Goal: Task Accomplishment & Management: Use online tool/utility

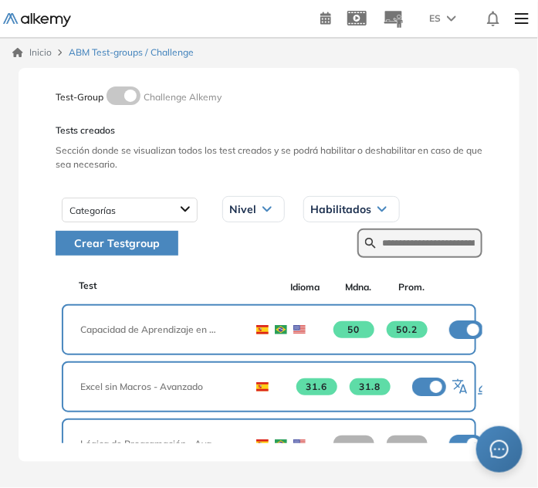
click at [135, 277] on div "Test Idioma Mdna. Prom." at bounding box center [269, 287] width 415 height 22
click at [415, 236] on input "text" at bounding box center [428, 243] width 93 height 14
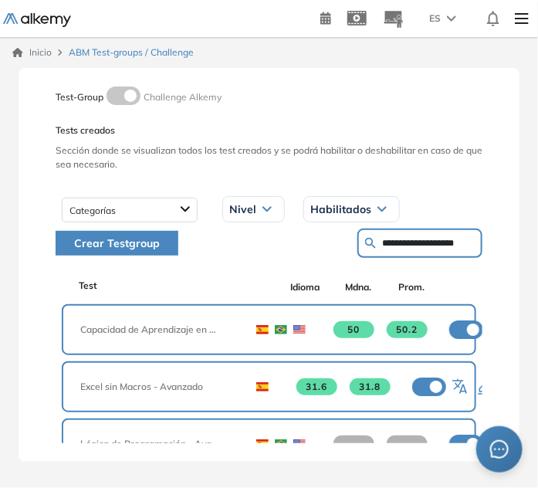
type input "**********"
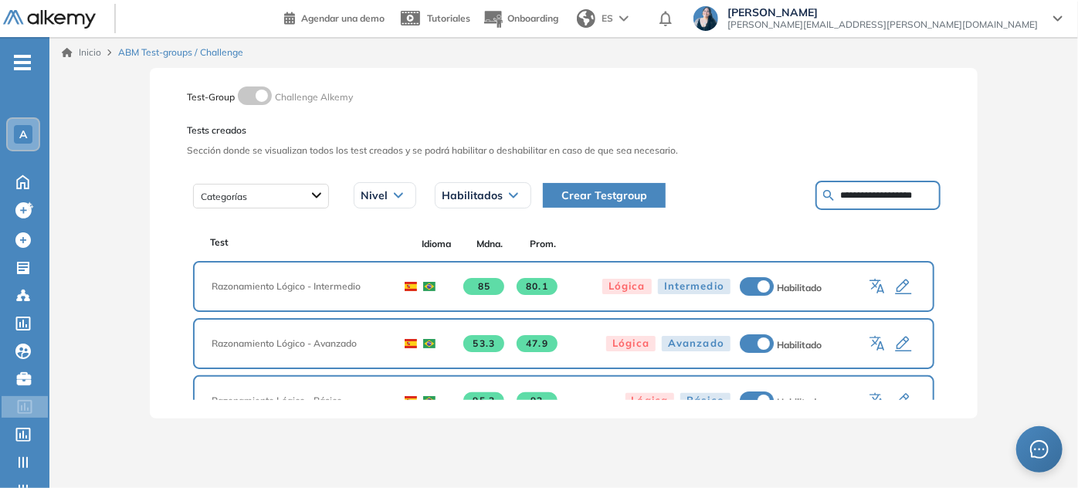
drag, startPoint x: 940, startPoint y: 258, endPoint x: 936, endPoint y: 305, distance: 47.3
click at [537, 305] on div "**********" at bounding box center [564, 243] width 828 height 351
click at [537, 289] on icon "button" at bounding box center [878, 287] width 19 height 19
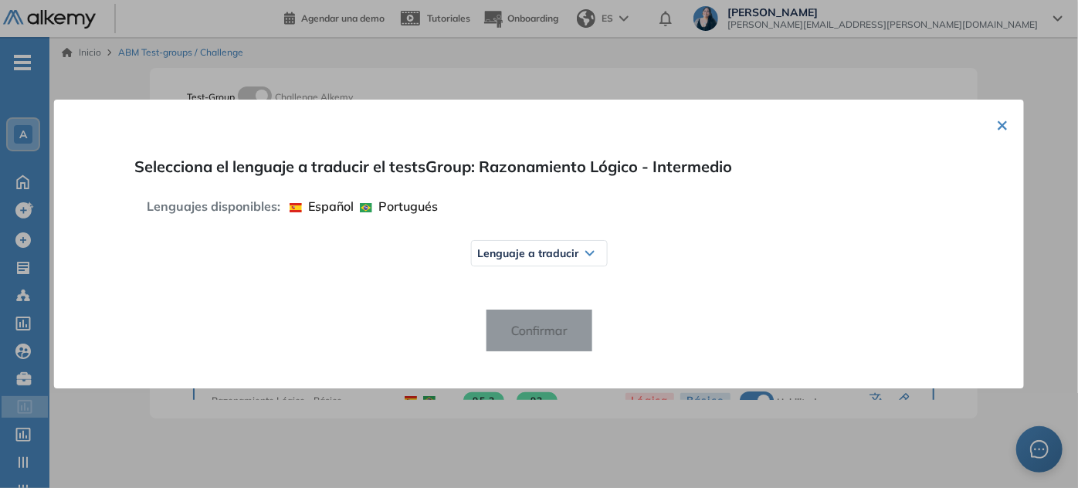
click at [537, 246] on div "Lenguaje a traducir" at bounding box center [538, 253] width 135 height 25
click at [488, 313] on img at bounding box center [490, 314] width 12 height 9
click at [537, 326] on span "Confirmar" at bounding box center [538, 330] width 81 height 25
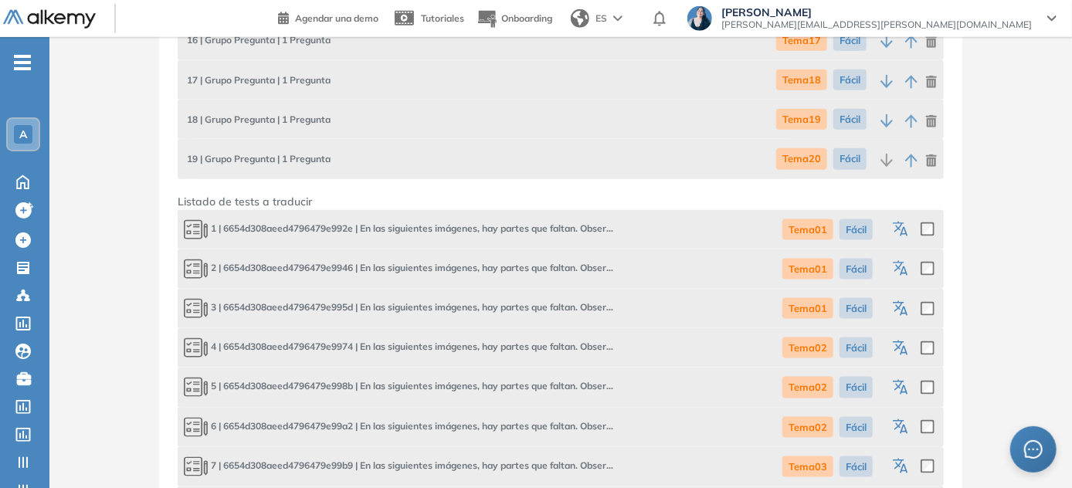
scroll to position [896, 0]
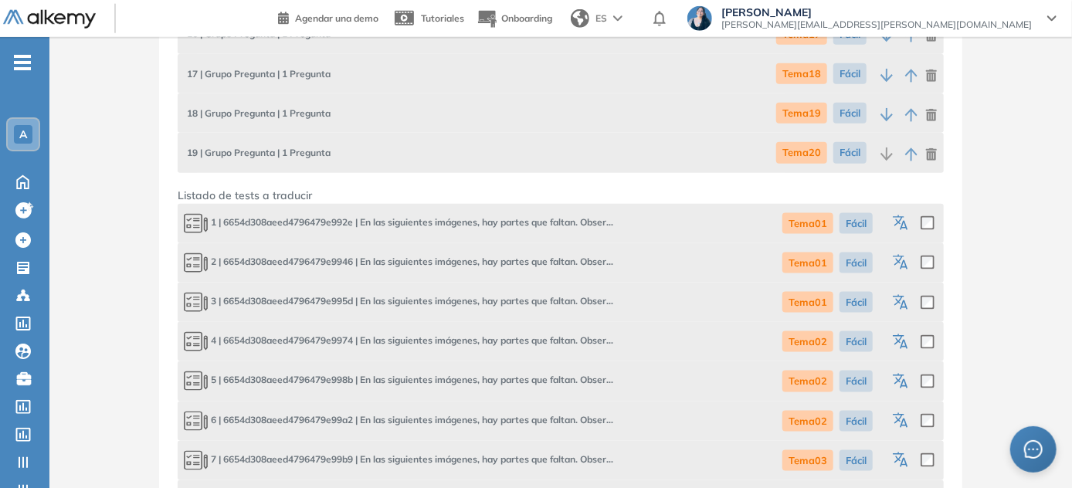
click at [537, 224] on icon "button" at bounding box center [903, 225] width 8 height 9
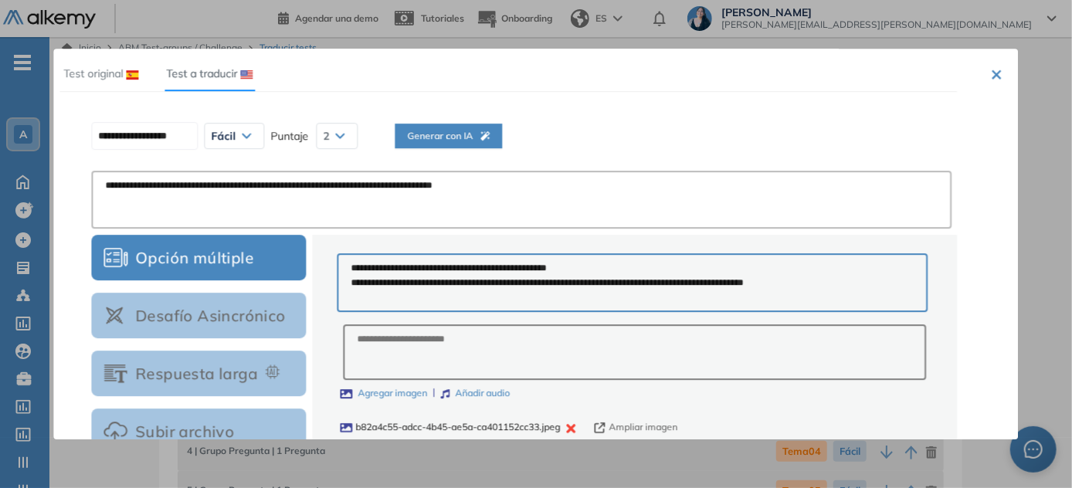
scroll to position [0, 0]
drag, startPoint x: 1018, startPoint y: 120, endPoint x: 1015, endPoint y: 191, distance: 71.9
click at [537, 191] on div "**********" at bounding box center [535, 244] width 964 height 391
click at [467, 138] on span "Generar con IA" at bounding box center [448, 136] width 83 height 15
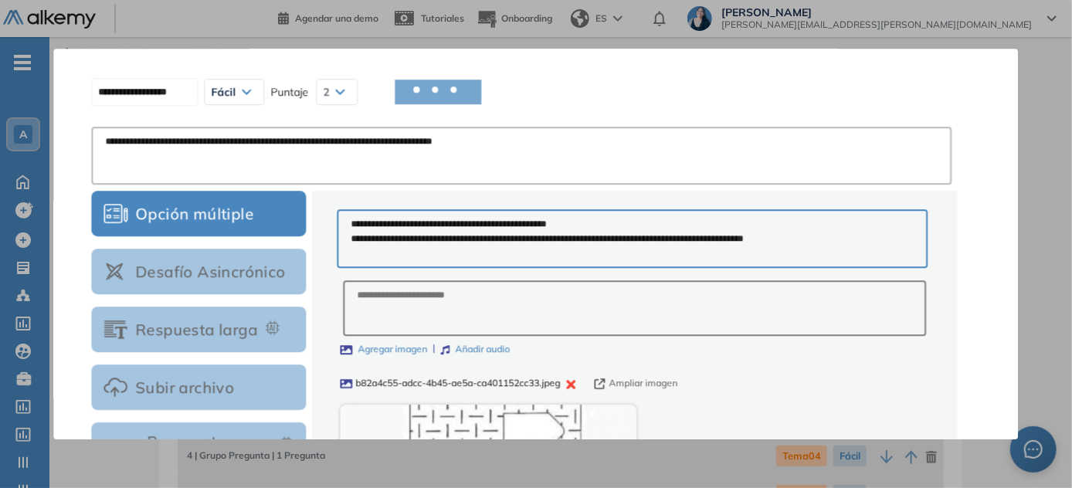
scroll to position [41, 0]
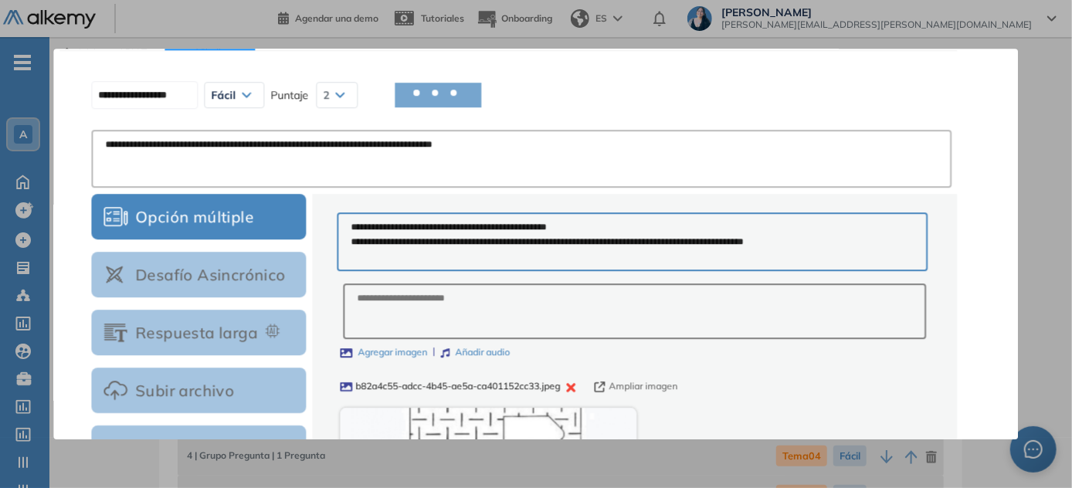
click at [537, 152] on textarea "**********" at bounding box center [521, 159] width 860 height 58
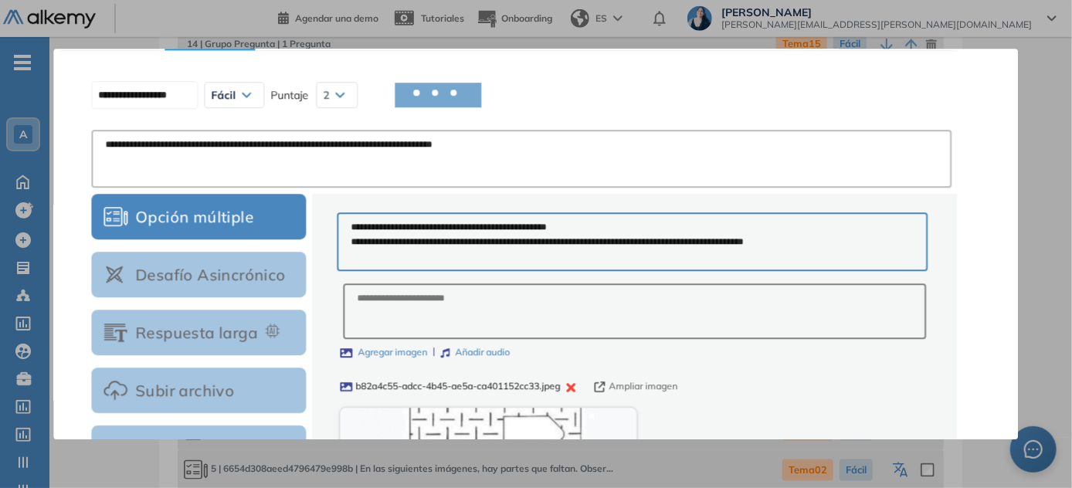
scroll to position [813, 0]
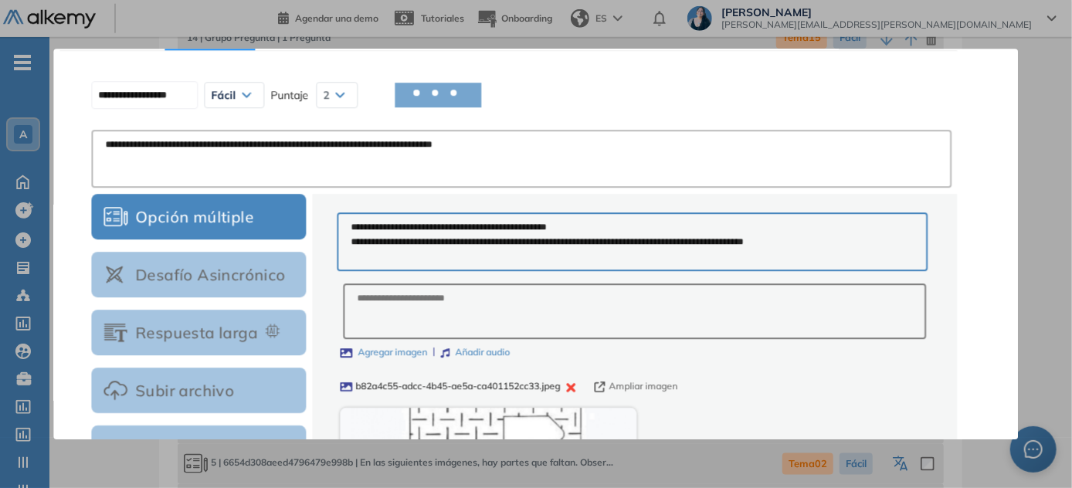
type input "**********"
type textarea "**********"
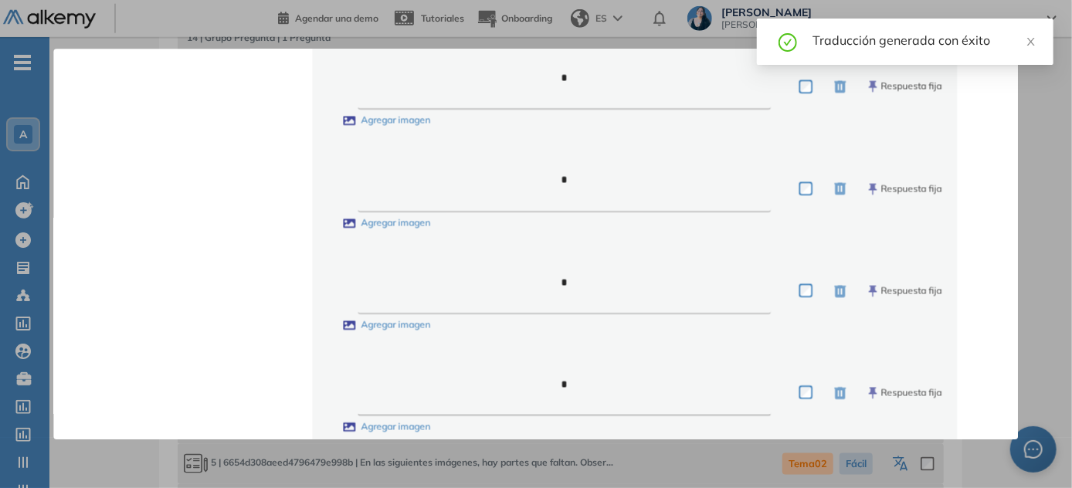
scroll to position [919, 0]
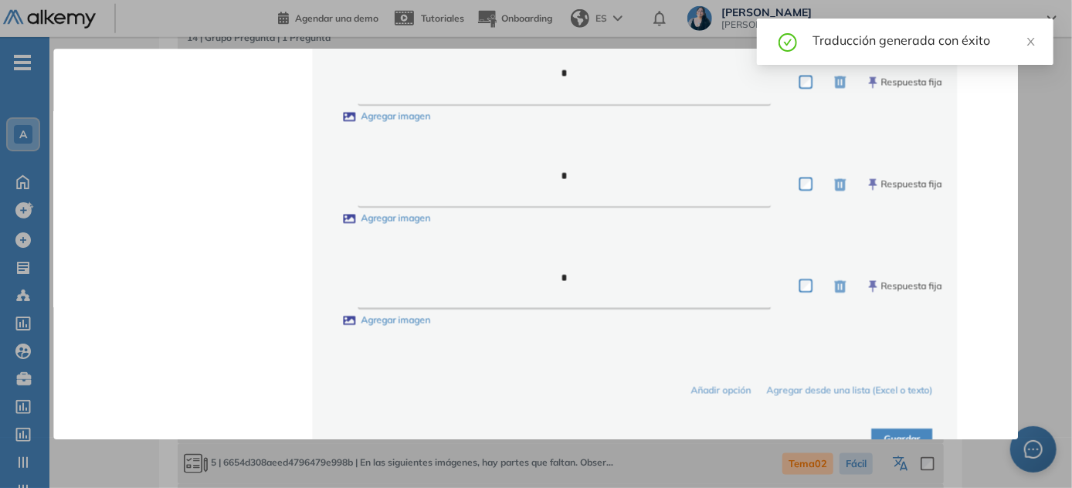
click at [537, 435] on button "Guardar" at bounding box center [902, 439] width 61 height 21
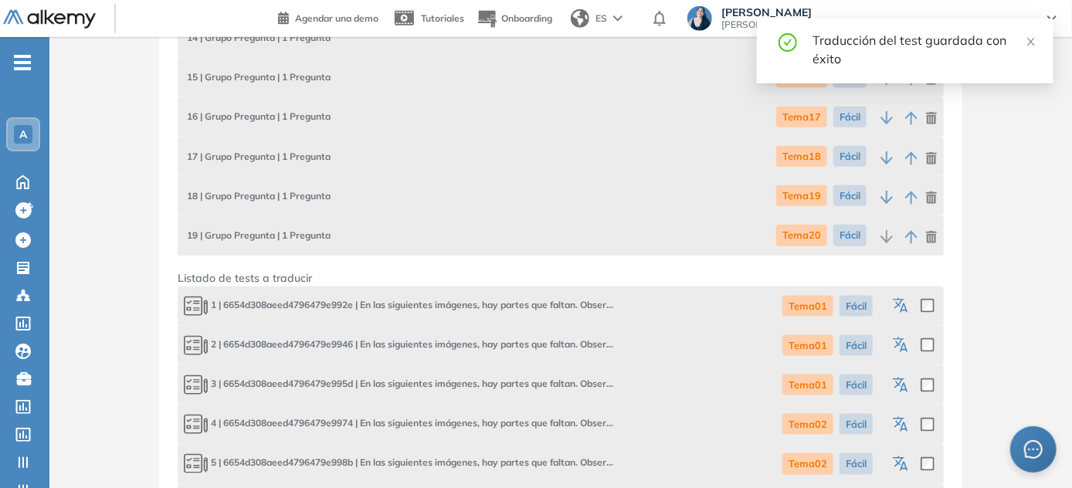
click at [537, 345] on icon "button" at bounding box center [902, 346] width 19 height 19
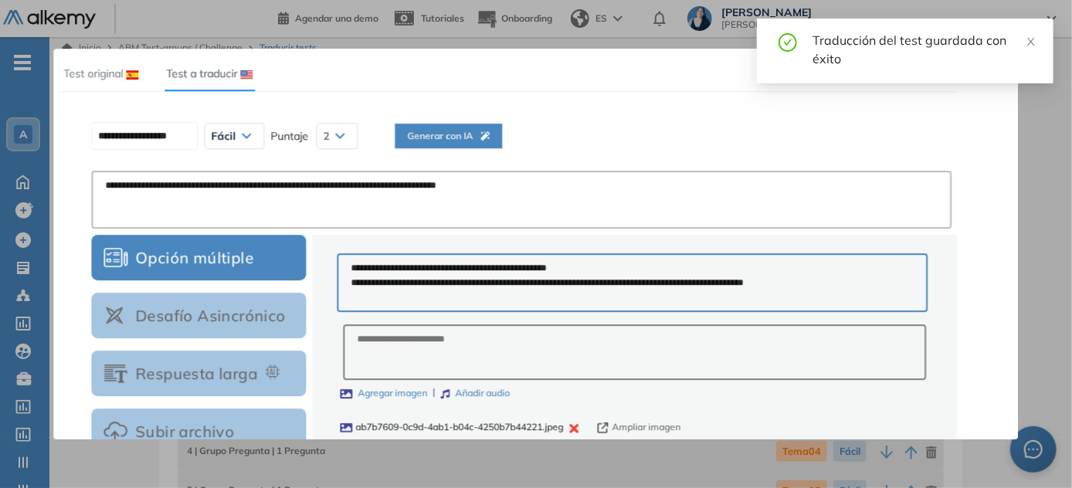
scroll to position [0, 0]
click at [485, 127] on button "Generar con IA" at bounding box center [448, 136] width 107 height 25
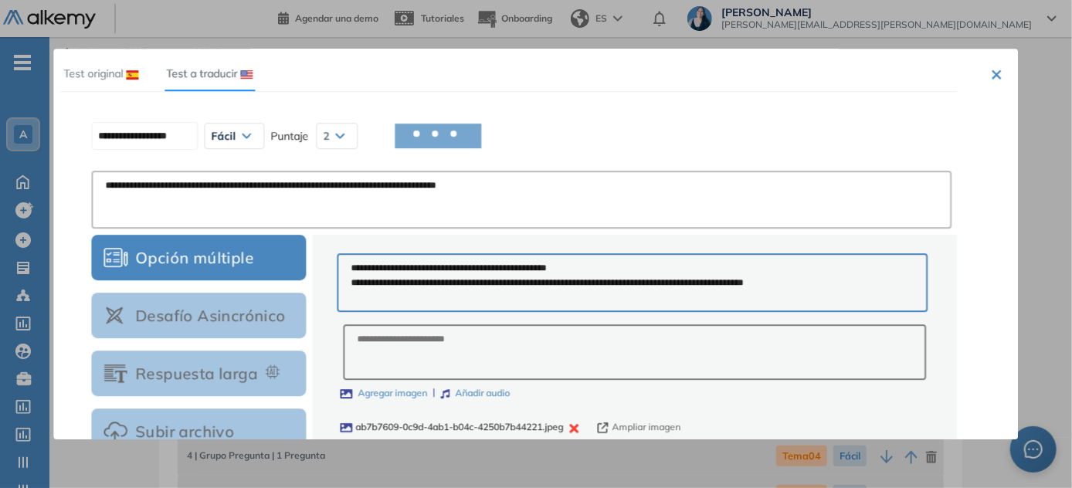
type input "**********"
type textarea "**********"
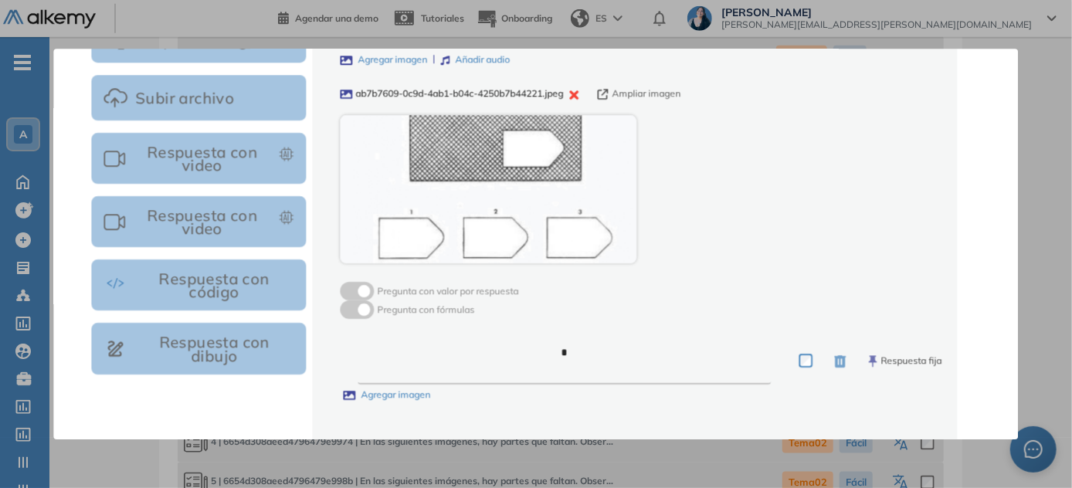
scroll to position [324, 0]
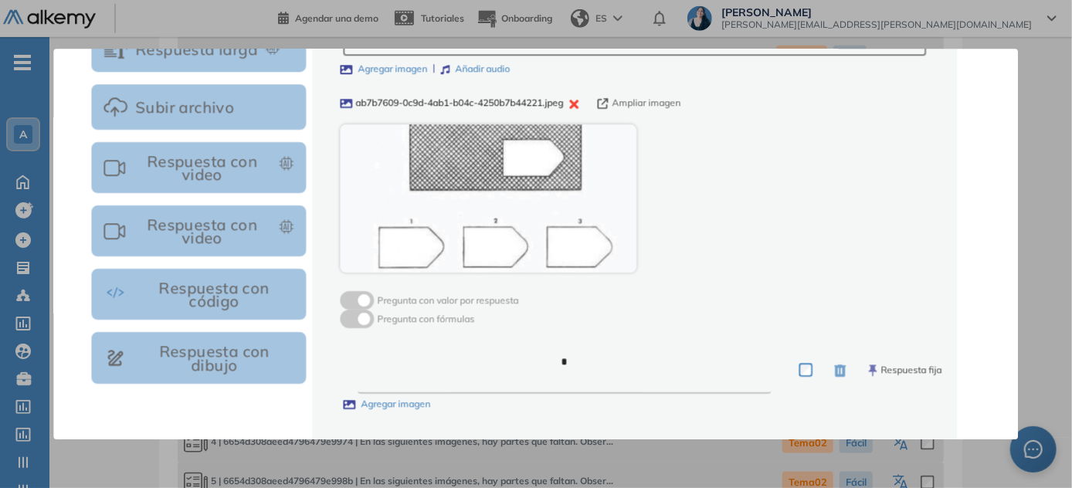
click at [537, 102] on button "Ampliar imagen" at bounding box center [639, 103] width 83 height 15
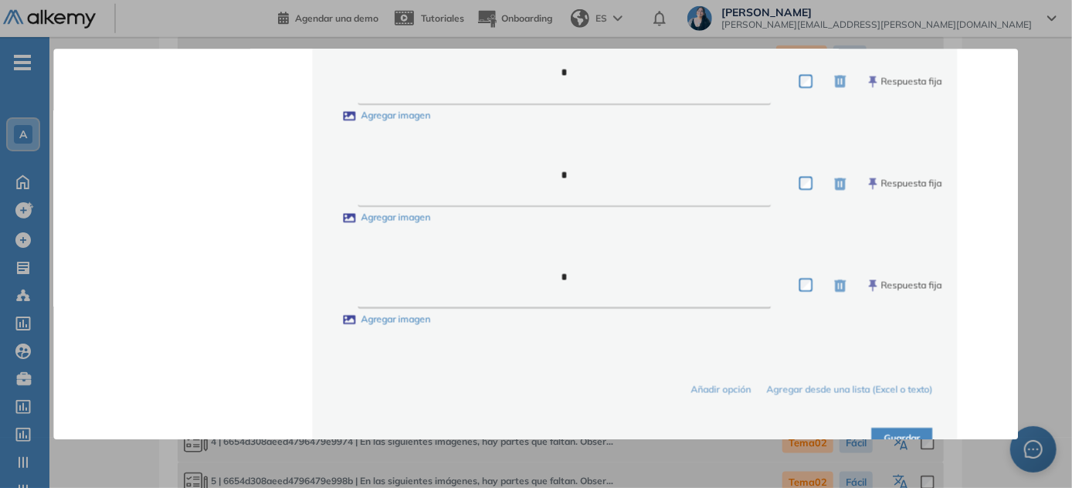
scroll to position [959, 0]
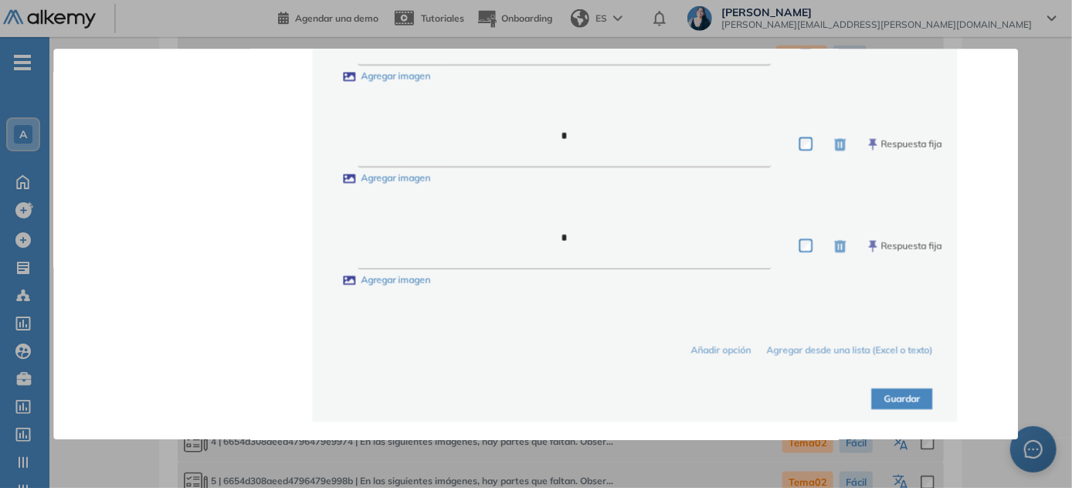
click at [537, 406] on button "Guardar" at bounding box center [902, 398] width 61 height 21
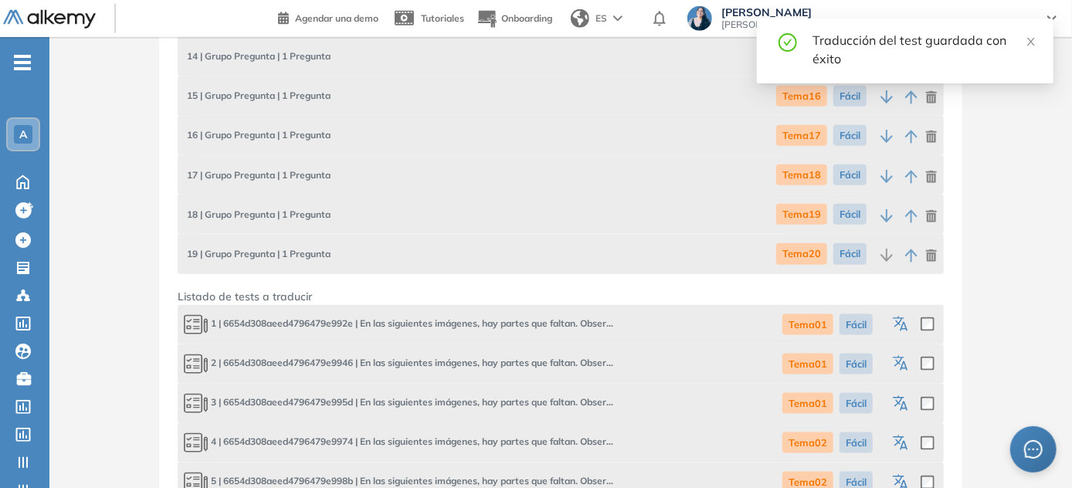
click at [537, 405] on icon "button" at bounding box center [903, 405] width 8 height 9
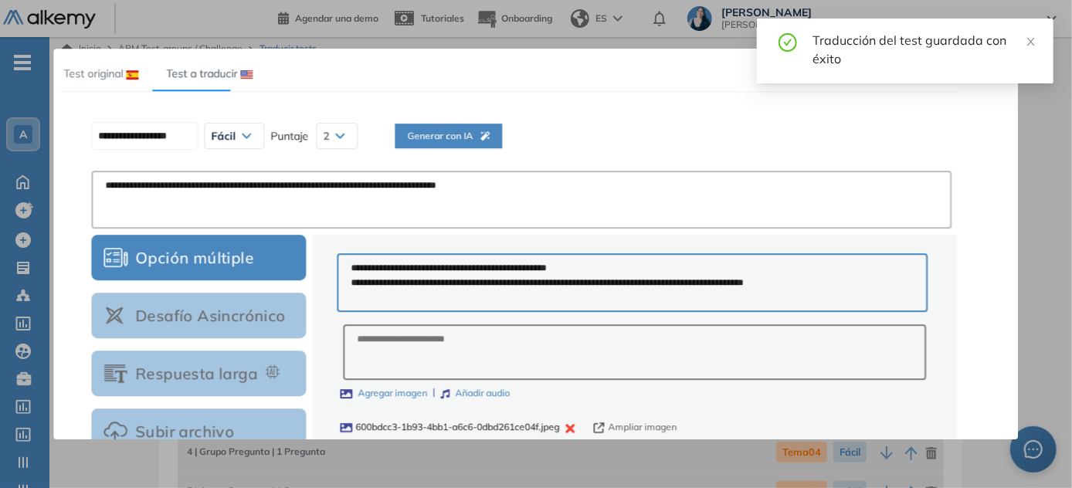
scroll to position [0, 0]
click at [456, 131] on span "Generar con IA" at bounding box center [448, 136] width 83 height 15
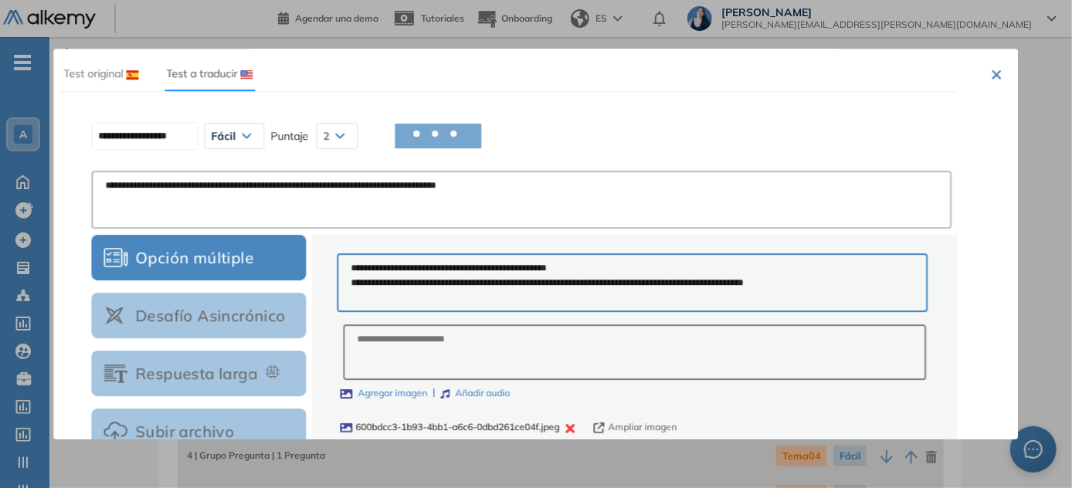
type input "**********"
type textarea "**********"
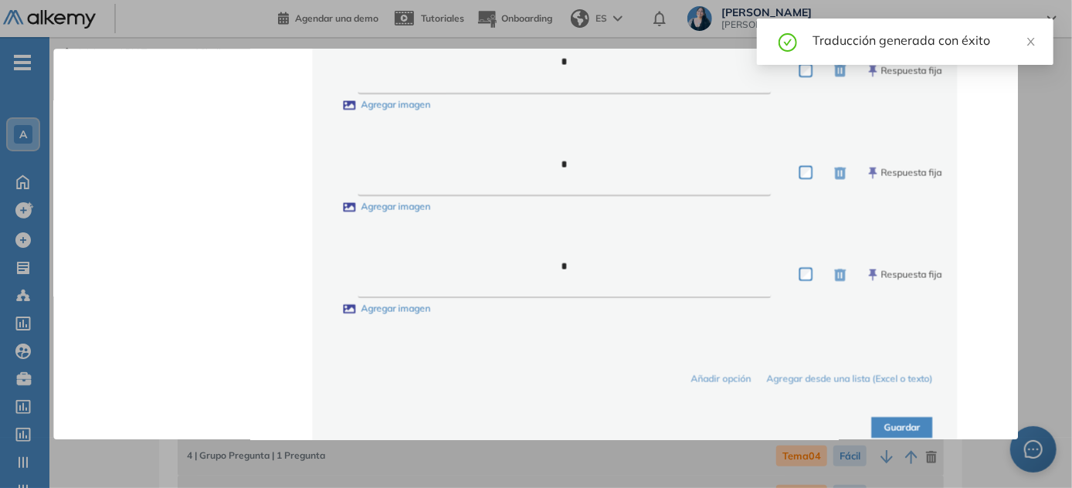
scroll to position [959, 0]
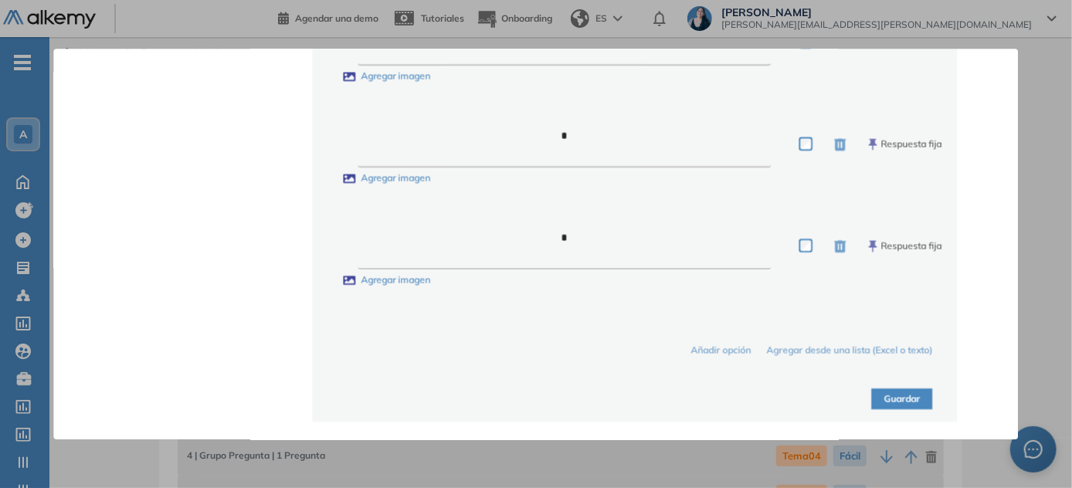
click at [537, 392] on button "Guardar" at bounding box center [902, 398] width 61 height 21
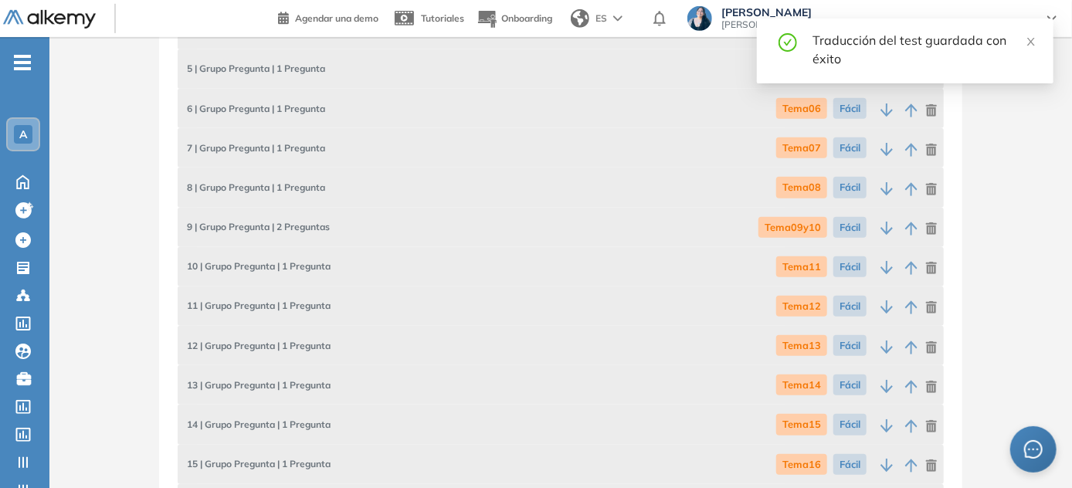
scroll to position [854, 0]
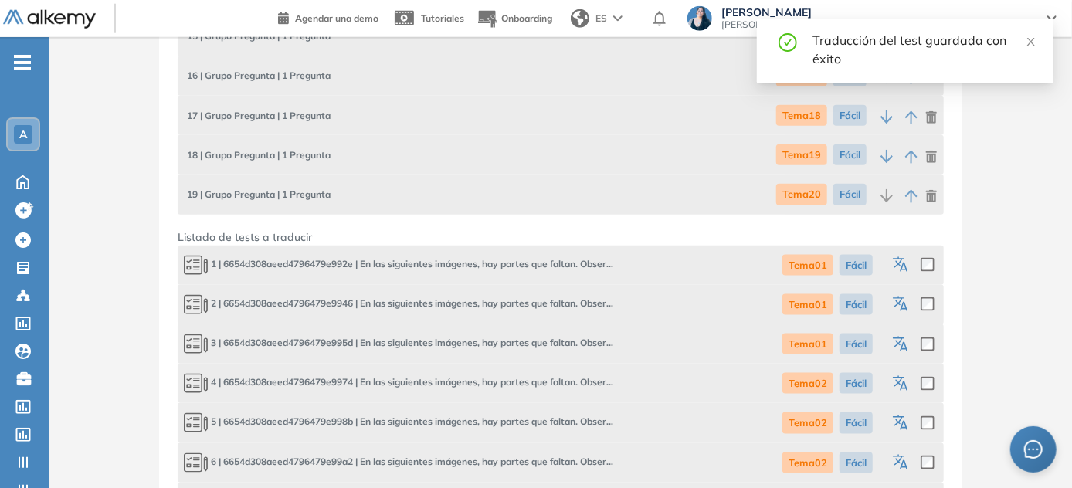
click at [537, 386] on icon "button" at bounding box center [902, 384] width 19 height 19
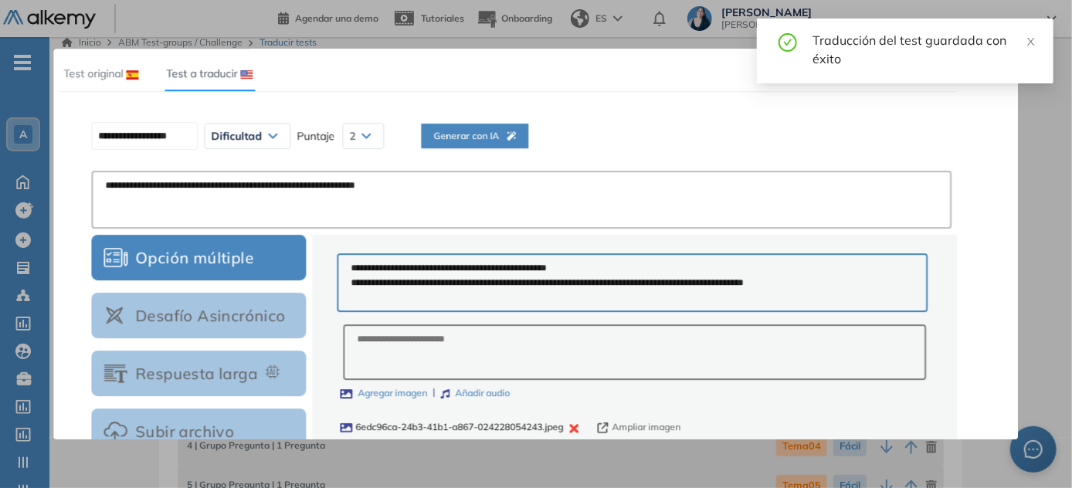
scroll to position [0, 0]
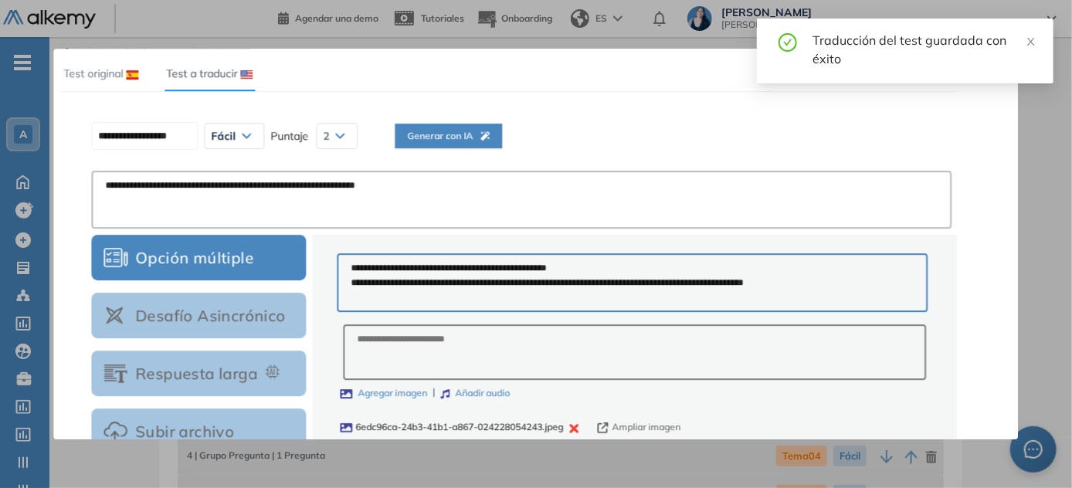
click at [502, 127] on button "Generar con IA" at bounding box center [448, 136] width 107 height 25
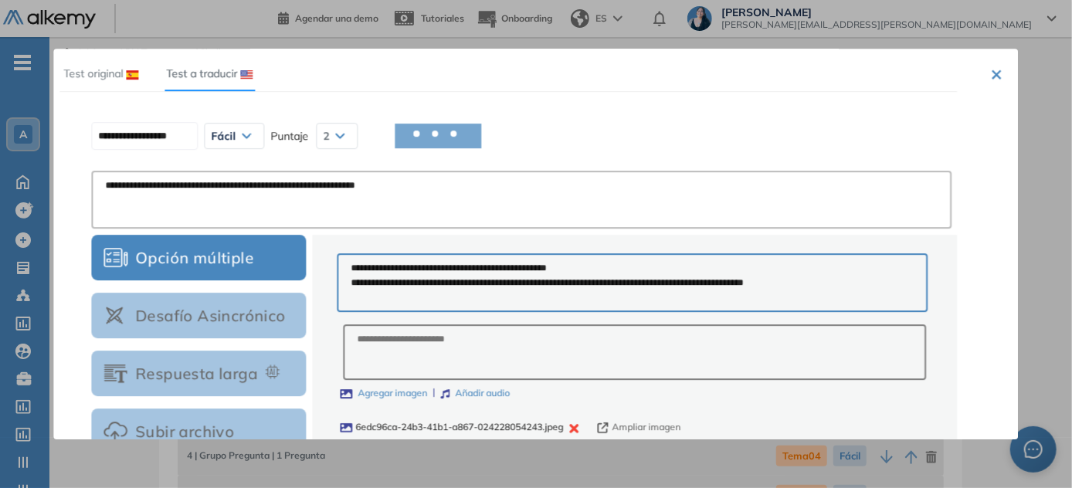
type input "**********"
type textarea "**********"
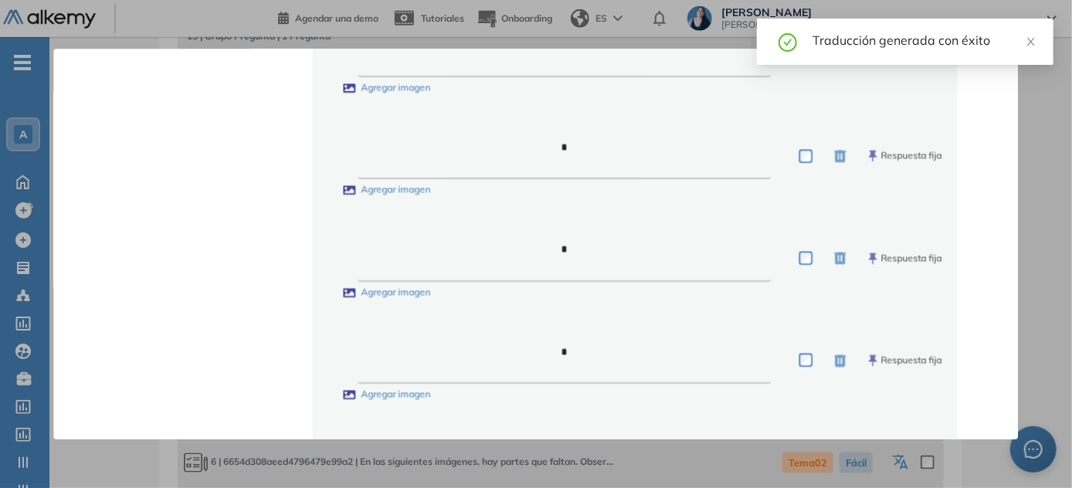
scroll to position [959, 0]
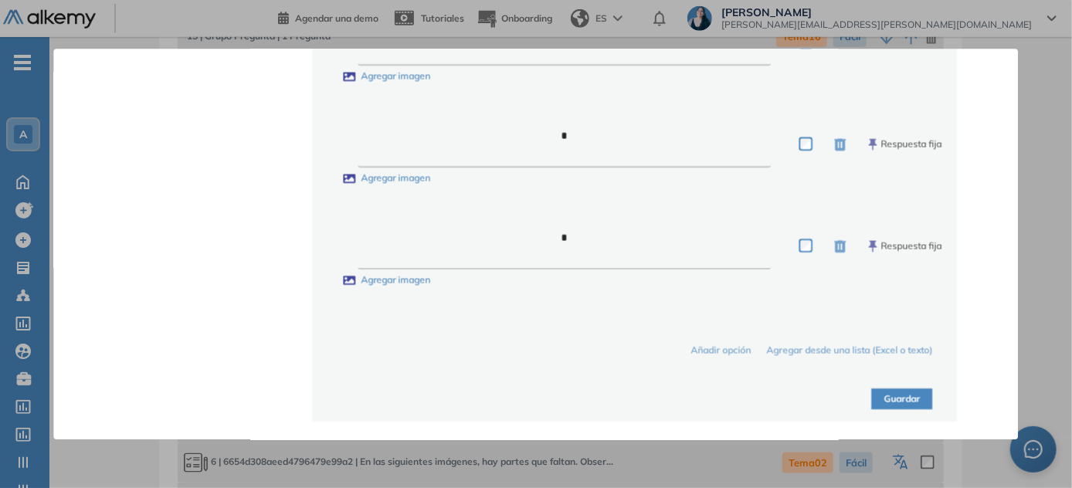
click at [537, 398] on button "Guardar" at bounding box center [902, 398] width 61 height 21
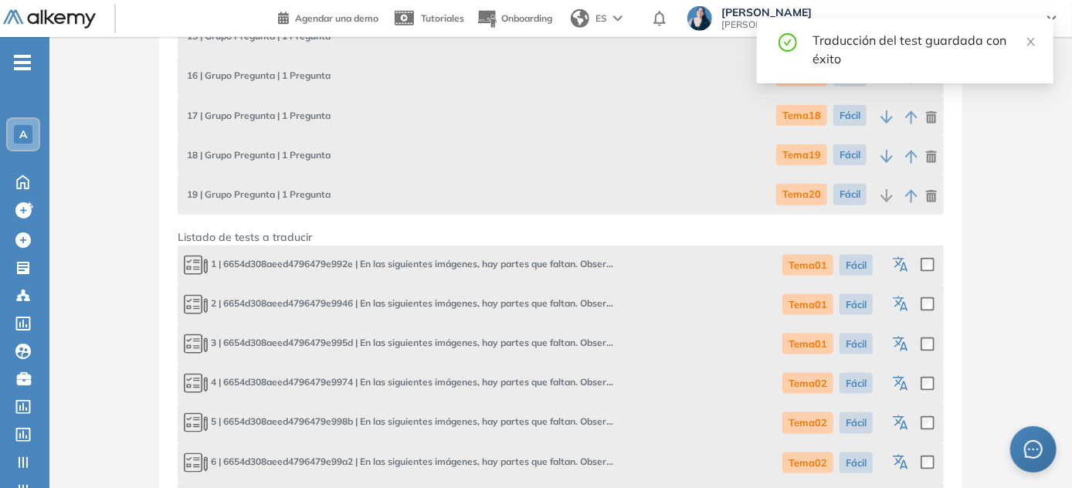
click at [537, 422] on icon "button" at bounding box center [903, 425] width 8 height 9
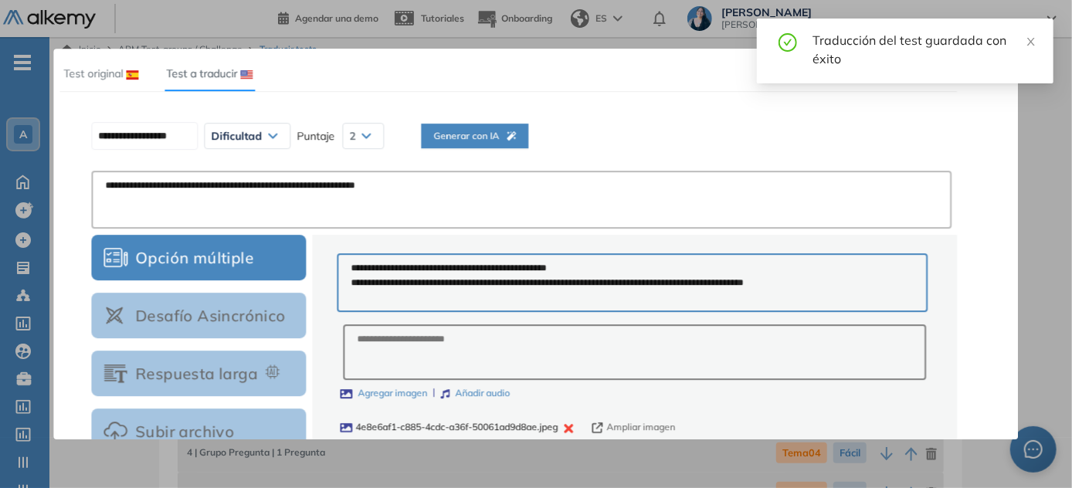
scroll to position [0, 0]
click at [486, 125] on button "Generar con IA" at bounding box center [448, 136] width 107 height 25
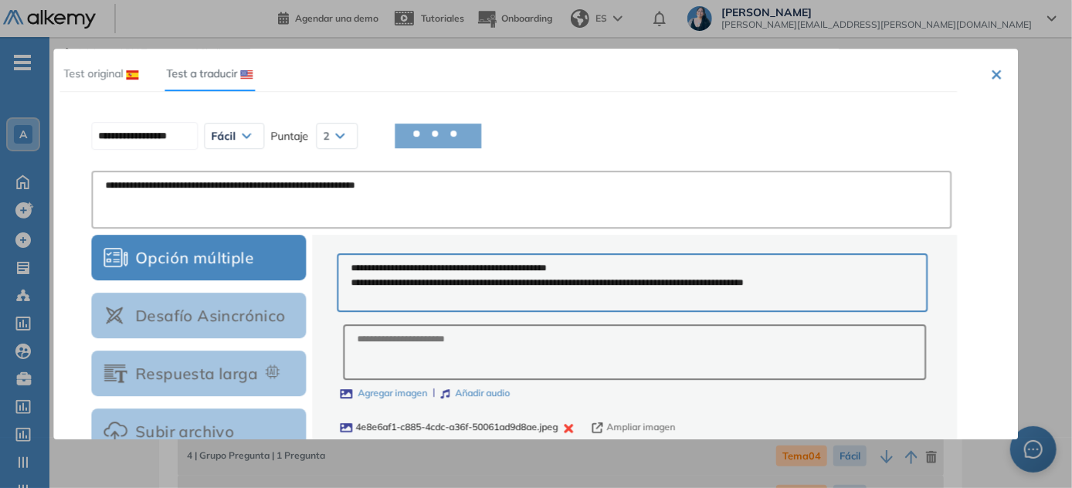
type input "**********"
type textarea "**********"
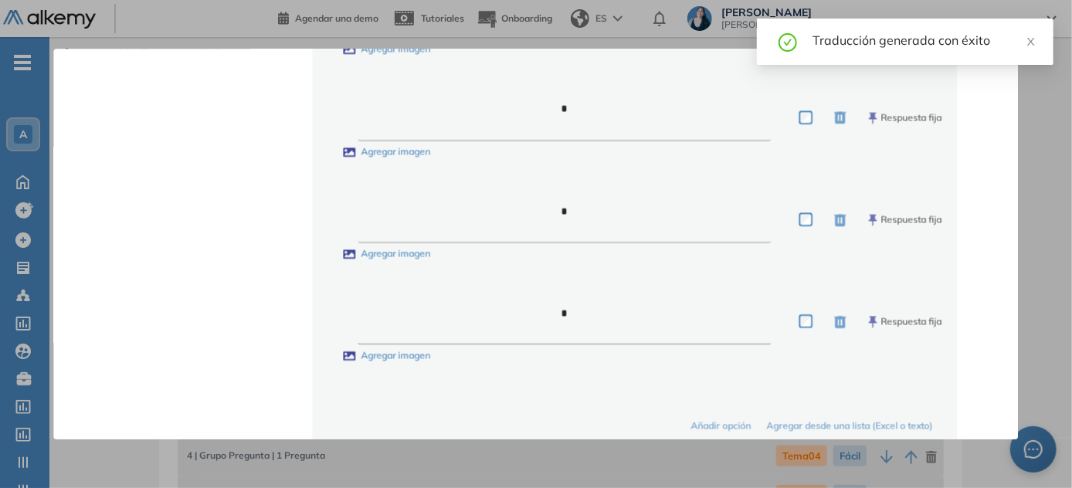
scroll to position [959, 0]
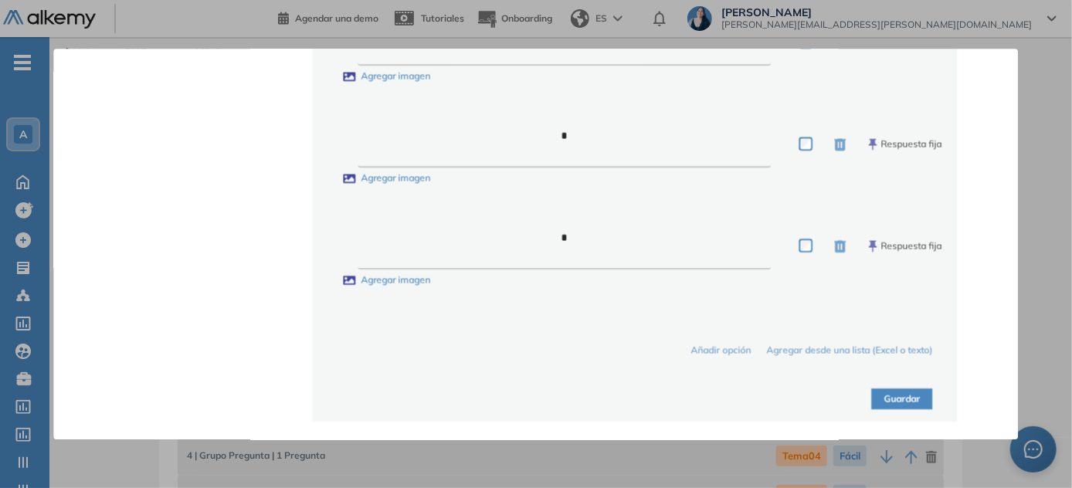
click at [537, 400] on button "Guardar" at bounding box center [902, 398] width 61 height 21
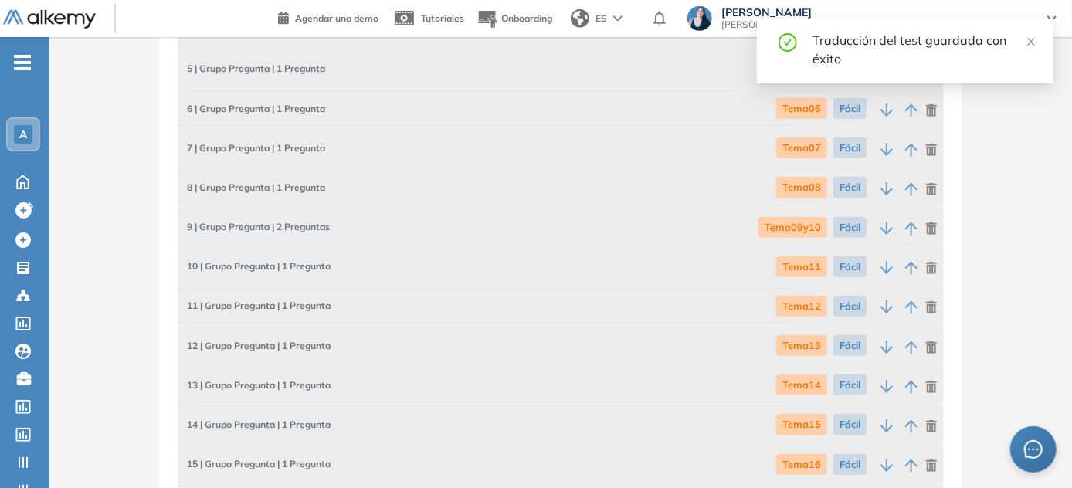
scroll to position [854, 0]
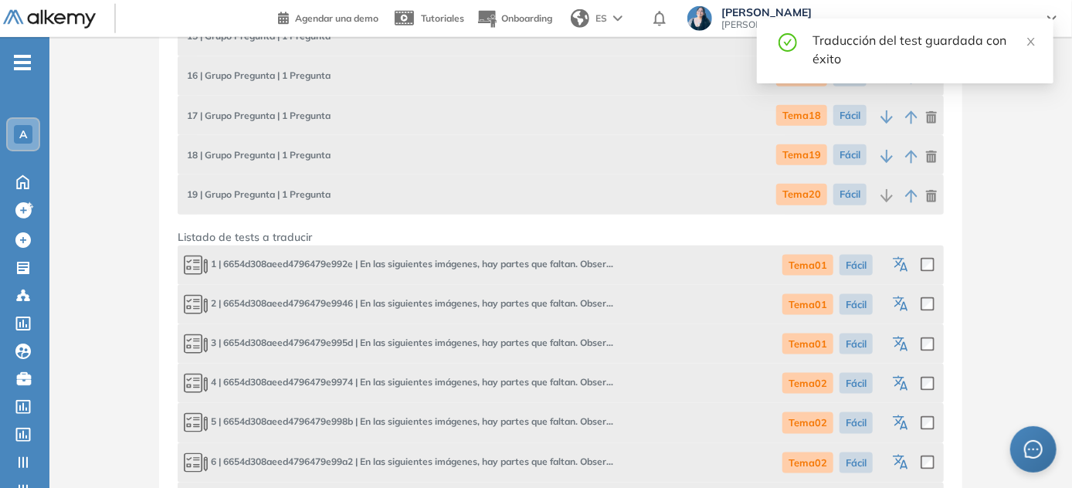
click at [537, 466] on icon "button" at bounding box center [903, 464] width 8 height 9
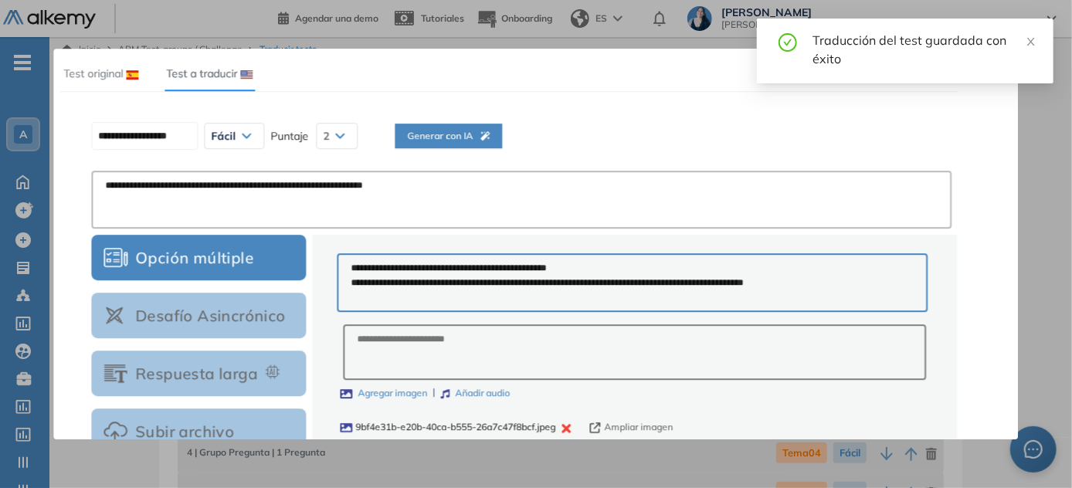
scroll to position [0, 0]
click at [442, 124] on button "Generar con IA" at bounding box center [448, 136] width 107 height 25
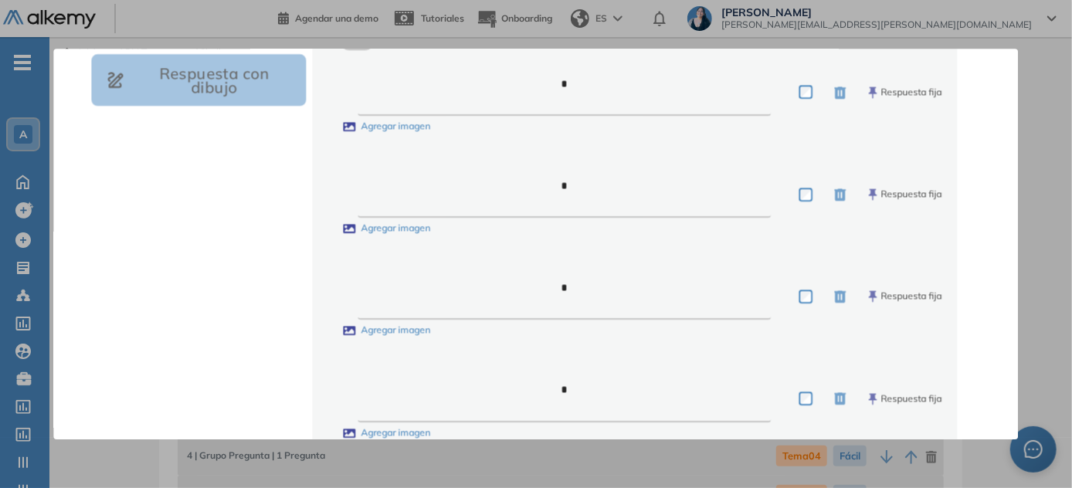
scroll to position [604, 0]
type input "**********"
type textarea "**********"
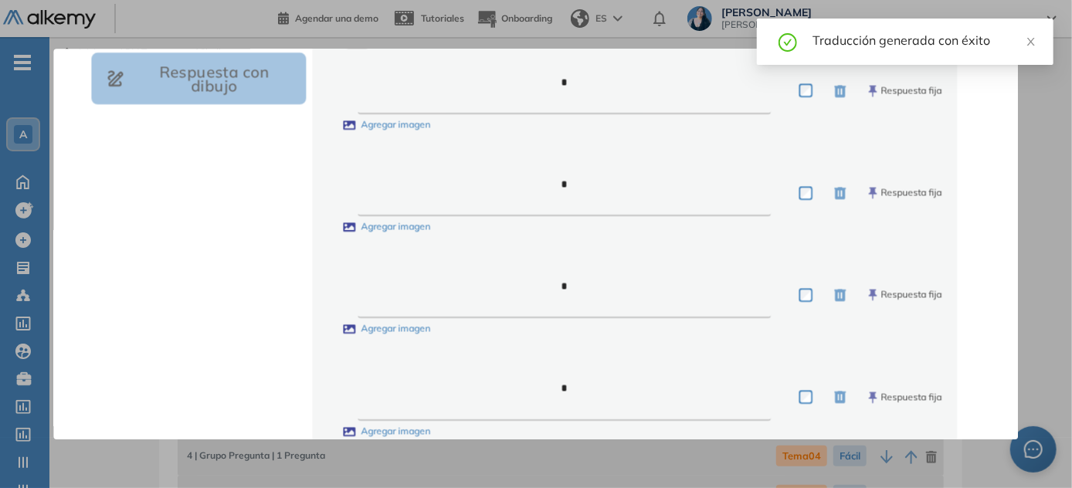
scroll to position [946, 0]
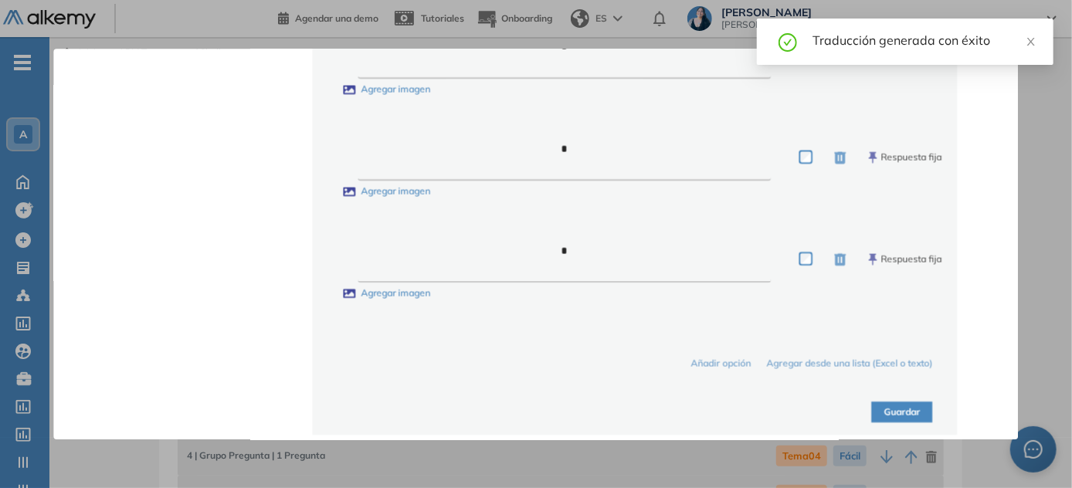
click at [537, 411] on button "Guardar" at bounding box center [902, 411] width 61 height 21
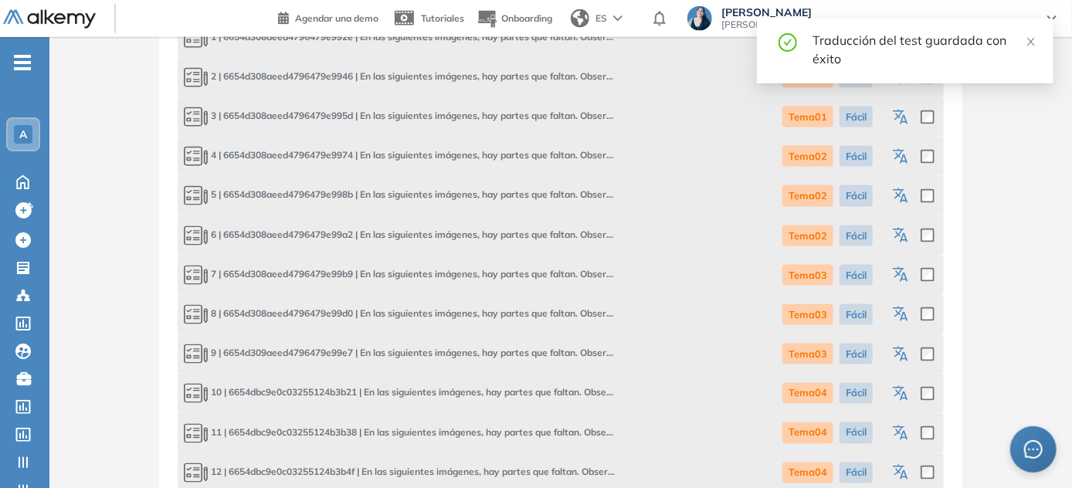
scroll to position [1069, 0]
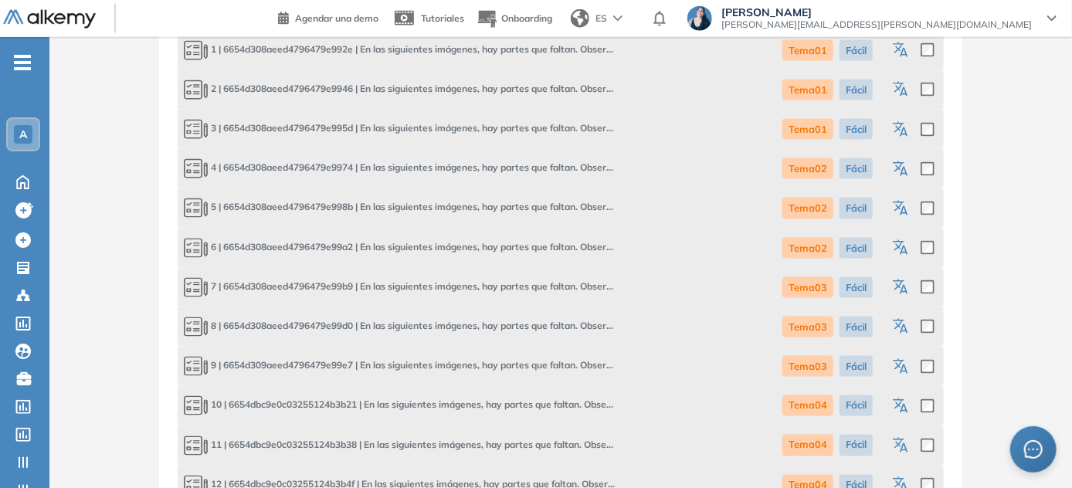
click at [537, 283] on icon "button" at bounding box center [902, 288] width 19 height 19
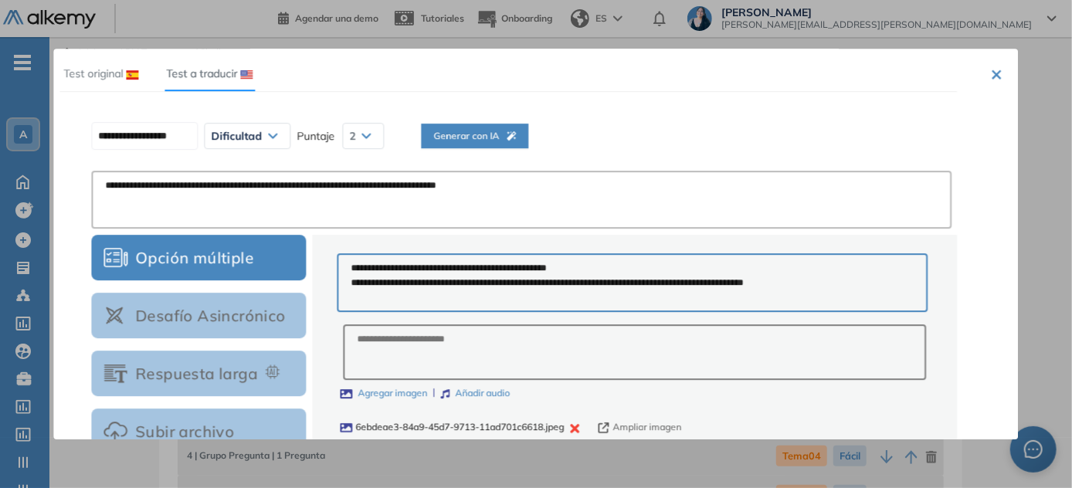
scroll to position [0, 0]
click at [469, 127] on button "Generar con IA" at bounding box center [448, 136] width 107 height 25
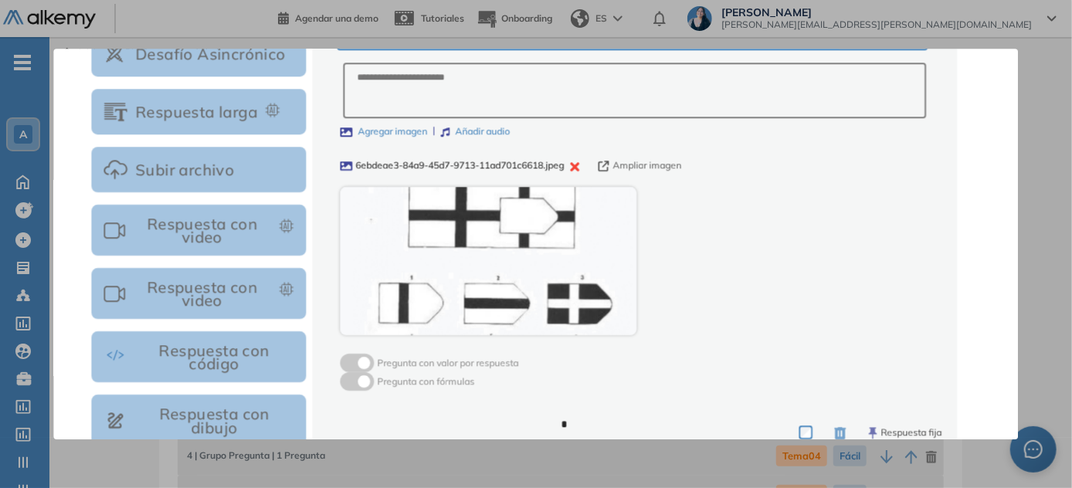
type input "**********"
type textarea "**********"
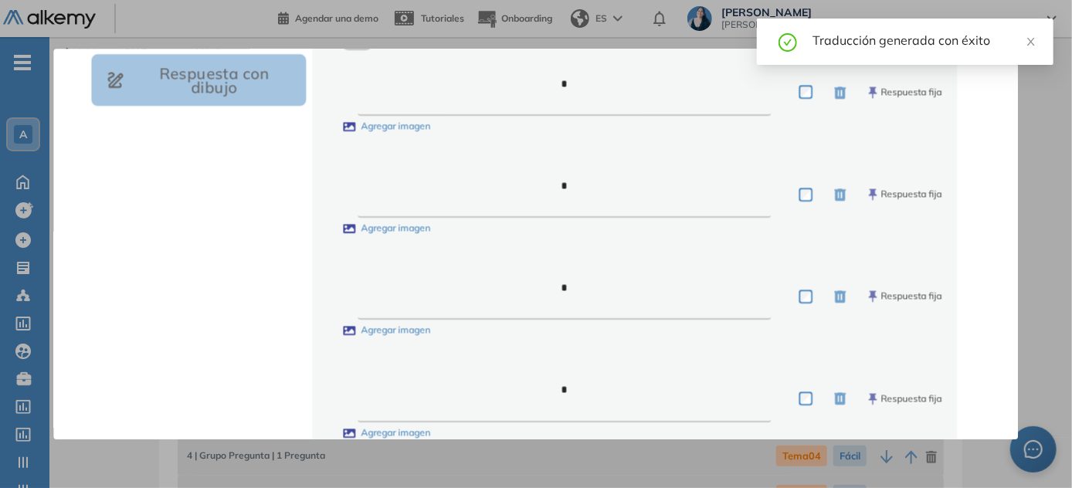
scroll to position [959, 0]
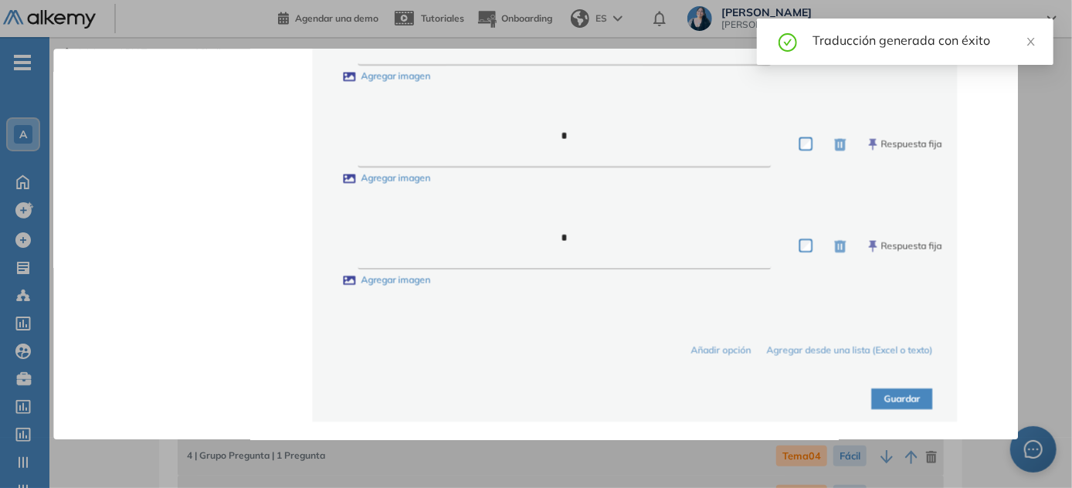
click at [537, 407] on button "Guardar" at bounding box center [902, 398] width 61 height 21
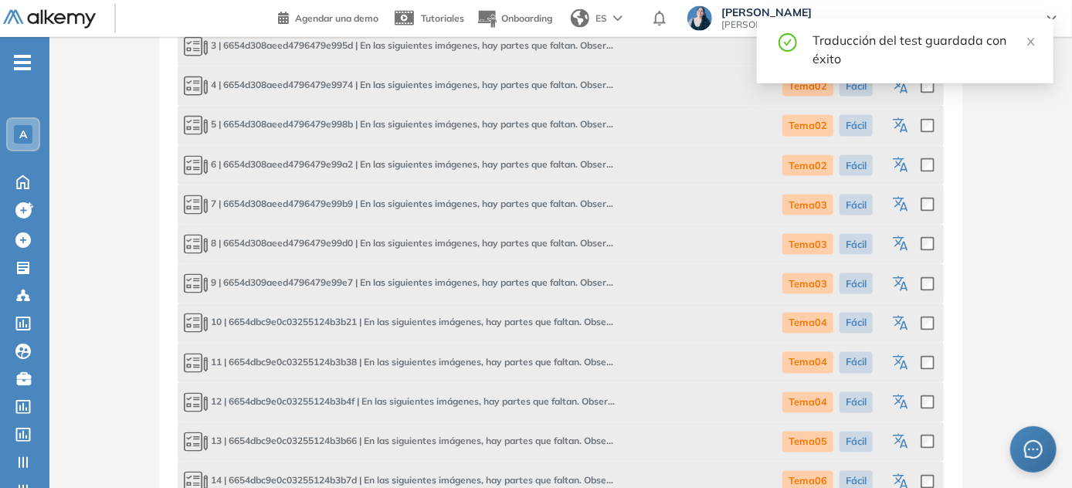
scroll to position [1139, 0]
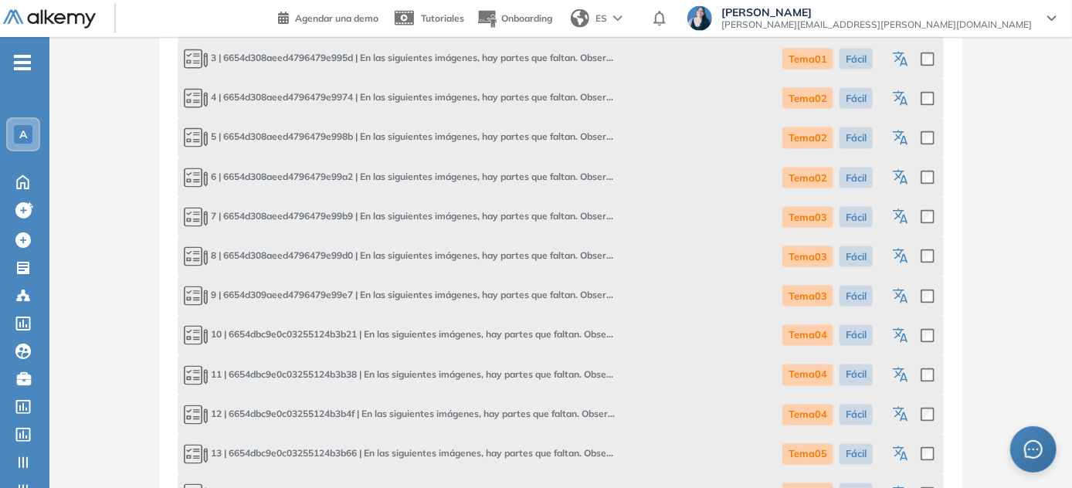
click at [537, 249] on icon "button" at bounding box center [899, 254] width 12 height 11
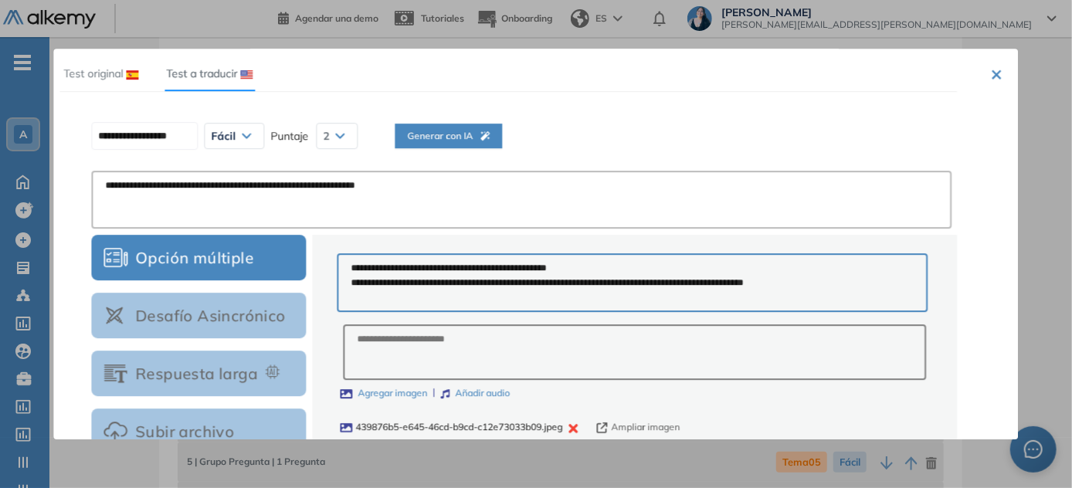
scroll to position [0, 0]
click at [502, 125] on button "Generar con IA" at bounding box center [448, 136] width 107 height 25
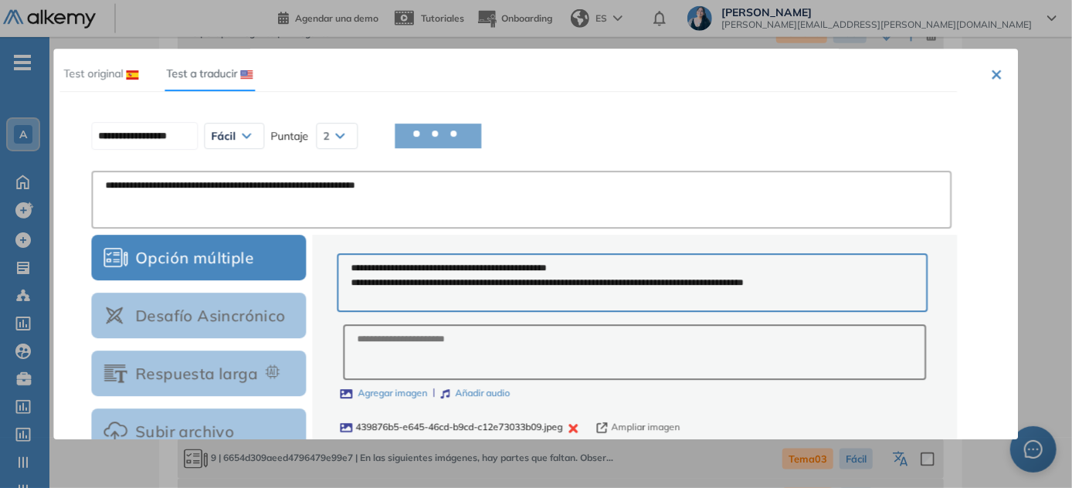
scroll to position [982, 0]
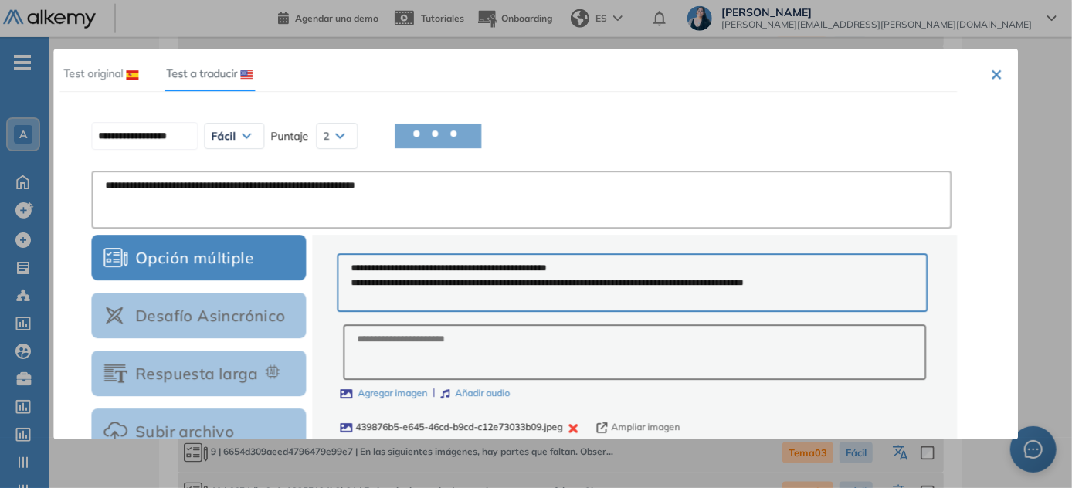
type input "**********"
type textarea "**********"
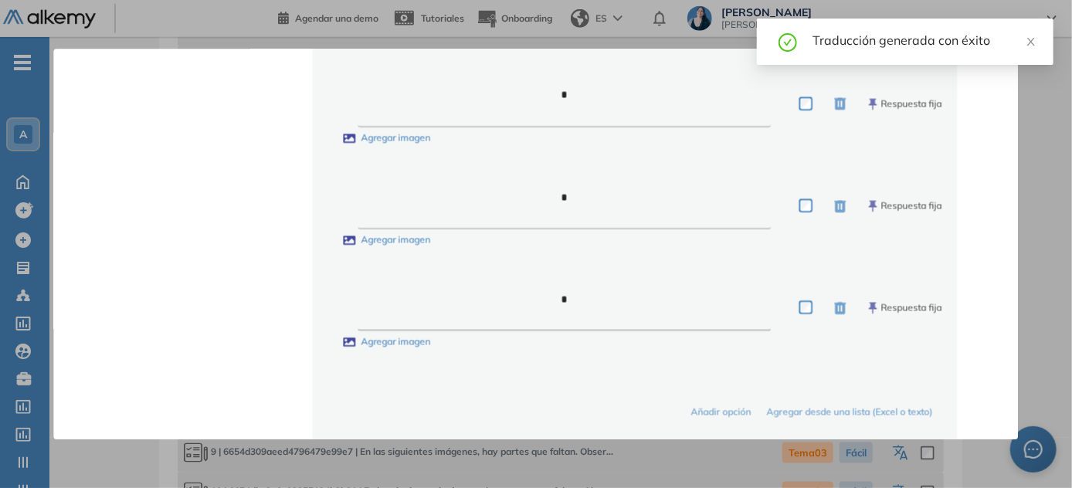
scroll to position [929, 0]
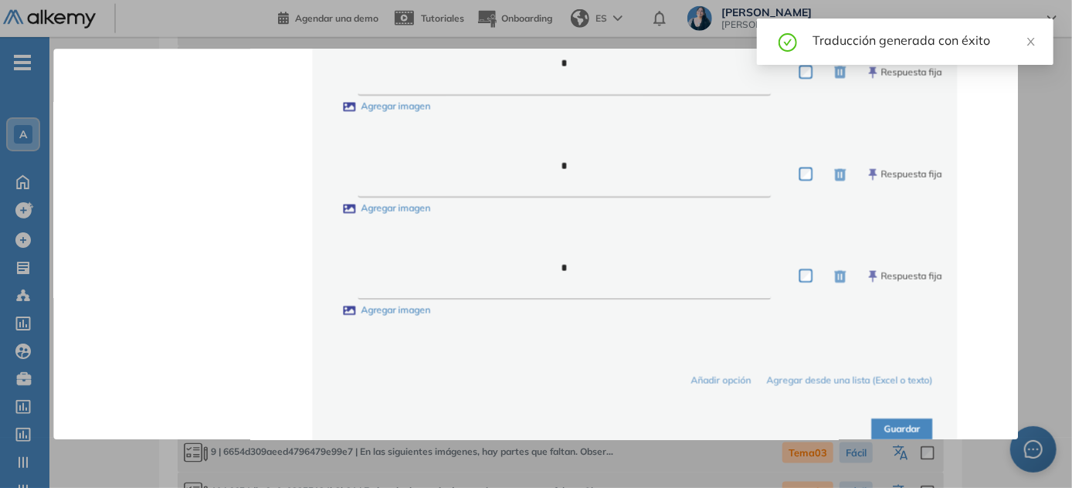
click at [537, 425] on button "Guardar" at bounding box center [902, 428] width 61 height 21
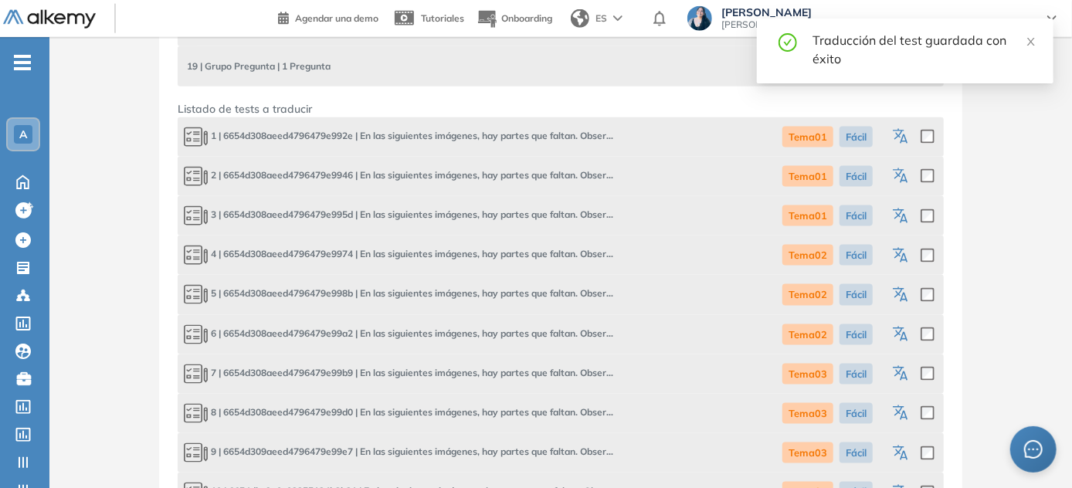
click at [537, 454] on icon "button" at bounding box center [902, 454] width 19 height 19
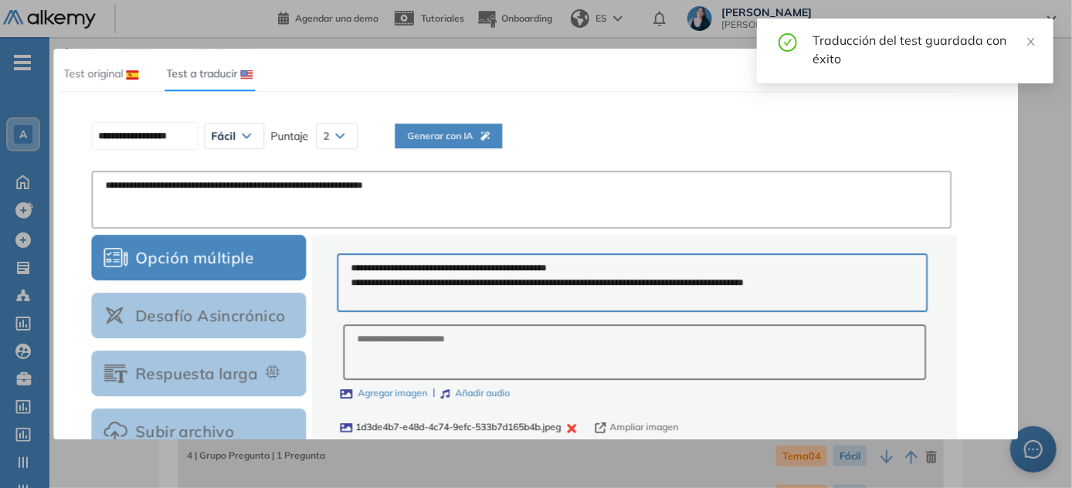
scroll to position [0, 0]
click at [463, 134] on span "Generar con IA" at bounding box center [448, 136] width 83 height 15
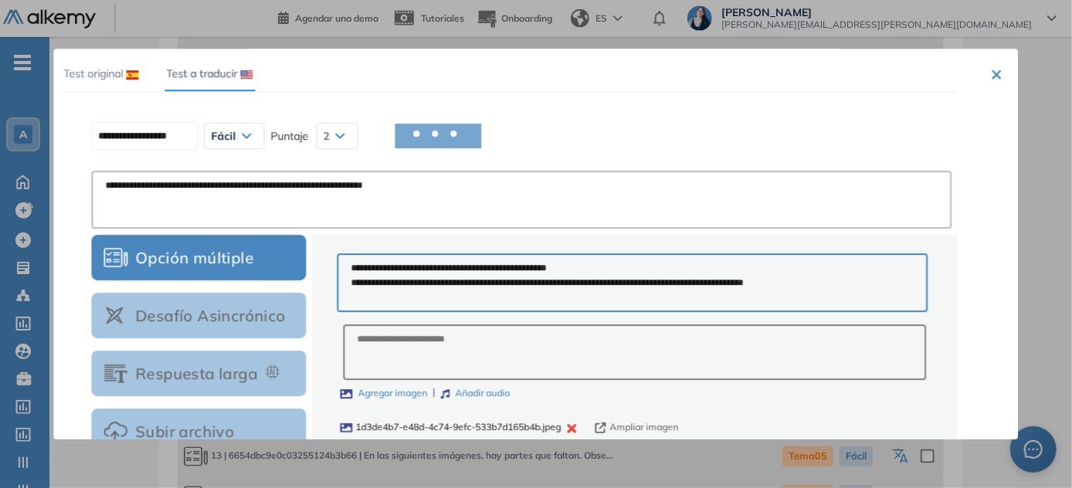
scroll to position [1139, 0]
type input "**********"
type textarea "**********"
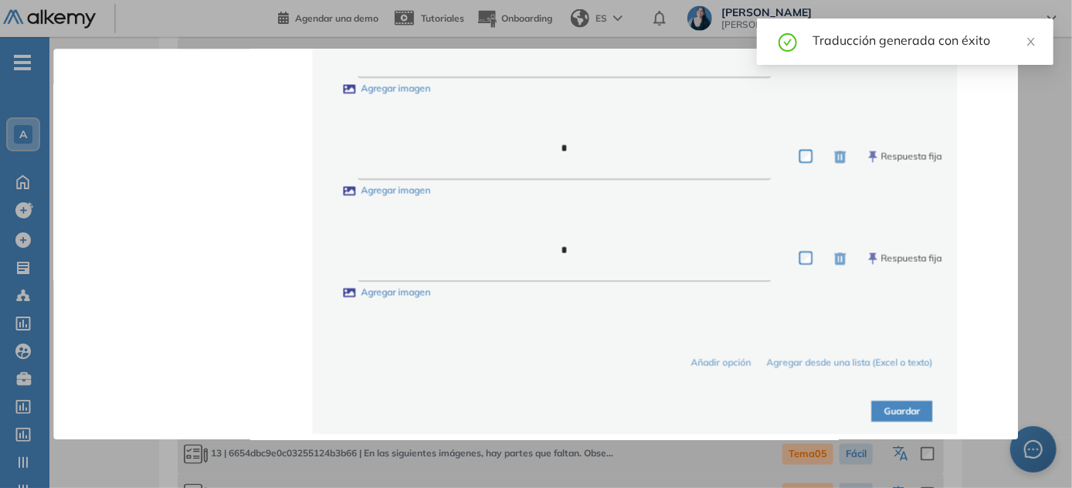
scroll to position [959, 0]
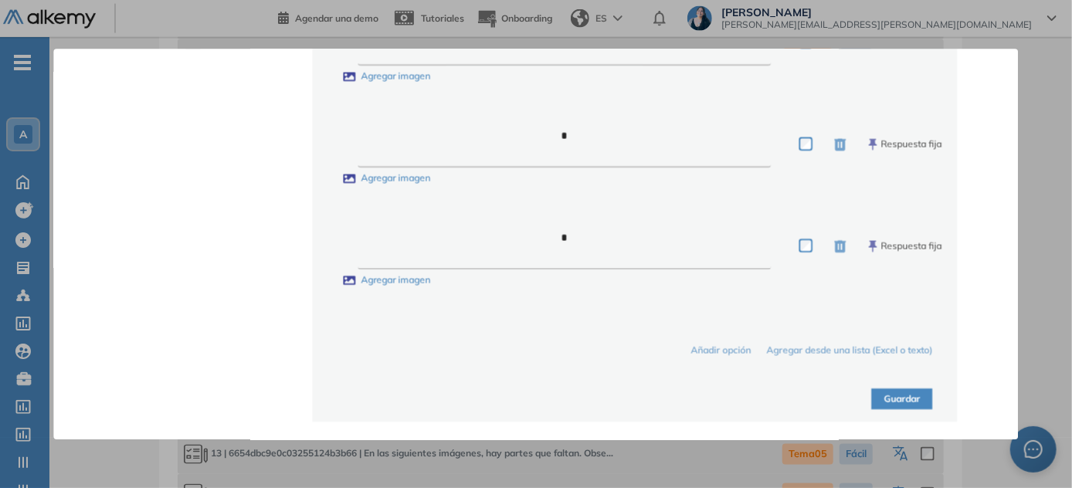
click at [537, 396] on button "Guardar" at bounding box center [902, 398] width 61 height 21
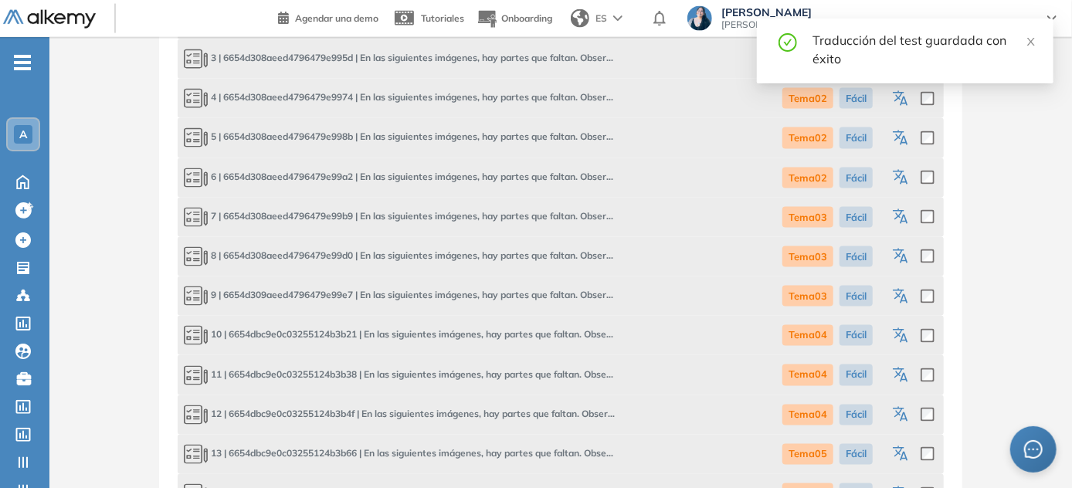
click at [537, 337] on icon "button" at bounding box center [902, 336] width 19 height 19
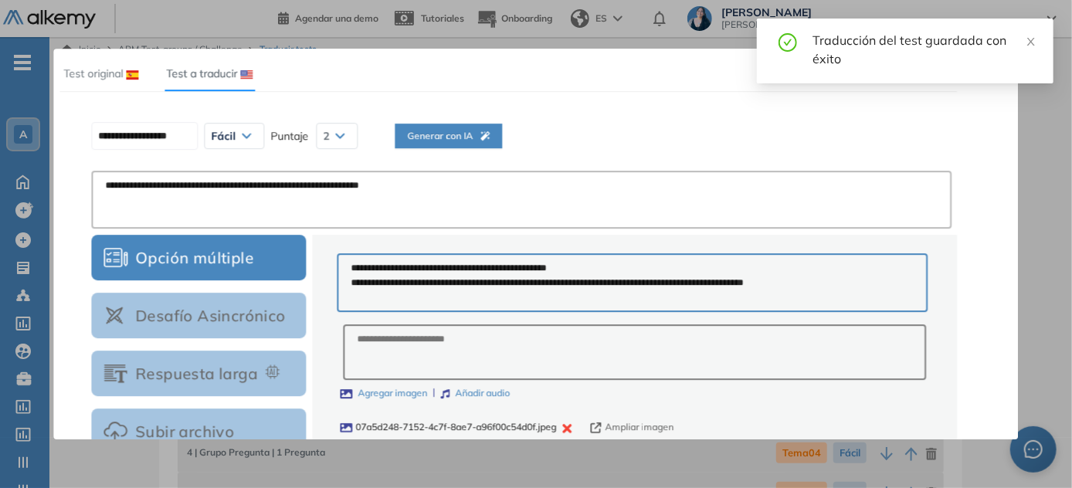
scroll to position [0, 0]
click at [470, 129] on span "Generar con IA" at bounding box center [448, 136] width 83 height 15
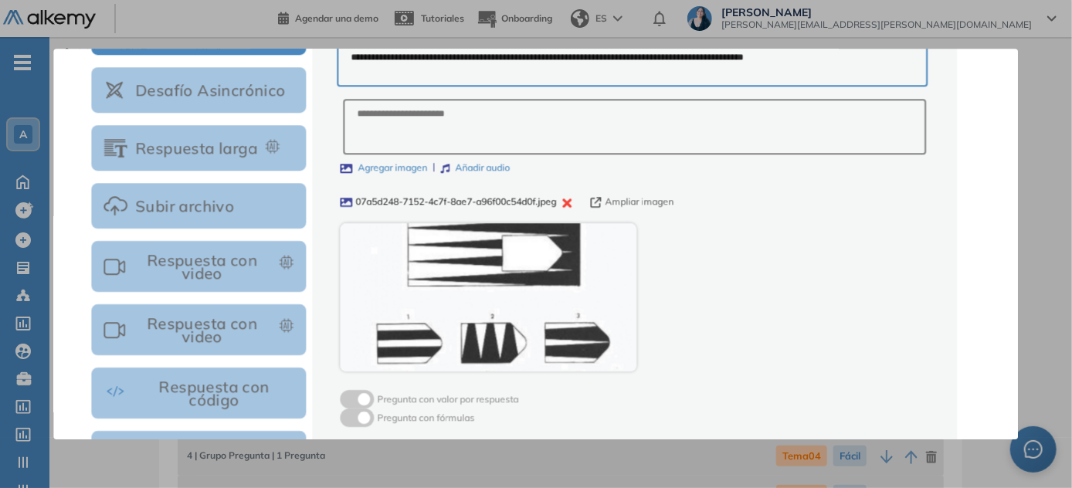
scroll to position [227, 0]
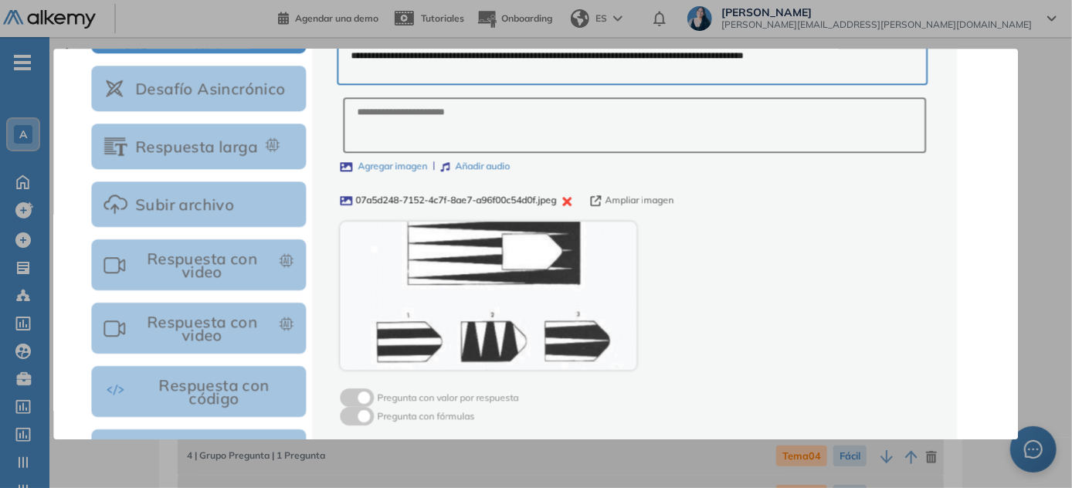
type input "**********"
type textarea "**********"
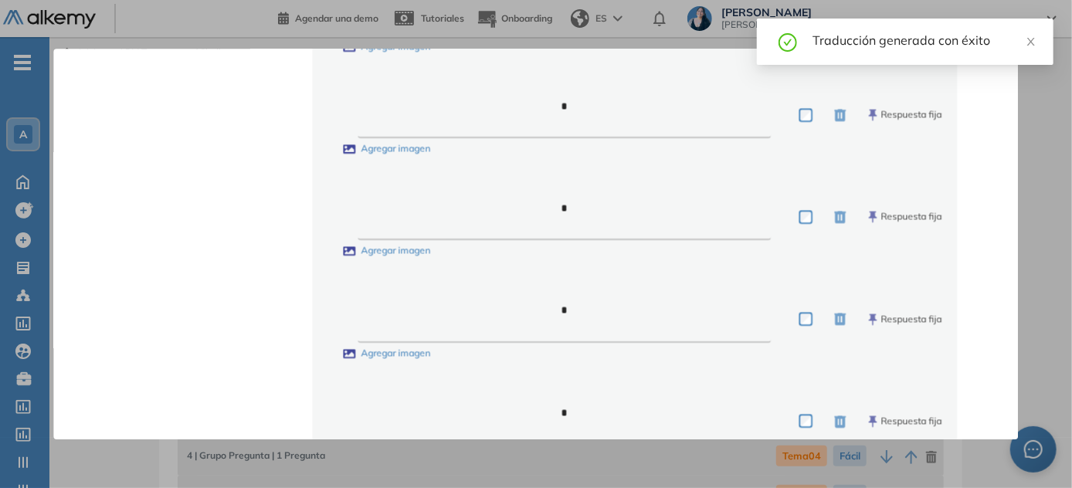
scroll to position [959, 0]
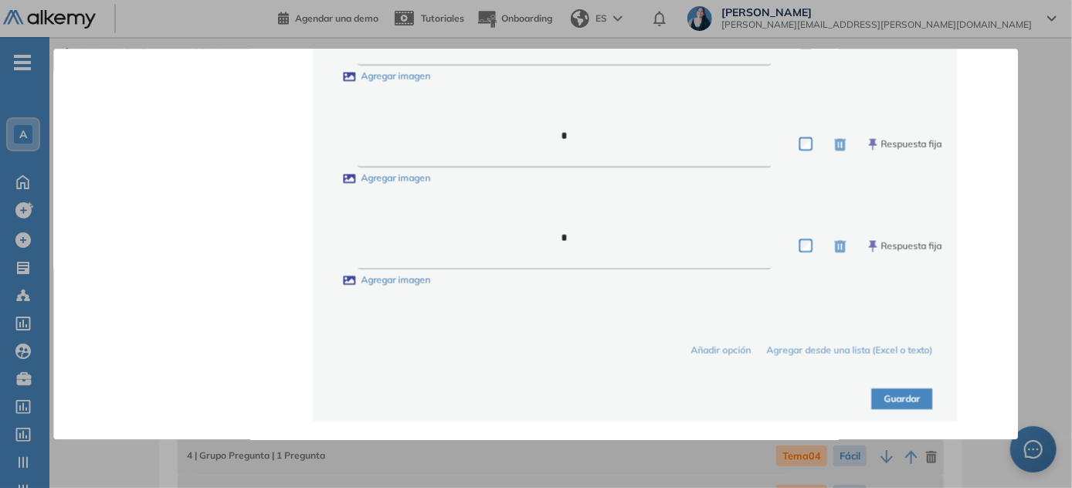
click at [537, 403] on button "Guardar" at bounding box center [902, 398] width 61 height 21
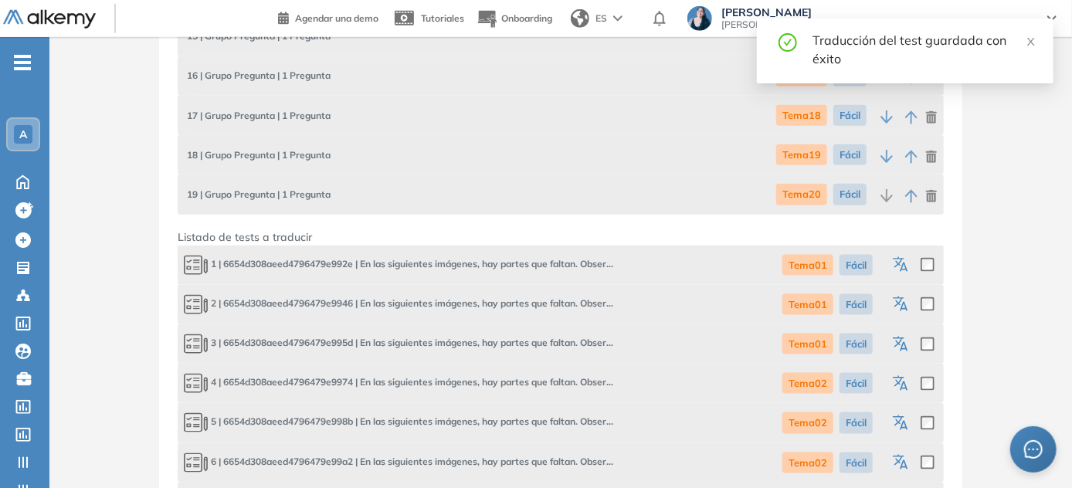
scroll to position [1280, 0]
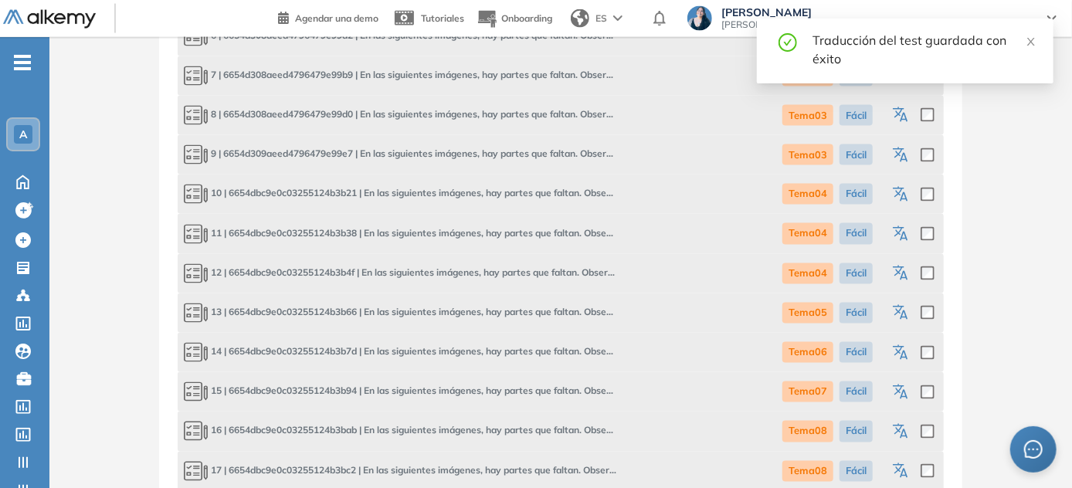
click at [537, 231] on icon "button" at bounding box center [902, 234] width 19 height 19
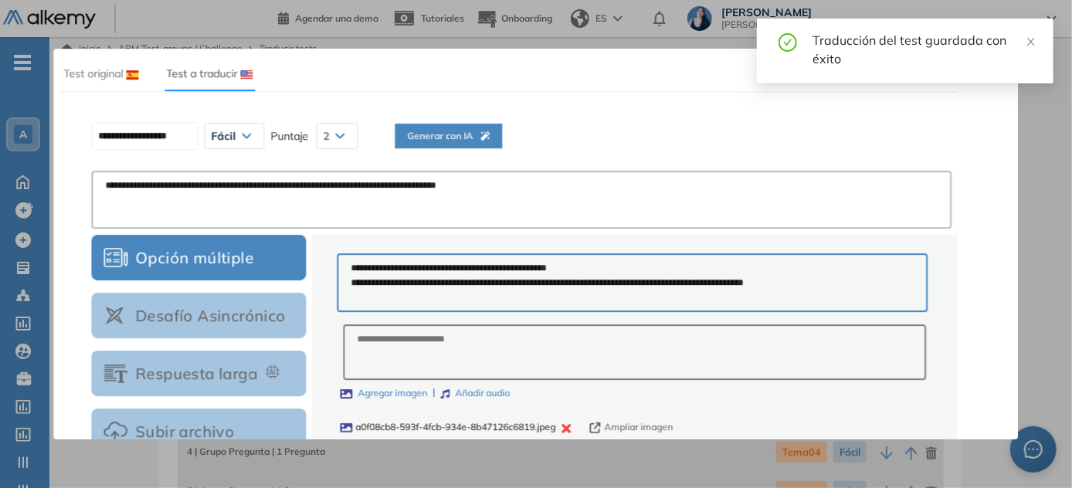
scroll to position [0, 0]
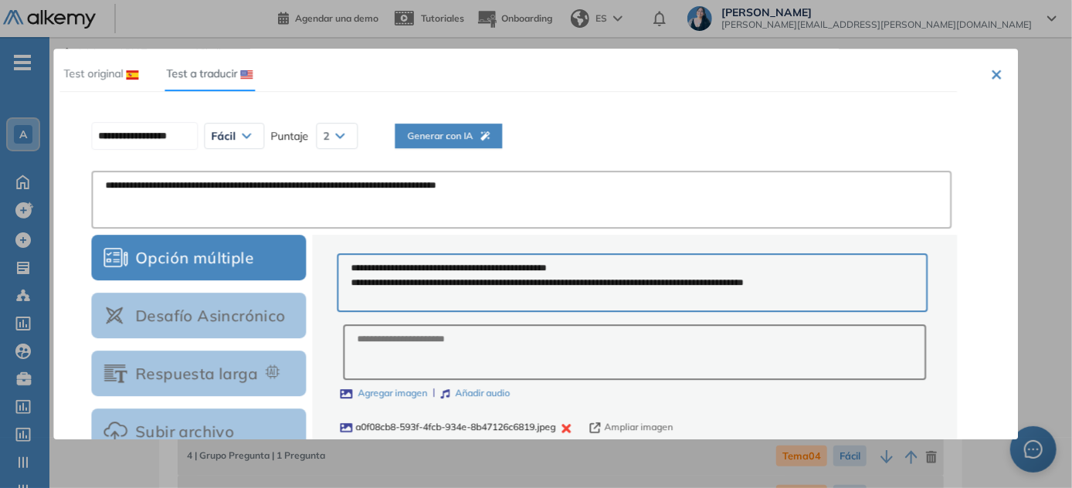
click at [475, 137] on span "Generar con IA" at bounding box center [448, 136] width 83 height 15
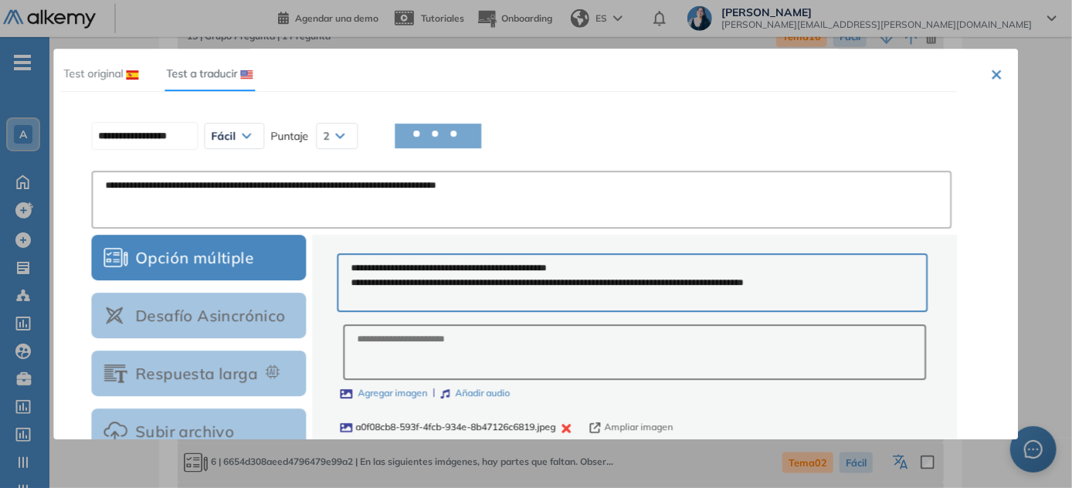
type input "**********"
type textarea "**********"
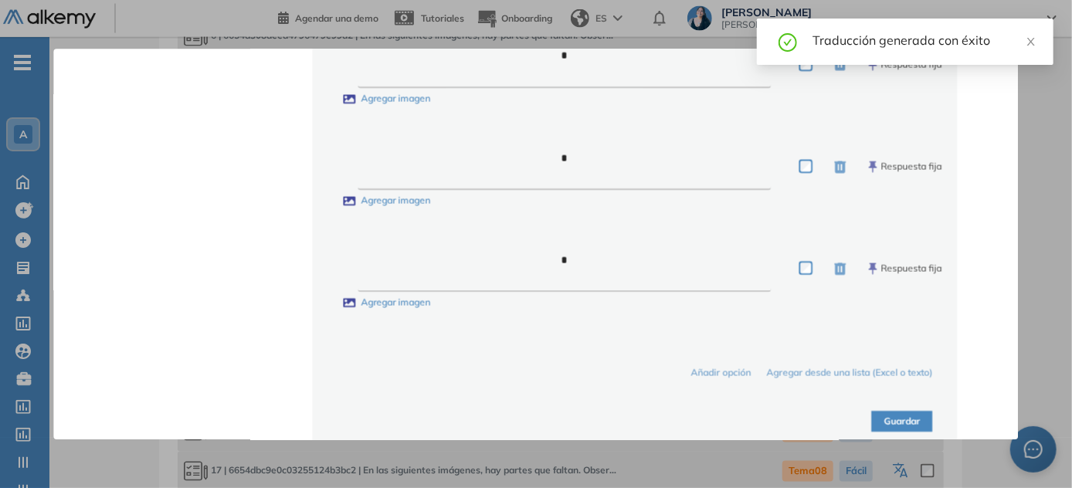
scroll to position [940, 0]
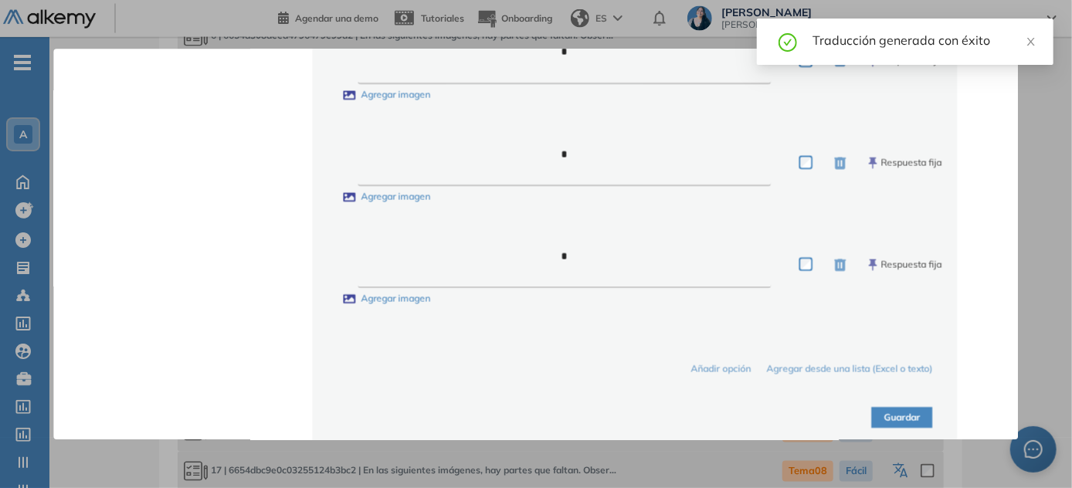
click at [537, 419] on button "Guardar" at bounding box center [902, 417] width 61 height 21
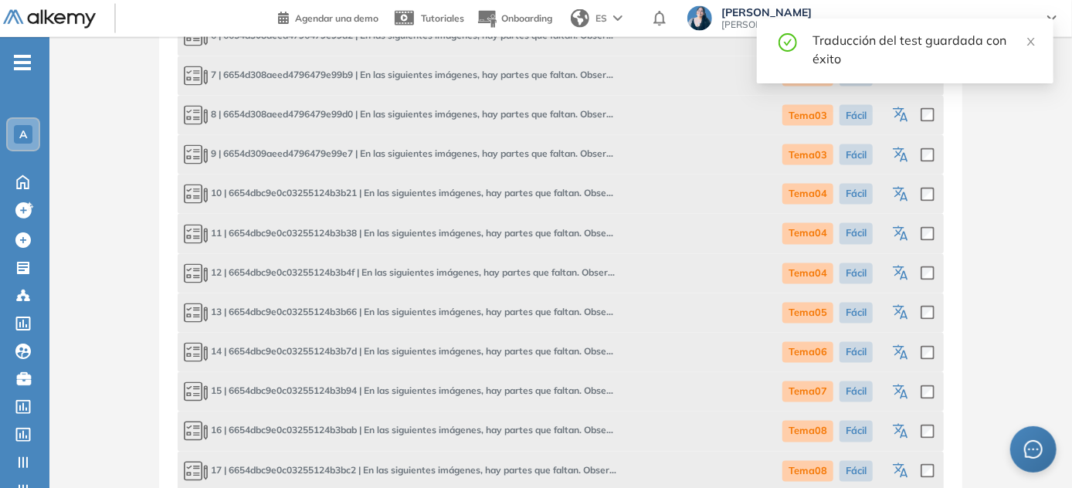
click at [537, 280] on icon "button" at bounding box center [902, 274] width 19 height 19
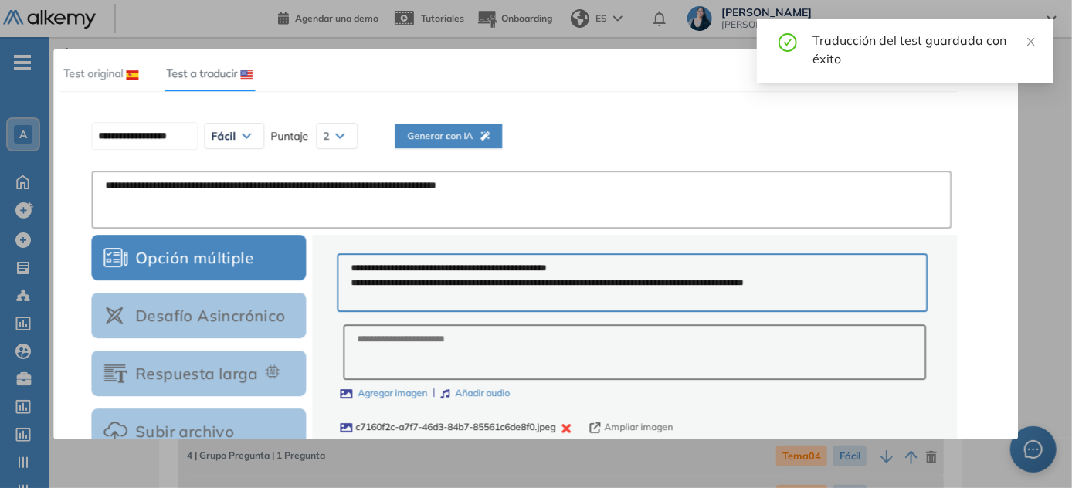
scroll to position [0, 0]
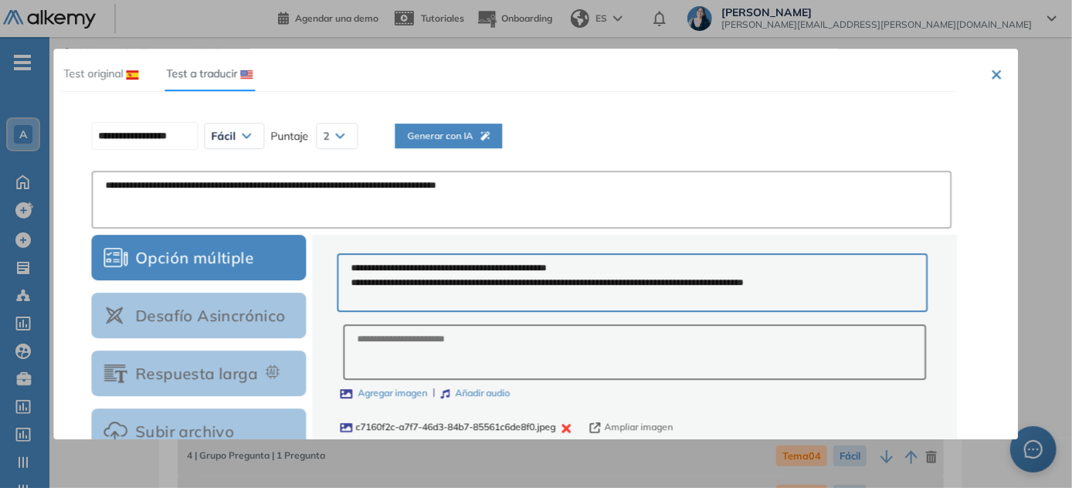
click at [459, 137] on span "Generar con IA" at bounding box center [448, 136] width 83 height 15
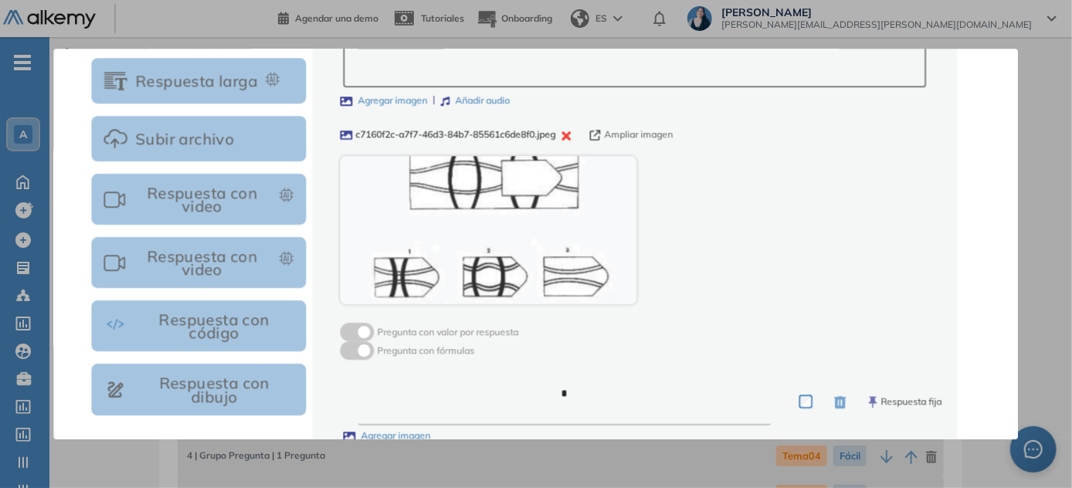
scroll to position [296, 0]
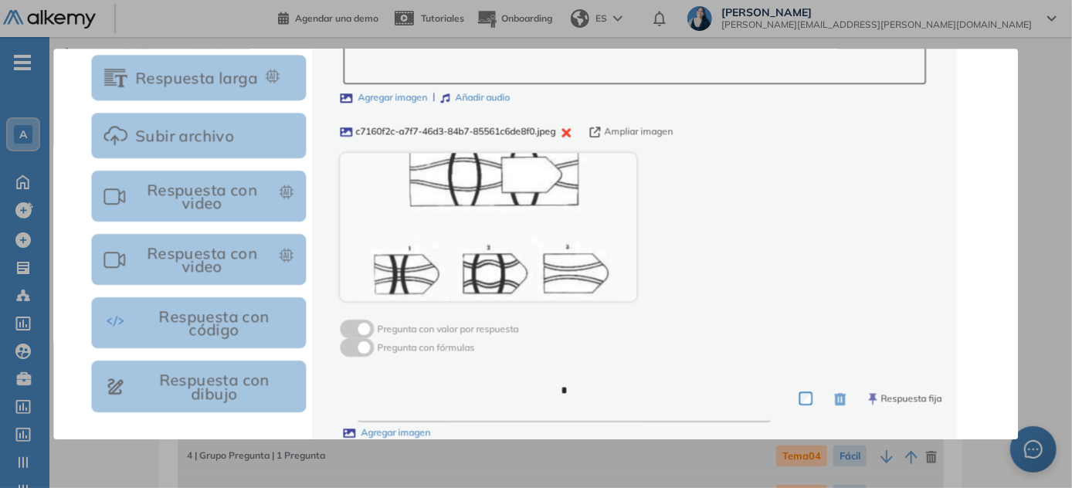
type input "**********"
type textarea "**********"
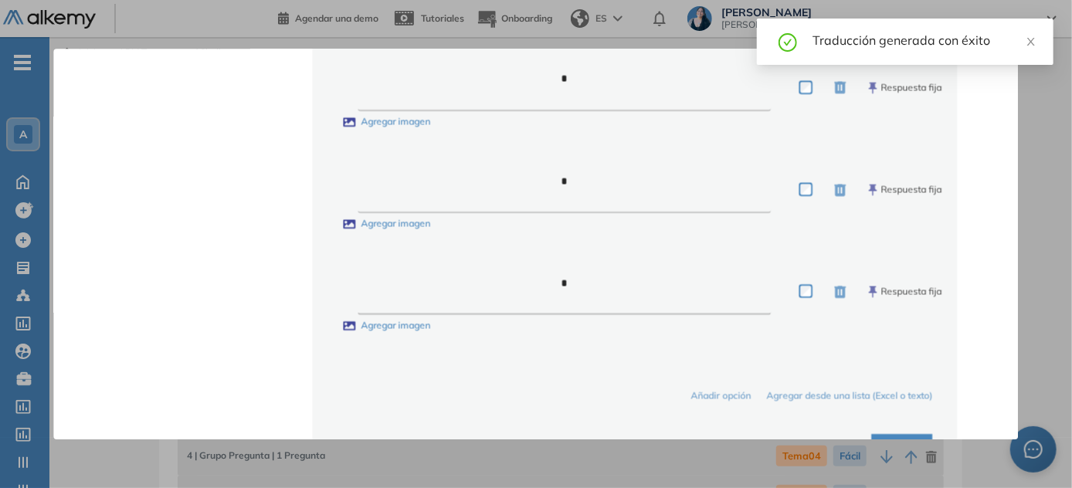
scroll to position [959, 0]
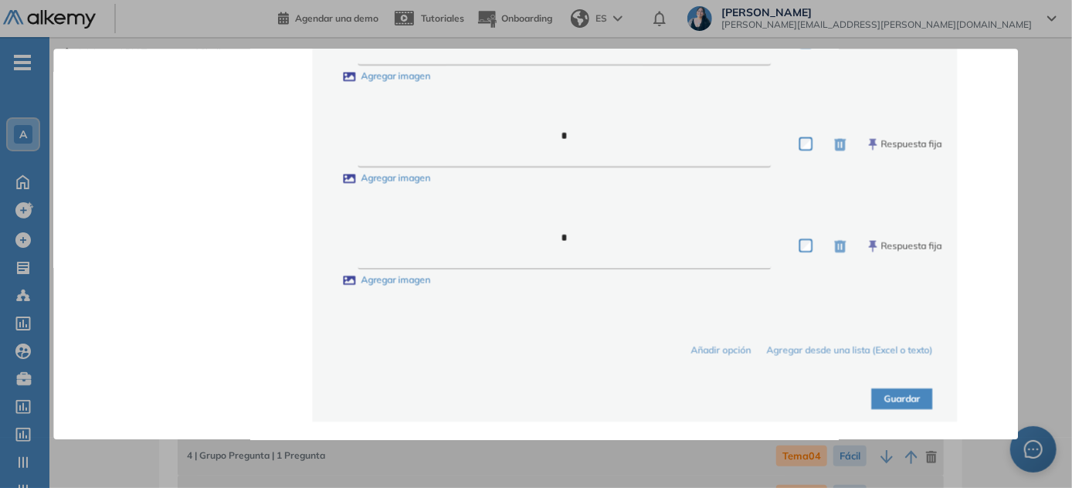
click at [537, 399] on button "Guardar" at bounding box center [902, 398] width 61 height 21
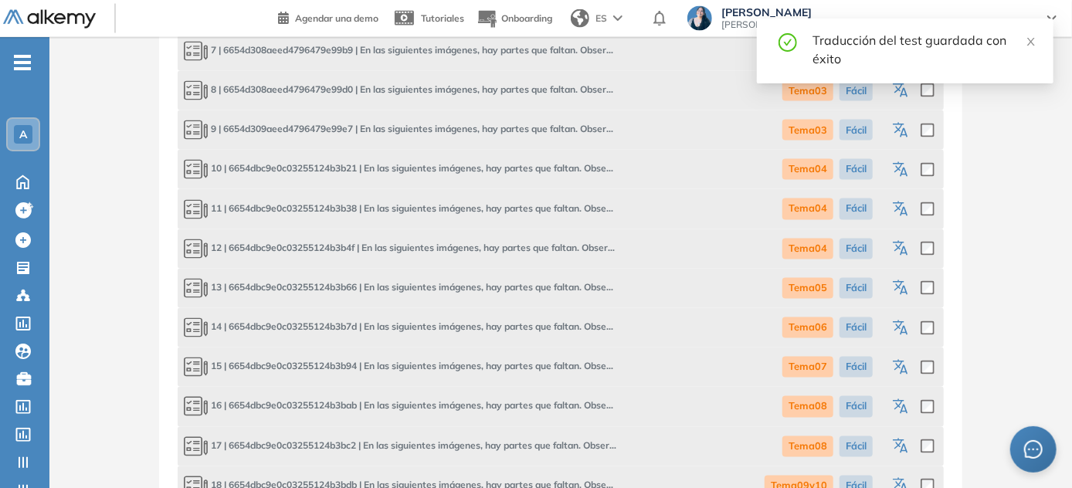
scroll to position [1290, 0]
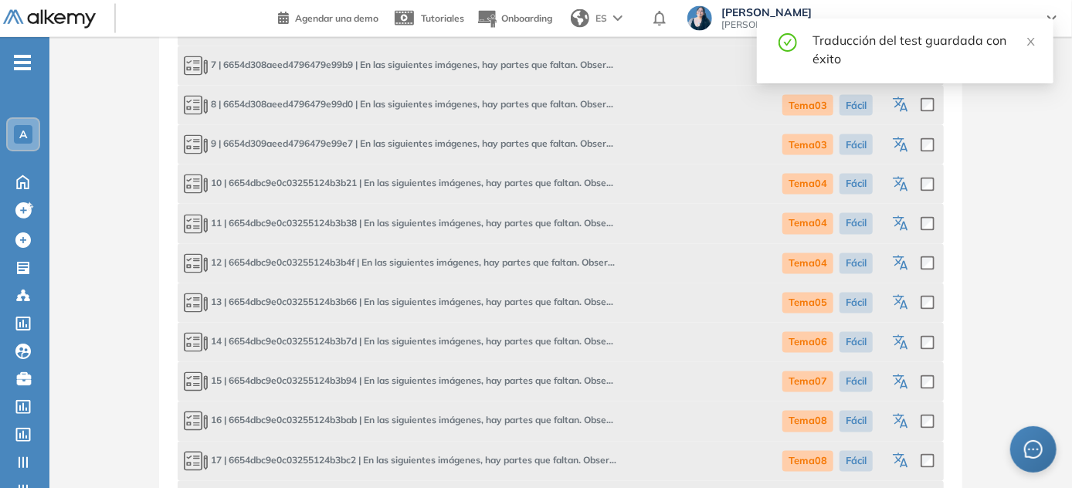
click at [537, 298] on icon "button" at bounding box center [902, 303] width 19 height 19
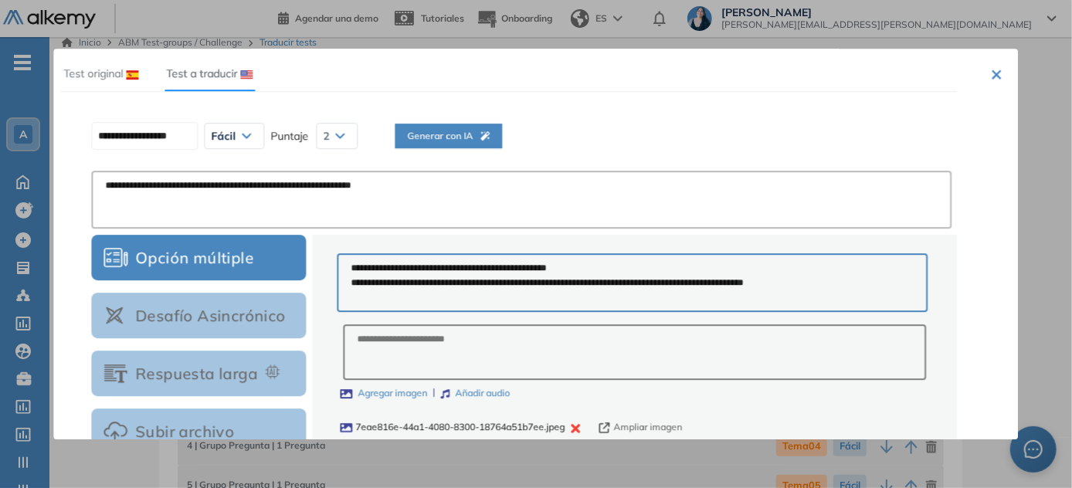
scroll to position [0, 0]
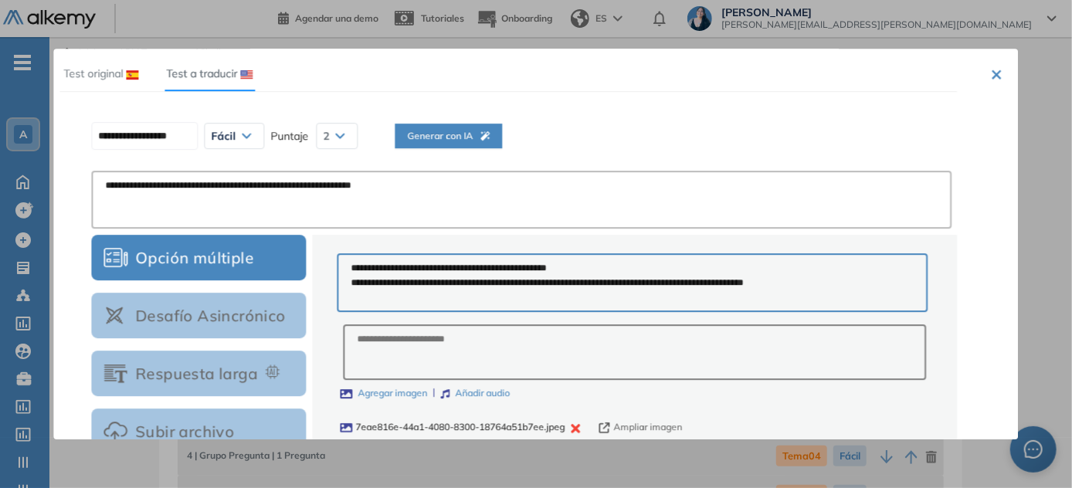
click at [487, 130] on span "Generar con IA" at bounding box center [448, 136] width 83 height 15
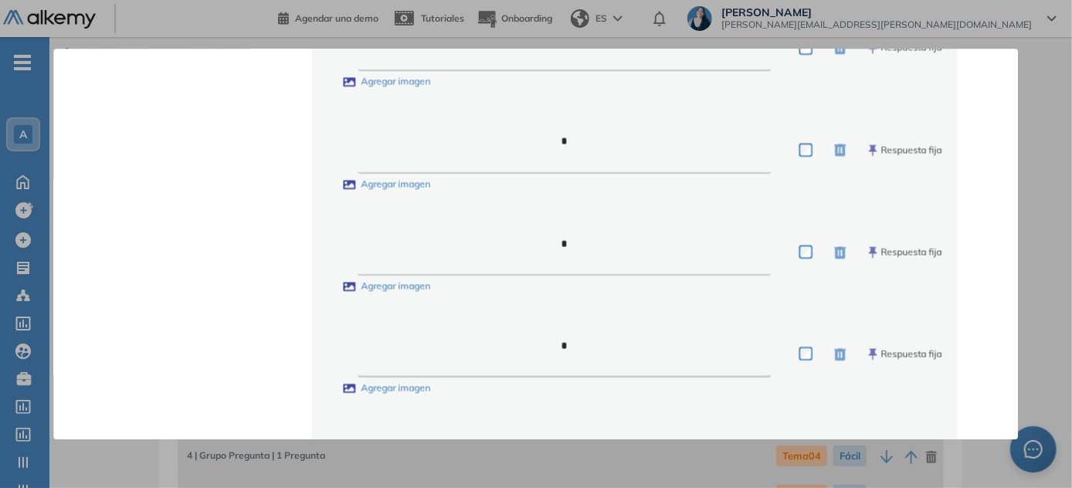
scroll to position [855, 0]
type input "**********"
type textarea "**********"
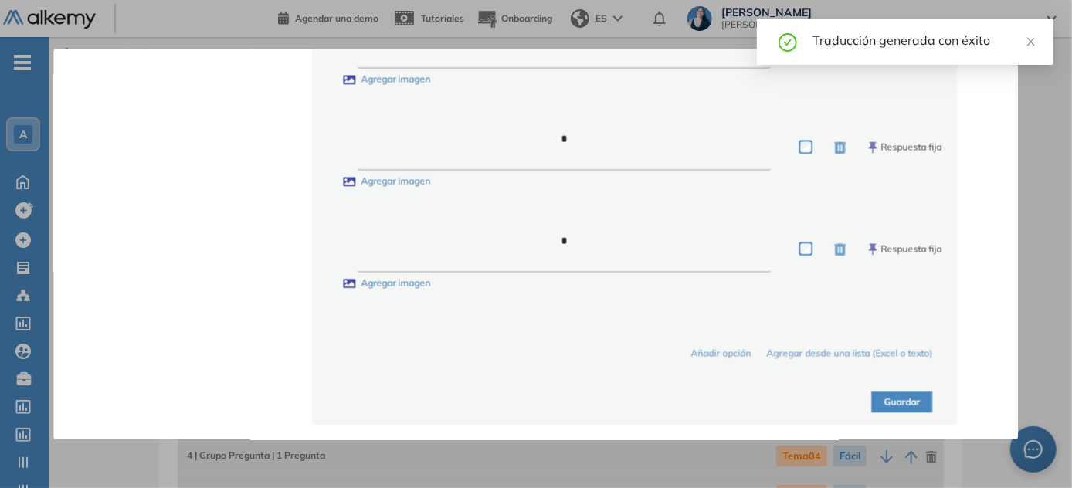
scroll to position [959, 0]
click at [537, 396] on button "Guardar" at bounding box center [902, 398] width 61 height 21
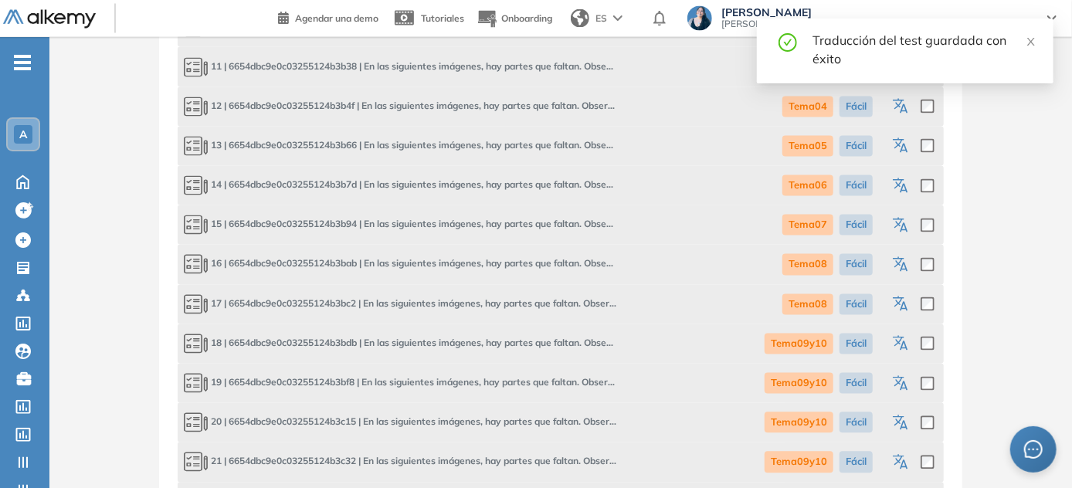
scroll to position [1438, 0]
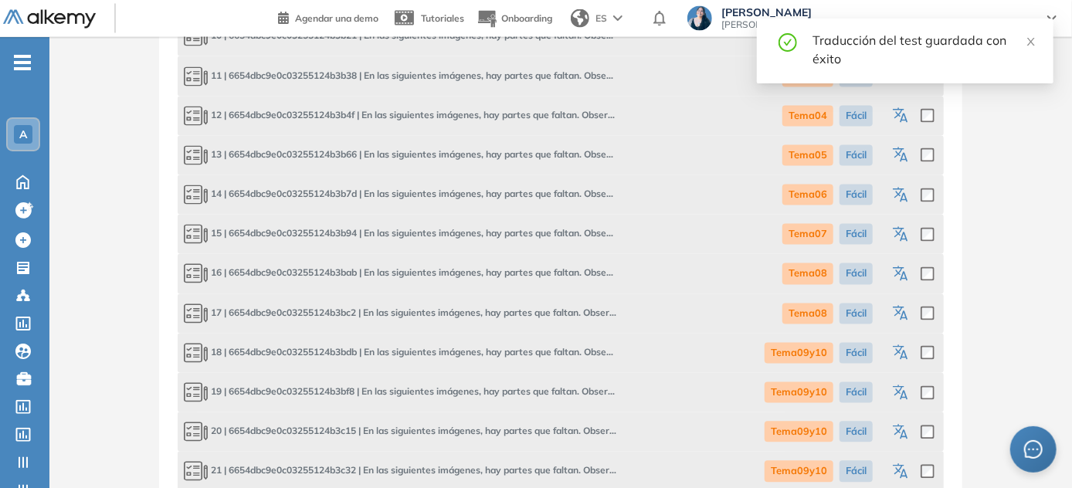
click at [537, 191] on icon "button" at bounding box center [902, 196] width 19 height 19
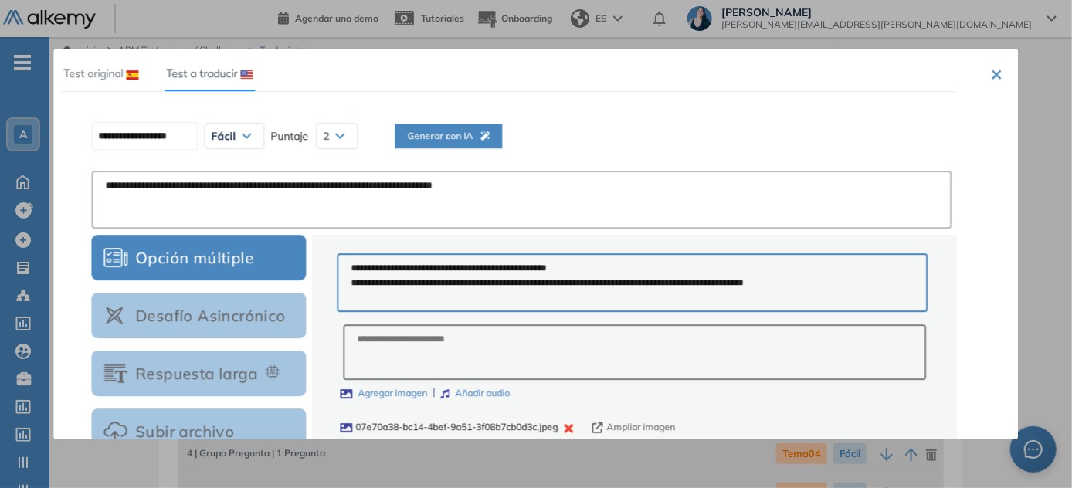
scroll to position [0, 0]
click at [490, 135] on icon "button" at bounding box center [484, 135] width 9 height 9
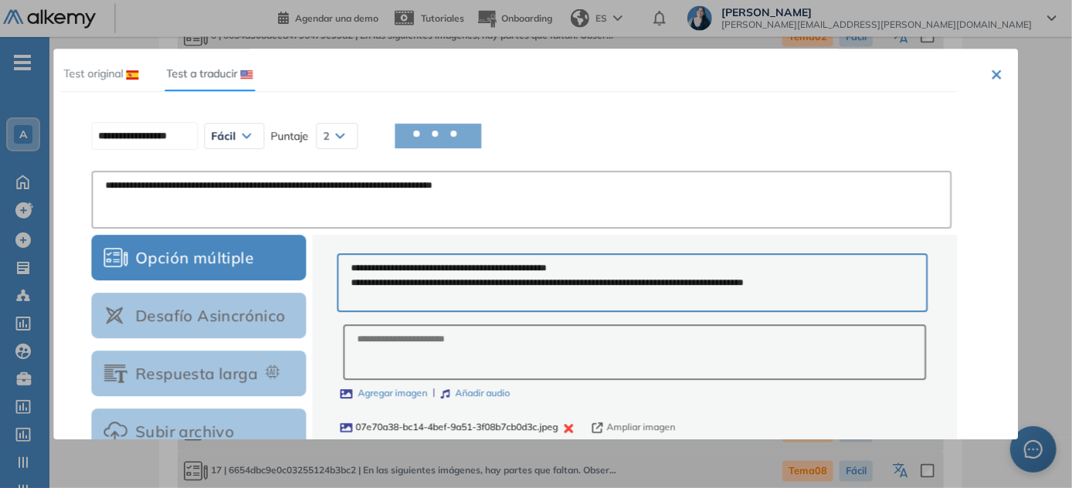
type input "**********"
type textarea "**********"
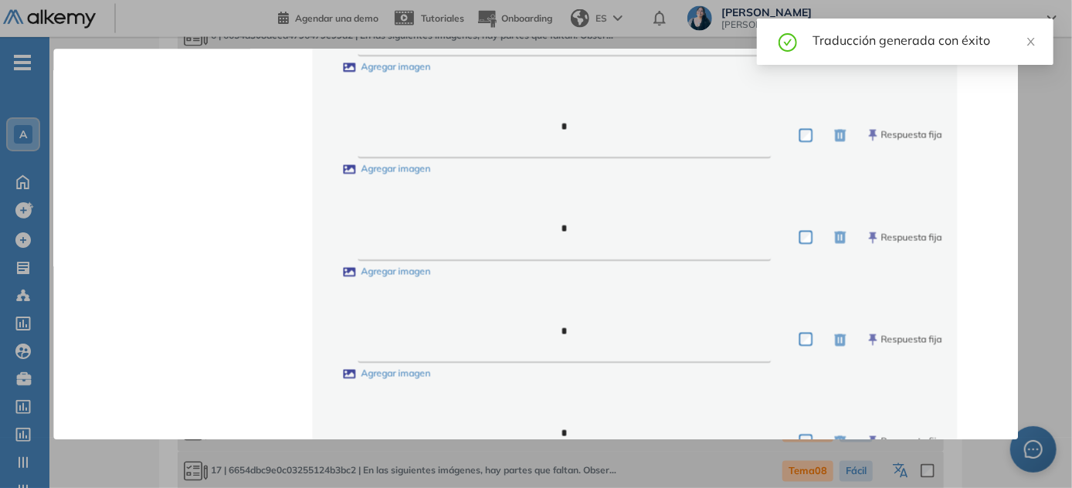
scroll to position [959, 0]
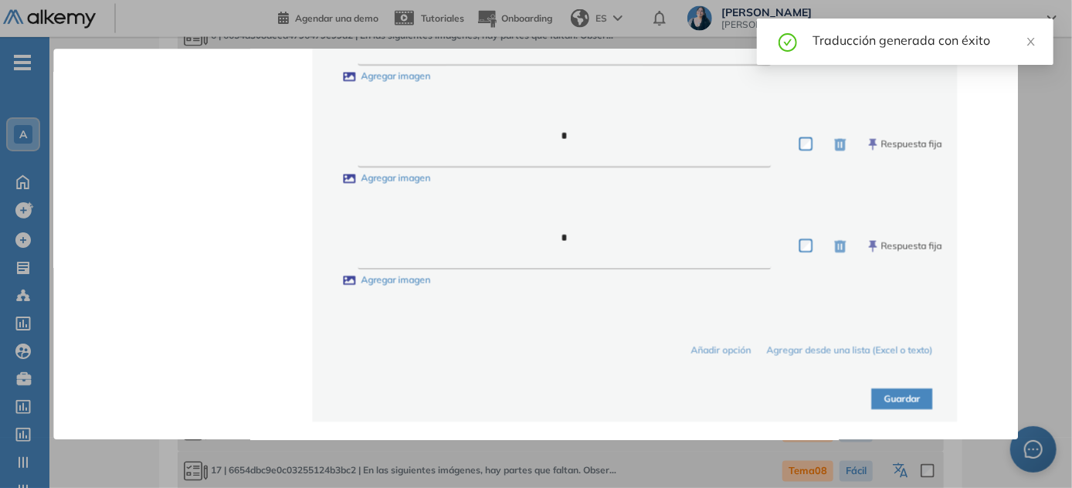
click at [537, 397] on button "Guardar" at bounding box center [902, 398] width 61 height 21
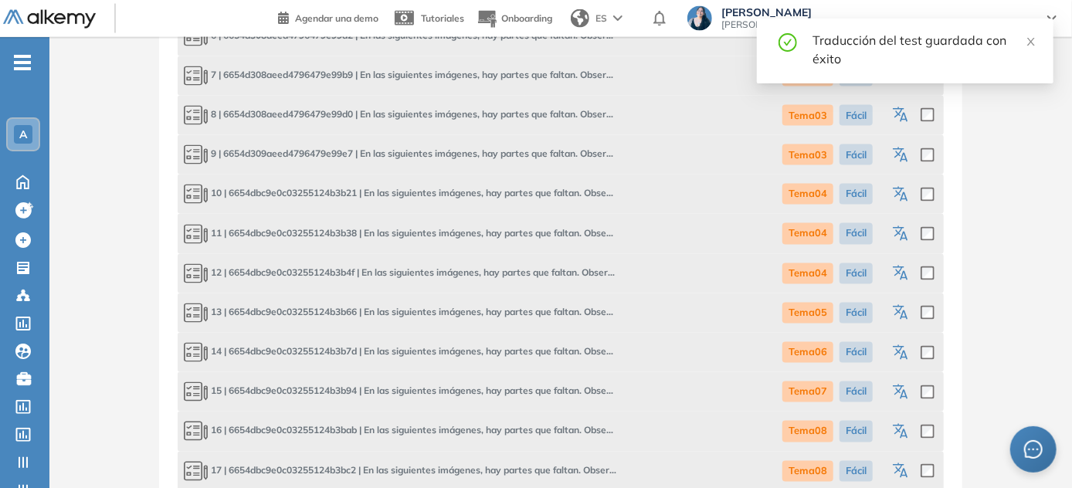
click at [537, 395] on icon "button" at bounding box center [902, 393] width 19 height 19
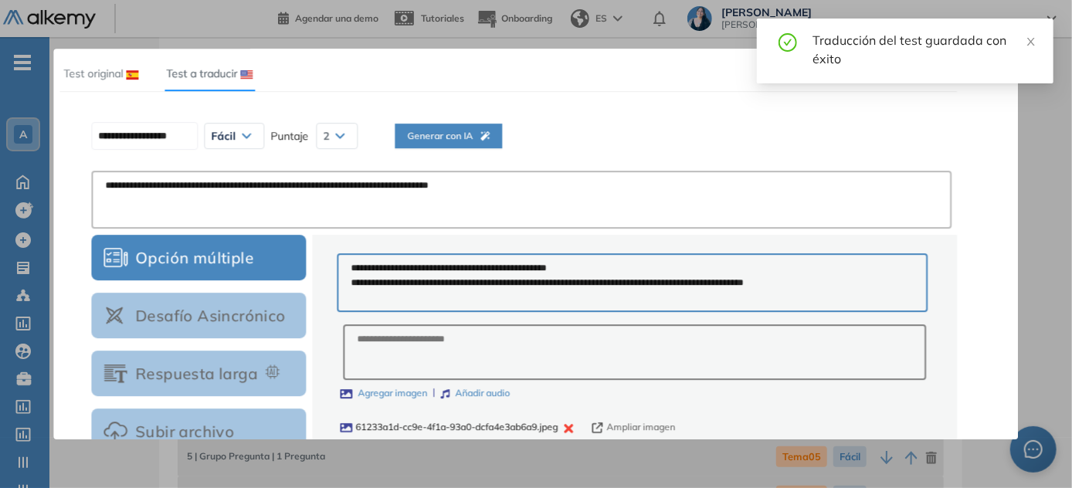
scroll to position [0, 0]
click at [473, 129] on span "Generar con IA" at bounding box center [448, 136] width 83 height 15
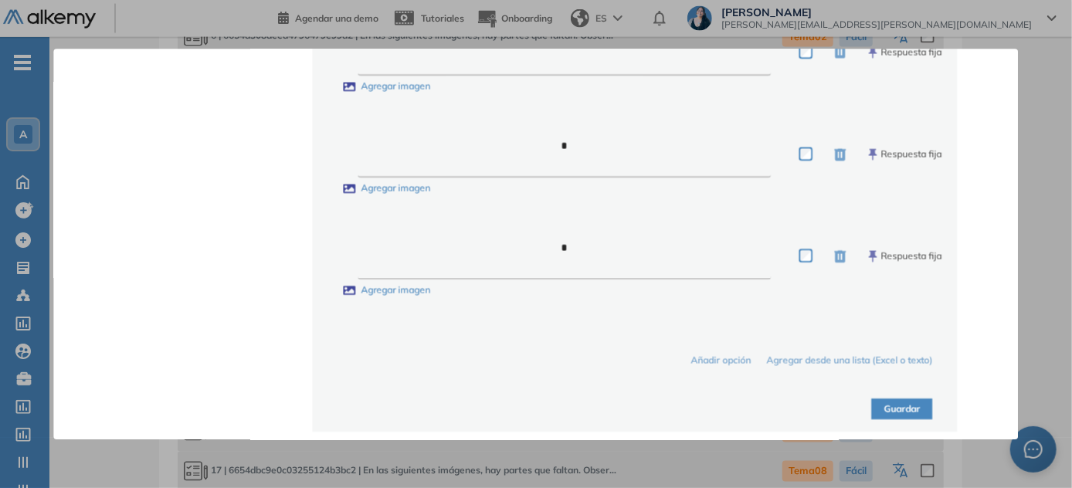
scroll to position [959, 0]
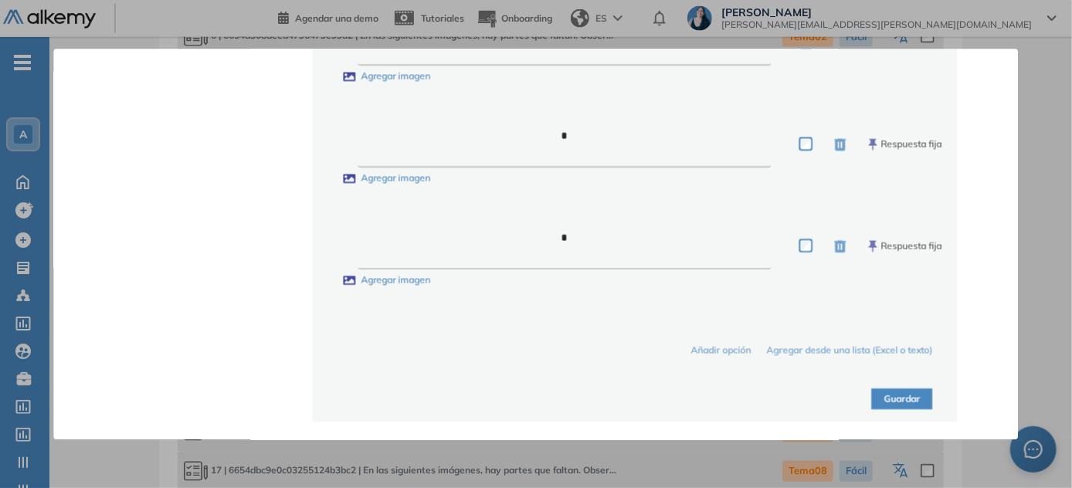
type input "**********"
type textarea "**********"
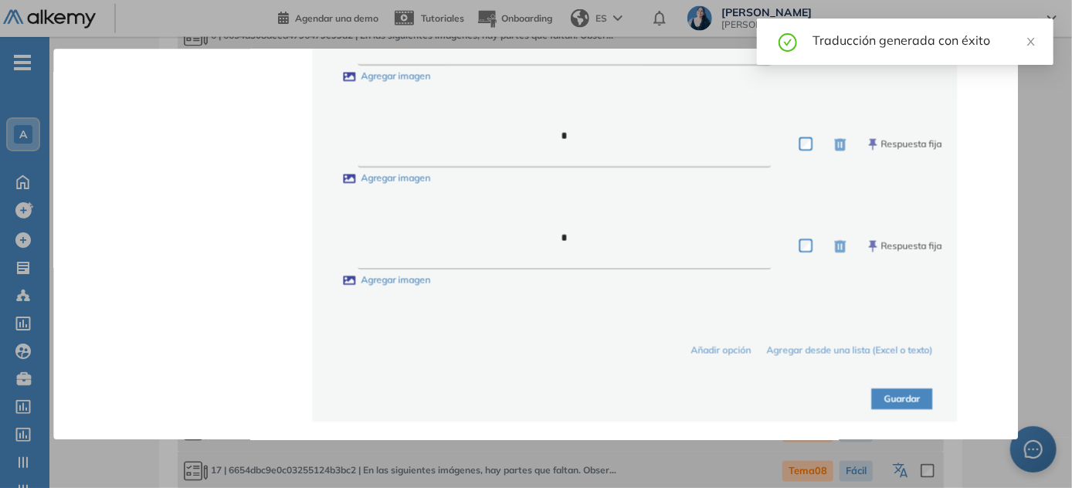
click at [537, 396] on button "Guardar" at bounding box center [902, 398] width 61 height 21
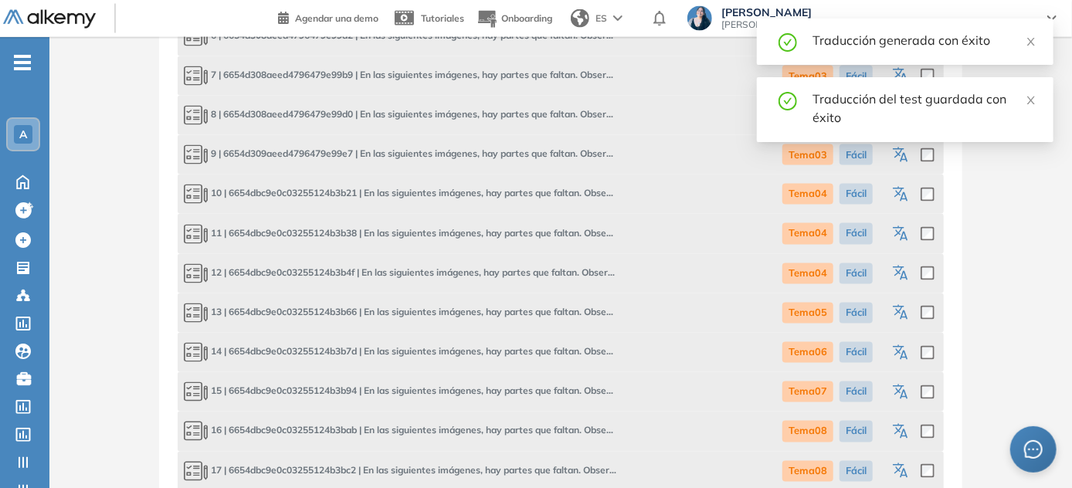
click at [537, 423] on icon "button" at bounding box center [902, 432] width 19 height 19
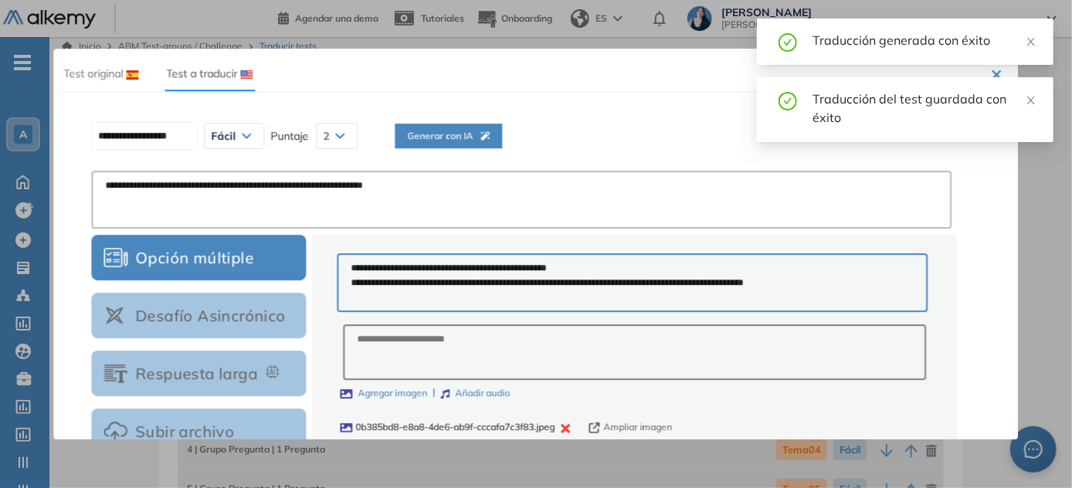
scroll to position [0, 0]
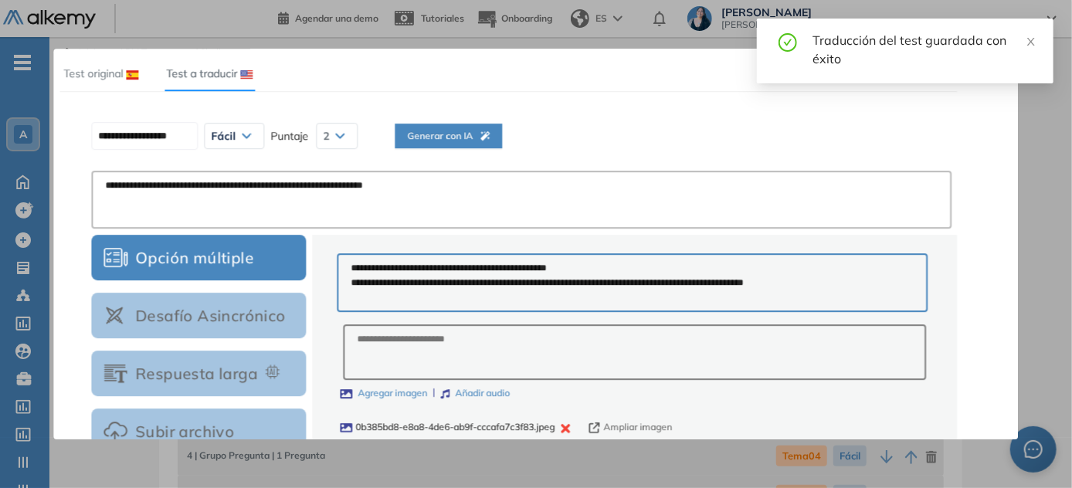
click at [476, 146] on div "Generar con IA" at bounding box center [448, 155] width 83 height 52
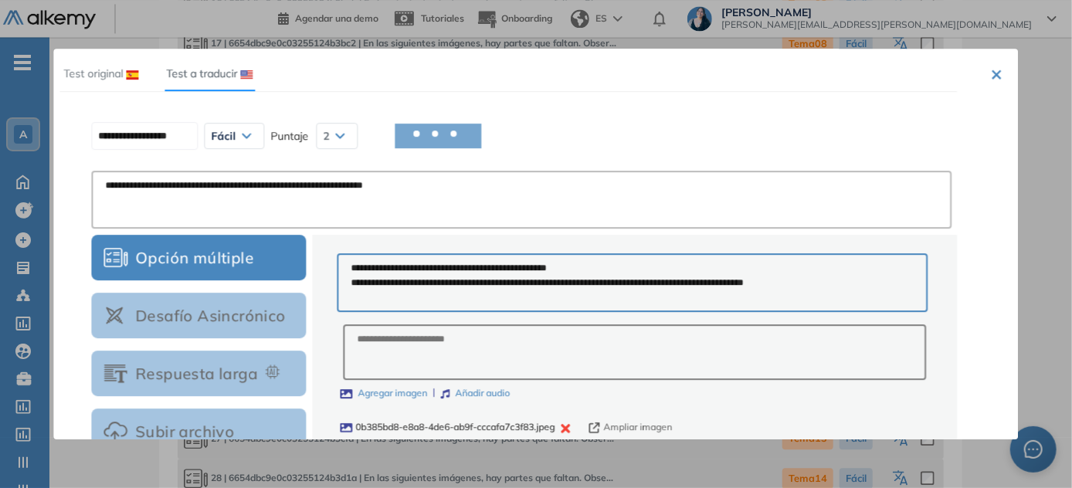
scroll to position [2135, 0]
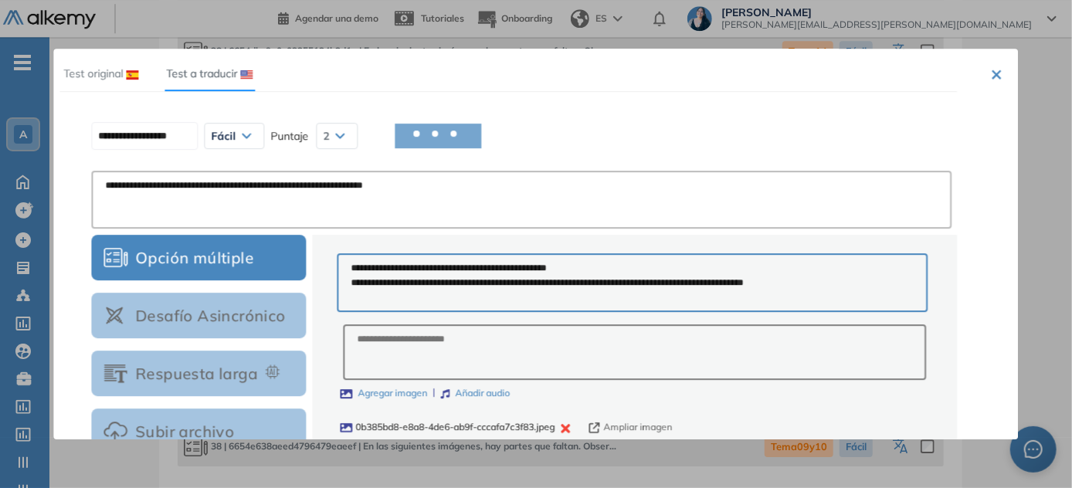
type input "**********"
type textarea "**********"
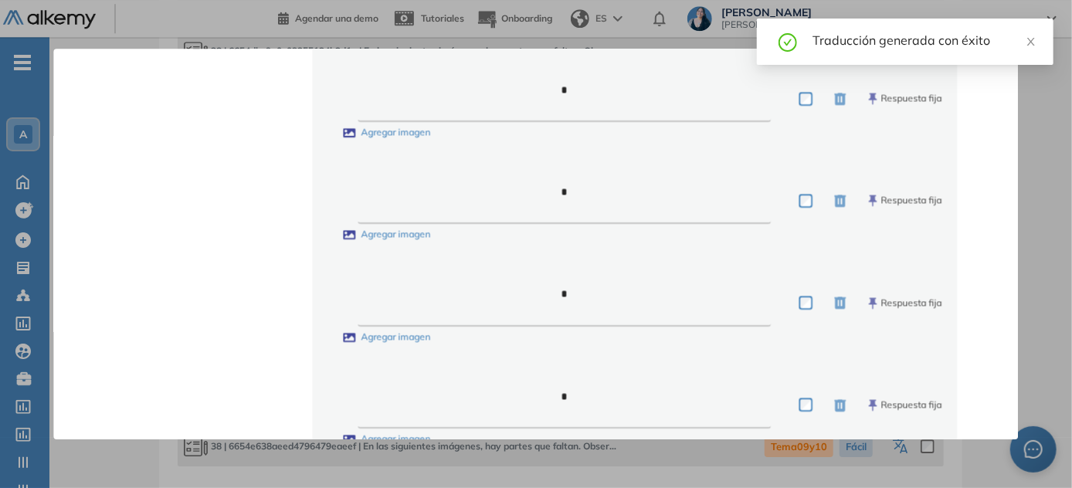
scroll to position [959, 0]
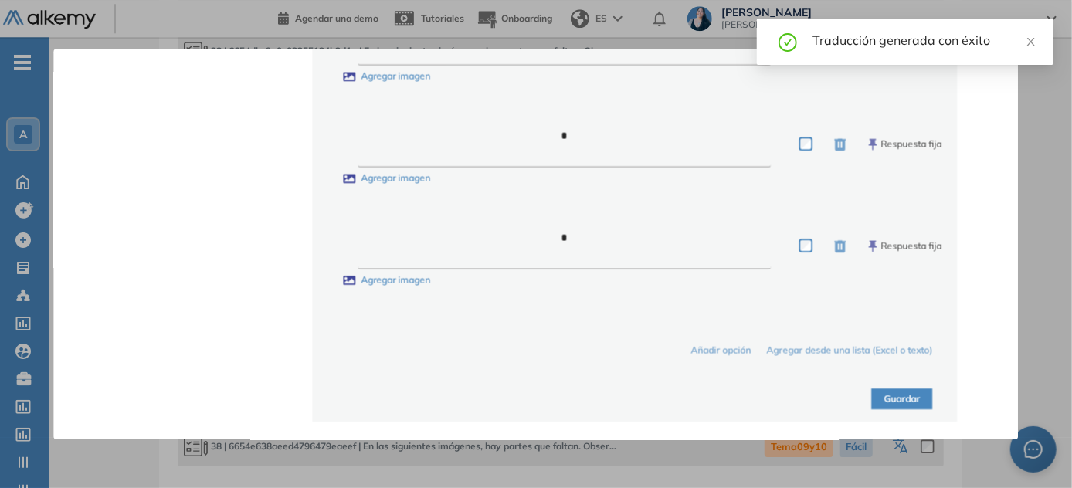
click at [537, 396] on button "Guardar" at bounding box center [902, 398] width 61 height 21
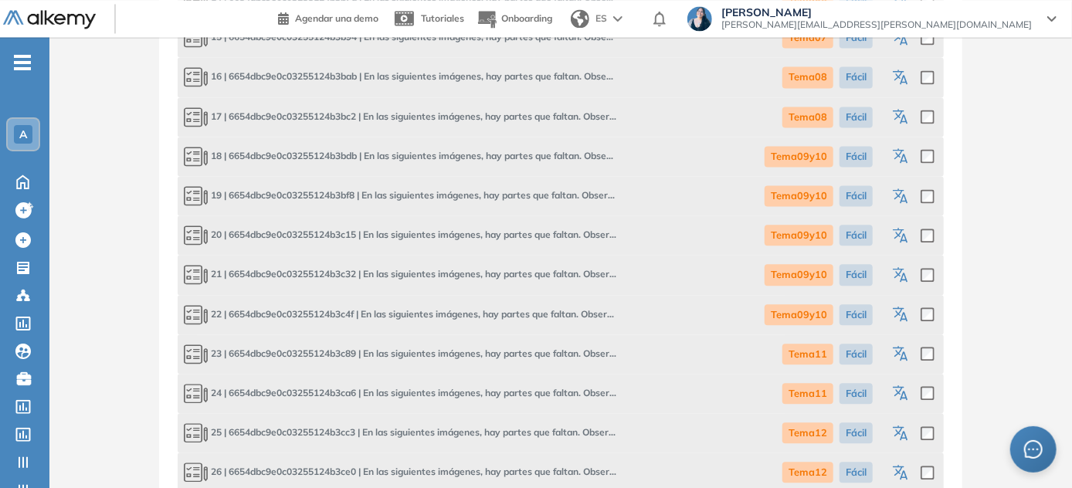
scroll to position [1601, 0]
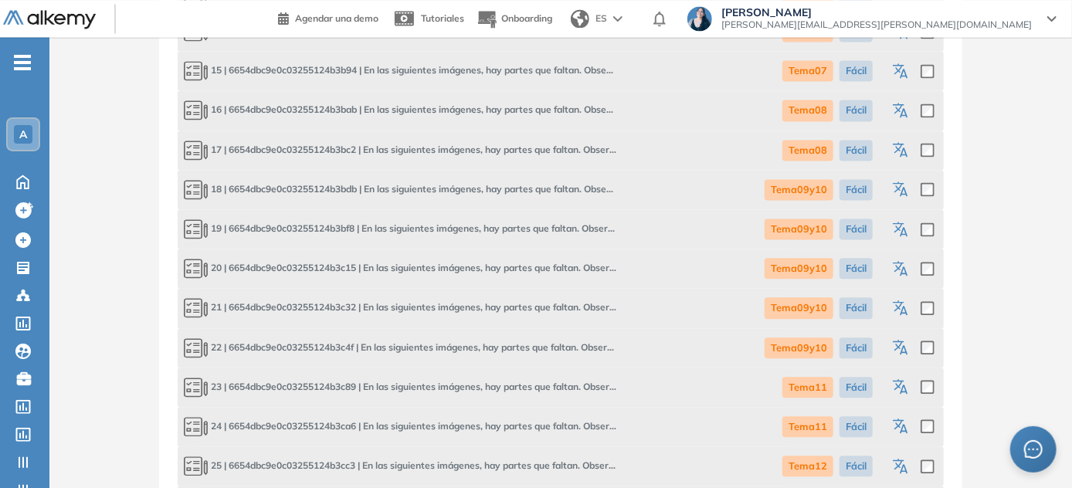
click at [537, 144] on icon "button" at bounding box center [902, 150] width 19 height 19
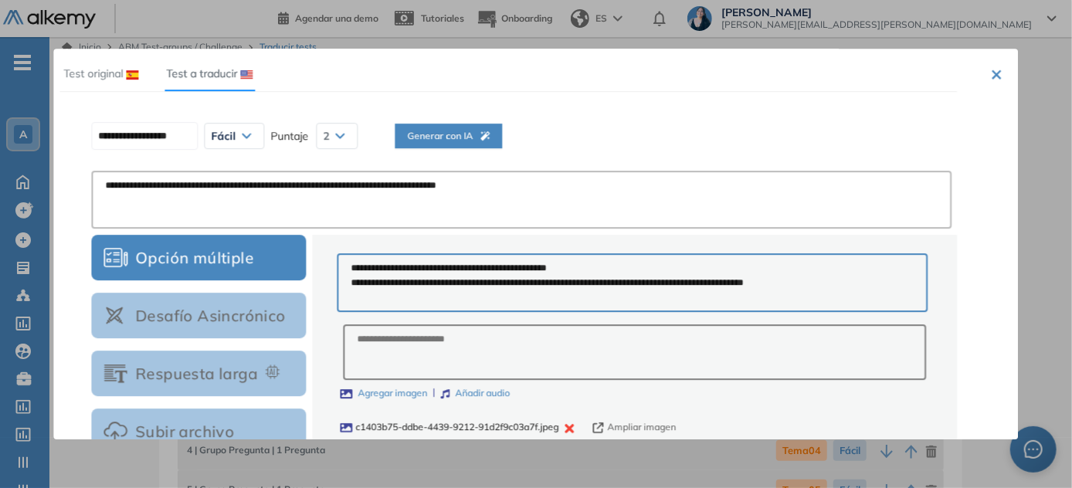
scroll to position [0, 0]
click at [485, 131] on span "Generar con IA" at bounding box center [448, 136] width 83 height 15
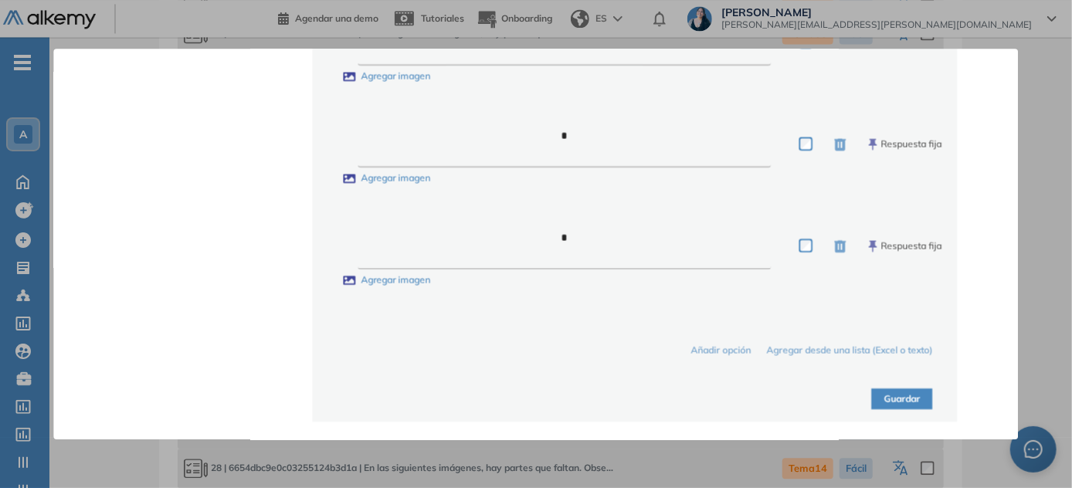
scroll to position [1721, 0]
drag, startPoint x: 1018, startPoint y: 349, endPoint x: 1011, endPoint y: 332, distance: 18.4
click at [537, 332] on div "**********" at bounding box center [535, 244] width 964 height 391
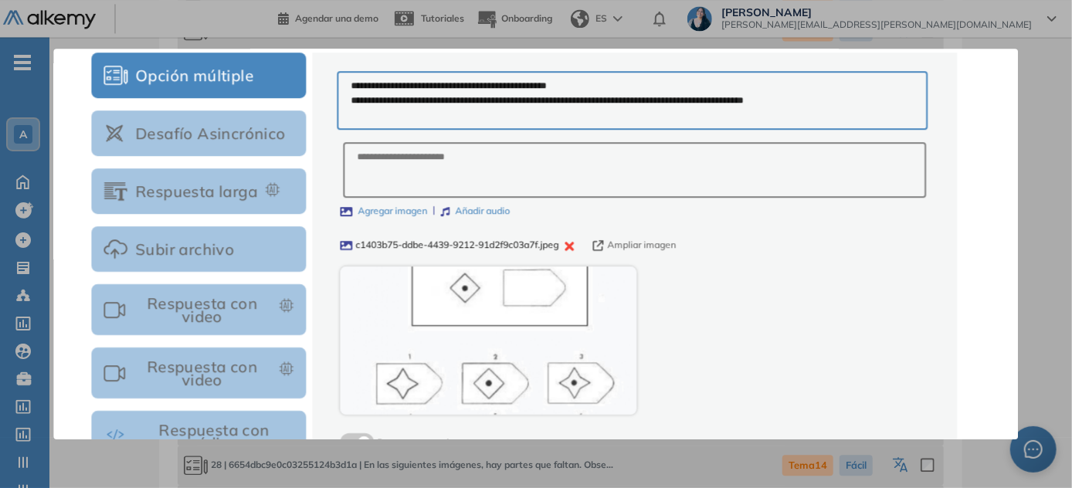
scroll to position [0, 0]
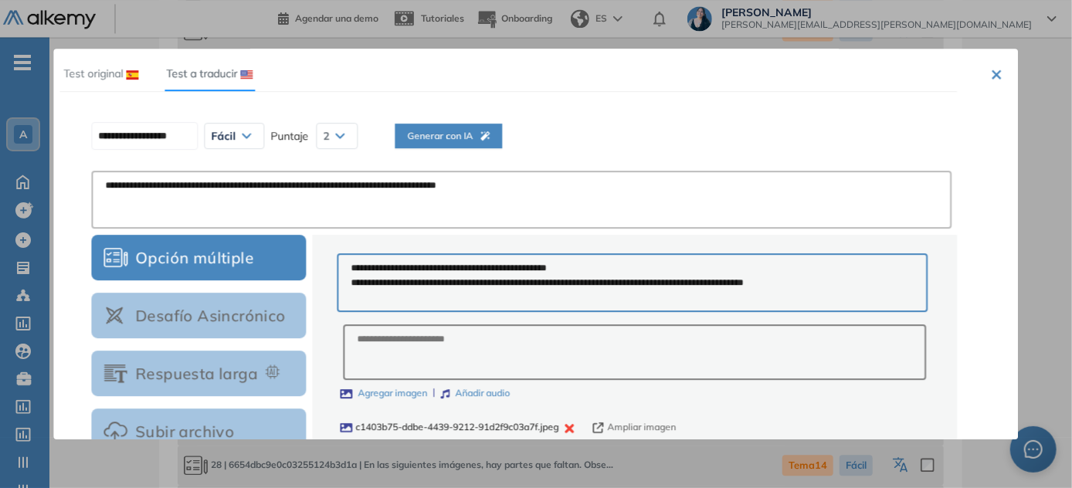
click at [439, 134] on span "Generar con IA" at bounding box center [448, 136] width 83 height 15
type input "**********"
type textarea "**********"
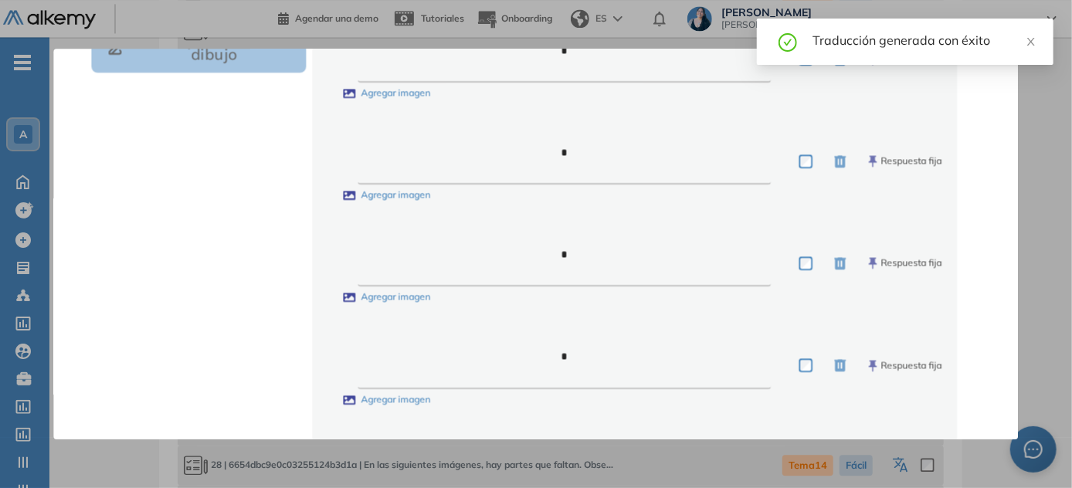
scroll to position [959, 0]
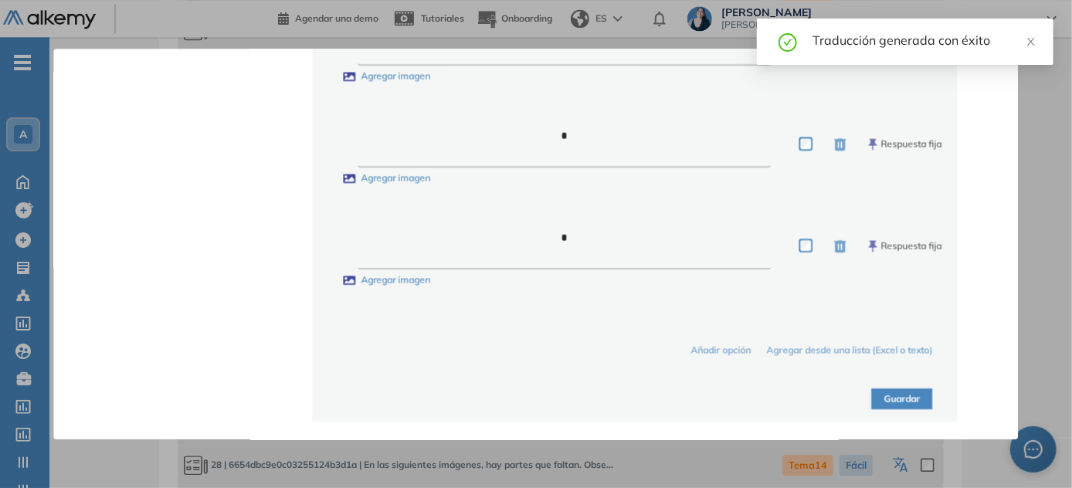
click at [537, 400] on button "Guardar" at bounding box center [902, 398] width 61 height 21
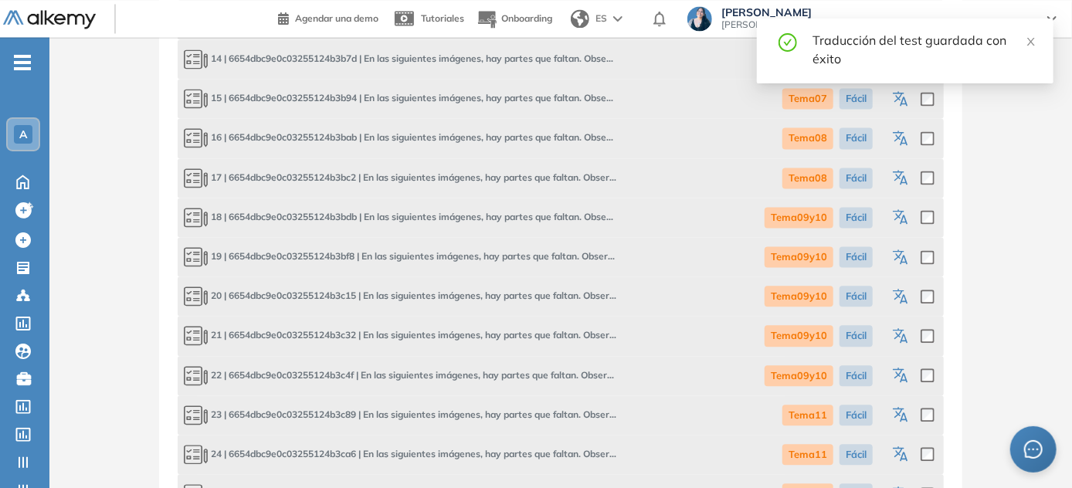
scroll to position [1564, 0]
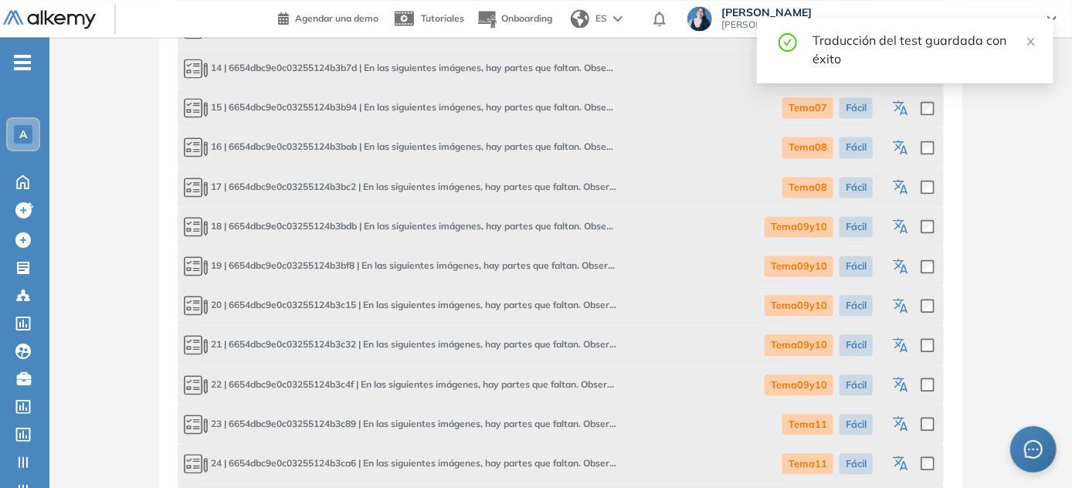
click at [537, 227] on icon "button" at bounding box center [902, 227] width 19 height 19
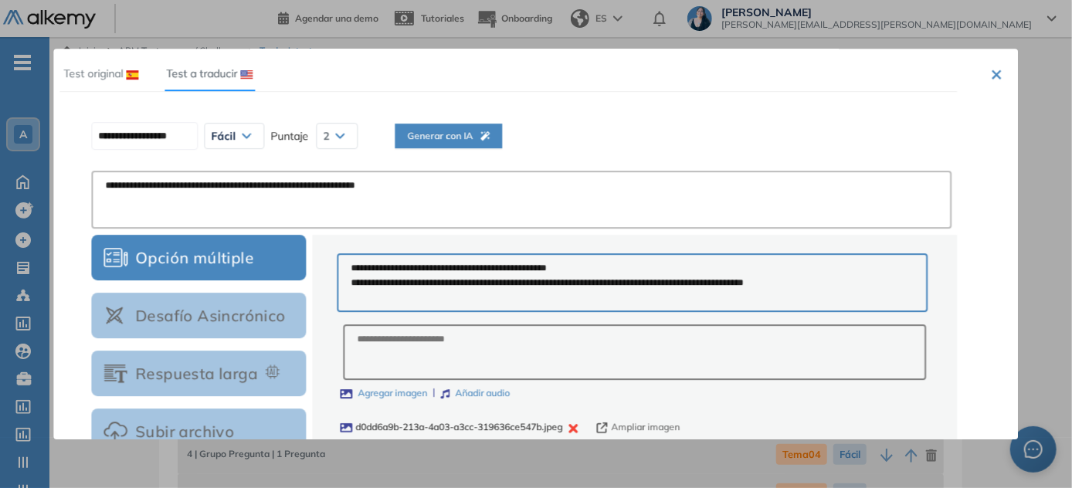
scroll to position [0, 0]
click at [481, 120] on div "**********" at bounding box center [524, 136] width 878 height 39
click at [488, 133] on span "Generar con IA" at bounding box center [448, 136] width 83 height 15
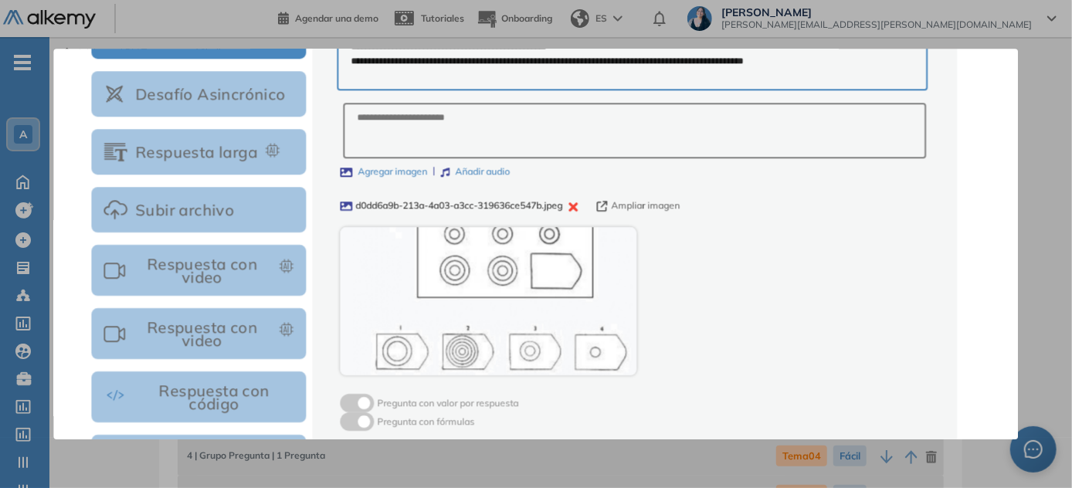
scroll to position [224, 0]
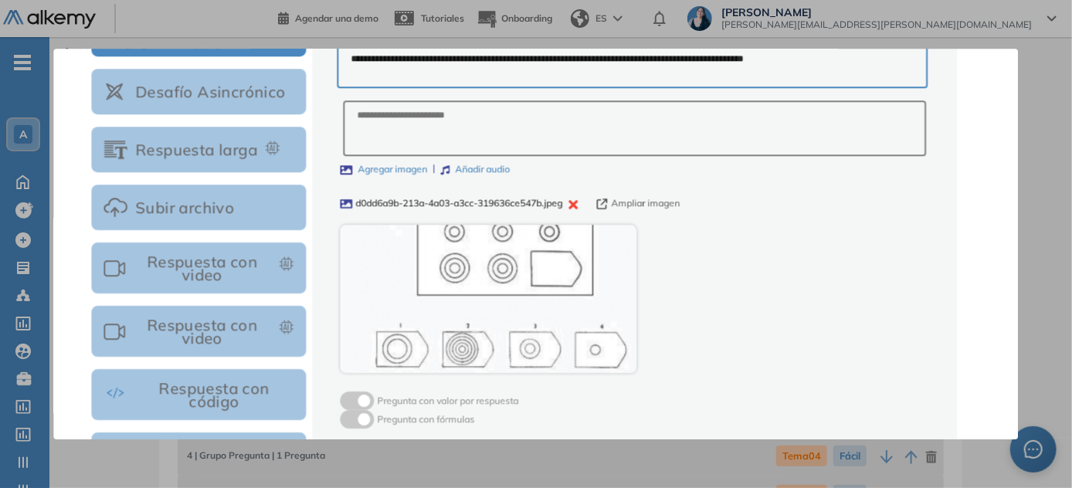
click at [537, 206] on button "Ampliar imagen" at bounding box center [638, 203] width 83 height 15
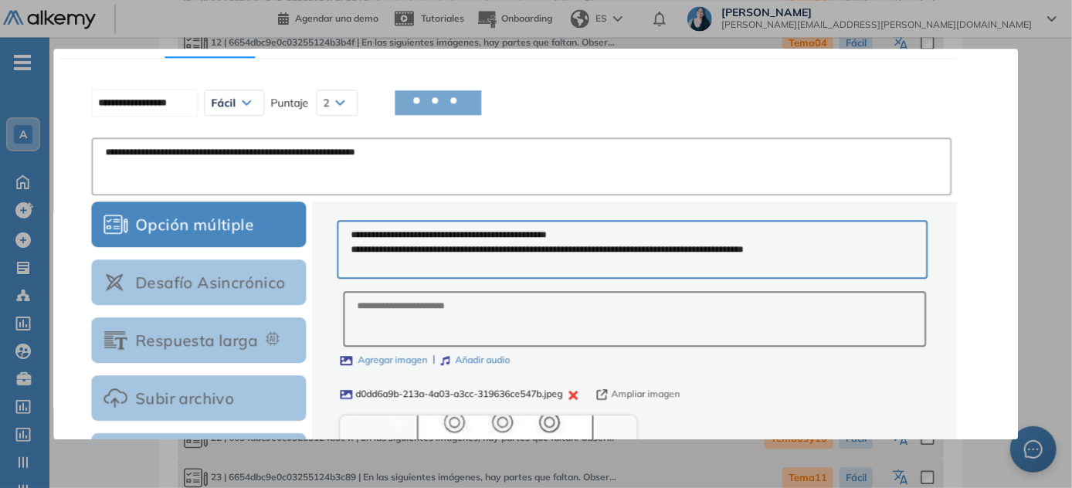
scroll to position [0, 0]
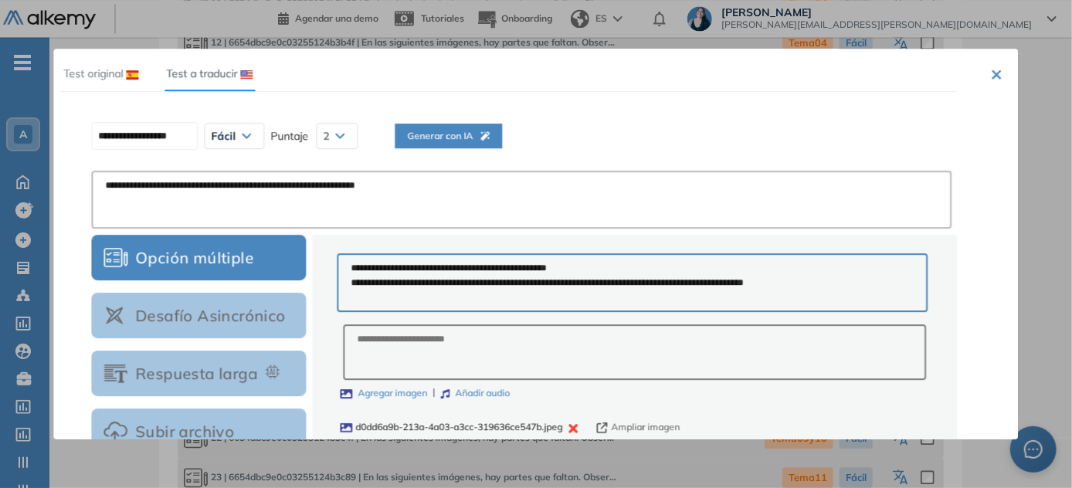
click at [537, 136] on div "**********" at bounding box center [524, 136] width 878 height 39
click at [466, 129] on span "Generar con IA" at bounding box center [448, 136] width 83 height 15
click at [477, 139] on span "Generar con IA" at bounding box center [448, 136] width 83 height 15
click at [537, 73] on button "×" at bounding box center [997, 73] width 12 height 19
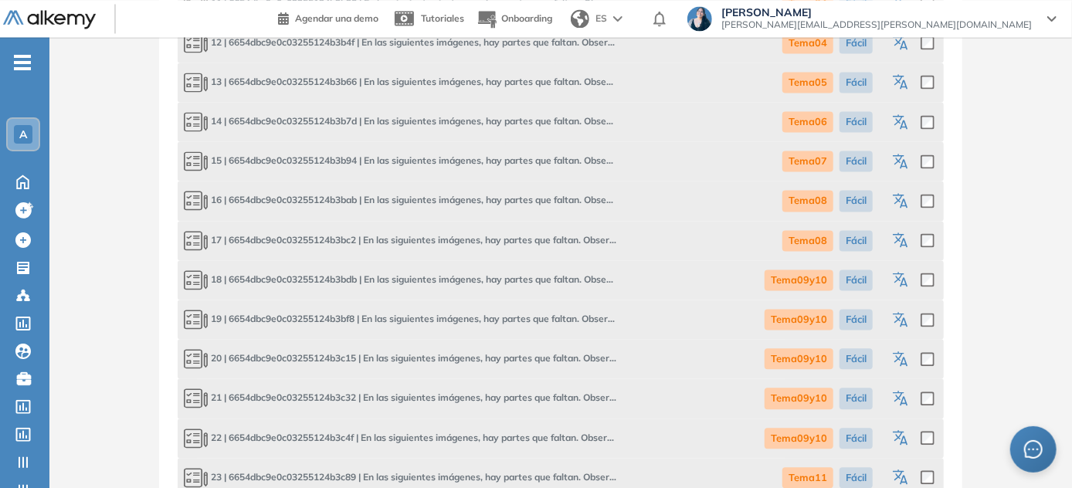
click at [537, 273] on icon "button" at bounding box center [902, 280] width 19 height 19
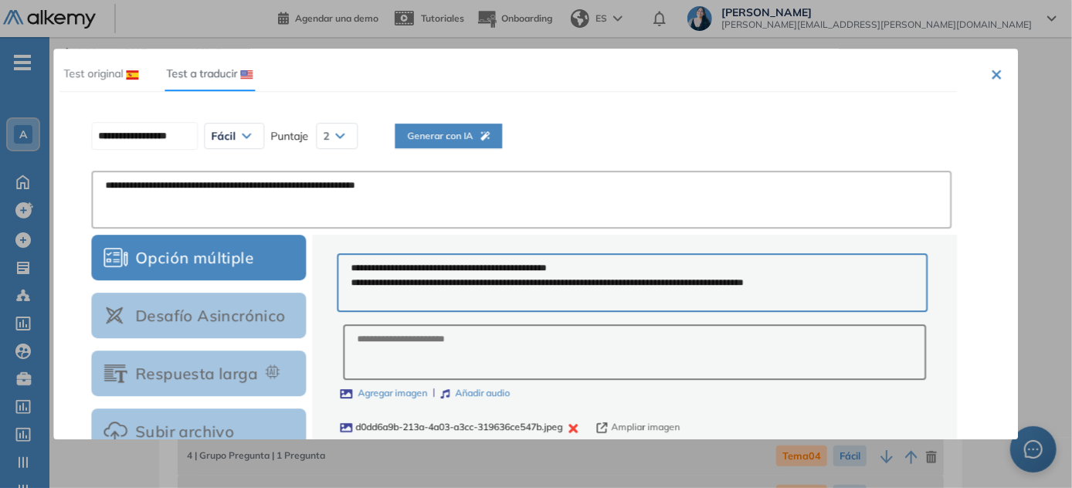
click at [468, 141] on span "Generar con IA" at bounding box center [448, 136] width 83 height 15
type input "**********"
type textarea "**********"
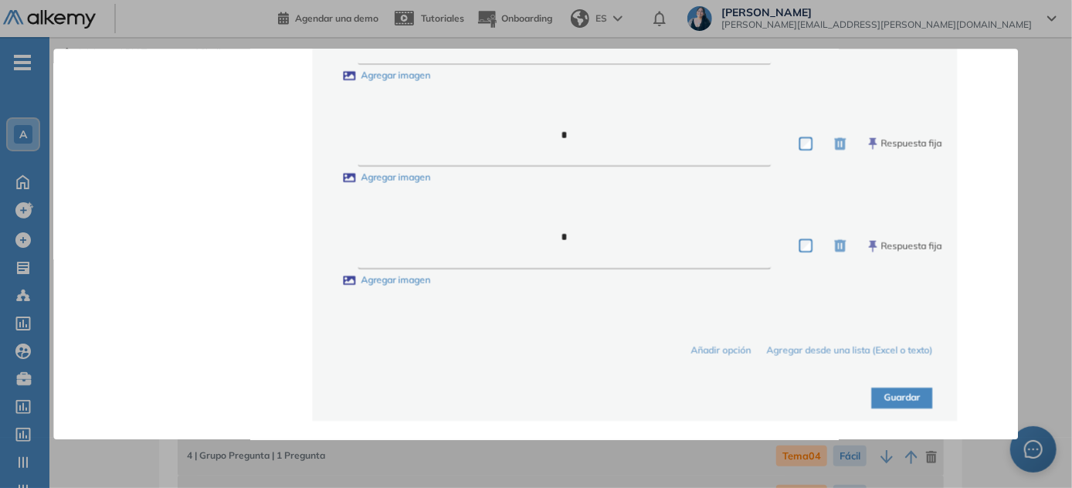
click at [537, 398] on button "Guardar" at bounding box center [902, 398] width 61 height 21
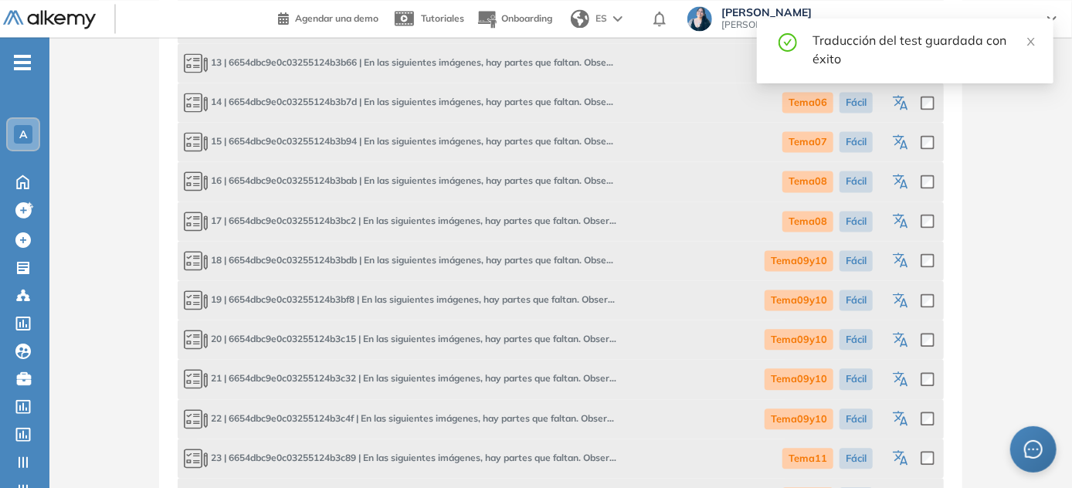
scroll to position [1598, 0]
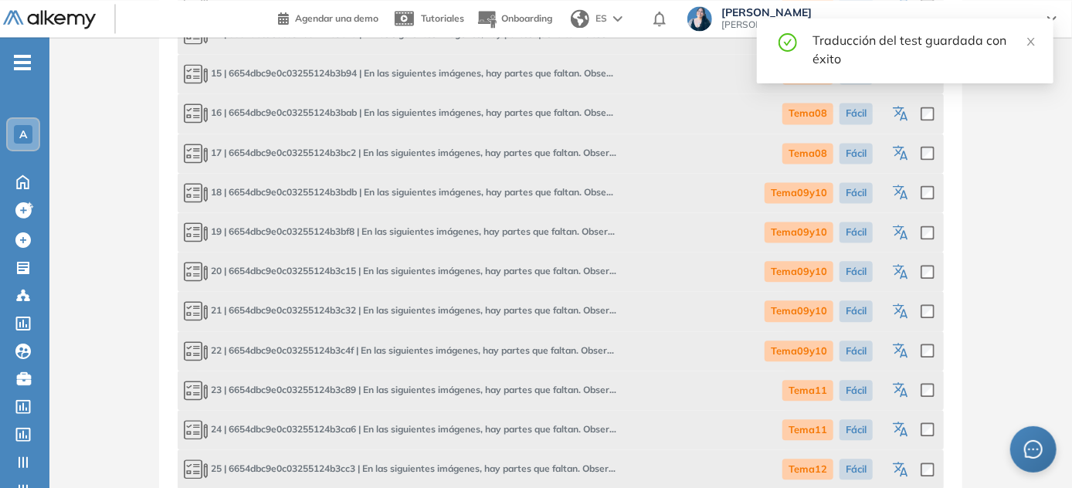
click at [537, 228] on icon "button" at bounding box center [902, 233] width 19 height 19
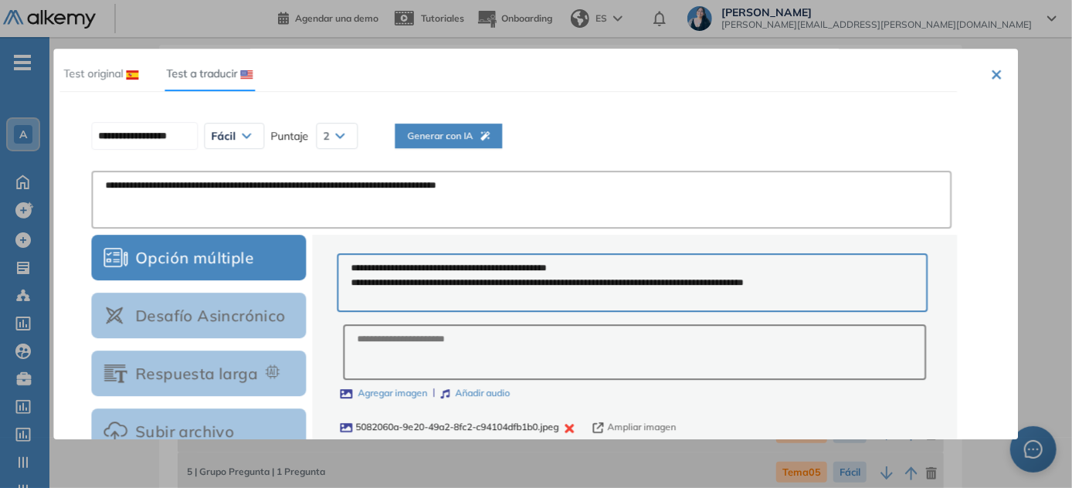
scroll to position [0, 0]
click at [487, 141] on span "Generar con IA" at bounding box center [448, 136] width 83 height 15
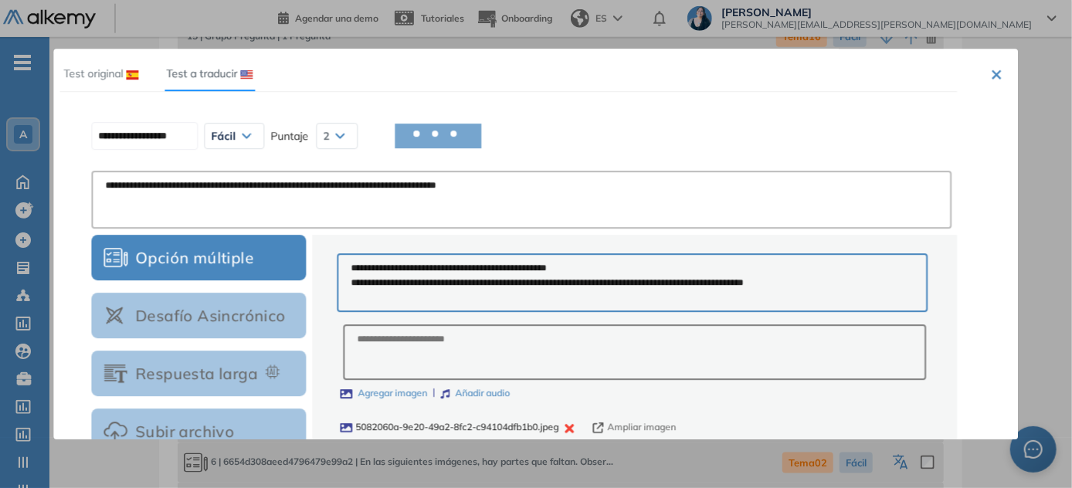
scroll to position [1280, 0]
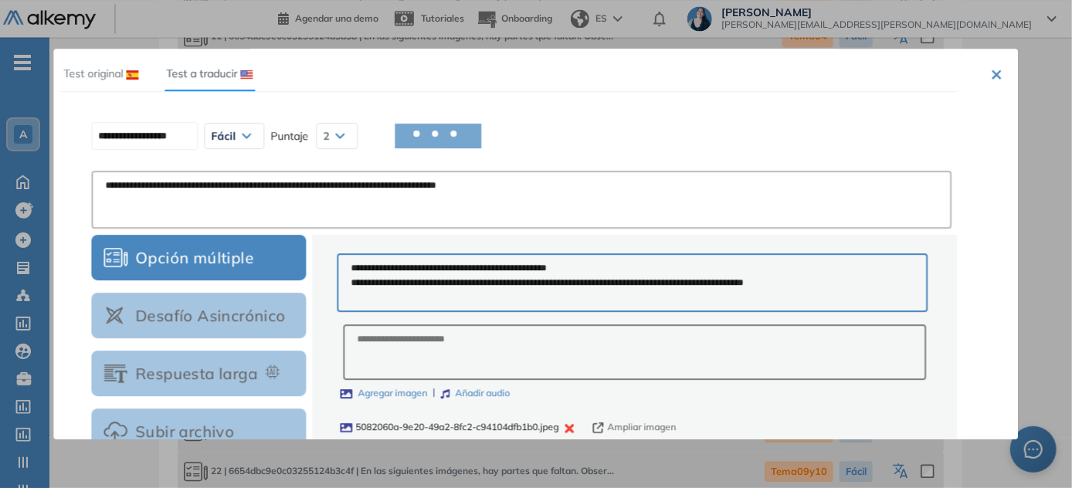
type input "**********"
type textarea "**********"
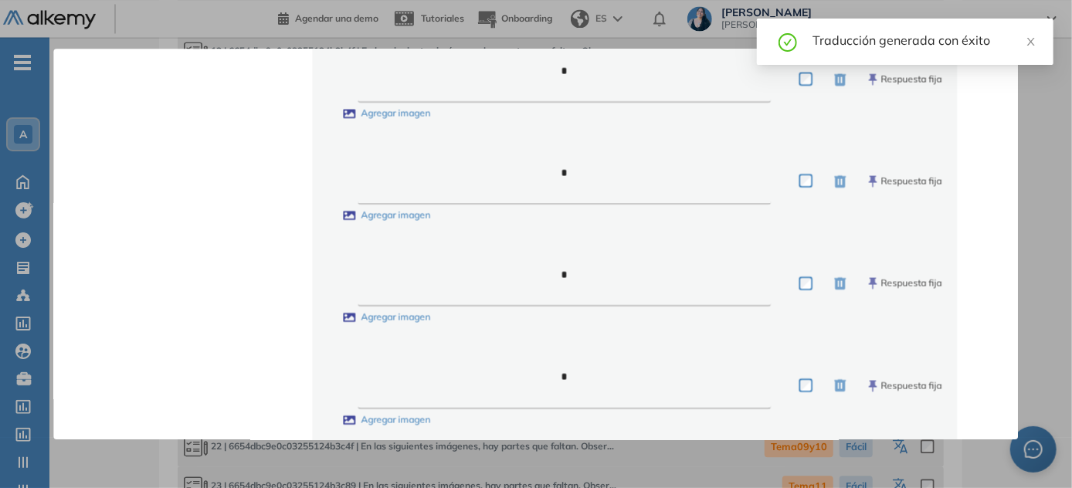
scroll to position [1164, 0]
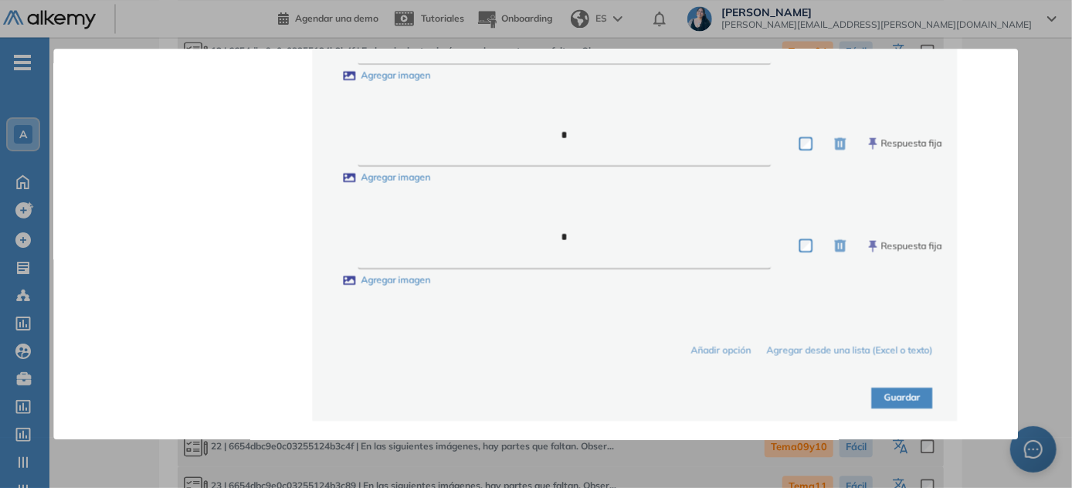
click at [537, 401] on button "Guardar" at bounding box center [902, 398] width 61 height 21
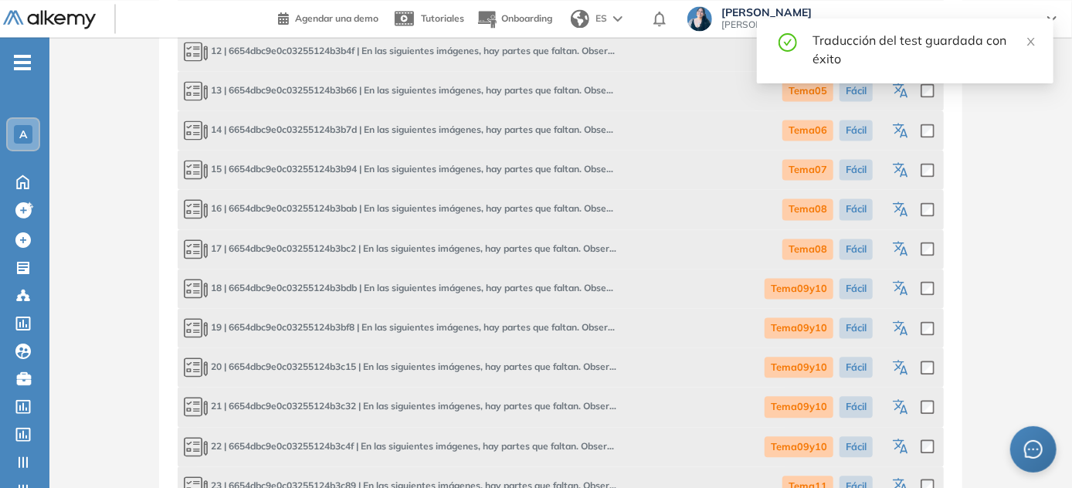
click at [537, 365] on icon "button" at bounding box center [902, 368] width 19 height 19
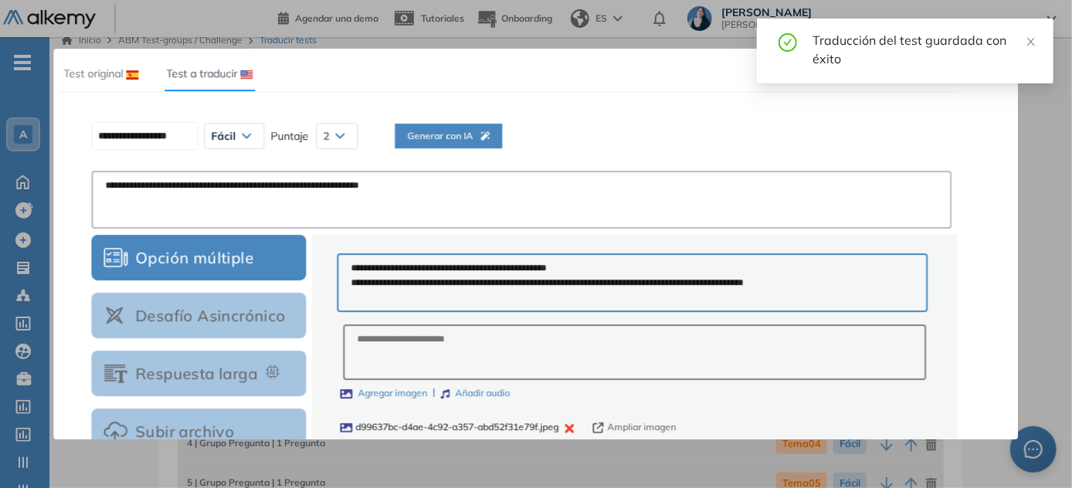
scroll to position [0, 0]
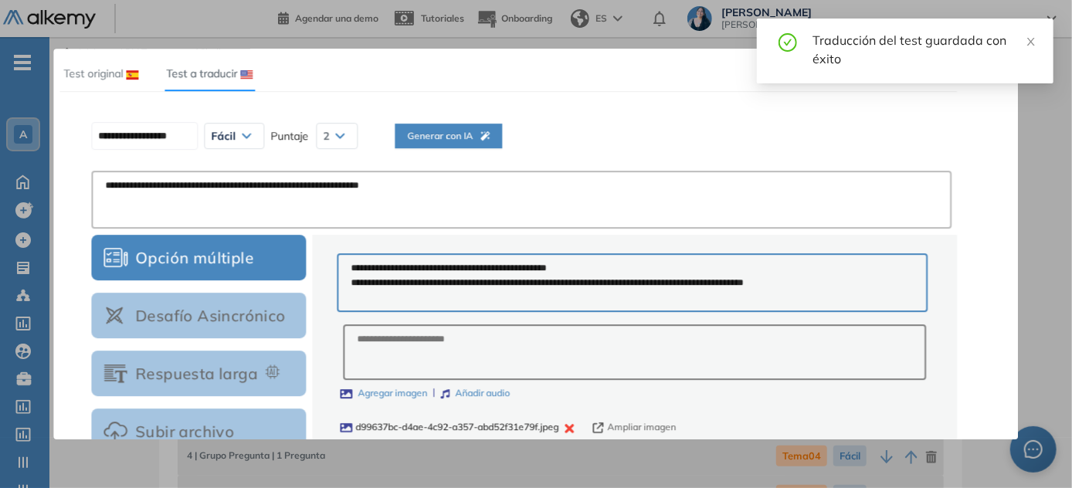
click at [502, 129] on button "Generar con IA" at bounding box center [448, 136] width 107 height 25
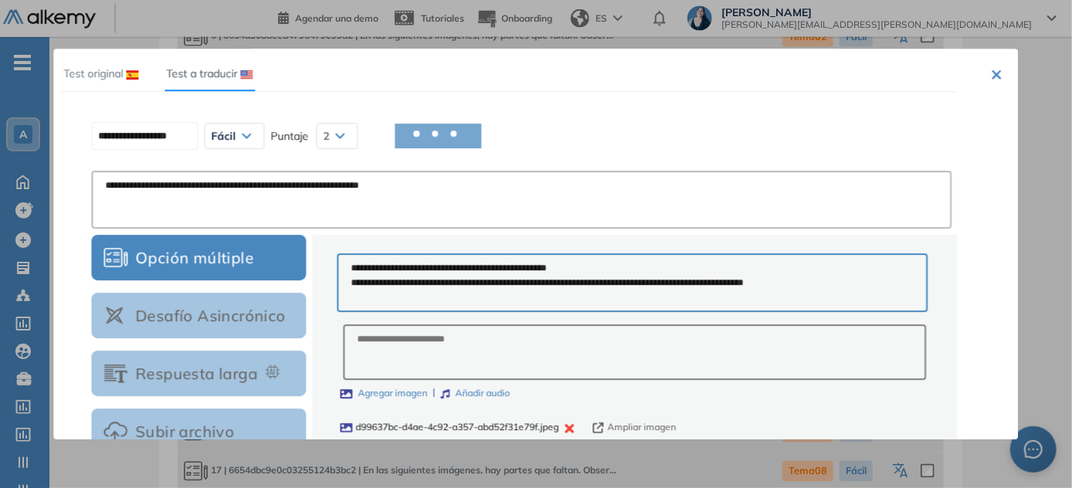
scroll to position [1708, 0]
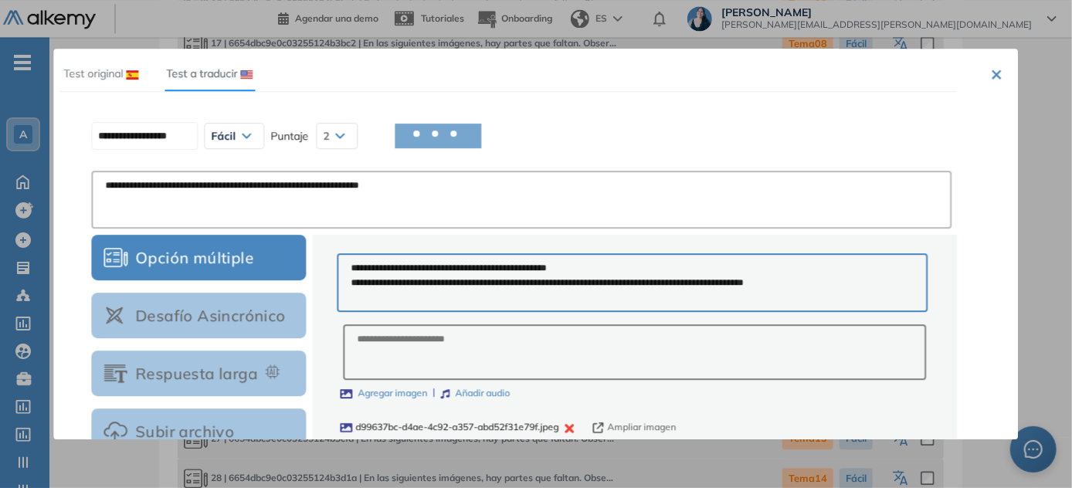
type input "**********"
type textarea "**********"
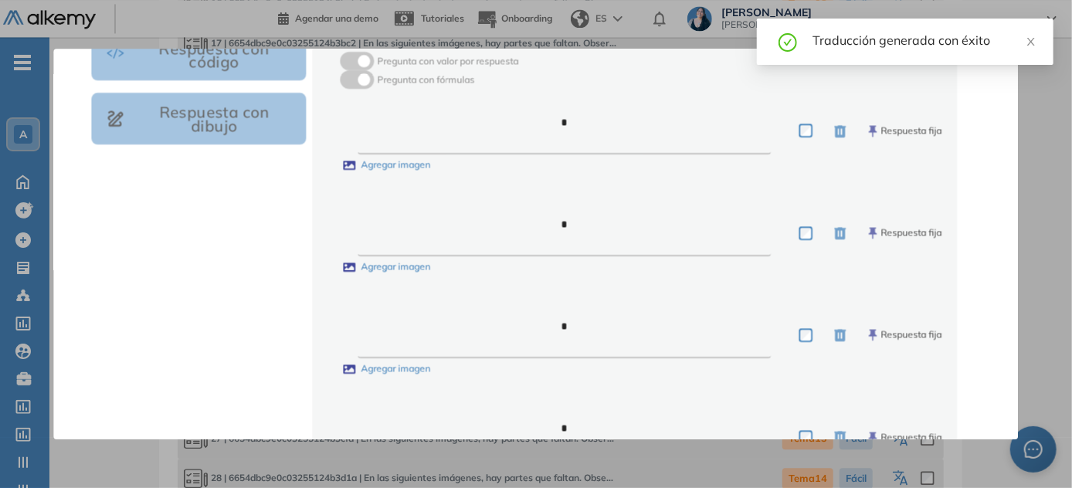
scroll to position [1164, 0]
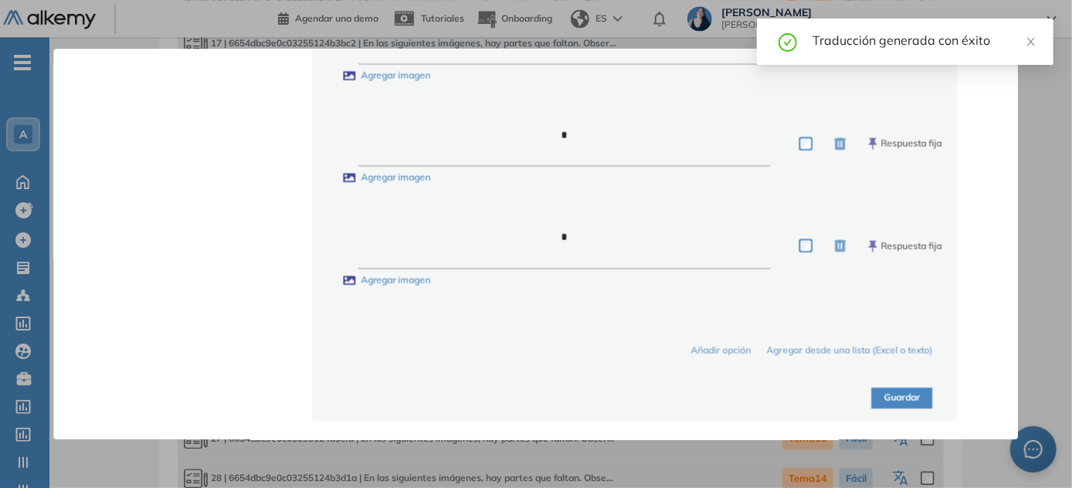
click at [537, 397] on button "Guardar" at bounding box center [902, 398] width 61 height 21
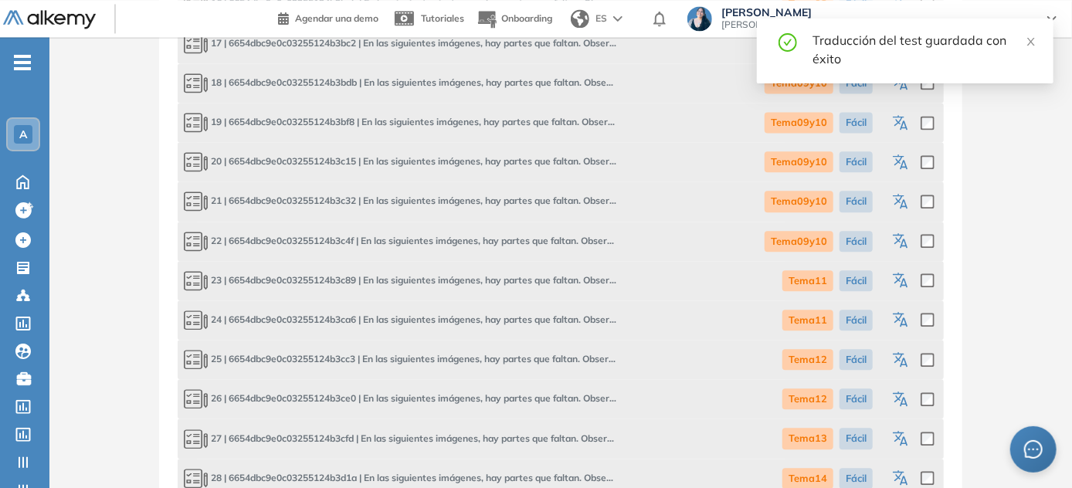
click at [537, 191] on button "button" at bounding box center [902, 201] width 19 height 27
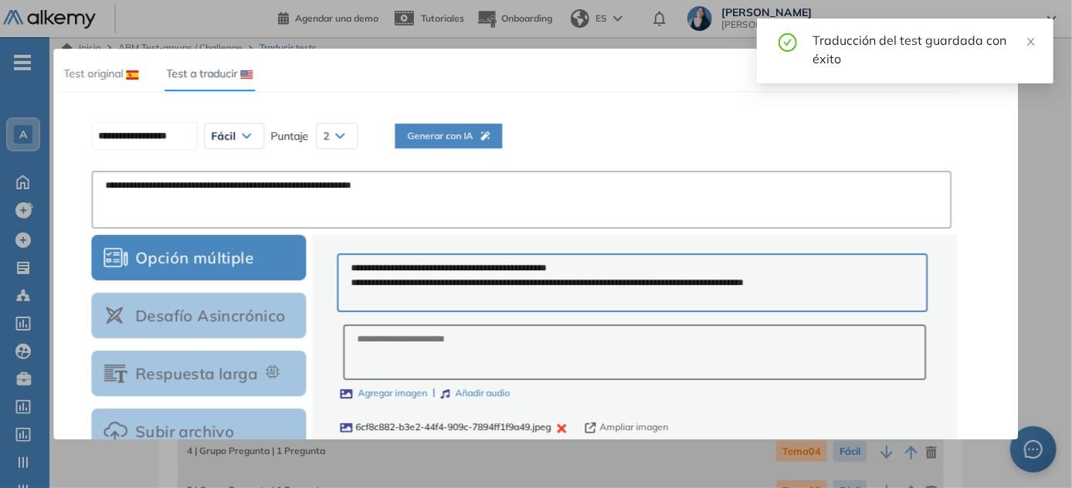
scroll to position [0, 0]
click at [490, 135] on icon "button" at bounding box center [484, 135] width 9 height 9
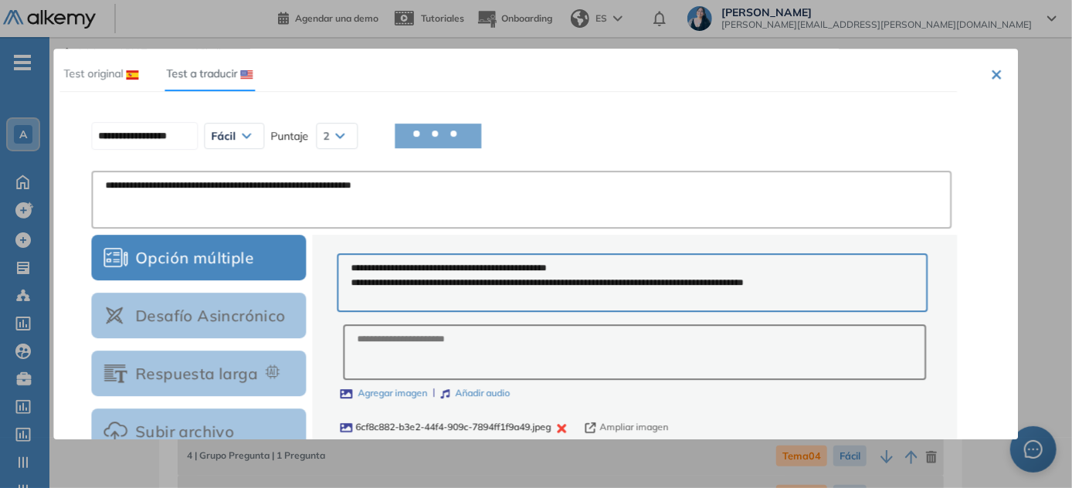
type input "**********"
type textarea "**********"
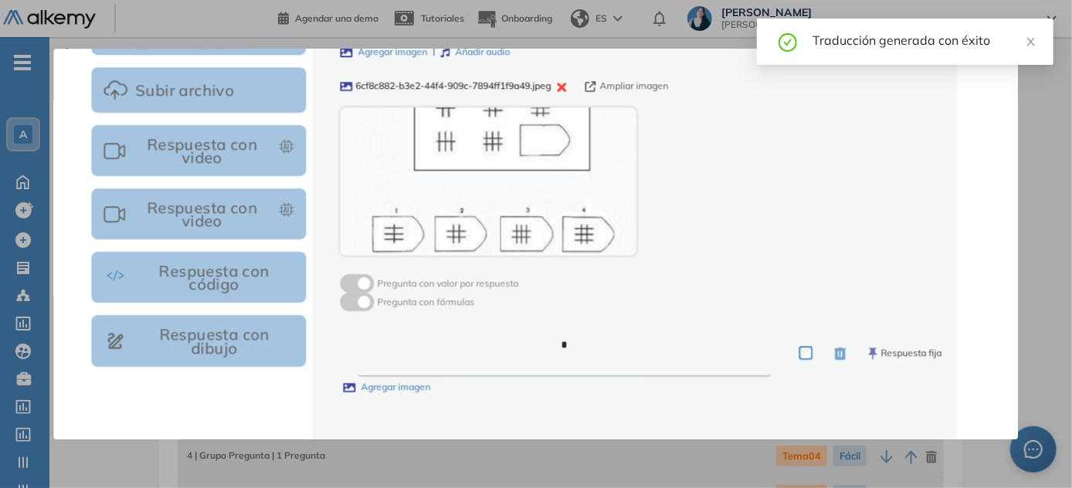
scroll to position [1164, 0]
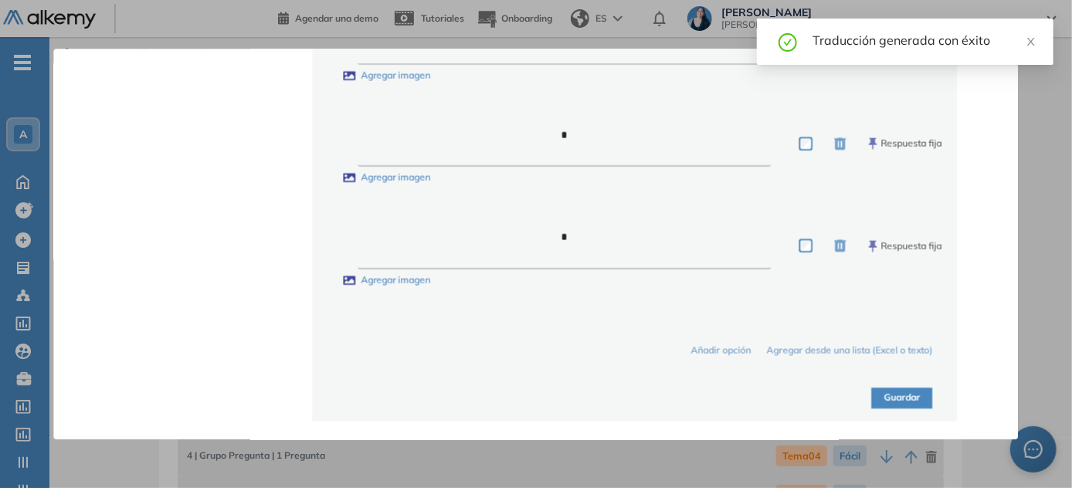
click at [537, 398] on button "Guardar" at bounding box center [902, 398] width 61 height 21
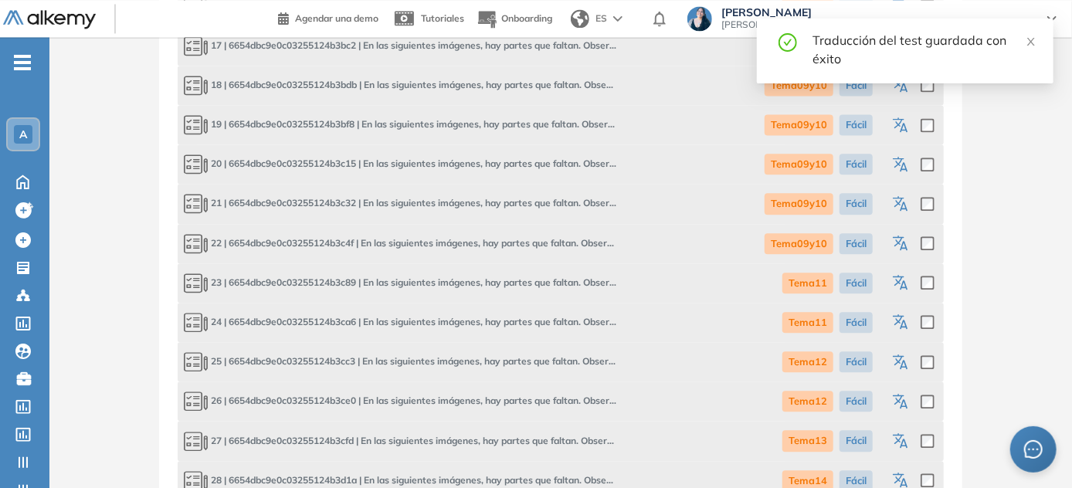
scroll to position [1597, 0]
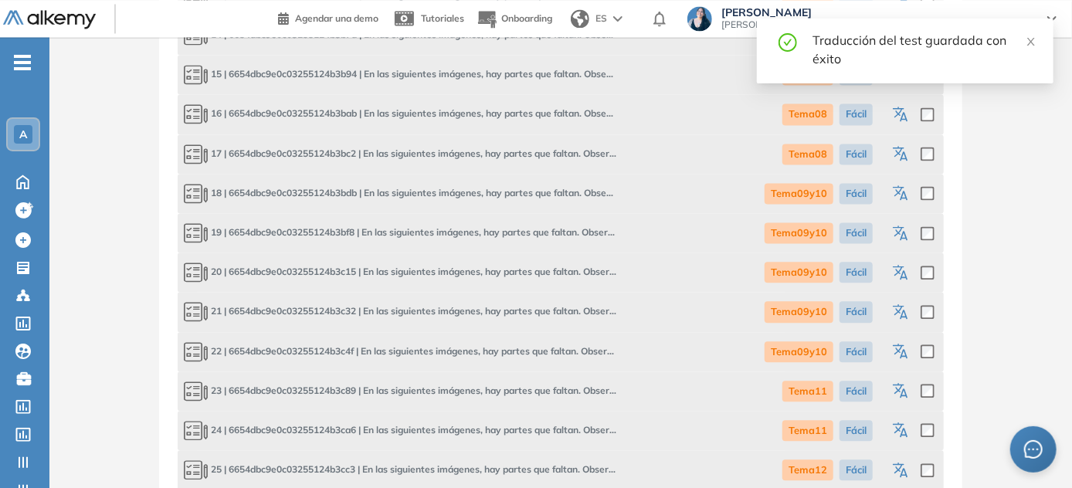
click at [537, 351] on icon "button" at bounding box center [902, 352] width 19 height 19
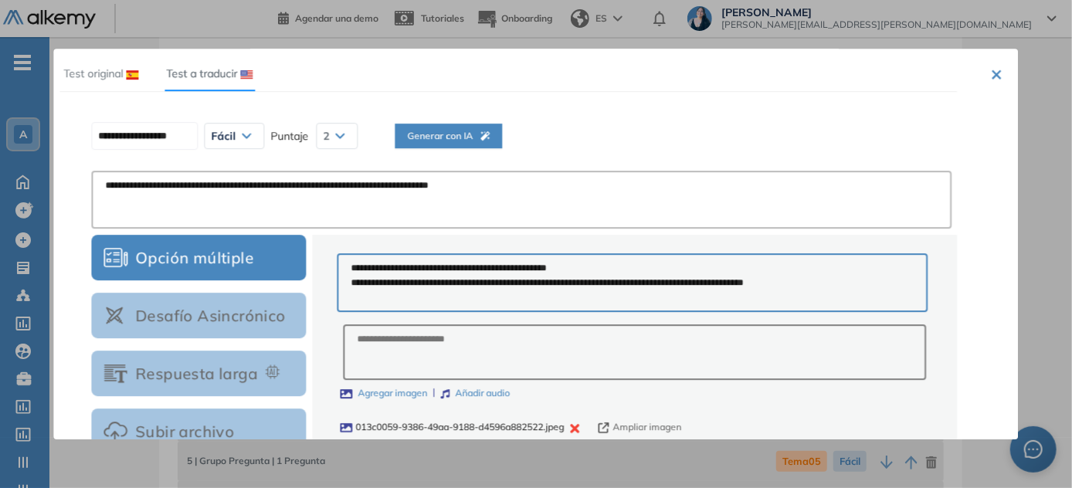
scroll to position [0, 0]
click at [482, 139] on span "Generar con IA" at bounding box center [448, 136] width 83 height 15
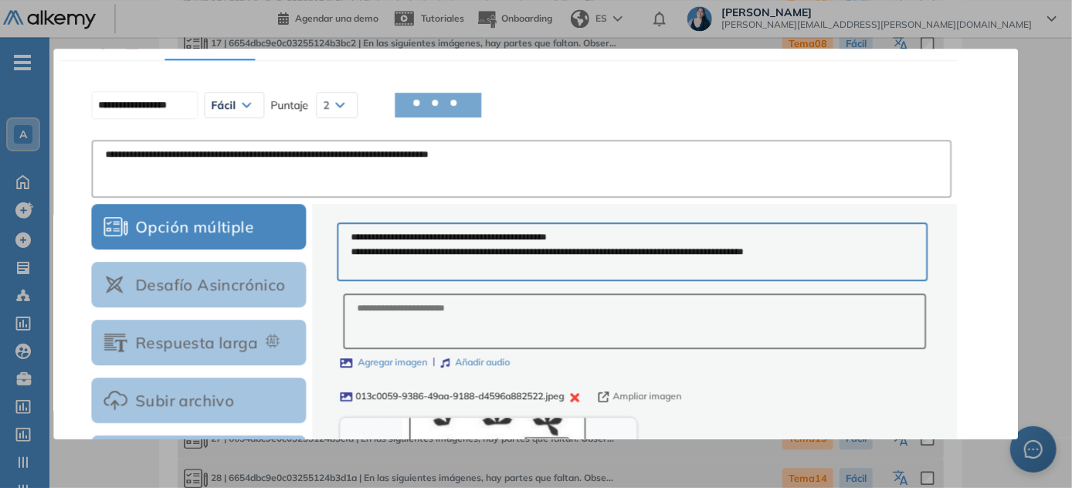
scroll to position [36, 0]
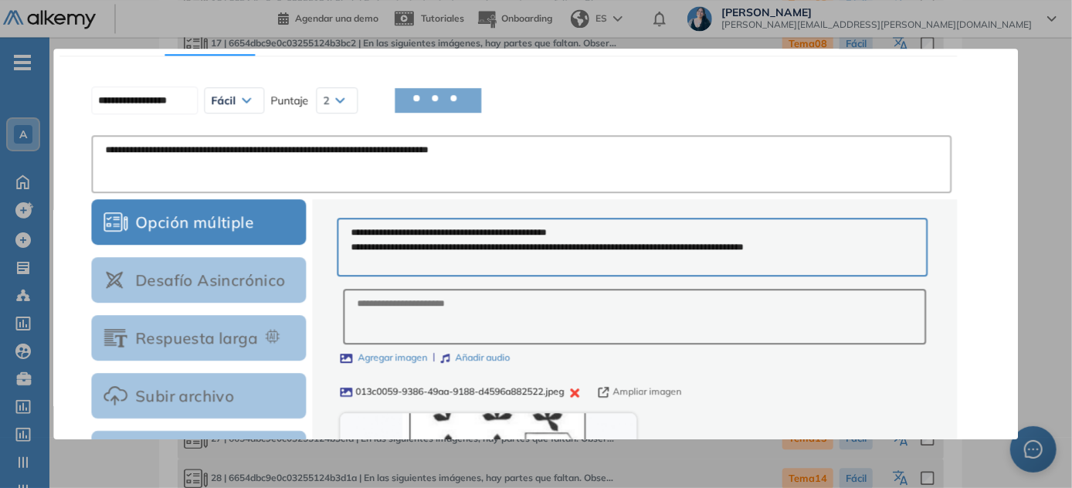
type input "**********"
type textarea "**********"
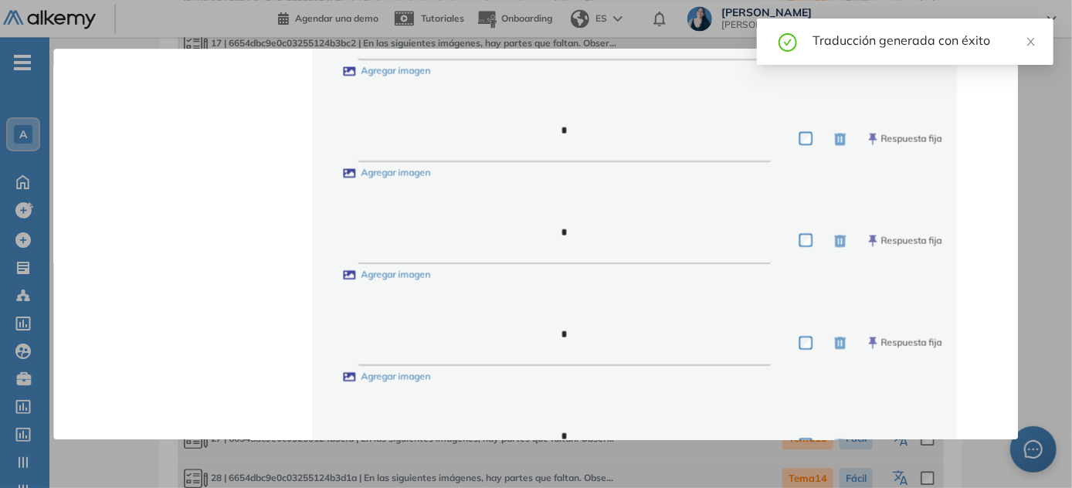
scroll to position [1164, 0]
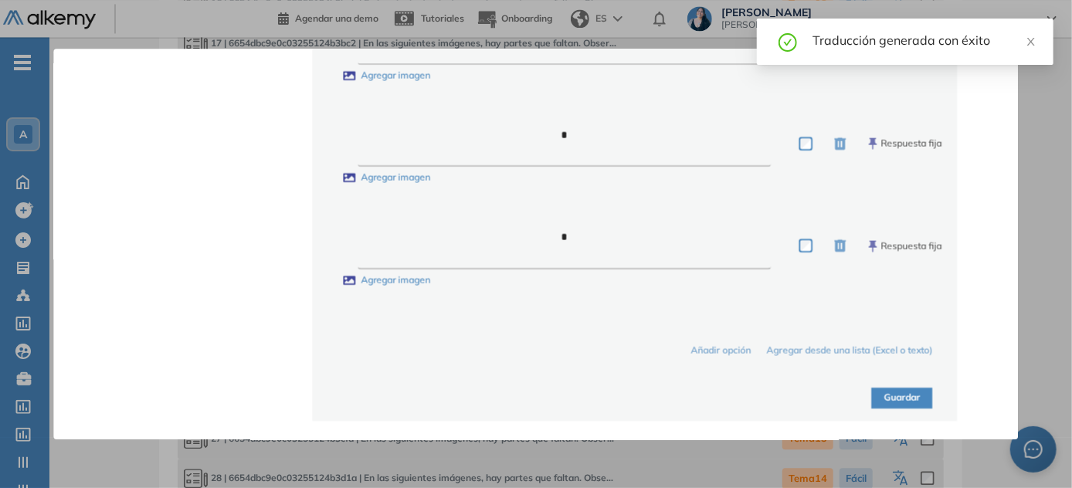
click at [537, 394] on button "Guardar" at bounding box center [902, 398] width 61 height 21
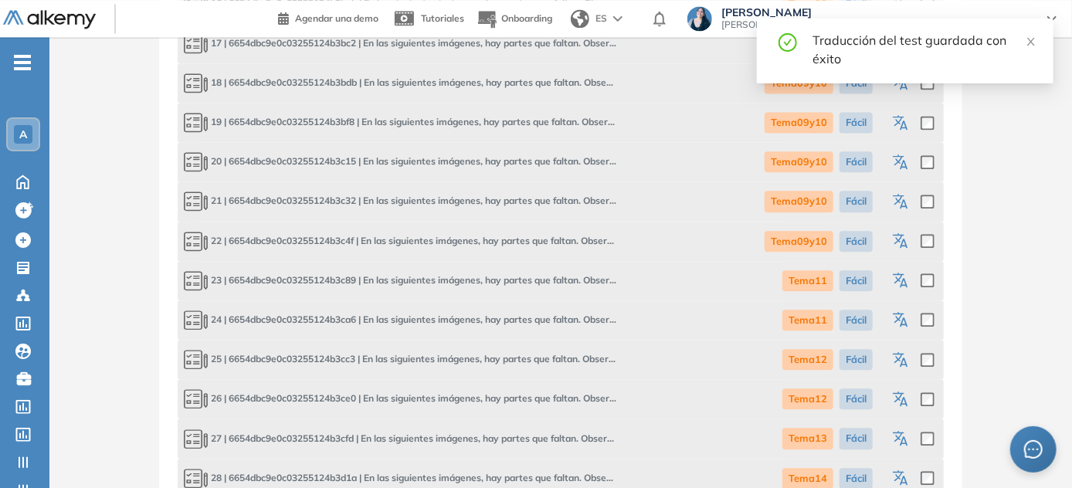
click at [537, 282] on icon "button" at bounding box center [902, 281] width 19 height 19
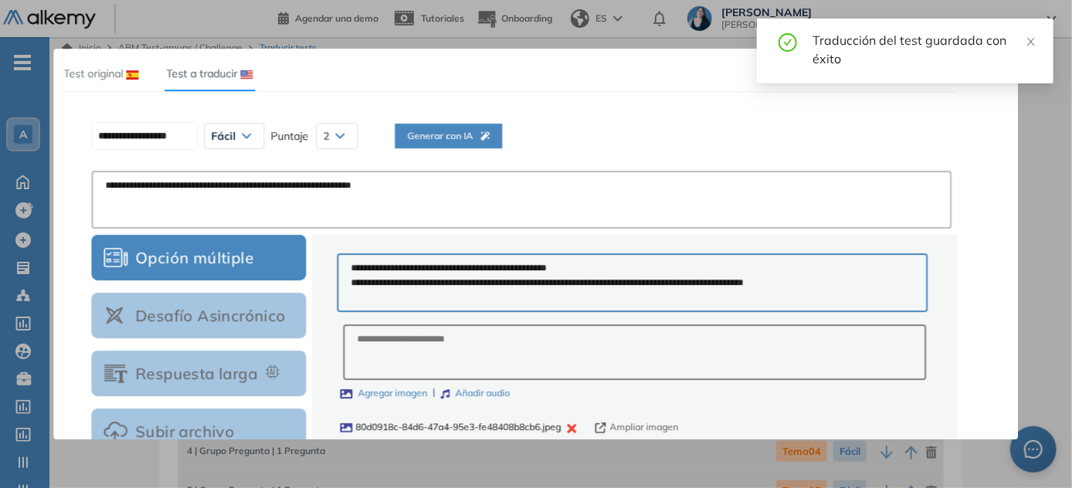
scroll to position [0, 0]
click at [459, 137] on span "Generar con IA" at bounding box center [448, 136] width 83 height 15
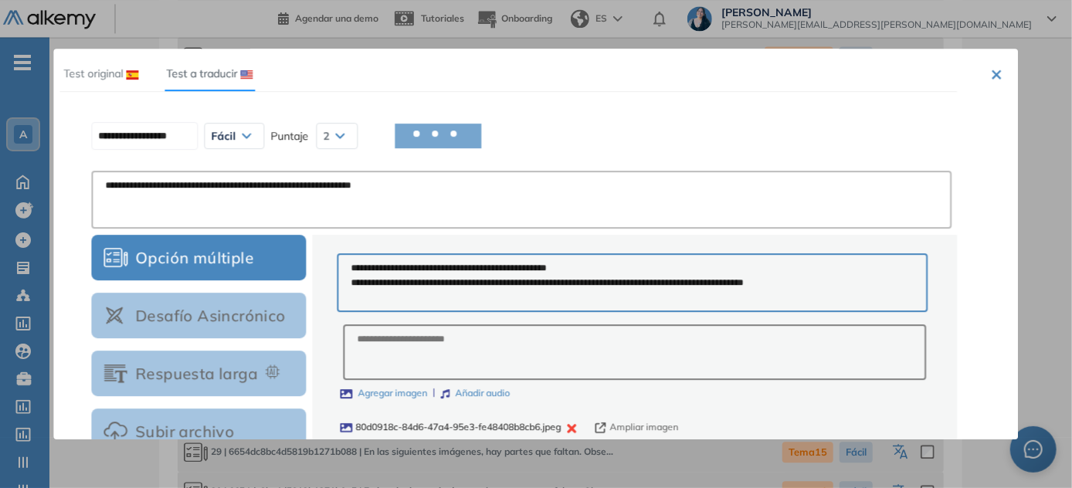
scroll to position [1875, 0]
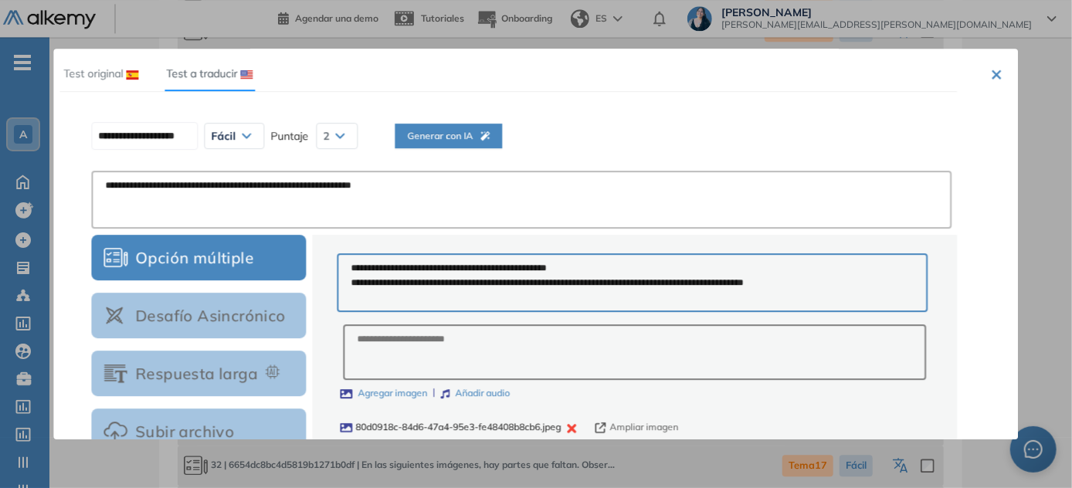
type input "**********"
type textarea "**********"
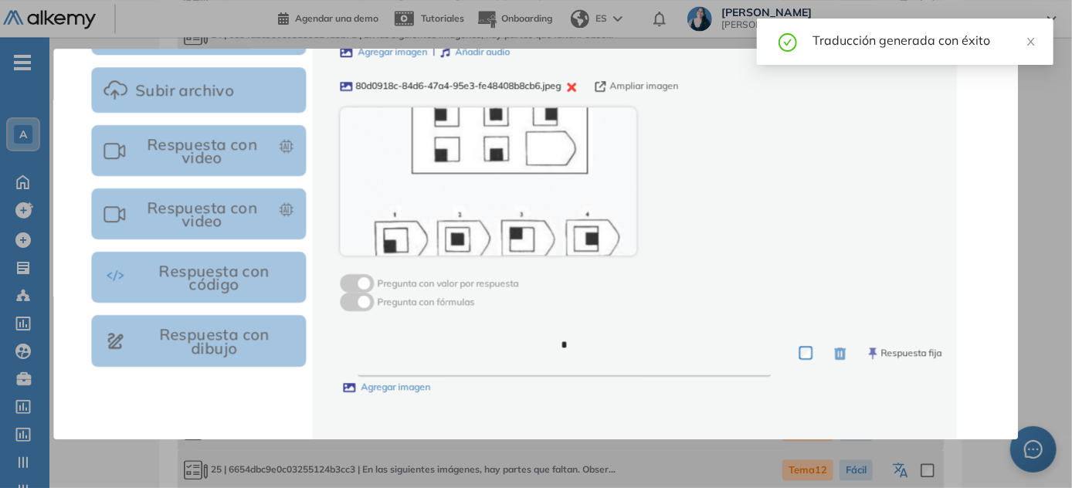
scroll to position [1164, 0]
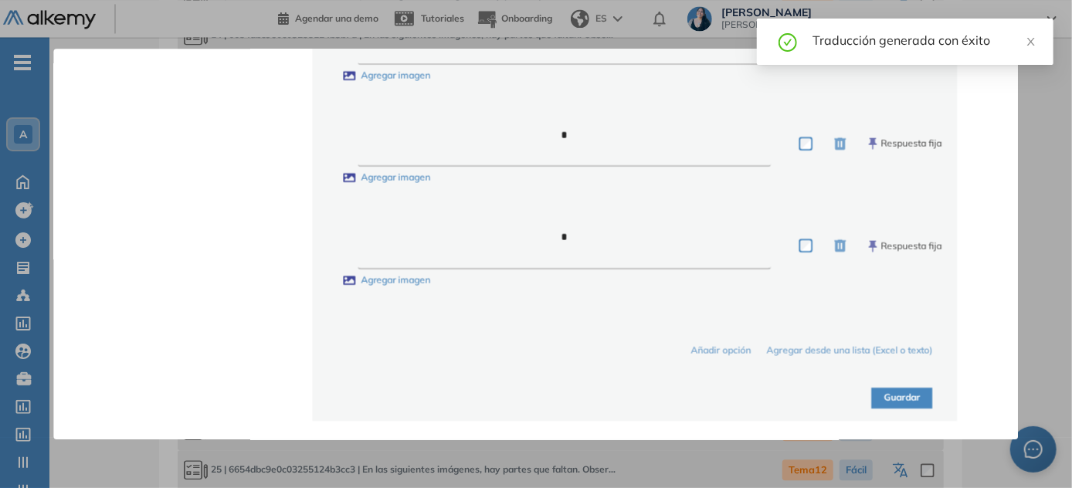
click at [537, 404] on button "Guardar" at bounding box center [902, 398] width 61 height 21
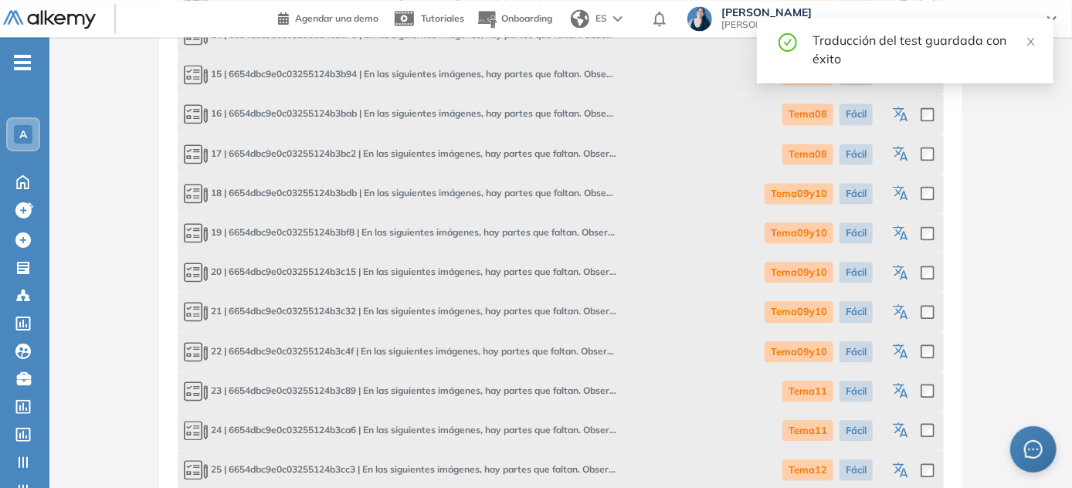
click at [537, 428] on icon "button" at bounding box center [902, 431] width 19 height 19
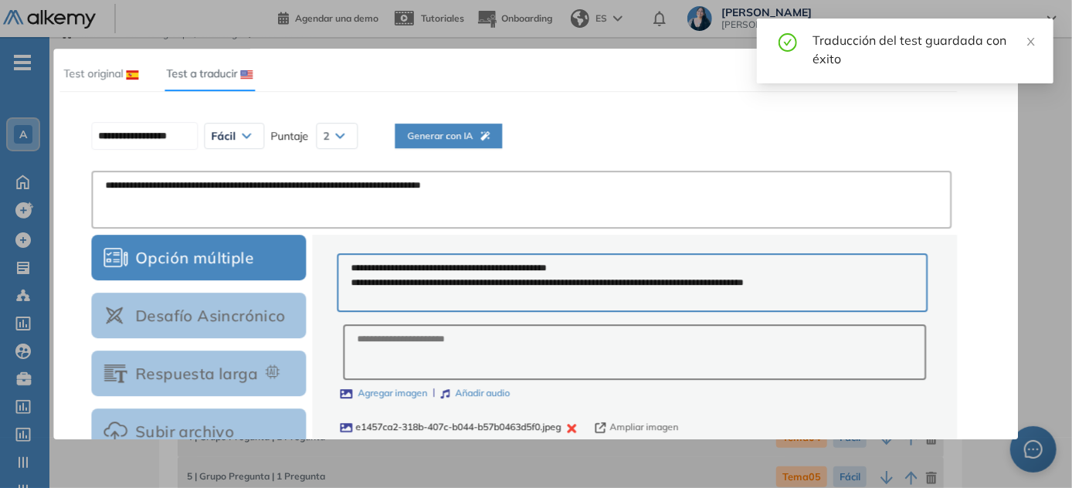
scroll to position [0, 0]
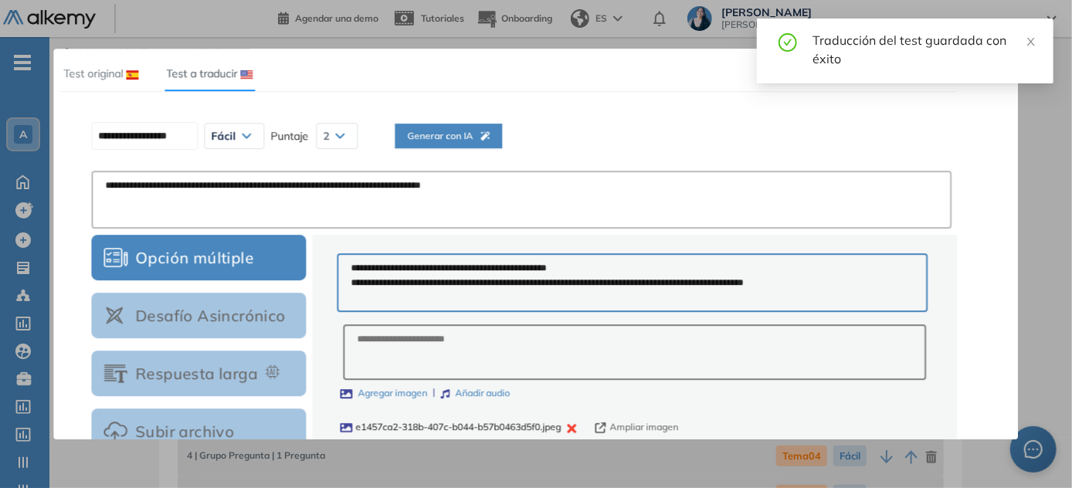
click at [472, 145] on div "Generar con IA" at bounding box center [448, 155] width 83 height 52
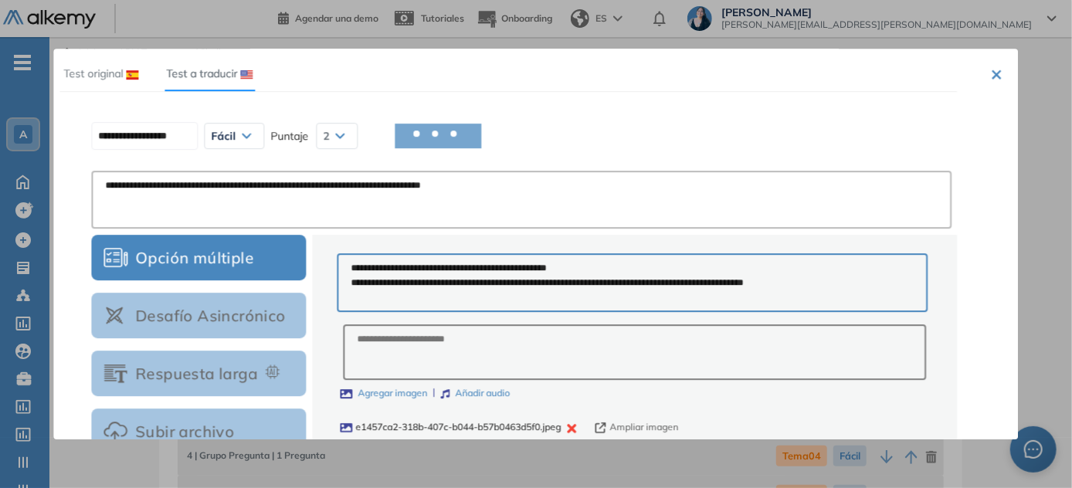
type input "**********"
type textarea "**********"
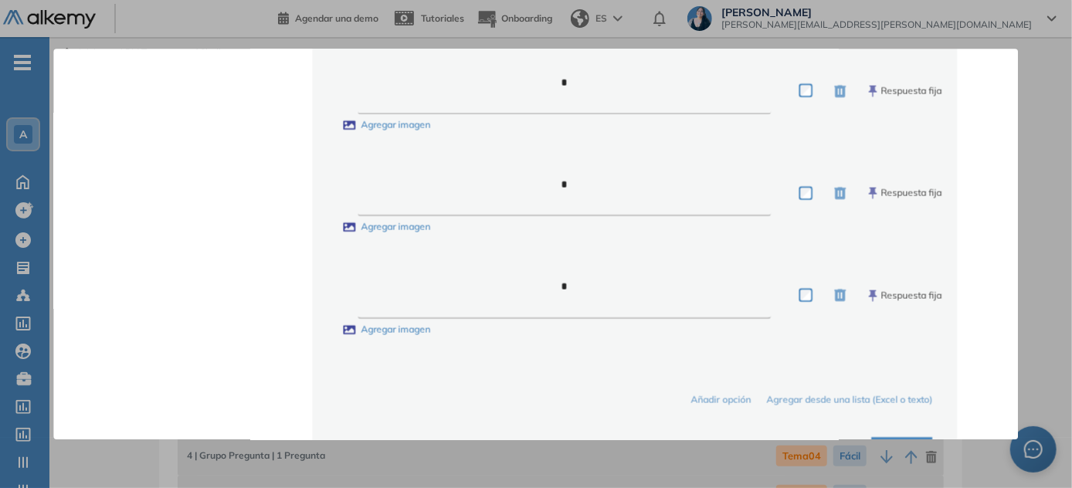
scroll to position [1164, 0]
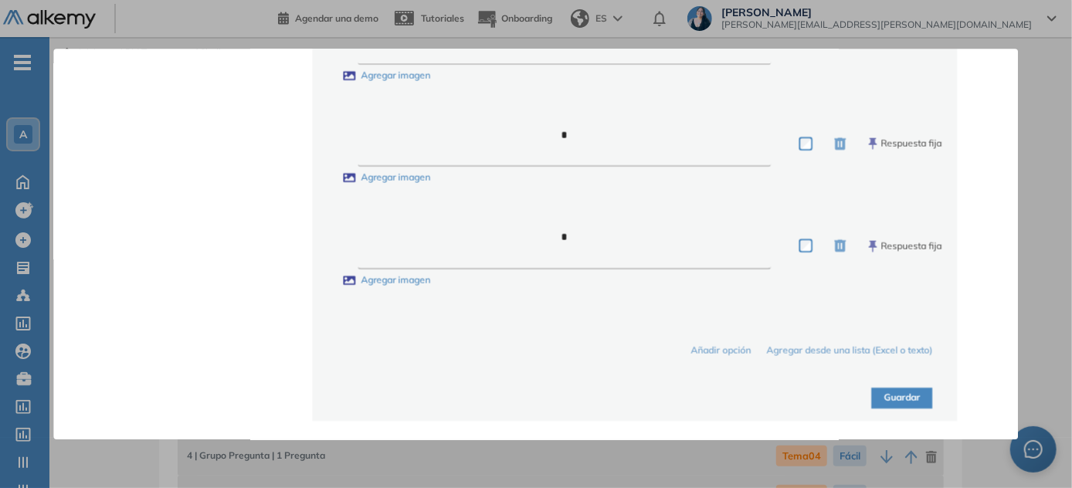
click at [537, 386] on div "Guardar" at bounding box center [634, 389] width 595 height 39
click at [537, 403] on button "Guardar" at bounding box center [902, 398] width 61 height 21
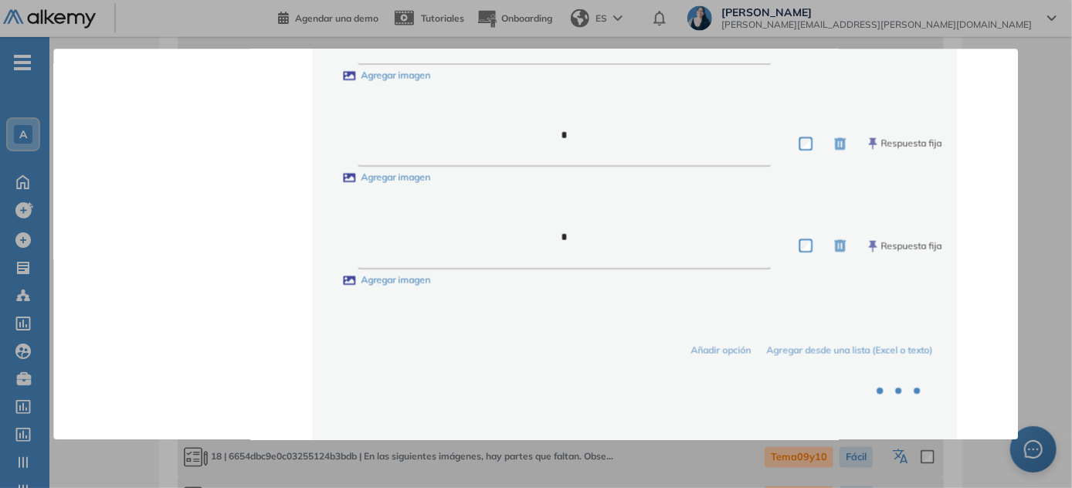
scroll to position [1684, 0]
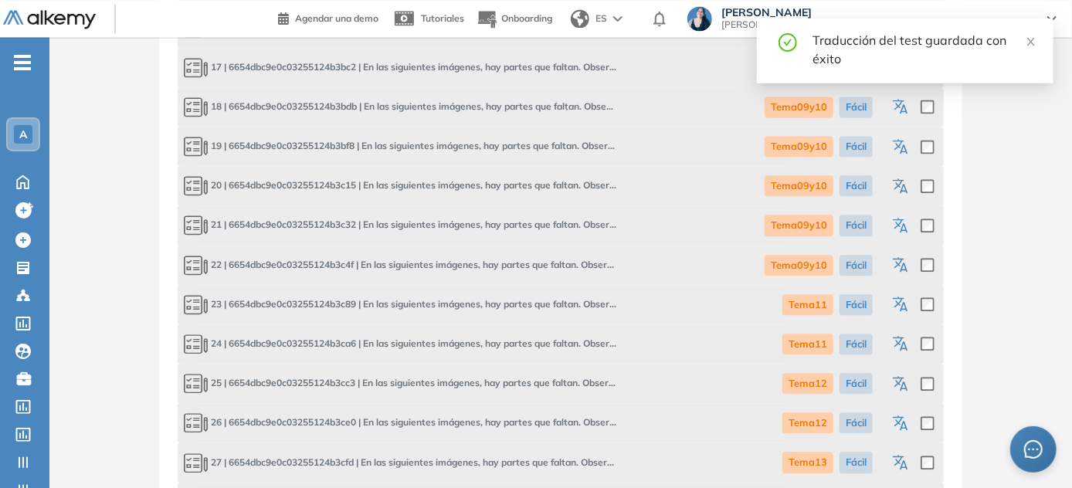
click at [537, 390] on icon "button" at bounding box center [902, 384] width 19 height 19
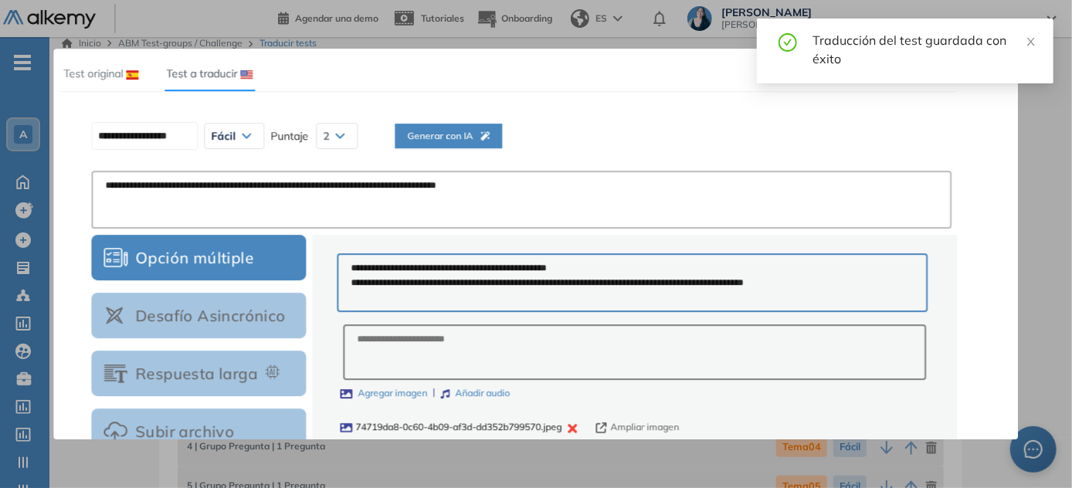
scroll to position [0, 0]
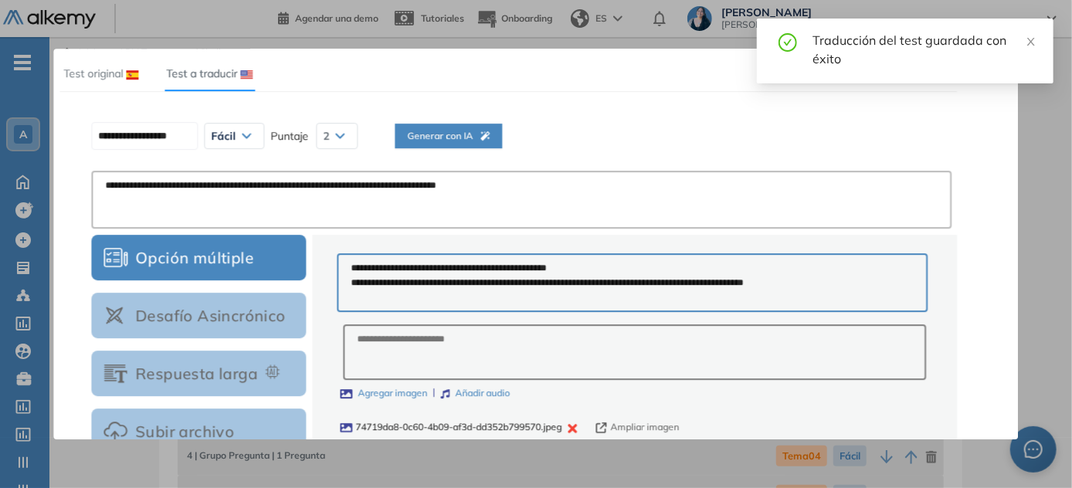
click at [486, 126] on button "Generar con IA" at bounding box center [448, 136] width 107 height 25
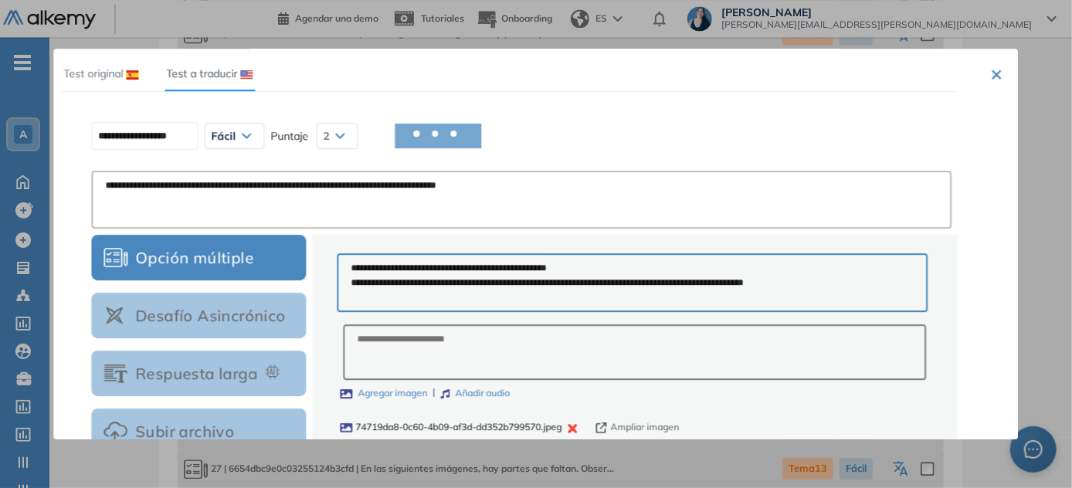
scroll to position [1754, 0]
type input "**********"
type textarea "**********"
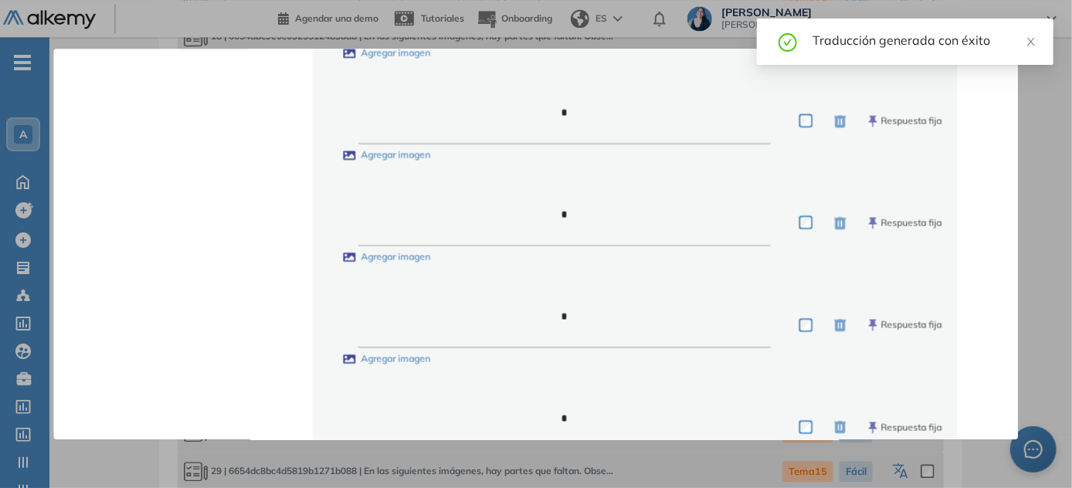
scroll to position [1164, 0]
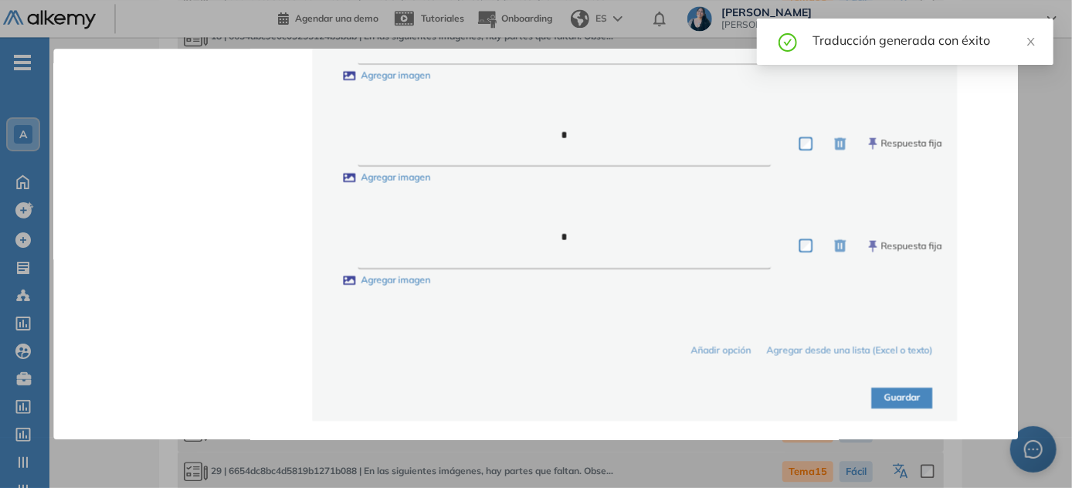
click at [537, 399] on button "Guardar" at bounding box center [902, 398] width 61 height 21
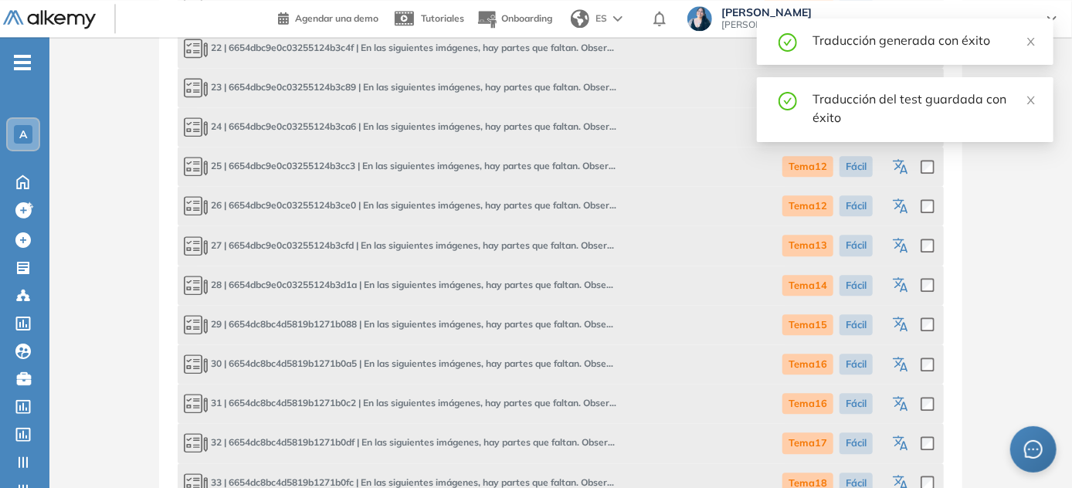
scroll to position [1895, 0]
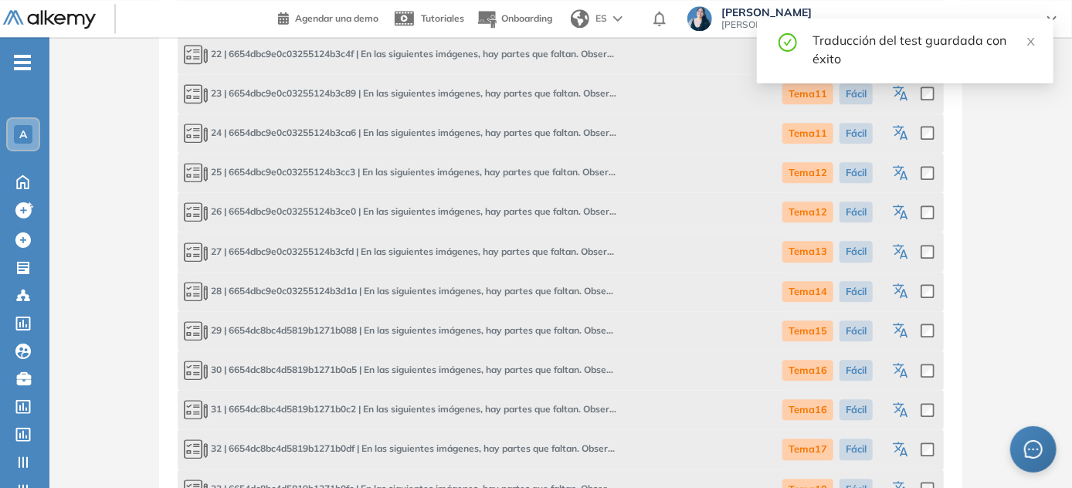
click at [537, 213] on icon "button" at bounding box center [902, 213] width 19 height 19
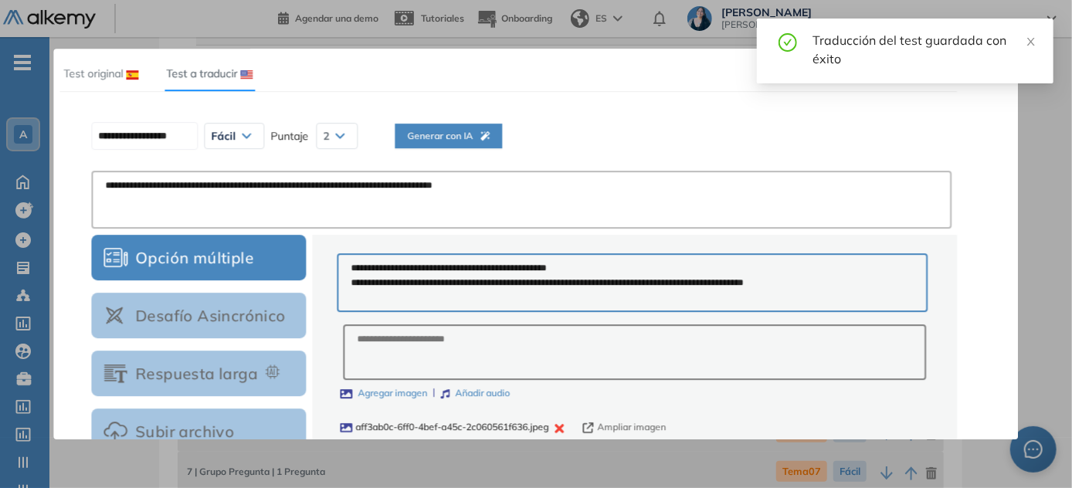
click at [485, 138] on span "Generar con IA" at bounding box center [448, 136] width 83 height 15
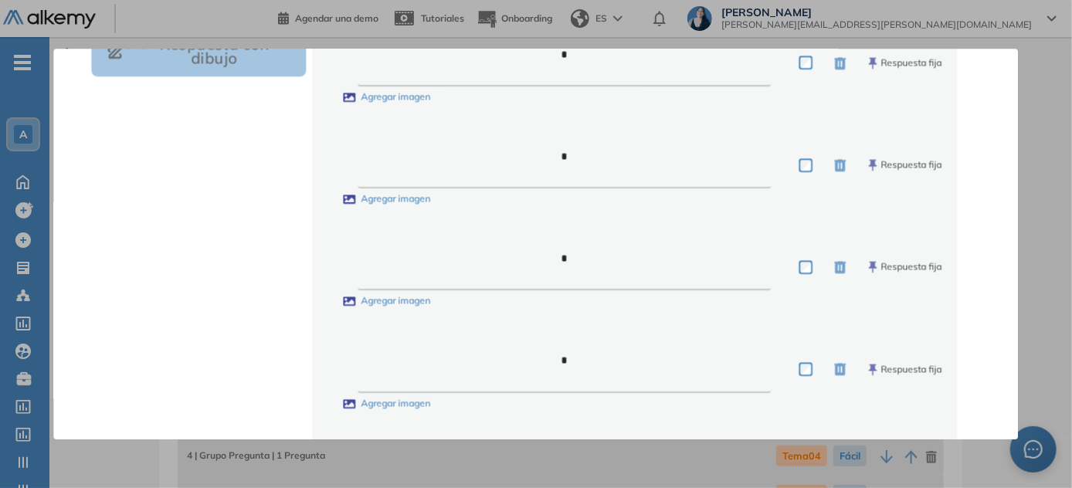
type input "**********"
type textarea "**********"
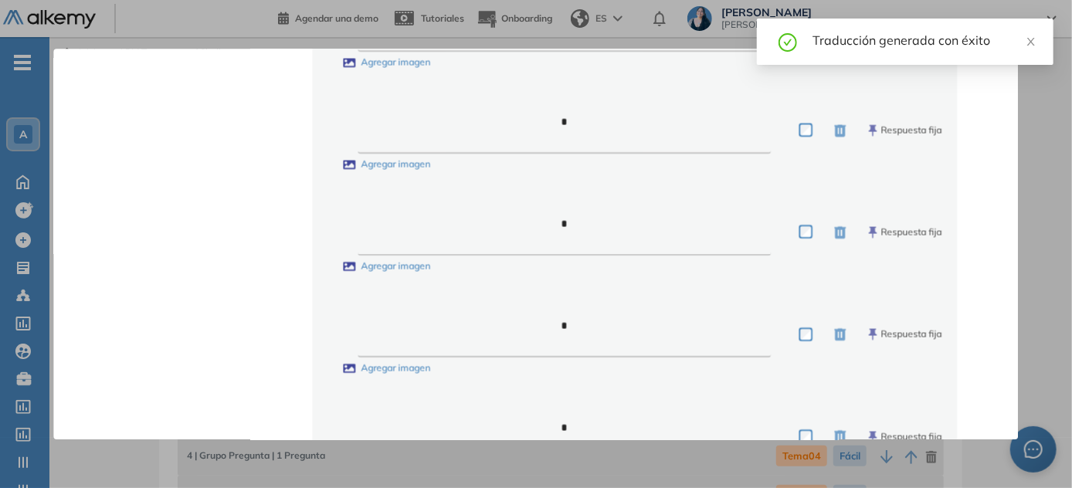
scroll to position [1164, 0]
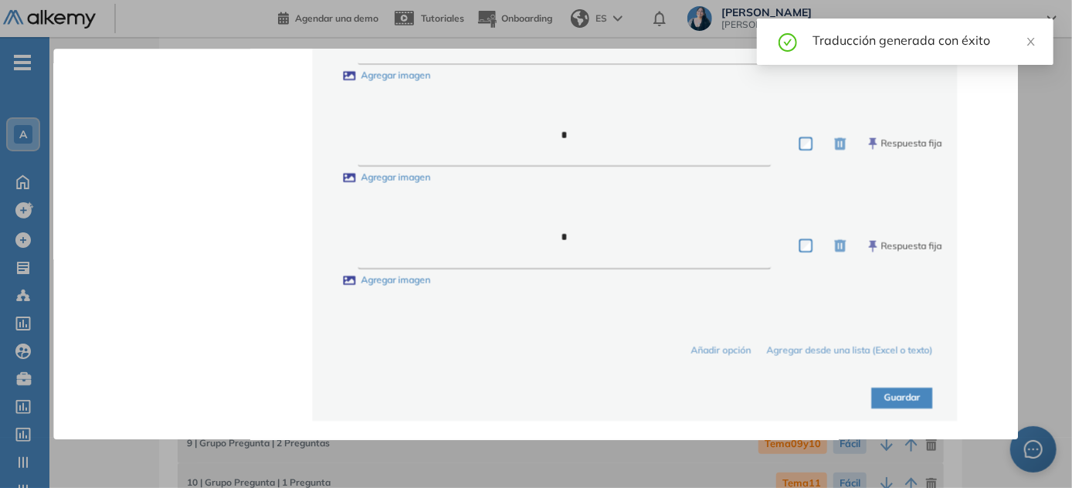
click at [537, 397] on button "Guardar" at bounding box center [902, 398] width 61 height 21
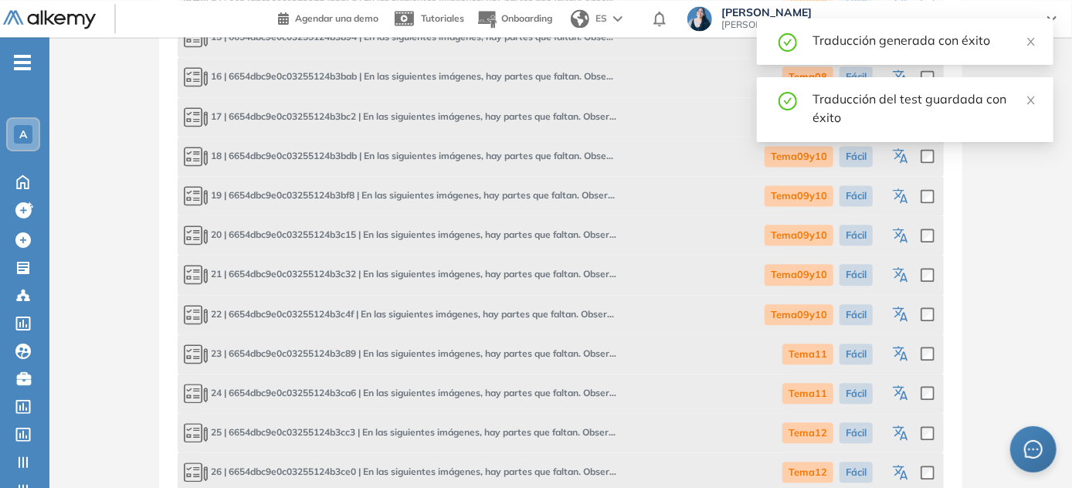
scroll to position [1824, 0]
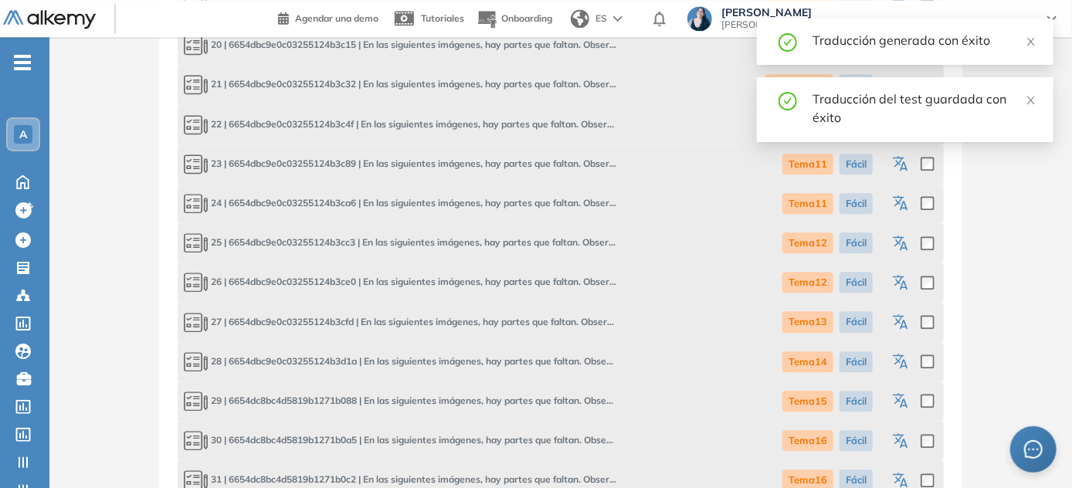
click at [537, 323] on icon "button" at bounding box center [902, 322] width 19 height 19
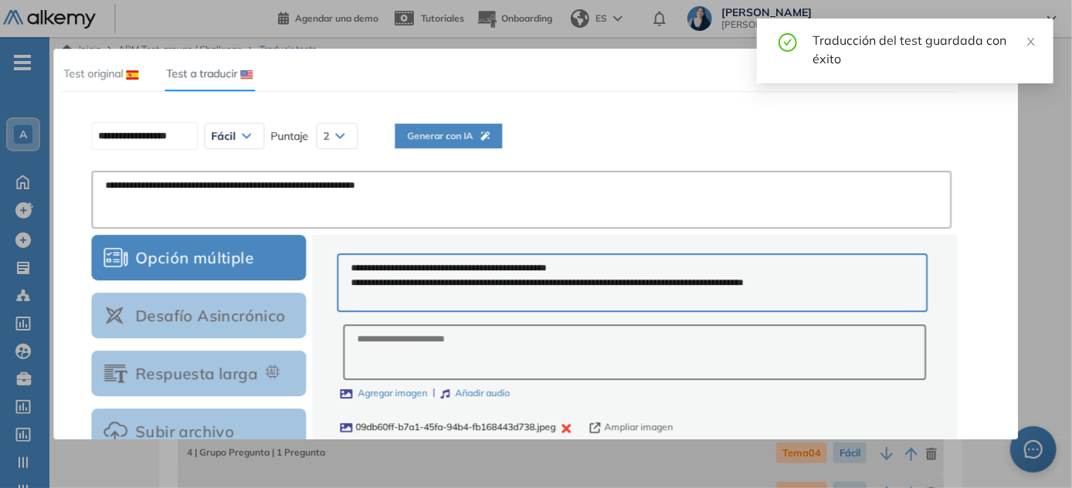
scroll to position [0, 0]
click at [473, 129] on span "Generar con IA" at bounding box center [448, 136] width 83 height 15
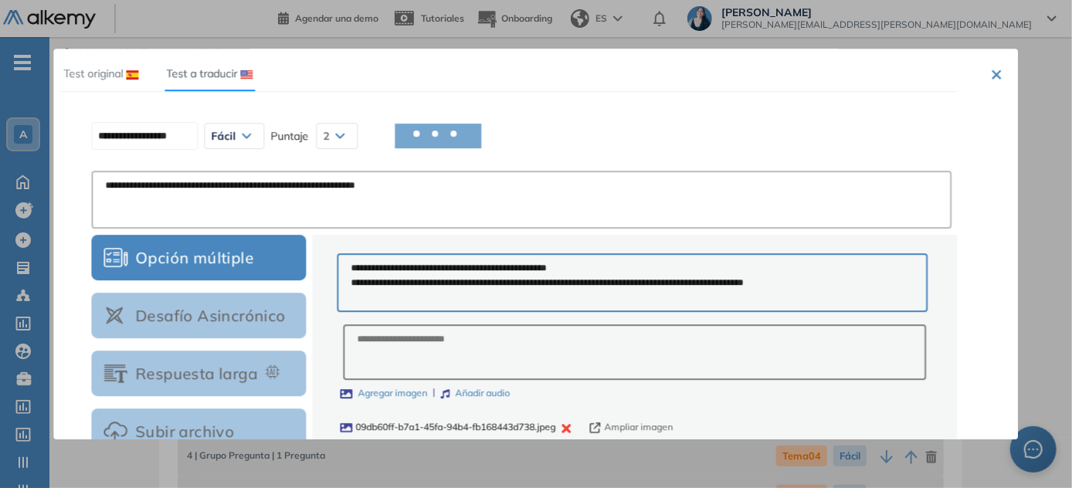
type input "**********"
type textarea "**********"
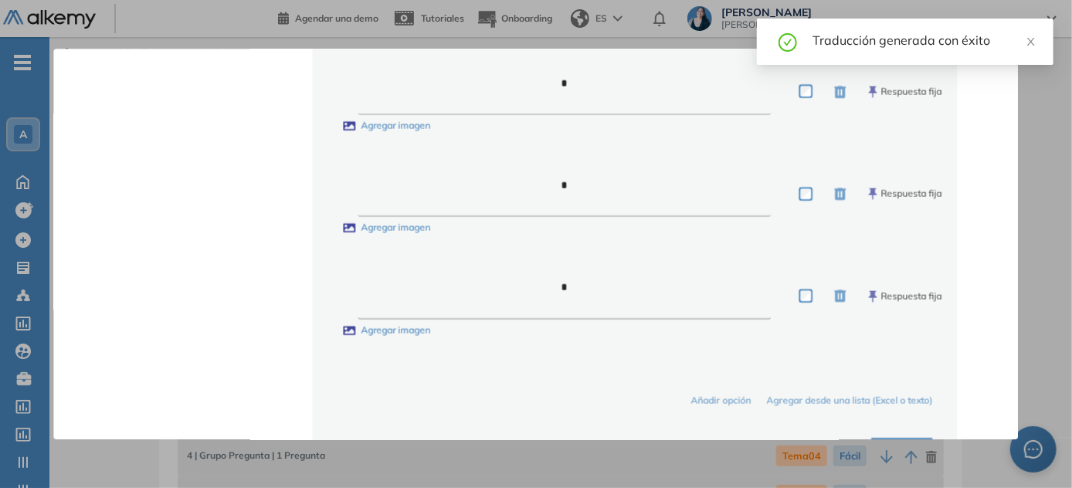
scroll to position [1164, 0]
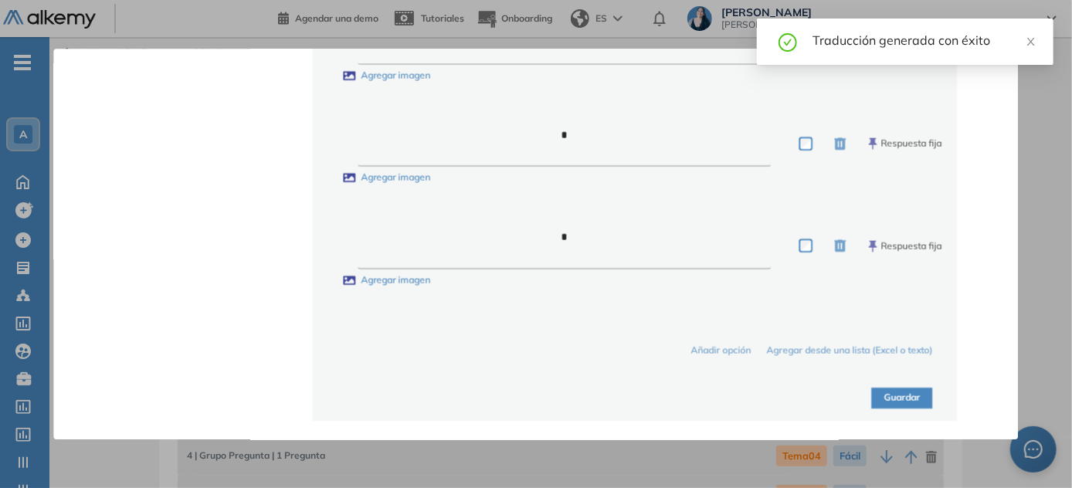
click at [537, 399] on button "Guardar" at bounding box center [902, 398] width 61 height 21
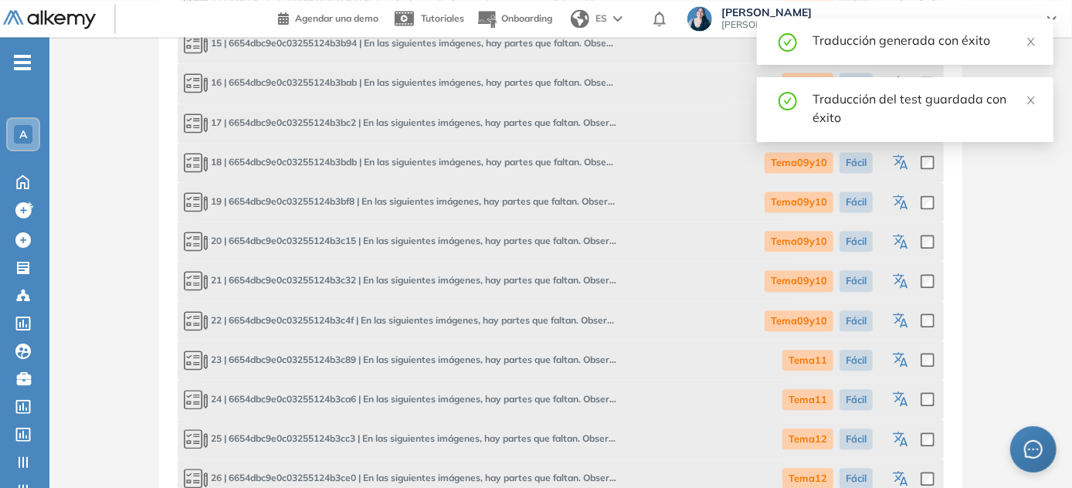
scroll to position [1824, 0]
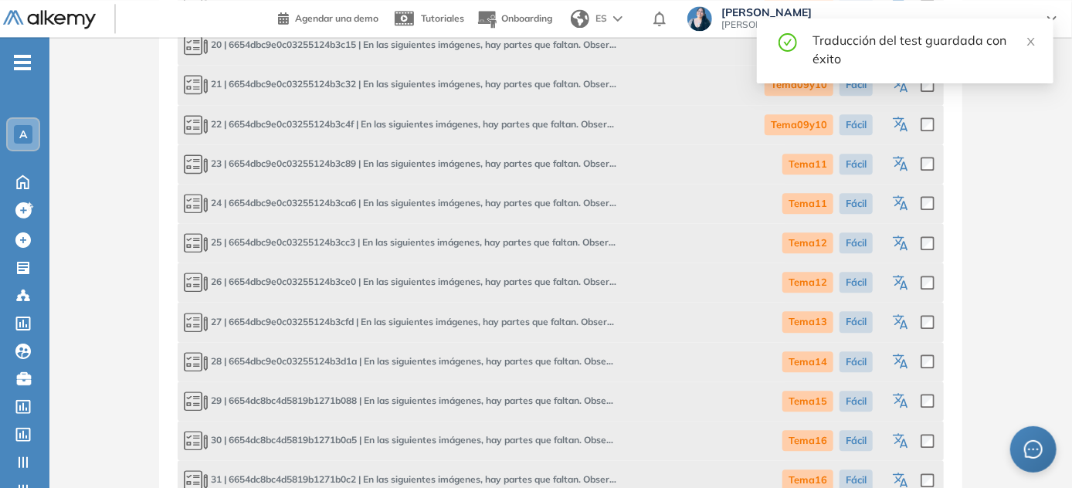
click at [537, 359] on icon "button" at bounding box center [903, 363] width 8 height 9
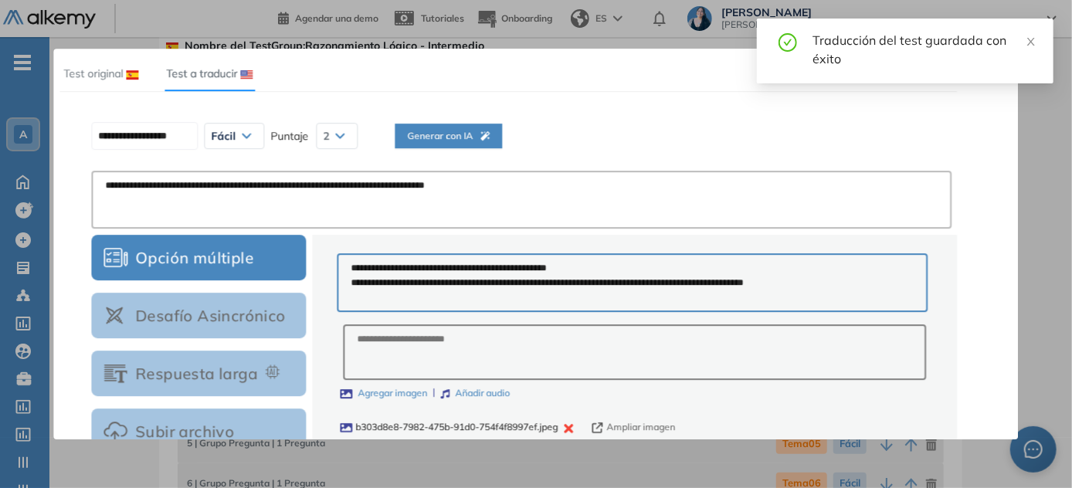
scroll to position [13, 0]
click at [473, 127] on button "Generar con IA" at bounding box center [448, 136] width 107 height 25
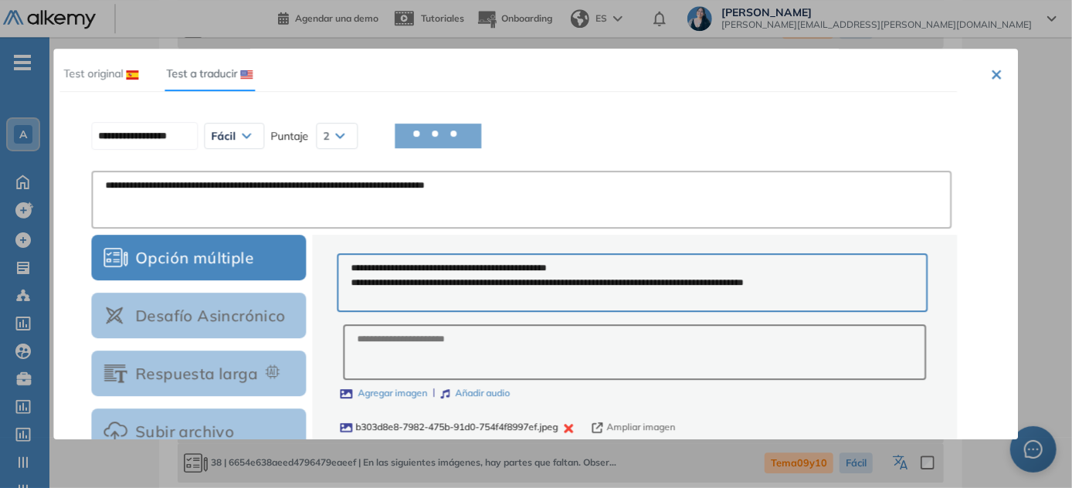
scroll to position [2046, 0]
type input "**********"
type textarea "**********"
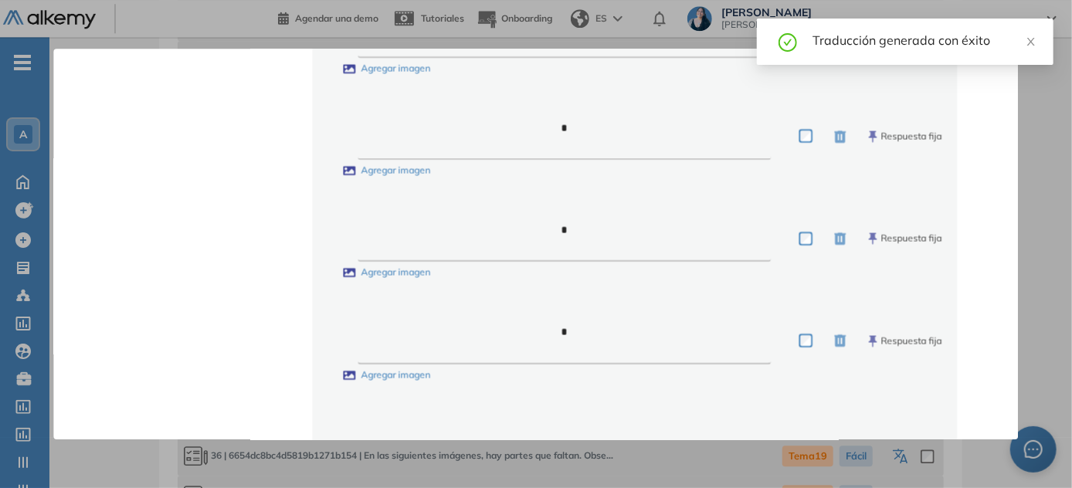
scroll to position [1164, 0]
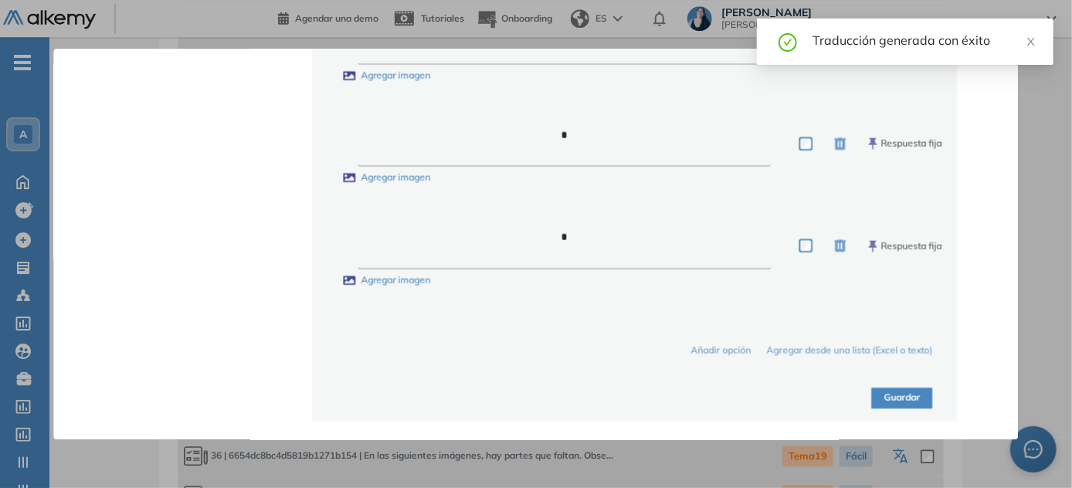
click at [537, 395] on button "Guardar" at bounding box center [902, 398] width 61 height 21
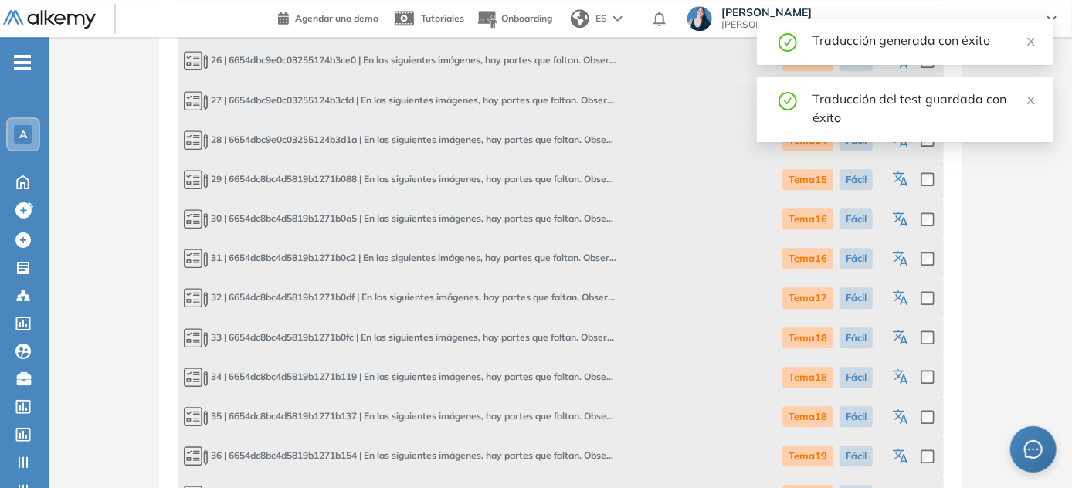
click at [537, 186] on icon "button" at bounding box center [902, 180] width 19 height 19
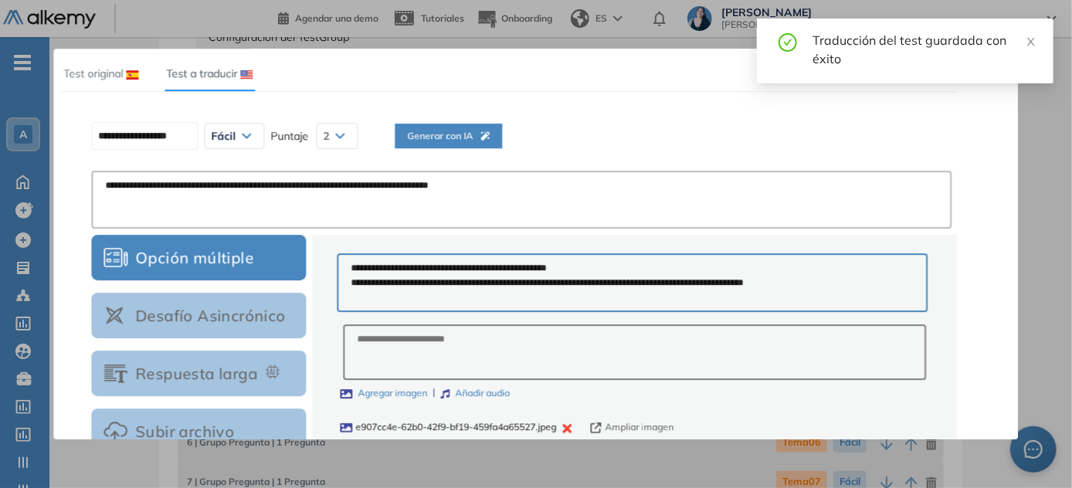
click at [490, 139] on icon "button" at bounding box center [484, 135] width 9 height 9
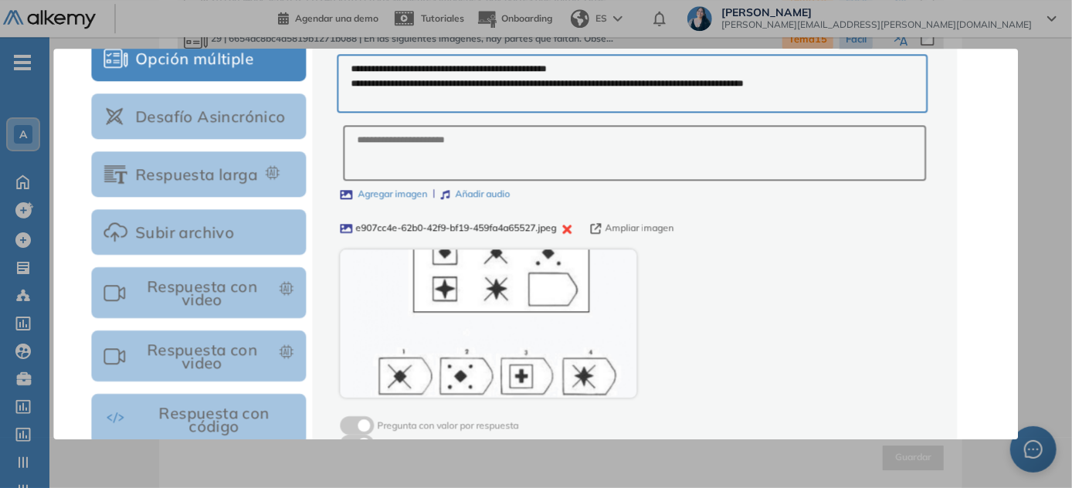
scroll to position [181, 0]
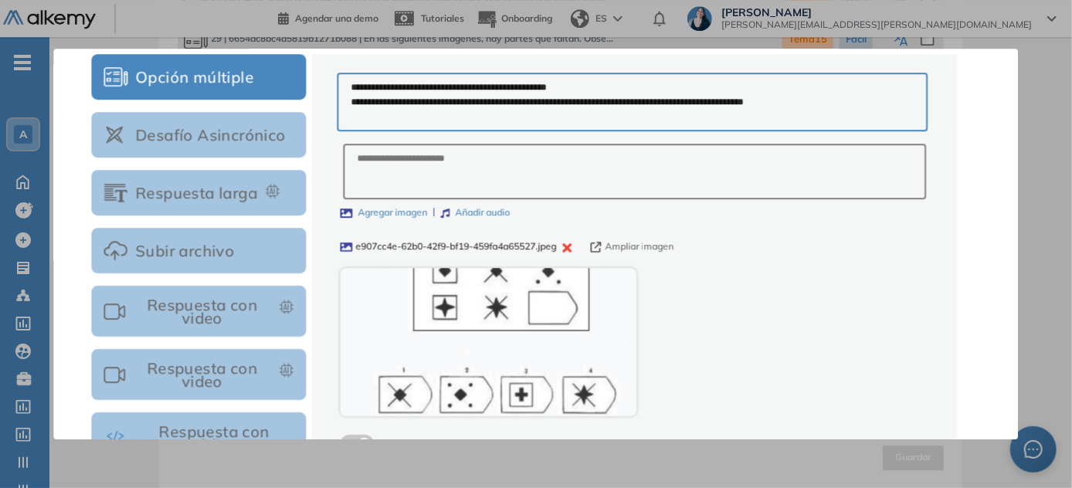
type input "**********"
type textarea "**********"
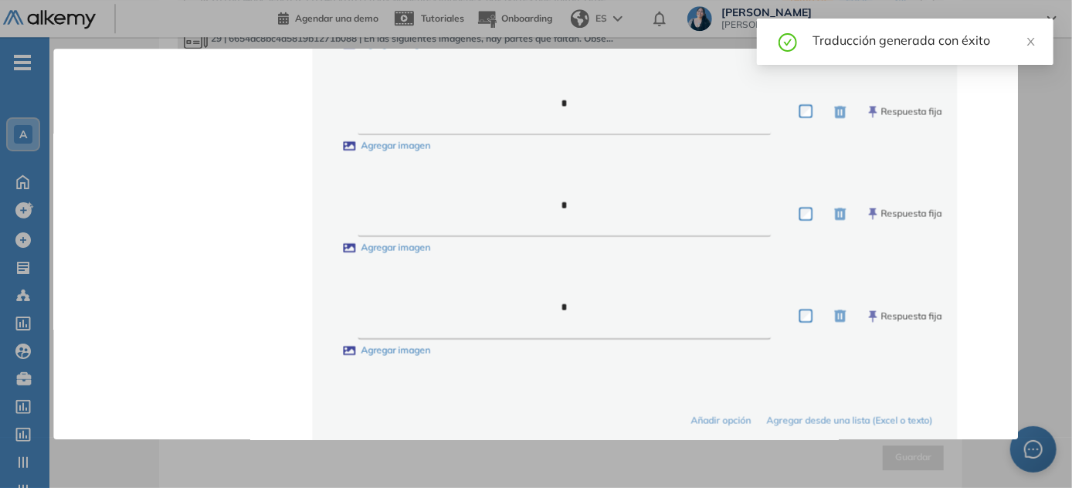
scroll to position [1164, 0]
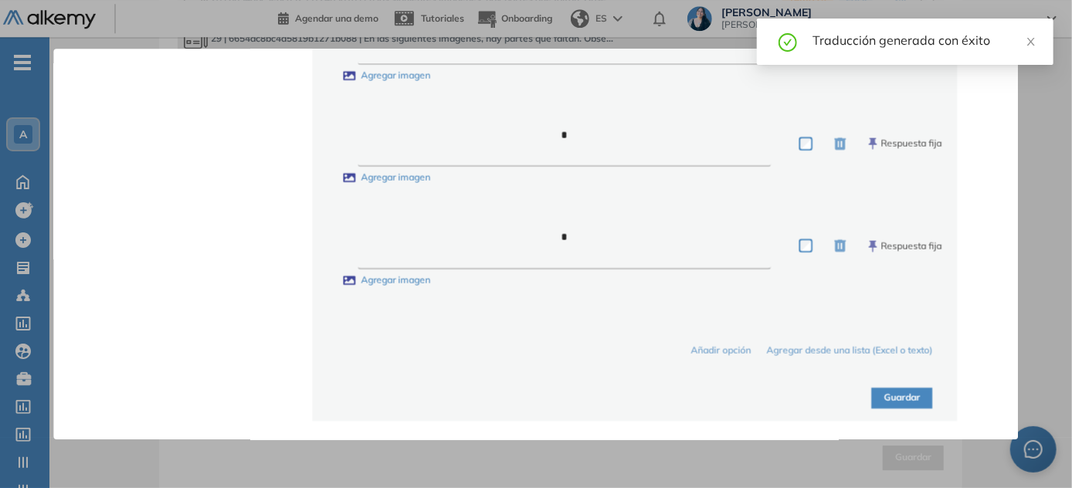
click at [537, 393] on button "Guardar" at bounding box center [902, 398] width 61 height 21
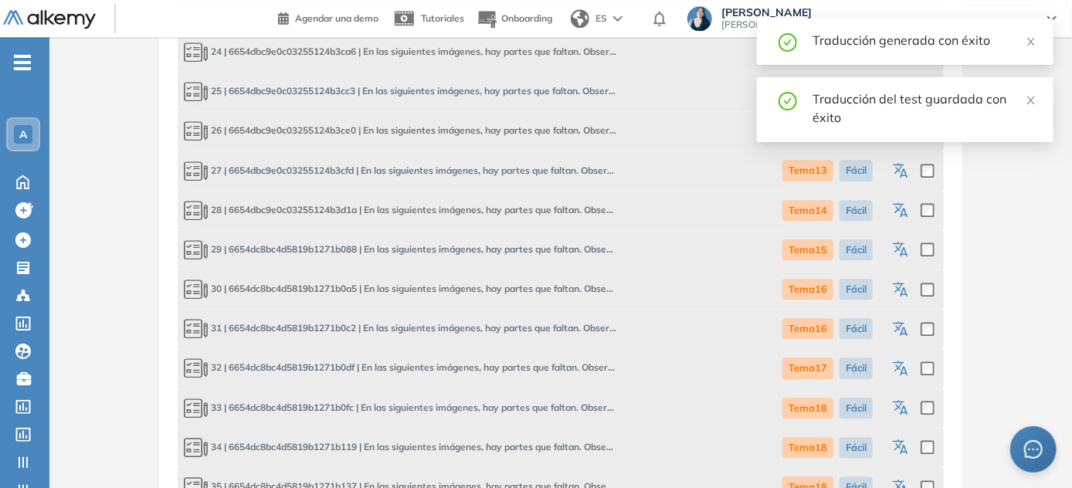
click at [537, 294] on icon "button" at bounding box center [902, 290] width 19 height 19
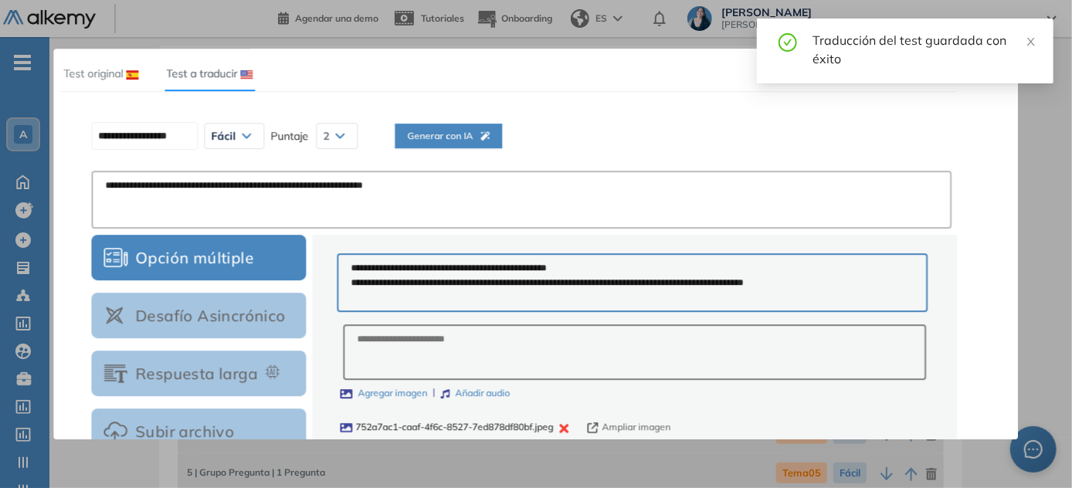
click at [478, 132] on span "Generar con IA" at bounding box center [448, 136] width 83 height 15
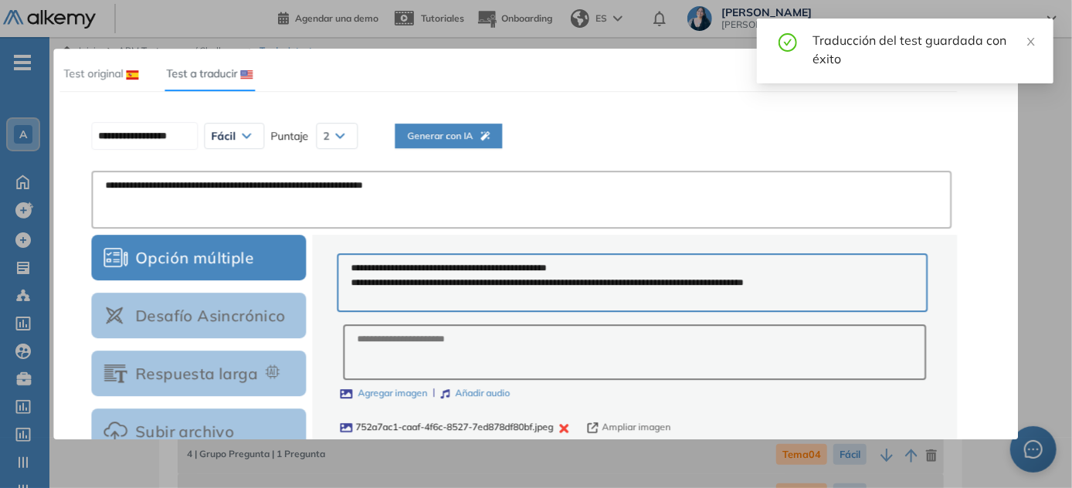
scroll to position [0, 0]
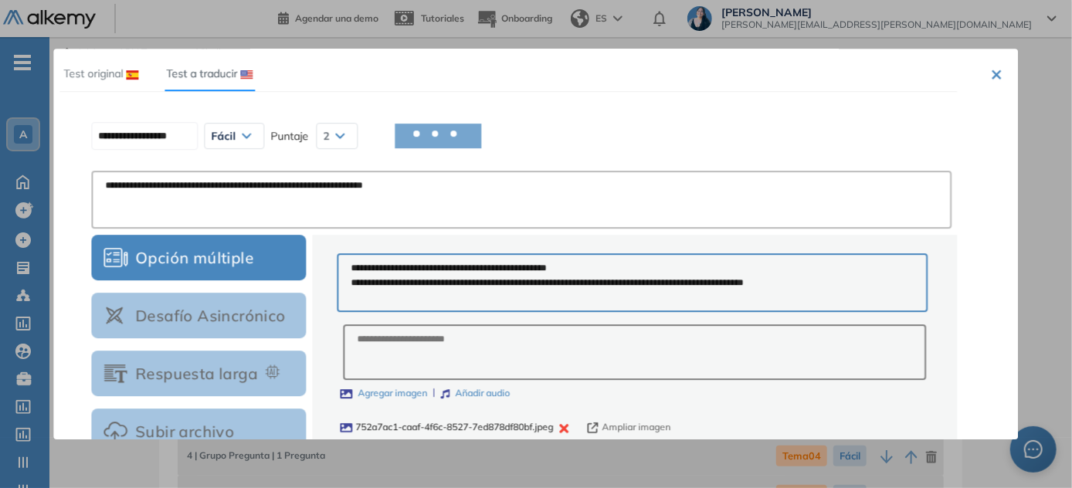
type input "**********"
type textarea "**********"
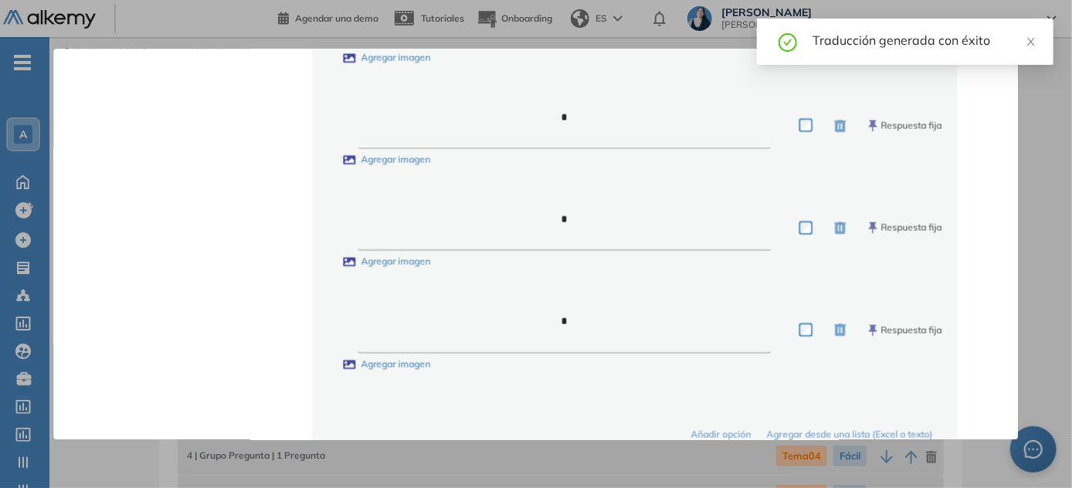
scroll to position [1164, 0]
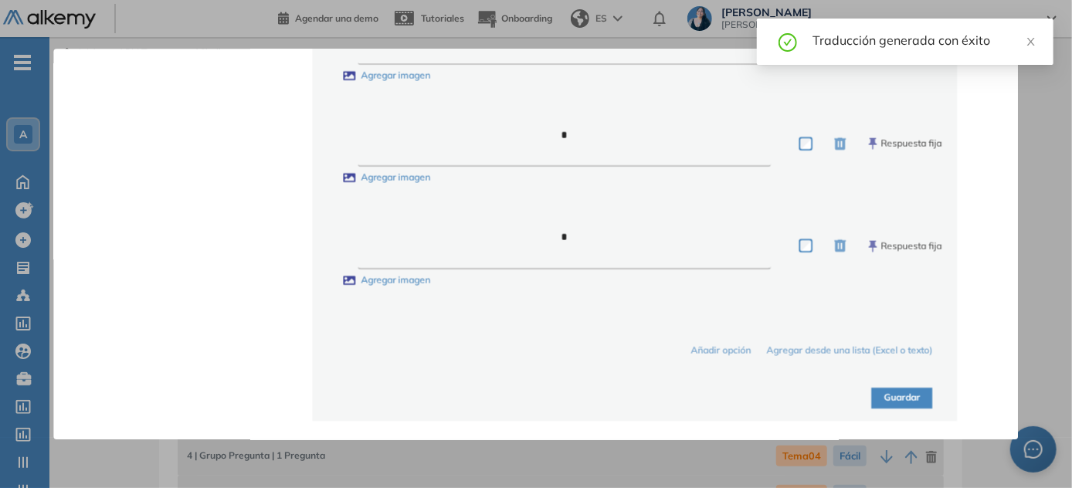
click at [537, 400] on button "Guardar" at bounding box center [902, 398] width 61 height 21
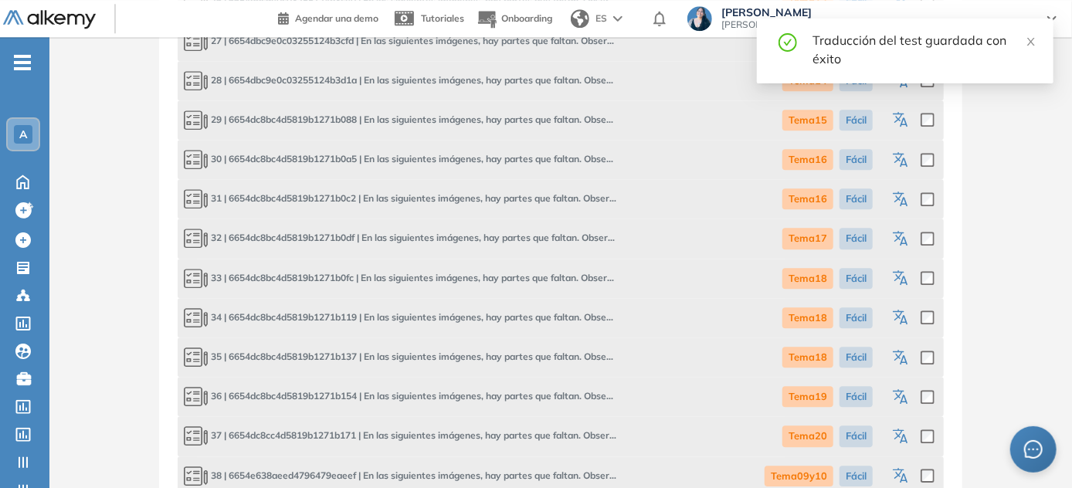
click at [537, 199] on icon "button" at bounding box center [902, 200] width 19 height 19
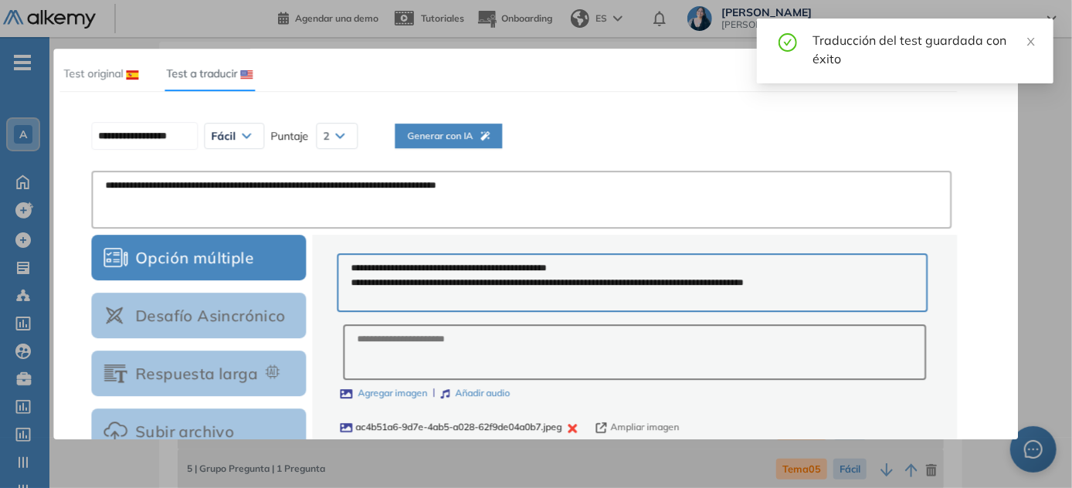
click at [490, 139] on icon "button" at bounding box center [484, 135] width 9 height 9
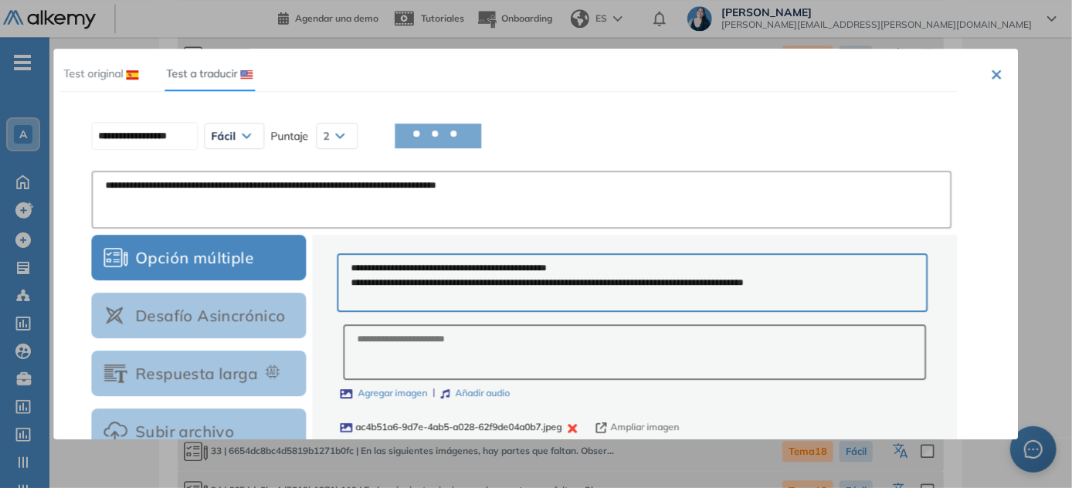
scroll to position [2035, 0]
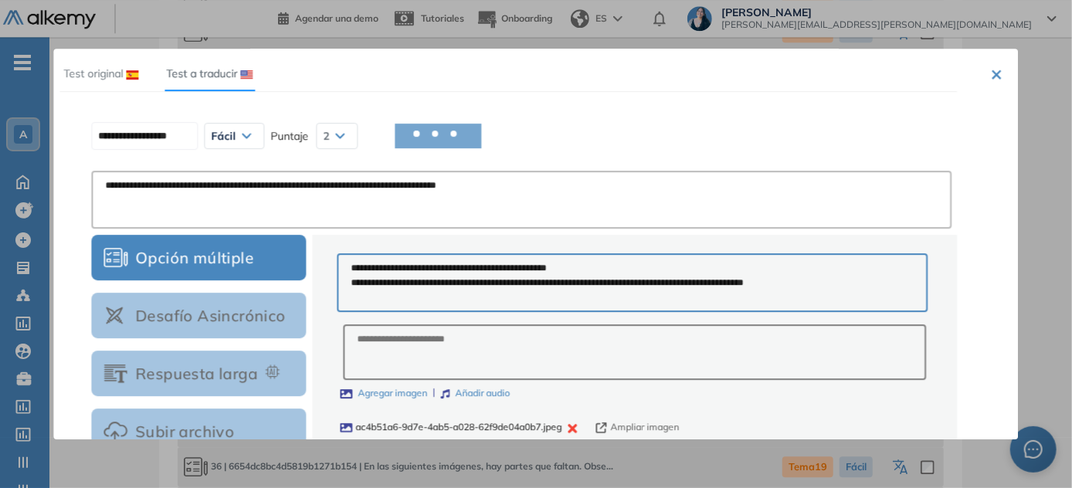
type input "**********"
type textarea "**********"
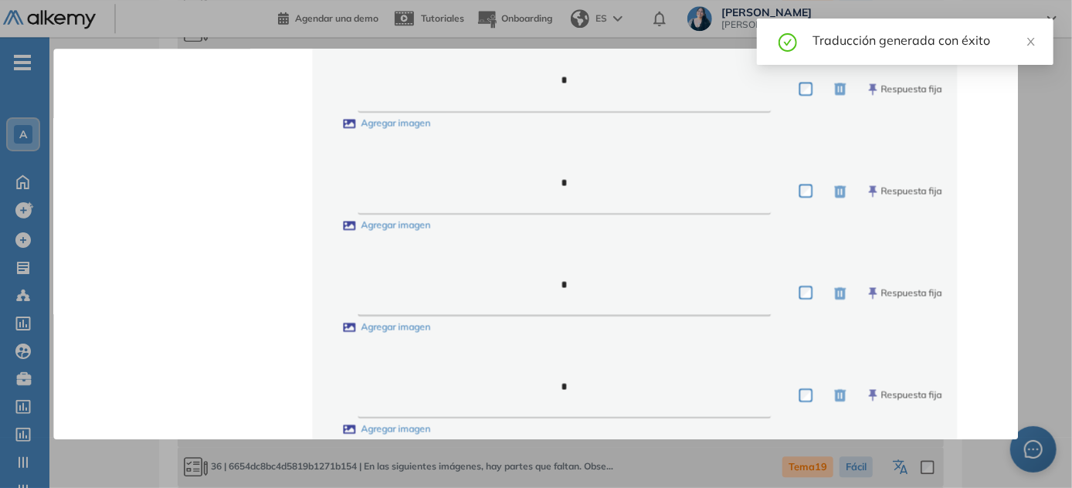
scroll to position [1164, 0]
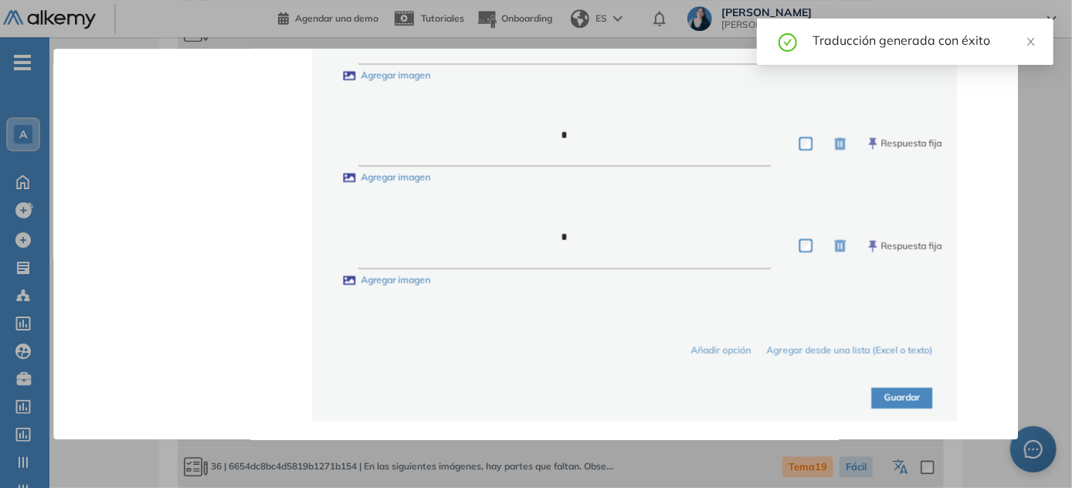
click at [537, 391] on button "Guardar" at bounding box center [902, 398] width 61 height 21
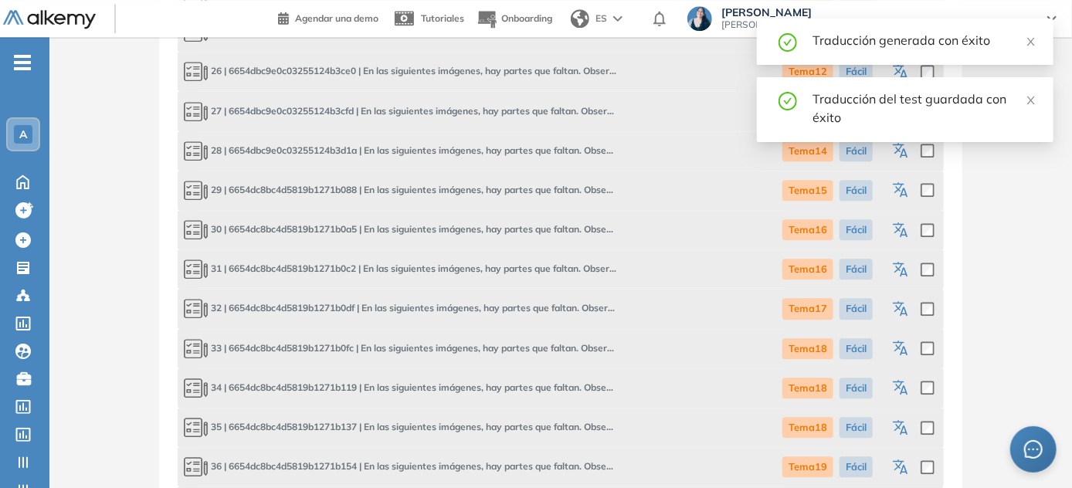
click at [537, 312] on icon "button" at bounding box center [902, 309] width 19 height 19
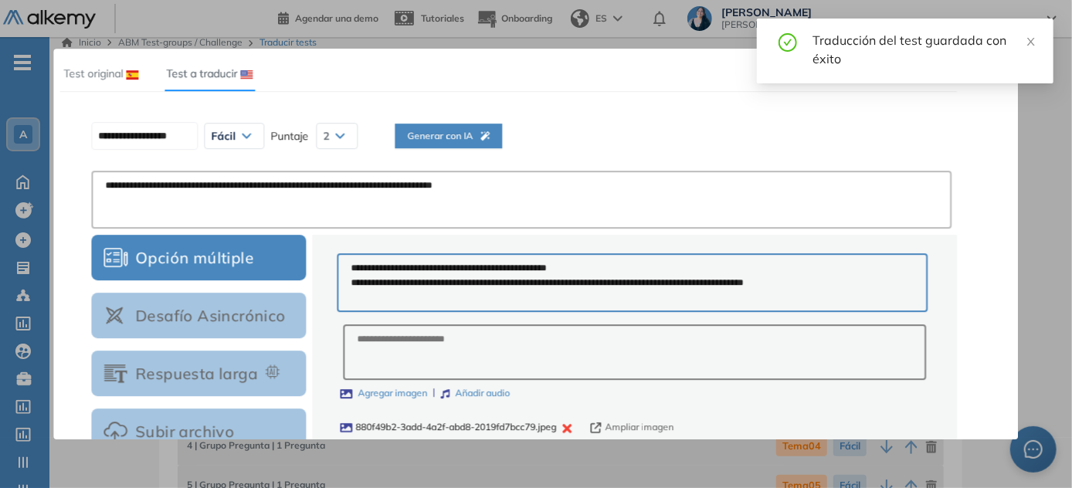
scroll to position [0, 0]
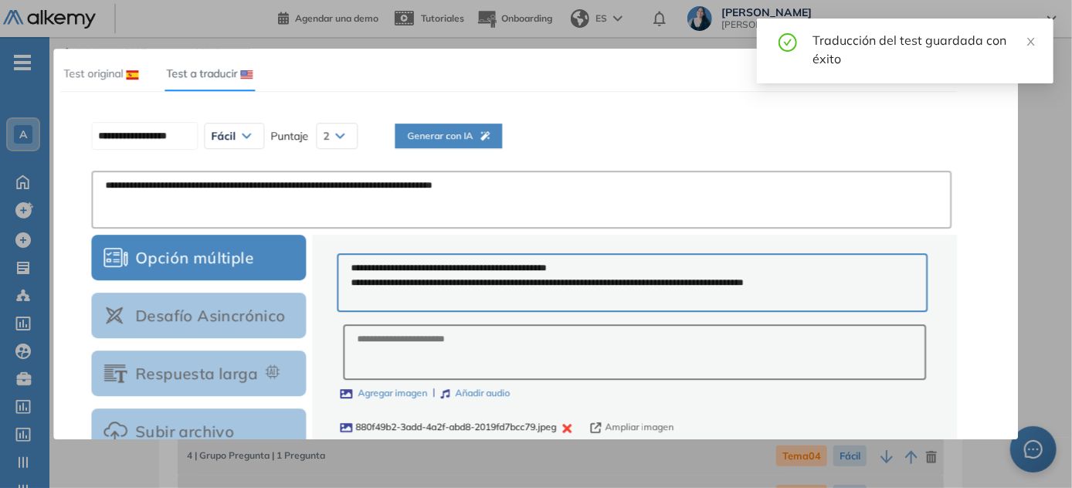
click at [490, 133] on icon "button" at bounding box center [484, 135] width 9 height 9
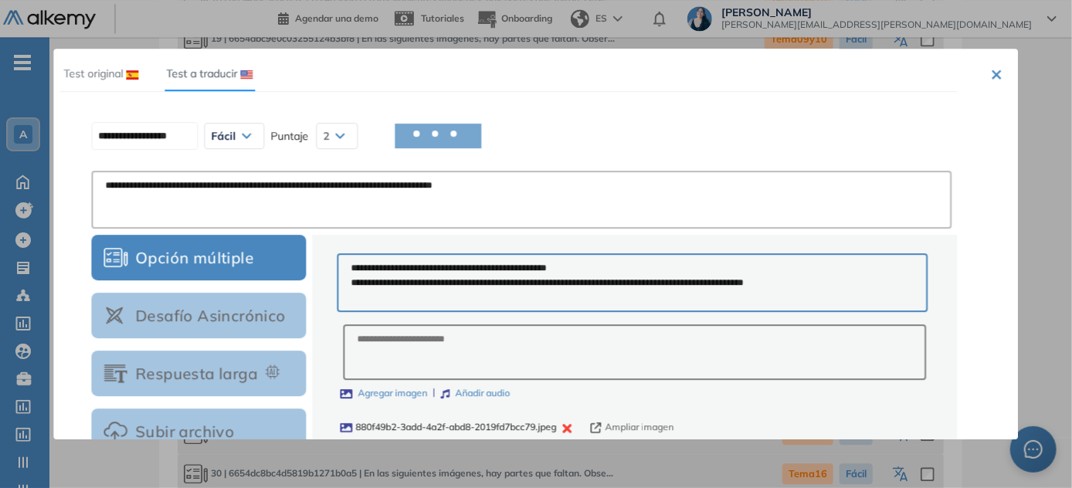
scroll to position [2187, 0]
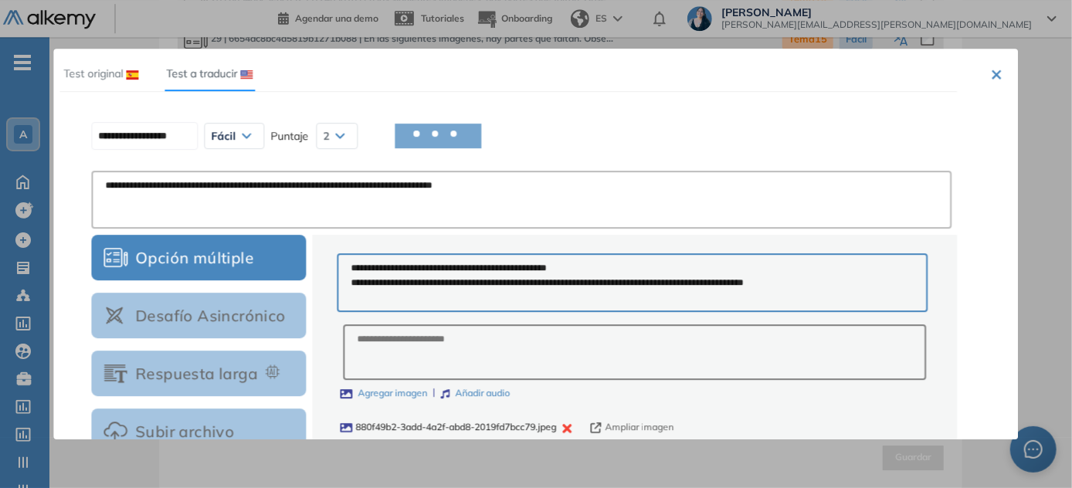
type input "**********"
type textarea "**********"
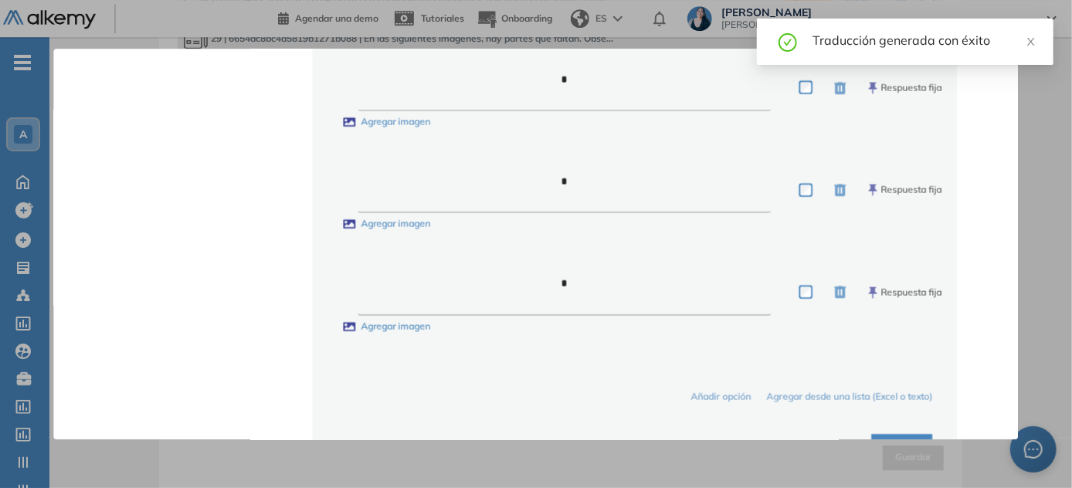
scroll to position [1164, 0]
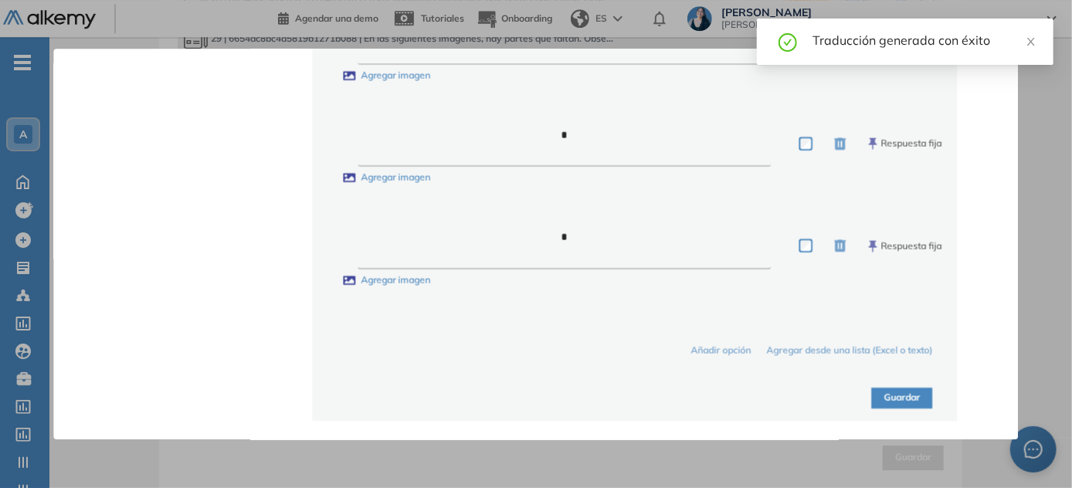
click at [537, 398] on button "Guardar" at bounding box center [902, 398] width 61 height 21
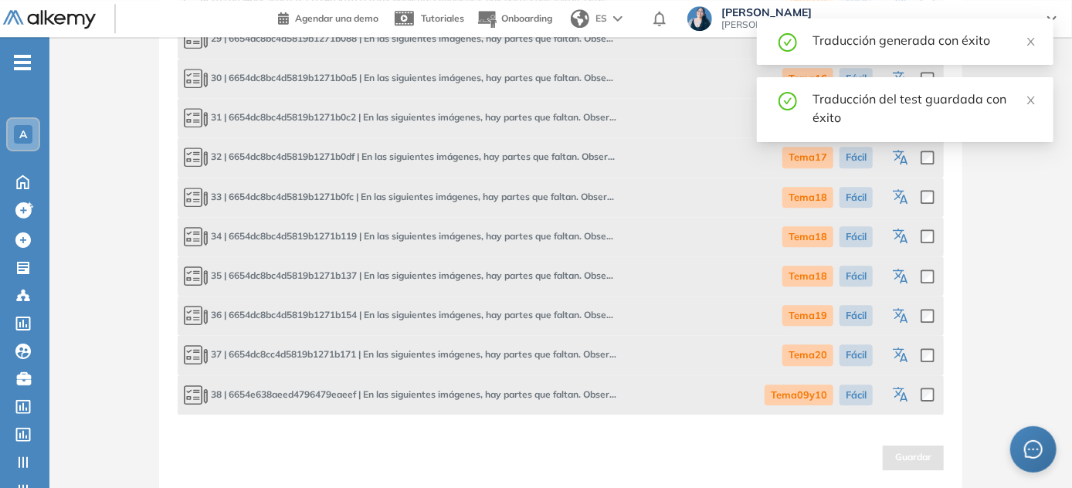
click at [537, 202] on icon "button" at bounding box center [902, 197] width 19 height 19
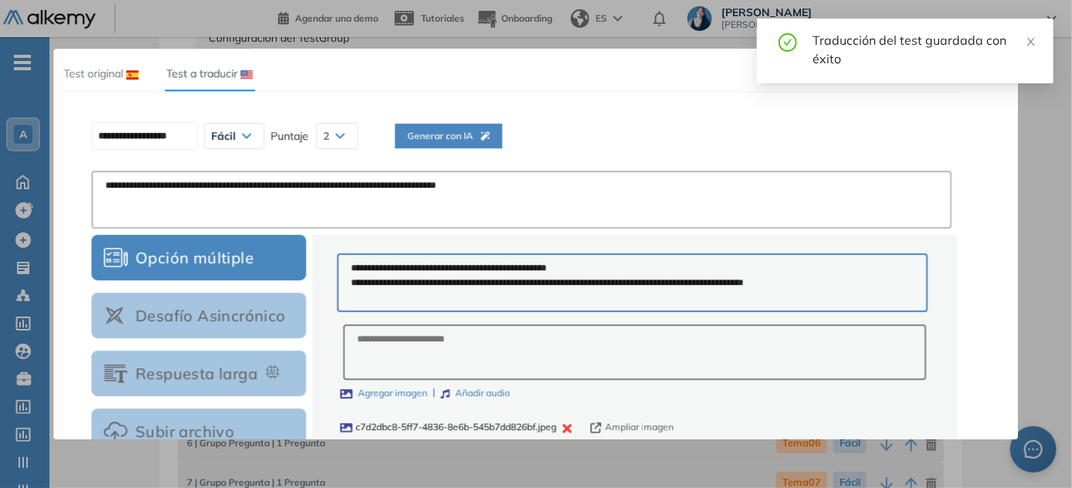
scroll to position [22, 0]
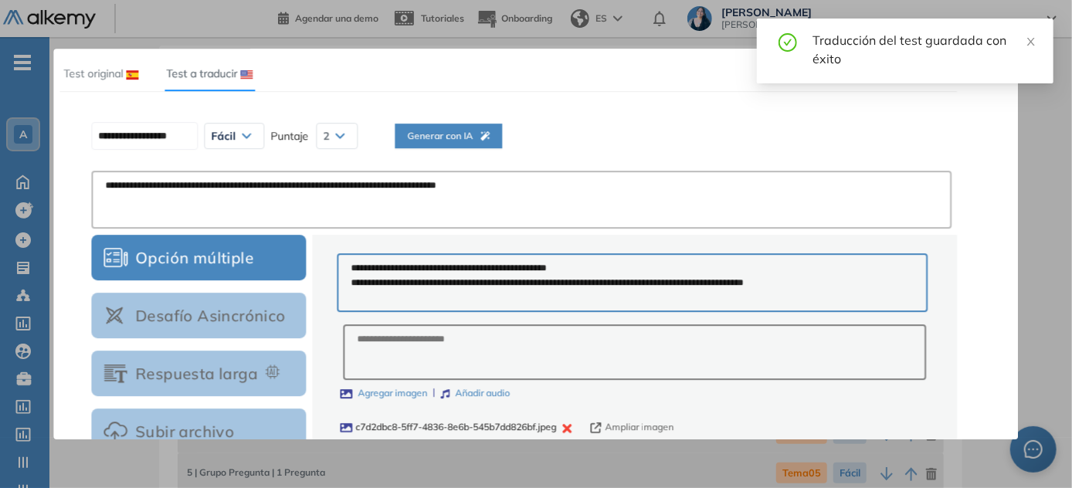
click at [498, 128] on button "Generar con IA" at bounding box center [448, 136] width 107 height 25
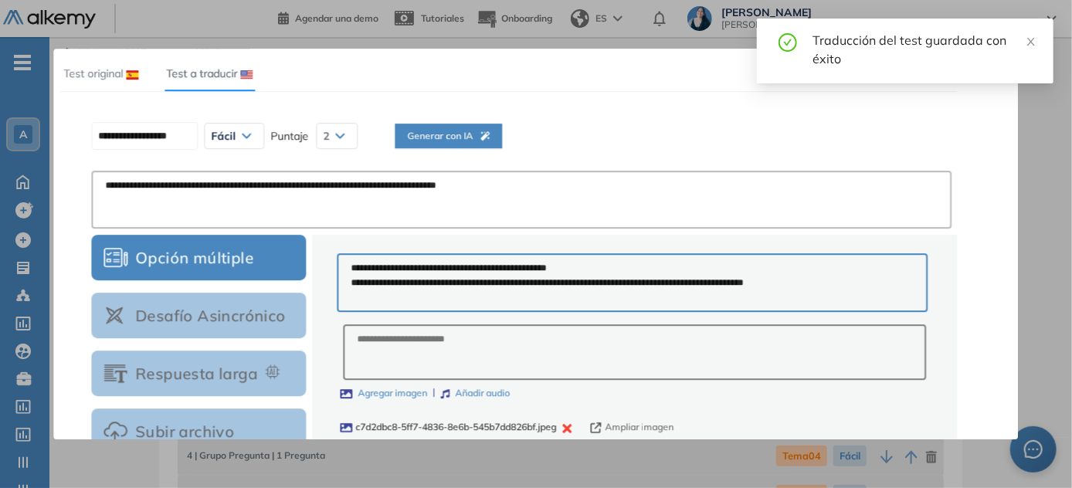
scroll to position [0, 0]
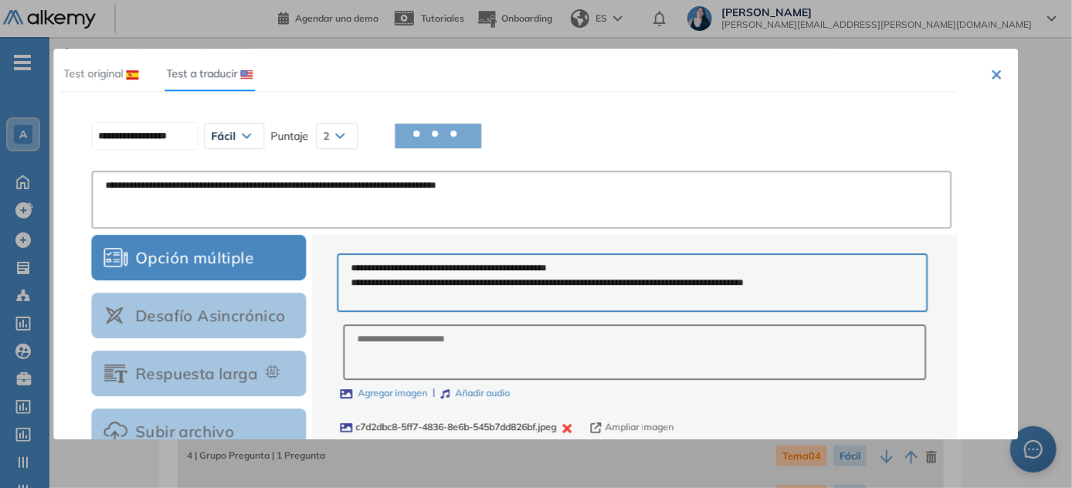
type input "**********"
type textarea "**********"
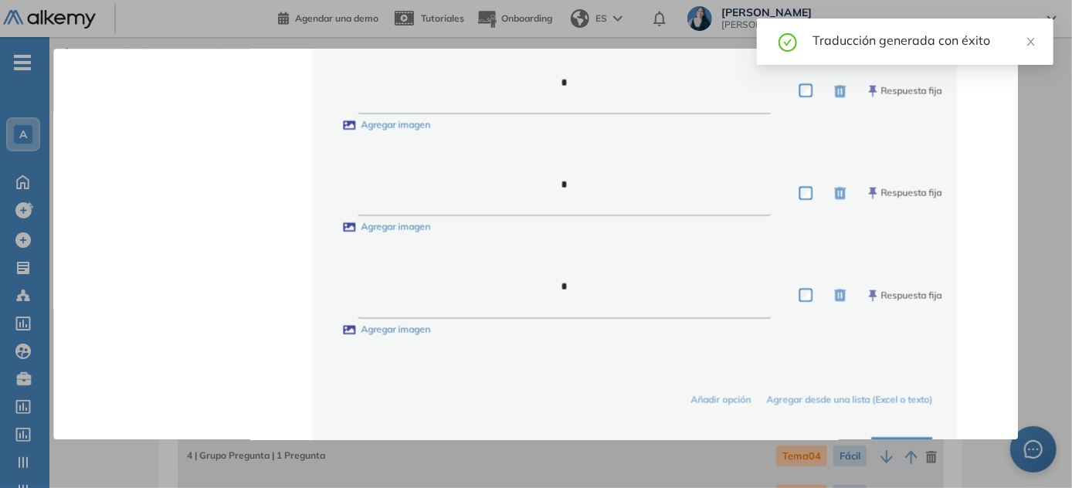
scroll to position [1164, 0]
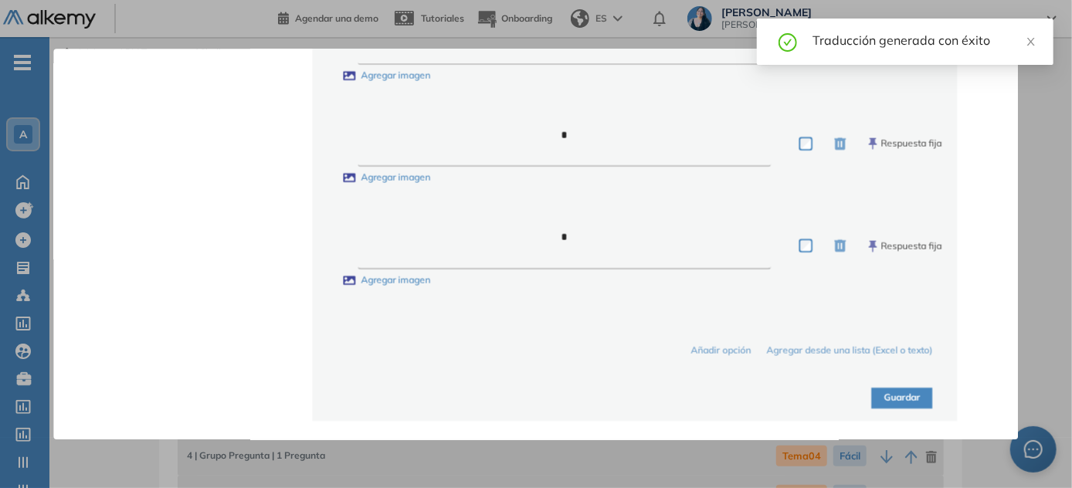
click at [537, 405] on button "Guardar" at bounding box center [902, 398] width 61 height 21
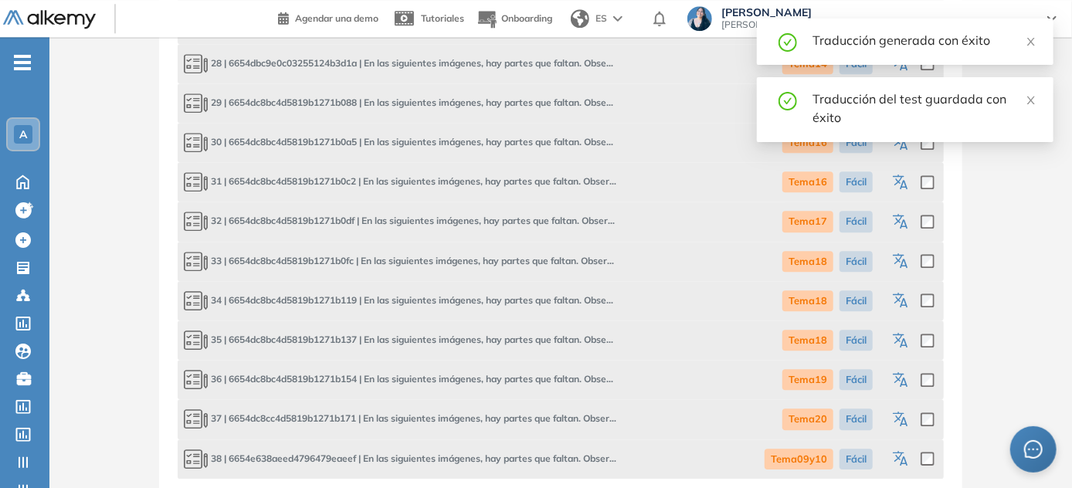
scroll to position [2187, 0]
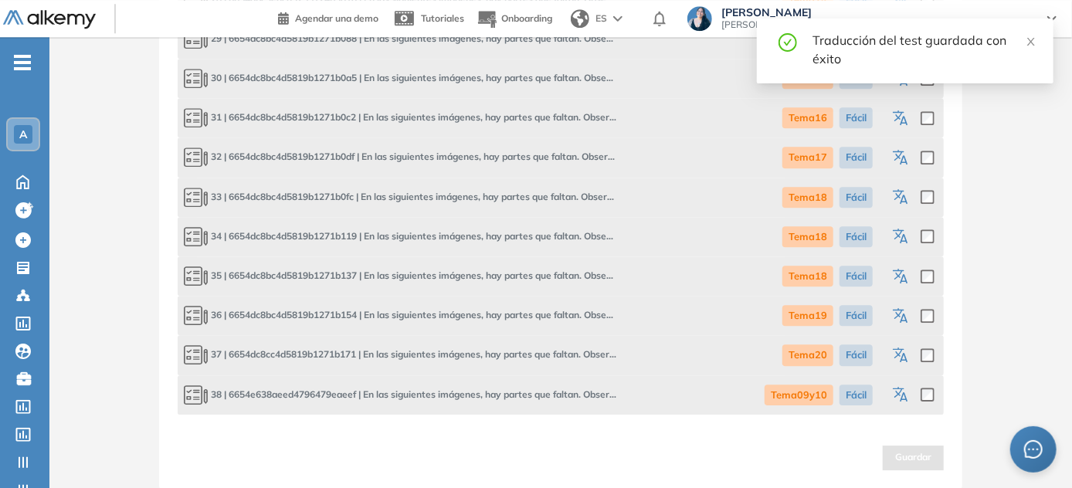
click at [537, 233] on icon "button" at bounding box center [902, 237] width 19 height 19
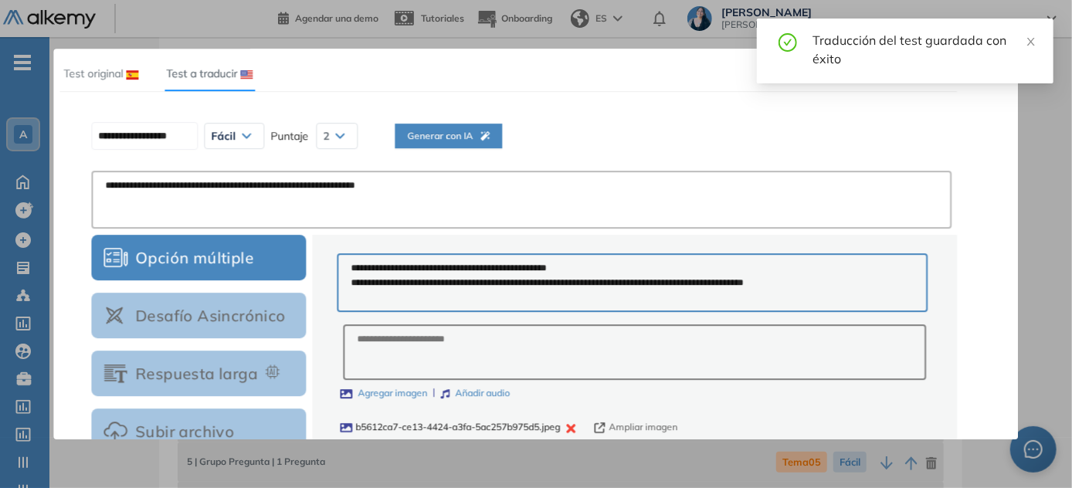
click at [488, 133] on span "Generar con IA" at bounding box center [448, 136] width 83 height 15
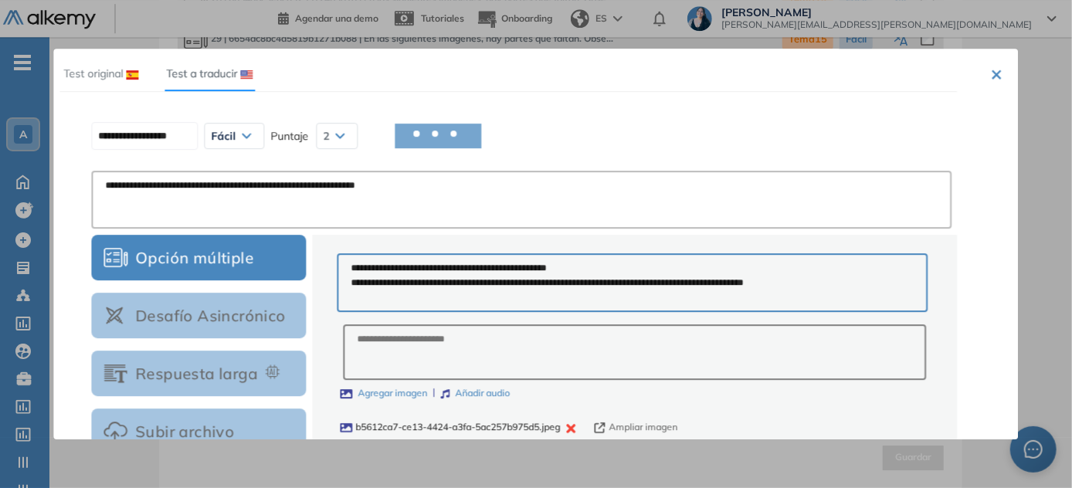
type input "**********"
type textarea "**********"
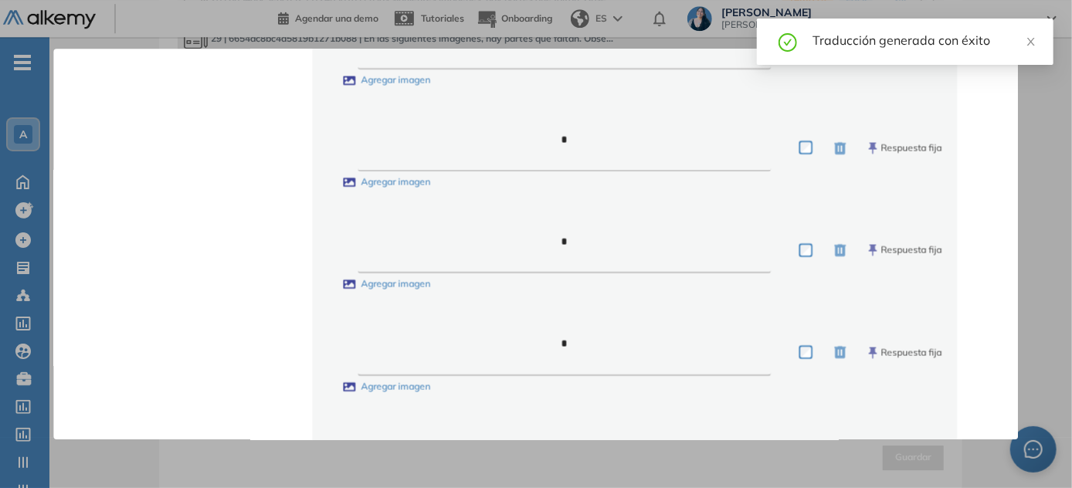
scroll to position [1164, 0]
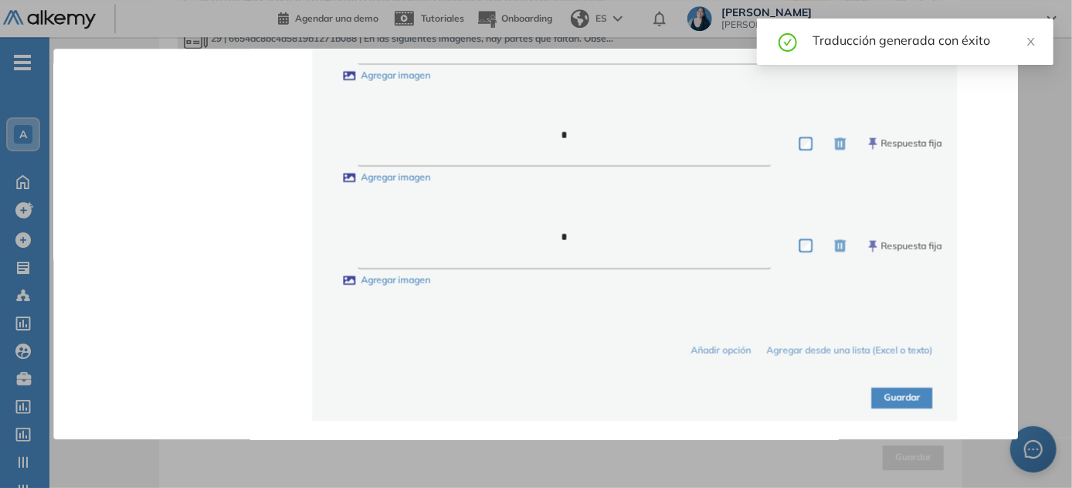
click at [537, 398] on button "Guardar" at bounding box center [902, 398] width 61 height 21
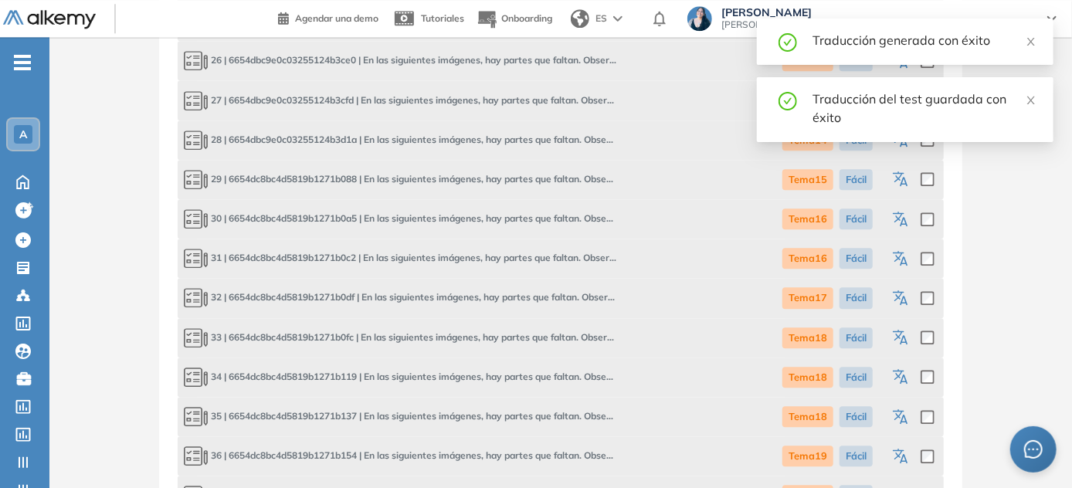
click at [537, 412] on icon "button" at bounding box center [902, 417] width 19 height 19
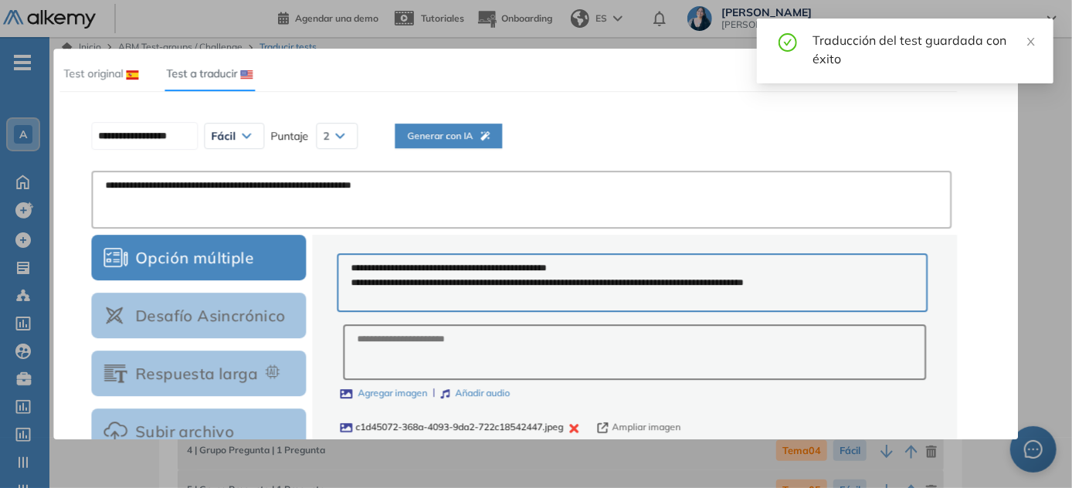
scroll to position [0, 0]
click at [502, 137] on button "Generar con IA" at bounding box center [448, 136] width 107 height 25
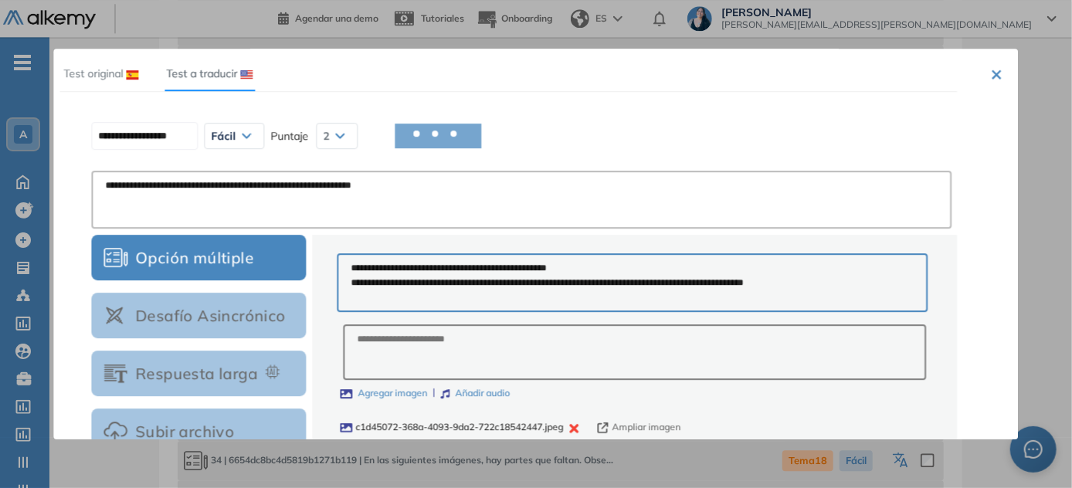
scroll to position [2187, 0]
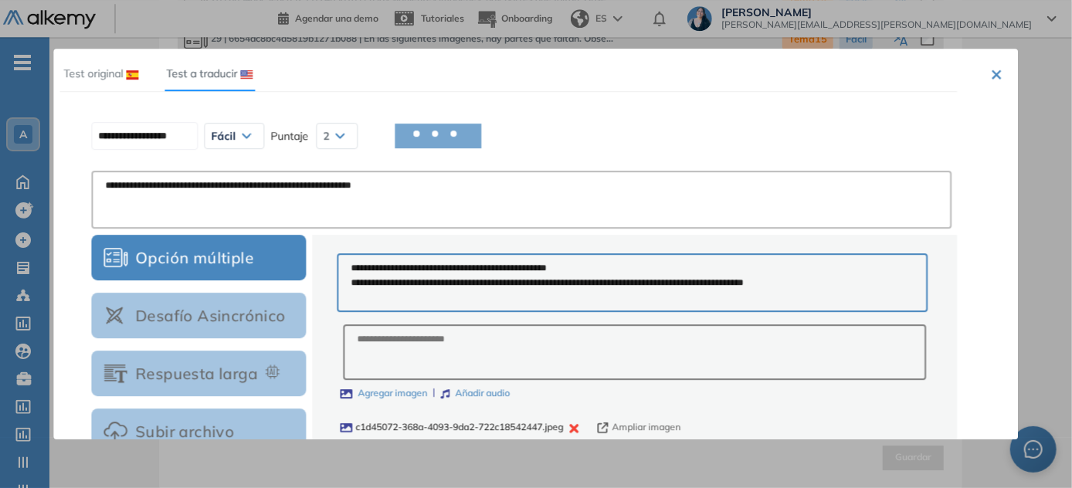
type input "**********"
type textarea "**********"
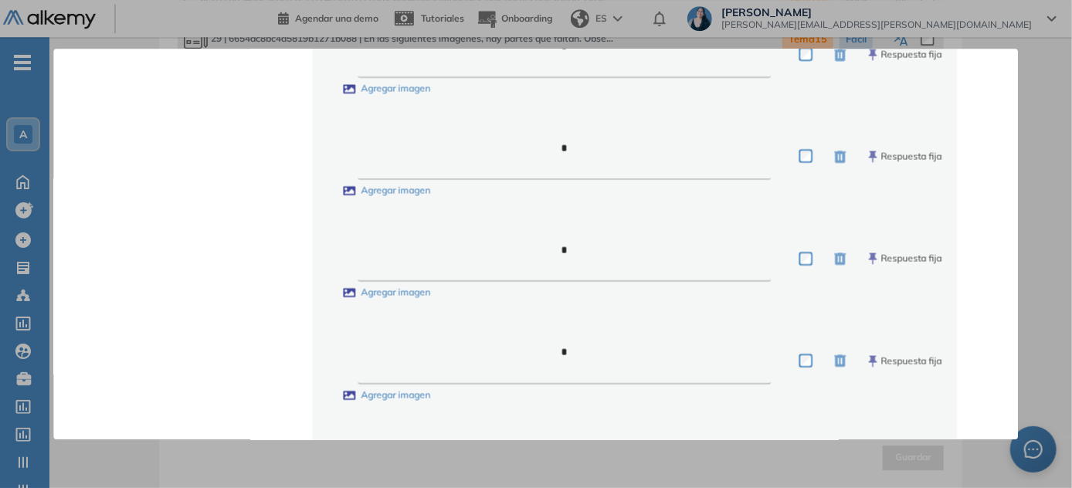
scroll to position [1164, 0]
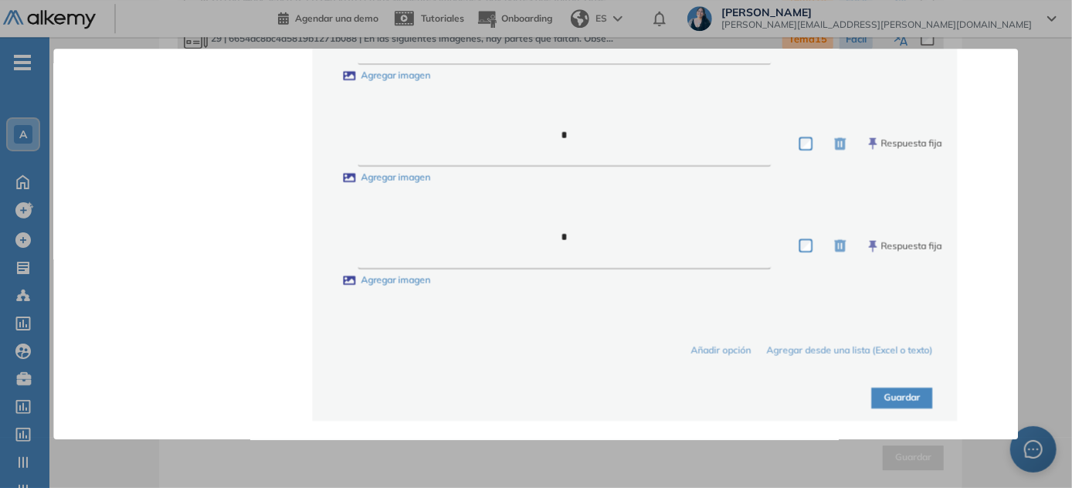
click at [537, 397] on button "Guardar" at bounding box center [902, 398] width 61 height 21
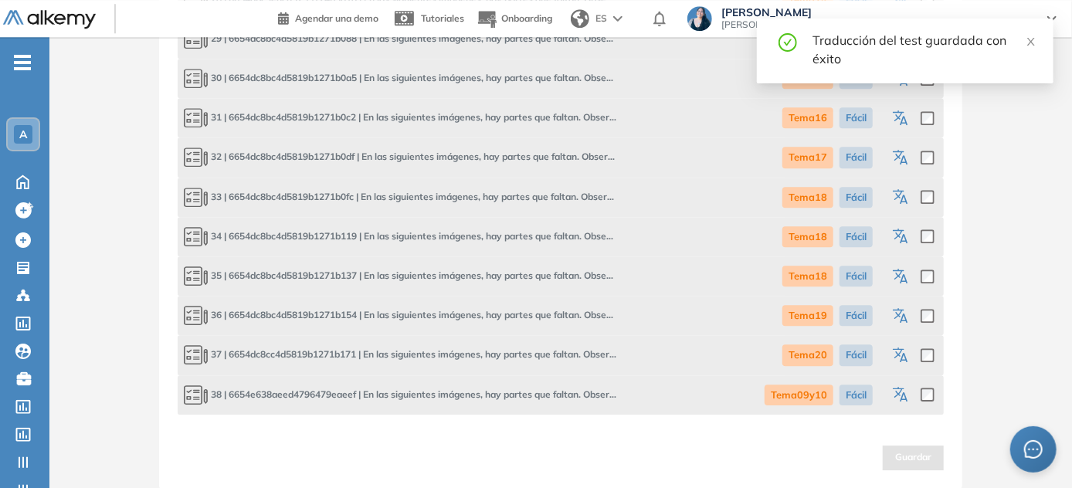
click at [537, 317] on icon "button" at bounding box center [902, 316] width 19 height 19
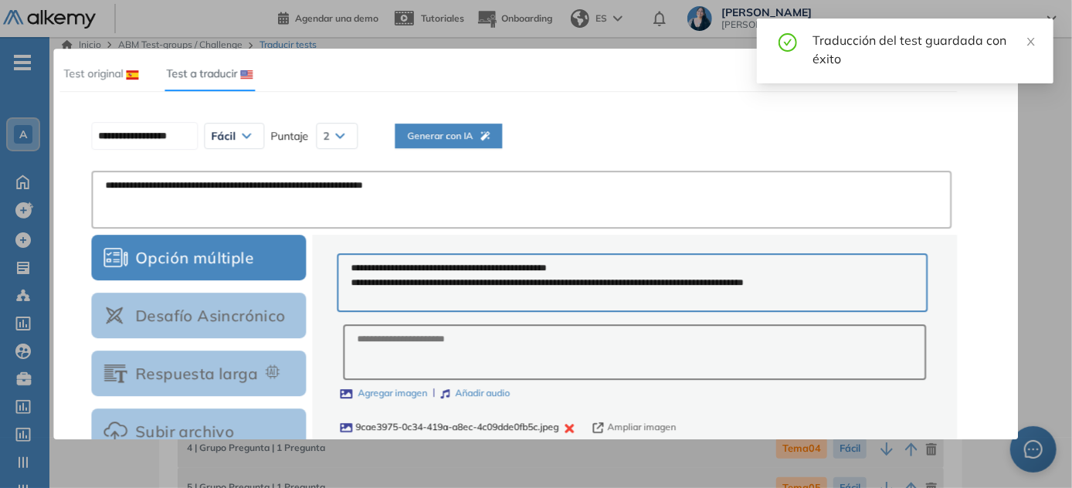
scroll to position [0, 0]
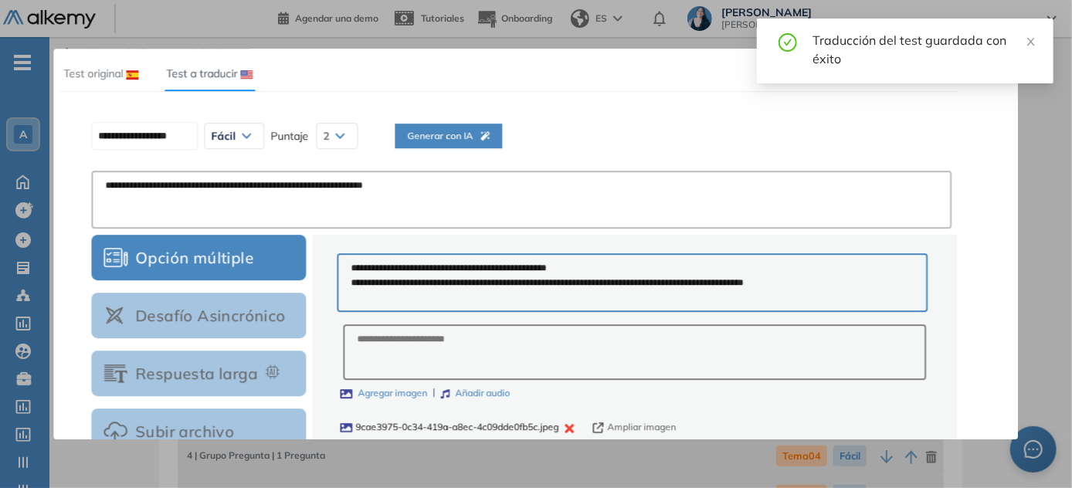
click at [490, 138] on span "Generar con IA" at bounding box center [448, 136] width 83 height 15
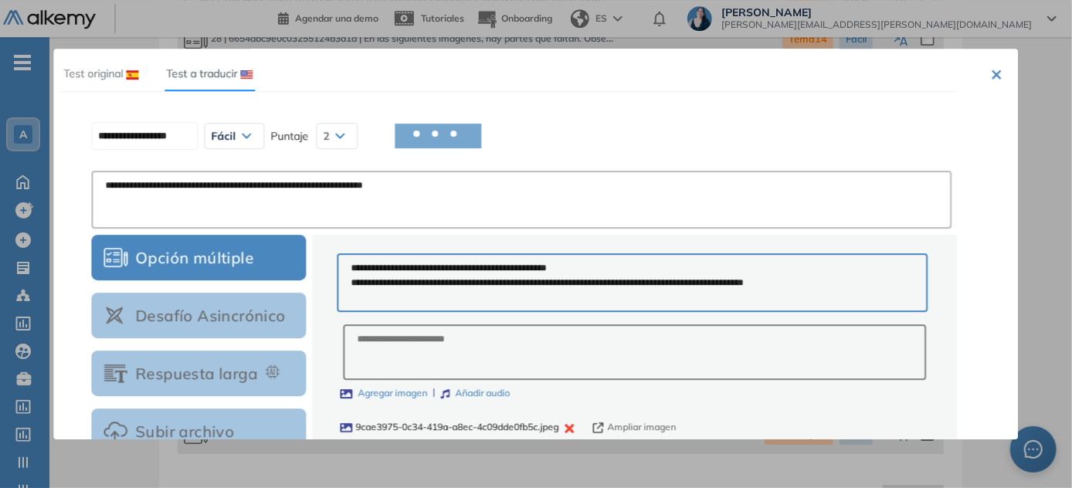
scroll to position [2187, 0]
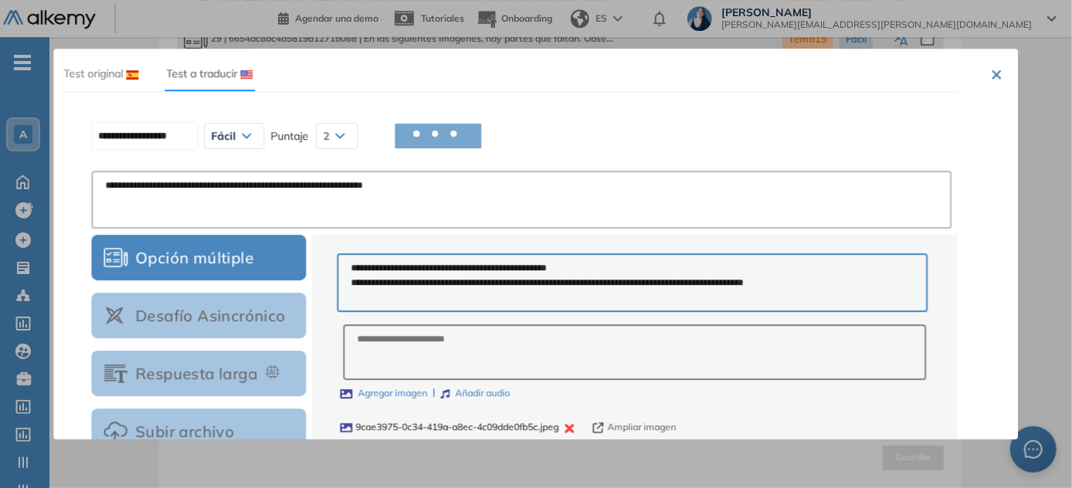
type input "**********"
type textarea "**********"
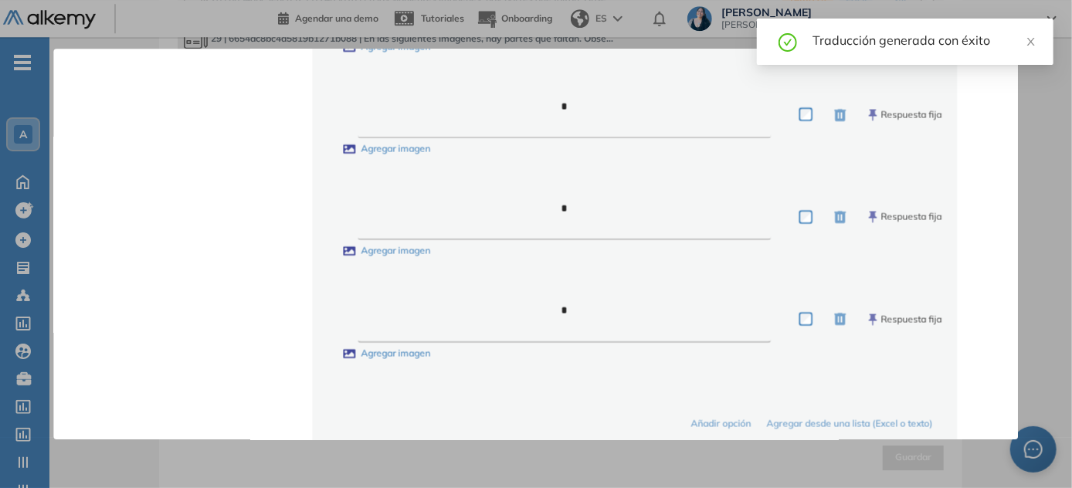
scroll to position [1164, 0]
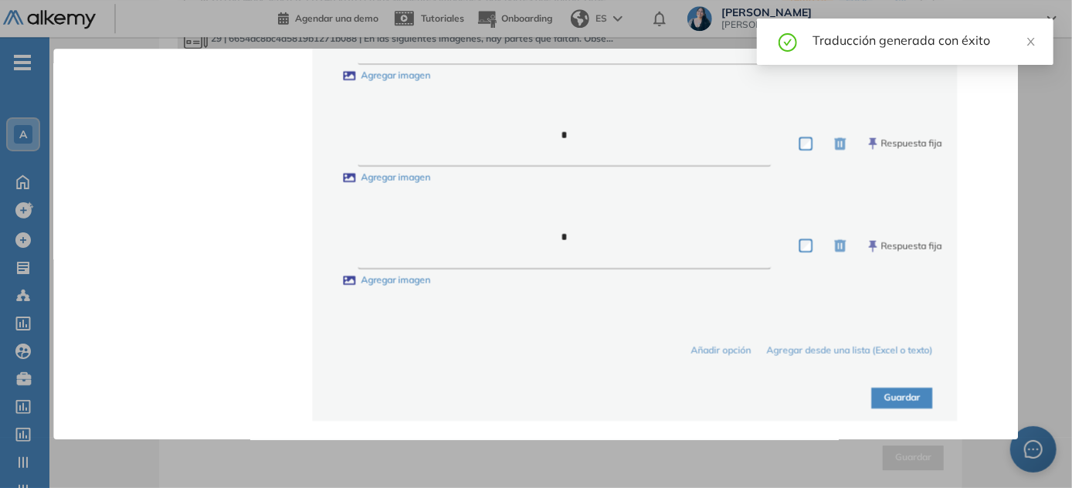
click at [537, 395] on button "Guardar" at bounding box center [902, 398] width 61 height 21
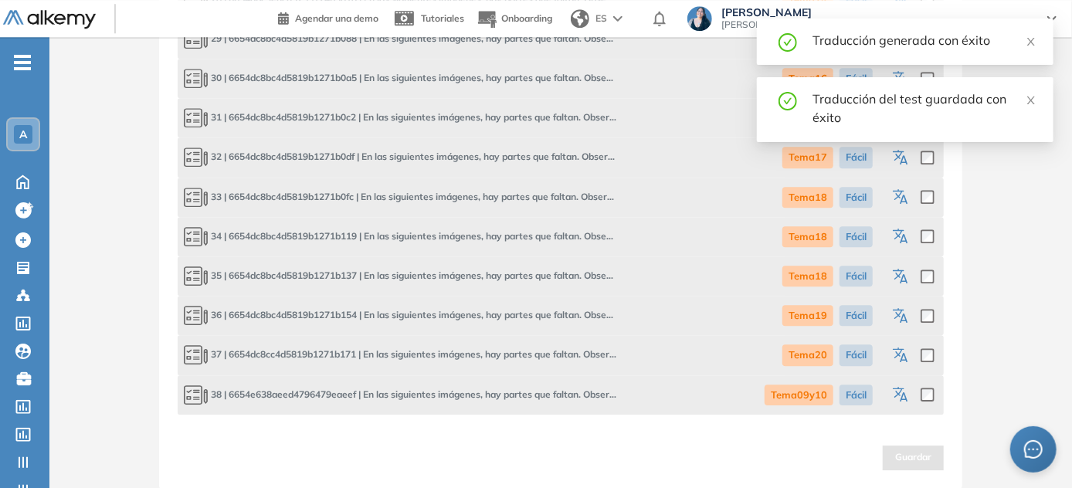
click at [537, 354] on icon "button" at bounding box center [902, 356] width 19 height 19
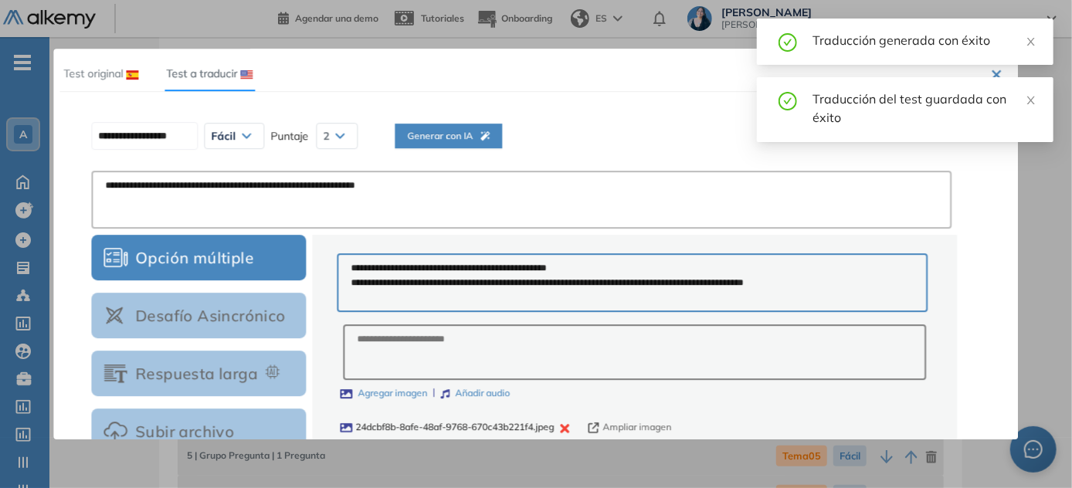
click at [488, 129] on span "Generar con IA" at bounding box center [448, 136] width 83 height 15
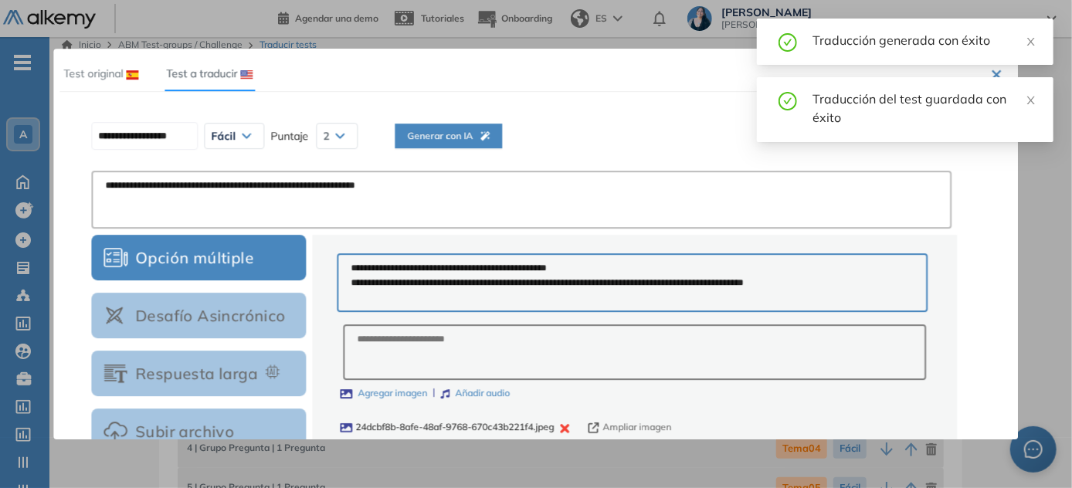
scroll to position [0, 0]
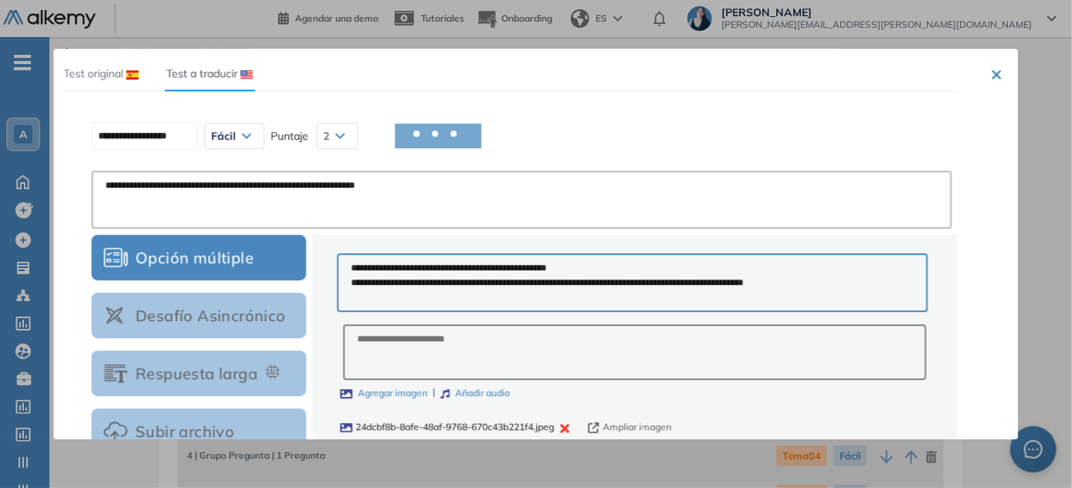
type input "**********"
type textarea "**********"
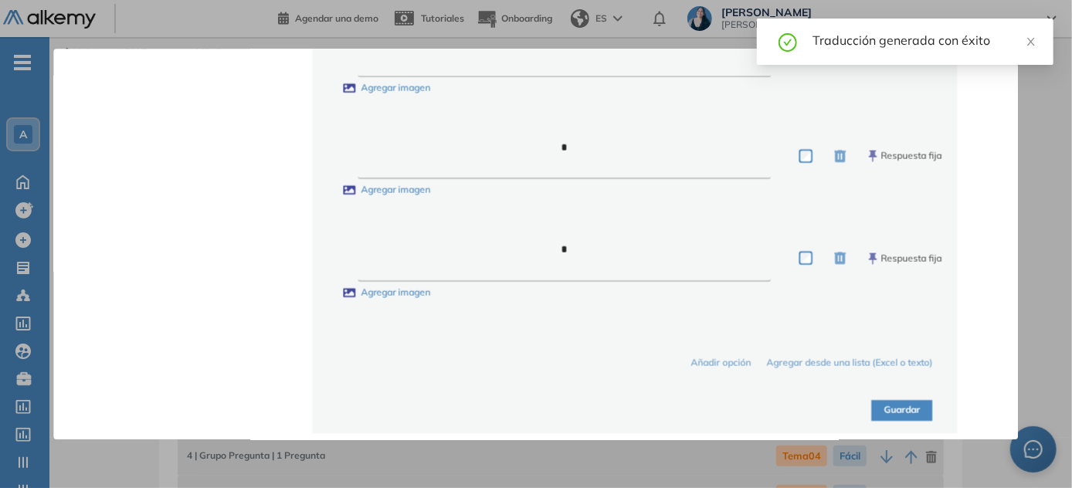
scroll to position [1164, 0]
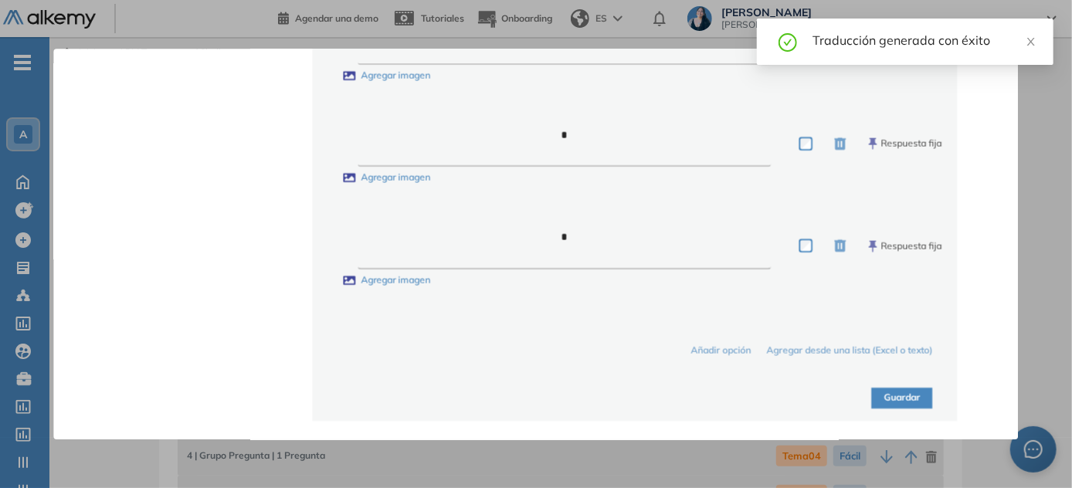
click at [537, 404] on button "Guardar" at bounding box center [902, 398] width 61 height 21
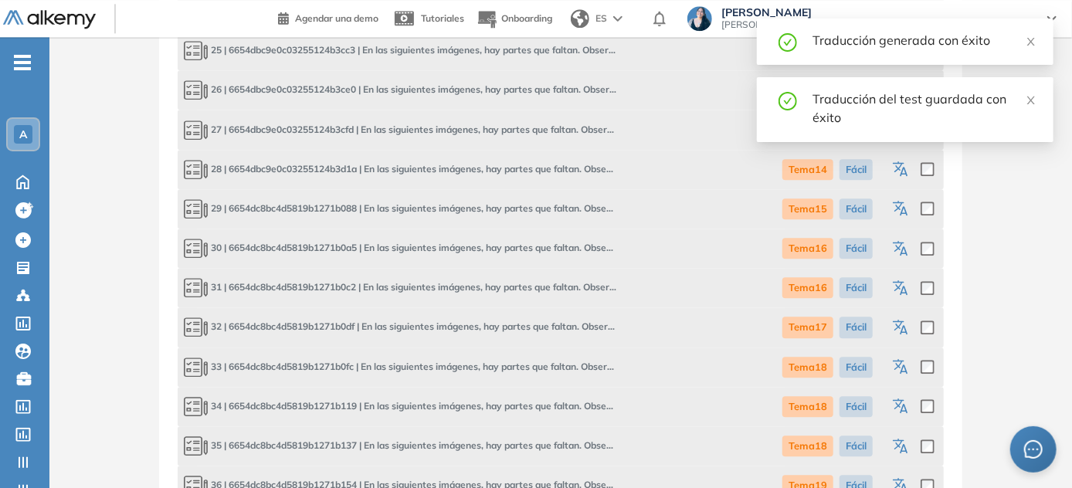
scroll to position [2135, 0]
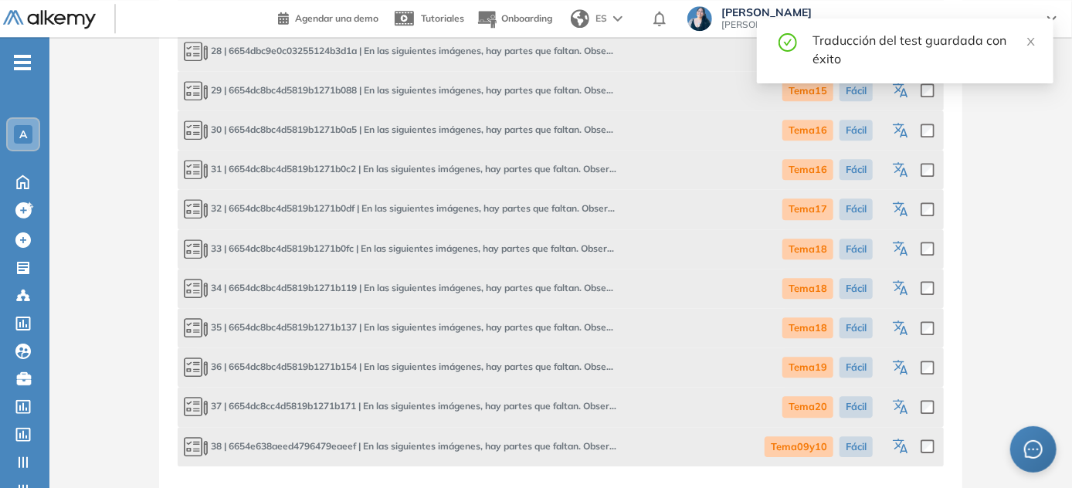
click at [537, 435] on button "button" at bounding box center [902, 446] width 19 height 27
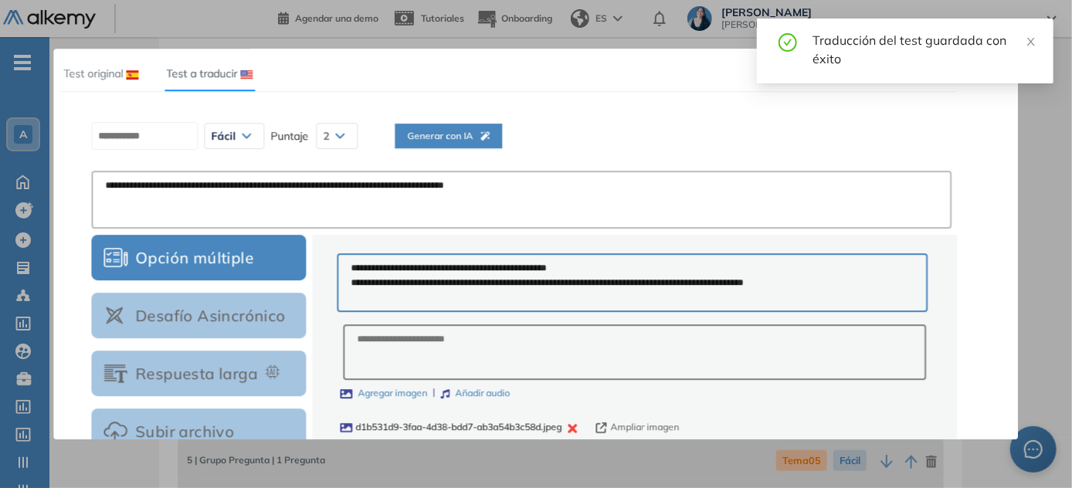
scroll to position [0, 0]
click at [490, 137] on icon "button" at bounding box center [484, 135] width 9 height 9
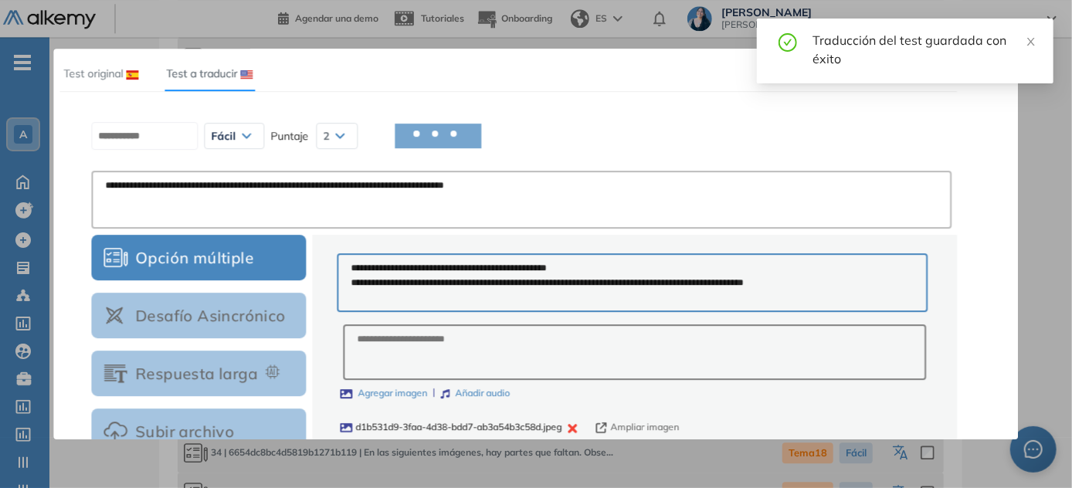
scroll to position [2187, 0]
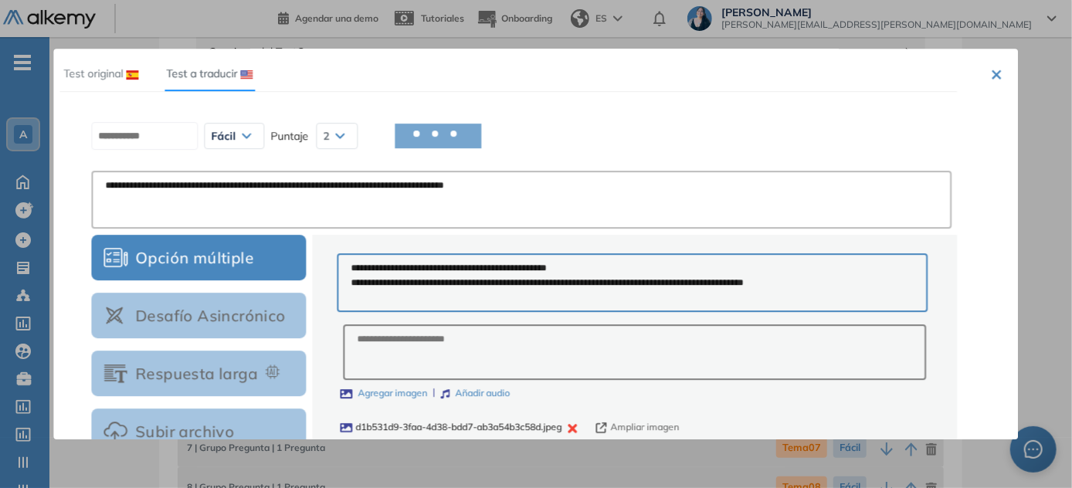
type textarea "**********"
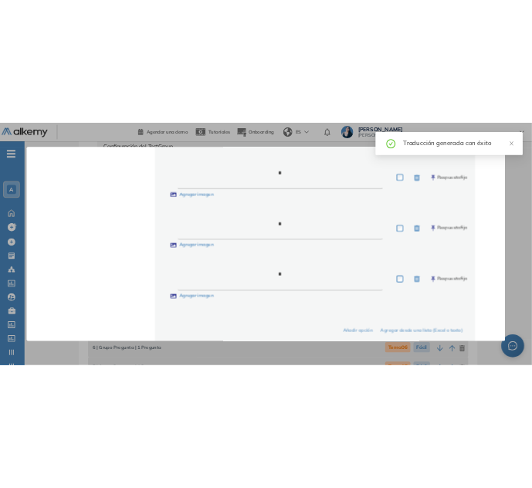
scroll to position [1164, 0]
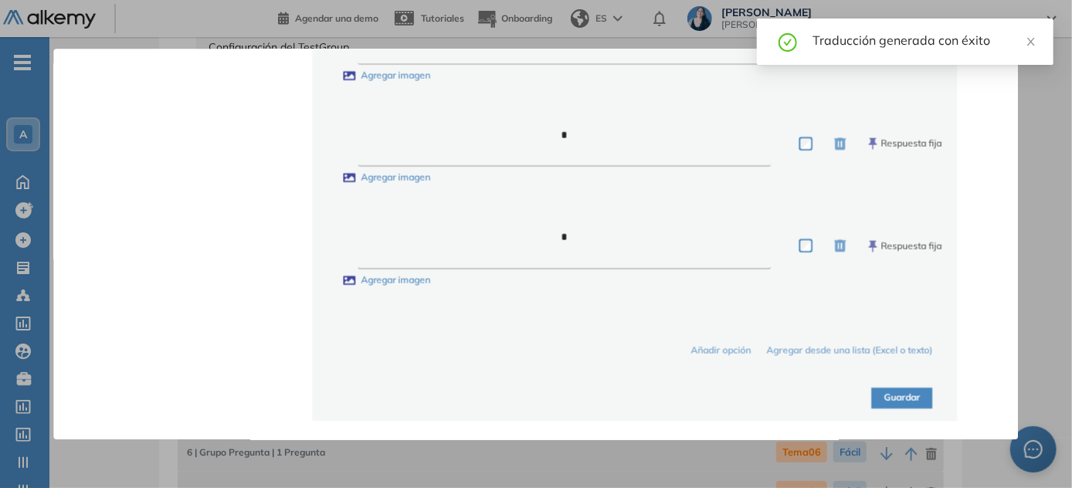
click at [537, 397] on button "Guardar" at bounding box center [902, 398] width 61 height 21
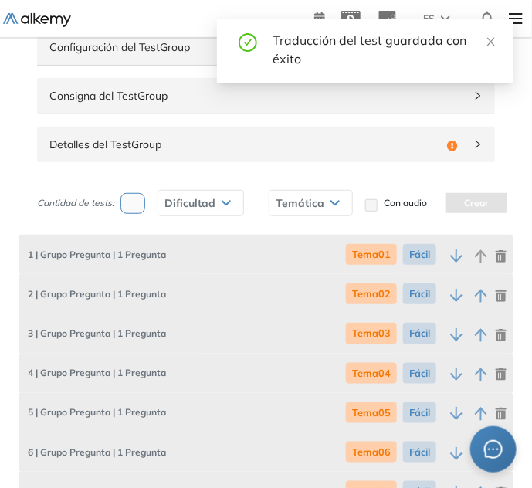
click at [113, 143] on span "Detalles del TestGroup" at bounding box center [244, 144] width 391 height 17
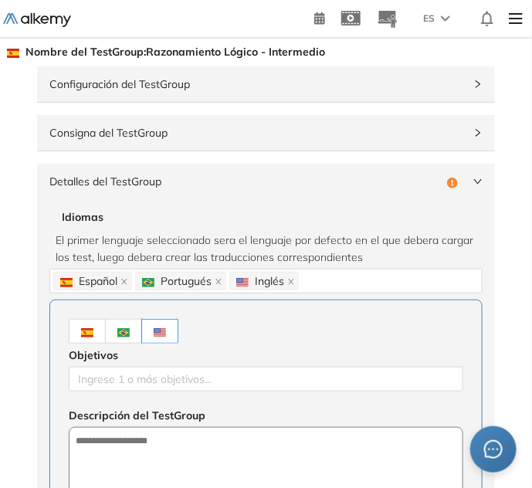
scroll to position [69, 0]
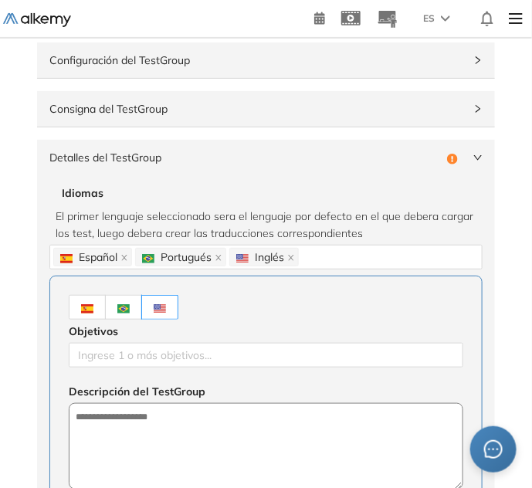
click at [86, 312] on label at bounding box center [87, 307] width 37 height 25
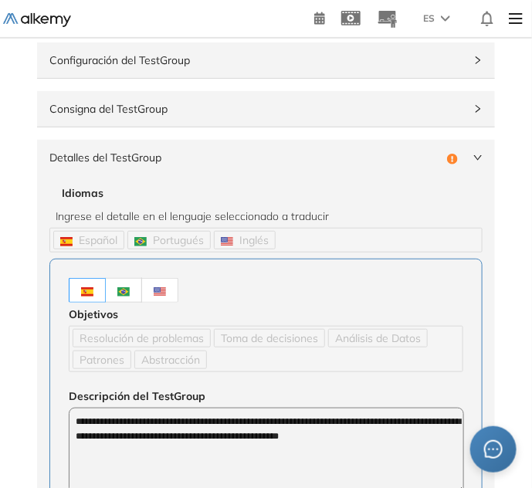
click at [162, 287] on img at bounding box center [160, 291] width 12 height 9
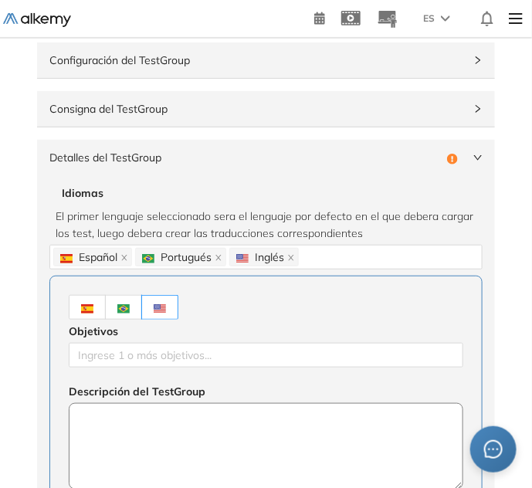
click at [151, 429] on textarea at bounding box center [266, 446] width 395 height 86
paste textarea "**********"
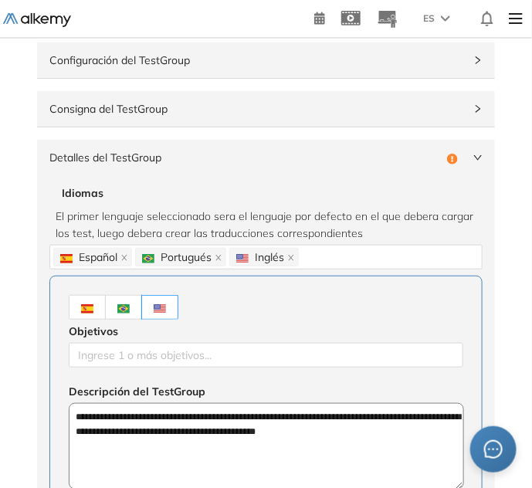
type textarea "**********"
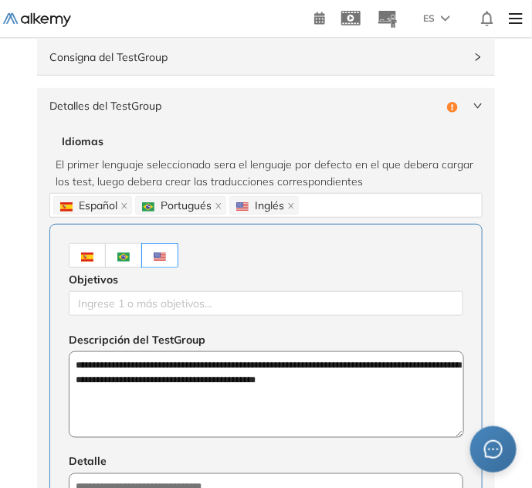
scroll to position [280, 0]
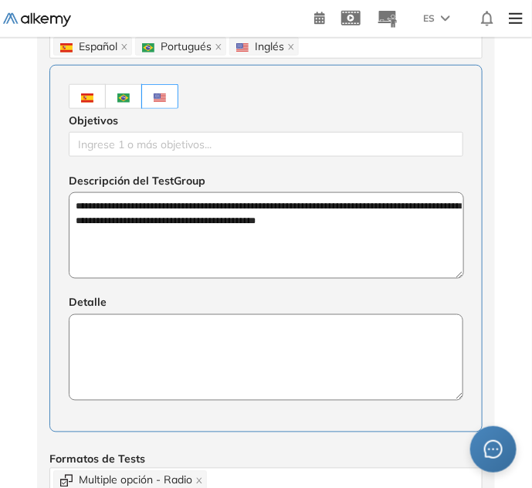
click at [150, 374] on textarea at bounding box center [266, 357] width 395 height 86
paste textarea "**********"
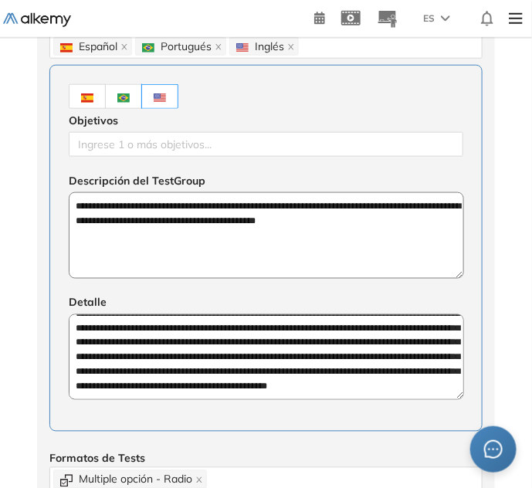
scroll to position [29, 0]
drag, startPoint x: 232, startPoint y: 387, endPoint x: 368, endPoint y: 371, distance: 136.8
click at [368, 371] on textarea "**********" at bounding box center [266, 357] width 395 height 86
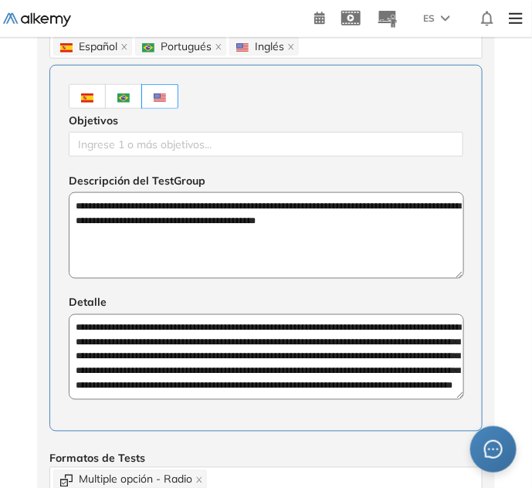
scroll to position [14, 0]
type textarea "**********"
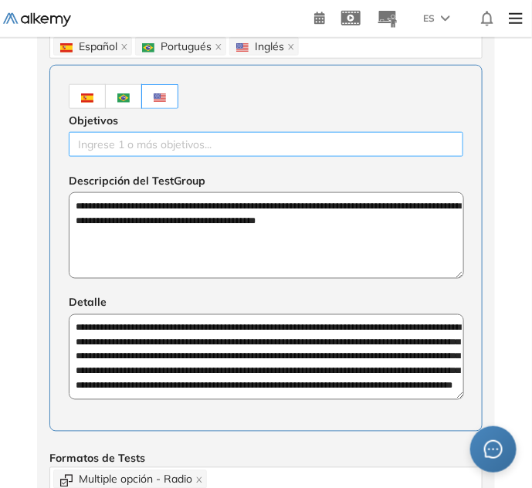
click at [142, 151] on div at bounding box center [266, 144] width 387 height 19
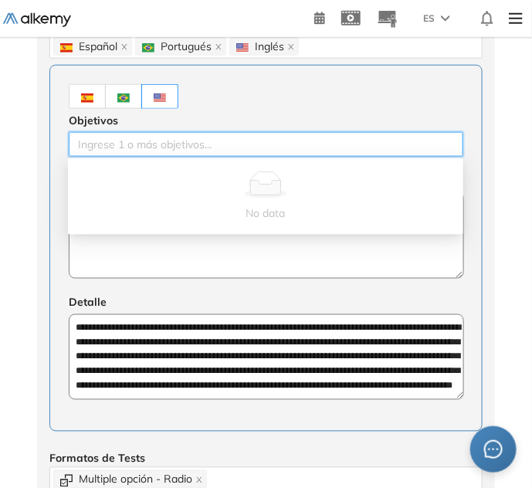
paste input "**********"
type input "**********"
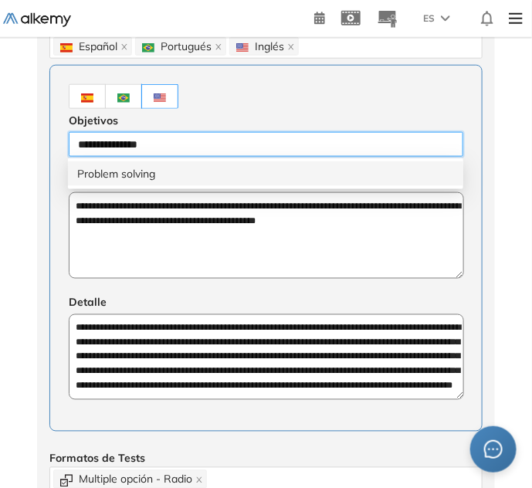
click at [133, 175] on div "Problem solving" at bounding box center [265, 173] width 377 height 17
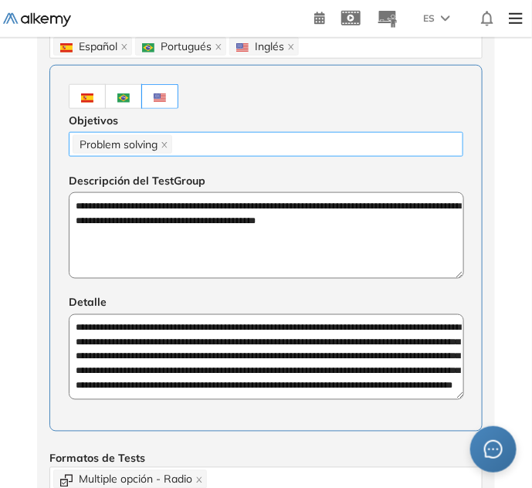
click at [246, 137] on div "Problem solving" at bounding box center [266, 145] width 387 height 22
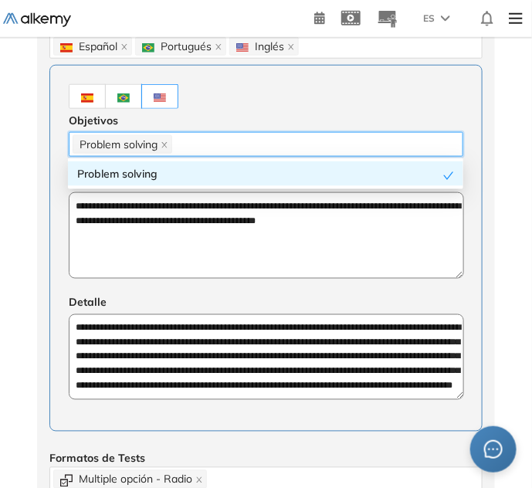
paste input "**********"
type input "**********"
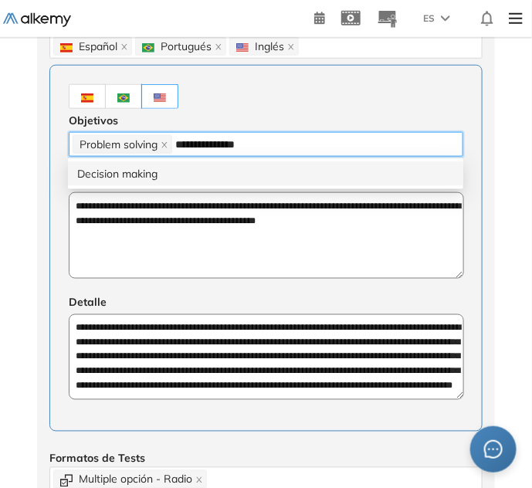
click at [203, 176] on div "Decision making" at bounding box center [265, 173] width 377 height 17
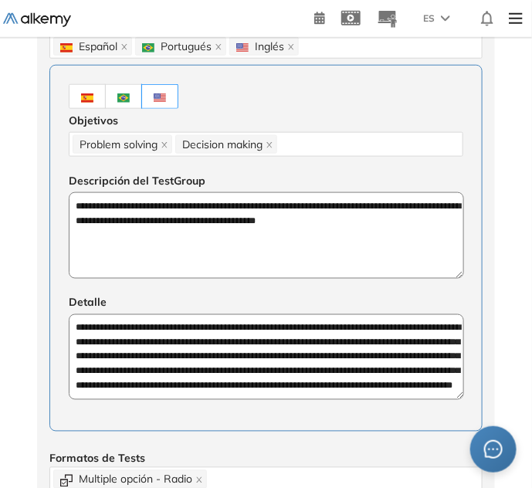
click at [304, 154] on div "**********" at bounding box center [265, 248] width 433 height 367
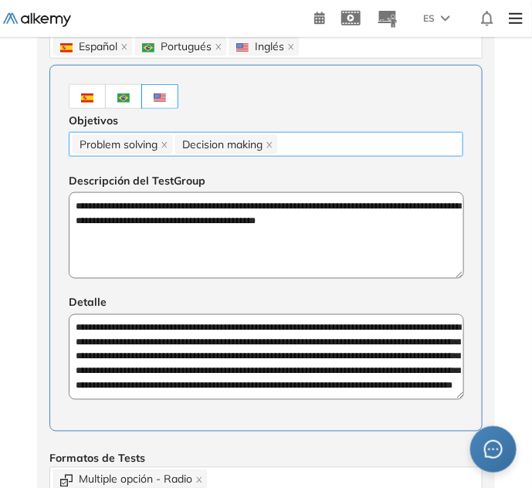
click at [304, 147] on div "Problem solving Decision making" at bounding box center [266, 145] width 387 height 22
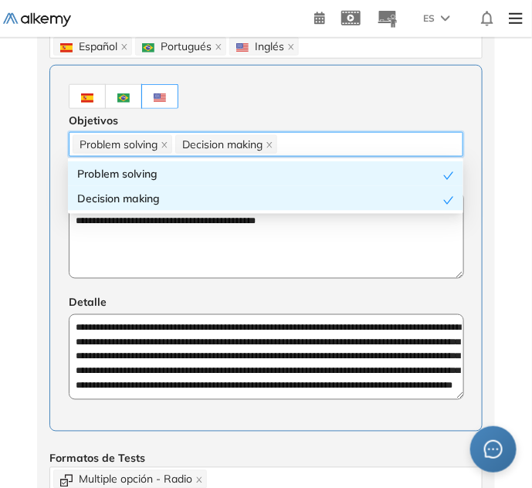
paste input "**********"
type input "**********"
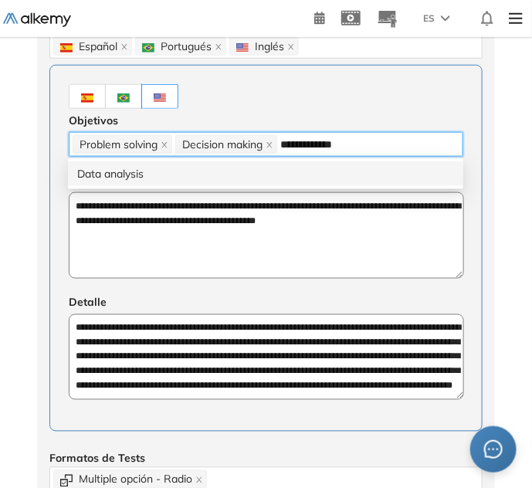
click at [282, 178] on div "Data analysis" at bounding box center [265, 173] width 377 height 17
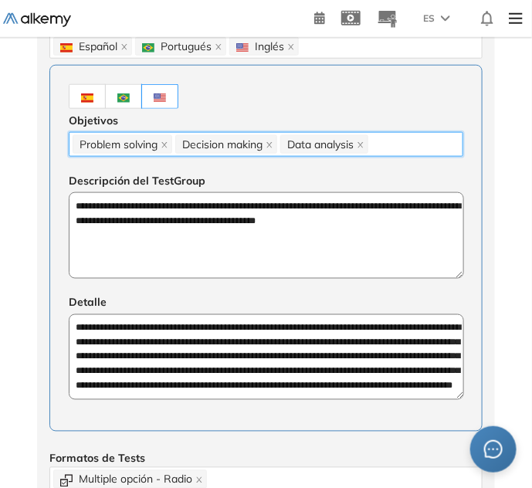
click at [398, 139] on div "Problem solving Decision making Data analysis" at bounding box center [266, 145] width 387 height 22
paste input "********"
type input "********"
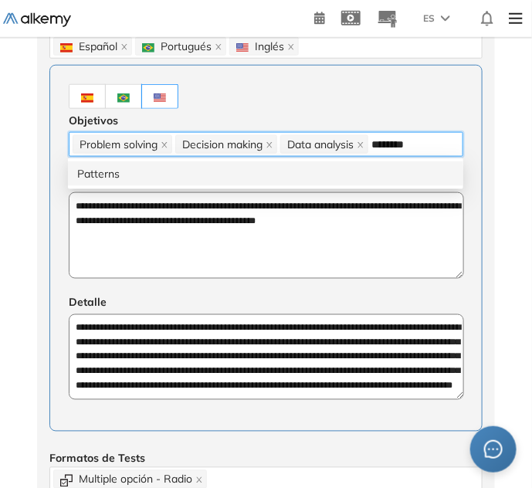
click at [376, 174] on div "Patterns" at bounding box center [265, 173] width 377 height 17
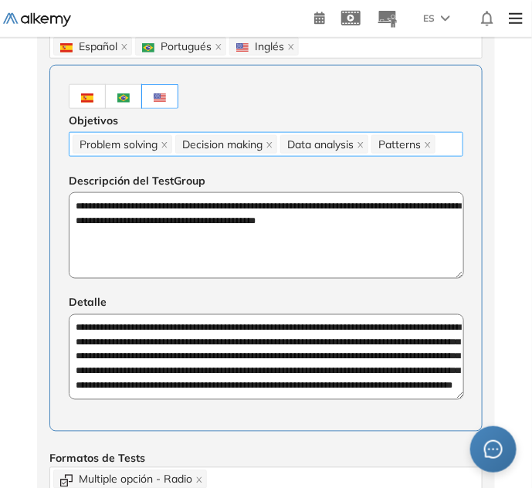
click at [451, 144] on div "Problem solving Decision making Data analysis Patterns" at bounding box center [266, 145] width 387 height 22
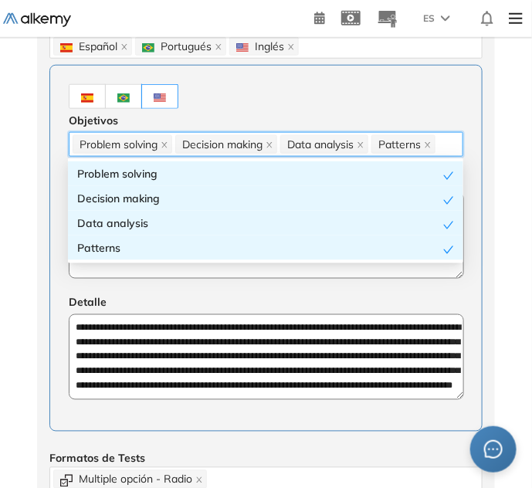
paste input "**********"
type input "**********"
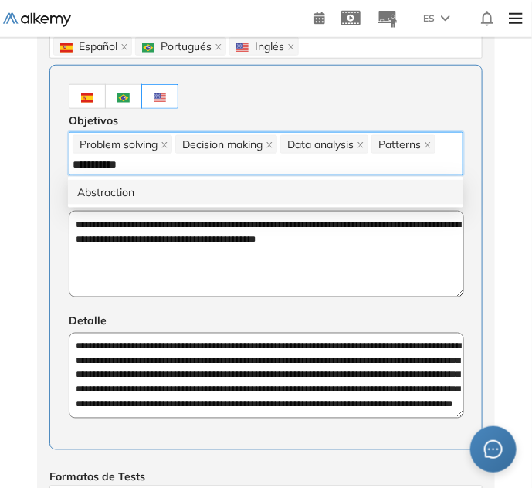
click at [322, 195] on div "Abstraction" at bounding box center [265, 192] width 377 height 17
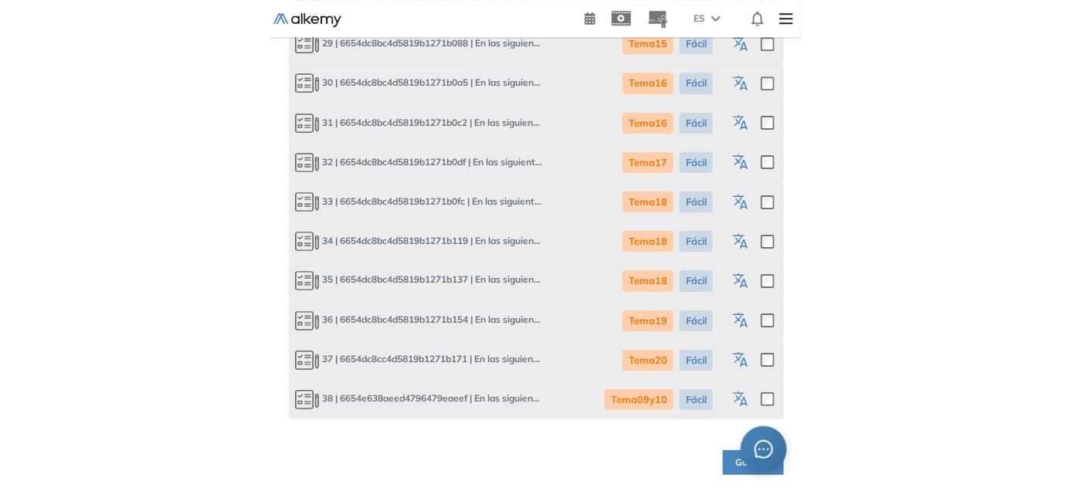
scroll to position [0, 0]
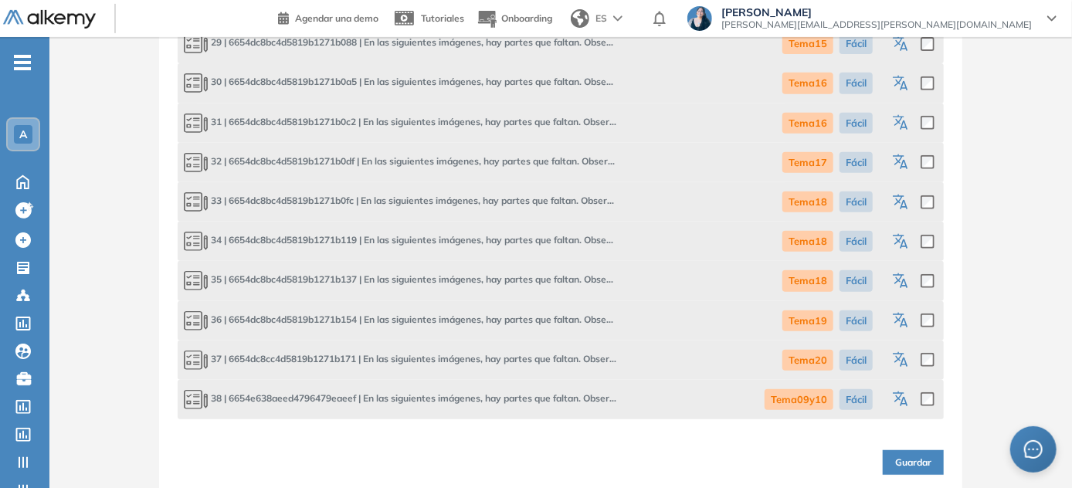
click at [537, 459] on span "Guardar" at bounding box center [913, 463] width 36 height 15
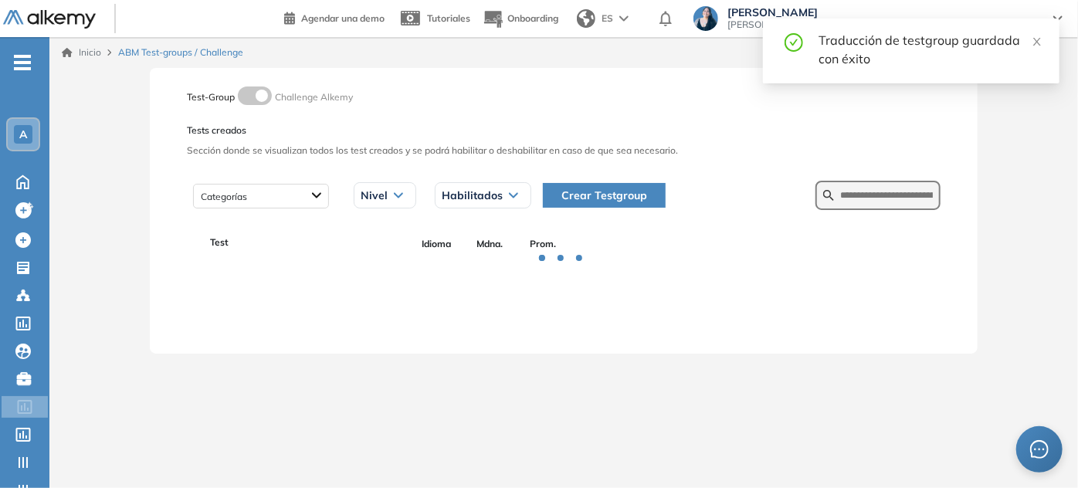
click at [537, 203] on form at bounding box center [877, 195] width 125 height 29
click at [537, 194] on input "text" at bounding box center [886, 195] width 93 height 14
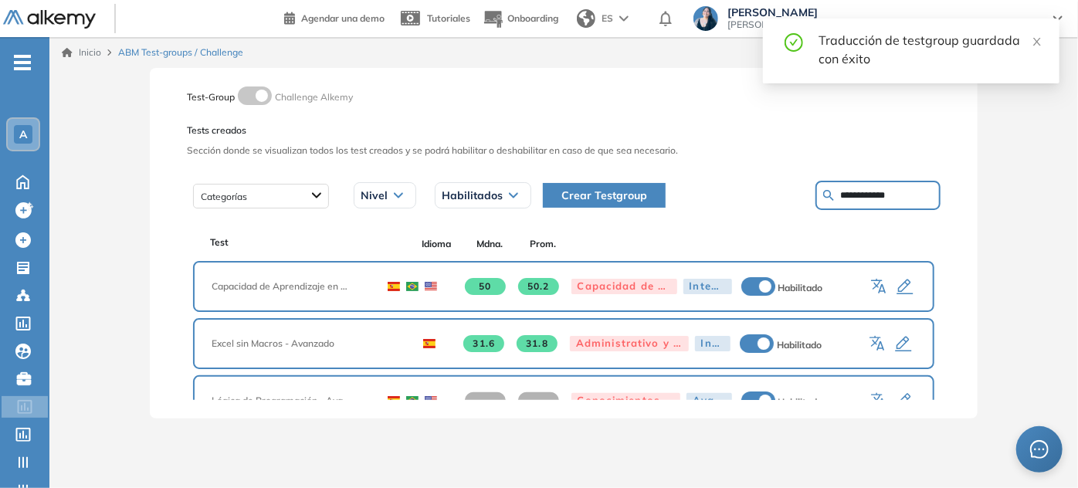
type input "**********"
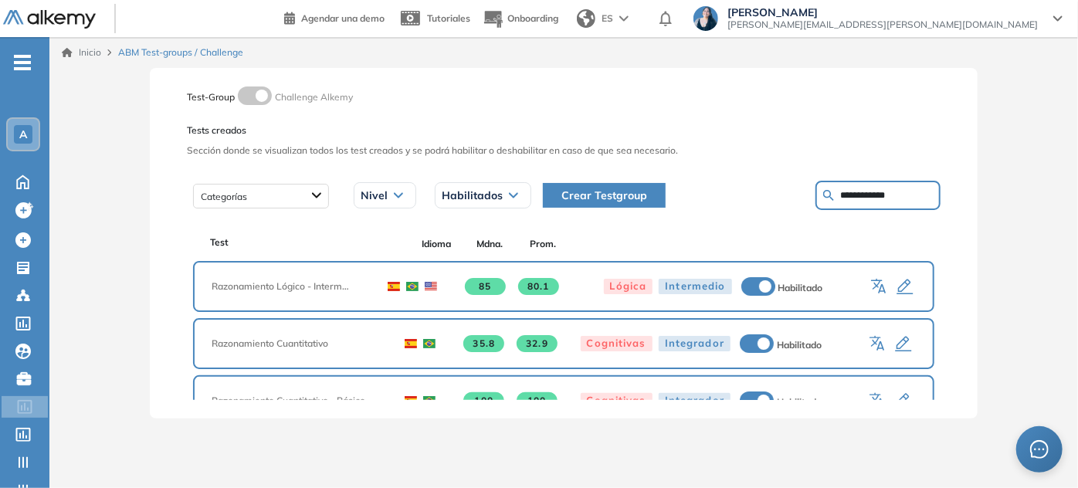
click at [537, 343] on icon "button" at bounding box center [878, 344] width 19 height 19
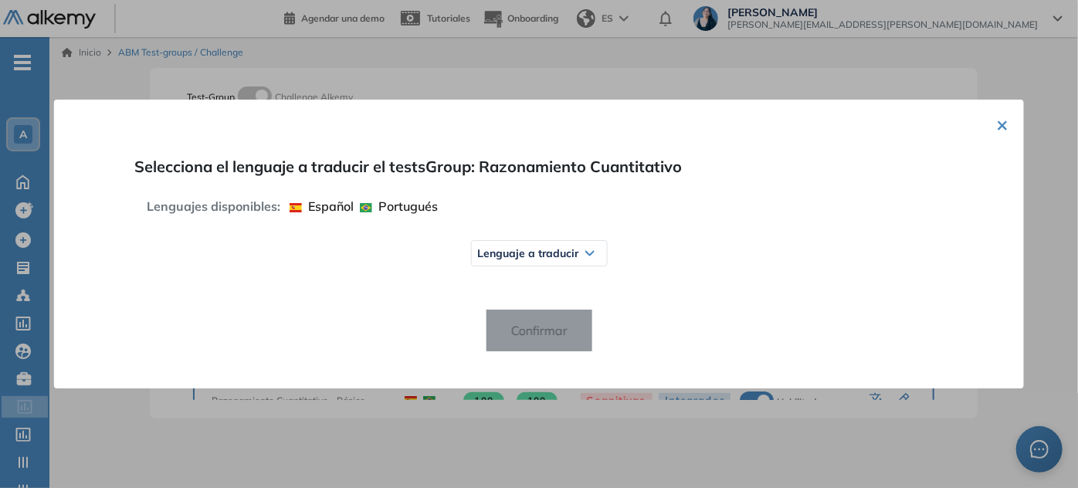
click at [537, 121] on button "×" at bounding box center [1002, 124] width 12 height 19
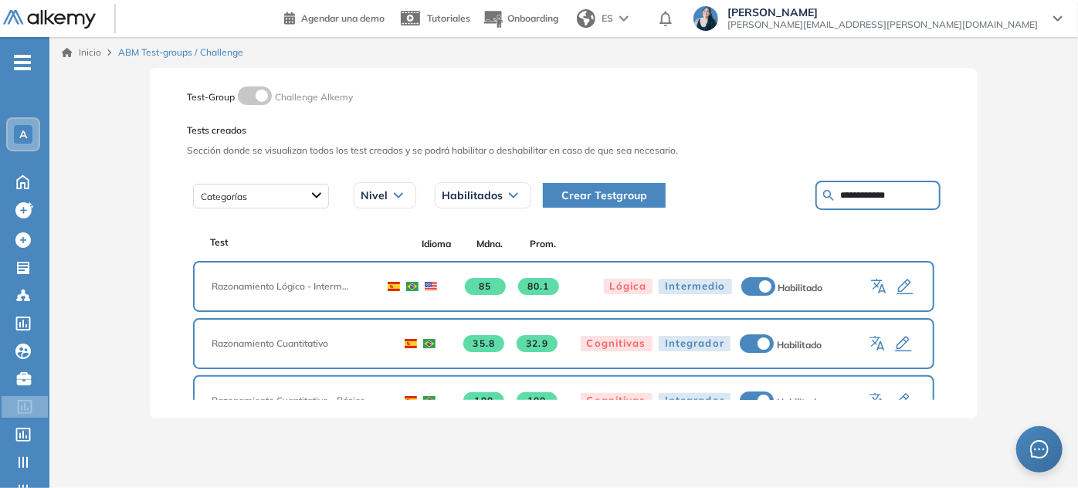
click at [537, 186] on form "**********" at bounding box center [877, 195] width 125 height 29
click at [537, 202] on input "**********" at bounding box center [886, 195] width 93 height 14
type input "**********"
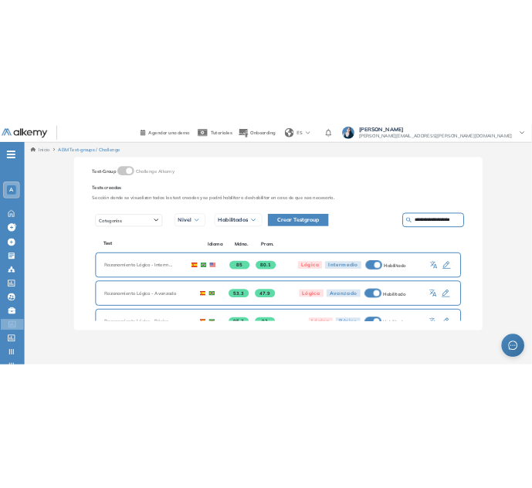
scroll to position [47, 0]
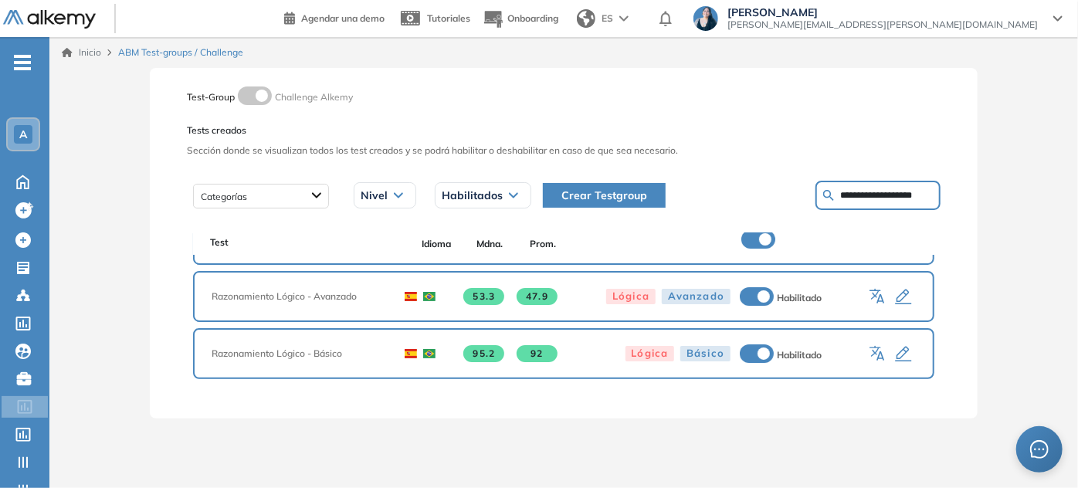
click at [537, 294] on icon "button" at bounding box center [878, 297] width 19 height 19
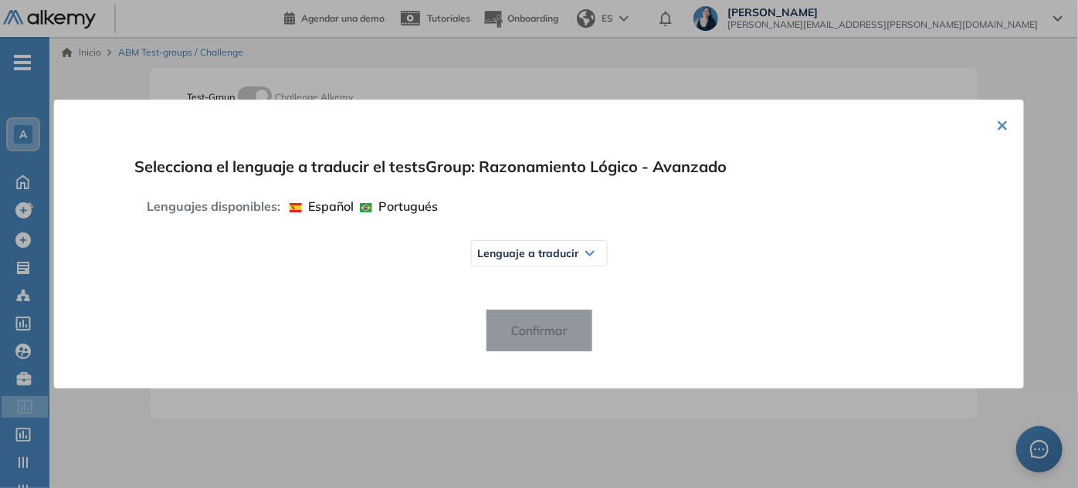
click at [537, 249] on span "Lenguaje a traducir" at bounding box center [527, 253] width 101 height 12
click at [514, 323] on div "Inglés" at bounding box center [539, 314] width 134 height 28
click at [514, 316] on span "Inglés" at bounding box center [505, 314] width 42 height 12
click at [537, 337] on span "Confirmar" at bounding box center [538, 330] width 81 height 25
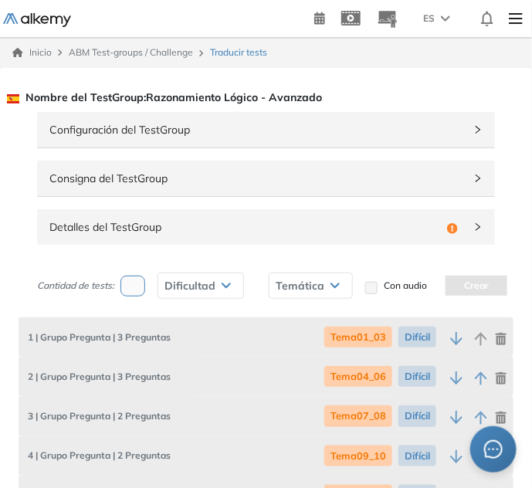
click at [127, 230] on span "Detalles del TestGroup" at bounding box center [244, 227] width 391 height 17
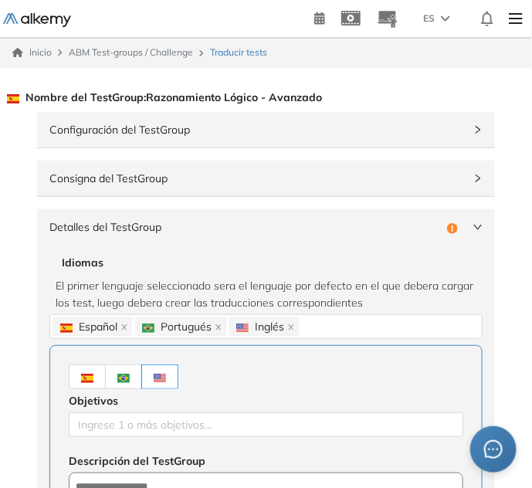
click at [84, 374] on img at bounding box center [87, 378] width 12 height 9
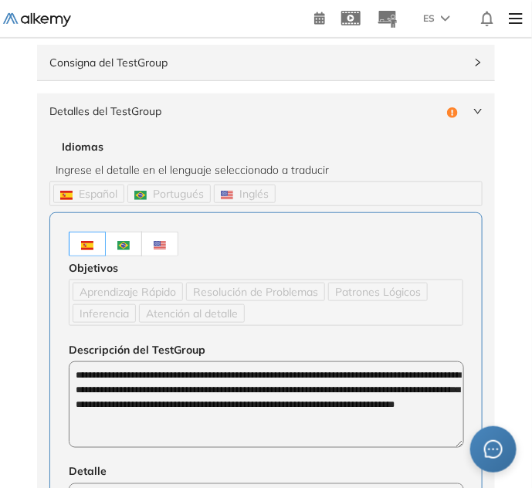
scroll to position [140, 0]
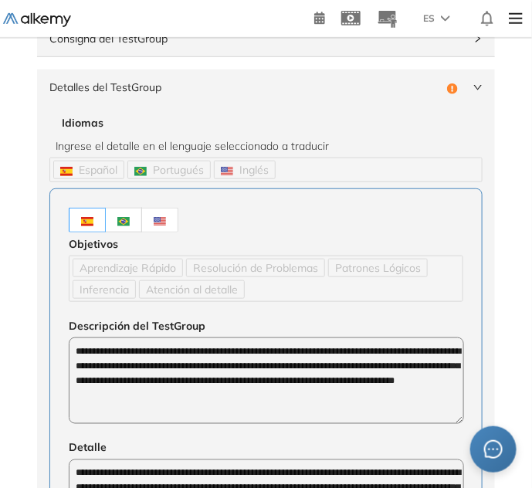
click at [151, 218] on label at bounding box center [160, 220] width 36 height 25
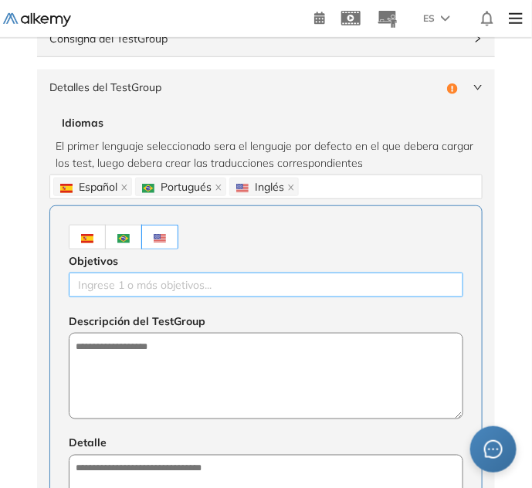
click at [109, 280] on div at bounding box center [266, 285] width 387 height 19
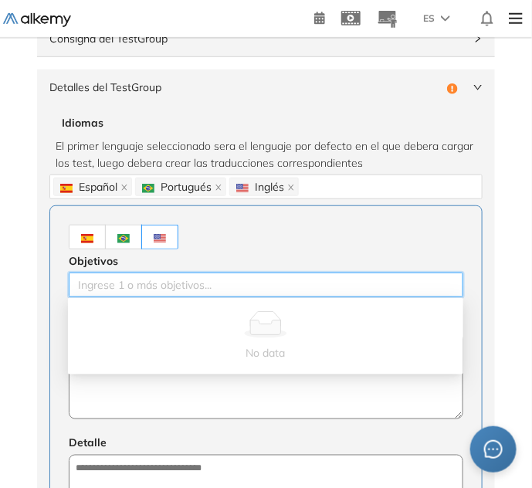
paste input "**********"
type input "**********"
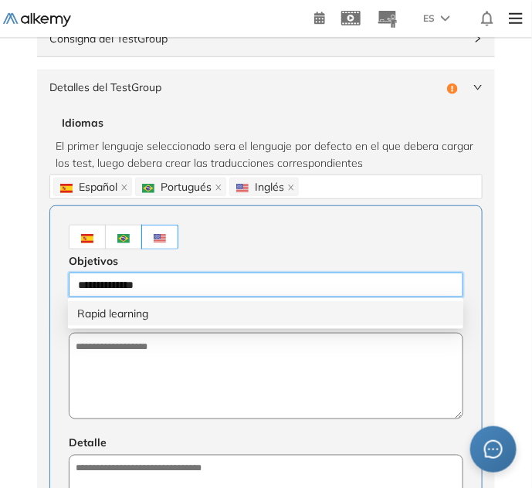
click at [121, 317] on div "Rapid learning" at bounding box center [265, 313] width 377 height 17
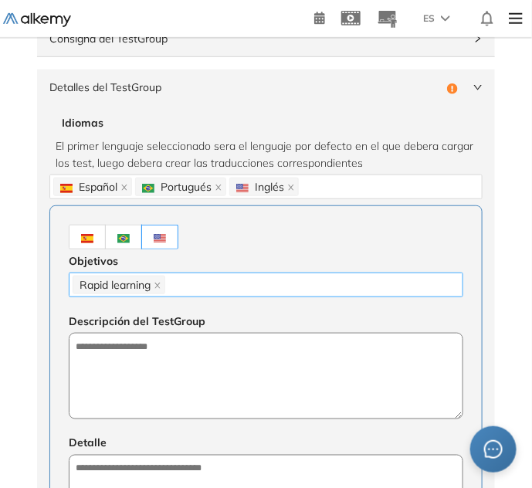
click at [233, 295] on div "Objetivos Rapid learning Descripción del TestGroup Detalle" at bounding box center [265, 389] width 433 height 368
click at [235, 286] on div "Rapid learning" at bounding box center [266, 285] width 387 height 22
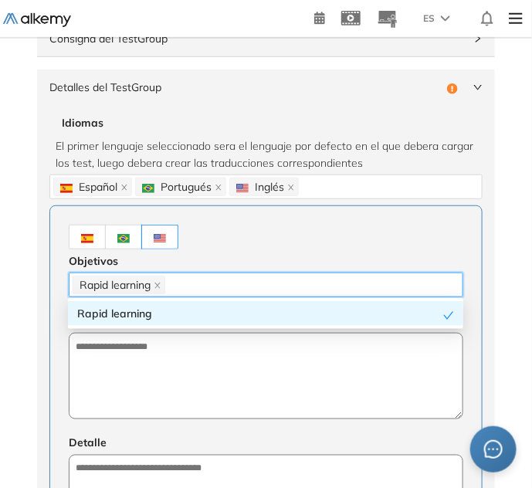
paste input "**********"
type input "**********"
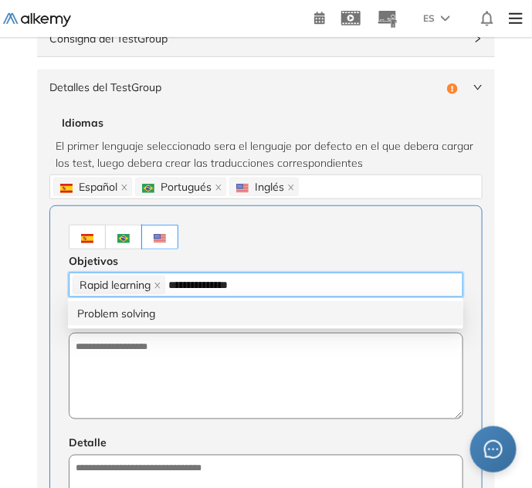
click at [227, 307] on div "Problem solving" at bounding box center [265, 313] width 377 height 17
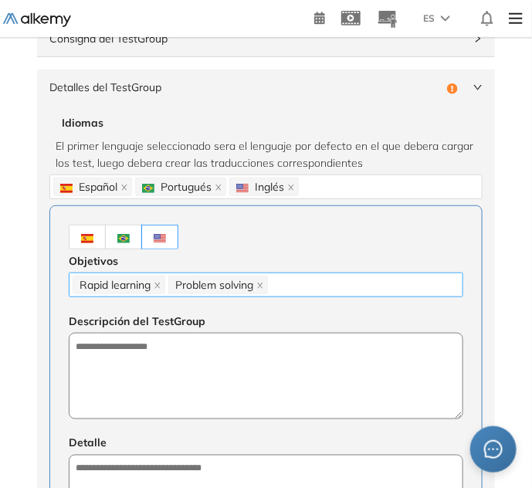
click at [290, 287] on div "Rapid learning Problem solving" at bounding box center [266, 285] width 387 height 22
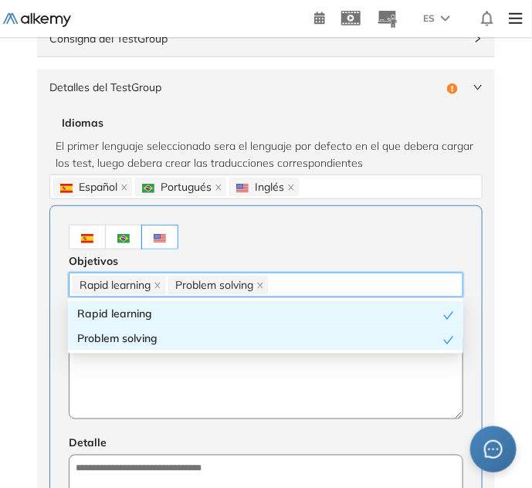
paste input "**********"
type input "**********"
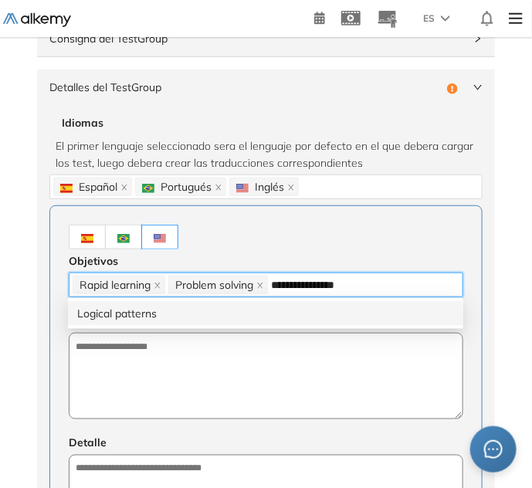
click at [280, 315] on div "Logical patterns" at bounding box center [265, 313] width 377 height 17
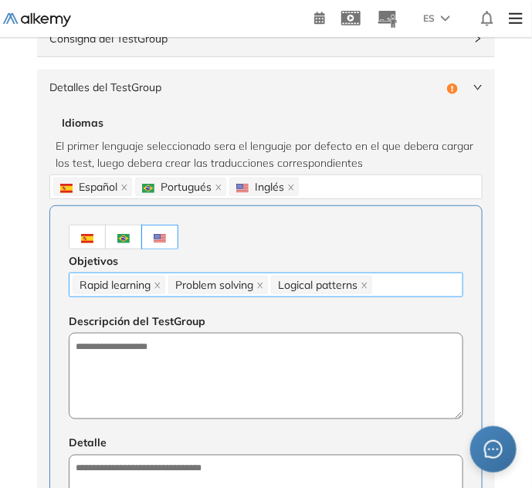
click at [432, 274] on div "Rapid learning Problem solving Logical patterns" at bounding box center [266, 285] width 387 height 22
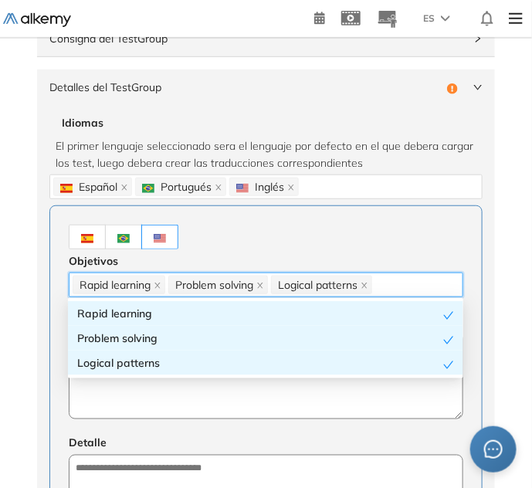
paste input "*********"
type input "*********"
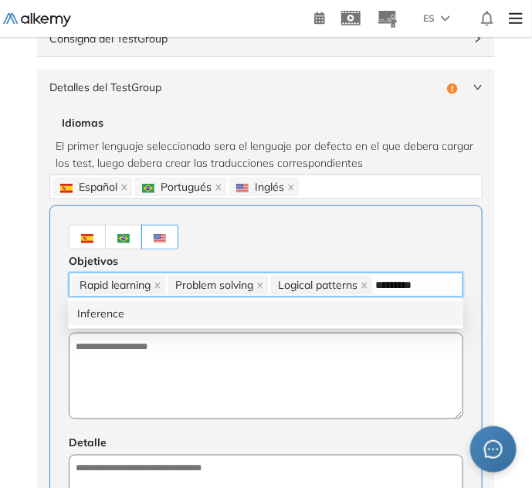
click at [374, 320] on div "Inference" at bounding box center [265, 313] width 377 height 17
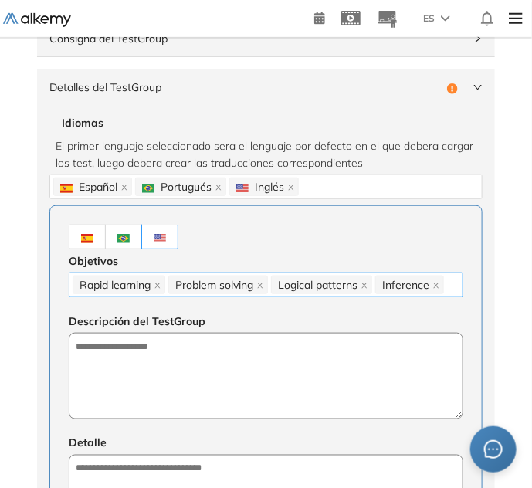
click at [456, 283] on div "Rapid learning Problem solving Logical patterns Inference" at bounding box center [266, 285] width 387 height 22
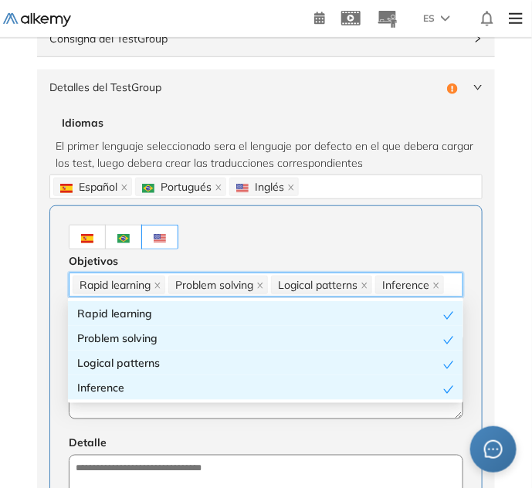
paste input "**********"
type input "**********"
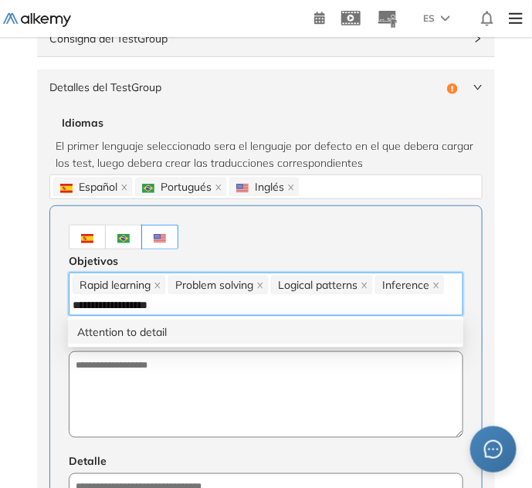
click at [127, 328] on div "Attention to detail" at bounding box center [265, 332] width 377 height 17
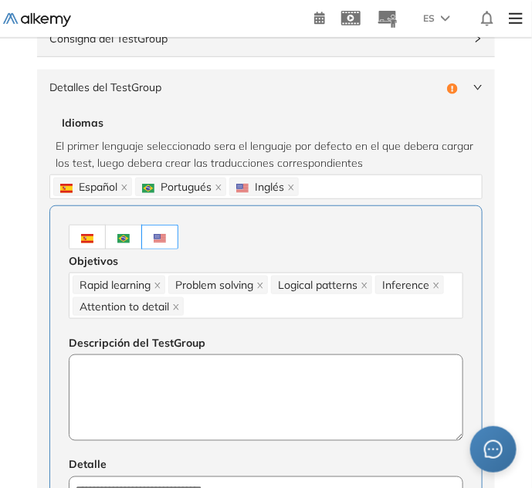
click at [107, 361] on textarea at bounding box center [266, 397] width 395 height 86
paste textarea "**********"
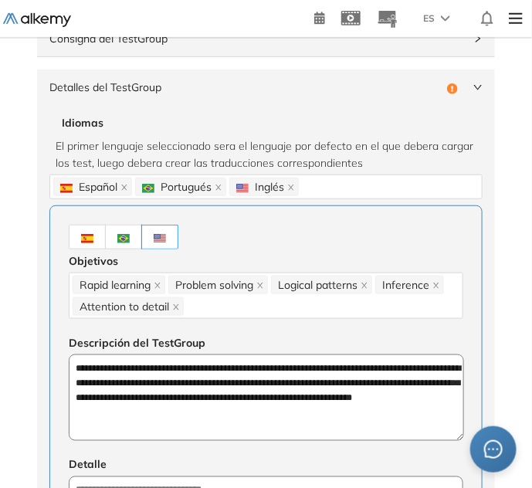
type textarea "**********"
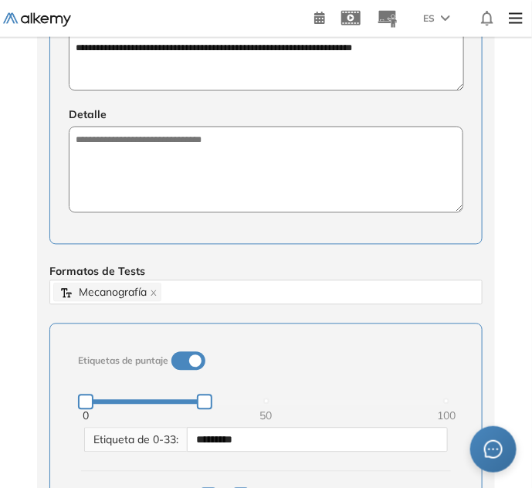
scroll to position [491, 0]
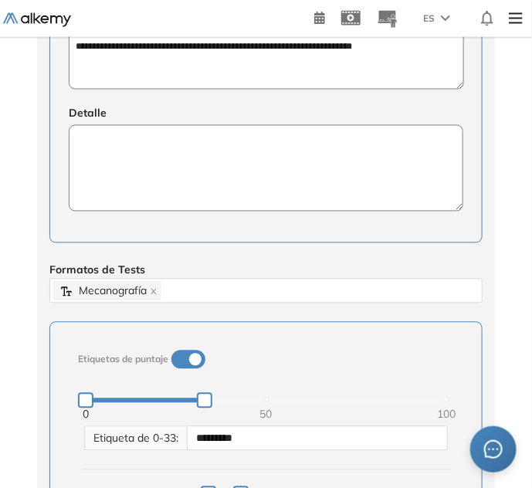
click at [153, 176] on textarea at bounding box center [266, 168] width 395 height 86
paste textarea "**********"
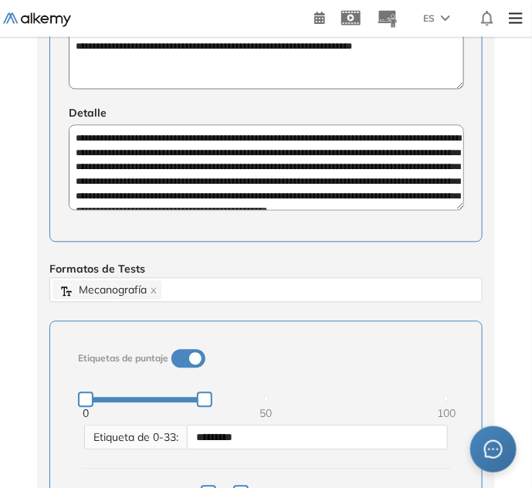
scroll to position [21, 0]
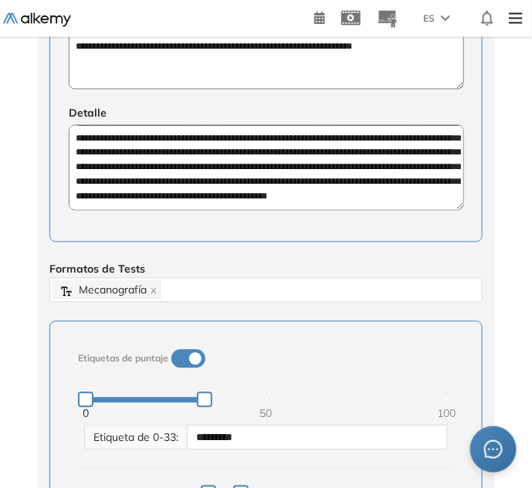
click at [205, 144] on textarea "**********" at bounding box center [266, 168] width 395 height 86
paste textarea
type textarea "**********"
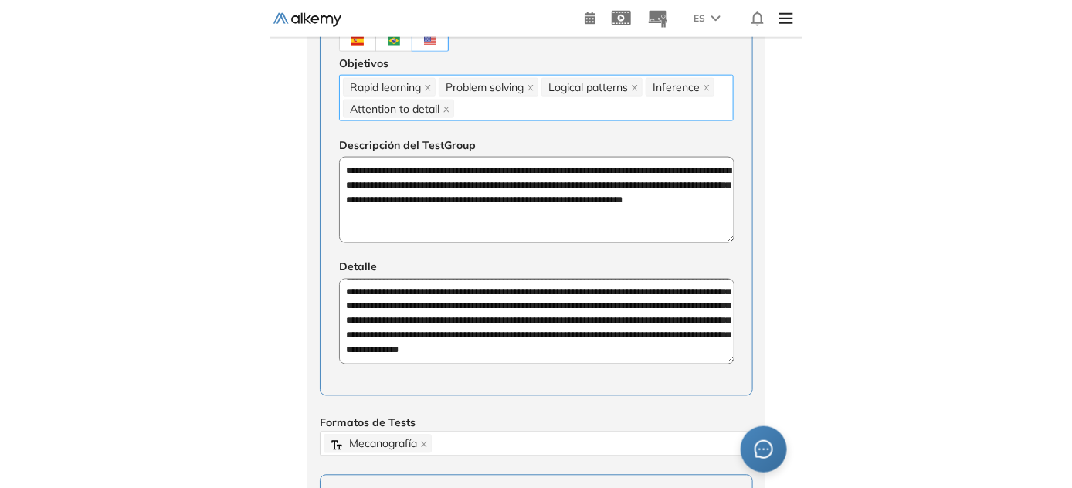
scroll to position [69, 0]
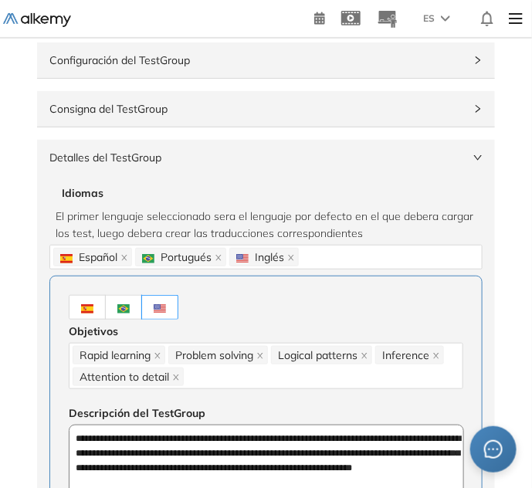
click at [197, 164] on span "Detalles del TestGroup" at bounding box center [256, 157] width 415 height 17
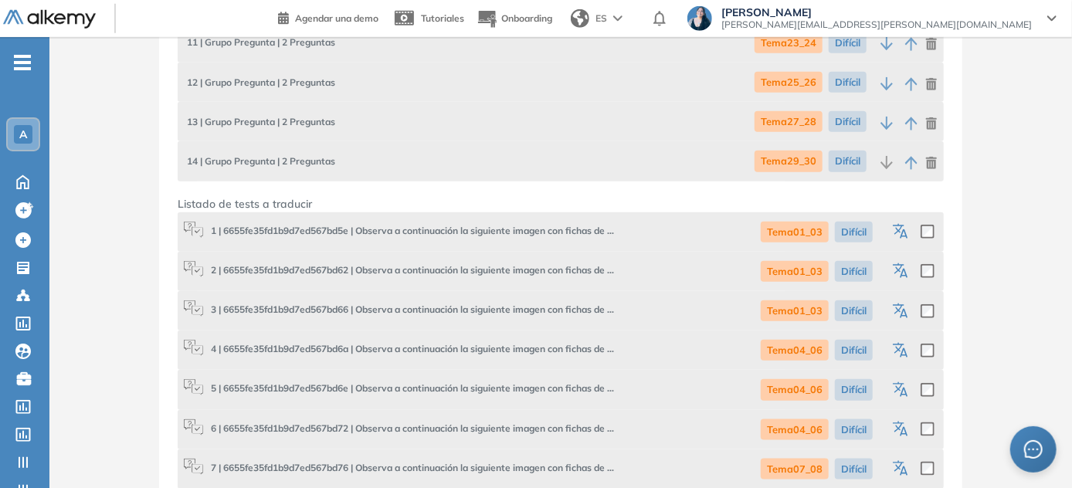
scroll to position [619, 0]
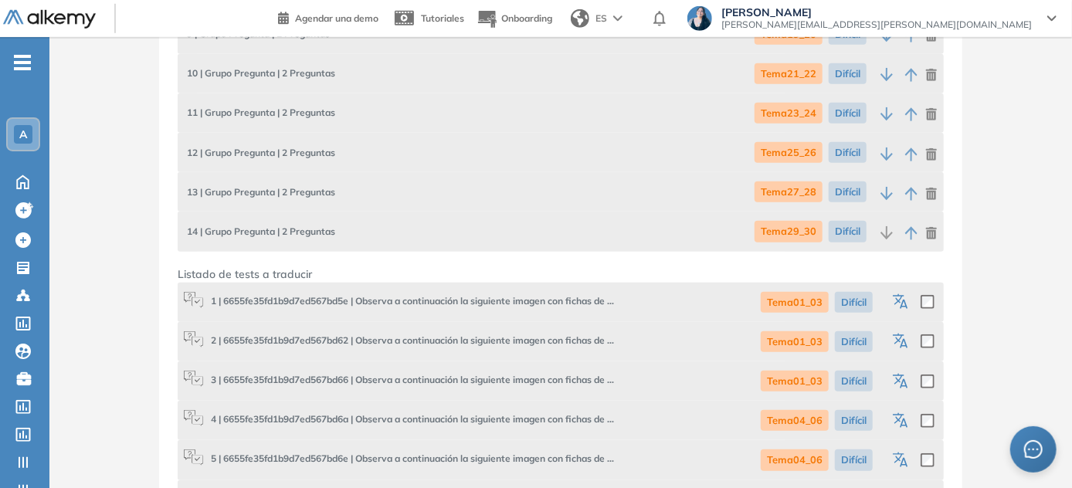
click at [537, 304] on icon "button" at bounding box center [902, 302] width 19 height 19
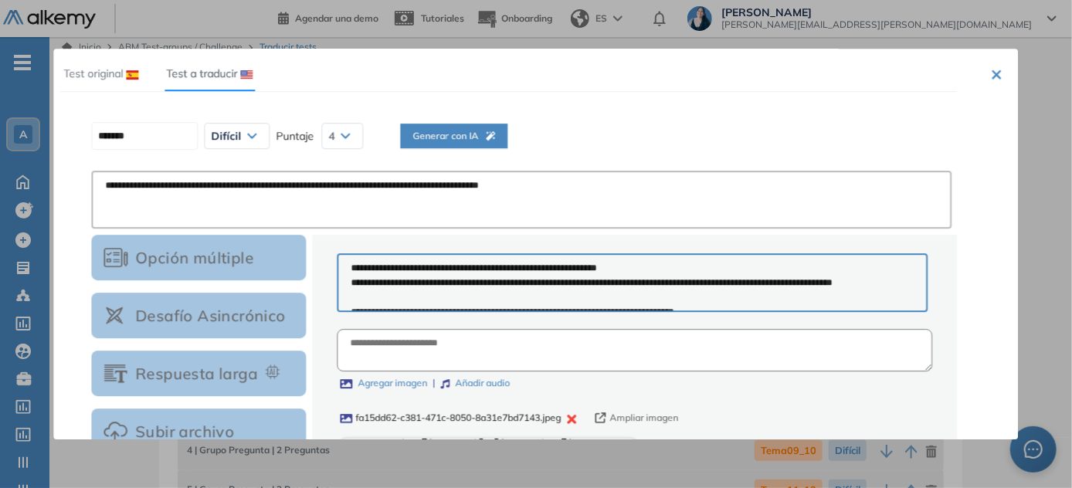
scroll to position [0, 0]
click at [483, 139] on span "Generar con IA" at bounding box center [453, 136] width 83 height 15
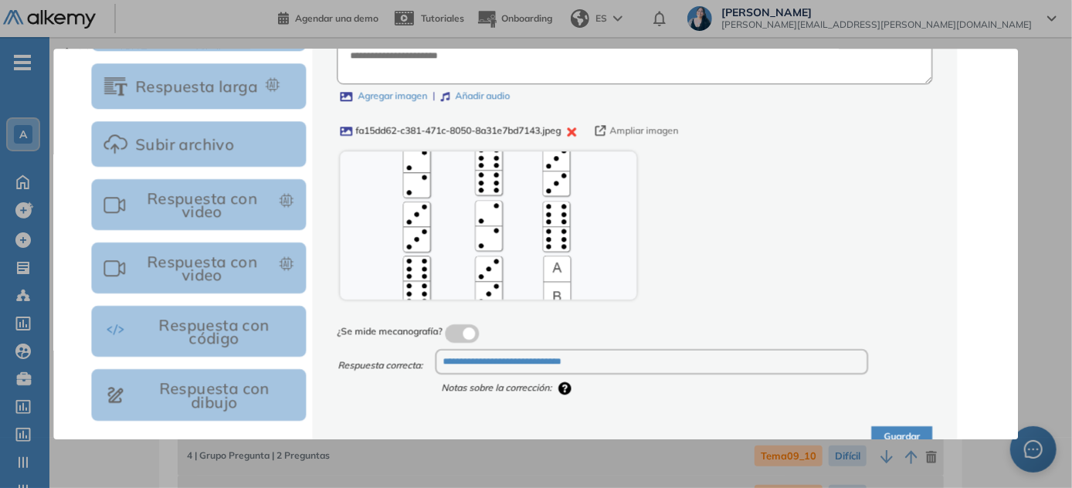
scroll to position [326, 0]
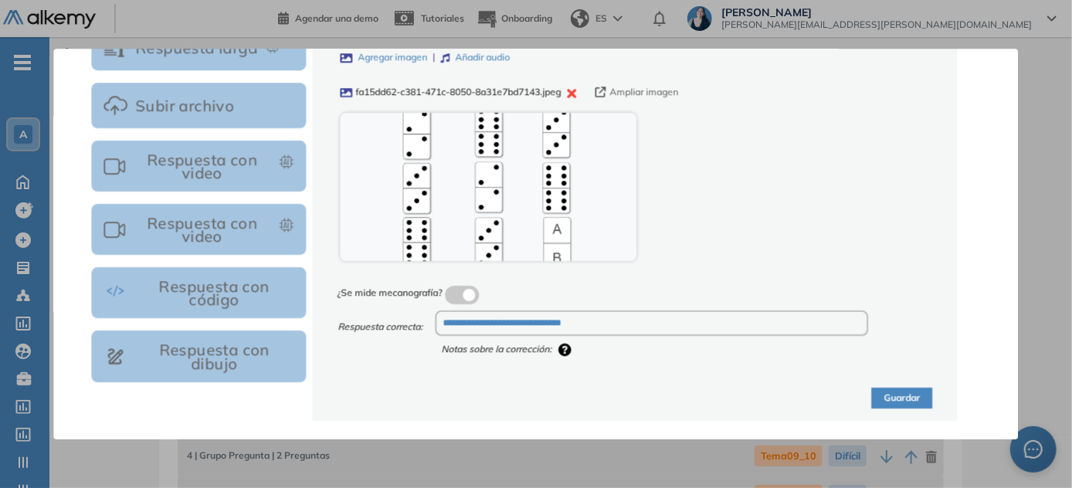
type input "********"
type textarea "**********"
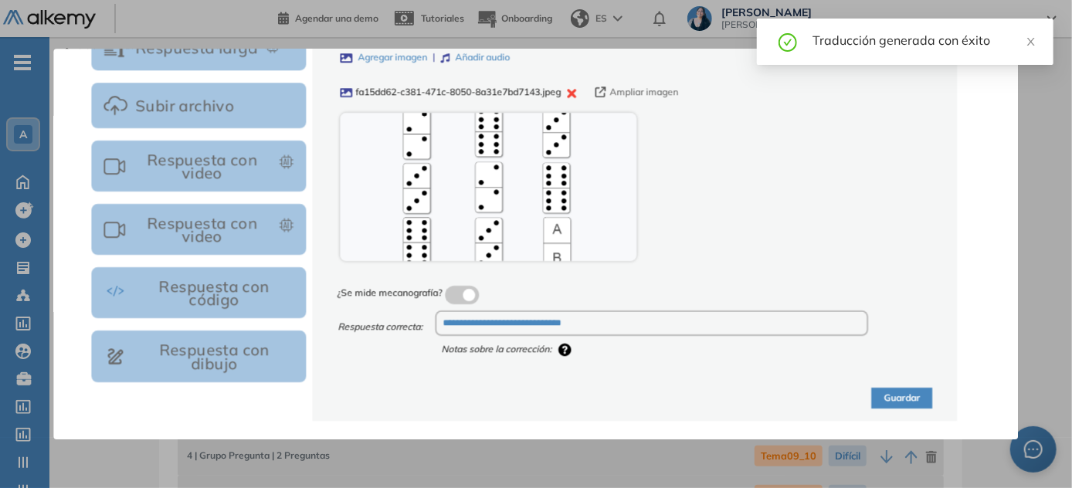
click at [537, 399] on button "Guardar" at bounding box center [902, 398] width 61 height 21
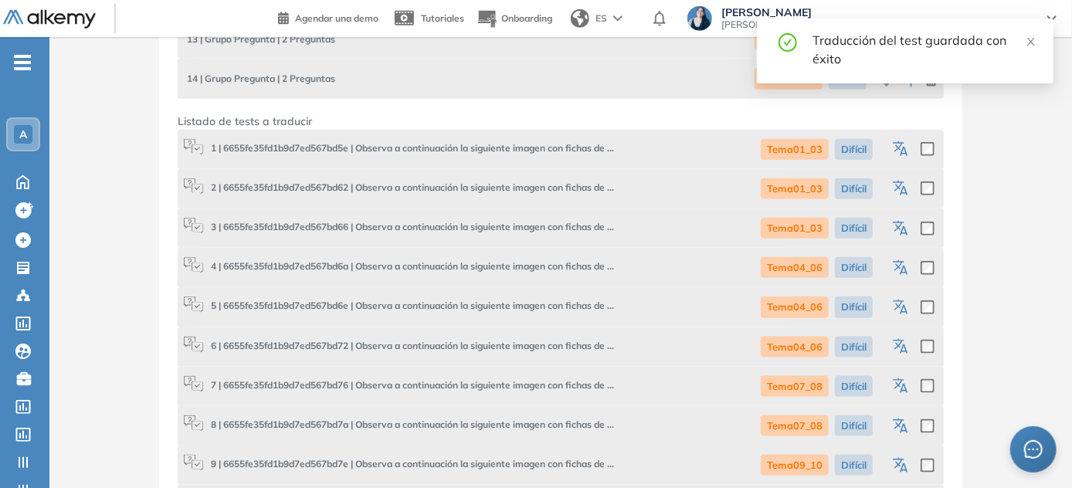
click at [537, 191] on icon "button" at bounding box center [902, 189] width 19 height 19
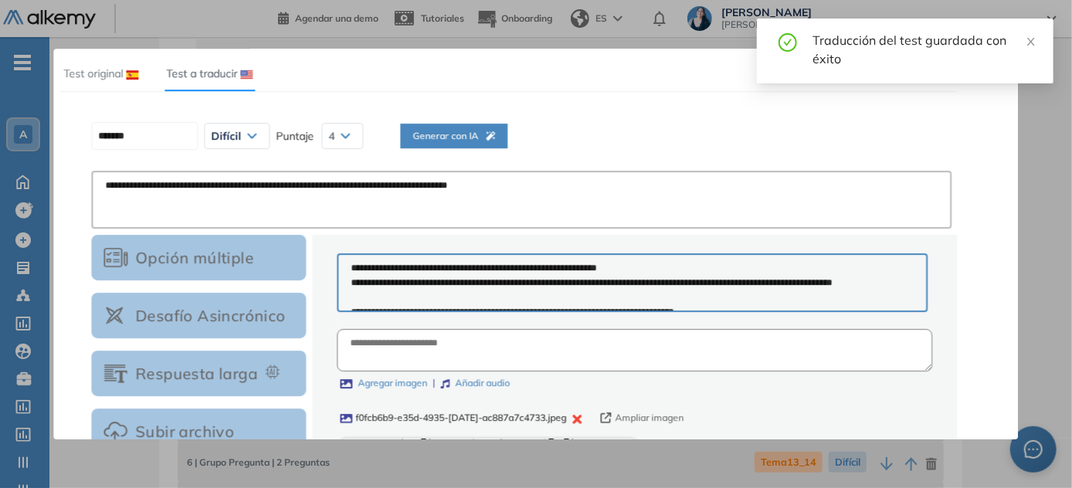
scroll to position [0, 0]
click at [482, 117] on div "******* Difícil Muy fácil Fácil Intermedia Difícil Muy difícil Avanzado Texto c…" at bounding box center [524, 136] width 878 height 39
click at [485, 130] on span "Generar con IA" at bounding box center [453, 136] width 83 height 15
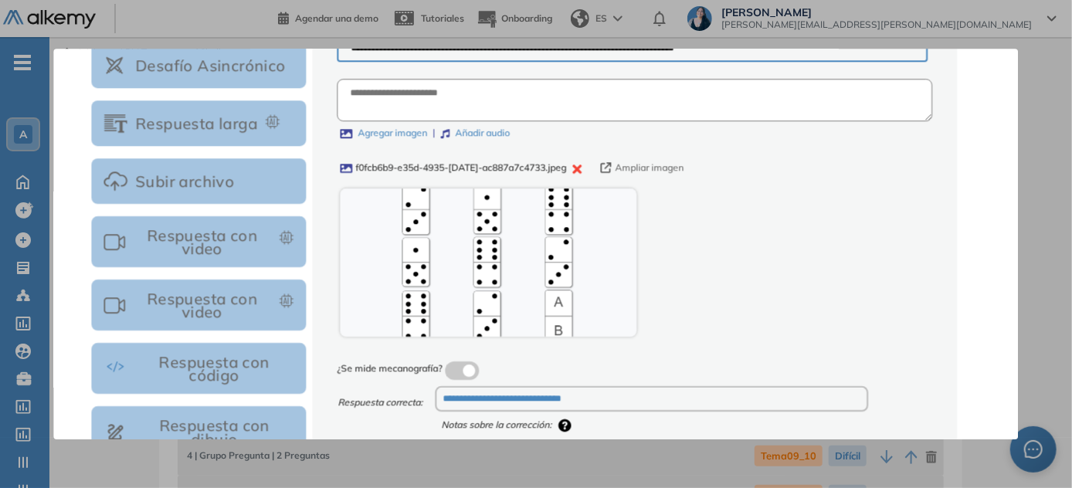
scroll to position [280, 0]
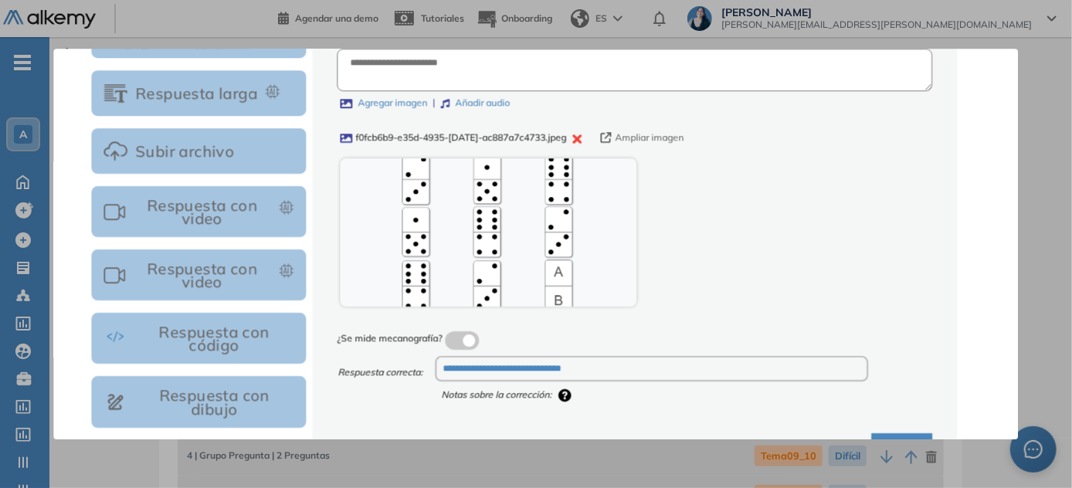
type input "********"
type textarea "**********"
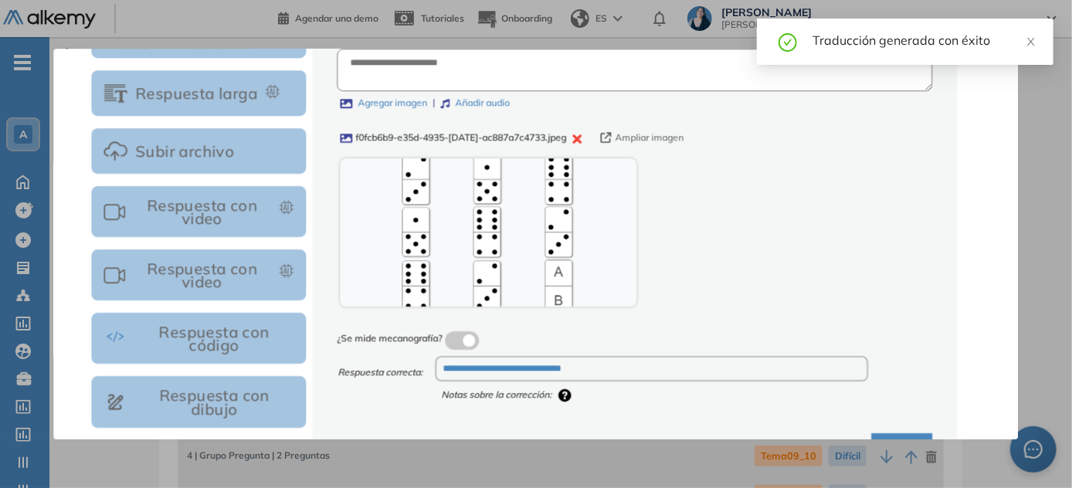
scroll to position [326, 0]
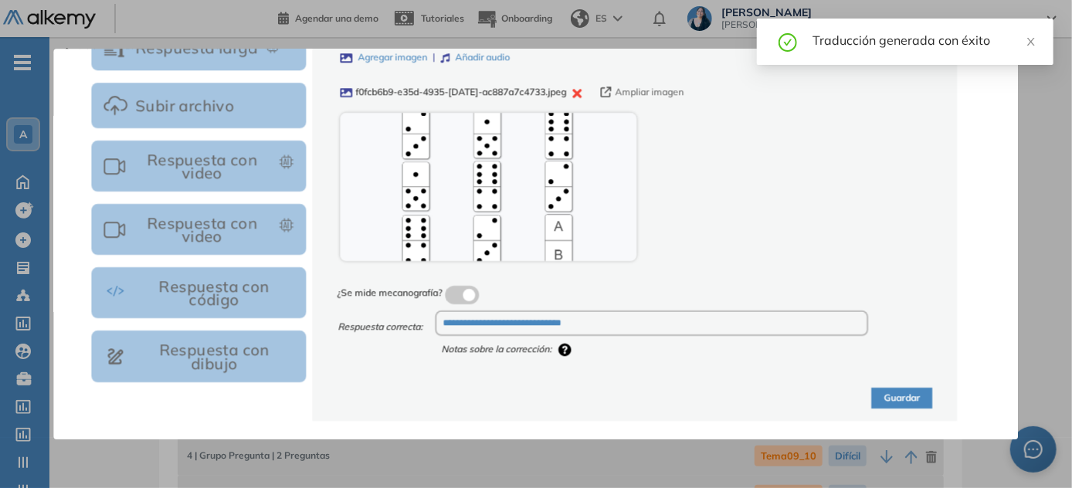
click at [537, 398] on button "Guardar" at bounding box center [902, 398] width 61 height 21
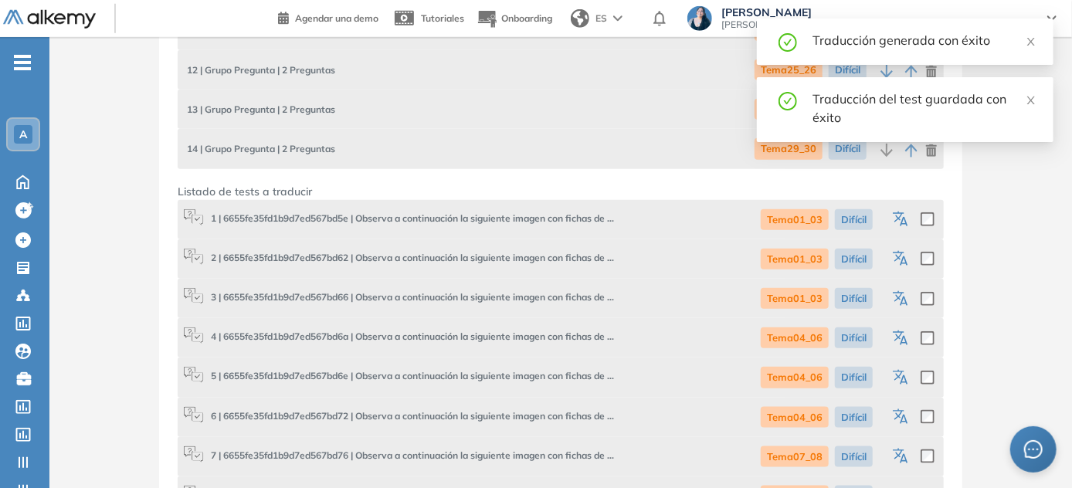
click at [537, 298] on icon "button" at bounding box center [902, 299] width 19 height 19
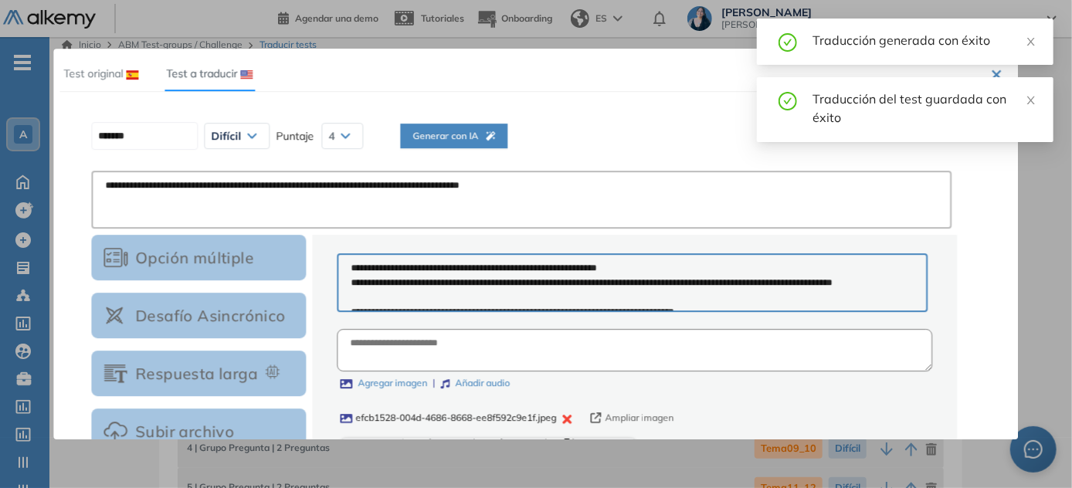
scroll to position [0, 0]
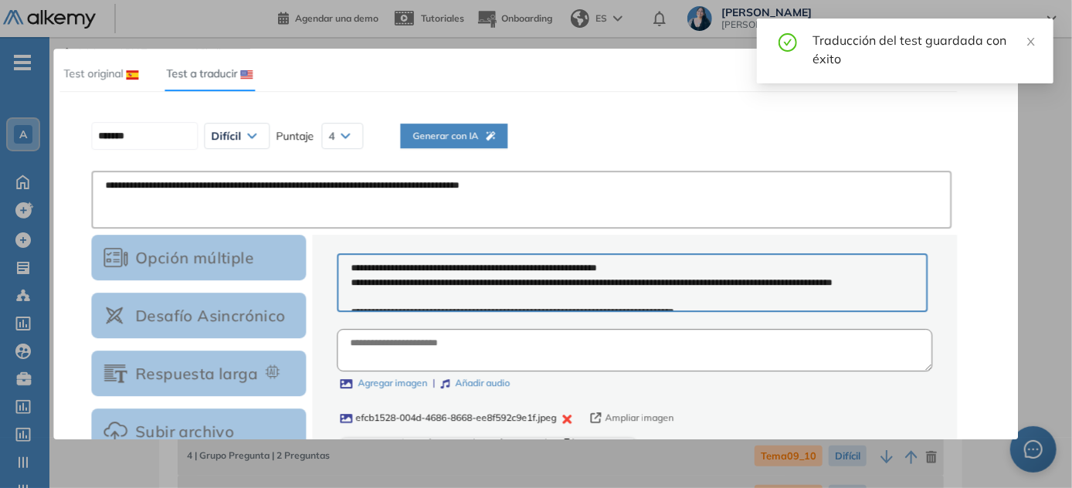
click at [472, 138] on span "Generar con IA" at bounding box center [453, 136] width 83 height 15
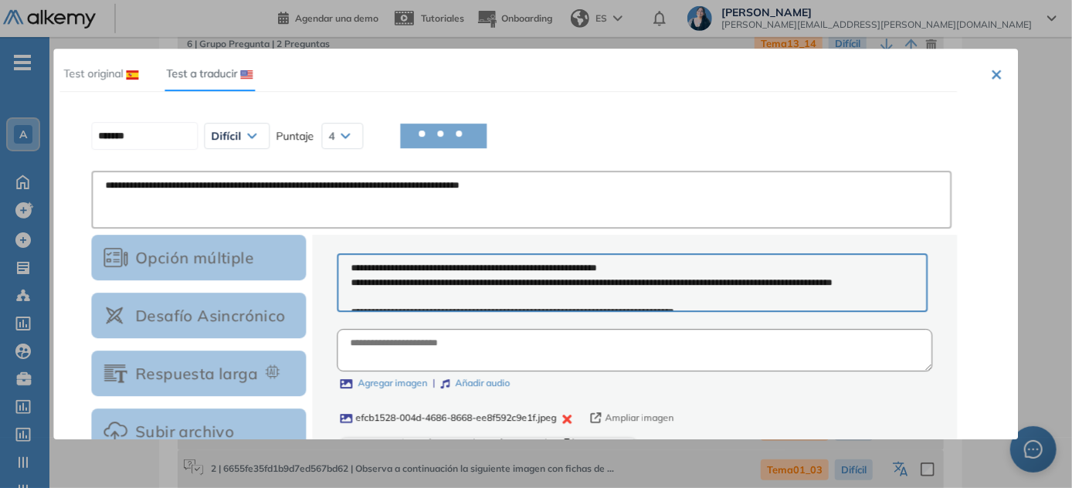
type input "********"
type textarea "**********"
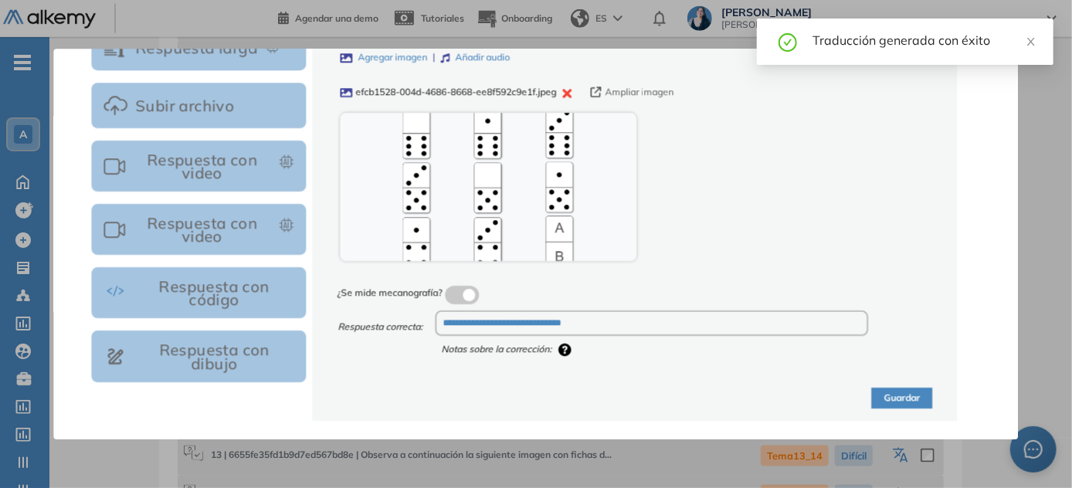
scroll to position [1052, 0]
click at [537, 397] on button "Guardar" at bounding box center [902, 398] width 61 height 21
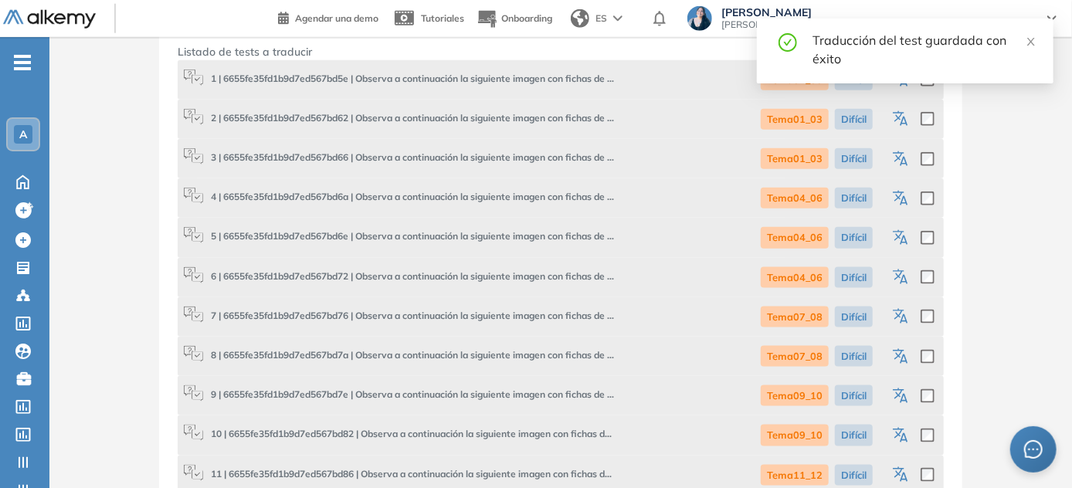
click at [537, 199] on icon "button" at bounding box center [902, 199] width 19 height 19
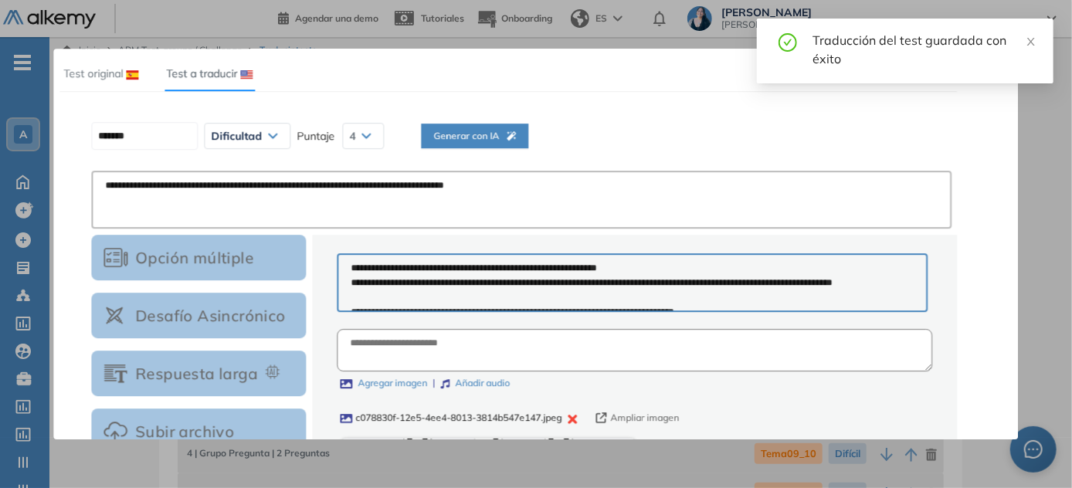
scroll to position [0, 0]
click at [495, 147] on div "Generar con IA" at bounding box center [453, 155] width 83 height 52
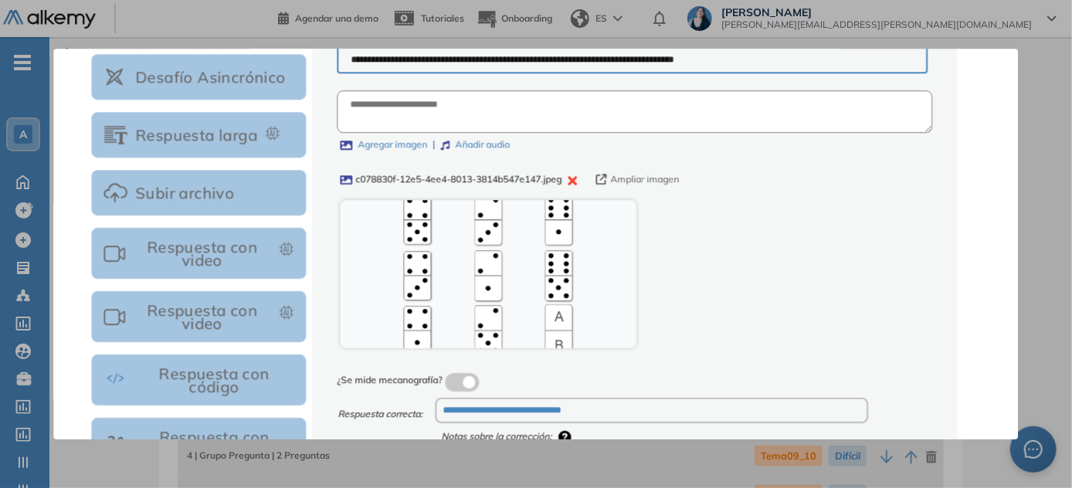
scroll to position [326, 0]
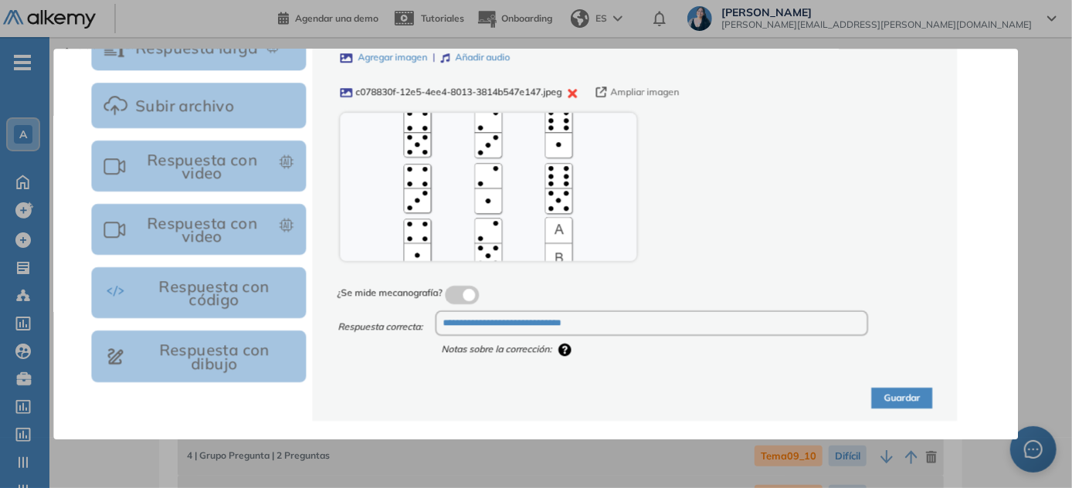
type input "********"
type textarea "**********"
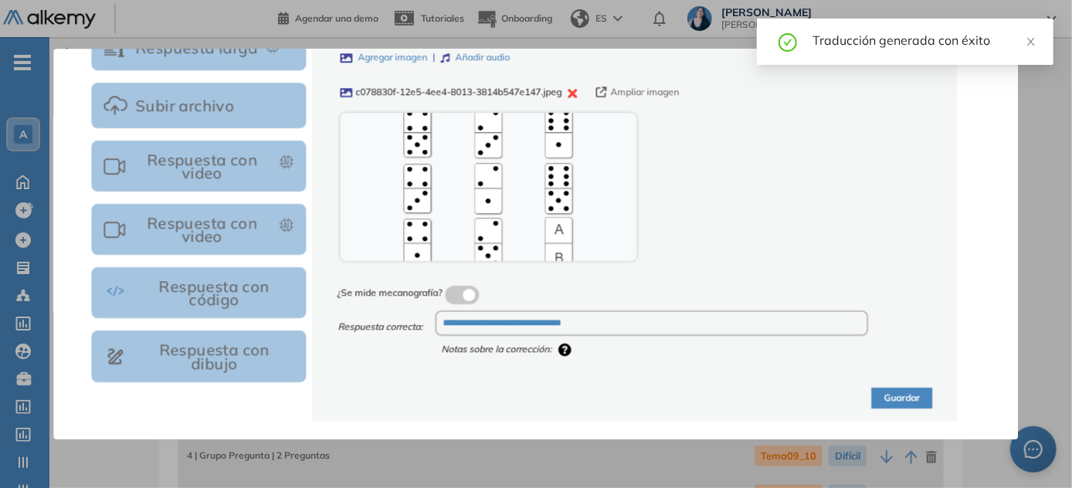
click at [537, 395] on button "Guardar" at bounding box center [902, 398] width 61 height 21
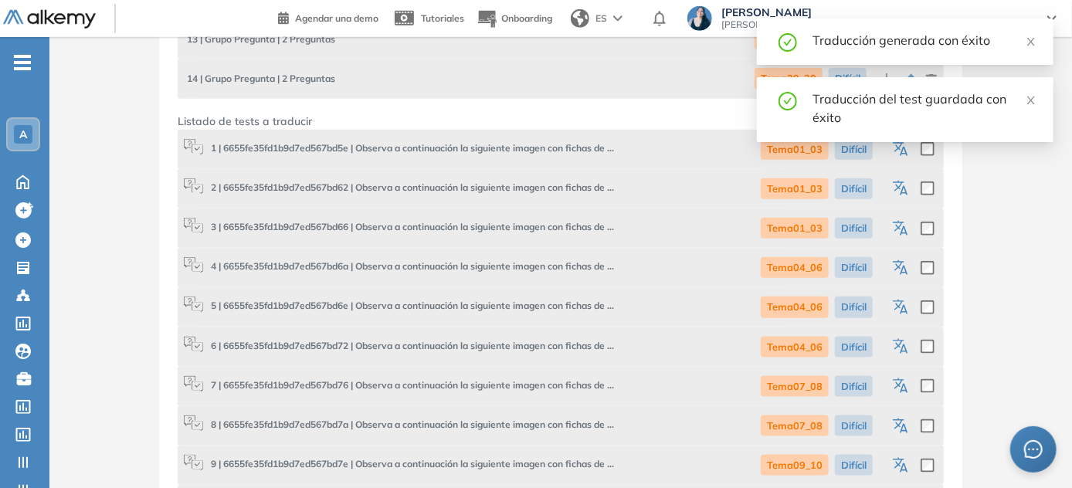
click at [537, 302] on icon "button" at bounding box center [902, 308] width 19 height 19
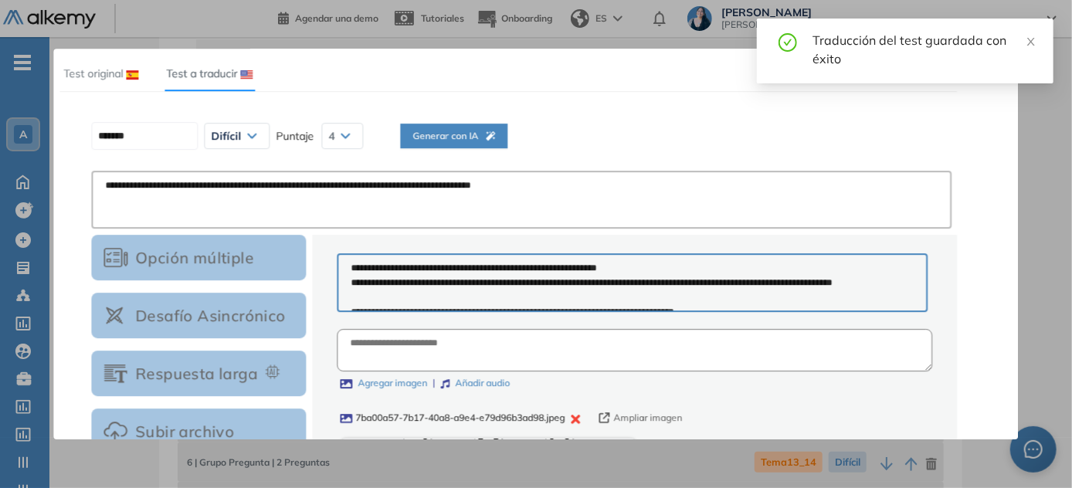
scroll to position [0, 0]
click at [471, 136] on span "Generar con IA" at bounding box center [453, 136] width 83 height 15
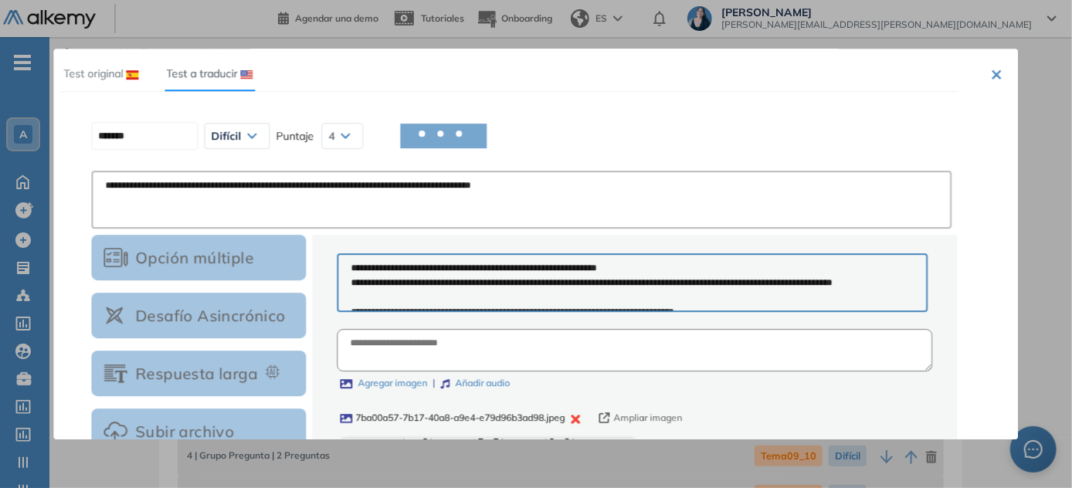
type input "********"
type textarea "**********"
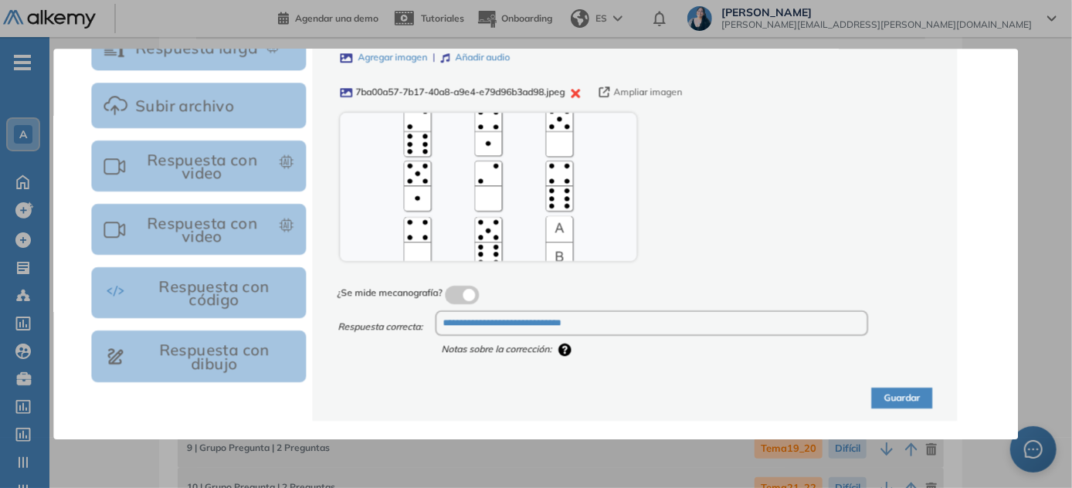
scroll to position [491, 0]
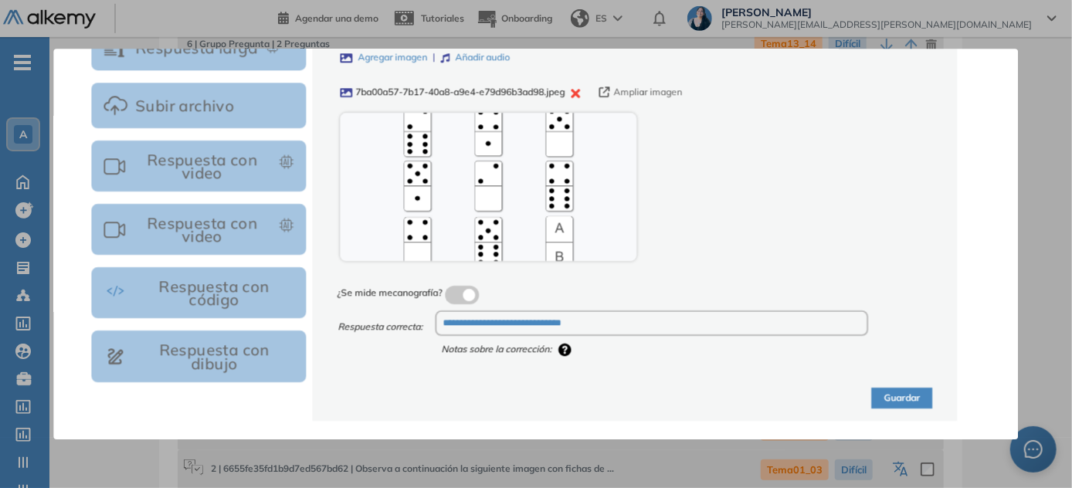
click at [537, 392] on button "Guardar" at bounding box center [902, 398] width 61 height 21
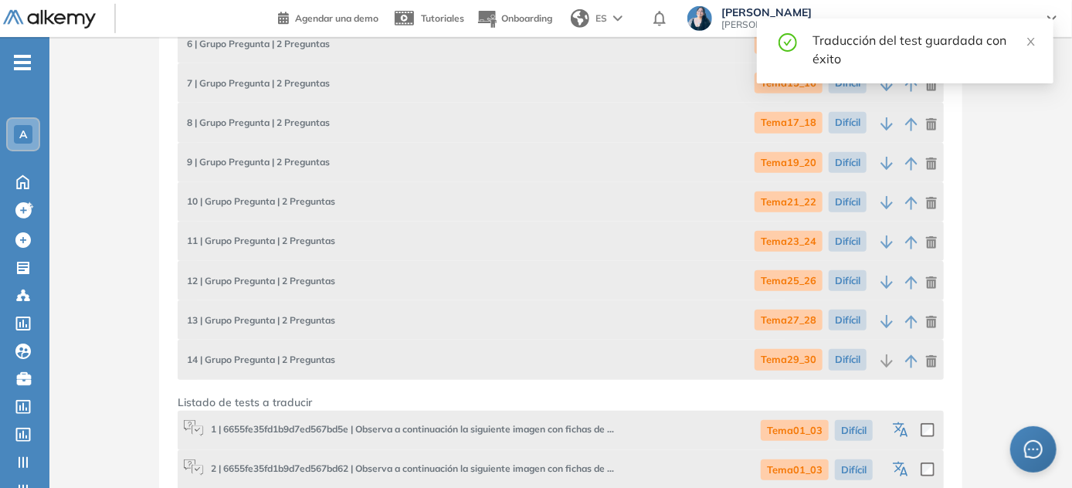
scroll to position [772, 0]
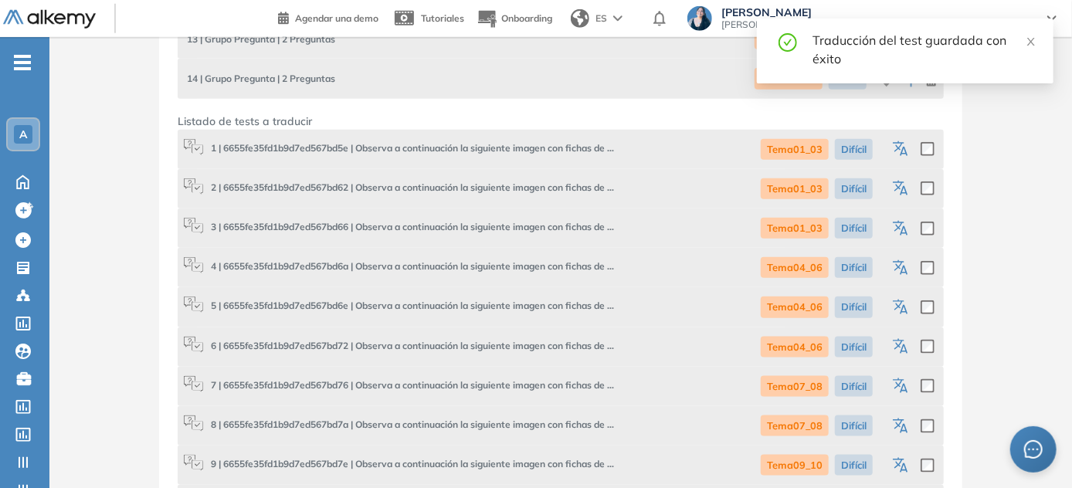
click at [537, 342] on icon "button" at bounding box center [902, 347] width 19 height 19
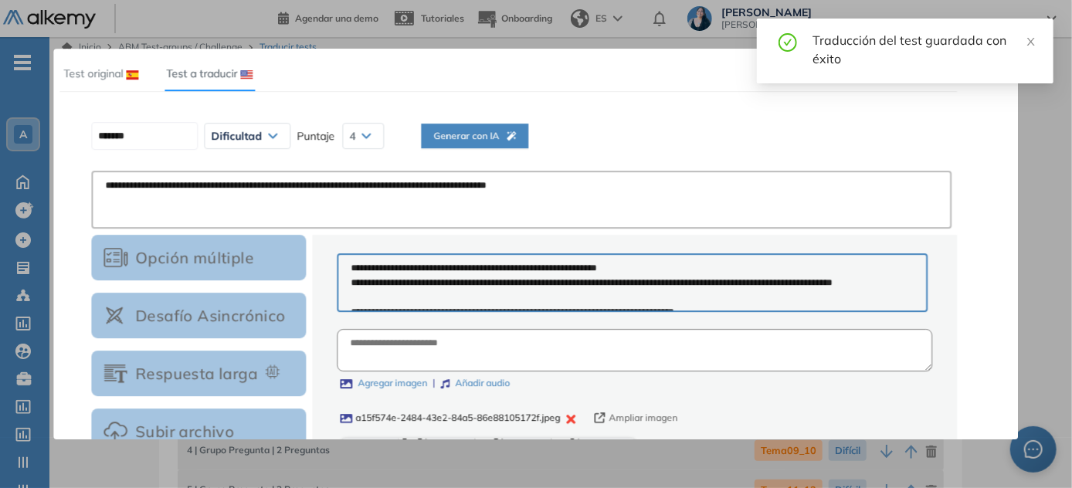
scroll to position [0, 0]
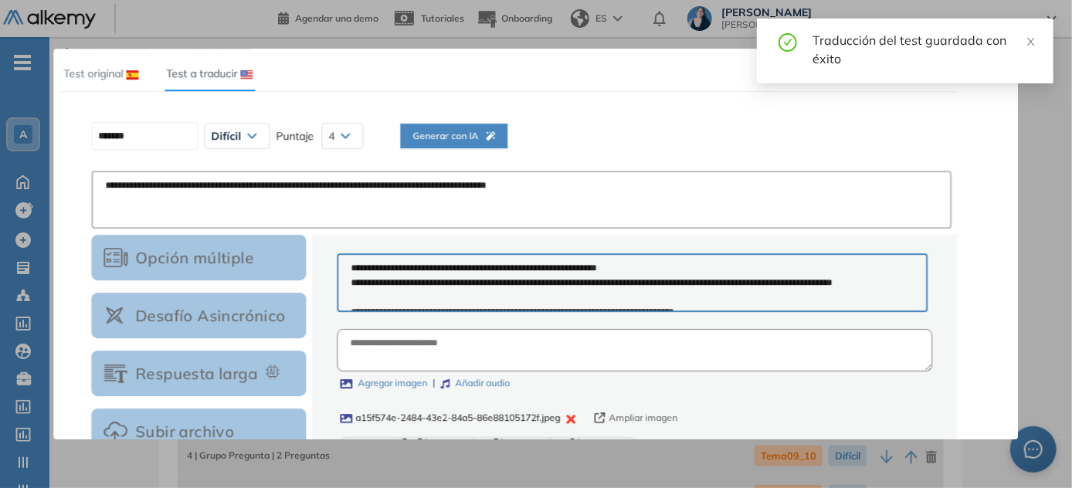
click at [493, 137] on span "Generar con IA" at bounding box center [453, 136] width 83 height 15
type input "********"
type textarea "**********"
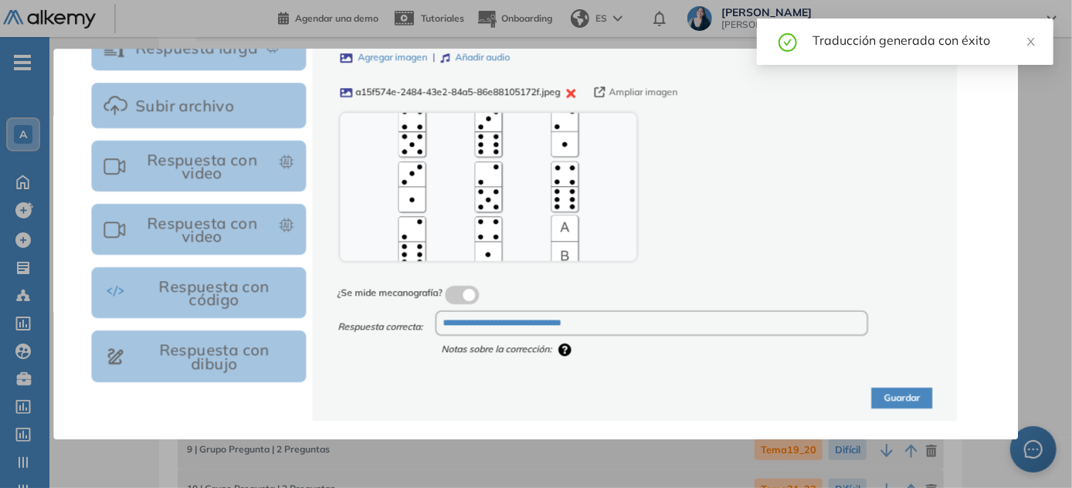
scroll to position [280, 0]
click at [537, 393] on button "Guardar" at bounding box center [902, 398] width 61 height 21
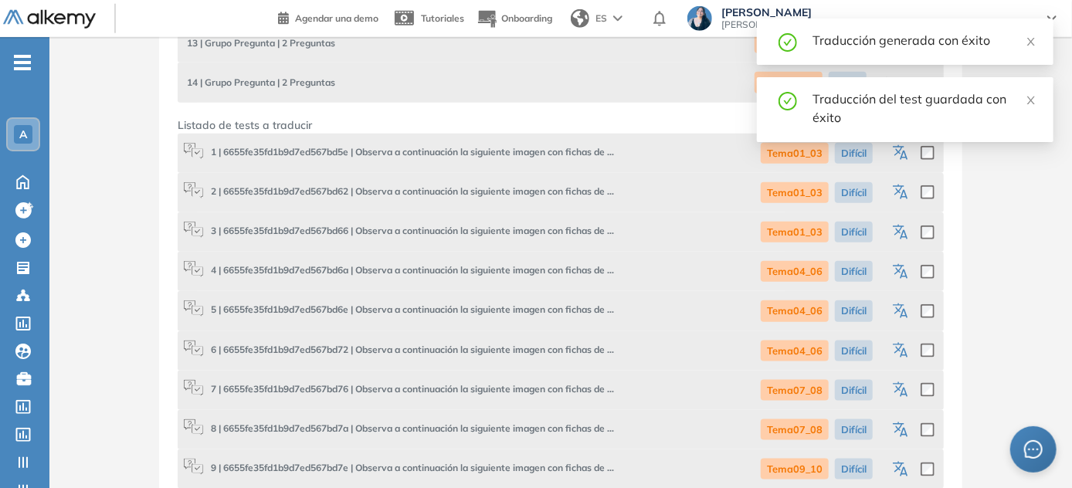
scroll to position [772, 0]
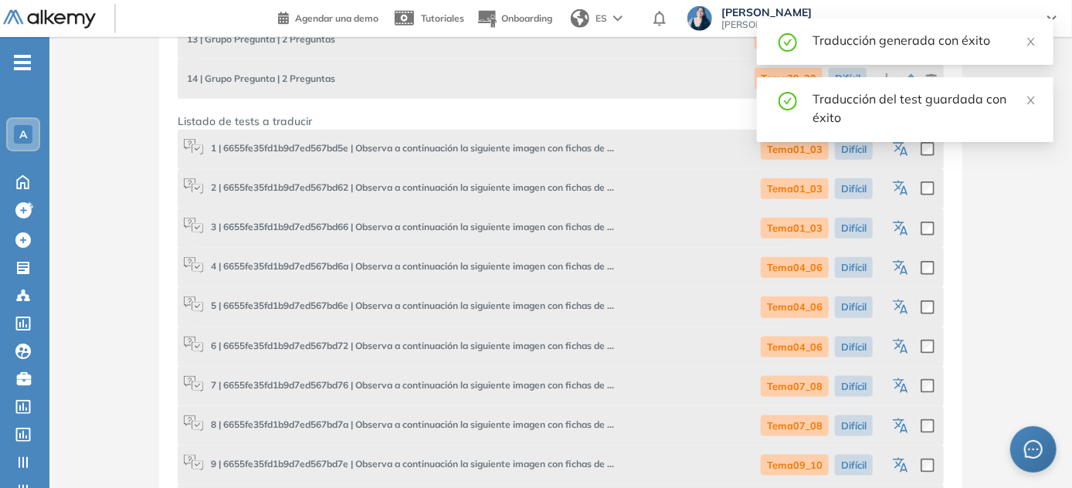
click at [537, 385] on icon "button" at bounding box center [903, 388] width 8 height 9
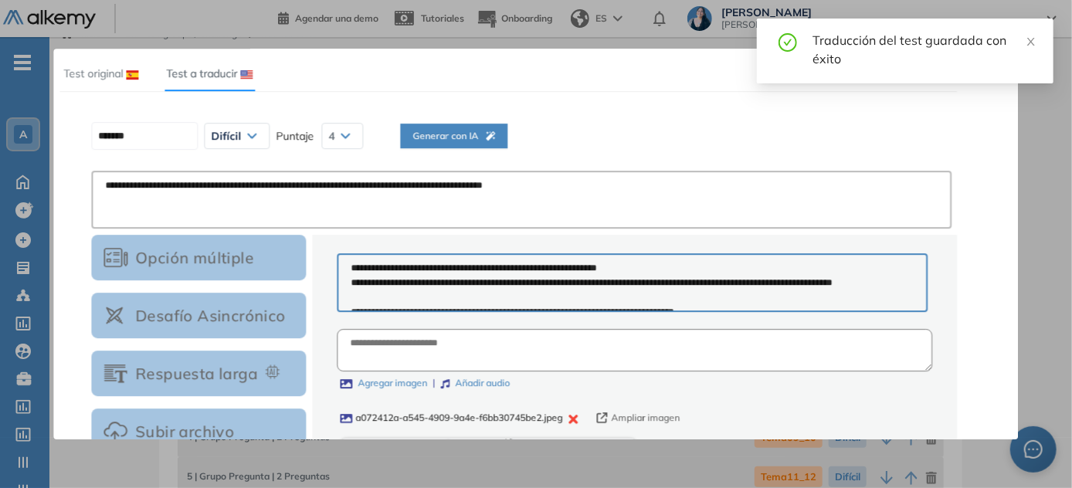
scroll to position [0, 0]
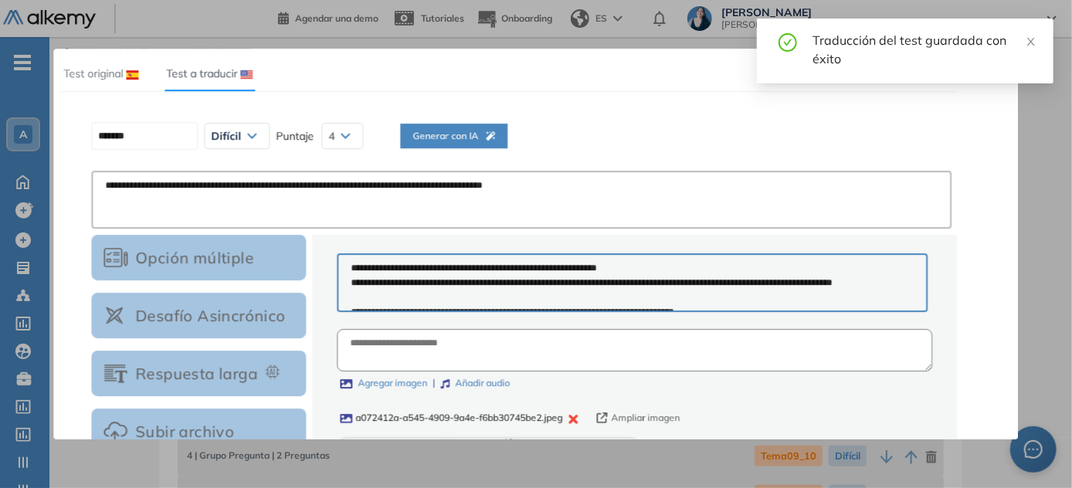
click at [491, 126] on button "Generar con IA" at bounding box center [453, 136] width 107 height 25
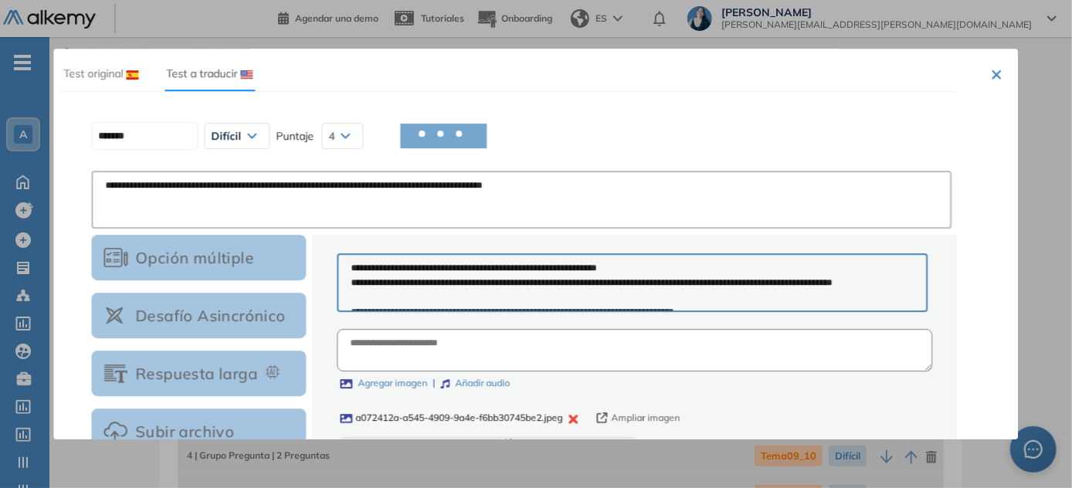
type input "********"
type textarea "**********"
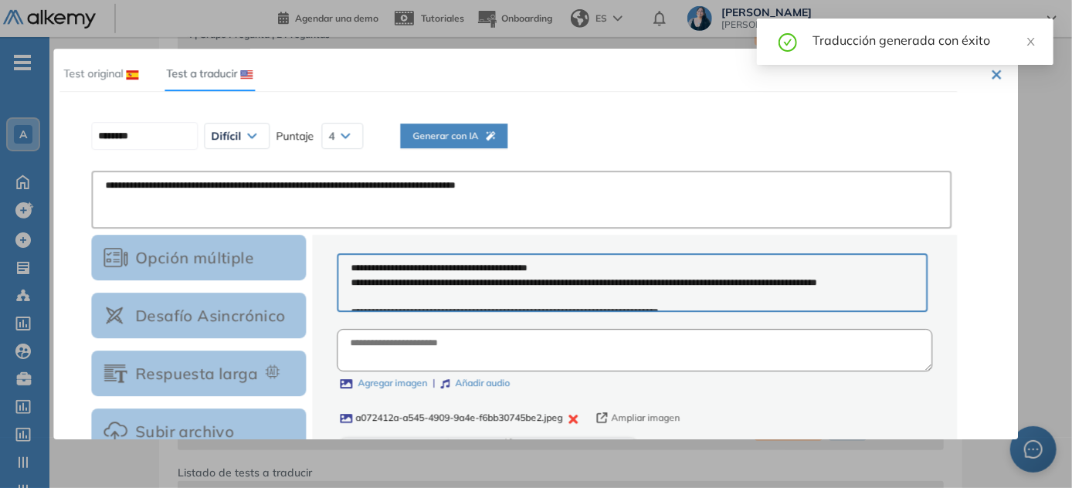
scroll to position [326, 0]
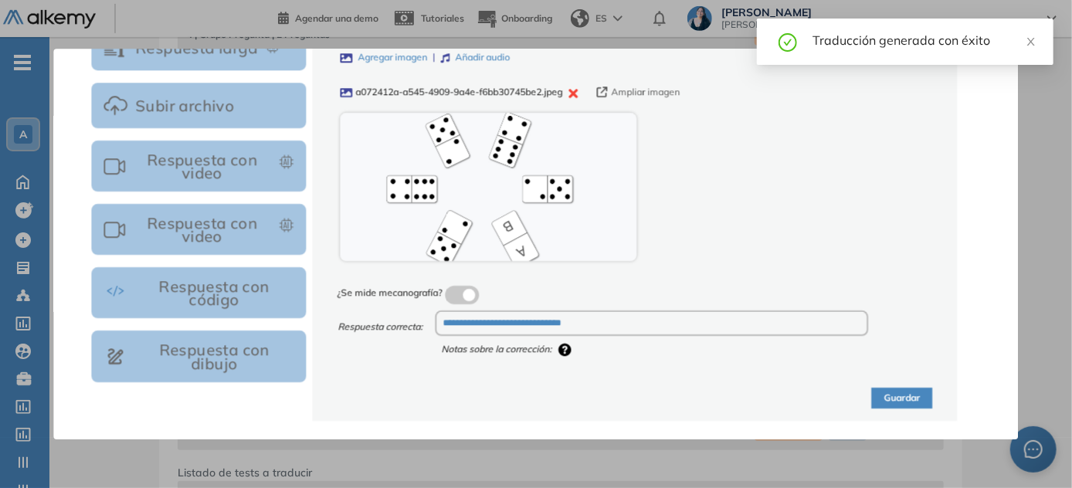
click at [537, 396] on button "Guardar" at bounding box center [902, 398] width 61 height 21
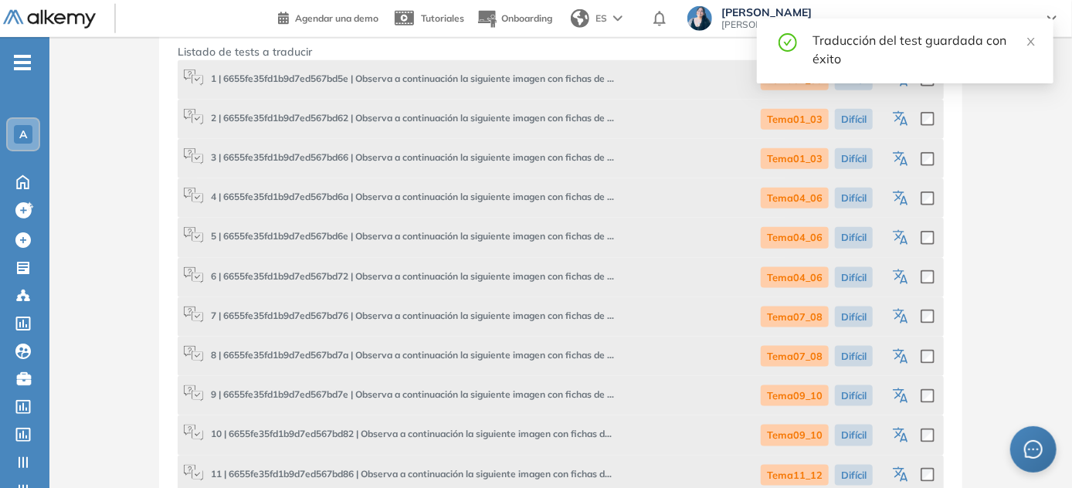
click at [537, 354] on icon "button" at bounding box center [902, 357] width 19 height 19
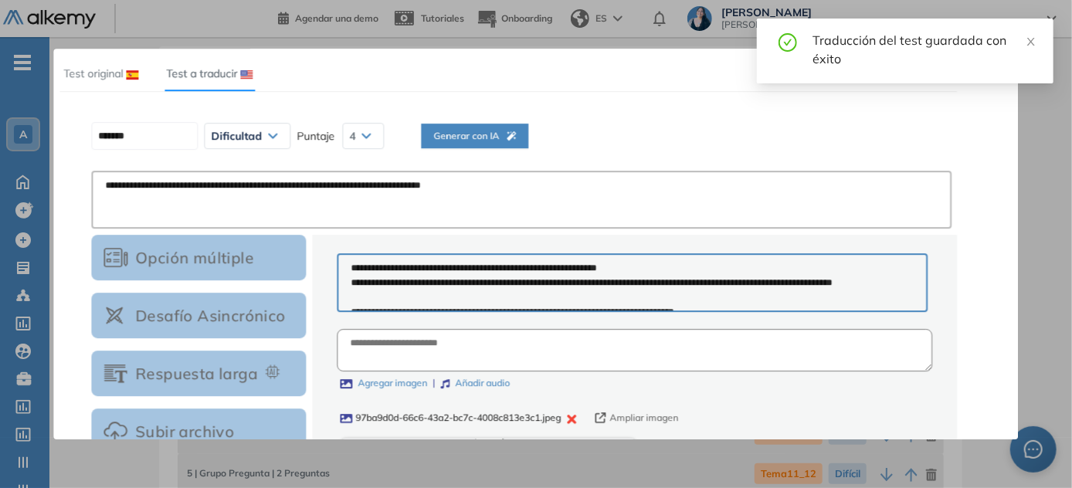
scroll to position [0, 0]
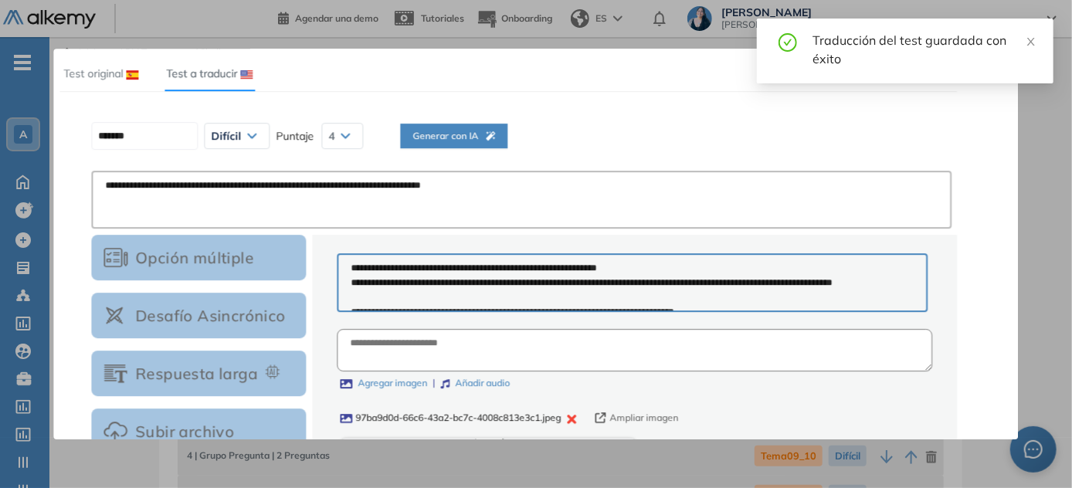
click at [496, 127] on button "Generar con IA" at bounding box center [453, 136] width 107 height 25
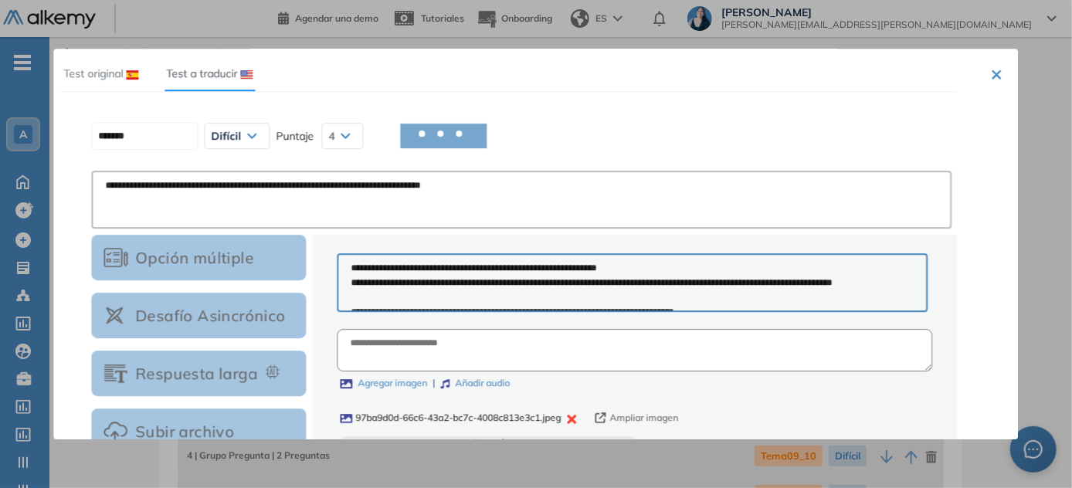
type input "********"
type textarea "**********"
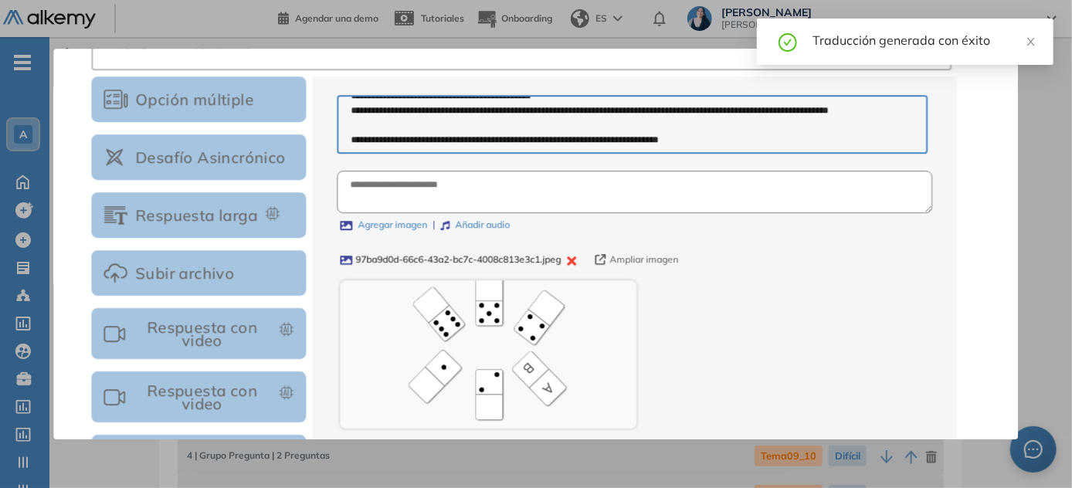
scroll to position [326, 0]
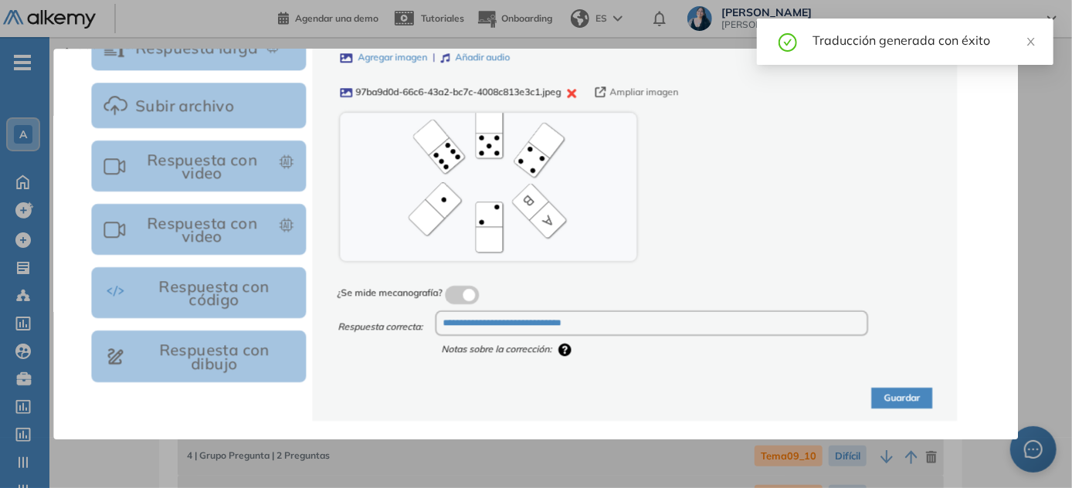
click at [537, 392] on button "Guardar" at bounding box center [902, 398] width 61 height 21
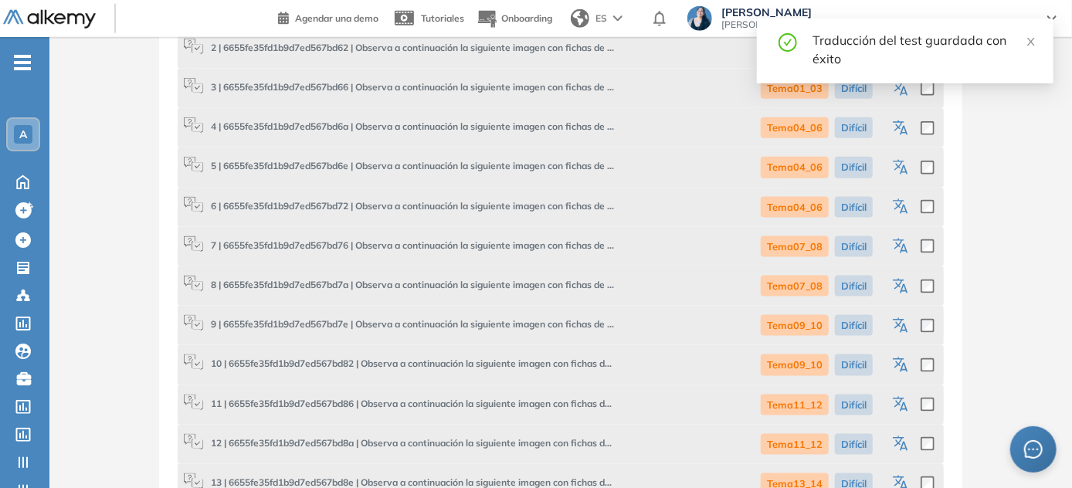
click at [537, 326] on icon "button" at bounding box center [902, 326] width 19 height 19
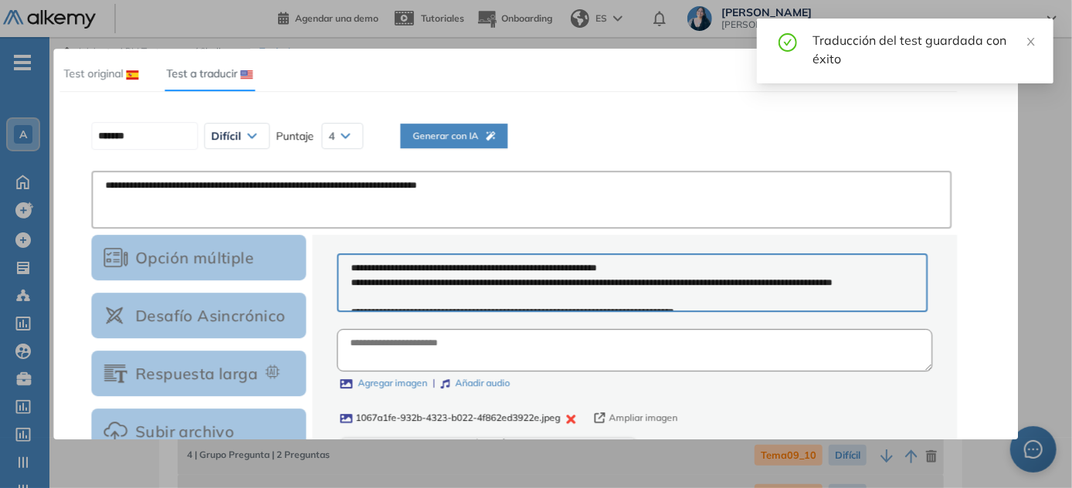
scroll to position [0, 0]
click at [458, 139] on span "Generar con IA" at bounding box center [453, 136] width 83 height 15
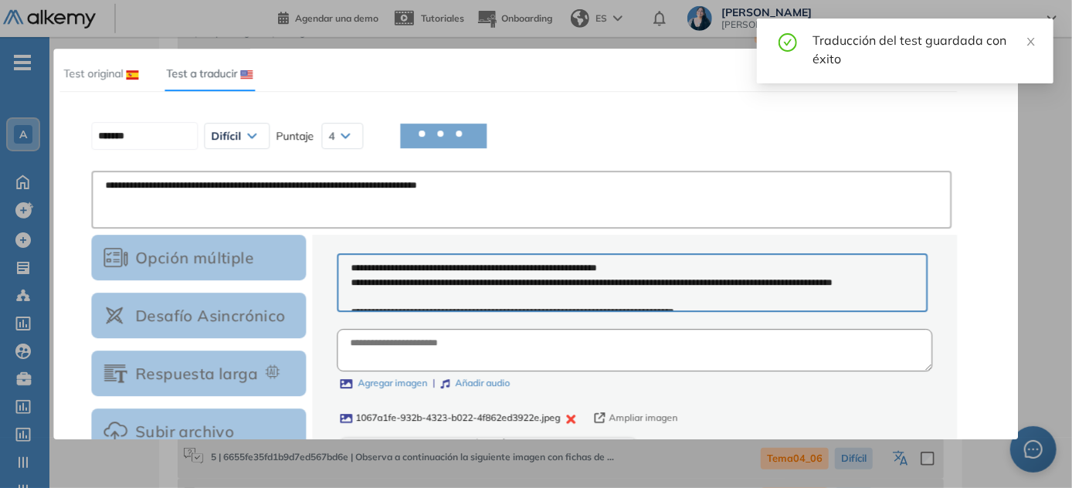
scroll to position [912, 0]
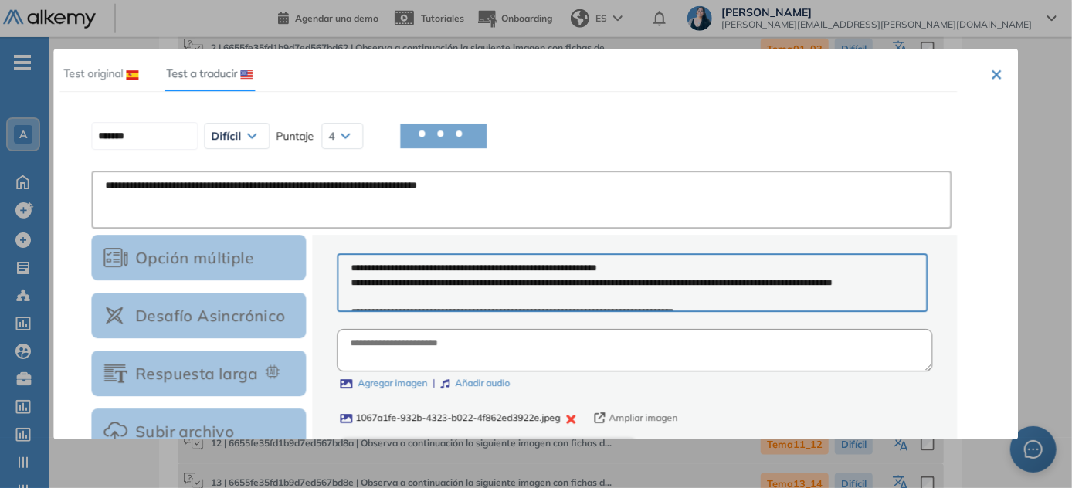
type input "********"
type textarea "**********"
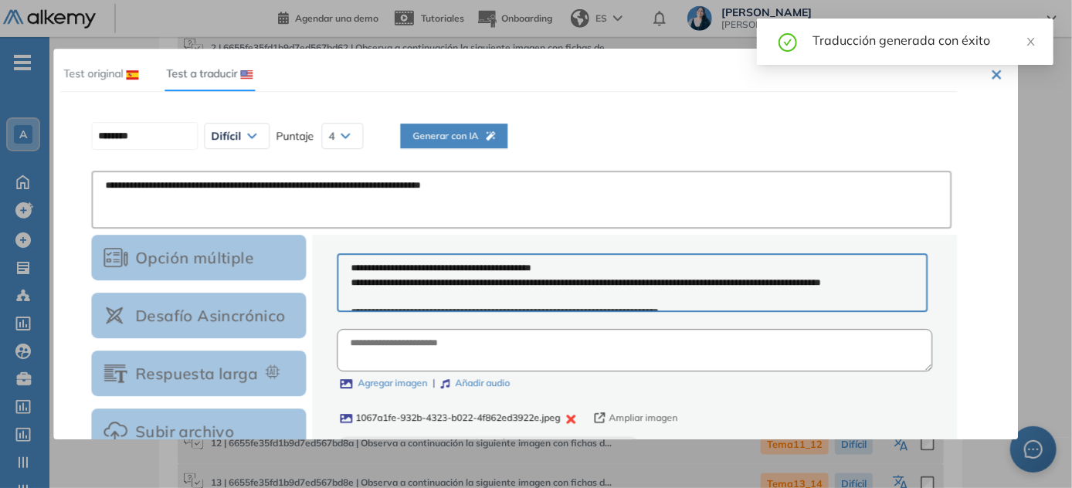
scroll to position [326, 0]
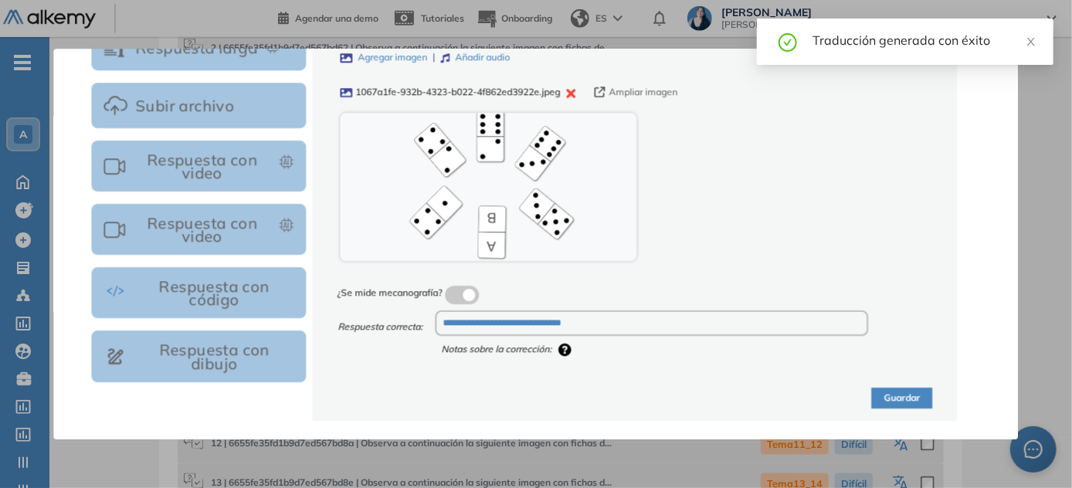
click at [537, 394] on button "Guardar" at bounding box center [902, 398] width 61 height 21
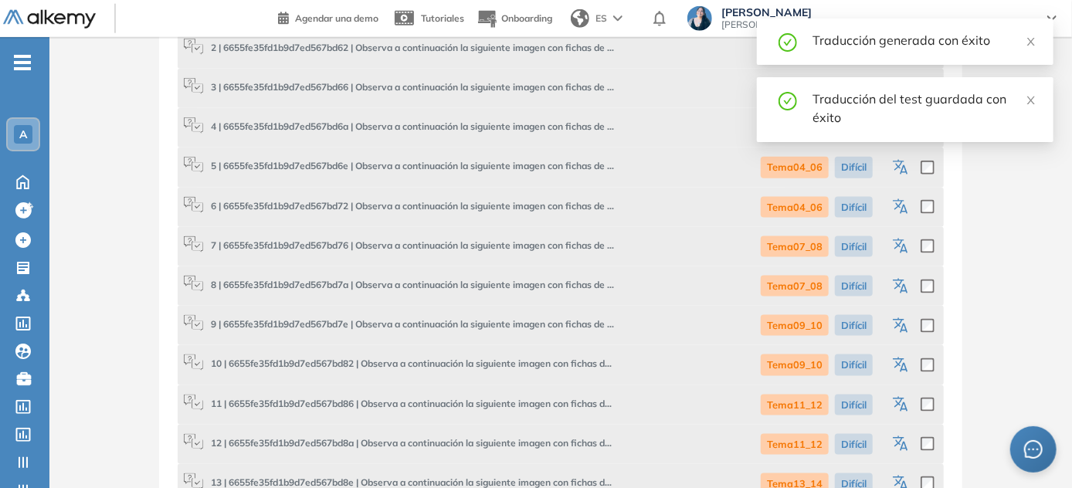
click at [537, 365] on icon "button" at bounding box center [902, 366] width 19 height 19
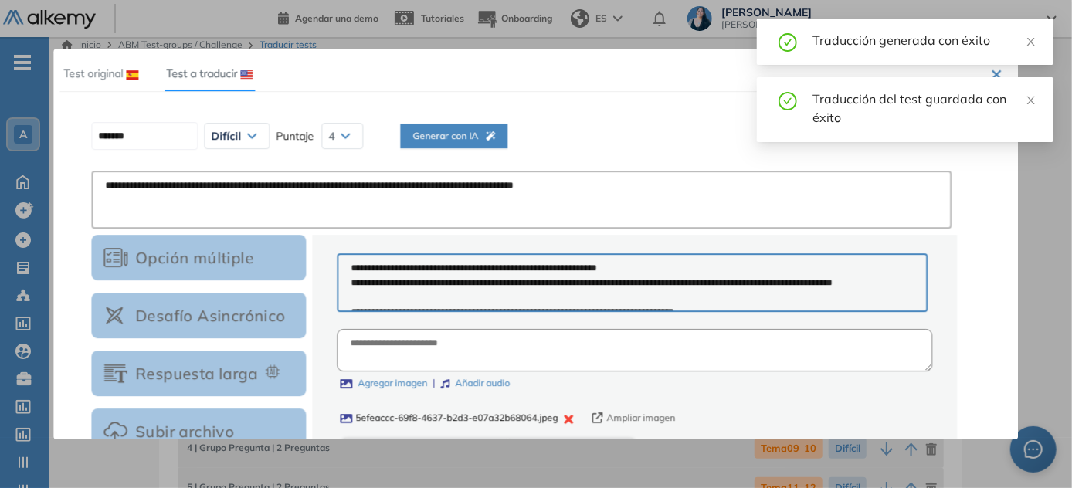
scroll to position [0, 0]
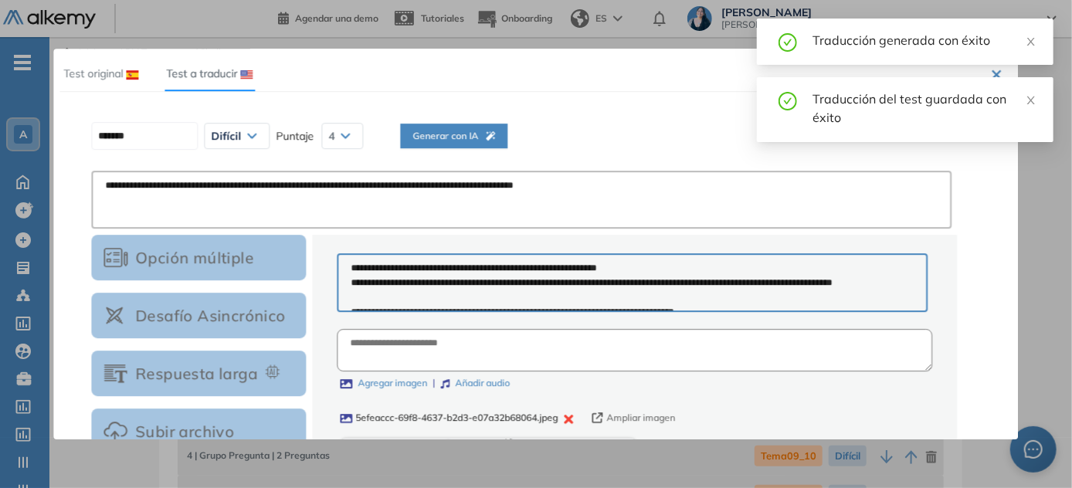
click at [469, 131] on span "Generar con IA" at bounding box center [453, 136] width 83 height 15
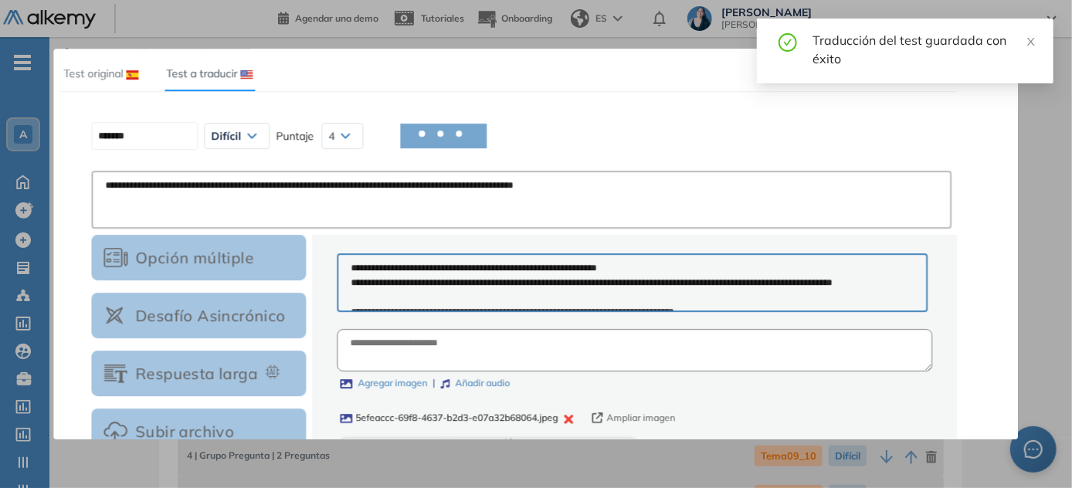
type input "********"
type textarea "**********"
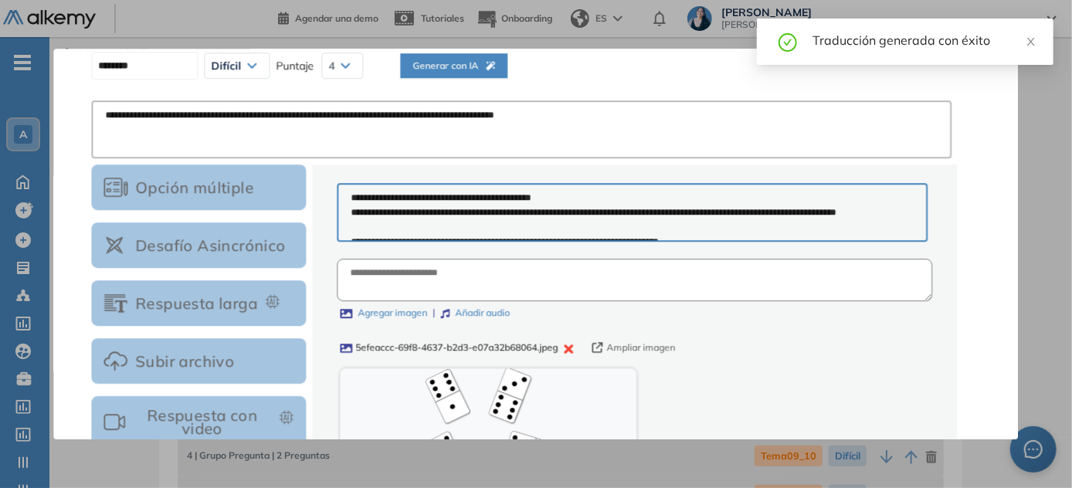
scroll to position [326, 0]
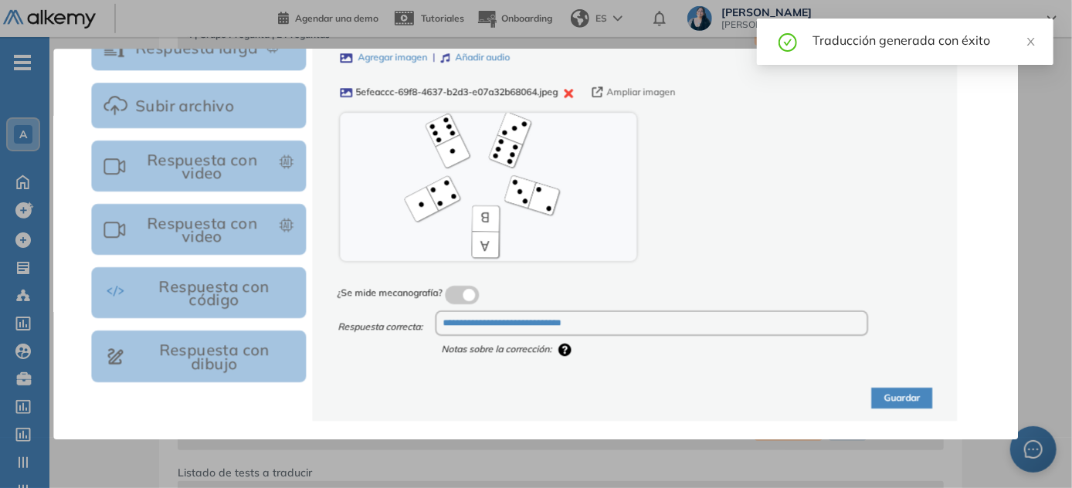
click at [537, 400] on button "Guardar" at bounding box center [902, 398] width 61 height 21
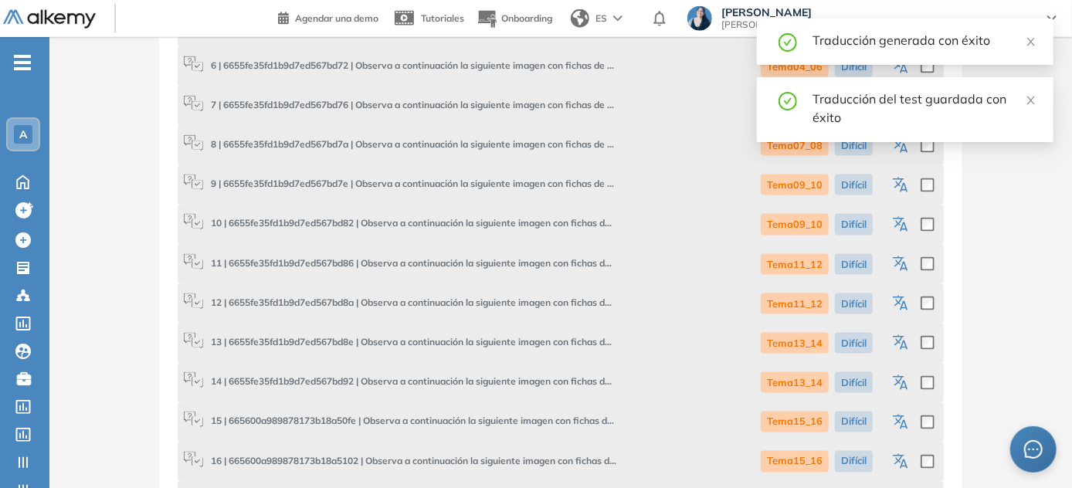
click at [537, 263] on icon "button" at bounding box center [902, 265] width 19 height 19
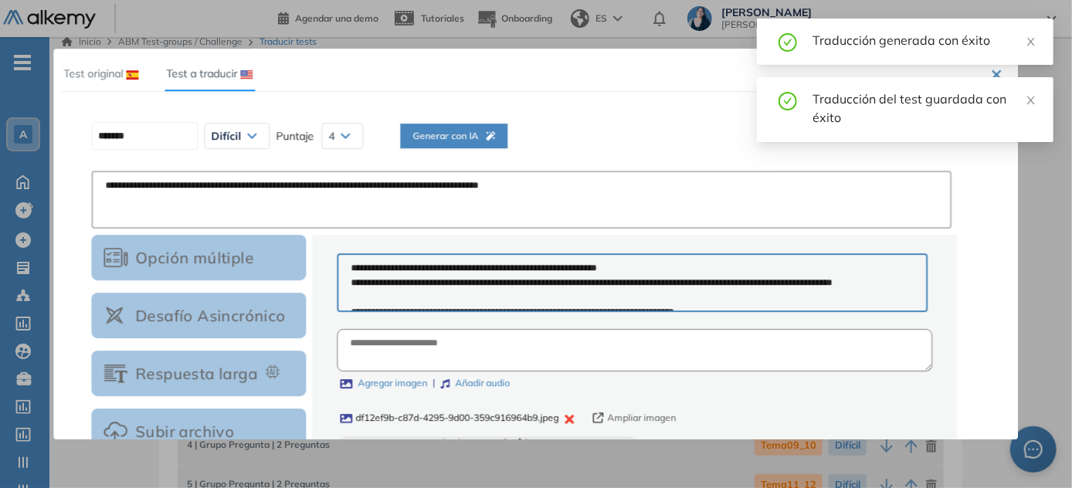
scroll to position [0, 0]
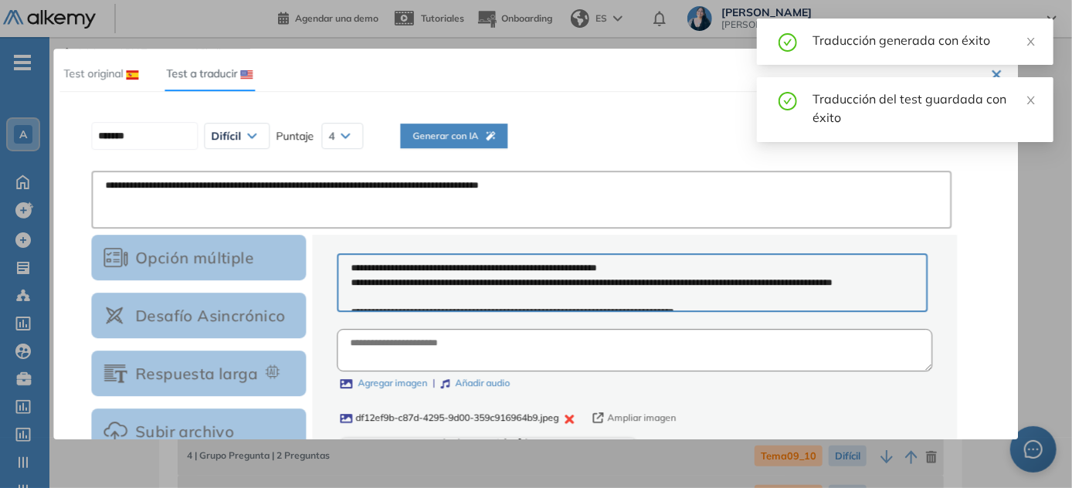
click at [476, 137] on span "Generar con IA" at bounding box center [453, 136] width 83 height 15
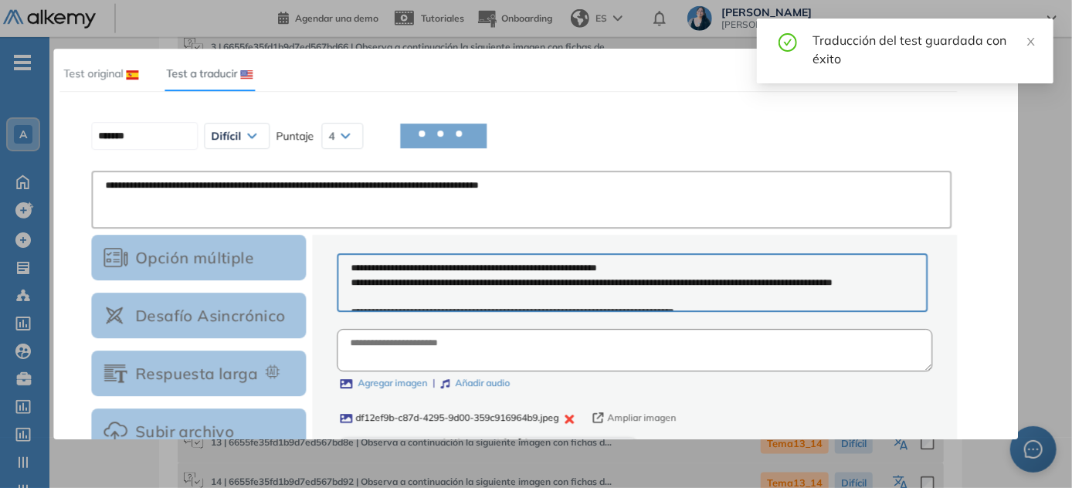
scroll to position [982, 0]
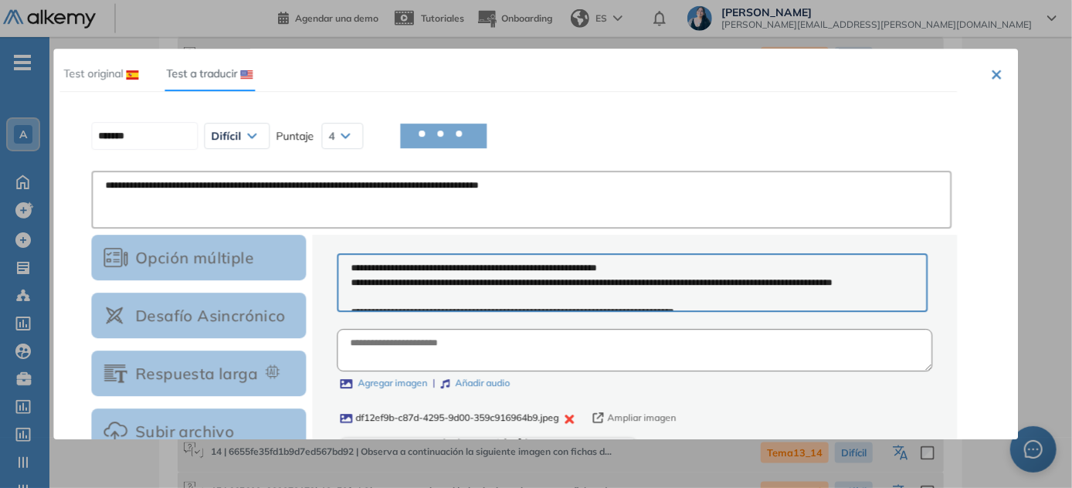
type input "********"
type textarea "**********"
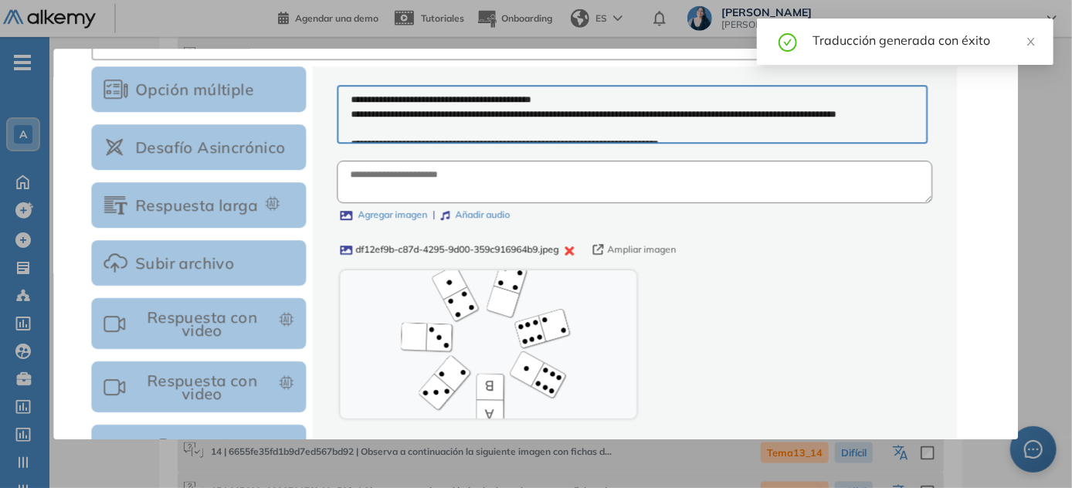
scroll to position [326, 0]
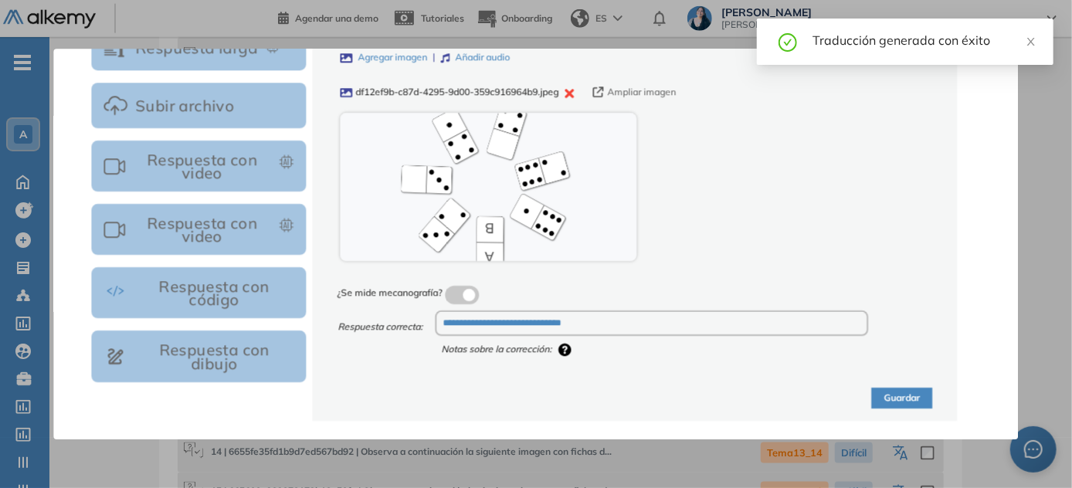
click at [537, 392] on button "Guardar" at bounding box center [902, 398] width 61 height 21
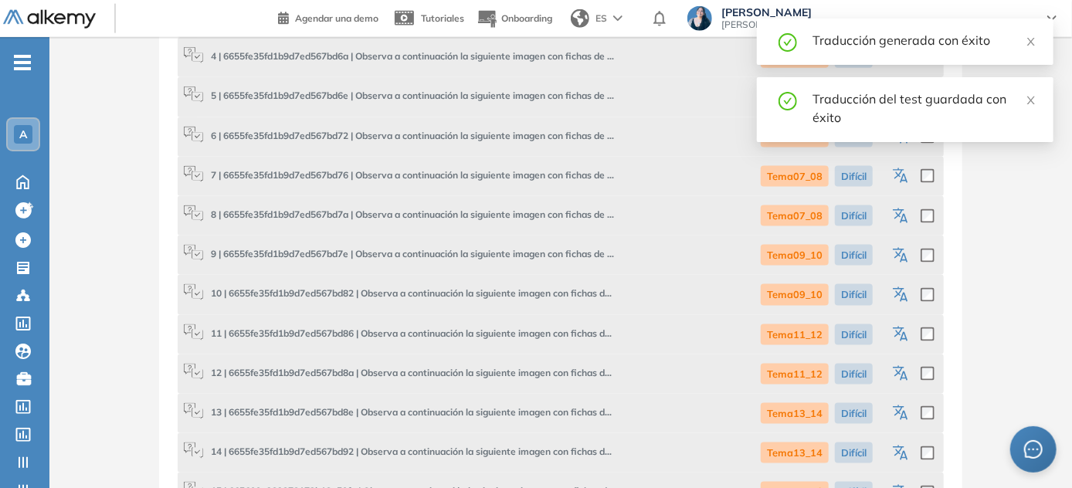
click at [537, 372] on icon "button" at bounding box center [902, 374] width 19 height 19
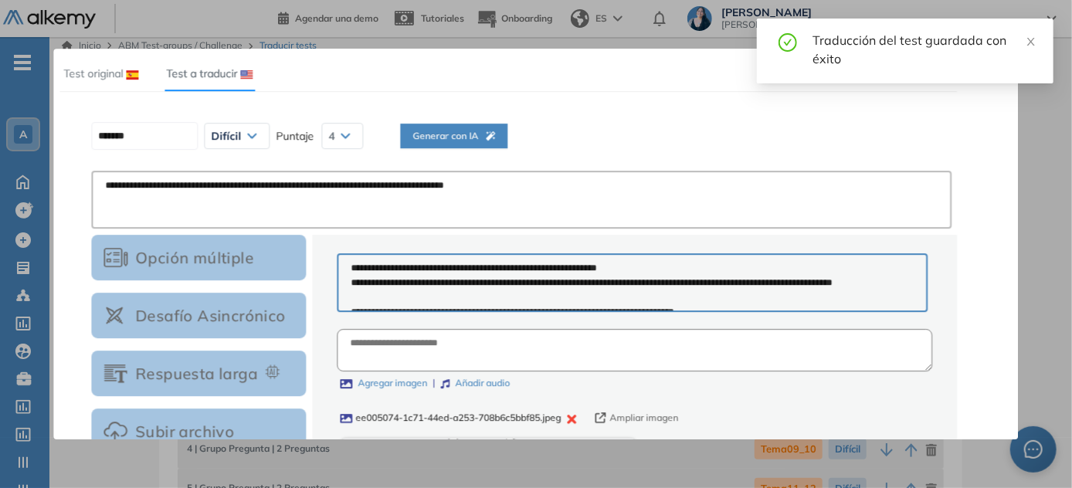
scroll to position [0, 0]
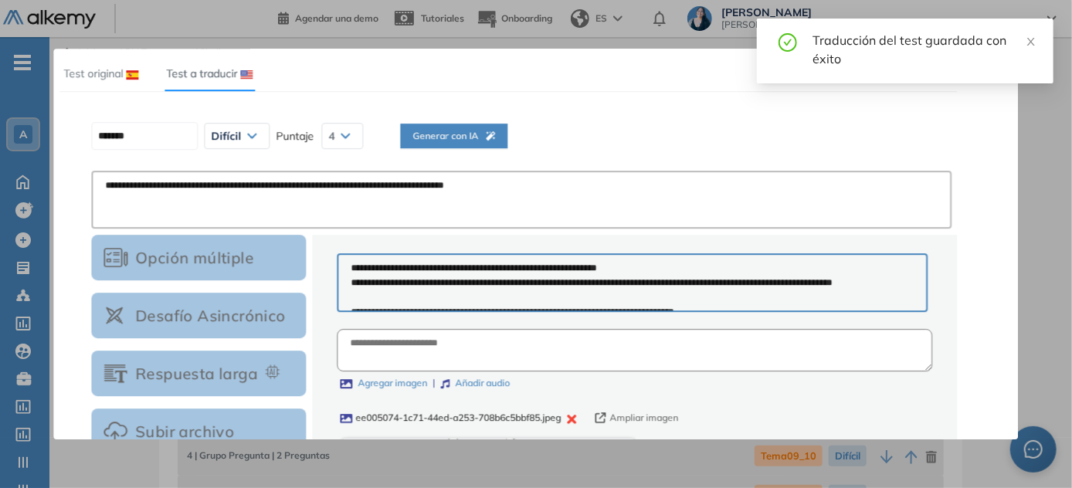
click at [484, 137] on span "Generar con IA" at bounding box center [453, 136] width 83 height 15
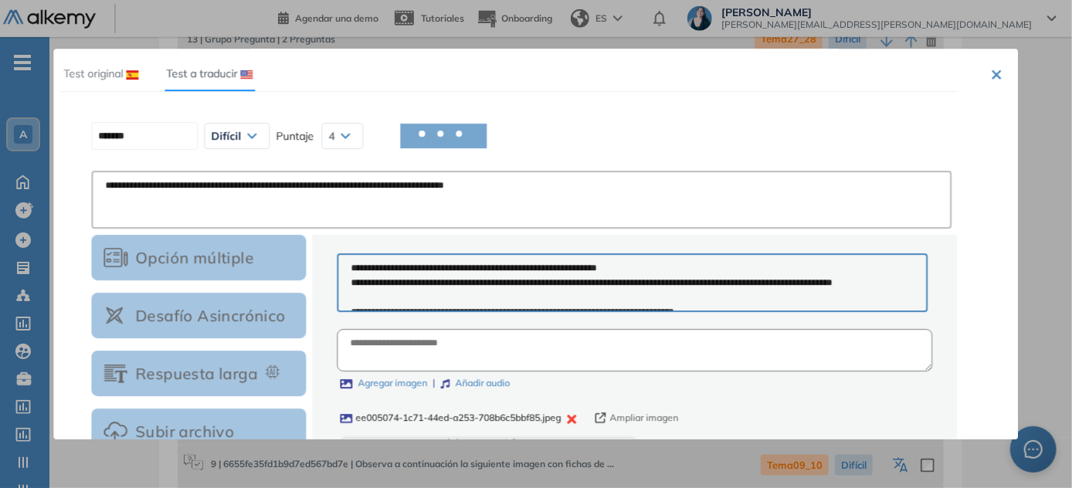
scroll to position [1052, 0]
type input "********"
type textarea "**********"
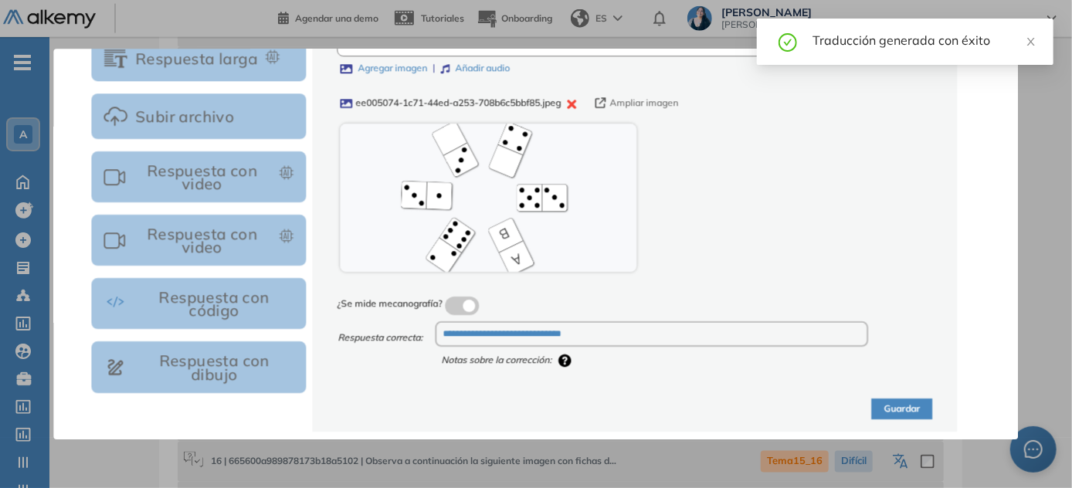
scroll to position [326, 0]
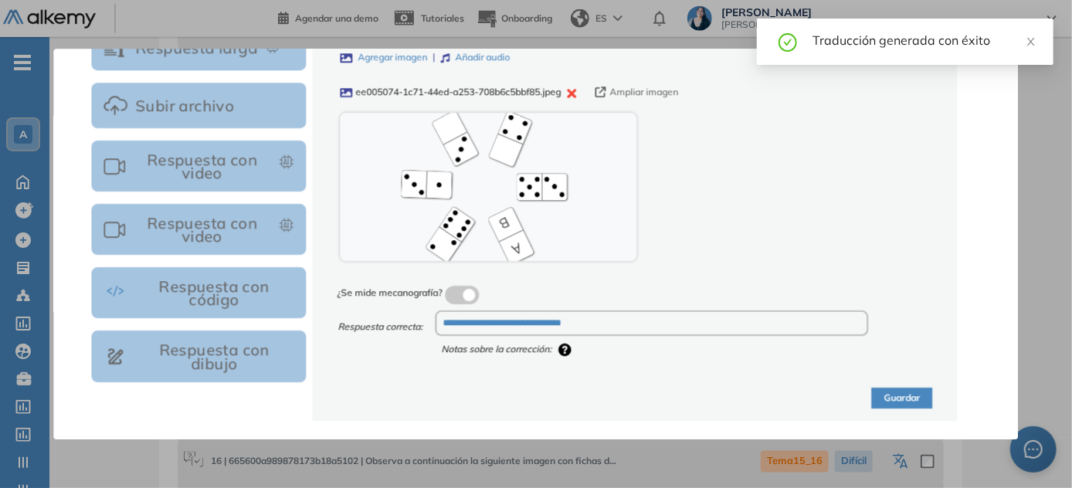
click at [537, 398] on button "Guardar" at bounding box center [902, 398] width 61 height 21
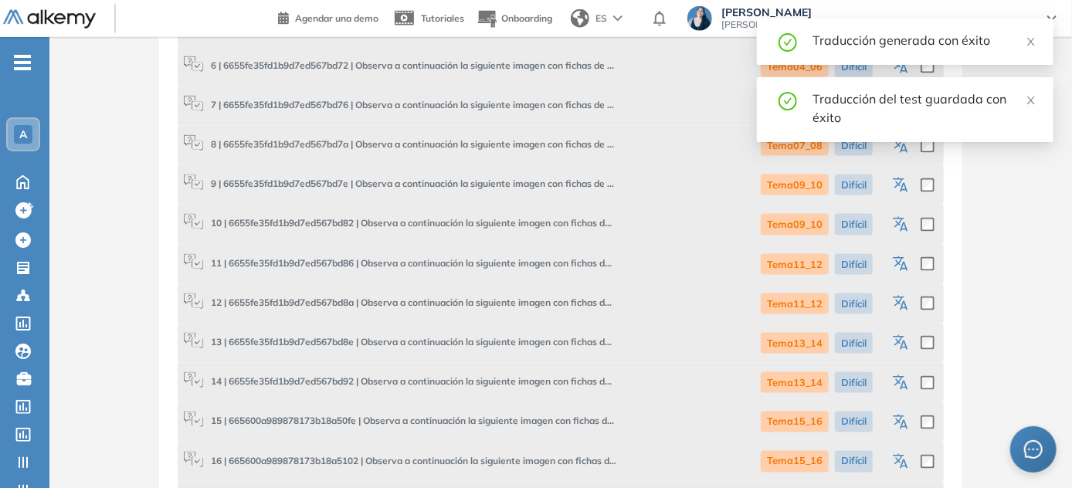
click at [537, 344] on icon "button" at bounding box center [903, 344] width 8 height 9
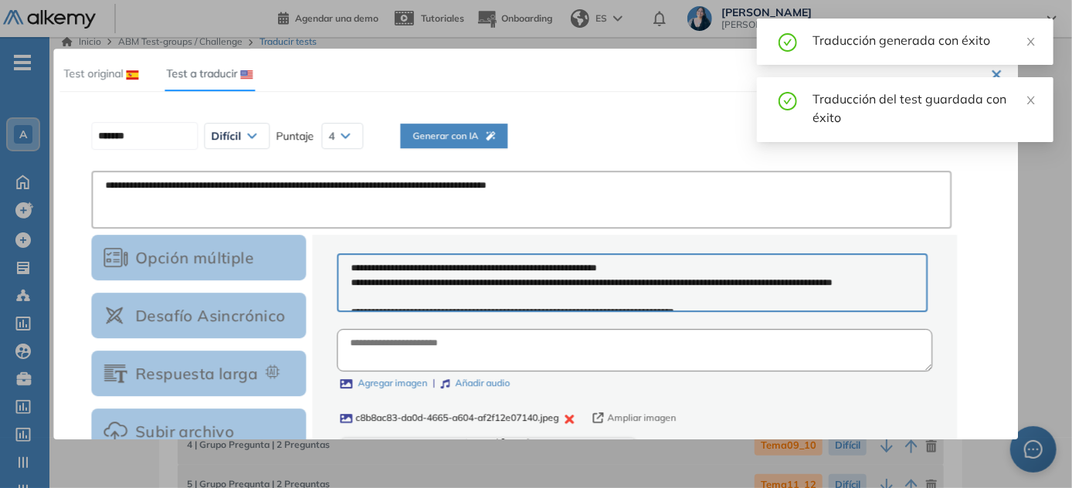
scroll to position [0, 0]
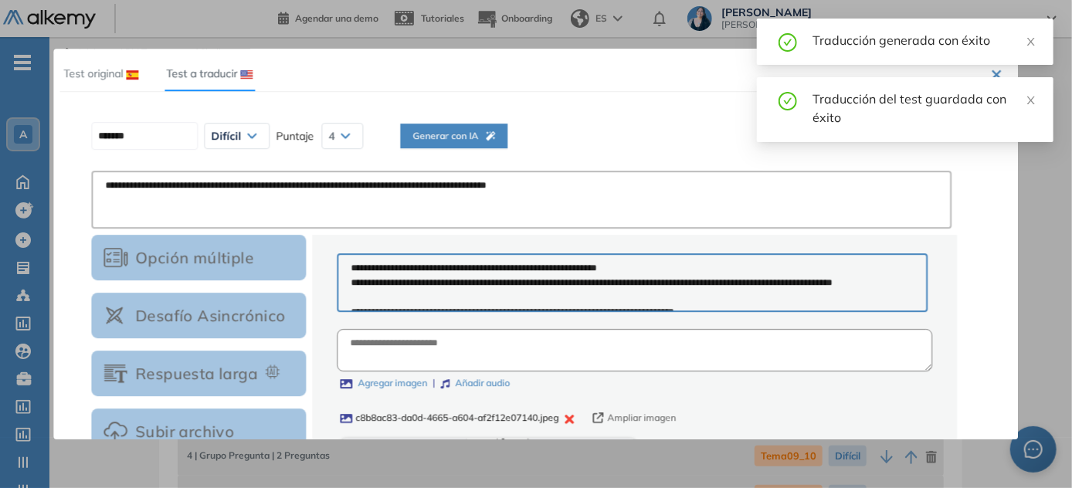
click at [484, 139] on span "Generar con IA" at bounding box center [453, 136] width 83 height 15
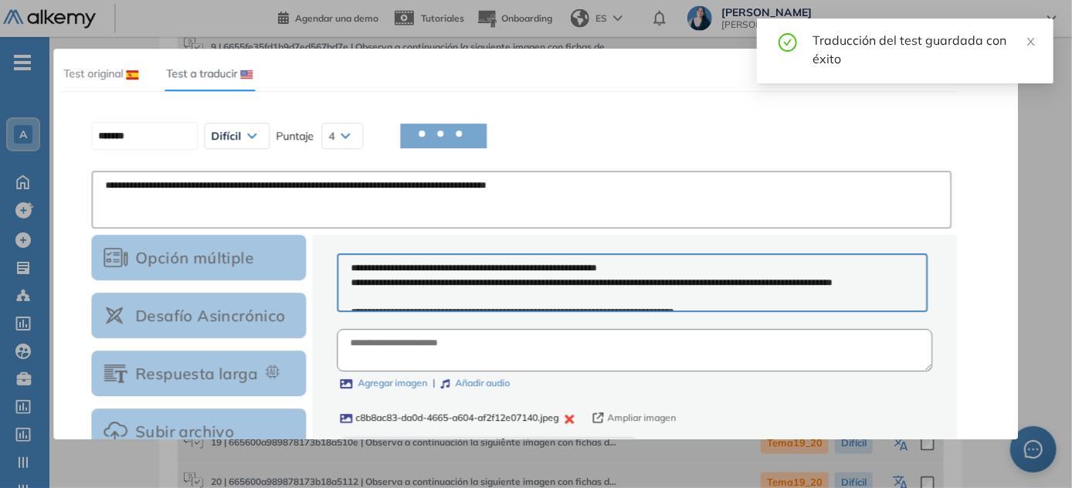
scroll to position [1193, 0]
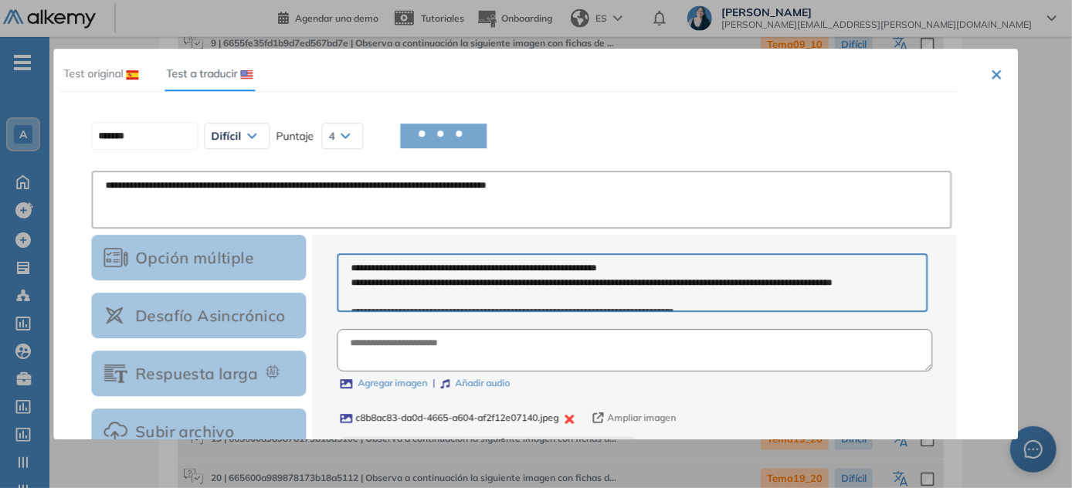
type input "********"
type textarea "**********"
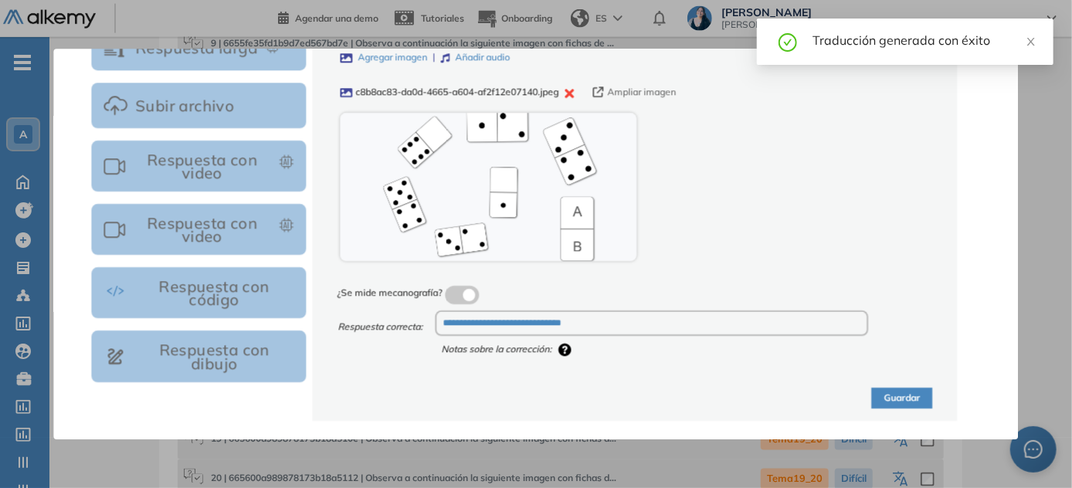
click at [537, 402] on button "Guardar" at bounding box center [902, 398] width 61 height 21
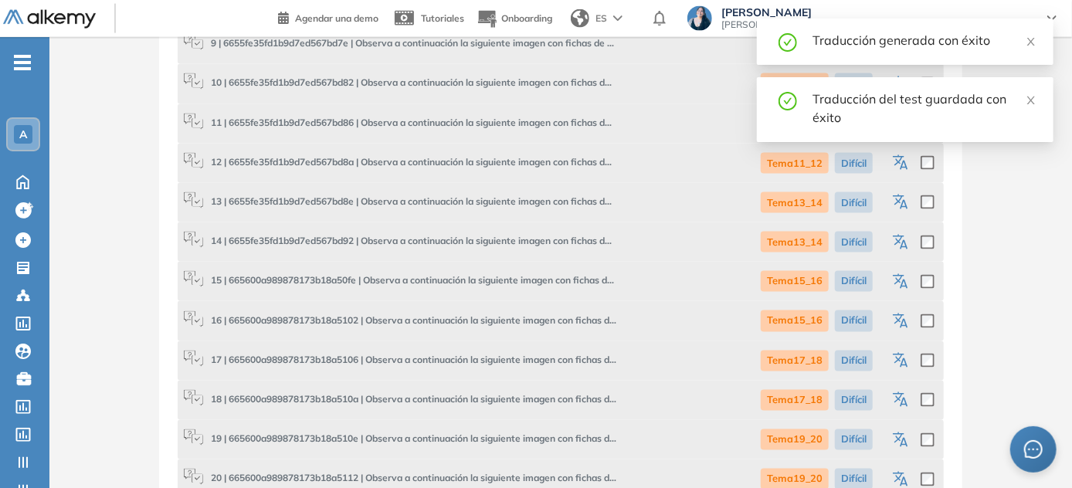
click at [537, 245] on icon "button" at bounding box center [903, 244] width 8 height 9
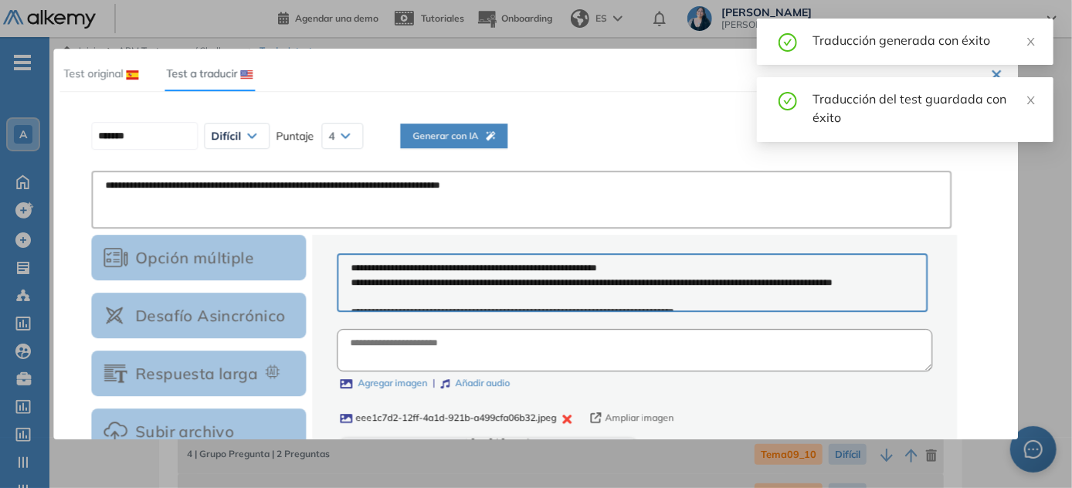
scroll to position [0, 0]
click at [459, 137] on span "Generar con IA" at bounding box center [453, 136] width 83 height 15
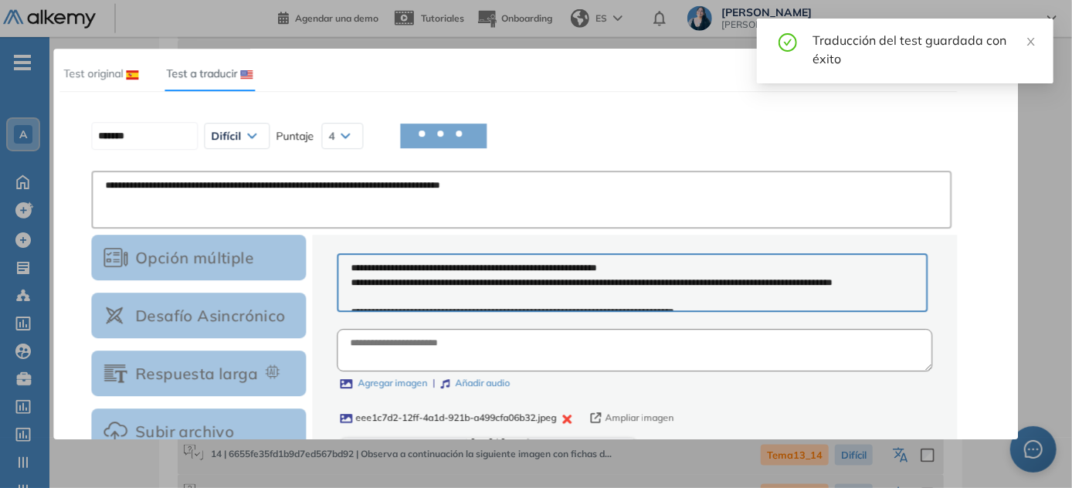
scroll to position [982, 0]
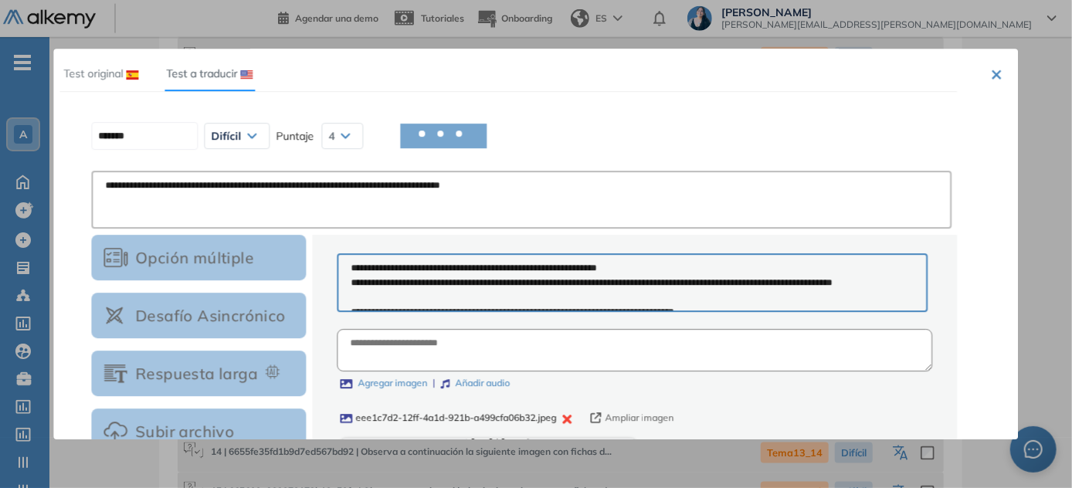
type input "********"
type textarea "**********"
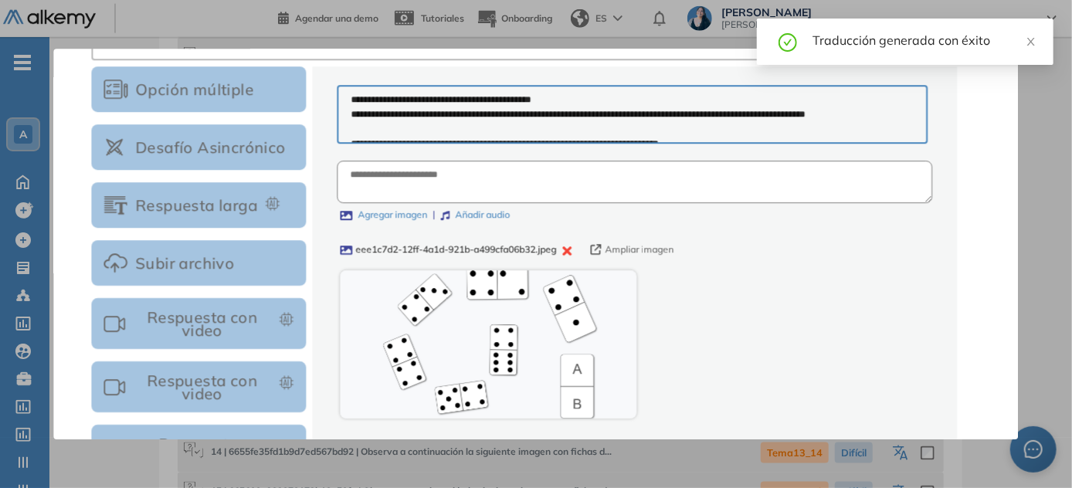
scroll to position [326, 0]
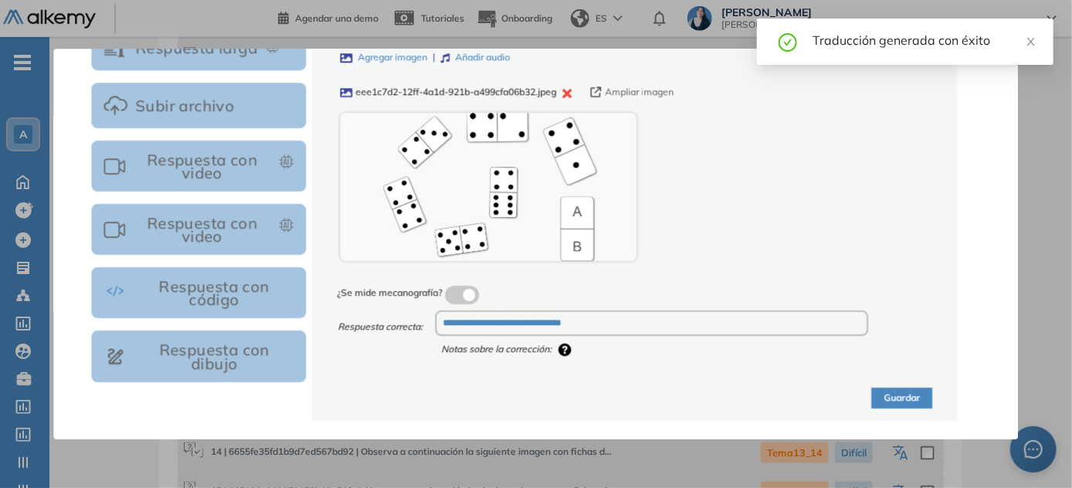
click at [537, 399] on button "Guardar" at bounding box center [902, 398] width 61 height 21
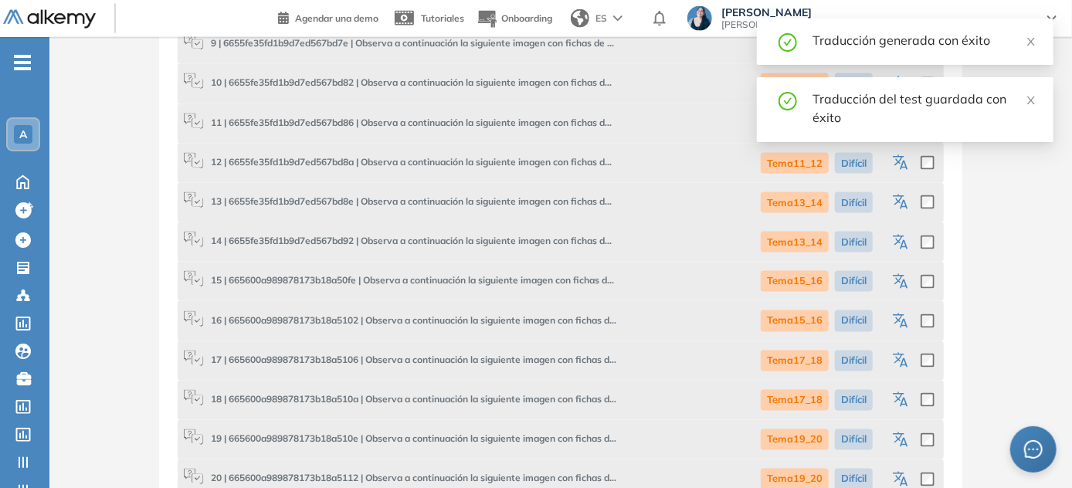
click at [537, 281] on icon "button" at bounding box center [902, 282] width 19 height 19
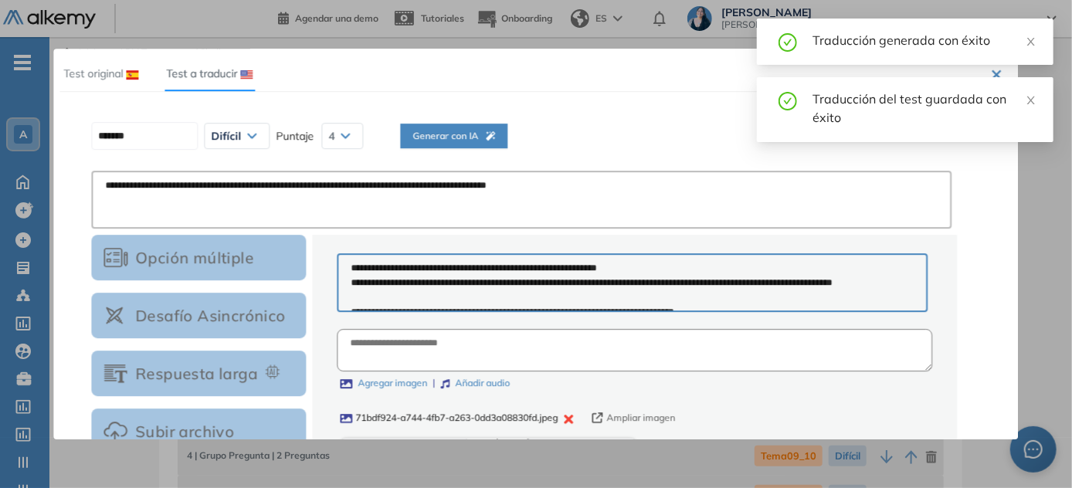
scroll to position [0, 0]
click at [492, 141] on span "Generar con IA" at bounding box center [453, 136] width 83 height 15
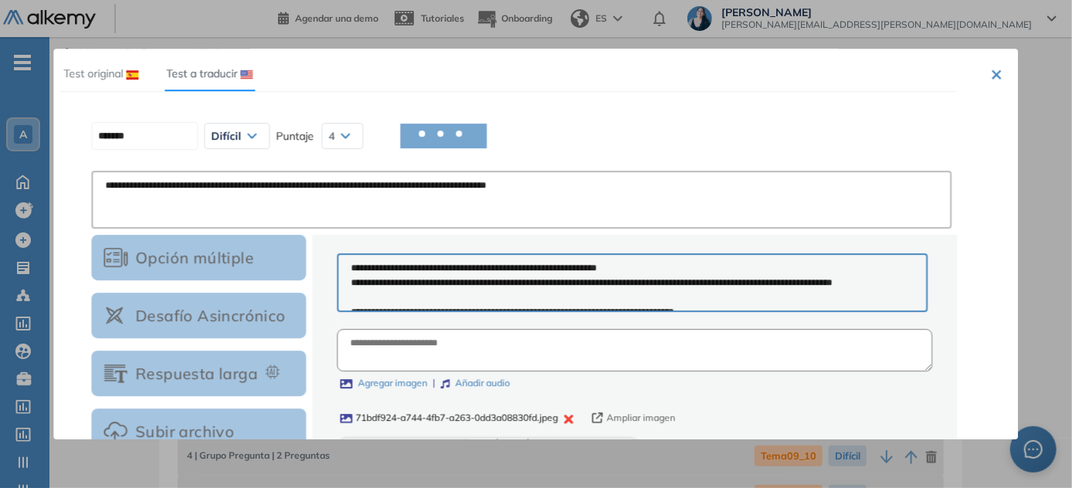
type input "********"
type textarea "**********"
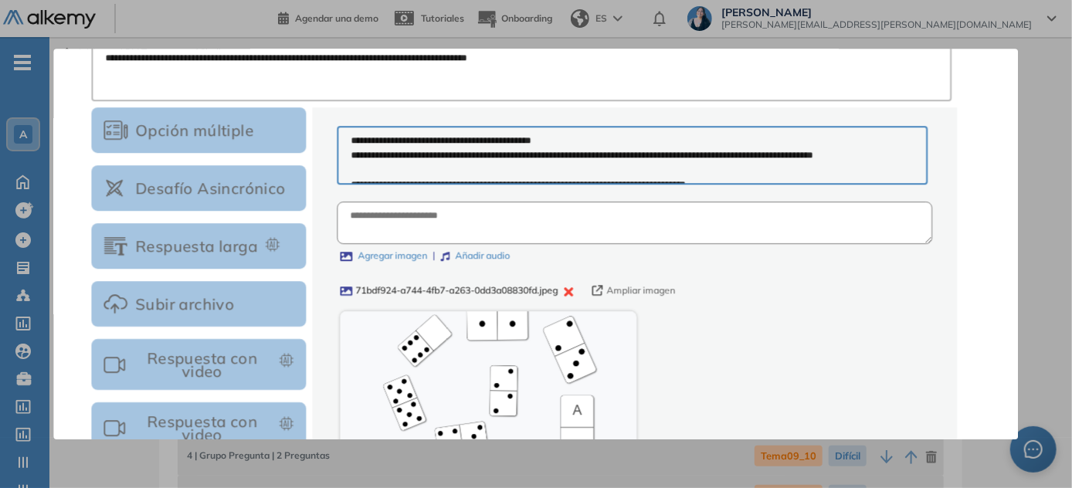
scroll to position [326, 0]
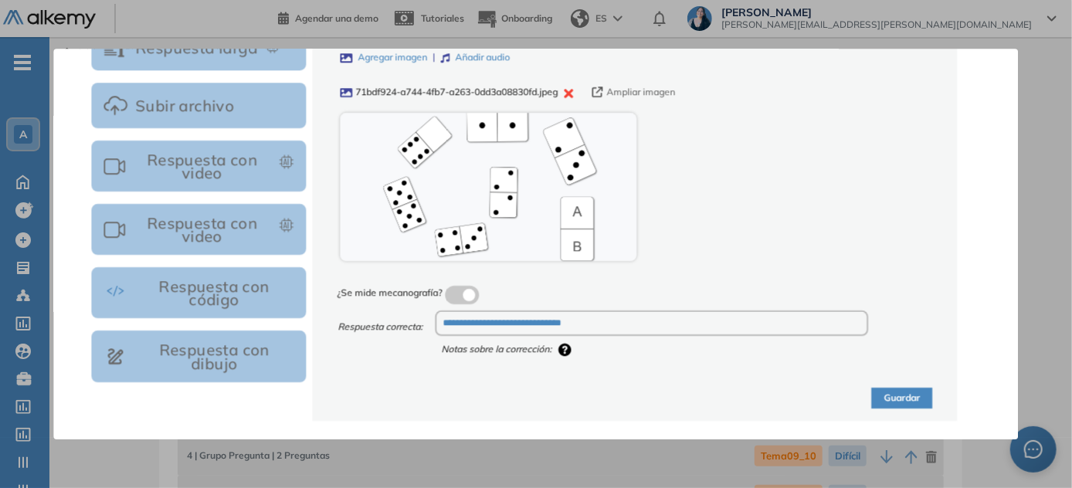
click at [537, 393] on button "Guardar" at bounding box center [902, 398] width 61 height 21
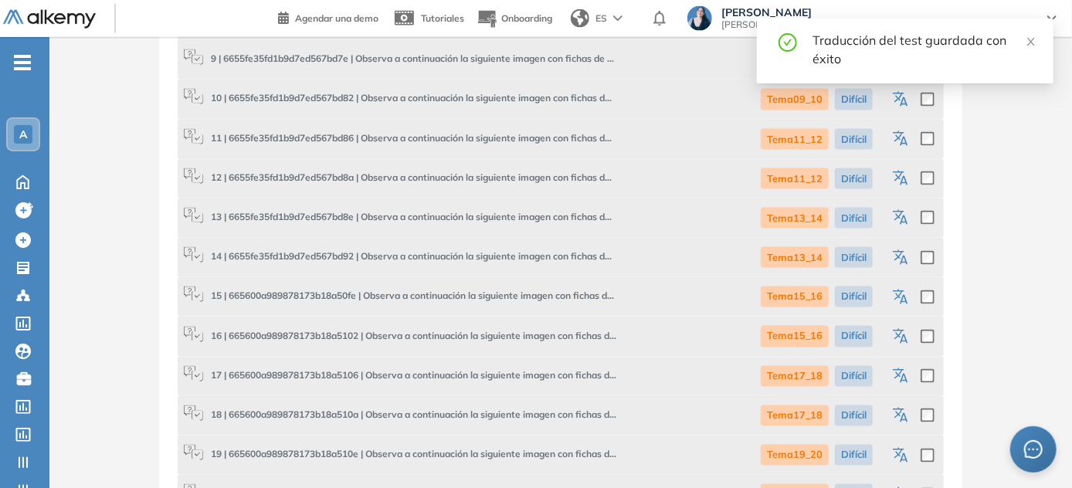
scroll to position [1263, 0]
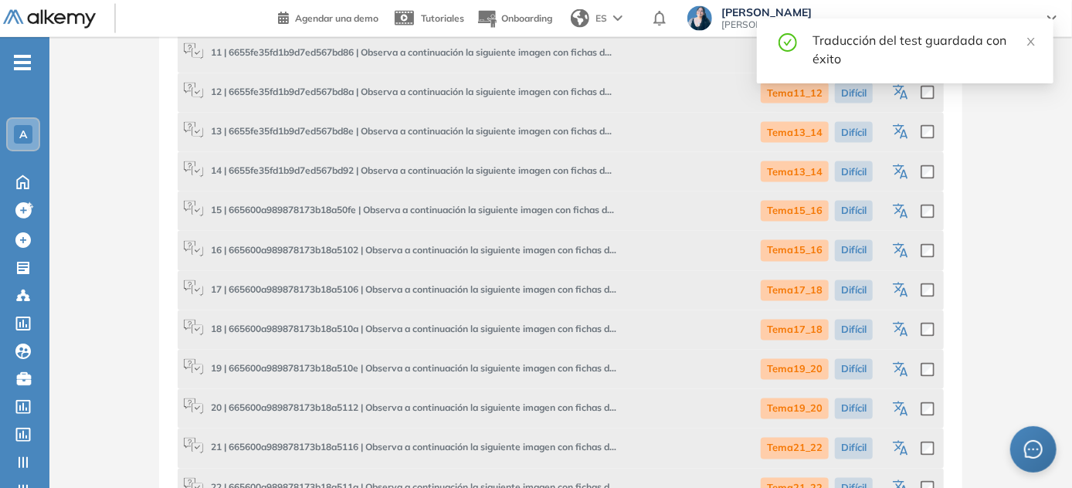
click at [537, 250] on icon "button" at bounding box center [902, 251] width 19 height 19
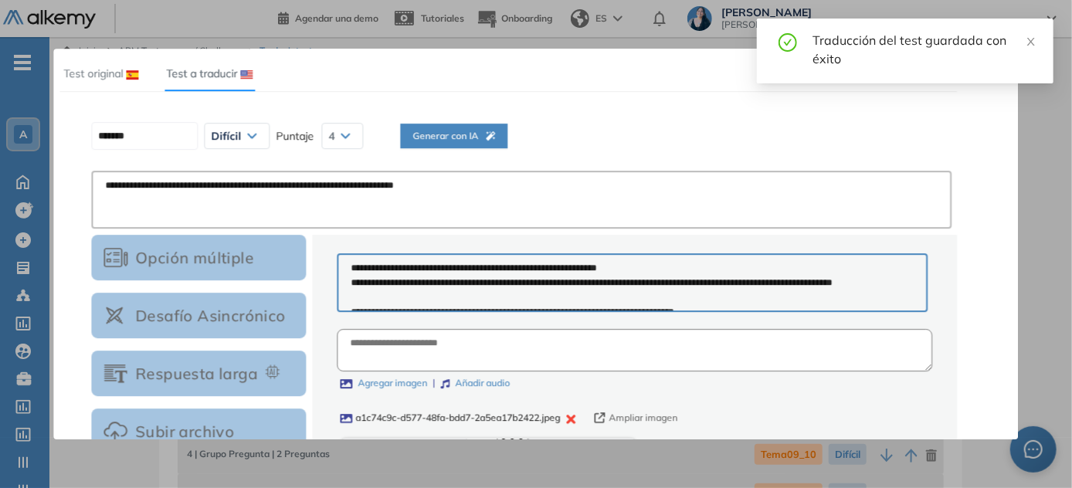
scroll to position [0, 0]
click at [485, 144] on div "Generar con IA" at bounding box center [453, 155] width 83 height 52
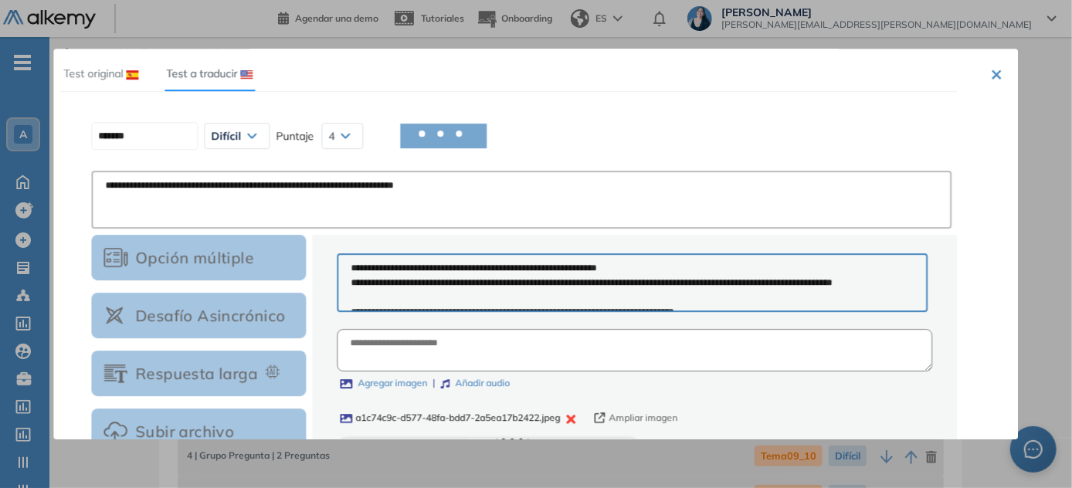
type input "********"
type textarea "**********"
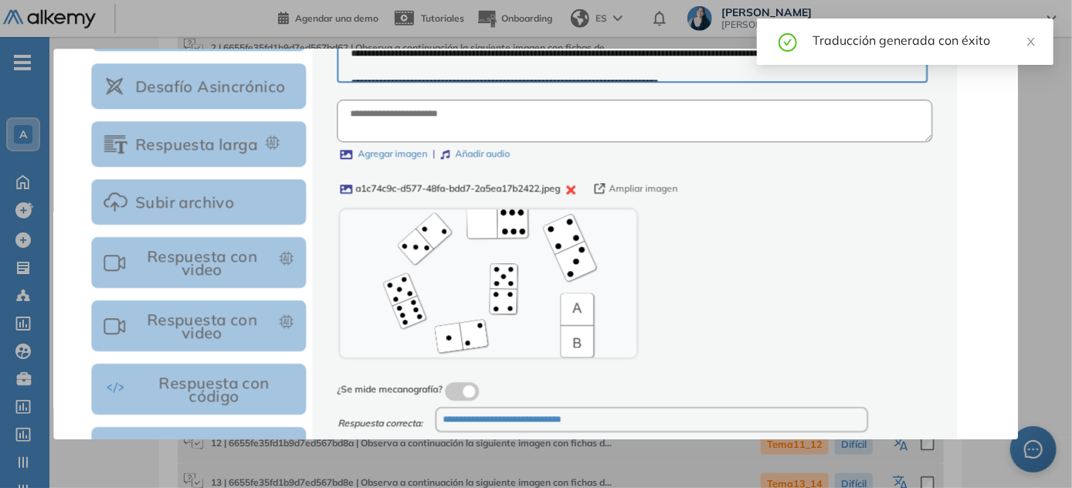
scroll to position [326, 0]
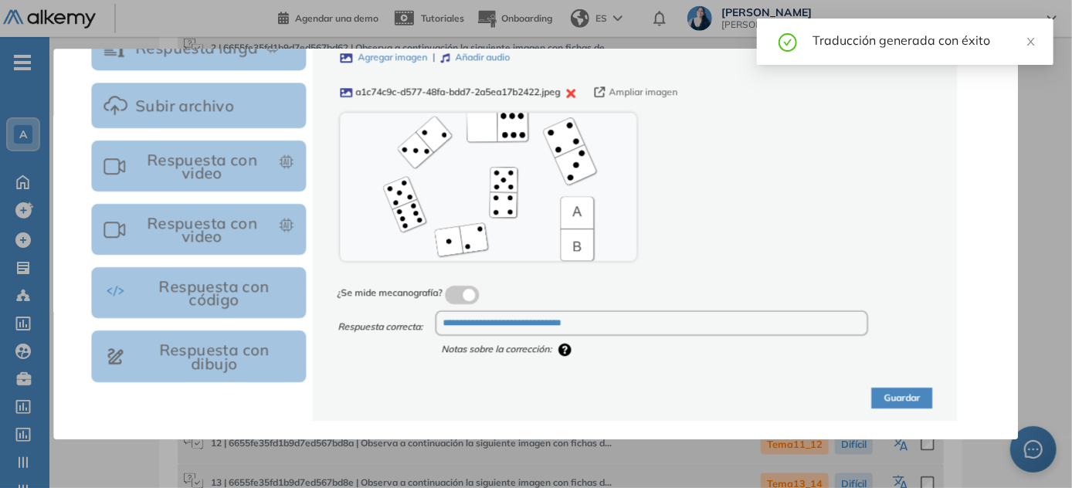
click at [537, 395] on button "Guardar" at bounding box center [902, 398] width 61 height 21
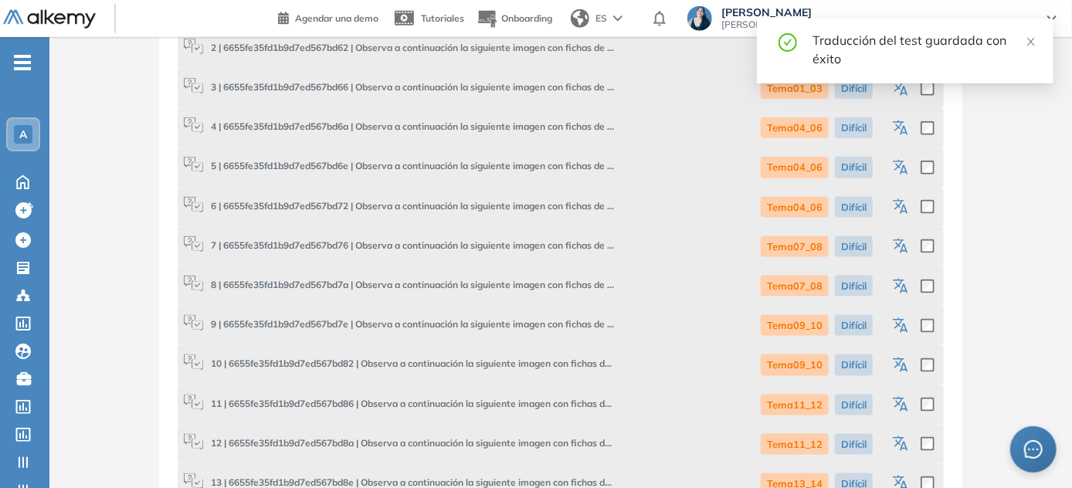
scroll to position [1333, 0]
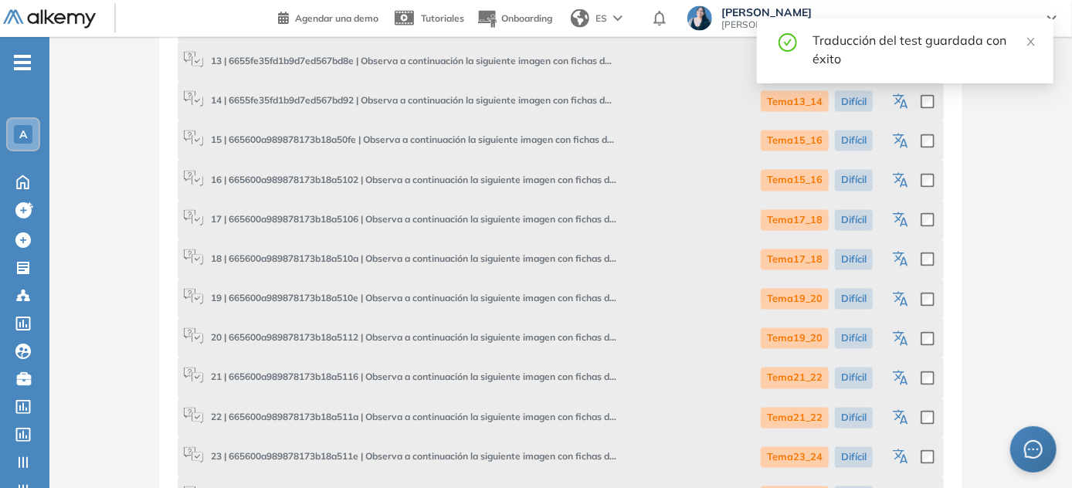
click at [537, 223] on icon "button" at bounding box center [903, 222] width 8 height 9
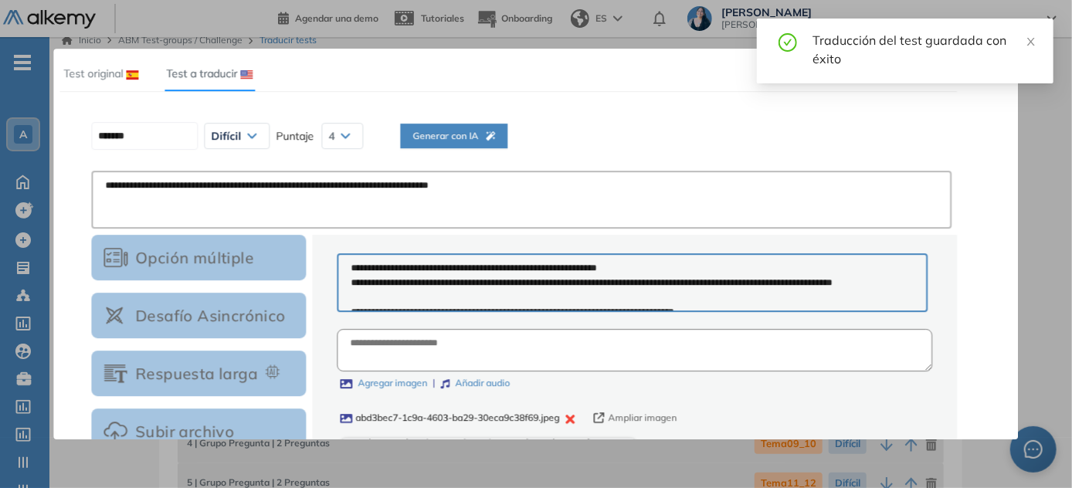
scroll to position [0, 0]
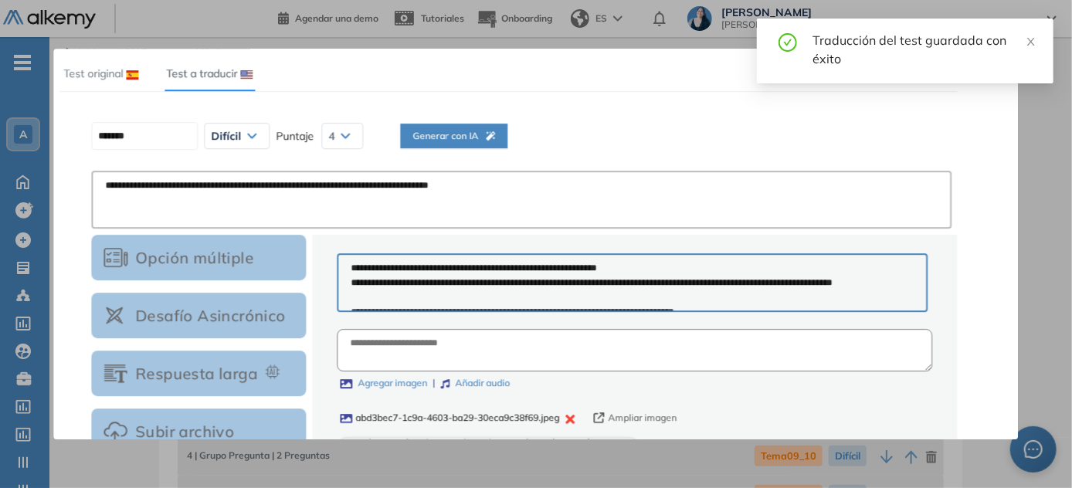
click at [493, 143] on span "Generar con IA" at bounding box center [453, 136] width 83 height 15
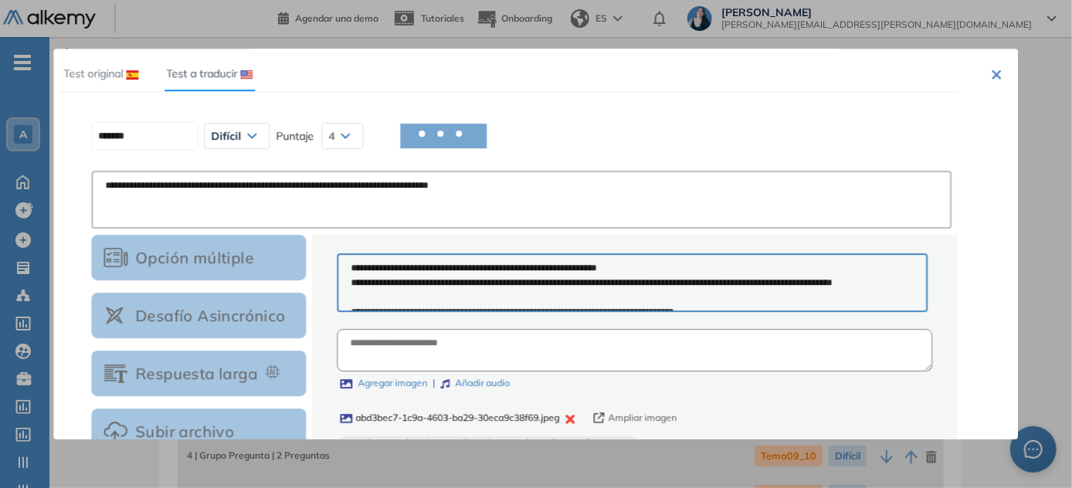
type input "********"
type textarea "**********"
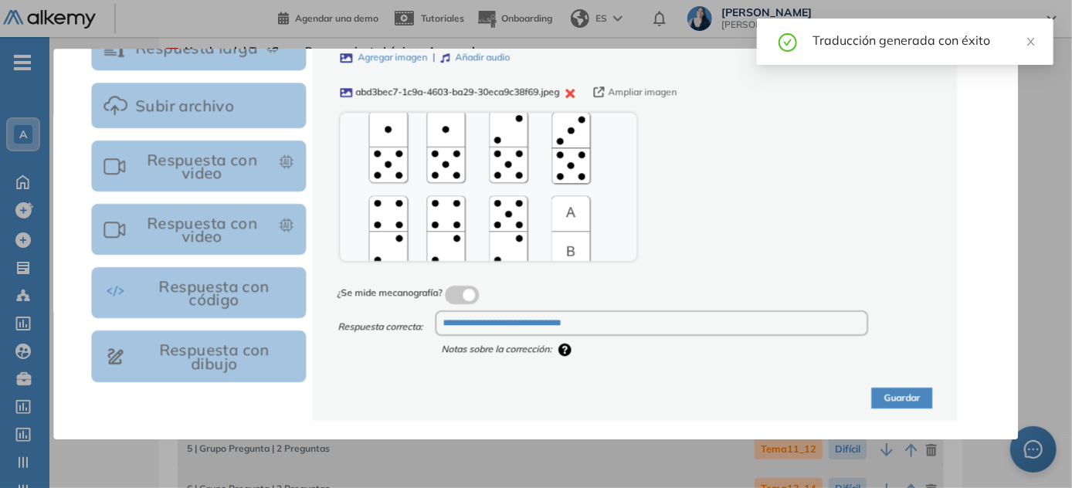
scroll to position [69, 0]
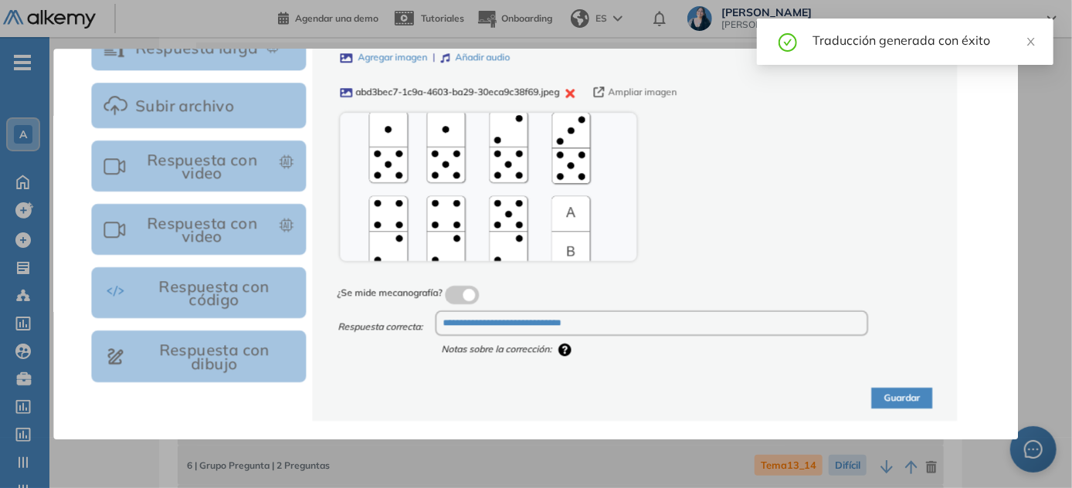
click at [537, 400] on button "Guardar" at bounding box center [902, 398] width 61 height 21
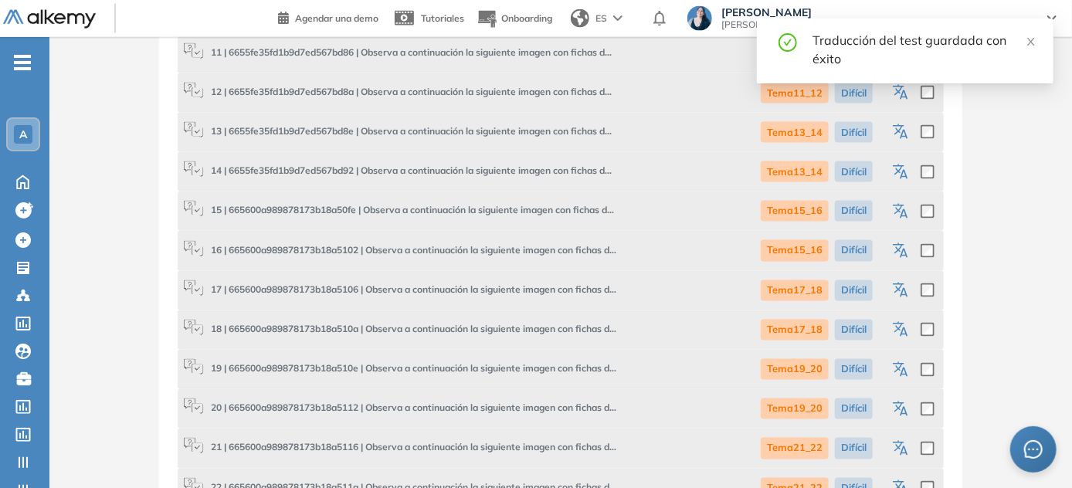
click at [537, 334] on icon "button" at bounding box center [903, 331] width 8 height 9
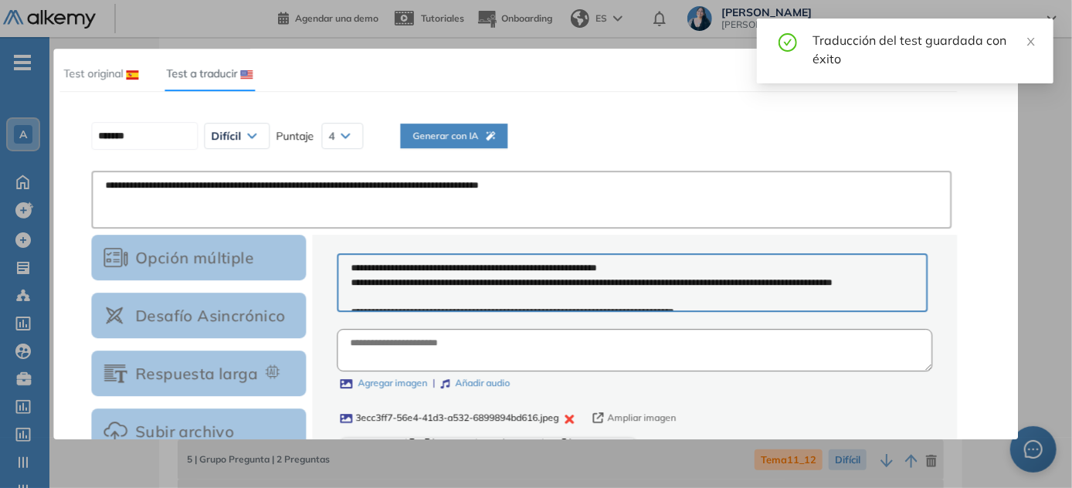
scroll to position [6, 0]
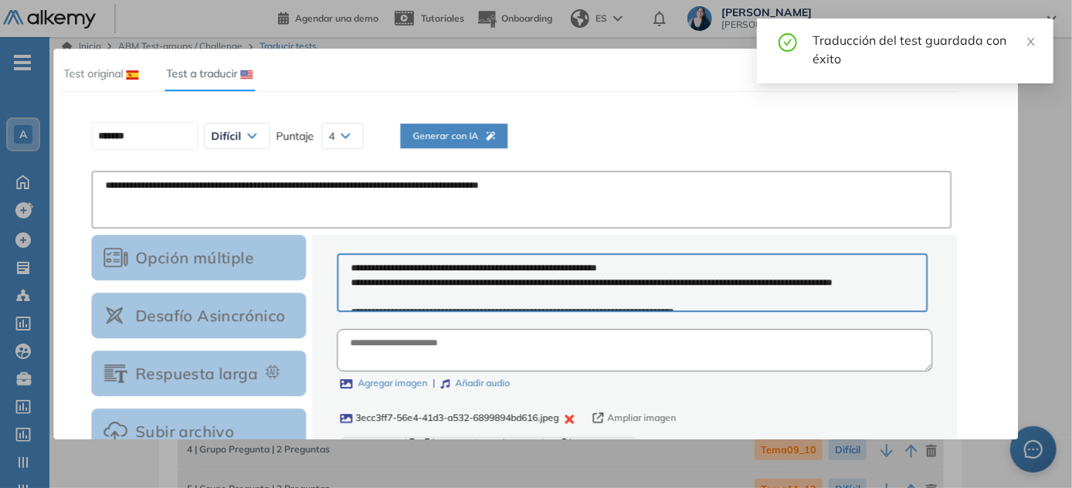
click at [471, 136] on span "Generar con IA" at bounding box center [453, 136] width 83 height 15
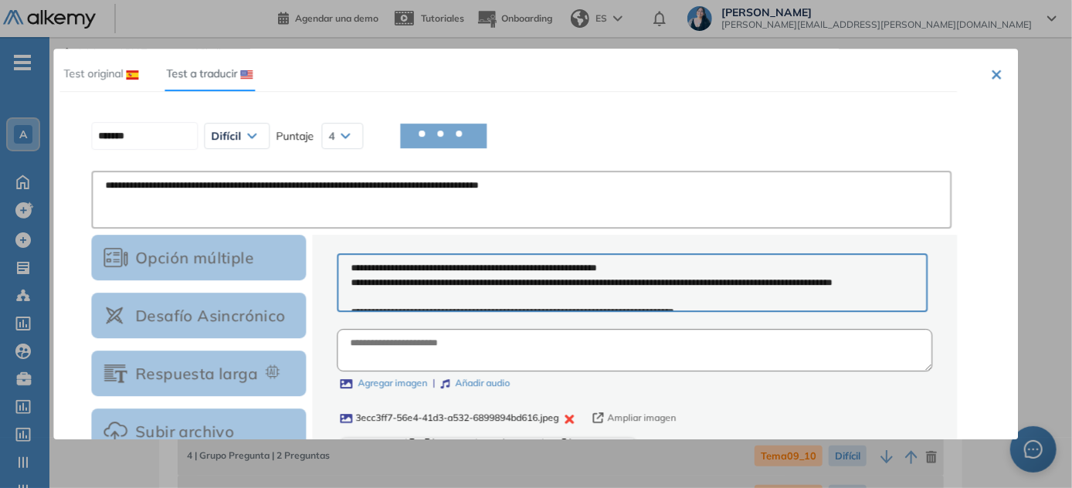
scroll to position [14, 0]
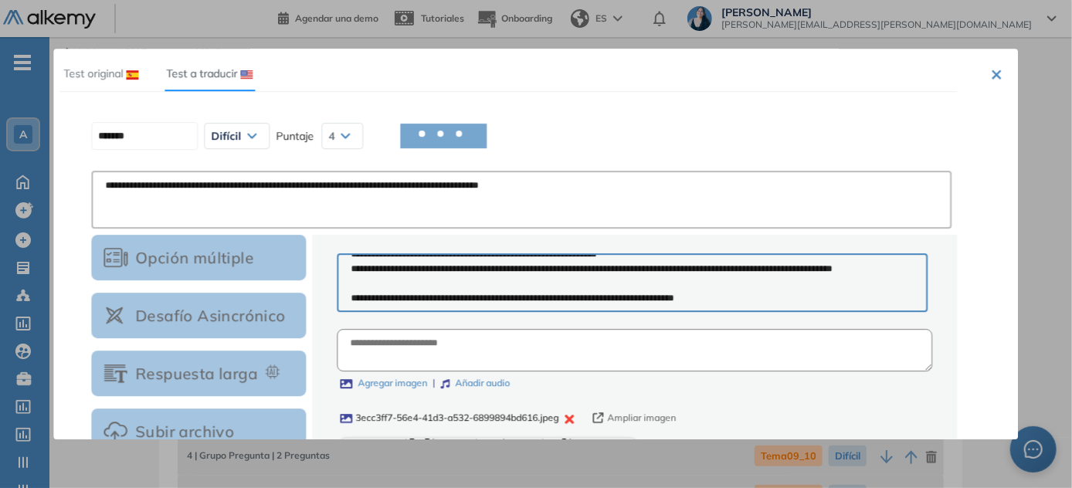
type input "********"
type textarea "**********"
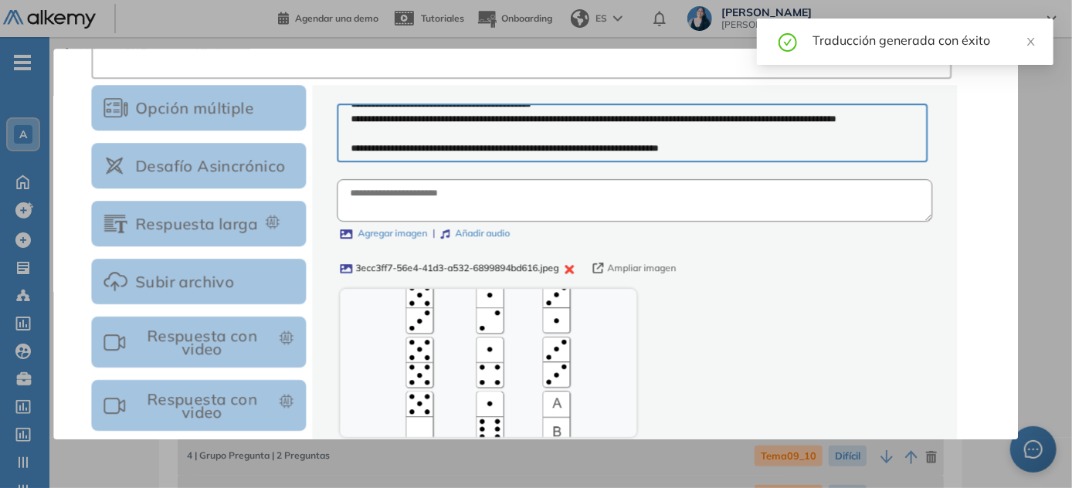
scroll to position [326, 0]
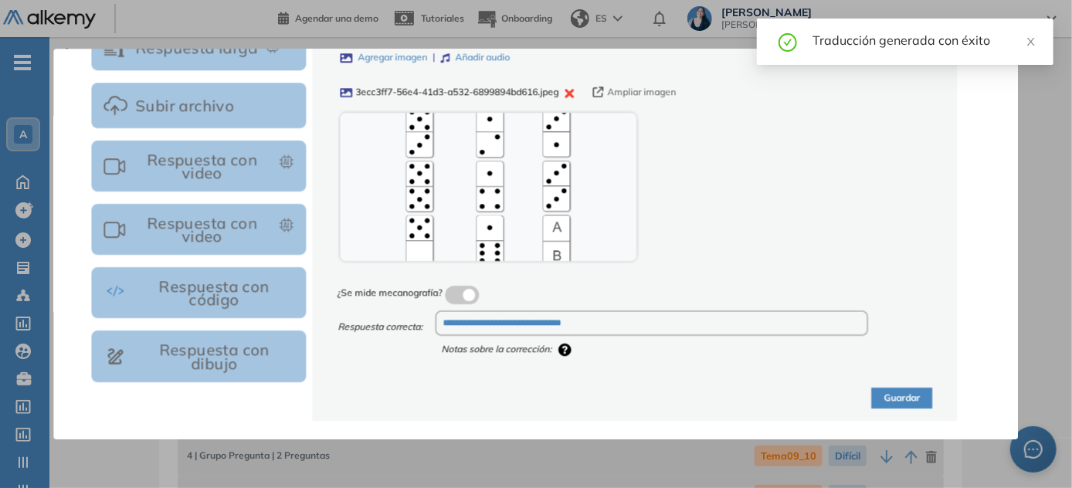
click at [537, 398] on button "Guardar" at bounding box center [902, 398] width 61 height 21
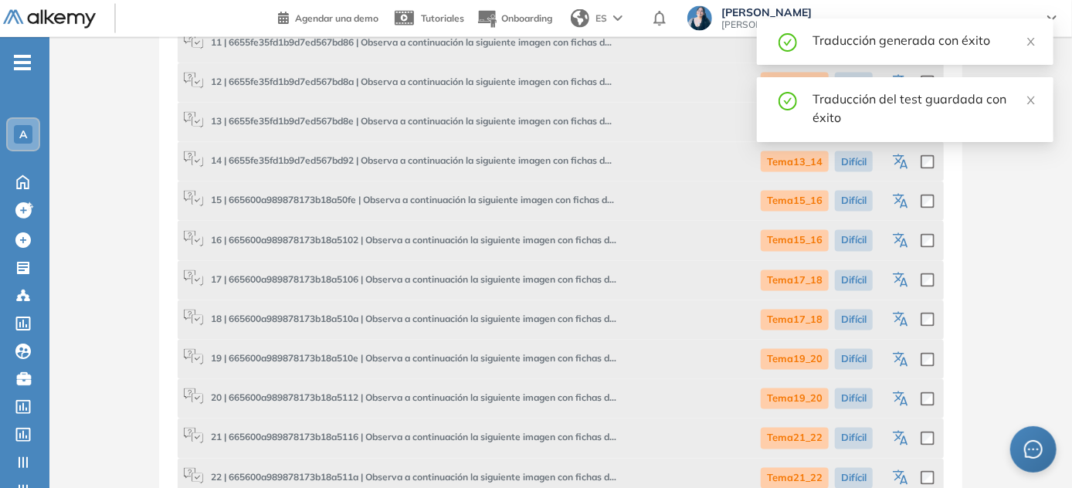
scroll to position [1263, 0]
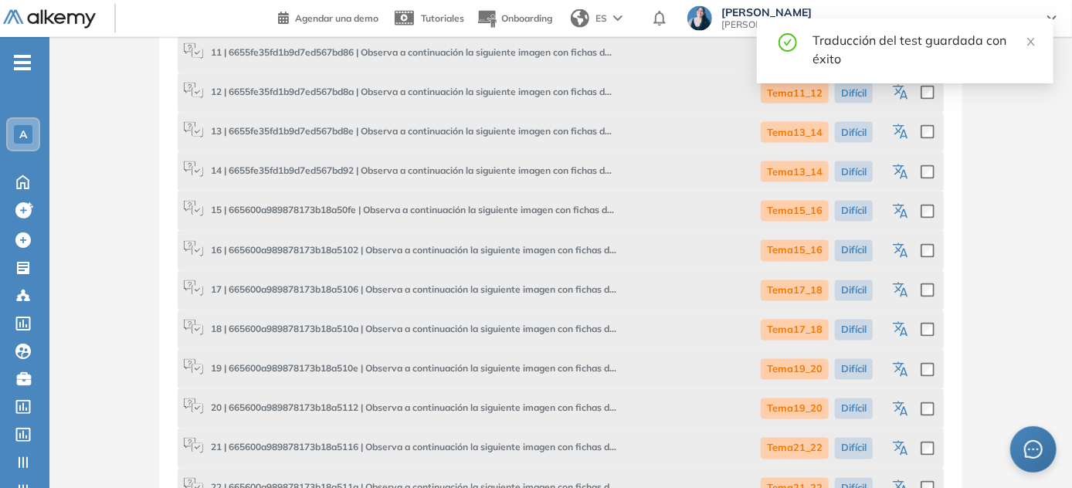
click at [537, 366] on icon "button" at bounding box center [899, 366] width 12 height 11
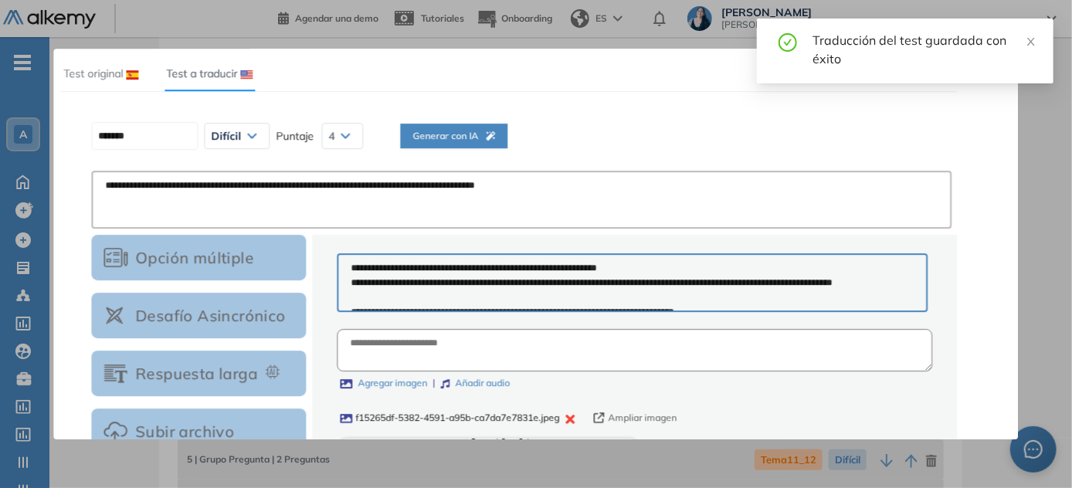
scroll to position [4, 0]
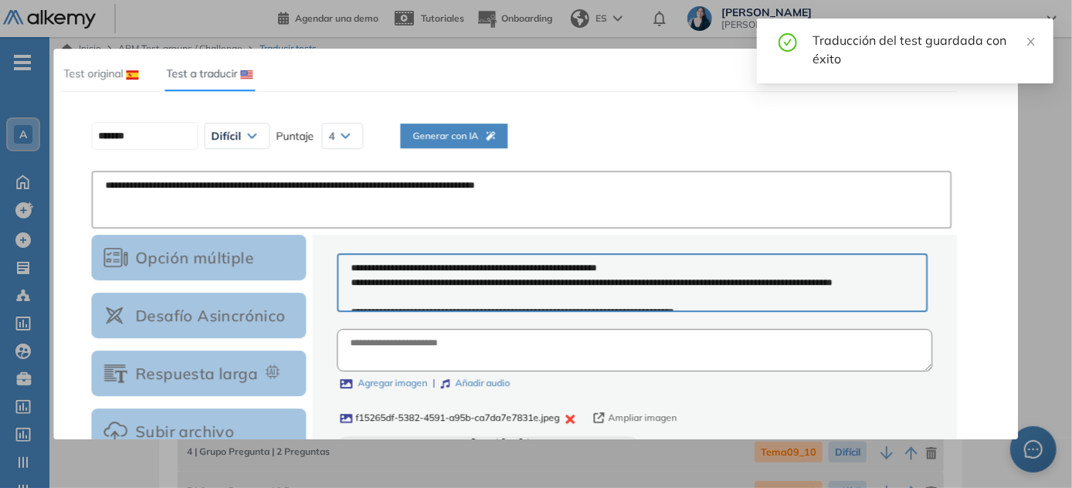
click at [482, 133] on span "Generar con IA" at bounding box center [453, 136] width 83 height 15
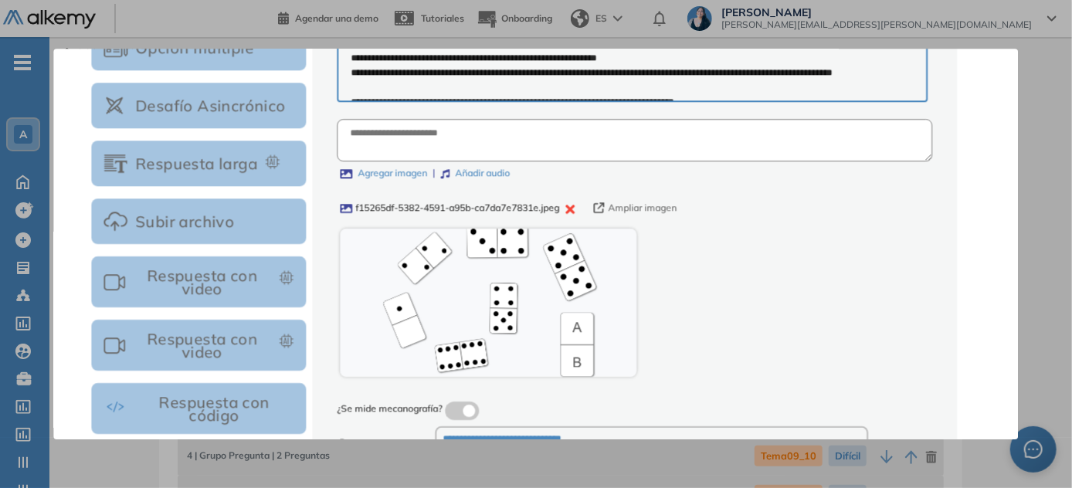
scroll to position [326, 0]
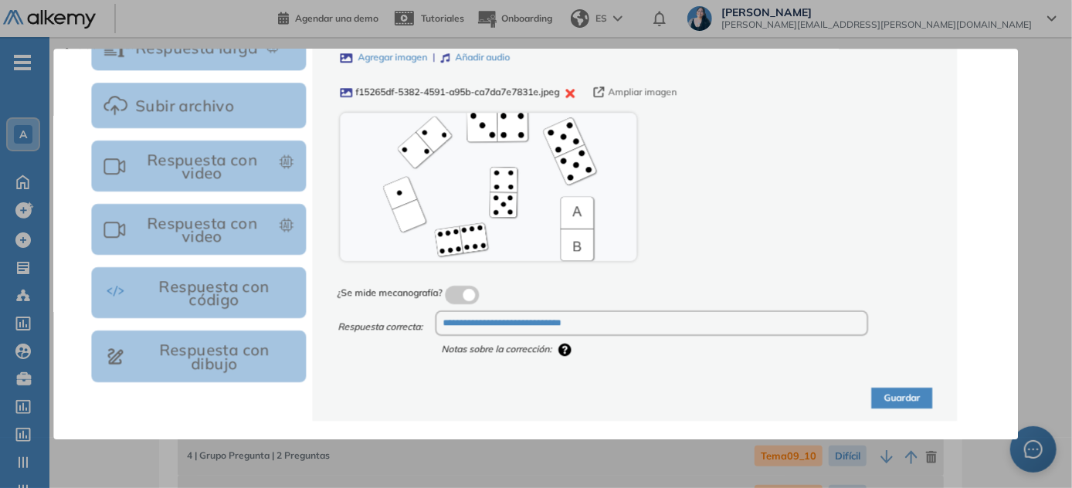
type input "********"
type textarea "**********"
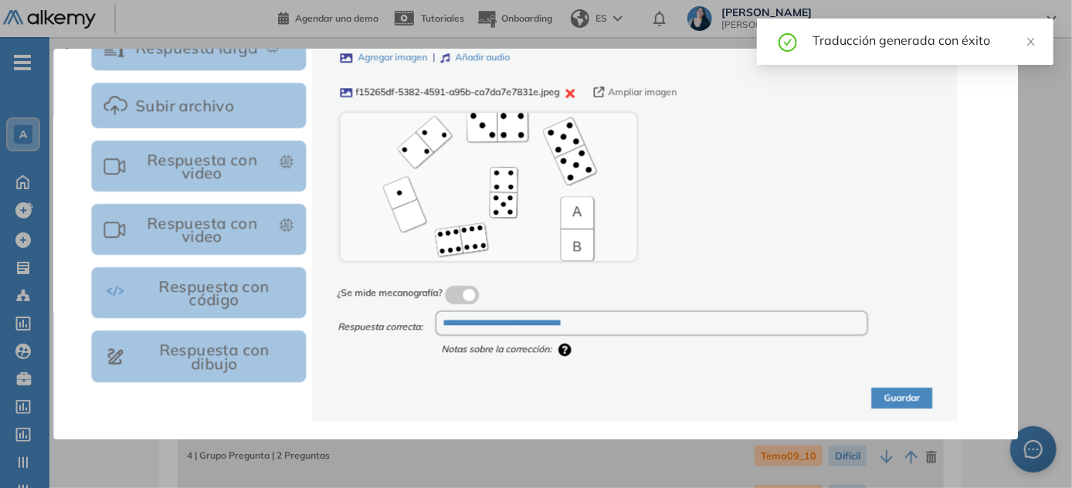
click at [537, 398] on button "Guardar" at bounding box center [902, 398] width 61 height 21
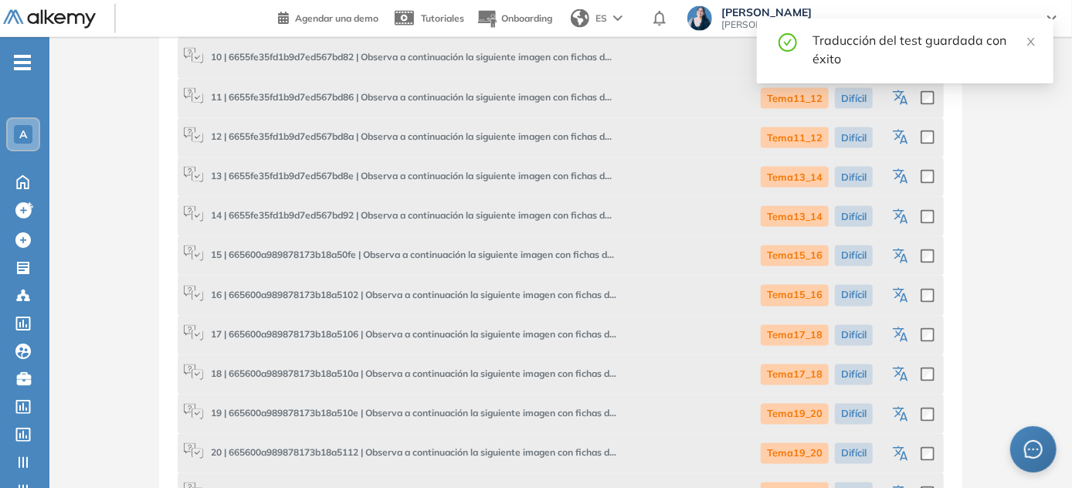
scroll to position [1333, 0]
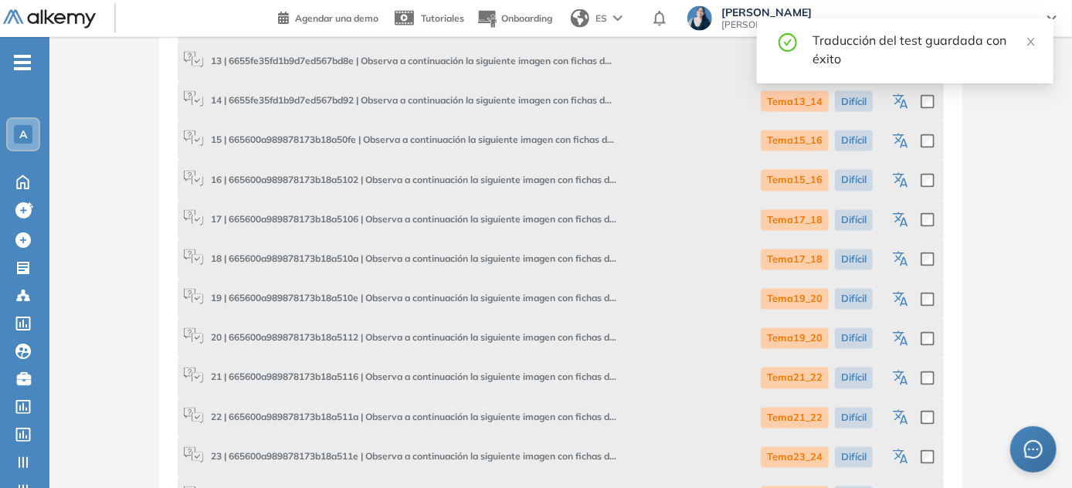
click at [537, 343] on icon "button" at bounding box center [902, 339] width 19 height 19
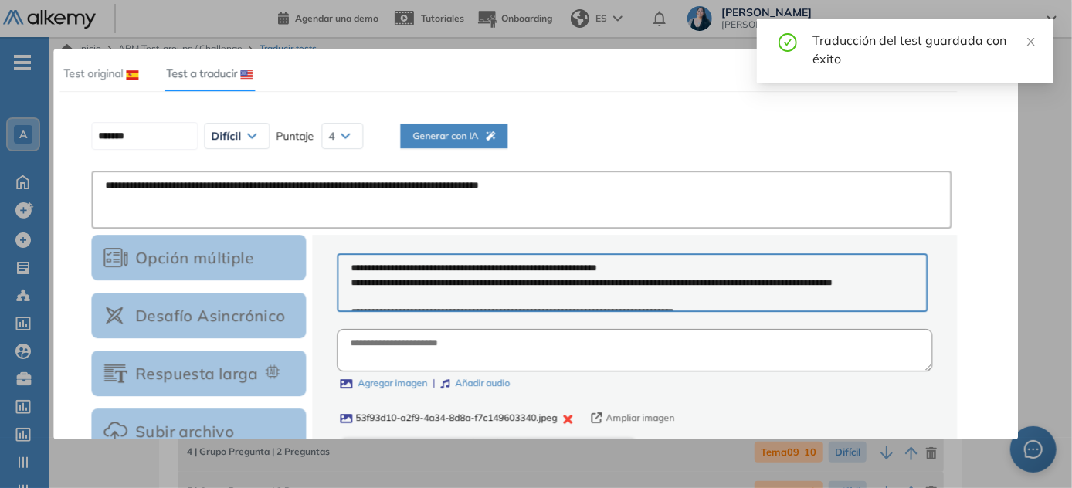
scroll to position [0, 0]
click at [495, 138] on span "Generar con IA" at bounding box center [453, 136] width 83 height 15
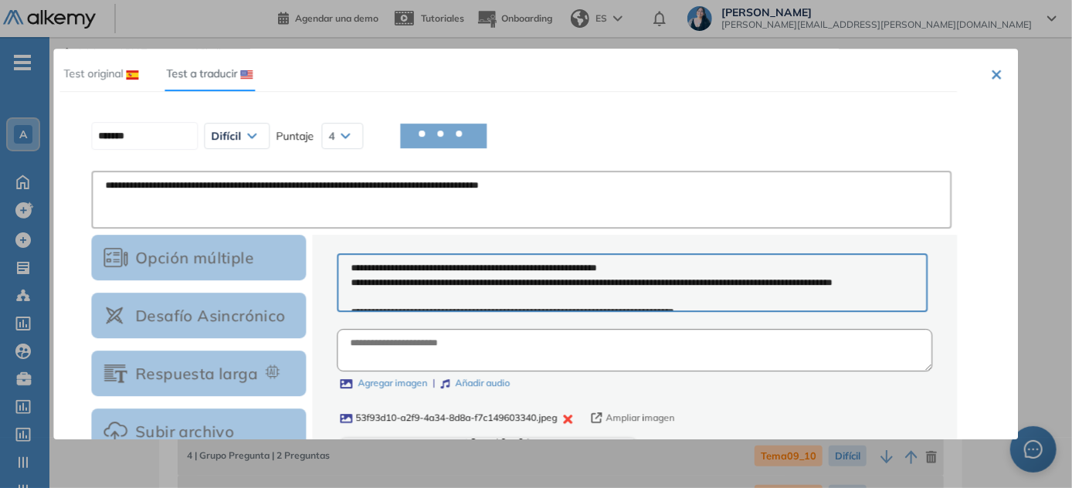
type input "********"
type textarea "**********"
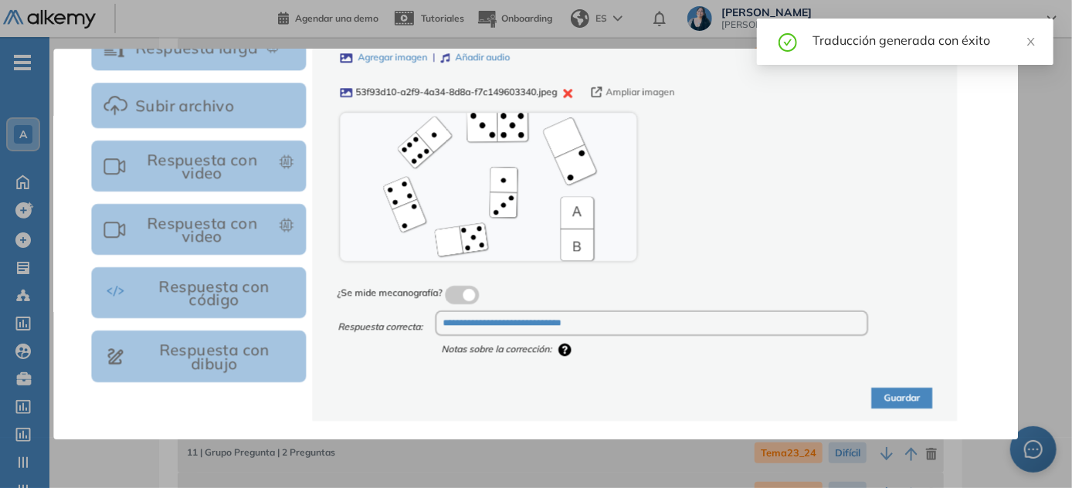
scroll to position [351, 0]
click at [537, 399] on button "Guardar" at bounding box center [902, 398] width 61 height 21
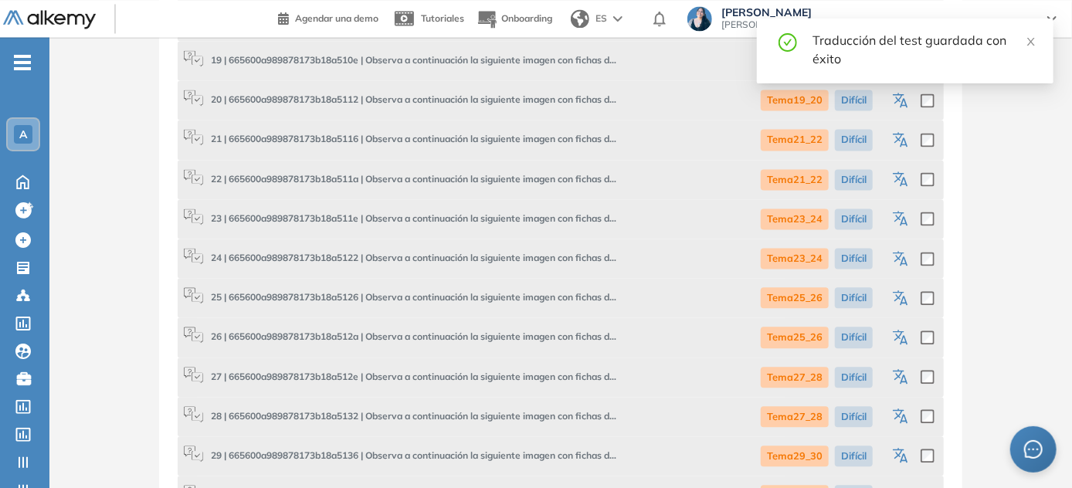
scroll to position [1462, 0]
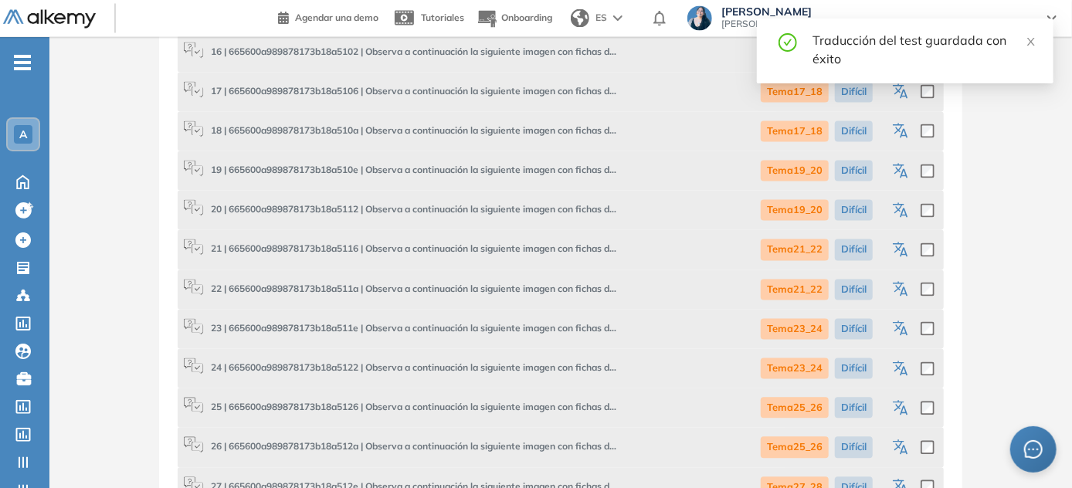
click at [537, 252] on icon "button" at bounding box center [903, 252] width 8 height 9
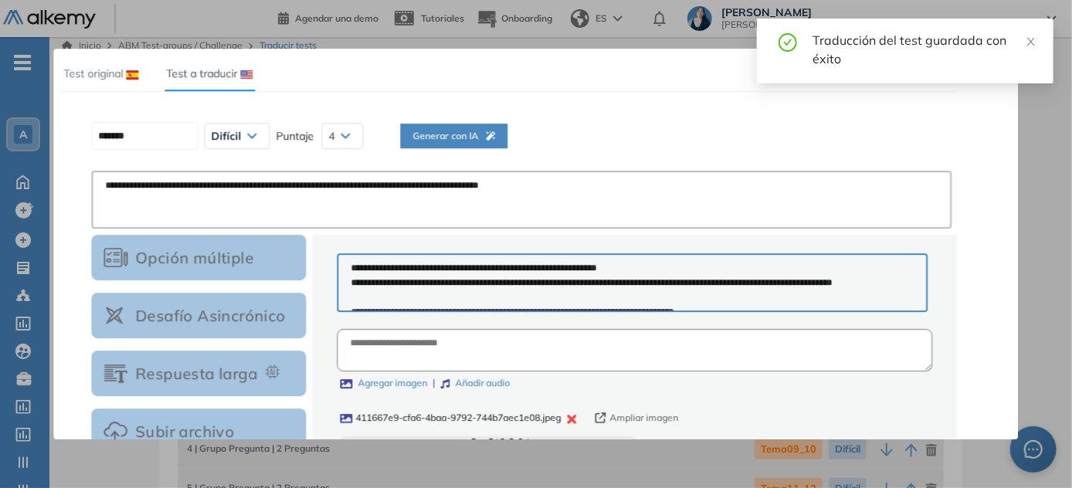
scroll to position [0, 0]
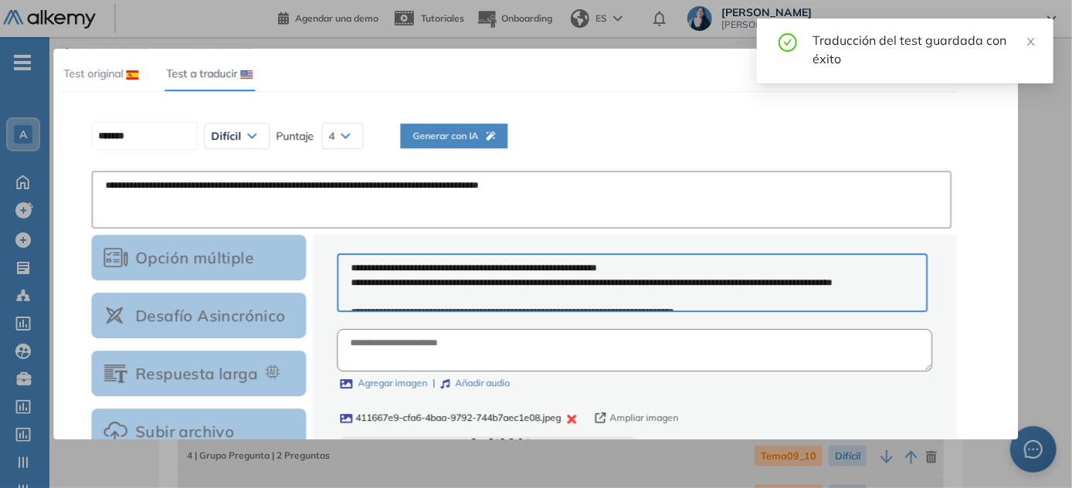
click at [462, 134] on span "Generar con IA" at bounding box center [453, 136] width 83 height 15
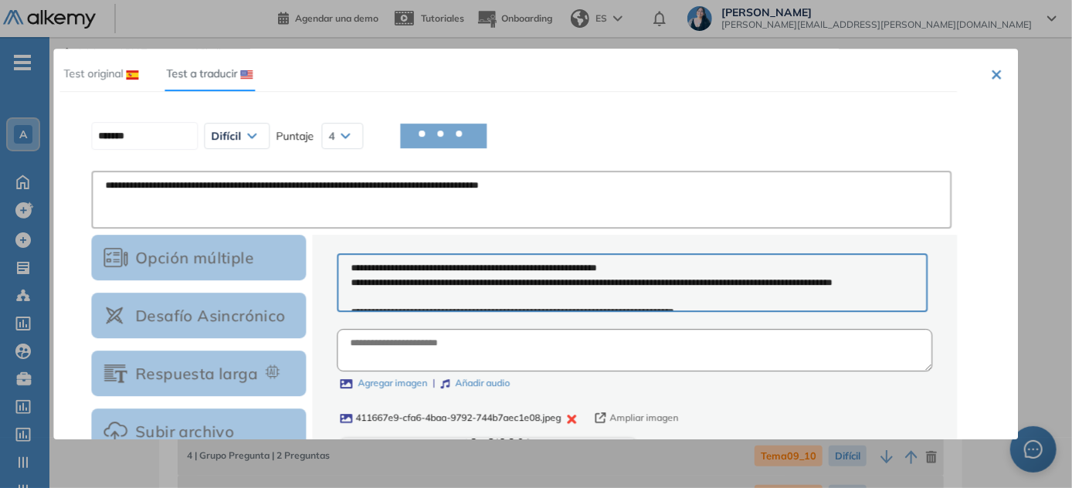
type input "********"
type textarea "**********"
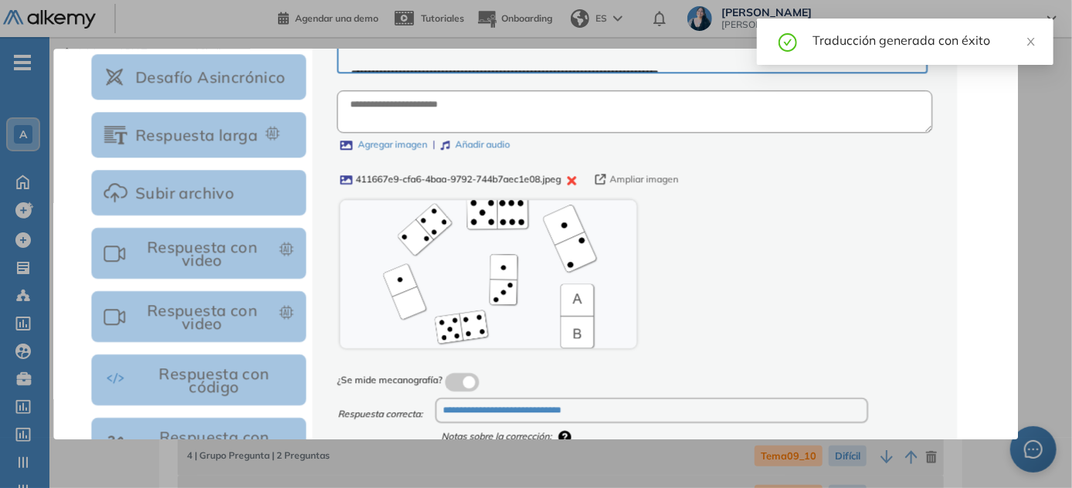
scroll to position [326, 0]
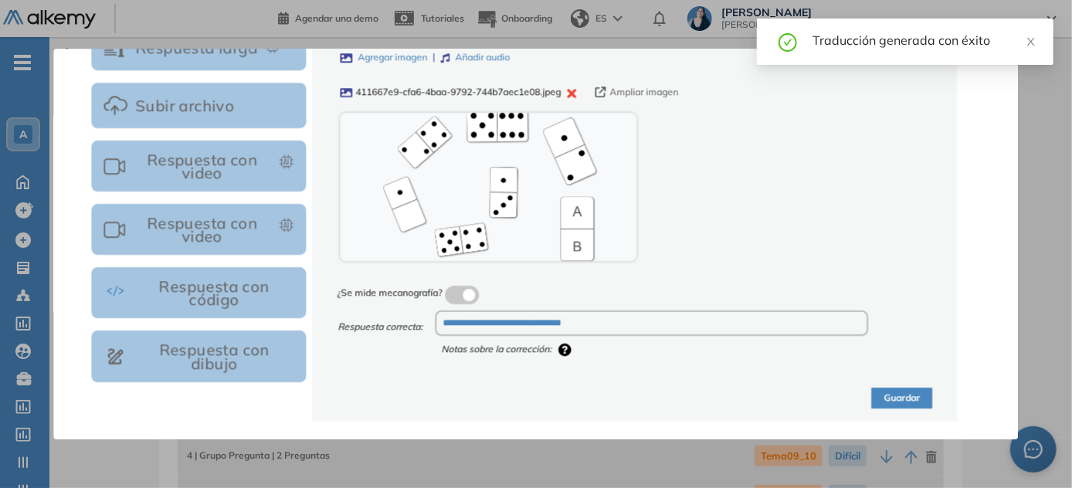
click at [537, 396] on button "Guardar" at bounding box center [902, 398] width 61 height 21
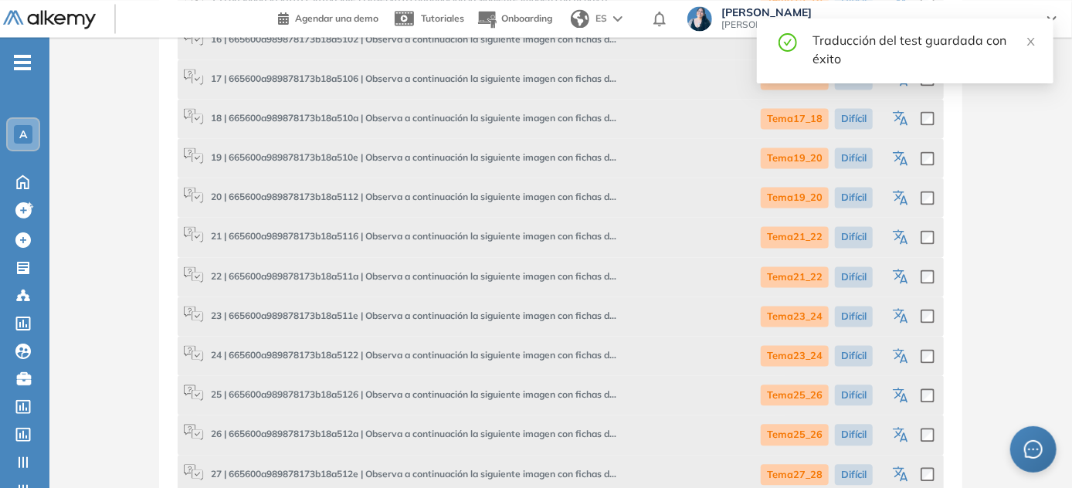
click at [537, 281] on icon "button" at bounding box center [903, 279] width 8 height 9
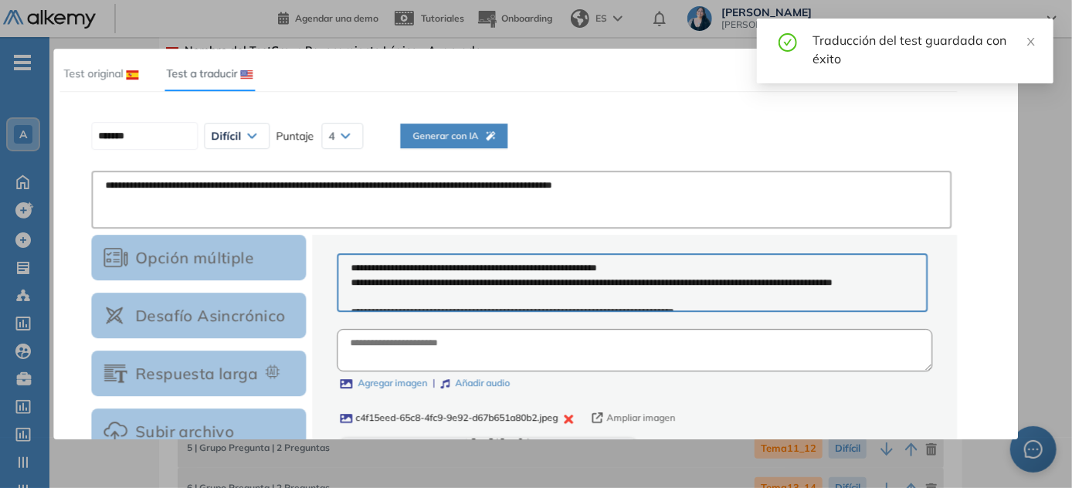
scroll to position [14, 0]
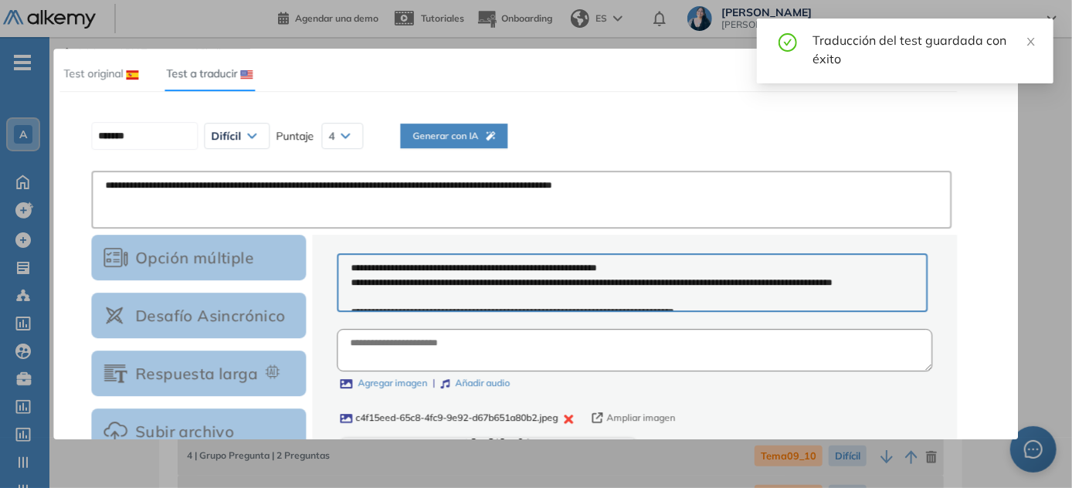
click at [466, 134] on span "Generar con IA" at bounding box center [453, 136] width 83 height 15
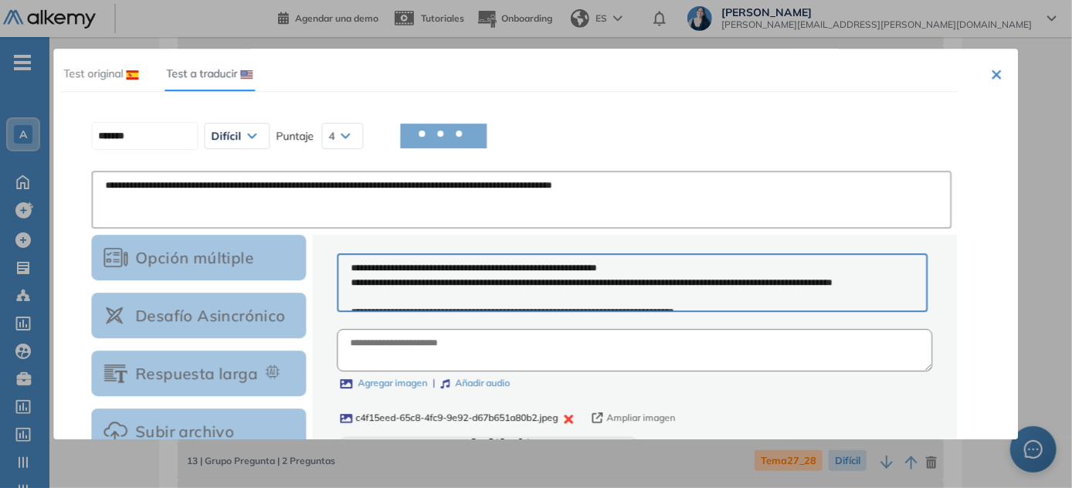
type input "********"
type textarea "**********"
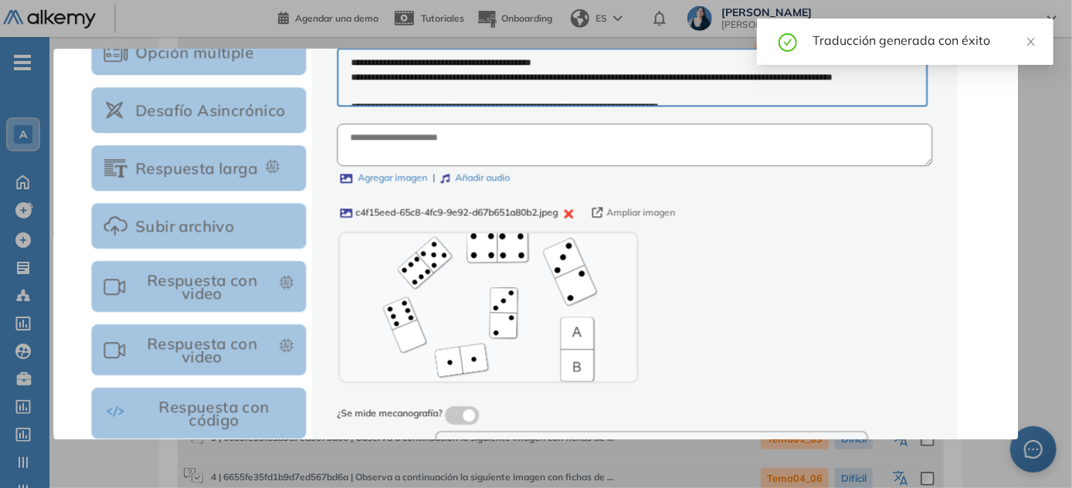
scroll to position [326, 0]
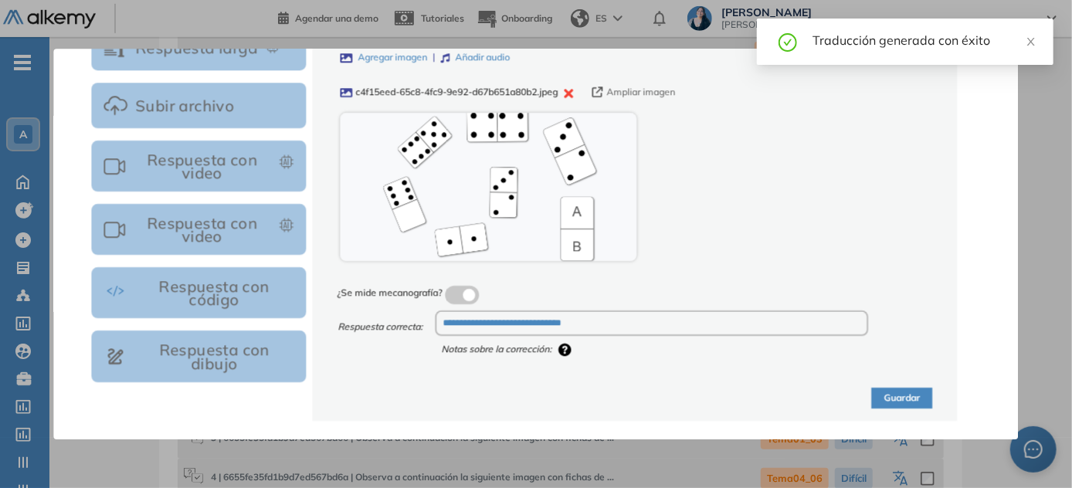
click at [537, 395] on button "Guardar" at bounding box center [902, 398] width 61 height 21
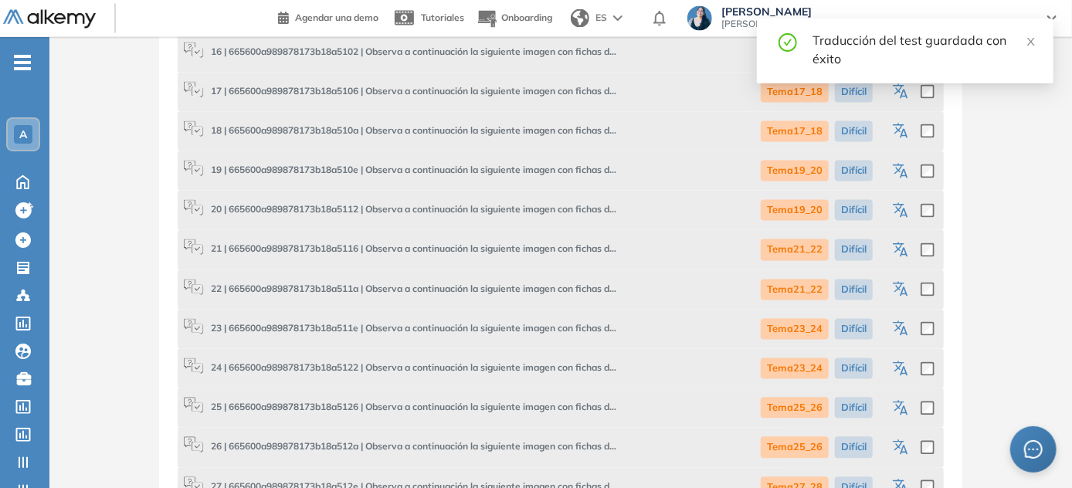
click at [537, 328] on icon "button" at bounding box center [899, 326] width 12 height 11
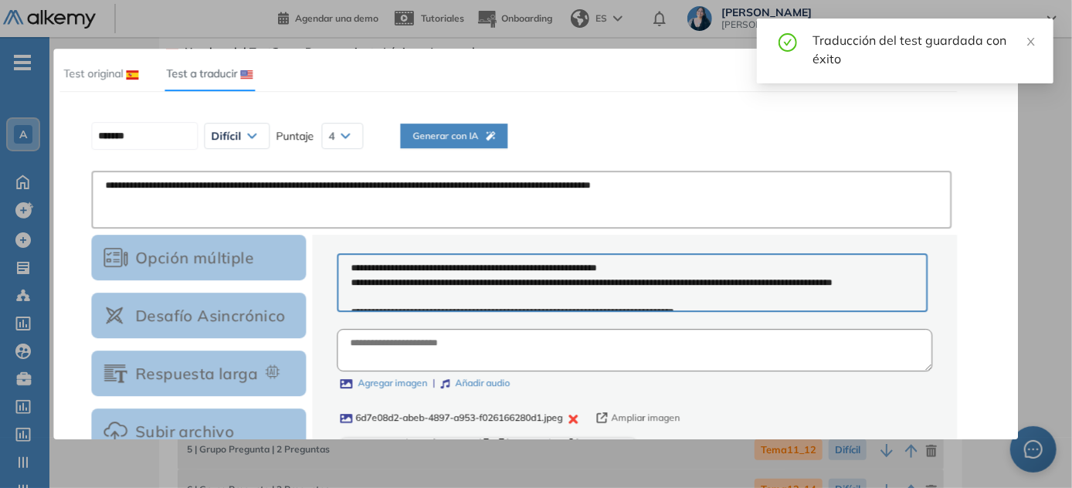
scroll to position [10, 0]
click at [495, 138] on icon "button" at bounding box center [490, 135] width 9 height 9
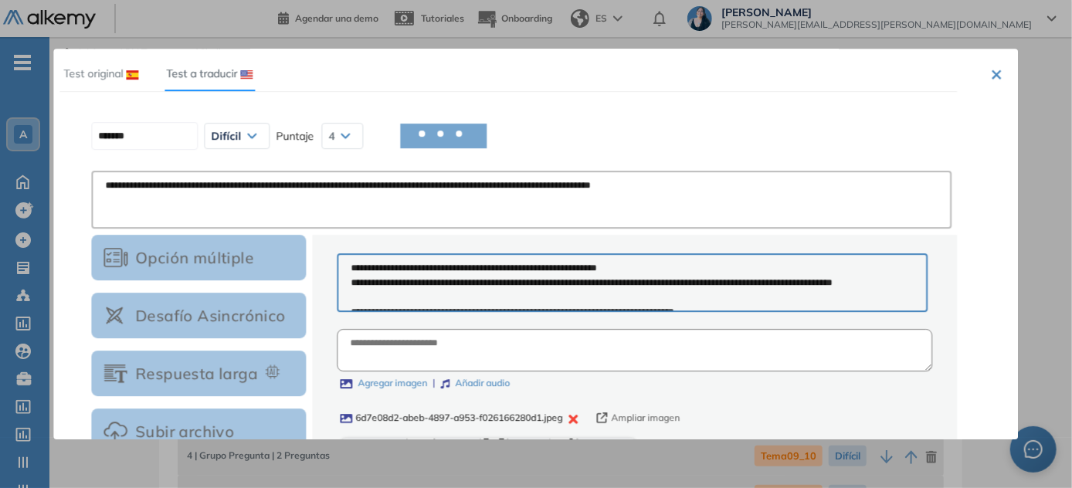
type input "********"
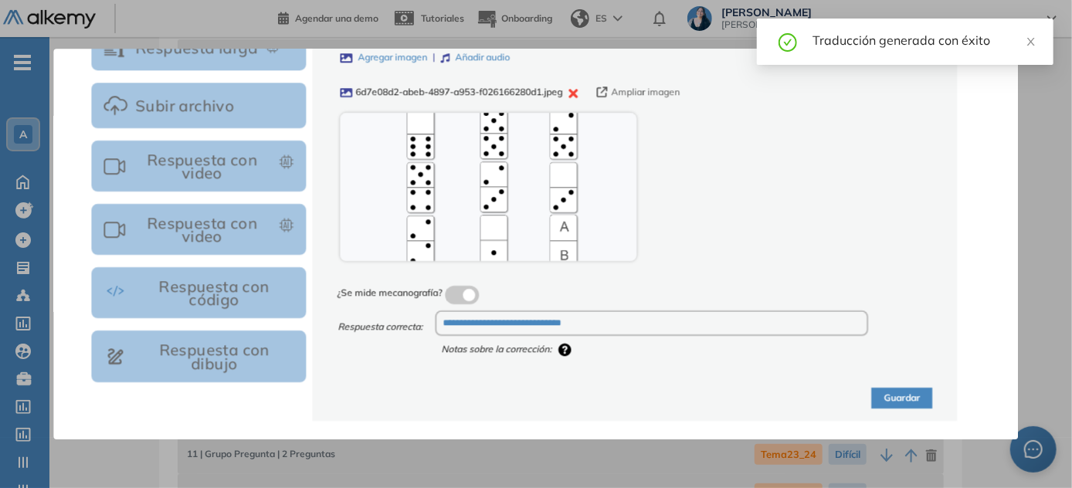
scroll to position [351, 0]
click at [537, 395] on button "Guardar" at bounding box center [902, 398] width 61 height 21
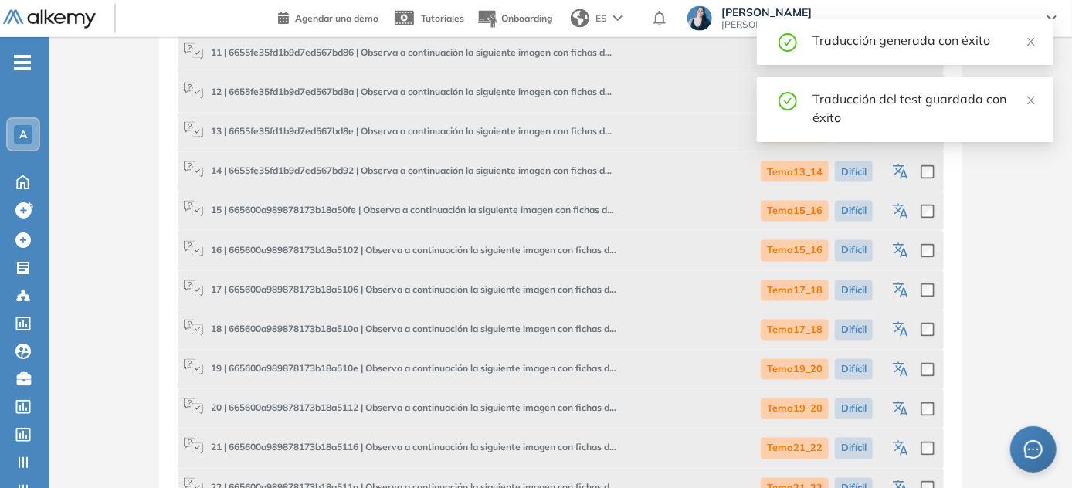
scroll to position [1614, 0]
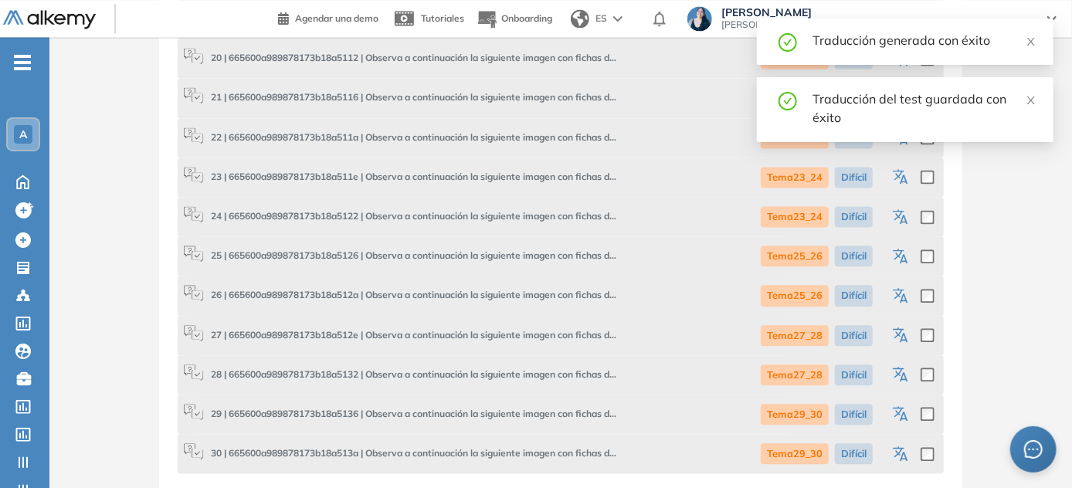
click at [537, 218] on icon "button" at bounding box center [903, 218] width 8 height 9
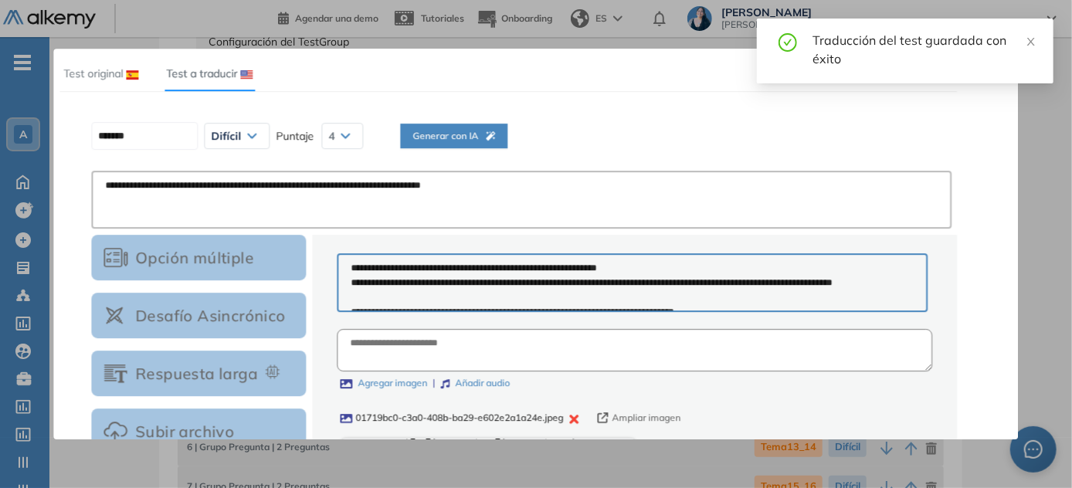
scroll to position [4, 0]
click at [455, 139] on span "Generar con IA" at bounding box center [453, 136] width 83 height 15
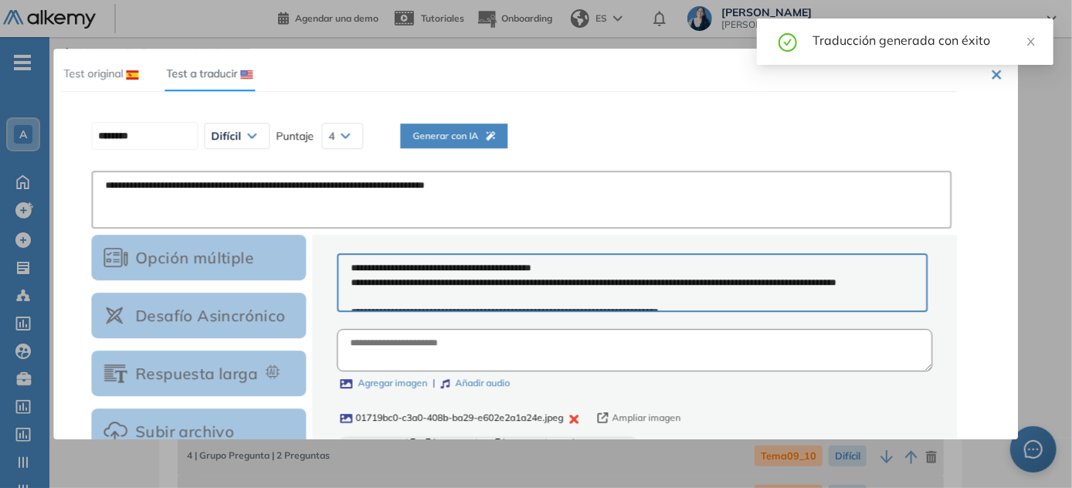
scroll to position [326, 0]
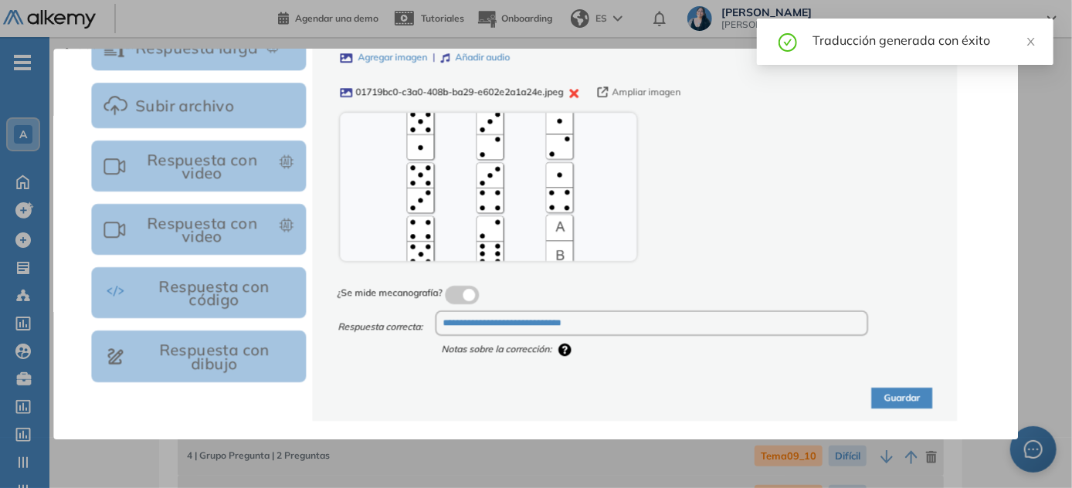
click at [537, 391] on button "Guardar" at bounding box center [902, 398] width 61 height 21
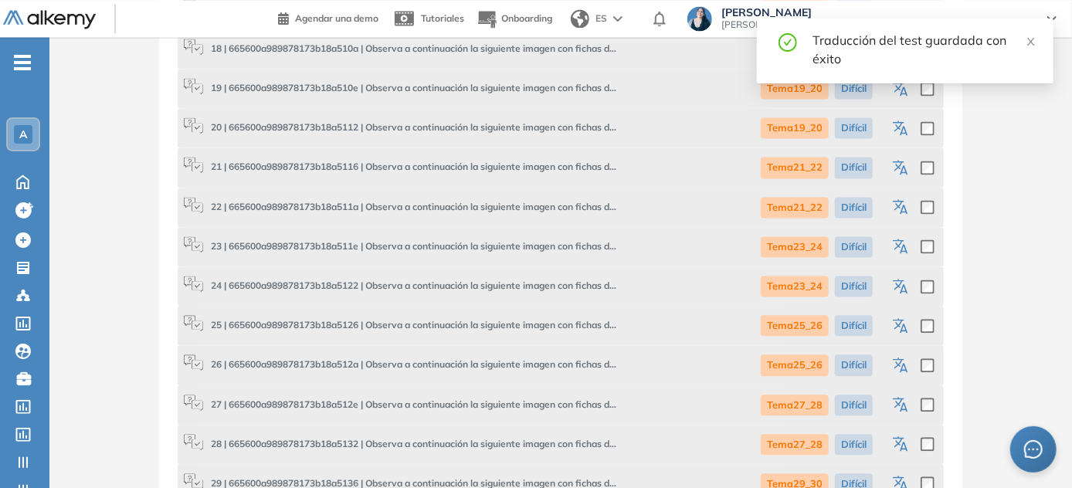
click at [537, 328] on icon "button" at bounding box center [902, 326] width 19 height 19
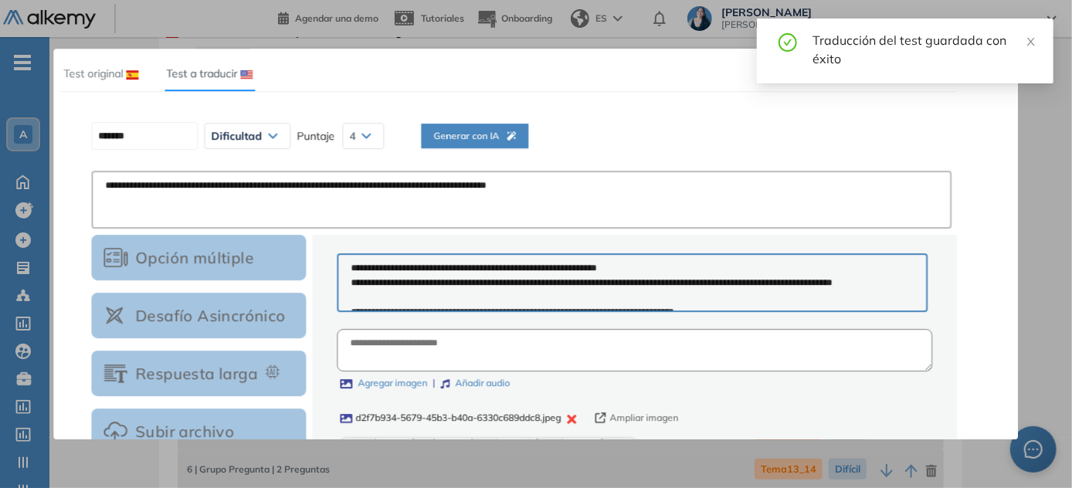
click at [465, 124] on button "Generar con IA" at bounding box center [474, 136] width 107 height 25
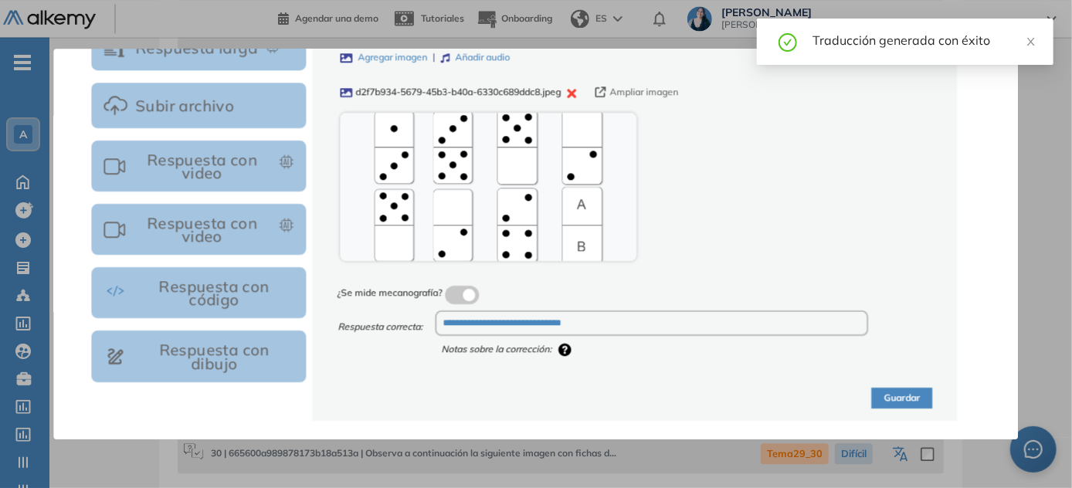
click at [537, 398] on button "Guardar" at bounding box center [902, 398] width 61 height 21
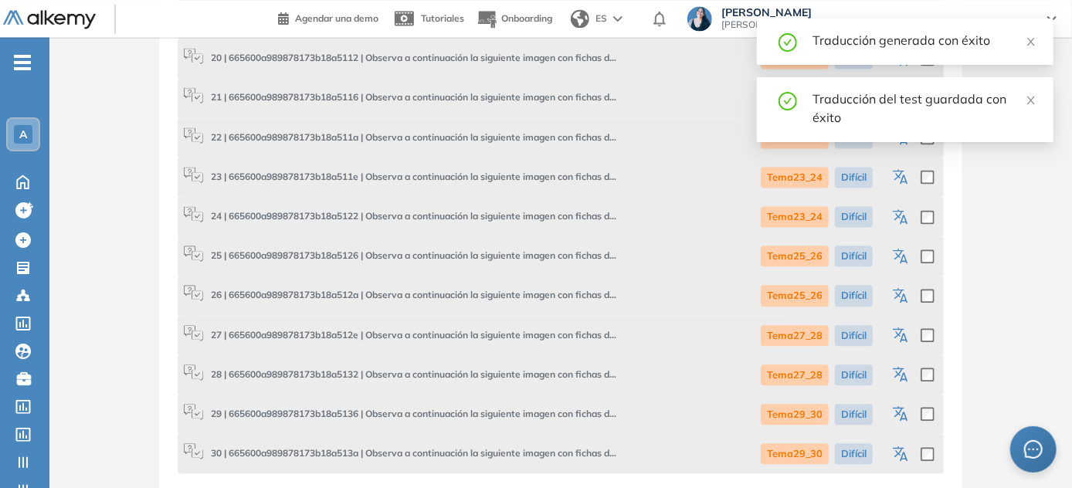
click at [537, 299] on icon "button" at bounding box center [903, 297] width 8 height 9
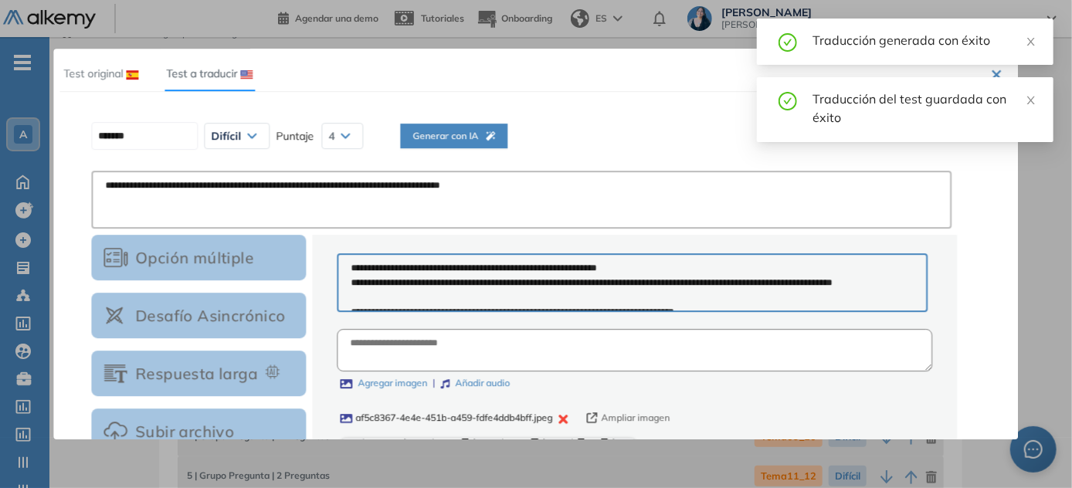
scroll to position [1, 0]
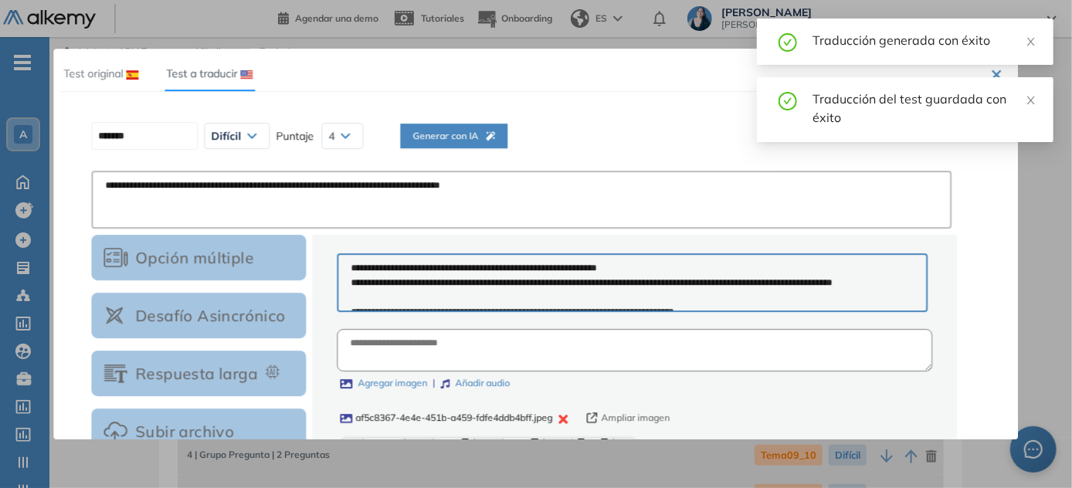
click at [495, 131] on icon "button" at bounding box center [490, 135] width 9 height 9
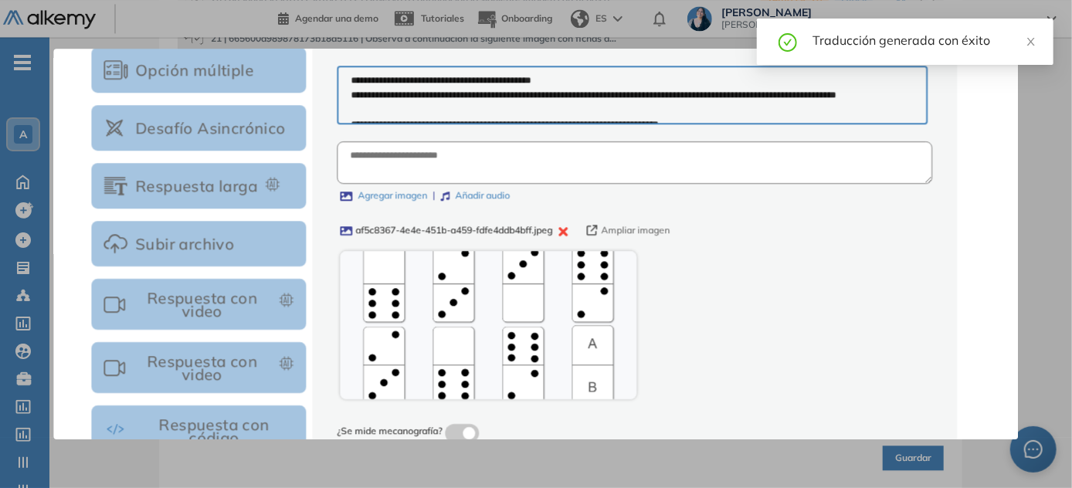
scroll to position [326, 0]
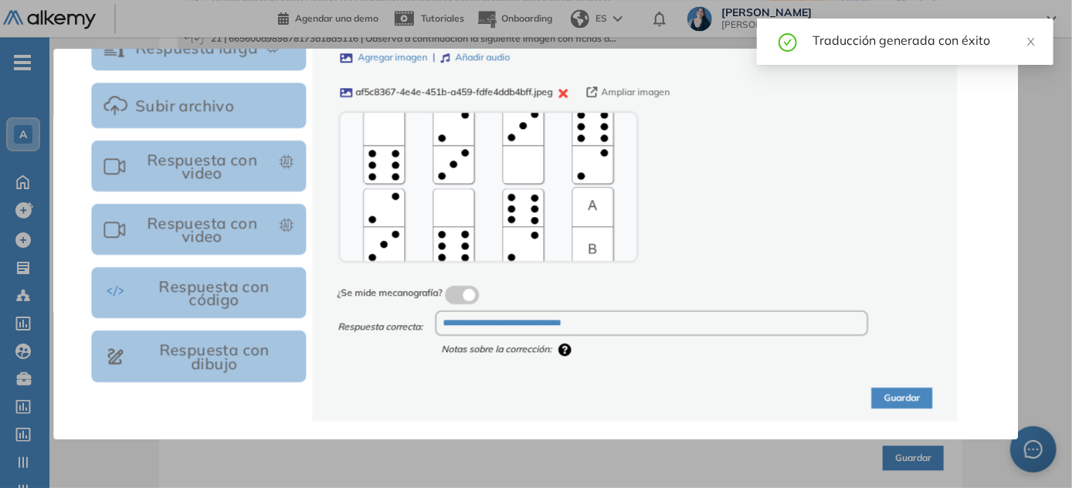
click at [537, 399] on button "Guardar" at bounding box center [902, 398] width 61 height 21
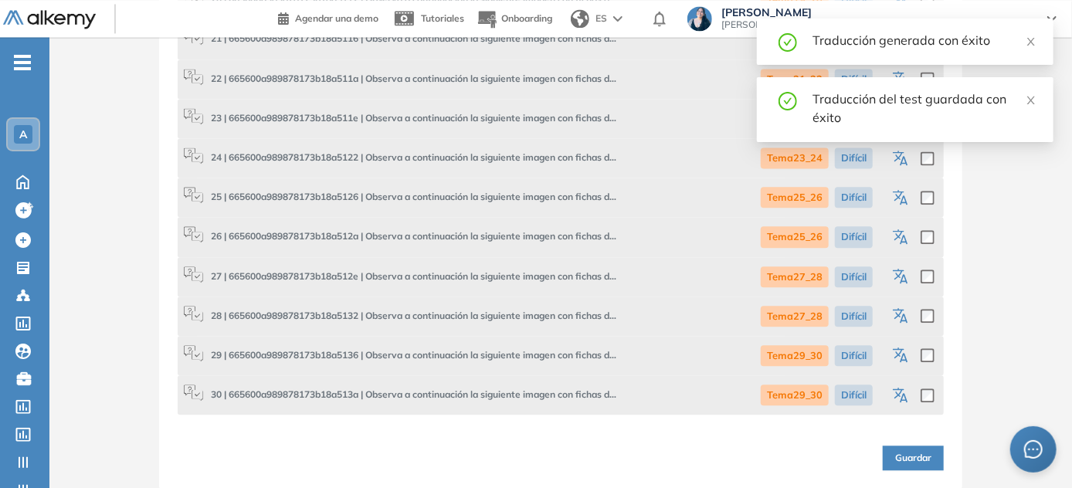
click at [537, 277] on icon "button" at bounding box center [902, 277] width 19 height 19
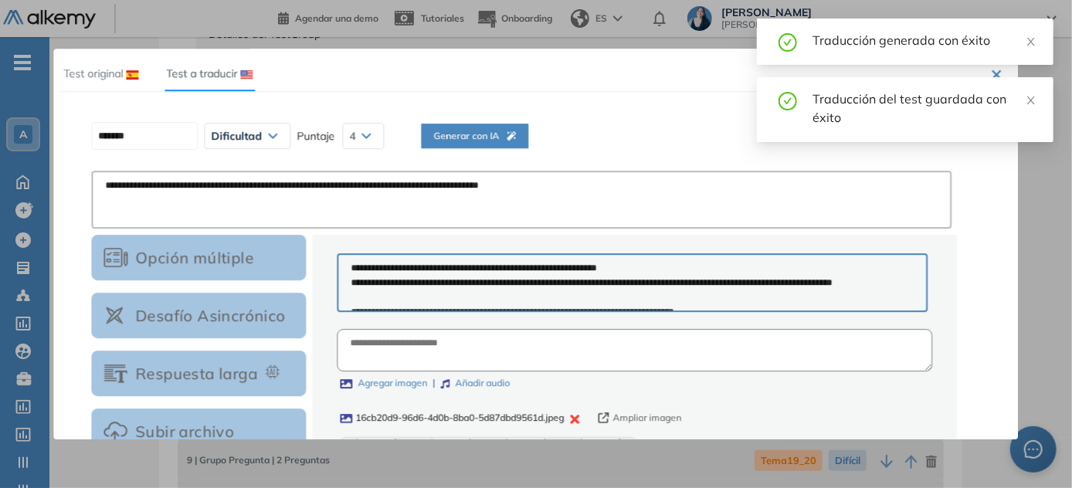
scroll to position [29, 0]
click at [507, 136] on button "Generar con IA" at bounding box center [453, 136] width 107 height 25
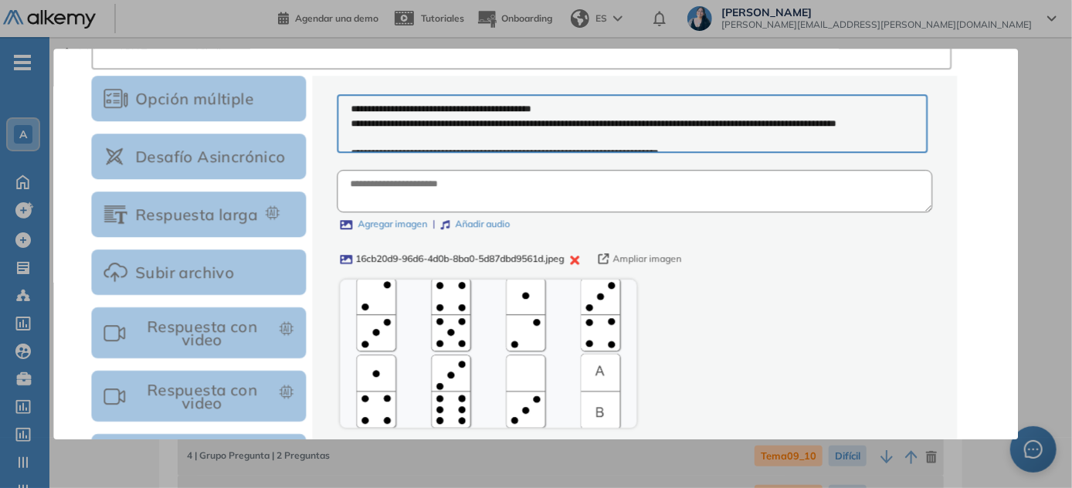
scroll to position [326, 0]
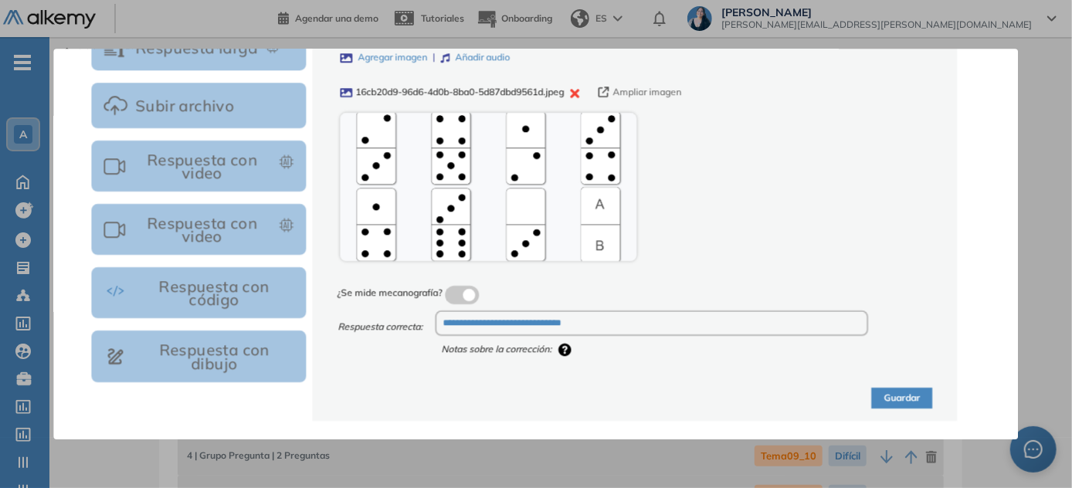
click at [537, 401] on button "Guardar" at bounding box center [902, 398] width 61 height 21
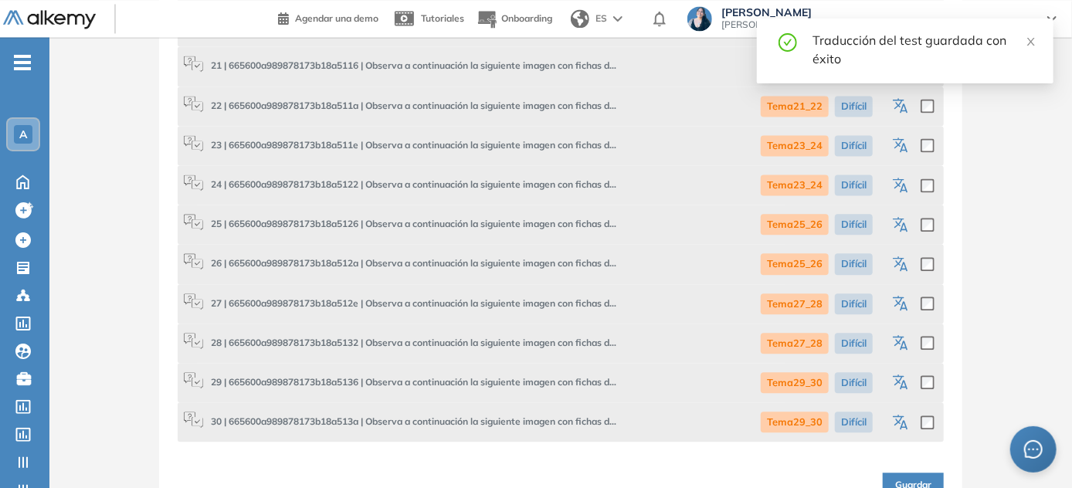
scroll to position [1672, 0]
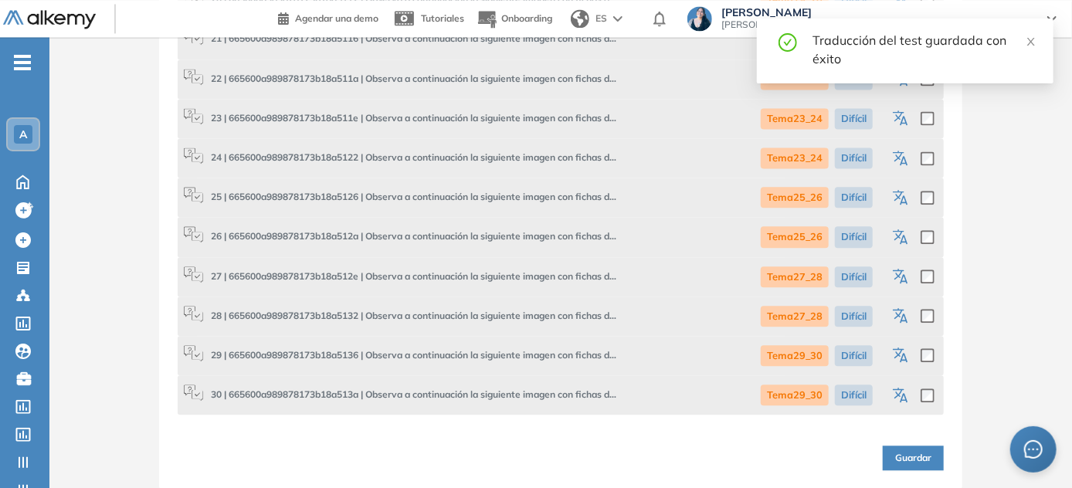
click at [537, 317] on icon "button" at bounding box center [902, 316] width 19 height 19
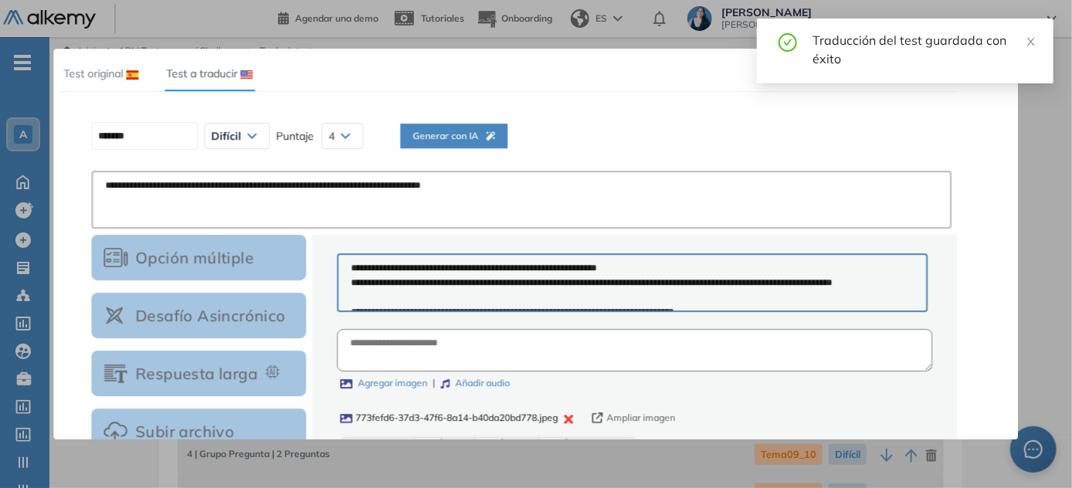
scroll to position [0, 0]
click at [507, 140] on button "Generar con IA" at bounding box center [453, 136] width 107 height 25
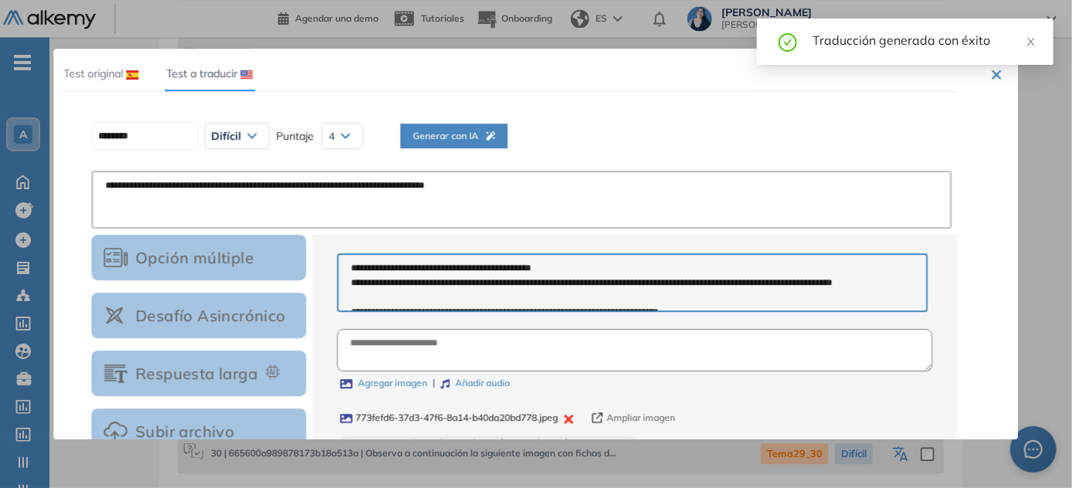
scroll to position [326, 0]
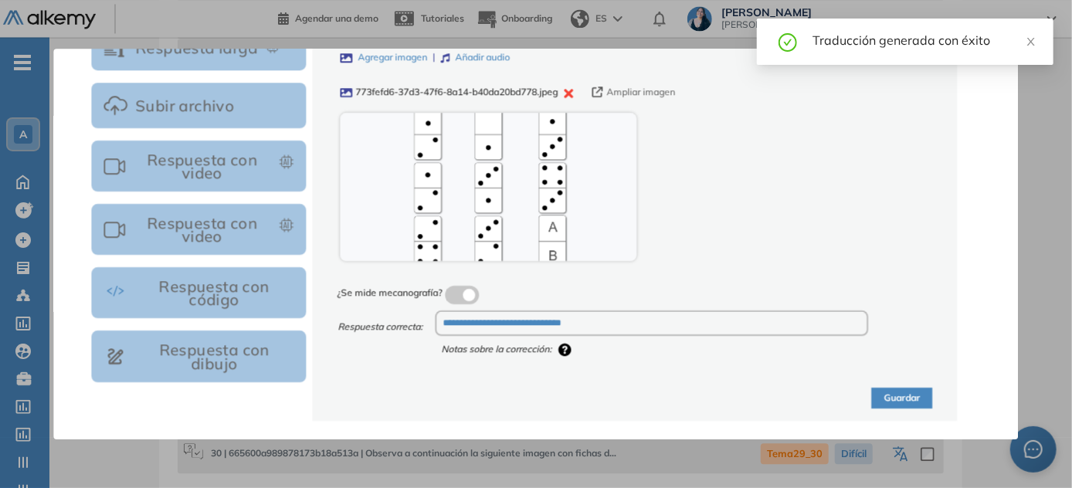
click at [537, 400] on button "Guardar" at bounding box center [902, 398] width 61 height 21
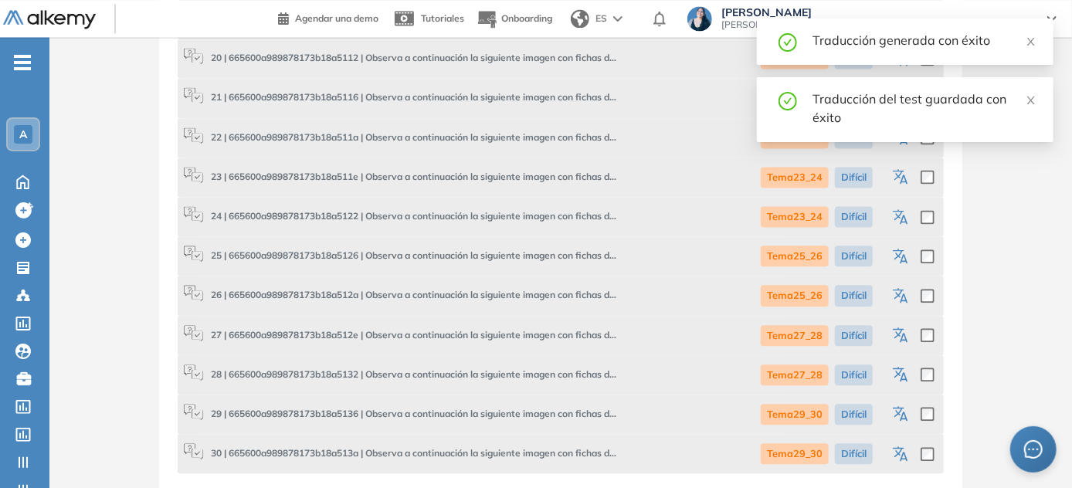
click at [537, 406] on icon "button" at bounding box center [899, 411] width 12 height 11
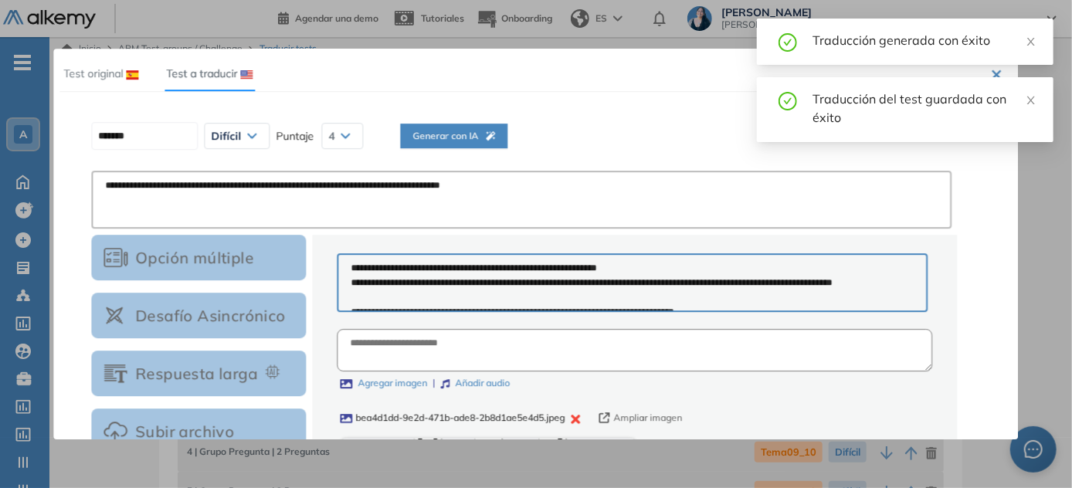
scroll to position [0, 0]
click at [486, 141] on span "Generar con IA" at bounding box center [453, 136] width 83 height 15
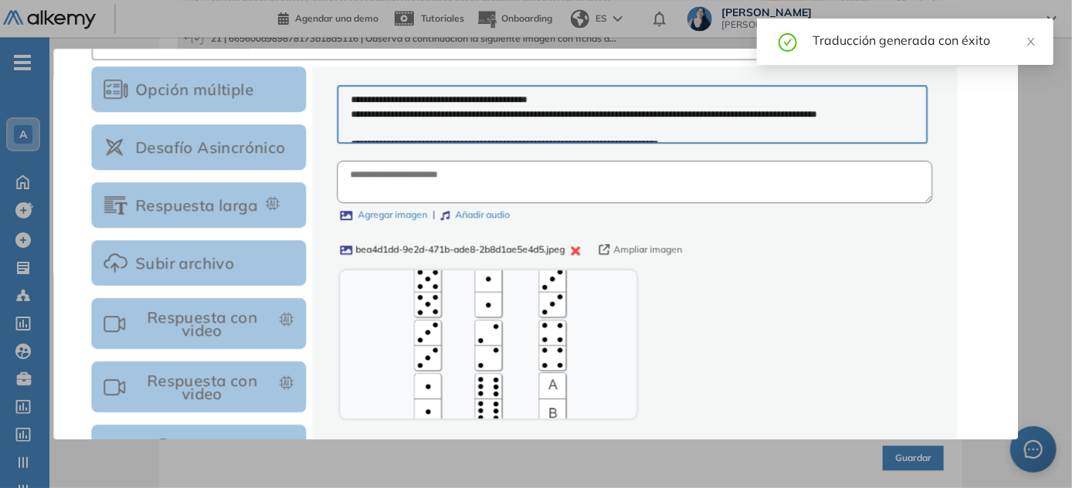
scroll to position [326, 0]
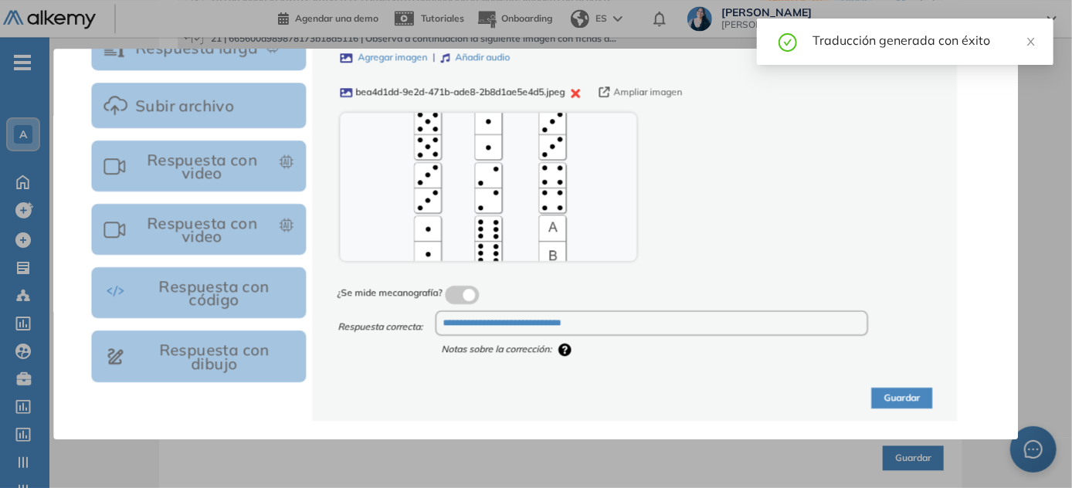
click at [537, 394] on button "Guardar" at bounding box center [902, 398] width 61 height 21
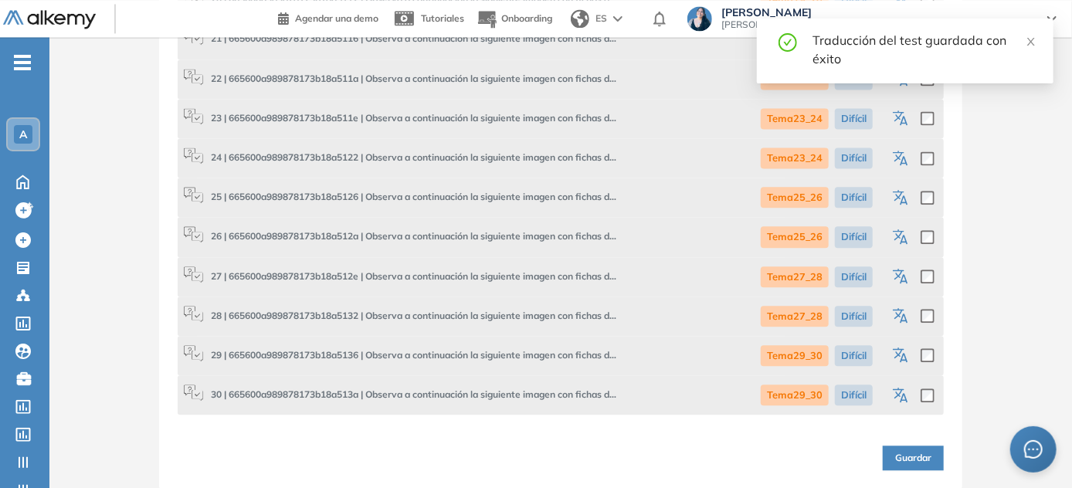
click at [537, 389] on icon "button" at bounding box center [902, 396] width 19 height 19
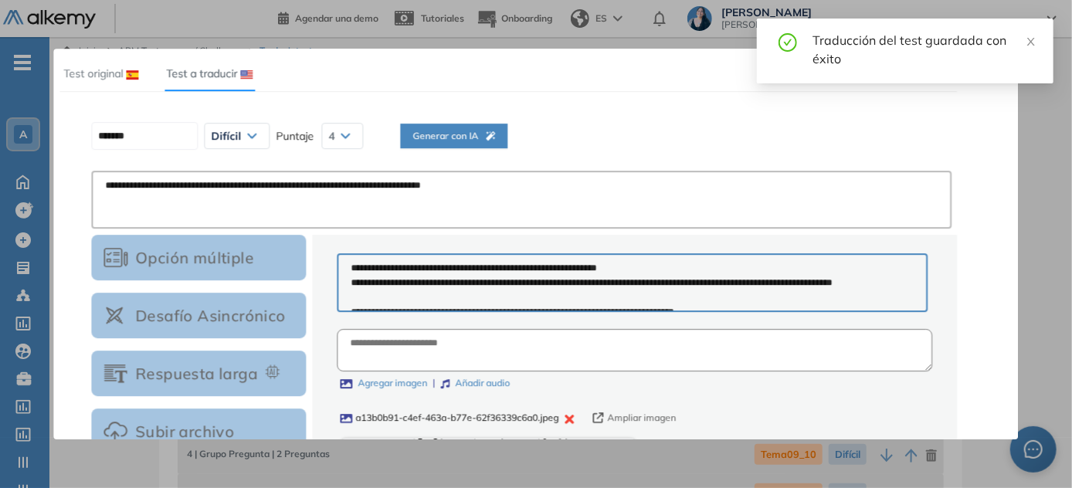
scroll to position [0, 0]
click at [472, 134] on span "Generar con IA" at bounding box center [453, 136] width 83 height 15
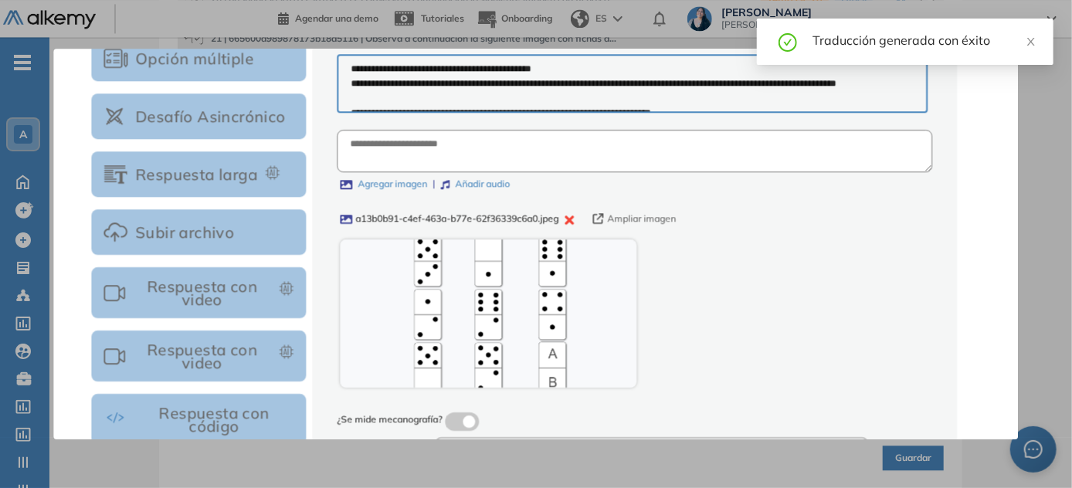
scroll to position [326, 0]
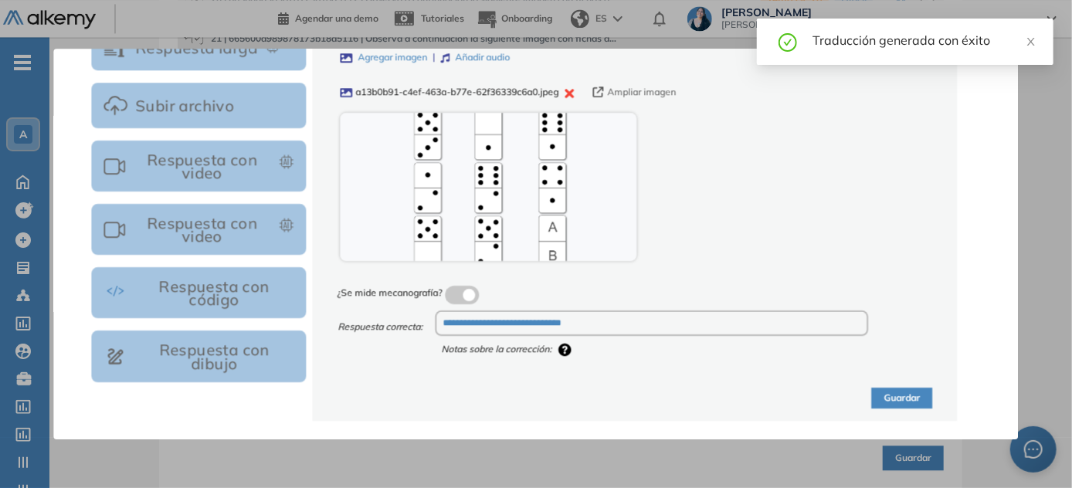
click at [537, 402] on button "Guardar" at bounding box center [902, 398] width 61 height 21
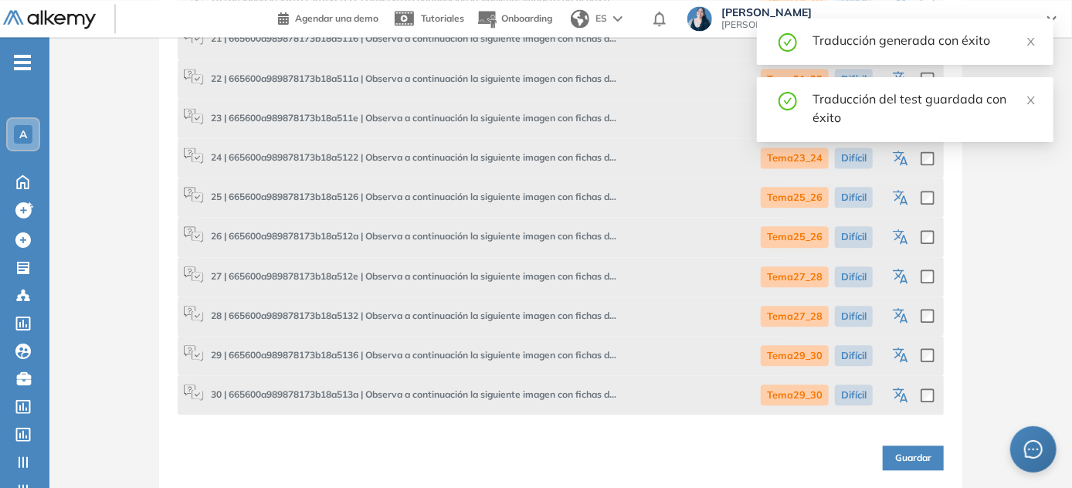
click at [537, 459] on span "Guardar" at bounding box center [913, 458] width 36 height 15
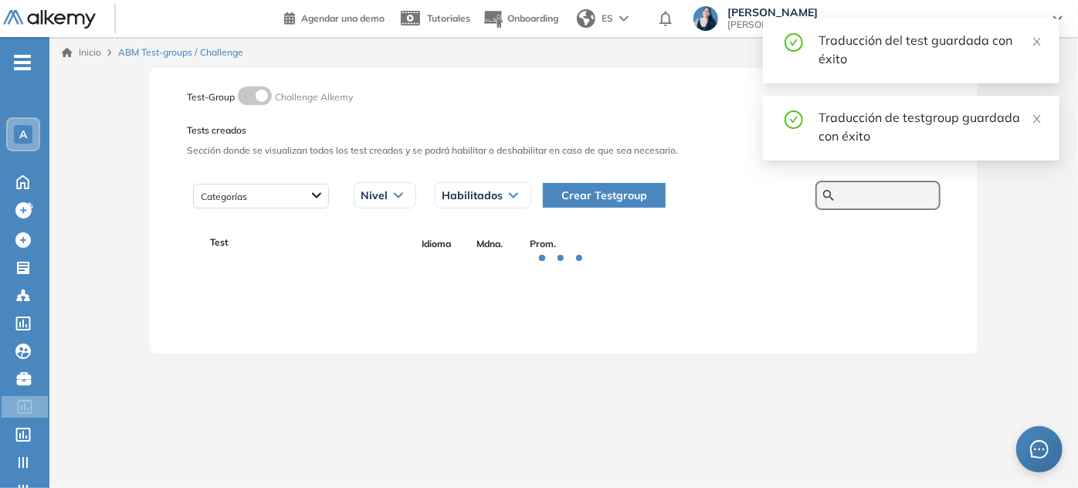
click at [537, 193] on input "text" at bounding box center [886, 195] width 93 height 14
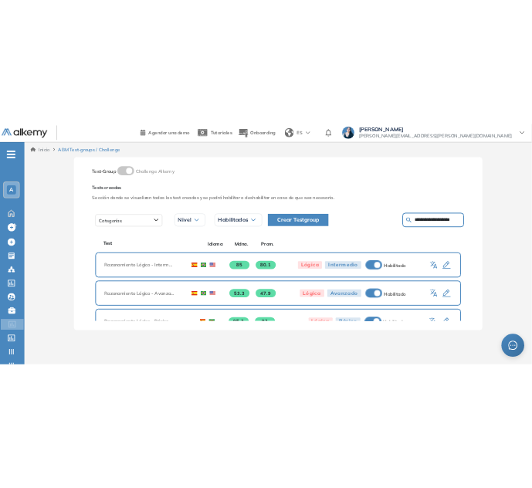
scroll to position [47, 0]
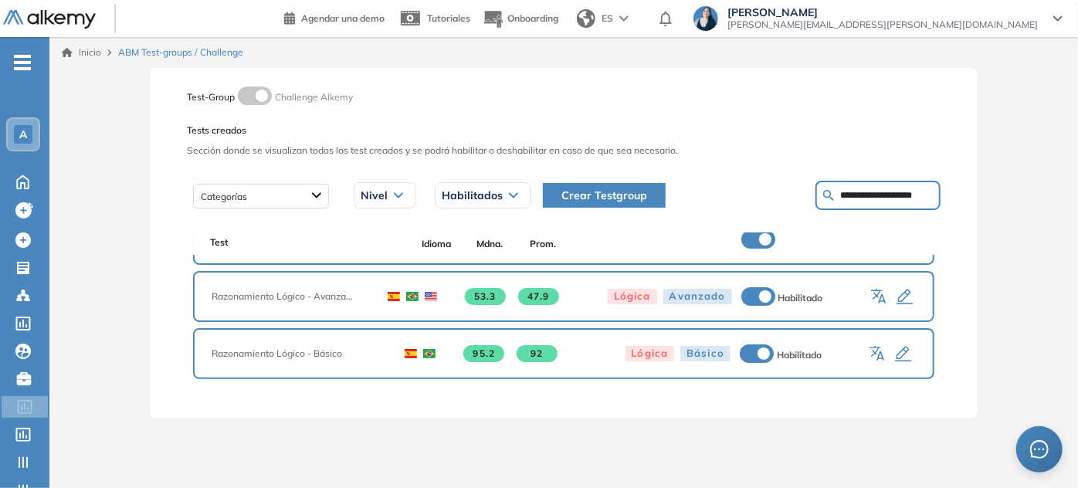
click at [537, 350] on icon "button" at bounding box center [875, 351] width 12 height 11
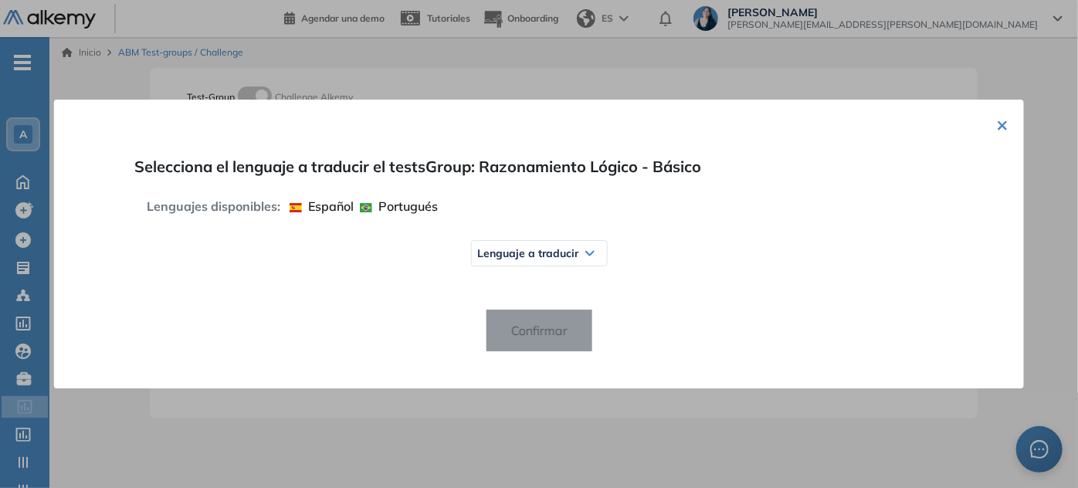
click at [537, 258] on div "Lenguaje a traducir" at bounding box center [538, 253] width 135 height 25
drag, startPoint x: 505, startPoint y: 314, endPoint x: 520, endPoint y: 320, distance: 16.4
click at [506, 314] on span "Inglés" at bounding box center [505, 314] width 42 height 12
click at [537, 345] on button "Confirmar" at bounding box center [538, 330] width 107 height 43
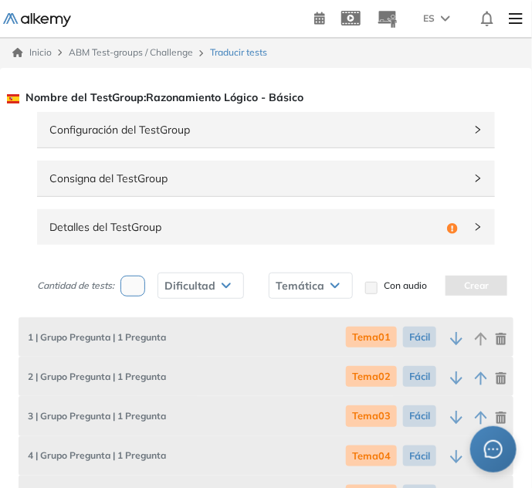
click at [160, 215] on div "Detalles del TestGroup Incompleto" at bounding box center [266, 227] width 458 height 36
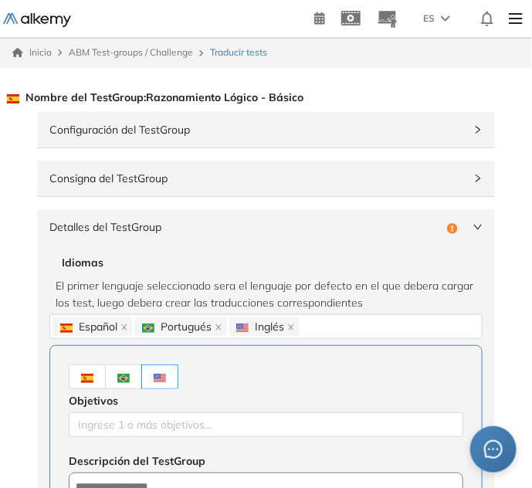
click at [79, 371] on label at bounding box center [87, 376] width 37 height 25
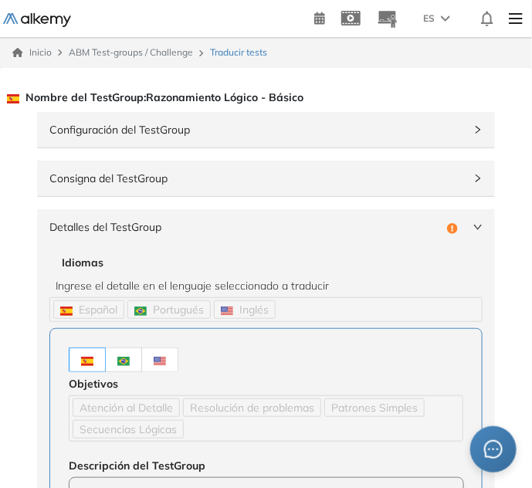
click at [162, 363] on img at bounding box center [160, 361] width 12 height 9
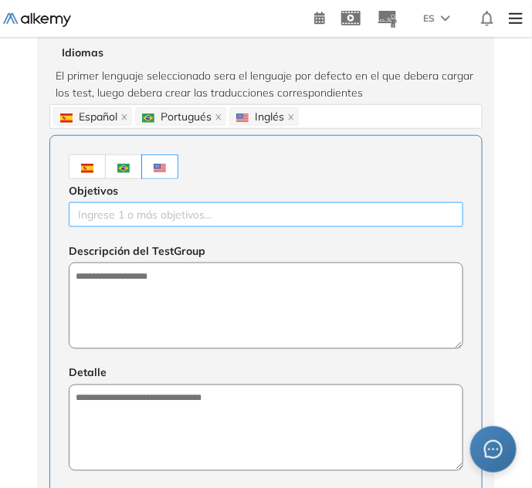
scroll to position [210, 0]
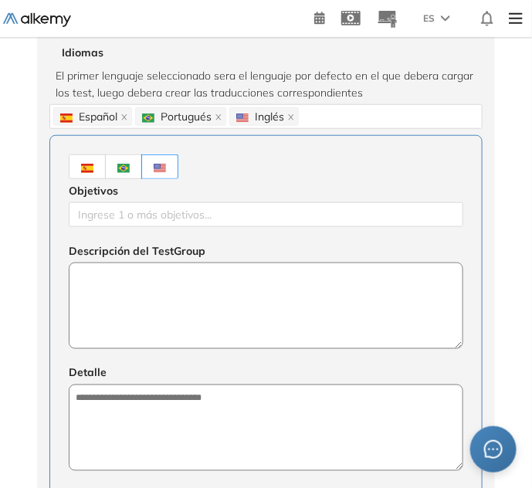
click at [113, 304] on textarea at bounding box center [266, 306] width 395 height 86
paste textarea "**********"
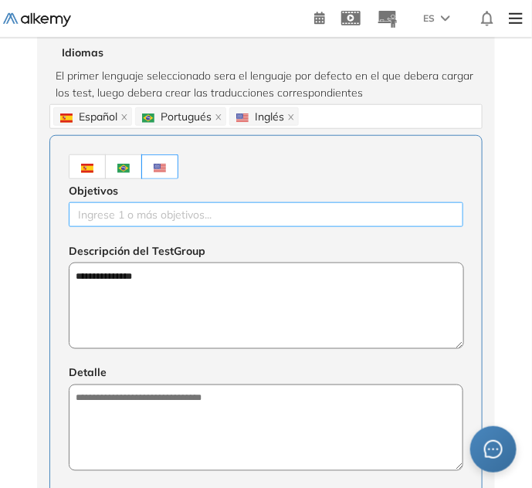
click at [115, 218] on div at bounding box center [266, 214] width 387 height 19
paste input "**********"
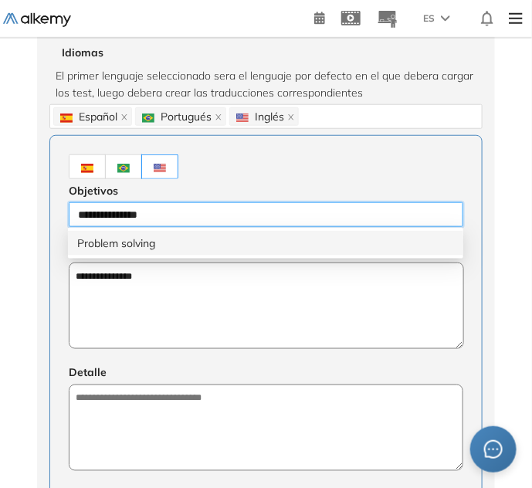
click at [117, 242] on div "Problem solving" at bounding box center [265, 243] width 377 height 17
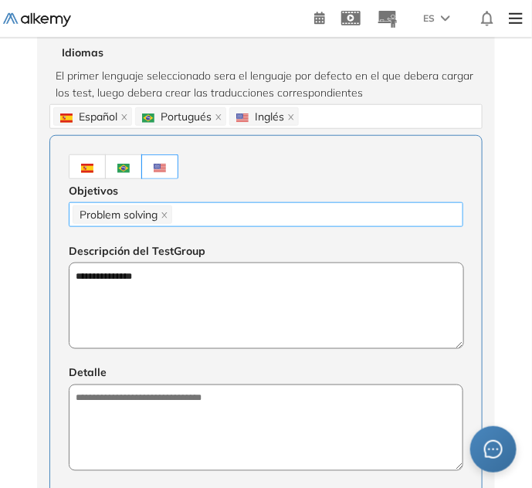
click at [237, 212] on div "Problem solving" at bounding box center [266, 215] width 387 height 22
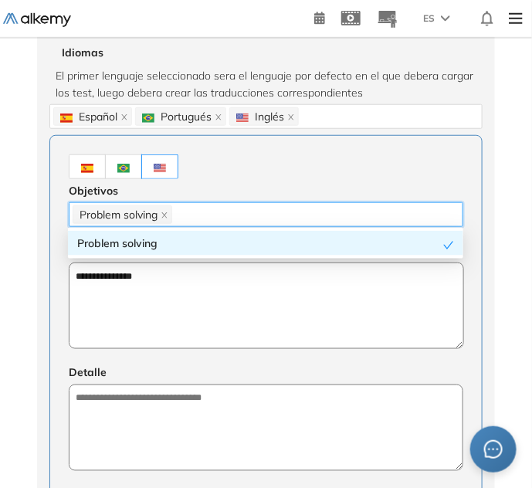
paste input "**********"
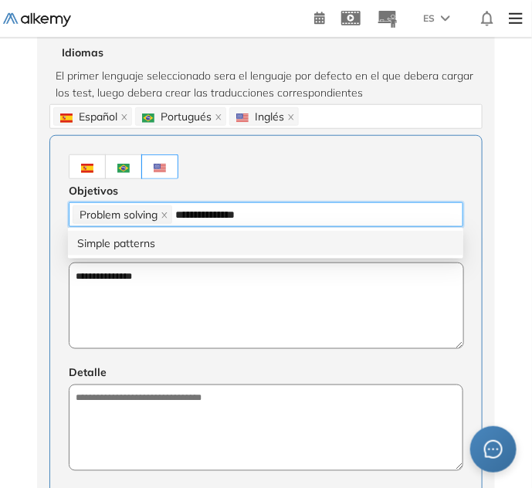
click at [221, 235] on div "Simple patterns" at bounding box center [265, 243] width 377 height 17
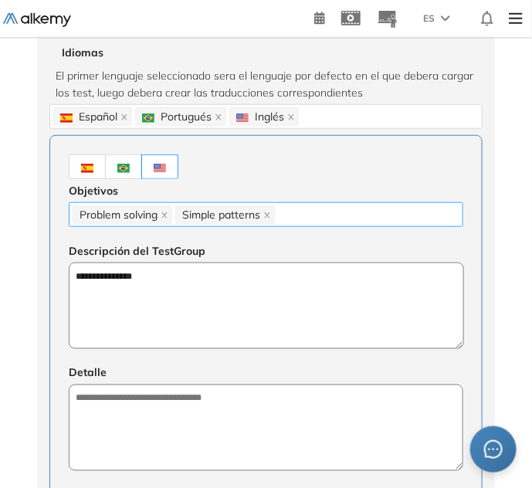
click at [329, 212] on div "Problem solving Simple patterns" at bounding box center [266, 215] width 387 height 22
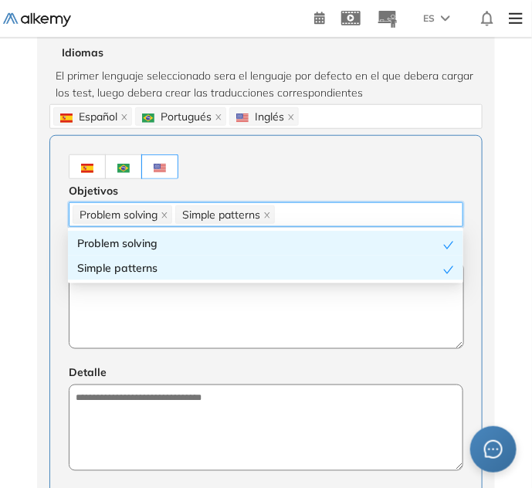
paste input "**********"
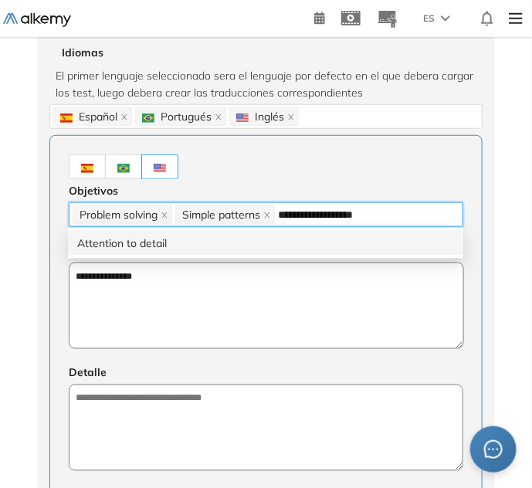
click at [290, 239] on div "Attention to detail" at bounding box center [265, 243] width 377 height 17
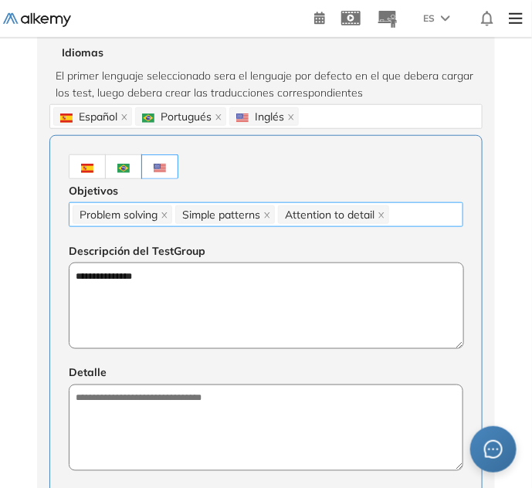
click at [455, 213] on div "Problem solving Simple patterns Attention to detail" at bounding box center [266, 215] width 387 height 22
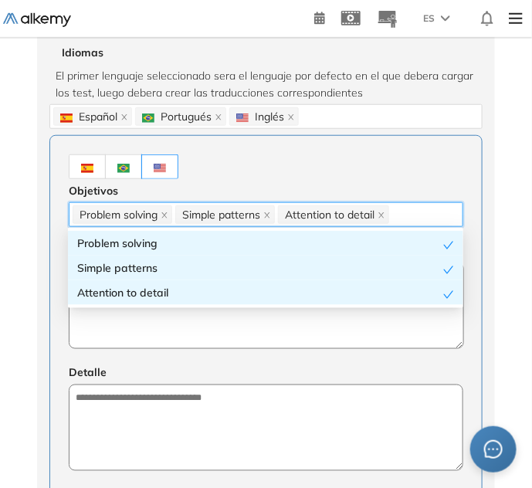
paste input "**********"
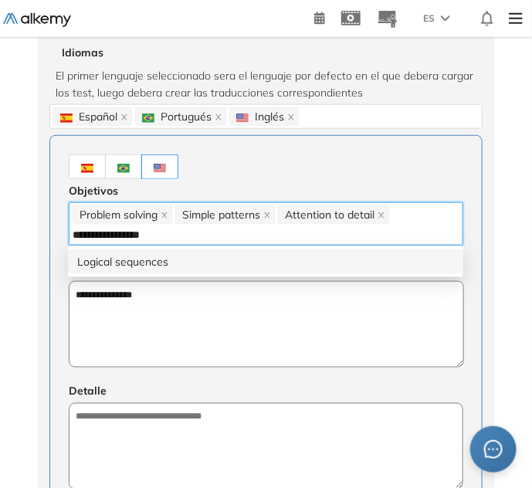
click at [257, 259] on div "Logical sequences" at bounding box center [265, 261] width 377 height 17
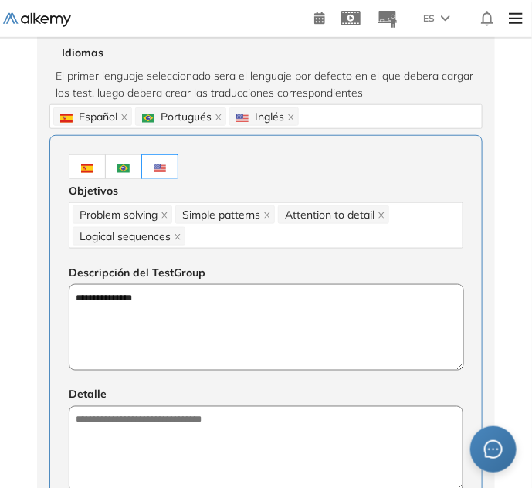
click at [126, 332] on textarea "**********" at bounding box center [266, 327] width 395 height 86
paste textarea "**********"
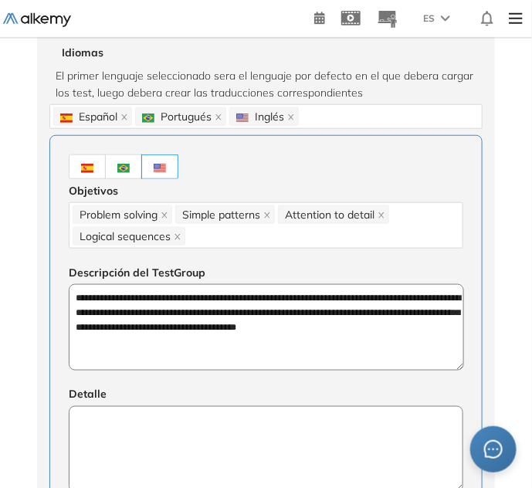
click at [154, 452] on textarea at bounding box center [266, 449] width 395 height 86
paste textarea "**********"
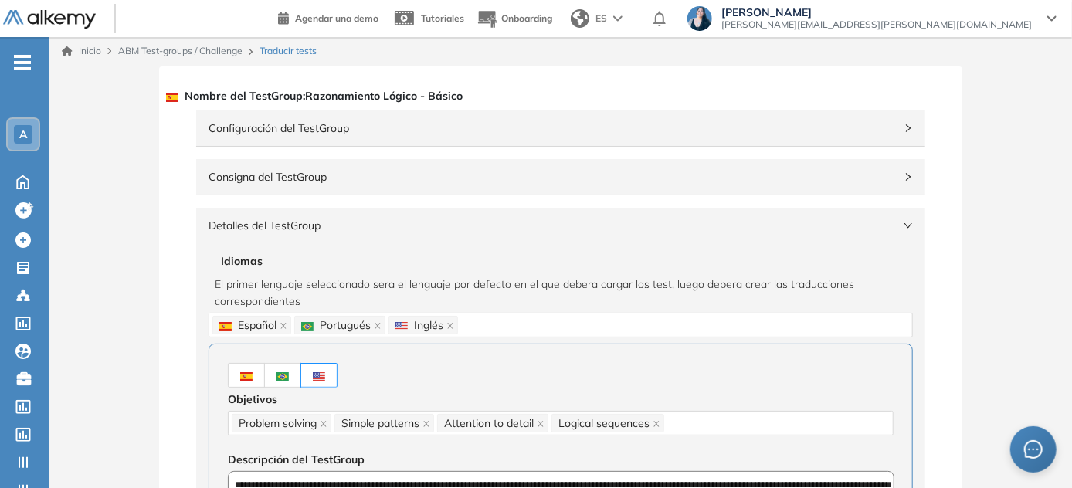
scroll to position [0, 0]
click at [371, 230] on span "Detalles del TestGroup" at bounding box center [551, 227] width 686 height 17
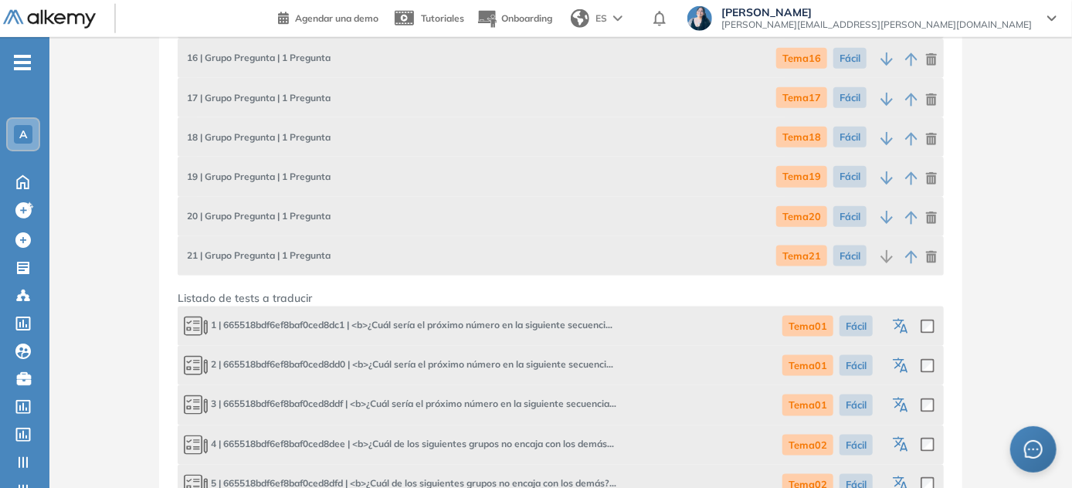
click at [537, 323] on icon "button" at bounding box center [902, 327] width 19 height 19
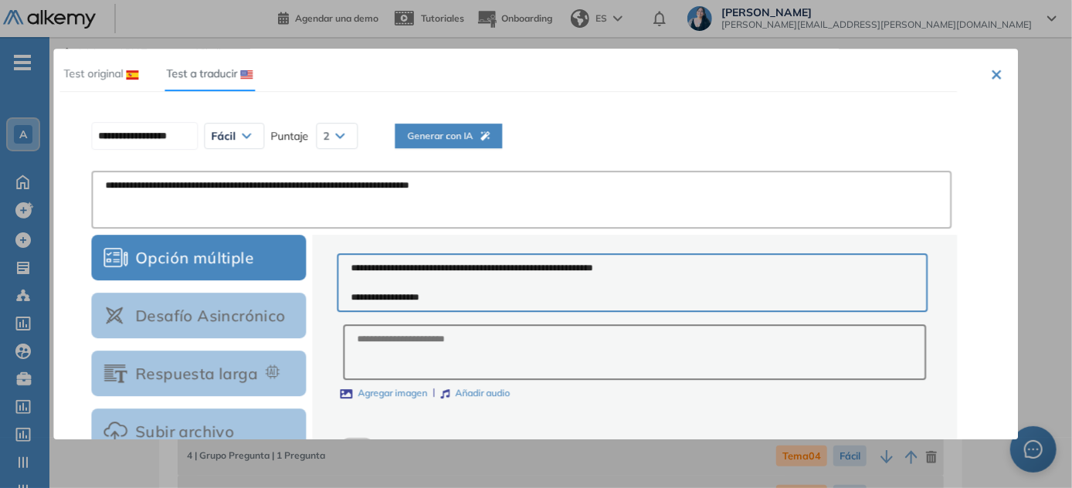
click at [477, 141] on span "Generar con IA" at bounding box center [448, 136] width 83 height 15
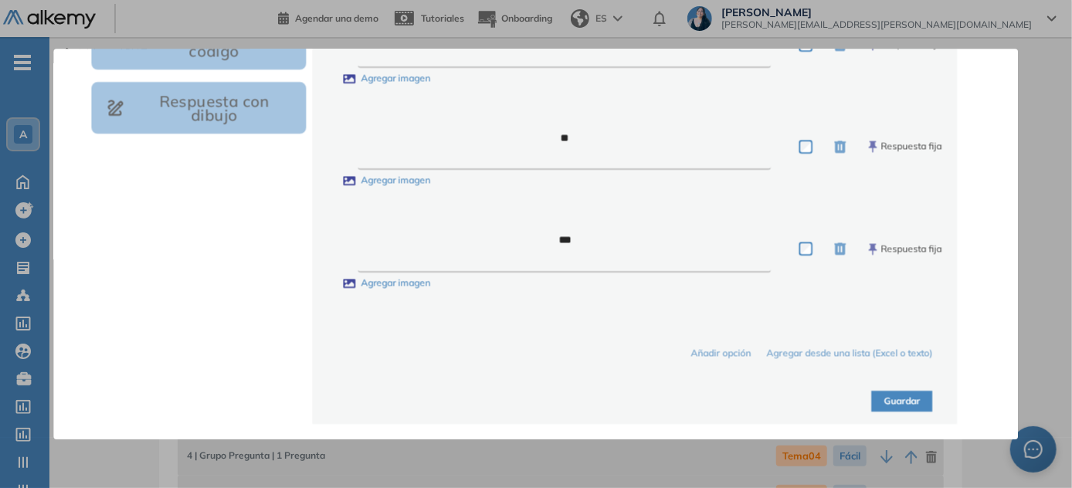
scroll to position [578, 0]
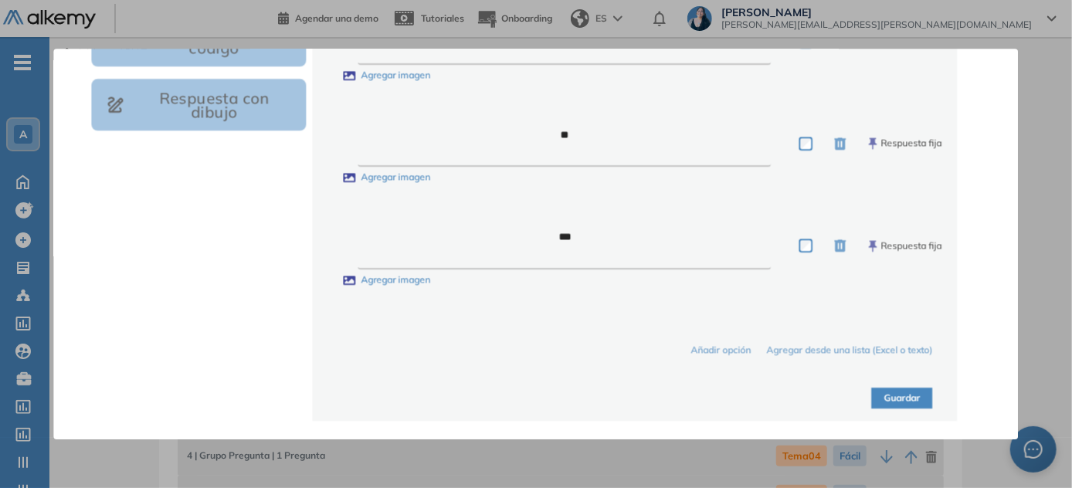
click at [537, 405] on button "Guardar" at bounding box center [902, 398] width 61 height 21
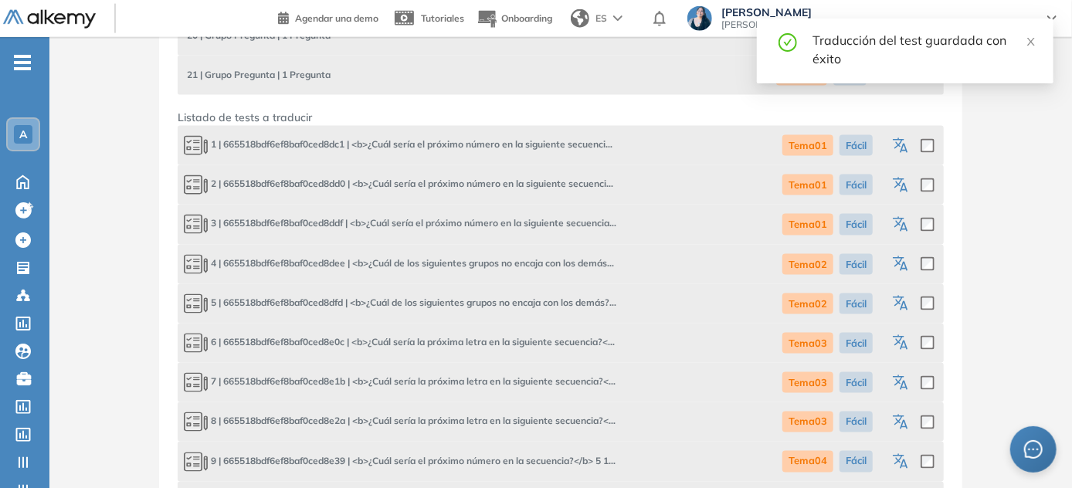
click at [537, 187] on icon "button" at bounding box center [902, 186] width 19 height 19
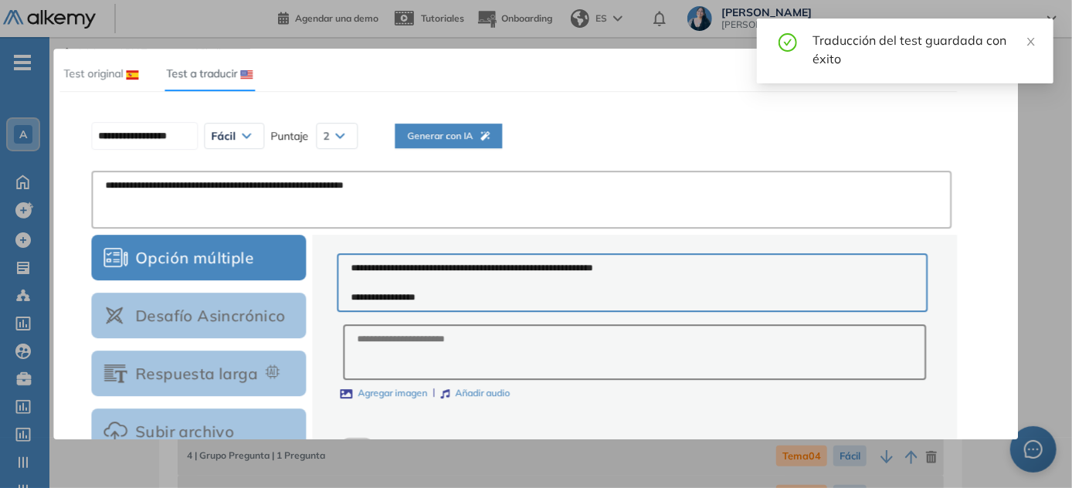
scroll to position [0, 0]
click at [480, 140] on span "Generar con IA" at bounding box center [448, 136] width 83 height 15
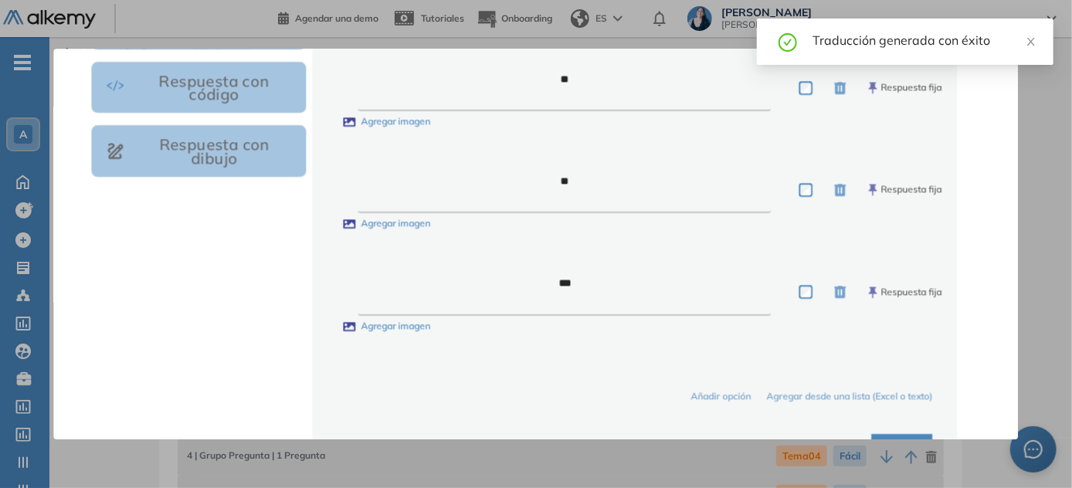
scroll to position [578, 0]
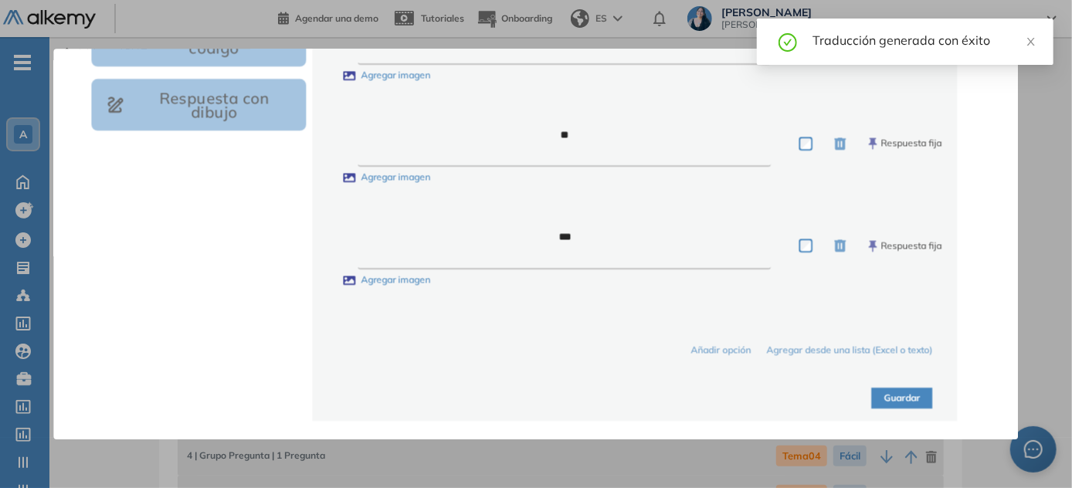
click at [537, 397] on button "Guardar" at bounding box center [902, 398] width 61 height 21
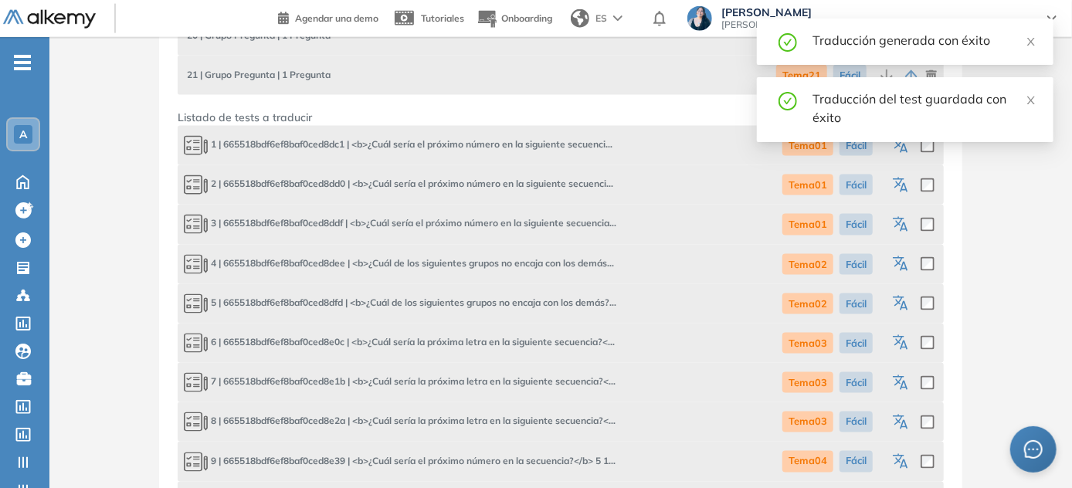
click at [537, 226] on icon "button" at bounding box center [902, 225] width 19 height 19
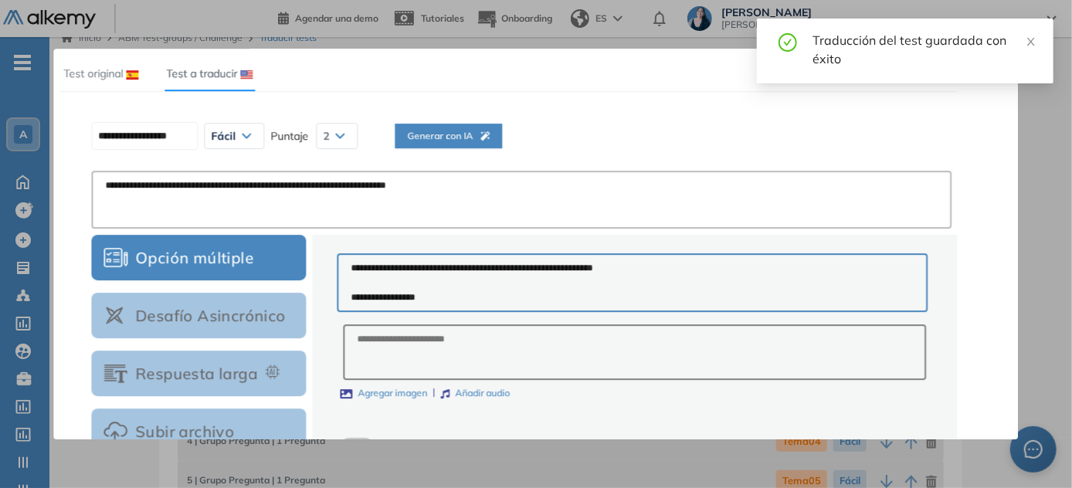
scroll to position [0, 0]
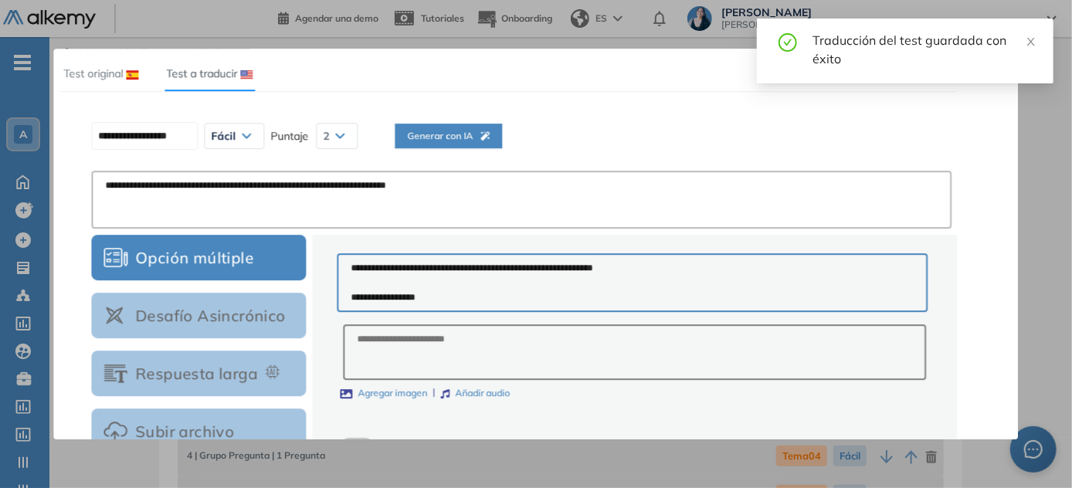
click at [490, 147] on div "Generar con IA" at bounding box center [448, 155] width 83 height 52
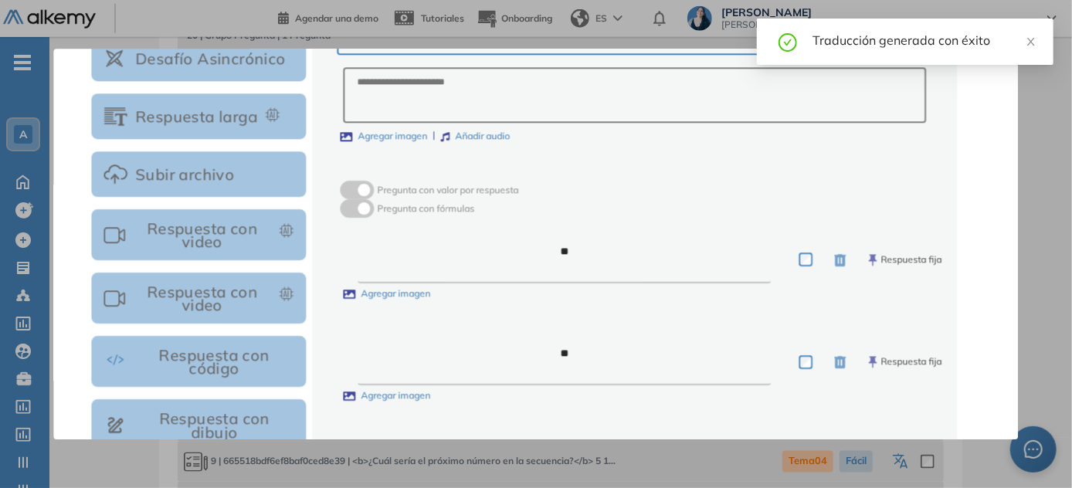
scroll to position [561, 0]
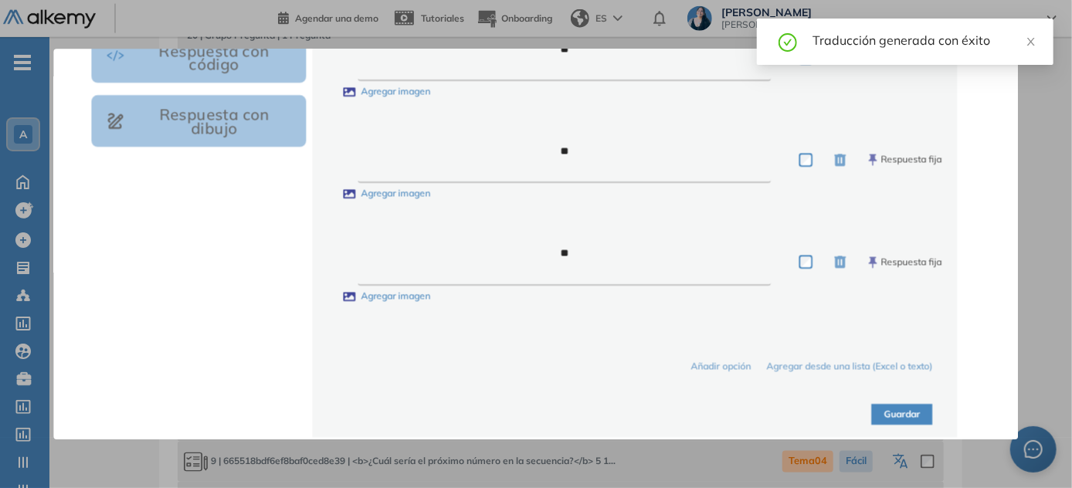
click at [537, 418] on button "Guardar" at bounding box center [902, 415] width 61 height 21
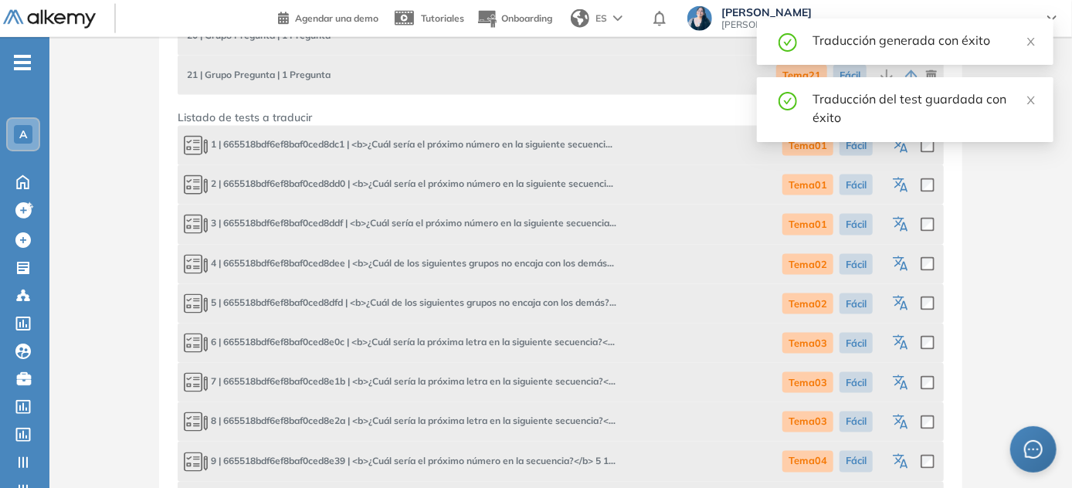
click at [537, 265] on icon "button" at bounding box center [902, 265] width 19 height 19
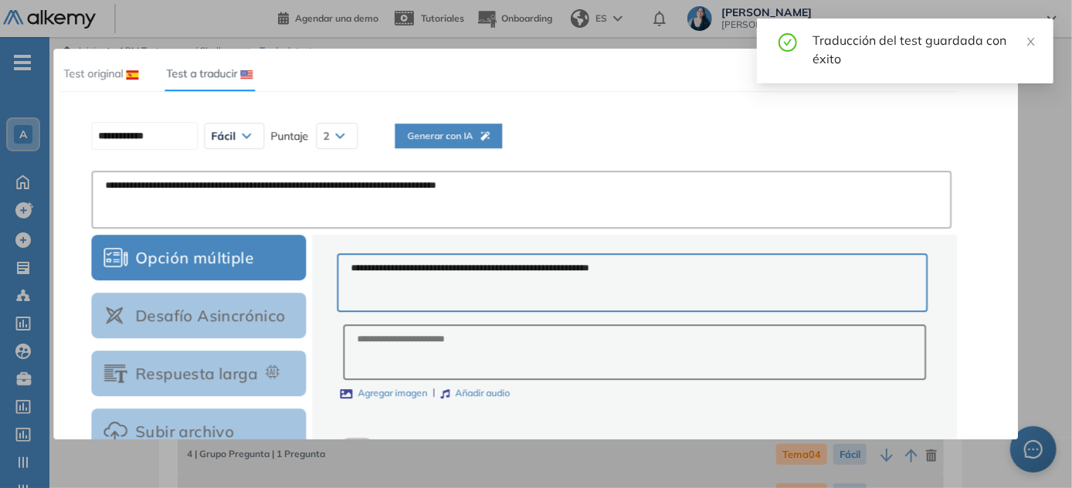
scroll to position [0, 0]
click at [488, 134] on span "Generar con IA" at bounding box center [448, 136] width 83 height 15
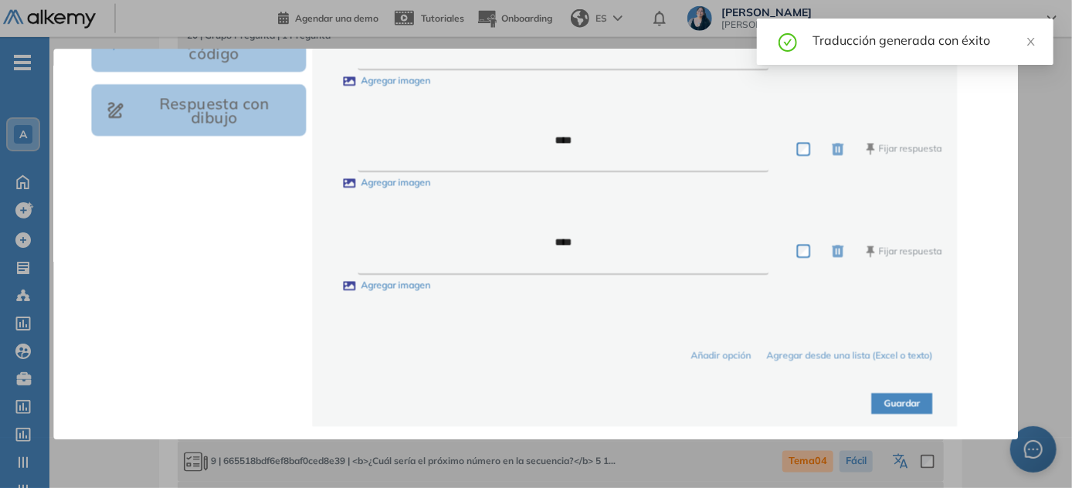
scroll to position [578, 0]
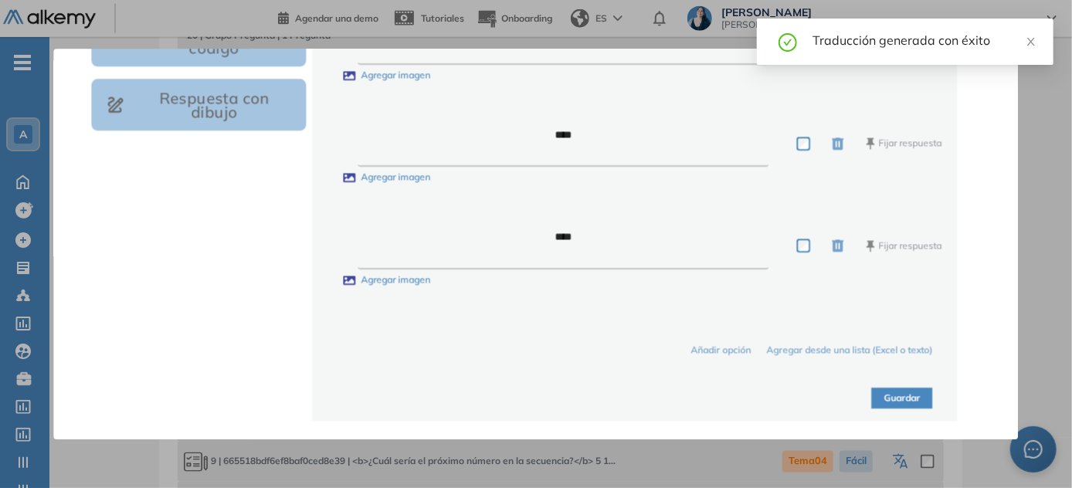
click at [537, 400] on button "Guardar" at bounding box center [902, 398] width 61 height 21
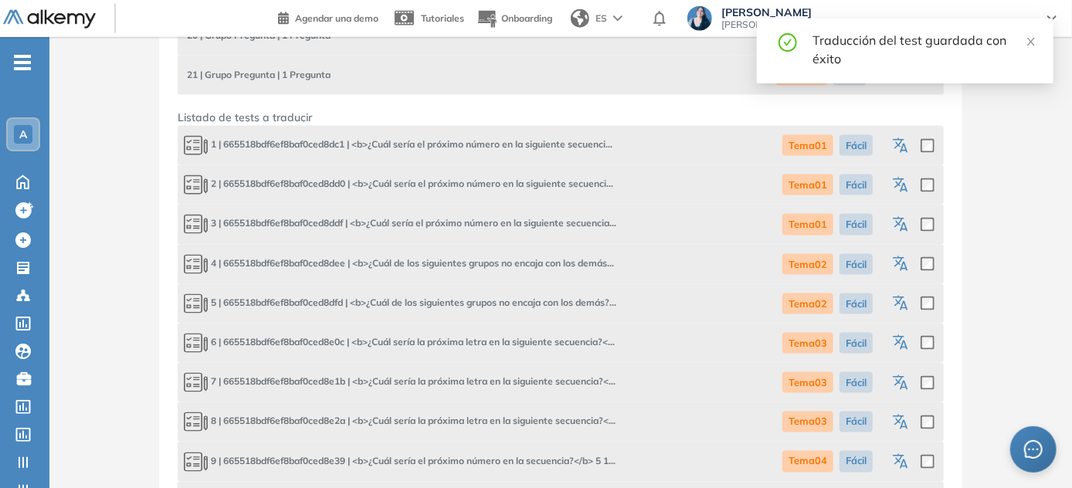
click at [537, 302] on icon "button" at bounding box center [902, 304] width 19 height 19
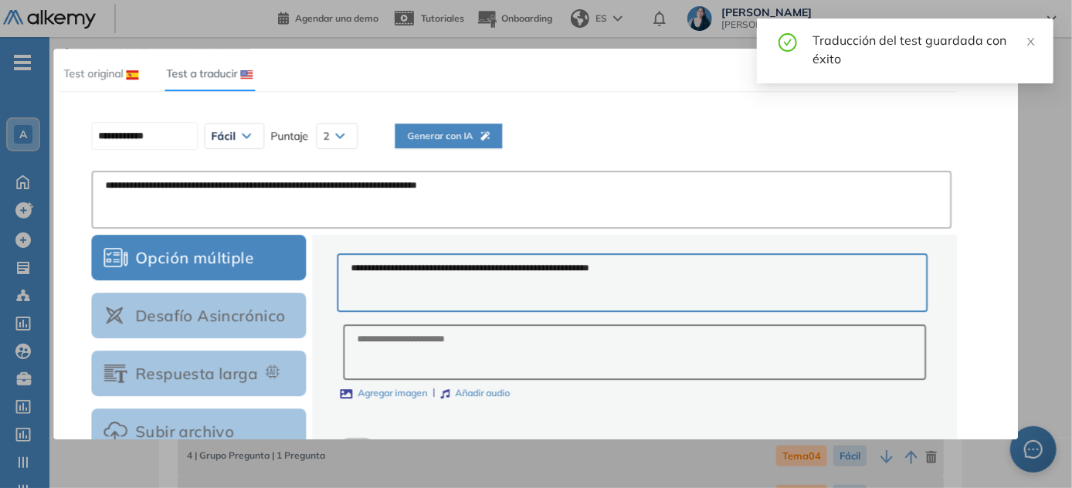
scroll to position [0, 0]
click at [502, 138] on button "Generar con IA" at bounding box center [448, 136] width 107 height 25
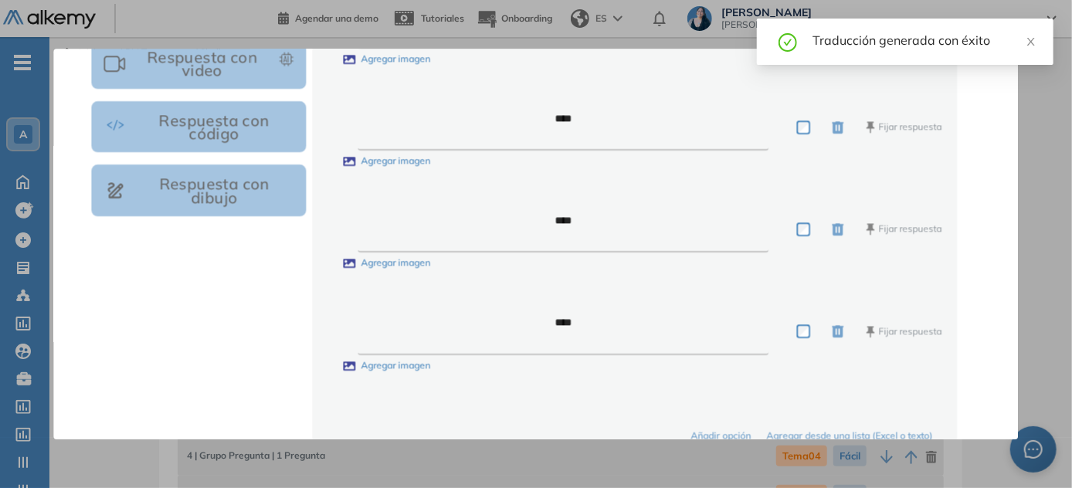
scroll to position [578, 0]
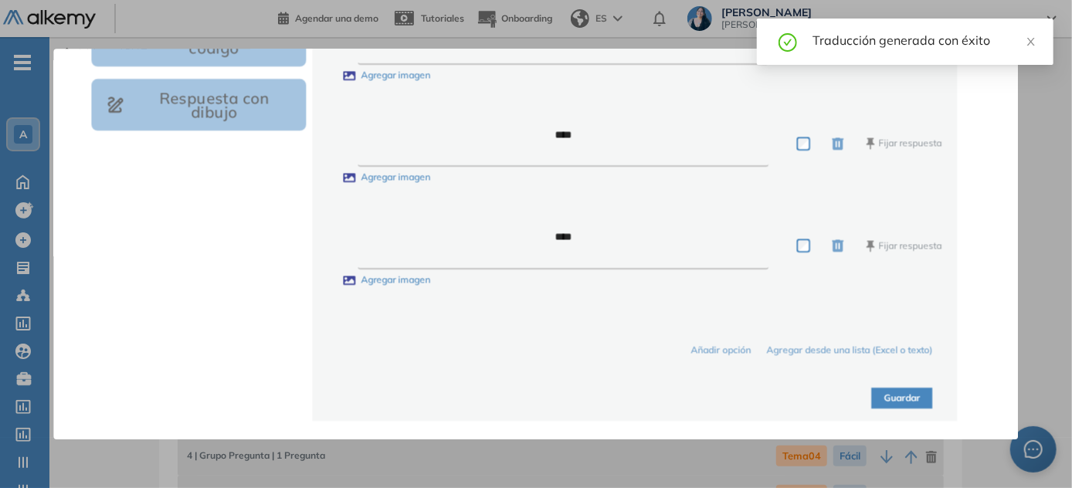
click at [537, 401] on button "Guardar" at bounding box center [902, 398] width 61 height 21
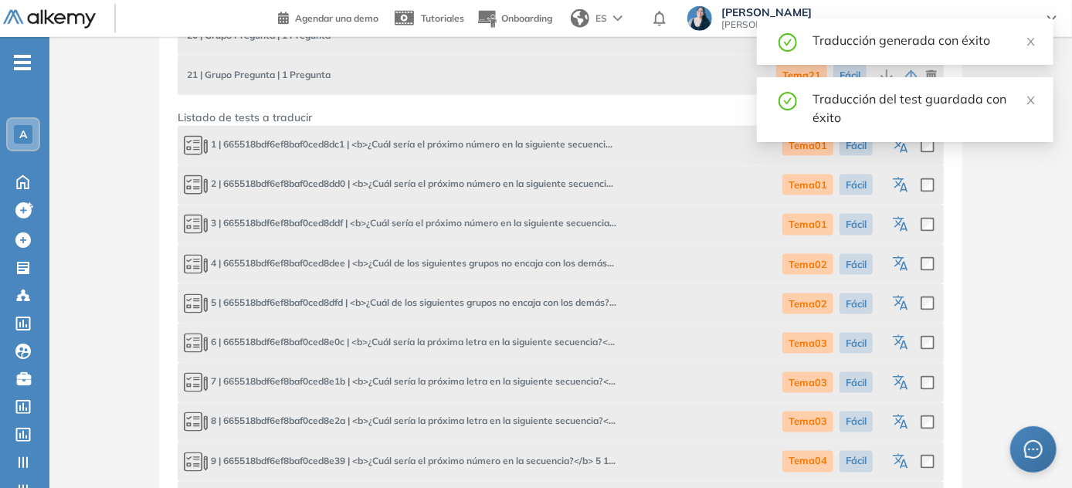
click at [537, 347] on icon "button" at bounding box center [902, 343] width 19 height 19
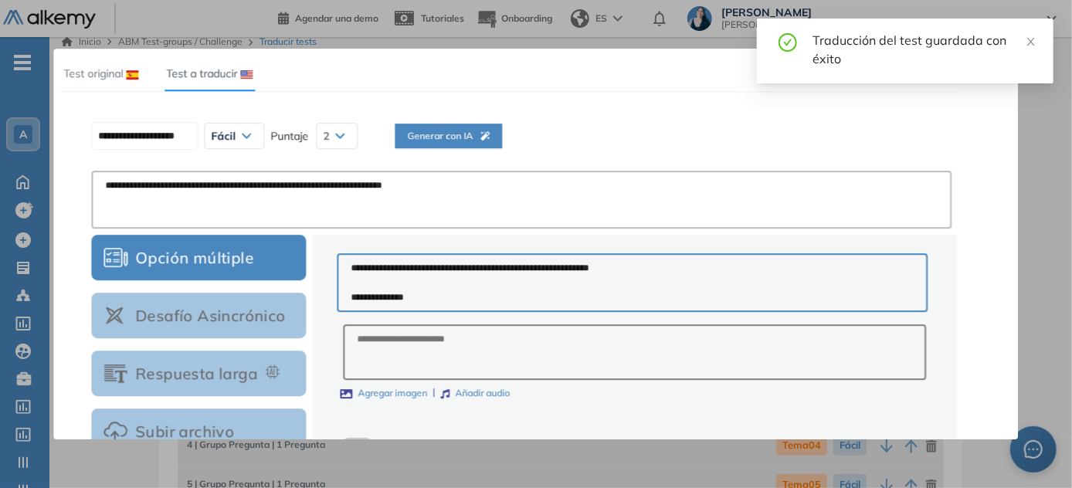
scroll to position [0, 0]
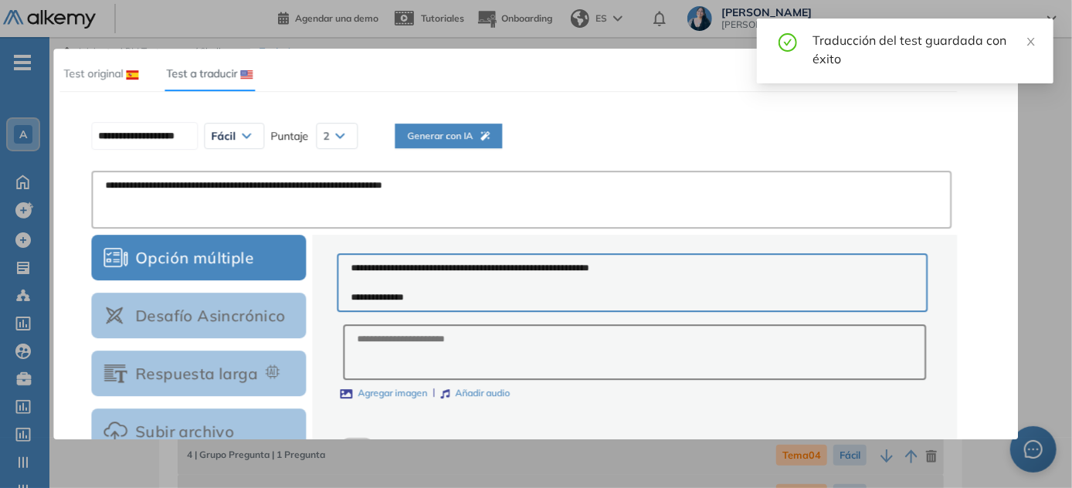
click at [490, 144] on div "Generar con IA" at bounding box center [448, 155] width 83 height 52
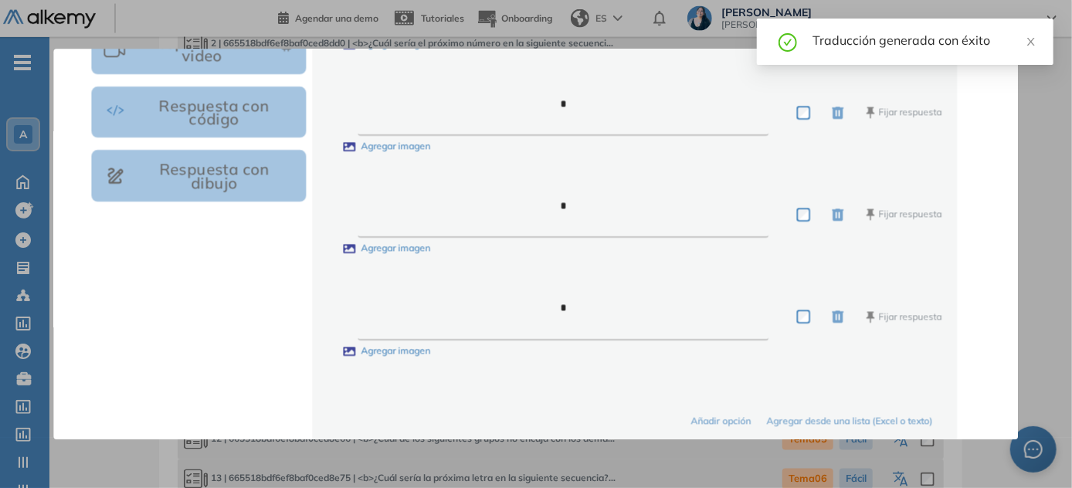
scroll to position [578, 0]
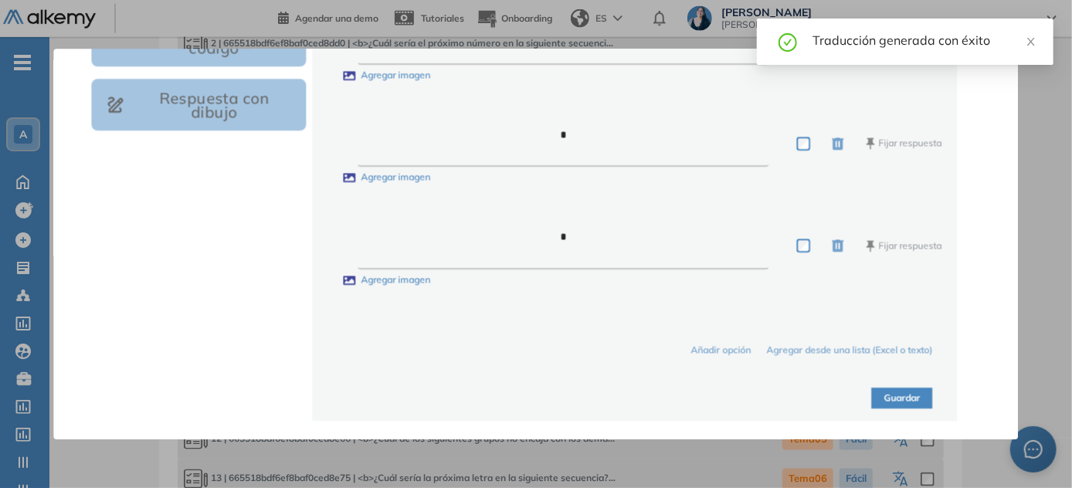
click at [537, 394] on button "Guardar" at bounding box center [902, 398] width 61 height 21
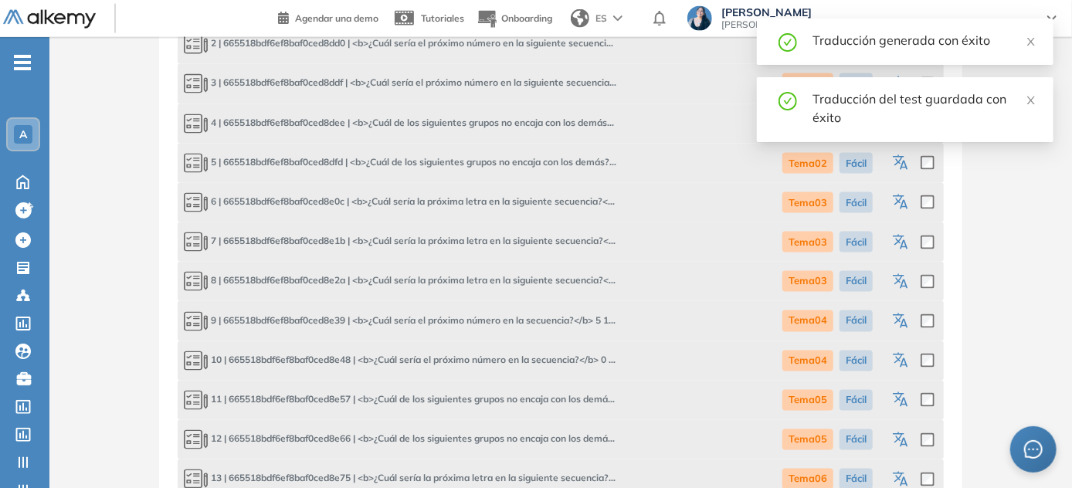
click at [537, 245] on icon "button" at bounding box center [903, 244] width 8 height 9
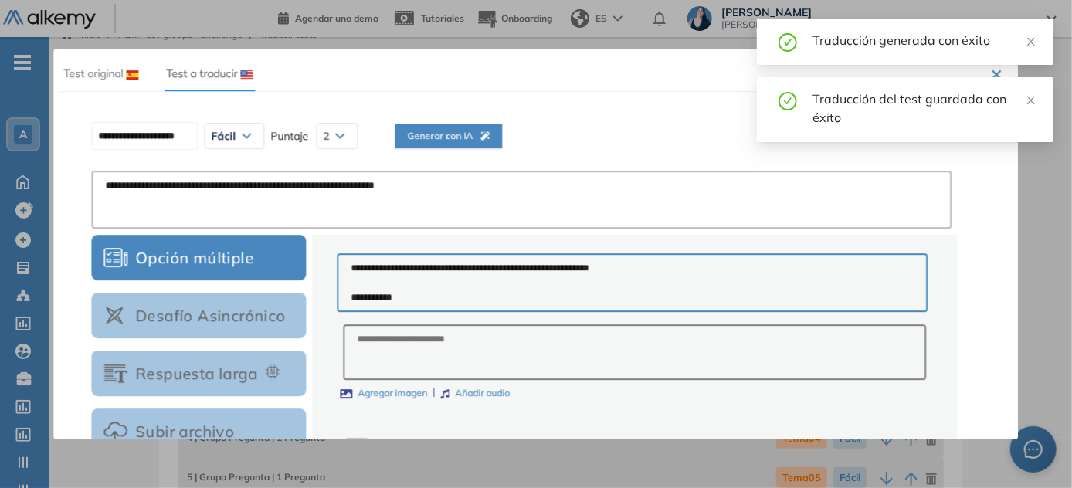
scroll to position [1, 0]
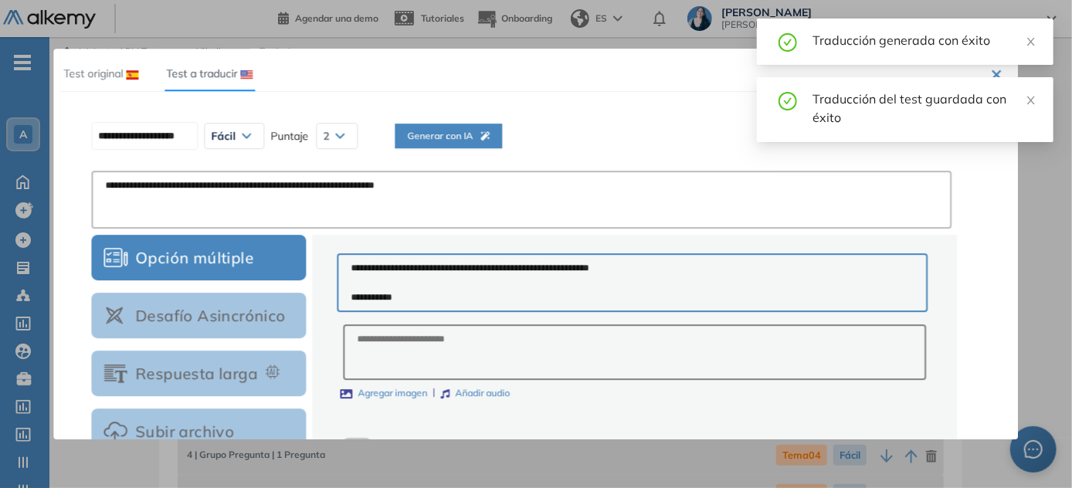
click at [447, 135] on span "Generar con IA" at bounding box center [448, 136] width 83 height 15
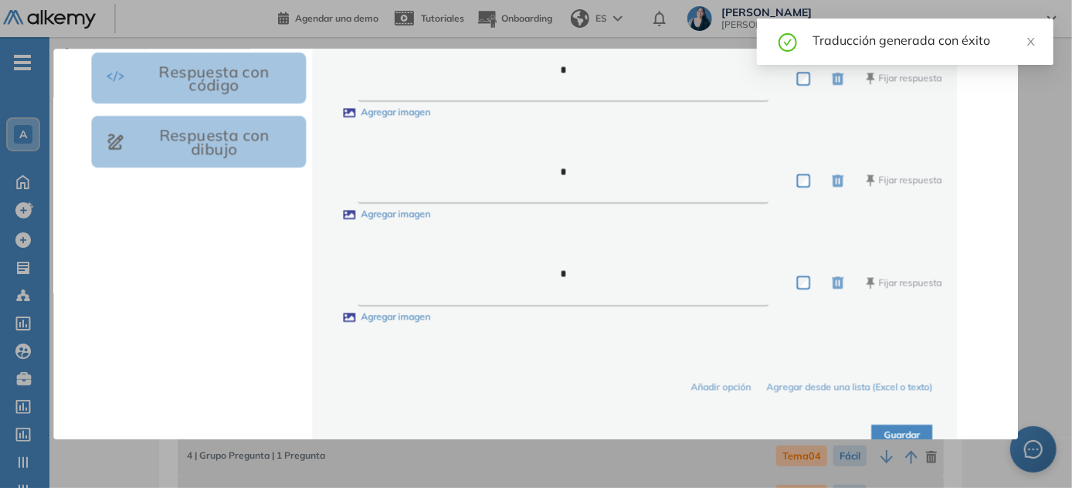
scroll to position [578, 0]
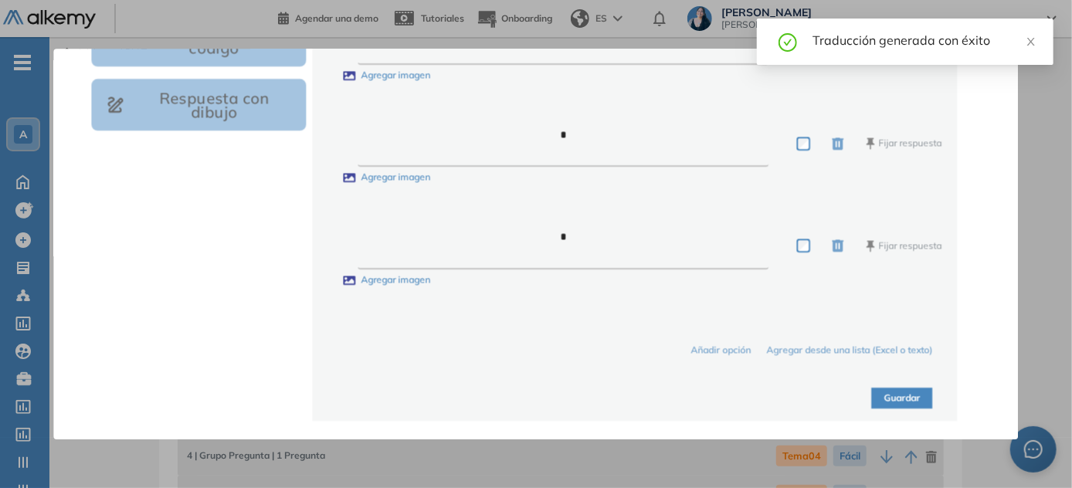
click at [537, 402] on button "Guardar" at bounding box center [902, 398] width 61 height 21
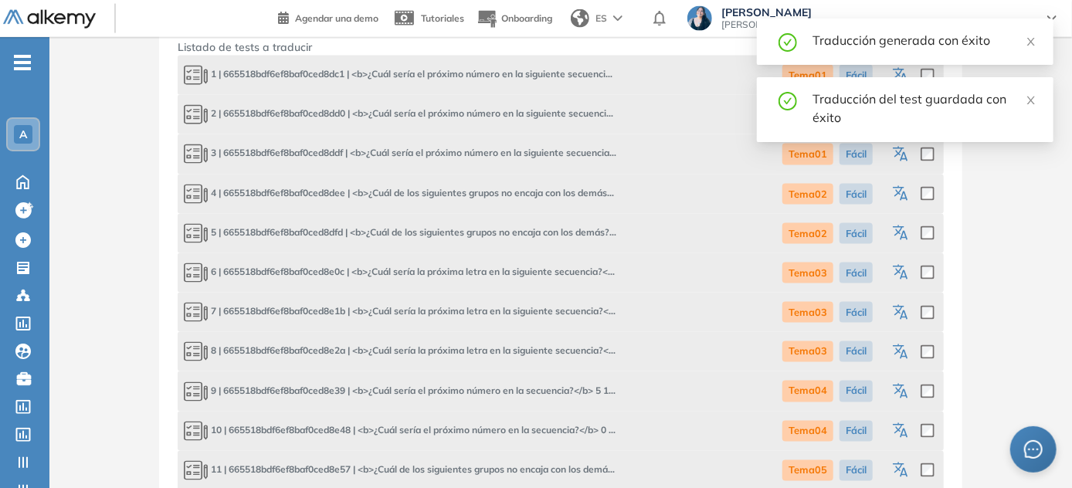
click at [537, 352] on icon "button" at bounding box center [902, 353] width 19 height 19
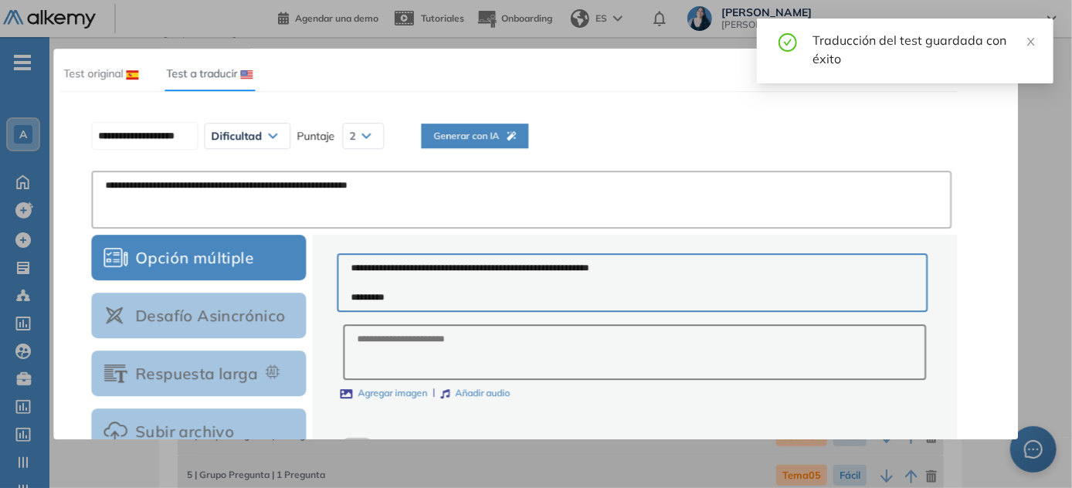
scroll to position [9, 0]
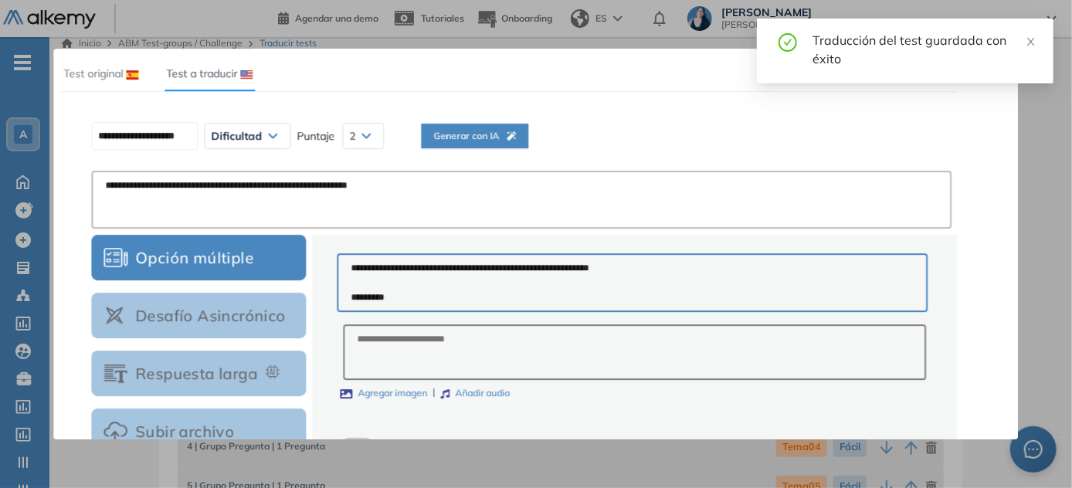
click at [528, 133] on div "**********" at bounding box center [524, 136] width 878 height 39
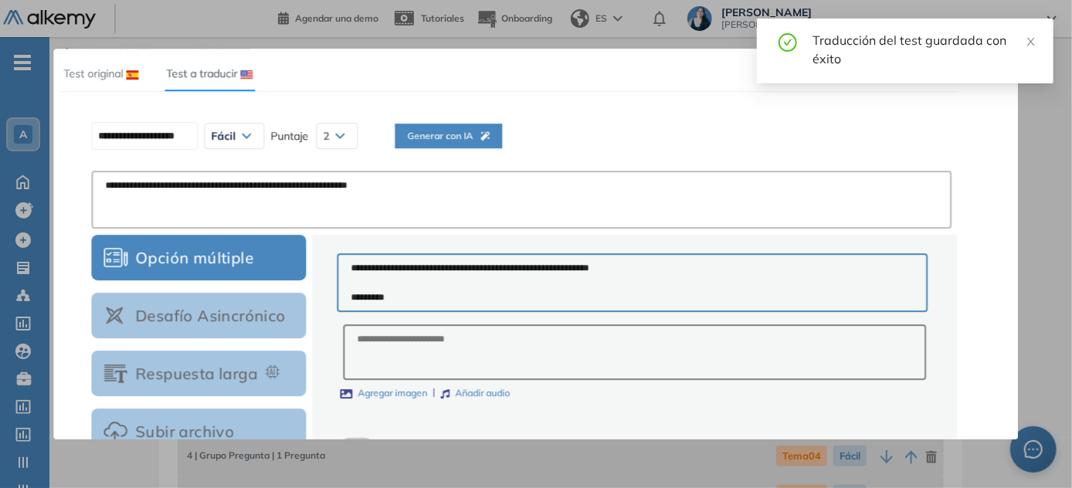
click at [461, 135] on span "Generar con IA" at bounding box center [448, 136] width 83 height 15
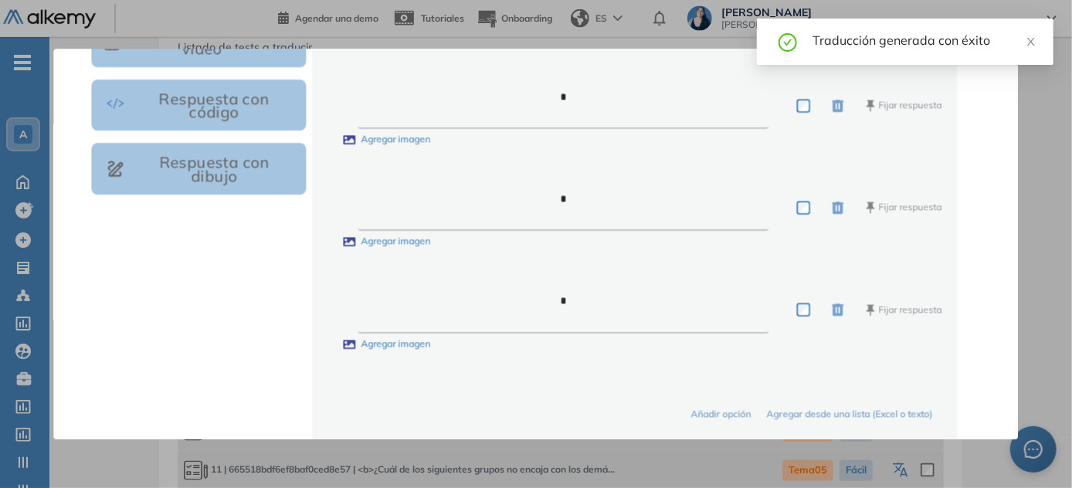
scroll to position [578, 0]
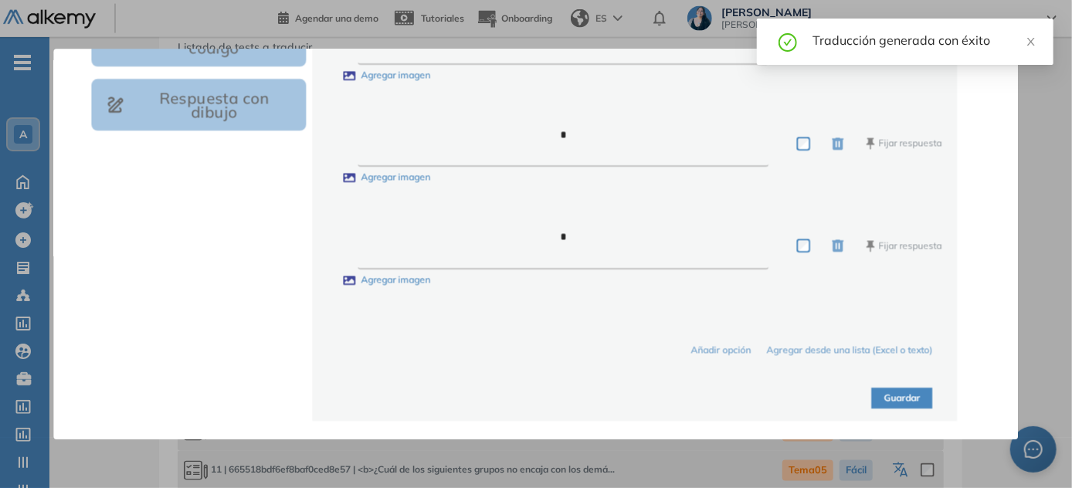
click at [537, 395] on button "Guardar" at bounding box center [902, 398] width 61 height 21
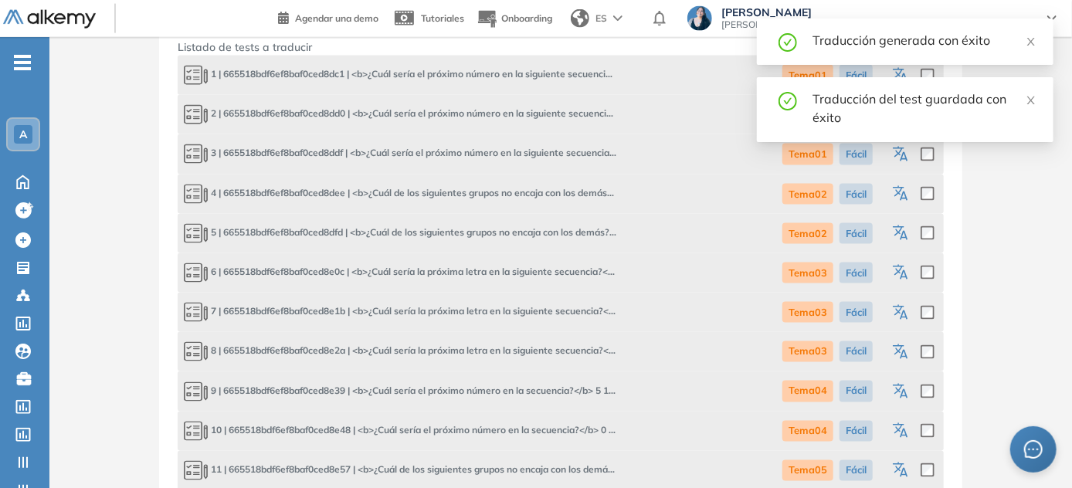
click at [537, 395] on icon "button" at bounding box center [902, 392] width 19 height 19
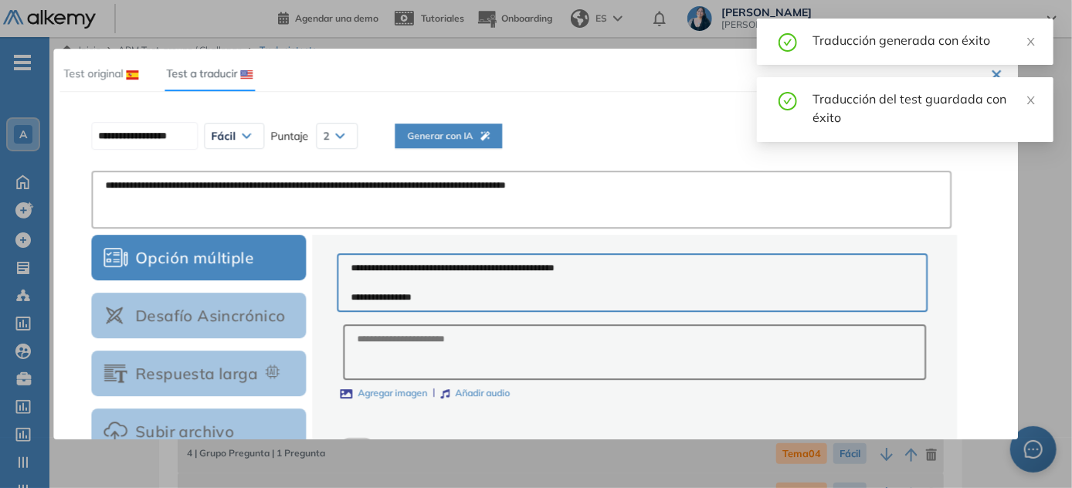
scroll to position [0, 0]
click at [496, 127] on button "Generar con IA" at bounding box center [448, 136] width 107 height 25
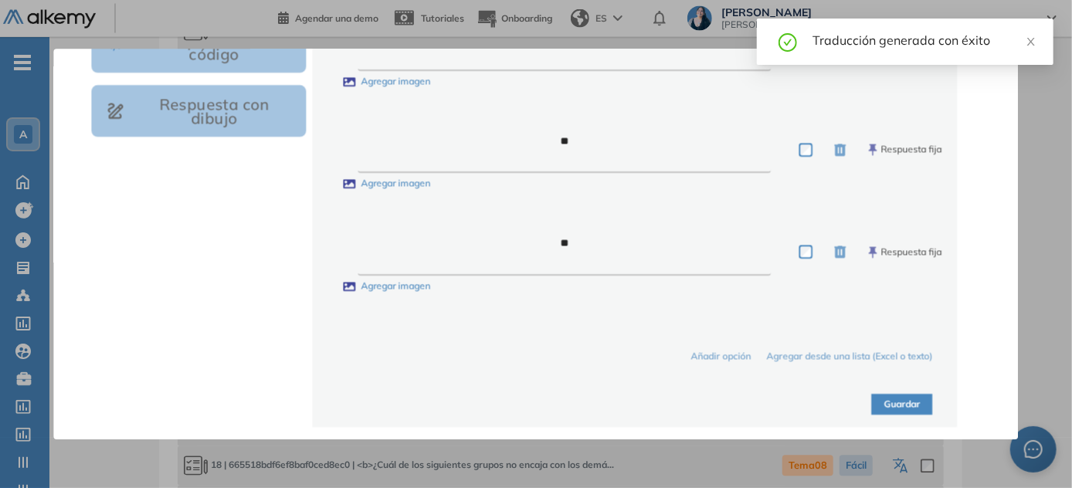
scroll to position [578, 0]
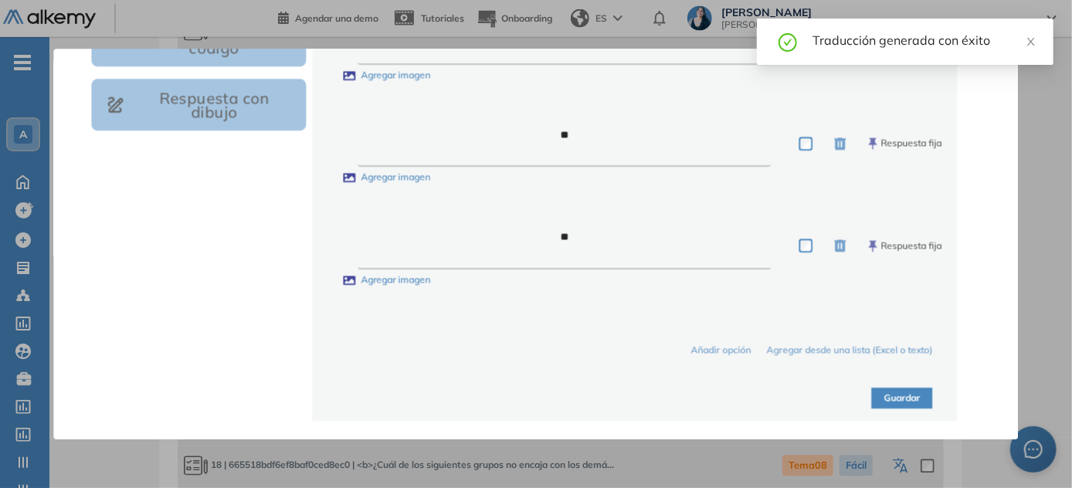
click at [537, 401] on button "Guardar" at bounding box center [902, 398] width 61 height 21
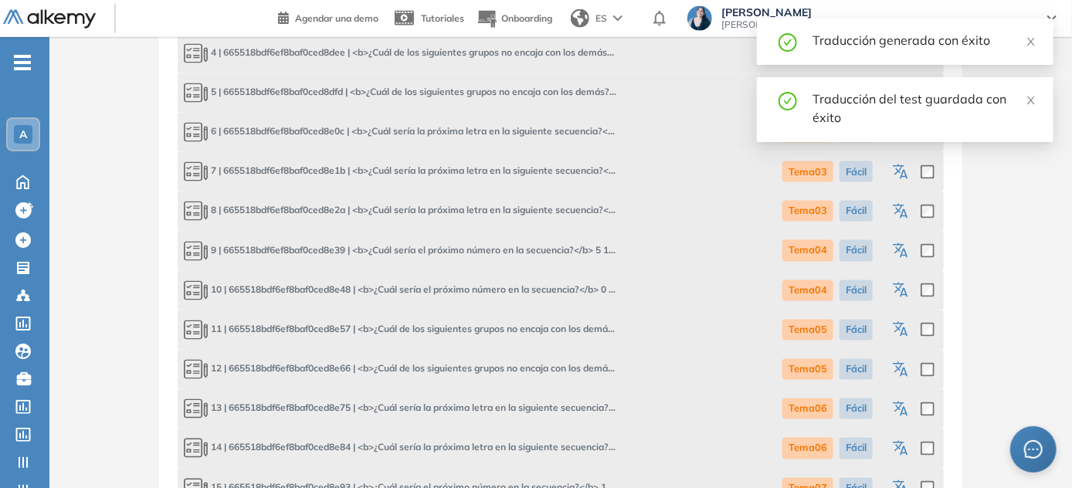
click at [537, 286] on icon "button" at bounding box center [902, 291] width 19 height 19
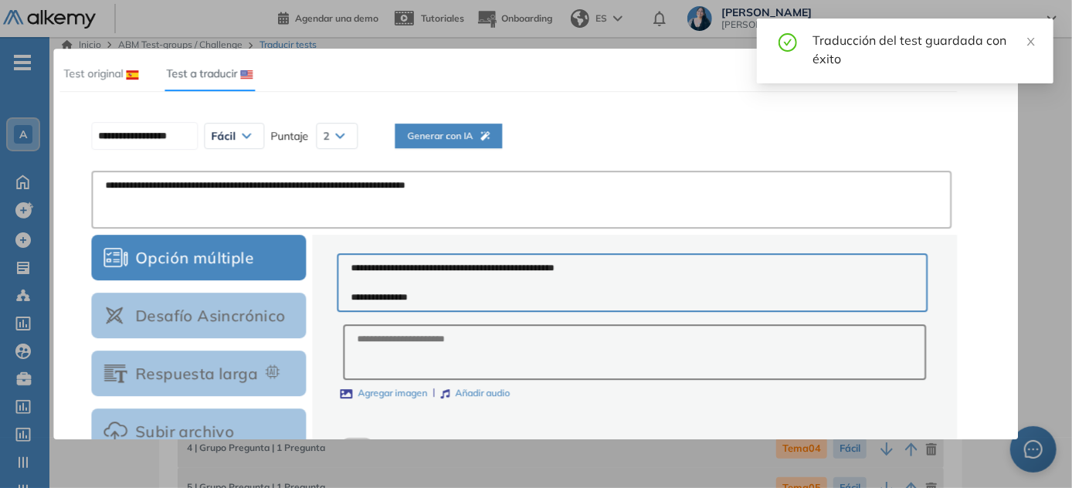
scroll to position [0, 0]
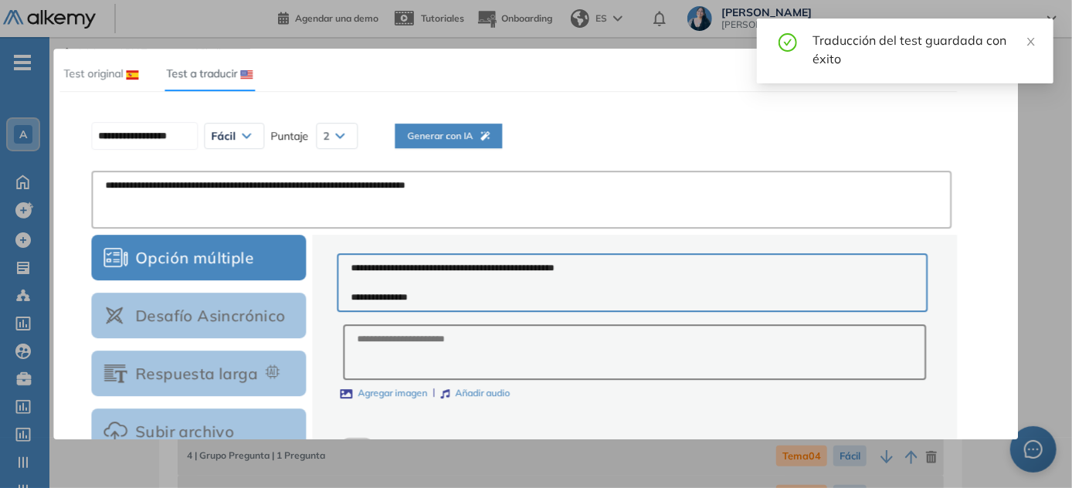
click at [479, 138] on span "Generar con IA" at bounding box center [448, 136] width 83 height 15
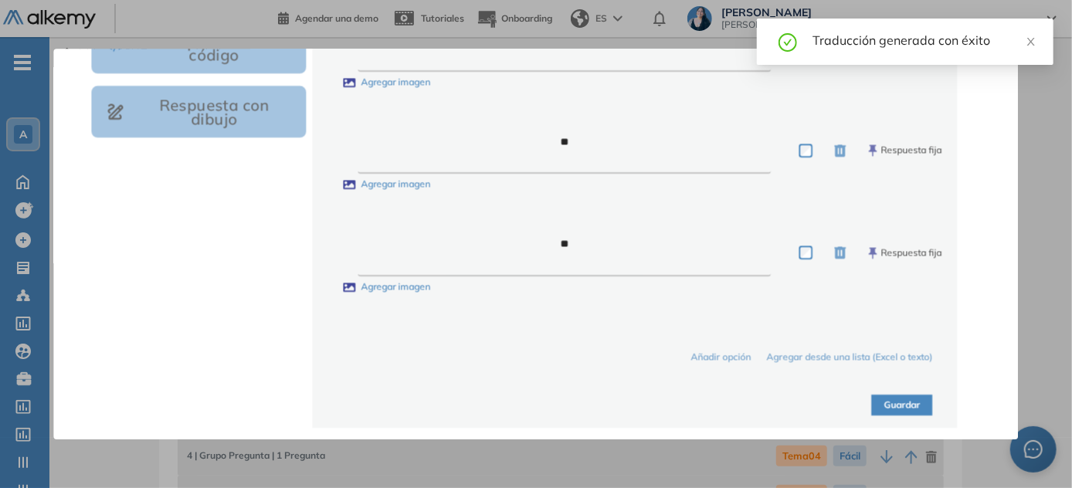
scroll to position [578, 0]
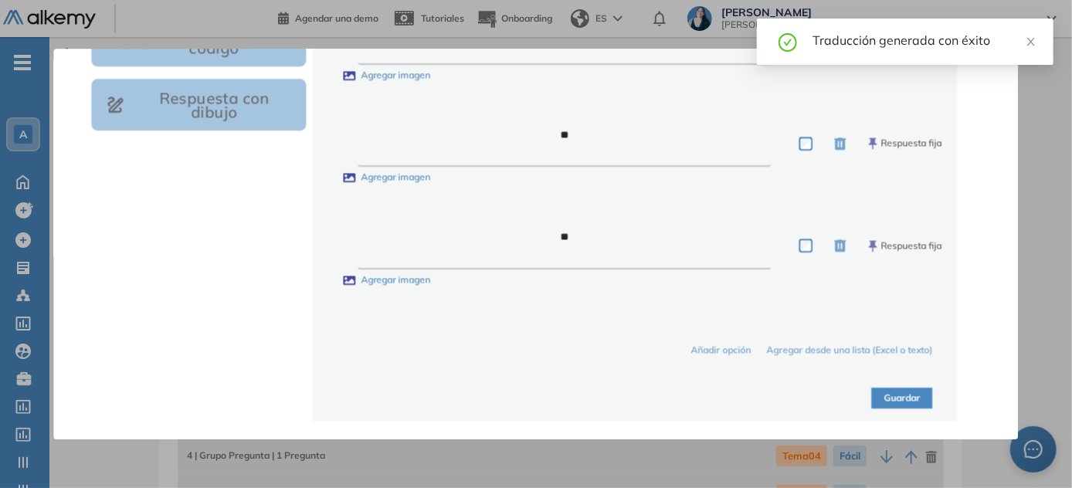
click at [537, 399] on button "Guardar" at bounding box center [902, 398] width 61 height 21
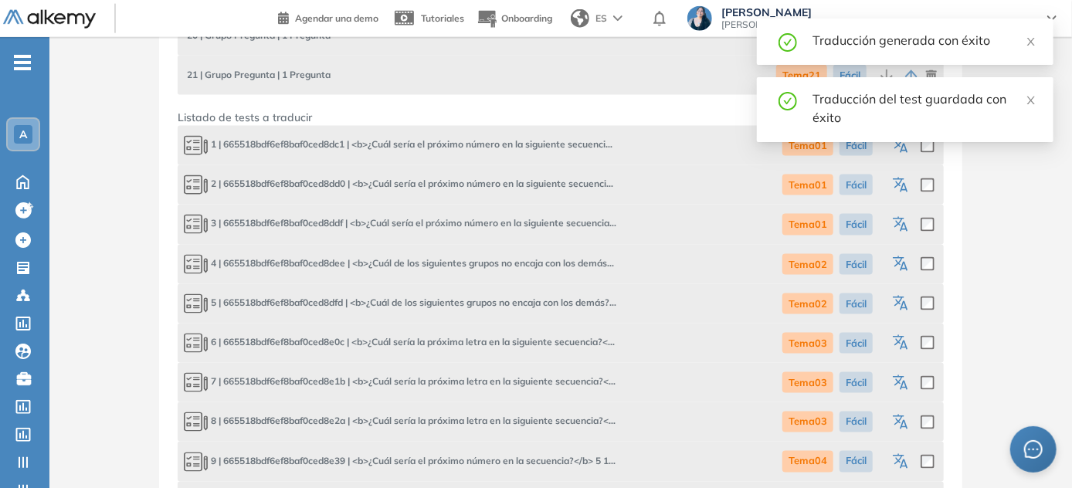
scroll to position [1263, 0]
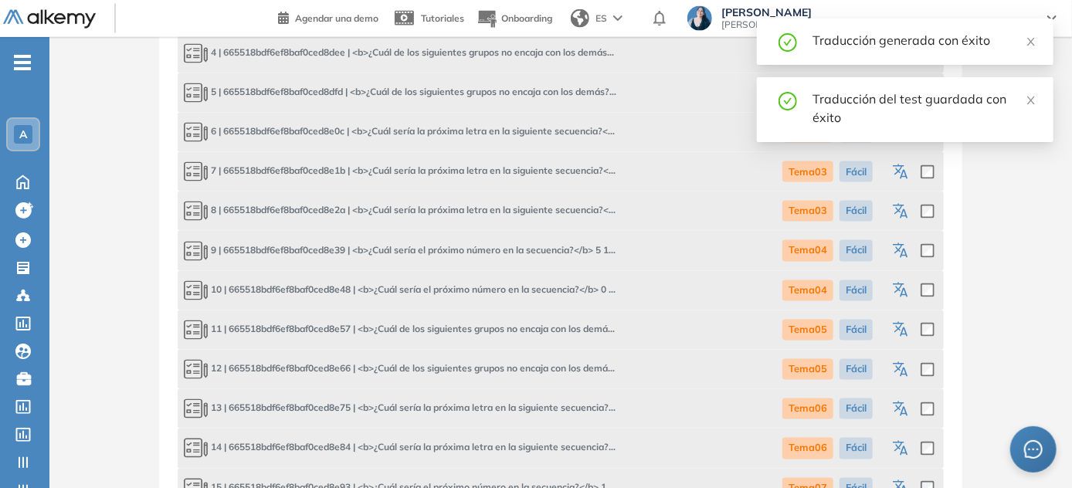
click at [537, 334] on icon "button" at bounding box center [902, 330] width 19 height 19
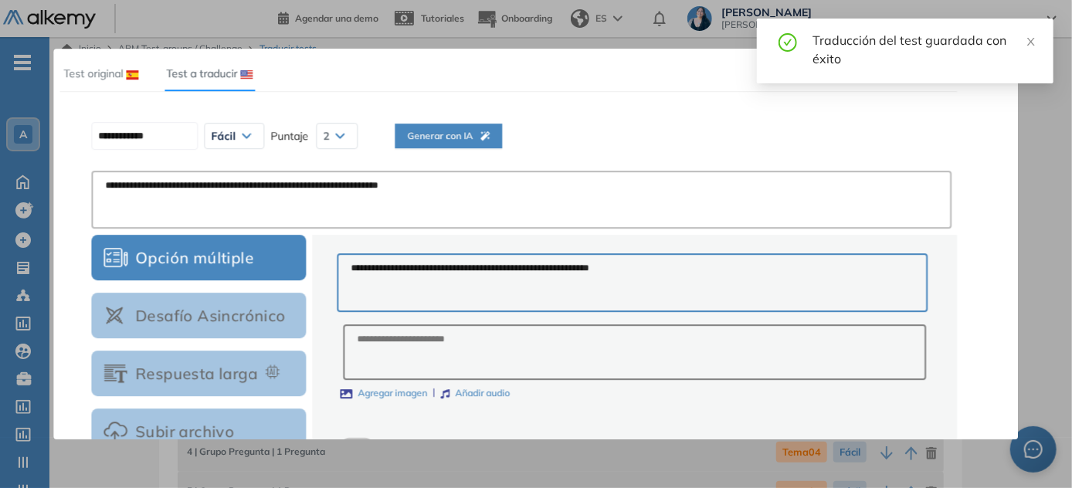
scroll to position [0, 0]
click at [444, 134] on span "Generar con IA" at bounding box center [448, 136] width 83 height 15
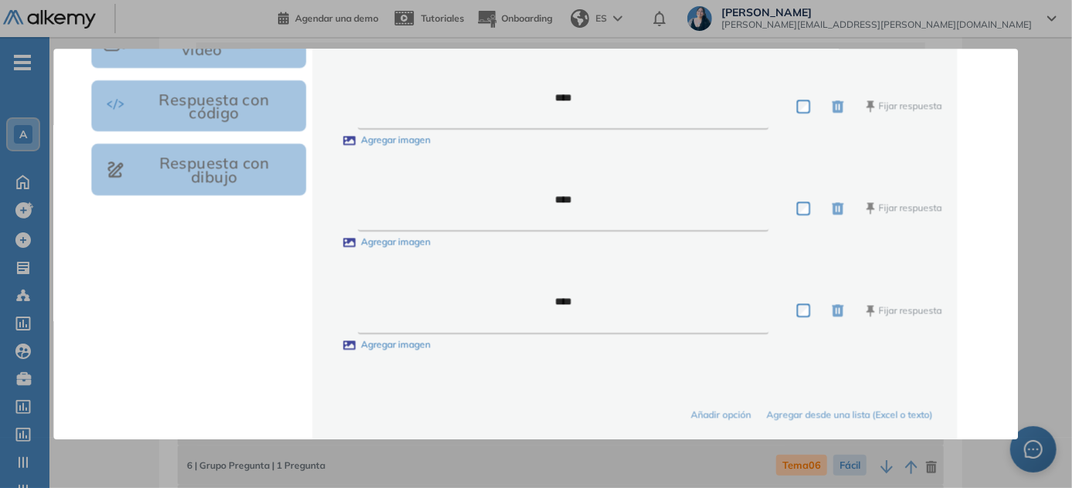
scroll to position [578, 0]
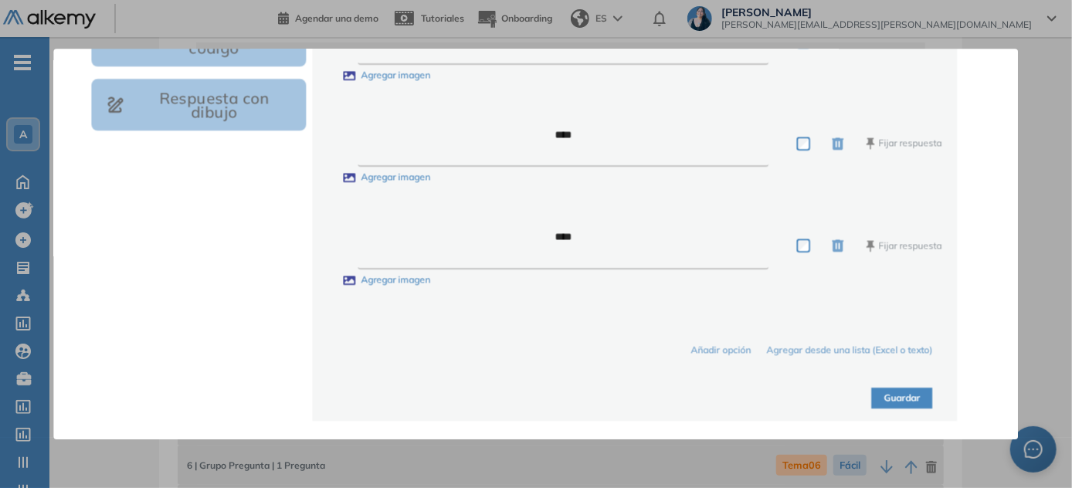
click at [537, 398] on button "Guardar" at bounding box center [902, 398] width 61 height 21
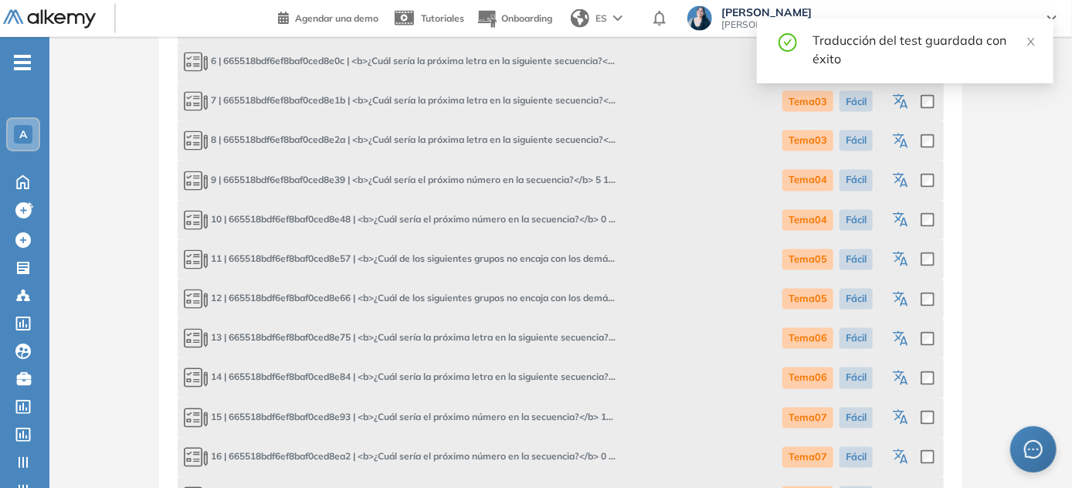
click at [537, 303] on icon "button" at bounding box center [902, 300] width 19 height 19
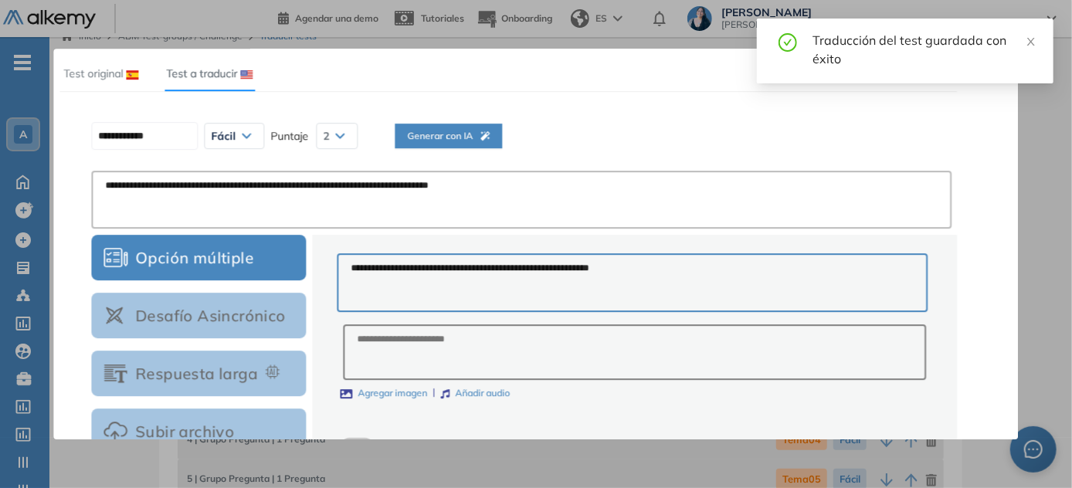
scroll to position [0, 0]
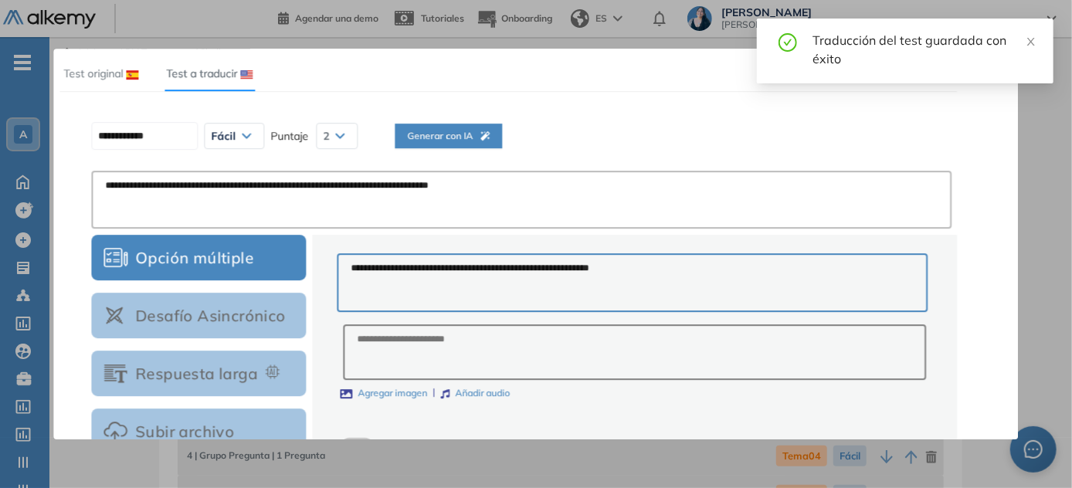
click at [502, 144] on button "Generar con IA" at bounding box center [448, 136] width 107 height 25
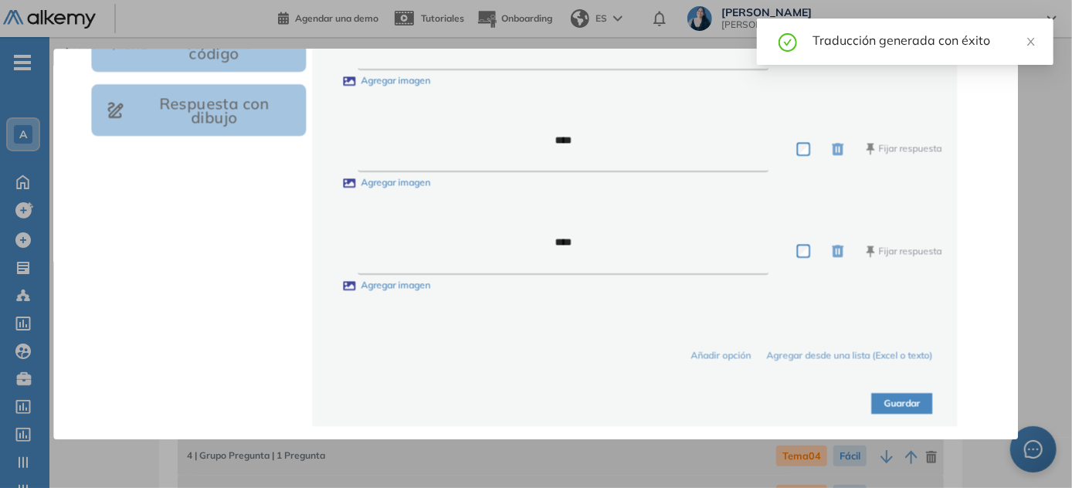
scroll to position [578, 0]
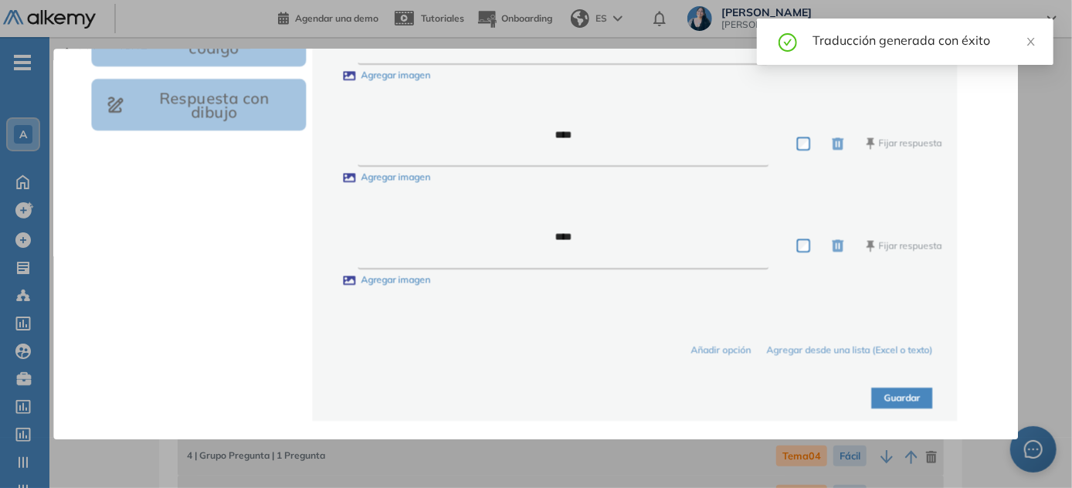
click at [537, 391] on button "Guardar" at bounding box center [902, 398] width 61 height 21
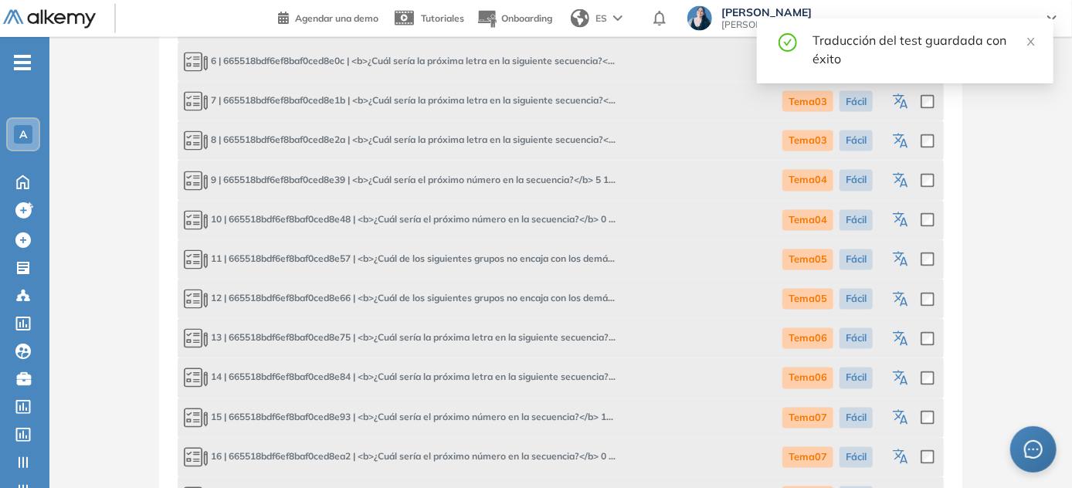
click at [537, 333] on icon "button" at bounding box center [902, 339] width 19 height 19
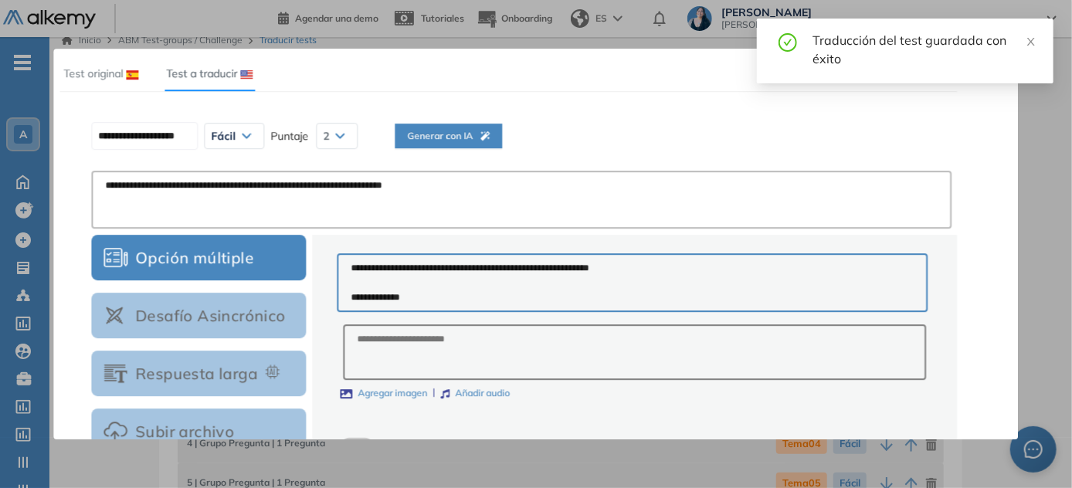
scroll to position [0, 0]
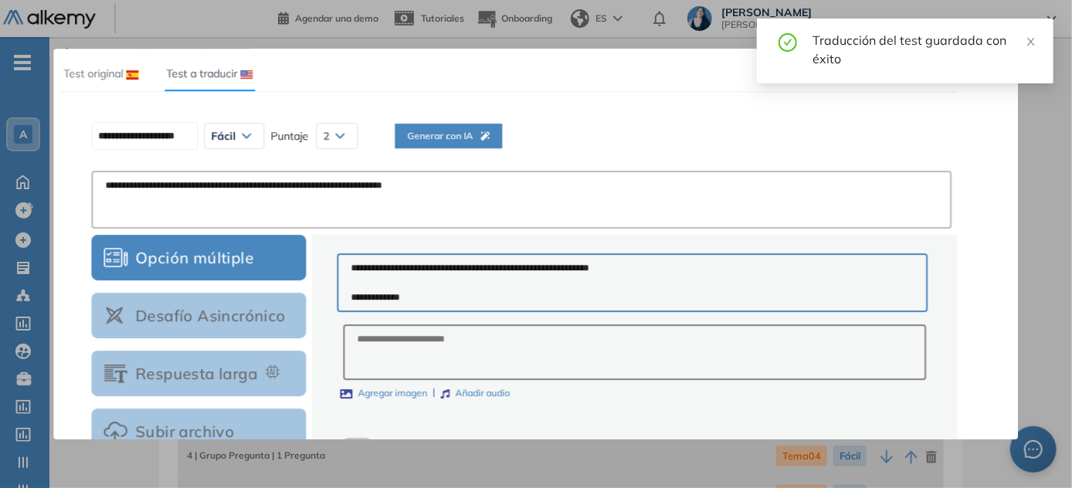
click at [470, 132] on span "Generar con IA" at bounding box center [448, 136] width 83 height 15
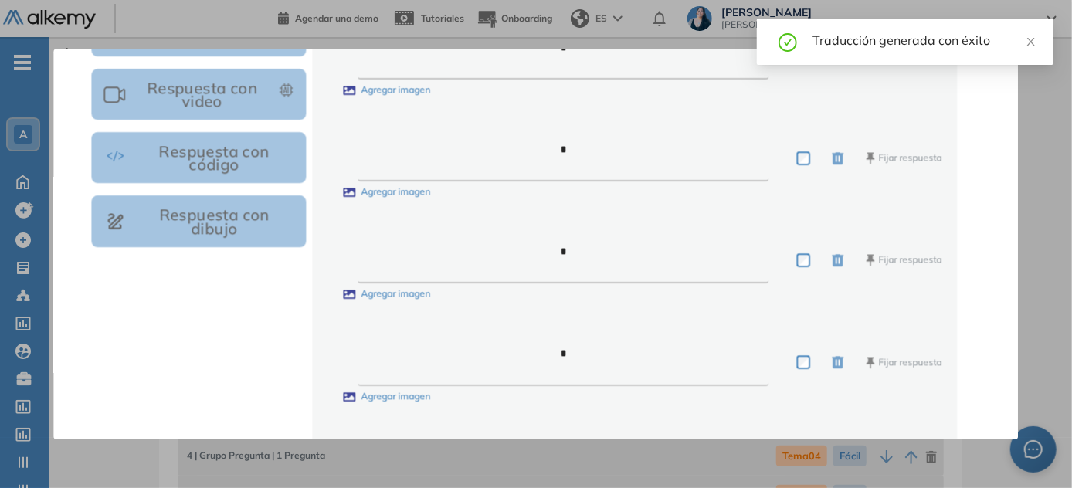
scroll to position [578, 0]
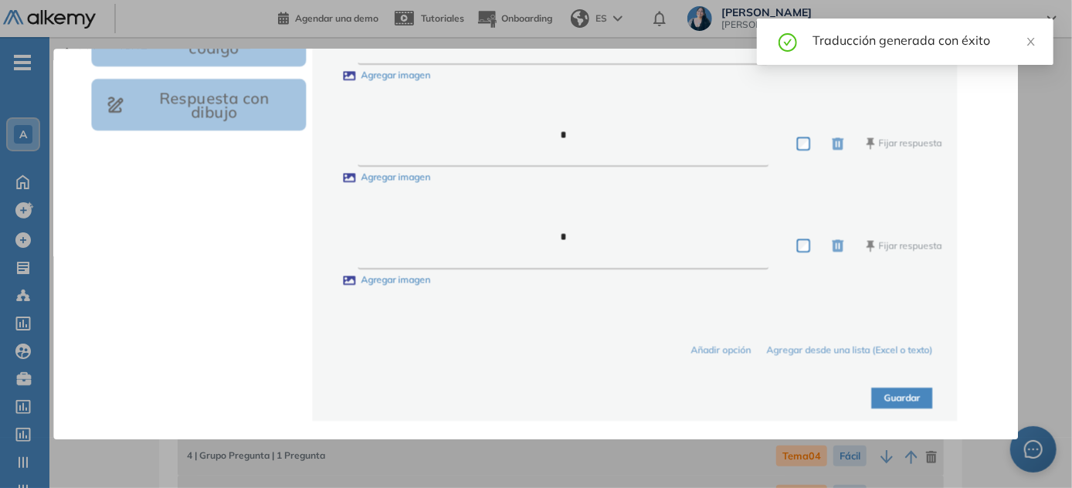
click at [537, 380] on div "Guardar" at bounding box center [634, 389] width 595 height 39
click at [537, 388] on button "Guardar" at bounding box center [902, 398] width 61 height 21
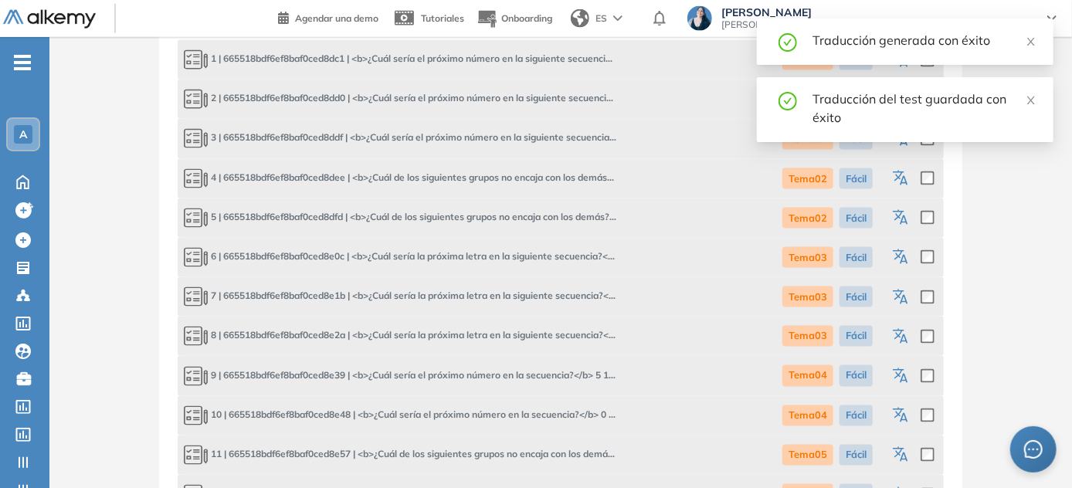
scroll to position [1263, 0]
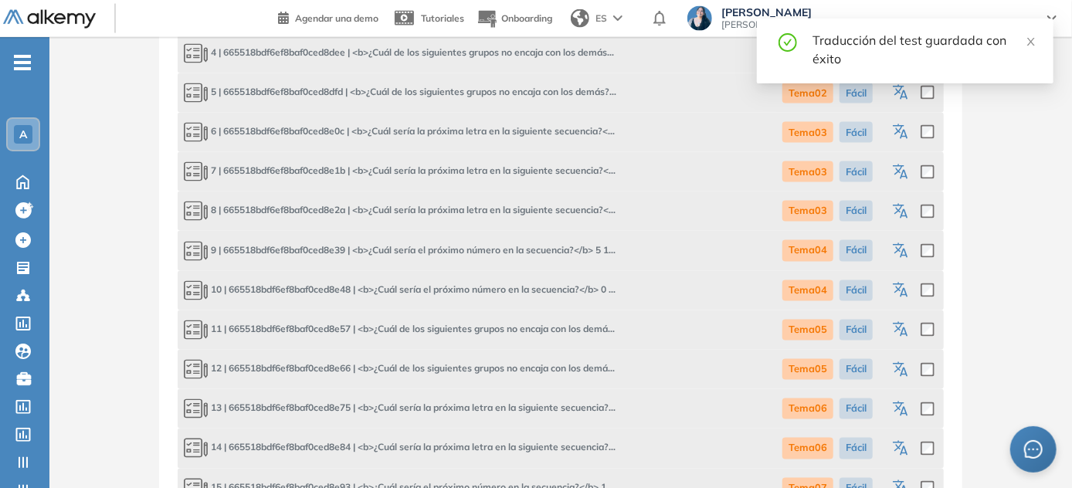
click at [537, 446] on icon "button" at bounding box center [903, 450] width 8 height 9
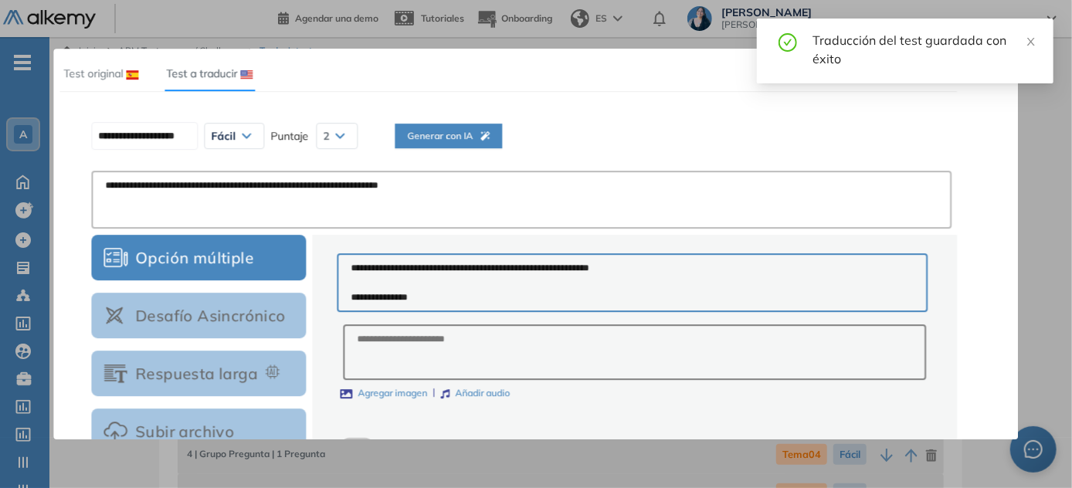
scroll to position [0, 0]
click at [502, 138] on button "Generar con IA" at bounding box center [448, 136] width 107 height 25
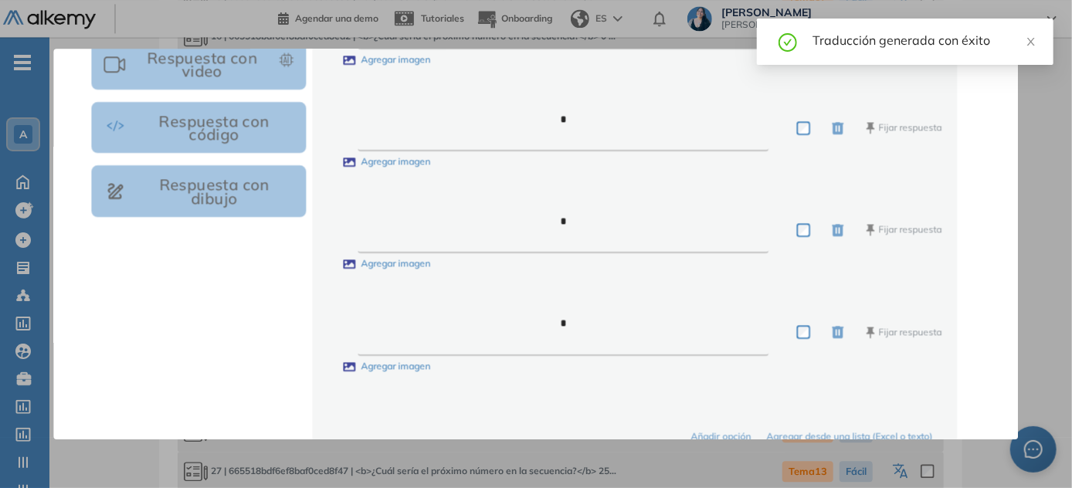
scroll to position [578, 0]
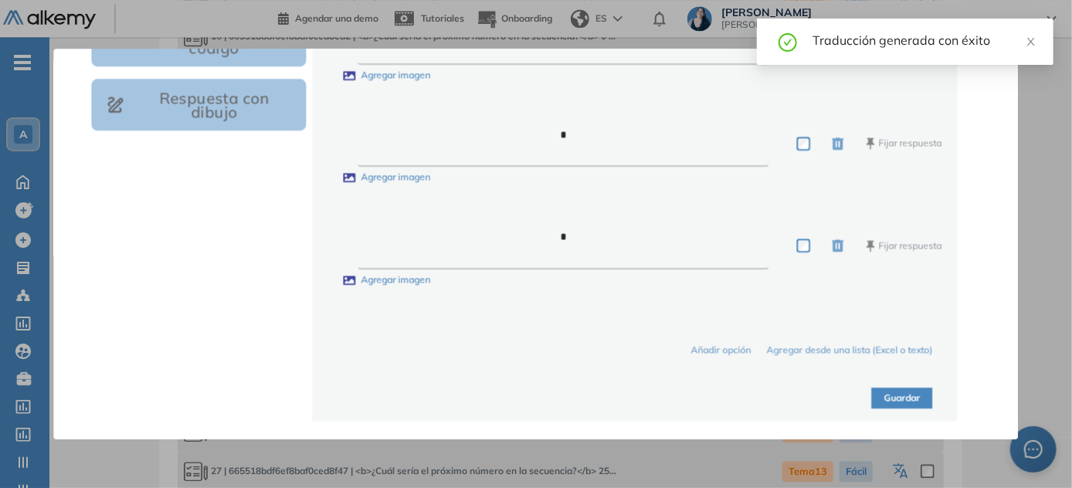
click at [537, 397] on button "Guardar" at bounding box center [902, 398] width 61 height 21
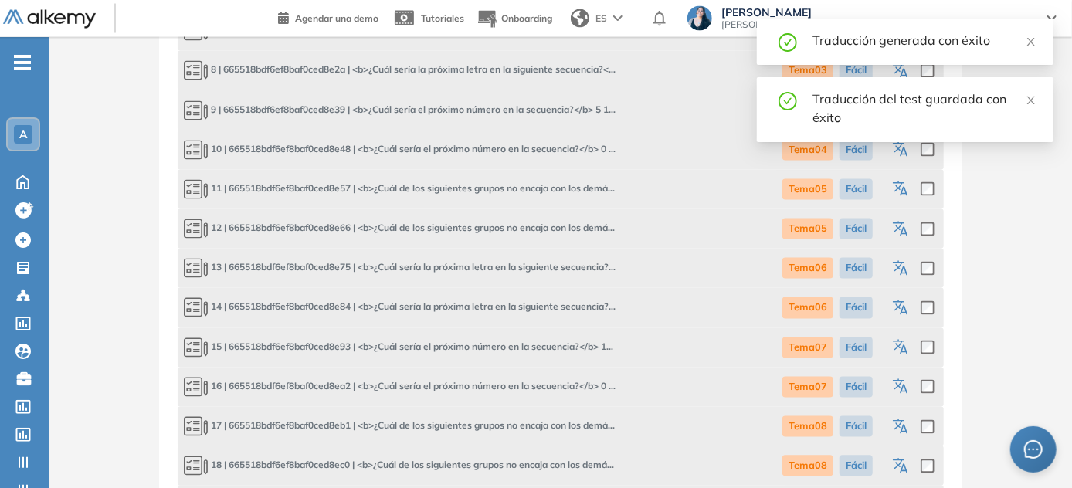
click at [537, 345] on icon "button" at bounding box center [902, 348] width 19 height 19
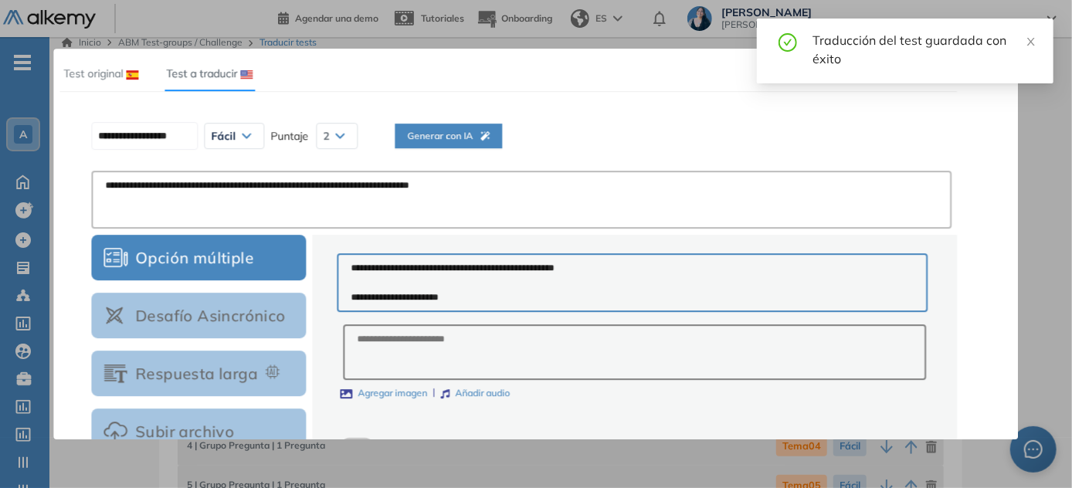
scroll to position [0, 0]
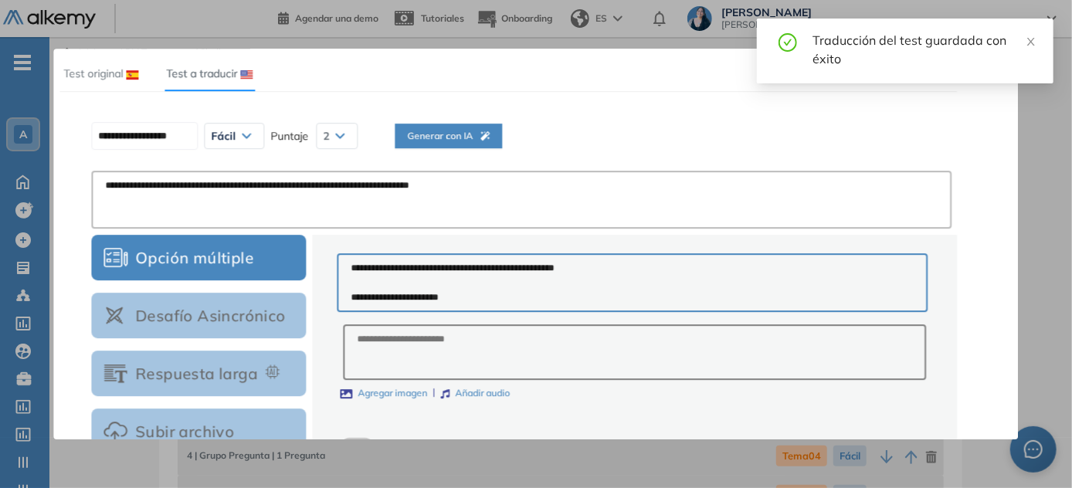
click at [490, 150] on div "Generar con IA" at bounding box center [448, 155] width 83 height 52
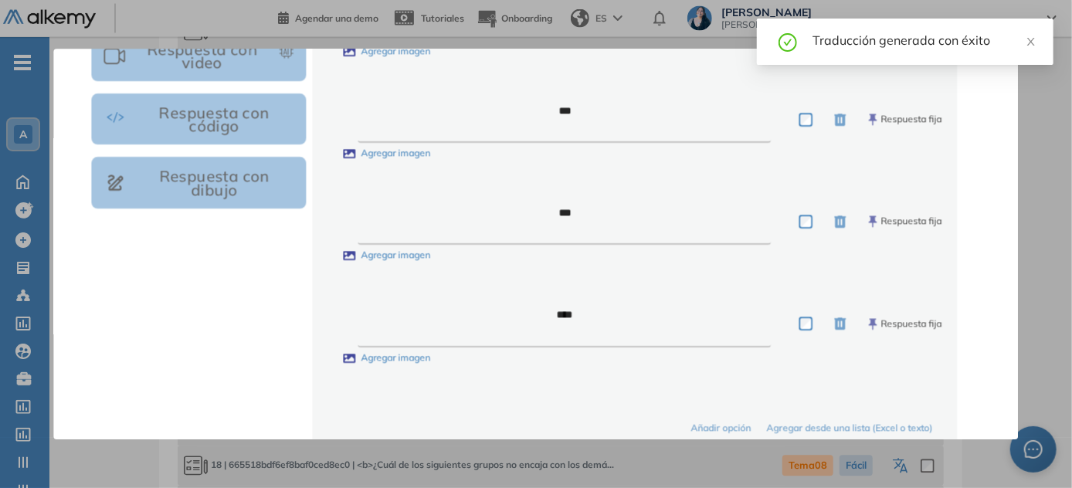
scroll to position [578, 0]
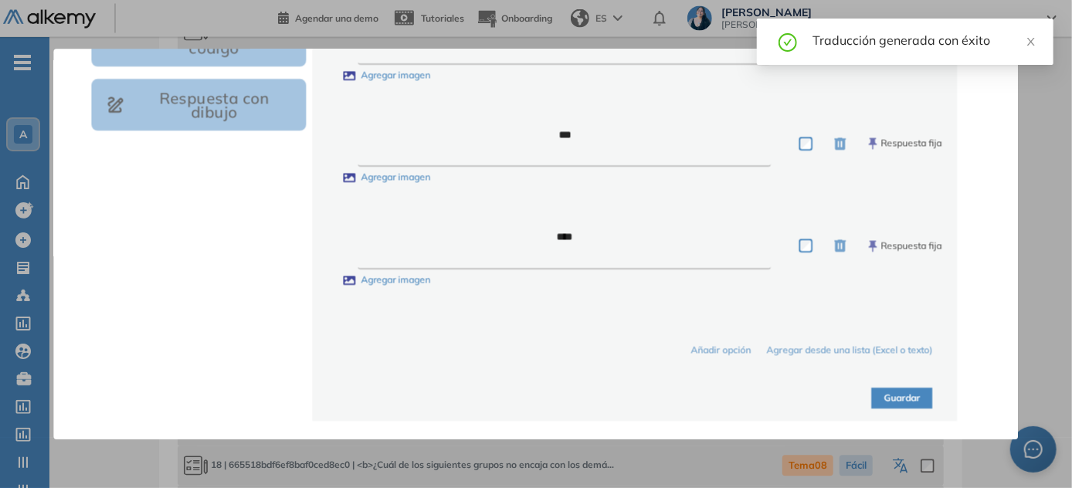
click at [537, 401] on button "Guardar" at bounding box center [902, 398] width 61 height 21
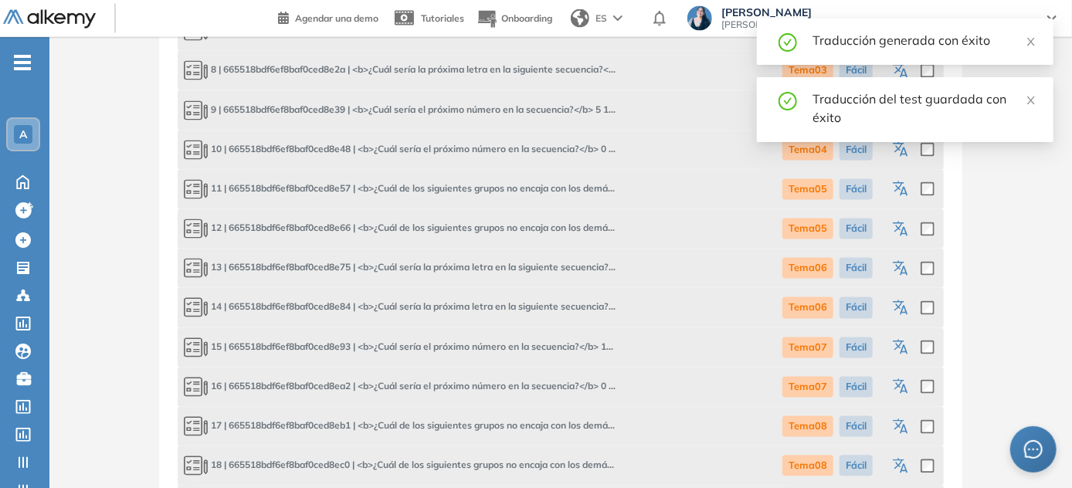
click at [537, 387] on icon "button" at bounding box center [902, 387] width 19 height 19
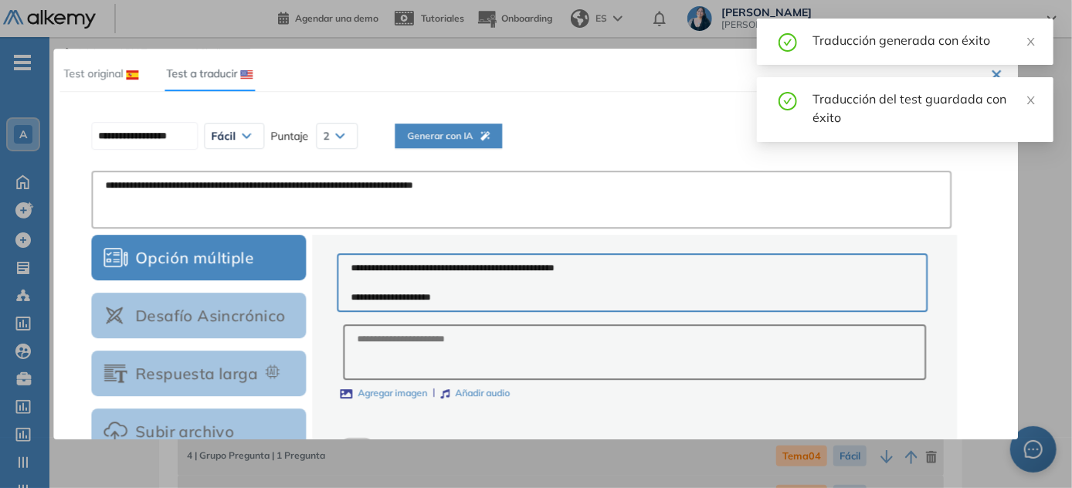
scroll to position [0, 0]
click at [490, 132] on icon "button" at bounding box center [484, 135] width 9 height 9
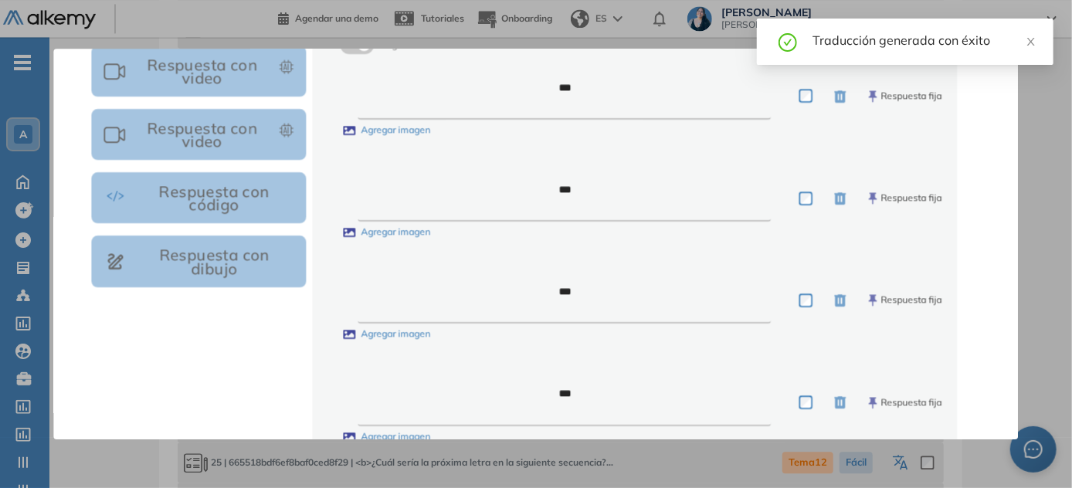
scroll to position [578, 0]
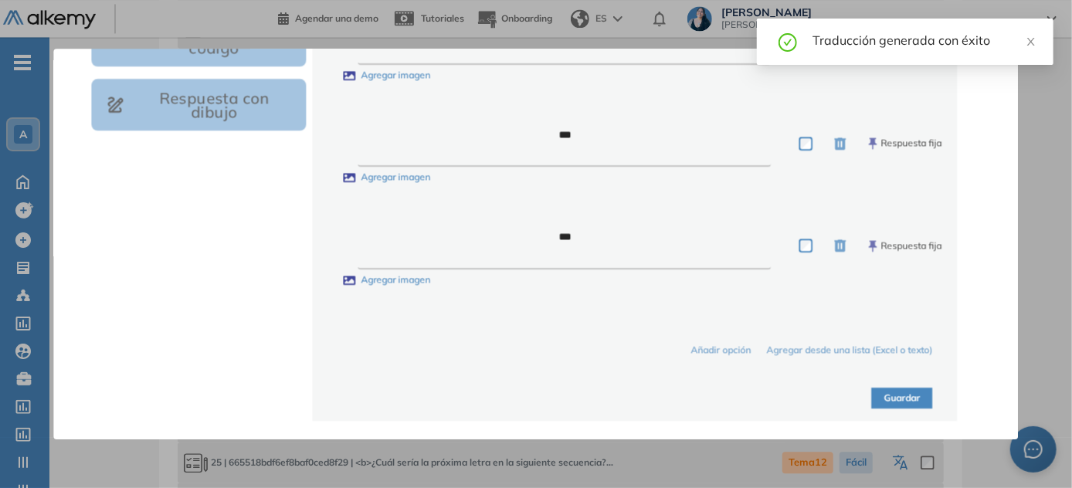
click at [537, 395] on button "Guardar" at bounding box center [902, 398] width 61 height 21
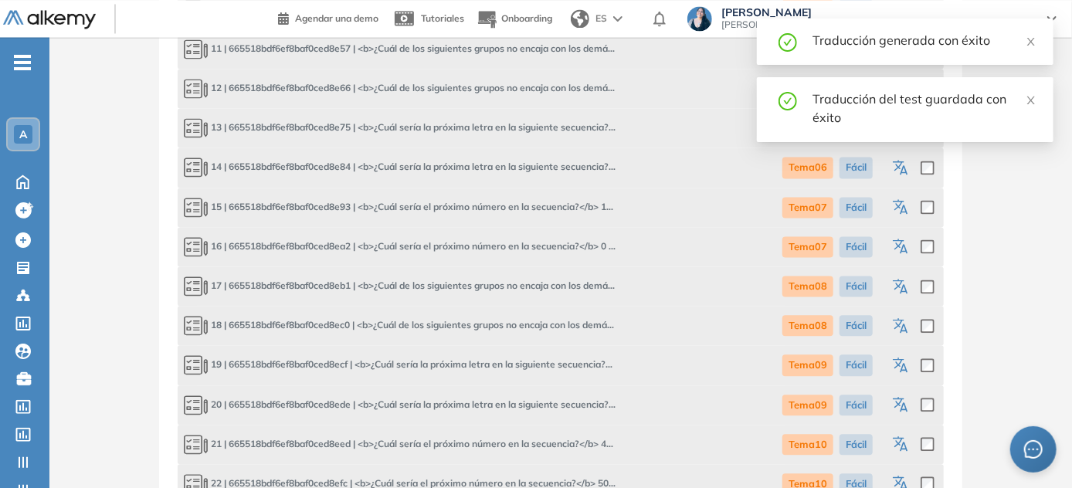
click at [537, 280] on icon "button" at bounding box center [902, 287] width 19 height 19
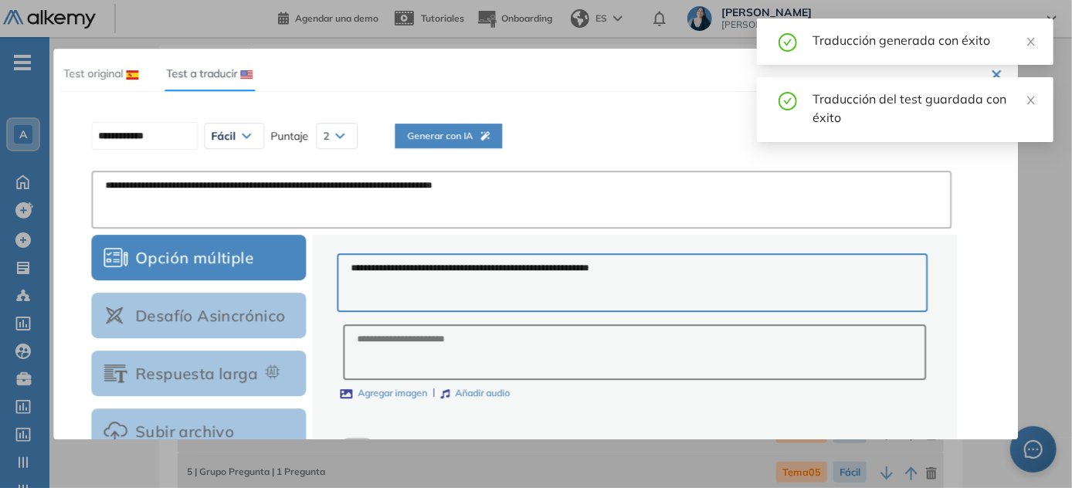
scroll to position [2, 0]
click at [490, 141] on span "Generar con IA" at bounding box center [448, 136] width 83 height 15
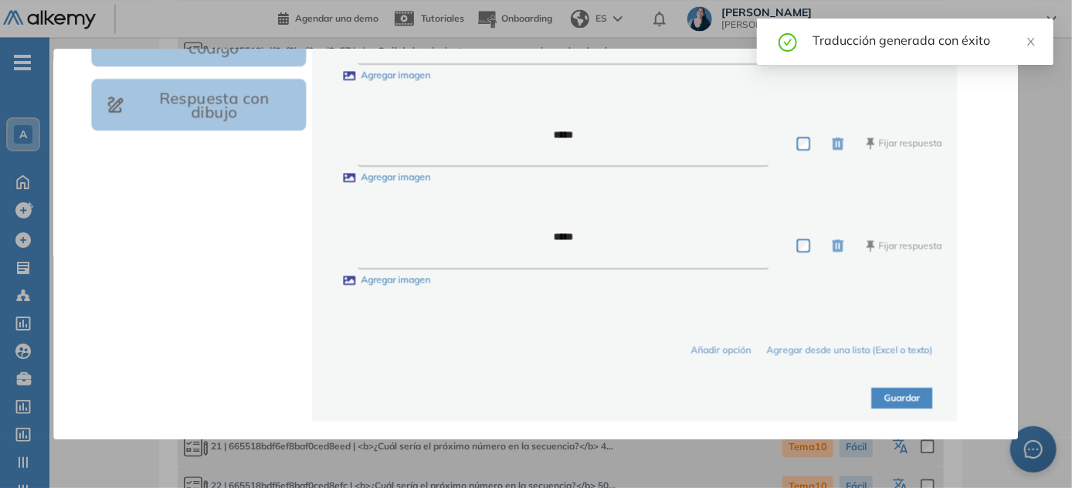
scroll to position [1544, 0]
click at [537, 386] on div "Guardar" at bounding box center [634, 389] width 595 height 39
click at [537, 396] on button "Guardar" at bounding box center [902, 398] width 61 height 21
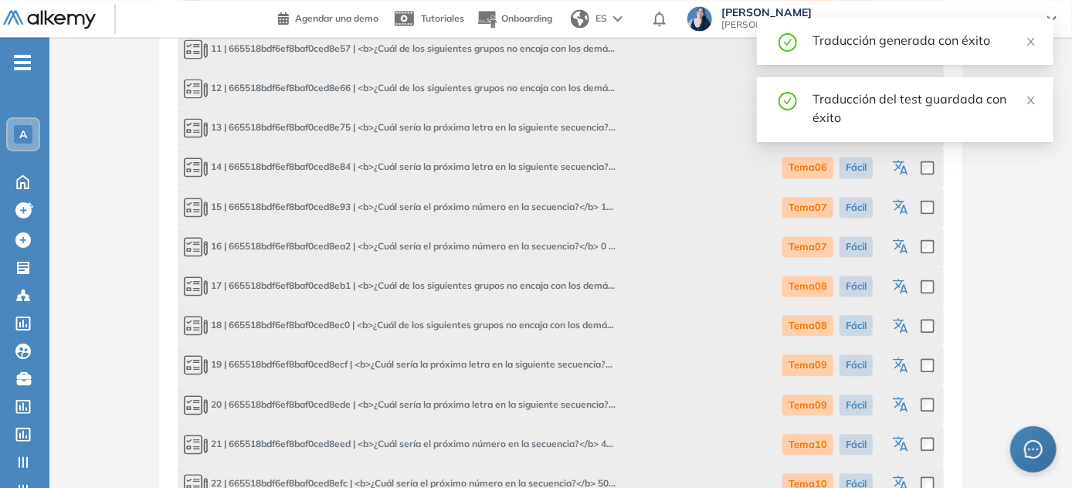
click at [537, 327] on icon "button" at bounding box center [902, 326] width 19 height 19
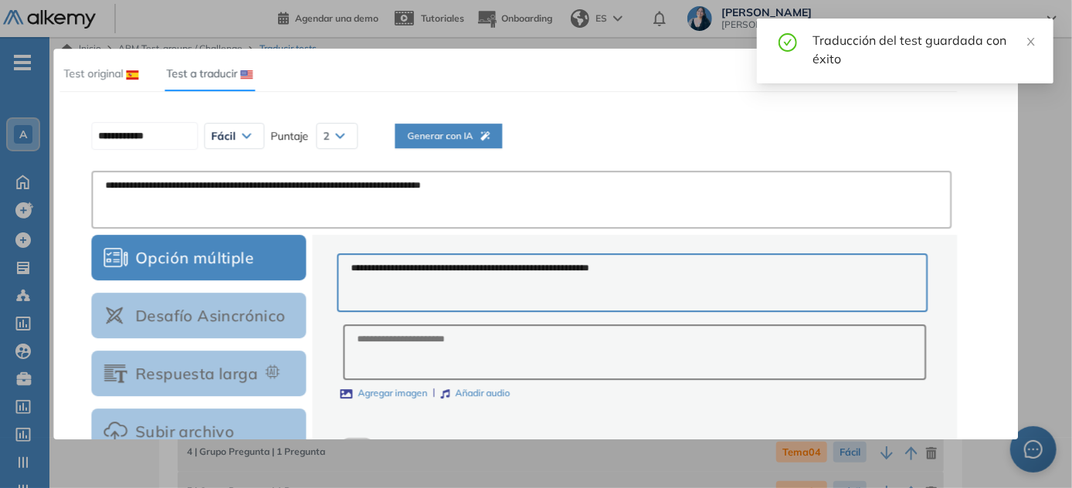
scroll to position [0, 0]
click at [474, 133] on span "Generar con IA" at bounding box center [448, 136] width 83 height 15
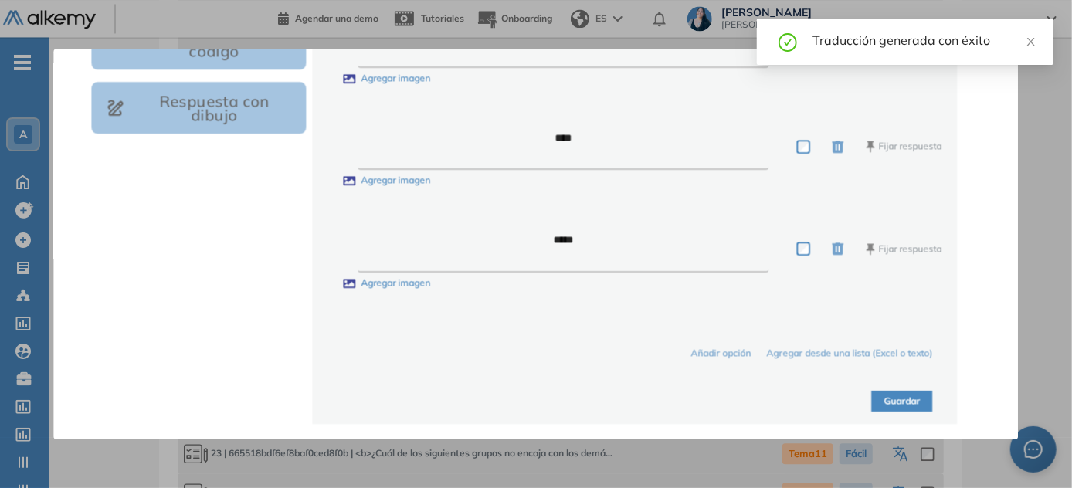
scroll to position [578, 0]
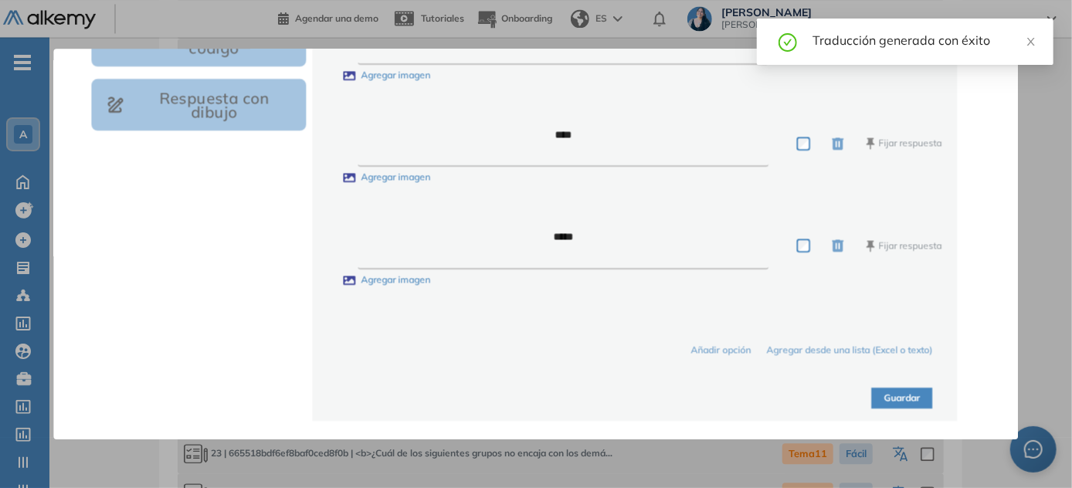
click at [537, 401] on button "Guardar" at bounding box center [902, 398] width 61 height 21
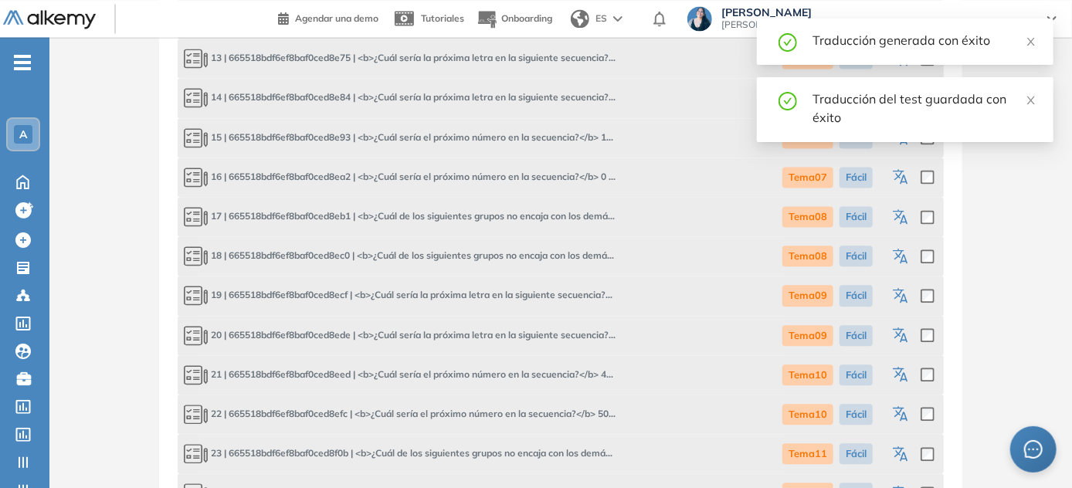
click at [537, 287] on icon "button" at bounding box center [902, 296] width 19 height 19
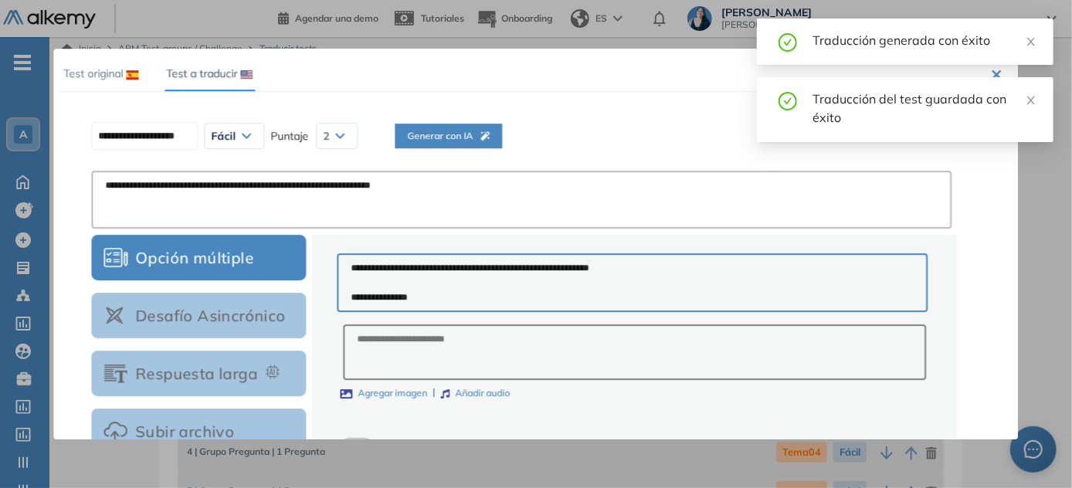
scroll to position [0, 0]
click at [490, 134] on icon "button" at bounding box center [484, 135] width 9 height 9
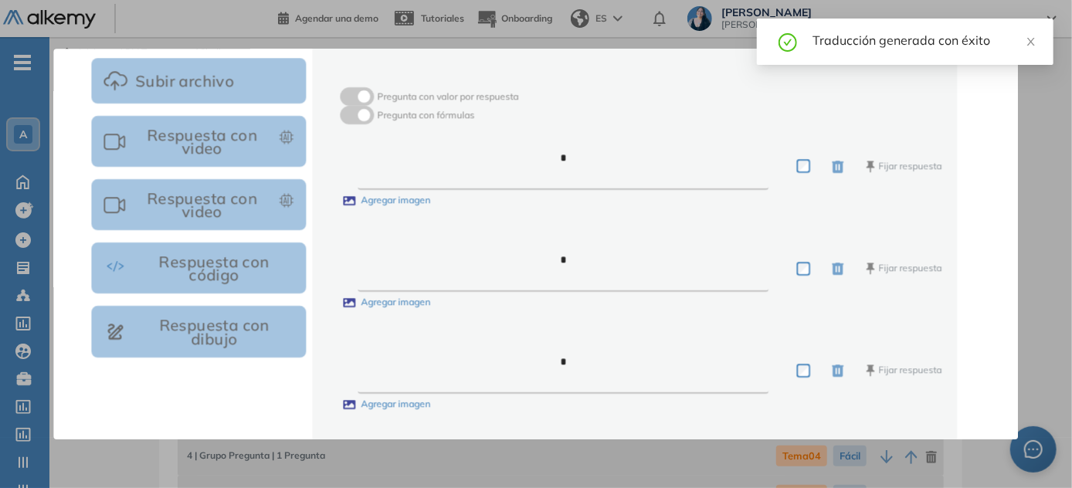
scroll to position [578, 0]
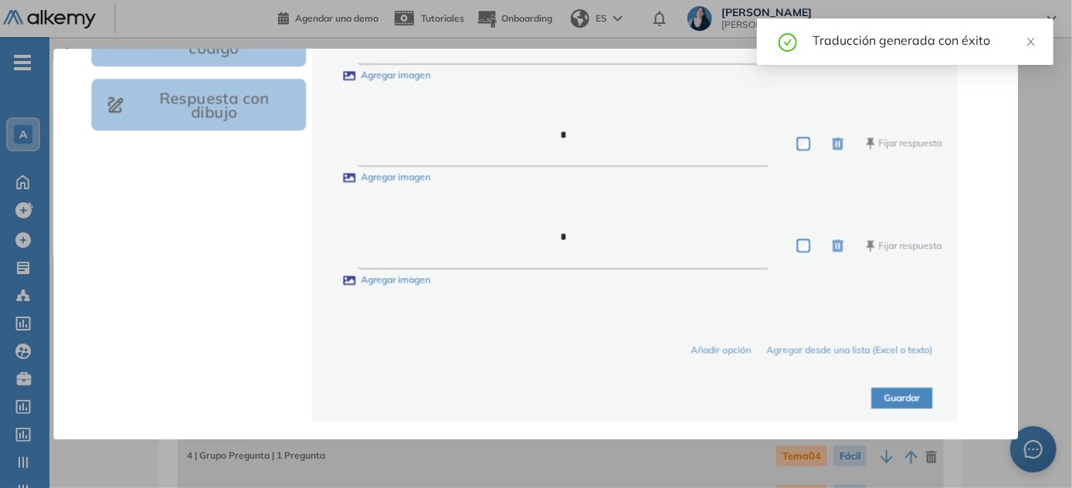
click at [537, 398] on button "Guardar" at bounding box center [902, 398] width 61 height 21
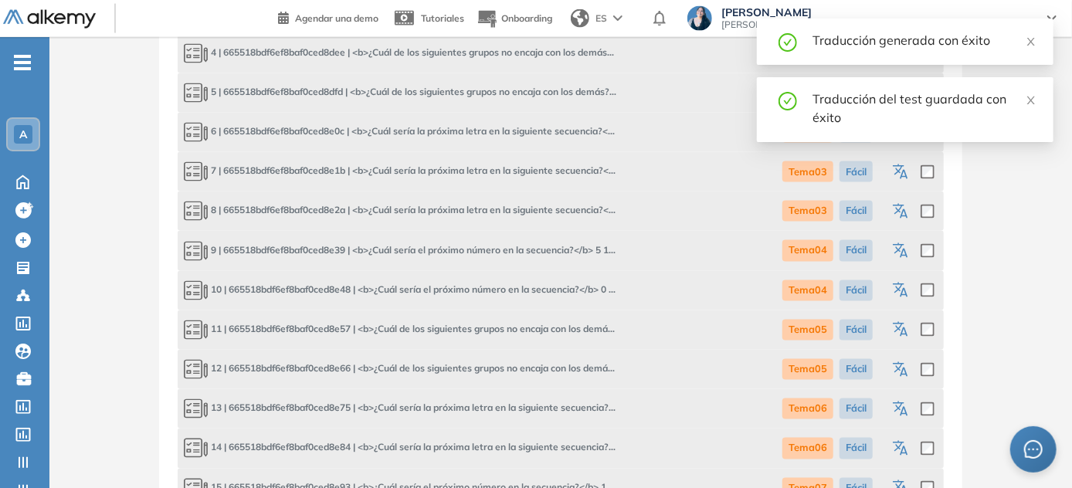
scroll to position [1684, 0]
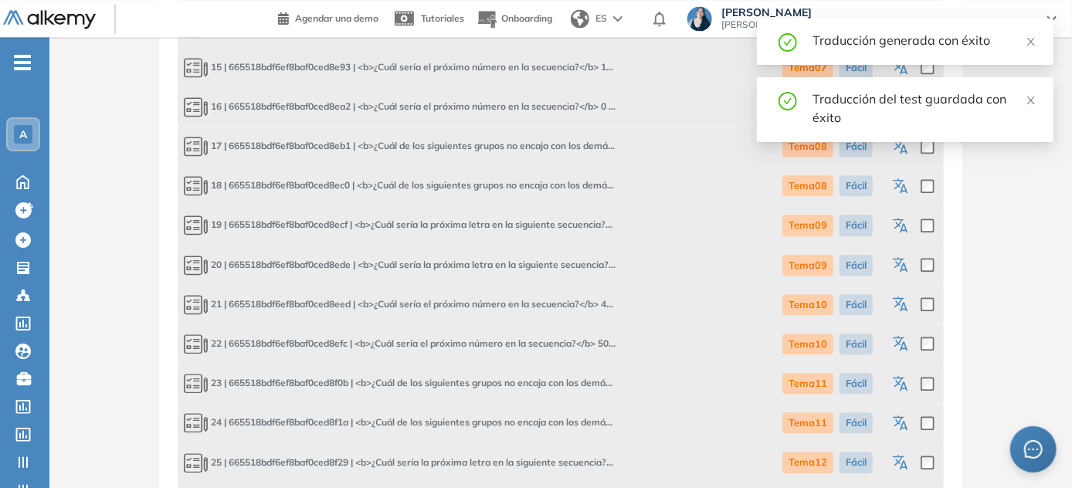
click at [537, 266] on icon "button" at bounding box center [903, 267] width 8 height 9
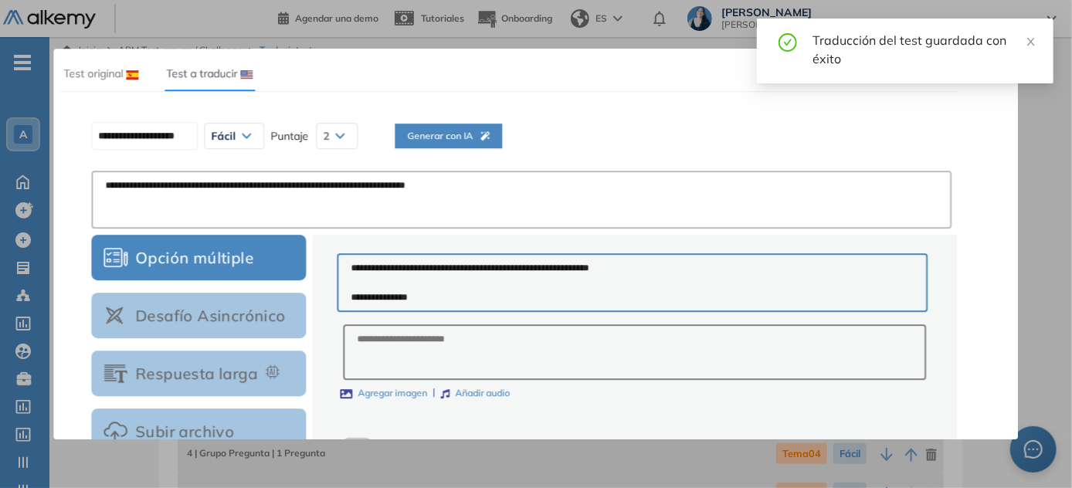
scroll to position [0, 0]
click at [446, 141] on span "Generar con IA" at bounding box center [448, 136] width 83 height 15
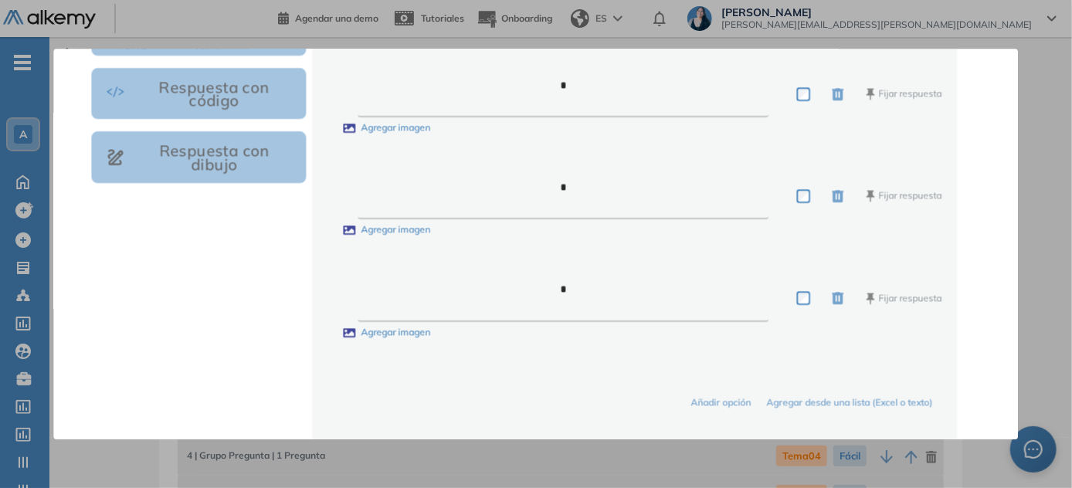
scroll to position [578, 0]
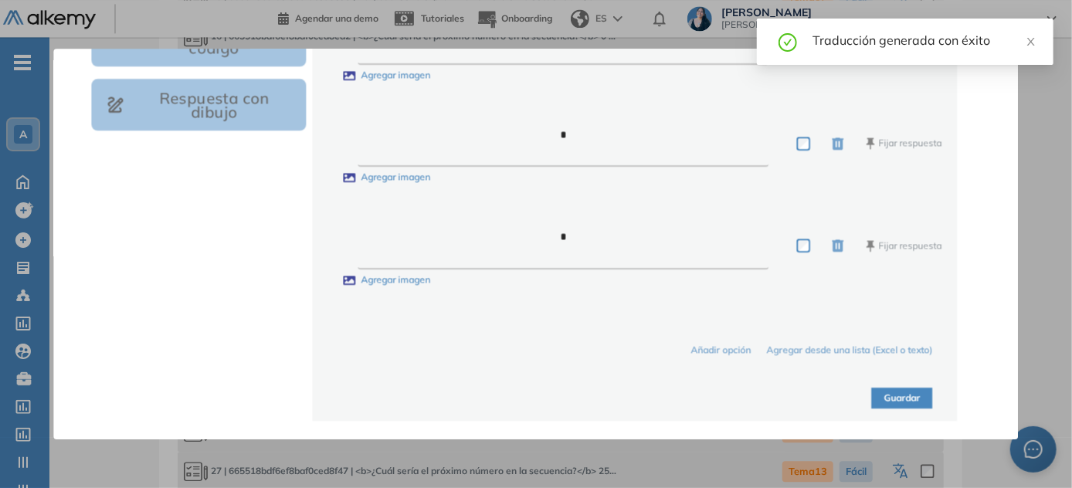
click at [537, 400] on button "Guardar" at bounding box center [902, 398] width 61 height 21
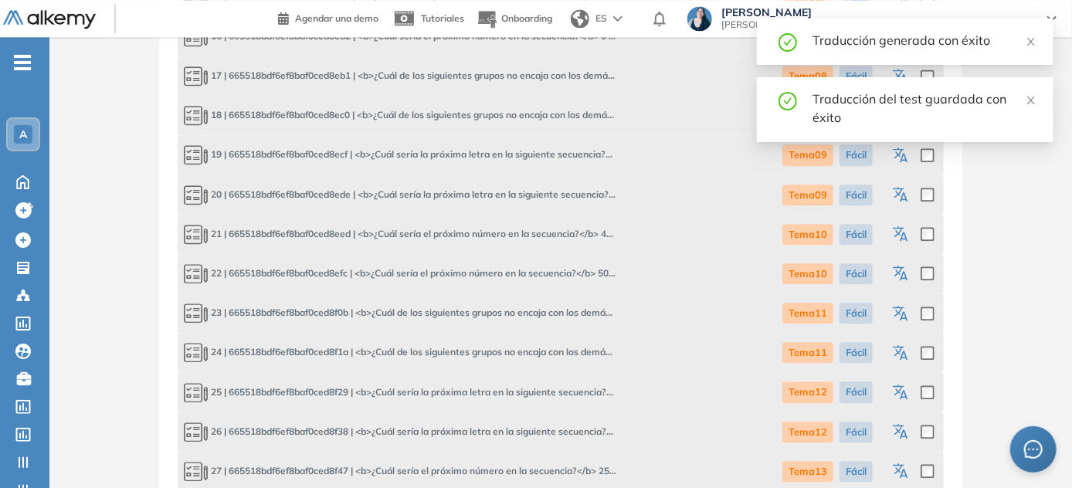
click at [537, 232] on icon "button" at bounding box center [903, 236] width 8 height 9
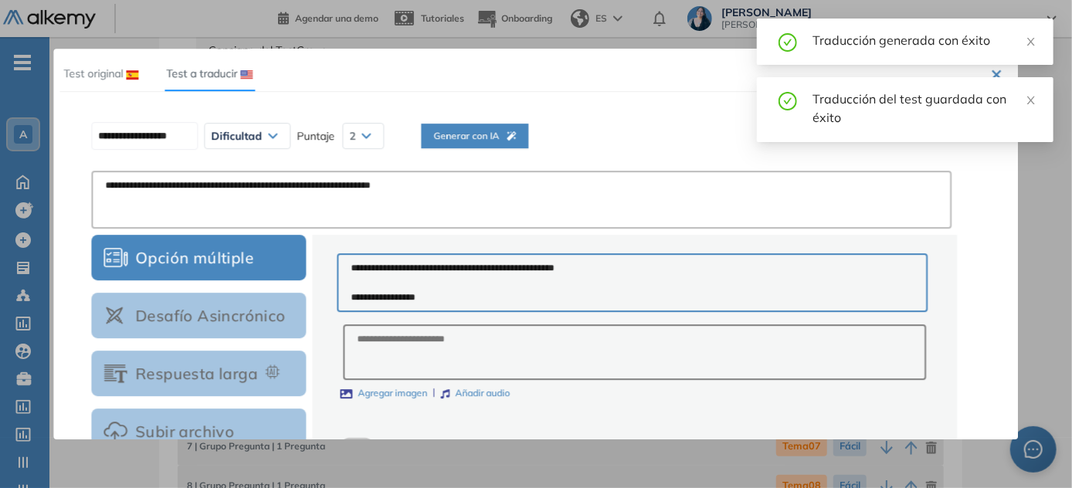
scroll to position [16, 0]
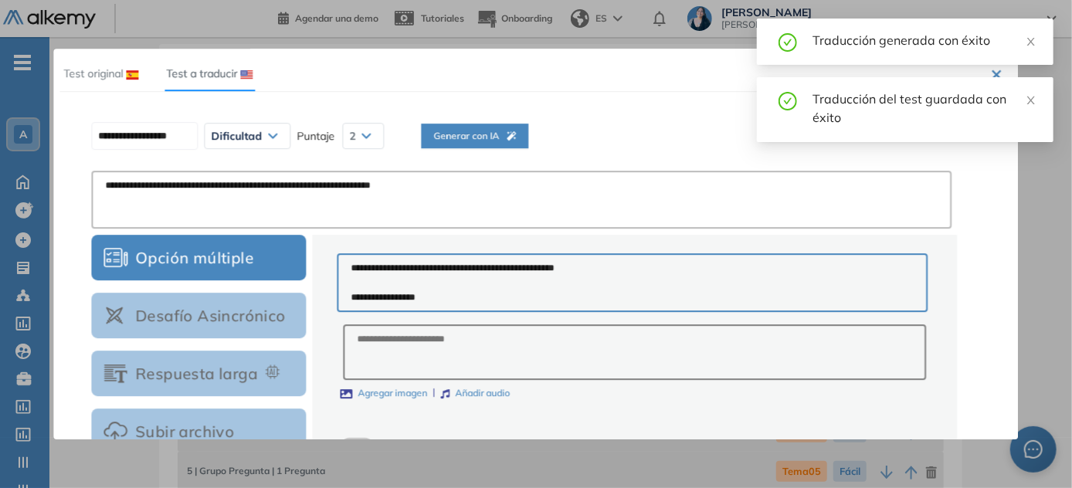
click at [482, 127] on button "Generar con IA" at bounding box center [474, 136] width 107 height 25
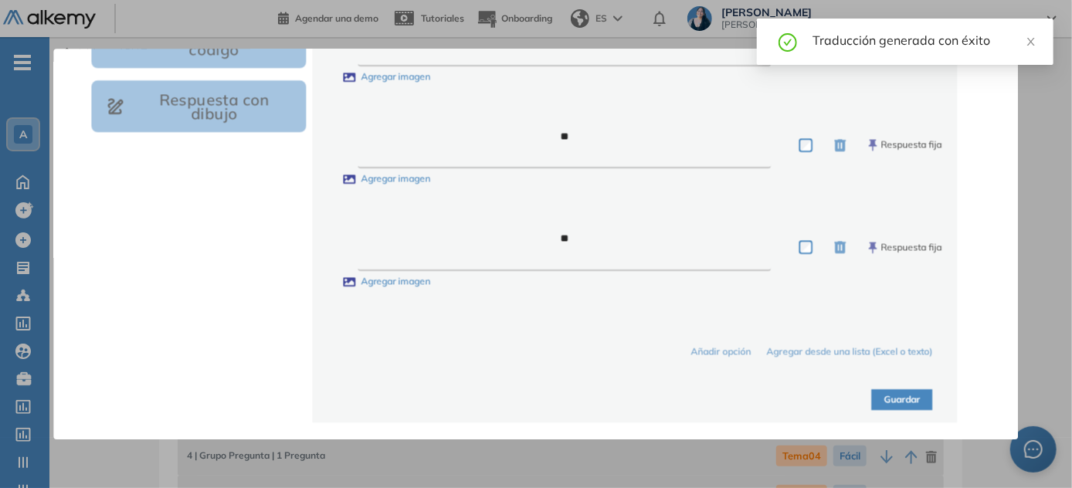
scroll to position [578, 0]
click at [537, 401] on button "Guardar" at bounding box center [902, 398] width 61 height 21
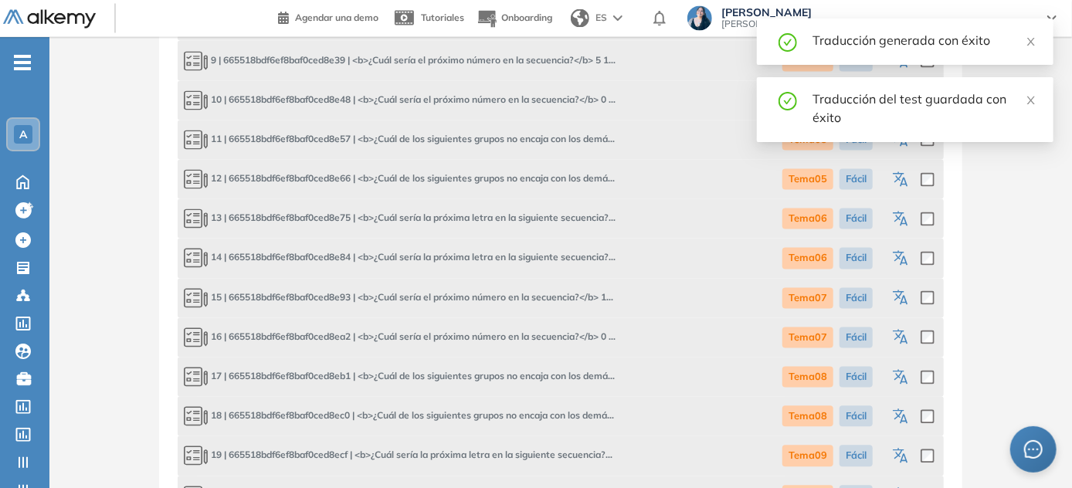
scroll to position [1684, 0]
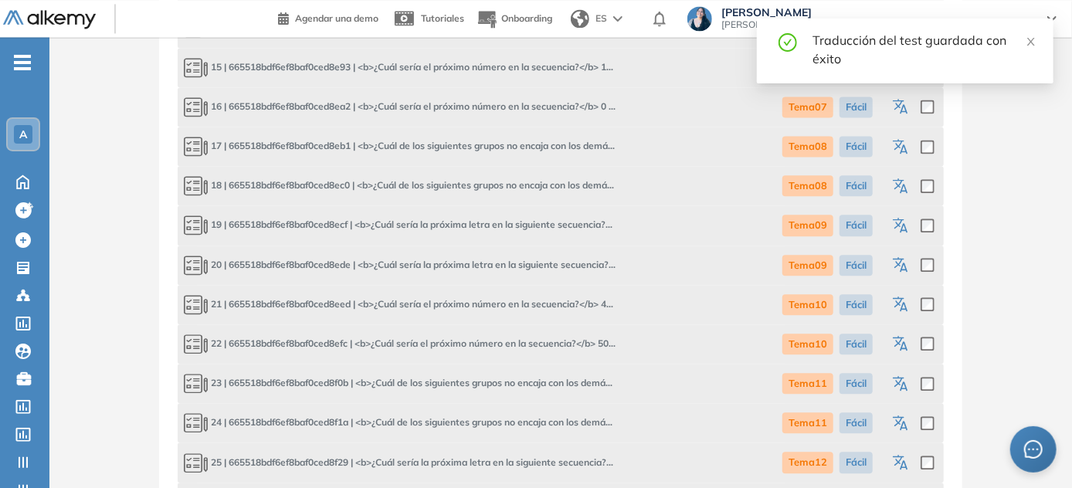
click at [537, 343] on icon "button" at bounding box center [903, 345] width 8 height 9
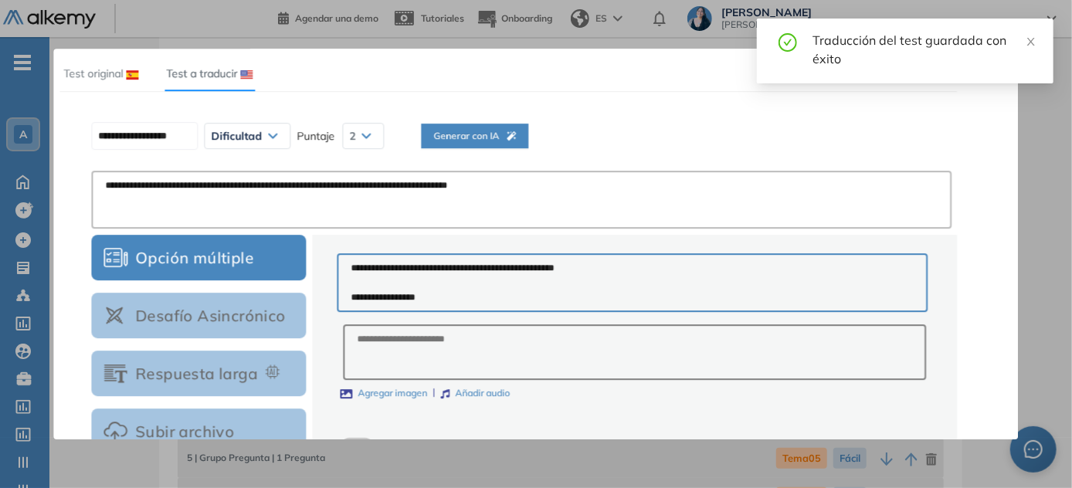
click at [502, 127] on button "Generar con IA" at bounding box center [474, 136] width 107 height 25
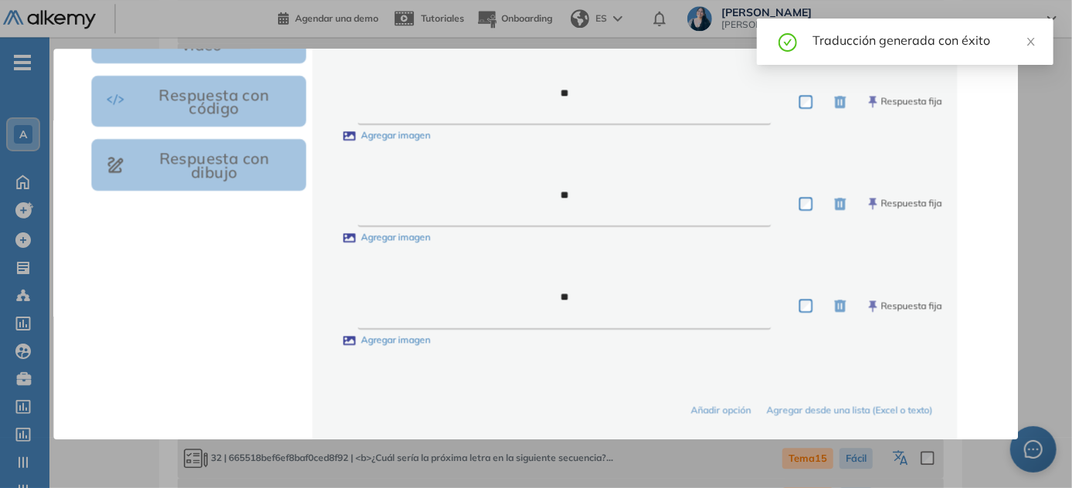
scroll to position [578, 0]
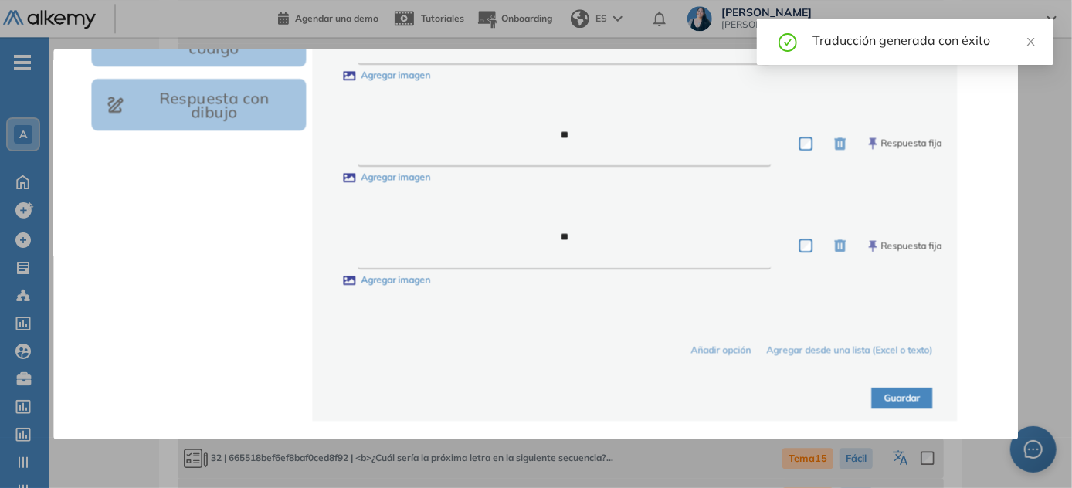
click at [537, 396] on button "Guardar" at bounding box center [902, 398] width 61 height 21
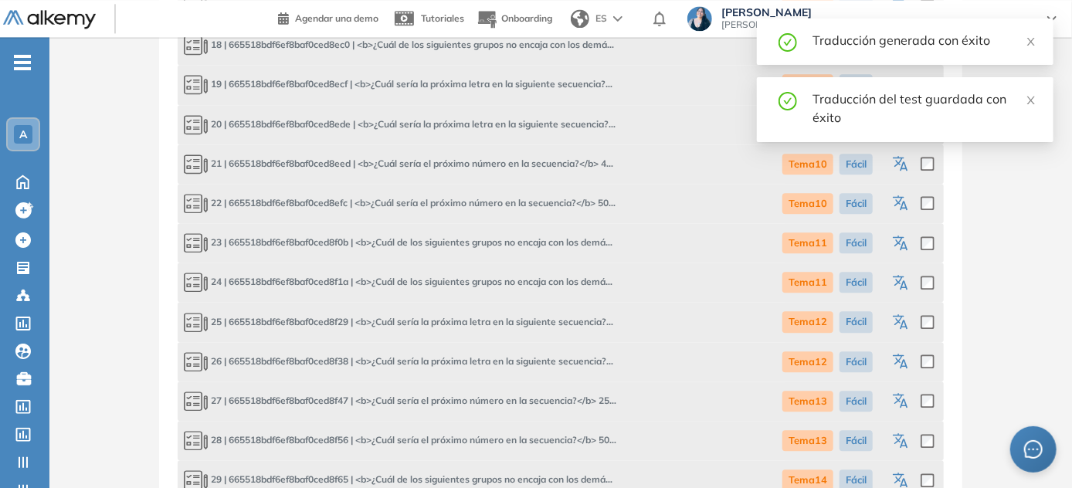
click at [537, 244] on icon "button" at bounding box center [902, 244] width 19 height 19
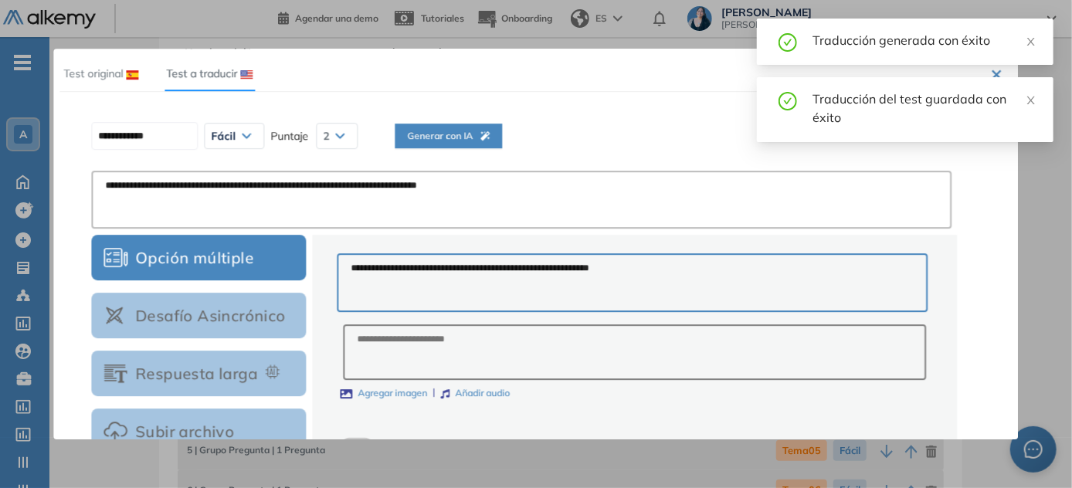
scroll to position [10, 0]
click at [484, 127] on button "Generar con IA" at bounding box center [448, 136] width 107 height 25
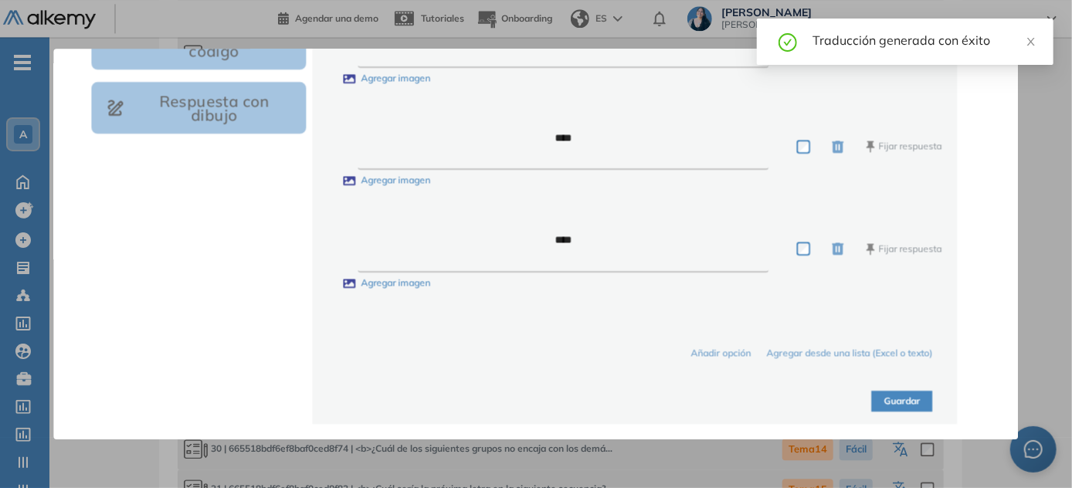
scroll to position [578, 0]
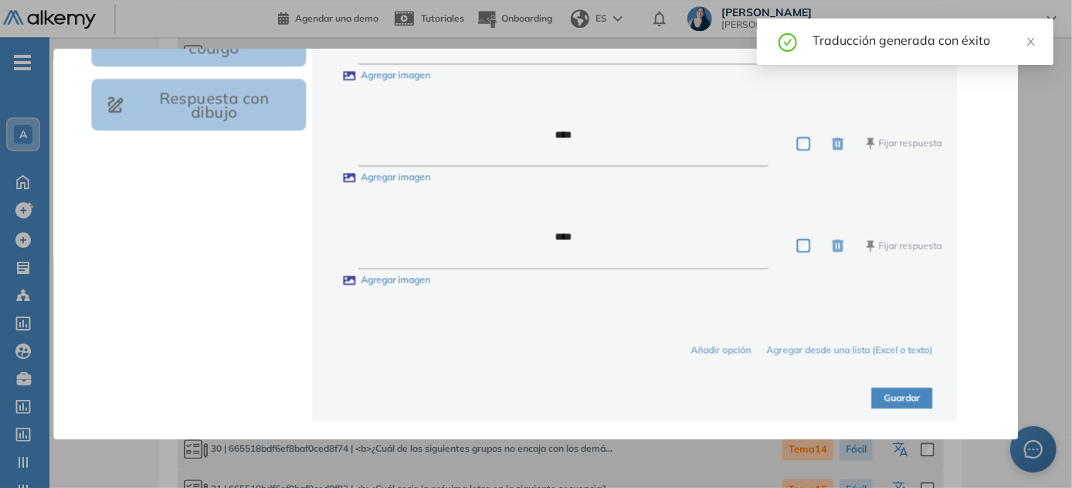
click at [537, 396] on button "Guardar" at bounding box center [902, 398] width 61 height 21
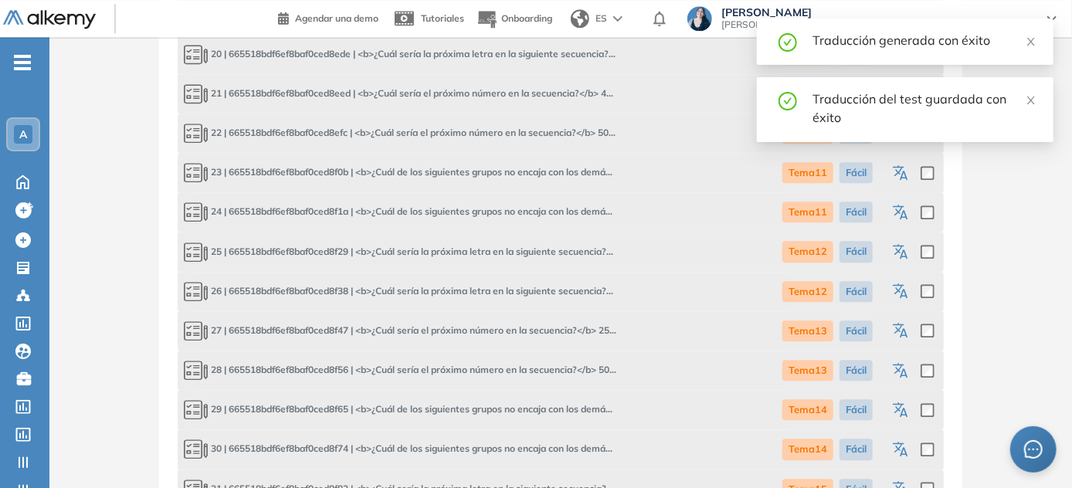
click at [537, 222] on button "button" at bounding box center [902, 211] width 19 height 27
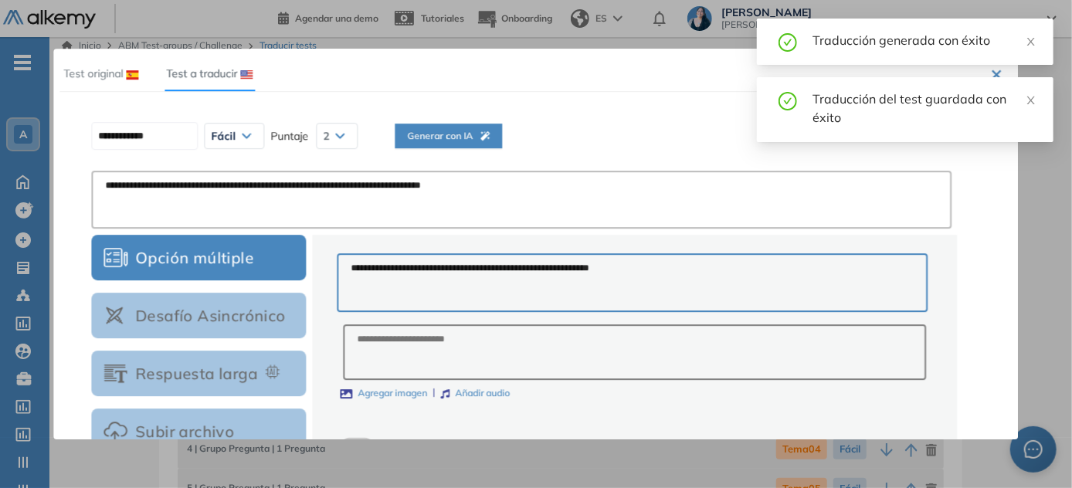
scroll to position [0, 0]
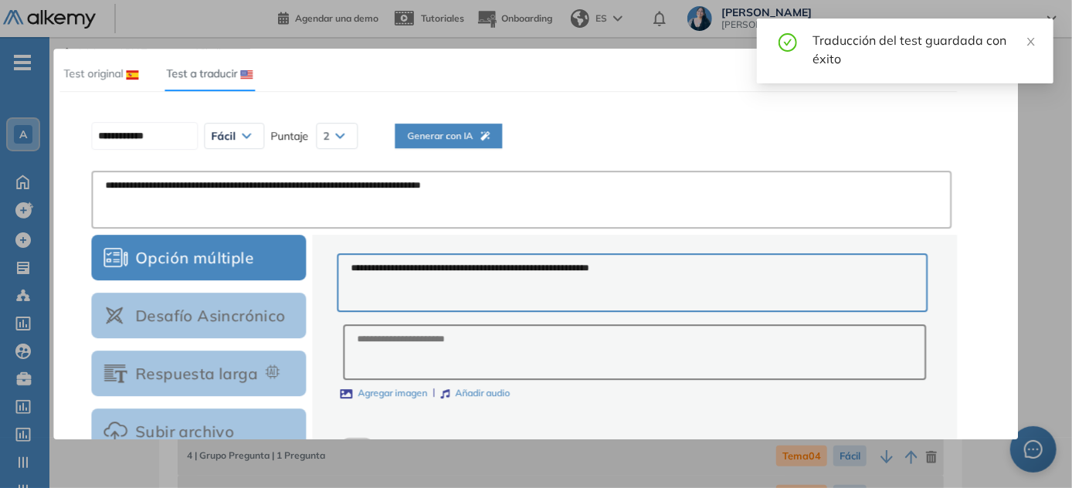
click at [479, 139] on span "Generar con IA" at bounding box center [448, 136] width 83 height 15
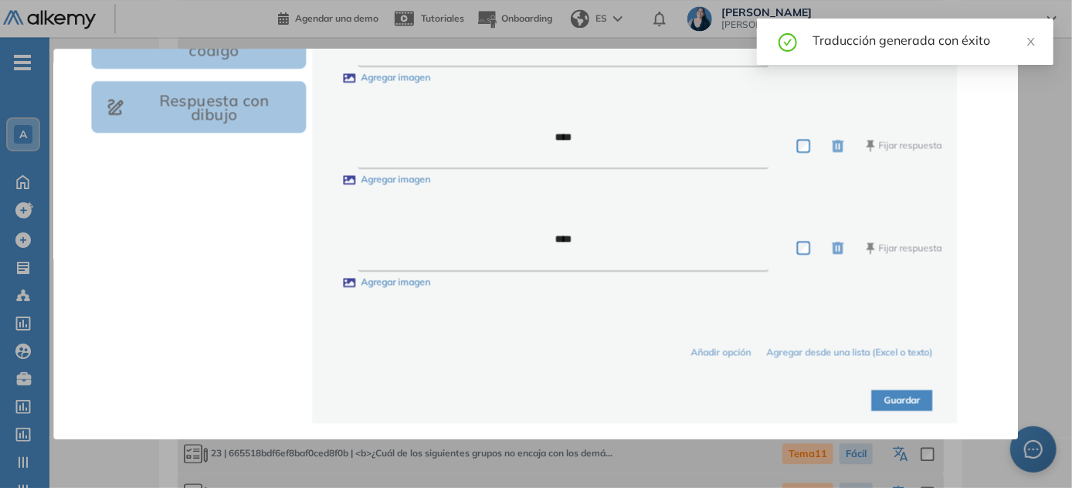
scroll to position [578, 0]
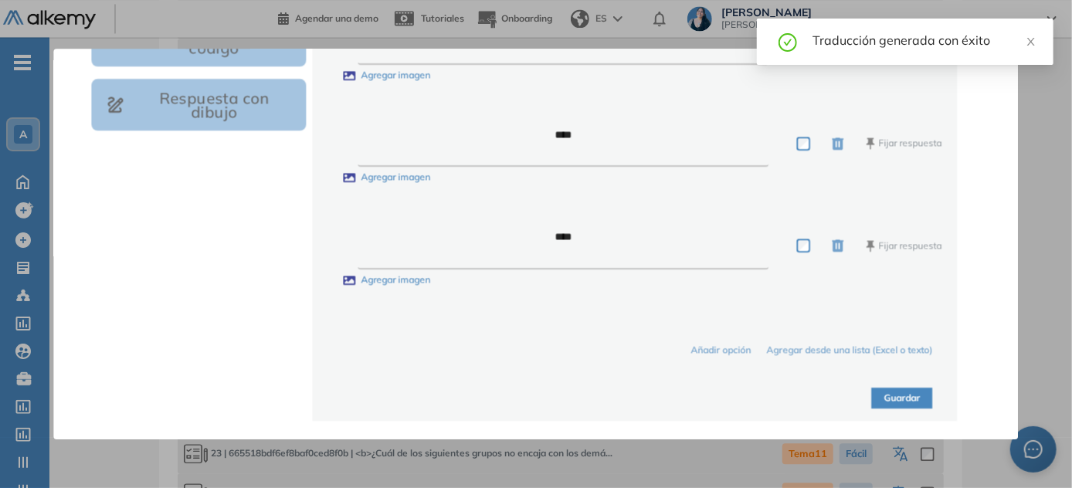
click at [537, 392] on button "Guardar" at bounding box center [902, 398] width 61 height 21
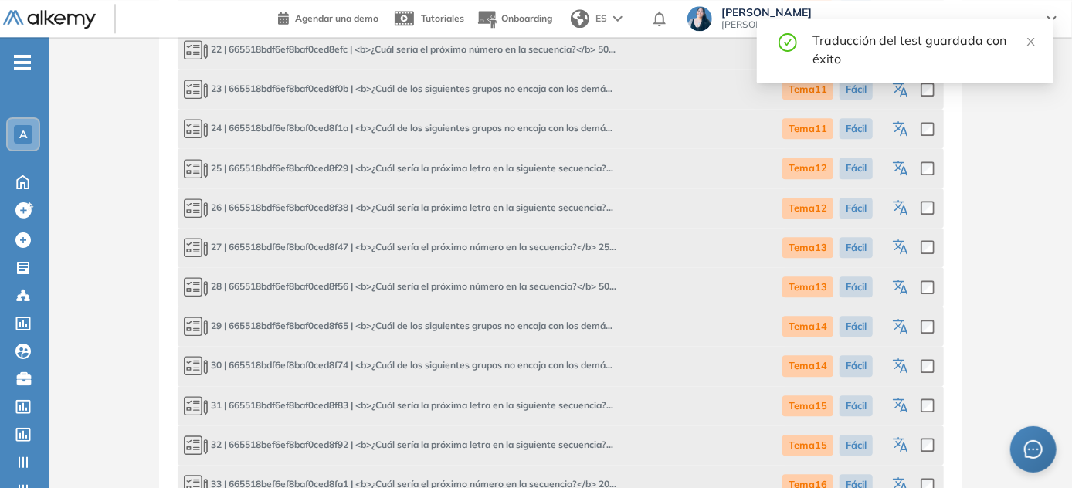
scroll to position [1895, 0]
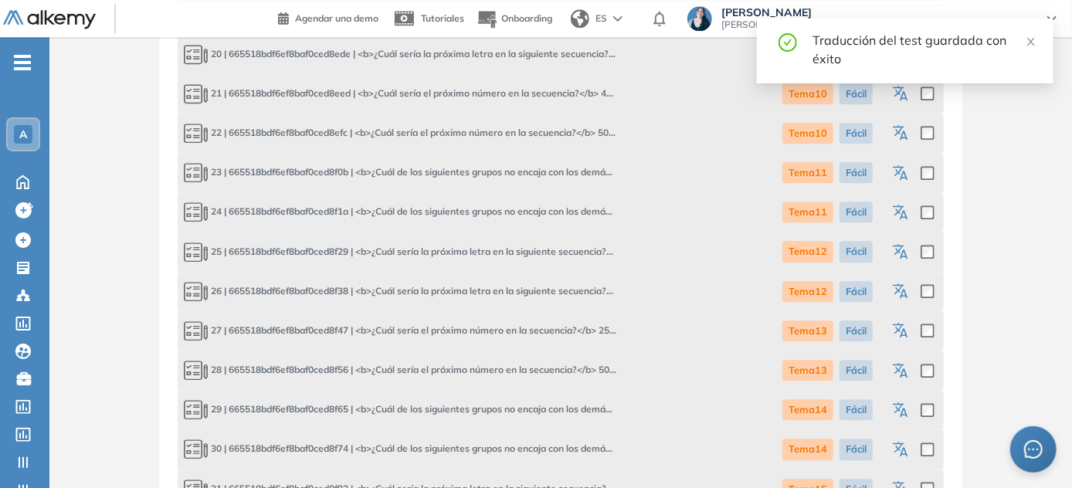
click at [537, 256] on icon "button" at bounding box center [902, 252] width 19 height 19
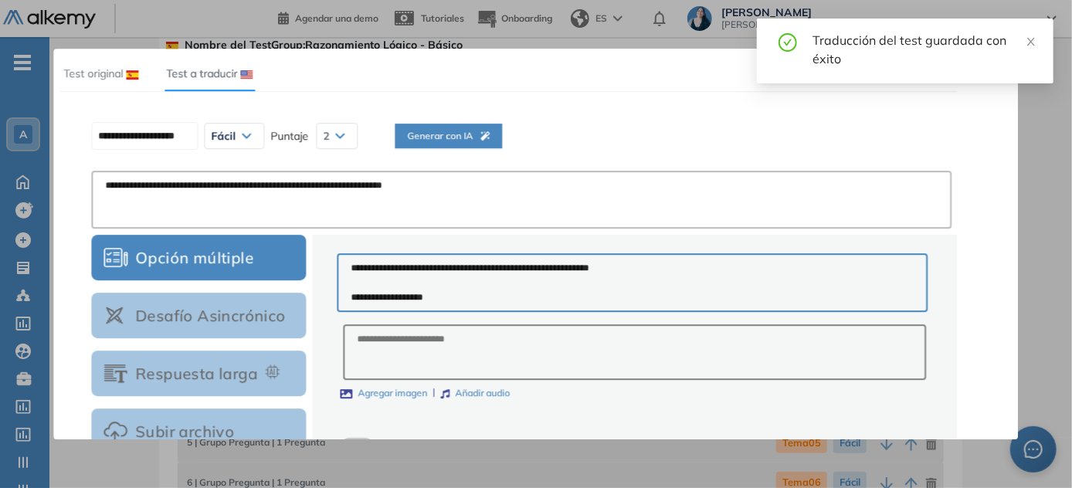
scroll to position [0, 0]
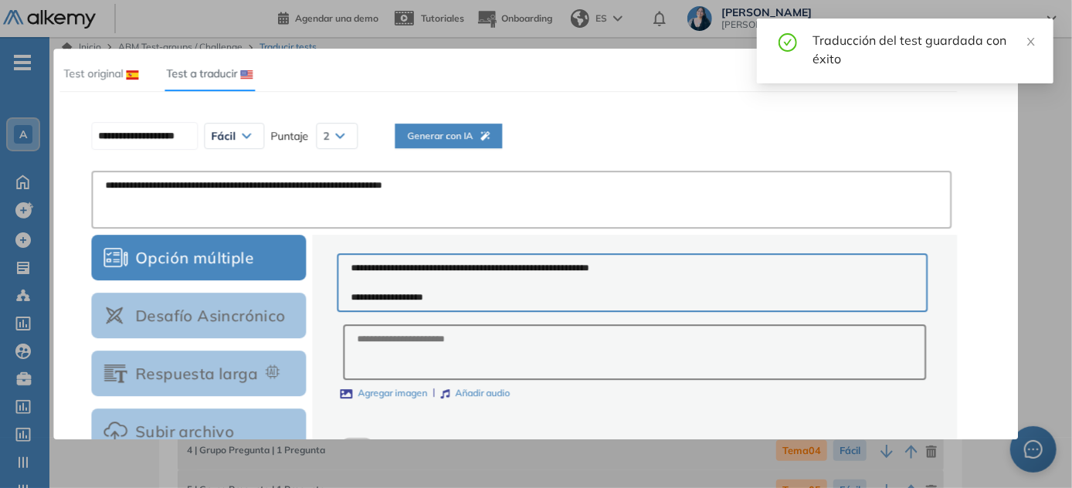
click at [482, 141] on span "Generar con IA" at bounding box center [448, 136] width 83 height 15
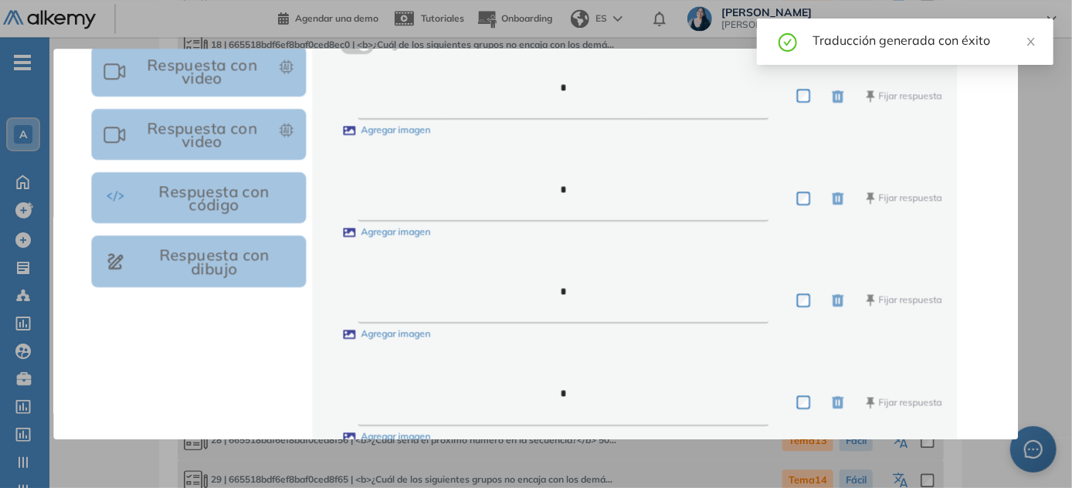
scroll to position [578, 0]
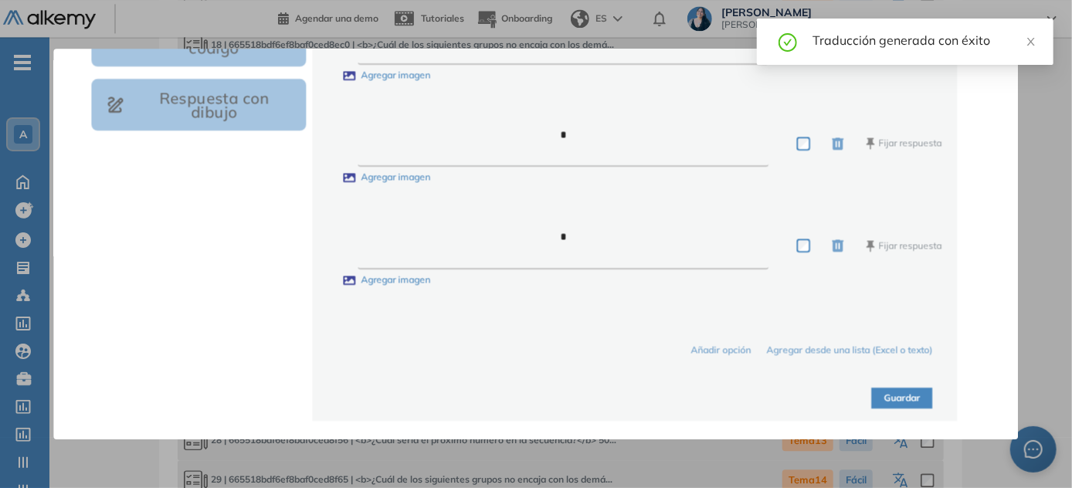
click at [537, 391] on button "Guardar" at bounding box center [902, 398] width 61 height 21
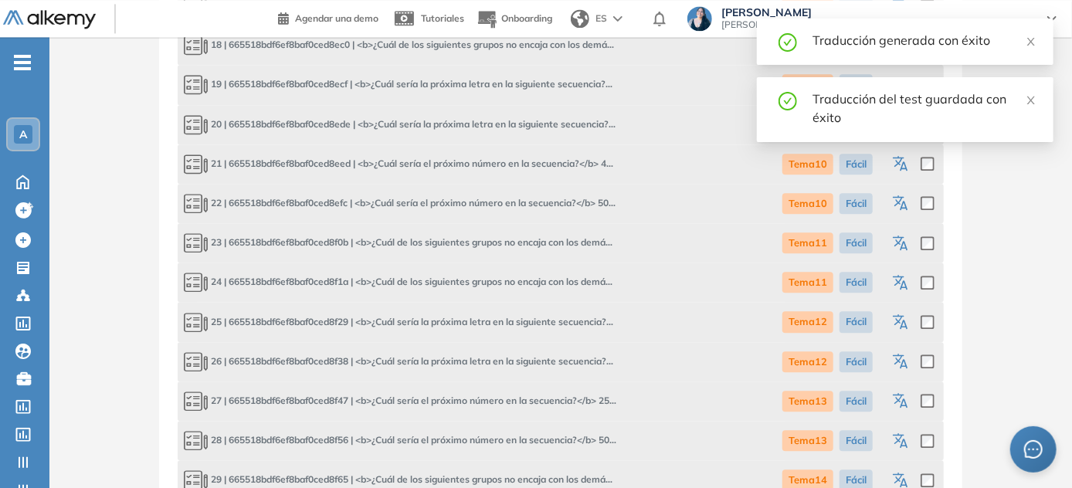
click at [537, 360] on icon "button" at bounding box center [902, 362] width 19 height 19
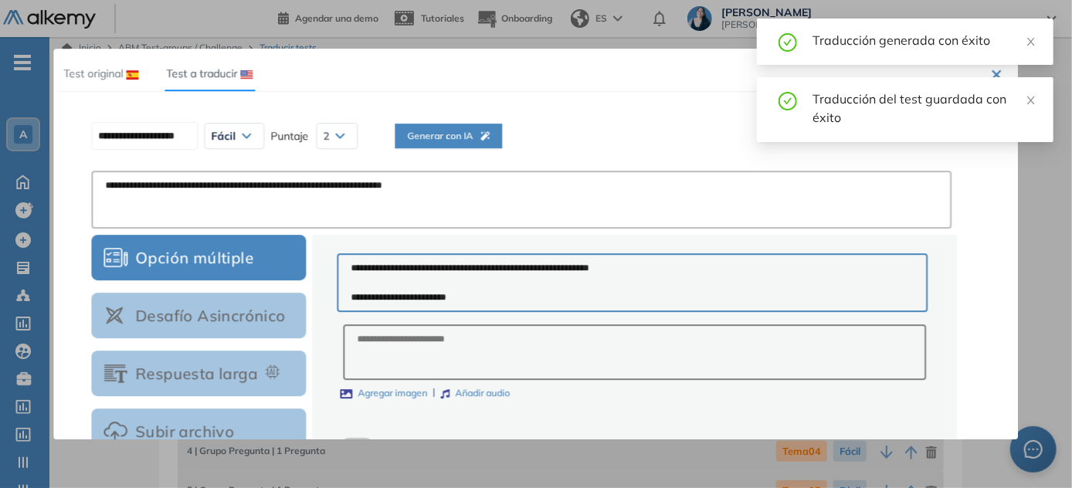
scroll to position [0, 0]
click at [433, 148] on div "Generar con IA" at bounding box center [448, 155] width 83 height 52
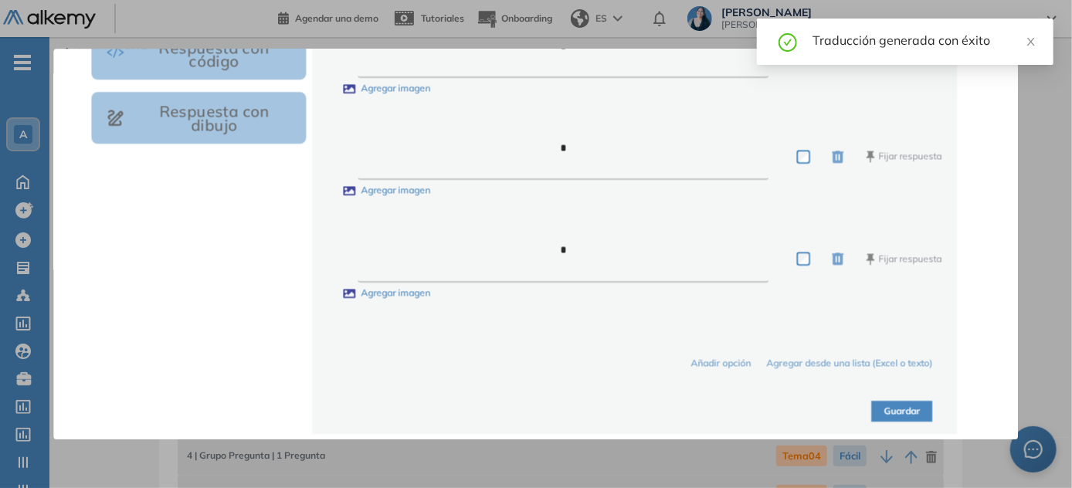
scroll to position [578, 0]
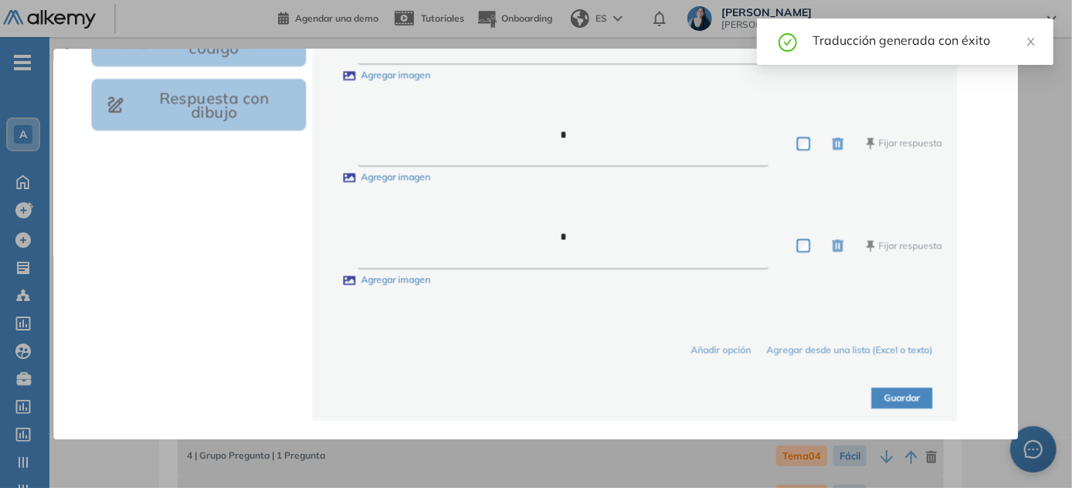
click at [537, 395] on button "Guardar" at bounding box center [902, 398] width 61 height 21
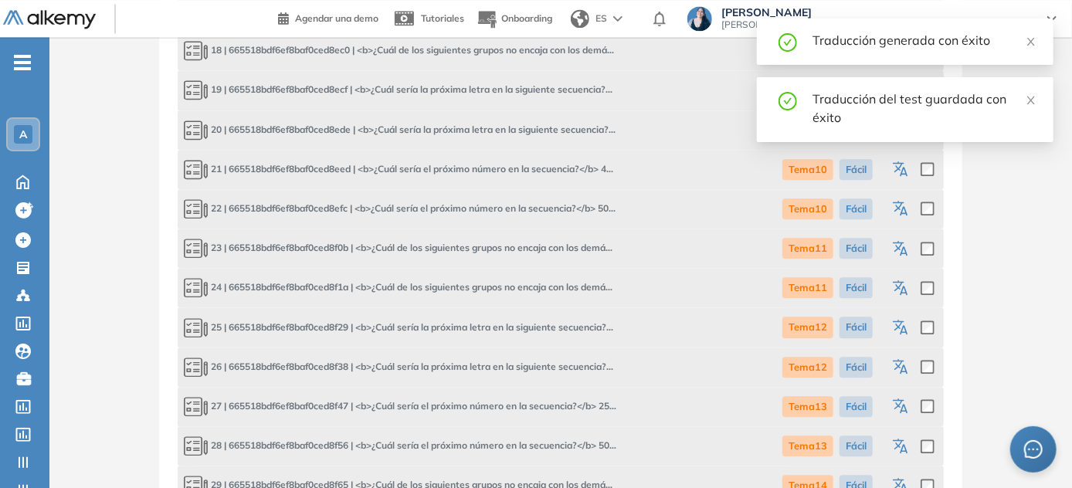
scroll to position [1895, 0]
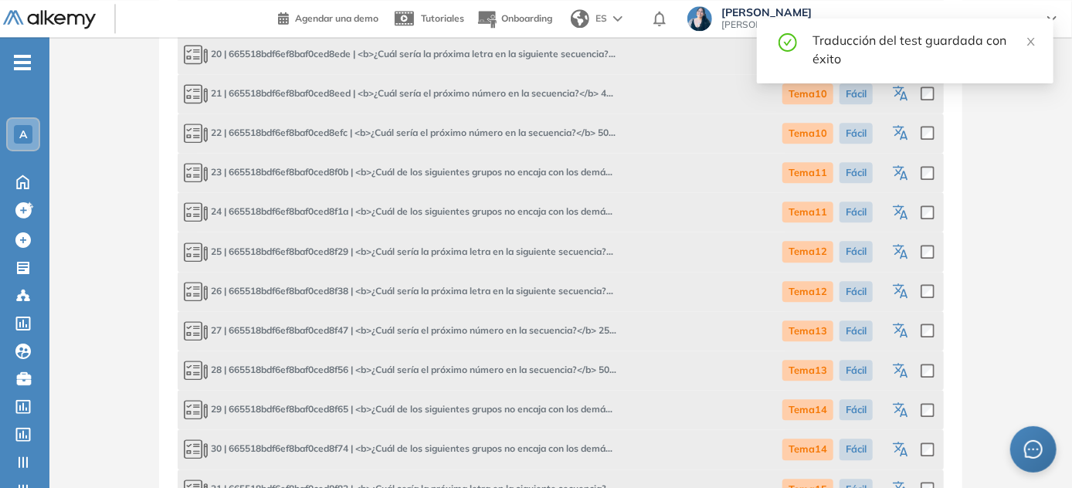
click at [537, 333] on icon "button" at bounding box center [903, 332] width 8 height 9
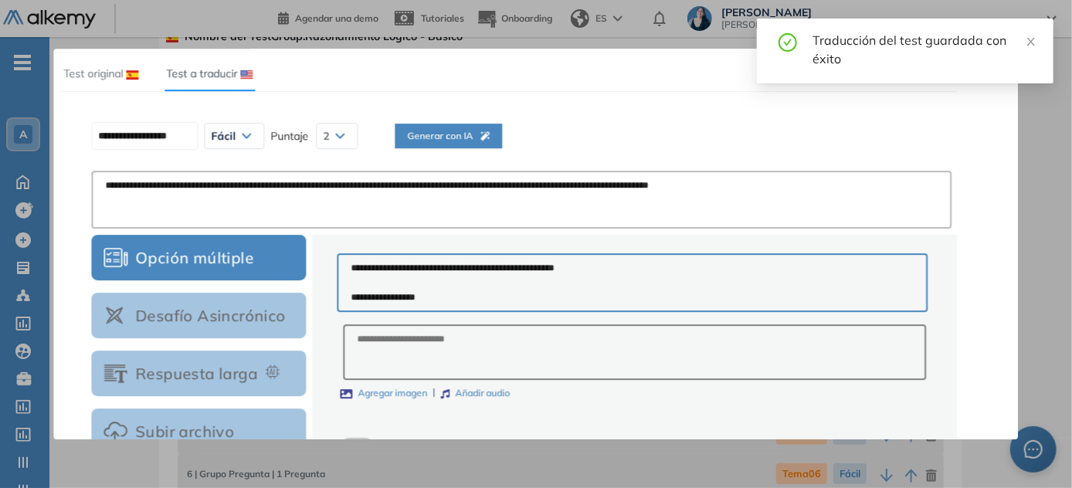
click at [458, 150] on div "Generar con IA" at bounding box center [448, 155] width 83 height 52
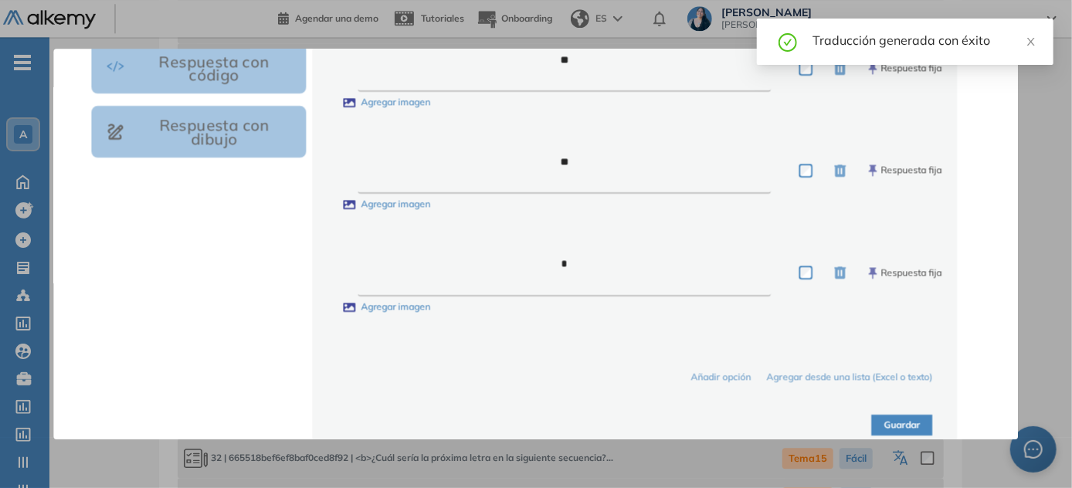
scroll to position [578, 0]
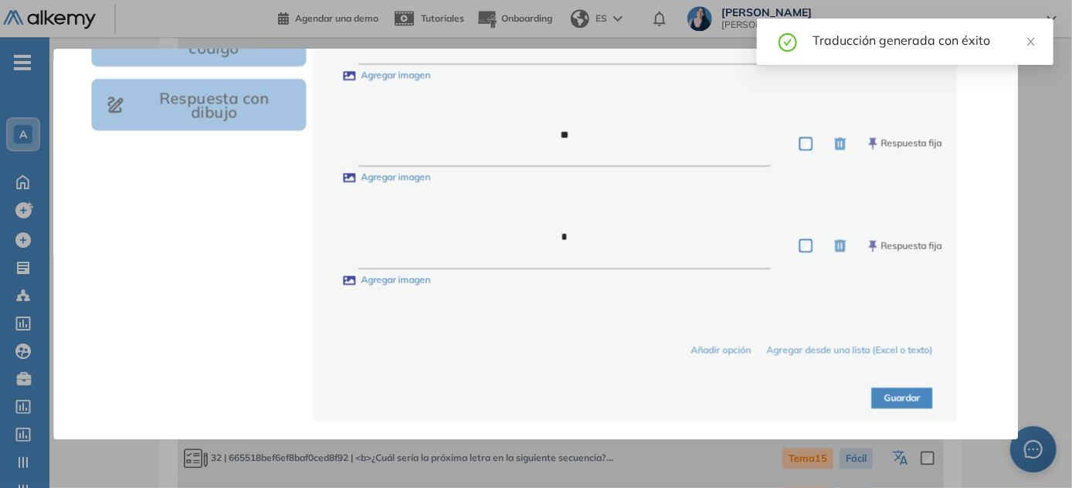
click at [537, 398] on button "Guardar" at bounding box center [902, 398] width 61 height 21
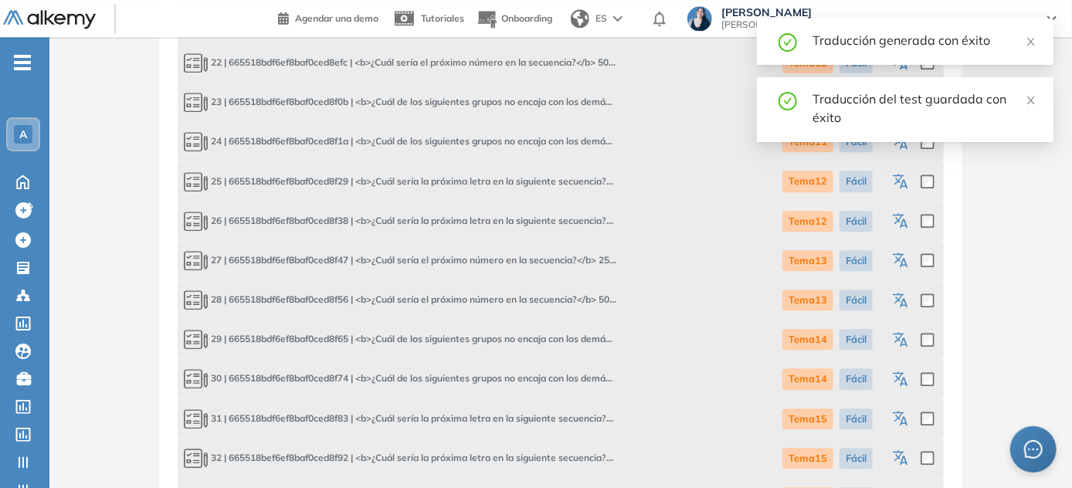
click at [537, 301] on icon "button" at bounding box center [902, 301] width 19 height 19
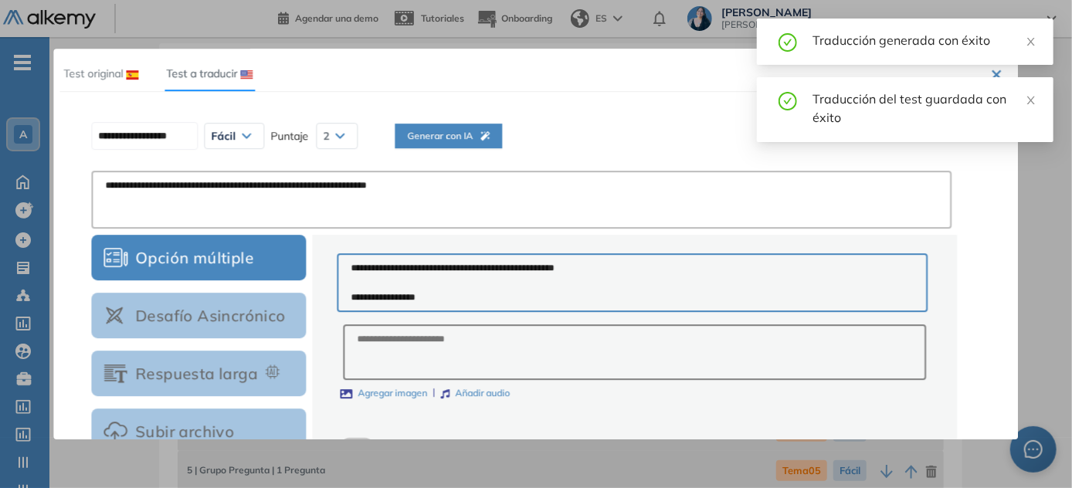
click at [475, 130] on span "Generar con IA" at bounding box center [448, 136] width 83 height 15
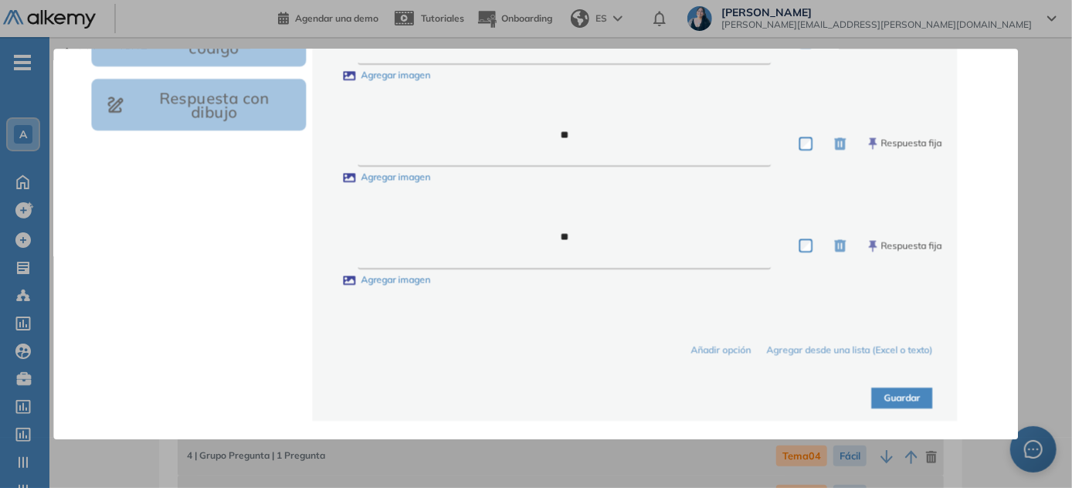
click at [537, 407] on button "Guardar" at bounding box center [902, 398] width 61 height 21
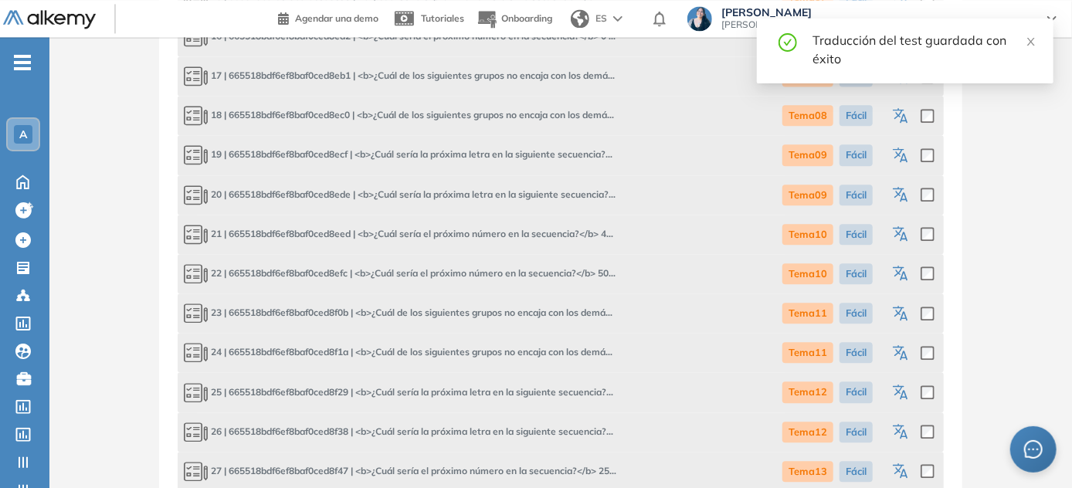
scroll to position [2176, 0]
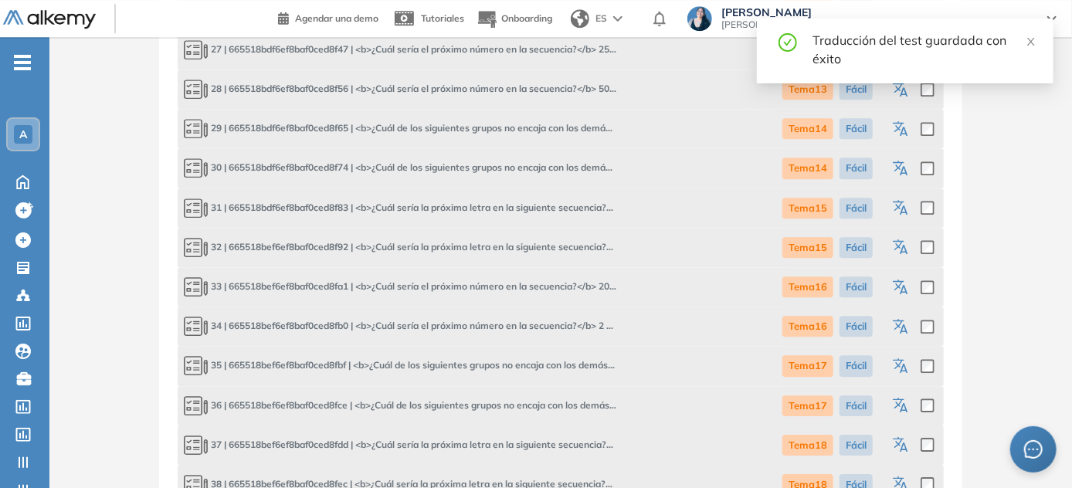
click at [537, 134] on icon "button" at bounding box center [902, 129] width 19 height 19
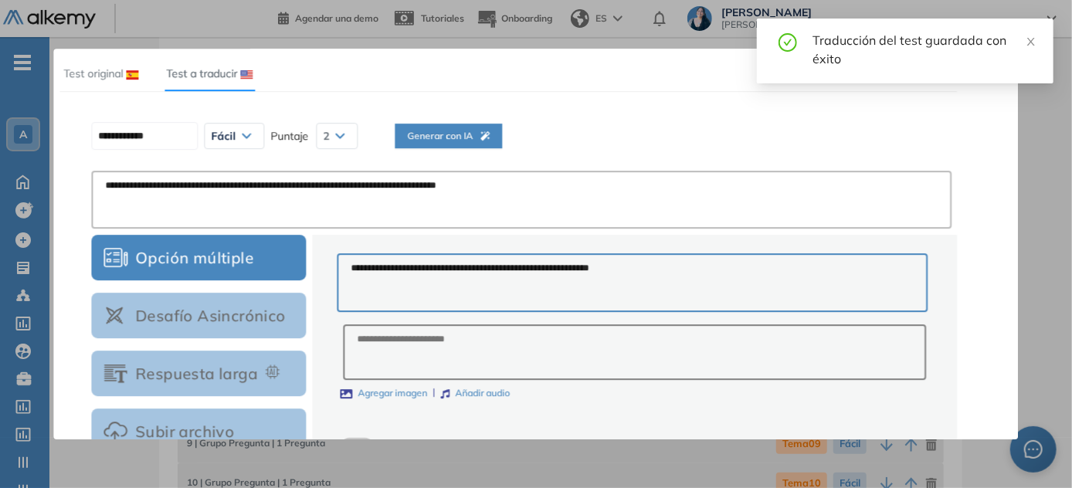
scroll to position [53, 0]
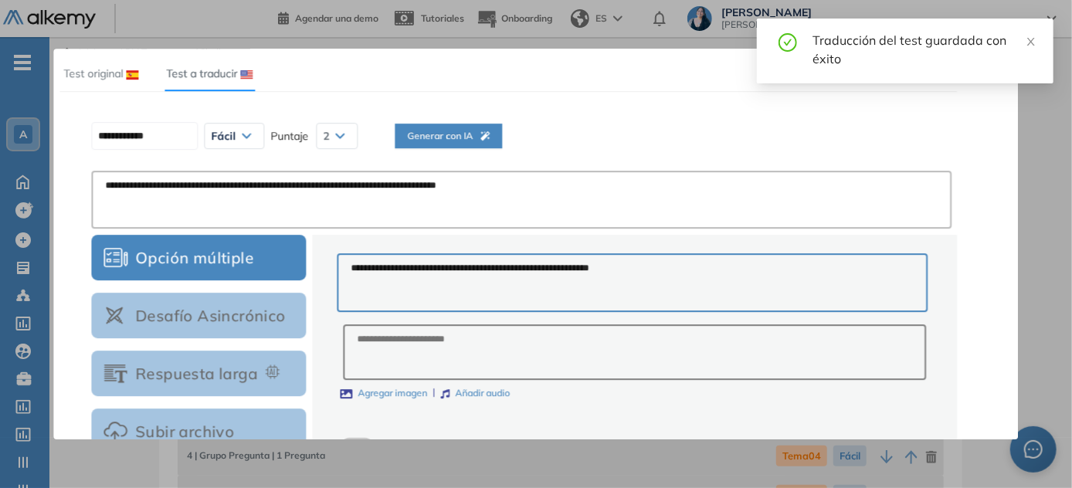
click at [439, 141] on span "Generar con IA" at bounding box center [448, 136] width 83 height 15
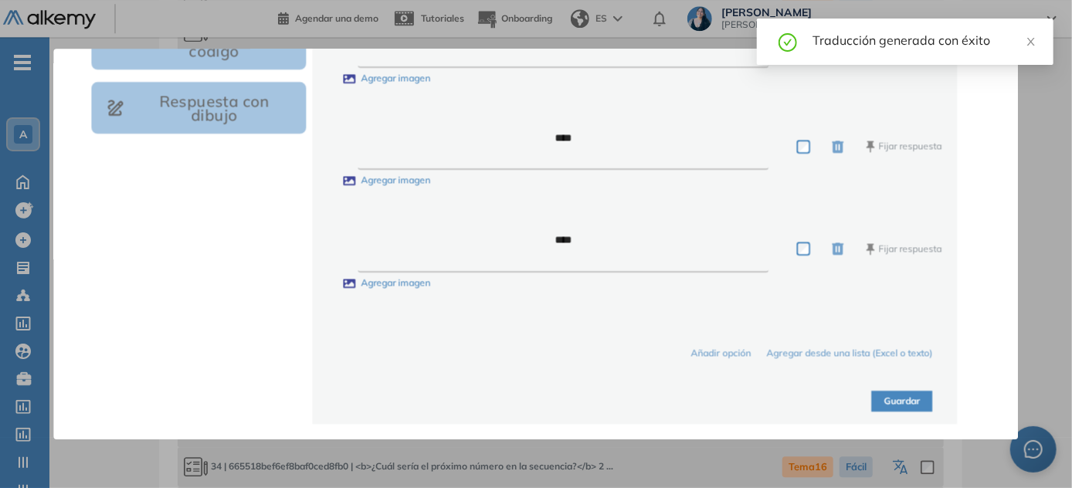
scroll to position [578, 0]
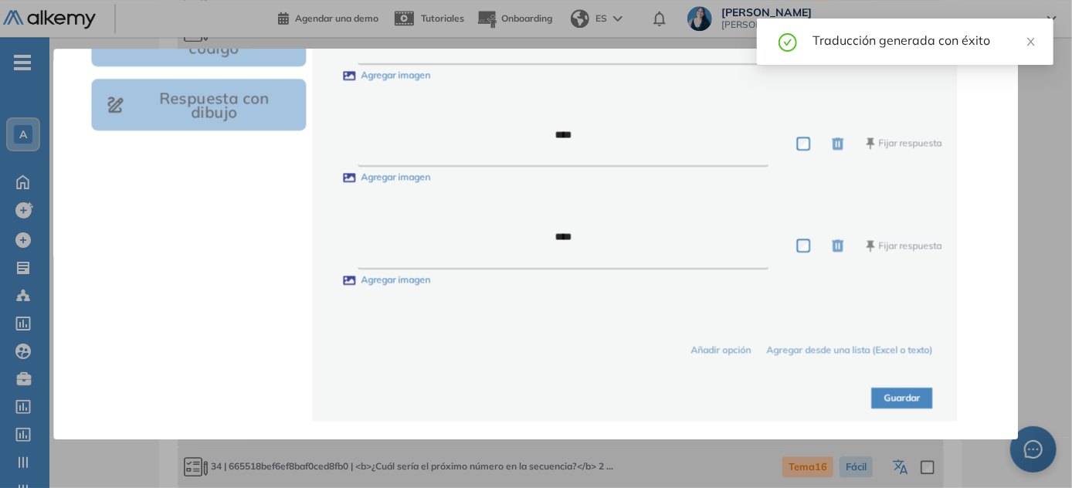
click at [537, 399] on button "Guardar" at bounding box center [902, 398] width 61 height 21
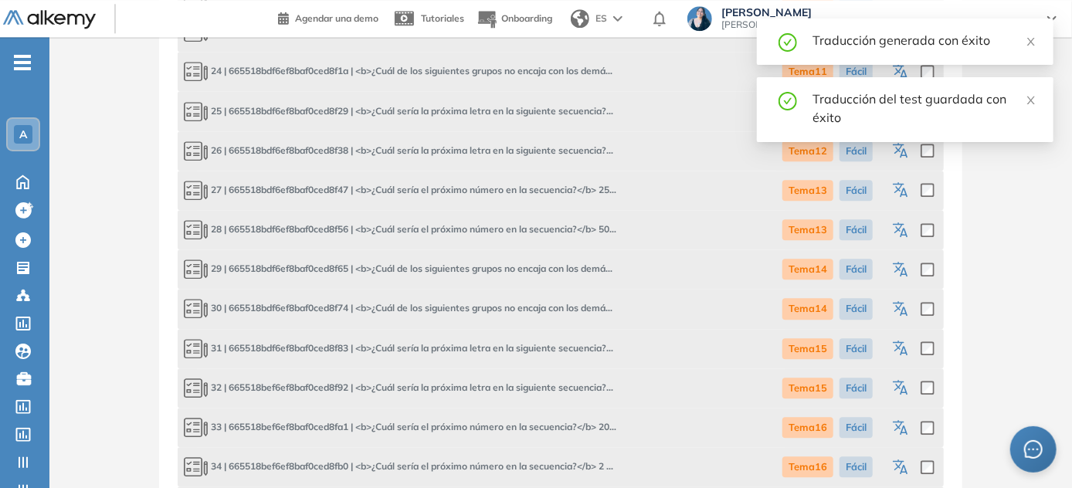
click at [537, 302] on icon "button" at bounding box center [902, 309] width 19 height 19
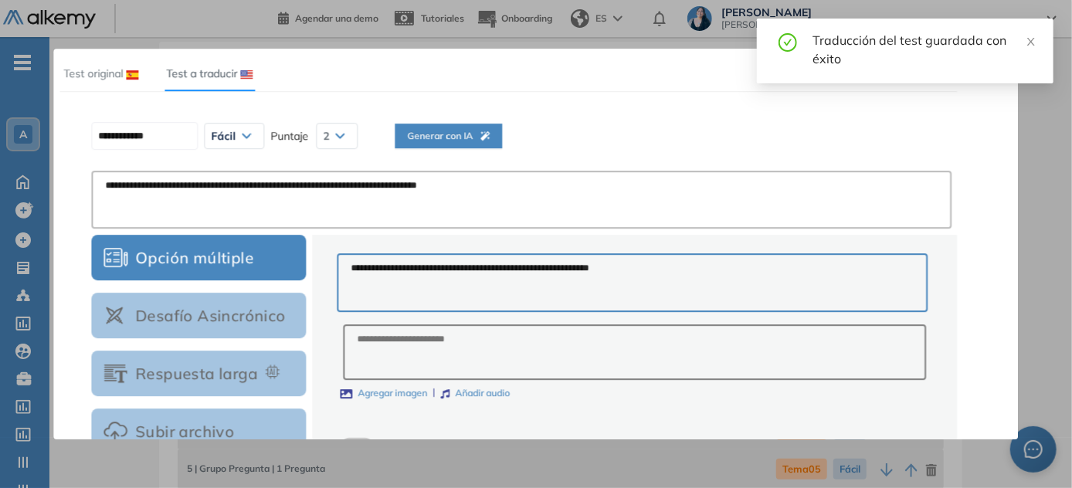
scroll to position [0, 0]
click at [490, 134] on span "Generar con IA" at bounding box center [448, 136] width 83 height 15
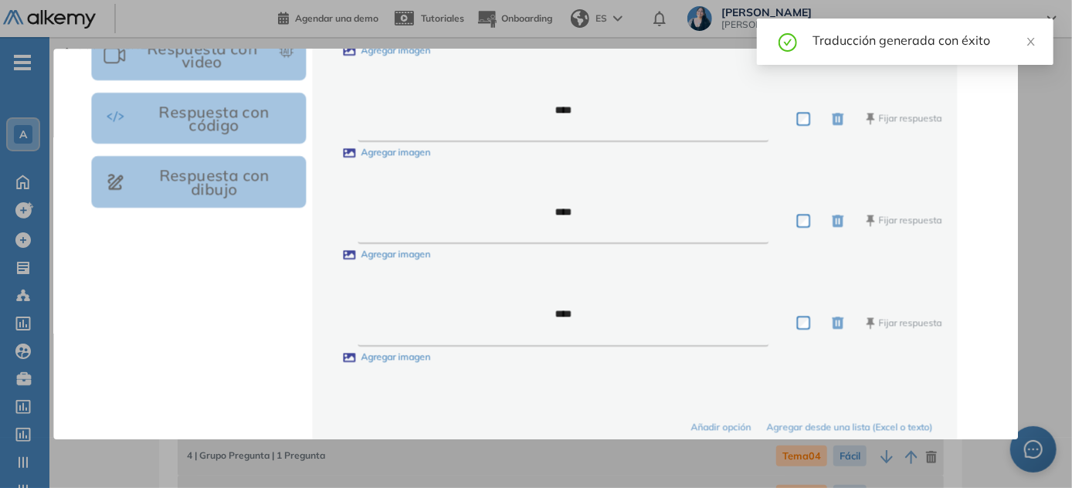
scroll to position [578, 0]
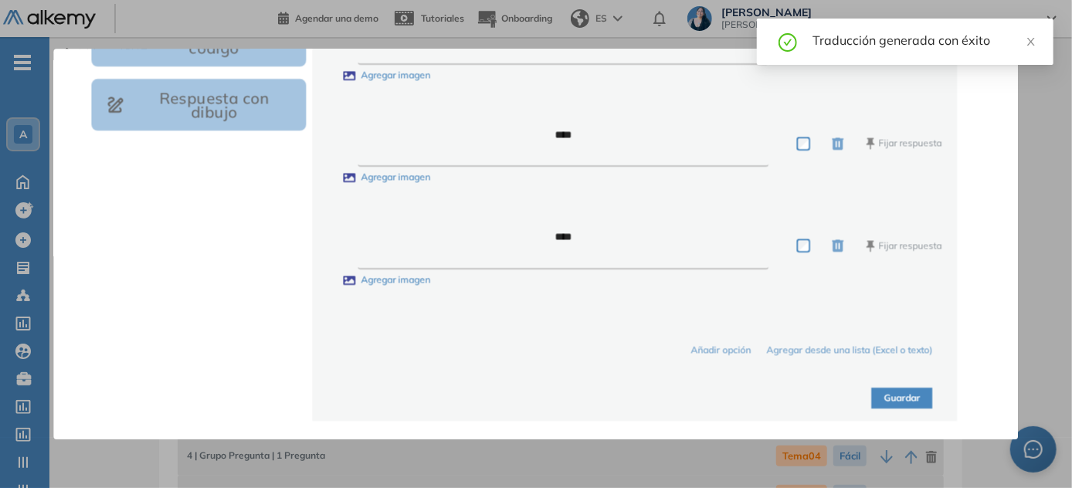
click at [537, 401] on button "Guardar" at bounding box center [902, 398] width 61 height 21
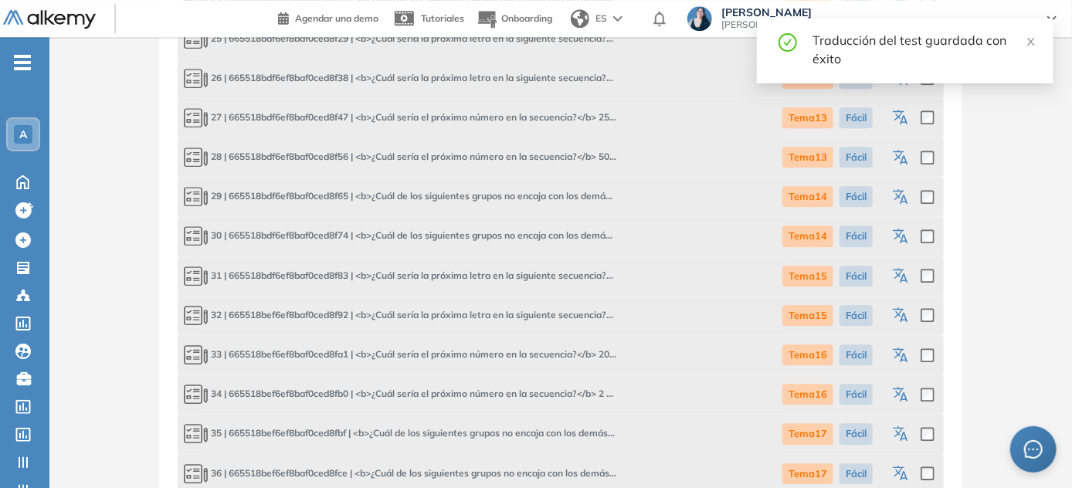
scroll to position [2176, 0]
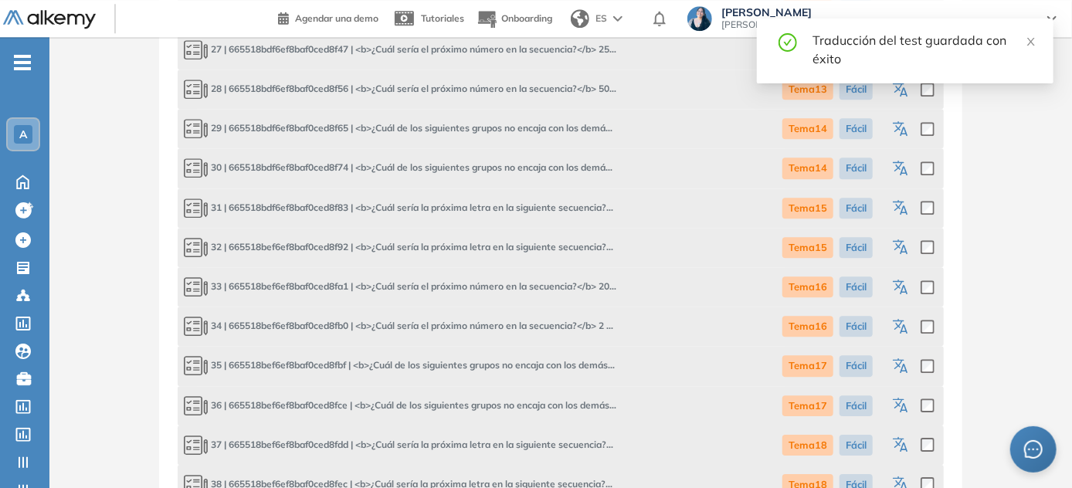
click at [537, 208] on icon "button" at bounding box center [902, 208] width 19 height 19
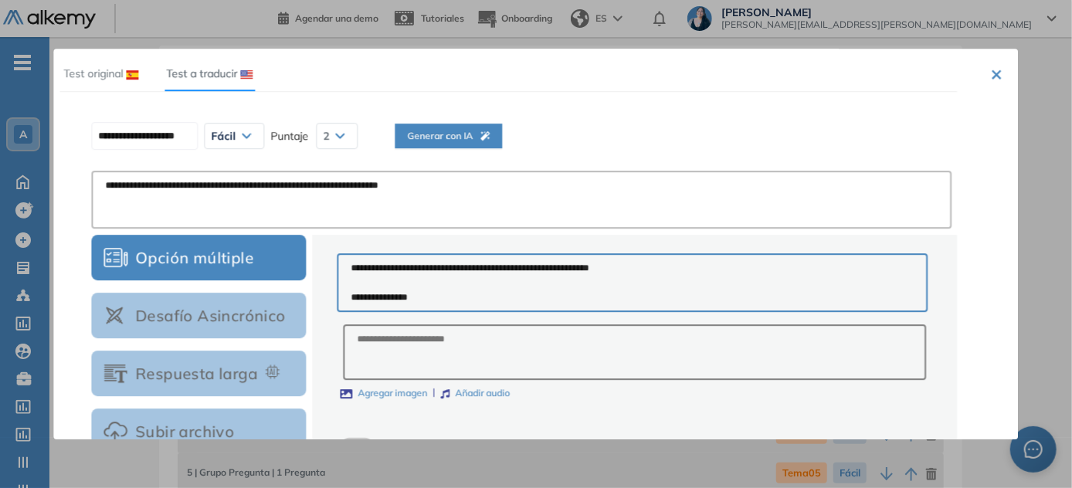
scroll to position [0, 0]
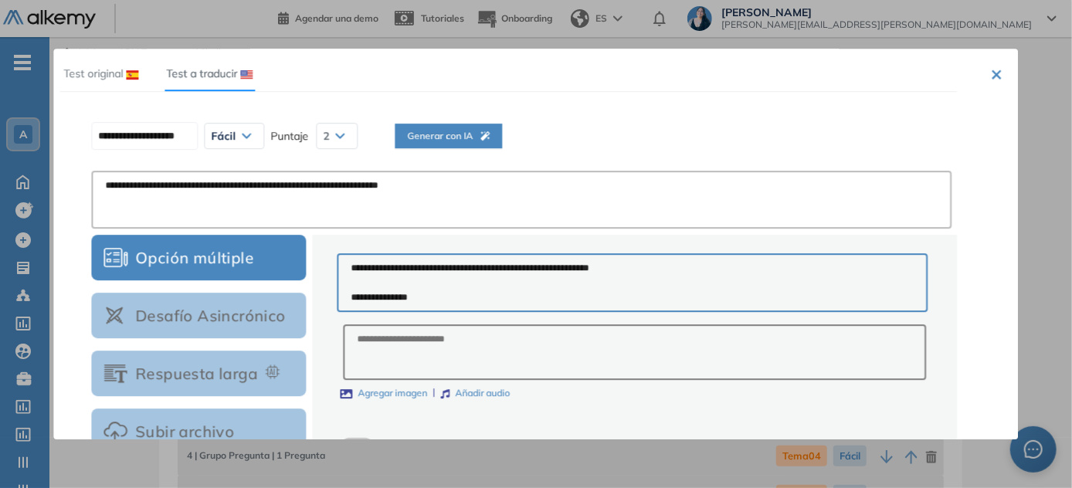
click at [490, 134] on icon "button" at bounding box center [484, 135] width 9 height 9
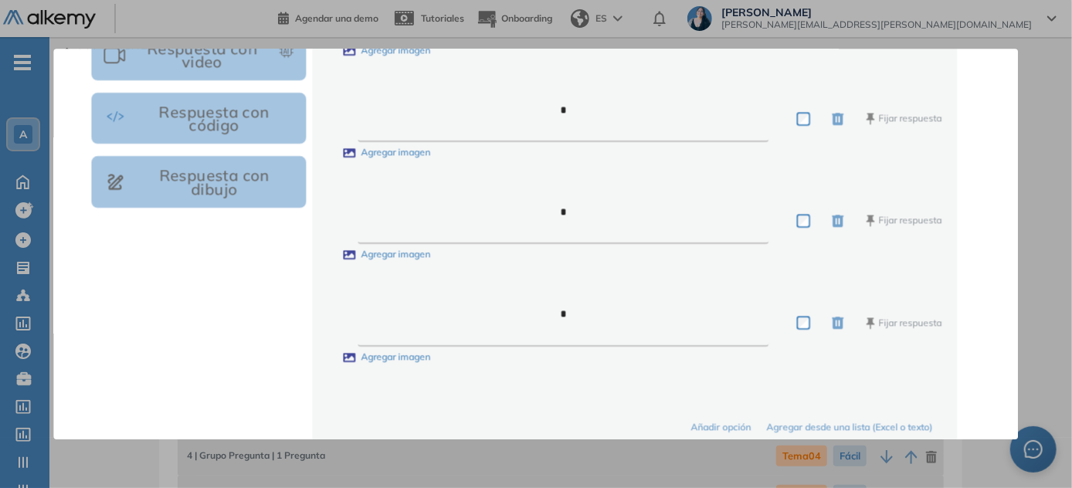
scroll to position [578, 0]
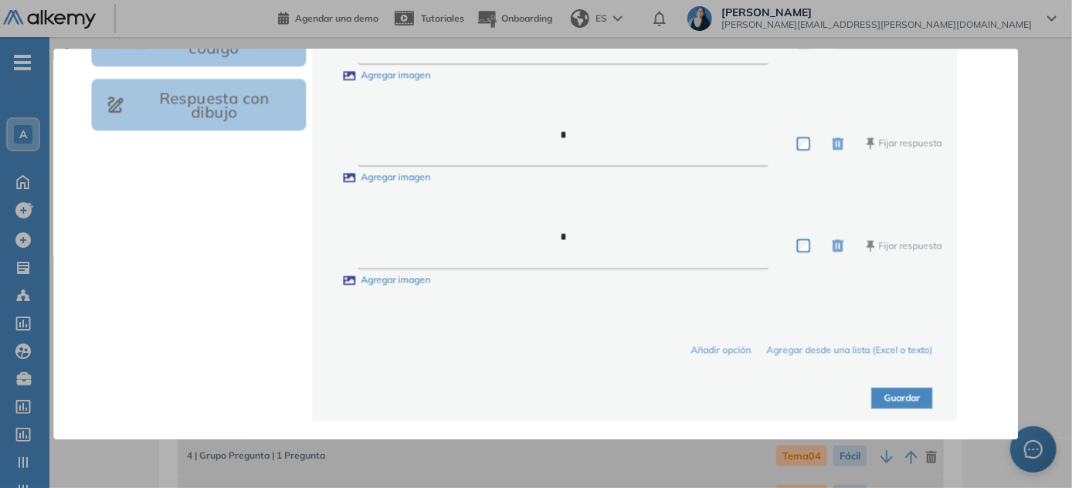
click at [537, 395] on button "Guardar" at bounding box center [902, 398] width 61 height 21
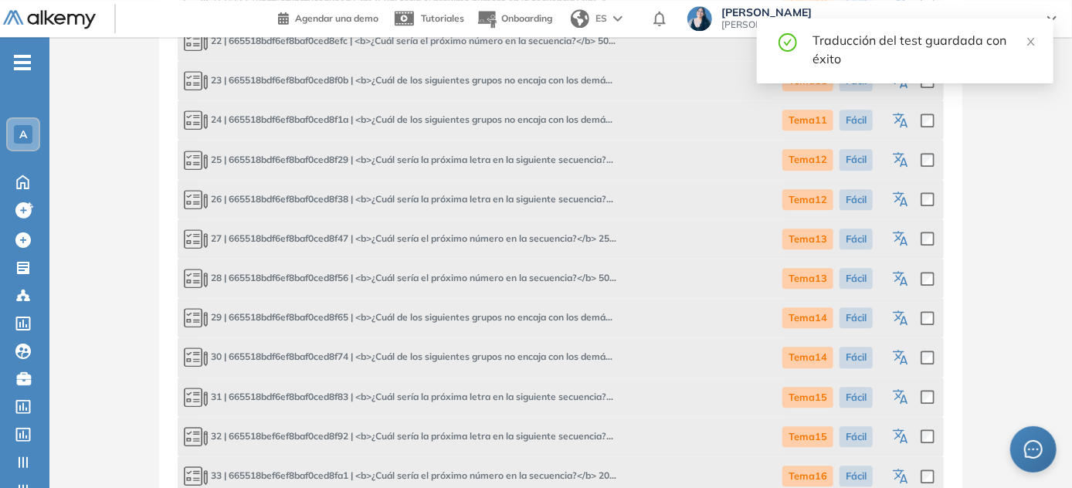
scroll to position [2176, 0]
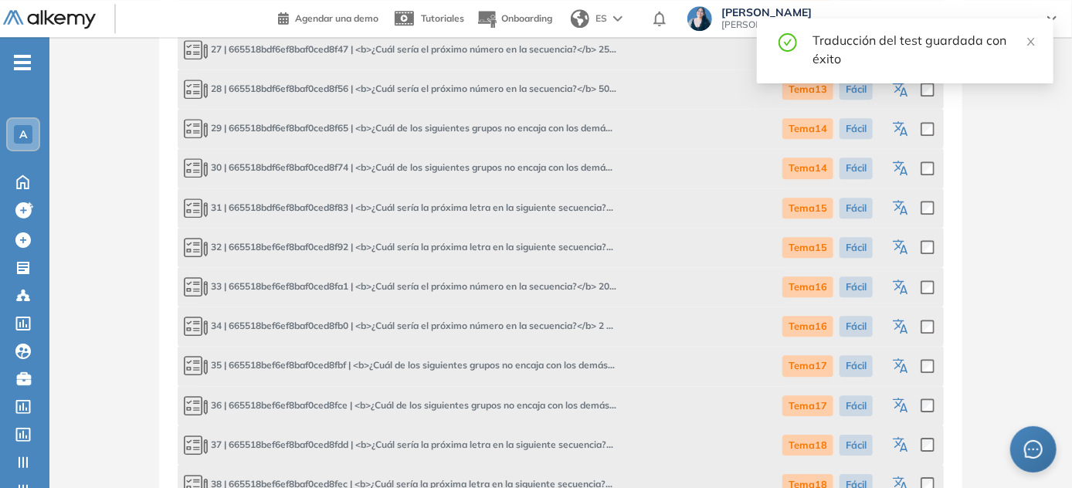
click at [537, 249] on icon "button" at bounding box center [903, 249] width 8 height 9
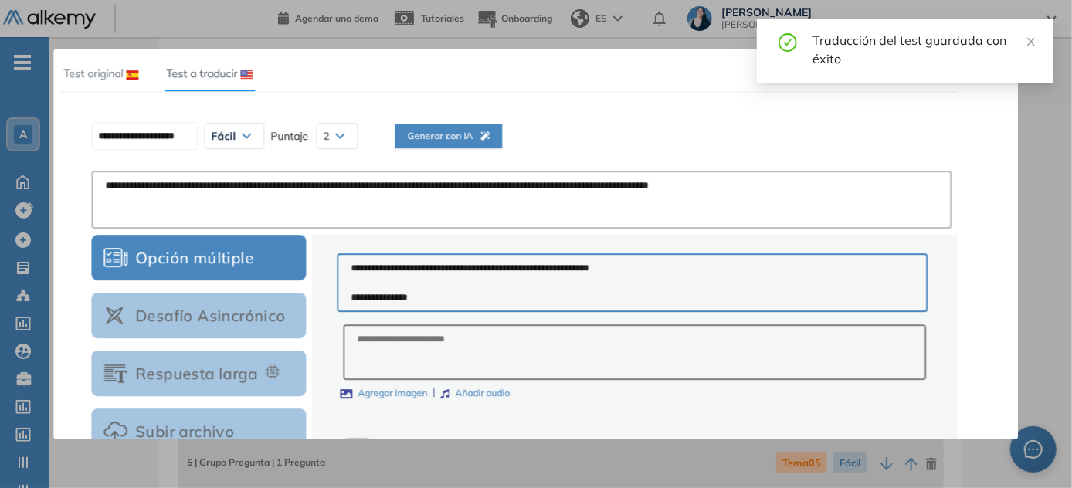
click at [490, 131] on icon "button" at bounding box center [484, 135] width 9 height 9
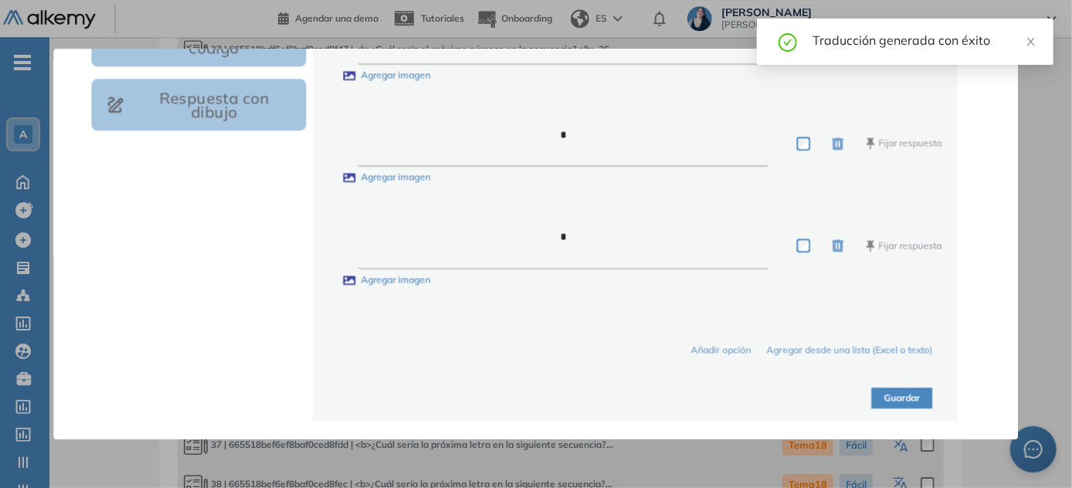
click at [537, 396] on button "Guardar" at bounding box center [902, 398] width 61 height 21
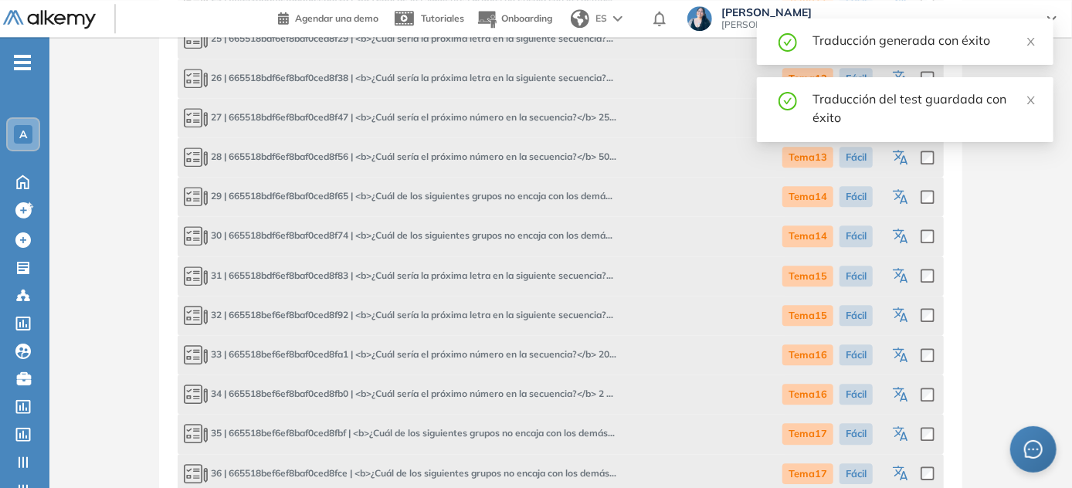
scroll to position [2035, 0]
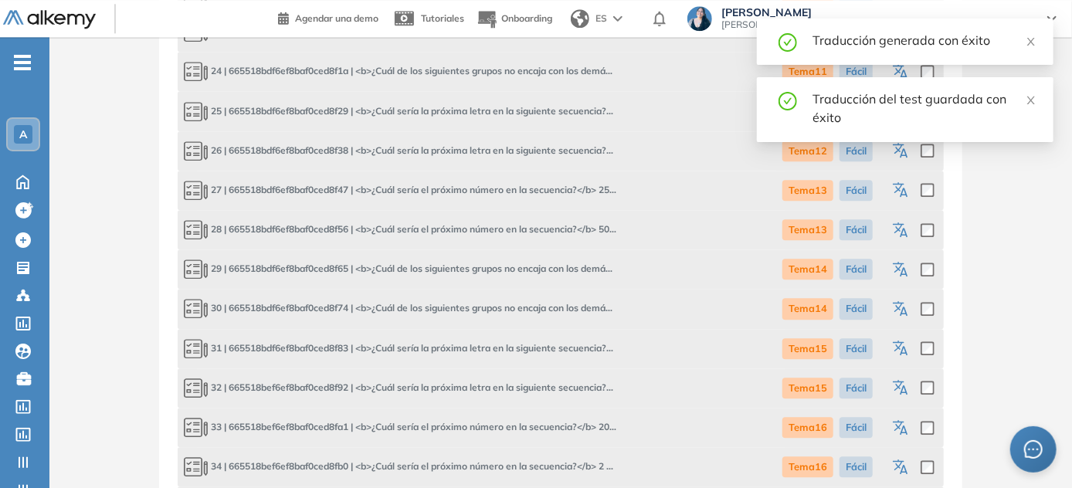
click at [537, 424] on icon "button" at bounding box center [902, 428] width 19 height 19
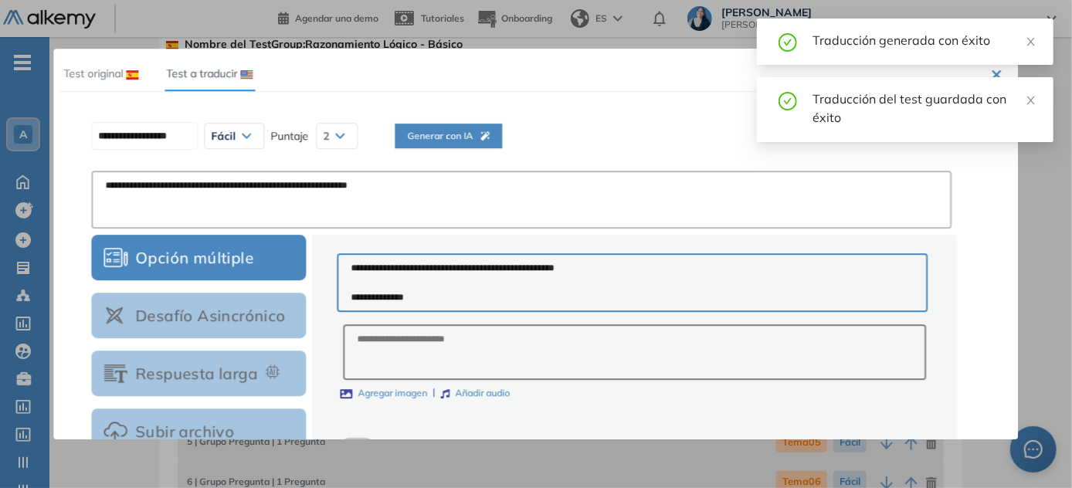
scroll to position [0, 0]
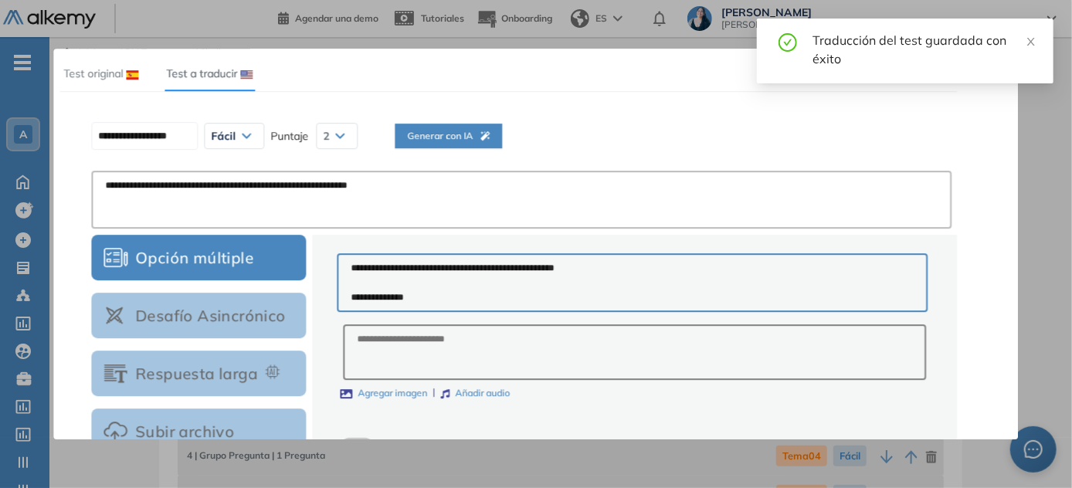
click at [474, 137] on span "Generar con IA" at bounding box center [448, 136] width 83 height 15
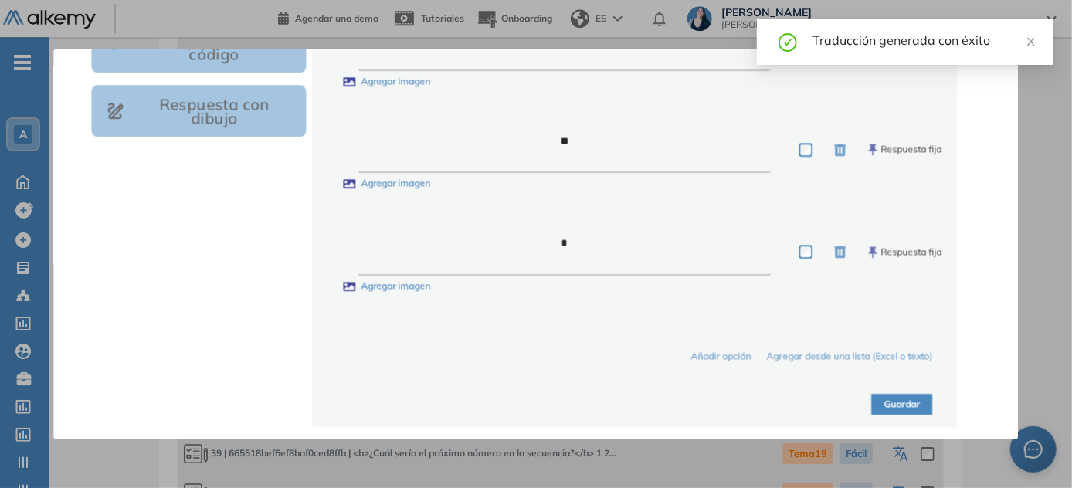
scroll to position [578, 0]
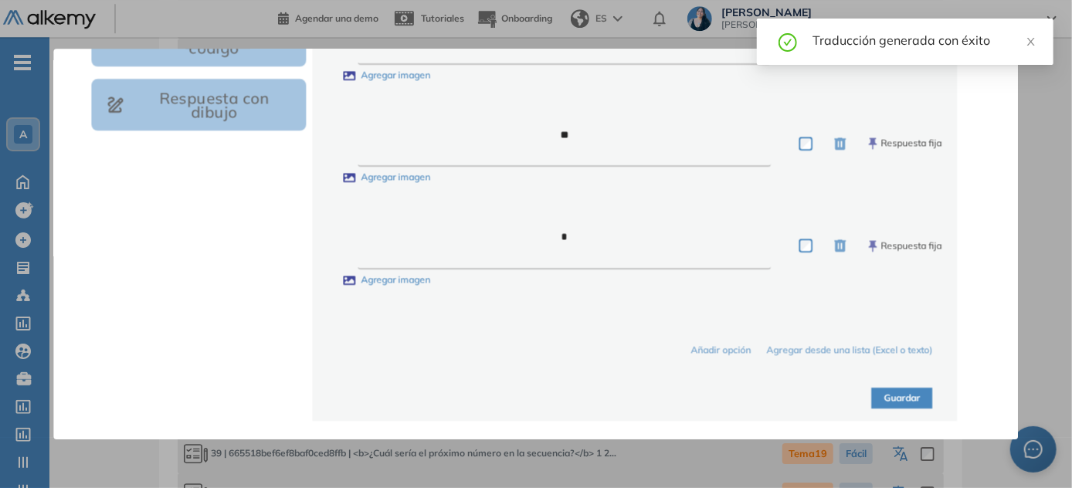
click at [537, 395] on button "Guardar" at bounding box center [902, 398] width 61 height 21
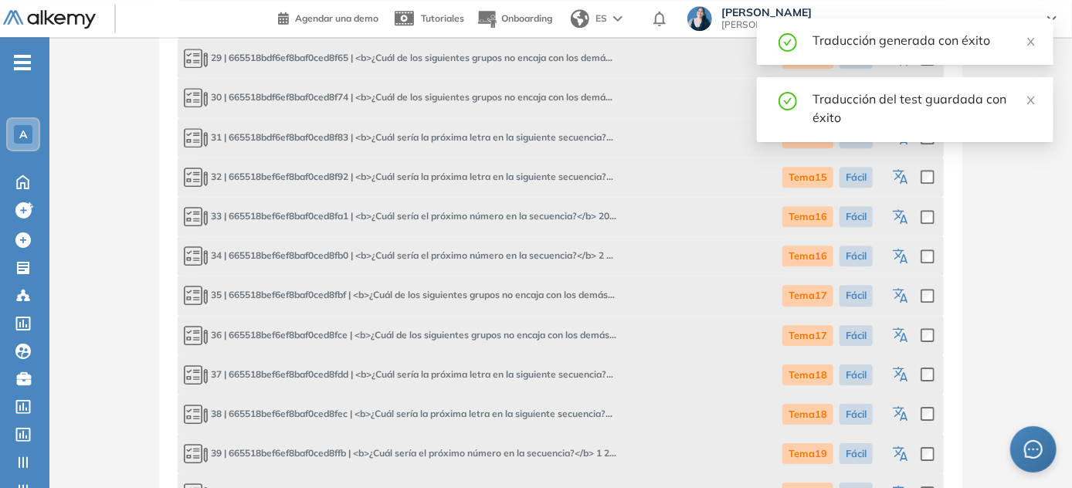
click at [537, 263] on icon "button" at bounding box center [902, 257] width 19 height 19
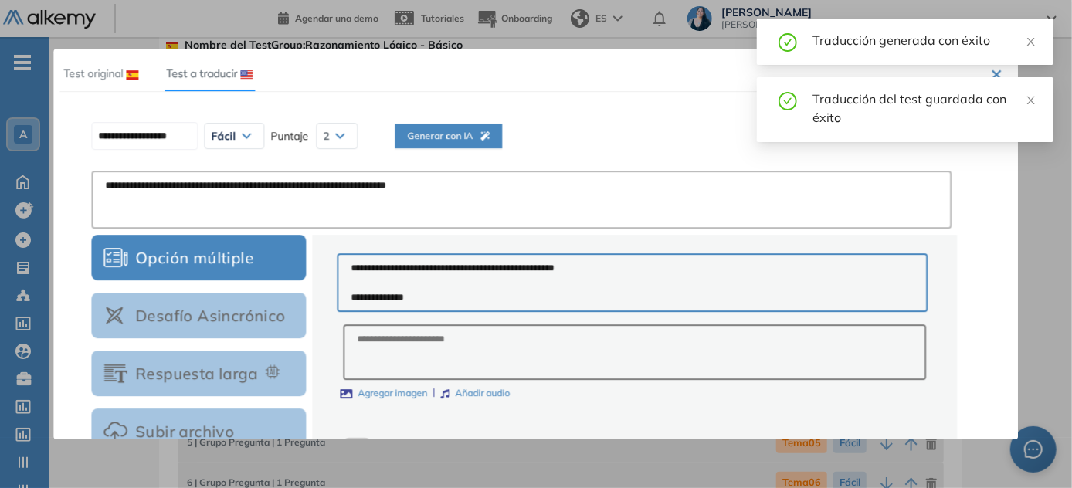
click at [490, 134] on span "Generar con IA" at bounding box center [448, 136] width 83 height 15
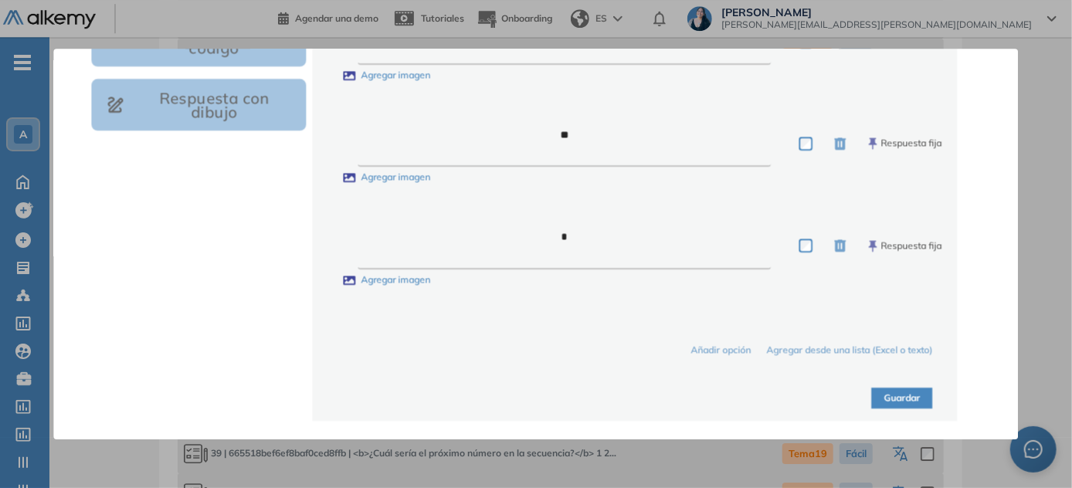
click at [537, 400] on button "Guardar" at bounding box center [902, 398] width 61 height 21
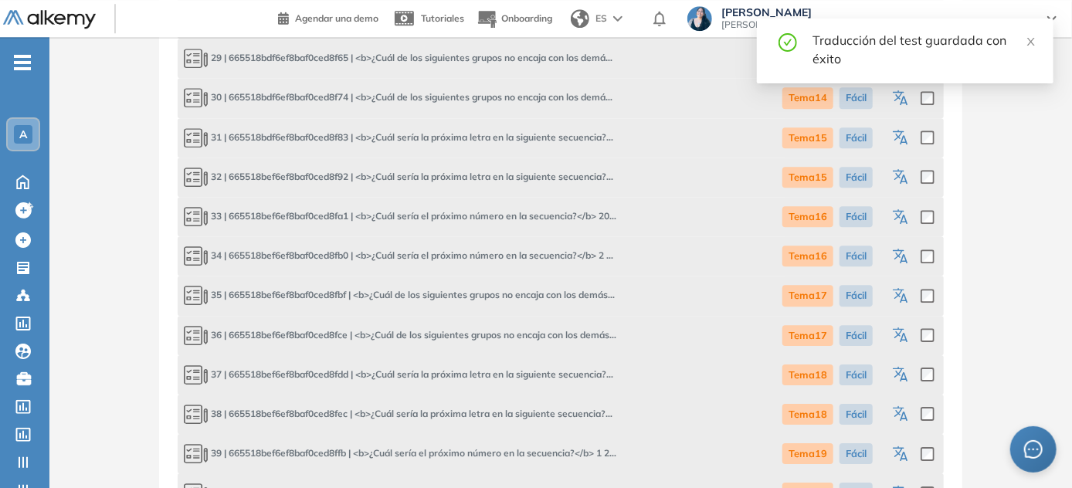
click at [537, 292] on icon "button" at bounding box center [902, 296] width 19 height 19
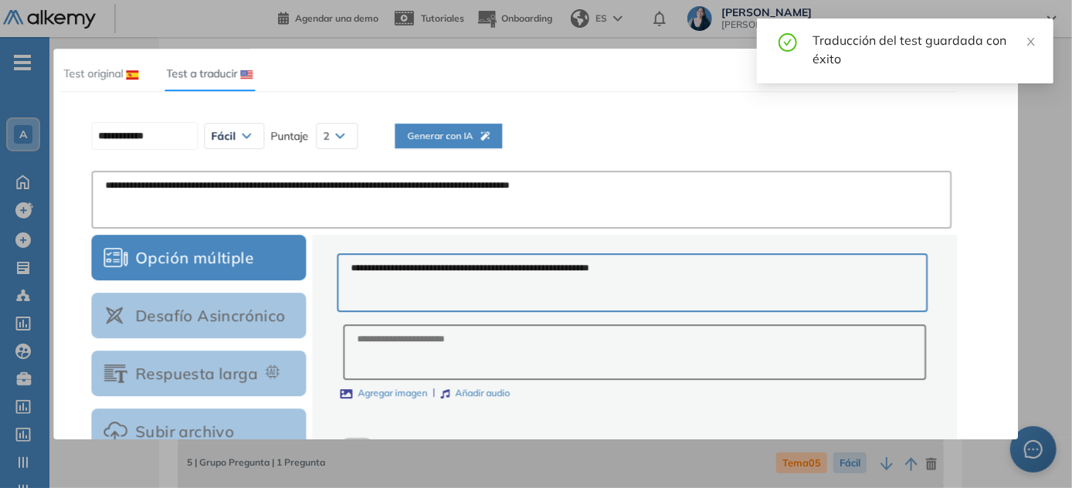
scroll to position [5, 0]
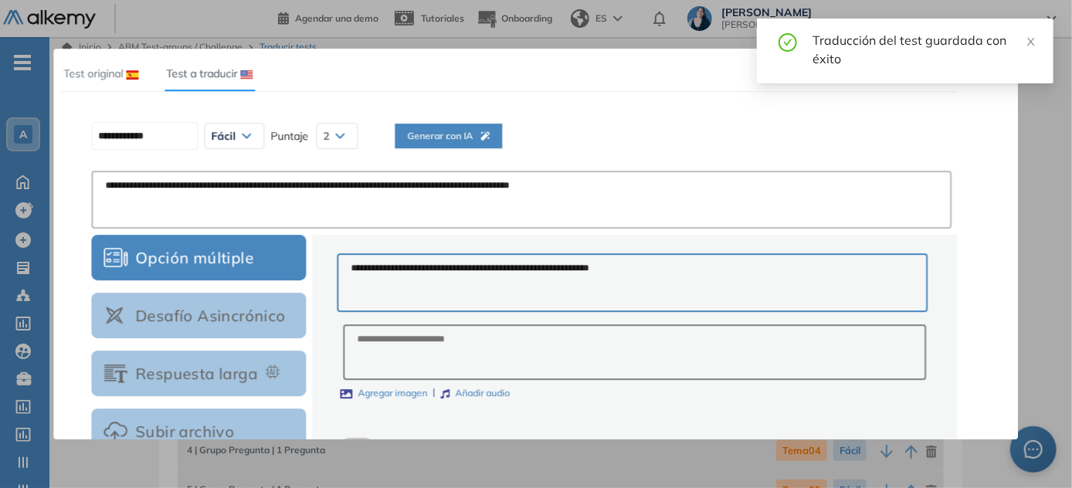
click at [464, 141] on span "Generar con IA" at bounding box center [448, 136] width 83 height 15
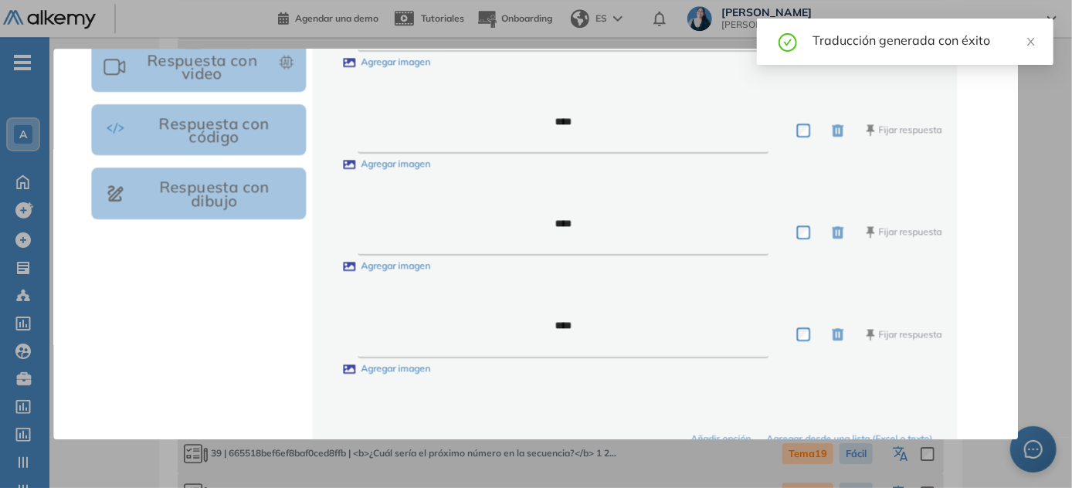
scroll to position [578, 0]
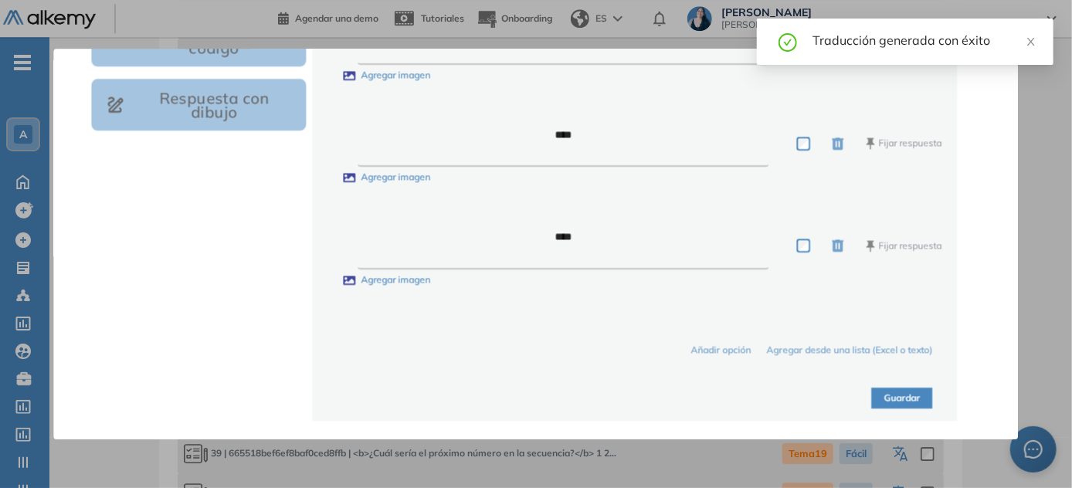
click at [537, 399] on button "Guardar" at bounding box center [902, 398] width 61 height 21
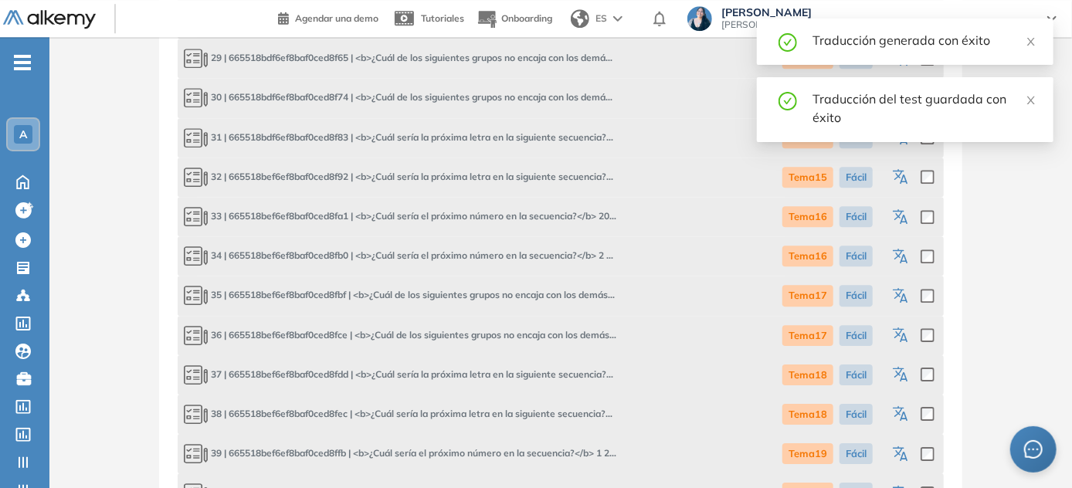
click at [537, 337] on icon "button" at bounding box center [902, 336] width 19 height 19
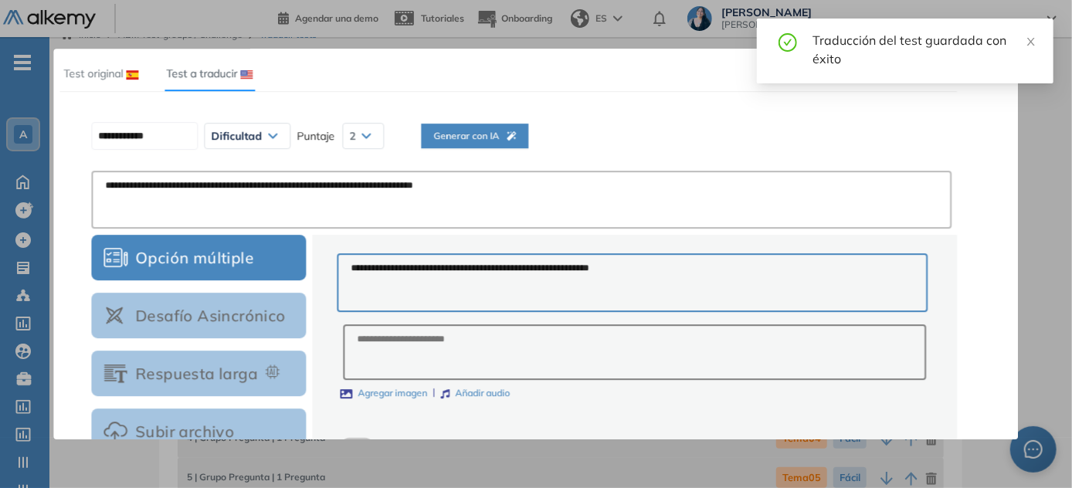
scroll to position [1, 0]
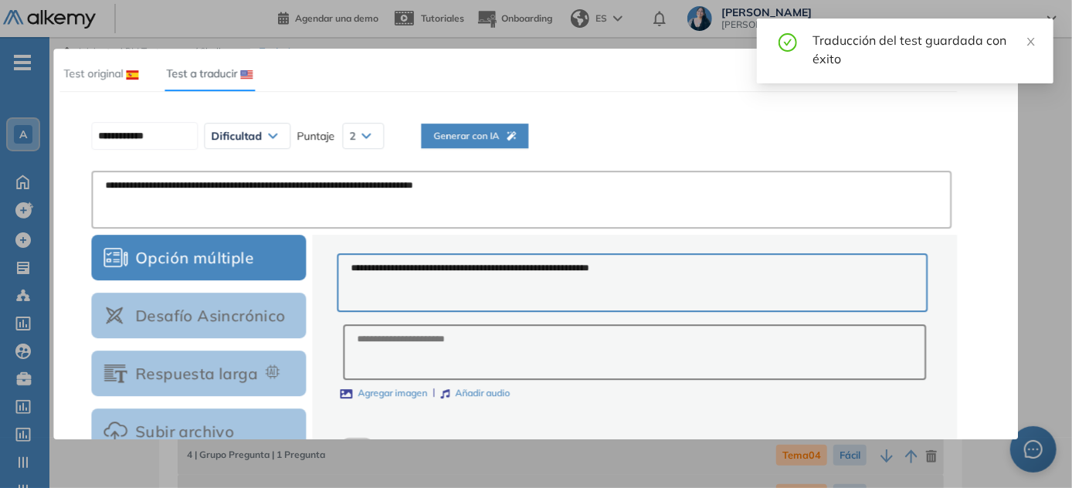
click at [497, 135] on span "Generar con IA" at bounding box center [474, 136] width 83 height 15
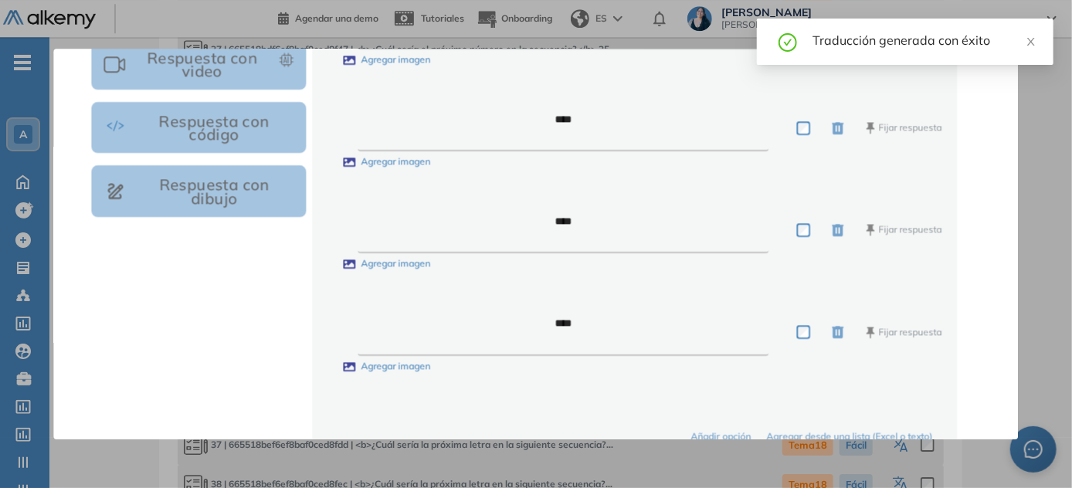
scroll to position [578, 0]
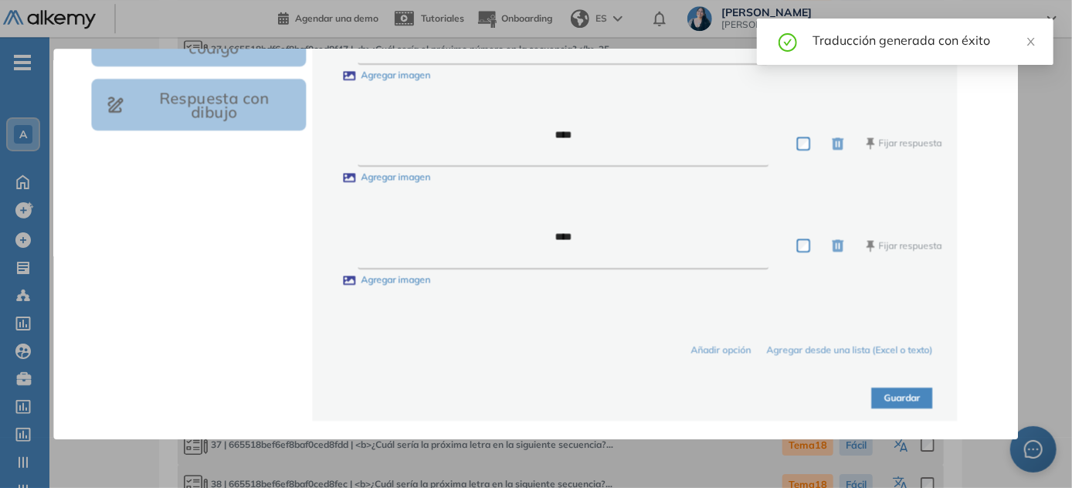
click at [537, 398] on button "Guardar" at bounding box center [902, 398] width 61 height 21
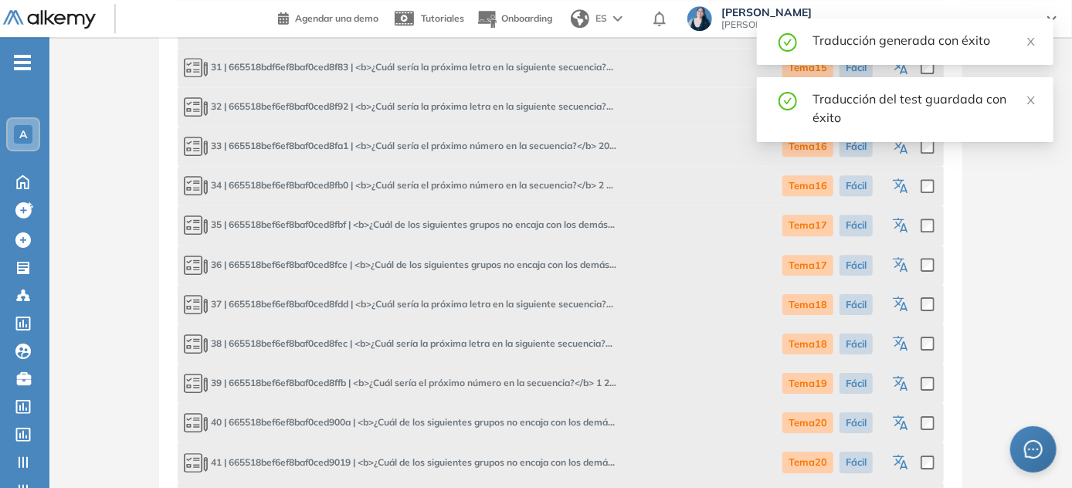
click at [537, 304] on icon "button" at bounding box center [899, 301] width 12 height 11
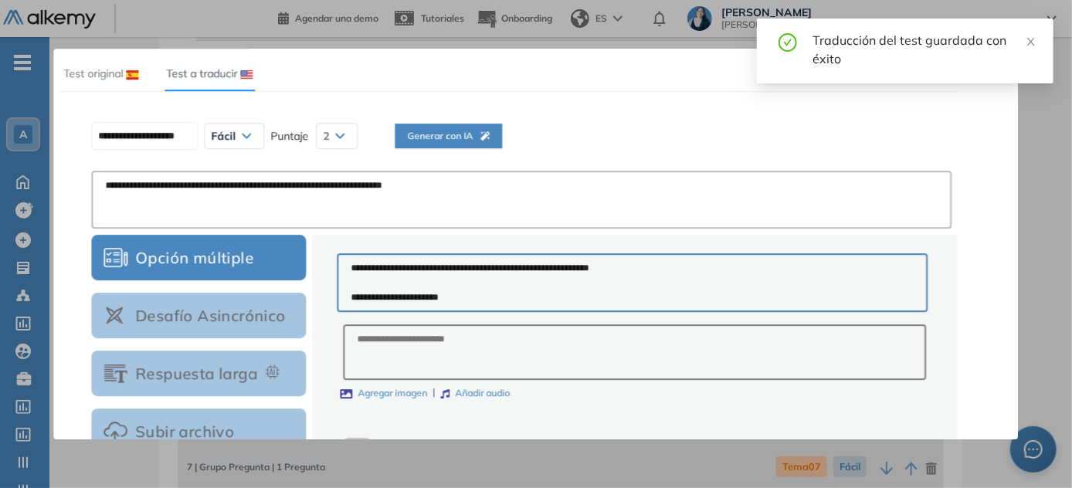
click at [455, 124] on button "Generar con IA" at bounding box center [448, 136] width 107 height 25
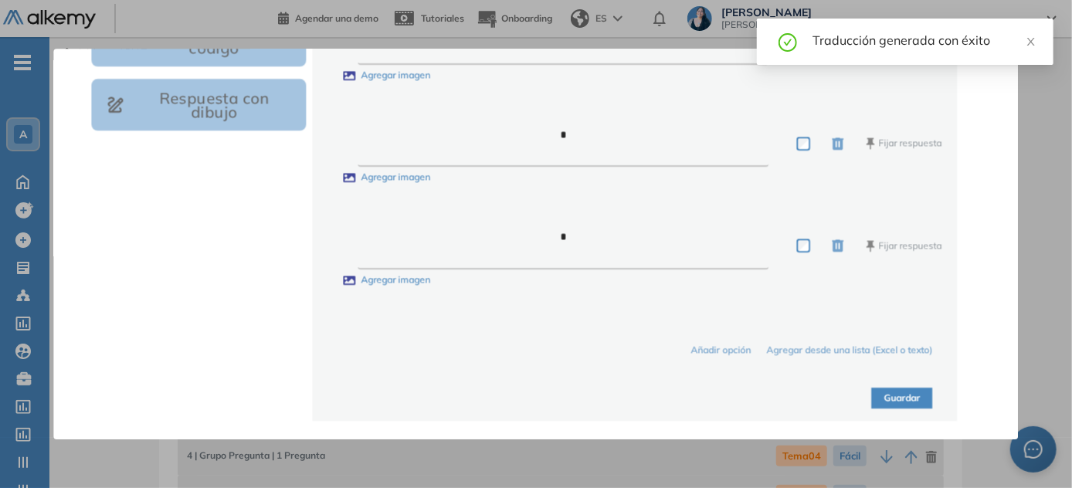
click at [537, 402] on button "Guardar" at bounding box center [902, 398] width 61 height 21
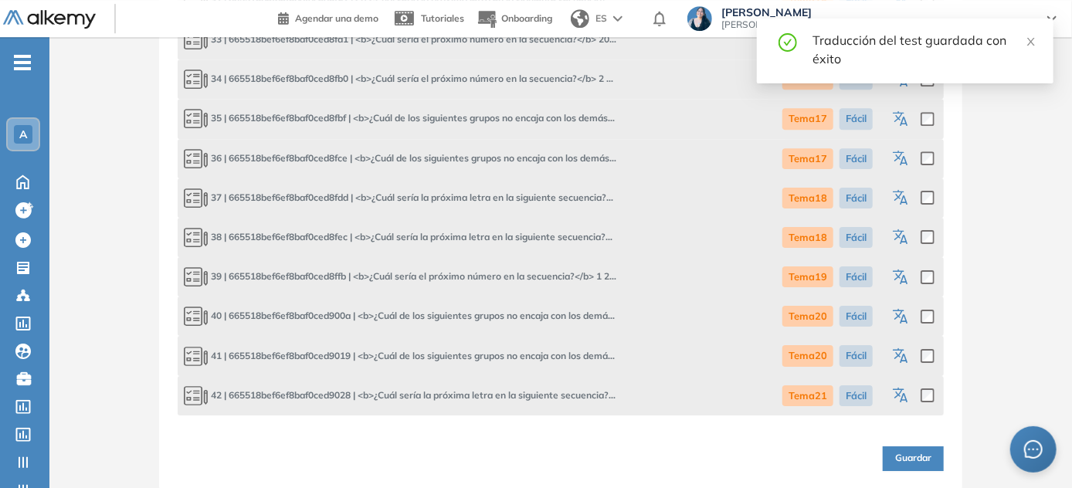
click at [537, 239] on icon "button" at bounding box center [902, 238] width 19 height 19
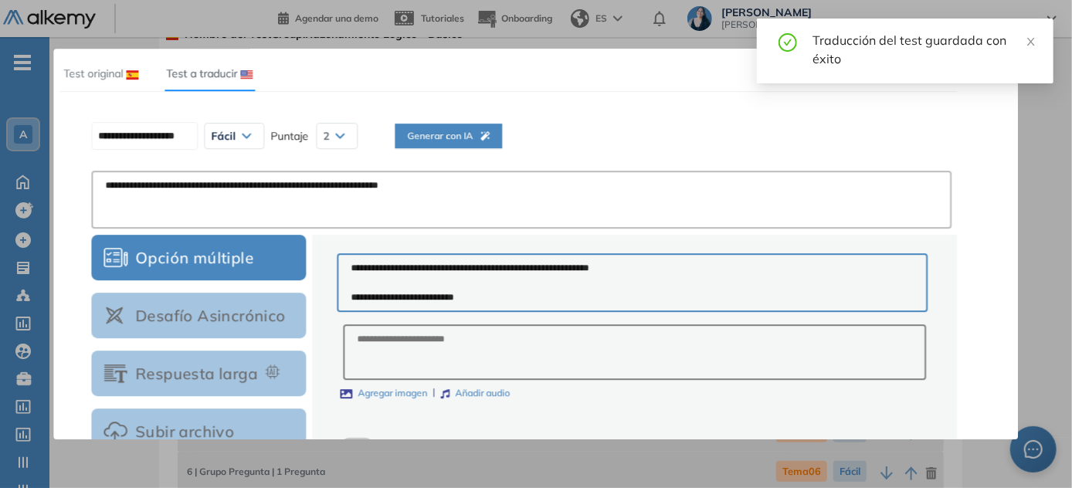
click at [502, 139] on button "Generar con IA" at bounding box center [448, 136] width 107 height 25
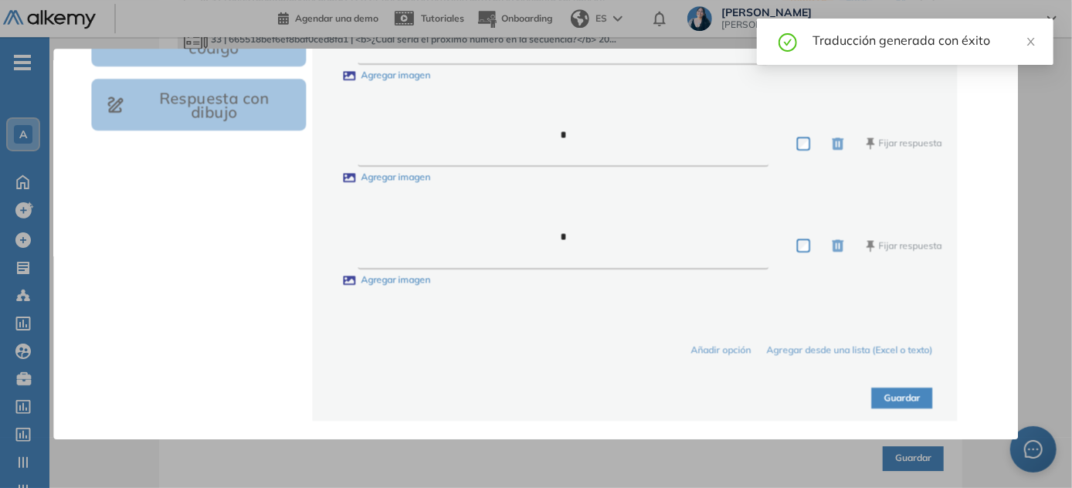
click at [537, 401] on button "Guardar" at bounding box center [902, 398] width 61 height 21
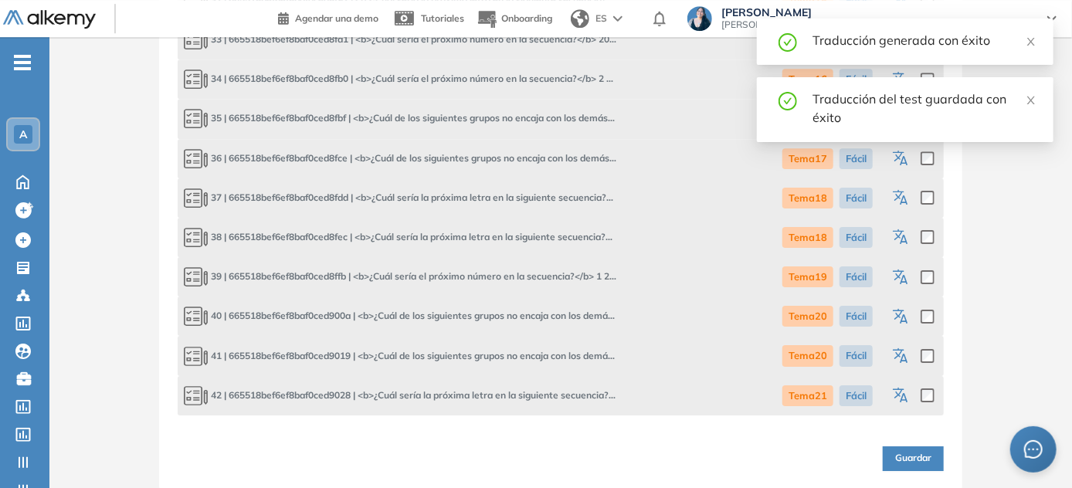
click at [537, 276] on icon "button" at bounding box center [903, 279] width 8 height 9
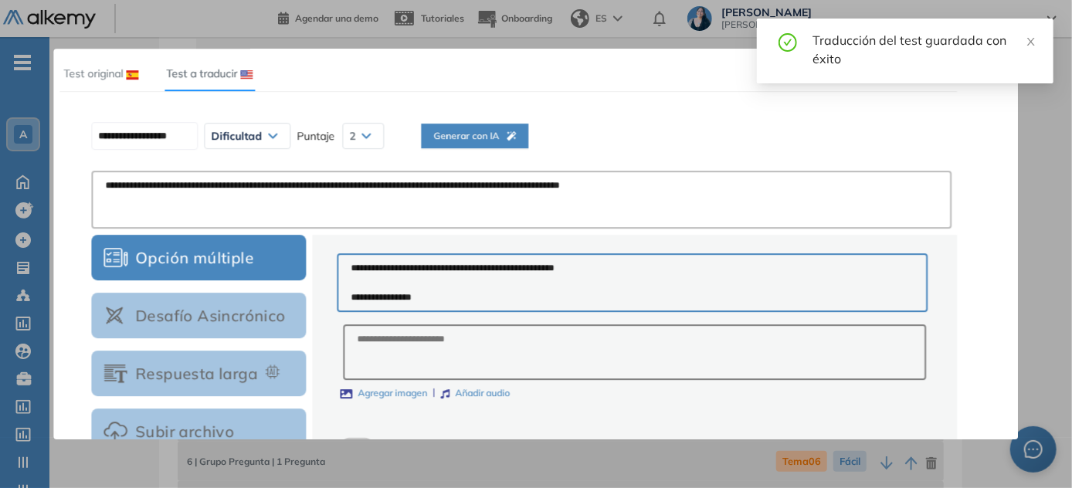
click at [469, 132] on span "Generar con IA" at bounding box center [474, 136] width 83 height 15
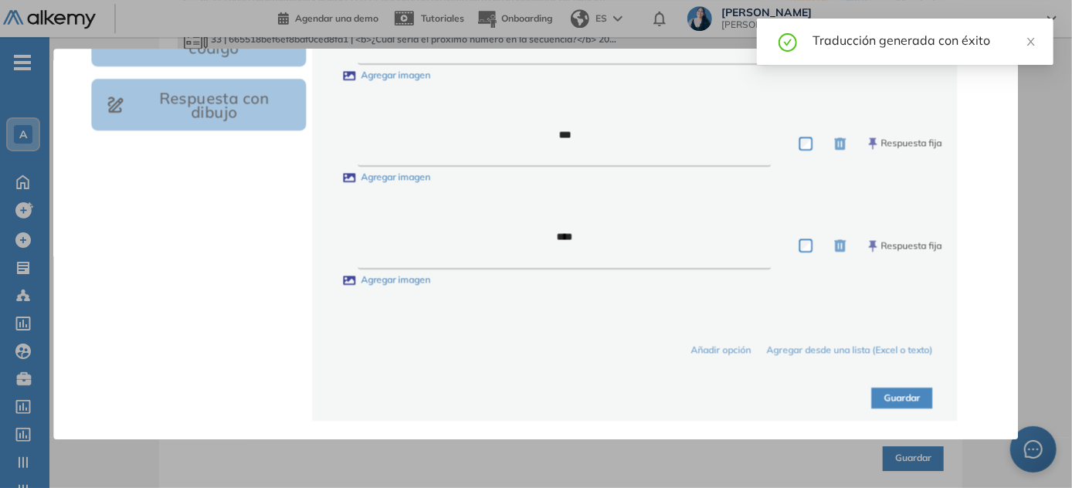
click at [537, 404] on button "Guardar" at bounding box center [902, 398] width 61 height 21
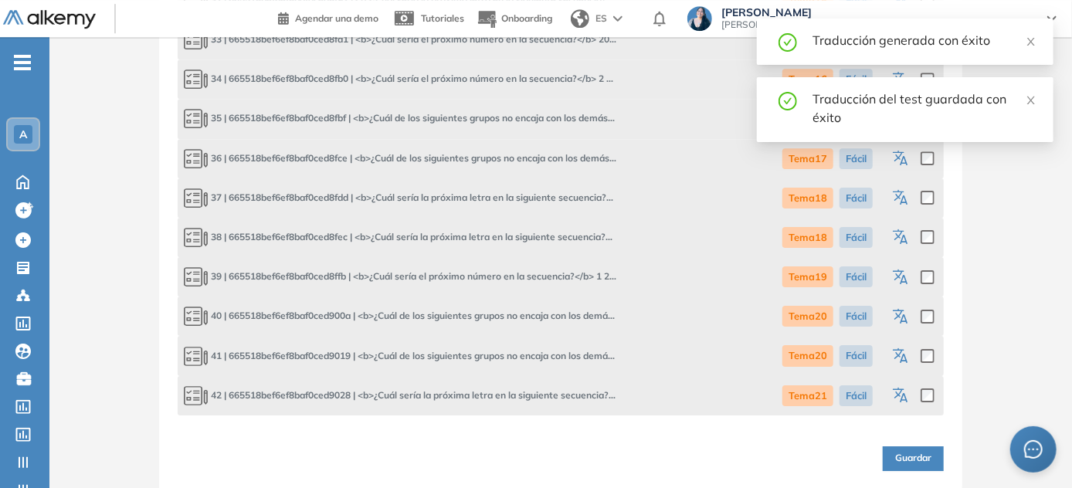
click at [537, 318] on icon "button" at bounding box center [902, 317] width 19 height 19
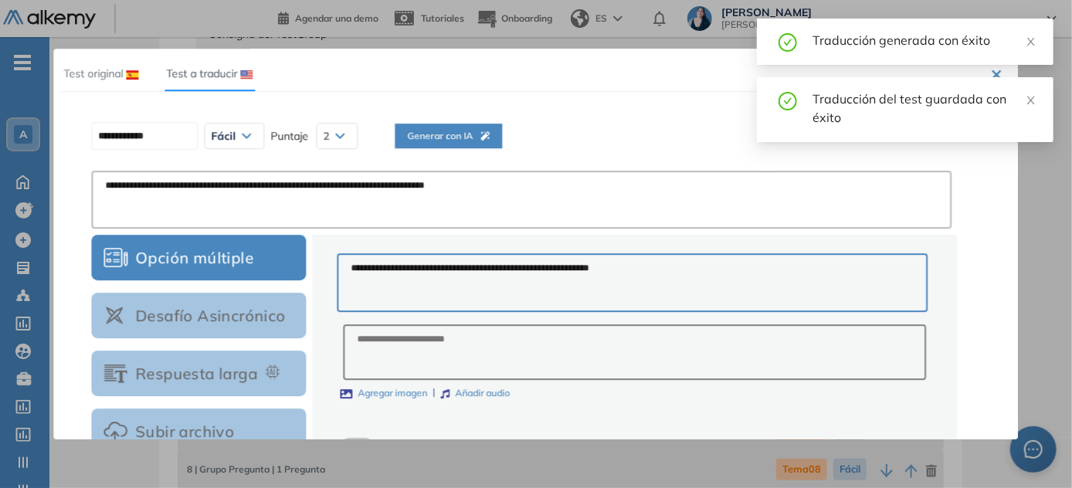
click at [465, 137] on span "Generar con IA" at bounding box center [448, 136] width 83 height 15
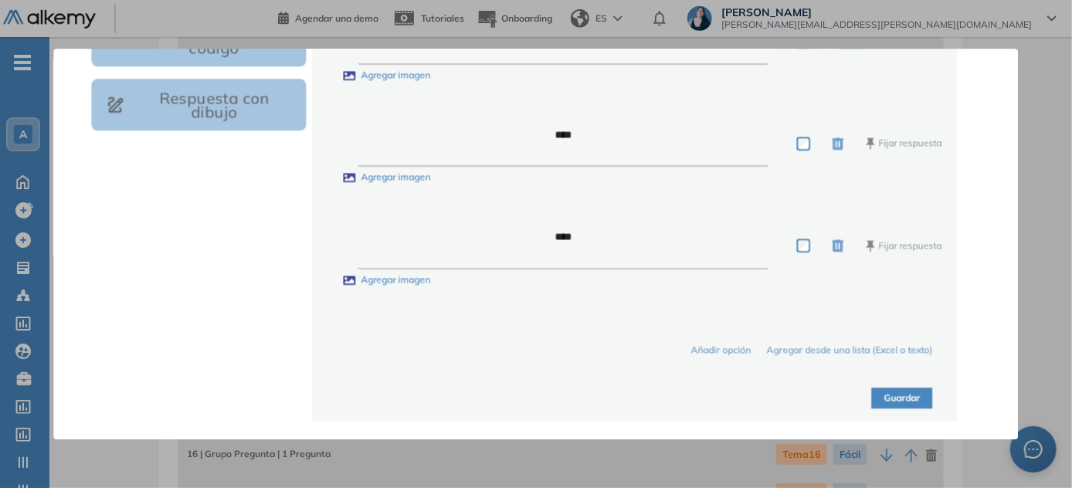
scroll to position [632, 0]
click at [537, 401] on button "Guardar" at bounding box center [902, 398] width 61 height 21
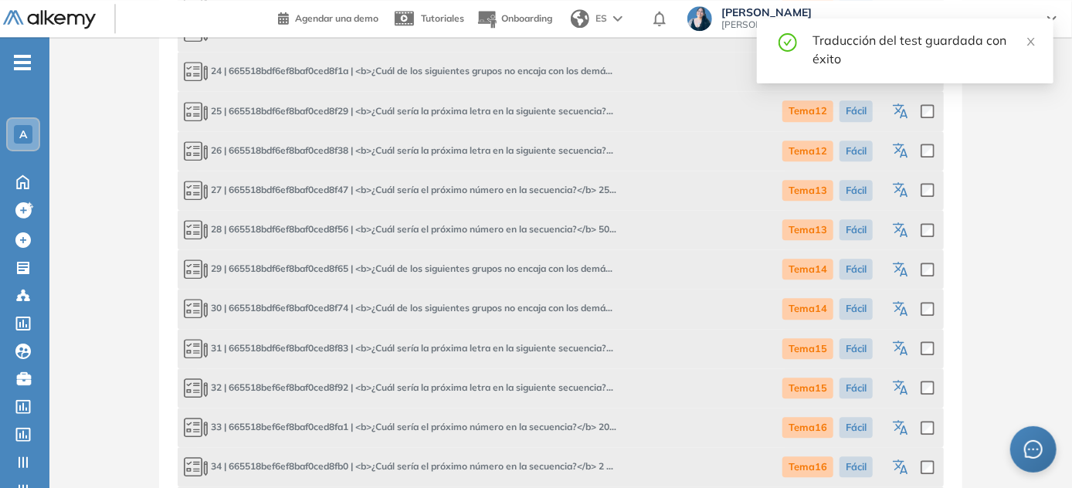
scroll to position [2423, 0]
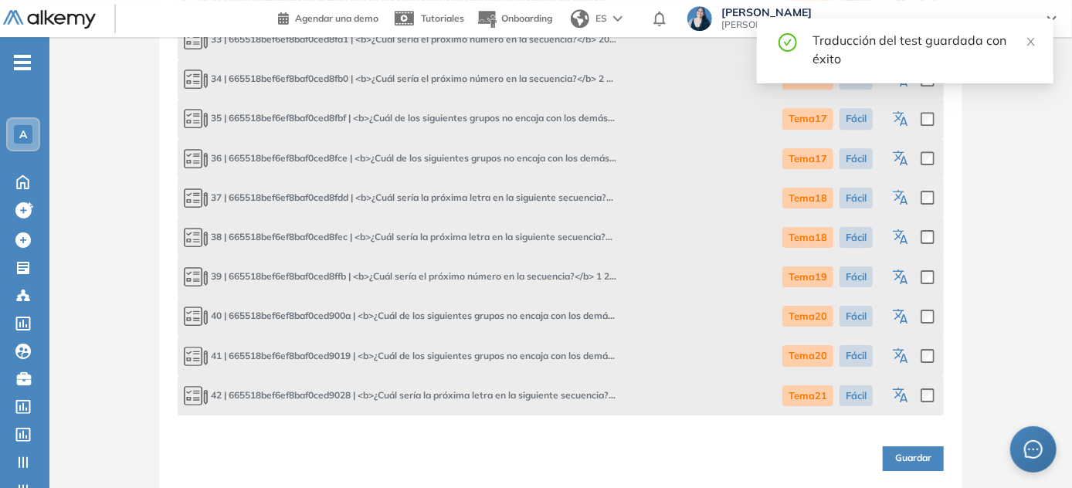
click at [537, 349] on icon "button" at bounding box center [902, 356] width 19 height 19
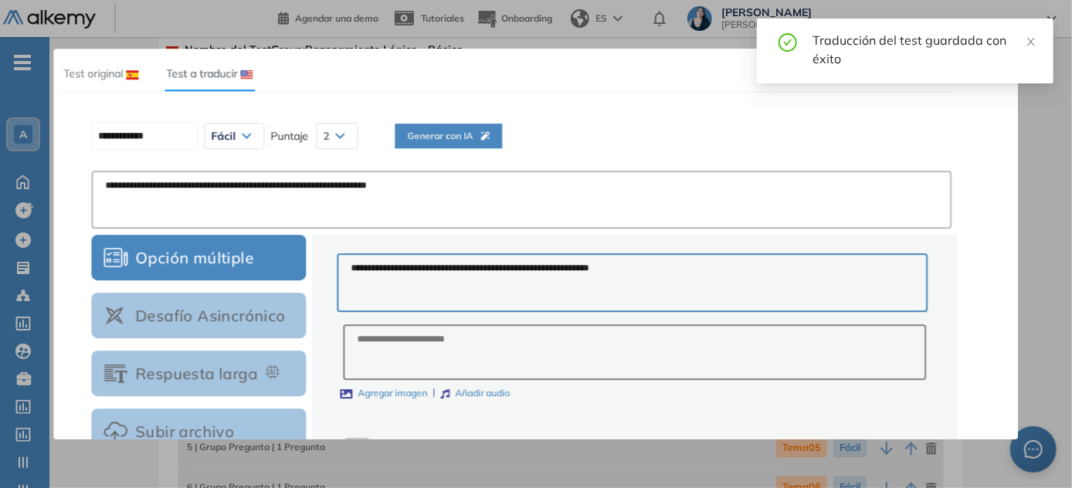
scroll to position [0, 0]
click at [488, 129] on span "Generar con IA" at bounding box center [448, 136] width 83 height 15
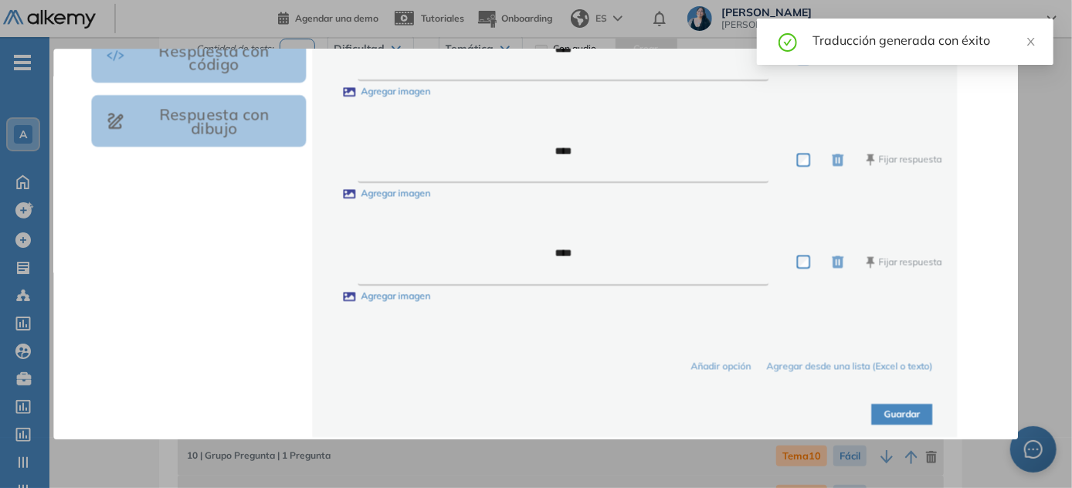
scroll to position [421, 0]
click at [537, 420] on button "Guardar" at bounding box center [902, 415] width 61 height 21
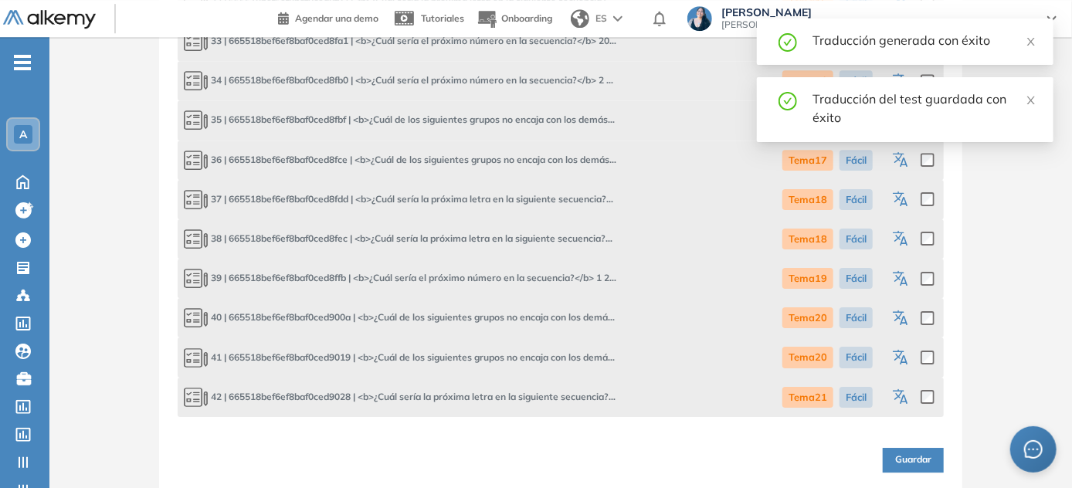
scroll to position [2423, 0]
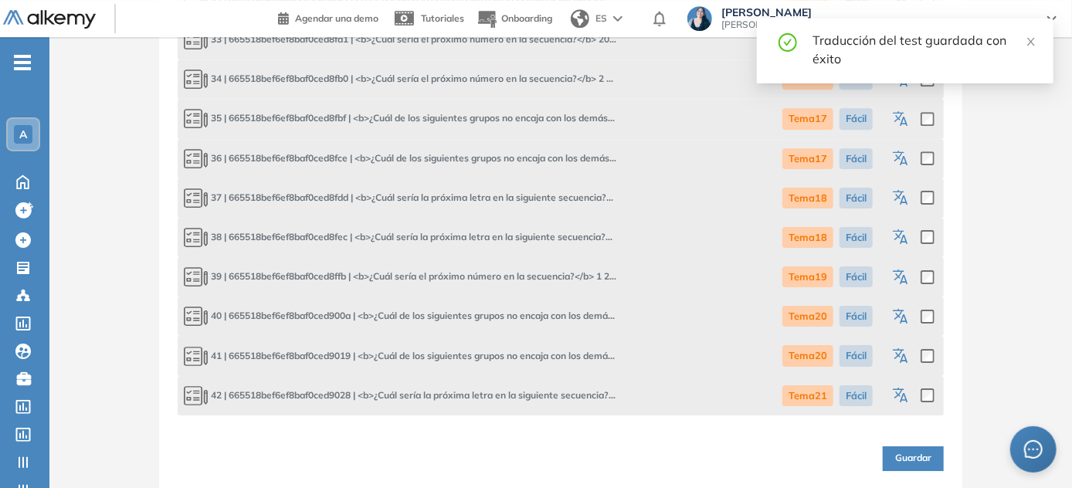
click at [537, 391] on icon "button" at bounding box center [902, 396] width 19 height 19
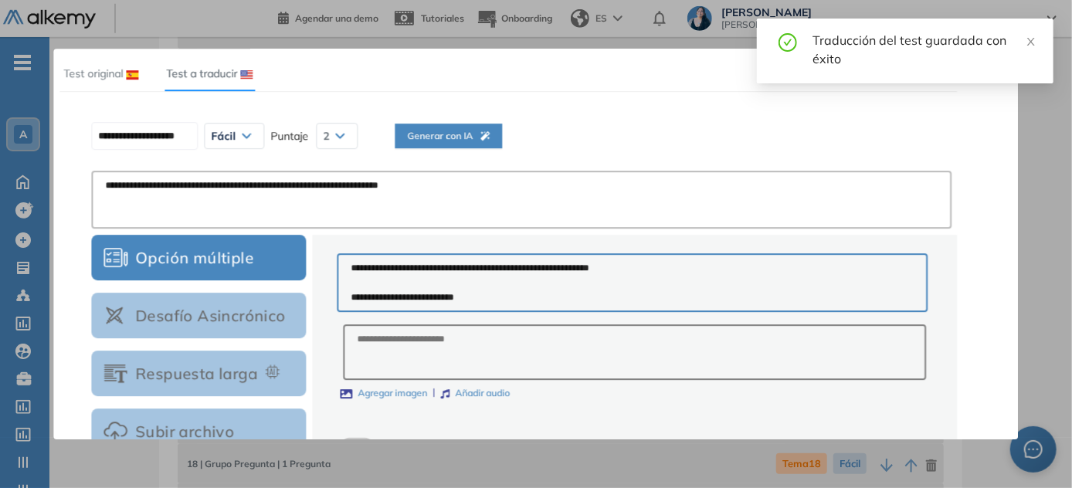
scroll to position [160, 0]
click at [452, 141] on span "Generar con IA" at bounding box center [448, 136] width 83 height 15
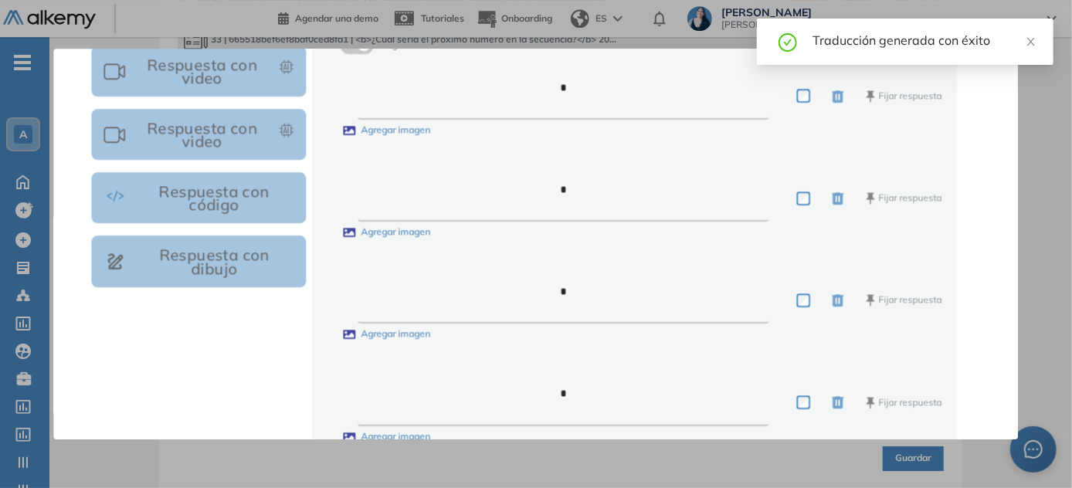
scroll to position [578, 0]
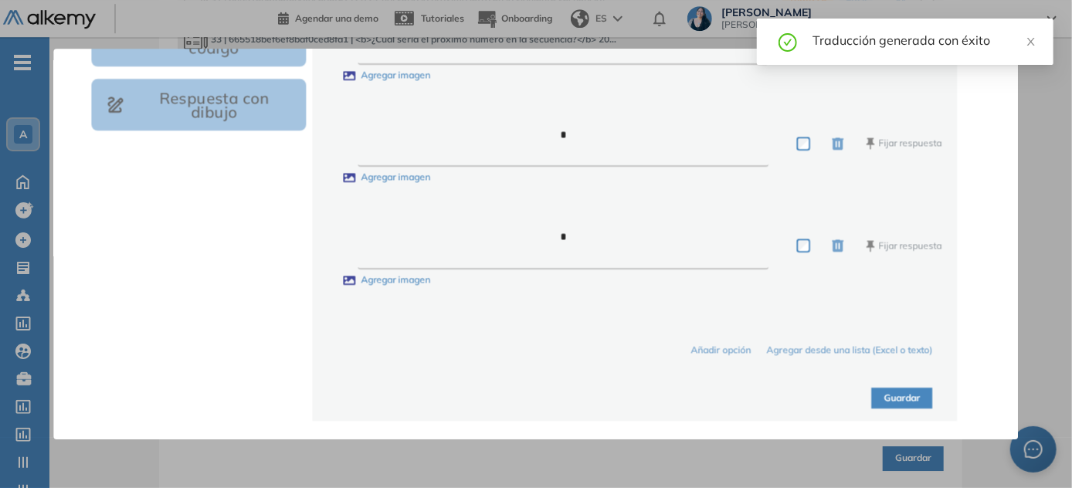
click at [537, 391] on button "Guardar" at bounding box center [902, 398] width 61 height 21
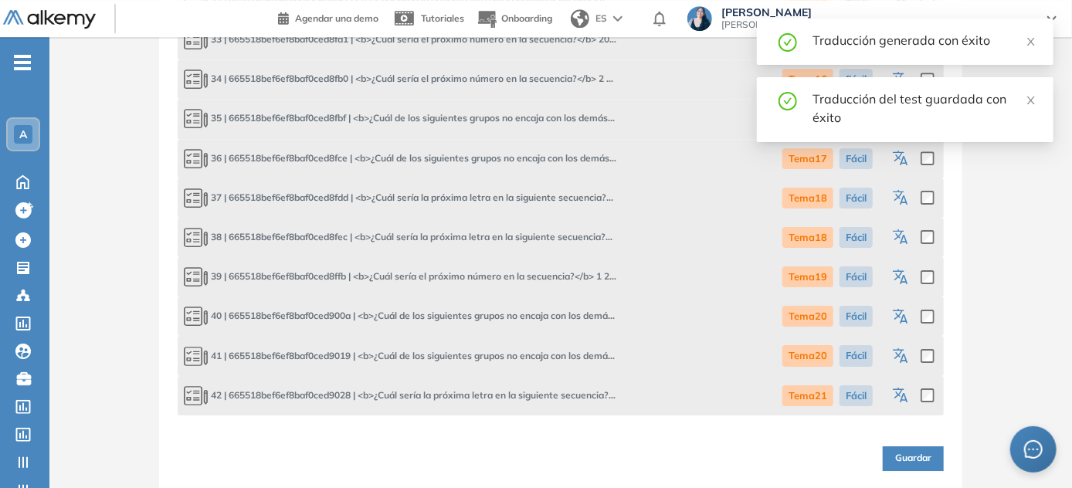
click at [537, 455] on span "Guardar" at bounding box center [913, 458] width 36 height 15
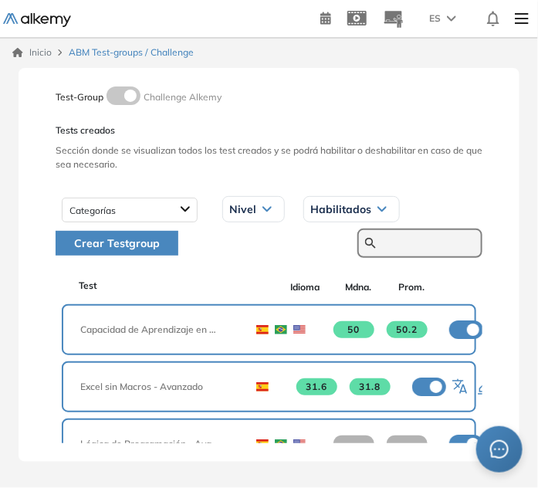
click at [394, 240] on input "text" at bounding box center [428, 243] width 93 height 14
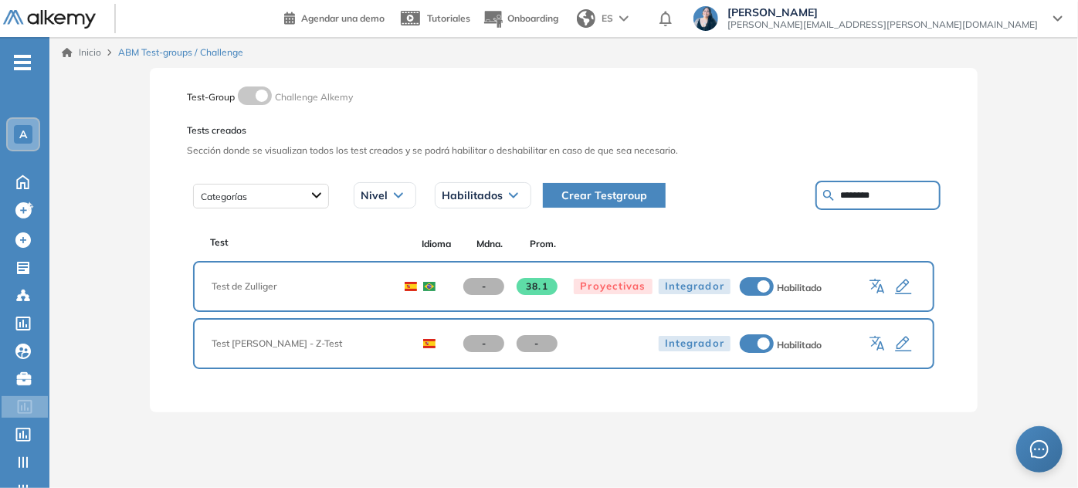
click at [537, 281] on icon "button" at bounding box center [878, 287] width 19 height 19
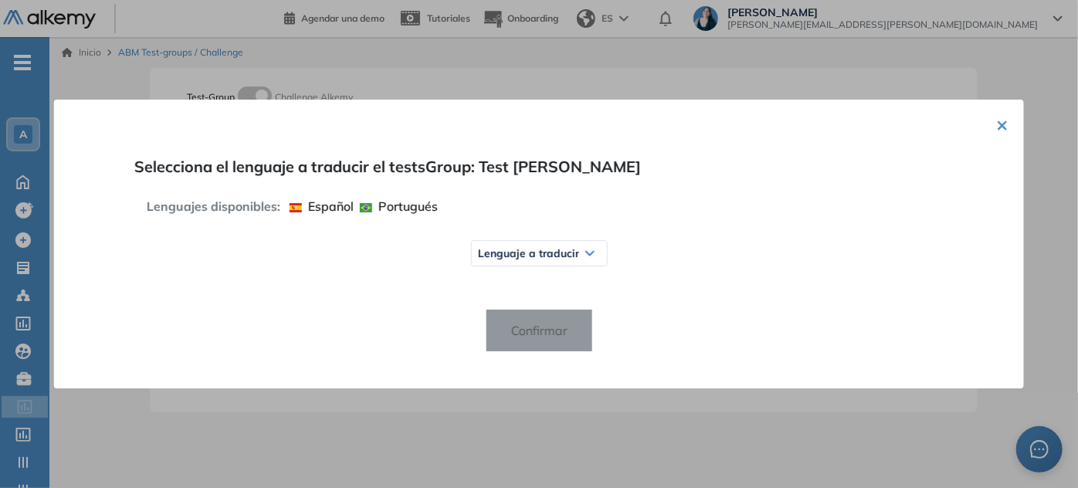
click at [536, 242] on div "Lenguaje a traducir" at bounding box center [538, 253] width 135 height 25
click at [508, 313] on span "Inglés" at bounding box center [505, 314] width 42 height 12
click at [537, 339] on span "Confirmar" at bounding box center [538, 330] width 81 height 25
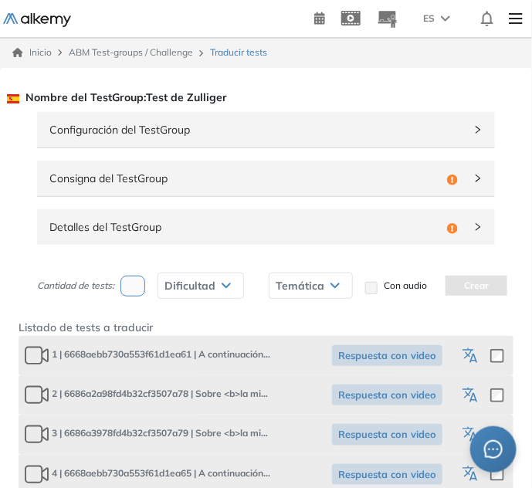
click at [154, 176] on span "Consigna del TestGroup" at bounding box center [244, 178] width 391 height 17
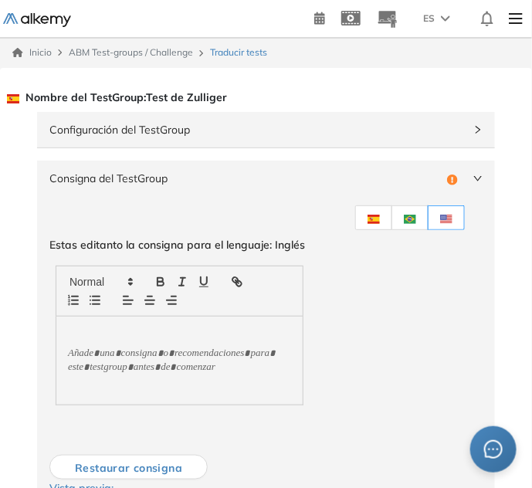
click at [124, 359] on p at bounding box center [179, 361] width 197 height 14
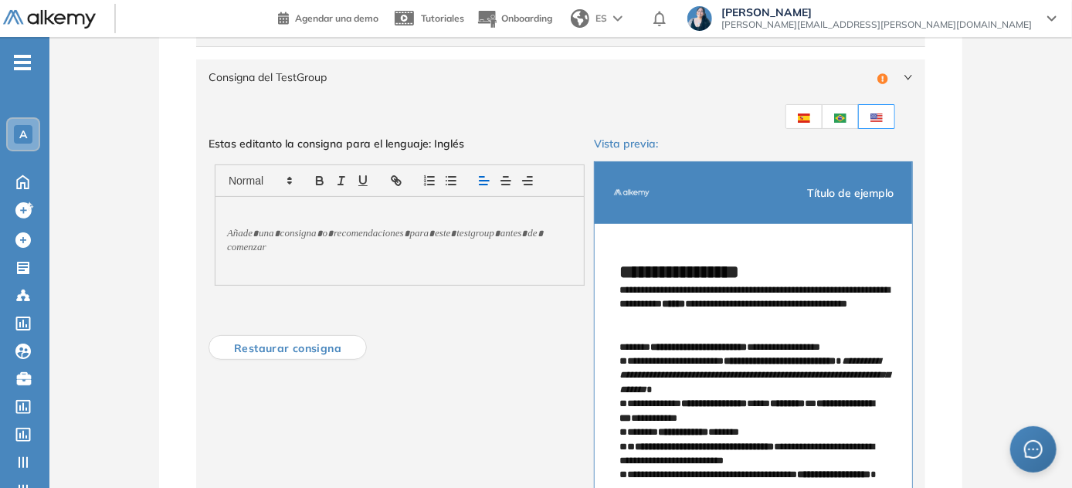
scroll to position [69, 0]
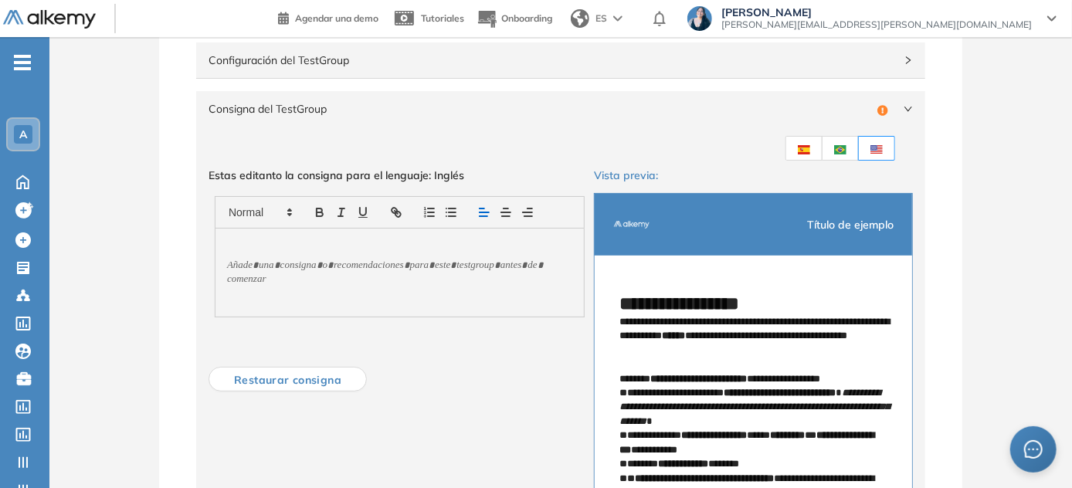
click at [296, 380] on span "Restaurar consigna" at bounding box center [288, 380] width 132 height 19
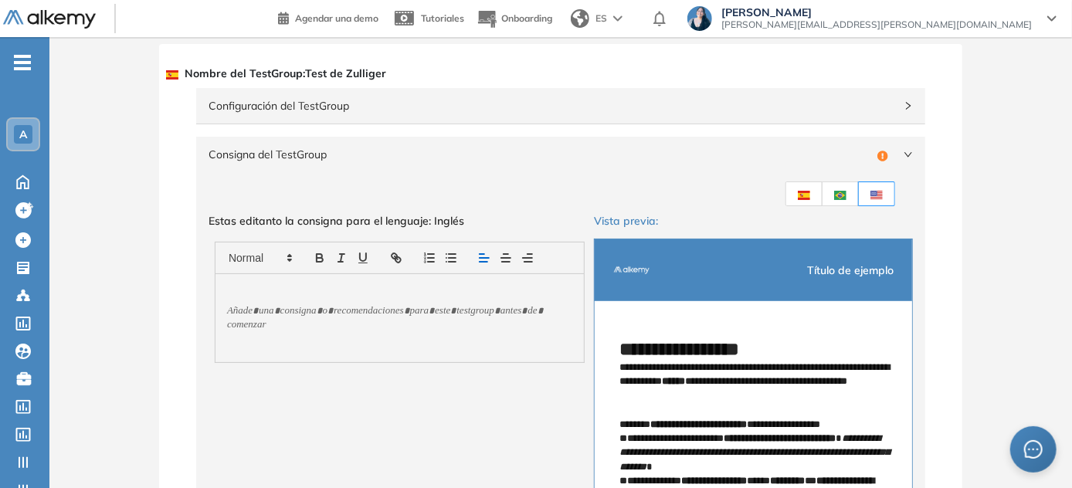
scroll to position [0, 0]
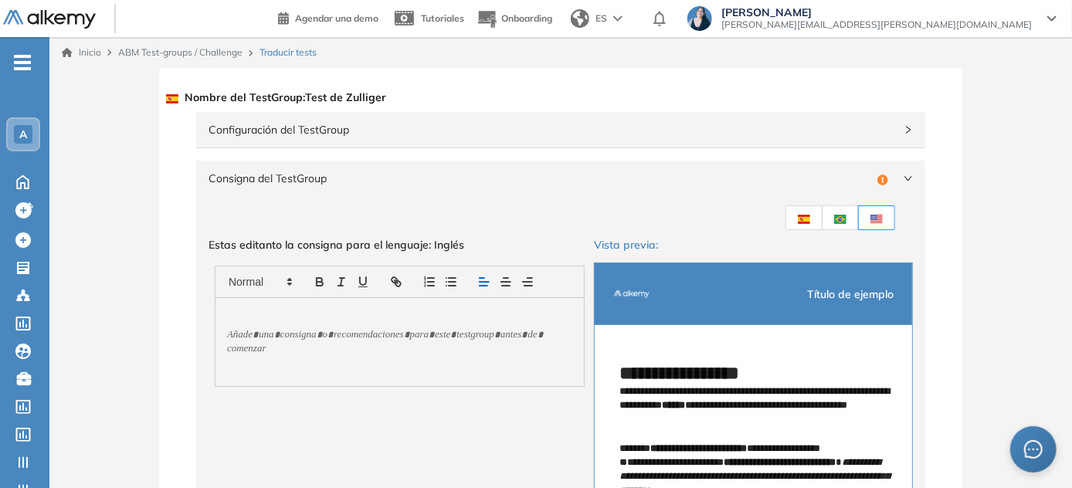
click at [350, 184] on span "Consigna del TestGroup" at bounding box center [539, 178] width 662 height 17
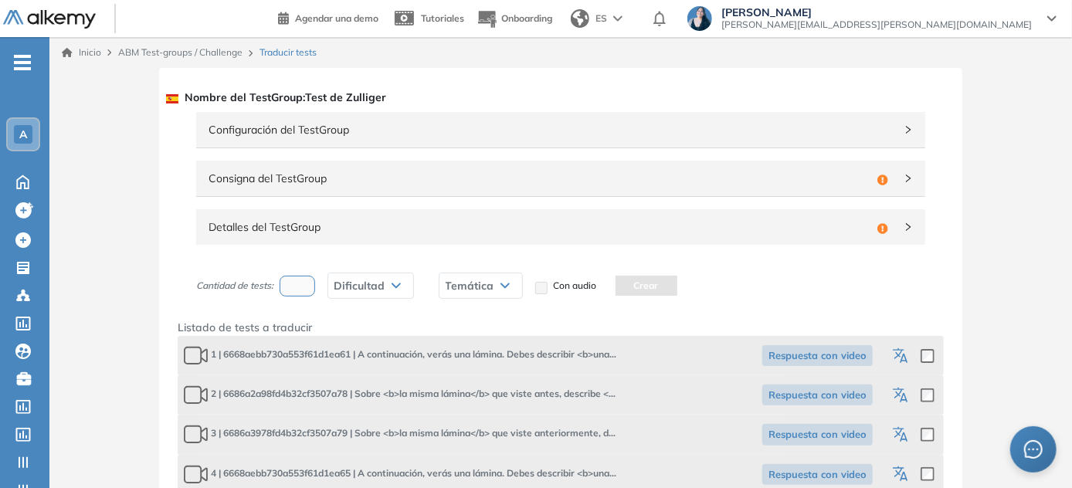
click at [350, 184] on span "Consigna del TestGroup" at bounding box center [539, 178] width 662 height 17
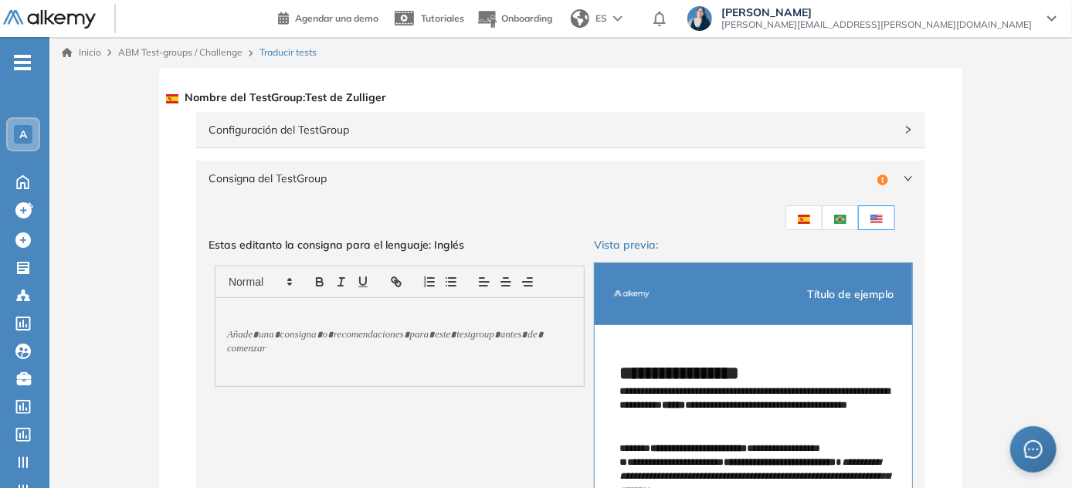
click at [537, 217] on img at bounding box center [804, 219] width 12 height 9
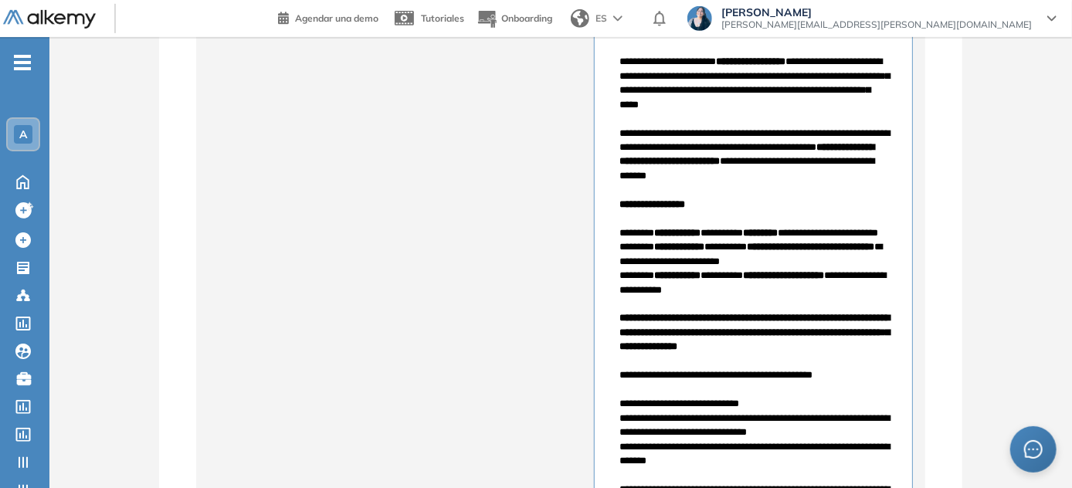
scroll to position [561, 0]
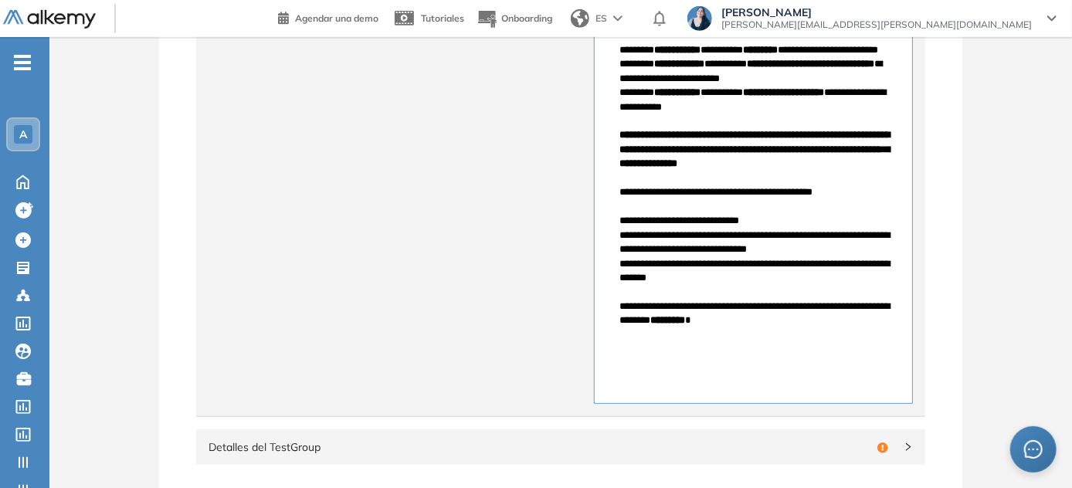
click at [537, 328] on p "**********" at bounding box center [753, 314] width 268 height 29
drag, startPoint x: 781, startPoint y: 337, endPoint x: 628, endPoint y: 92, distance: 288.2
click at [537, 92] on div "**********" at bounding box center [753, 64] width 317 height 601
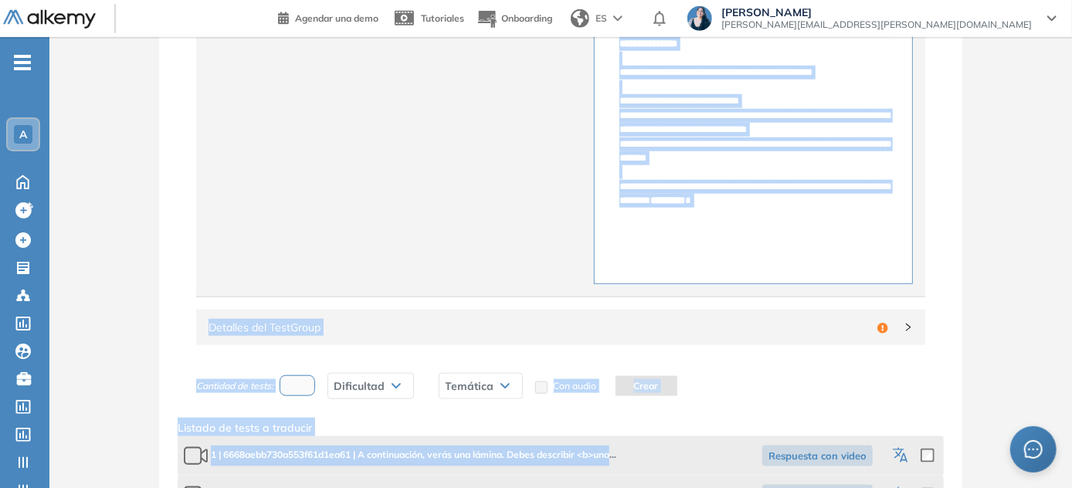
scroll to position [737, 0]
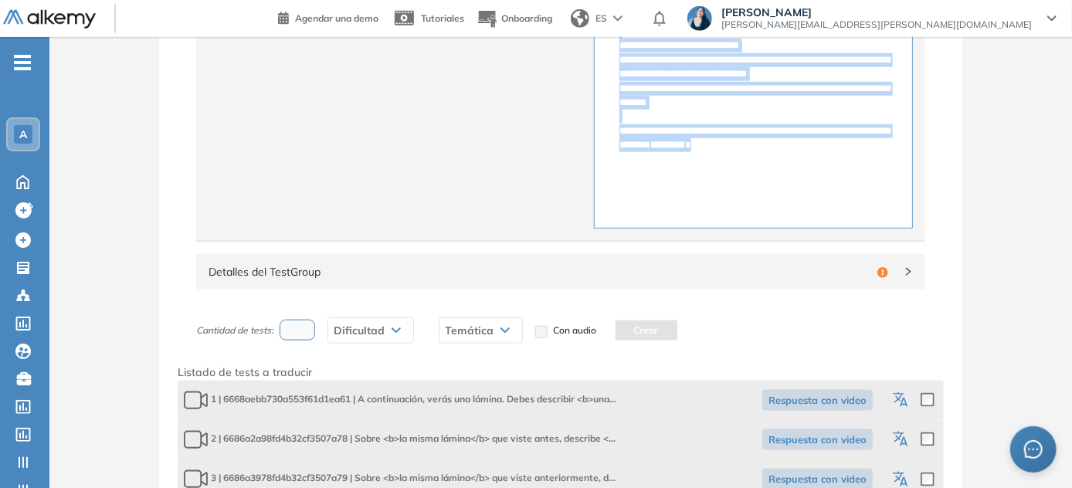
drag, startPoint x: 620, startPoint y: 100, endPoint x: 786, endPoint y: 164, distance: 177.7
copy div "**********"
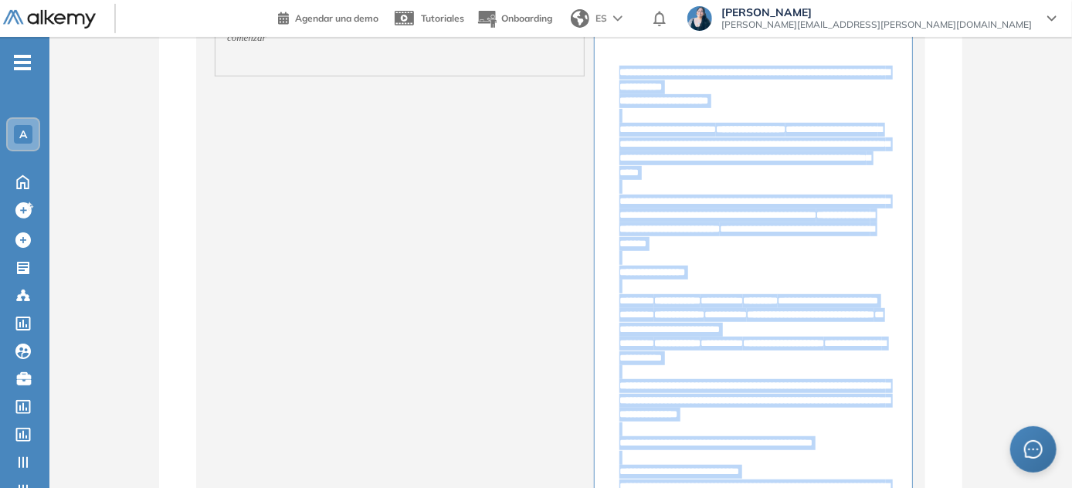
scroll to position [174, 0]
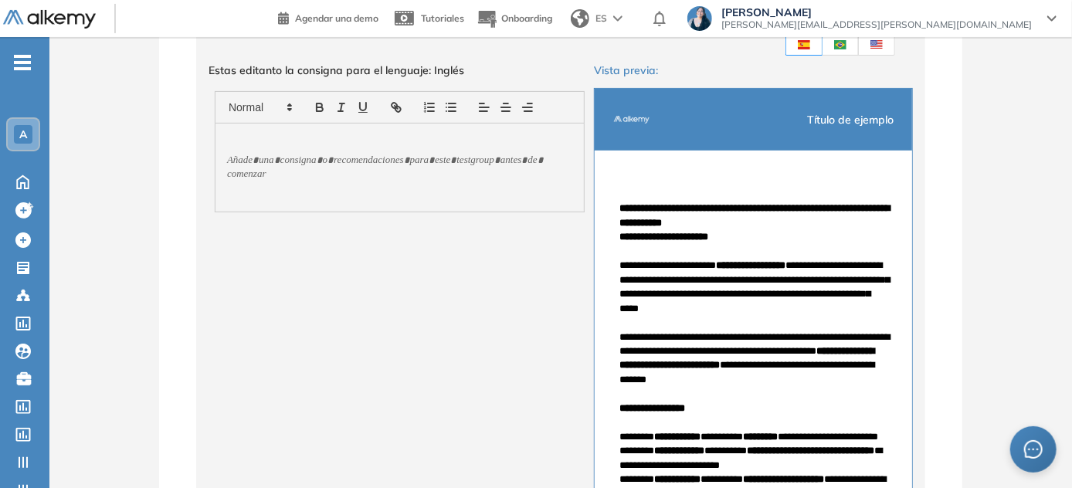
click at [506, 323] on div "Estas editanto la consigna para el lenguaje: Inglés Restaurar consigna" at bounding box center [399, 426] width 382 height 729
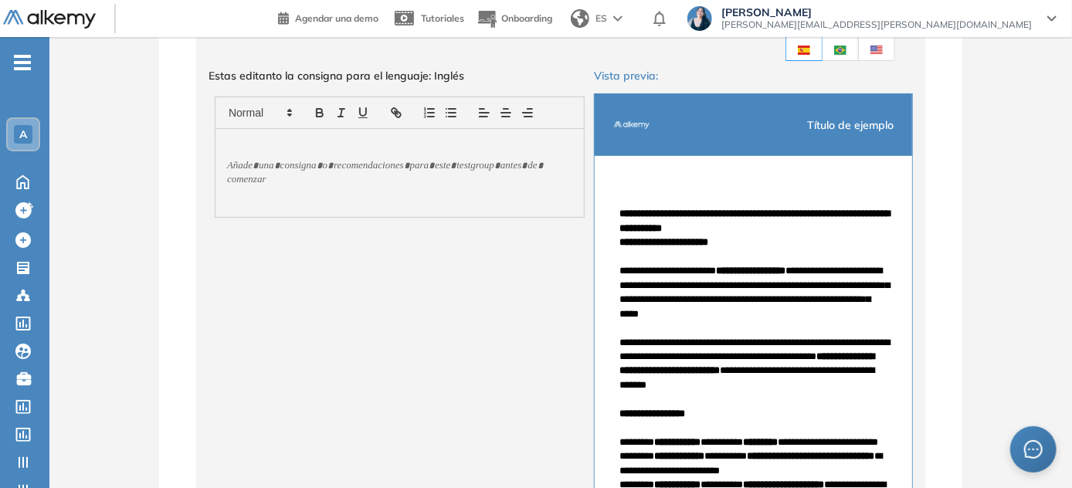
scroll to position [35, 0]
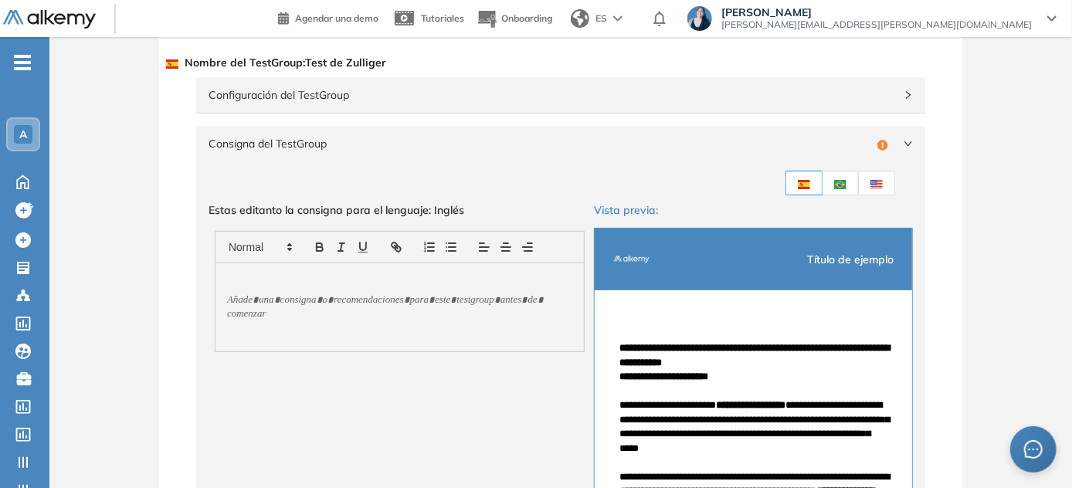
click at [537, 188] on label at bounding box center [877, 183] width 36 height 25
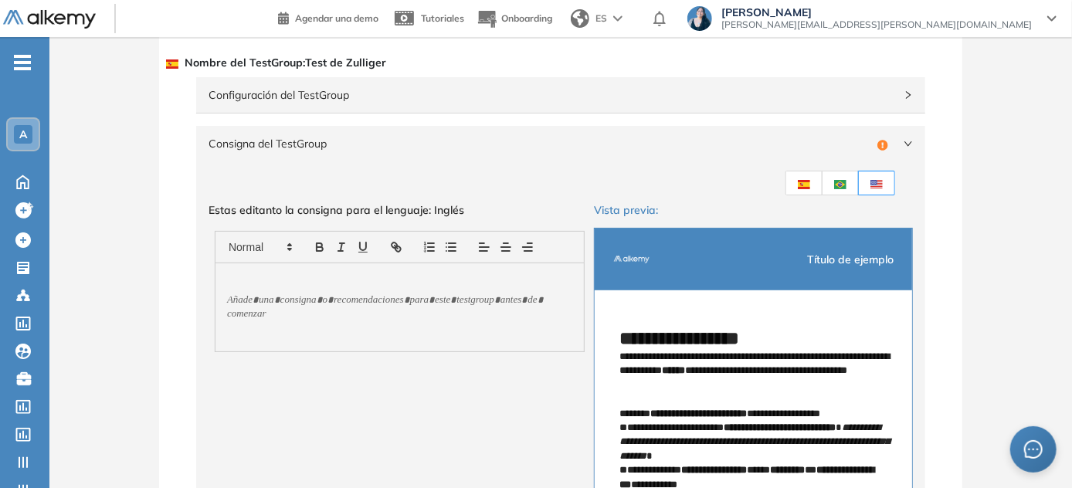
click at [333, 293] on div at bounding box center [399, 307] width 368 height 88
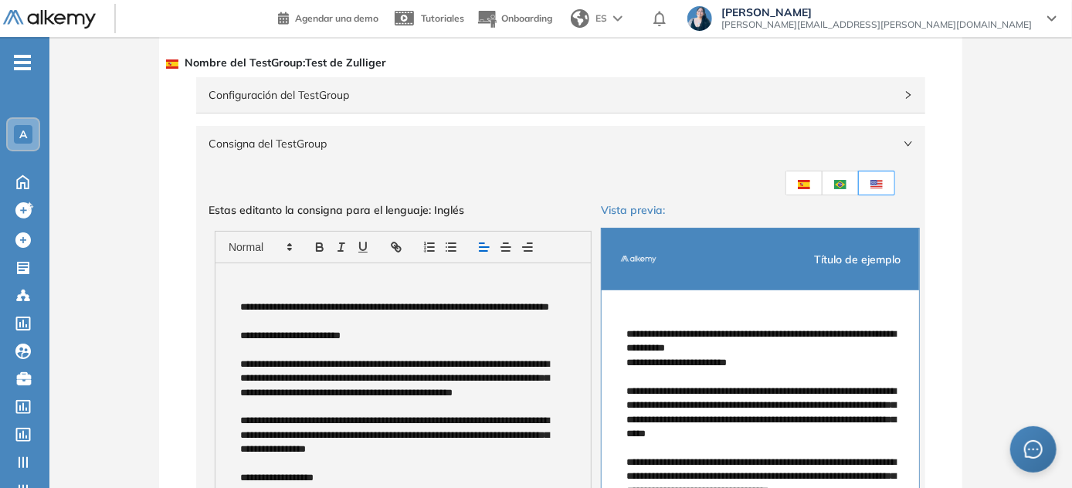
scroll to position [0, 0]
click at [350, 337] on p "**********" at bounding box center [400, 336] width 320 height 14
click at [249, 335] on p "**********" at bounding box center [400, 336] width 320 height 14
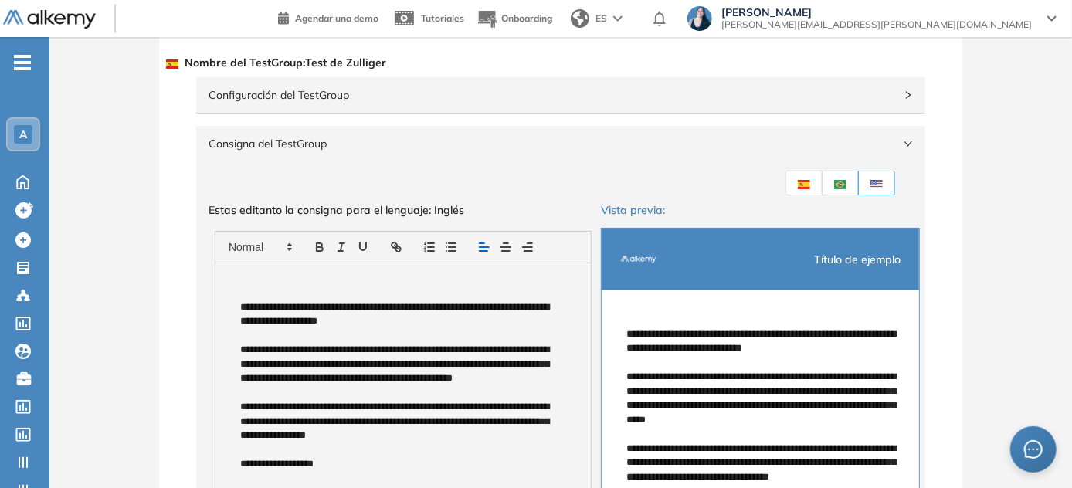
scroll to position [6, 0]
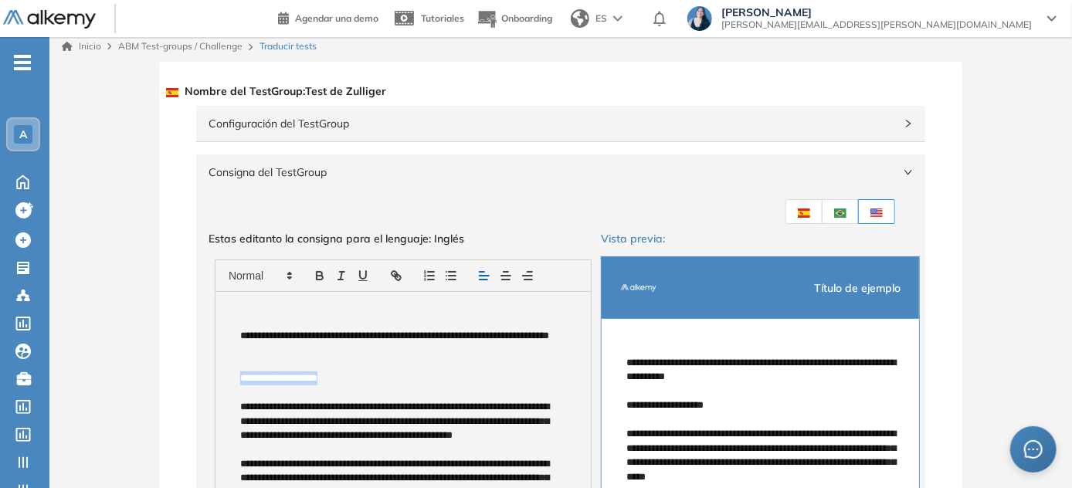
drag, startPoint x: 311, startPoint y: 382, endPoint x: 241, endPoint y: 376, distance: 70.5
click at [241, 376] on p "**********" at bounding box center [400, 378] width 320 height 14
click at [280, 277] on span at bounding box center [260, 275] width 76 height 19
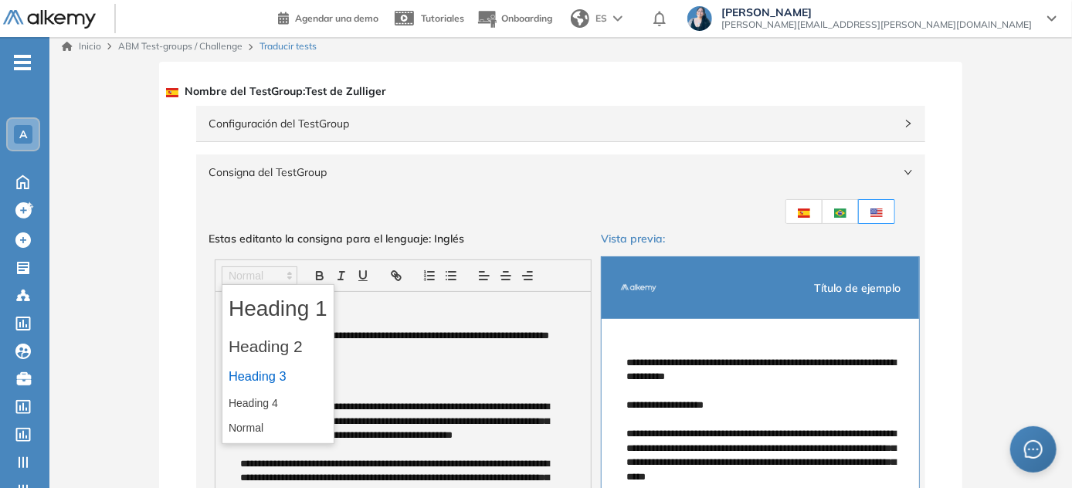
click at [278, 372] on span at bounding box center [278, 377] width 99 height 28
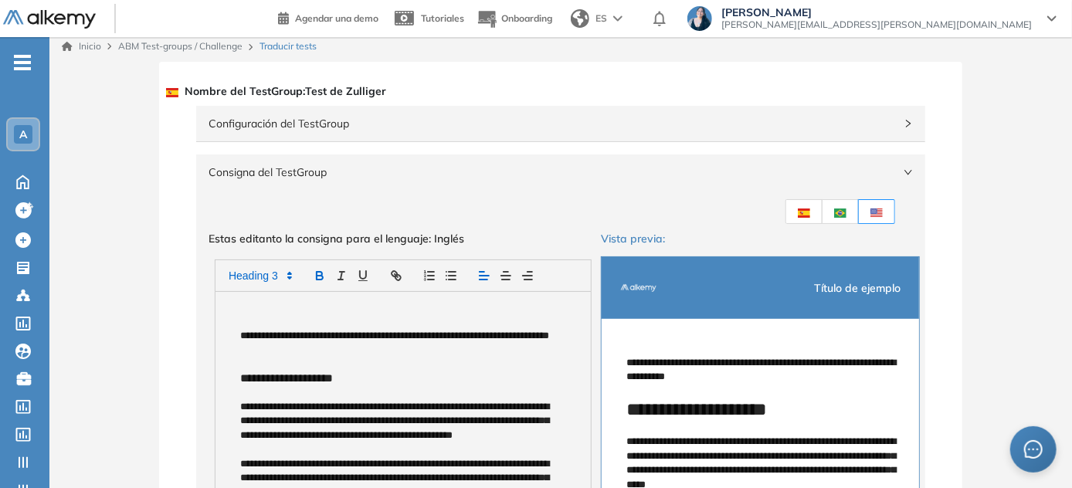
click at [323, 273] on icon "button" at bounding box center [320, 276] width 14 height 14
click at [537, 212] on img at bounding box center [804, 212] width 12 height 9
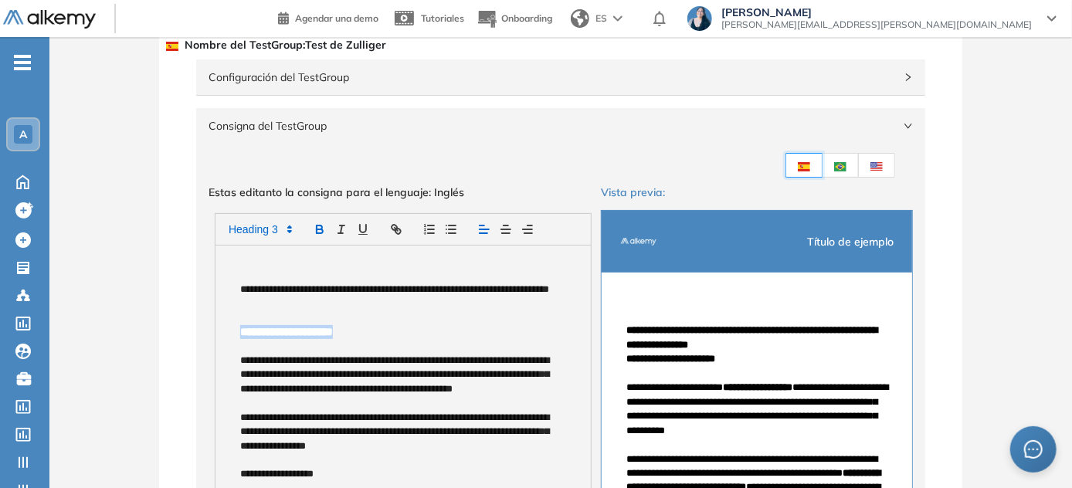
scroll to position [76, 0]
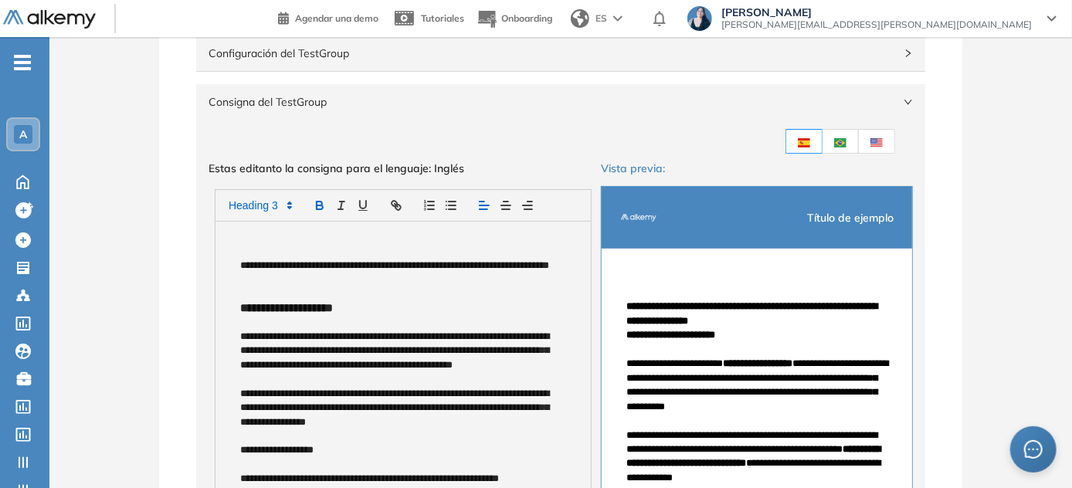
click at [537, 144] on label at bounding box center [877, 141] width 36 height 25
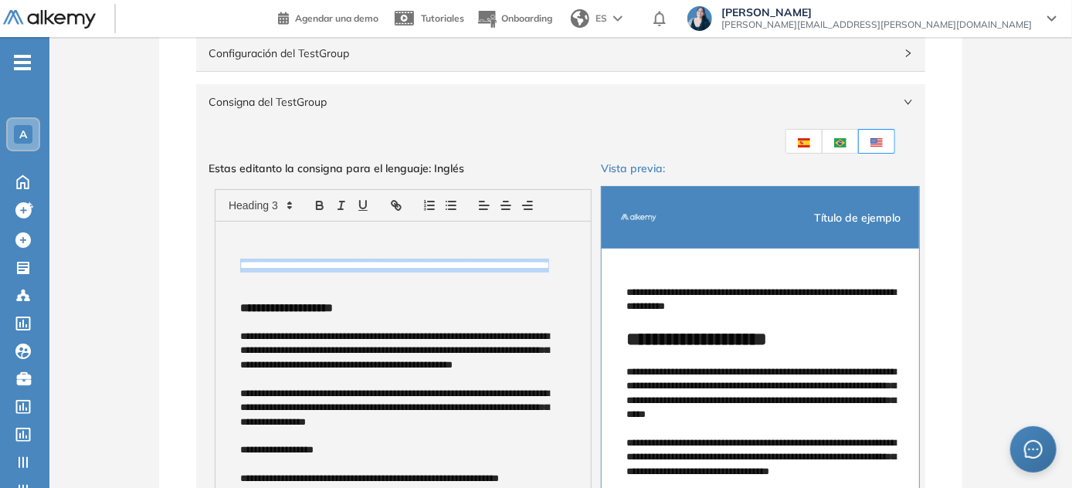
drag, startPoint x: 235, startPoint y: 259, endPoint x: 312, endPoint y: 283, distance: 80.8
click at [321, 212] on button "button" at bounding box center [320, 205] width 22 height 19
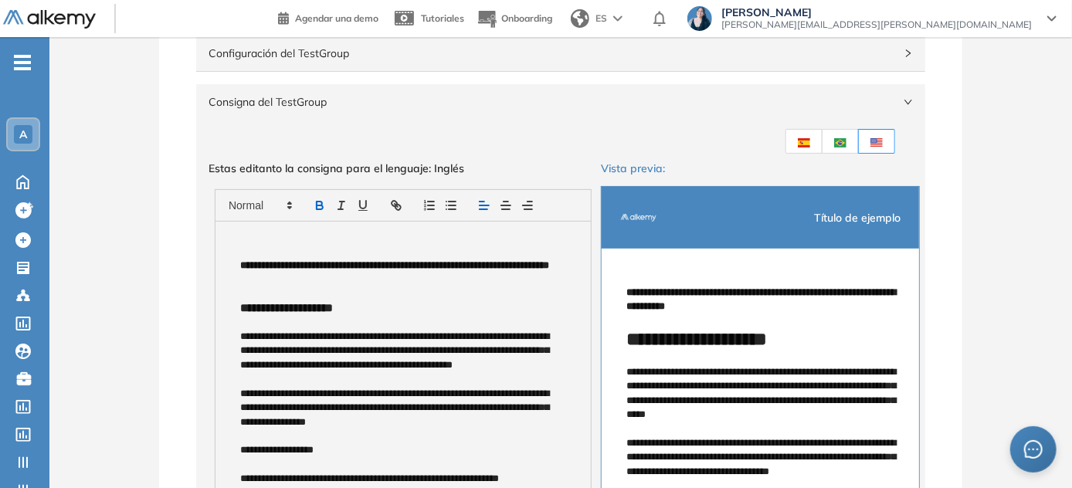
click at [537, 143] on label at bounding box center [803, 141] width 37 height 25
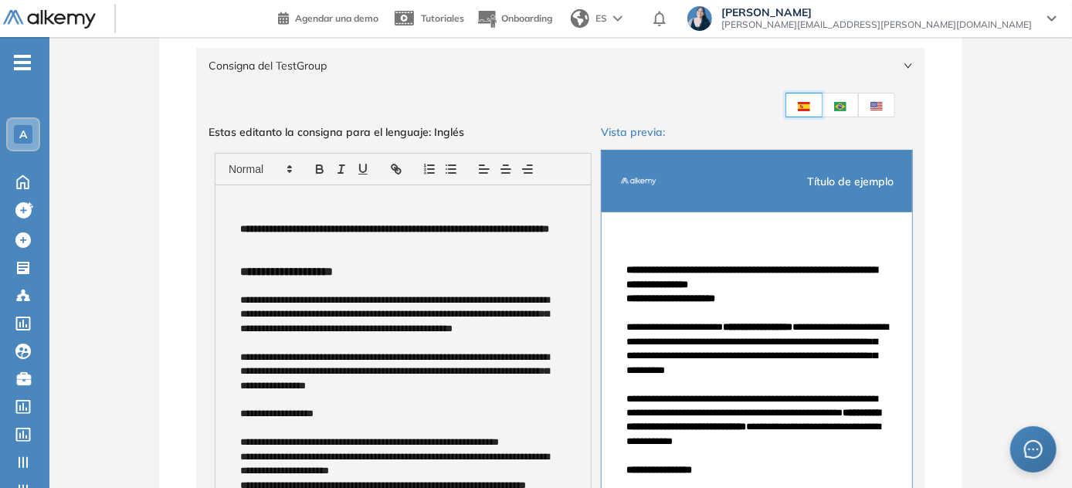
scroll to position [147, 0]
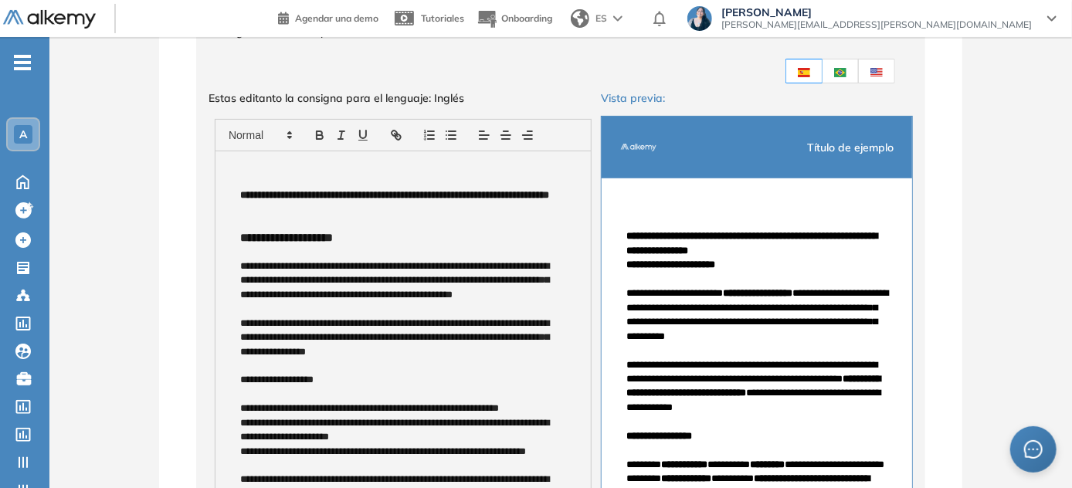
click at [537, 77] on label at bounding box center [877, 71] width 36 height 25
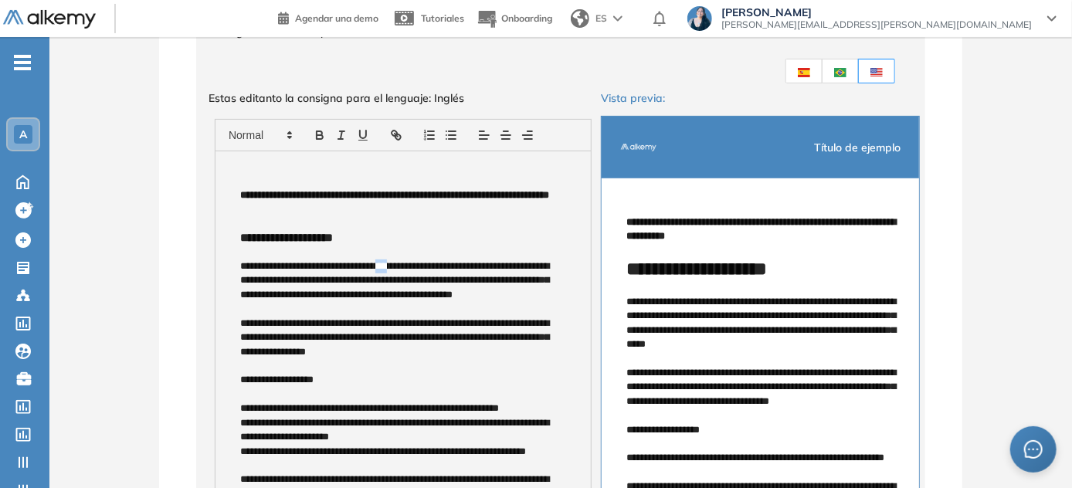
drag, startPoint x: 383, startPoint y: 264, endPoint x: 400, endPoint y: 265, distance: 17.0
click at [400, 265] on p "**********" at bounding box center [400, 280] width 320 height 42
drag, startPoint x: 347, startPoint y: 265, endPoint x: 459, endPoint y: 268, distance: 112.0
click at [459, 268] on p "**********" at bounding box center [400, 280] width 320 height 42
click at [317, 143] on button "button" at bounding box center [320, 135] width 22 height 19
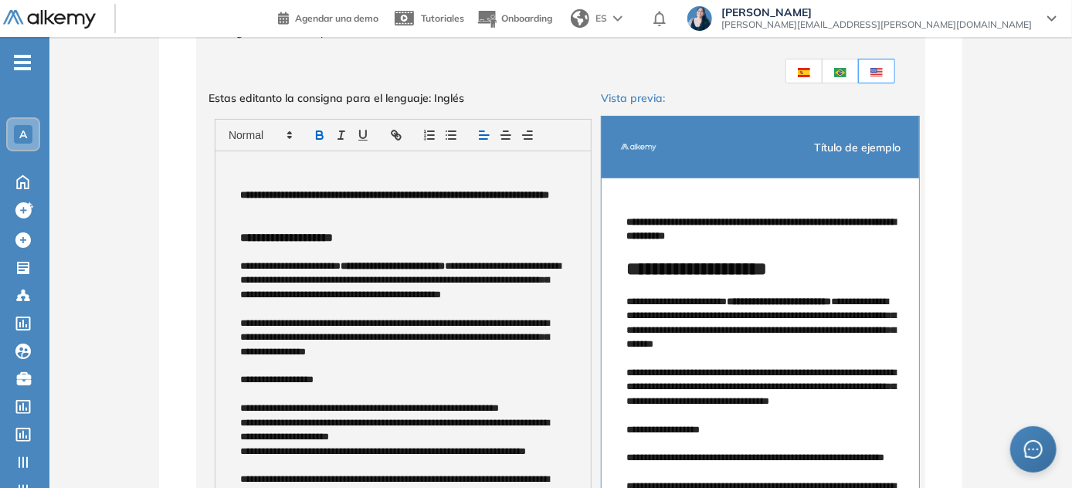
click at [537, 76] on span at bounding box center [804, 71] width 12 height 14
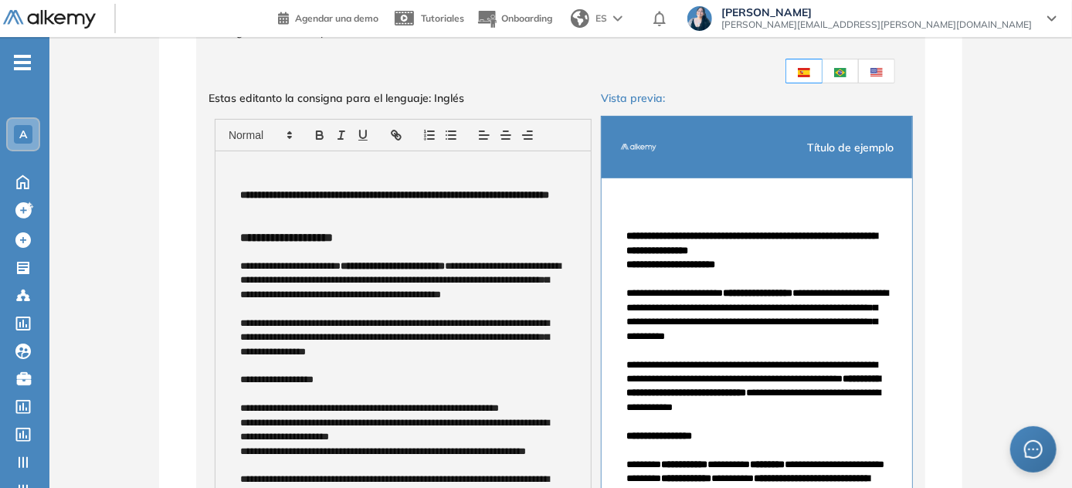
click at [537, 67] on label at bounding box center [877, 71] width 36 height 25
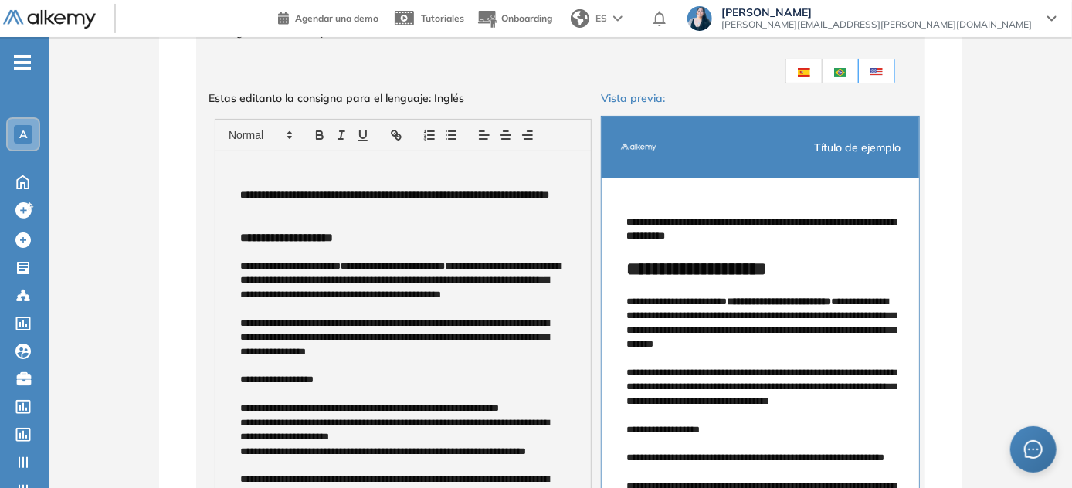
click at [537, 69] on img at bounding box center [804, 72] width 12 height 9
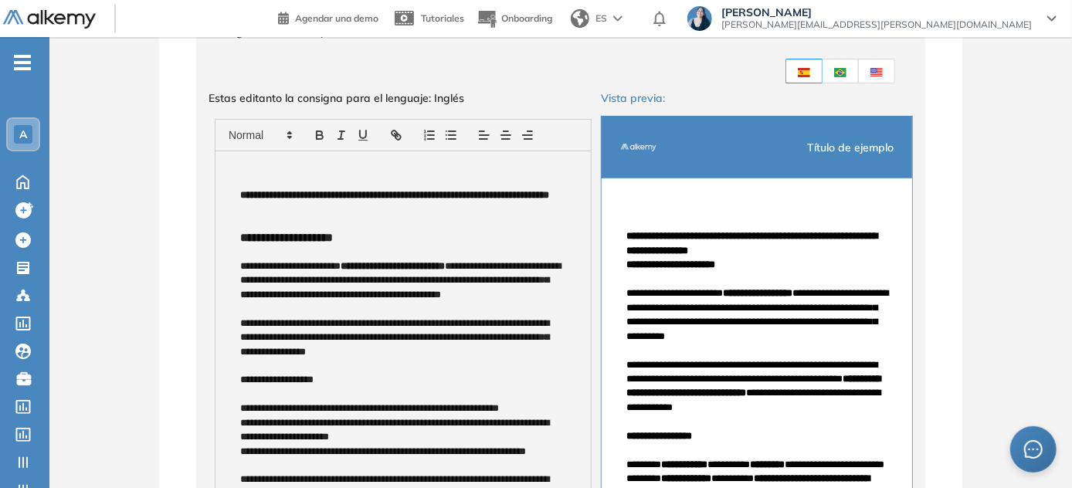
click at [537, 65] on label at bounding box center [877, 71] width 36 height 25
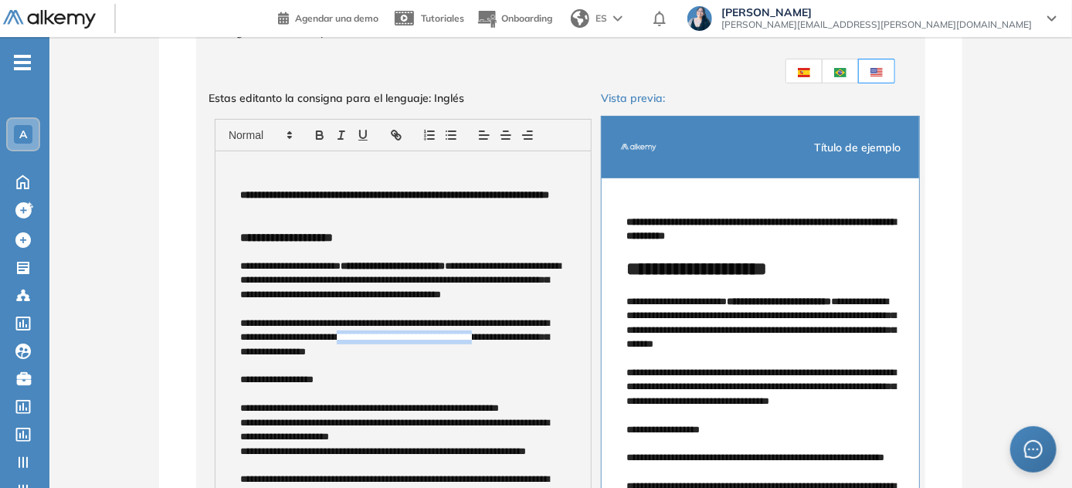
drag, startPoint x: 381, startPoint y: 338, endPoint x: 541, endPoint y: 341, distance: 160.6
click at [537, 341] on p "**********" at bounding box center [400, 338] width 320 height 42
click at [321, 132] on icon "button" at bounding box center [319, 133] width 5 height 4
click at [537, 63] on label at bounding box center [803, 71] width 37 height 25
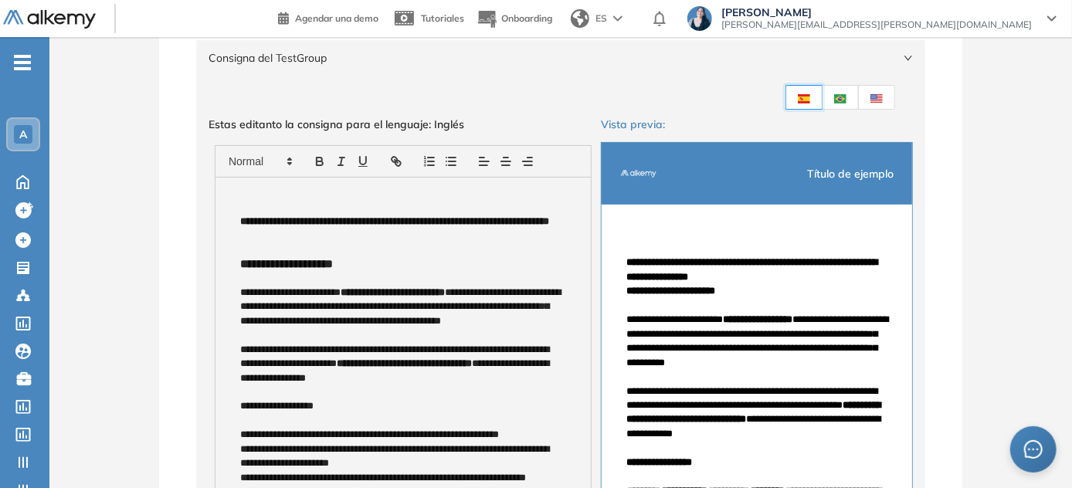
scroll to position [76, 0]
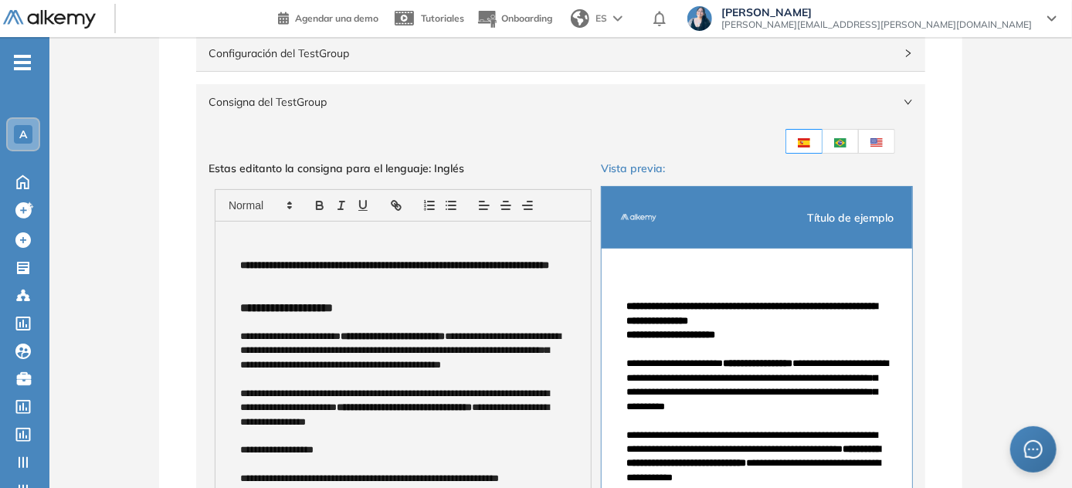
click at [537, 140] on img at bounding box center [876, 142] width 12 height 9
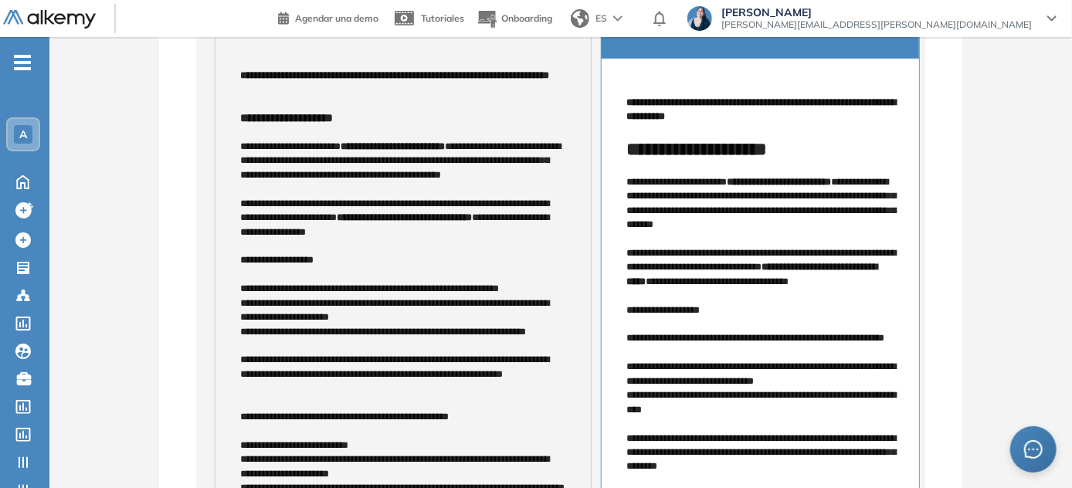
scroll to position [287, 0]
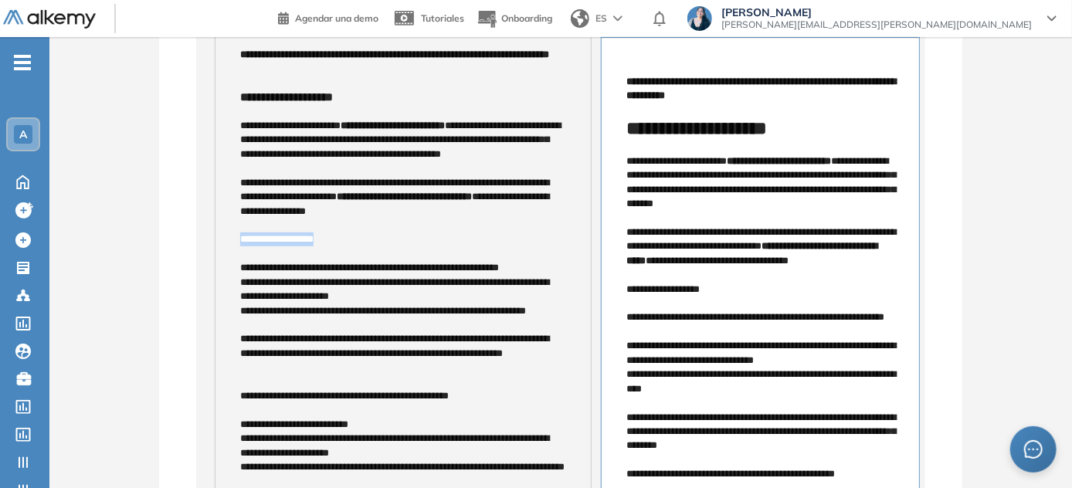
drag, startPoint x: 330, startPoint y: 239, endPoint x: 232, endPoint y: 240, distance: 97.3
click at [232, 240] on div "**********" at bounding box center [402, 290] width 375 height 558
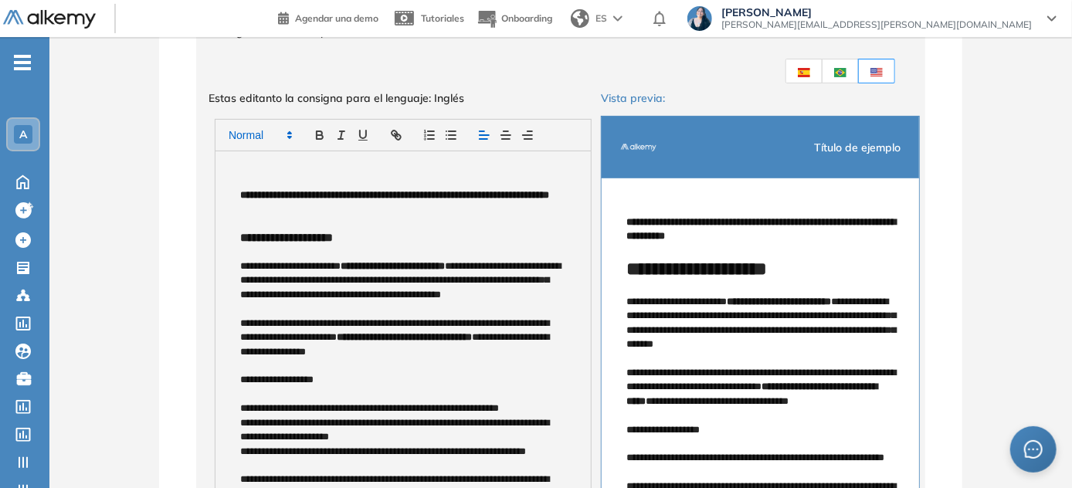
click at [288, 139] on icon at bounding box center [290, 135] width 14 height 14
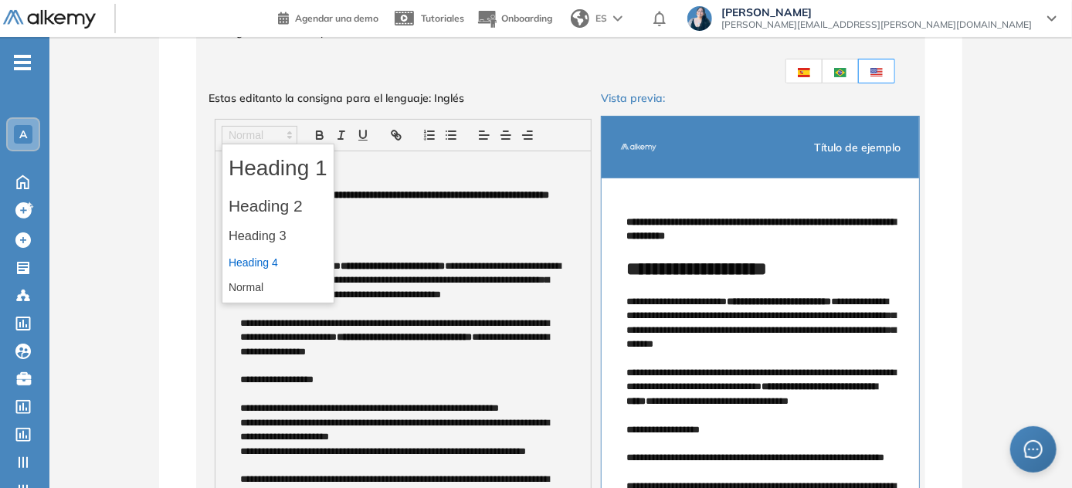
click at [273, 263] on span at bounding box center [278, 262] width 99 height 25
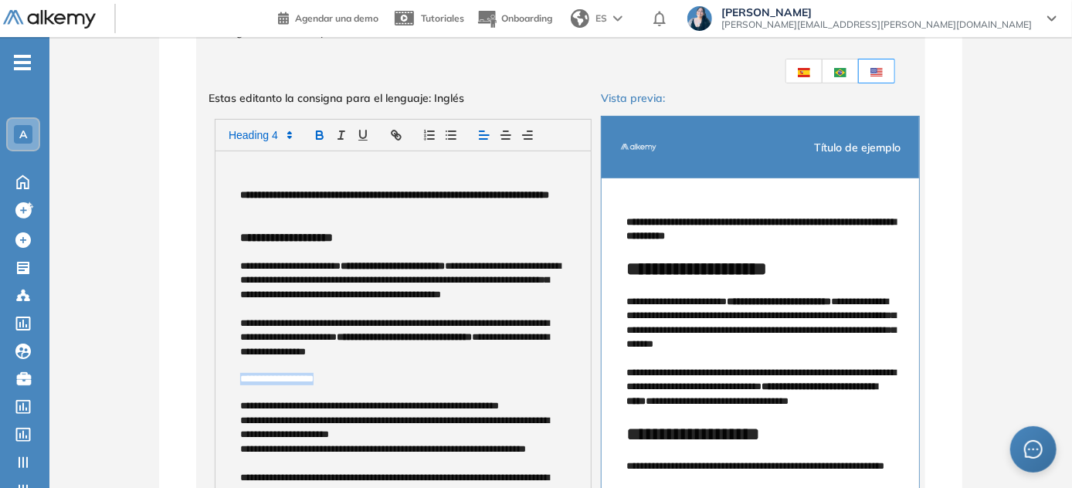
click at [315, 134] on icon "button" at bounding box center [320, 135] width 14 height 14
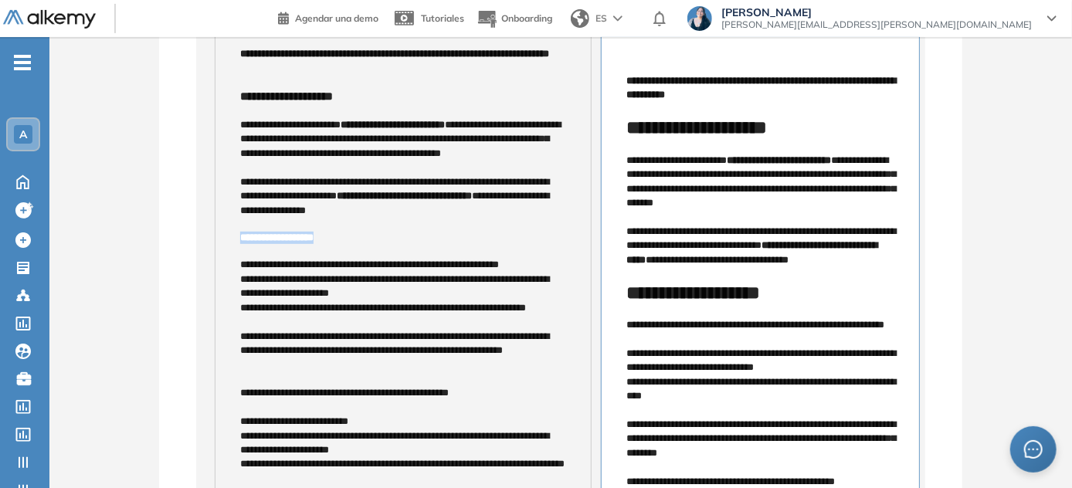
scroll to position [287, 0]
drag, startPoint x: 278, startPoint y: 267, endPoint x: 319, endPoint y: 267, distance: 40.9
click at [319, 267] on p "**********" at bounding box center [400, 266] width 320 height 14
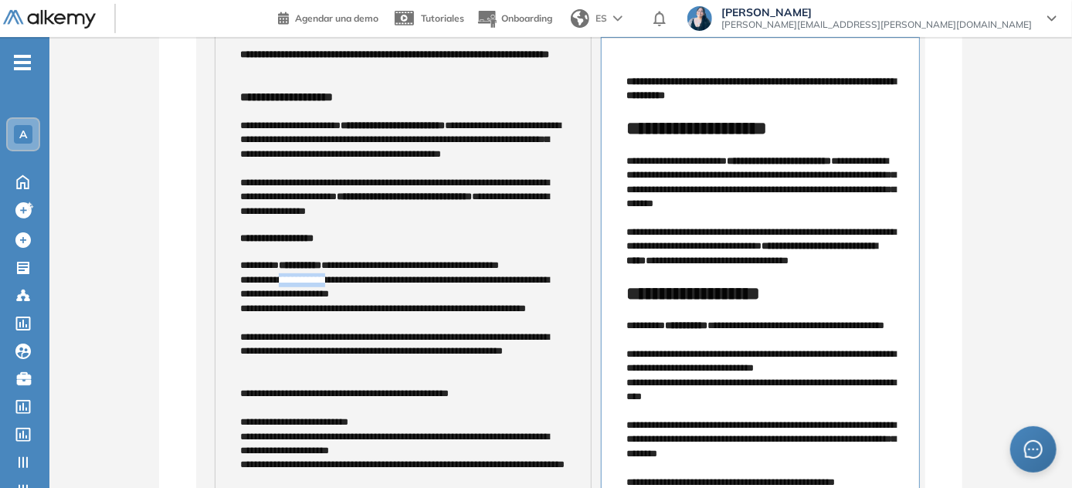
drag, startPoint x: 280, startPoint y: 282, endPoint x: 337, endPoint y: 282, distance: 57.9
click at [337, 282] on p "**********" at bounding box center [400, 287] width 320 height 29
click at [280, 307] on p "**********" at bounding box center [400, 309] width 320 height 14
drag, startPoint x: 277, startPoint y: 307, endPoint x: 325, endPoint y: 310, distance: 48.0
click at [325, 310] on p "**********" at bounding box center [400, 309] width 320 height 14
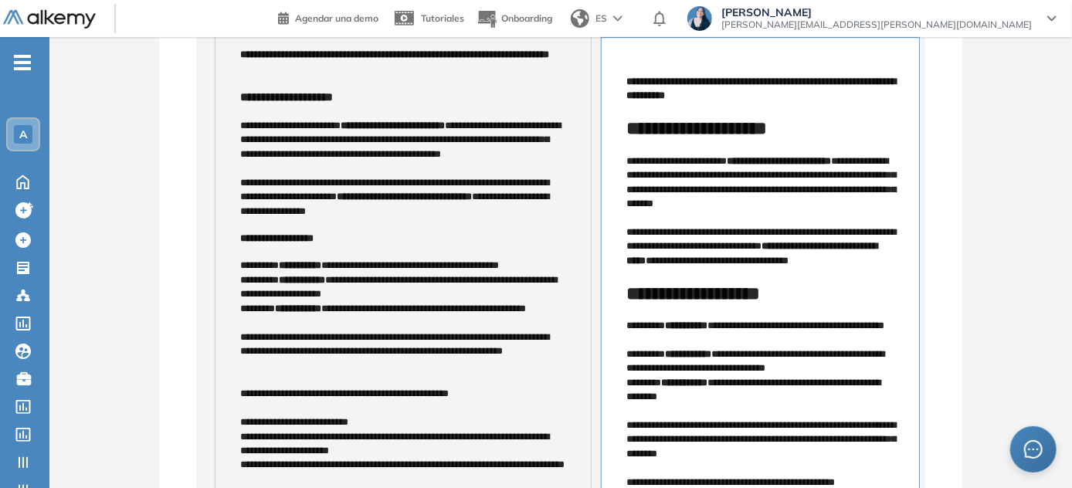
click at [249, 263] on p "**********" at bounding box center [400, 266] width 320 height 14
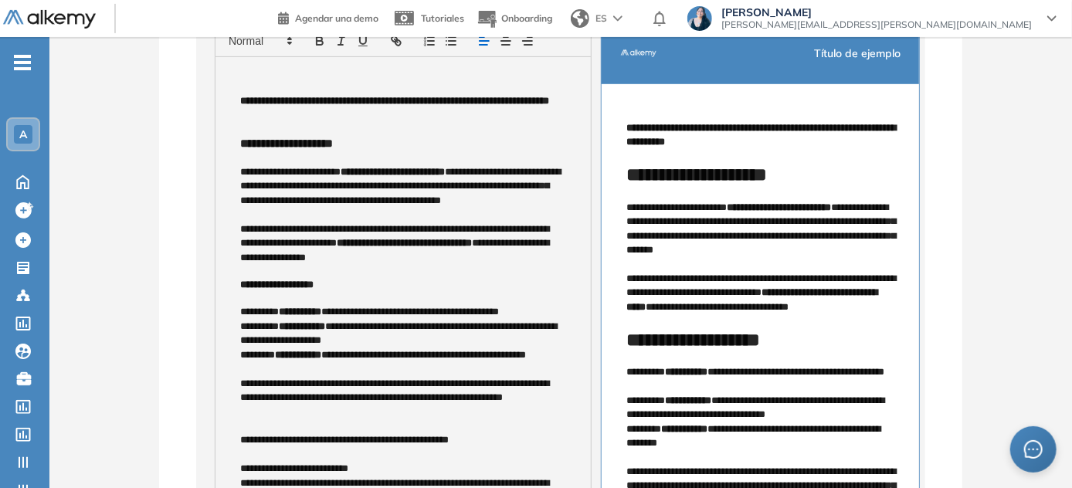
scroll to position [217, 0]
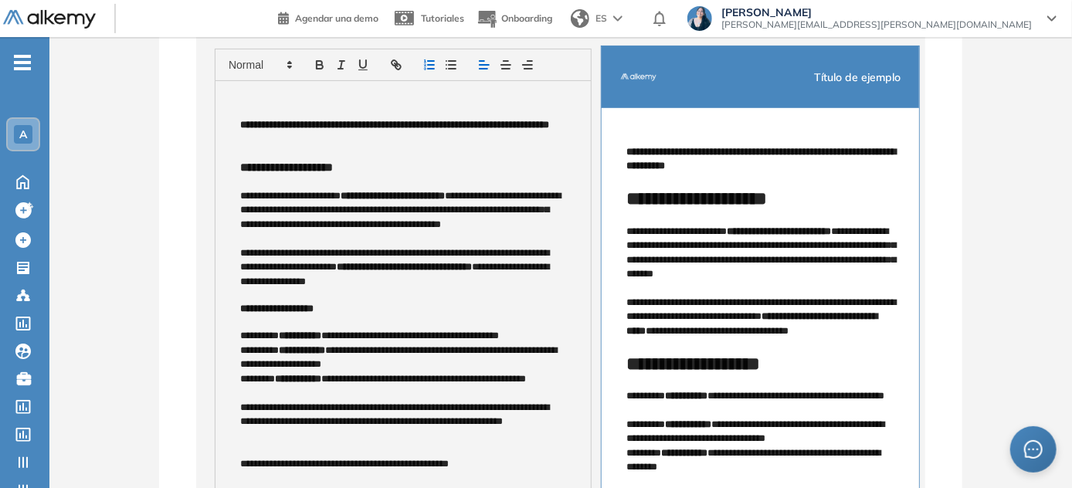
click at [431, 66] on icon "button" at bounding box center [429, 65] width 14 height 14
click at [253, 347] on p "**********" at bounding box center [400, 358] width 320 height 29
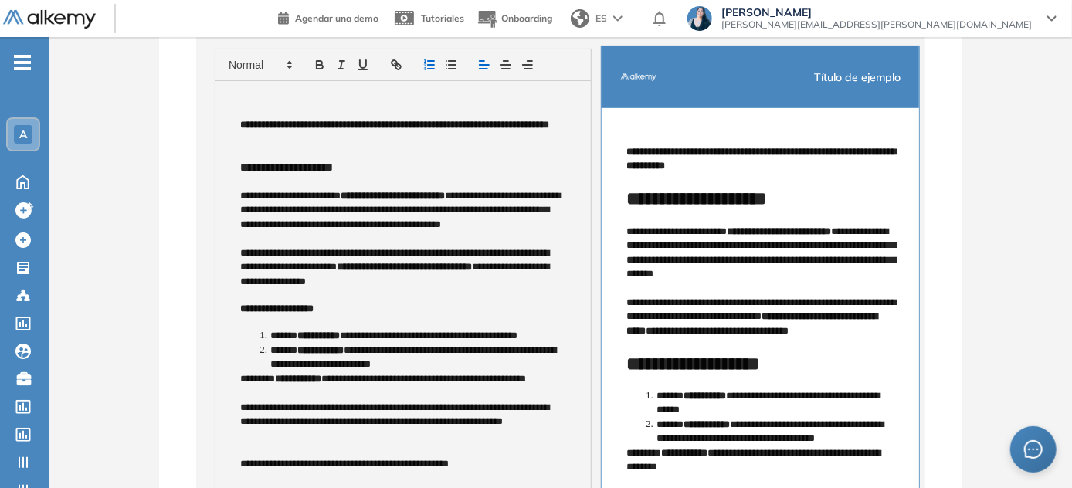
click at [247, 379] on p "**********" at bounding box center [400, 379] width 320 height 14
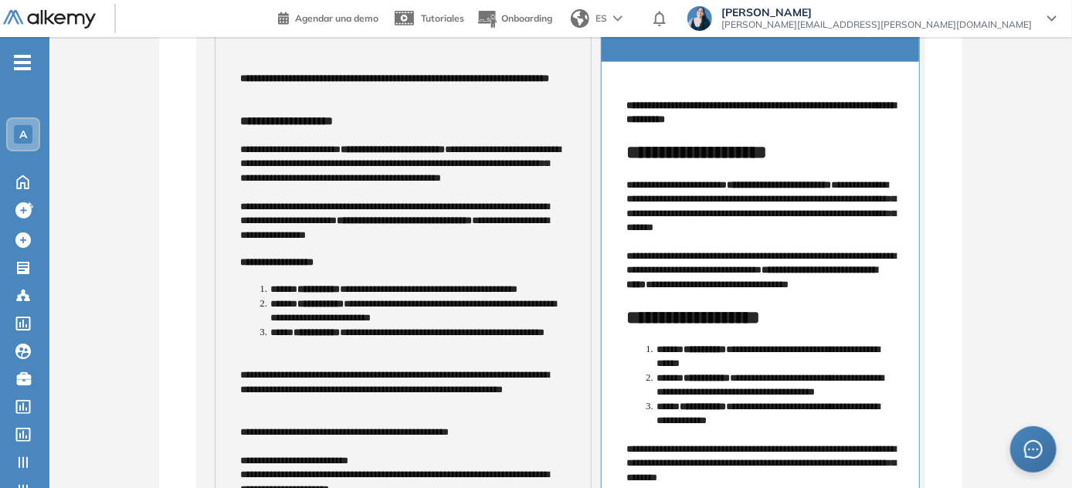
scroll to position [287, 0]
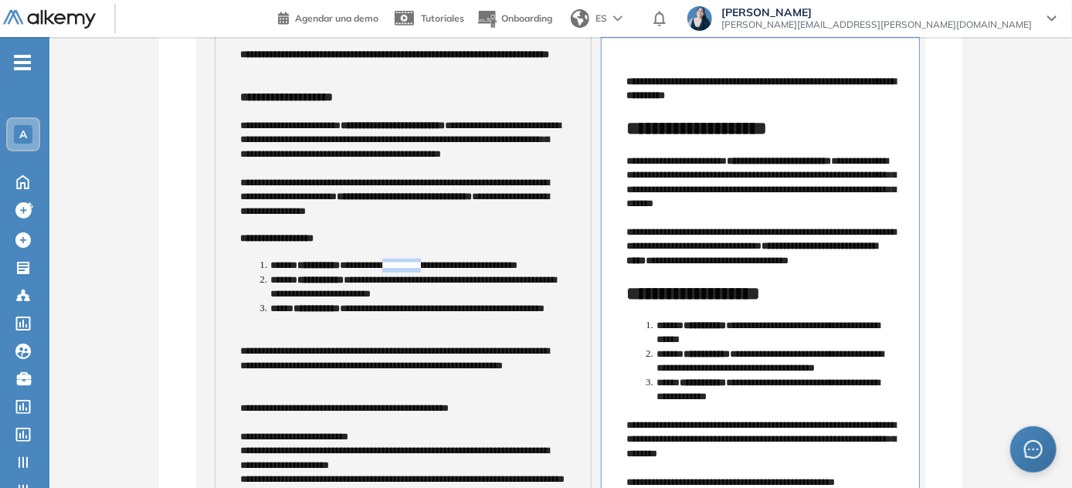
drag, startPoint x: 392, startPoint y: 266, endPoint x: 437, endPoint y: 265, distance: 44.8
click at [437, 265] on li "**********" at bounding box center [408, 266] width 304 height 14
drag, startPoint x: 407, startPoint y: 280, endPoint x: 463, endPoint y: 280, distance: 56.4
click at [463, 280] on li "**********" at bounding box center [408, 287] width 304 height 29
drag, startPoint x: 396, startPoint y: 307, endPoint x: 461, endPoint y: 313, distance: 65.1
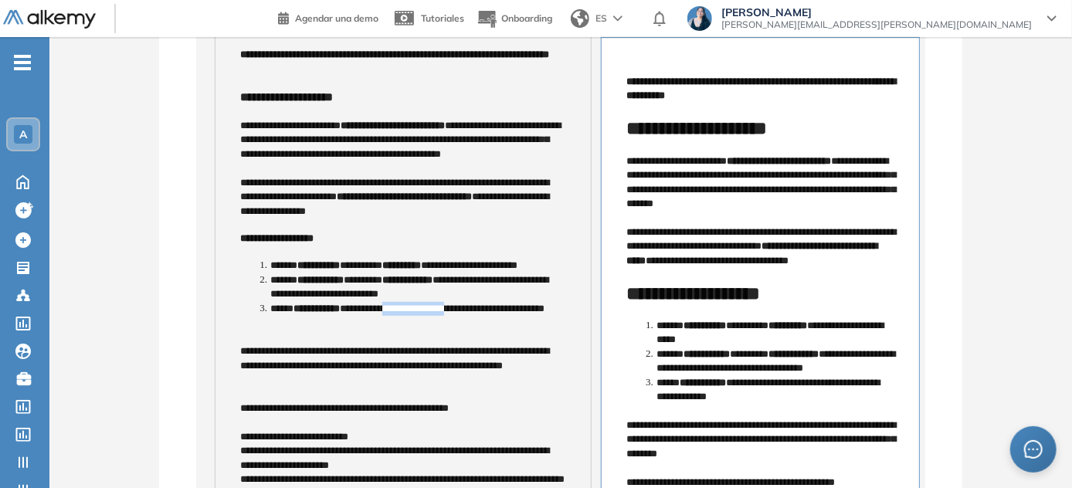
click at [461, 313] on li "**********" at bounding box center [408, 316] width 304 height 29
click at [442, 329] on li "**********" at bounding box center [408, 316] width 304 height 29
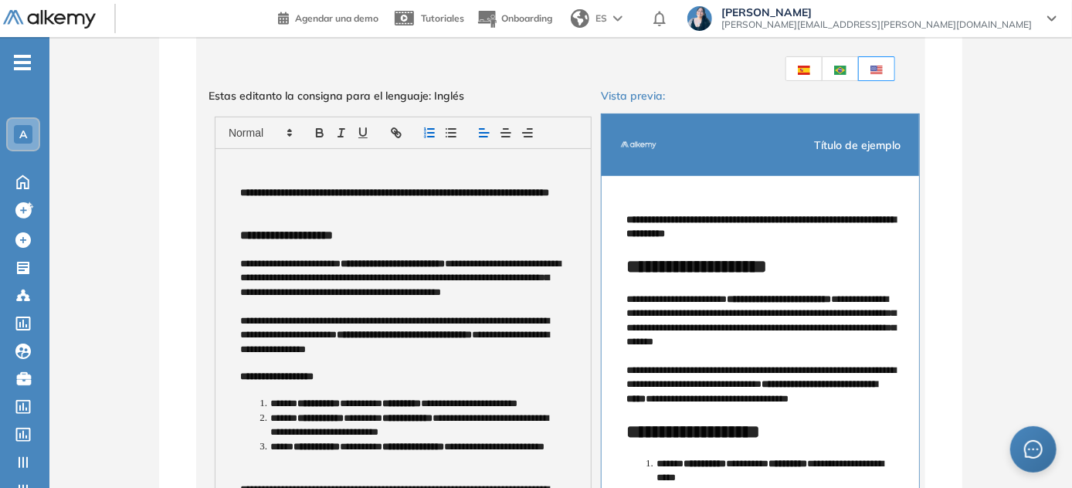
scroll to position [147, 0]
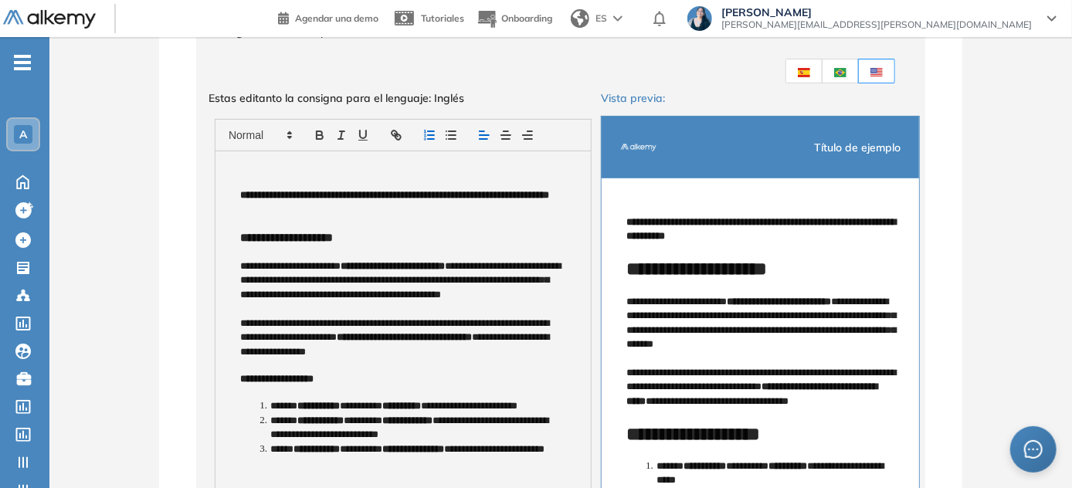
click at [537, 73] on label at bounding box center [803, 71] width 37 height 25
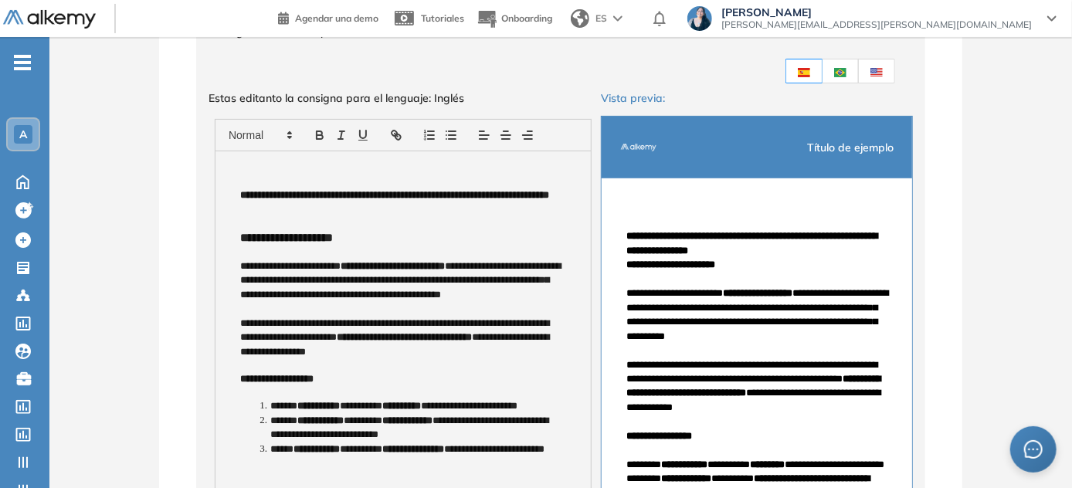
click at [537, 68] on img at bounding box center [876, 72] width 12 height 9
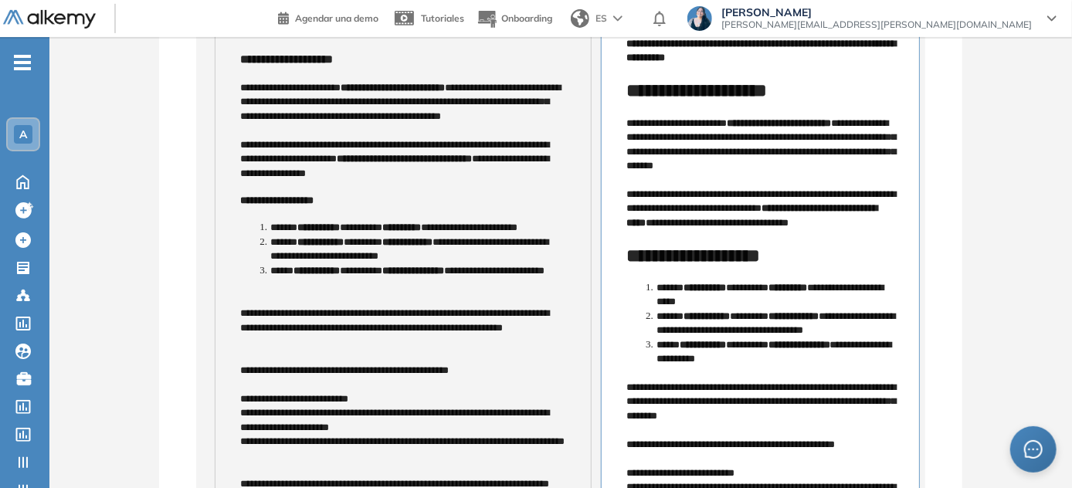
scroll to position [357, 0]
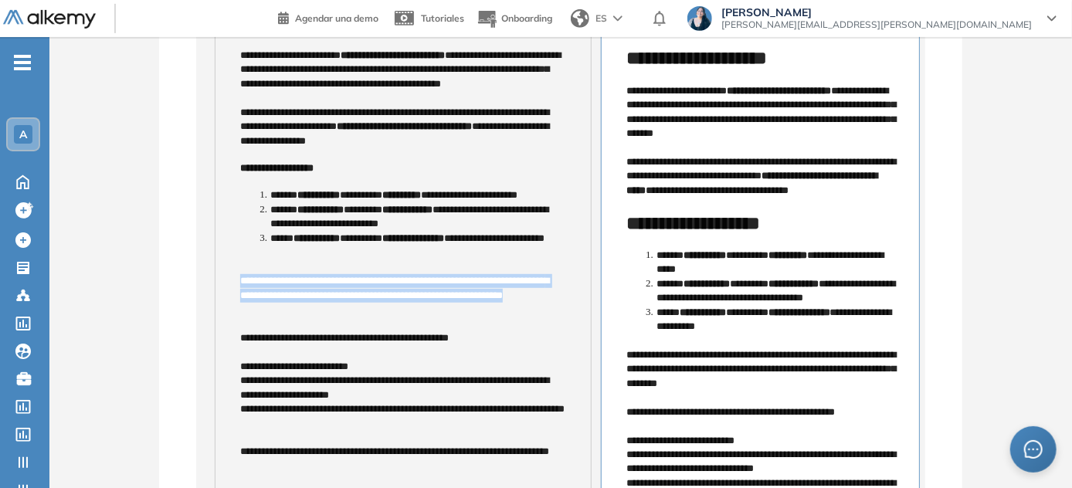
drag, startPoint x: 239, startPoint y: 283, endPoint x: 278, endPoint y: 307, distance: 45.7
click at [278, 307] on div "**********" at bounding box center [402, 226] width 375 height 570
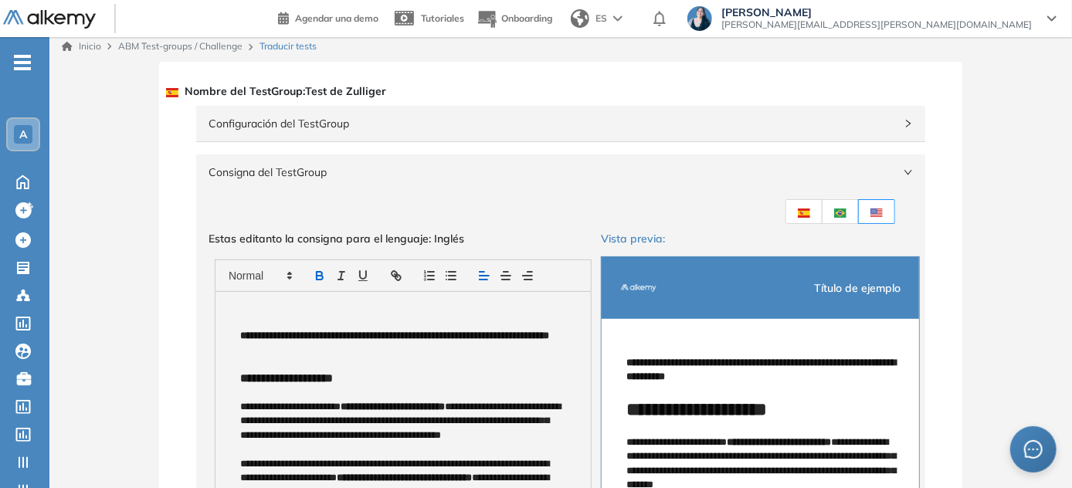
click at [537, 217] on label at bounding box center [803, 211] width 37 height 25
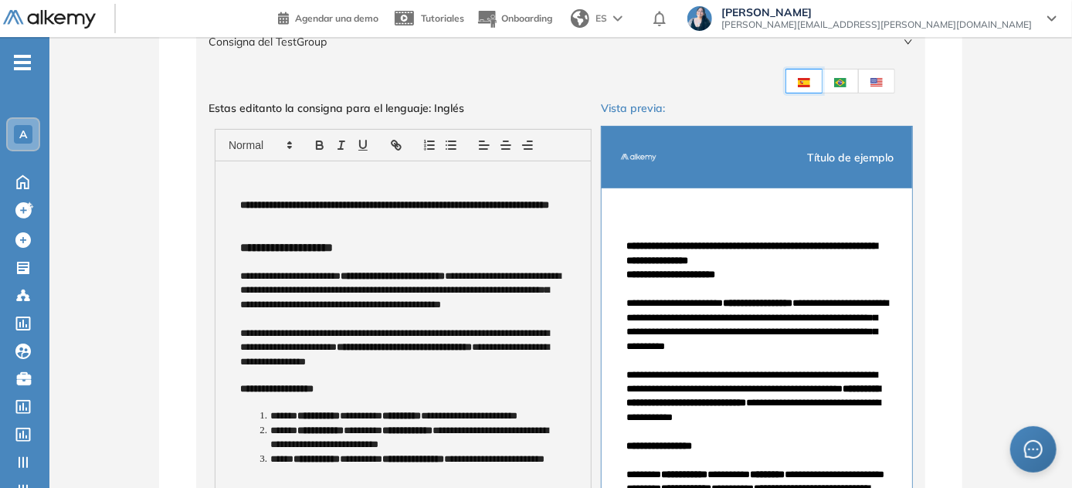
scroll to position [76, 0]
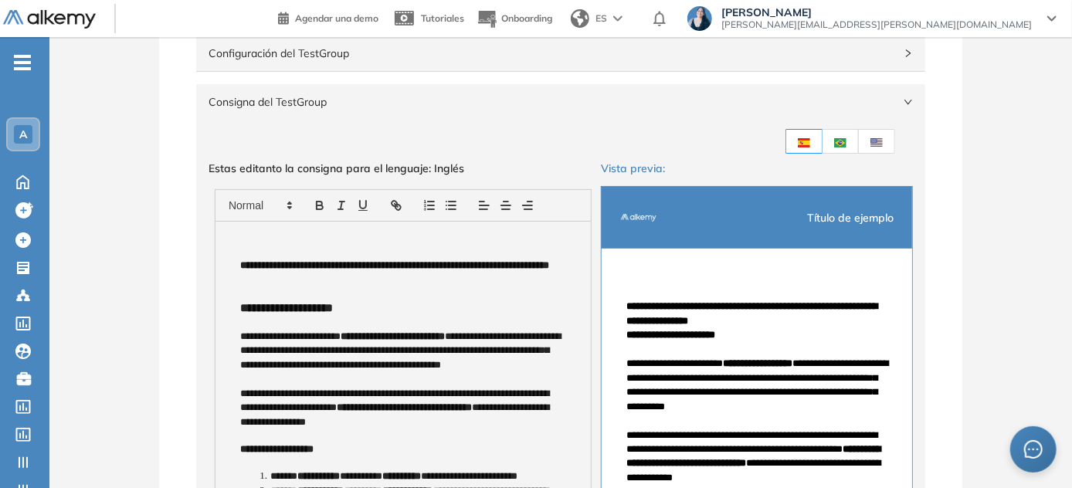
click at [537, 143] on img at bounding box center [876, 142] width 12 height 9
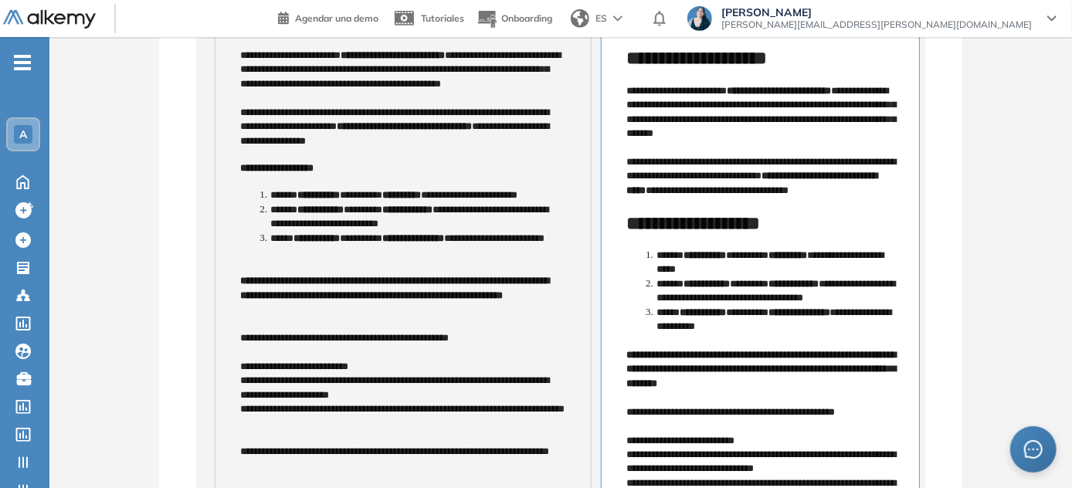
scroll to position [568, 0]
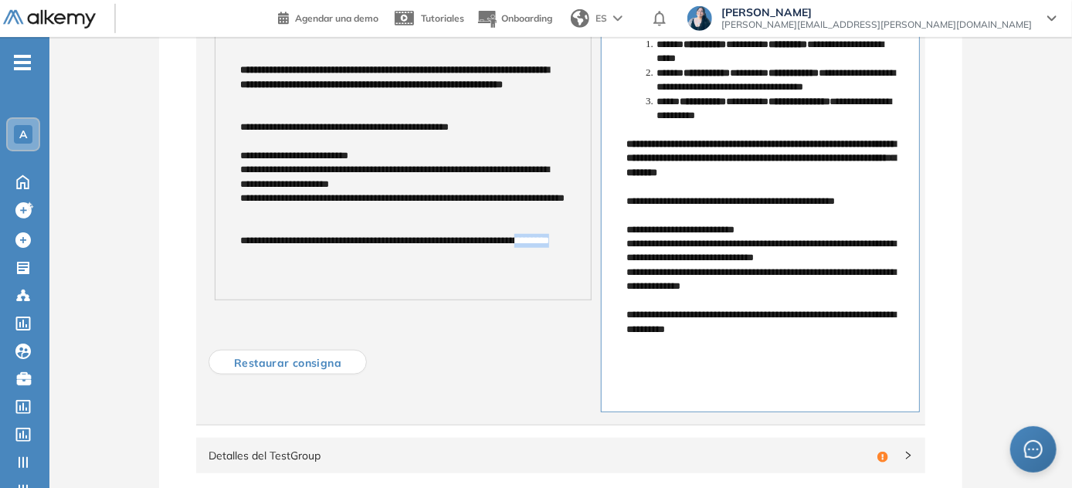
drag, startPoint x: 285, startPoint y: 260, endPoint x: 230, endPoint y: 263, distance: 54.9
click at [230, 263] on div "**********" at bounding box center [402, 15] width 375 height 570
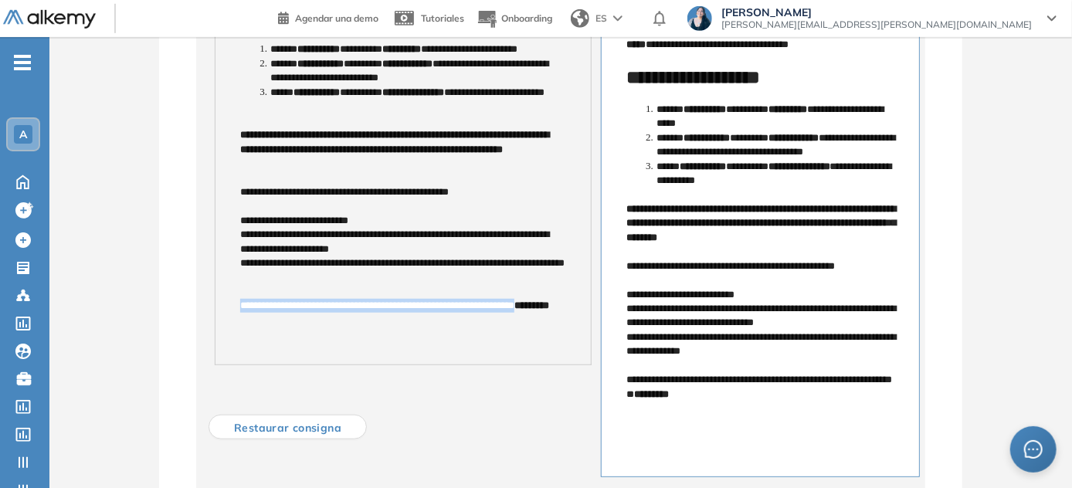
scroll to position [428, 0]
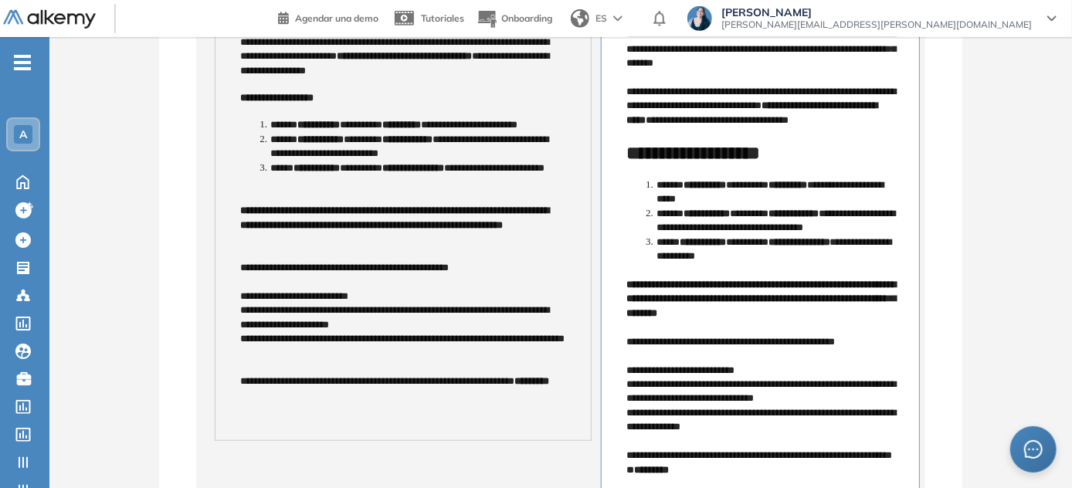
click at [249, 292] on p "**********" at bounding box center [400, 297] width 320 height 14
click at [249, 312] on p "**********" at bounding box center [400, 317] width 320 height 29
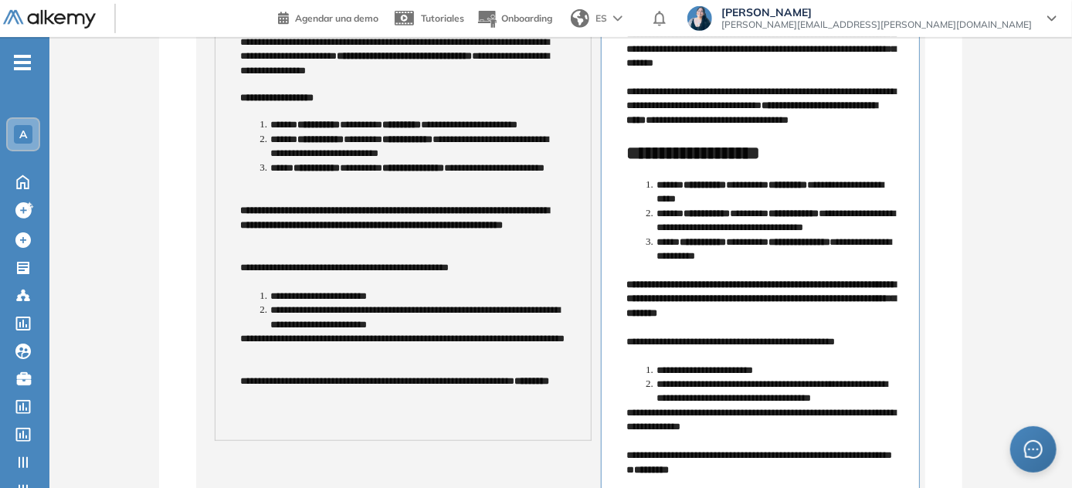
click at [249, 334] on p "**********" at bounding box center [400, 346] width 320 height 29
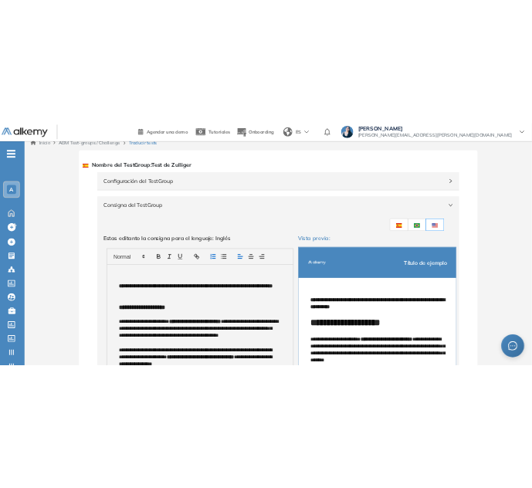
scroll to position [6, 0]
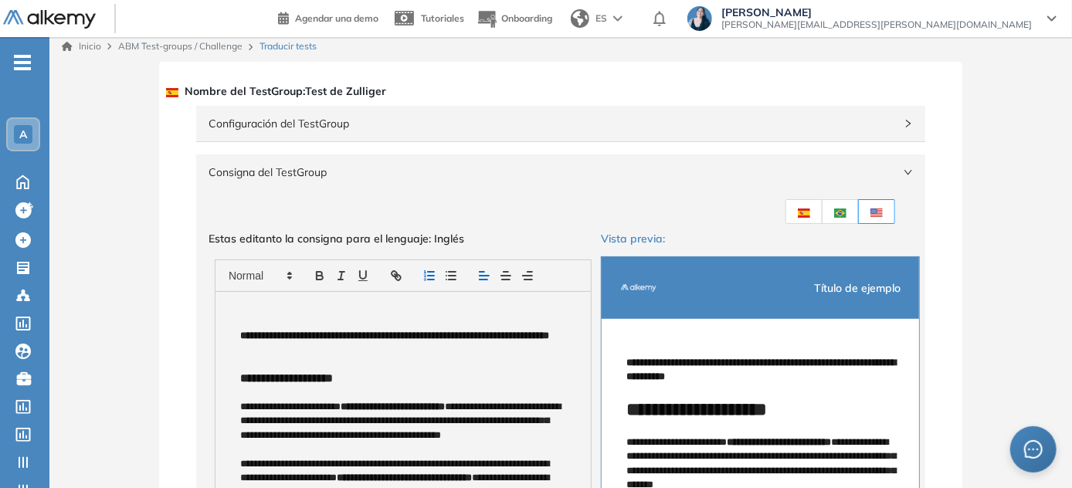
click at [327, 164] on span "Consigna del TestGroup" at bounding box center [551, 172] width 686 height 17
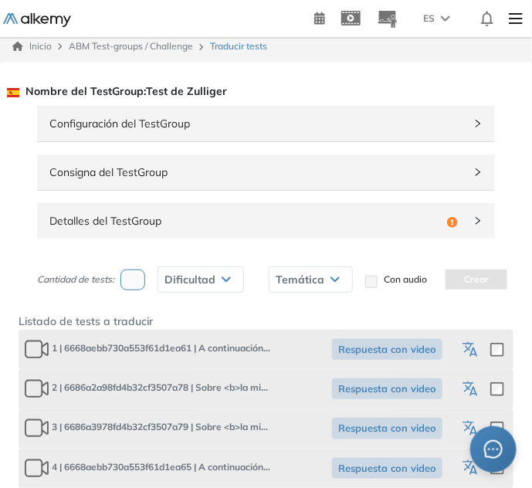
click at [161, 212] on span "Detalles del TestGroup" at bounding box center [244, 220] width 391 height 17
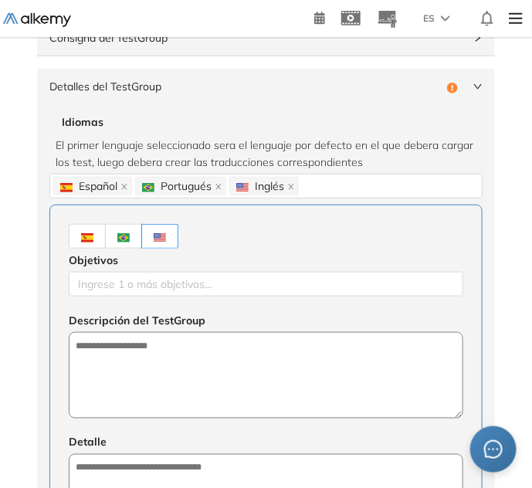
scroll to position [147, 0]
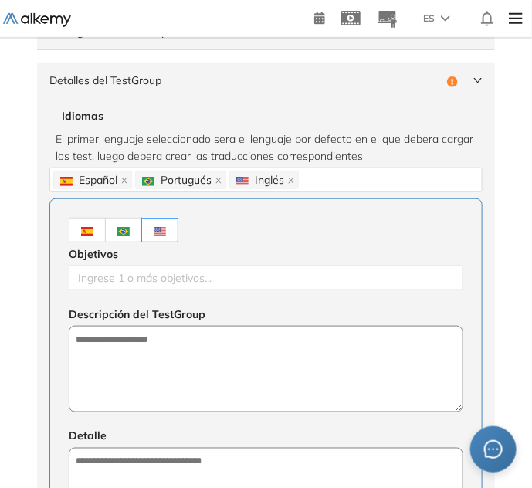
click at [97, 229] on label at bounding box center [87, 230] width 37 height 25
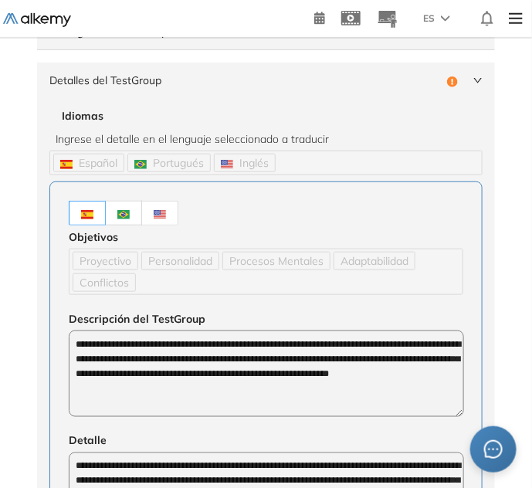
click at [161, 212] on img at bounding box center [160, 214] width 12 height 9
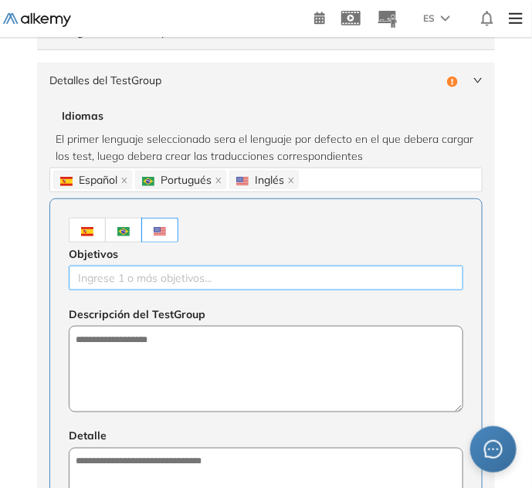
click at [158, 277] on div at bounding box center [266, 278] width 387 height 19
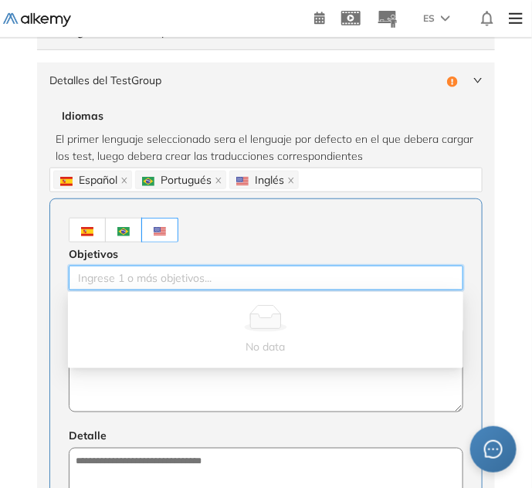
paste input "**********"
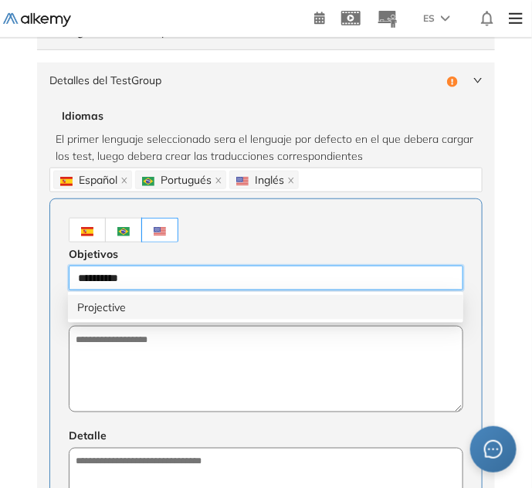
click at [156, 306] on div "Projective" at bounding box center [265, 307] width 377 height 17
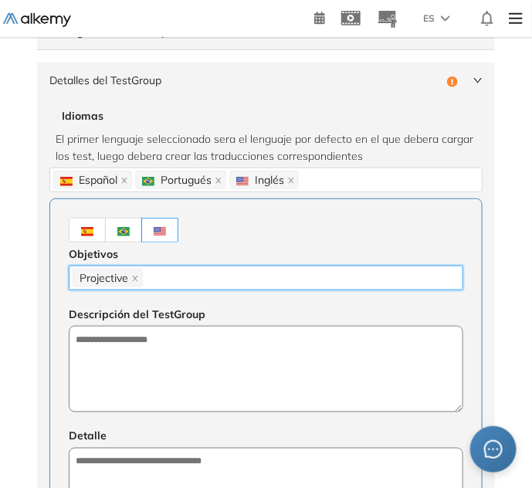
click at [184, 276] on div "Projective" at bounding box center [266, 278] width 387 height 22
paste input "**********"
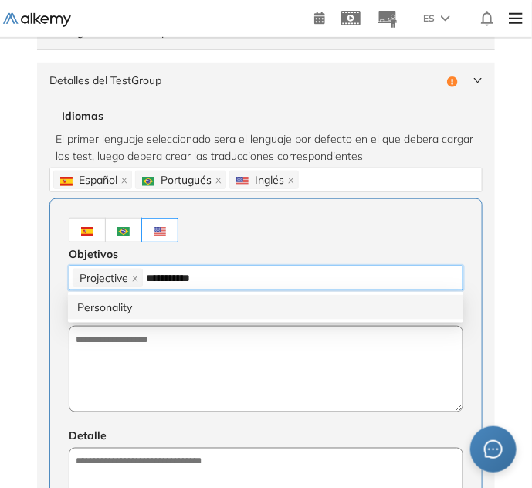
click at [181, 300] on div "Personality" at bounding box center [265, 307] width 377 height 17
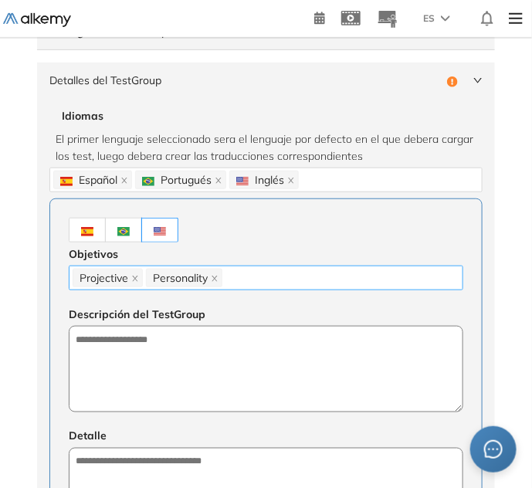
click at [256, 277] on div "Projective Personality" at bounding box center [266, 278] width 387 height 22
paste input "**********"
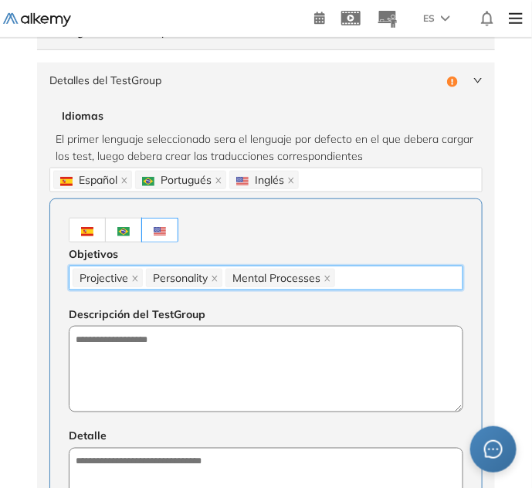
click at [249, 292] on body "General Training Alkemy Perfil Todos los espacios Todos los espacios A Home Hom…" at bounding box center [266, 97] width 532 height 488
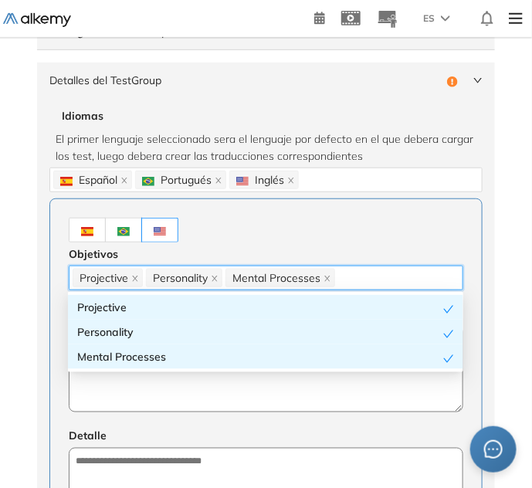
click at [338, 273] on input "search" at bounding box center [339, 278] width 3 height 19
paste input "**********"
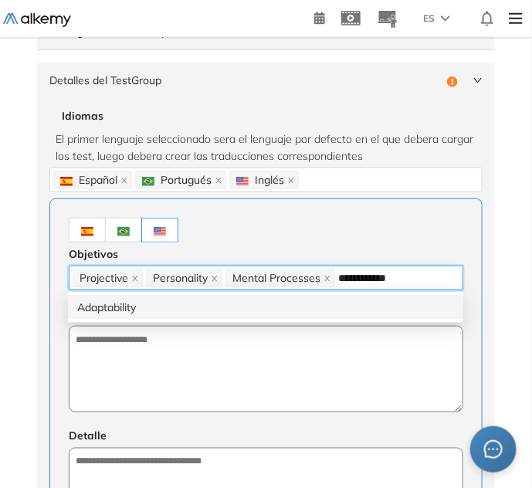
click at [313, 307] on div "Adaptability" at bounding box center [265, 307] width 377 height 17
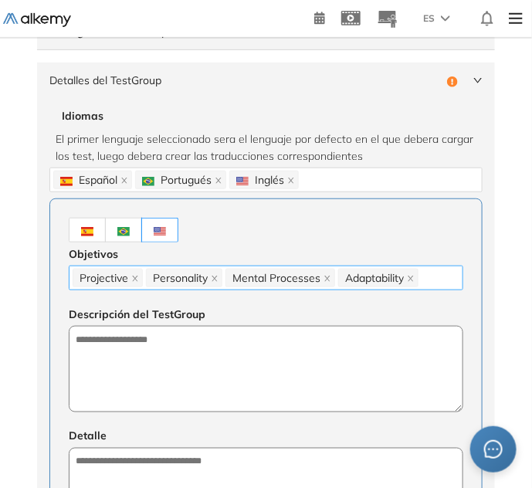
click at [450, 278] on div "Projective Personality Mental Processes Adaptability" at bounding box center [266, 278] width 387 height 22
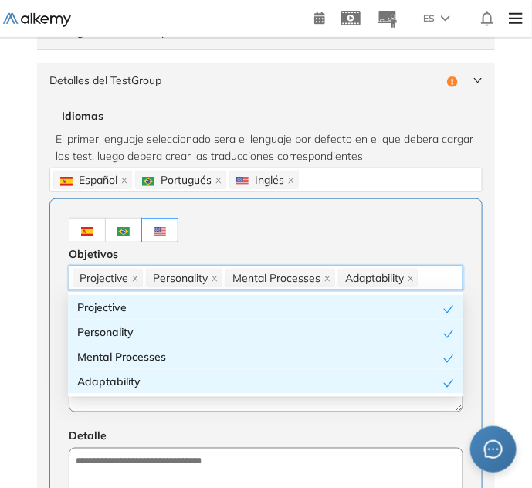
paste input "*********"
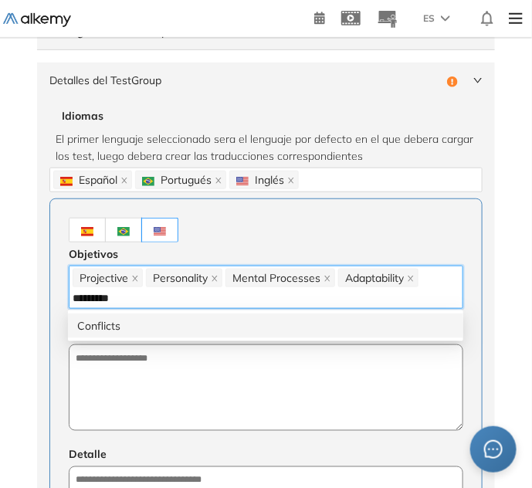
click at [330, 321] on div "Conflicts" at bounding box center [265, 325] width 377 height 17
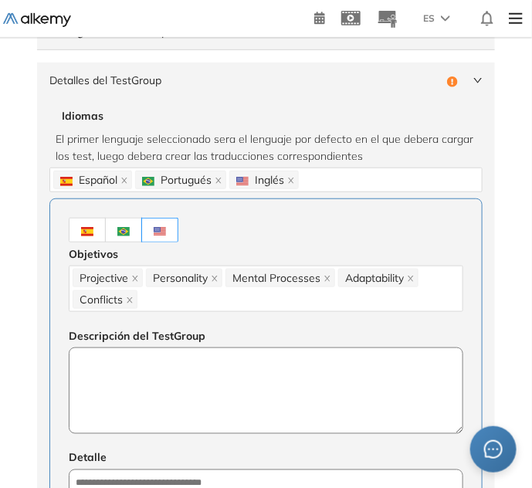
click at [119, 393] on textarea at bounding box center [266, 390] width 395 height 86
paste textarea "**********"
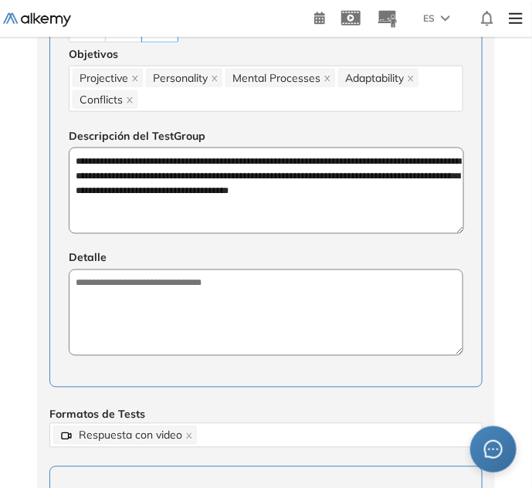
scroll to position [357, 0]
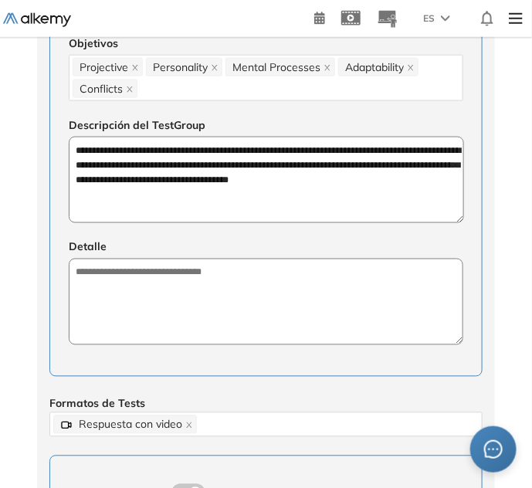
click at [143, 357] on div "**********" at bounding box center [265, 182] width 433 height 389
click at [156, 300] on textarea at bounding box center [266, 302] width 395 height 86
paste textarea "**********"
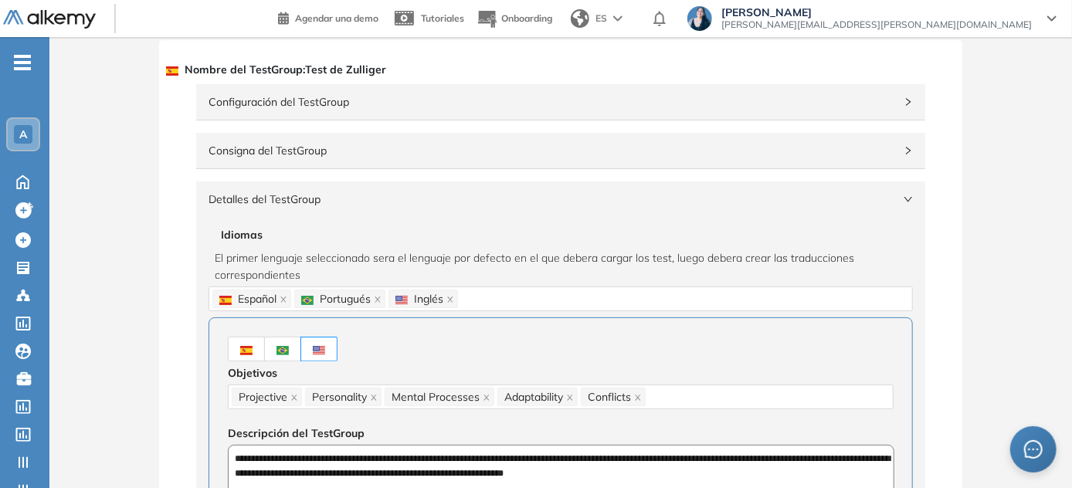
scroll to position [6, 0]
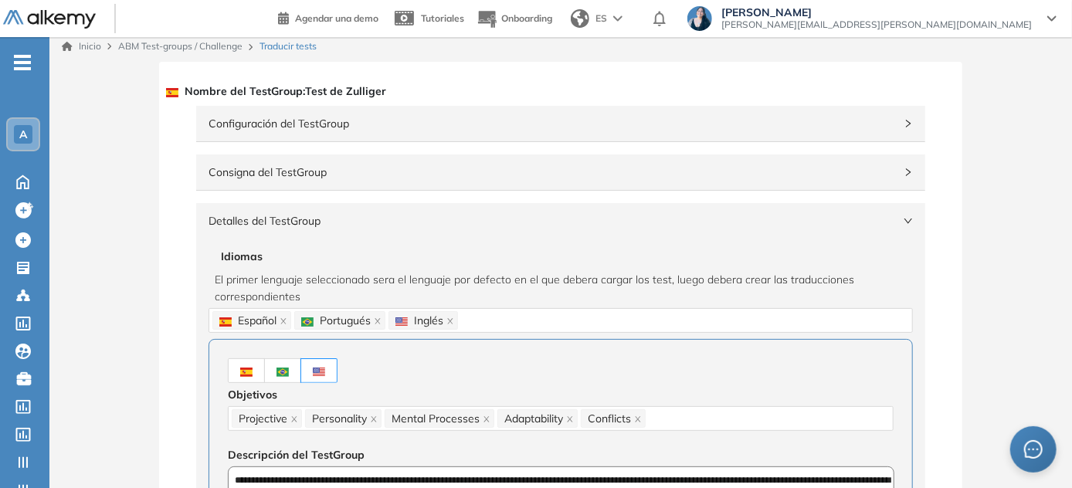
click at [272, 217] on span "Detalles del TestGroup" at bounding box center [551, 220] width 686 height 17
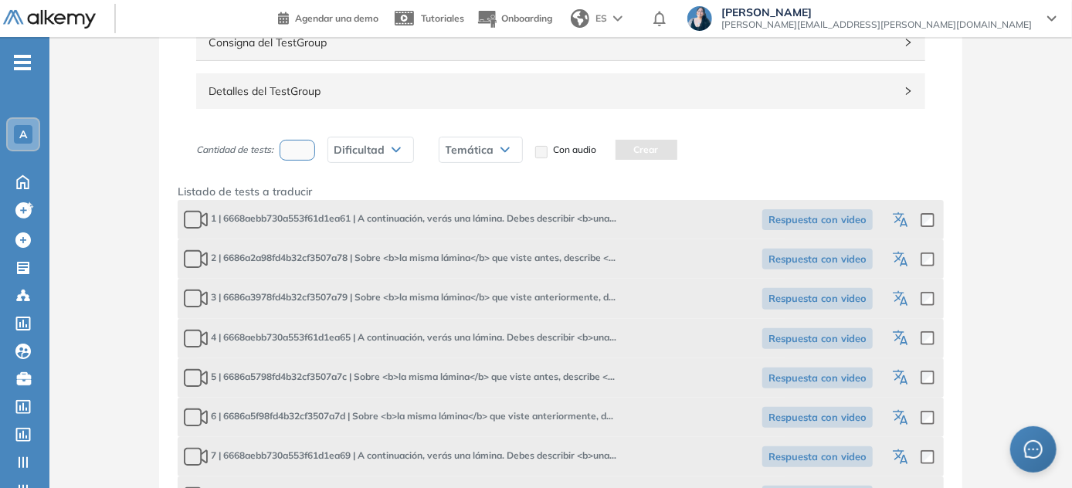
click at [537, 224] on icon "button" at bounding box center [903, 222] width 8 height 9
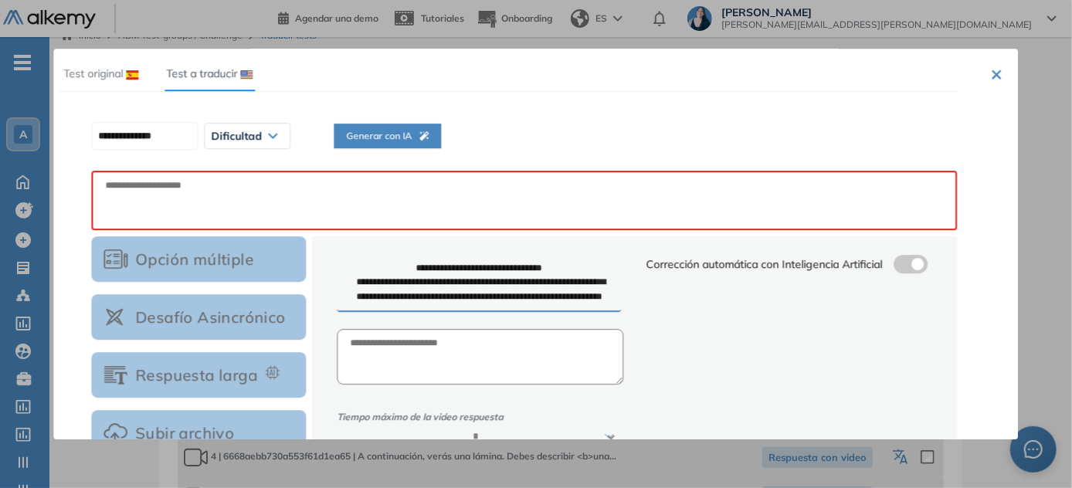
scroll to position [0, 0]
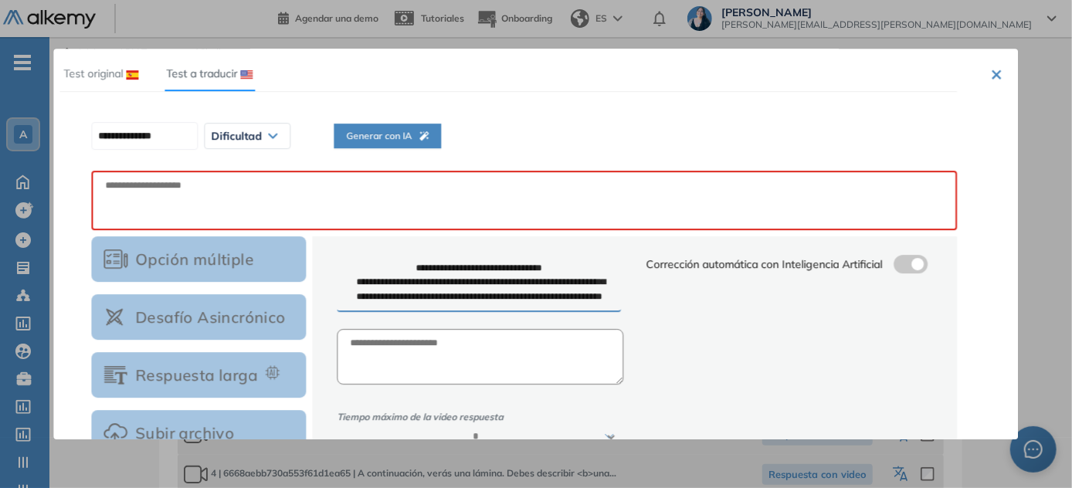
click at [412, 139] on span "Generar con IA" at bounding box center [387, 136] width 83 height 15
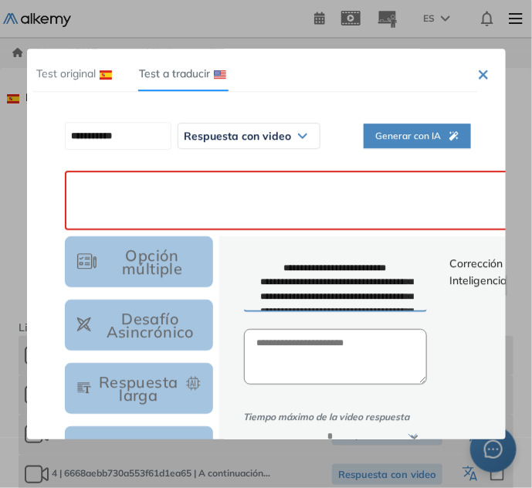
click at [178, 173] on textarea at bounding box center [360, 200] width 593 height 59
paste textarea "**********"
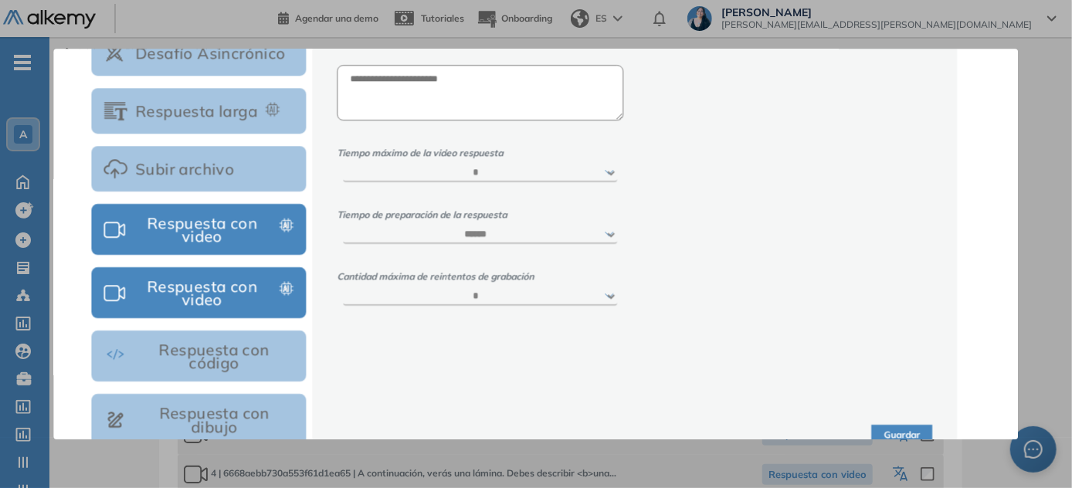
scroll to position [298, 0]
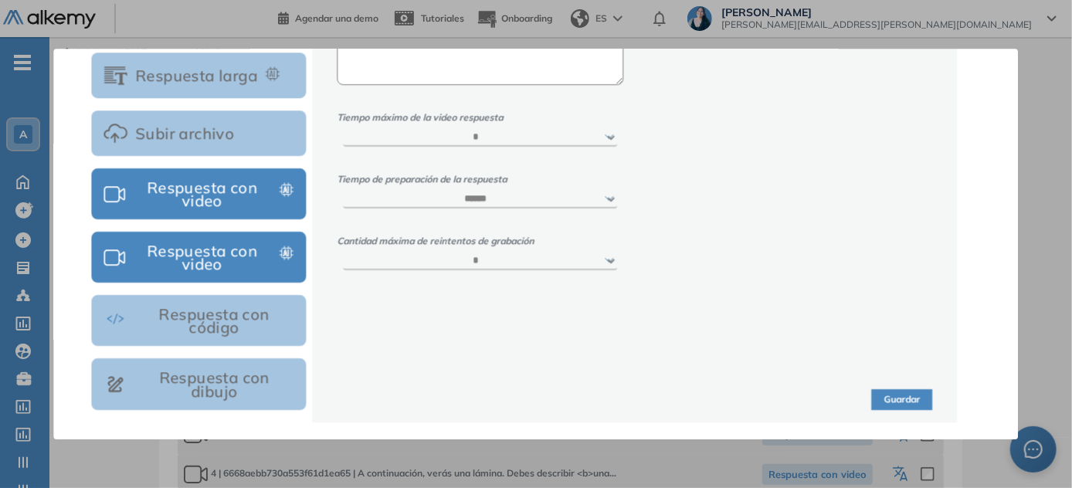
click at [537, 395] on button "Guardar" at bounding box center [902, 399] width 61 height 21
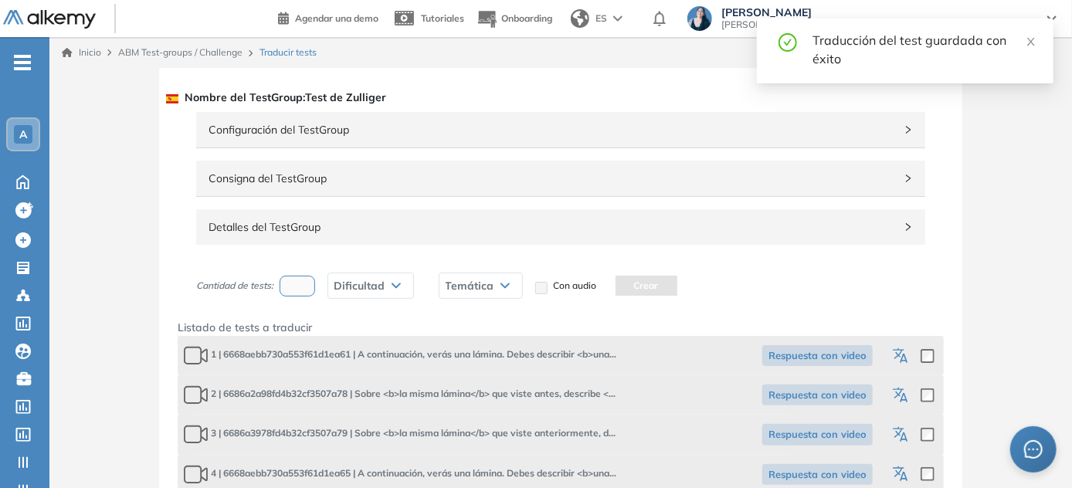
click at [537, 395] on icon "button" at bounding box center [902, 396] width 19 height 19
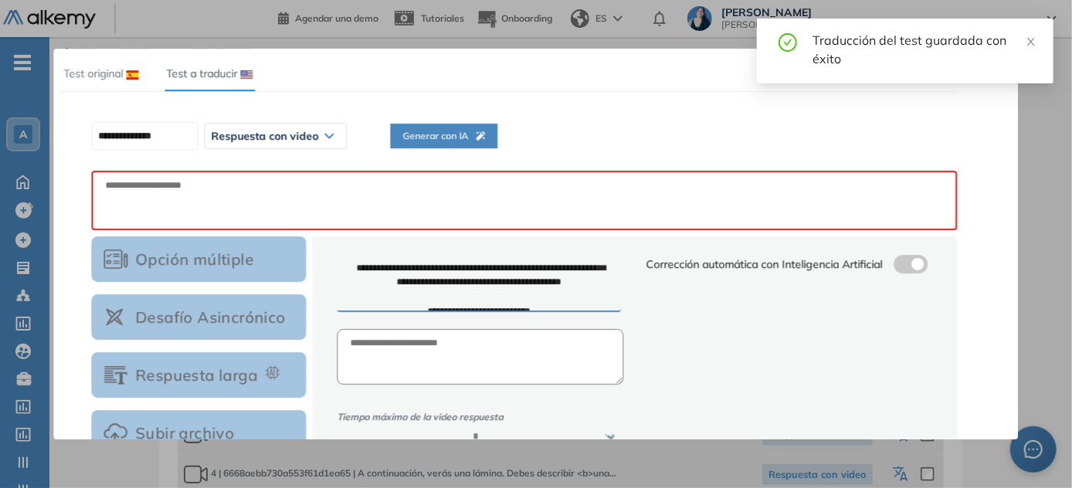
click at [417, 135] on button "Generar con IA" at bounding box center [443, 136] width 107 height 25
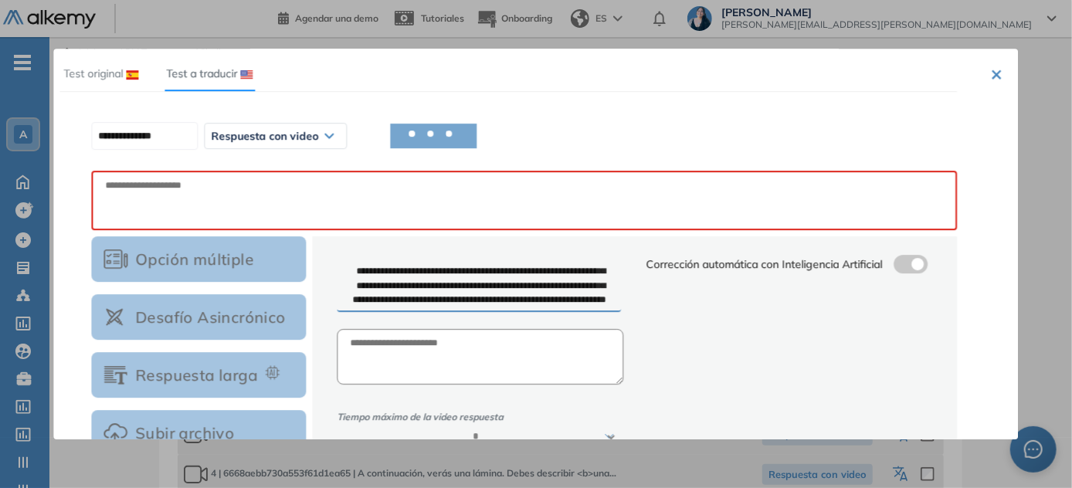
scroll to position [189, 0]
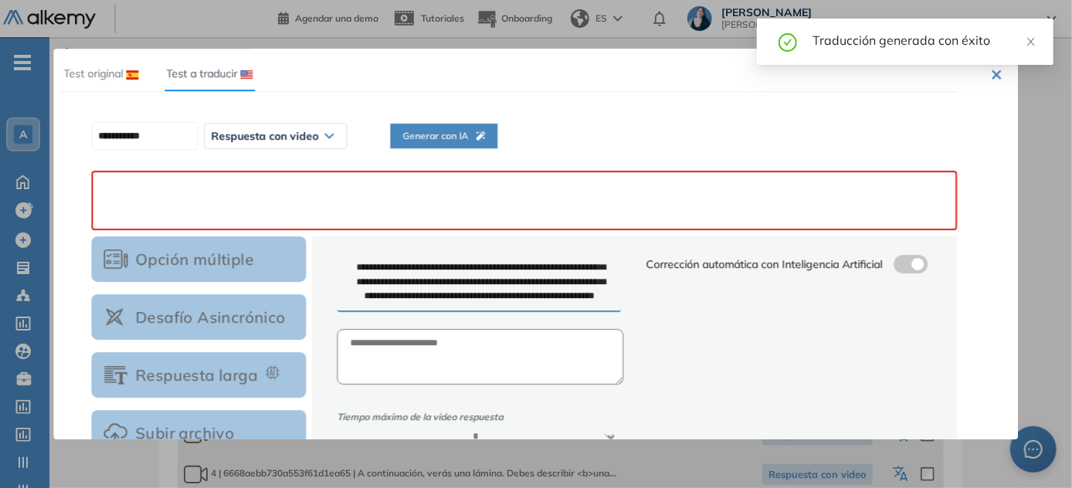
click at [466, 191] on textarea at bounding box center [524, 200] width 866 height 59
paste textarea "**********"
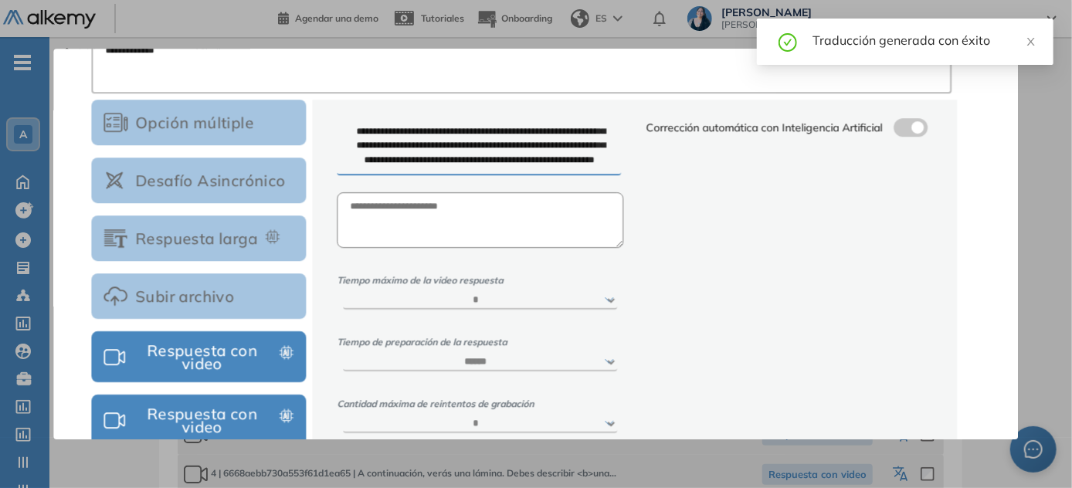
scroll to position [298, 0]
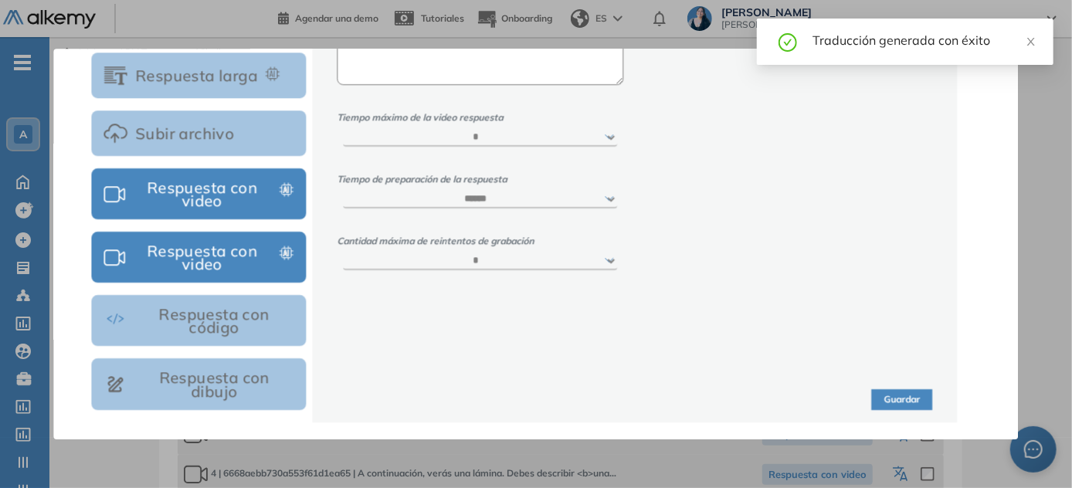
click at [537, 401] on button "Guardar" at bounding box center [902, 399] width 61 height 21
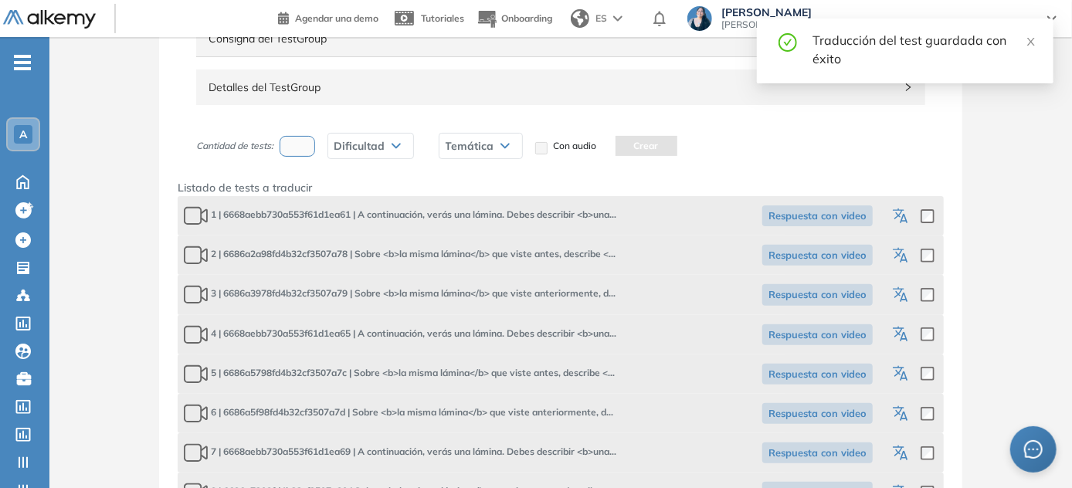
click at [537, 289] on icon "button" at bounding box center [902, 295] width 19 height 19
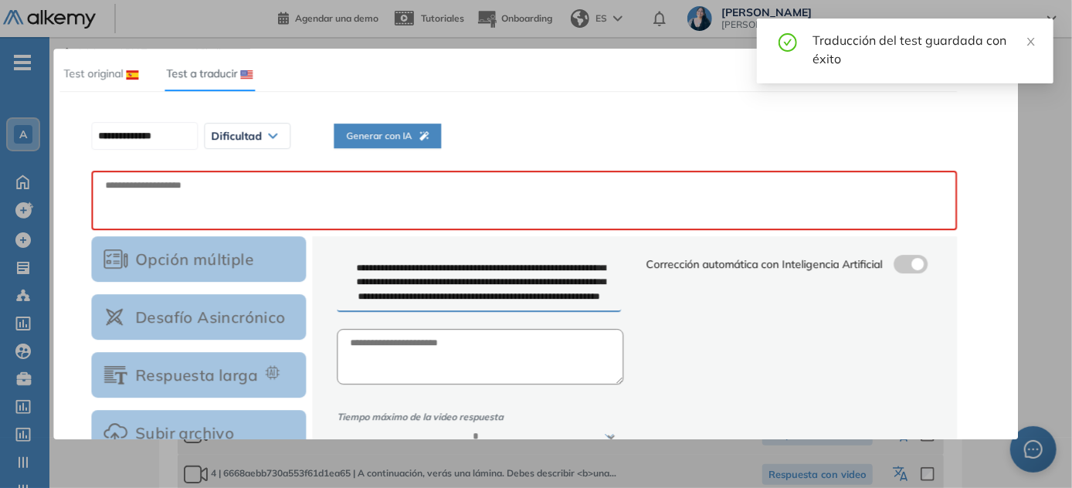
scroll to position [0, 0]
click at [455, 138] on span "Generar con IA" at bounding box center [443, 136] width 83 height 15
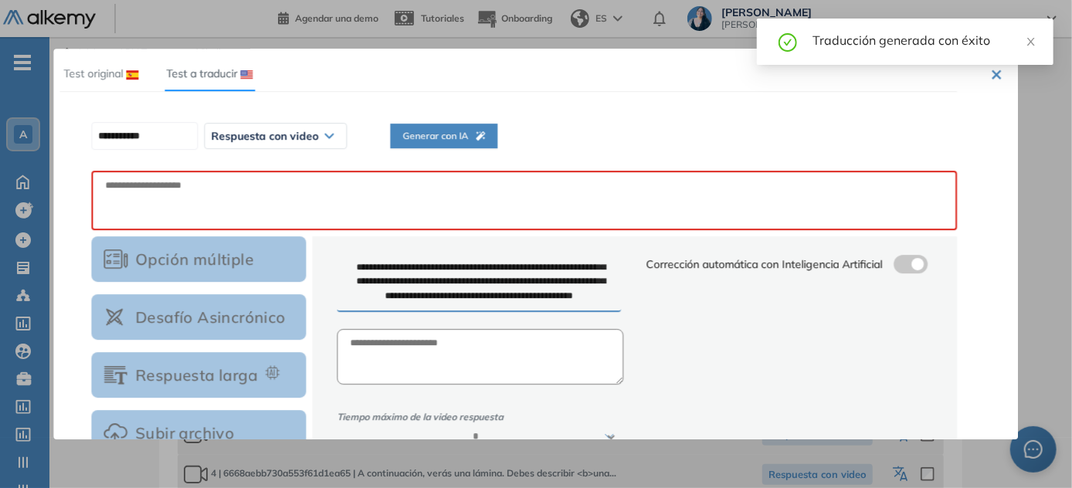
scroll to position [203, 0]
click at [460, 189] on textarea at bounding box center [524, 200] width 866 height 59
paste textarea "**********"
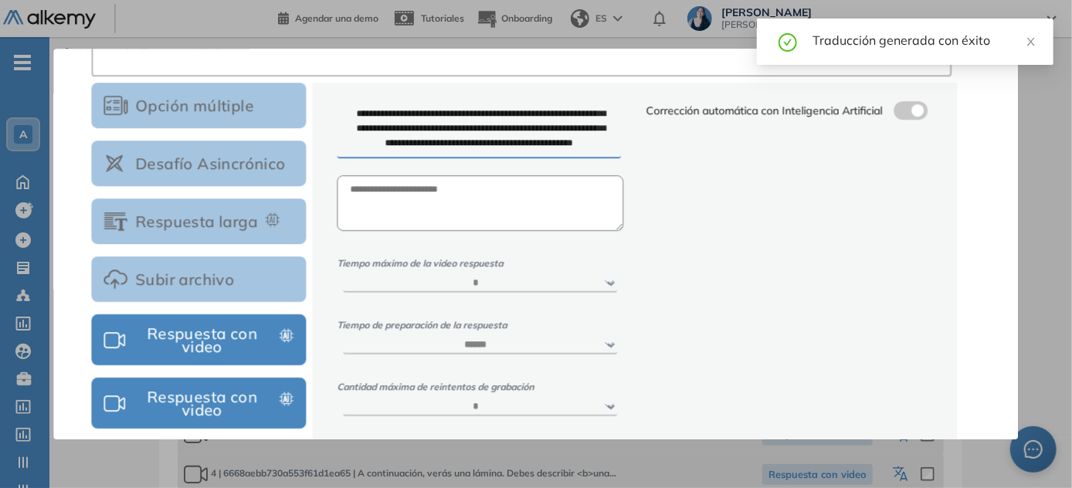
scroll to position [298, 0]
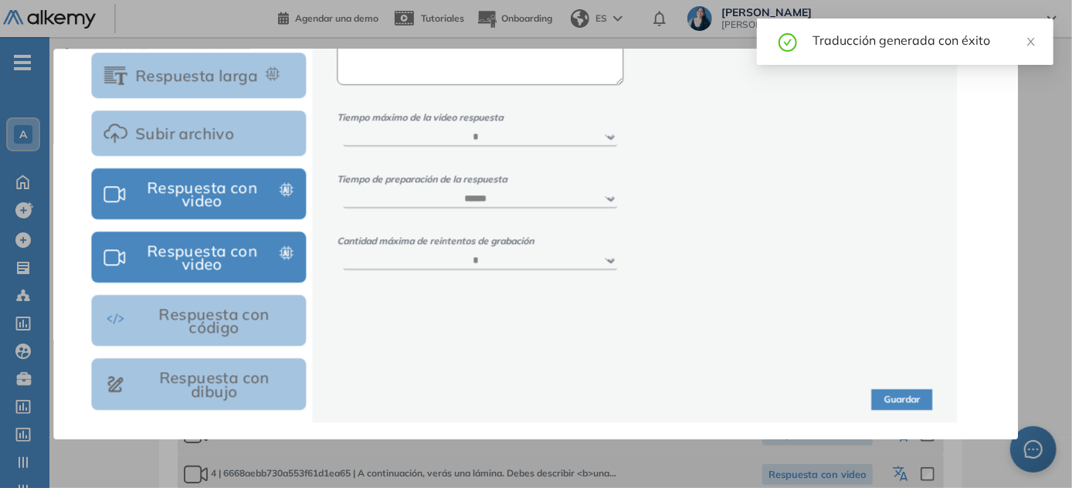
click at [537, 395] on button "Guardar" at bounding box center [902, 399] width 61 height 21
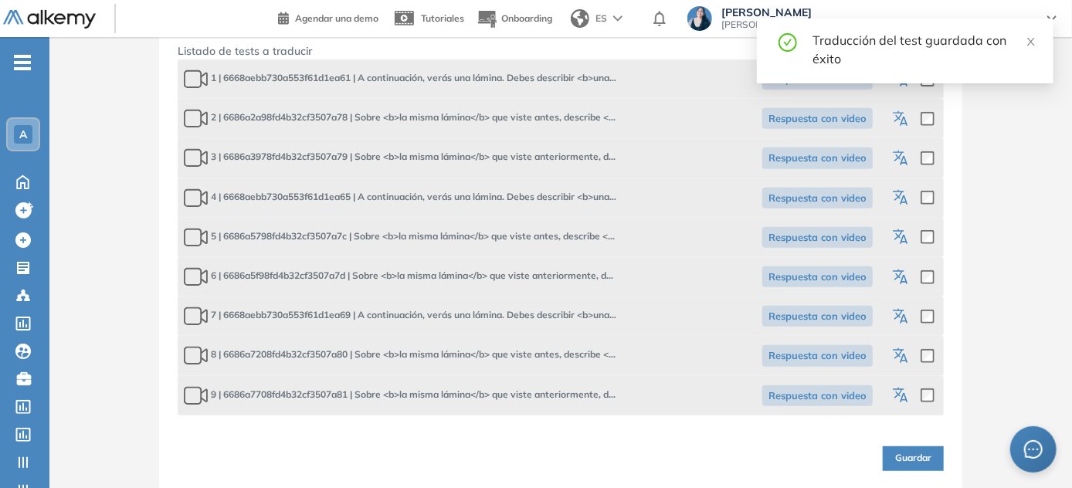
scroll to position [136, 0]
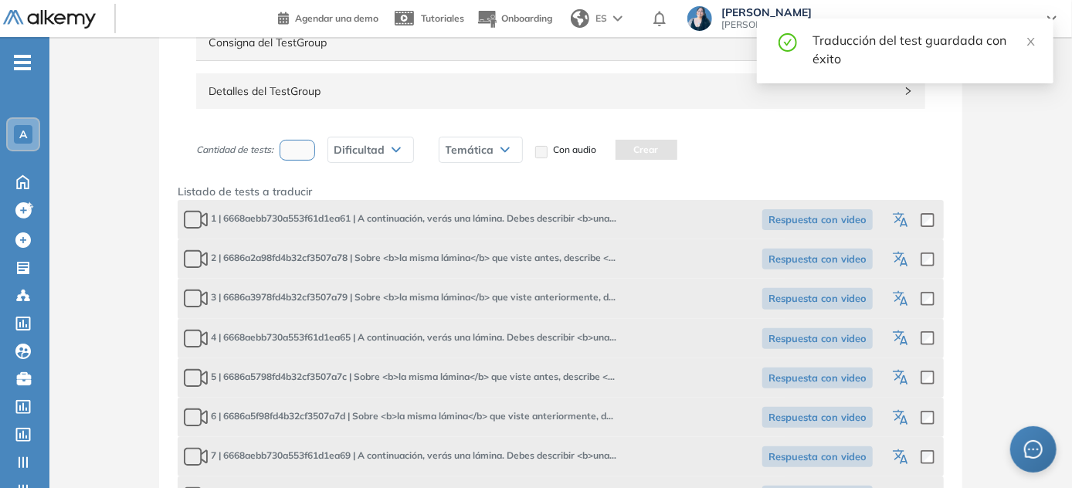
click at [537, 337] on icon "button" at bounding box center [902, 339] width 19 height 19
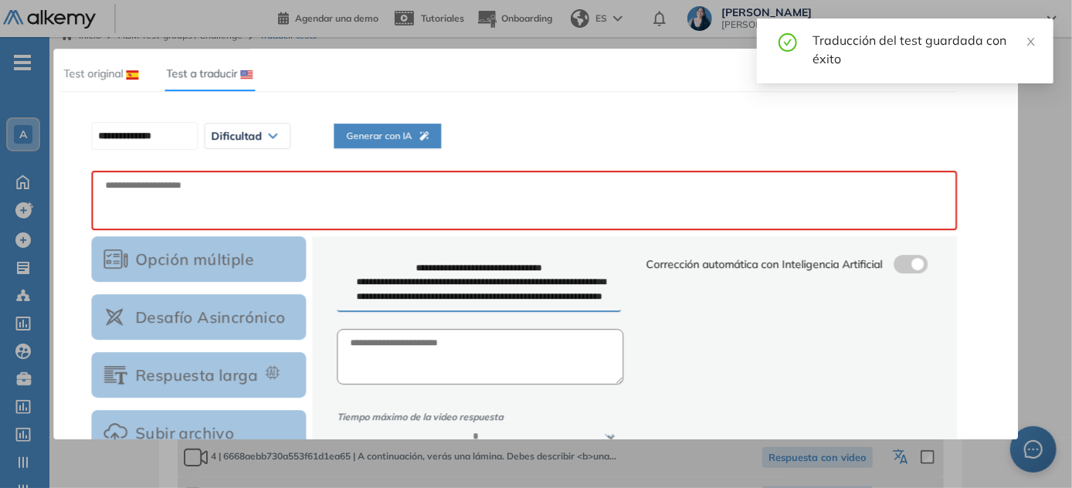
scroll to position [0, 0]
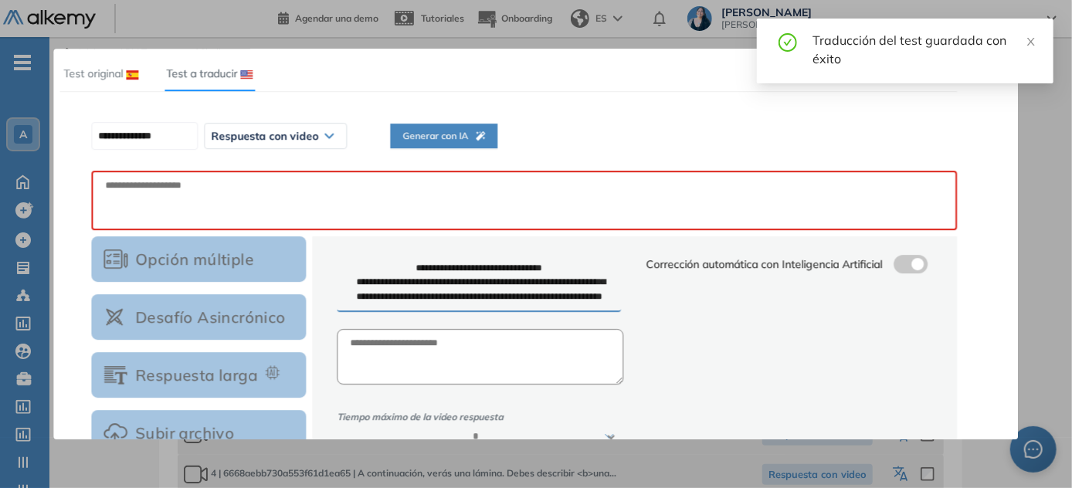
click at [469, 134] on span "Generar con IA" at bounding box center [443, 136] width 83 height 15
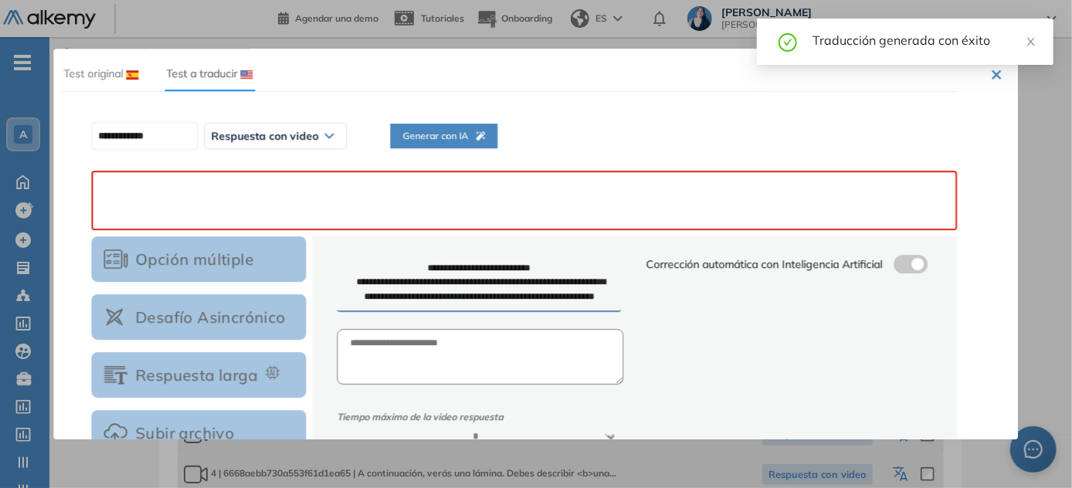
click at [493, 191] on textarea at bounding box center [524, 200] width 866 height 59
paste textarea "**********"
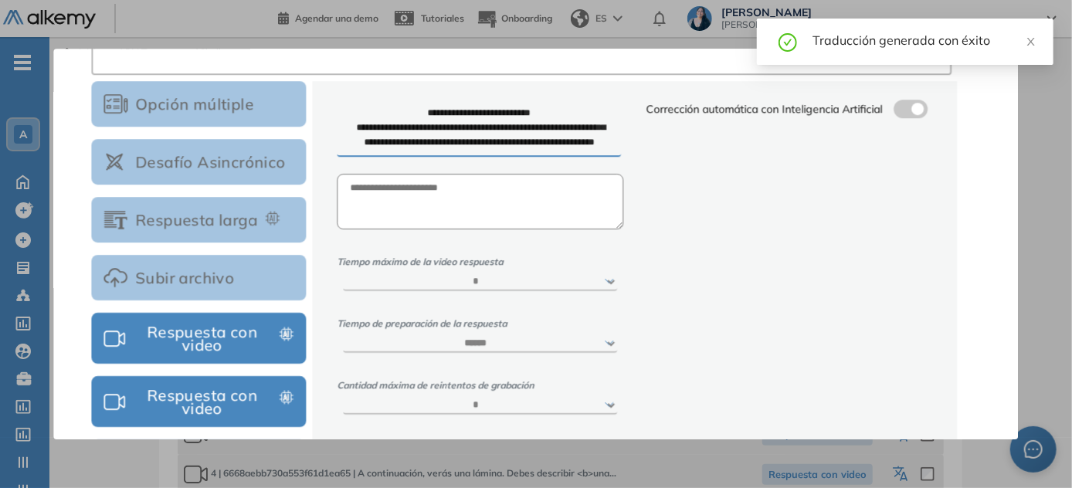
scroll to position [298, 0]
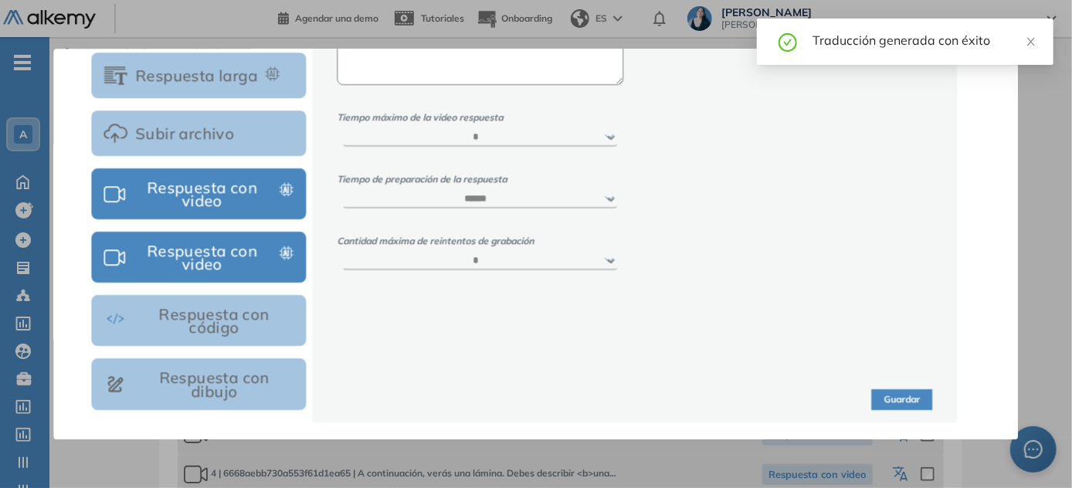
click at [537, 391] on button "Guardar" at bounding box center [902, 399] width 61 height 21
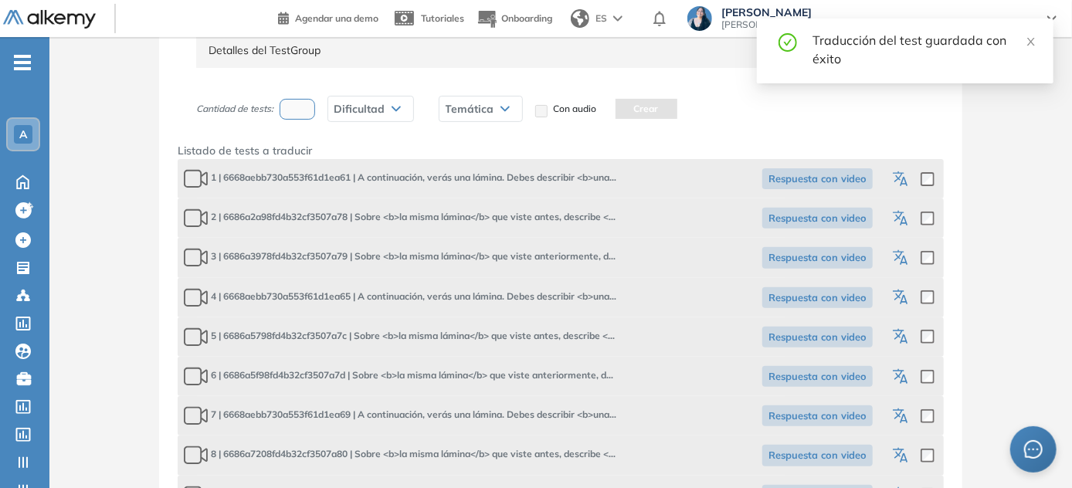
scroll to position [276, 0]
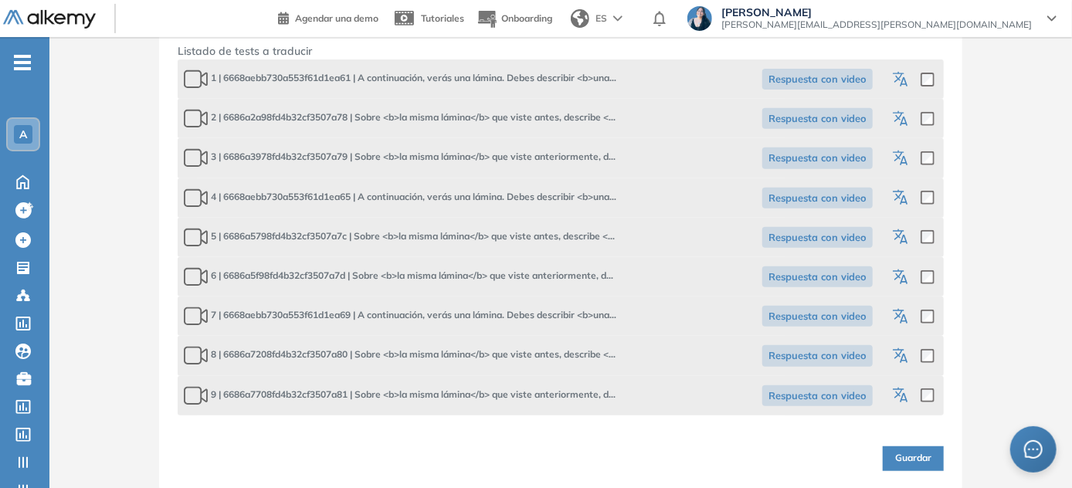
click at [537, 191] on icon "button" at bounding box center [902, 198] width 19 height 19
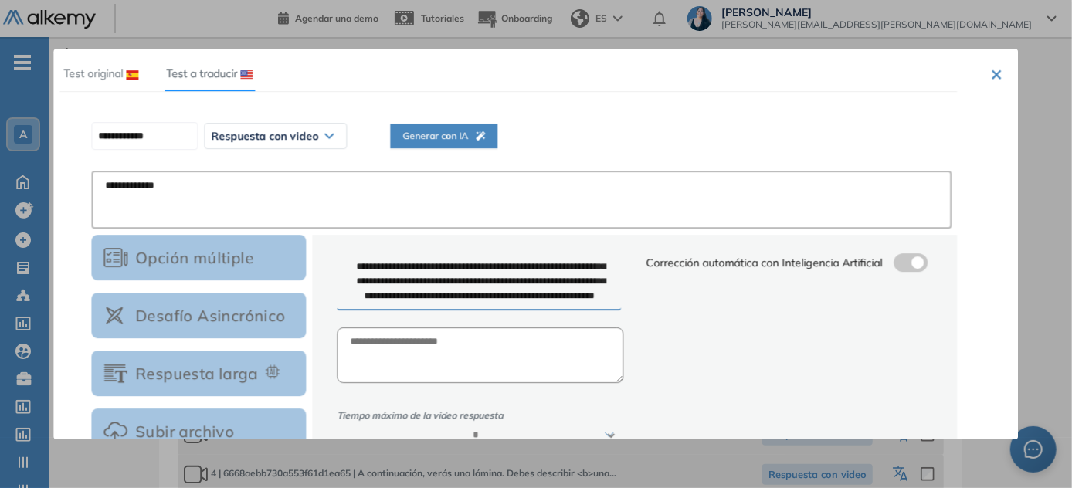
scroll to position [0, 0]
click at [113, 64] on div "Test original" at bounding box center [99, 74] width 78 height 36
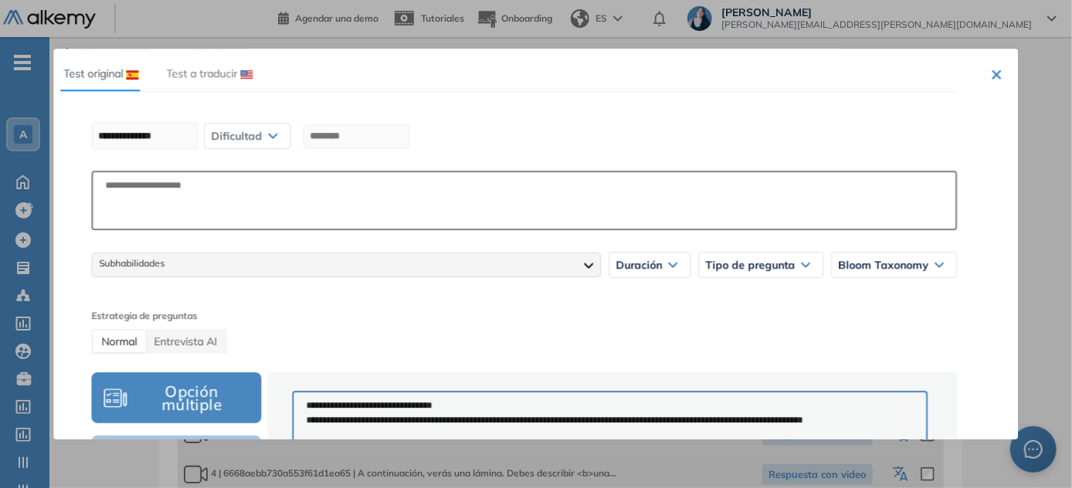
click at [230, 80] on span "Test a traducir" at bounding box center [201, 73] width 71 height 14
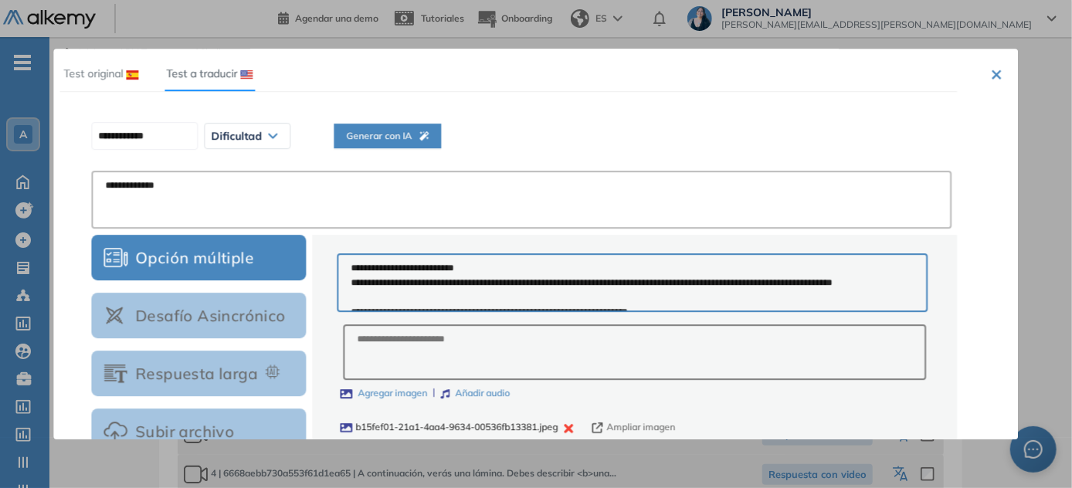
click at [537, 75] on button "×" at bounding box center [997, 73] width 12 height 19
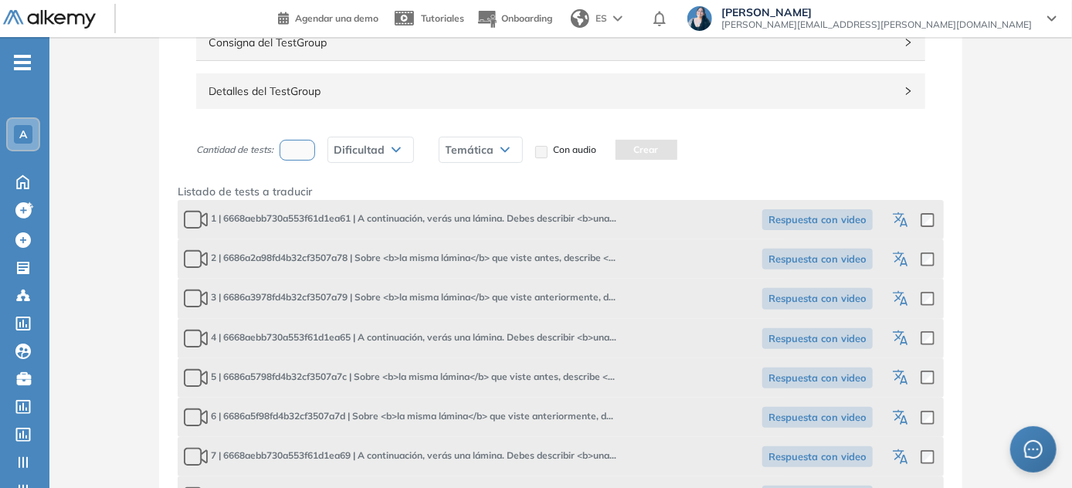
click at [537, 339] on icon "button" at bounding box center [902, 339] width 19 height 19
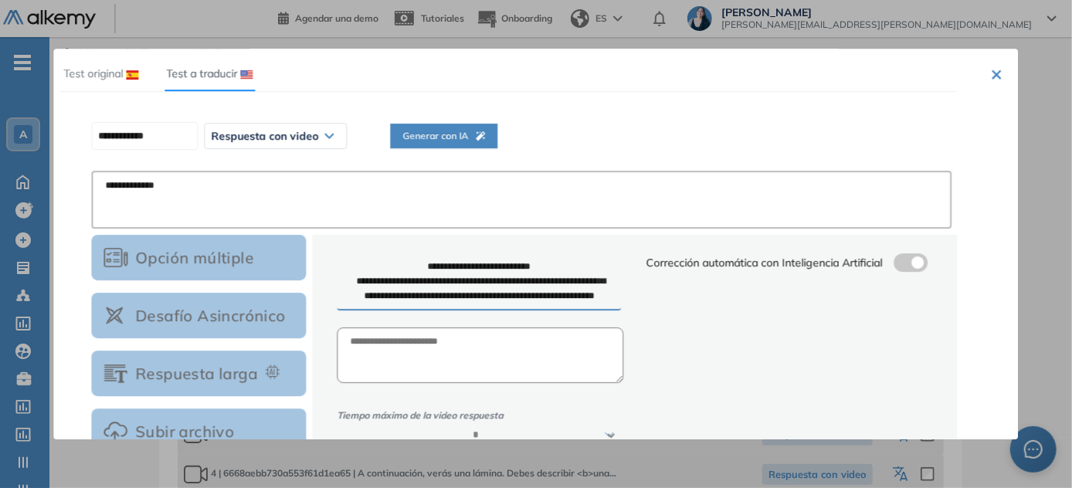
click at [537, 76] on button "×" at bounding box center [997, 73] width 12 height 19
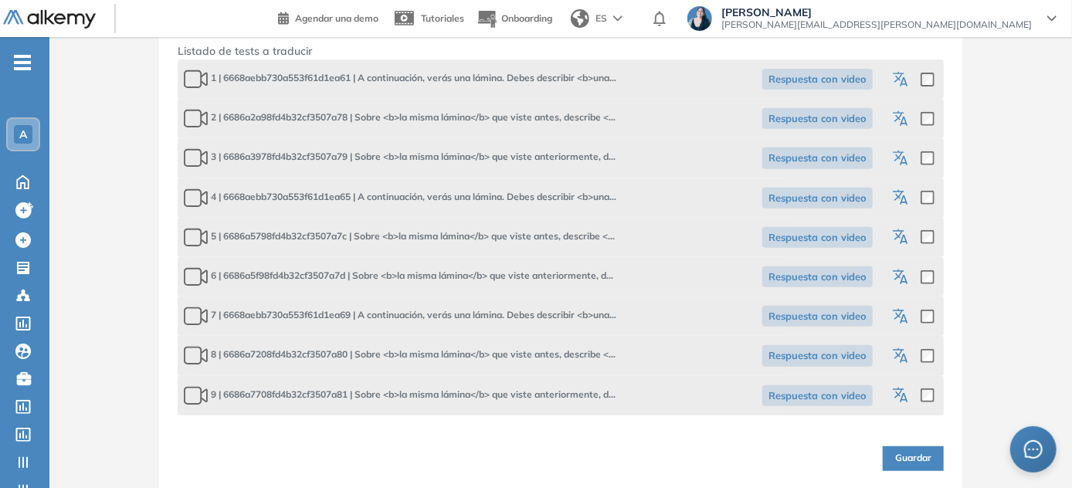
click at [537, 239] on icon "button" at bounding box center [902, 238] width 19 height 19
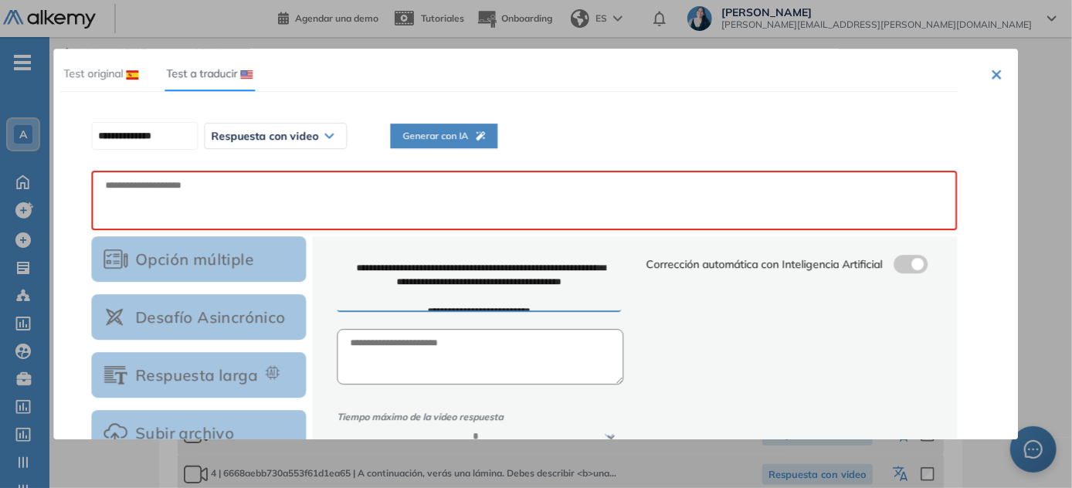
click at [458, 134] on span "Generar con IA" at bounding box center [443, 136] width 83 height 15
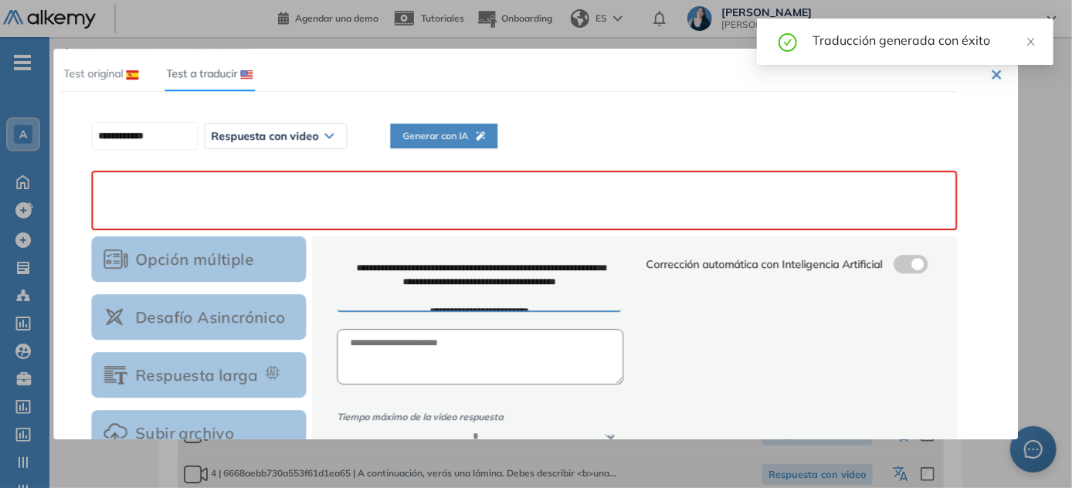
paste textarea "**********"
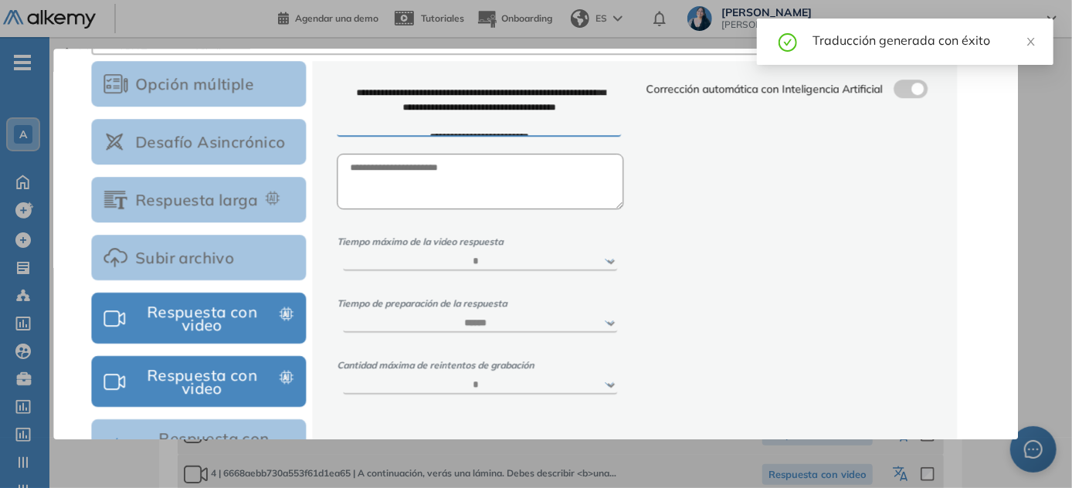
scroll to position [298, 0]
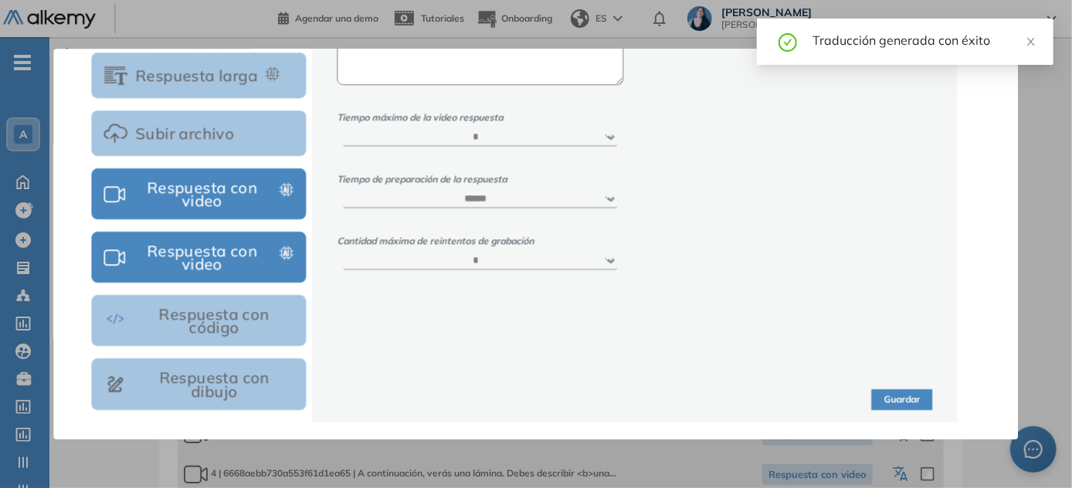
click at [537, 401] on button "Guardar" at bounding box center [902, 399] width 61 height 21
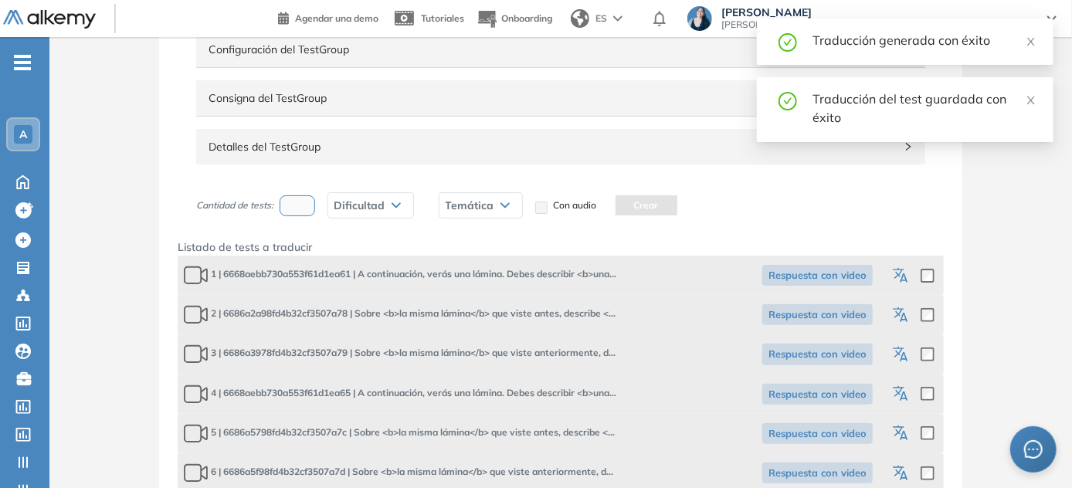
scroll to position [276, 0]
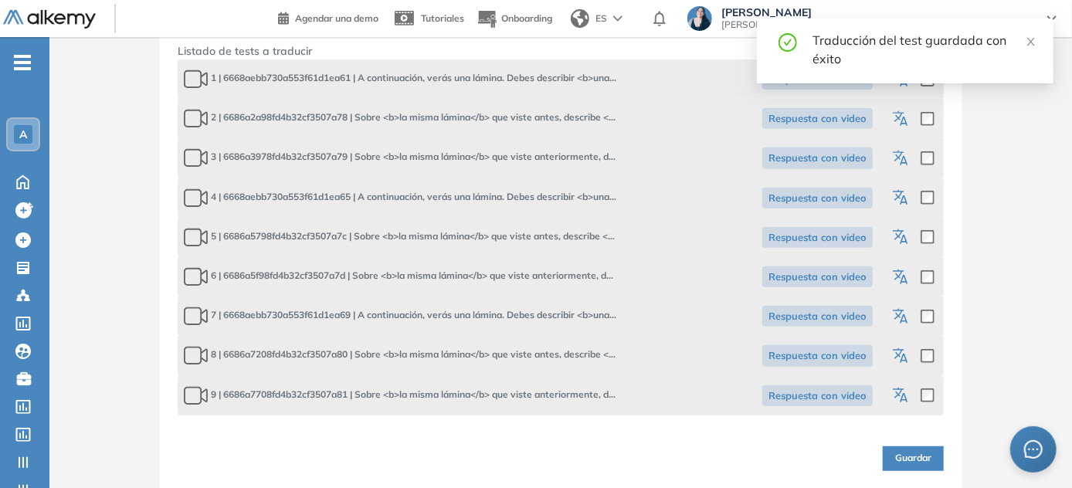
click at [537, 266] on button "button" at bounding box center [902, 276] width 19 height 27
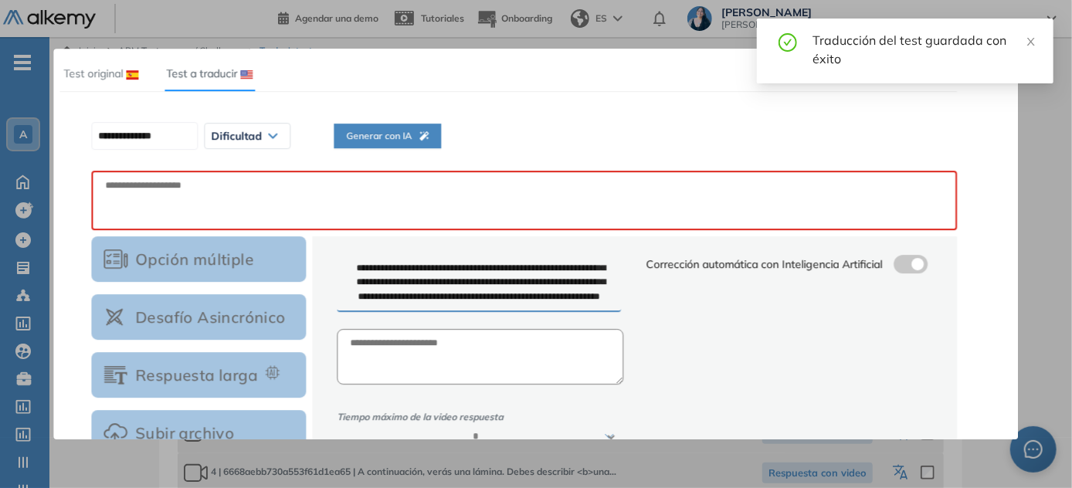
scroll to position [0, 0]
click at [420, 129] on span "Generar con IA" at bounding box center [443, 136] width 83 height 15
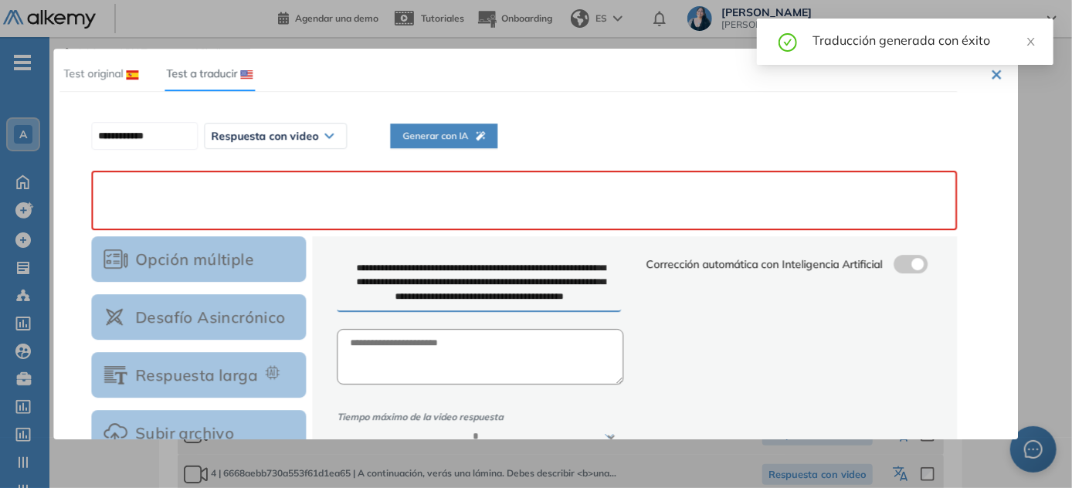
paste textarea "**********"
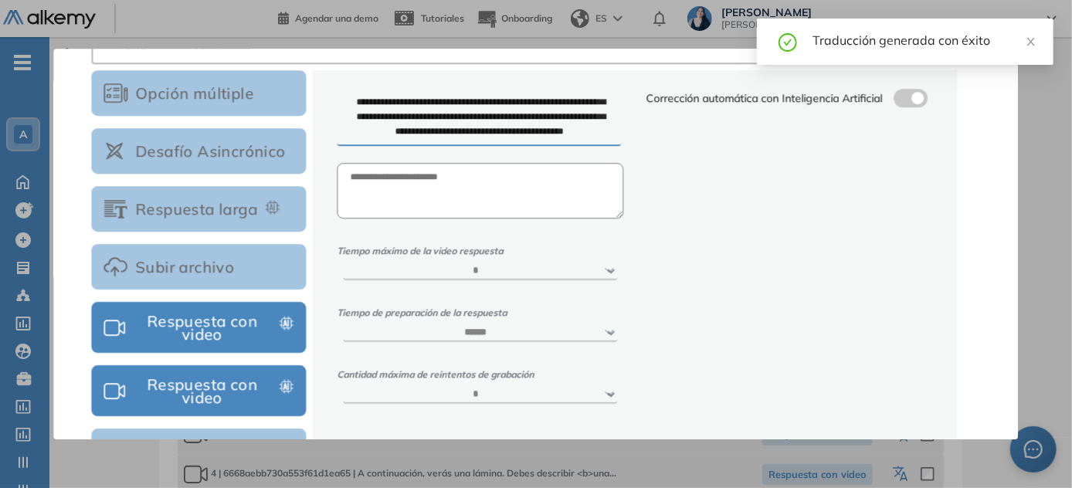
scroll to position [298, 0]
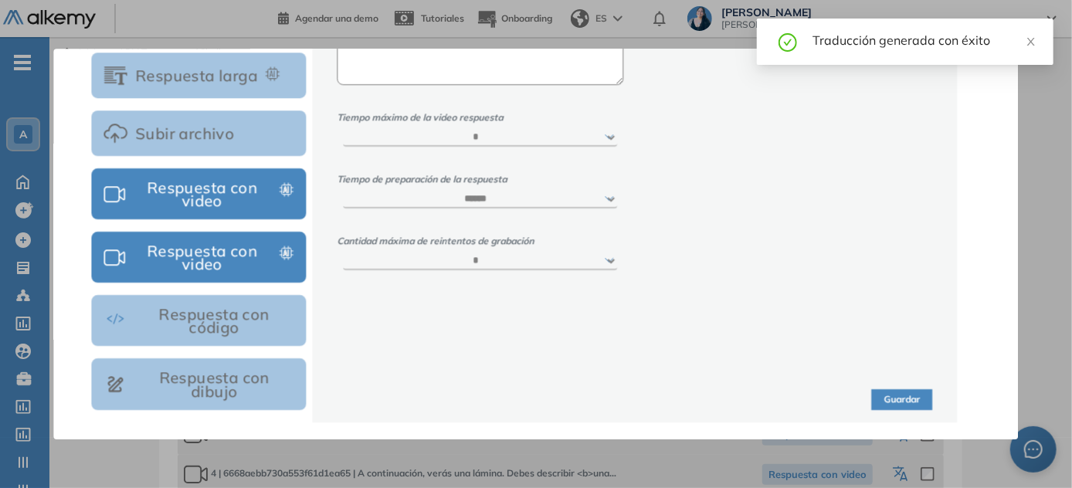
click at [537, 404] on button "Guardar" at bounding box center [902, 399] width 61 height 21
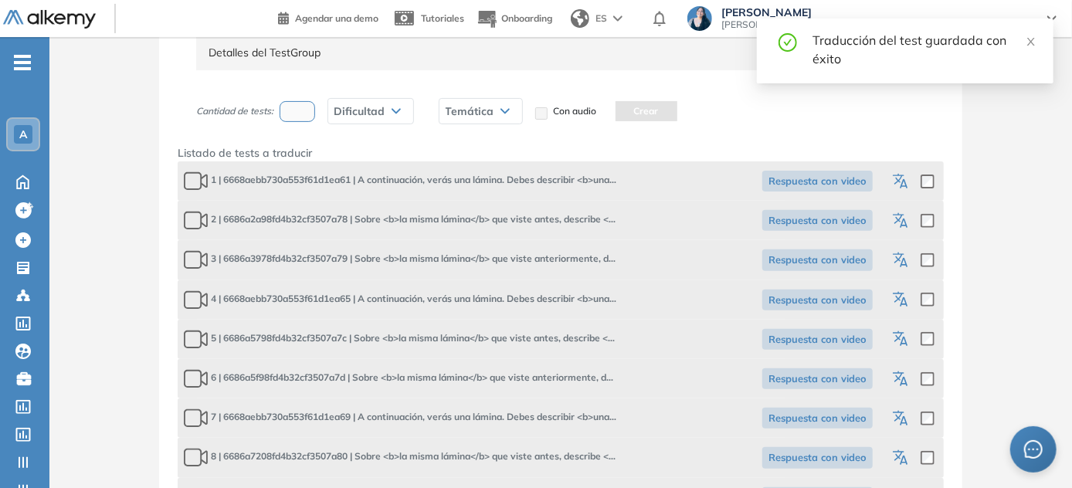
scroll to position [276, 0]
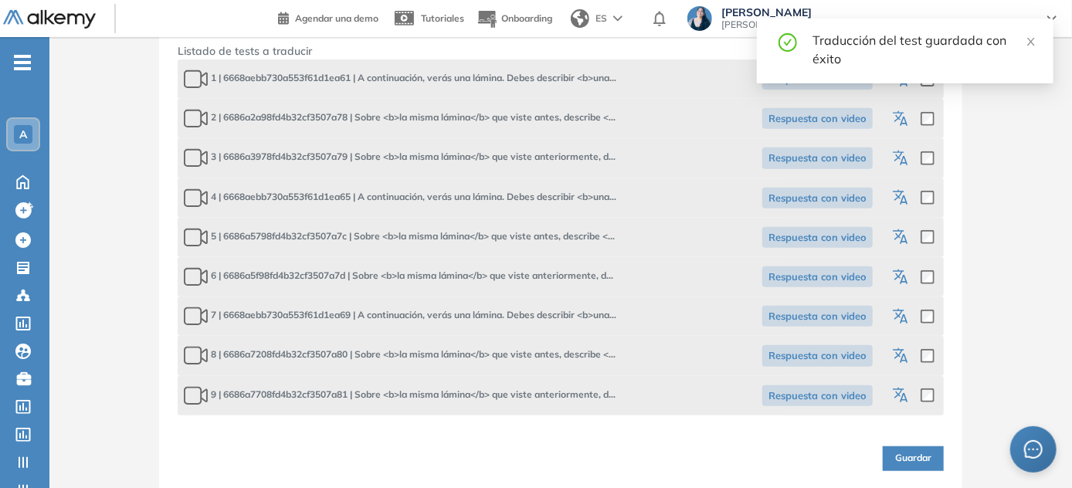
click at [537, 322] on icon "button" at bounding box center [902, 317] width 19 height 19
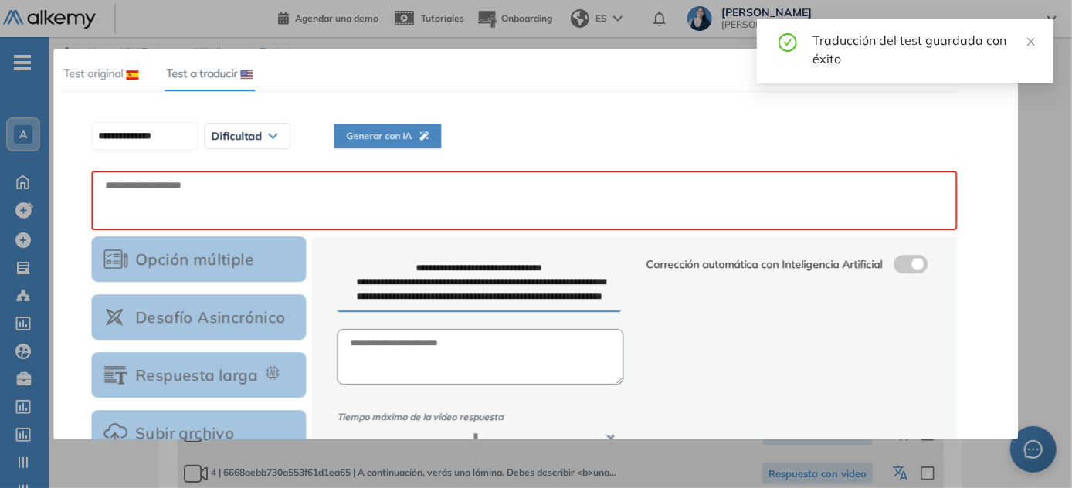
scroll to position [0, 0]
click at [429, 129] on span "Generar con IA" at bounding box center [443, 136] width 83 height 15
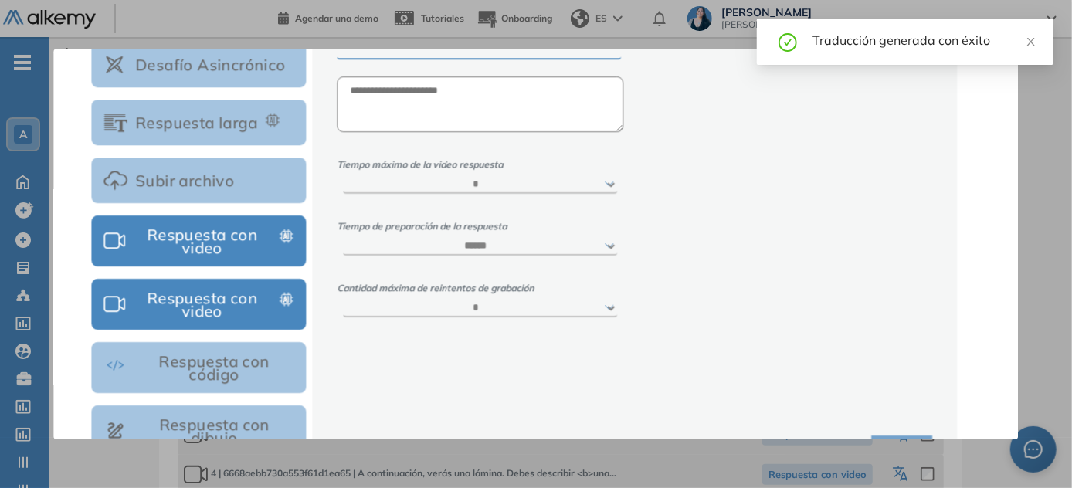
scroll to position [229, 0]
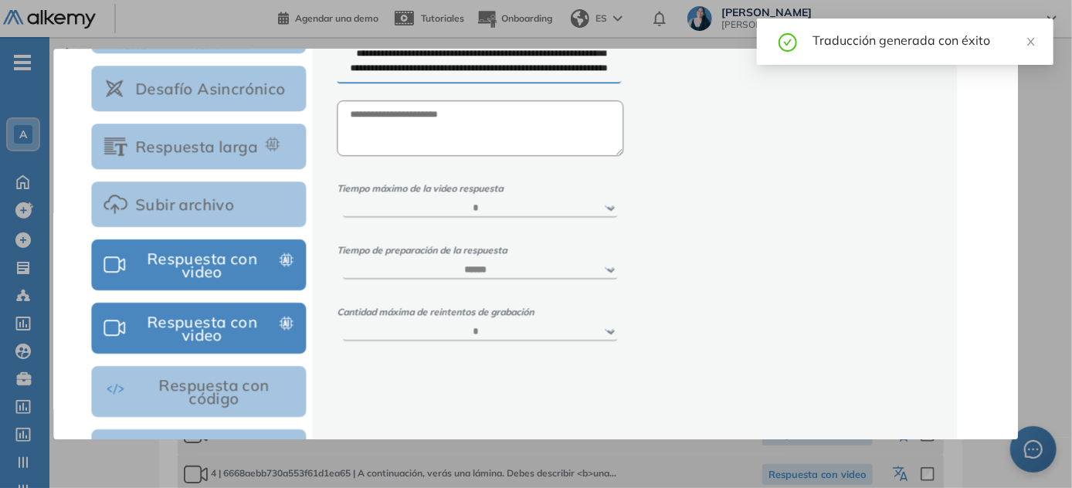
click at [246, 205] on button "Subir archivo" at bounding box center [198, 204] width 215 height 46
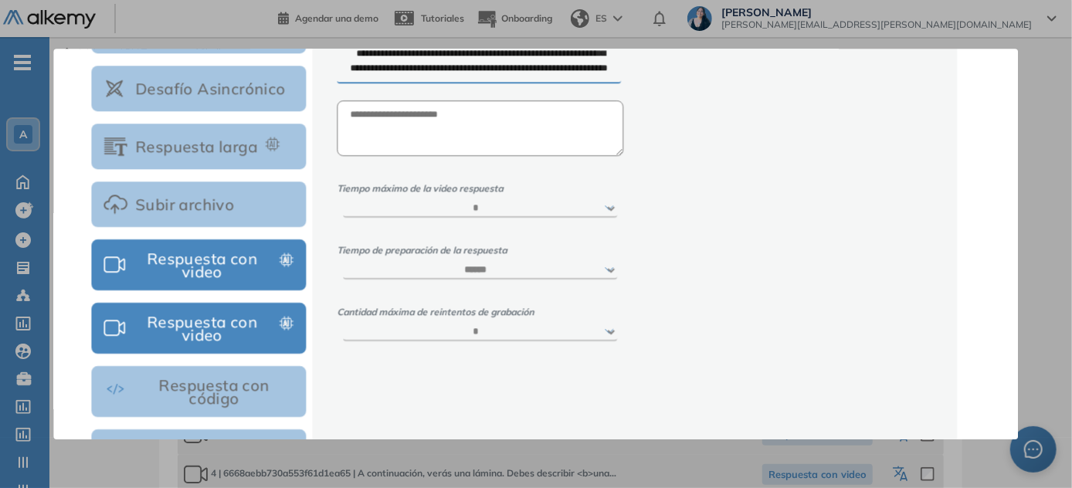
click at [149, 203] on button "Subir archivo" at bounding box center [198, 204] width 215 height 46
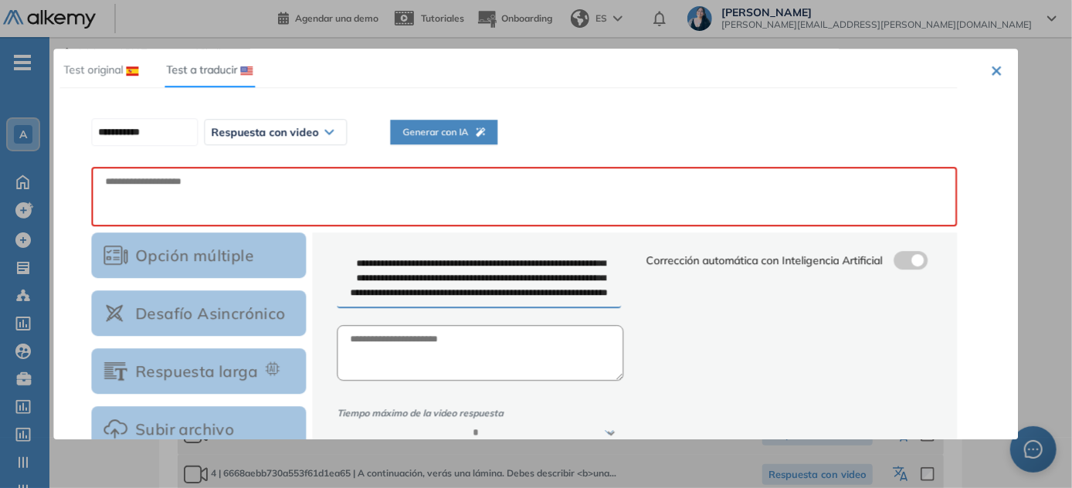
scroll to position [0, 0]
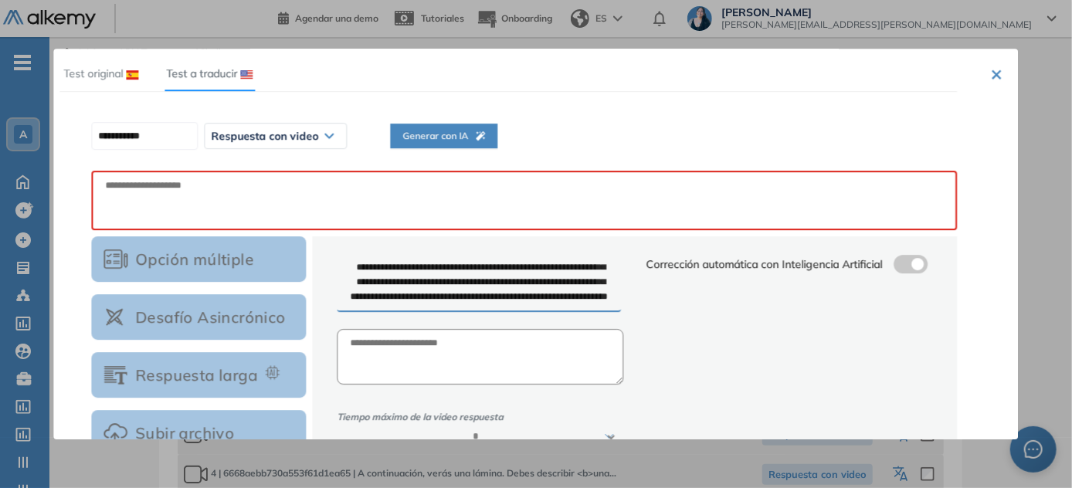
click at [100, 86] on div "Test original" at bounding box center [99, 74] width 78 height 36
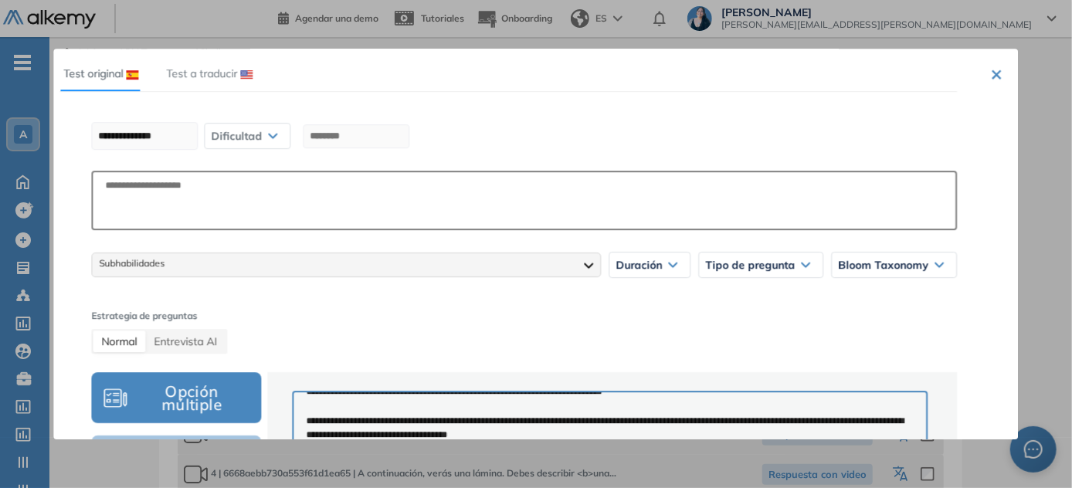
click at [212, 71] on span "Test a traducir" at bounding box center [201, 73] width 71 height 14
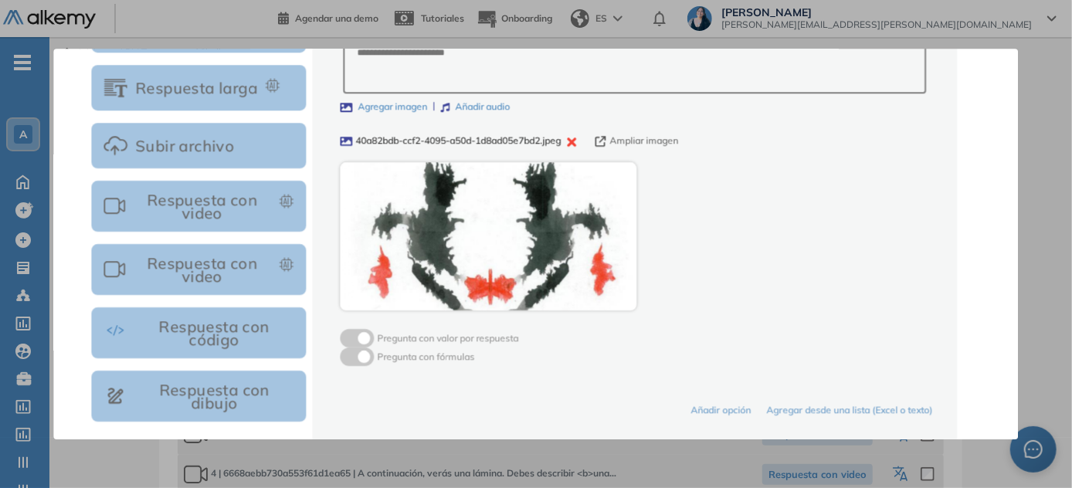
scroll to position [206, 0]
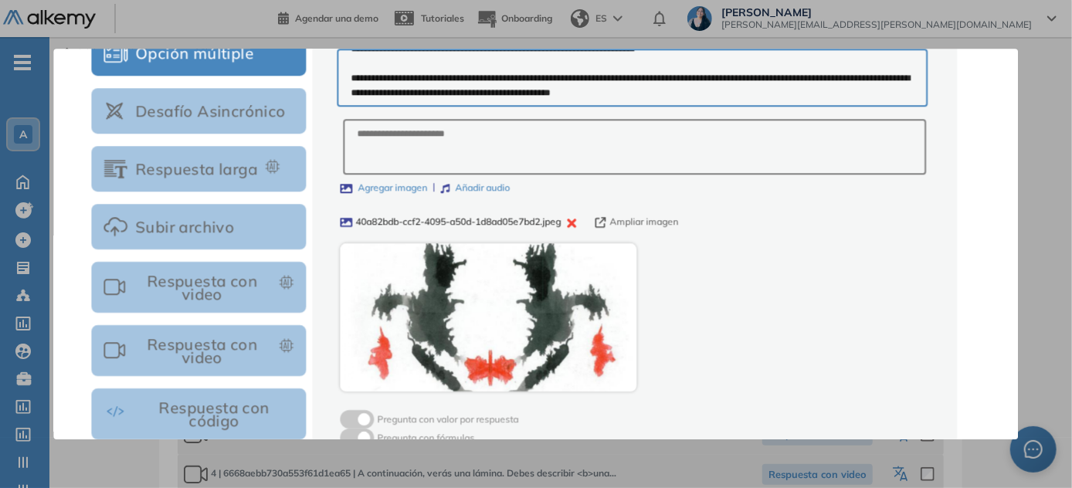
click at [242, 280] on button "Respuesta con video" at bounding box center [198, 287] width 215 height 51
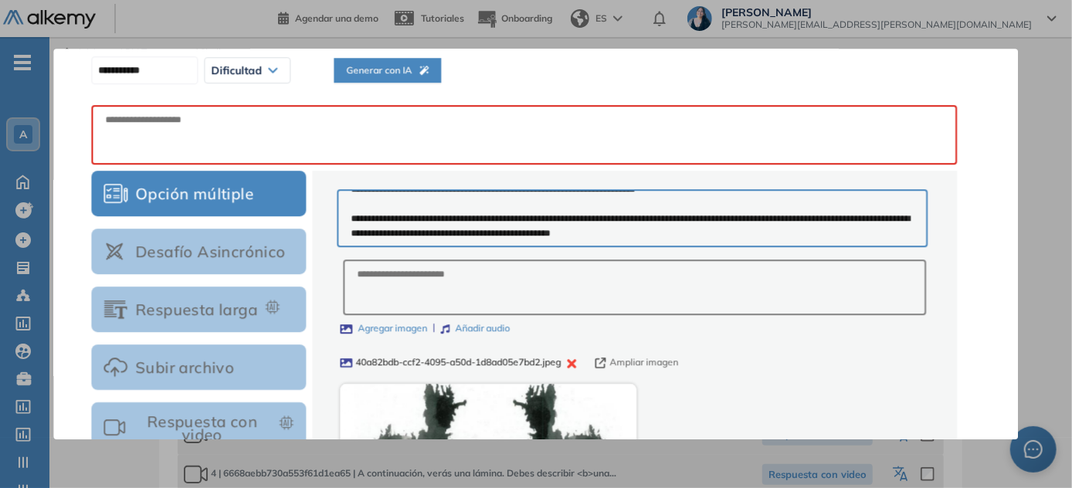
click at [232, 193] on button "Opción múltiple" at bounding box center [198, 194] width 215 height 46
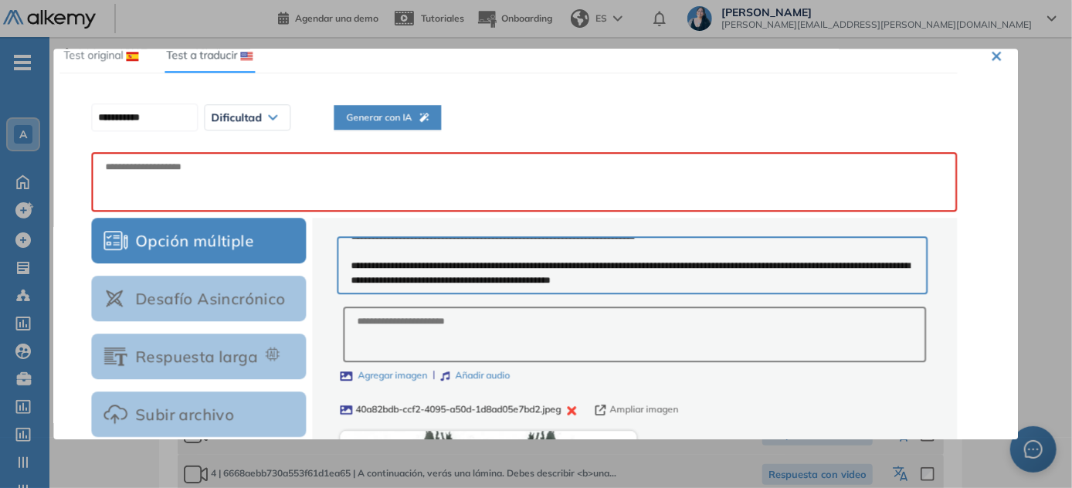
scroll to position [0, 0]
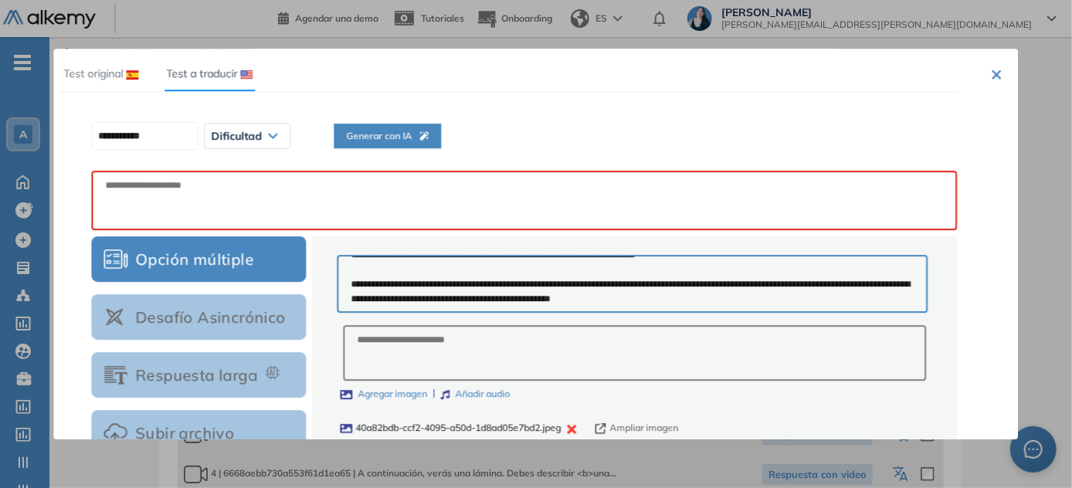
click at [537, 76] on button "×" at bounding box center [997, 73] width 12 height 19
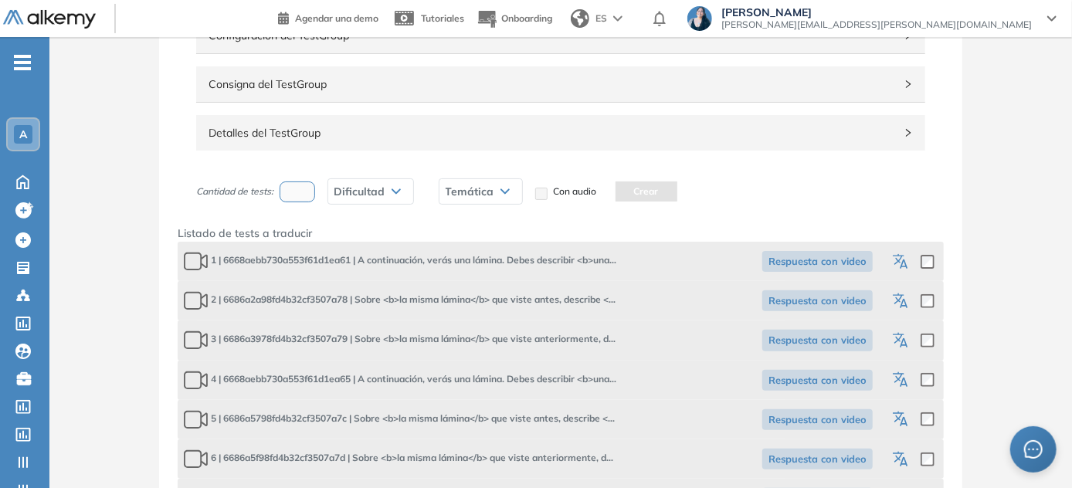
scroll to position [276, 0]
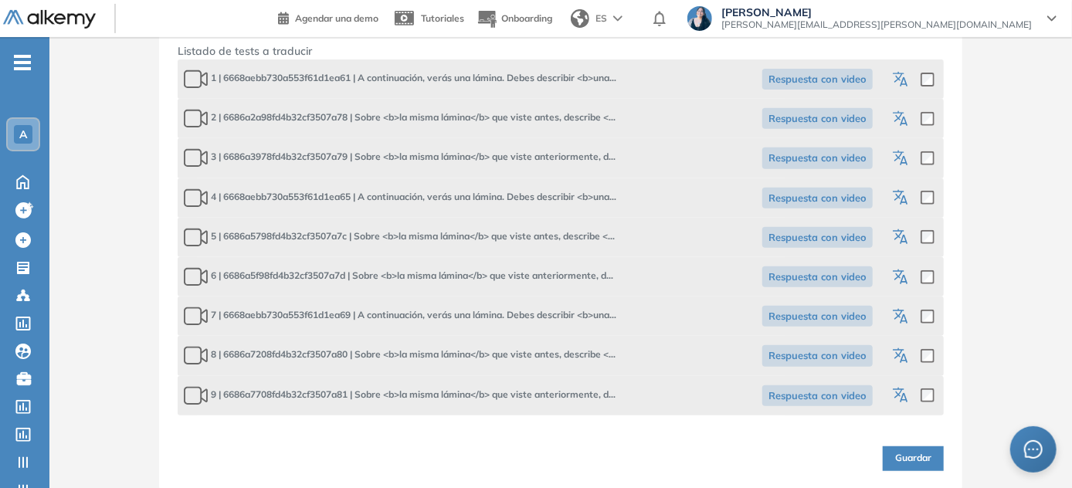
click at [537, 312] on icon "button" at bounding box center [902, 317] width 19 height 19
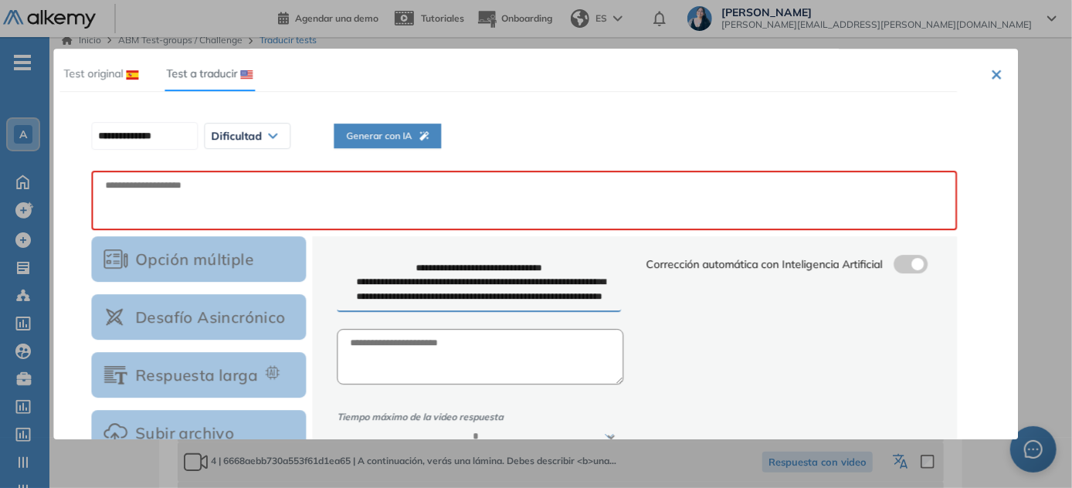
scroll to position [0, 0]
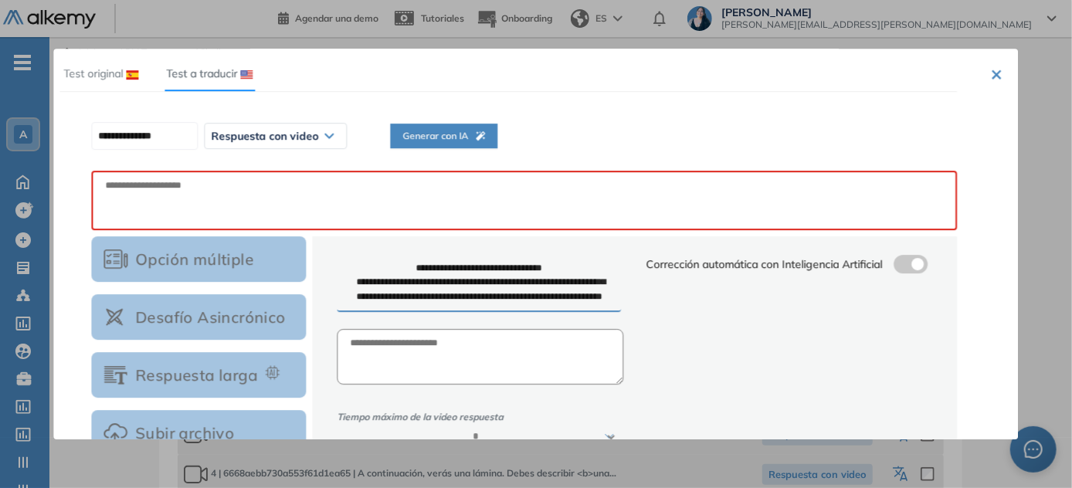
click at [467, 134] on span "Generar con IA" at bounding box center [443, 136] width 83 height 15
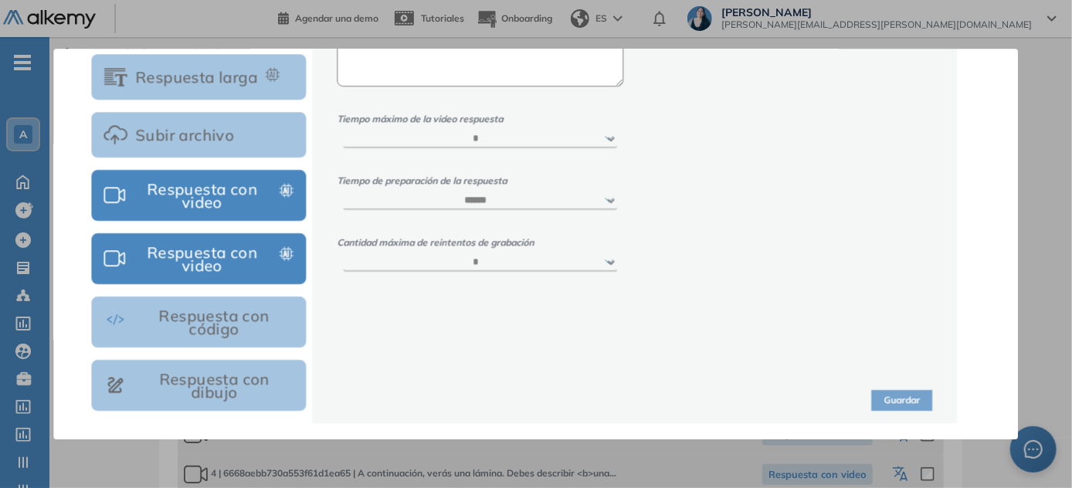
scroll to position [18, 0]
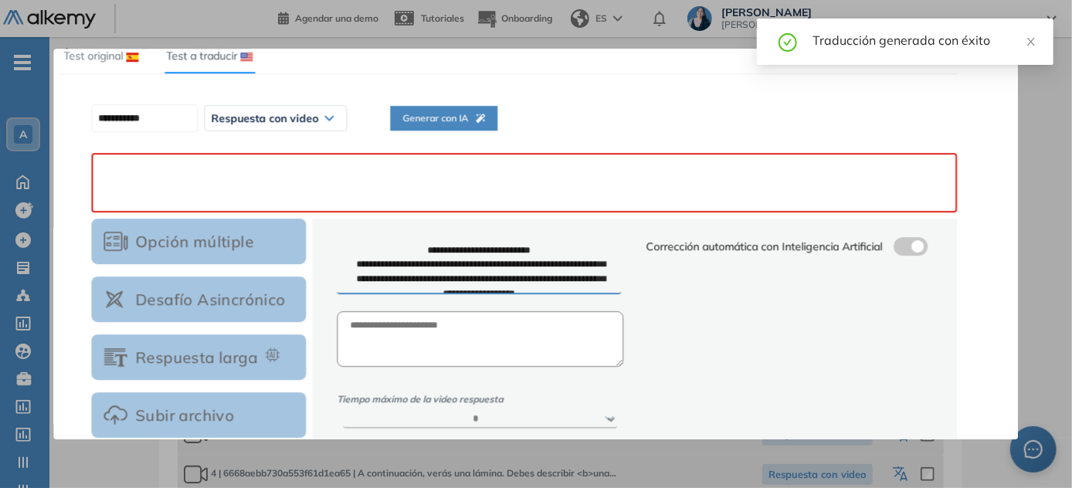
paste textarea "**********"
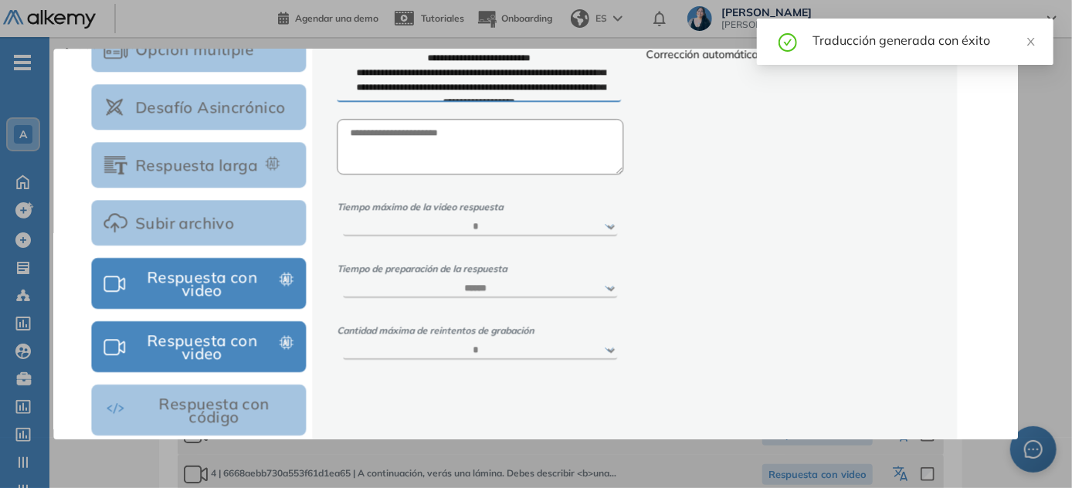
scroll to position [298, 0]
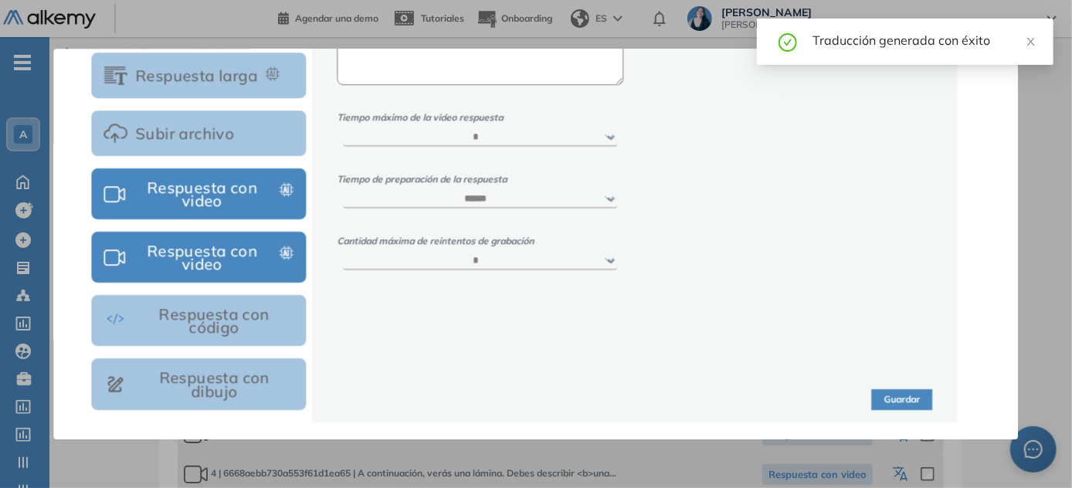
click at [537, 403] on button "Guardar" at bounding box center [902, 399] width 61 height 21
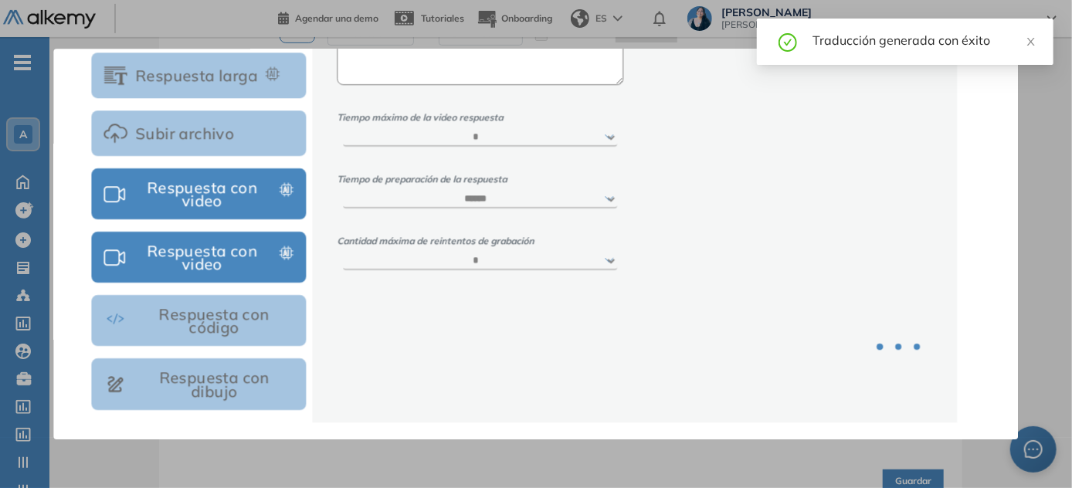
scroll to position [276, 0]
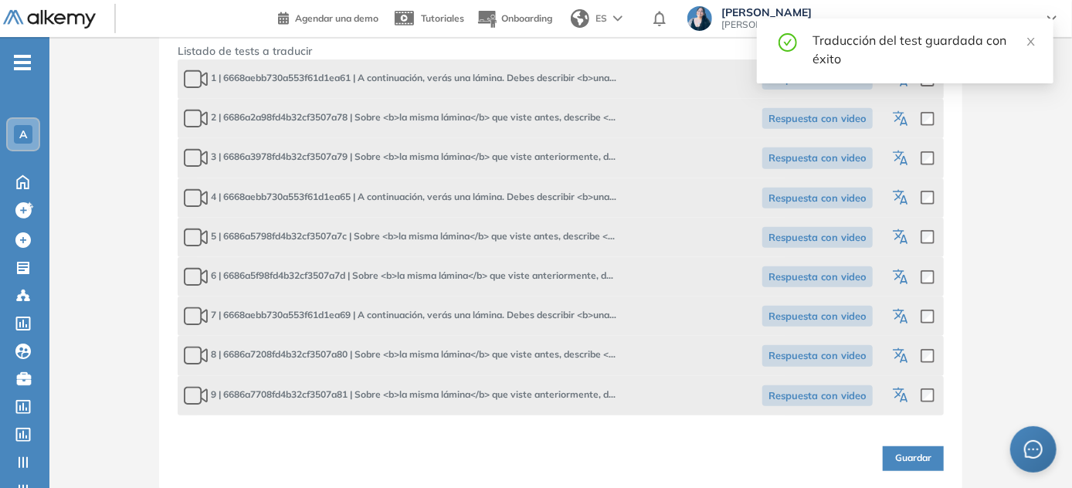
click at [537, 357] on icon "button" at bounding box center [902, 356] width 19 height 19
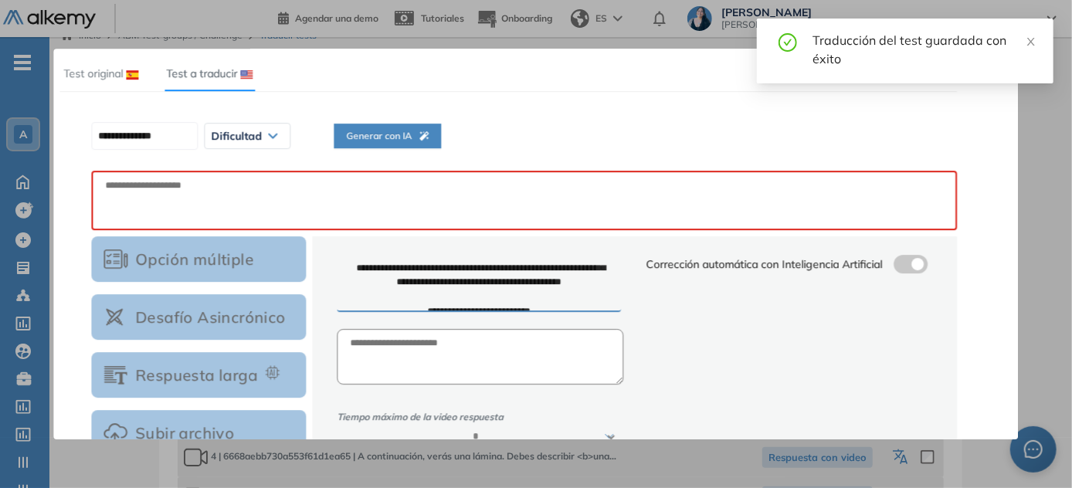
scroll to position [0, 0]
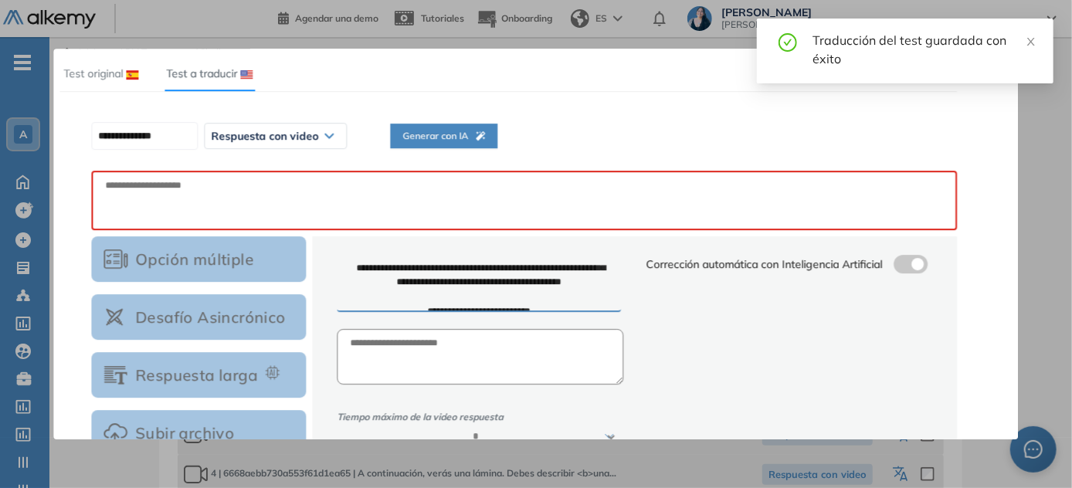
click at [385, 139] on div "**********" at bounding box center [524, 136] width 878 height 39
click at [446, 136] on span "Generar con IA" at bounding box center [443, 136] width 83 height 15
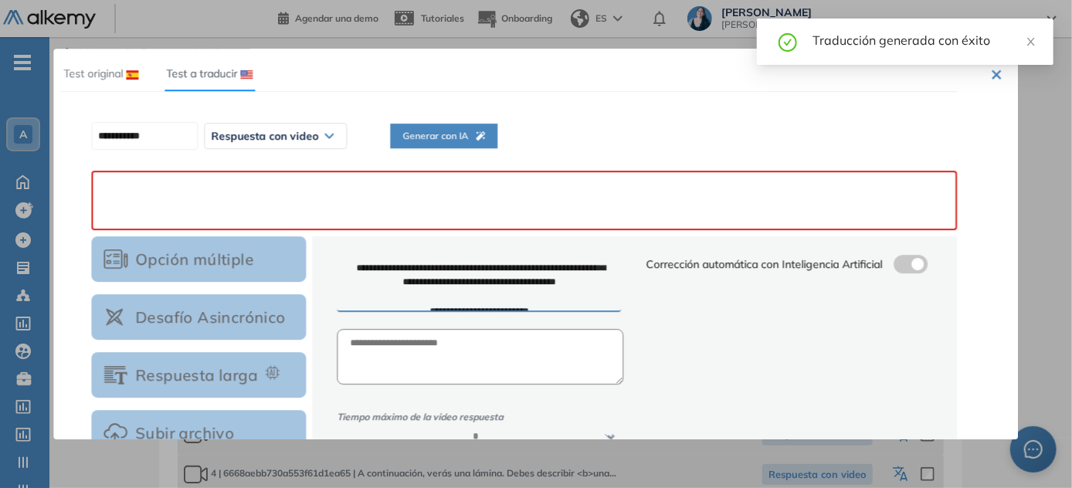
paste textarea "**********"
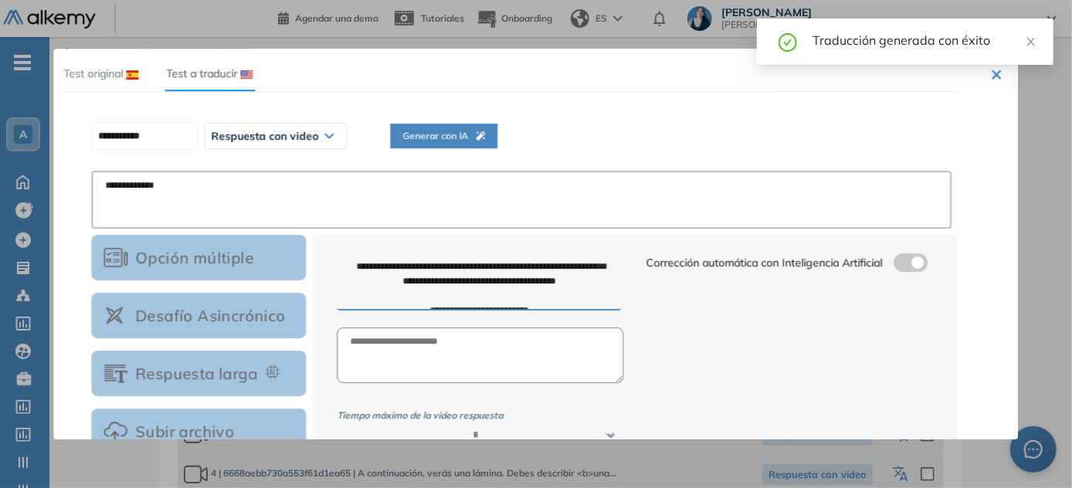
scroll to position [298, 0]
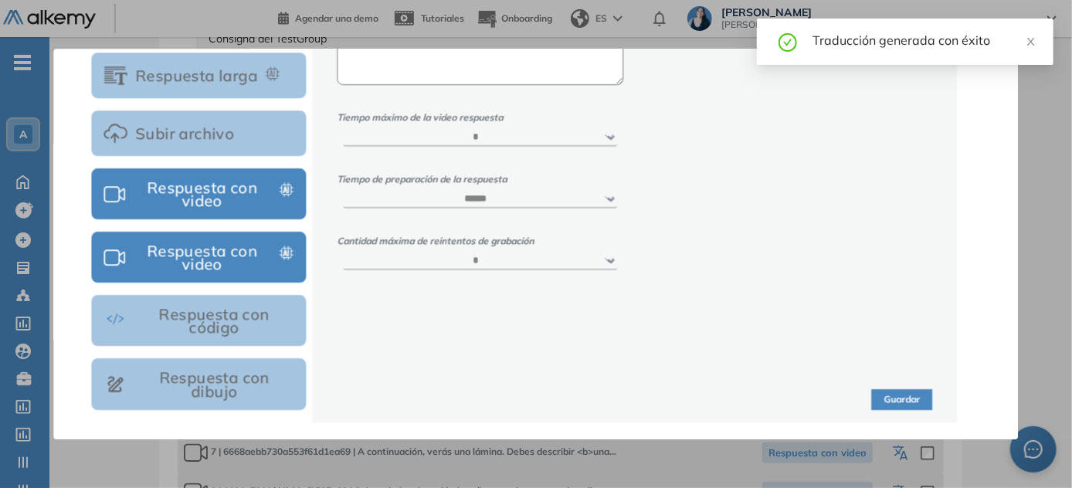
click at [537, 400] on button "Guardar" at bounding box center [902, 399] width 61 height 21
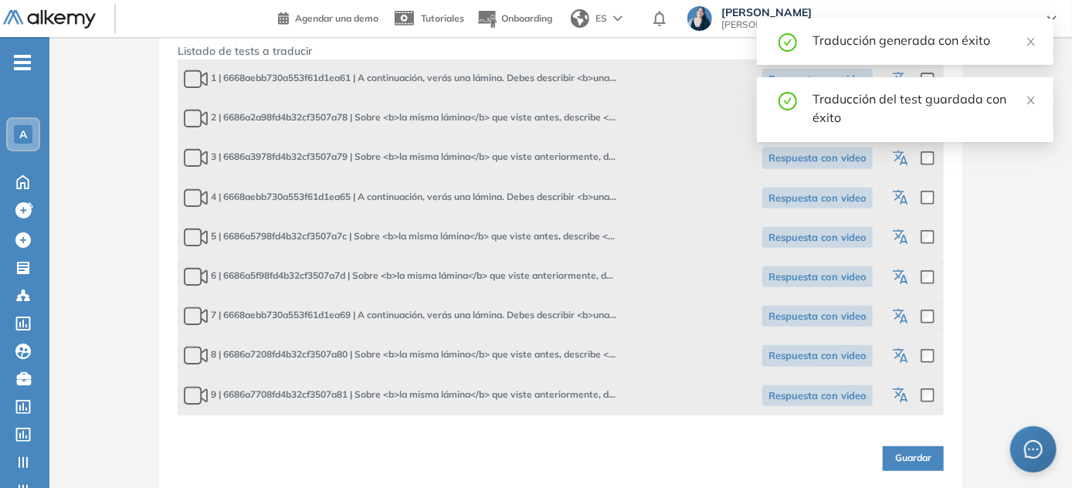
click at [537, 392] on icon "button" at bounding box center [902, 396] width 19 height 19
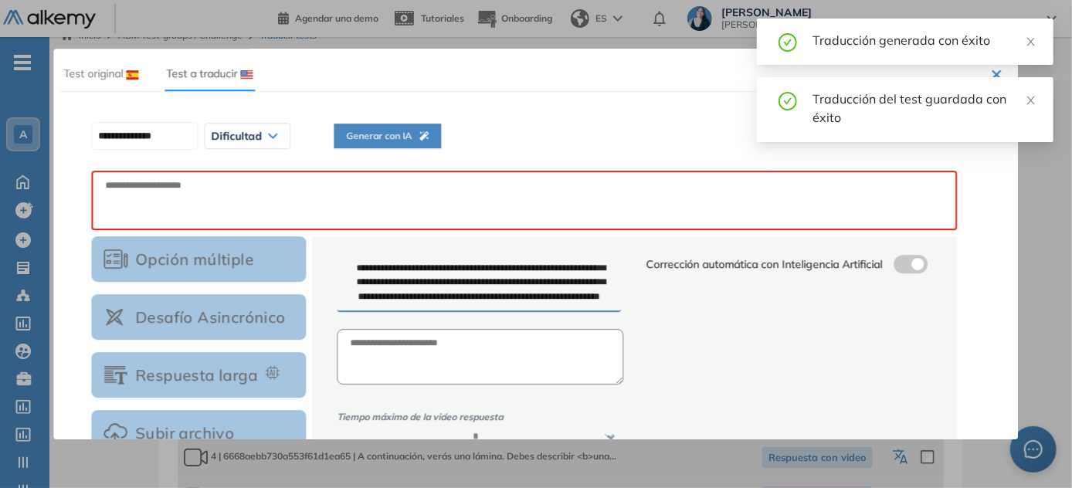
scroll to position [0, 0]
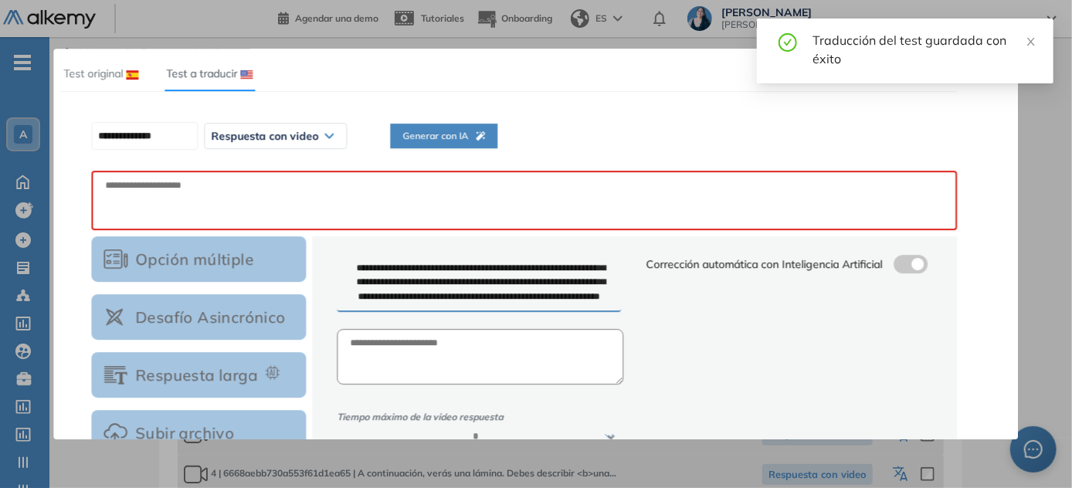
click at [422, 140] on span "Generar con IA" at bounding box center [443, 136] width 83 height 15
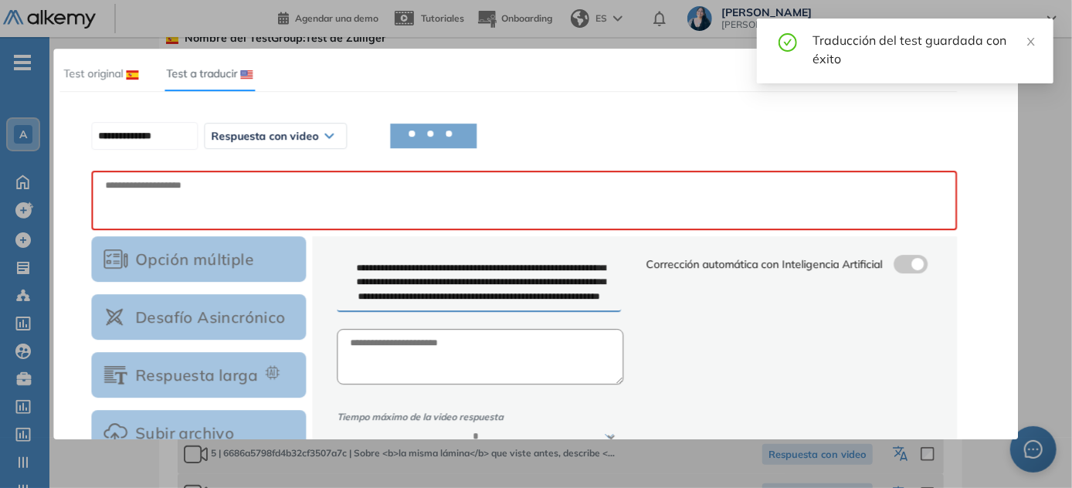
scroll to position [276, 0]
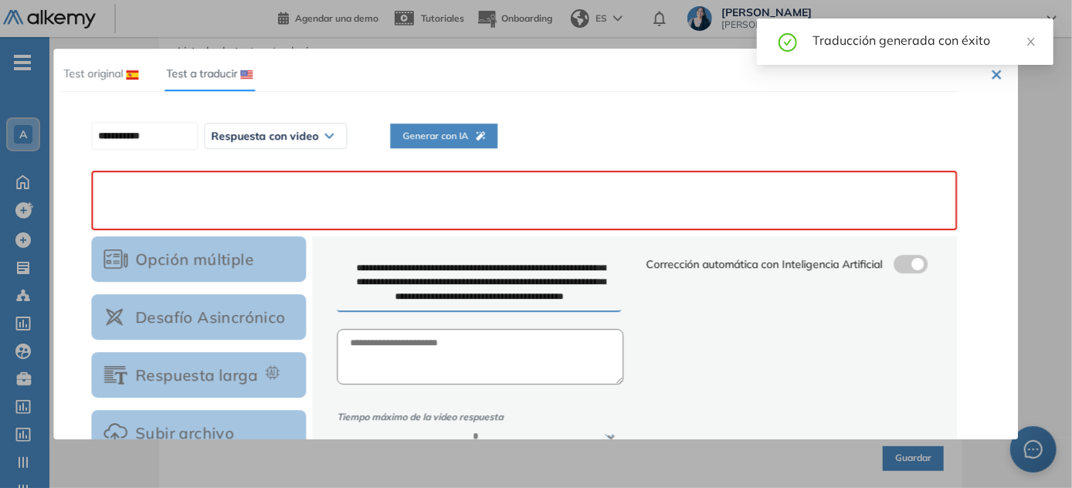
paste textarea "**********"
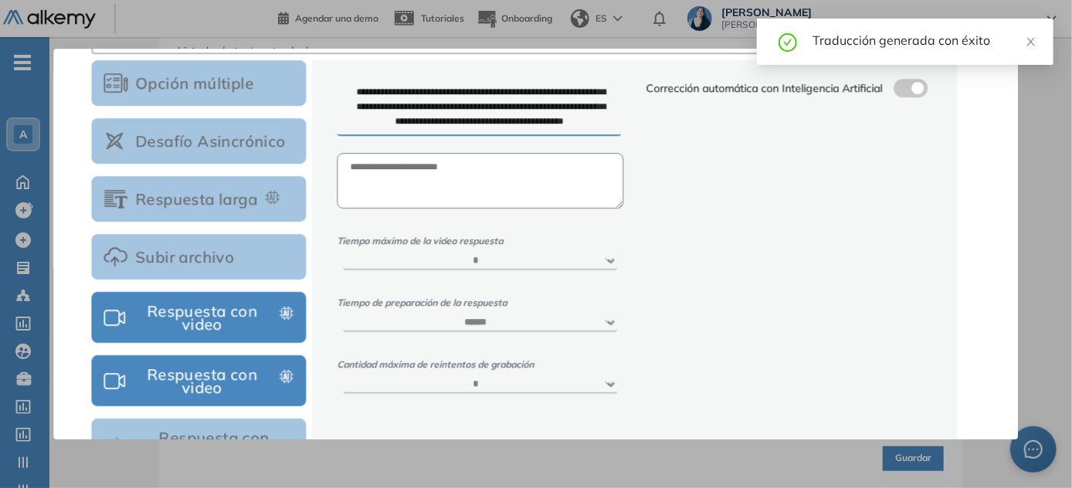
scroll to position [298, 0]
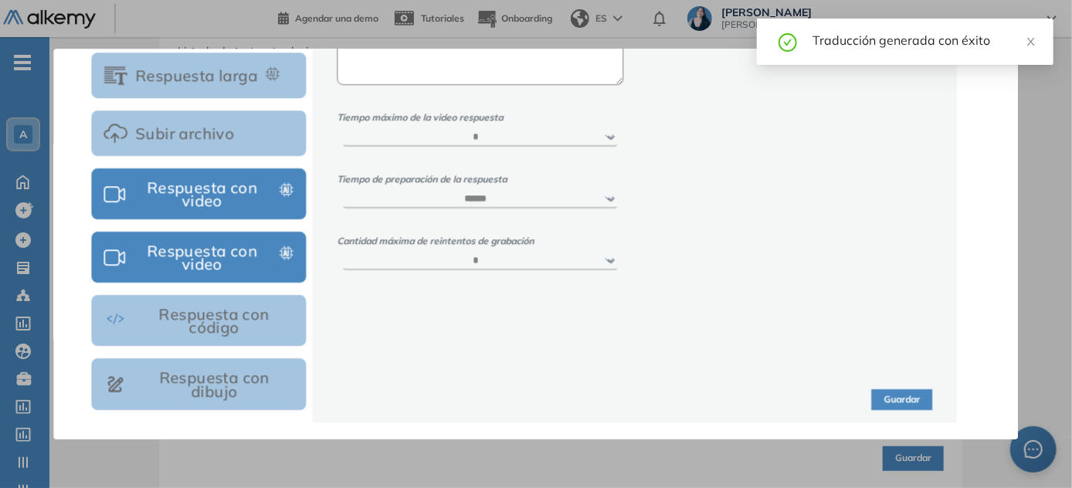
click at [537, 401] on button "Guardar" at bounding box center [902, 399] width 61 height 21
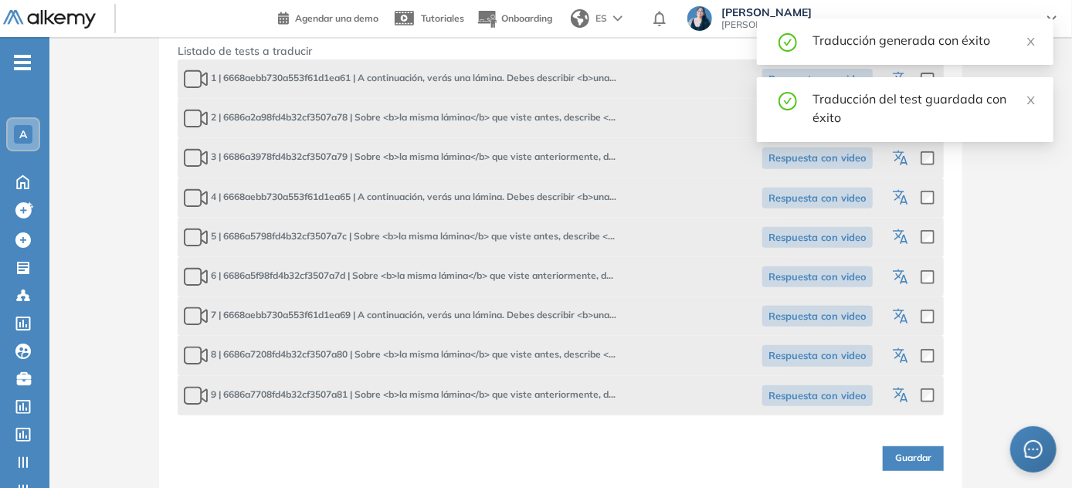
click at [537, 455] on span "Guardar" at bounding box center [913, 458] width 36 height 15
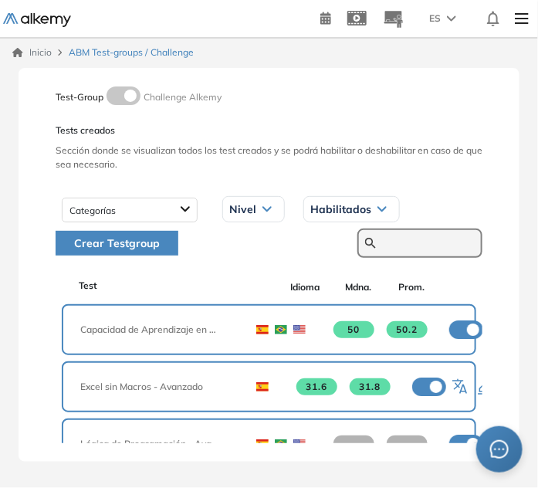
click at [409, 238] on input "text" at bounding box center [428, 243] width 93 height 14
paste input "**********"
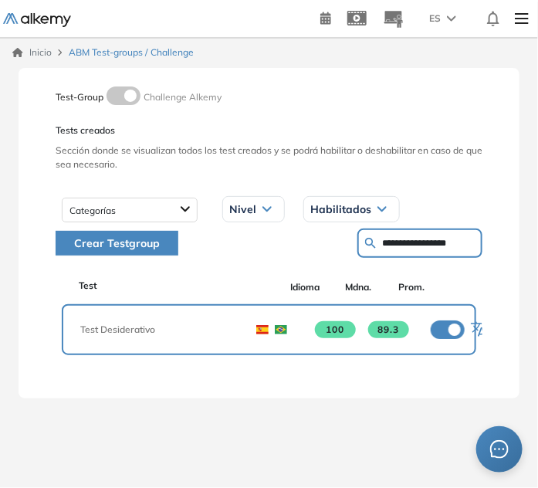
click at [473, 321] on icon "button" at bounding box center [480, 330] width 19 height 19
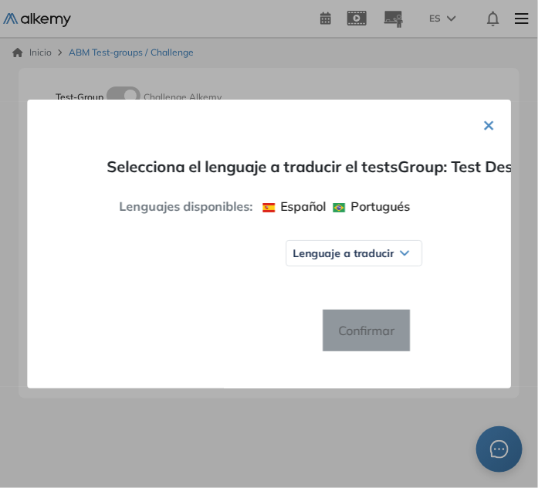
click at [368, 241] on div "Lenguaje a traducir" at bounding box center [353, 253] width 135 height 25
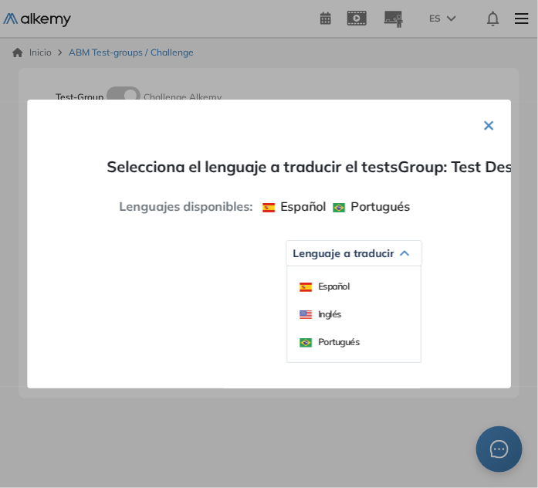
click at [320, 314] on span "Inglés" at bounding box center [321, 314] width 42 height 12
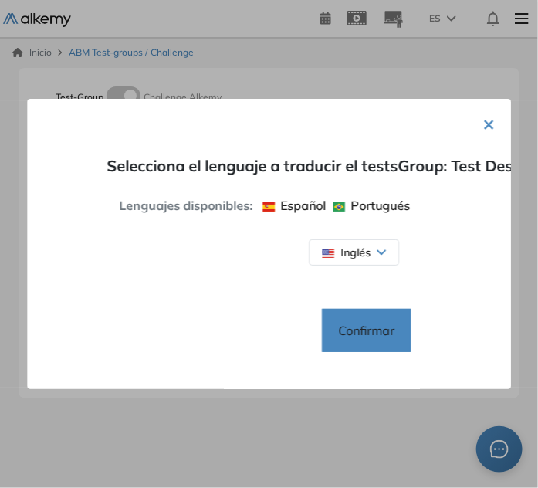
click at [352, 330] on span "Confirmar" at bounding box center [366, 330] width 81 height 25
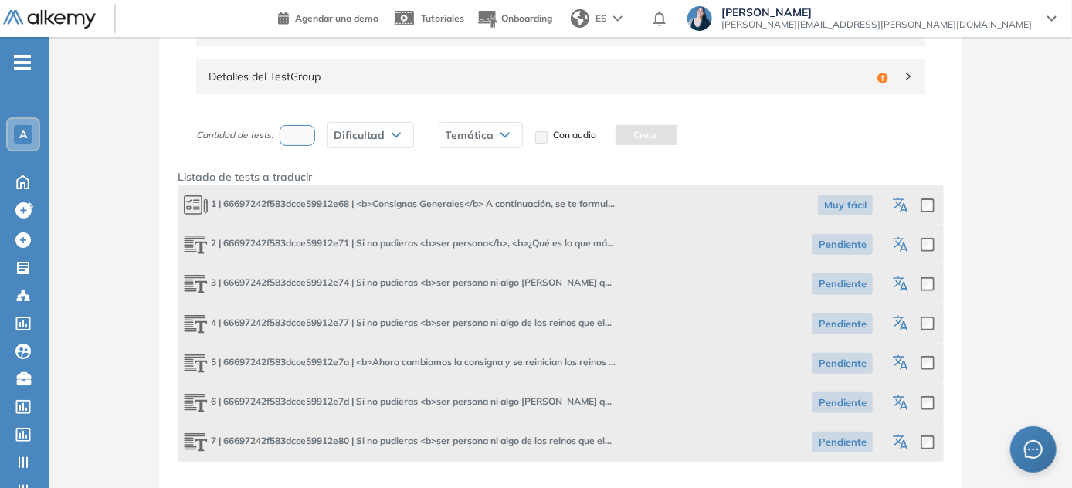
scroll to position [57, 0]
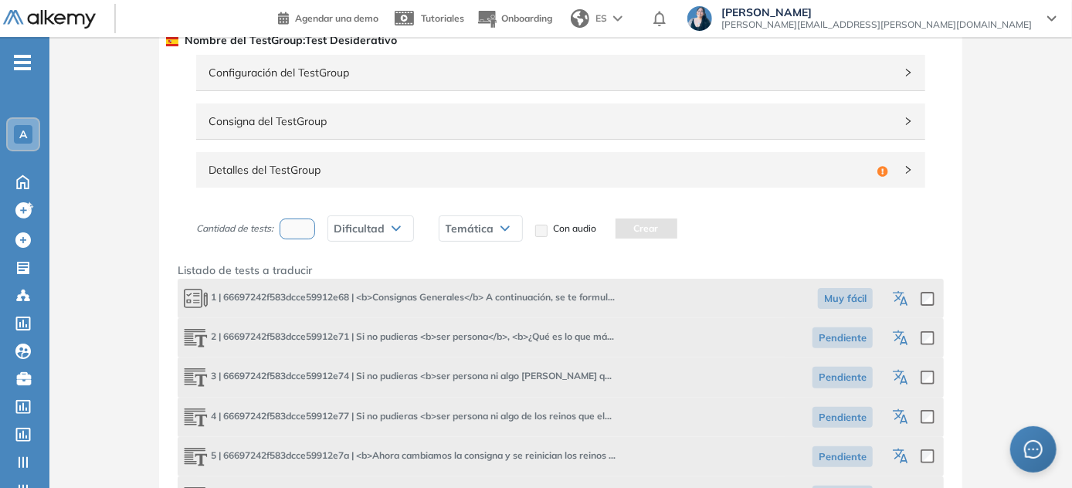
click at [326, 166] on span "Detalles del TestGroup" at bounding box center [539, 169] width 662 height 17
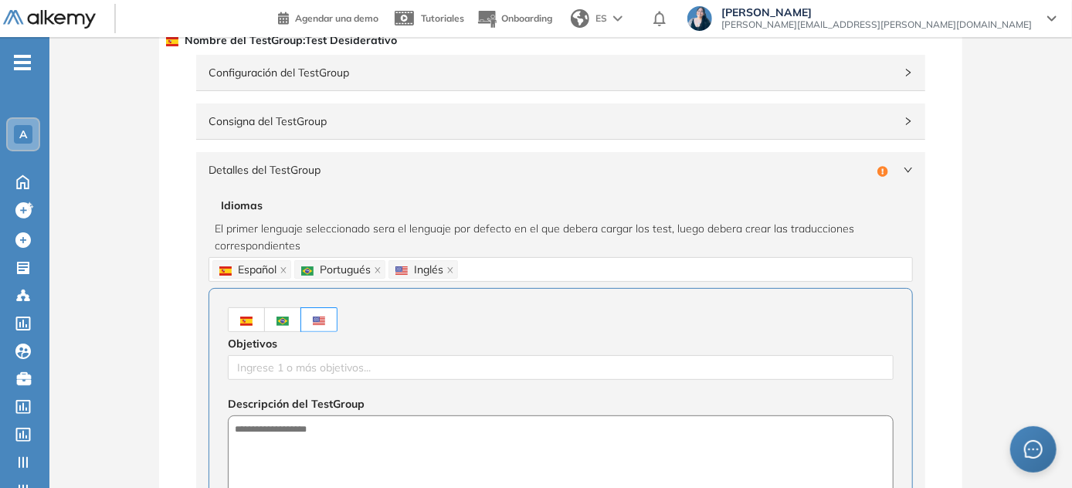
click at [267, 125] on span "Consigna del TestGroup" at bounding box center [551, 121] width 686 height 17
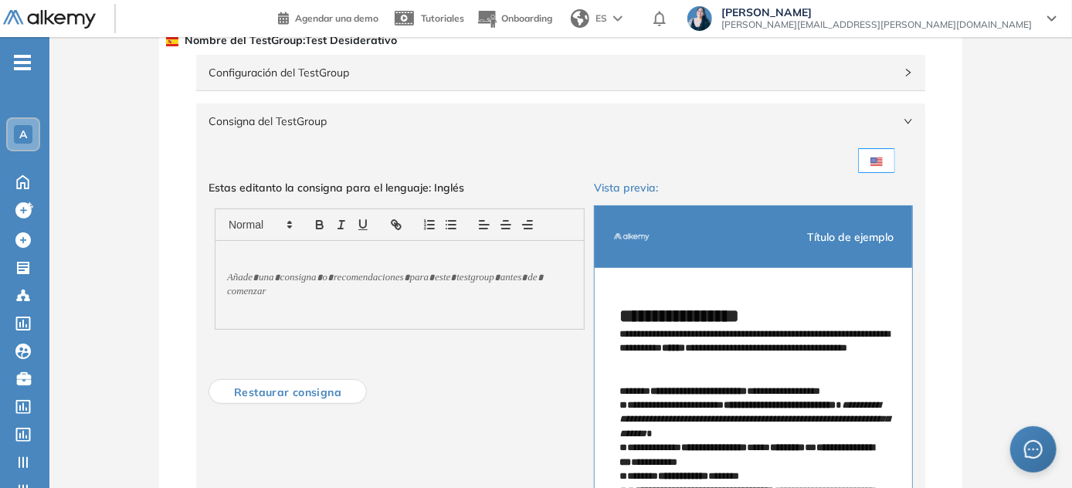
click at [303, 130] on div "Consigna del TestGroup Incompleto" at bounding box center [560, 121] width 729 height 36
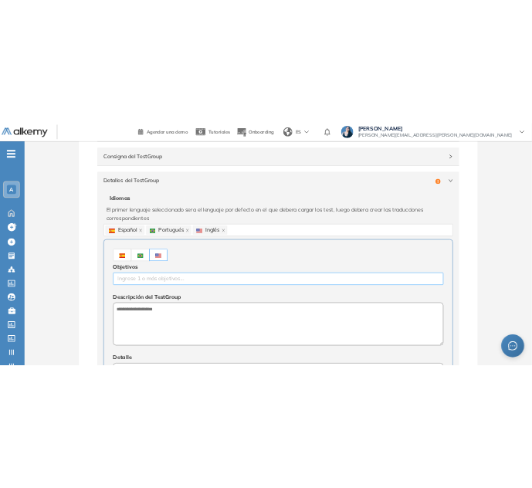
scroll to position [198, 0]
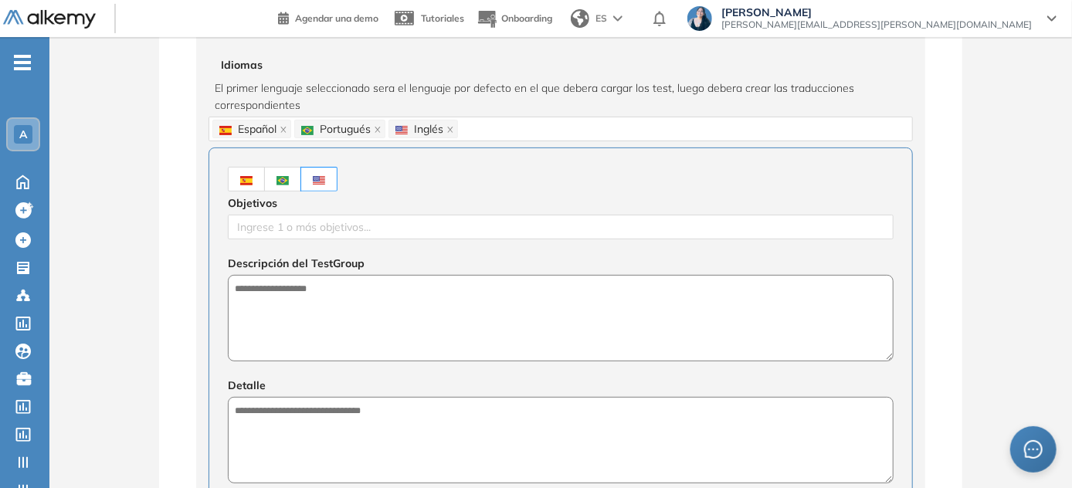
click at [237, 182] on label at bounding box center [246, 179] width 37 height 25
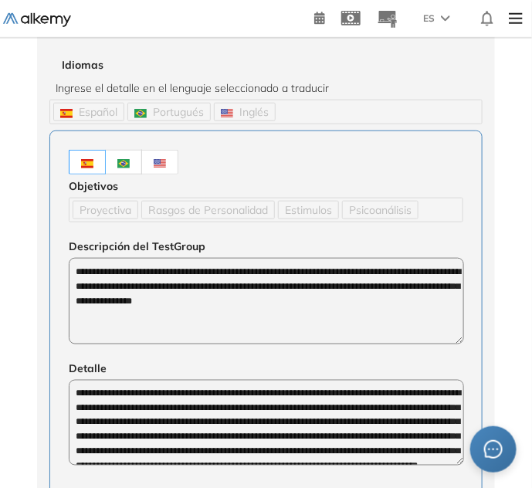
click at [178, 162] on div at bounding box center [266, 162] width 395 height 25
click at [162, 160] on img at bounding box center [160, 163] width 12 height 9
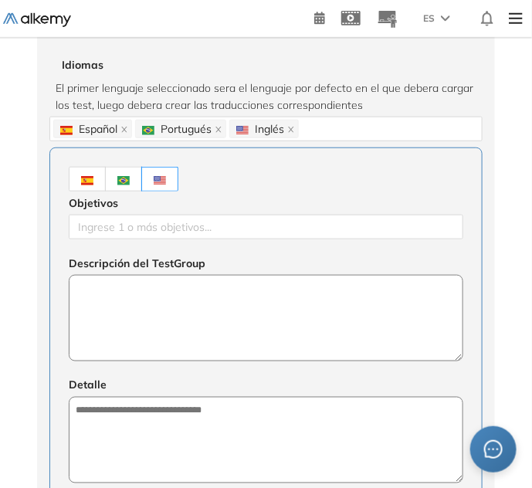
click at [222, 345] on textarea at bounding box center [266, 318] width 395 height 86
paste textarea "**********"
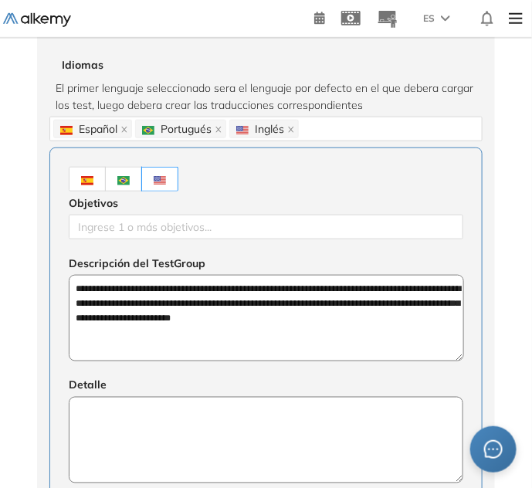
click at [111, 453] on textarea at bounding box center [266, 440] width 395 height 86
paste textarea "**********"
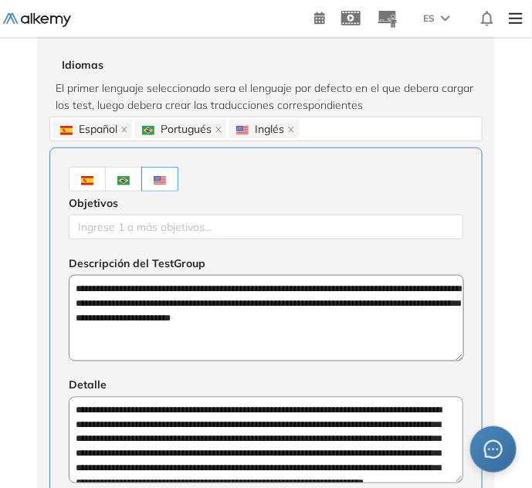
scroll to position [22, 0]
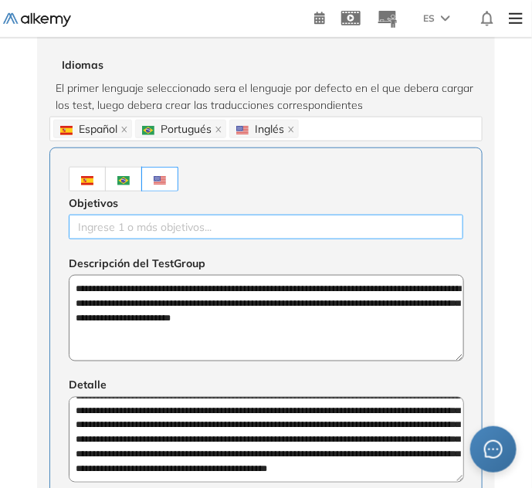
click at [116, 223] on div at bounding box center [266, 227] width 387 height 19
paste input "**********"
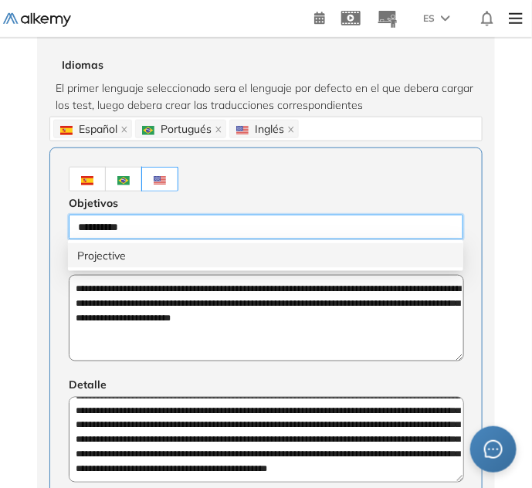
click at [110, 255] on div "Projective" at bounding box center [265, 255] width 377 height 17
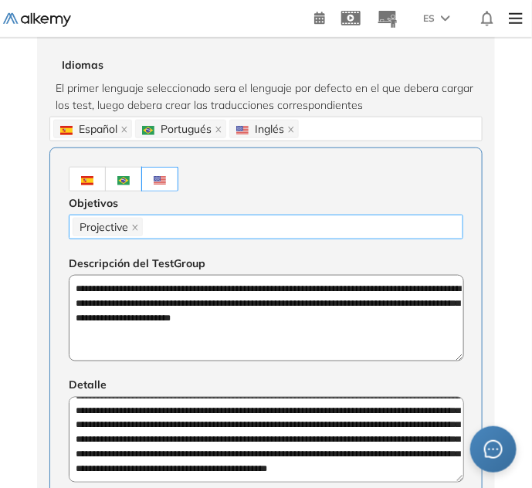
click at [243, 235] on div "Projective" at bounding box center [266, 227] width 387 height 22
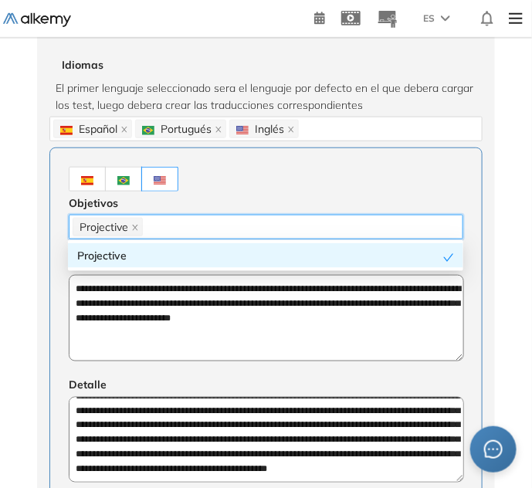
paste input "**********"
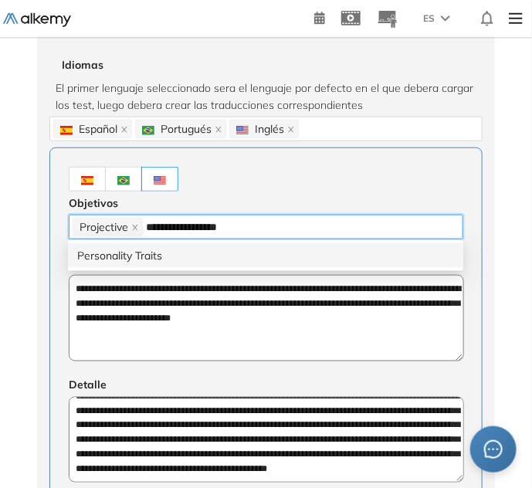
click at [218, 254] on div "Personality Traits" at bounding box center [265, 255] width 377 height 17
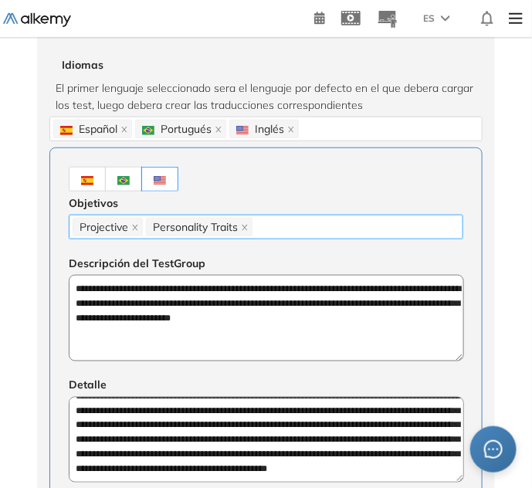
click at [358, 232] on div "Projective Personality Traits" at bounding box center [266, 227] width 387 height 22
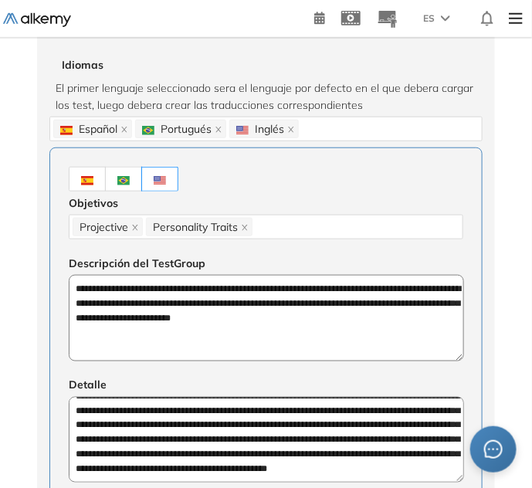
paste input "*******"
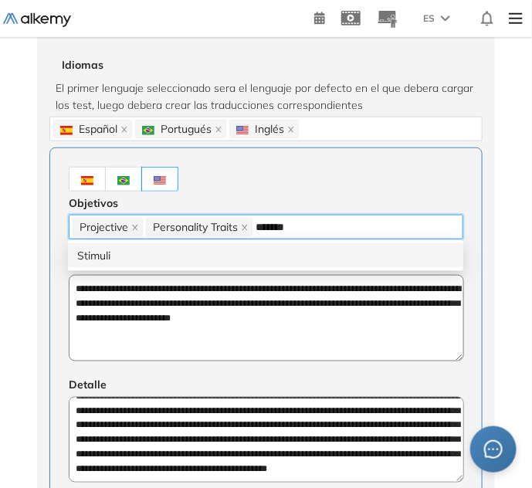
click at [257, 253] on div "Stimuli" at bounding box center [265, 255] width 377 height 17
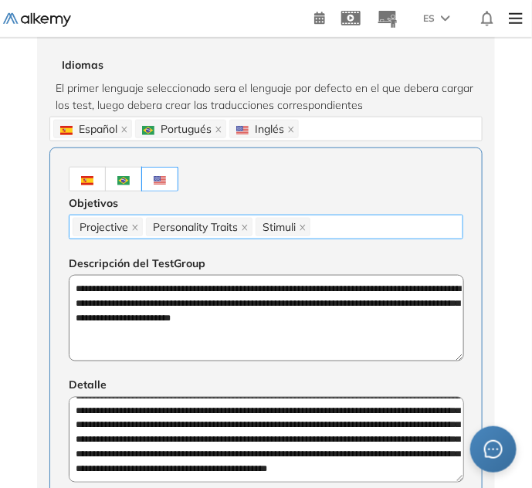
click at [433, 222] on div "Projective Personality Traits Stimuli" at bounding box center [266, 227] width 387 height 22
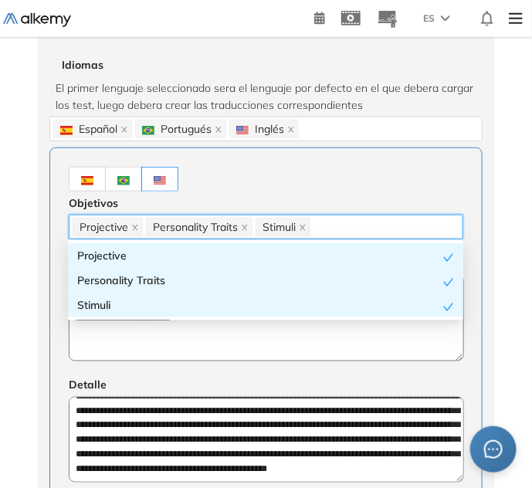
paste input "**********"
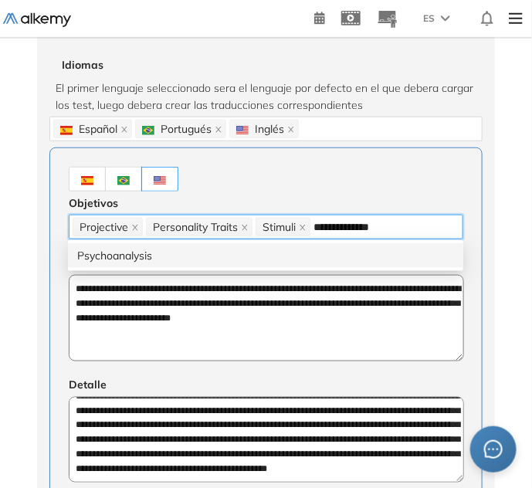
click at [206, 261] on div "Psychoanalysis" at bounding box center [265, 255] width 377 height 17
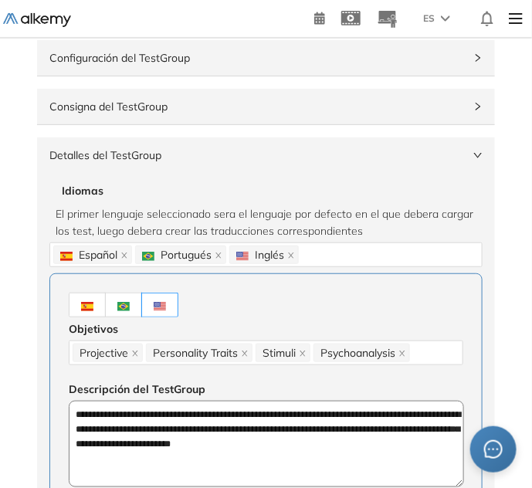
scroll to position [0, 0]
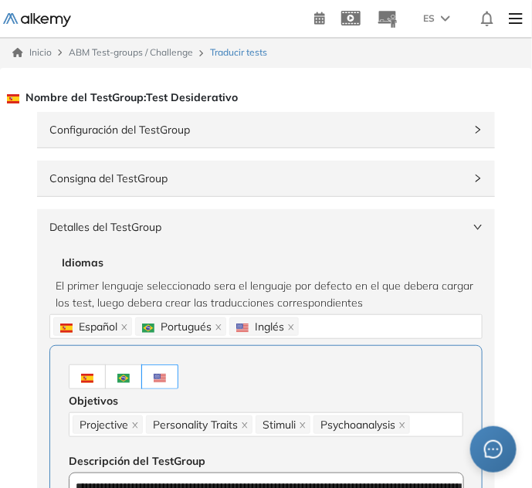
click at [127, 230] on span "Detalles del TestGroup" at bounding box center [256, 227] width 415 height 17
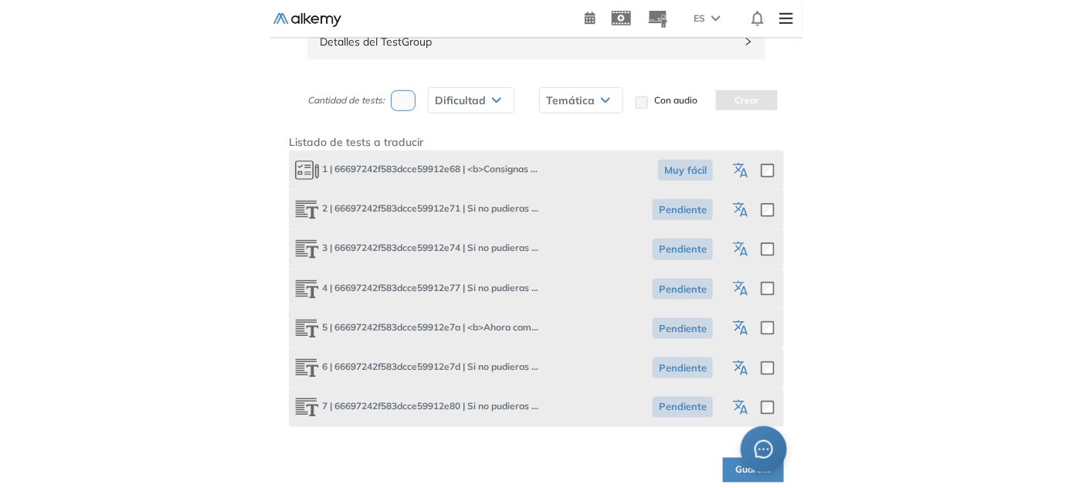
scroll to position [198, 0]
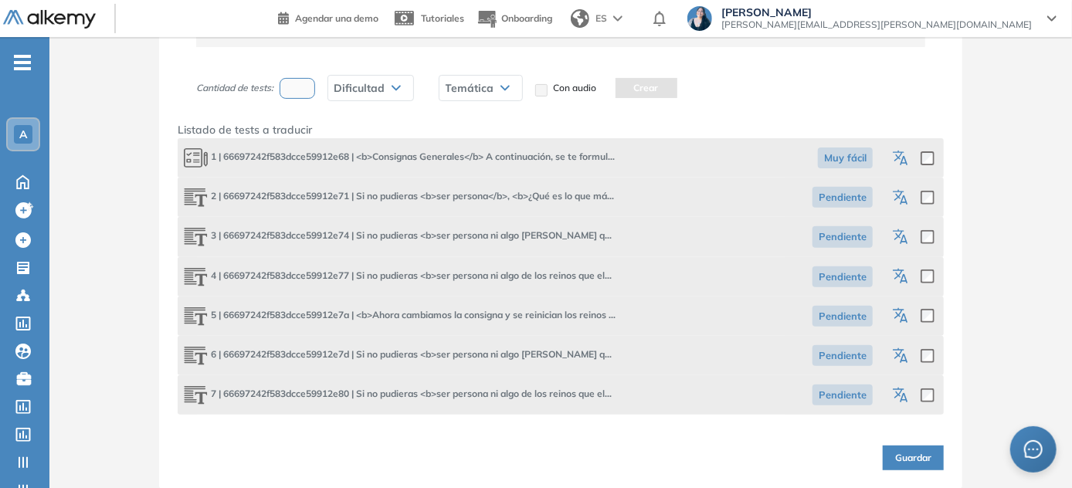
click at [537, 161] on icon "button" at bounding box center [903, 160] width 8 height 9
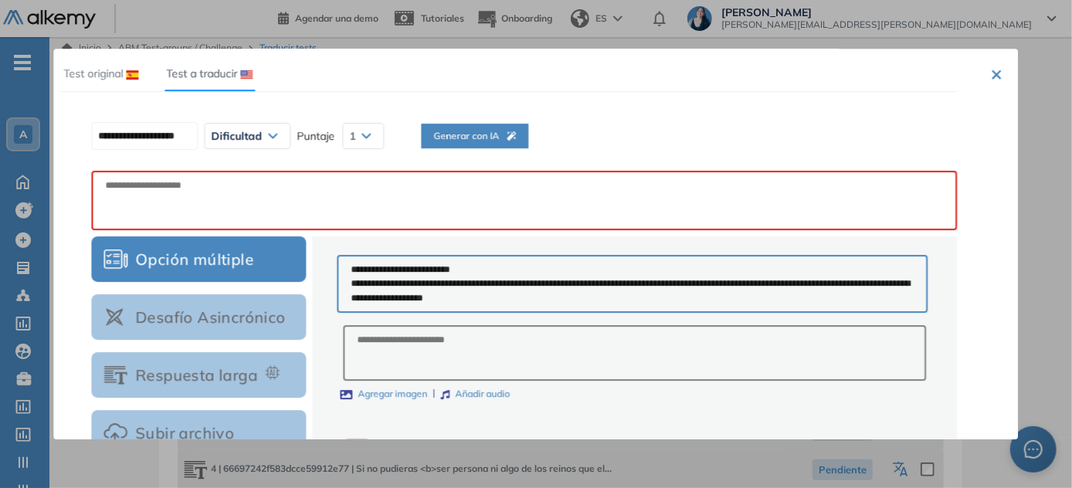
scroll to position [0, 0]
click at [491, 131] on span "Generar con IA" at bounding box center [470, 136] width 83 height 15
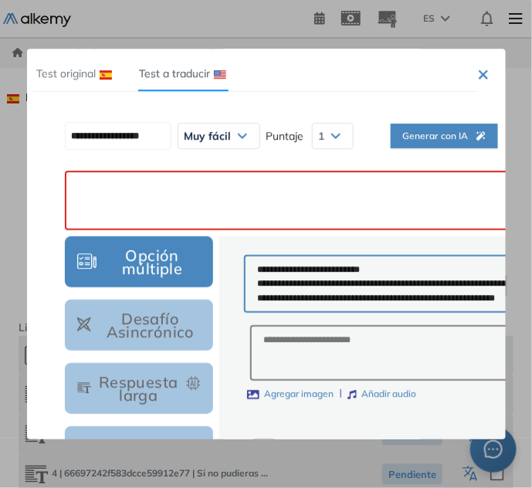
click at [199, 178] on textarea at bounding box center [360, 200] width 593 height 59
paste textarea "**********"
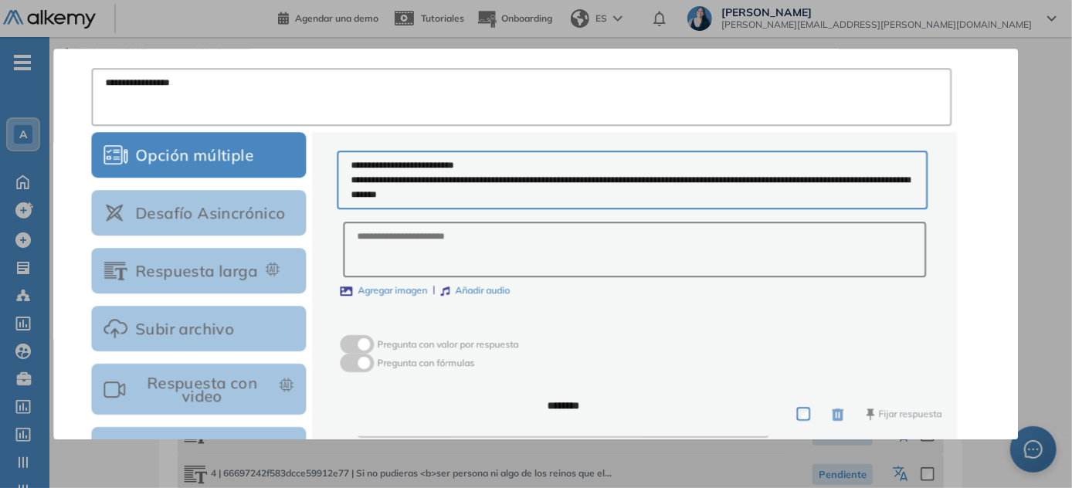
scroll to position [298, 0]
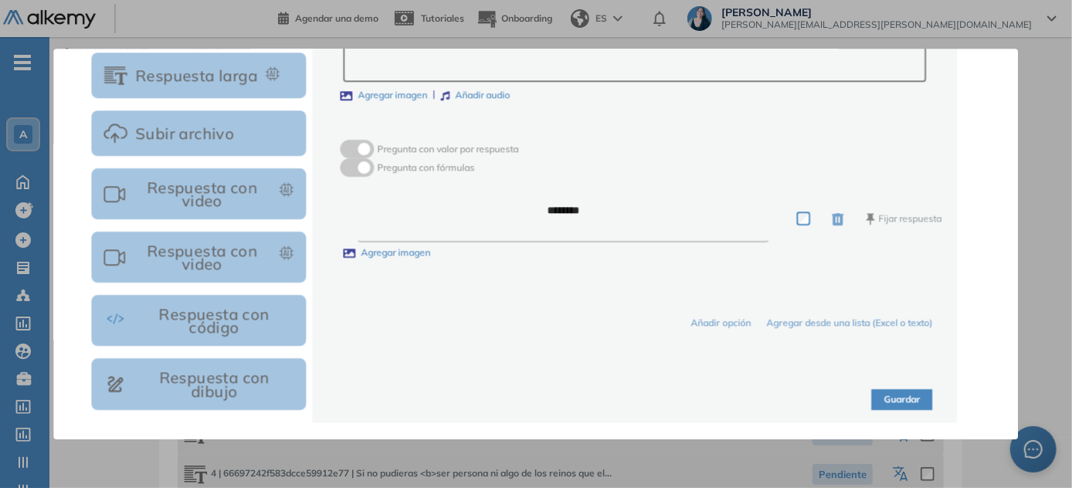
click at [537, 397] on button "Guardar" at bounding box center [902, 399] width 61 height 21
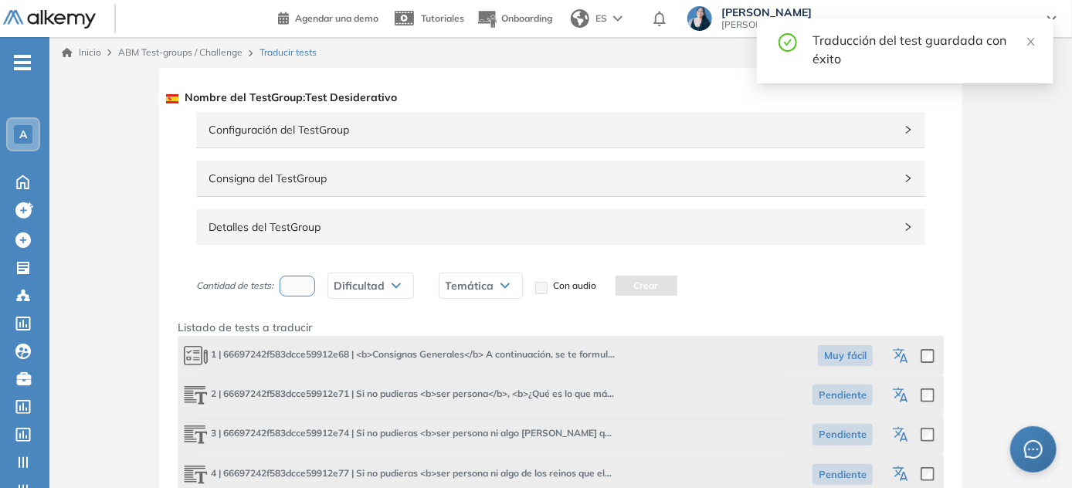
click at [537, 392] on icon "button" at bounding box center [899, 393] width 12 height 11
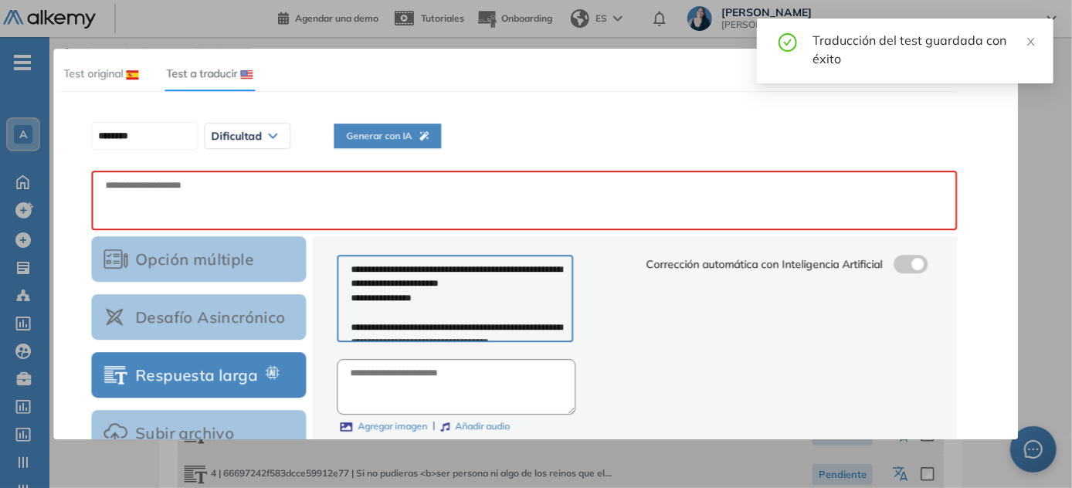
click at [397, 122] on div "******** Dificultad Muy fácil Fácil Intermedia Difícil Muy difícil Avanzado Tex…" at bounding box center [524, 136] width 878 height 39
click at [404, 139] on span "Generar con IA" at bounding box center [387, 136] width 83 height 15
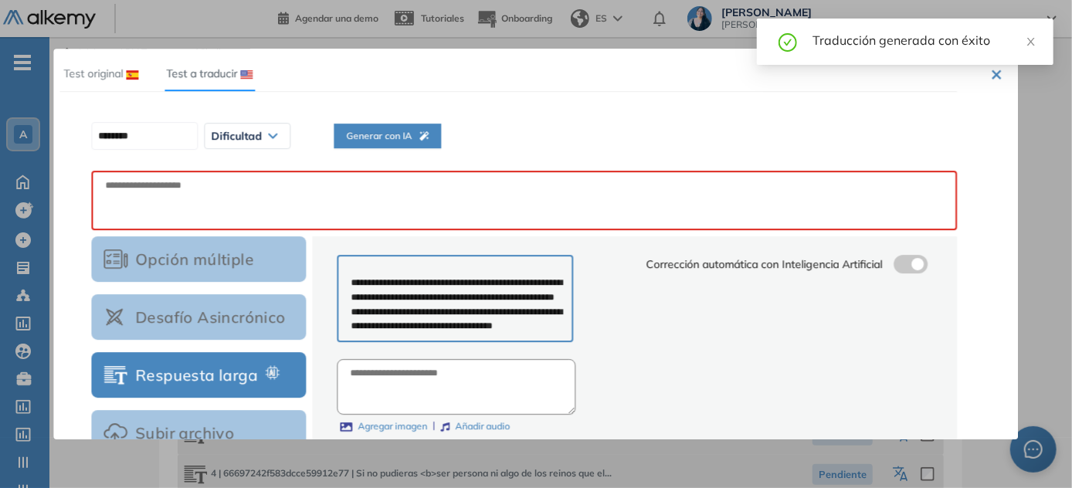
scroll to position [72, 0]
paste textarea "**********"
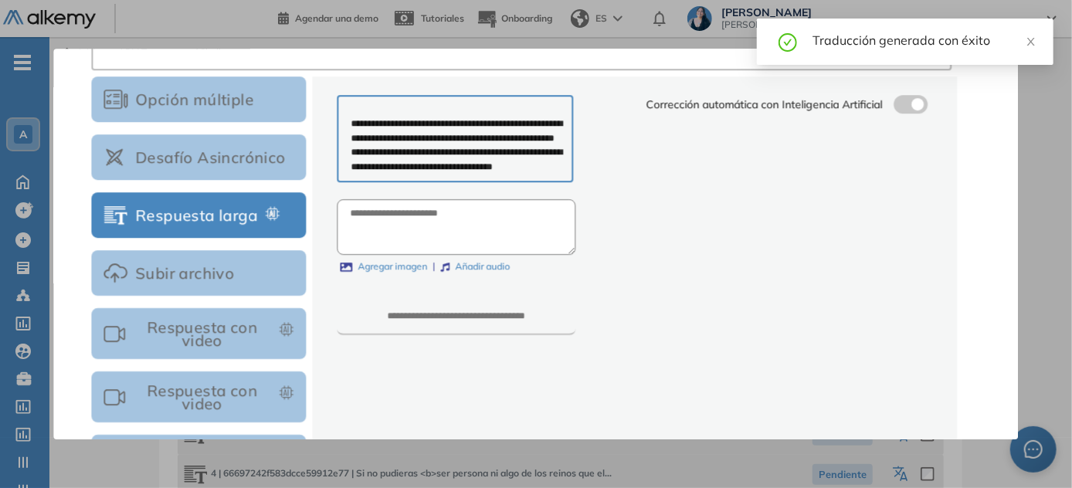
scroll to position [298, 0]
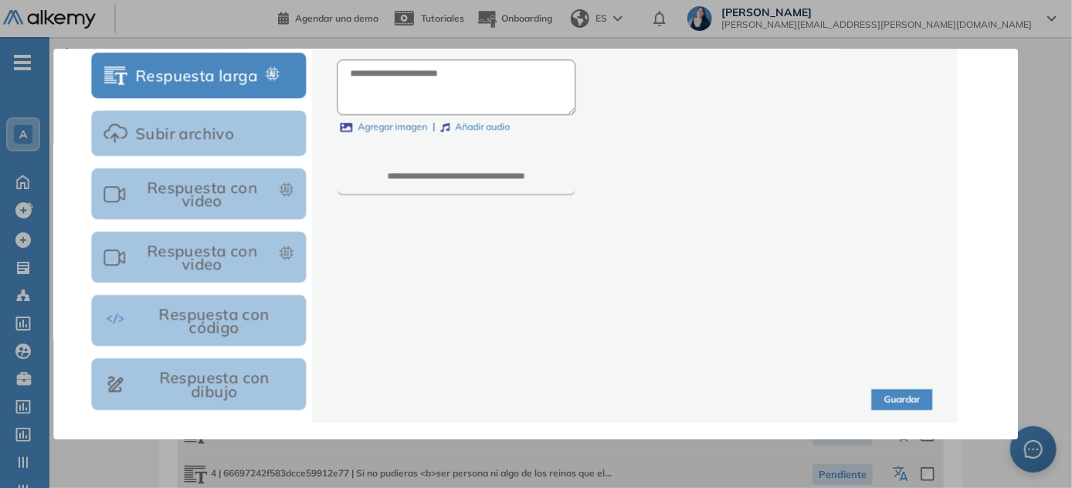
click at [537, 395] on button "Guardar" at bounding box center [902, 399] width 61 height 21
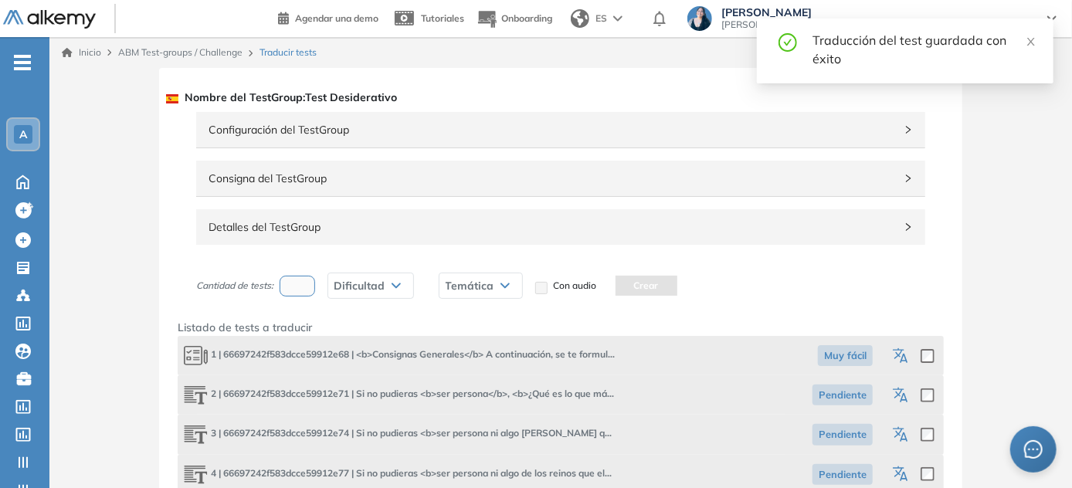
click at [537, 433] on icon "button" at bounding box center [902, 435] width 19 height 19
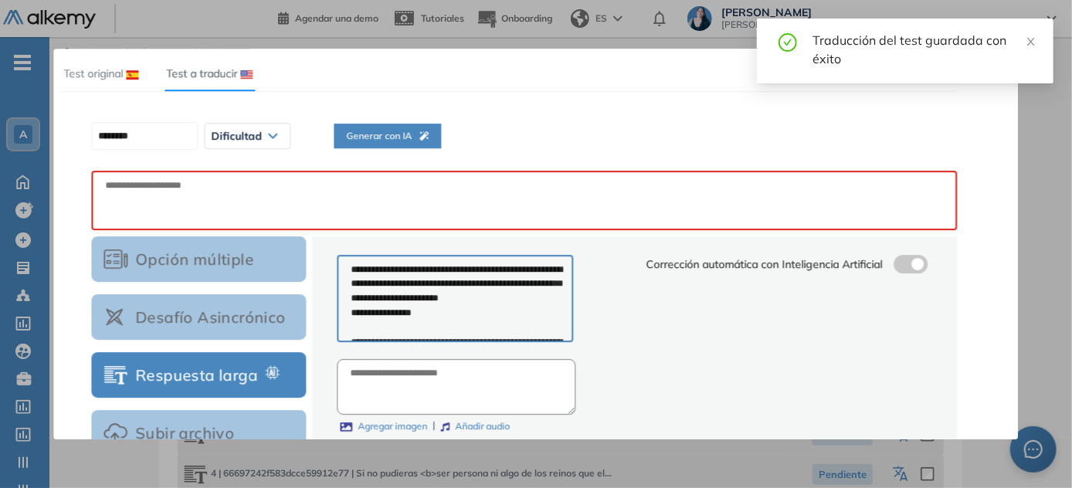
click at [398, 124] on button "Generar con IA" at bounding box center [387, 136] width 107 height 25
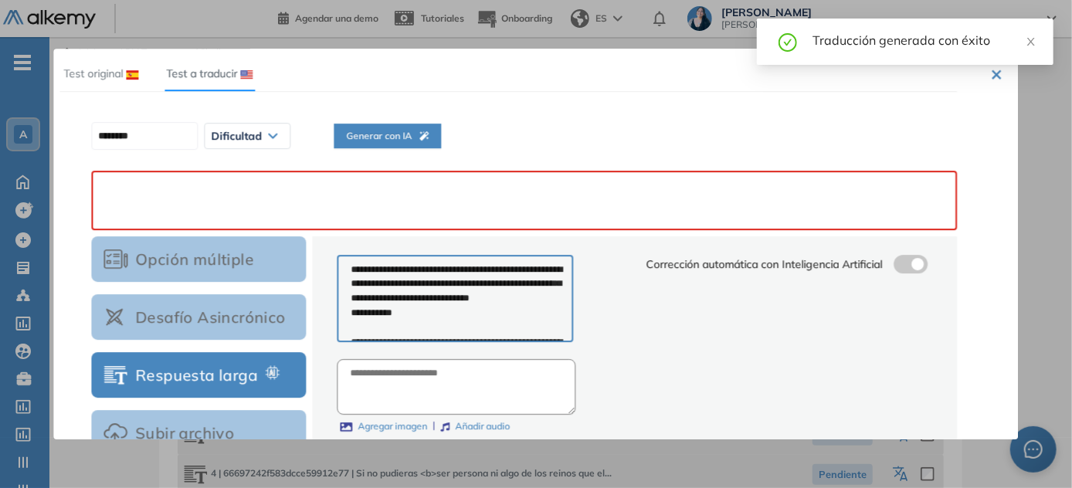
paste textarea "**********"
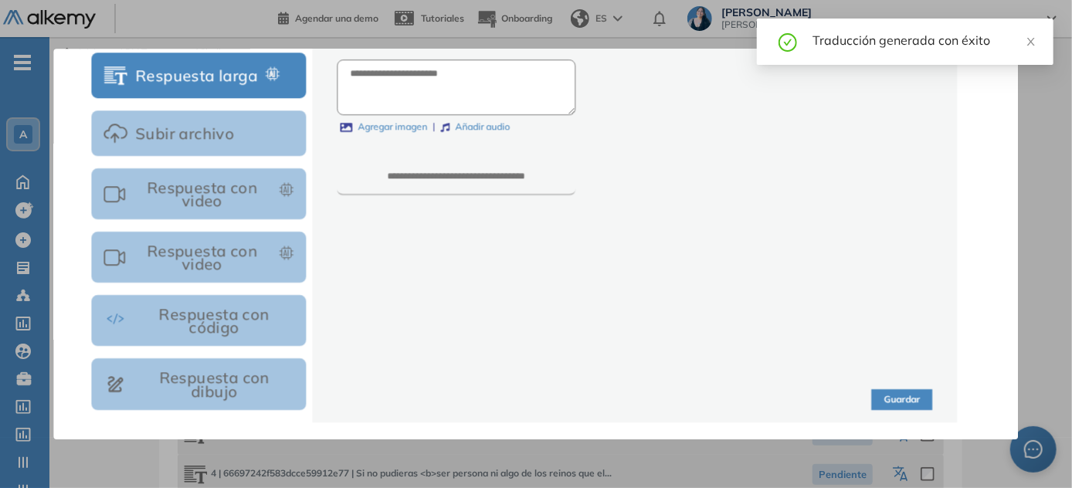
click at [537, 401] on button "Guardar" at bounding box center [902, 399] width 61 height 21
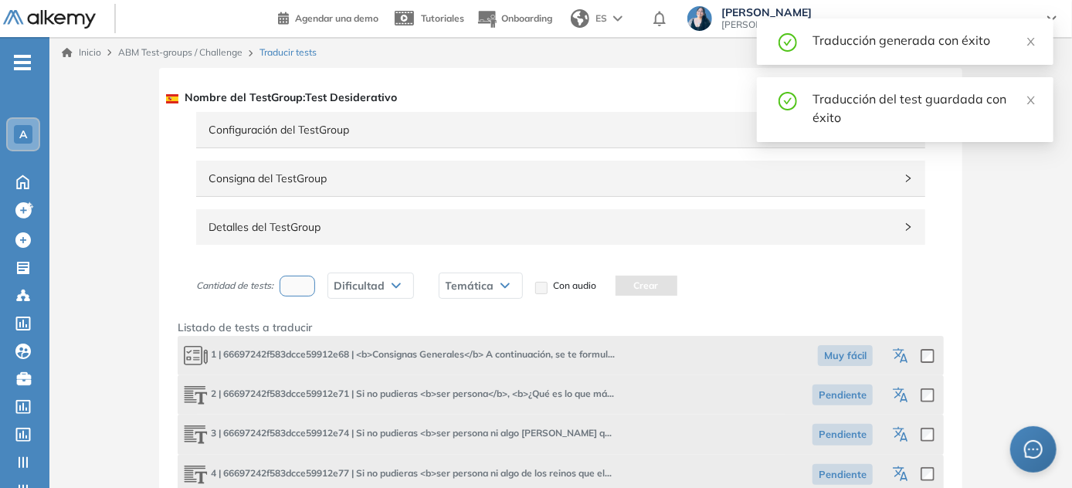
click at [537, 471] on icon "button" at bounding box center [902, 475] width 19 height 19
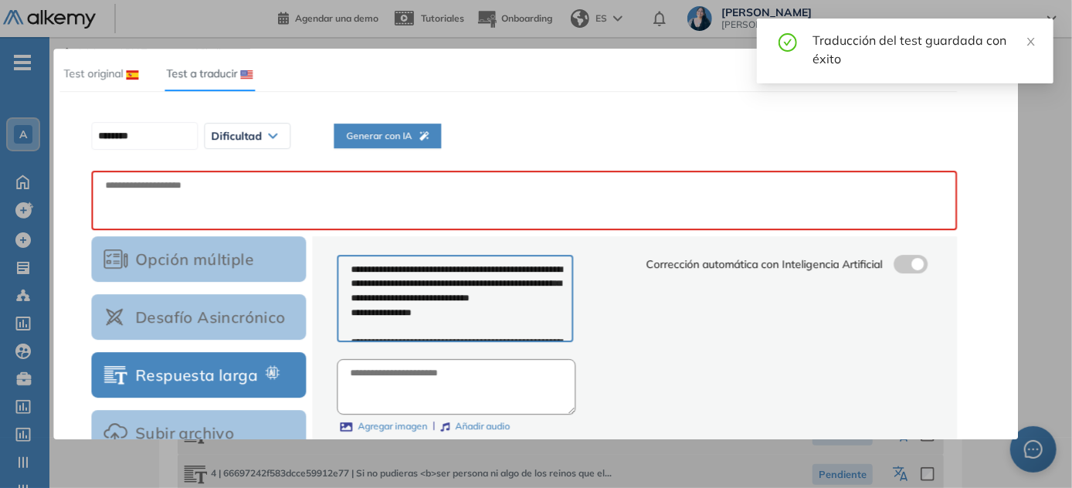
click at [422, 129] on span "Generar con IA" at bounding box center [387, 136] width 83 height 15
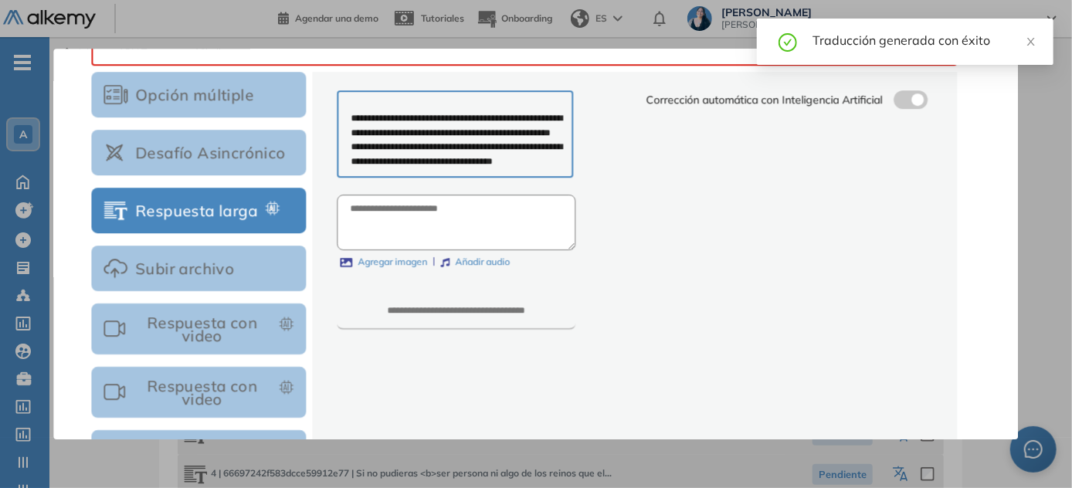
scroll to position [18, 0]
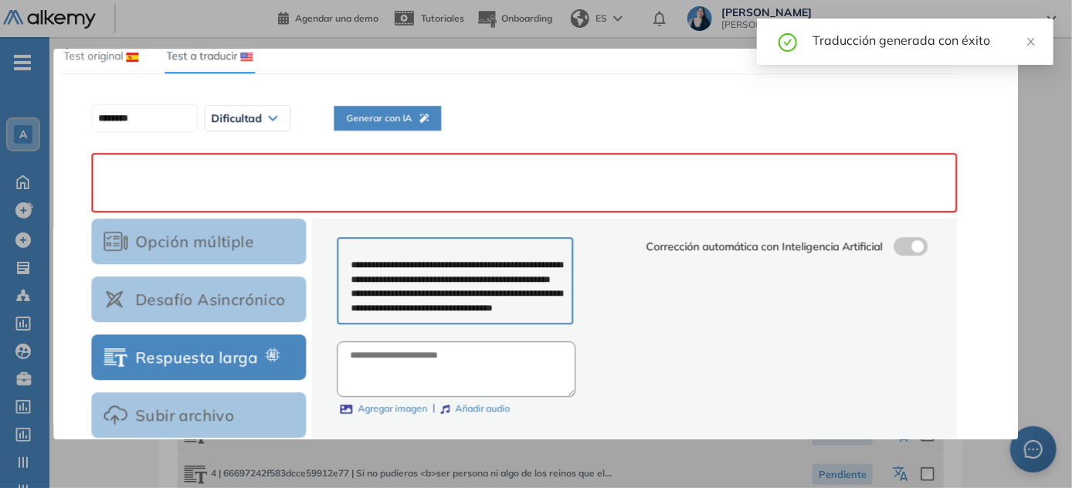
paste textarea "**********"
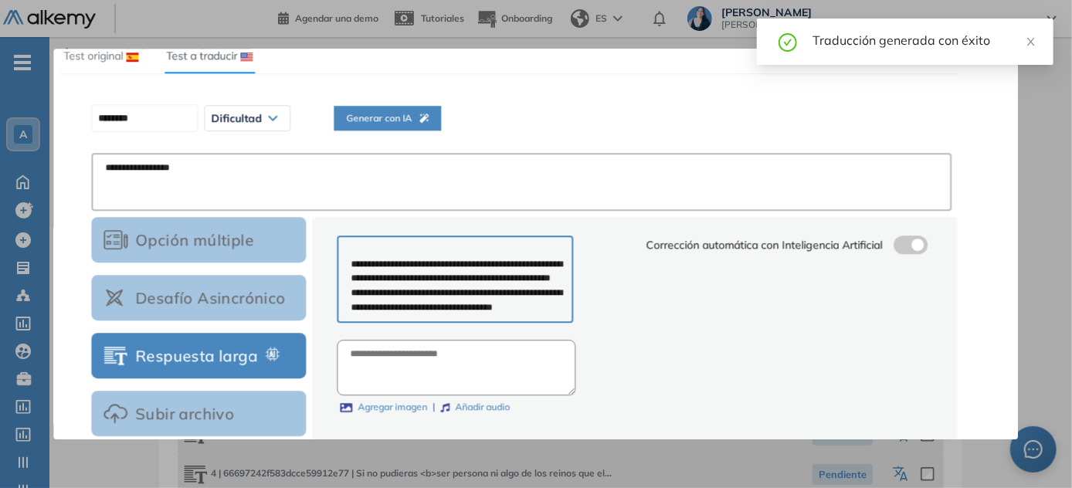
scroll to position [298, 0]
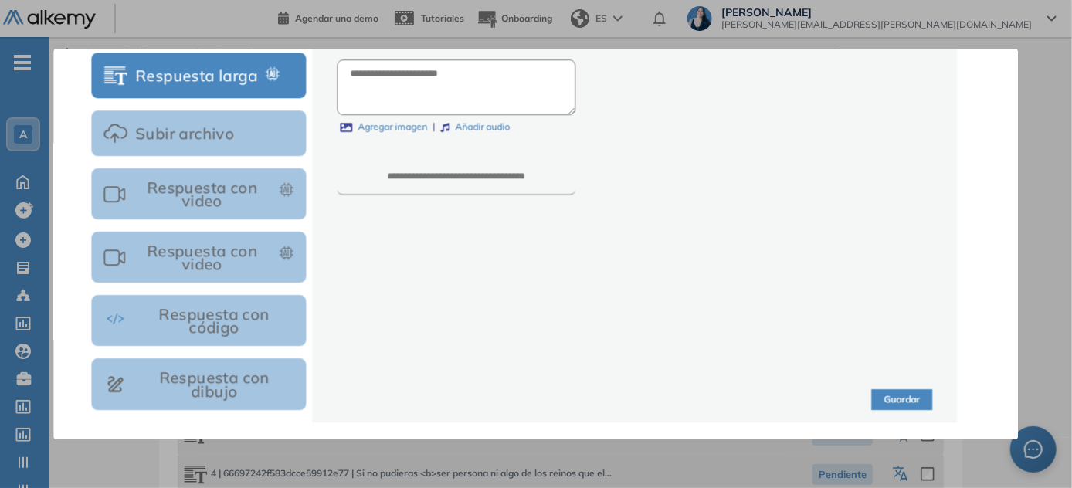
click at [537, 403] on button "Guardar" at bounding box center [902, 399] width 61 height 21
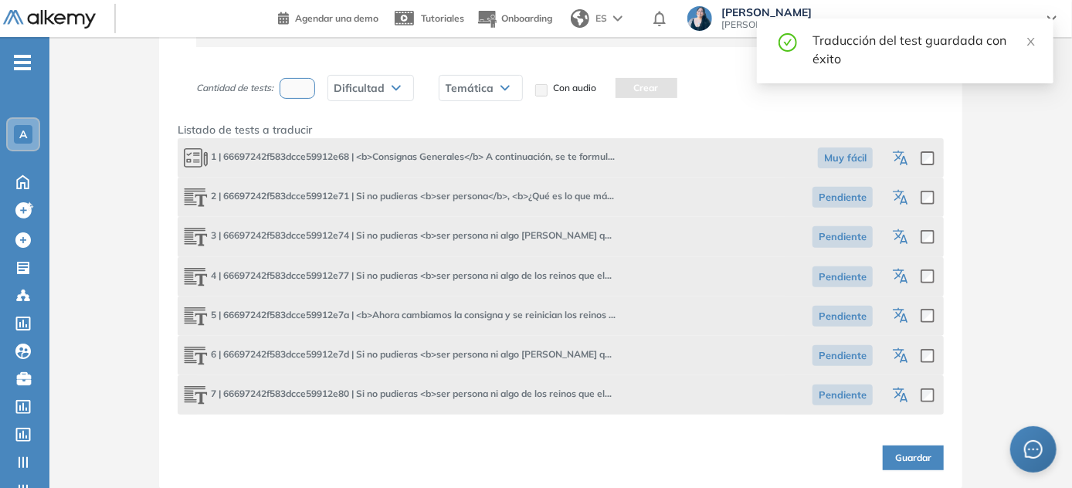
click at [537, 317] on icon "button" at bounding box center [902, 316] width 19 height 19
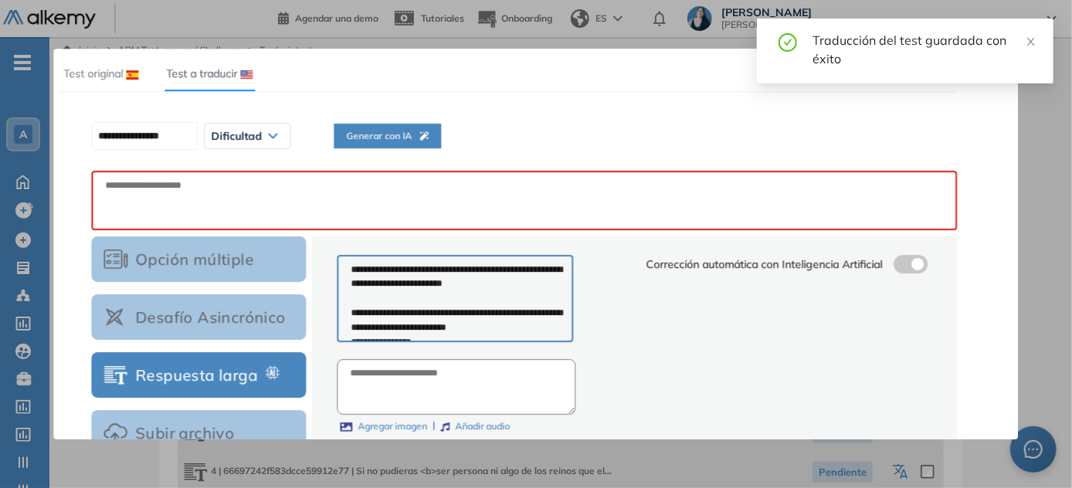
scroll to position [0, 0]
click at [388, 138] on span "Generar con IA" at bounding box center [387, 136] width 83 height 15
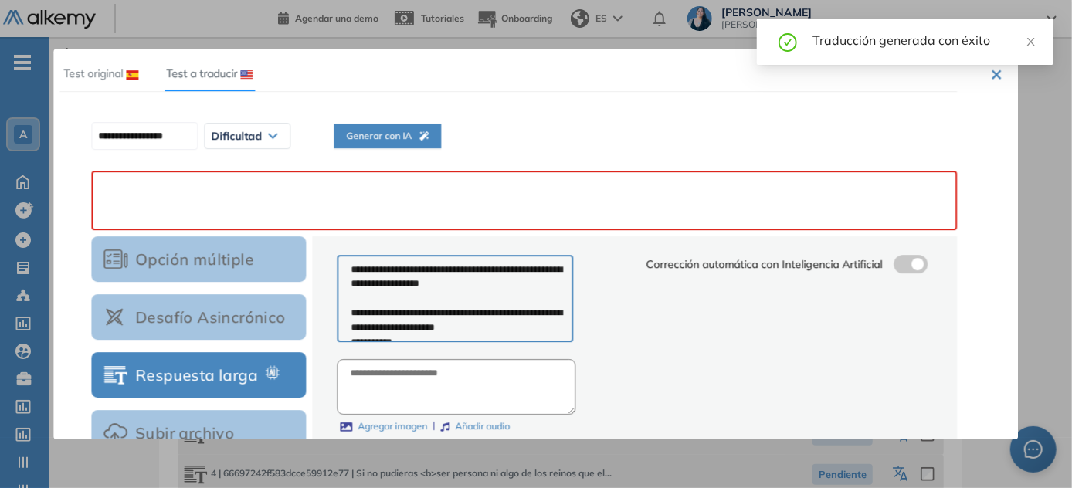
paste textarea "**********"
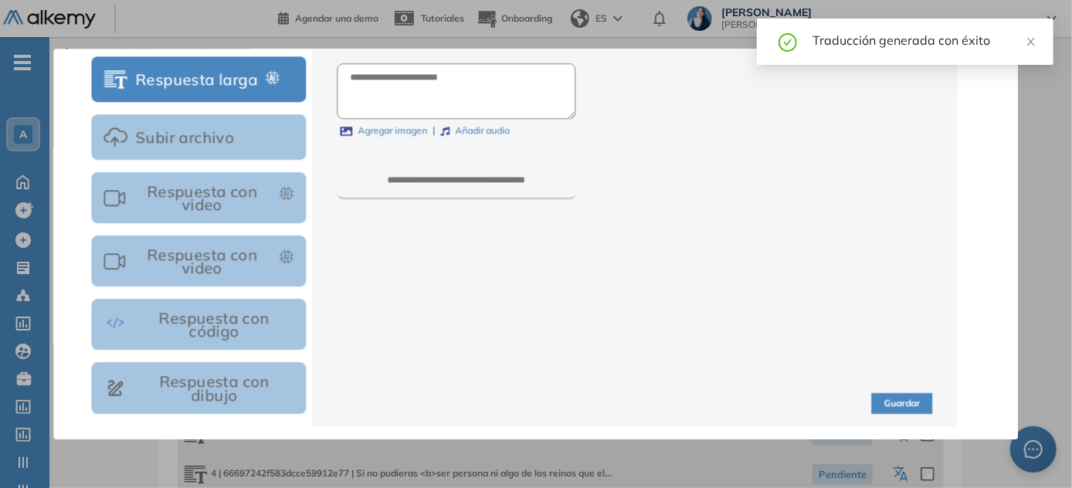
scroll to position [298, 0]
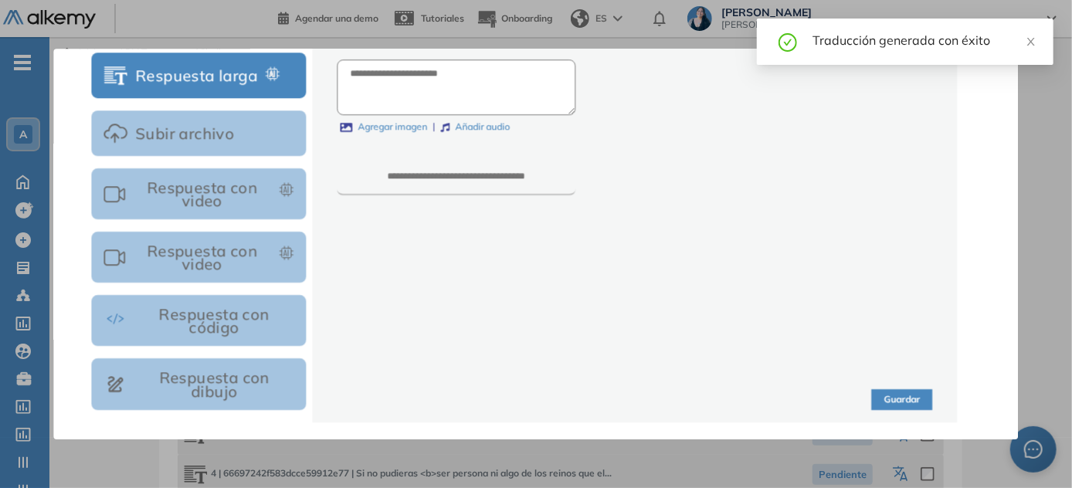
click at [537, 401] on button "Guardar" at bounding box center [902, 399] width 61 height 21
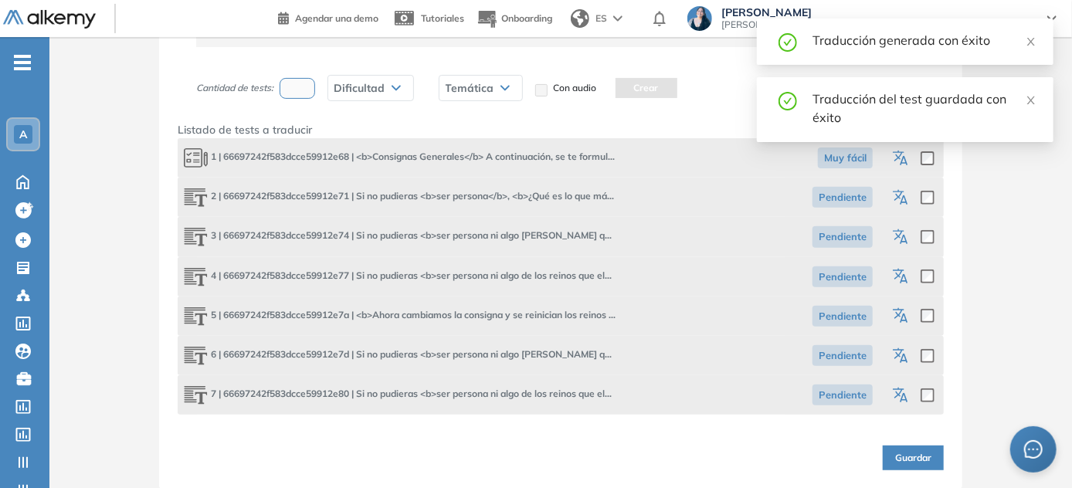
click at [537, 358] on icon "button" at bounding box center [902, 356] width 19 height 19
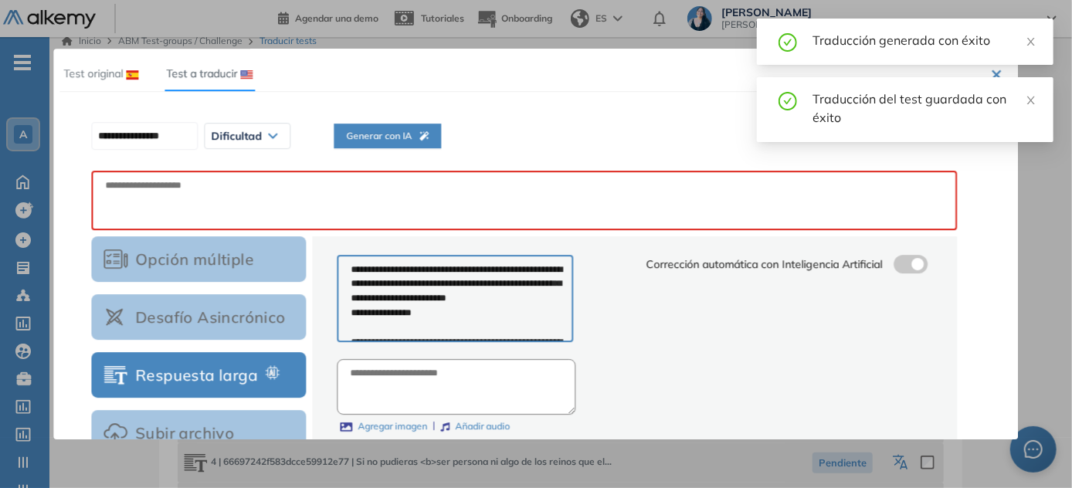
scroll to position [0, 0]
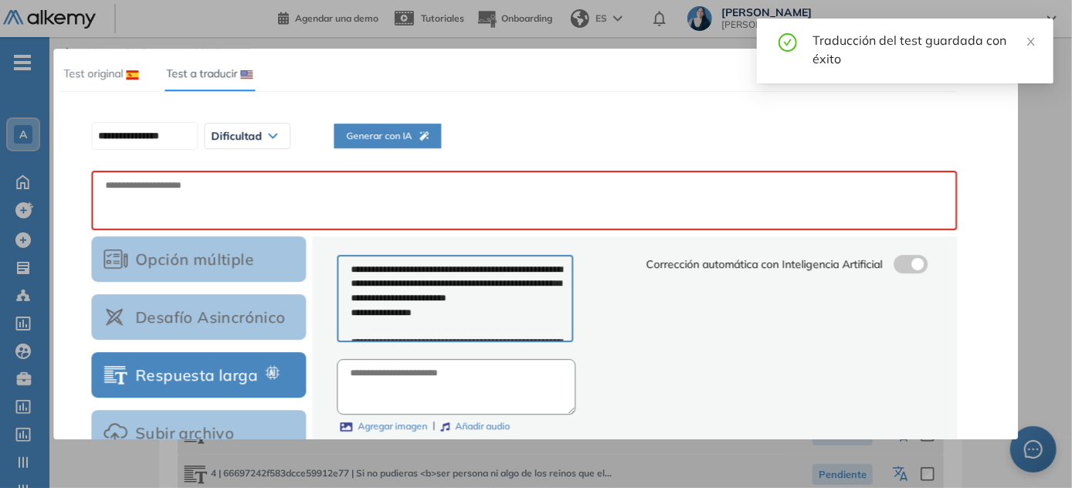
click at [393, 127] on button "Generar con IA" at bounding box center [387, 136] width 107 height 25
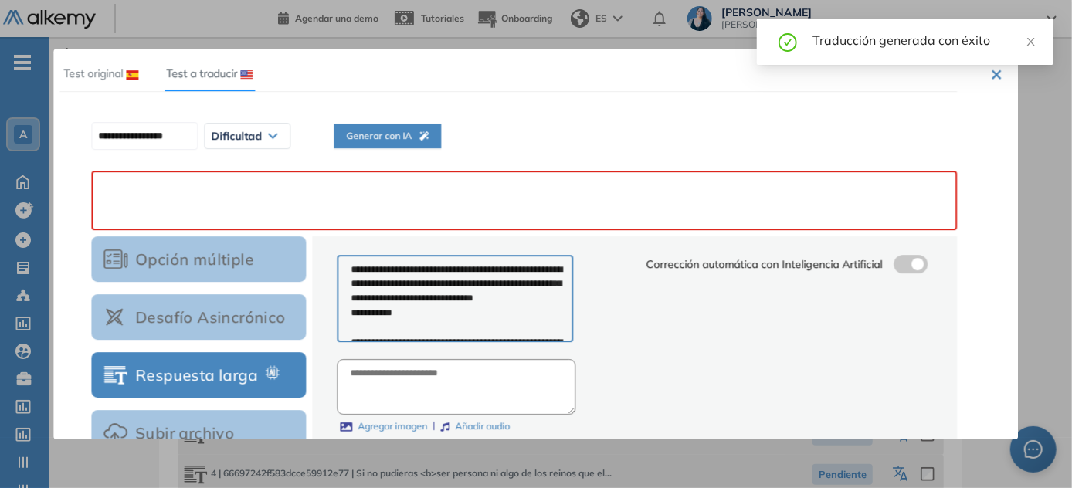
paste textarea "**********"
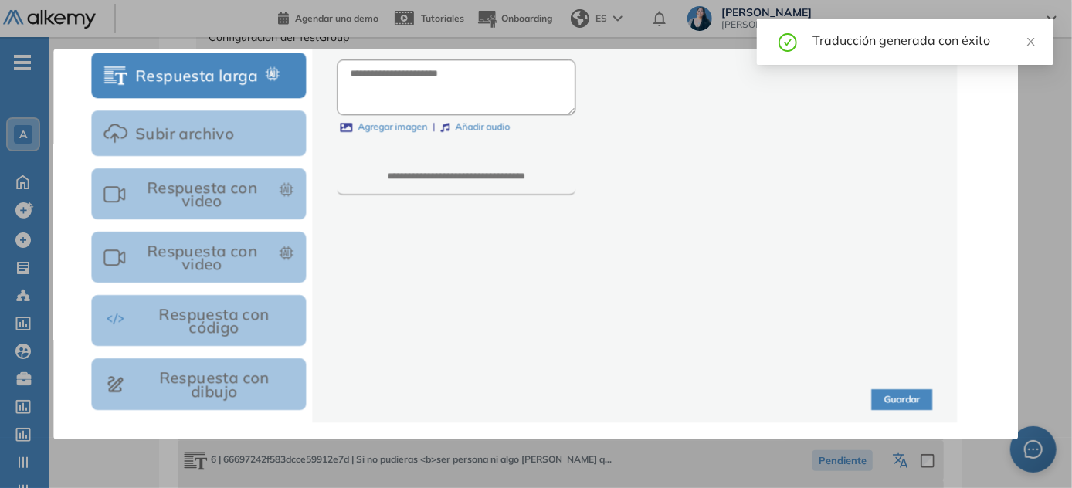
scroll to position [198, 0]
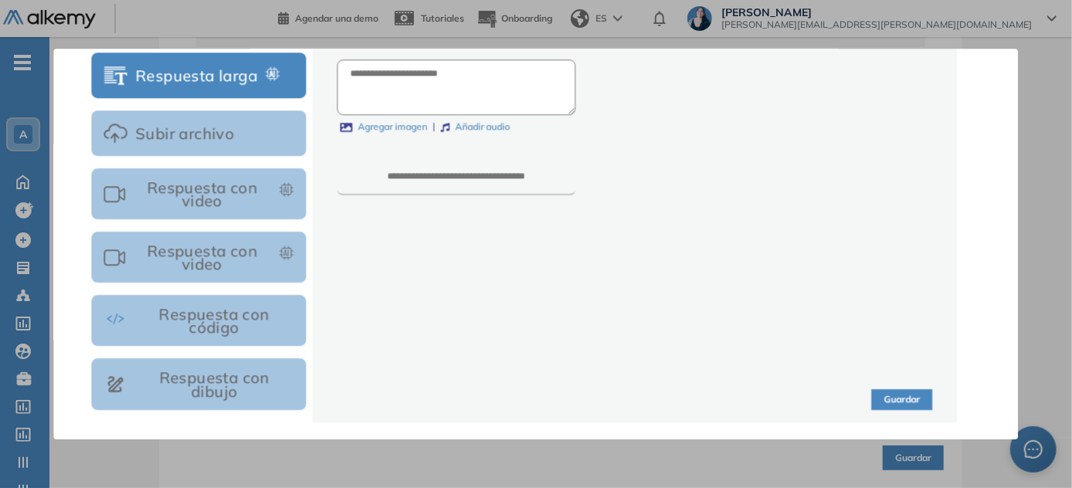
click at [537, 395] on button "Guardar" at bounding box center [902, 399] width 61 height 21
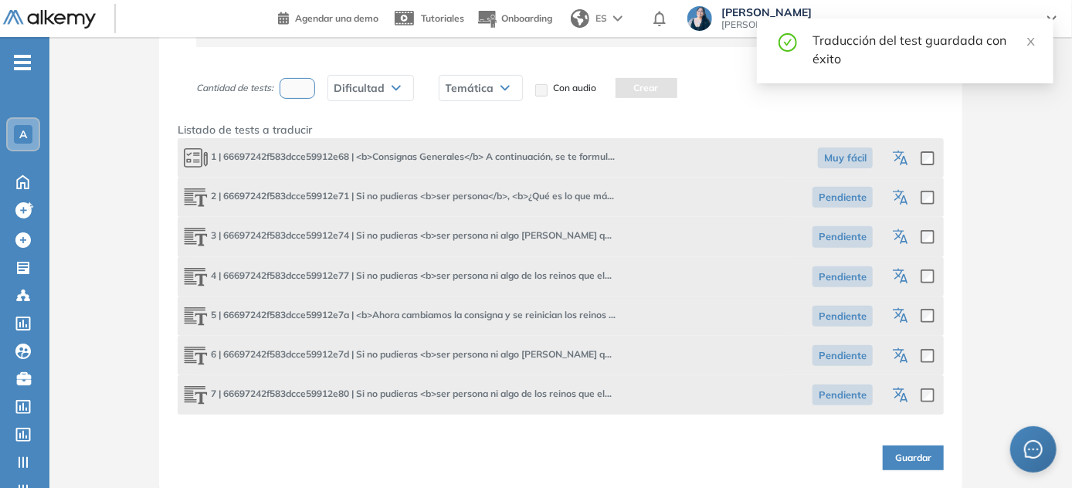
click at [537, 397] on icon "button" at bounding box center [902, 396] width 19 height 19
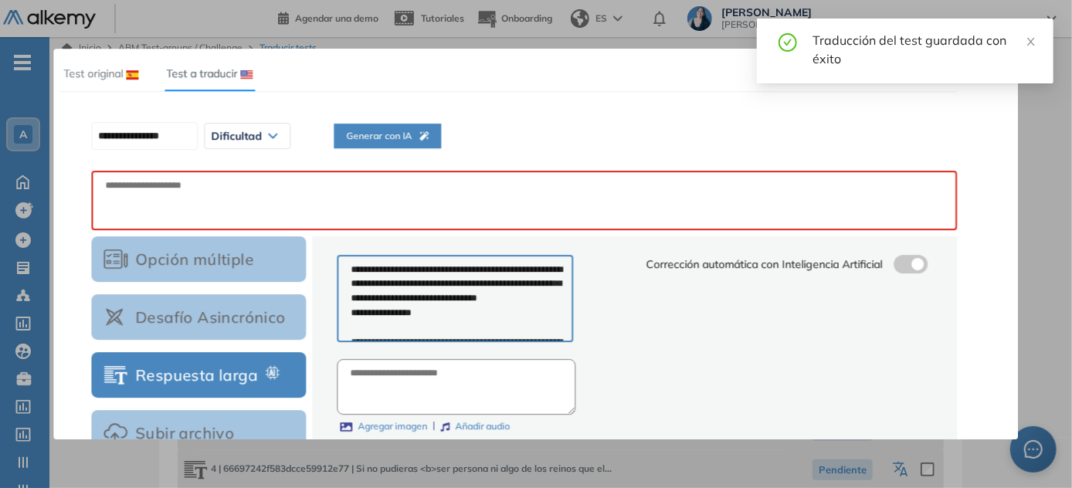
scroll to position [0, 0]
click at [399, 139] on span "Generar con IA" at bounding box center [387, 136] width 83 height 15
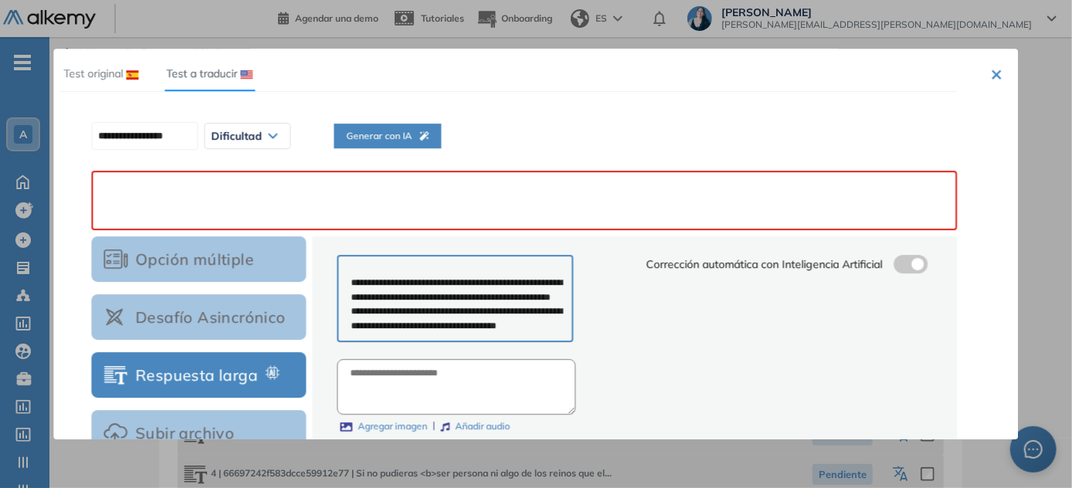
paste textarea "**********"
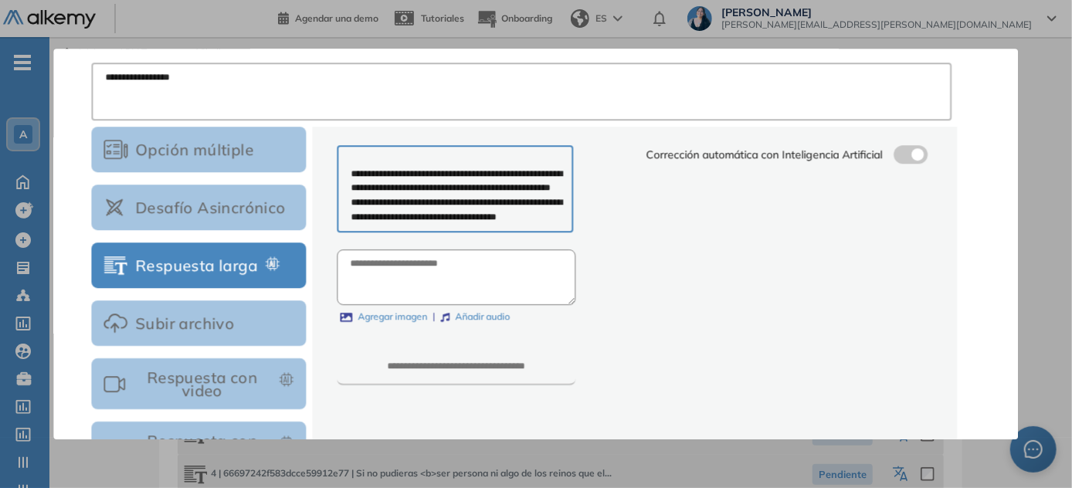
scroll to position [298, 0]
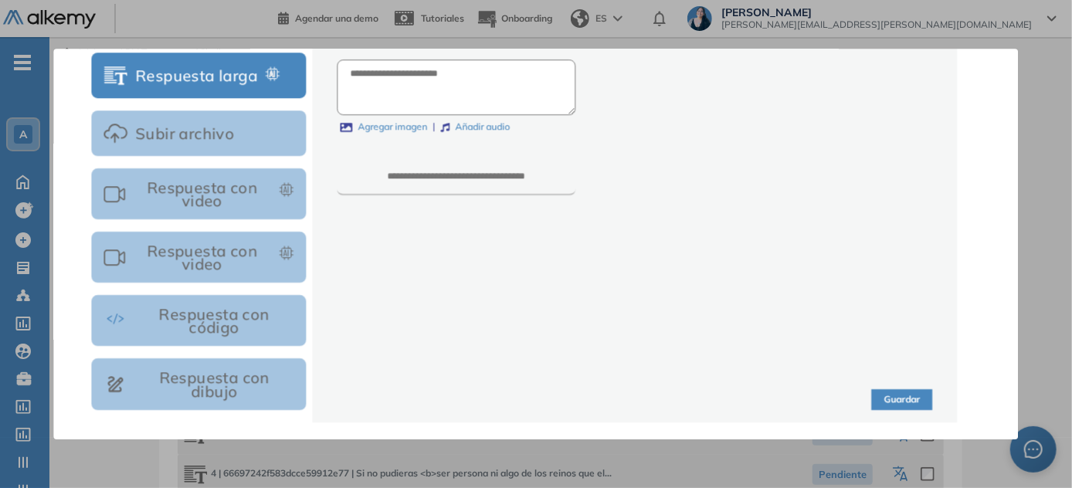
click at [537, 389] on button "Guardar" at bounding box center [902, 399] width 61 height 21
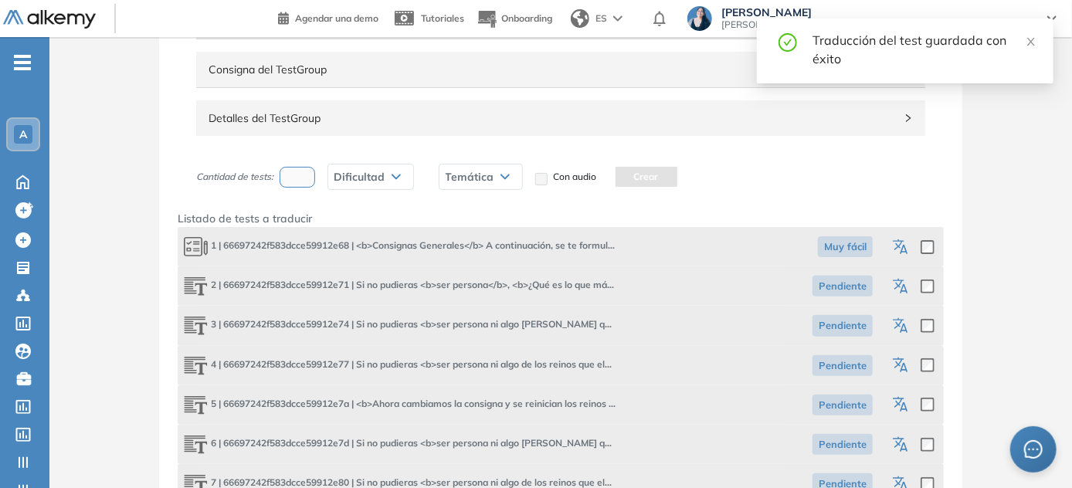
scroll to position [198, 0]
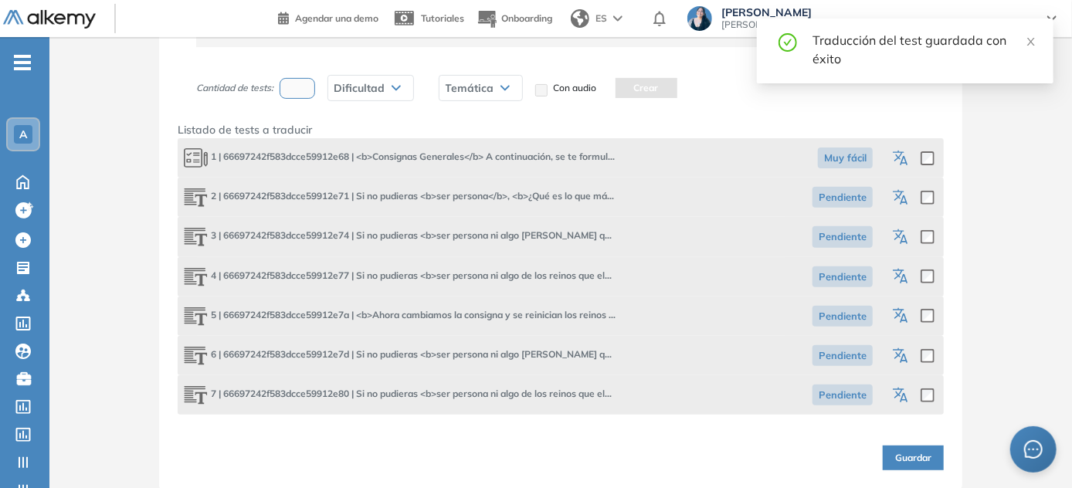
click at [537, 453] on span "Guardar" at bounding box center [913, 458] width 36 height 15
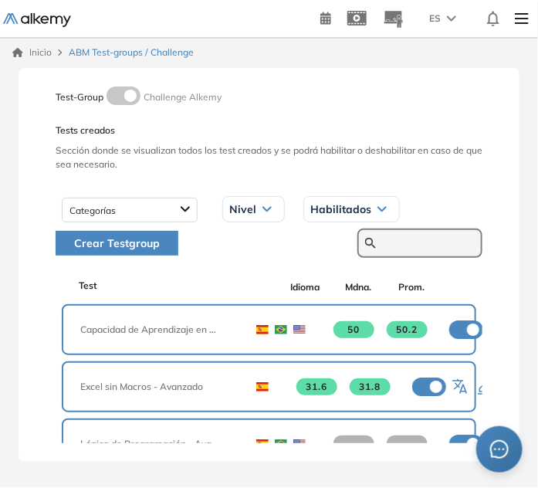
click at [444, 237] on input "text" at bounding box center [428, 243] width 93 height 14
paste input "**********"
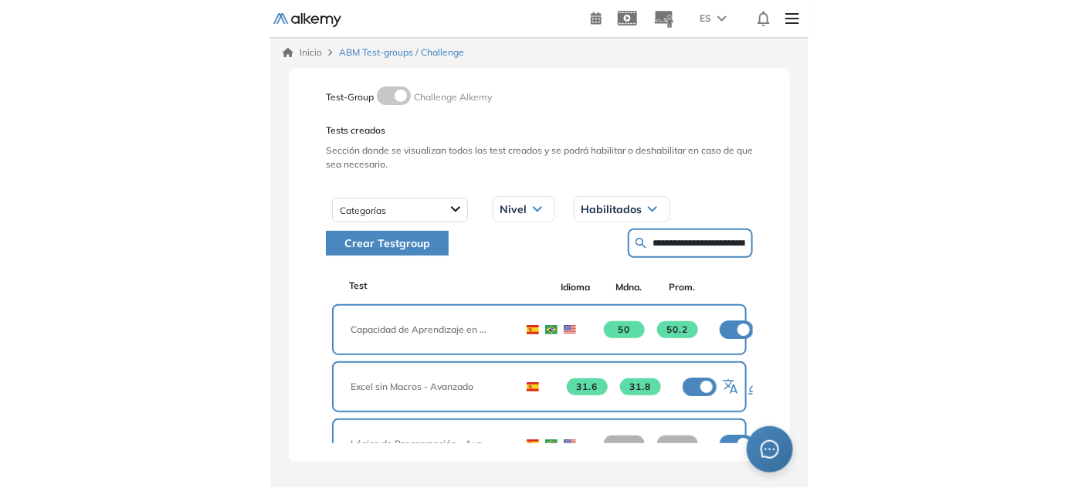
scroll to position [0, 43]
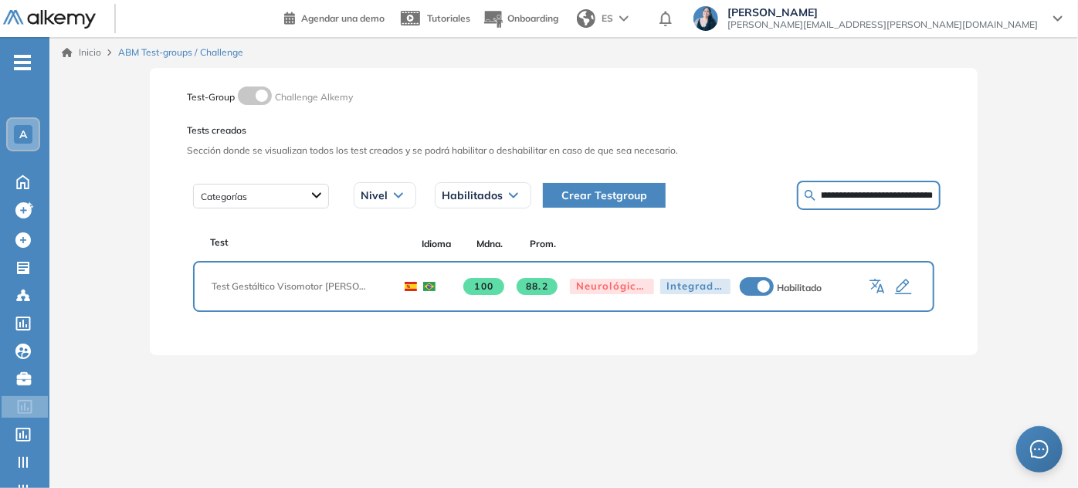
click at [537, 286] on icon "button" at bounding box center [878, 287] width 19 height 19
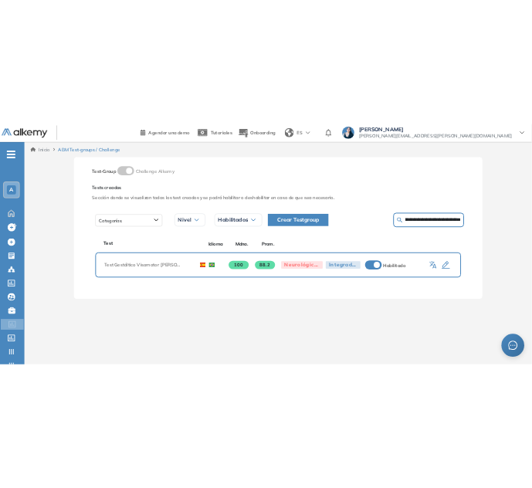
scroll to position [0, 0]
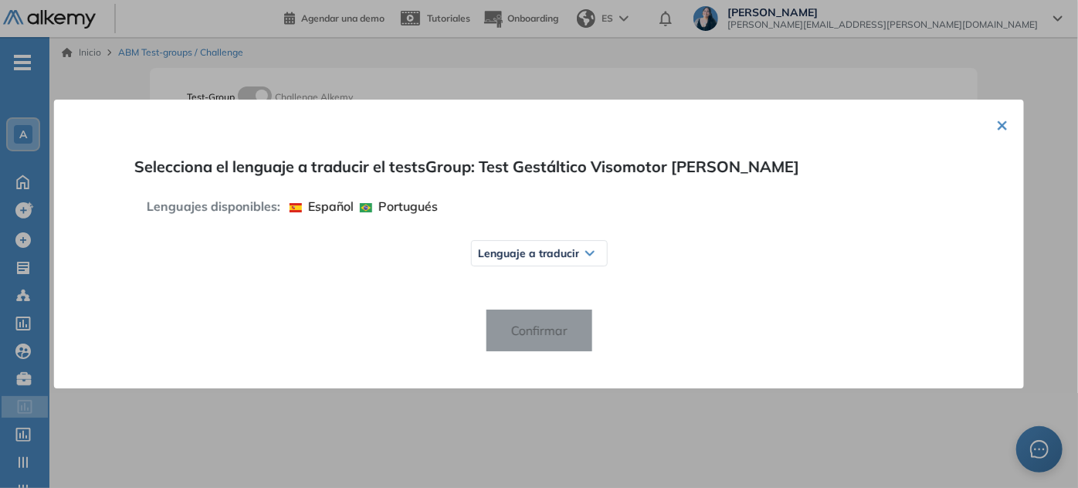
click at [496, 254] on span "Lenguaje a traducir" at bounding box center [527, 253] width 101 height 12
click at [510, 316] on span "Inglés" at bounding box center [505, 314] width 42 height 12
click at [537, 323] on span "Confirmar" at bounding box center [538, 330] width 81 height 25
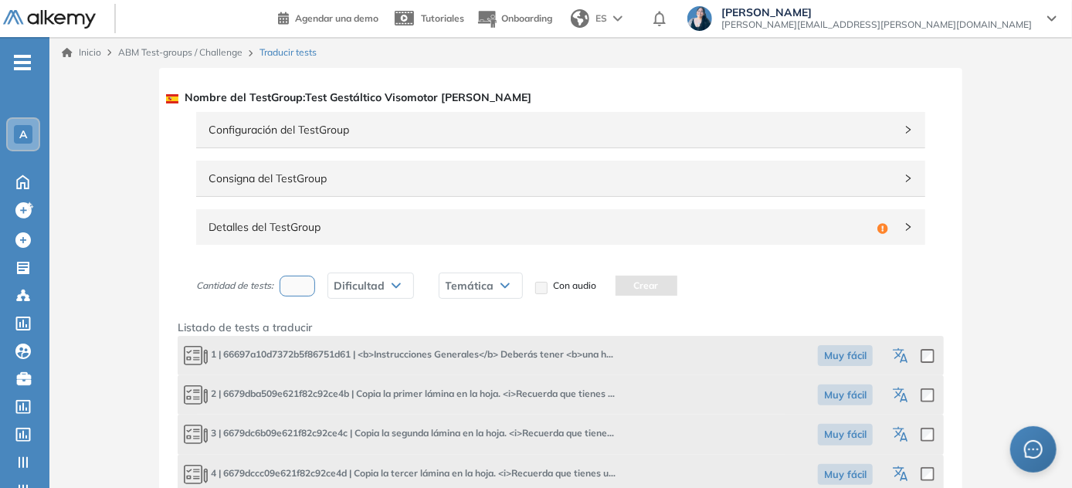
click at [267, 225] on span "Detalles del TestGroup" at bounding box center [539, 227] width 662 height 17
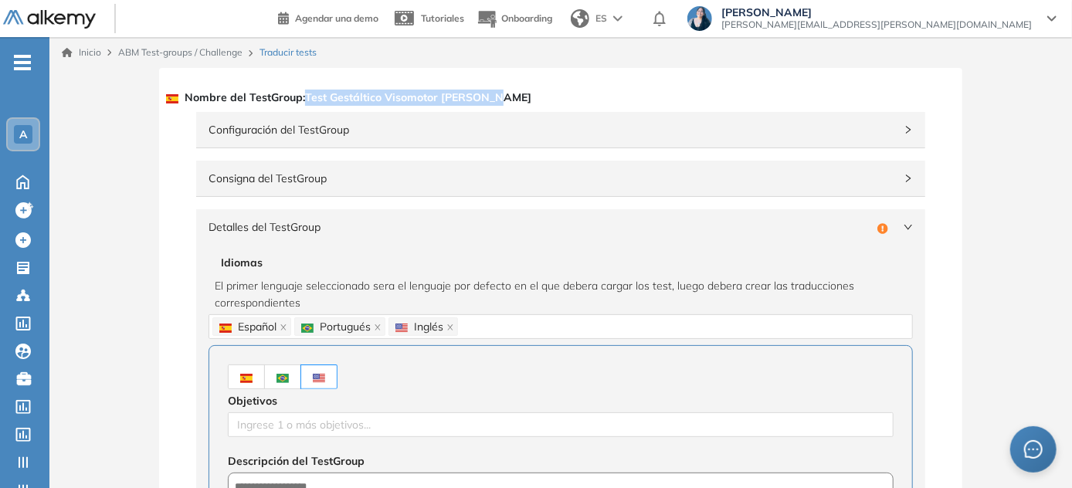
drag, startPoint x: 504, startPoint y: 97, endPoint x: 307, endPoint y: 99, distance: 197.7
click at [307, 99] on div "Nombre del TestGroup : Test Gestáltico Visomotor de Bender" at bounding box center [561, 97] width 766 height 22
copy span "Test Gestáltico Visomotor de Bender"
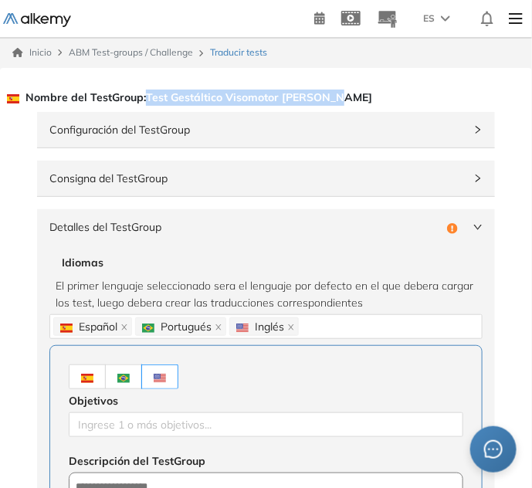
click at [88, 377] on img at bounding box center [87, 378] width 12 height 9
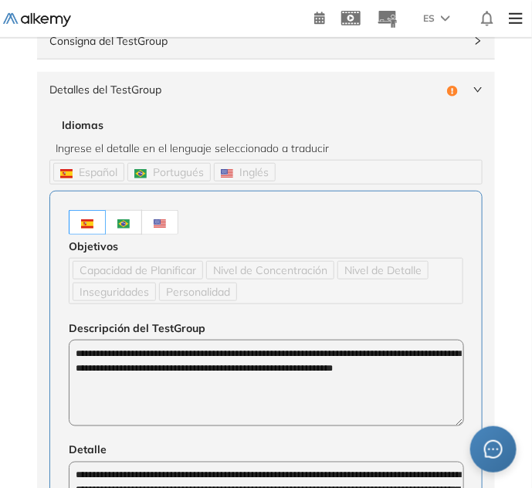
scroll to position [140, 0]
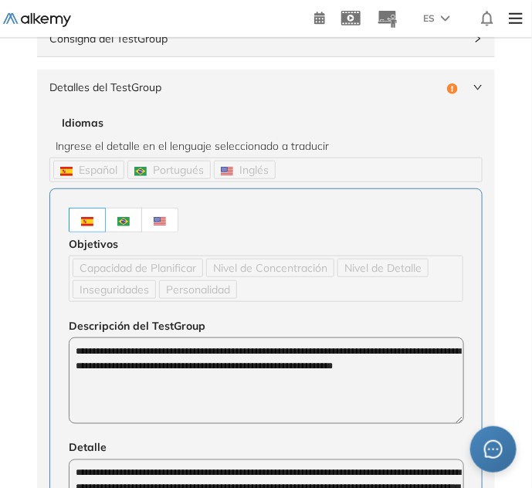
click at [164, 213] on span at bounding box center [160, 220] width 12 height 14
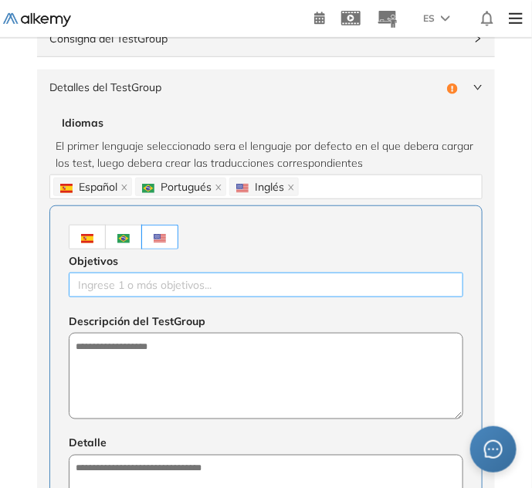
click at [171, 280] on div at bounding box center [266, 285] width 387 height 19
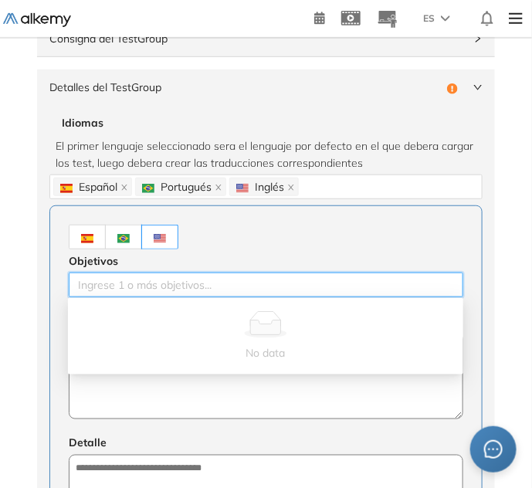
paste input "**********"
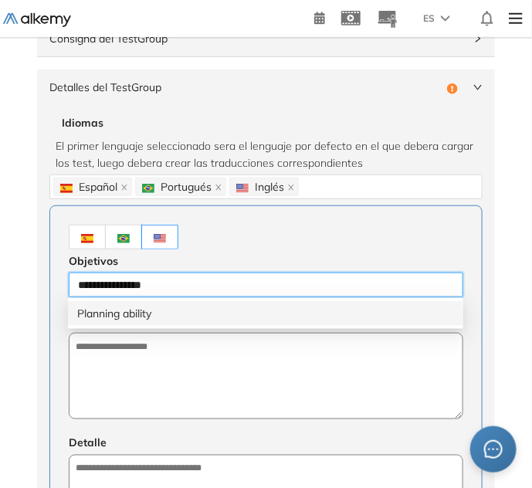
click at [171, 315] on div "Planning ability" at bounding box center [265, 313] width 377 height 17
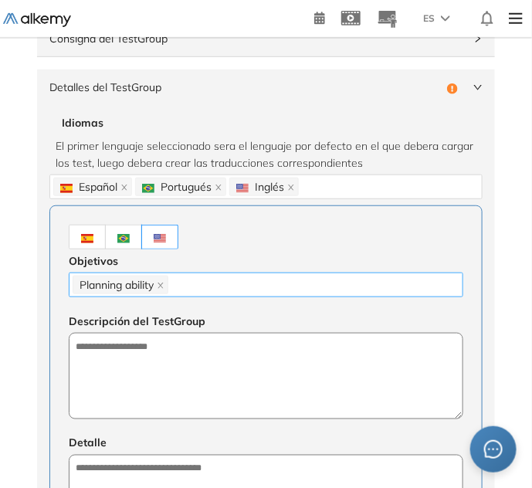
click at [228, 285] on div "Planning ability" at bounding box center [266, 285] width 387 height 22
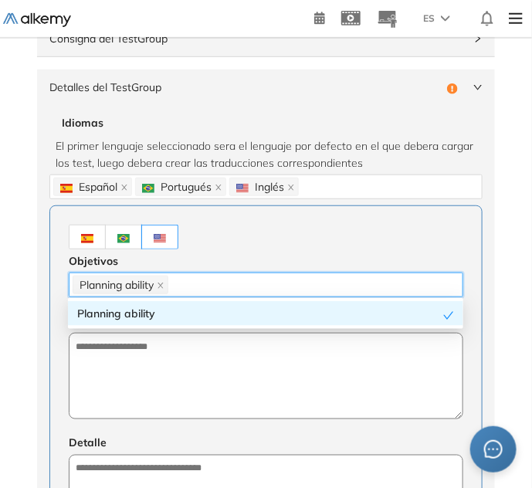
paste input "**********"
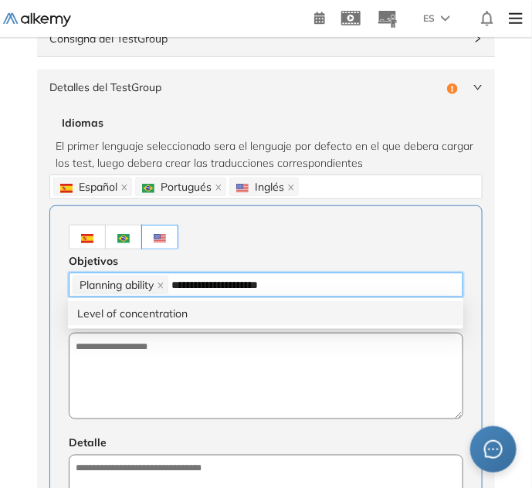
click at [208, 309] on div "Level of concentration" at bounding box center [265, 313] width 377 height 17
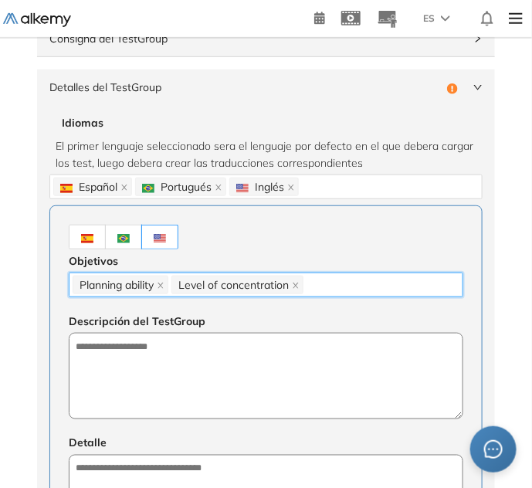
click at [319, 283] on div "Planning ability Level of concentration" at bounding box center [266, 285] width 387 height 22
paste input "**********"
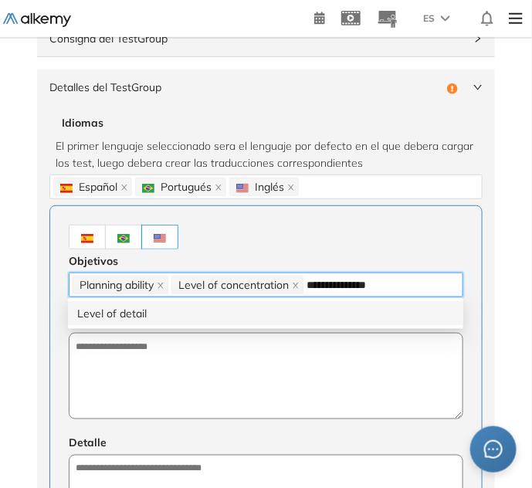
click at [304, 310] on div "Level of detail" at bounding box center [265, 313] width 377 height 17
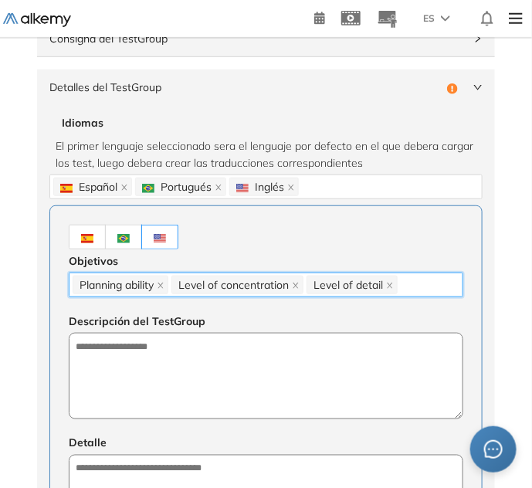
click at [422, 286] on div "Planning ability Level of concentration Level of detail" at bounding box center [266, 285] width 387 height 22
paste input "**********"
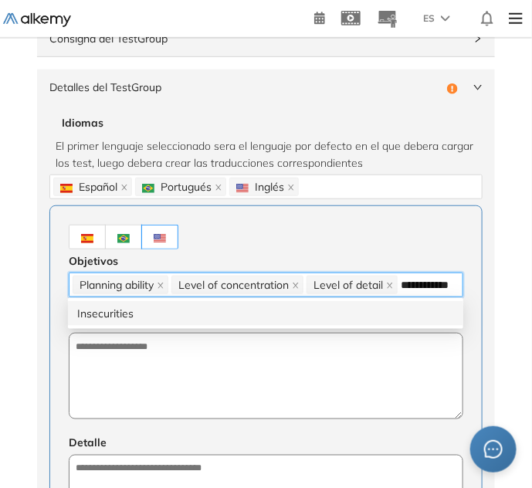
click at [347, 323] on div "Insecurities" at bounding box center [265, 313] width 395 height 25
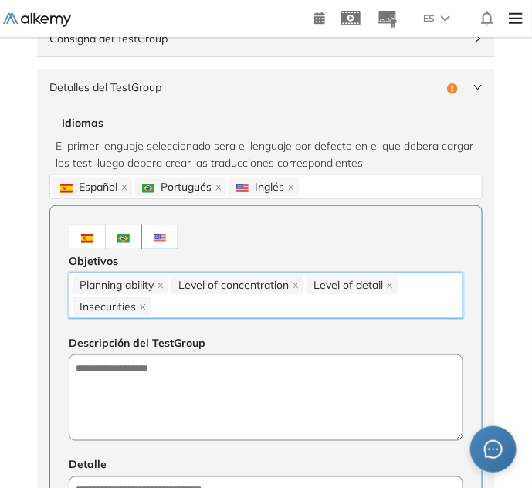
click at [205, 301] on div "Planning ability Level of concentration Level of detail Insecurities" at bounding box center [266, 295] width 387 height 43
paste input "**********"
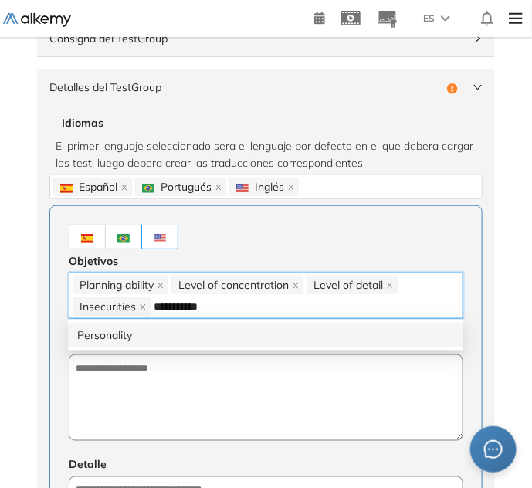
click at [167, 330] on div "Personality" at bounding box center [265, 335] width 377 height 17
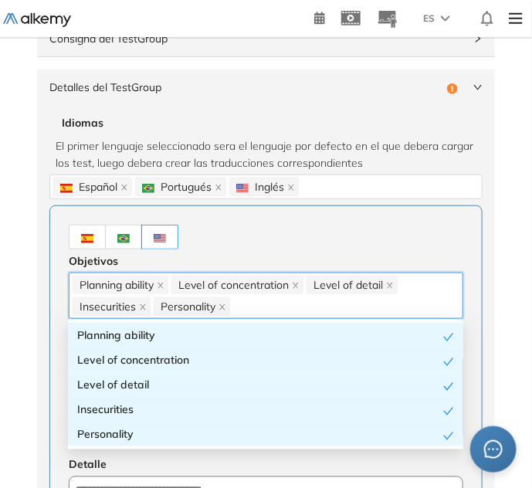
click at [229, 246] on div at bounding box center [266, 237] width 395 height 25
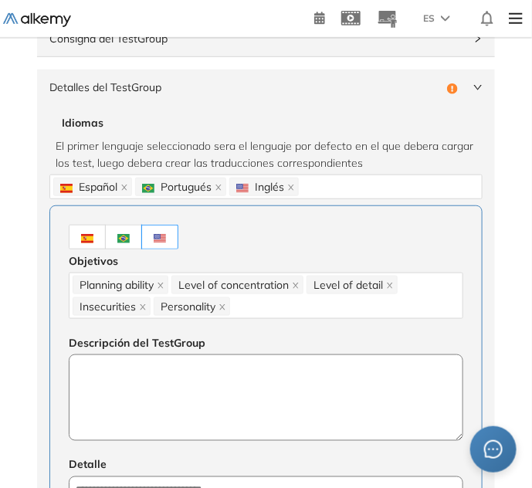
click at [147, 419] on textarea at bounding box center [266, 397] width 395 height 86
paste textarea "**********"
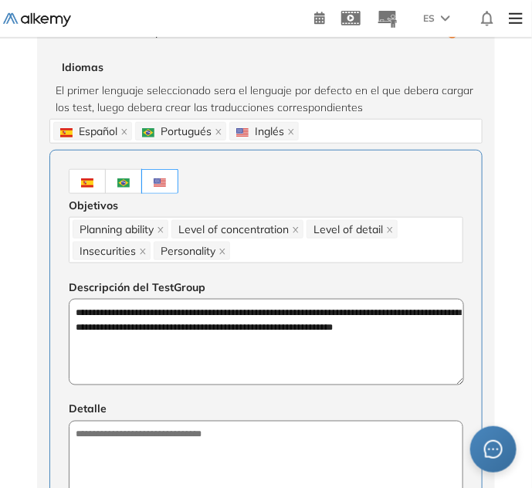
scroll to position [280, 0]
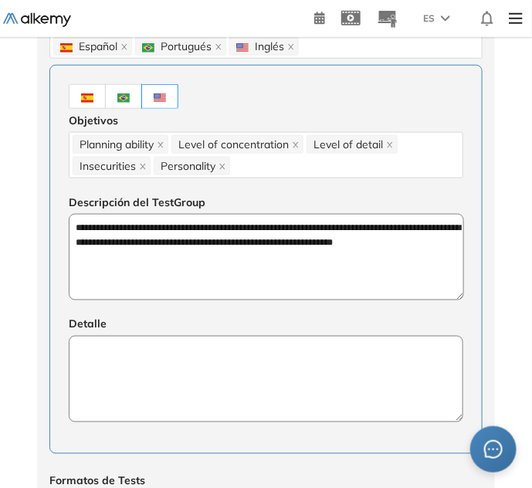
click at [144, 418] on textarea at bounding box center [266, 379] width 395 height 86
paste textarea "**********"
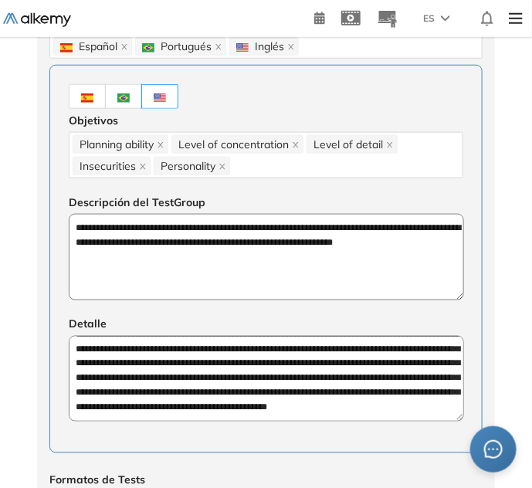
scroll to position [29, 0]
click at [129, 361] on textarea "**********" at bounding box center [266, 379] width 395 height 86
paste textarea
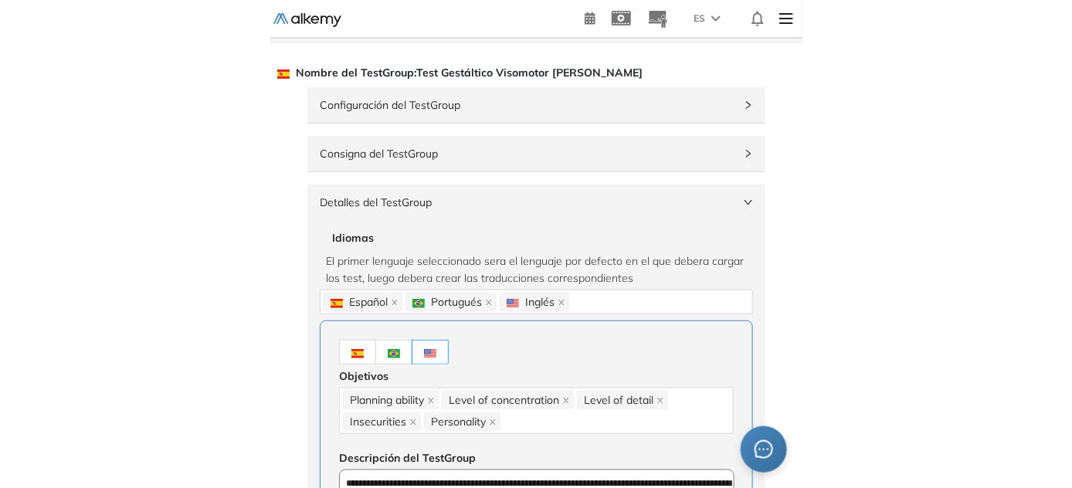
scroll to position [0, 0]
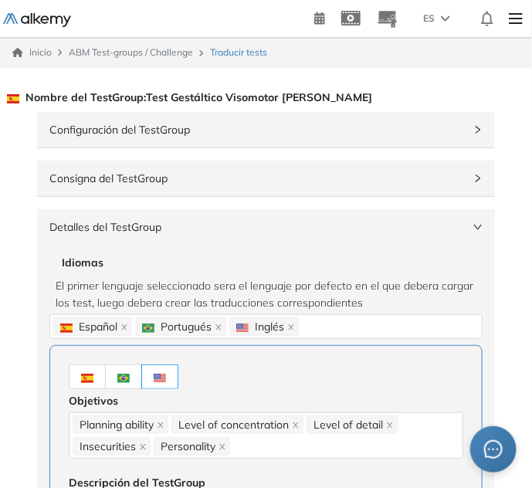
click at [154, 224] on span "Detalles del TestGroup" at bounding box center [256, 227] width 415 height 17
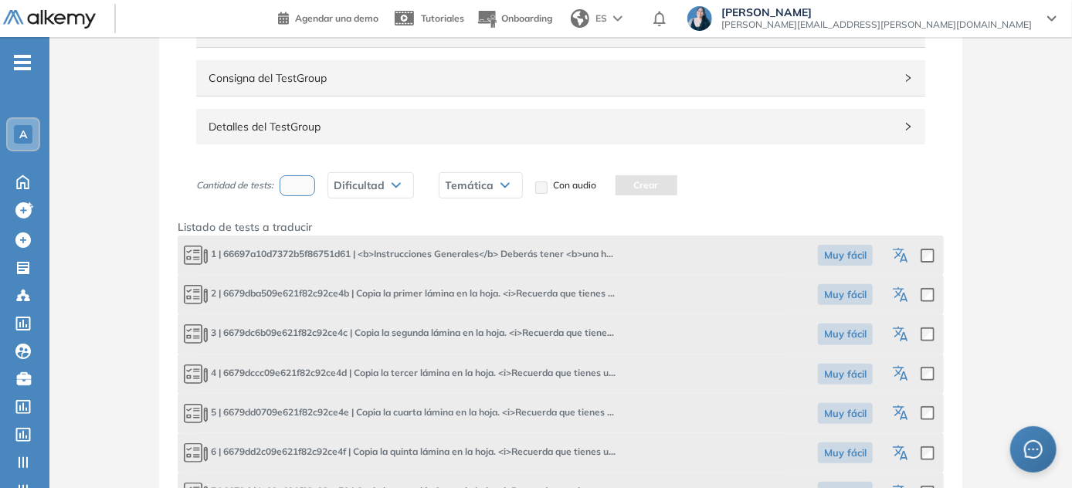
scroll to position [69, 0]
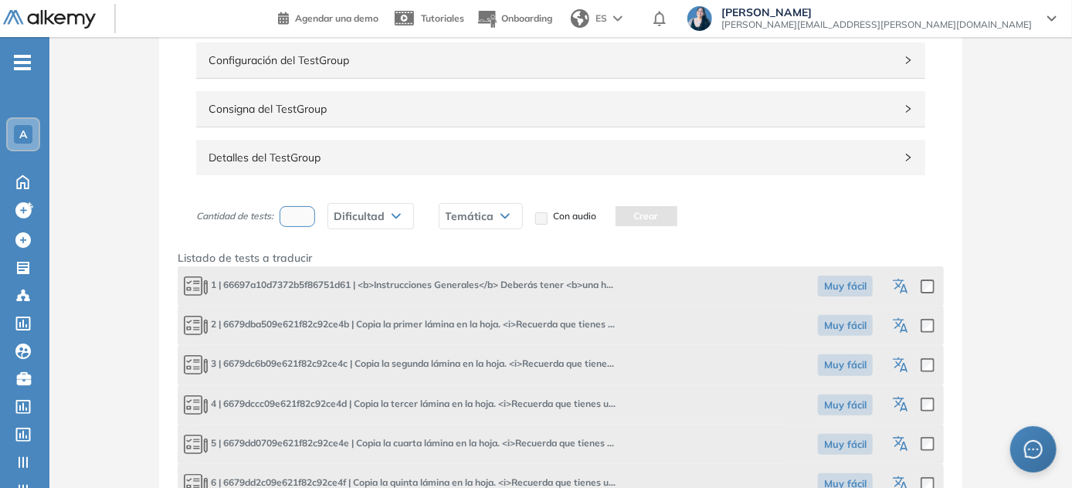
click at [537, 284] on icon "button" at bounding box center [902, 287] width 19 height 19
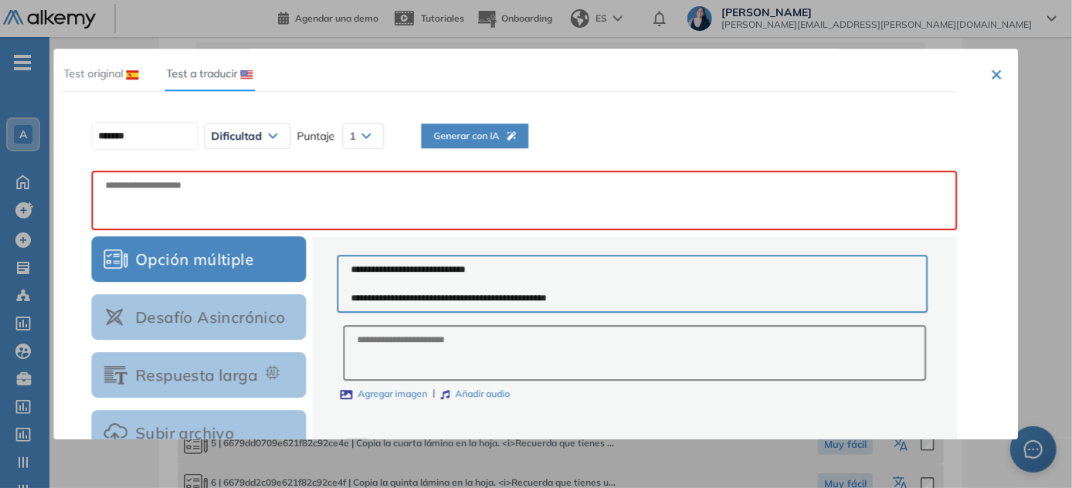
scroll to position [0, 0]
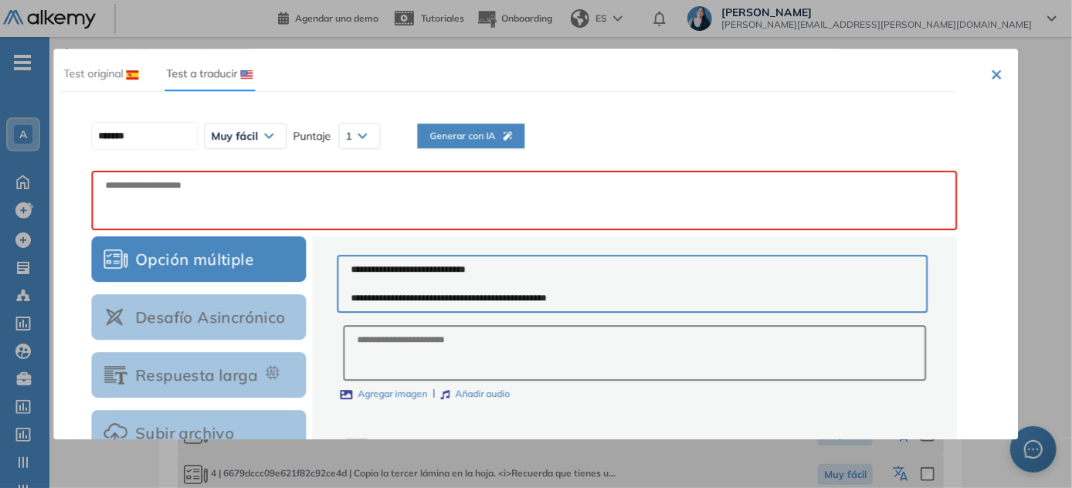
click at [490, 144] on div "Generar con IA" at bounding box center [470, 155] width 83 height 52
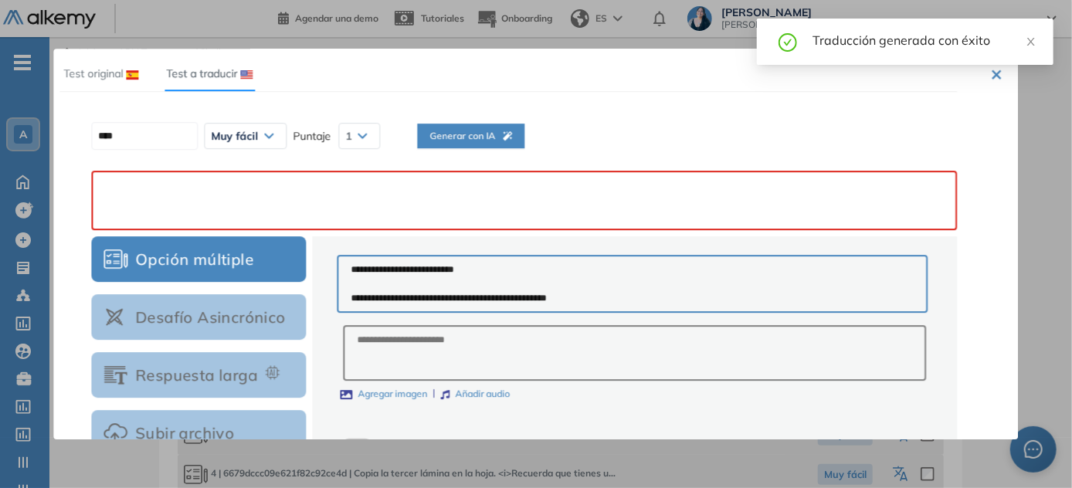
paste textarea "**********"
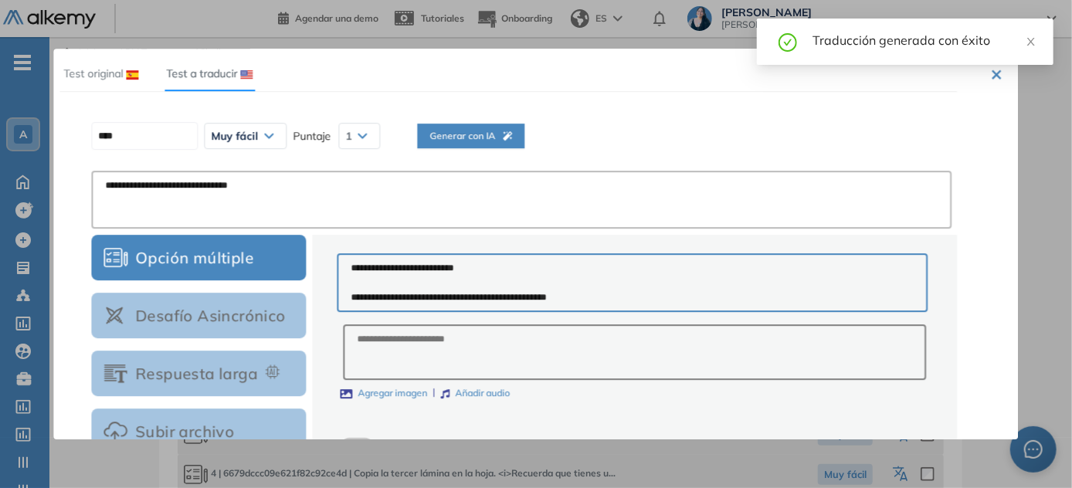
scroll to position [298, 0]
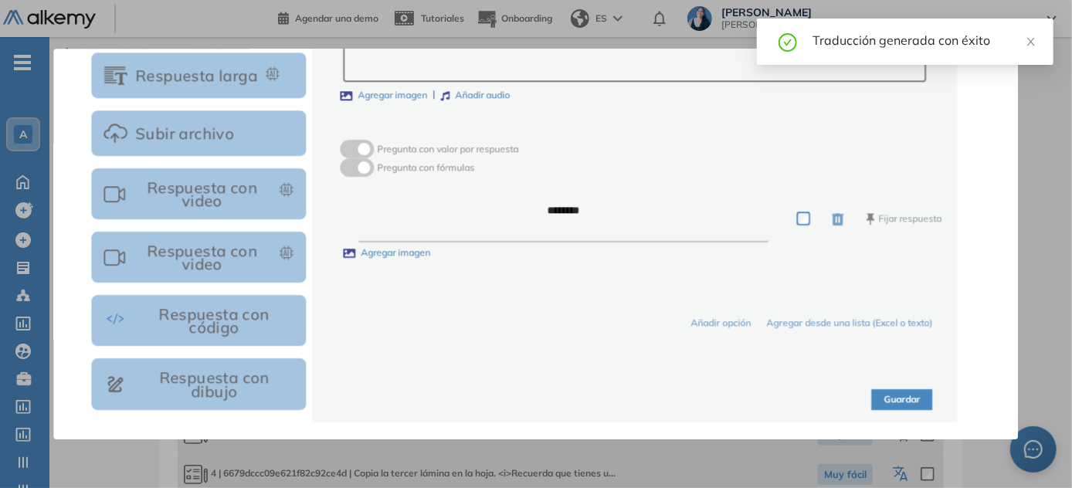
click at [537, 395] on button "Guardar" at bounding box center [902, 399] width 61 height 21
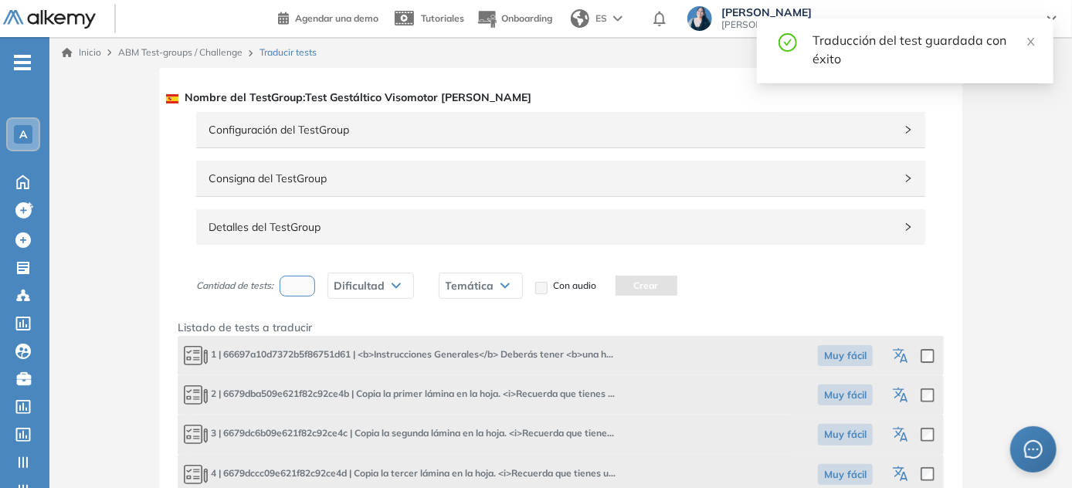
click at [537, 396] on icon "button" at bounding box center [902, 396] width 19 height 19
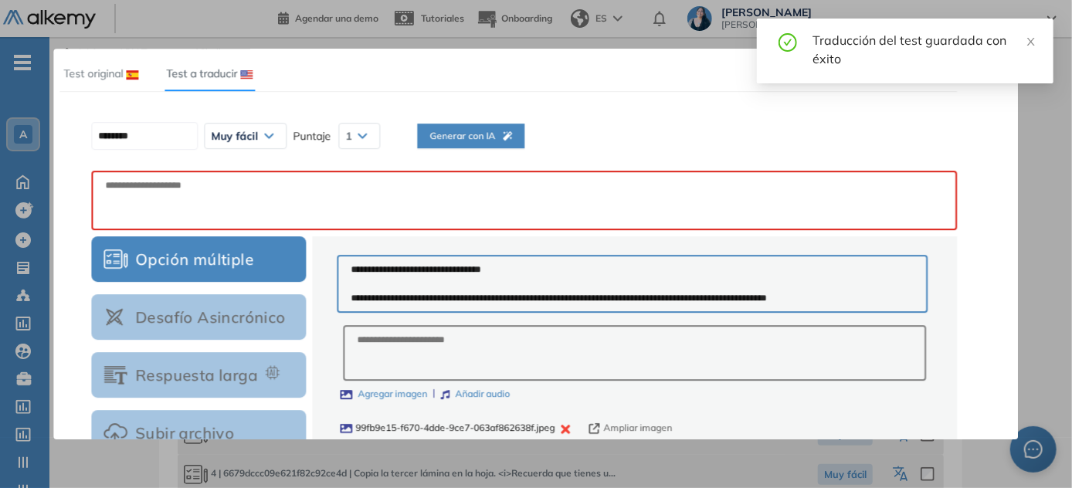
click at [505, 135] on span "Generar con IA" at bounding box center [470, 136] width 83 height 15
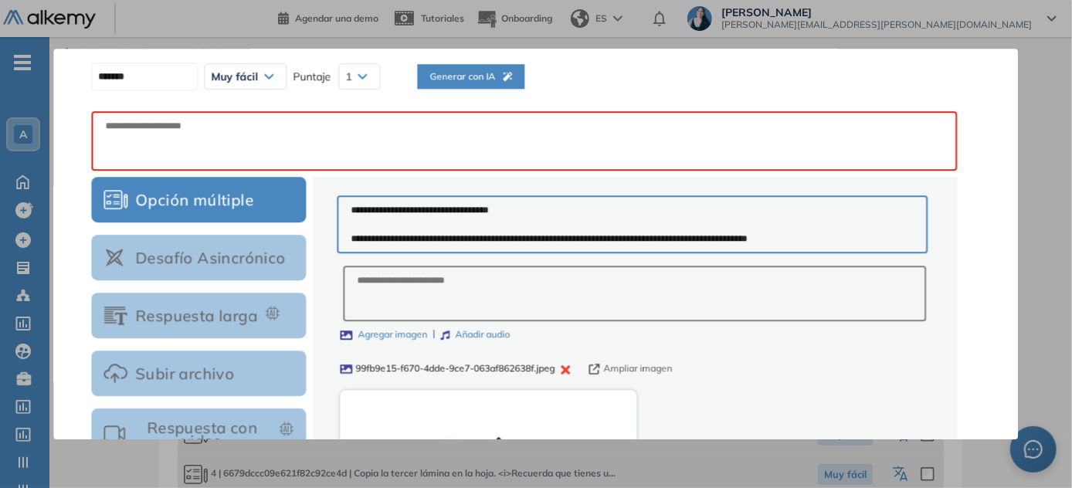
scroll to position [0, 0]
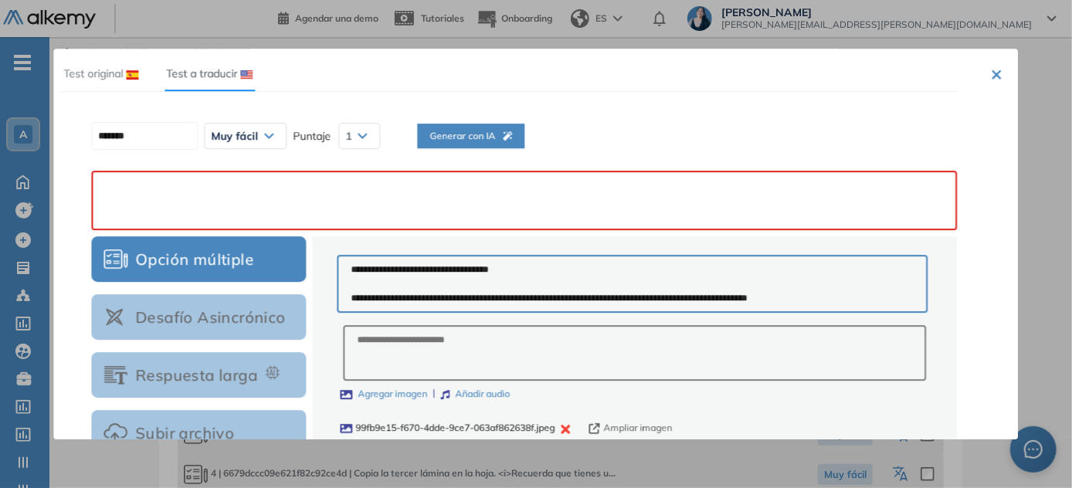
paste textarea "**********"
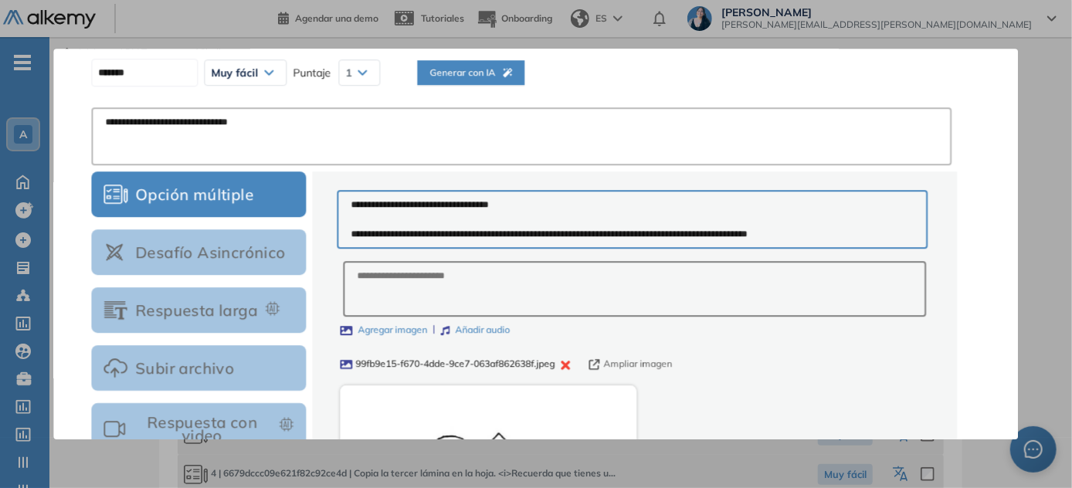
scroll to position [421, 0]
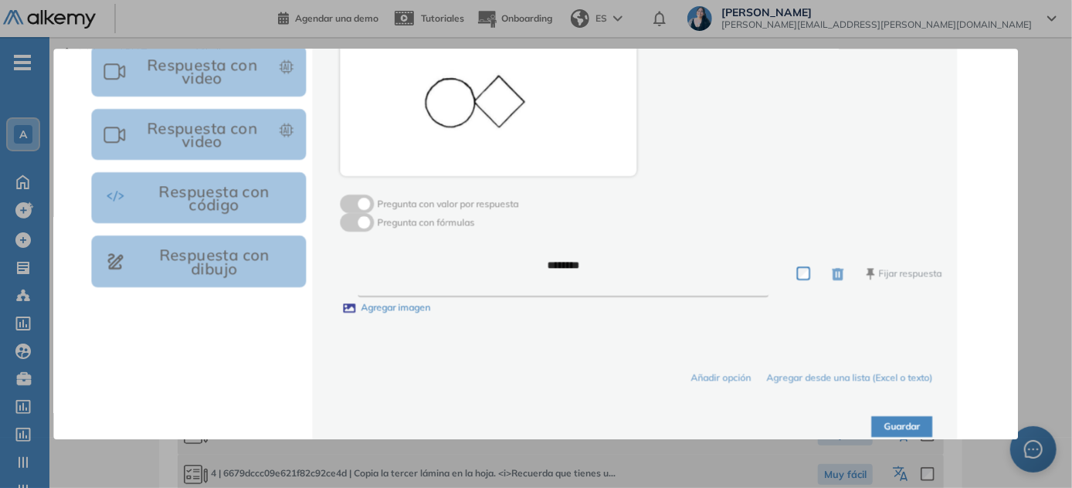
click at [537, 418] on button "Guardar" at bounding box center [902, 426] width 61 height 21
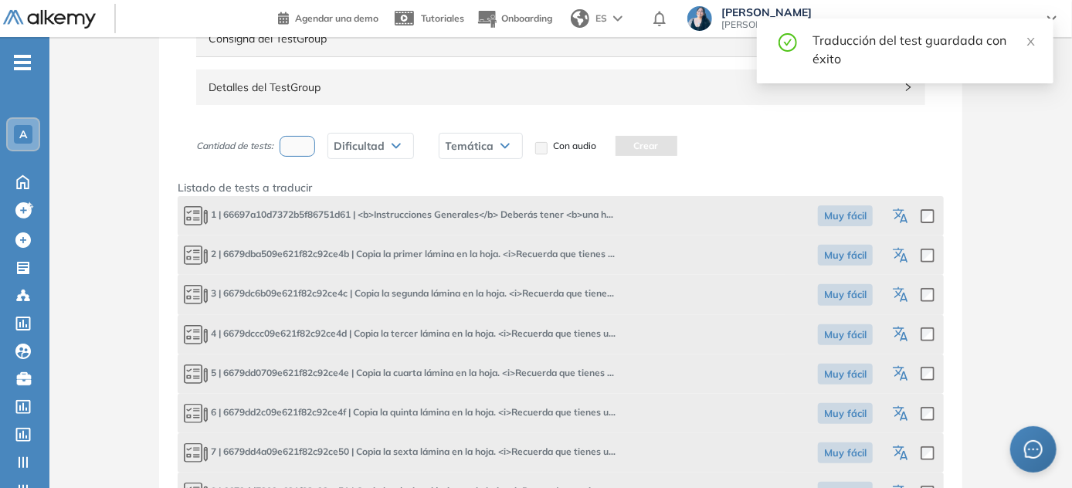
click at [537, 291] on icon "button" at bounding box center [902, 295] width 19 height 19
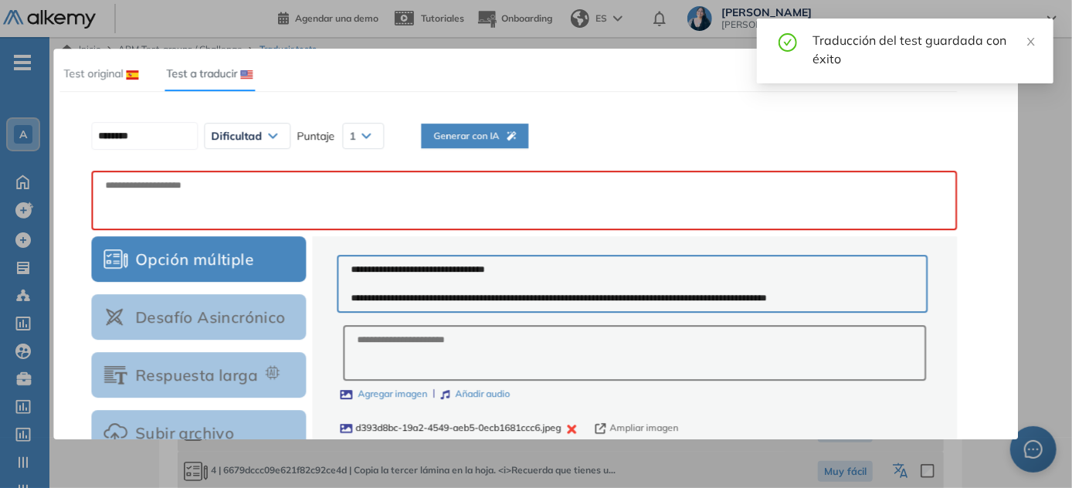
scroll to position [0, 0]
click at [469, 140] on span "Generar con IA" at bounding box center [470, 136] width 83 height 15
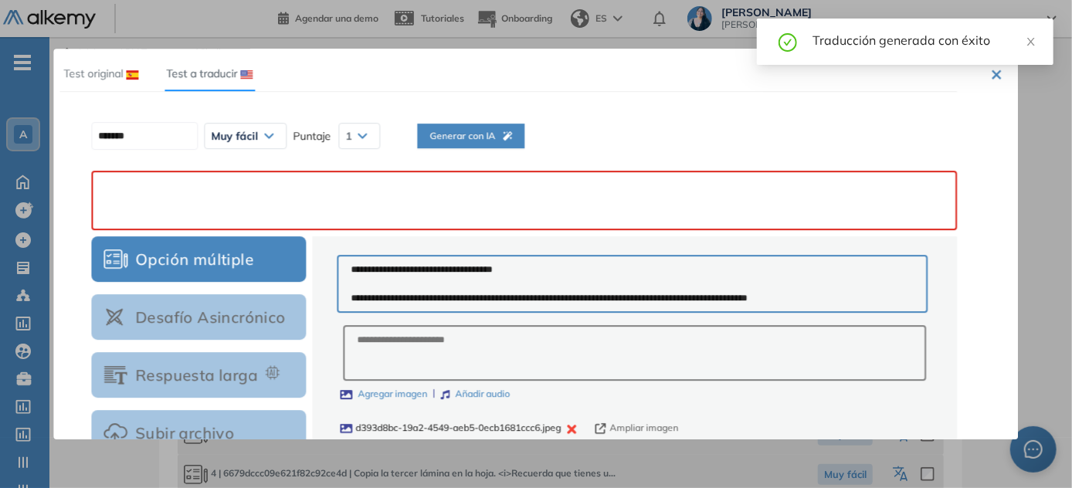
paste textarea "**********"
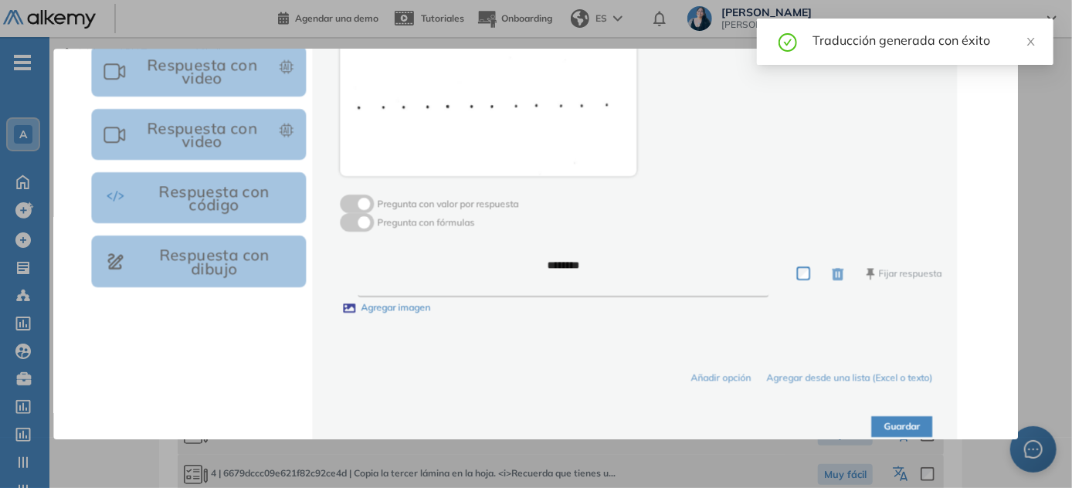
scroll to position [449, 0]
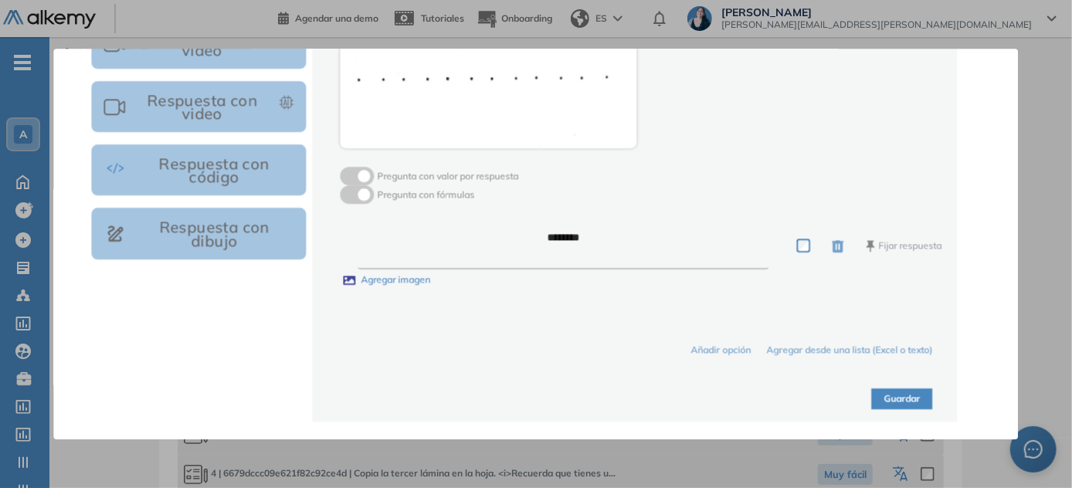
click at [537, 400] on button "Guardar" at bounding box center [902, 398] width 61 height 21
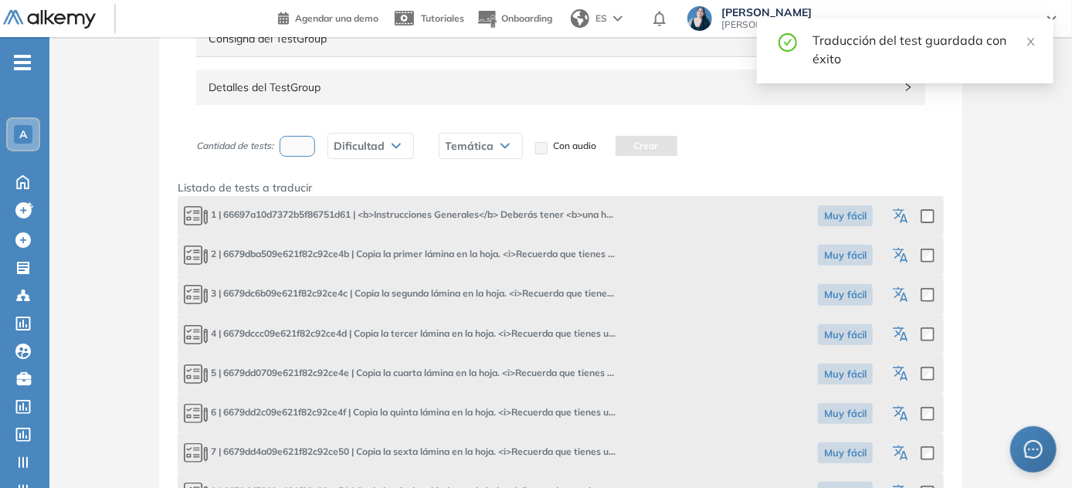
click at [537, 337] on icon "button" at bounding box center [902, 335] width 19 height 19
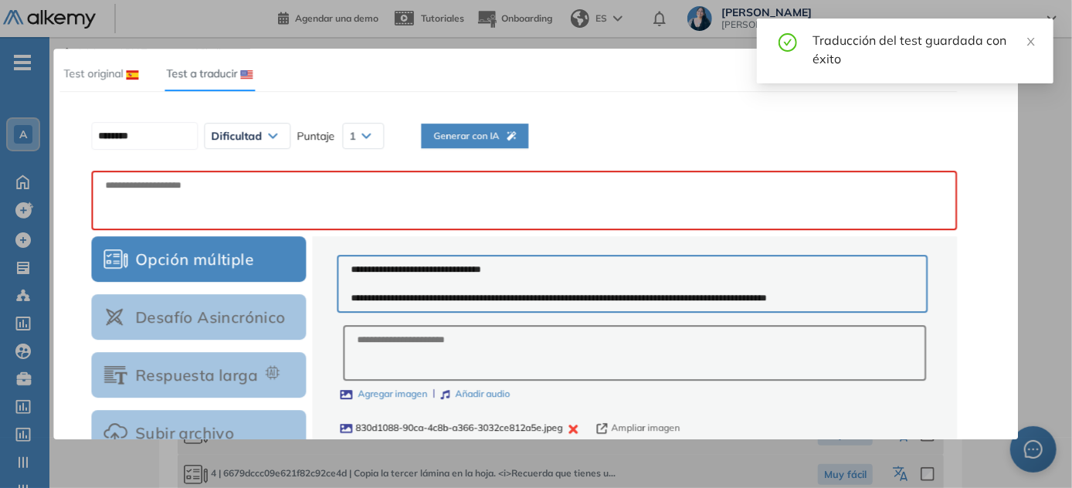
scroll to position [0, 0]
click at [485, 124] on button "Generar con IA" at bounding box center [470, 136] width 107 height 25
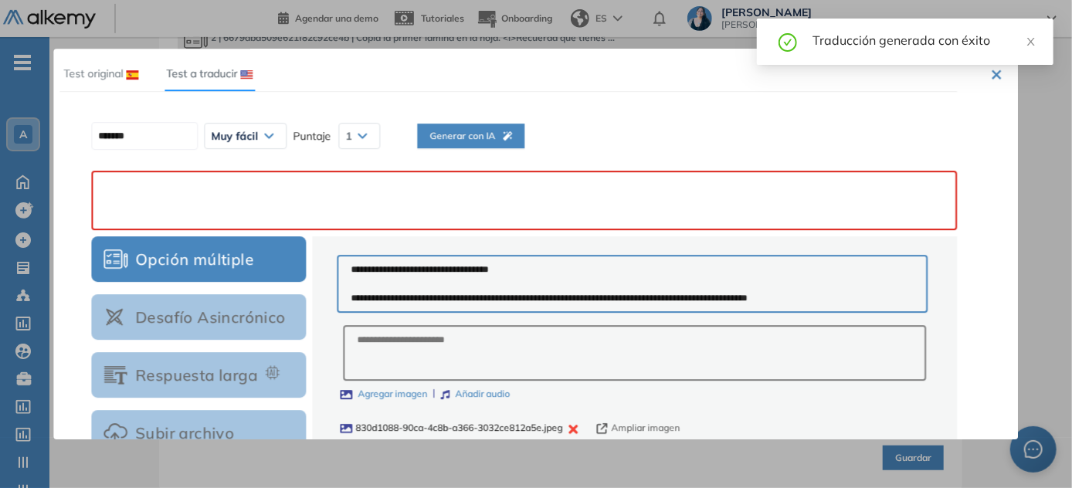
paste textarea "**********"
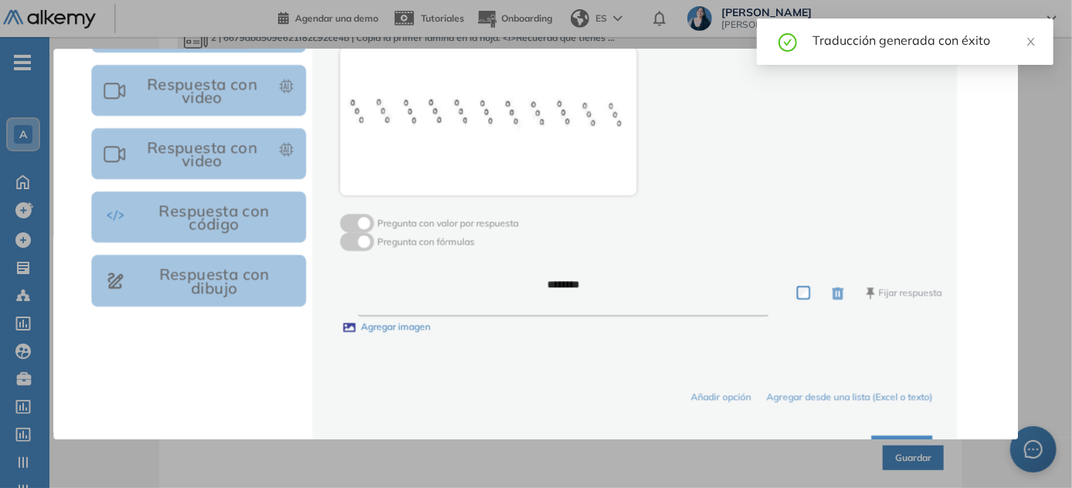
scroll to position [449, 0]
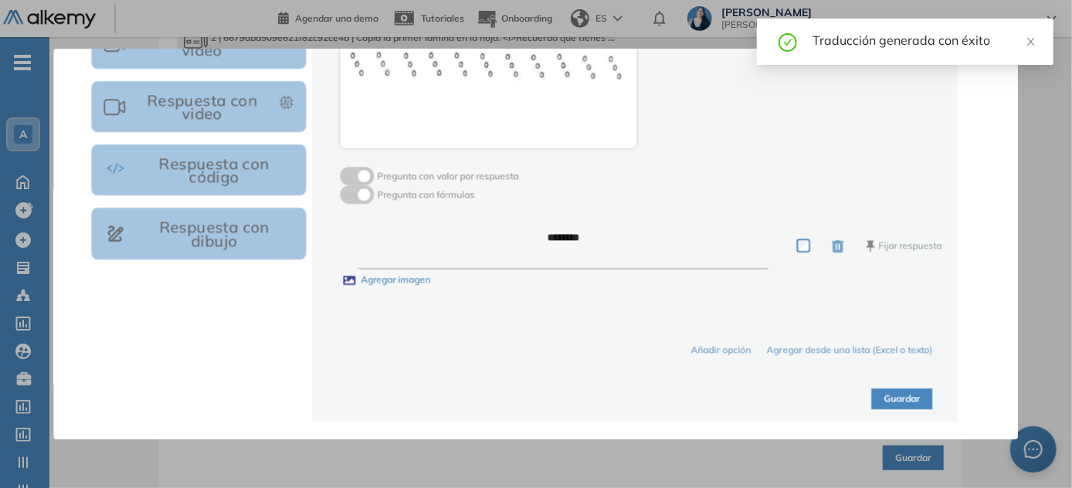
click at [537, 391] on button "Guardar" at bounding box center [902, 398] width 61 height 21
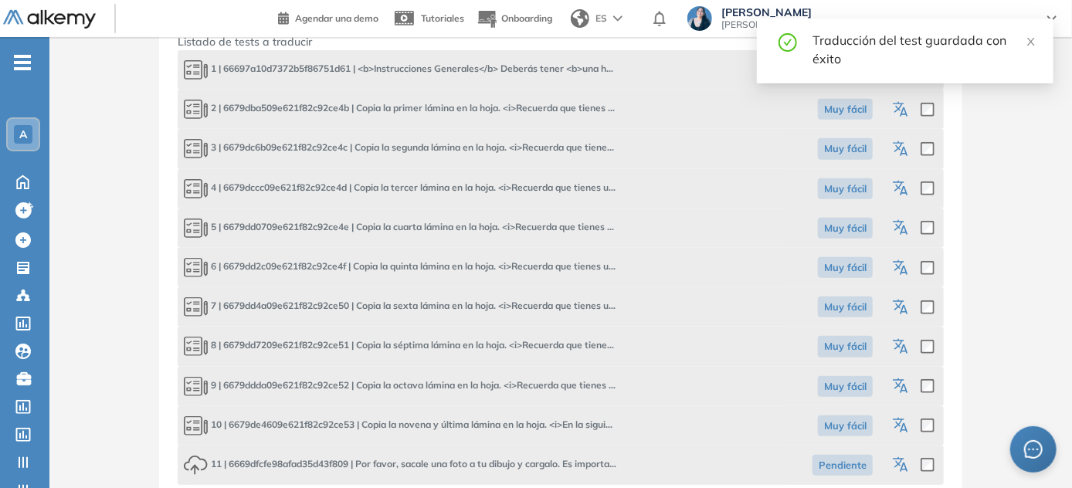
click at [537, 230] on icon "button" at bounding box center [902, 228] width 19 height 19
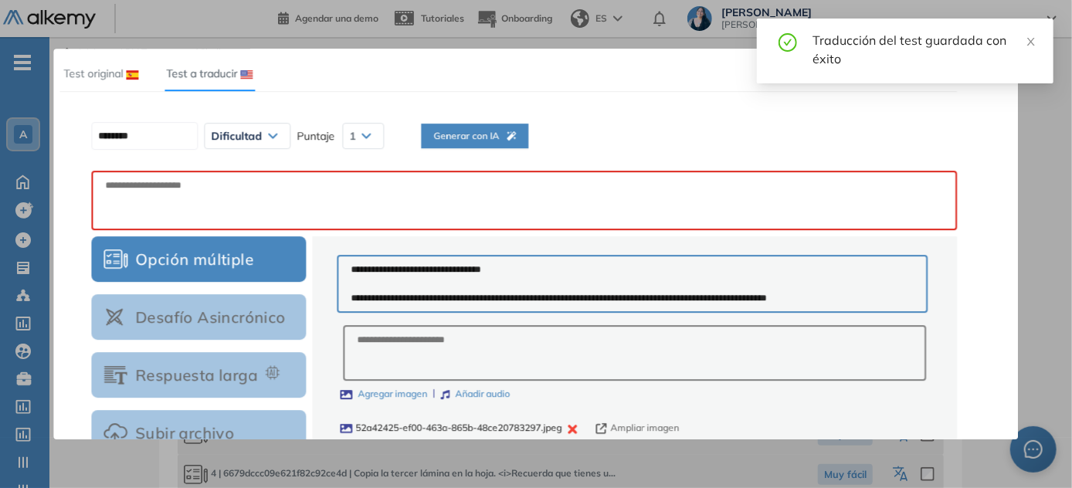
scroll to position [0, 0]
click at [469, 134] on span "Generar con IA" at bounding box center [470, 136] width 83 height 15
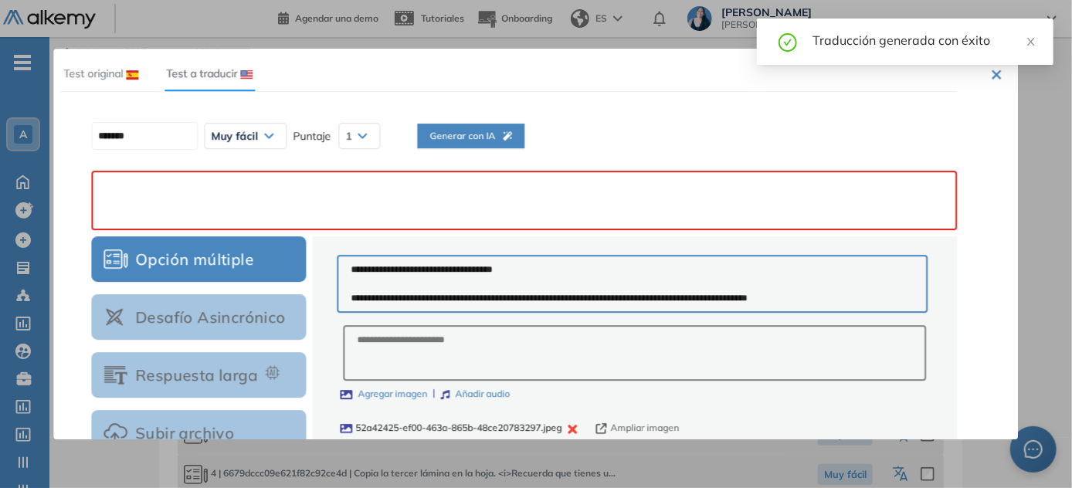
paste textarea "**********"
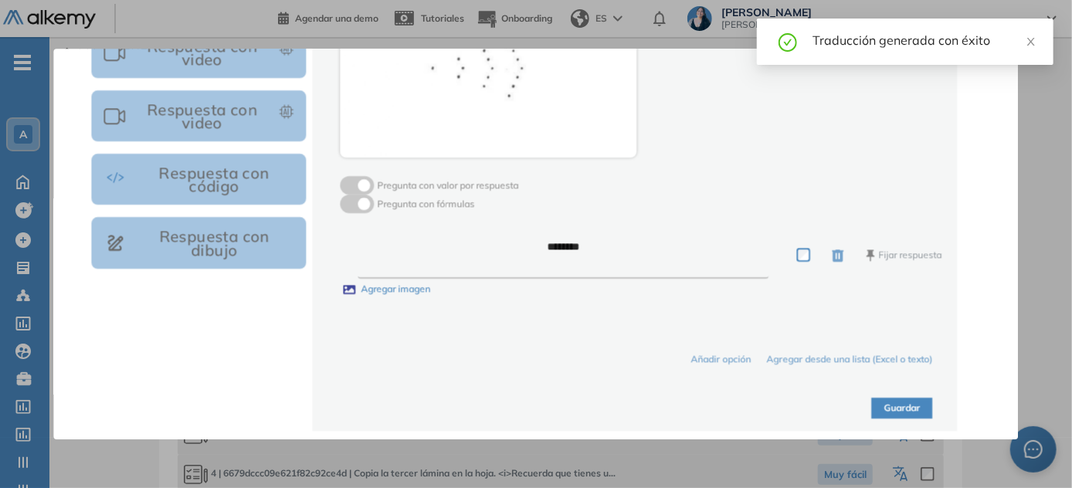
scroll to position [449, 0]
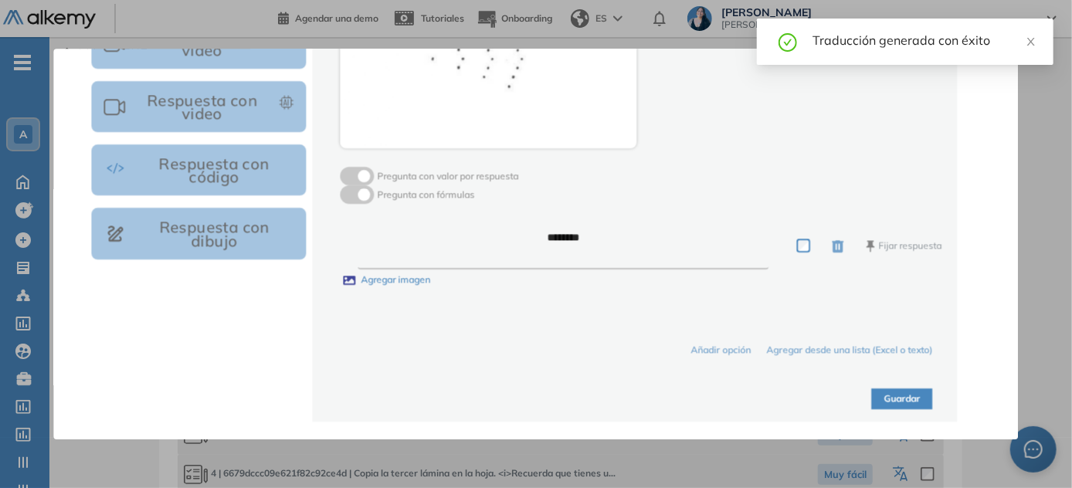
click at [537, 400] on button "Guardar" at bounding box center [902, 398] width 61 height 21
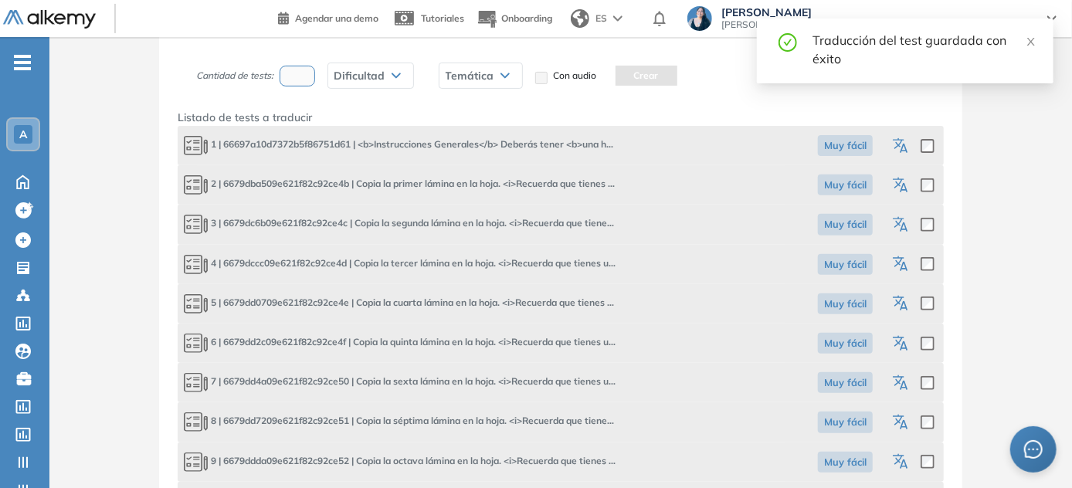
click at [537, 345] on icon "button" at bounding box center [903, 344] width 8 height 9
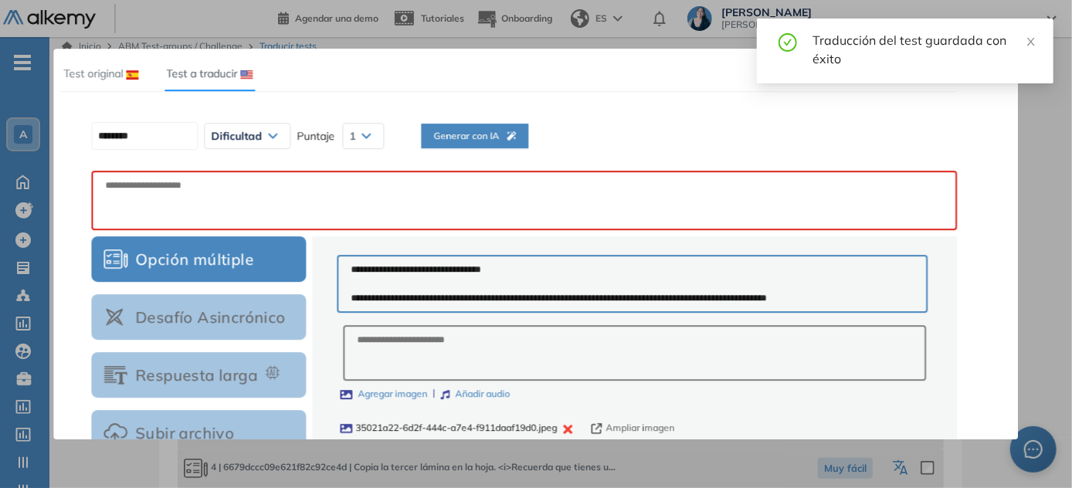
scroll to position [0, 0]
click at [512, 140] on span "Generar con IA" at bounding box center [470, 136] width 83 height 15
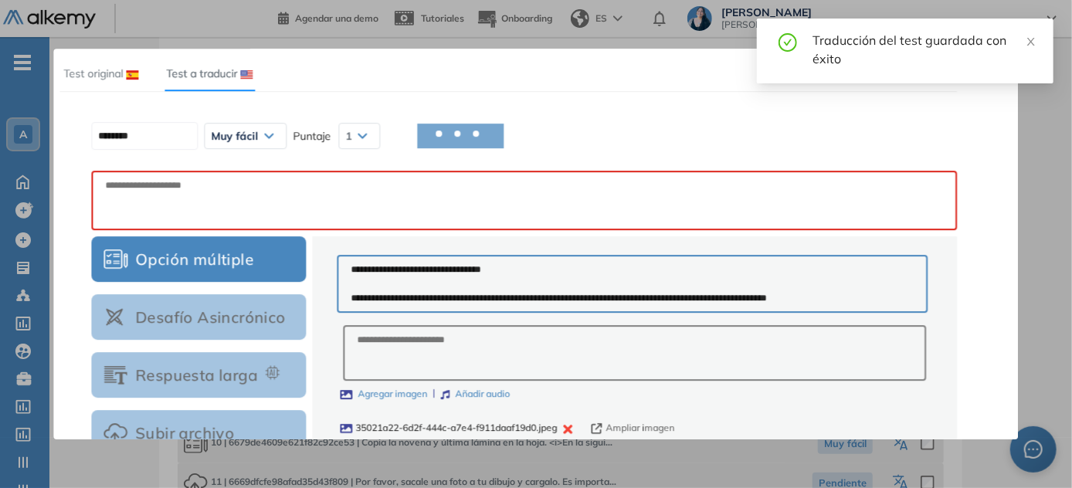
scroll to position [356, 0]
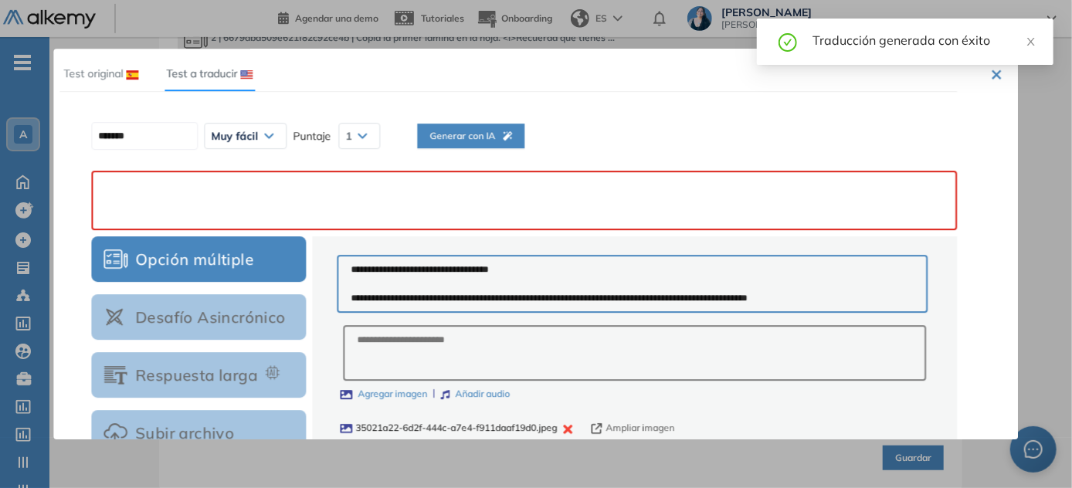
paste textarea "**********"
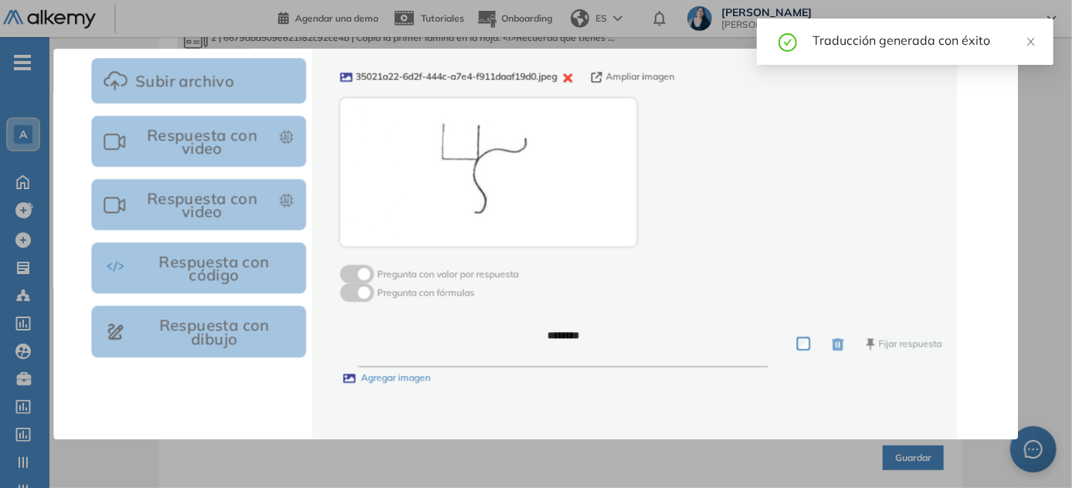
scroll to position [449, 0]
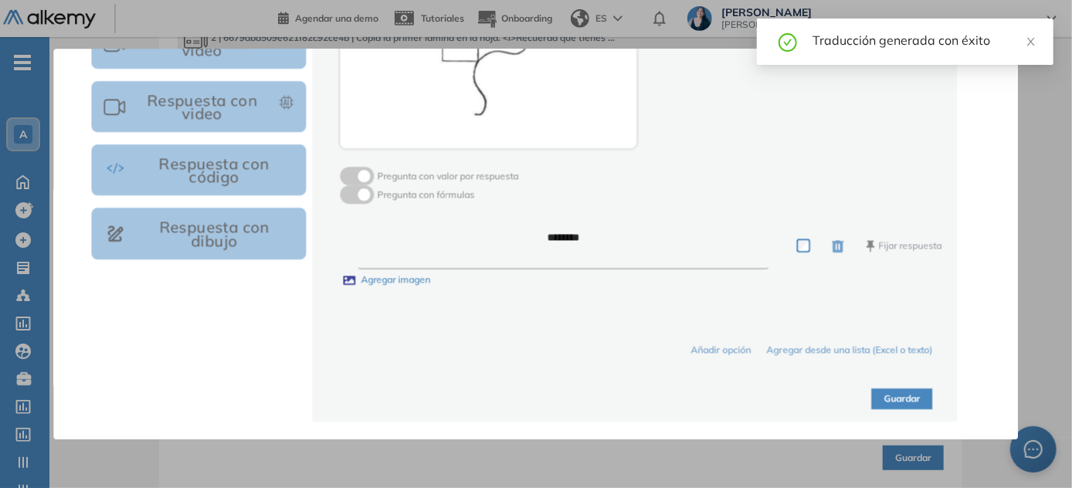
click at [537, 404] on button "Guardar" at bounding box center [902, 398] width 61 height 21
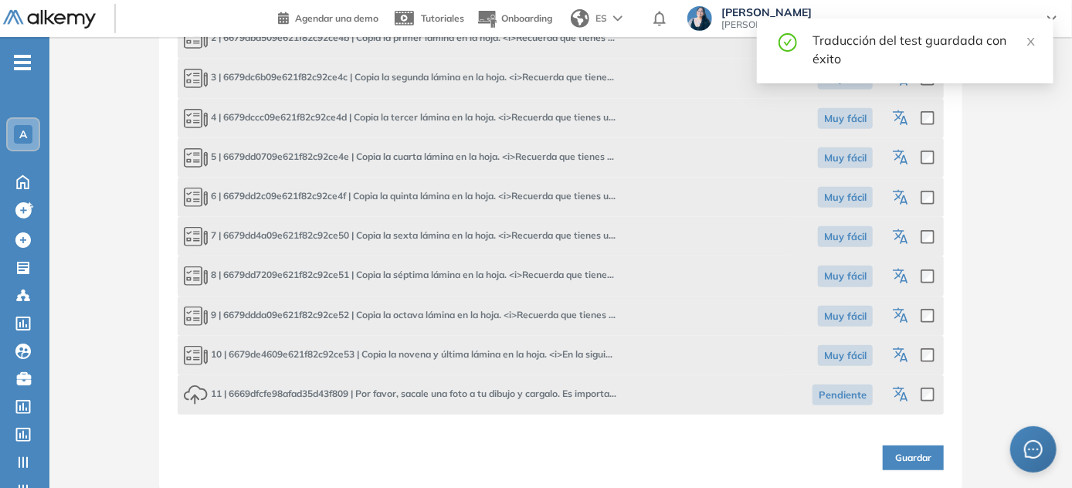
click at [537, 229] on icon "button" at bounding box center [902, 238] width 19 height 19
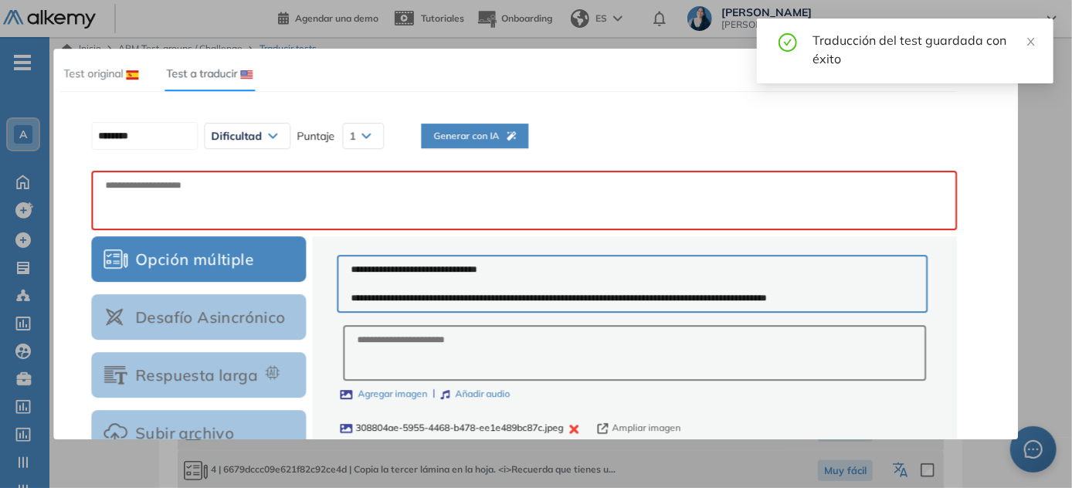
scroll to position [0, 0]
click at [508, 142] on span "Generar con IA" at bounding box center [470, 136] width 83 height 15
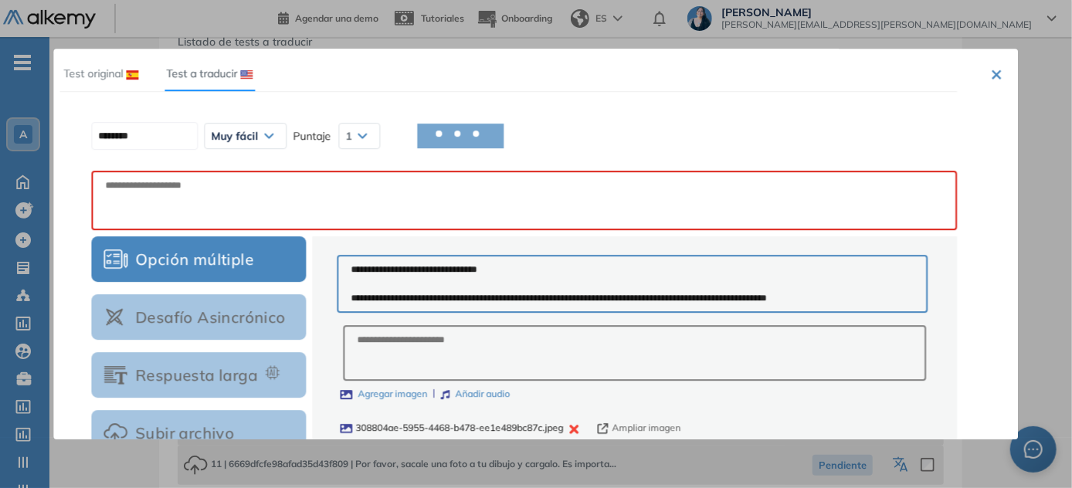
scroll to position [286, 0]
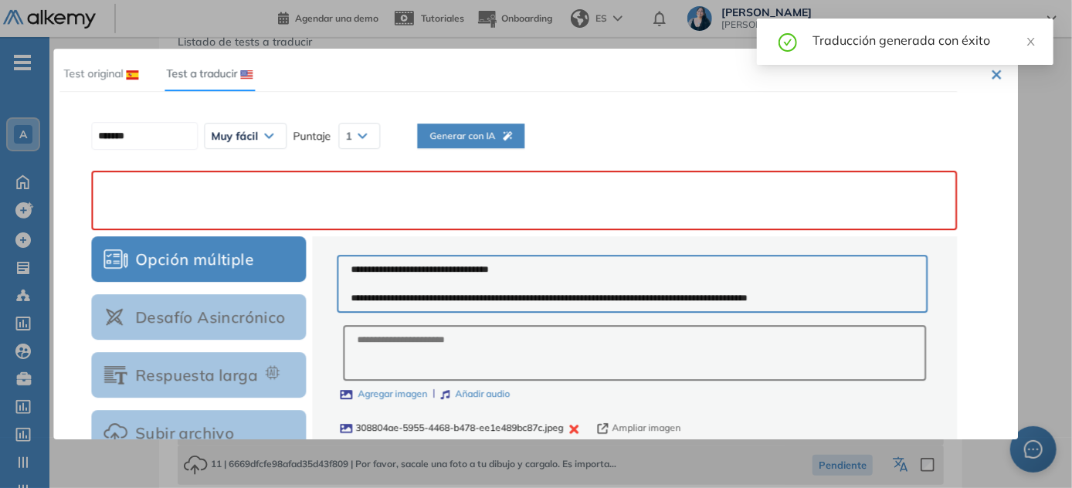
paste textarea "**********"
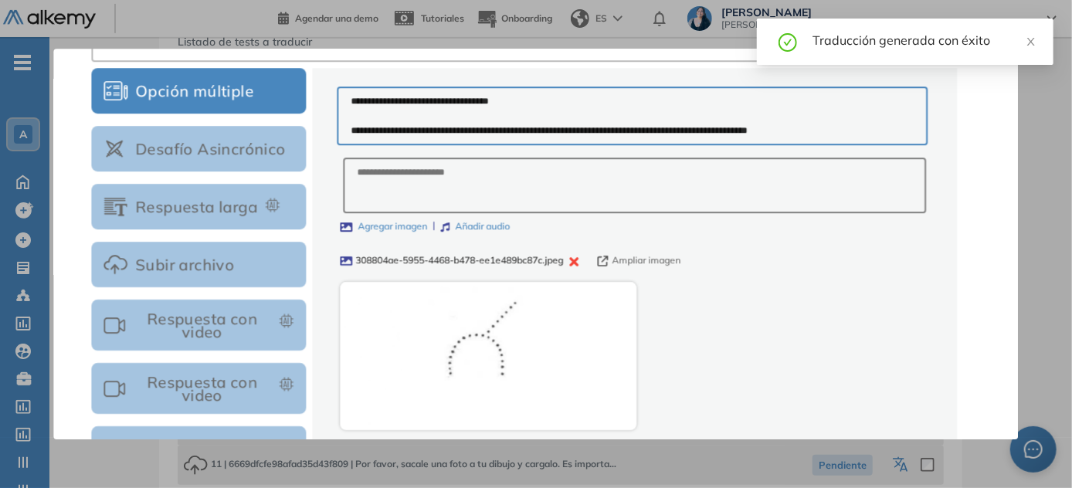
scroll to position [421, 0]
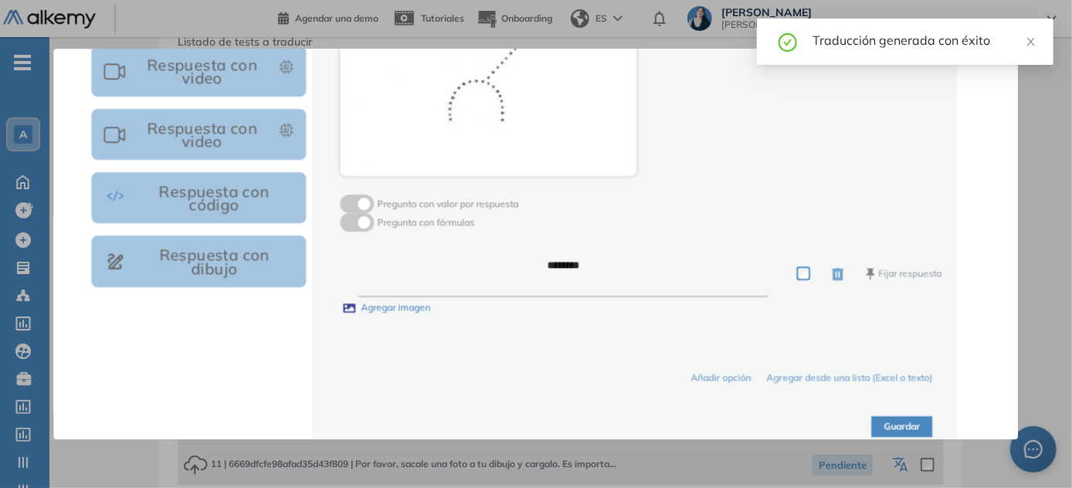
click at [537, 416] on button "Guardar" at bounding box center [902, 426] width 61 height 21
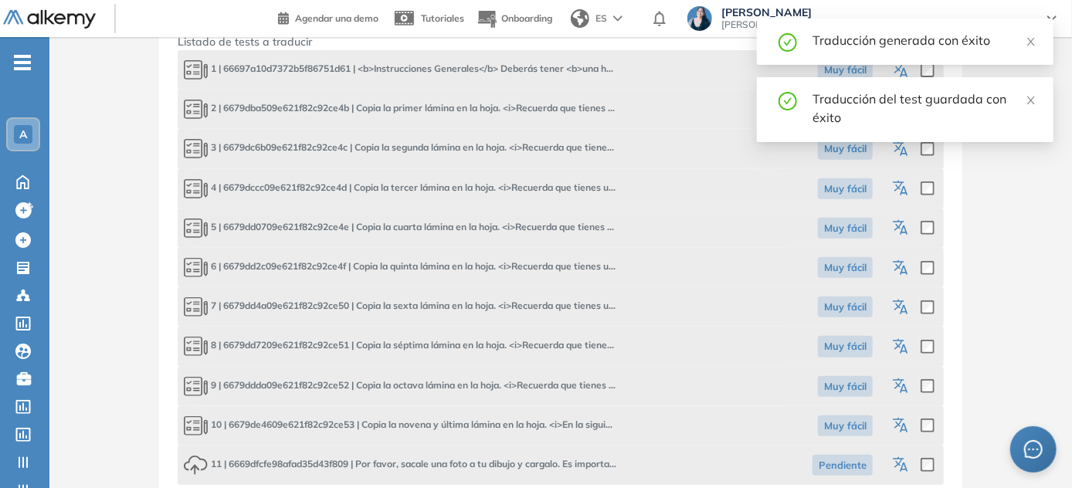
click at [537, 344] on icon "button" at bounding box center [902, 347] width 19 height 19
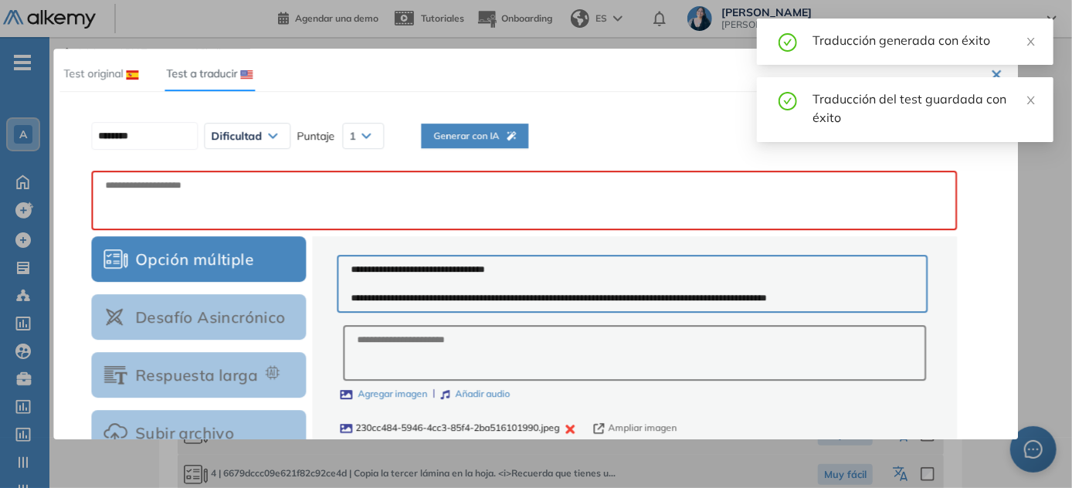
scroll to position [0, 0]
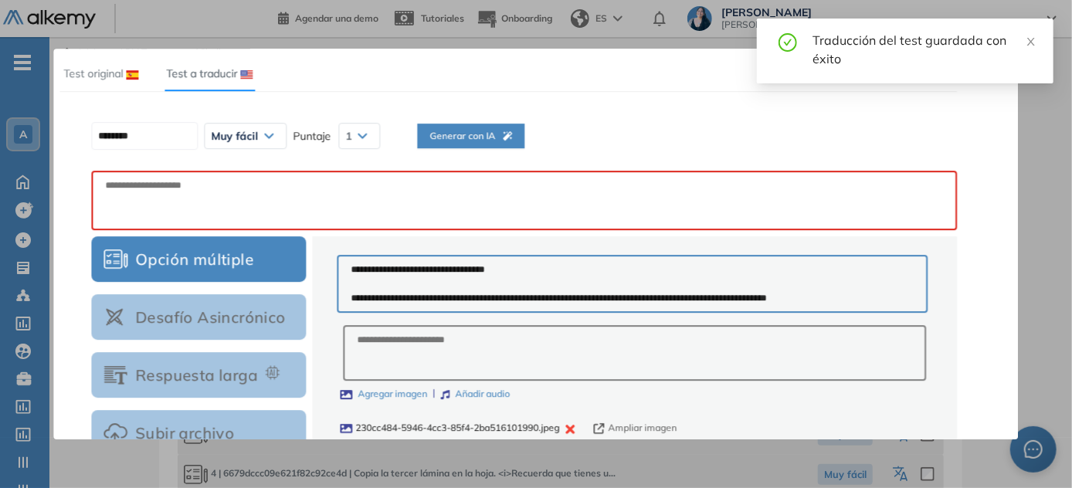
click at [465, 135] on span "Generar con IA" at bounding box center [470, 136] width 83 height 15
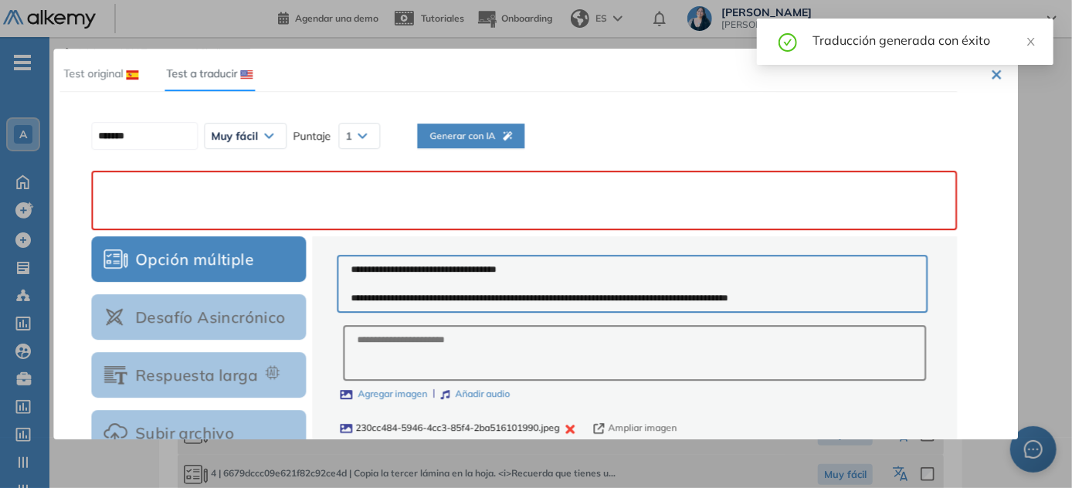
paste textarea "**********"
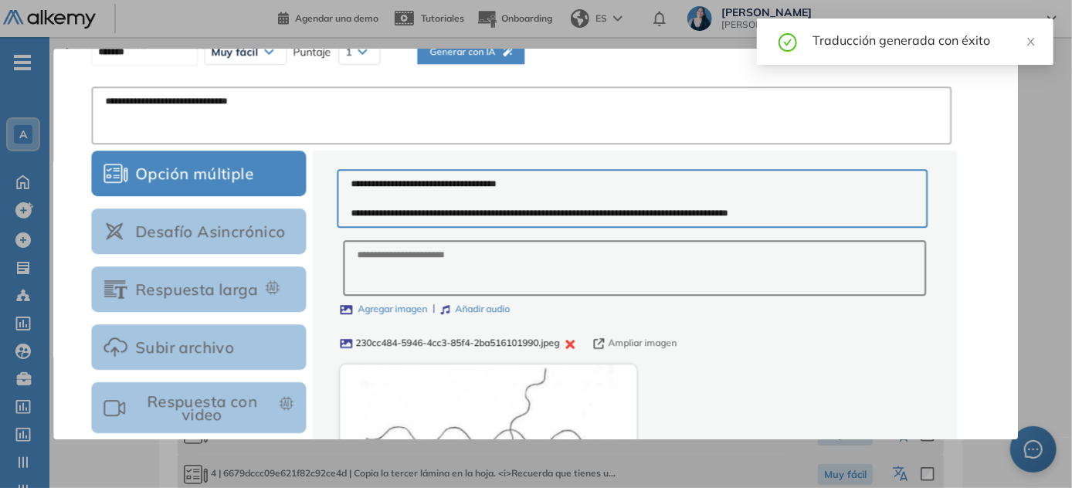
scroll to position [421, 0]
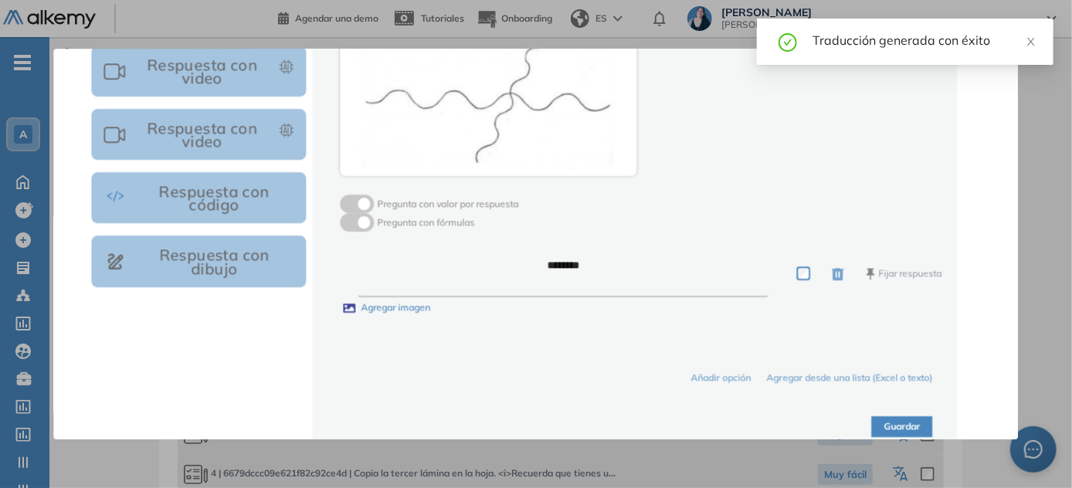
click at [537, 429] on button "Guardar" at bounding box center [902, 426] width 61 height 21
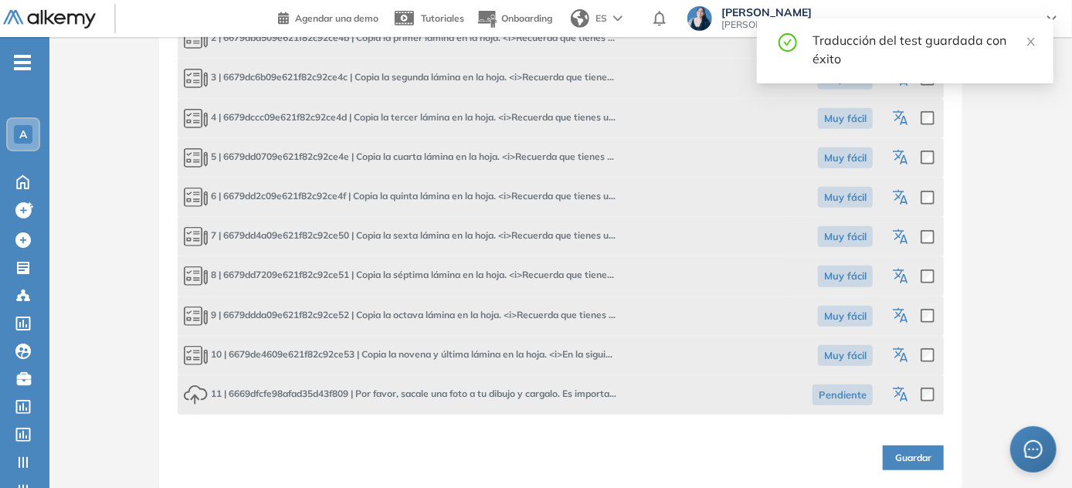
click at [537, 310] on icon "button" at bounding box center [899, 313] width 12 height 11
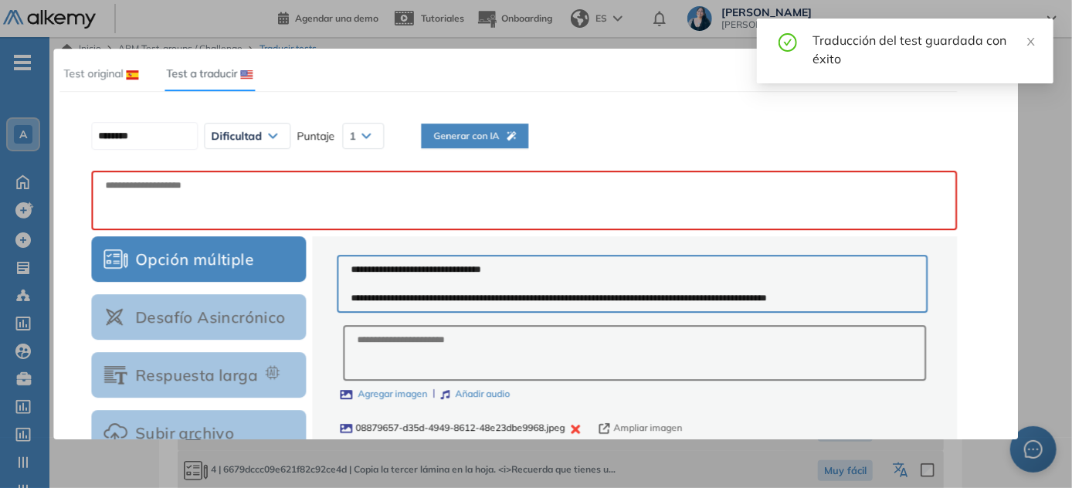
scroll to position [0, 0]
click at [494, 139] on span "Generar con IA" at bounding box center [474, 136] width 83 height 15
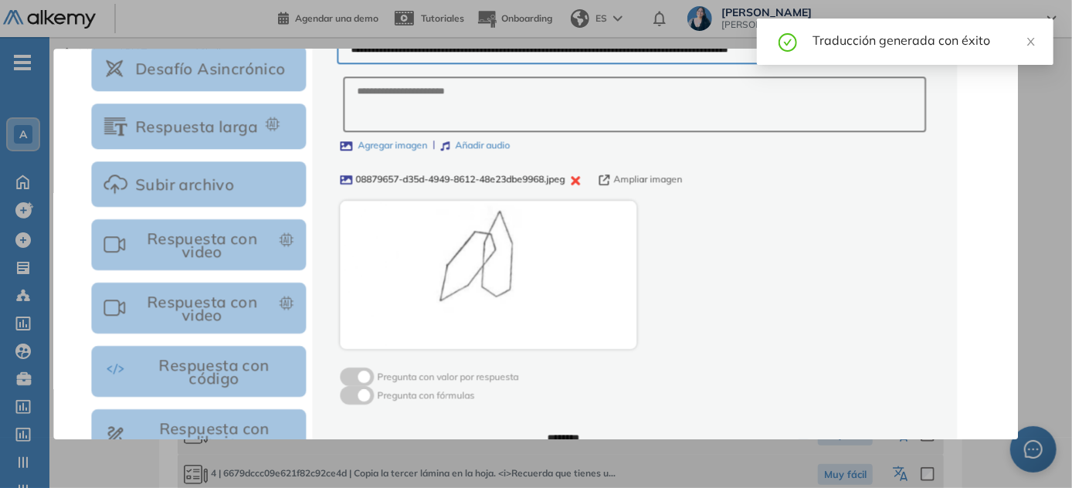
scroll to position [97, 0]
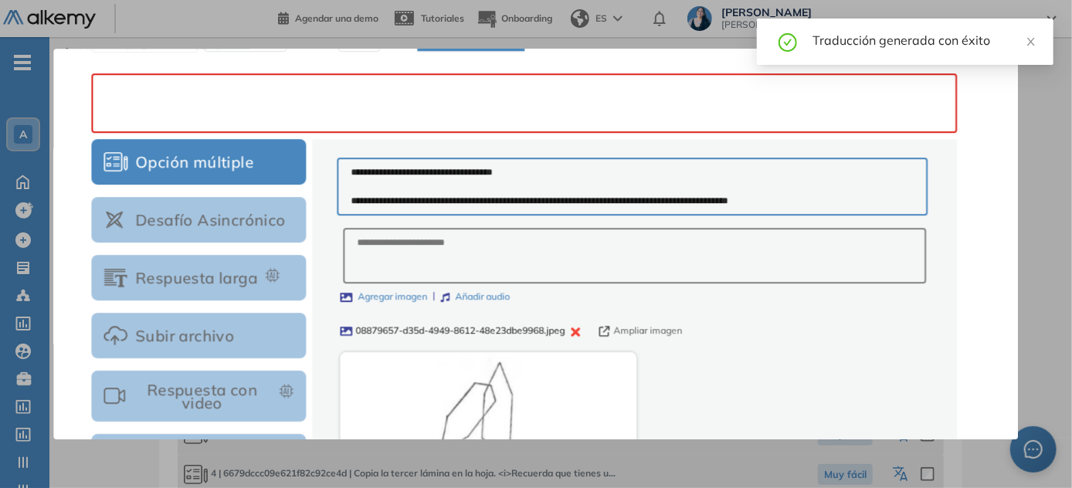
paste textarea "**********"
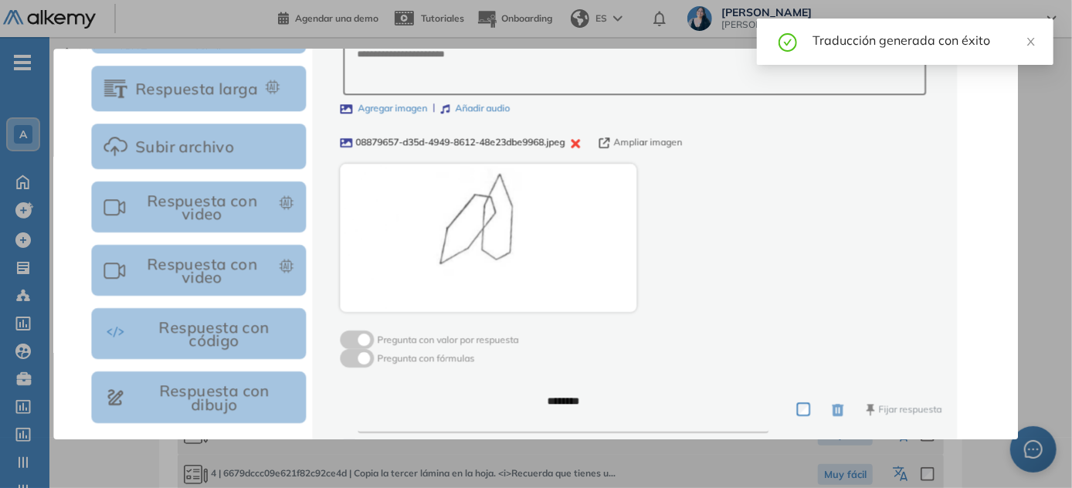
scroll to position [449, 0]
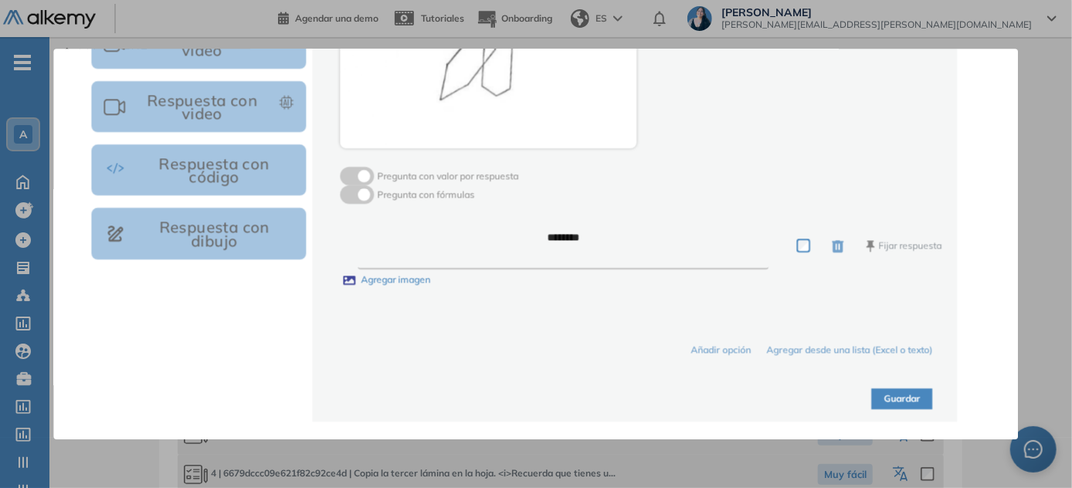
click at [537, 392] on button "Guardar" at bounding box center [902, 398] width 61 height 21
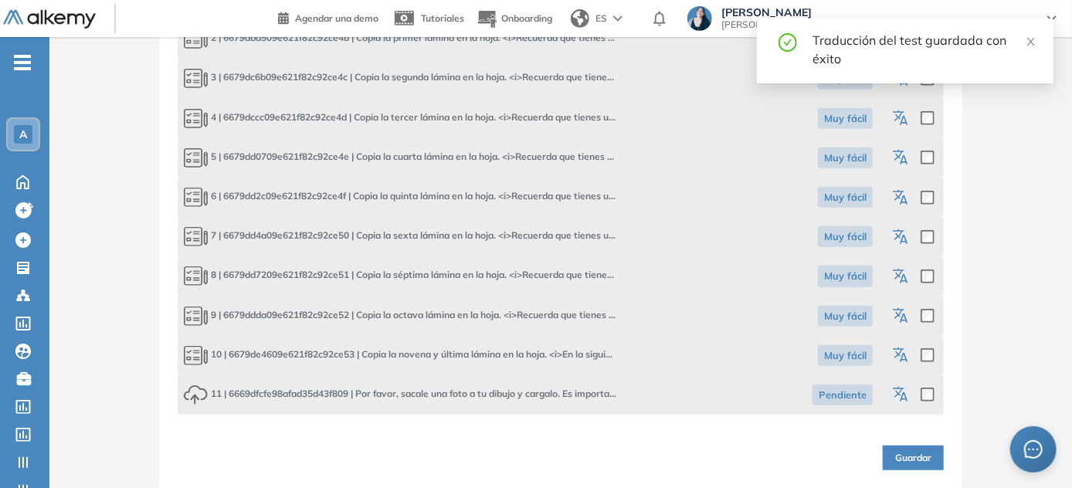
click at [537, 357] on icon "button" at bounding box center [902, 356] width 19 height 19
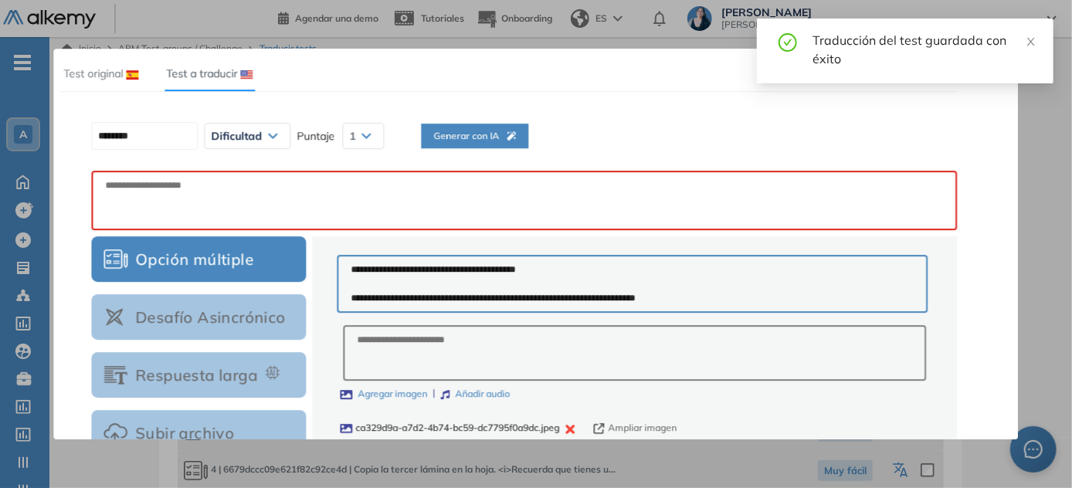
scroll to position [0, 0]
click at [504, 134] on span "Generar con IA" at bounding box center [470, 136] width 83 height 15
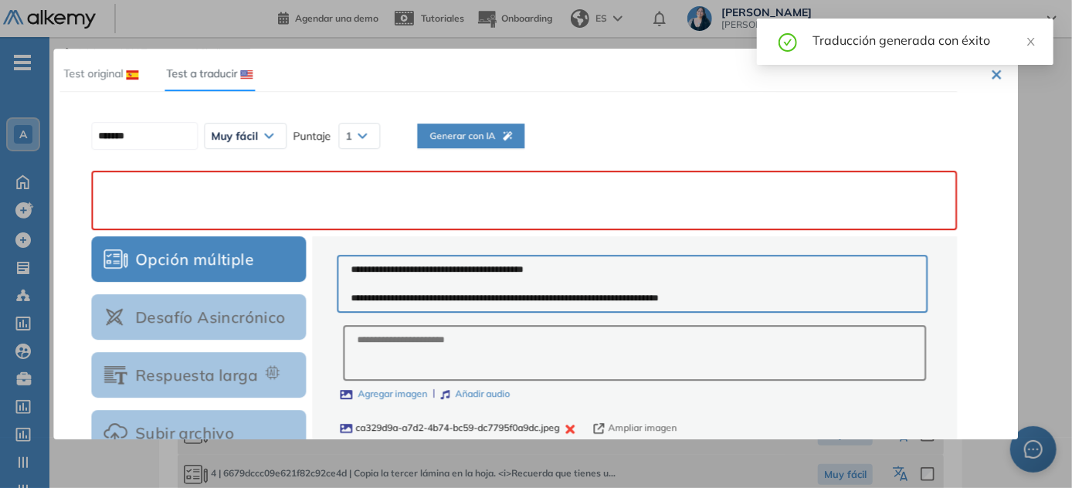
paste textarea "**********"
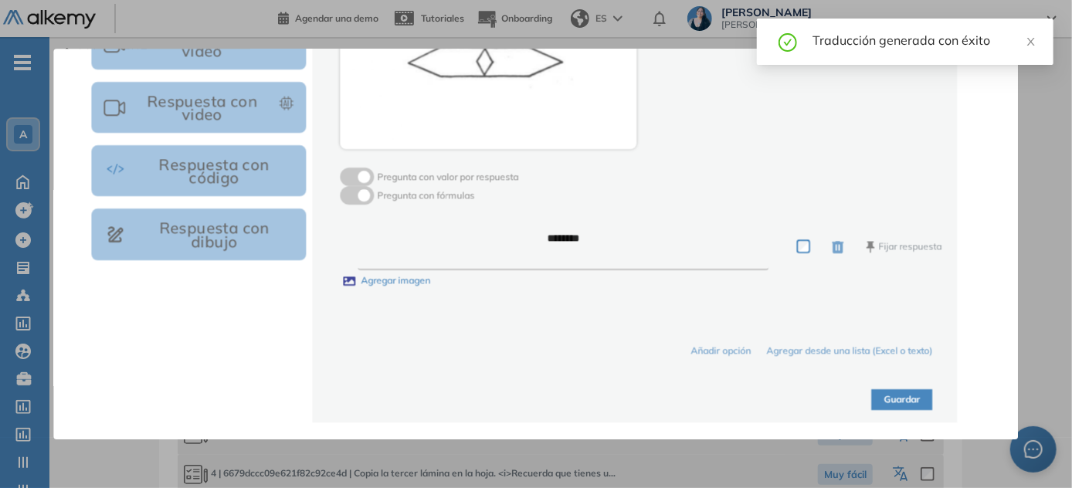
scroll to position [449, 0]
click at [537, 401] on button "Guardar" at bounding box center [902, 398] width 61 height 21
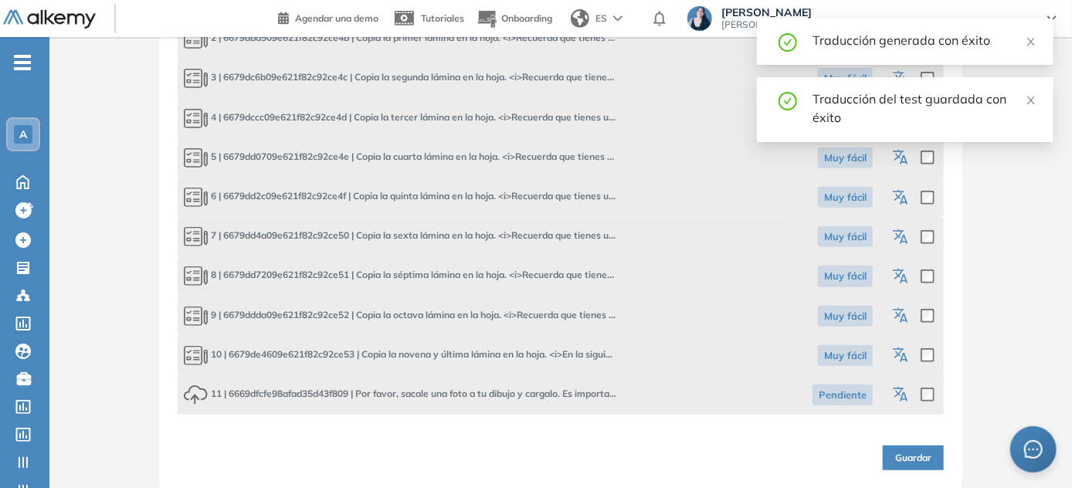
click at [537, 395] on icon "button" at bounding box center [902, 395] width 19 height 19
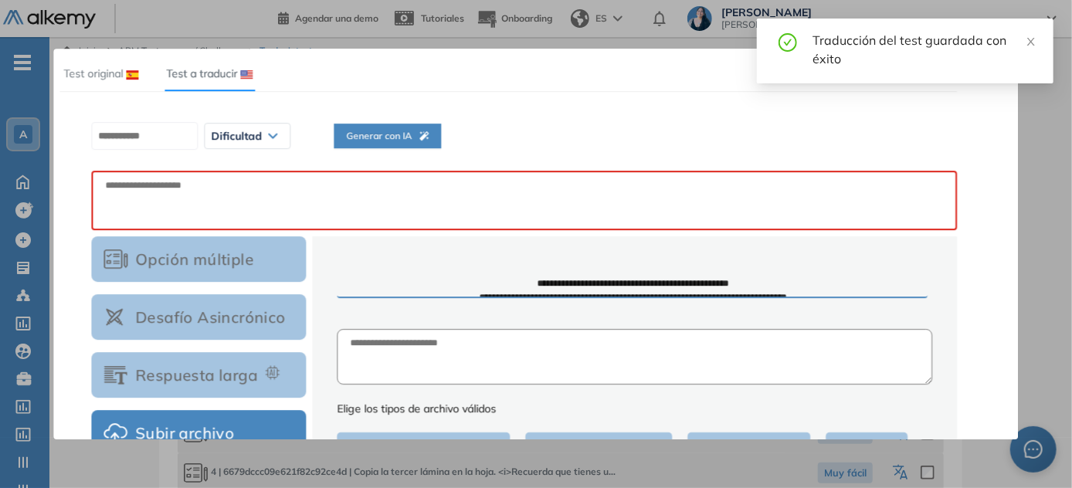
scroll to position [0, 0]
click at [399, 134] on span "Generar con IA" at bounding box center [387, 136] width 83 height 15
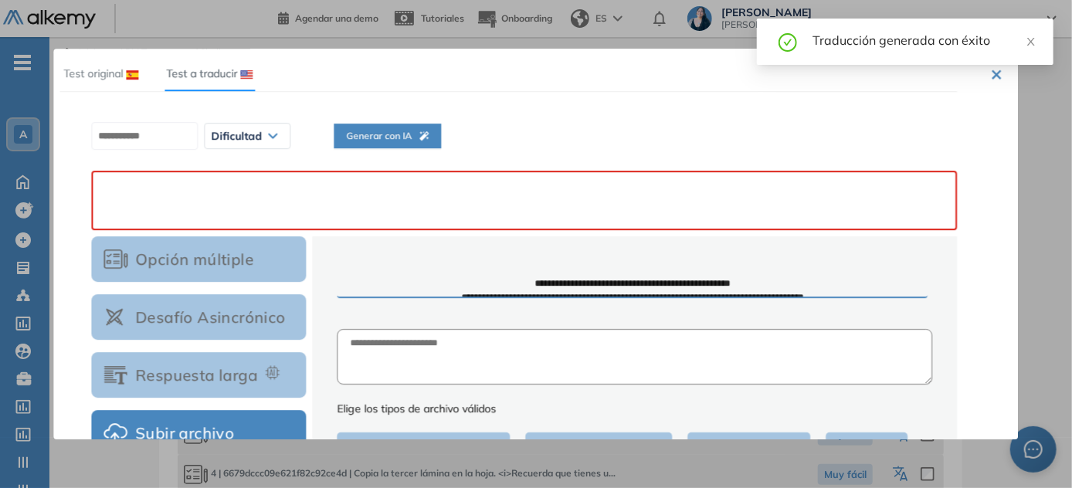
paste textarea "**********"
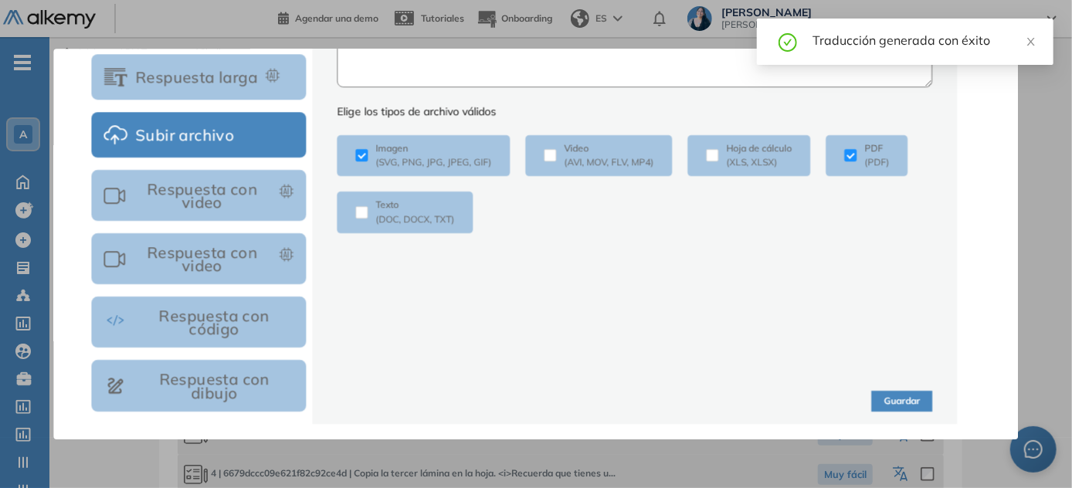
scroll to position [298, 0]
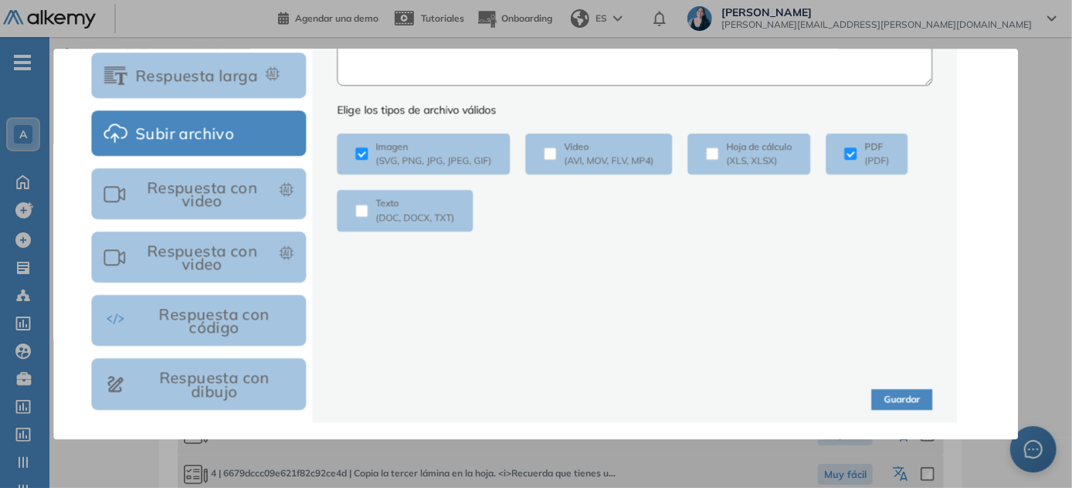
click at [537, 395] on button "Guardar" at bounding box center [902, 399] width 61 height 21
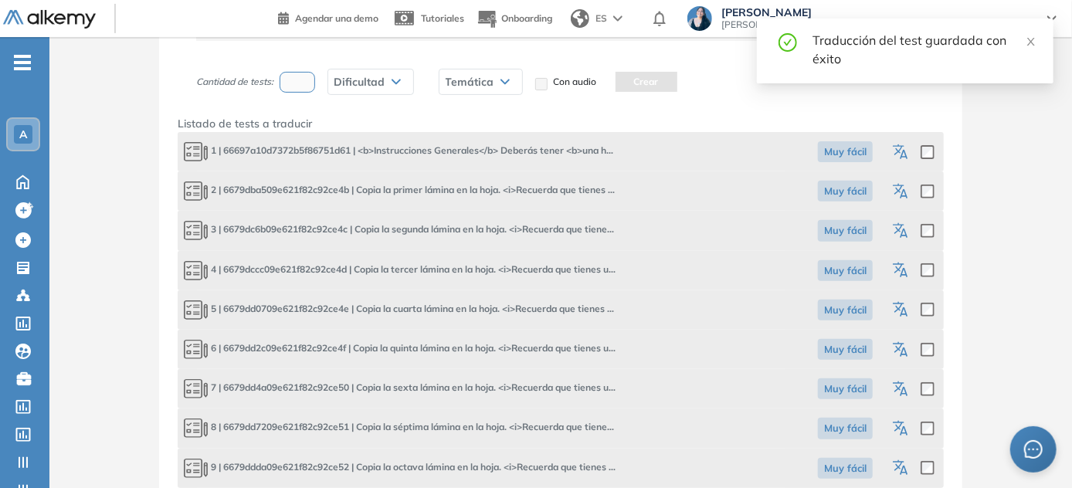
scroll to position [356, 0]
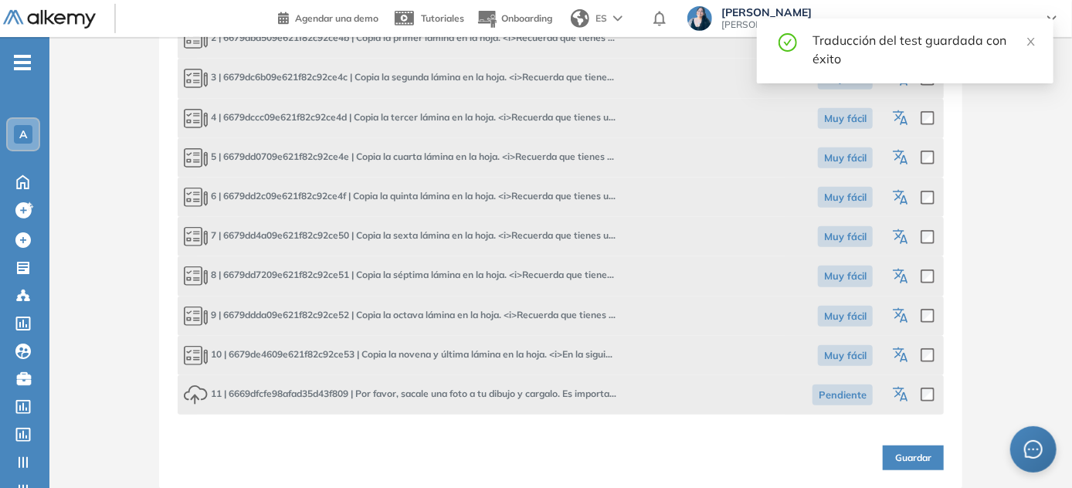
click at [537, 460] on span "Guardar" at bounding box center [913, 458] width 36 height 15
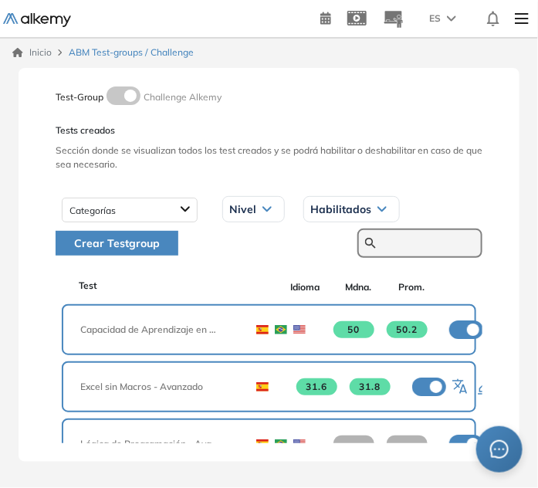
click at [403, 244] on input "text" at bounding box center [428, 243] width 93 height 14
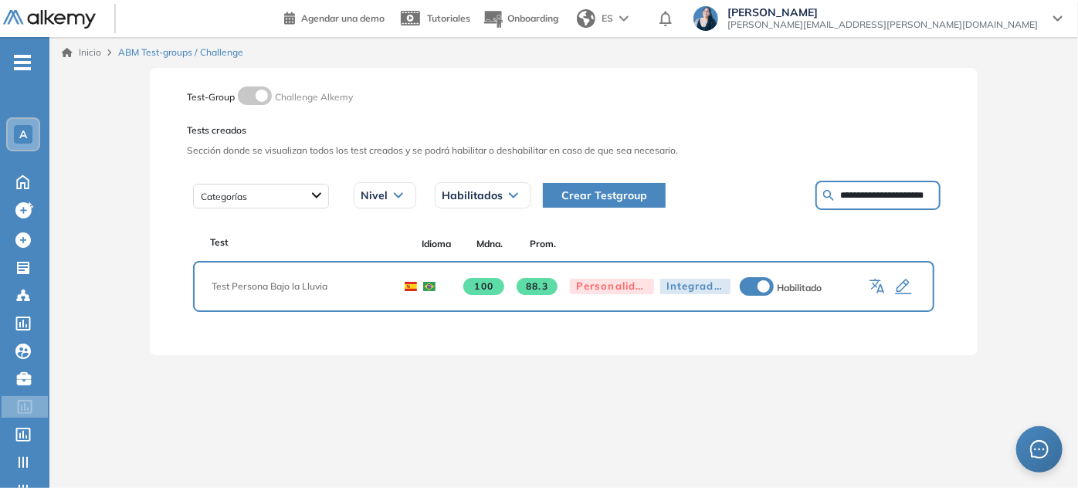
click at [537, 290] on icon "button" at bounding box center [880, 288] width 8 height 9
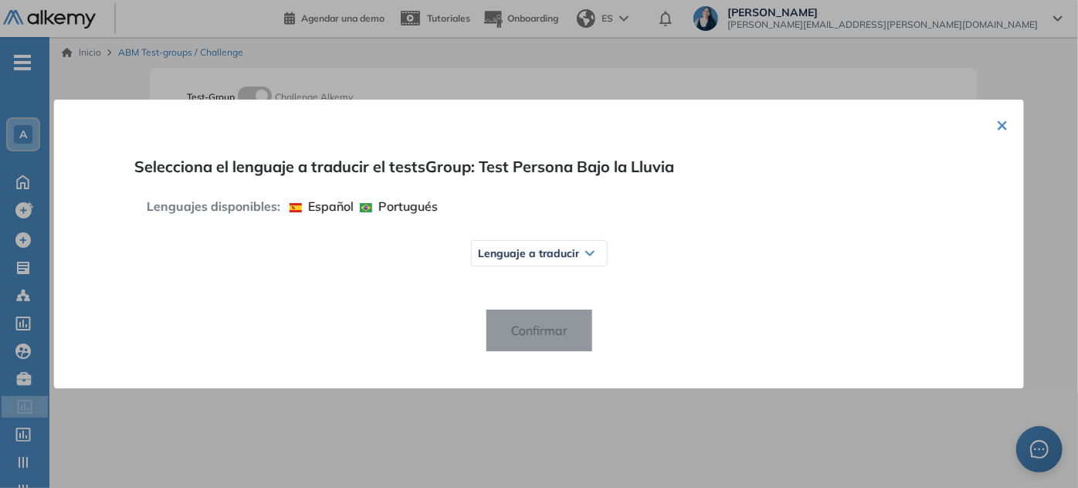
click at [513, 246] on div "Lenguaje a traducir" at bounding box center [538, 253] width 135 height 25
click at [510, 315] on span "Inglés" at bounding box center [505, 314] width 42 height 12
click at [537, 339] on span "Confirmar" at bounding box center [538, 330] width 81 height 25
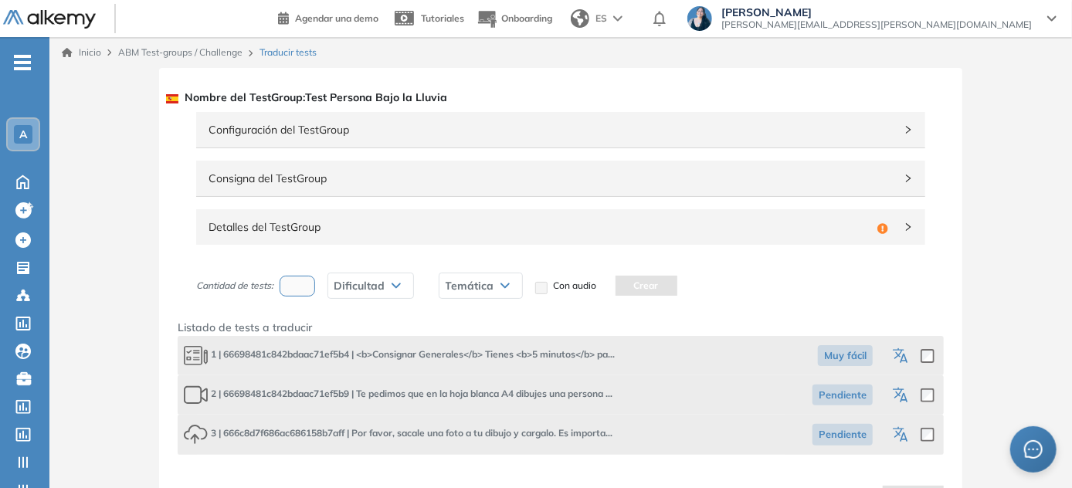
click at [276, 230] on span "Detalles del TestGroup" at bounding box center [539, 227] width 662 height 17
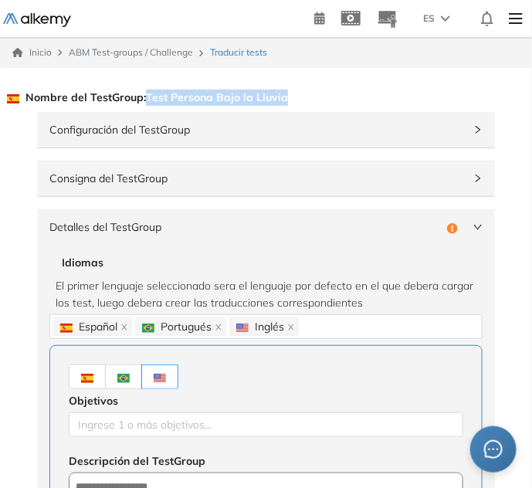
drag, startPoint x: 280, startPoint y: 101, endPoint x: 147, endPoint y: 99, distance: 132.0
click at [147, 99] on div "Nombre del TestGroup : Test Persona Bajo la Lluvia" at bounding box center [266, 97] width 495 height 22
copy span "Test Persona Bajo la Lluvia"
click at [85, 376] on img at bounding box center [87, 378] width 12 height 9
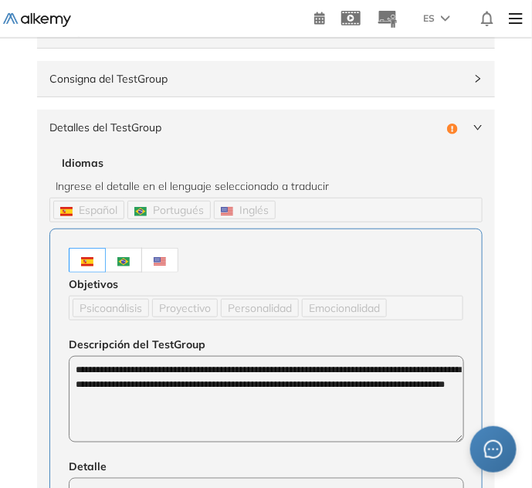
scroll to position [140, 0]
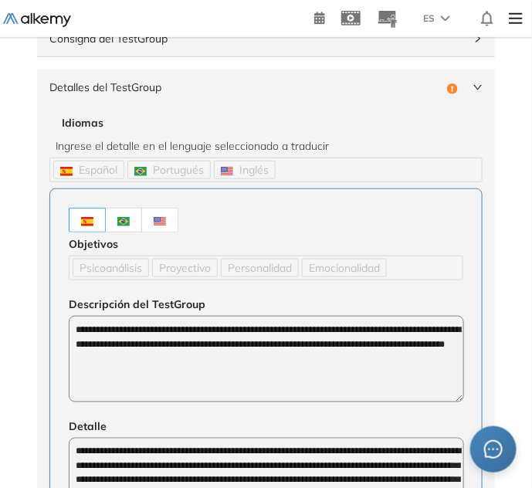
click at [154, 217] on img at bounding box center [160, 221] width 12 height 9
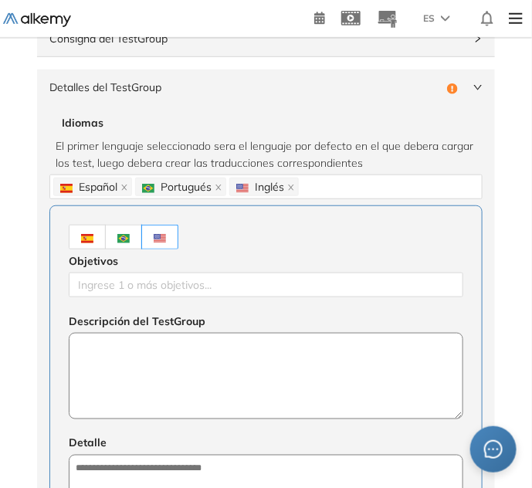
click at [186, 382] on textarea at bounding box center [266, 376] width 395 height 86
paste textarea "**********"
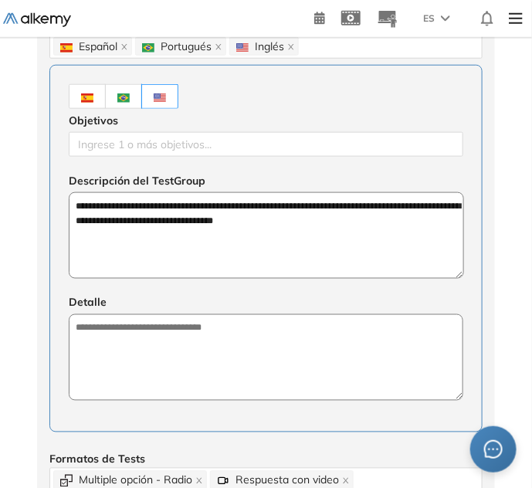
scroll to position [421, 0]
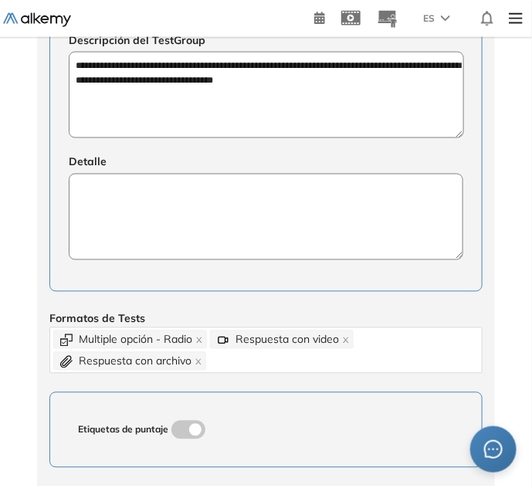
click at [147, 218] on textarea at bounding box center [266, 217] width 395 height 86
paste textarea "**********"
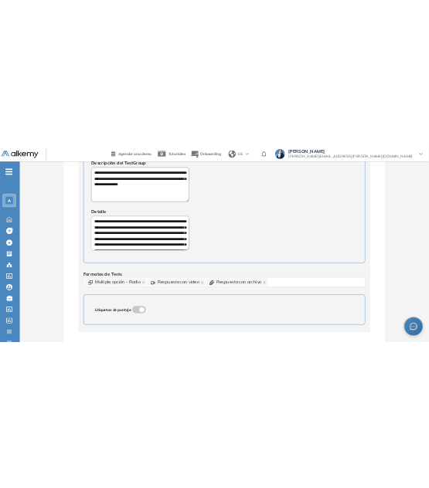
scroll to position [438, 0]
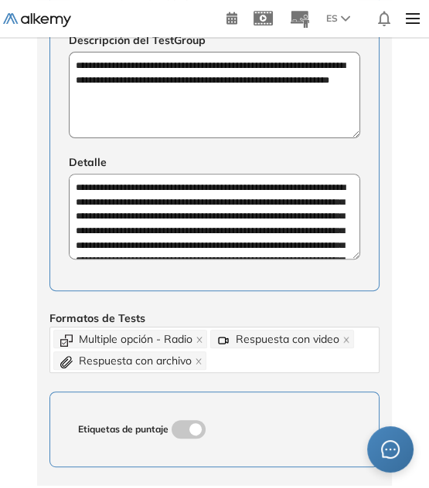
click at [298, 246] on textarea "**********" at bounding box center [214, 217] width 291 height 86
click at [274, 225] on textarea "**********" at bounding box center [214, 217] width 291 height 86
click at [243, 224] on textarea "**********" at bounding box center [214, 217] width 291 height 86
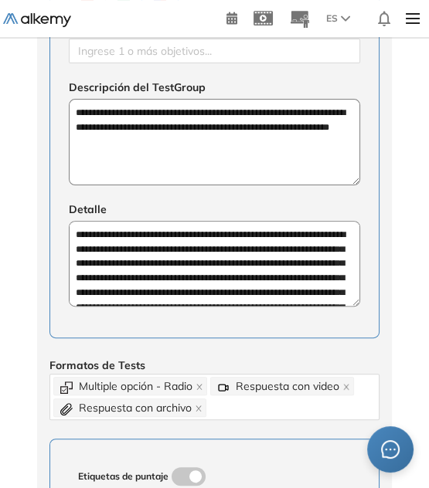
scroll to position [368, 0]
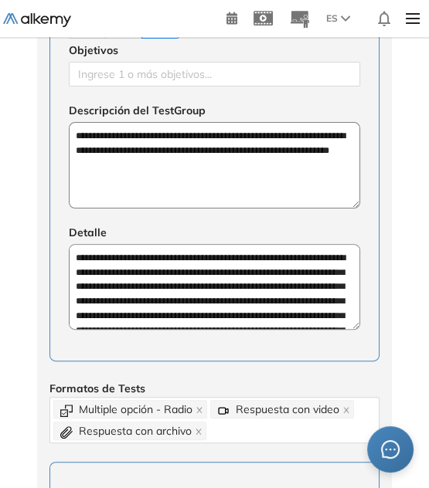
click at [212, 233] on span "Detalle" at bounding box center [214, 232] width 291 height 17
click at [219, 168] on textarea "**********" at bounding box center [214, 165] width 291 height 86
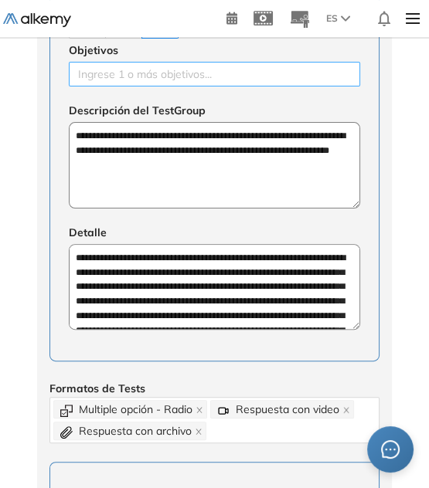
click at [199, 80] on div at bounding box center [214, 74] width 283 height 19
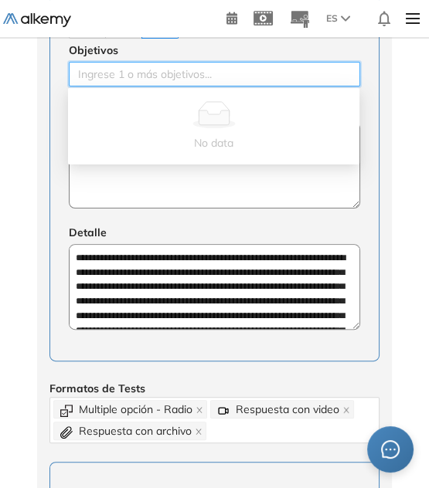
click at [144, 269] on textarea "**********" at bounding box center [214, 287] width 291 height 86
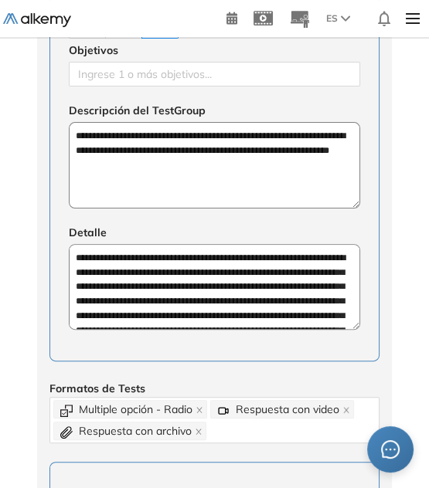
click at [373, 327] on div "**********" at bounding box center [214, 178] width 330 height 367
click at [255, 298] on textarea "**********" at bounding box center [214, 287] width 291 height 86
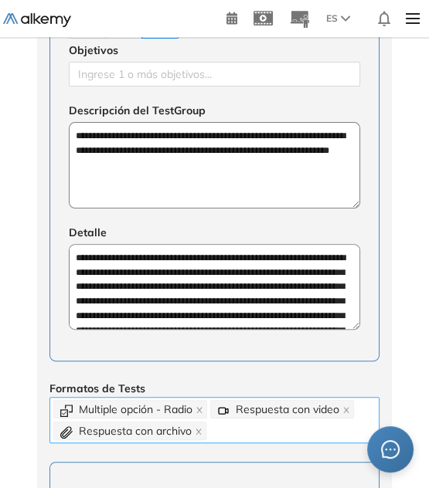
click at [213, 432] on div "Multiple opción - Radio Respuesta con video Respuesta con archivo" at bounding box center [214, 419] width 322 height 43
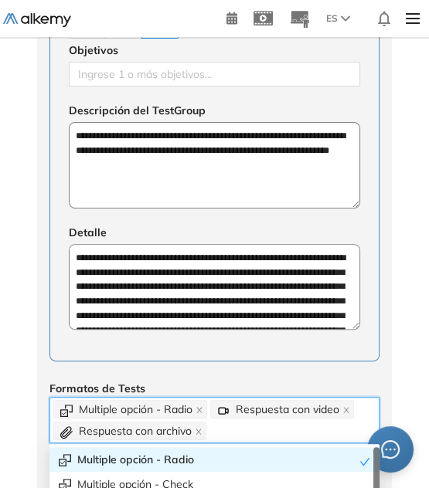
click at [205, 390] on div "Formatos de Tests Multiple opción - Radio Respuesta con video Respuesta con arc…" at bounding box center [214, 411] width 330 height 63
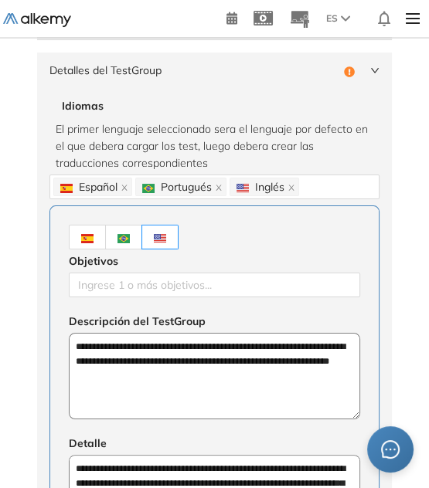
scroll to position [16, 0]
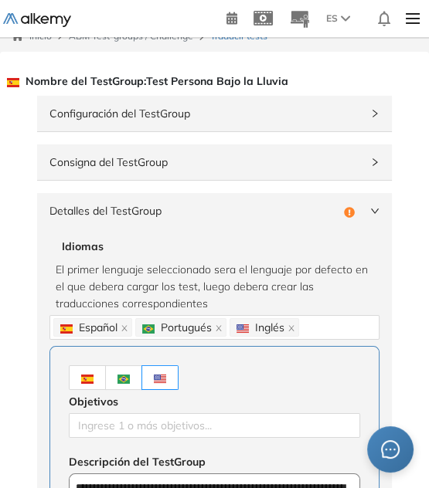
click at [193, 123] on div "Configuración del TestGroup" at bounding box center [214, 114] width 354 height 36
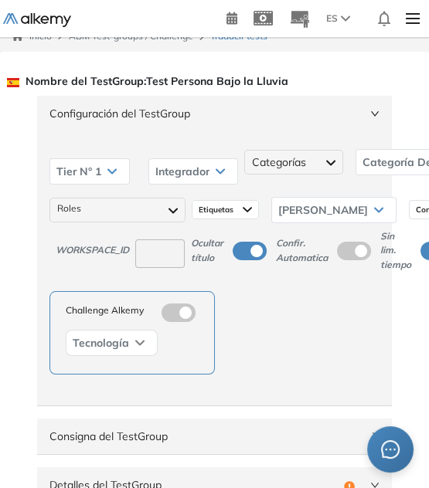
click at [193, 120] on span "Configuración del TestGroup" at bounding box center [204, 113] width 311 height 17
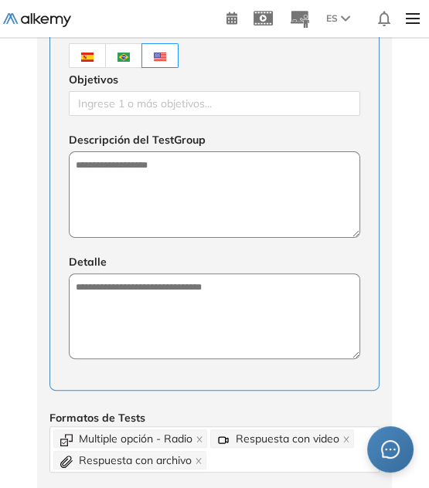
scroll to position [351, 0]
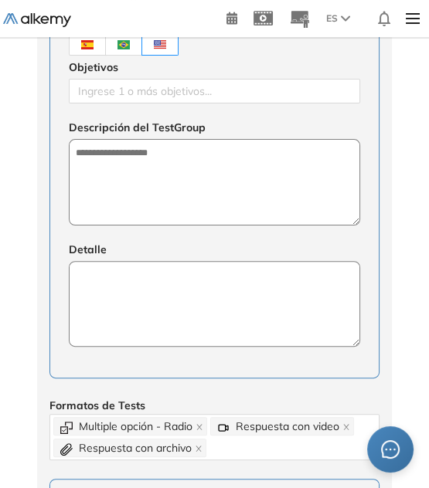
click at [181, 283] on textarea at bounding box center [214, 304] width 291 height 86
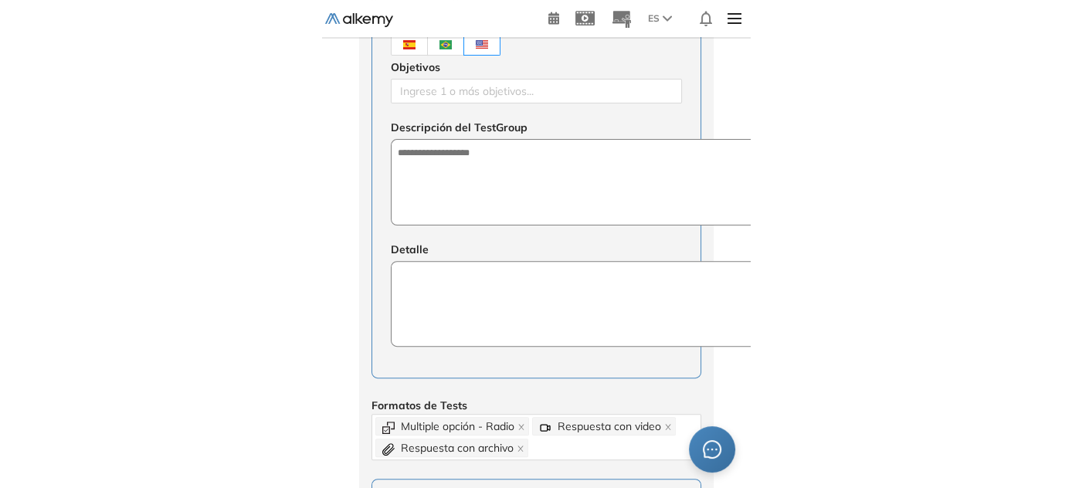
scroll to position [334, 0]
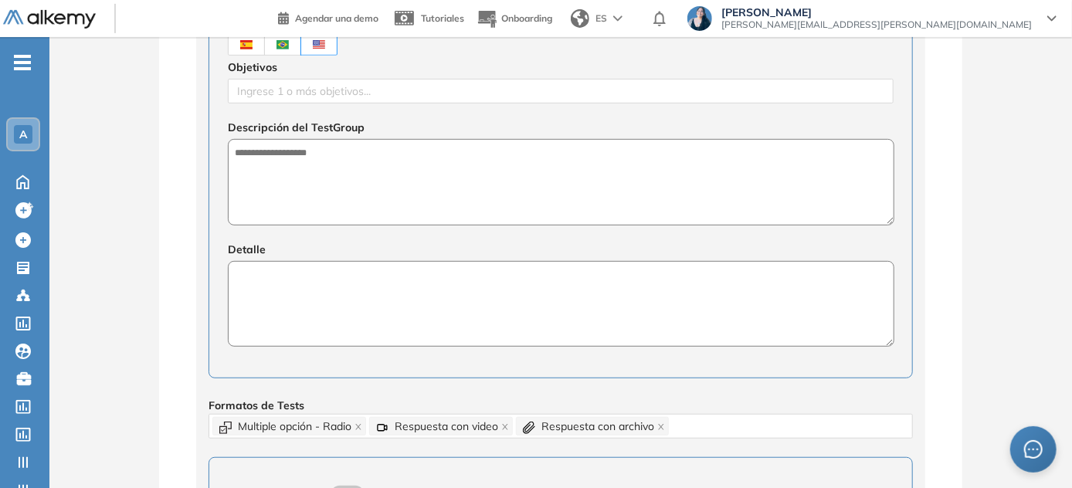
paste textarea "**********"
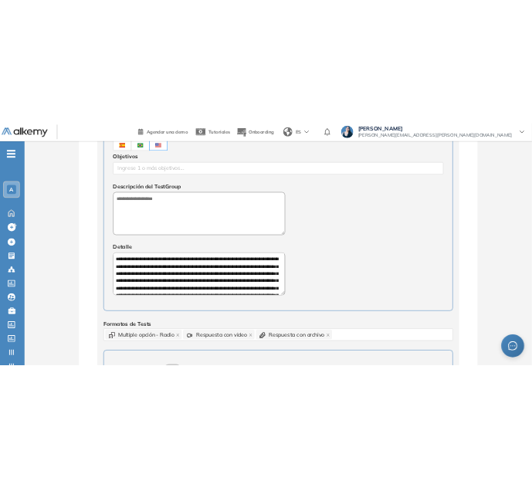
scroll to position [351, 0]
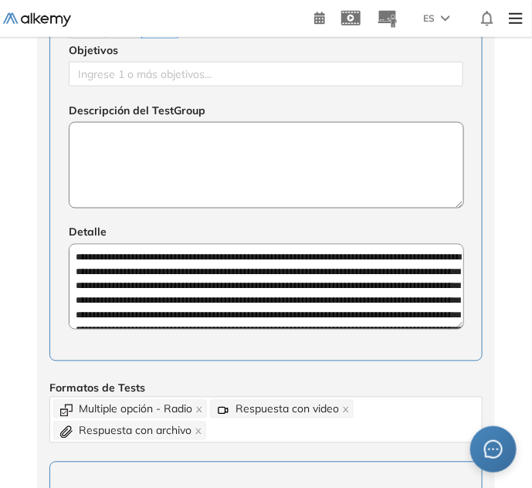
click at [143, 156] on textarea at bounding box center [266, 165] width 395 height 86
paste textarea "**********"
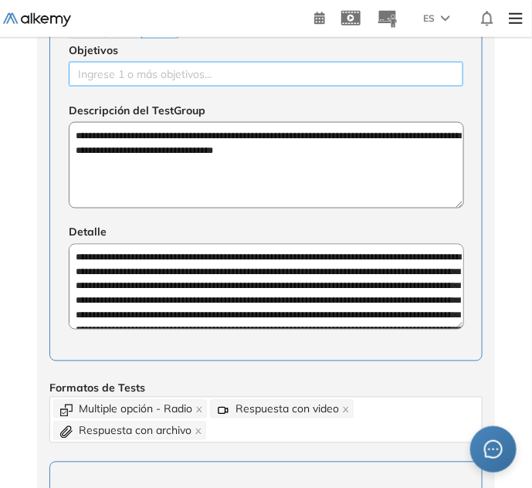
click at [124, 77] on div at bounding box center [266, 74] width 387 height 19
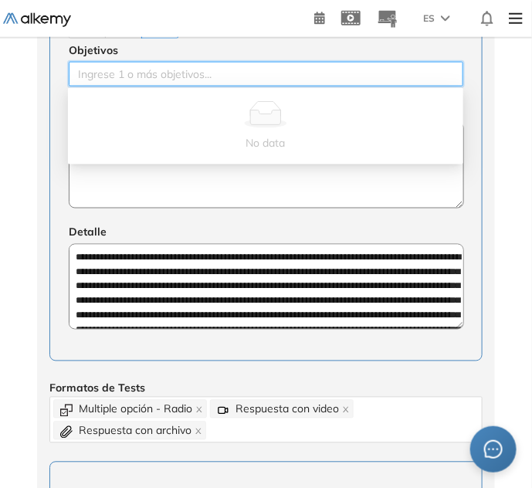
paste input "**********"
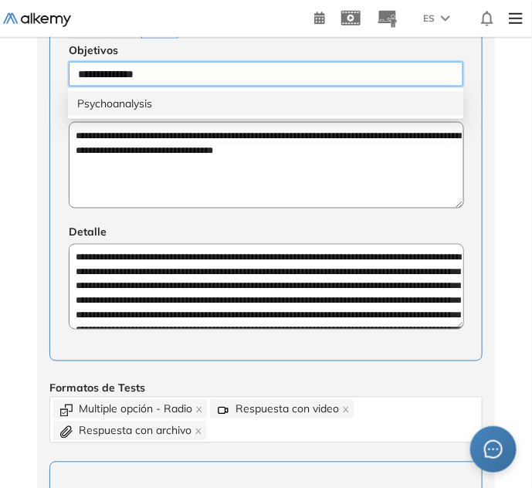
click at [134, 113] on div "Psychoanalysis" at bounding box center [265, 103] width 395 height 25
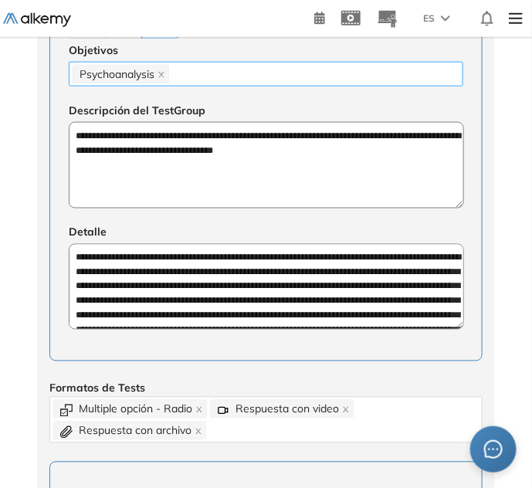
click at [236, 77] on div "Psychoanalysis" at bounding box center [266, 74] width 387 height 22
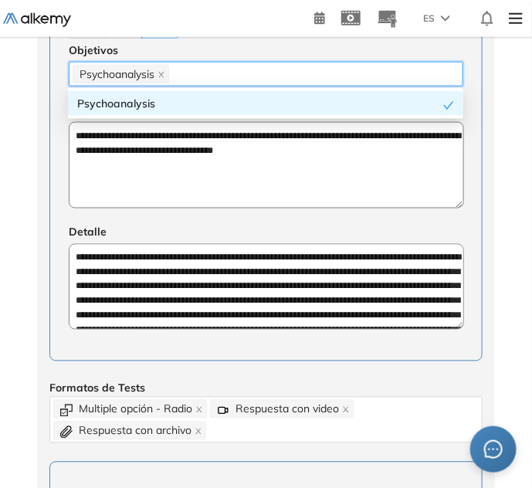
paste input "**********"
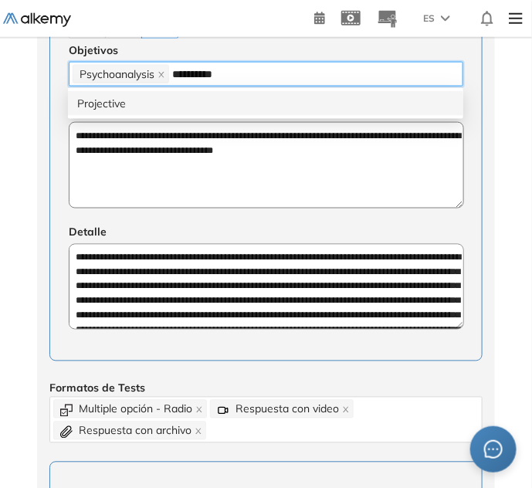
click at [226, 102] on div "Projective" at bounding box center [265, 103] width 377 height 17
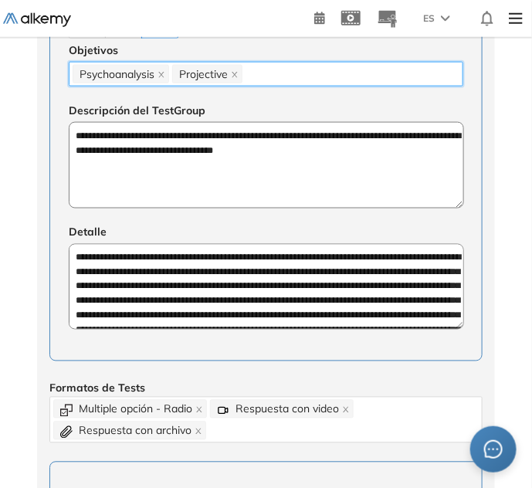
click at [315, 66] on div "Psychoanalysis Projective" at bounding box center [266, 74] width 387 height 22
paste input "**********"
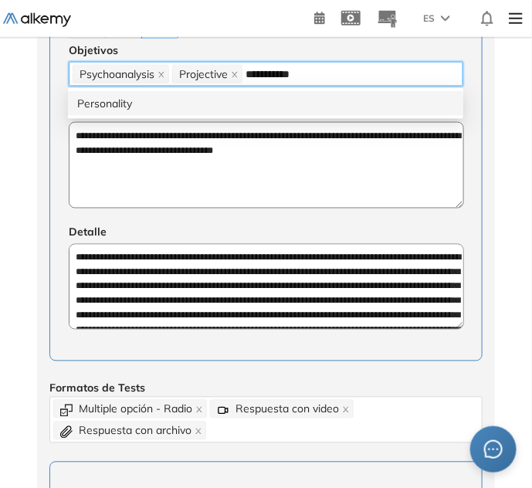
click at [286, 102] on div "Personality" at bounding box center [265, 103] width 377 height 17
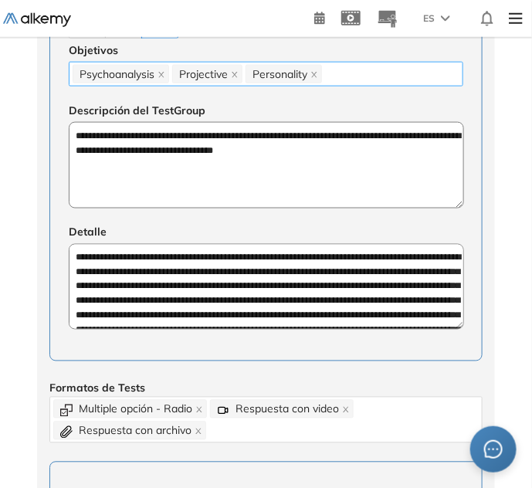
click at [407, 80] on div "Psychoanalysis Projective Personality" at bounding box center [266, 74] width 387 height 22
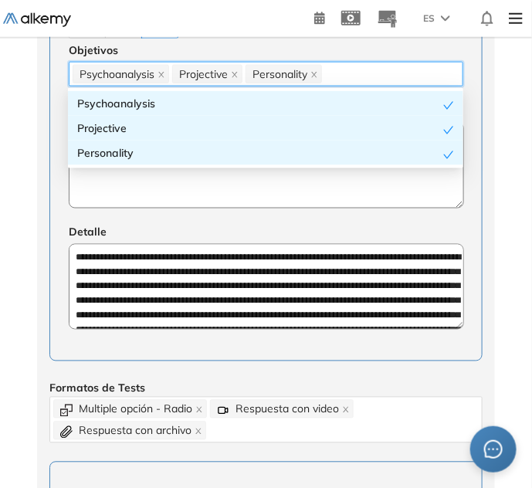
paste input "**********"
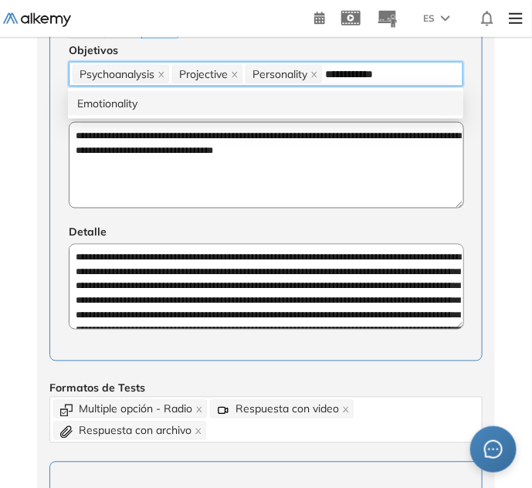
click at [313, 100] on div "Emotionality" at bounding box center [265, 103] width 377 height 17
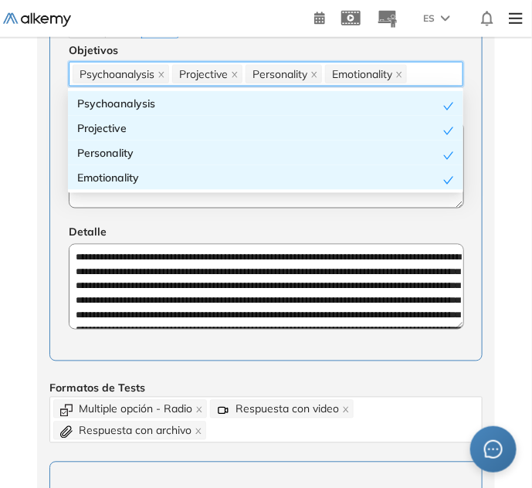
click at [158, 213] on div "**********" at bounding box center [265, 178] width 433 height 367
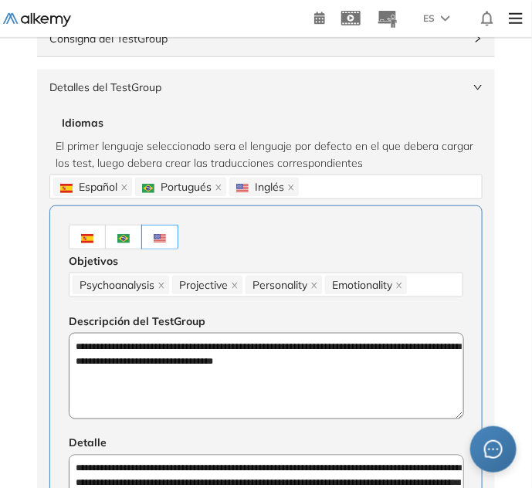
click at [128, 84] on span "Detalles del TestGroup" at bounding box center [256, 87] width 415 height 17
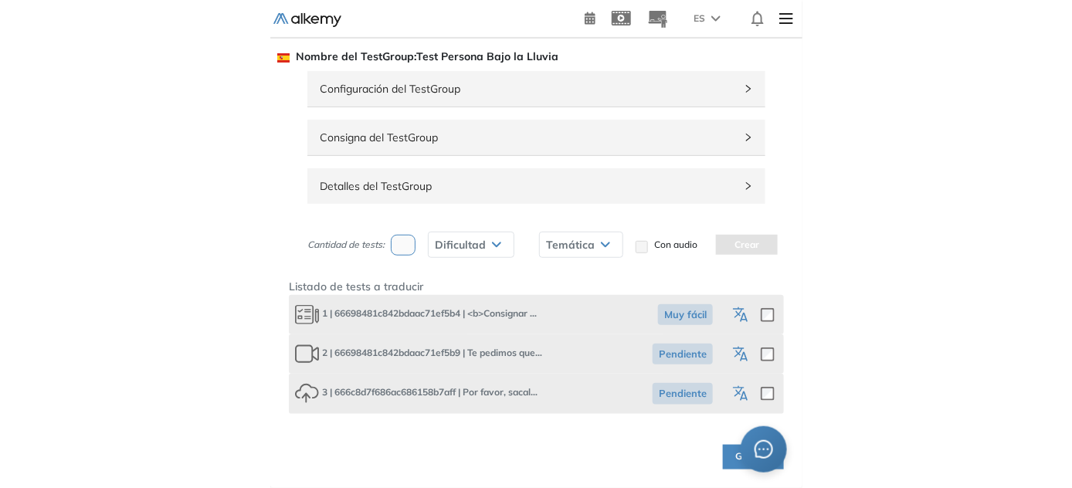
scroll to position [39, 0]
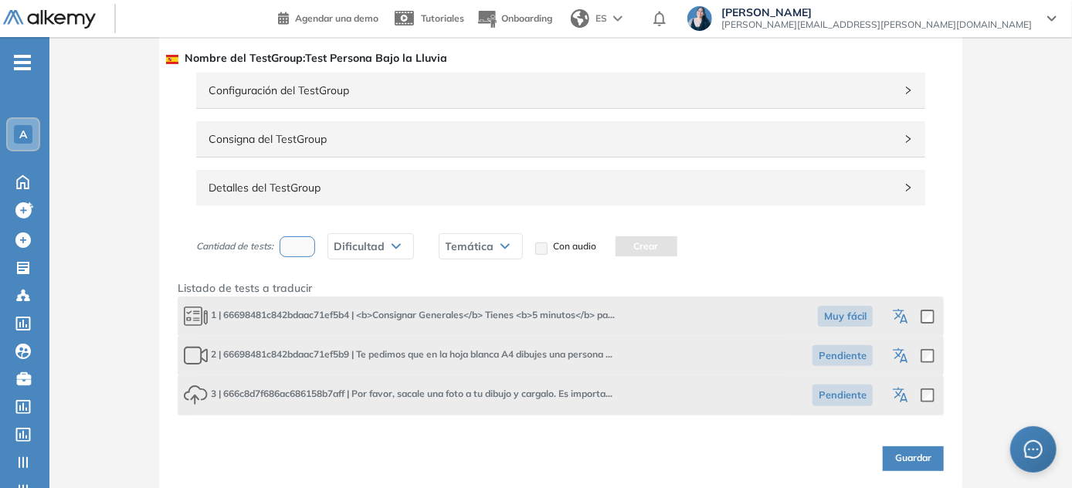
click at [537, 314] on icon "button" at bounding box center [902, 317] width 19 height 19
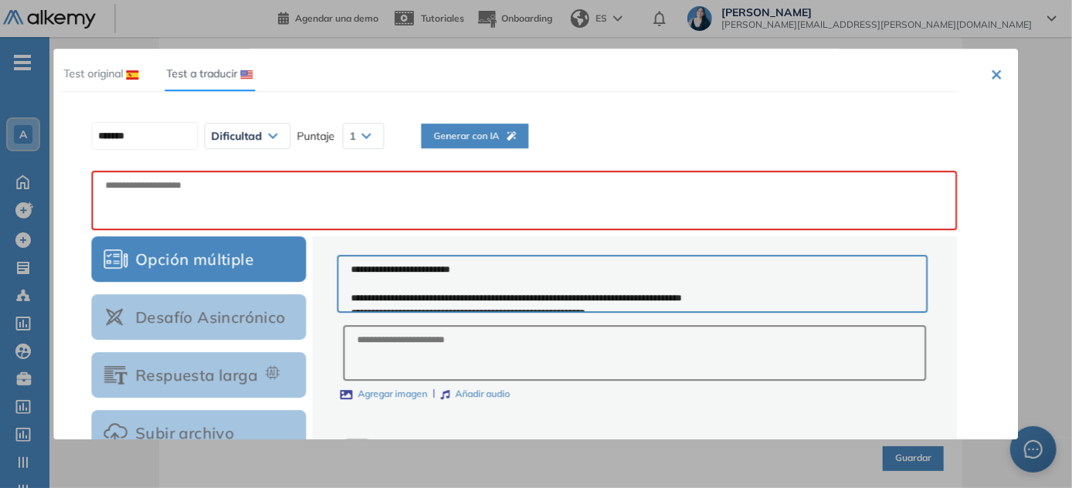
scroll to position [0, 0]
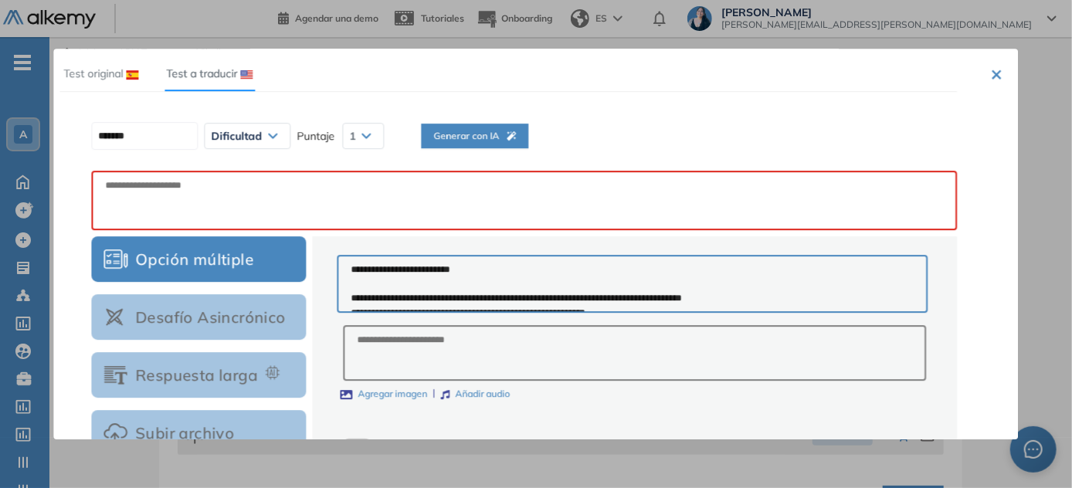
click at [510, 141] on span "Generar con IA" at bounding box center [474, 136] width 83 height 15
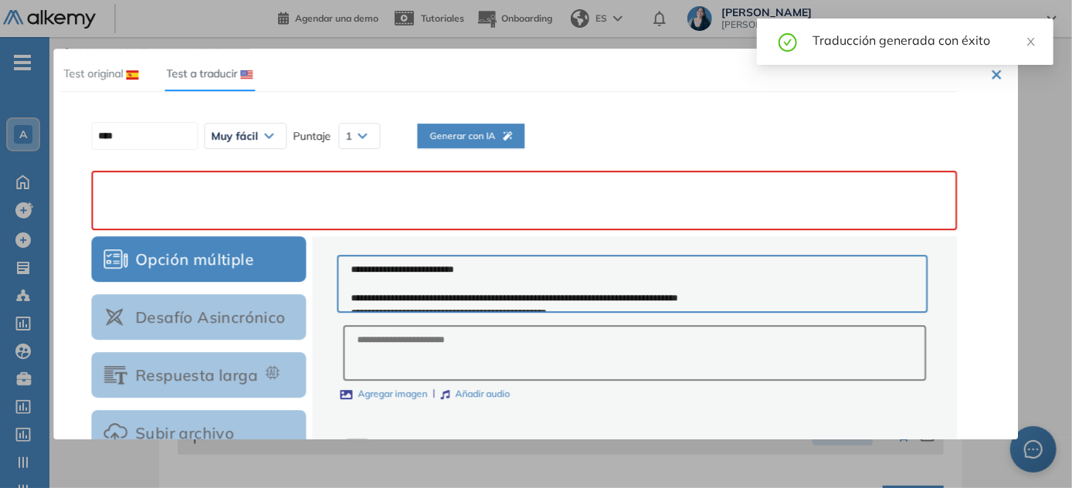
click at [389, 188] on textarea at bounding box center [524, 200] width 866 height 59
paste textarea "**********"
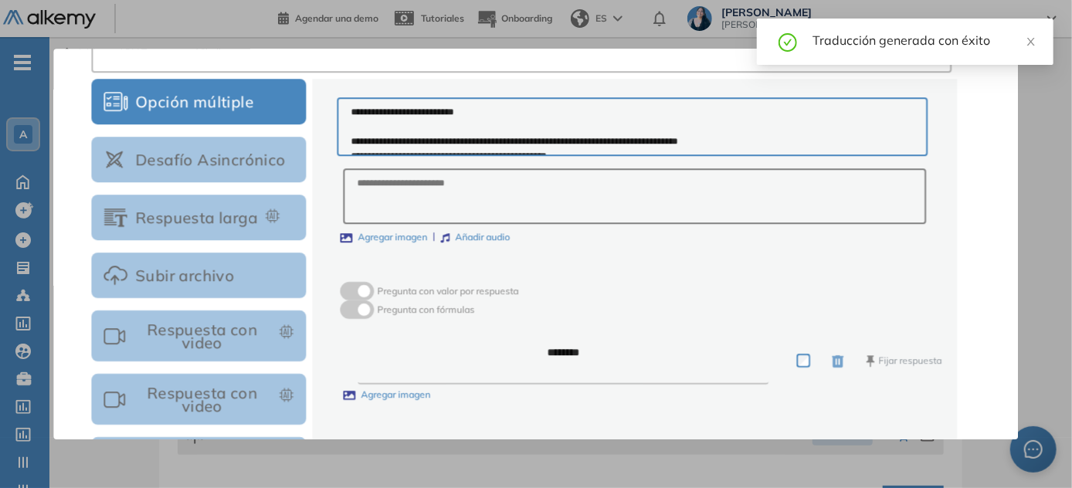
scroll to position [298, 0]
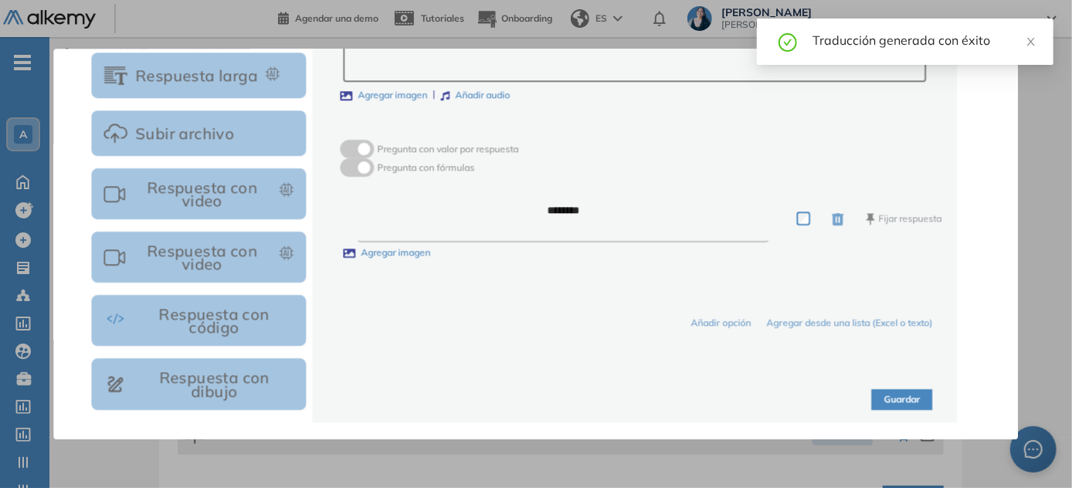
click at [537, 395] on button "Guardar" at bounding box center [902, 399] width 61 height 21
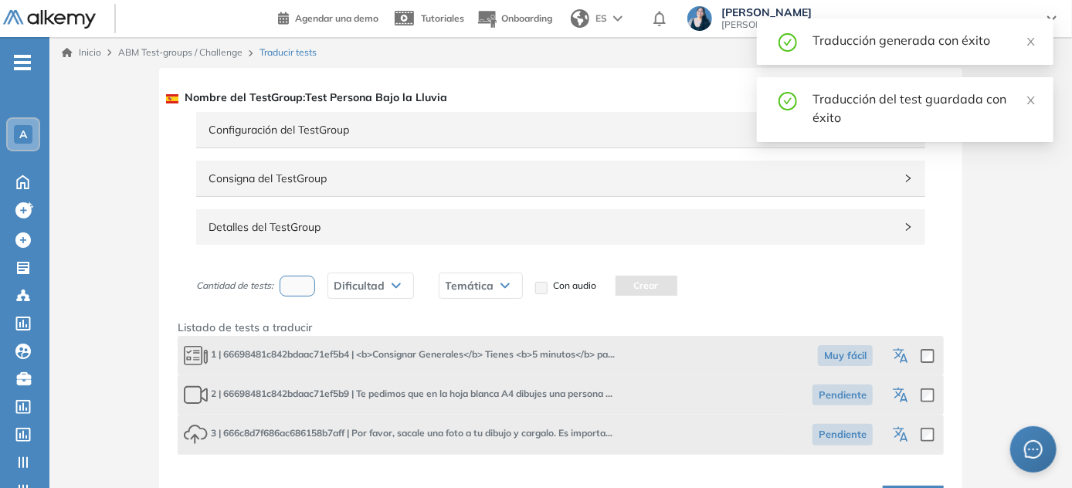
click at [537, 397] on icon "button" at bounding box center [902, 396] width 19 height 19
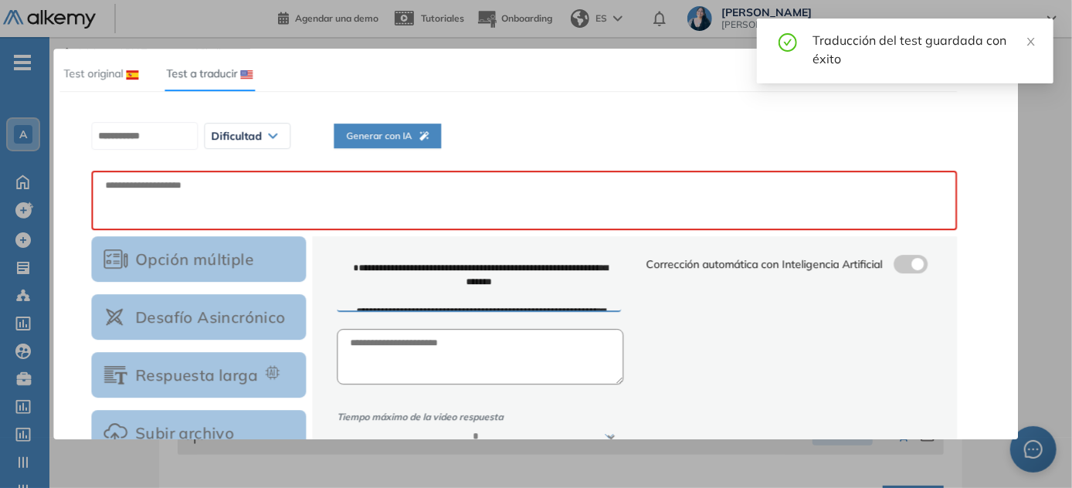
click at [398, 120] on div "Dificultad Muy fácil Fácil Intermedia Difícil Muy difícil Avanzado Texto correg…" at bounding box center [524, 136] width 878 height 39
click at [401, 131] on span "Generar con IA" at bounding box center [387, 136] width 83 height 15
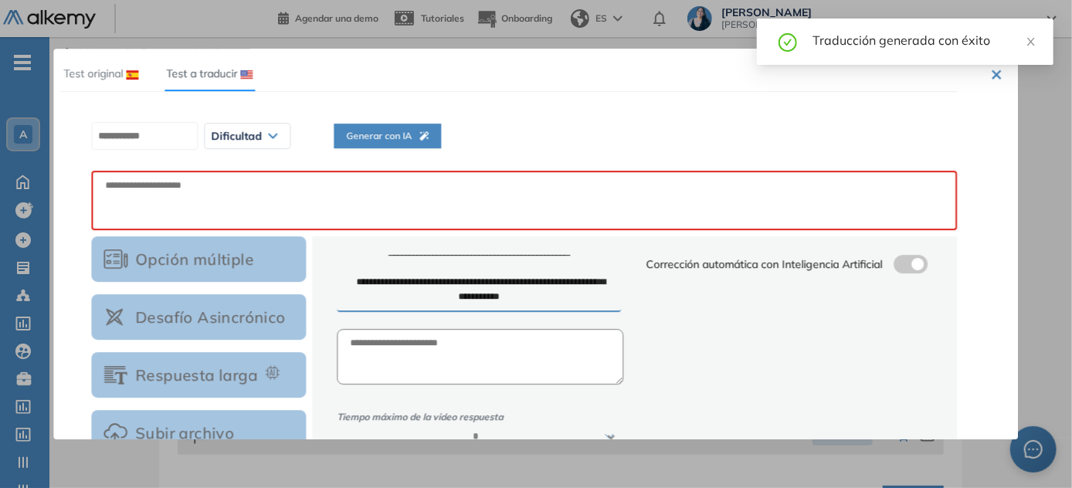
scroll to position [145, 0]
paste textarea "**********"
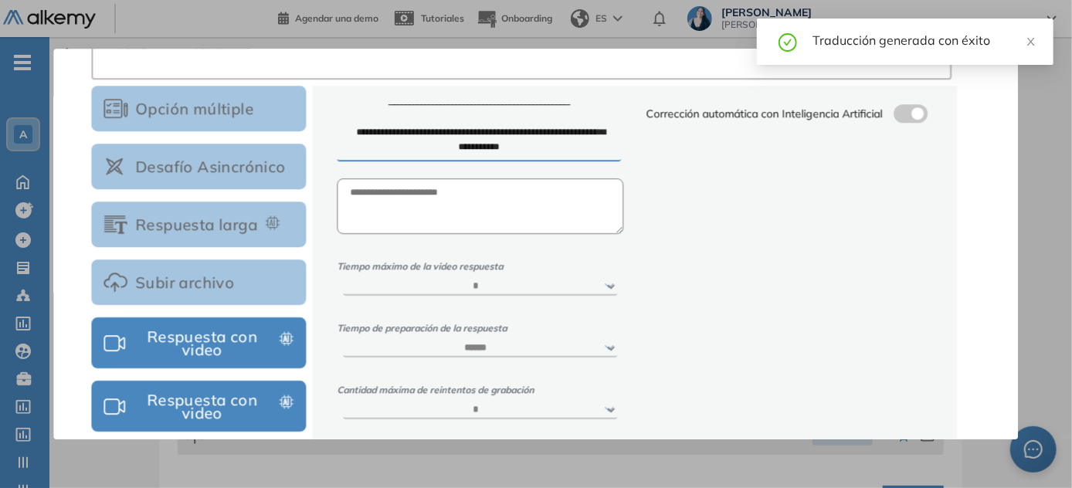
scroll to position [298, 0]
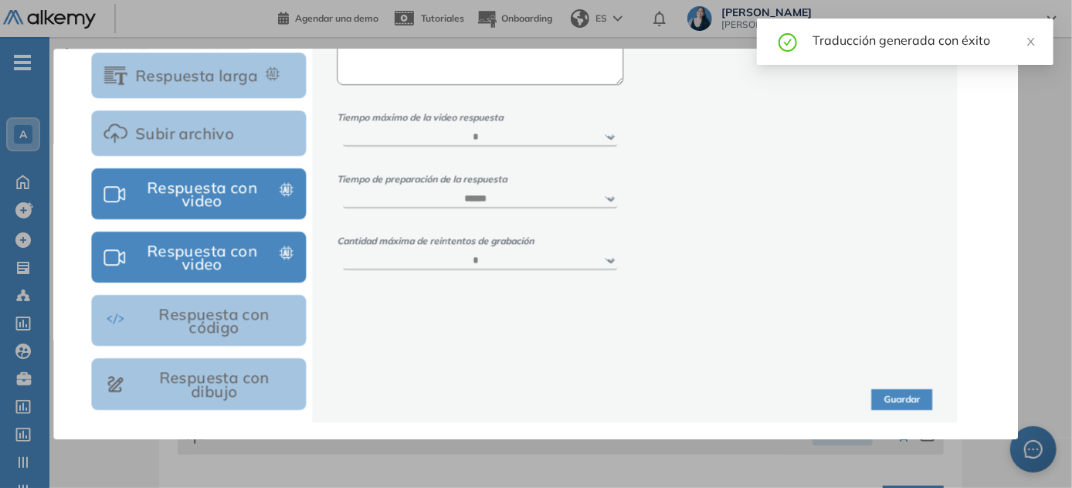
click at [537, 395] on button "Guardar" at bounding box center [902, 399] width 61 height 21
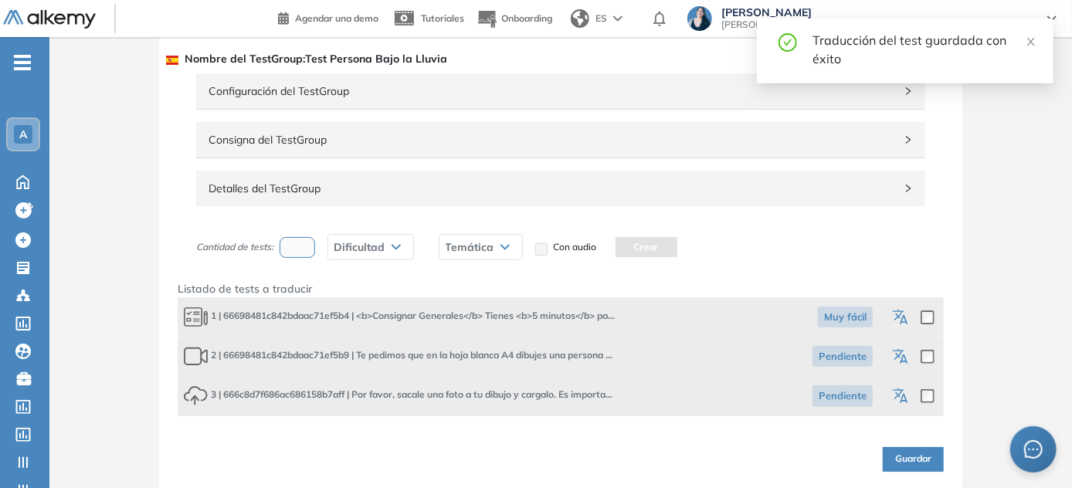
scroll to position [39, 0]
click at [537, 394] on icon "button" at bounding box center [903, 397] width 8 height 9
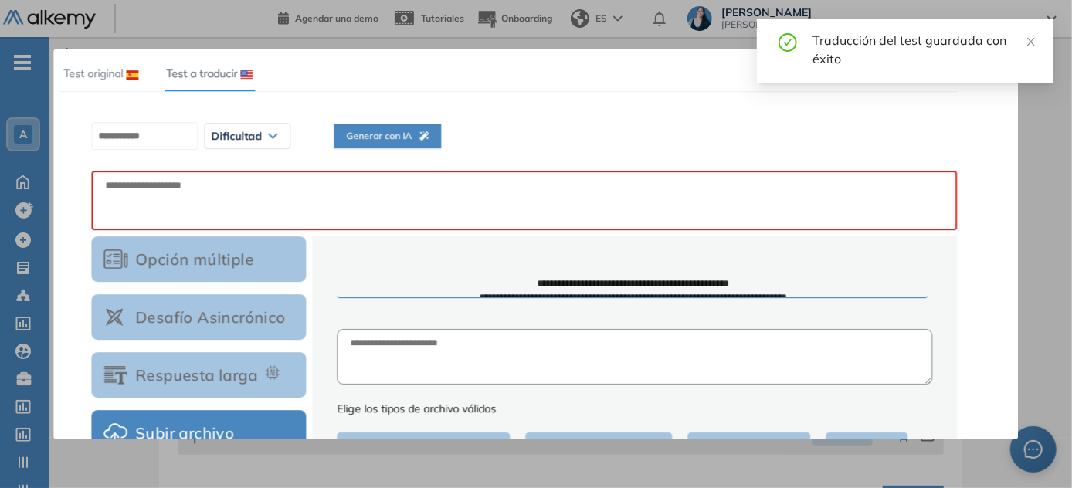
scroll to position [0, 0]
click at [405, 130] on span "Generar con IA" at bounding box center [387, 136] width 83 height 15
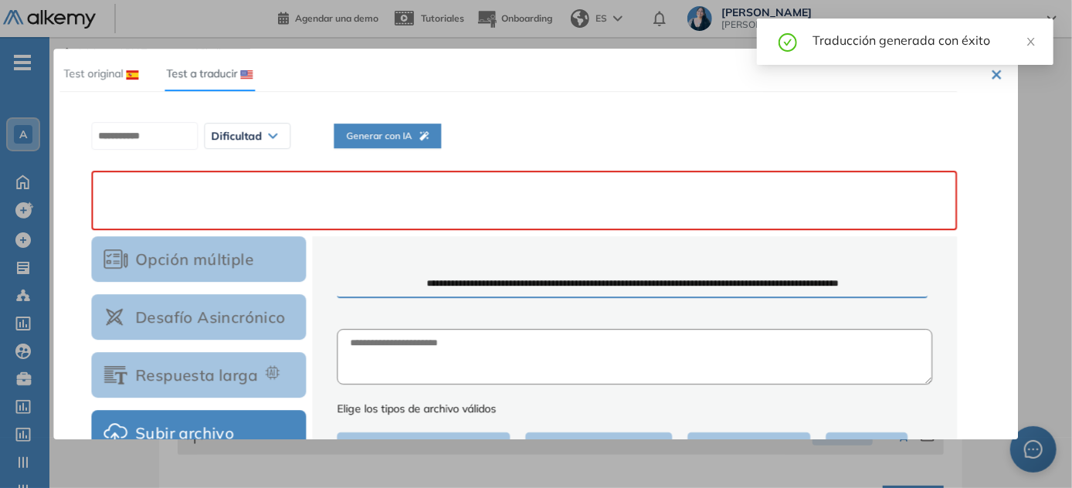
paste textarea "**********"
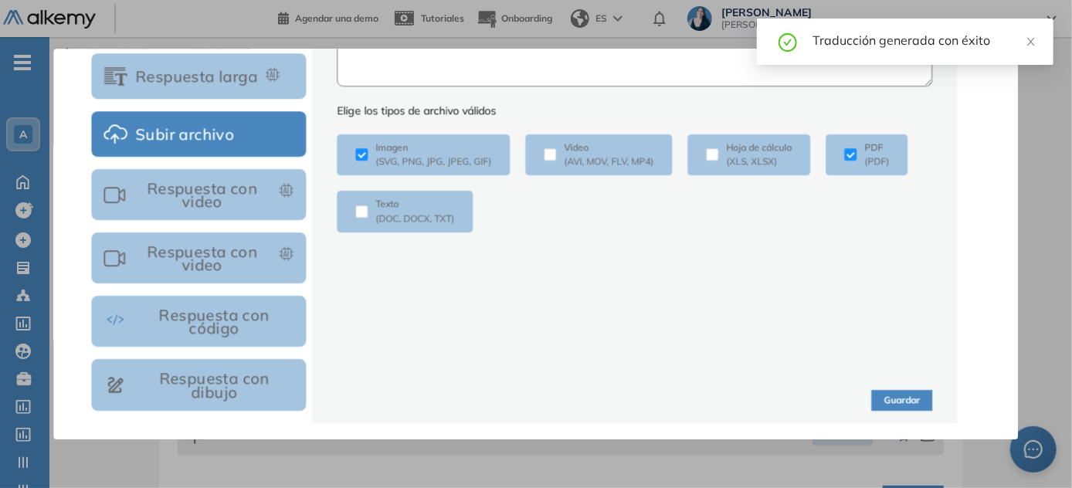
scroll to position [298, 0]
click at [537, 399] on button "Guardar" at bounding box center [902, 399] width 61 height 21
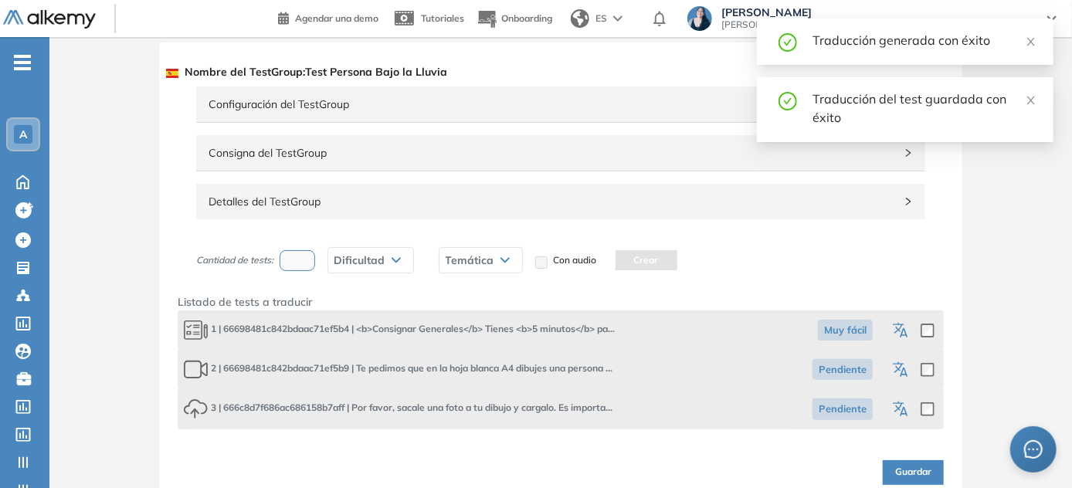
scroll to position [39, 0]
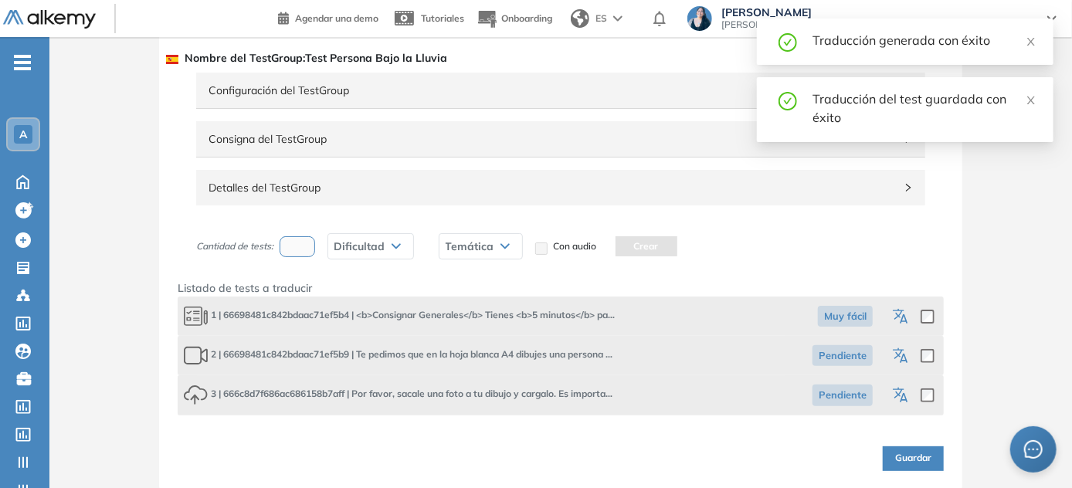
click at [537, 452] on span "Guardar" at bounding box center [913, 458] width 36 height 15
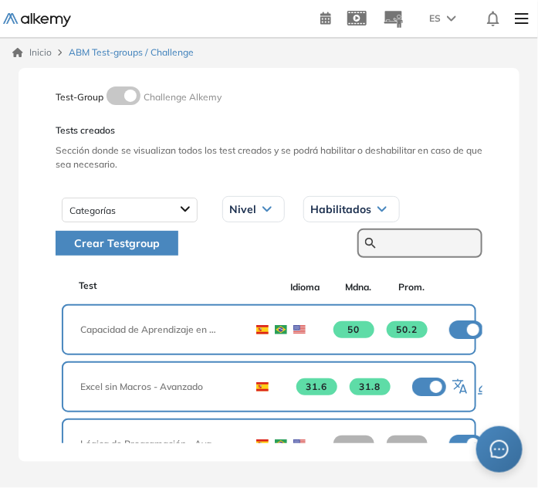
click at [415, 242] on input "text" at bounding box center [428, 243] width 93 height 14
paste input "**********"
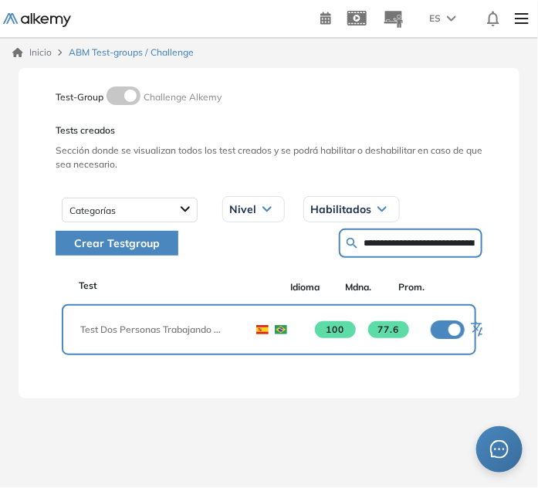
click at [432, 246] on form "**********" at bounding box center [411, 243] width 144 height 29
click at [432, 244] on input "**********" at bounding box center [419, 243] width 111 height 14
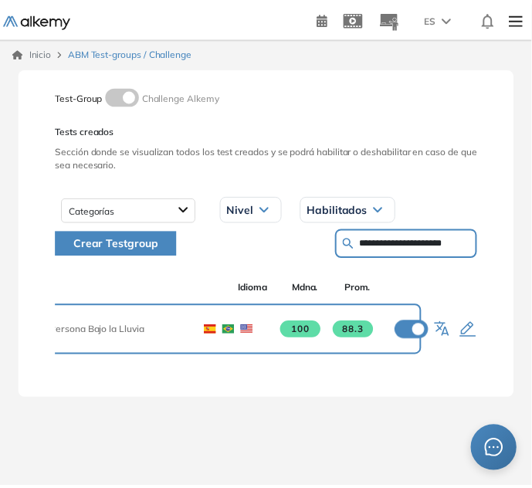
scroll to position [0, 52]
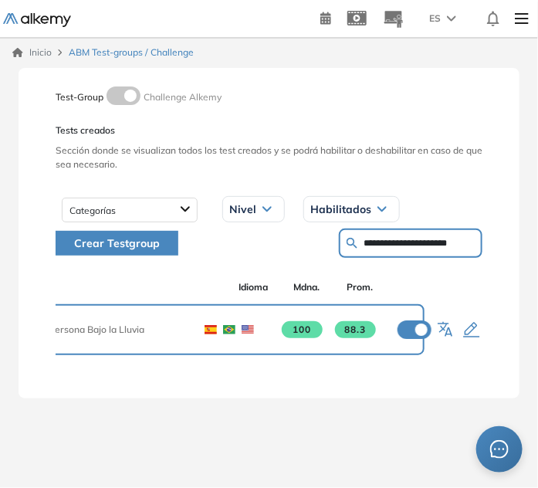
click at [446, 327] on icon "button" at bounding box center [447, 330] width 19 height 19
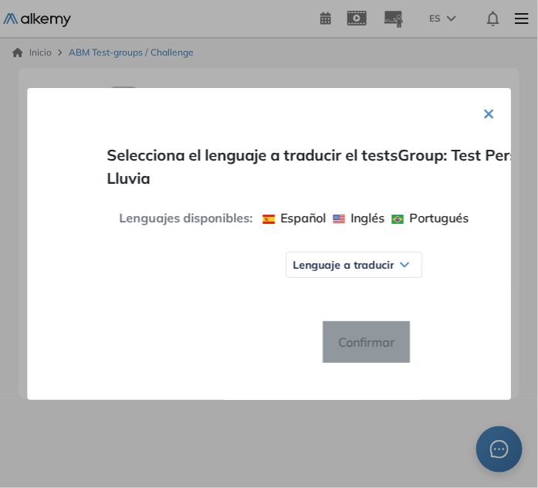
click at [370, 265] on span "Lenguaje a traducir" at bounding box center [343, 265] width 101 height 12
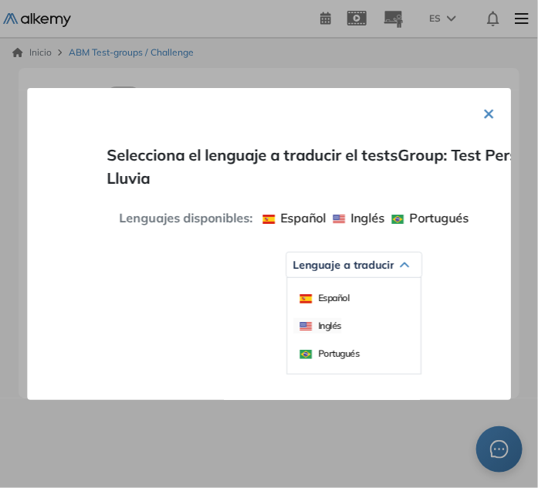
click at [330, 324] on span "Inglés" at bounding box center [321, 326] width 42 height 12
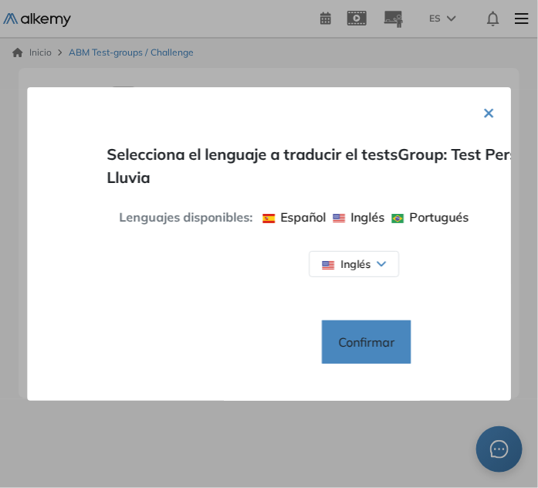
click at [366, 349] on span "Confirmar" at bounding box center [366, 342] width 81 height 25
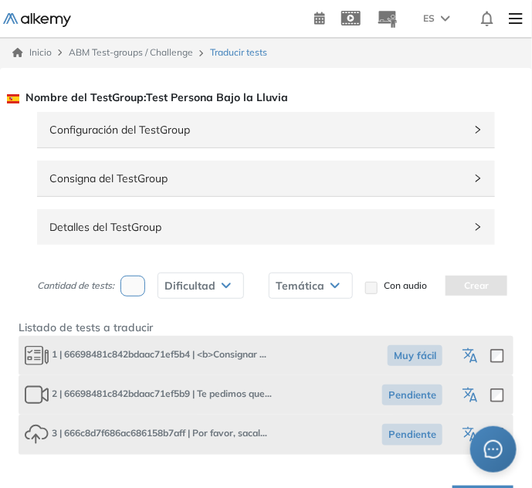
click at [121, 231] on span "Detalles del TestGroup" at bounding box center [256, 227] width 415 height 17
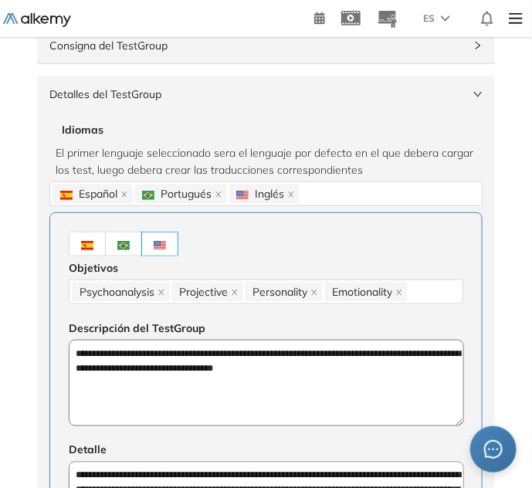
scroll to position [140, 0]
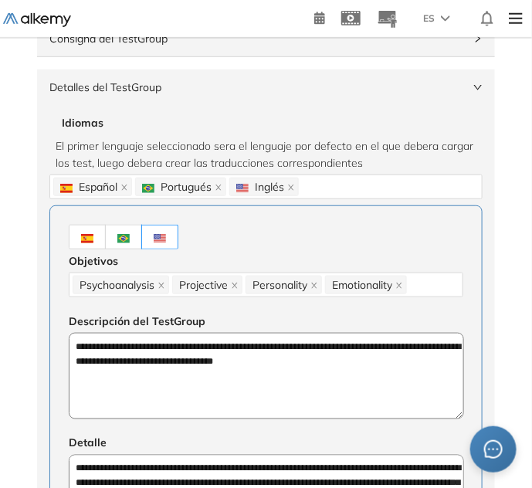
click at [168, 363] on textarea "**********" at bounding box center [266, 376] width 395 height 86
paste textarea "**********"
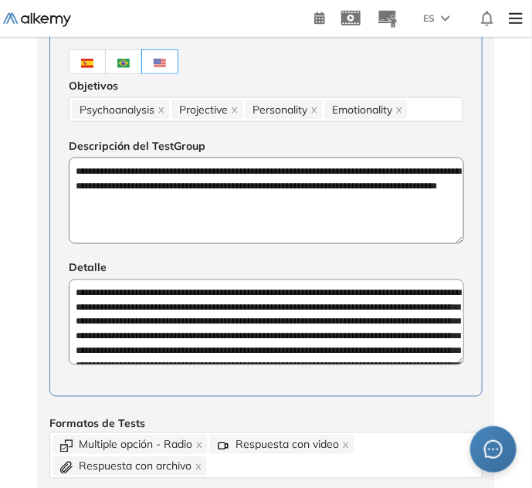
scroll to position [351, 0]
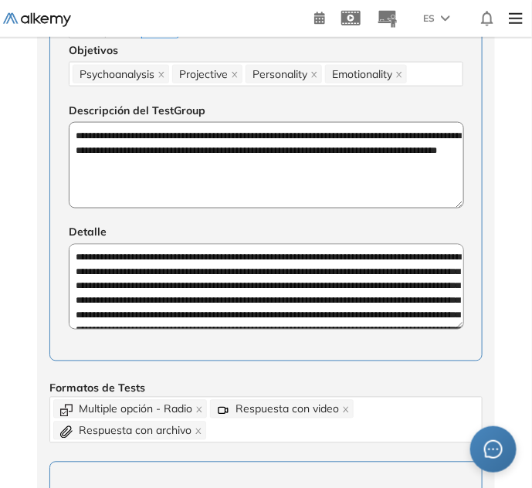
click at [187, 312] on textarea "**********" at bounding box center [266, 287] width 395 height 86
paste textarea
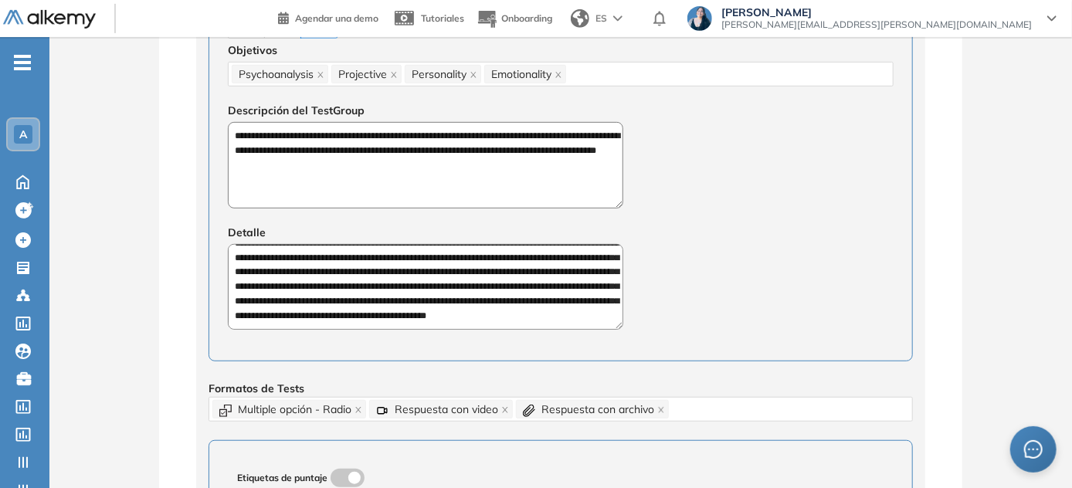
scroll to position [0, 0]
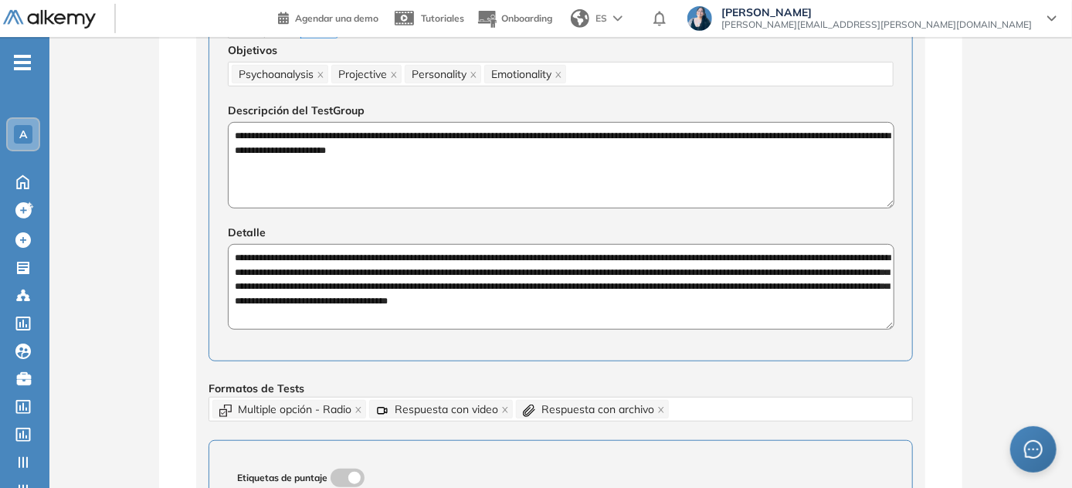
drag, startPoint x: 457, startPoint y: 293, endPoint x: 503, endPoint y: 284, distance: 47.1
click at [503, 284] on textarea "**********" at bounding box center [561, 287] width 666 height 86
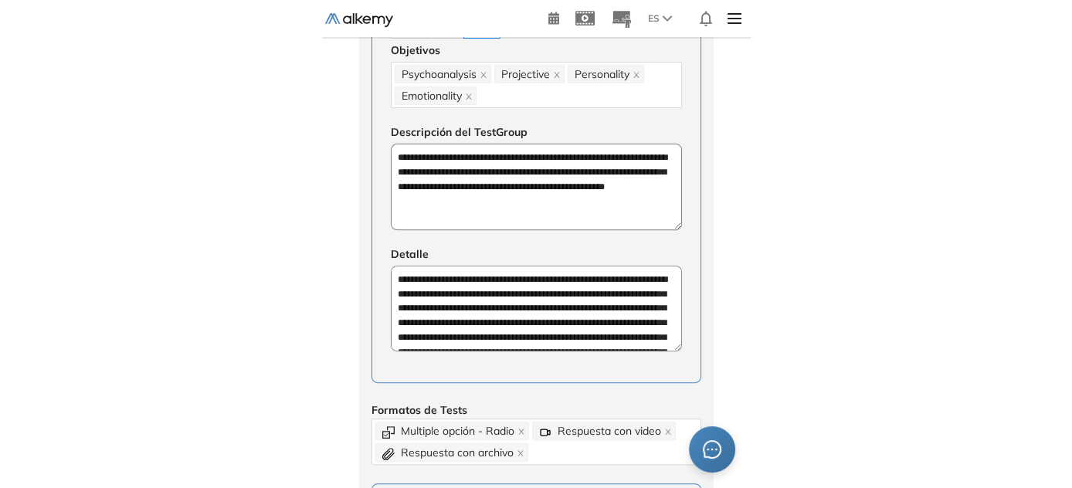
scroll to position [351, 0]
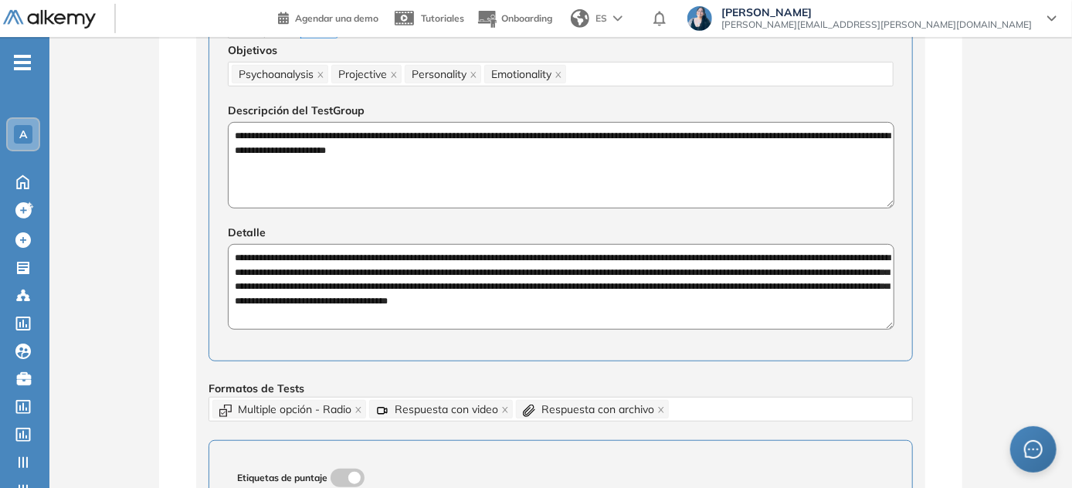
click at [372, 274] on textarea "**********" at bounding box center [561, 287] width 666 height 86
paste textarea "**********"
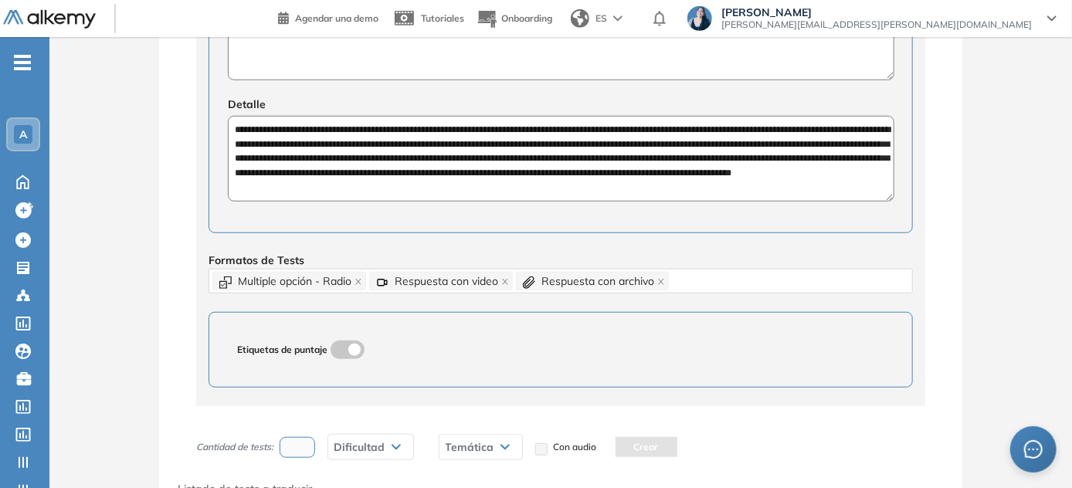
scroll to position [678, 0]
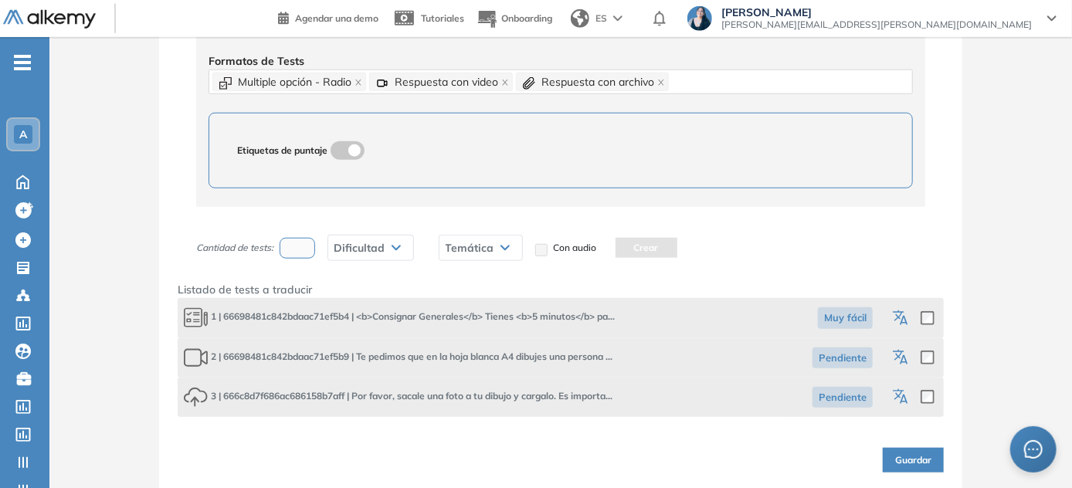
click at [537, 454] on span "Guardar" at bounding box center [913, 460] width 36 height 15
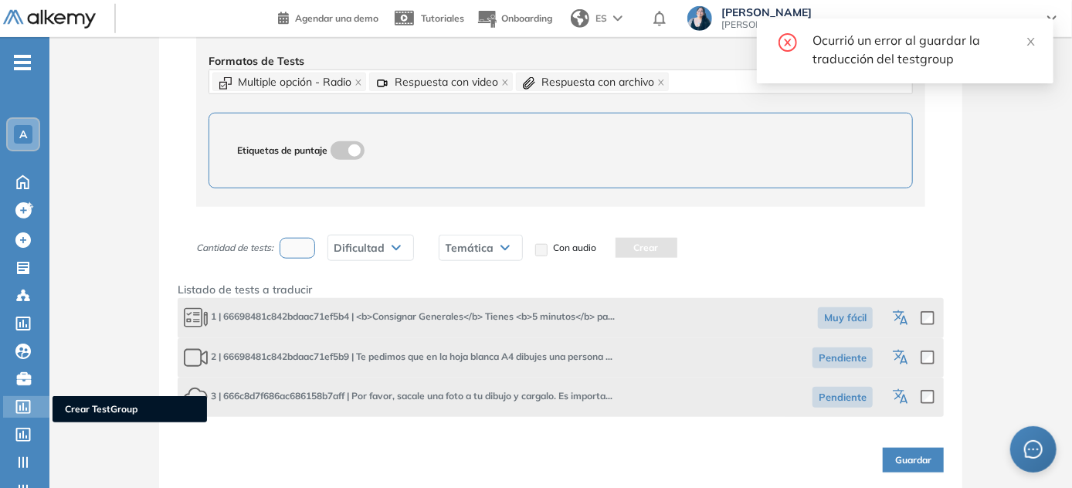
click at [24, 401] on icon at bounding box center [22, 407] width 15 height 14
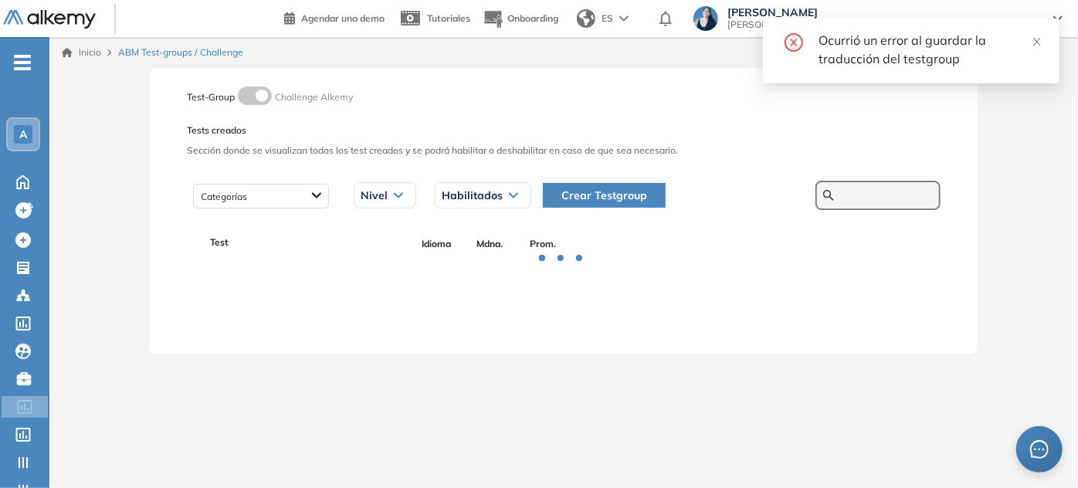
click at [537, 188] on input "text" at bounding box center [886, 195] width 93 height 14
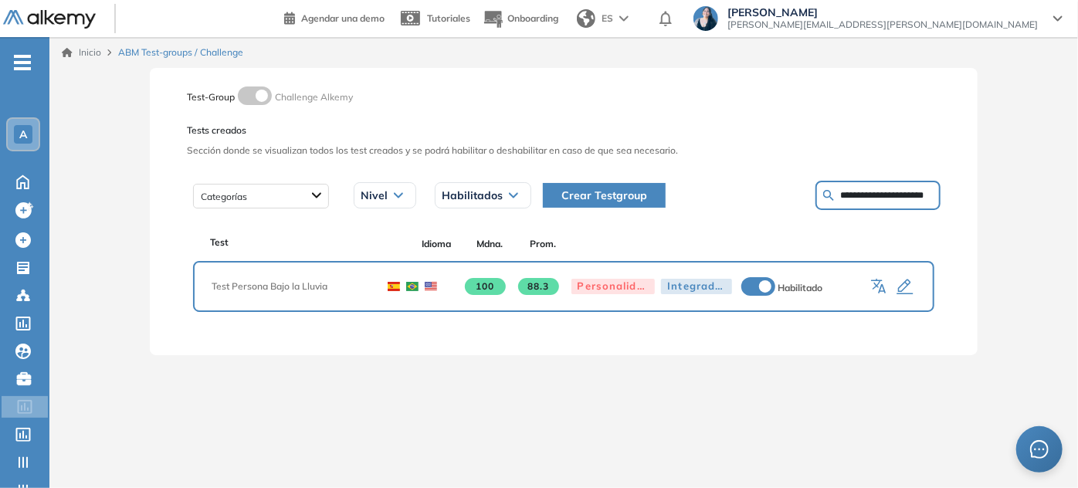
click at [537, 288] on icon "button" at bounding box center [880, 287] width 19 height 19
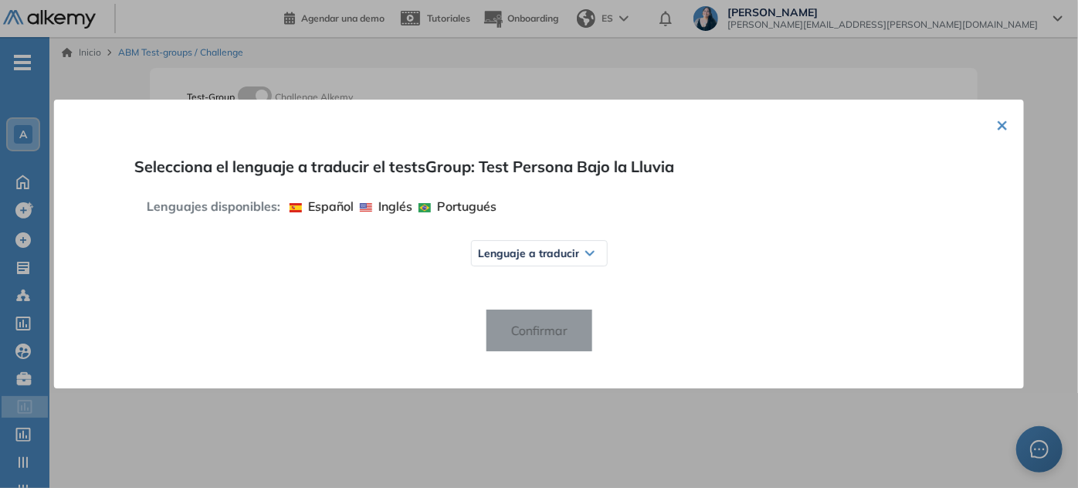
click at [537, 250] on span "Lenguaje a traducir" at bounding box center [527, 253] width 101 height 12
click at [519, 312] on span "Inglés" at bounding box center [505, 314] width 42 height 12
click at [537, 320] on span "Confirmar" at bounding box center [538, 330] width 81 height 25
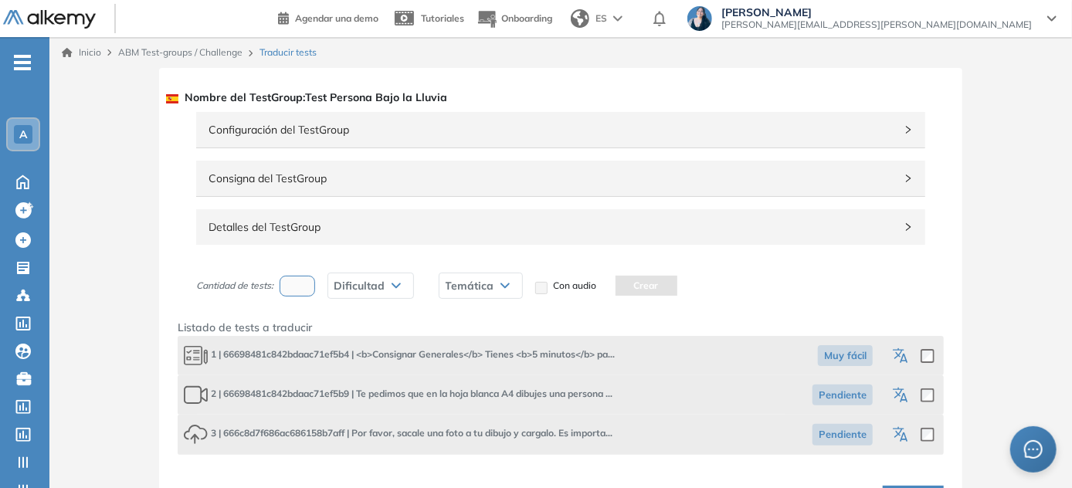
scroll to position [39, 0]
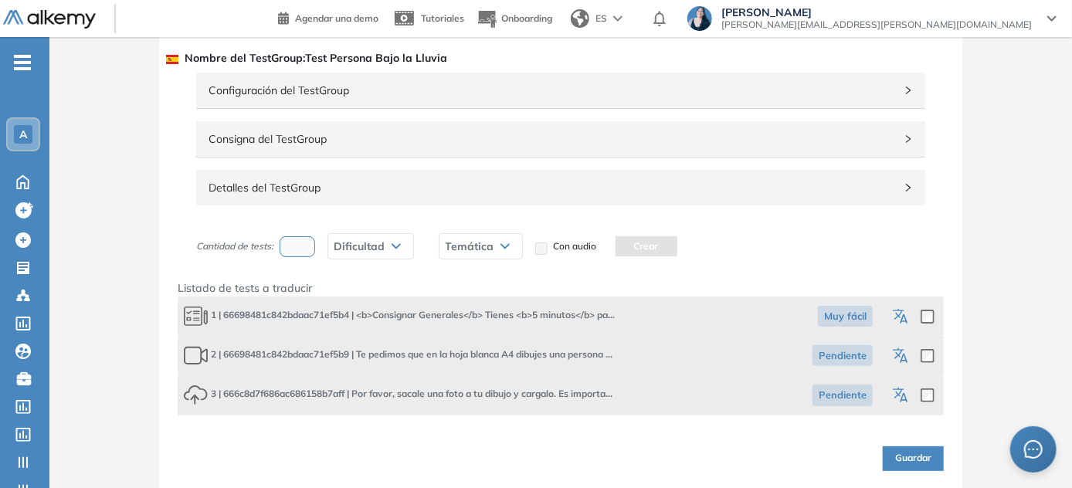
click at [286, 182] on span "Detalles del TestGroup" at bounding box center [551, 187] width 686 height 17
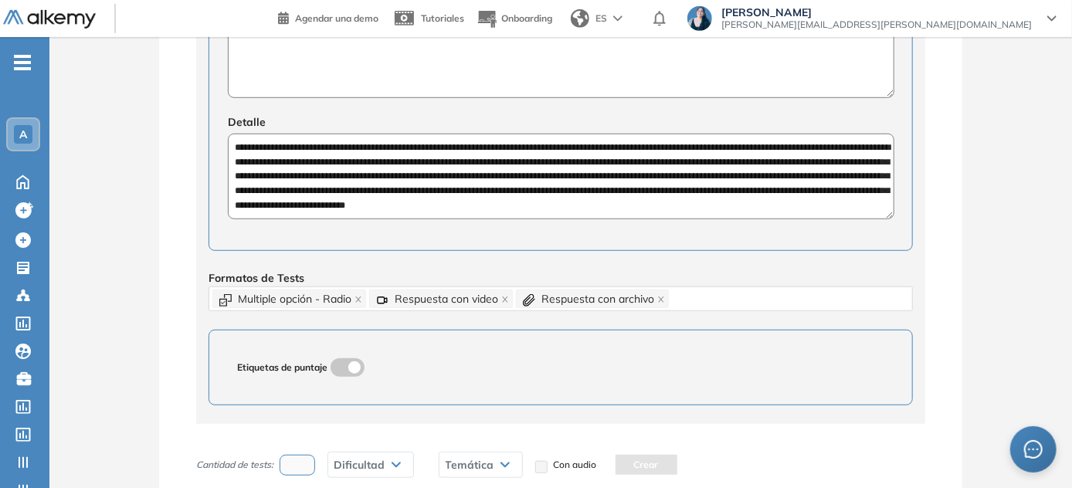
scroll to position [678, 0]
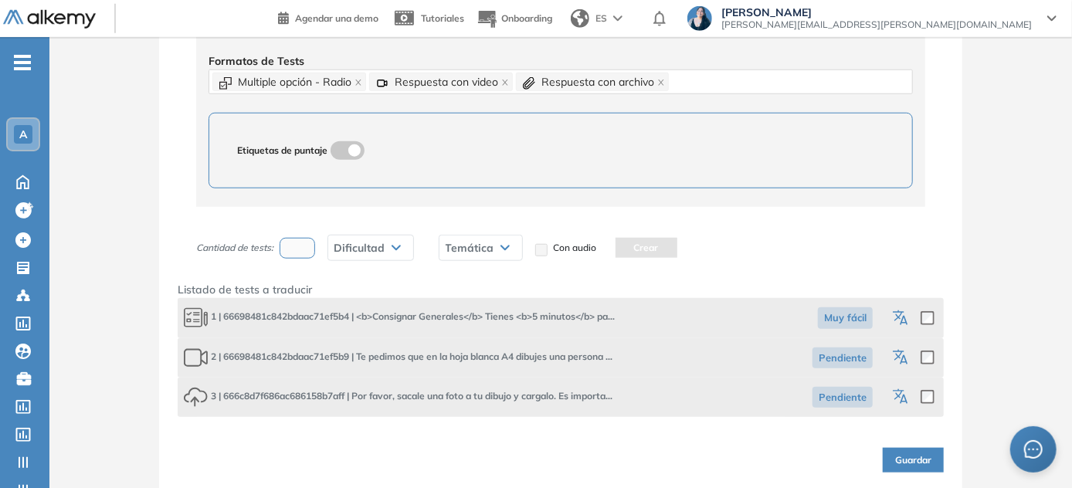
click at [537, 317] on icon "button" at bounding box center [902, 319] width 19 height 19
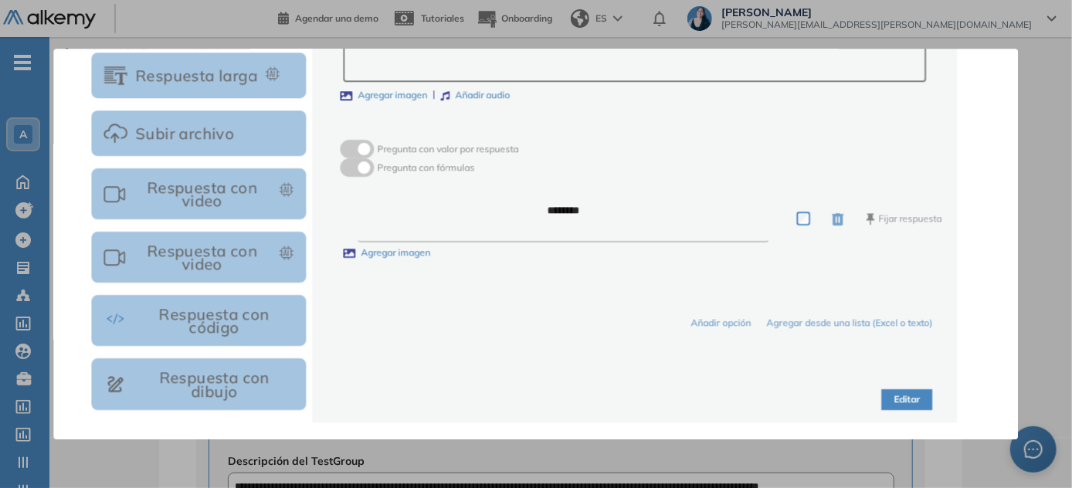
scroll to position [0, 0]
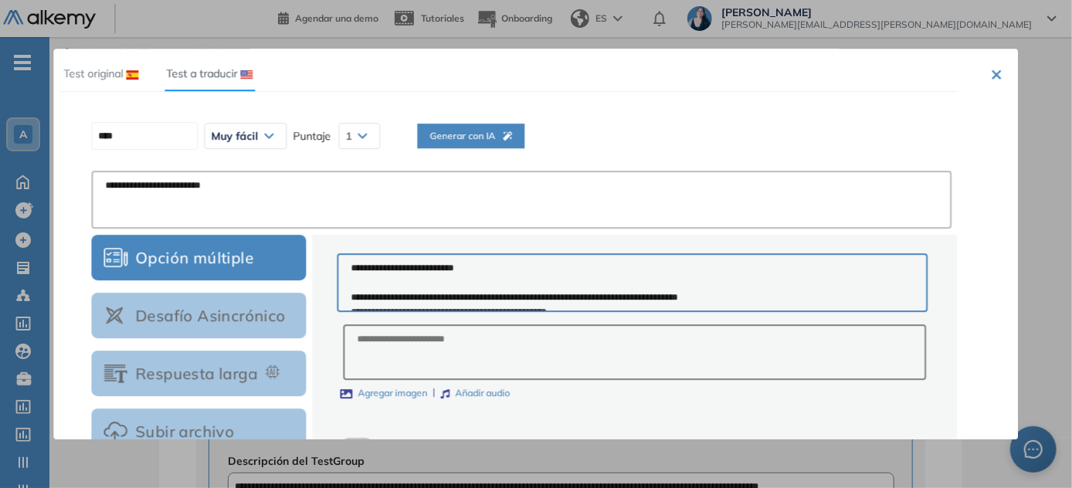
click at [537, 80] on button "×" at bounding box center [997, 73] width 12 height 19
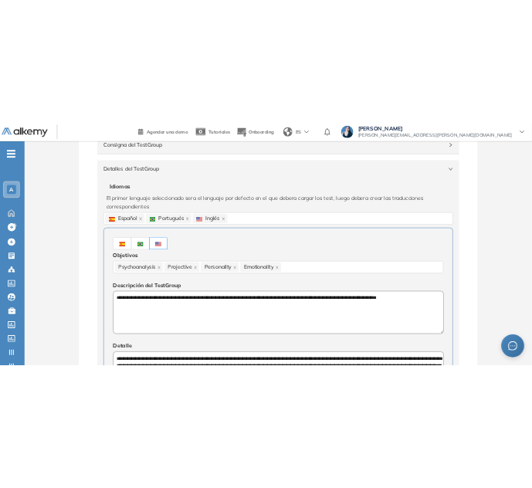
scroll to position [140, 0]
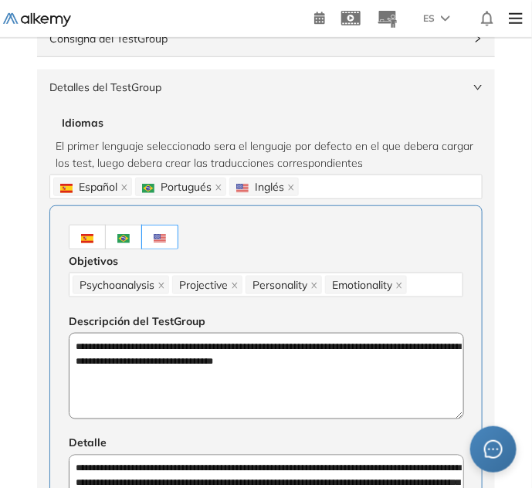
click at [120, 351] on textarea "**********" at bounding box center [266, 376] width 395 height 86
paste textarea "**********"
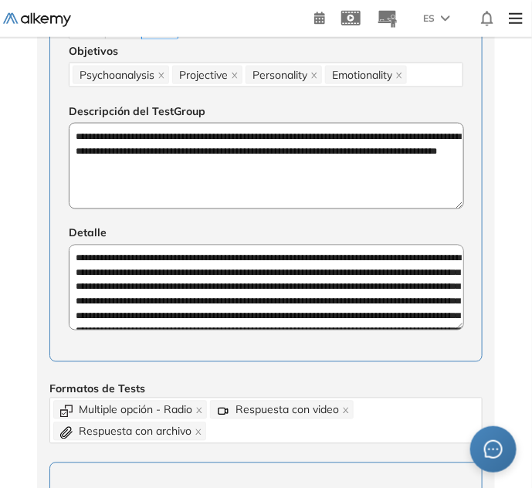
scroll to position [351, 0]
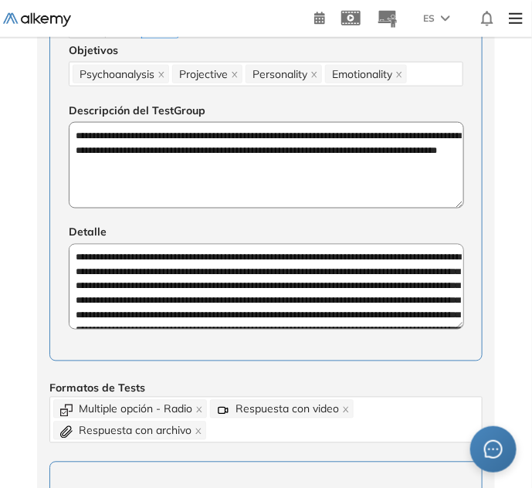
click at [216, 293] on textarea "**********" at bounding box center [266, 287] width 395 height 86
paste textarea
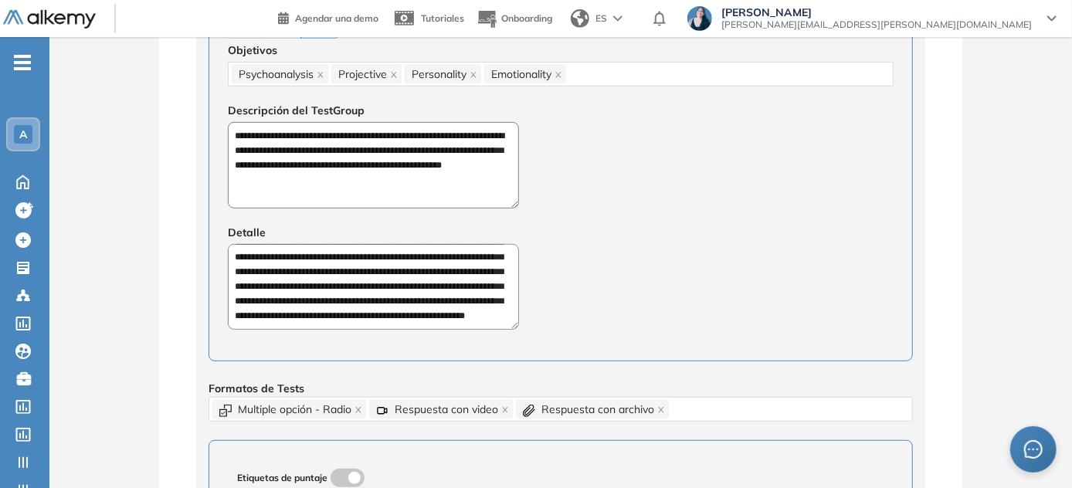
scroll to position [0, 0]
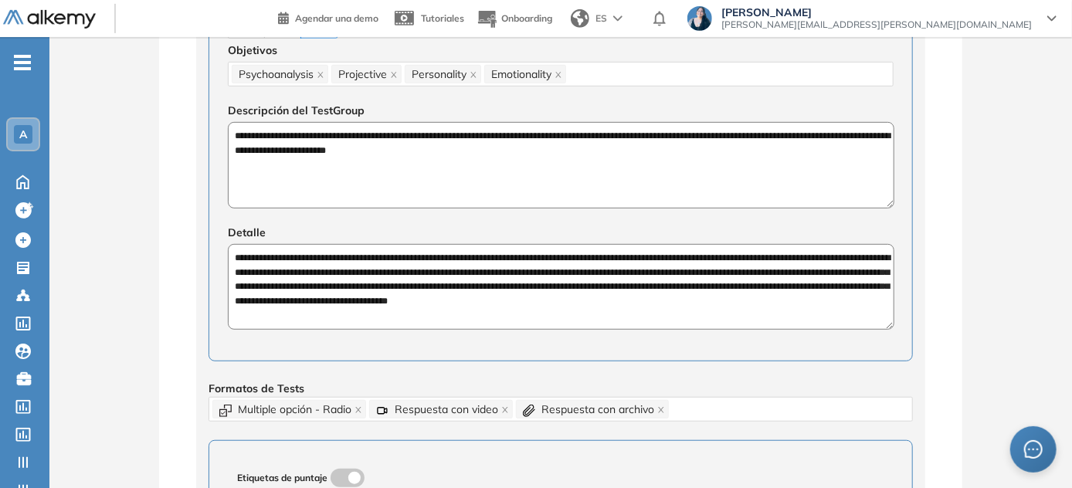
drag, startPoint x: 661, startPoint y: 289, endPoint x: 117, endPoint y: 273, distance: 544.6
click at [117, 273] on div "**********" at bounding box center [560, 253] width 1022 height 1132
click at [254, 275] on textarea "**********" at bounding box center [561, 287] width 666 height 86
click at [537, 293] on textarea "**********" at bounding box center [561, 287] width 666 height 86
drag, startPoint x: 628, startPoint y: 297, endPoint x: 171, endPoint y: 251, distance: 460.2
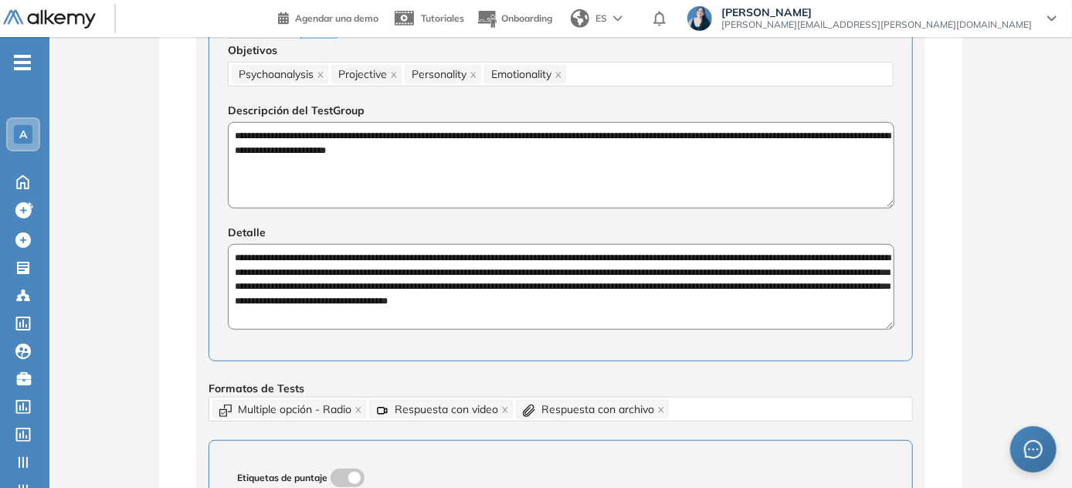
click at [171, 251] on div "**********" at bounding box center [560, 267] width 803 height 1101
paste textarea "**********"
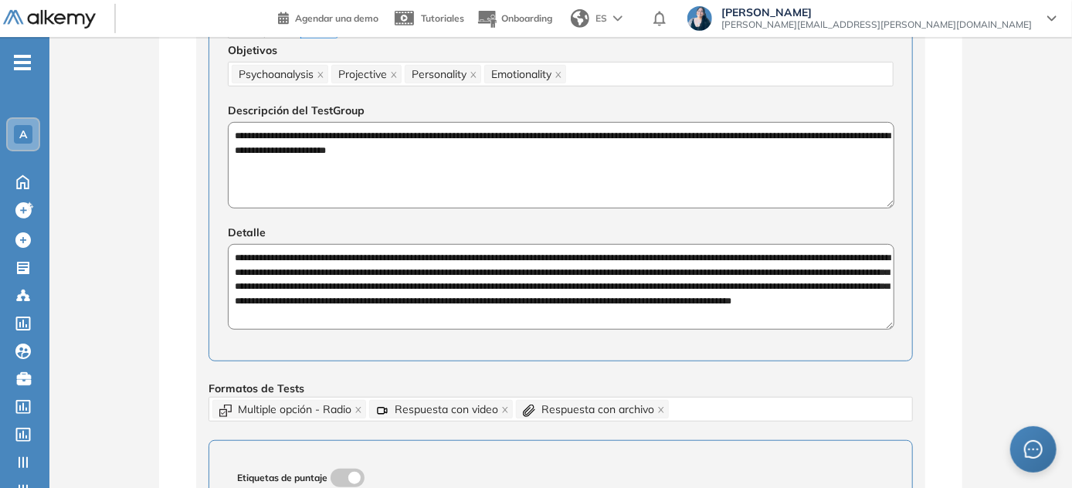
click at [164, 271] on div "**********" at bounding box center [560, 267] width 803 height 1101
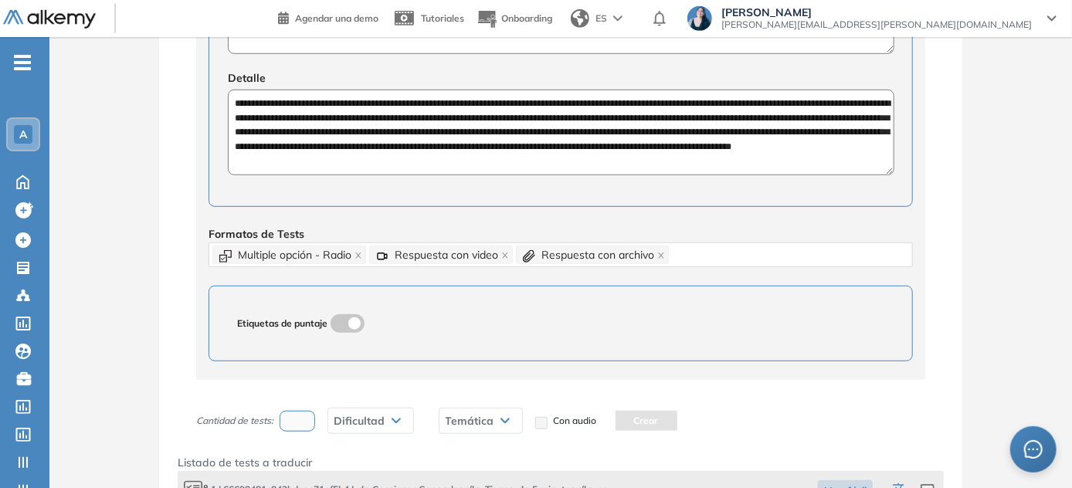
scroll to position [678, 0]
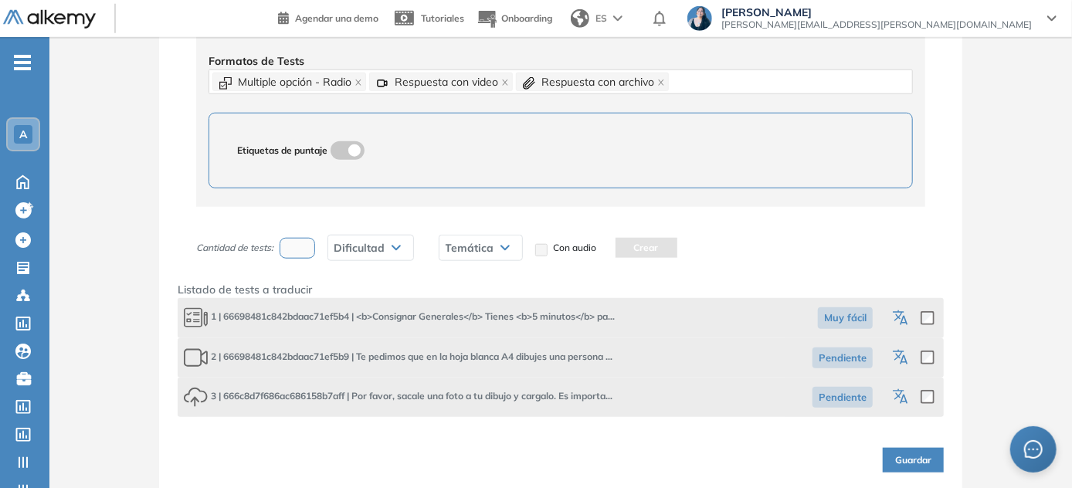
click at [537, 466] on button "Guardar" at bounding box center [913, 460] width 61 height 25
click at [537, 317] on icon "button" at bounding box center [902, 319] width 19 height 19
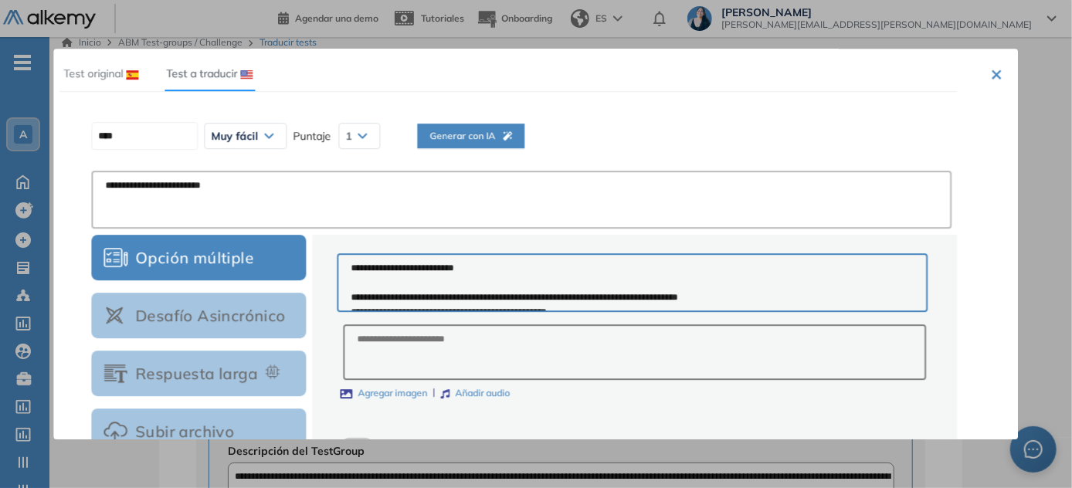
scroll to position [0, 0]
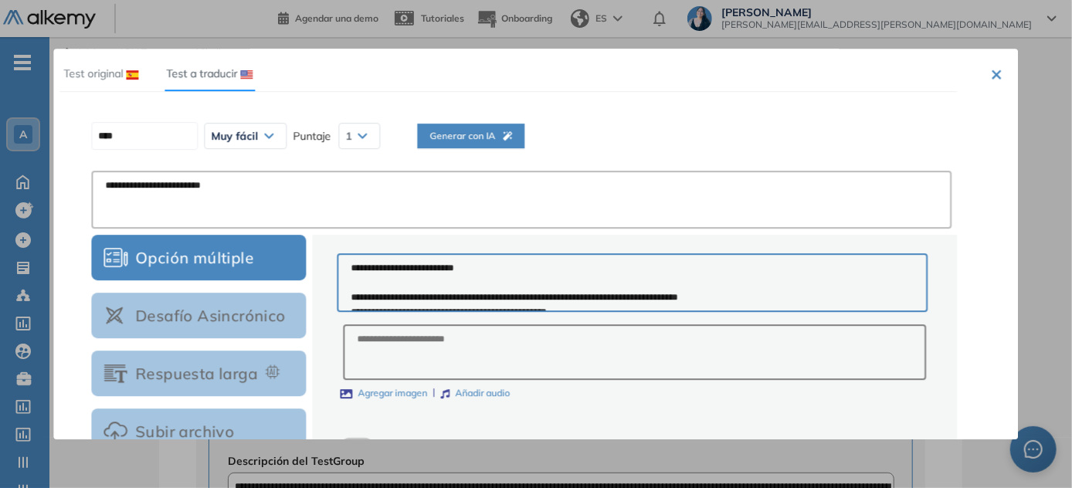
click at [503, 135] on span "Generar con IA" at bounding box center [470, 136] width 83 height 15
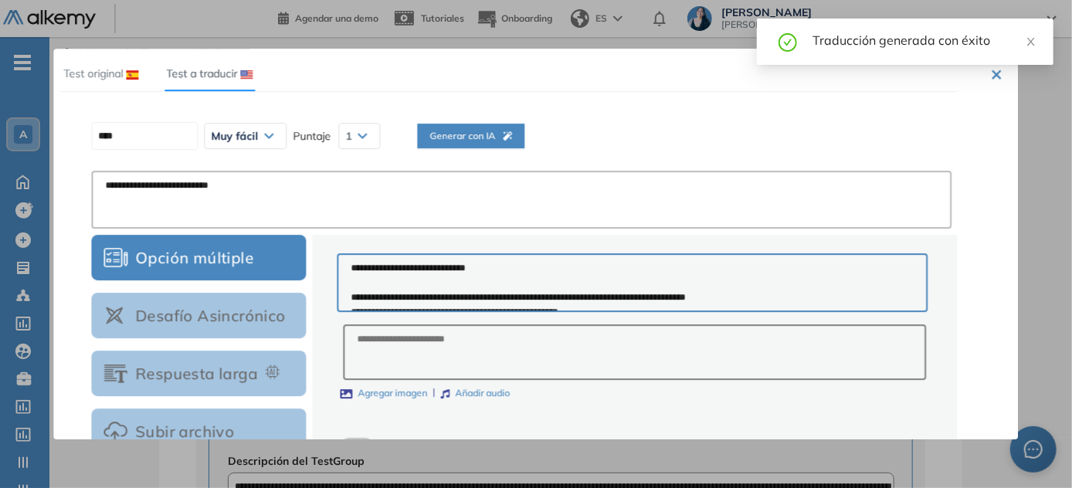
click at [502, 143] on span "Generar con IA" at bounding box center [470, 136] width 83 height 15
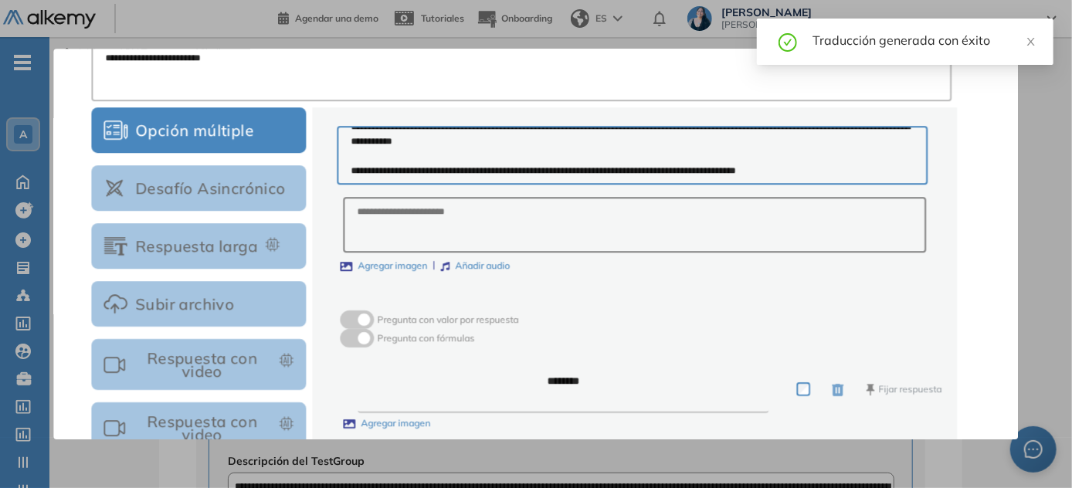
scroll to position [280, 0]
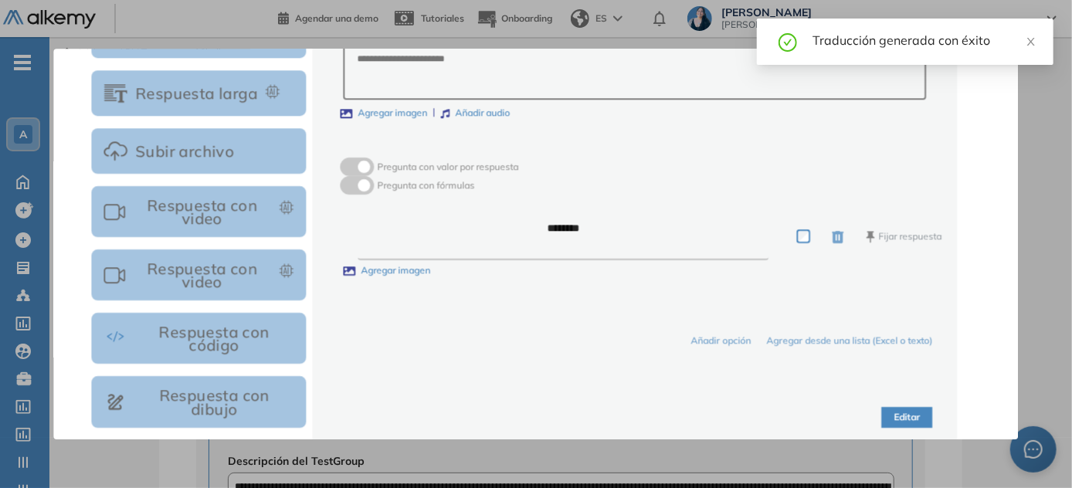
click at [537, 415] on button "Editar" at bounding box center [907, 417] width 51 height 21
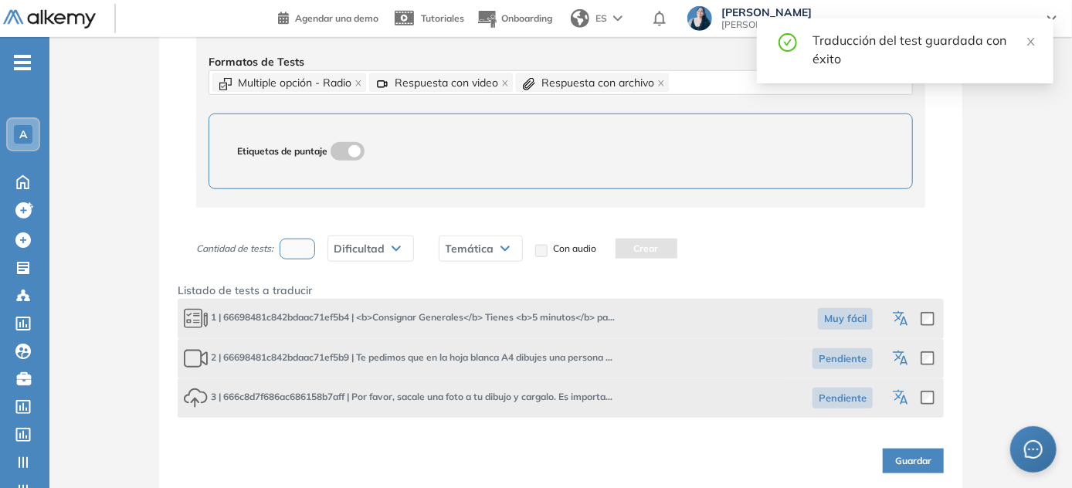
scroll to position [678, 0]
click at [537, 460] on button "Guardar" at bounding box center [913, 460] width 61 height 25
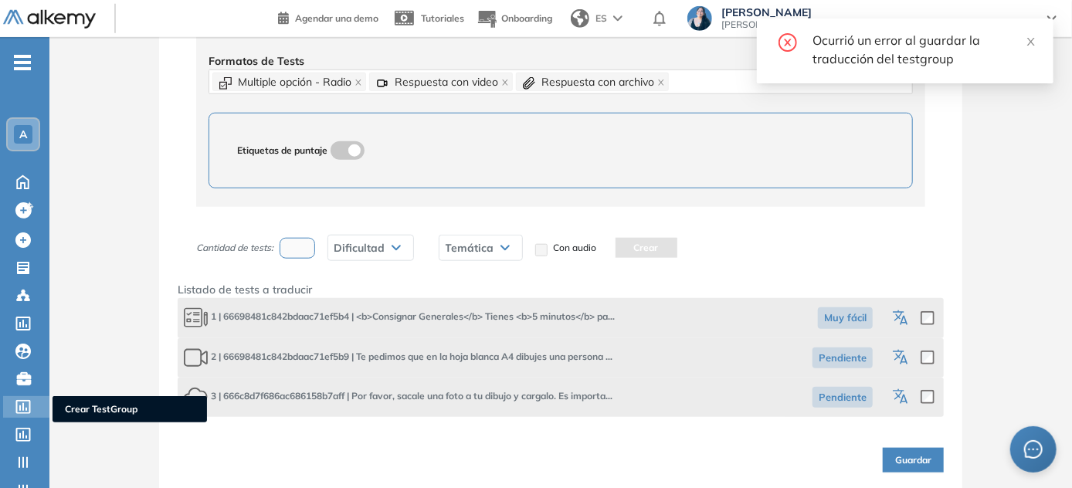
click at [35, 408] on div "Crear TestGroup Crear TestGroup" at bounding box center [26, 407] width 46 height 22
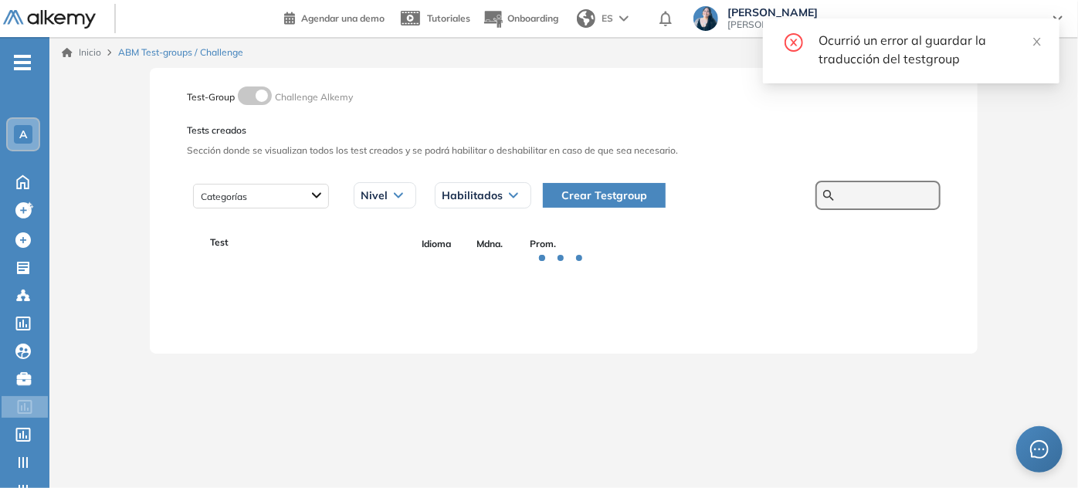
click at [537, 192] on input "text" at bounding box center [886, 195] width 93 height 14
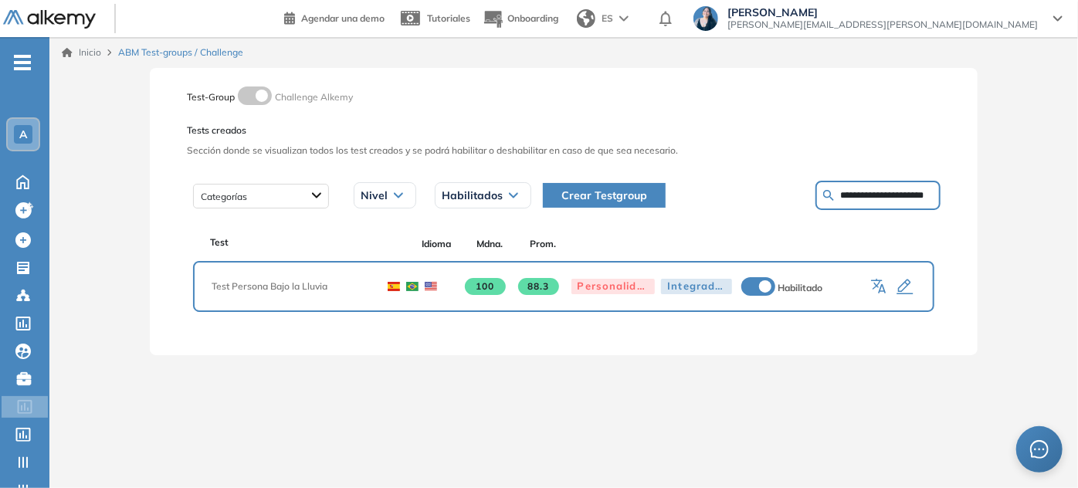
click at [537, 286] on icon "button" at bounding box center [882, 288] width 8 height 9
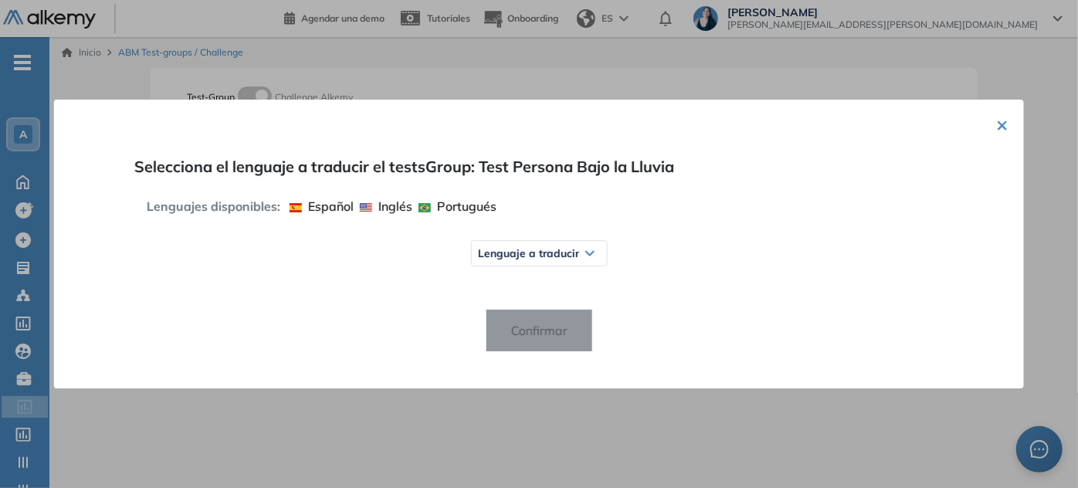
click at [537, 251] on span "Lenguaje a traducir" at bounding box center [527, 253] width 101 height 12
click at [518, 317] on span "Inglés" at bounding box center [505, 314] width 42 height 12
click at [537, 331] on span "Confirmar" at bounding box center [538, 330] width 81 height 25
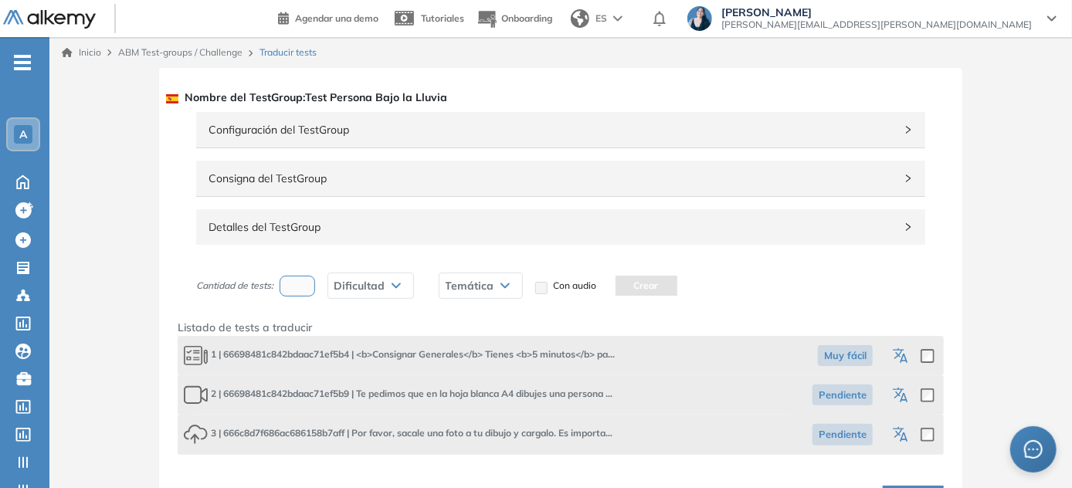
scroll to position [39, 0]
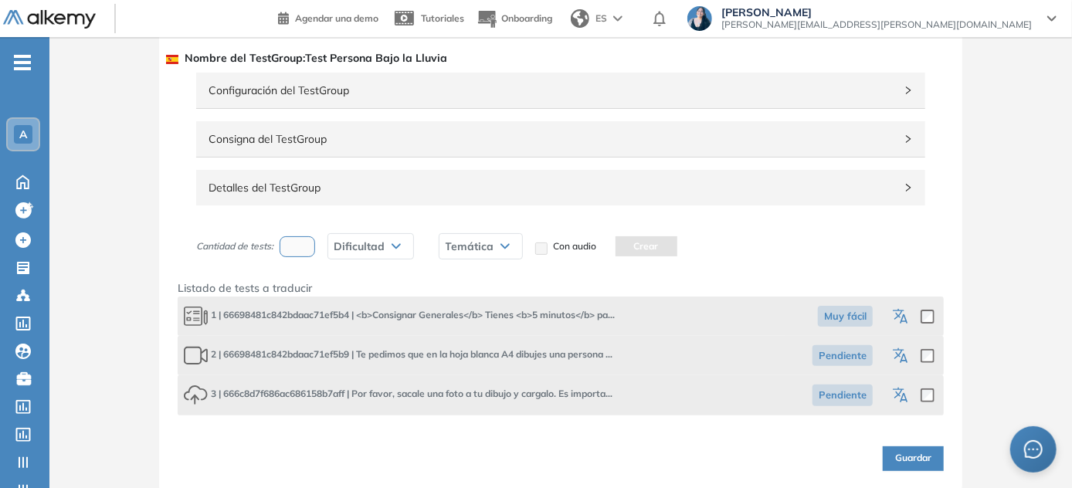
click at [331, 198] on div "Detalles del TestGroup Incompleto" at bounding box center [560, 188] width 729 height 36
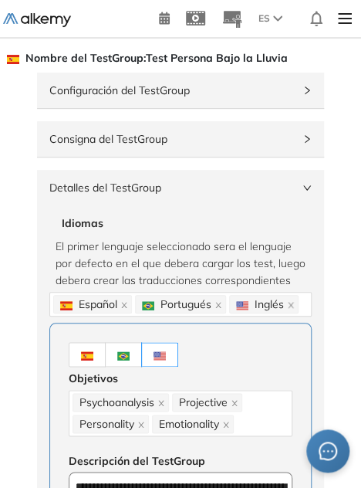
click at [284, 58] on span "Nombre del TestGroup : Test Persona Bajo la Lluvia" at bounding box center [147, 58] width 281 height 16
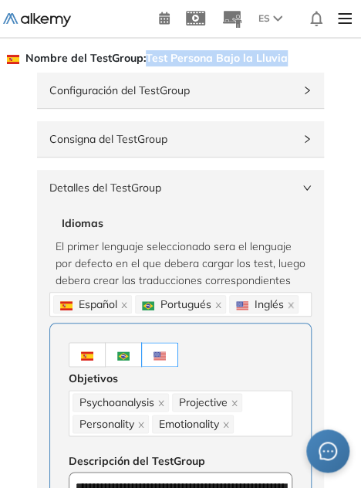
drag, startPoint x: 300, startPoint y: 56, endPoint x: 147, endPoint y: 63, distance: 153.8
click at [147, 63] on div "Nombre del TestGroup : Test Persona Bajo la Lluvia" at bounding box center [181, 58] width 324 height 22
copy span "Test Persona Bajo la Lluvia"
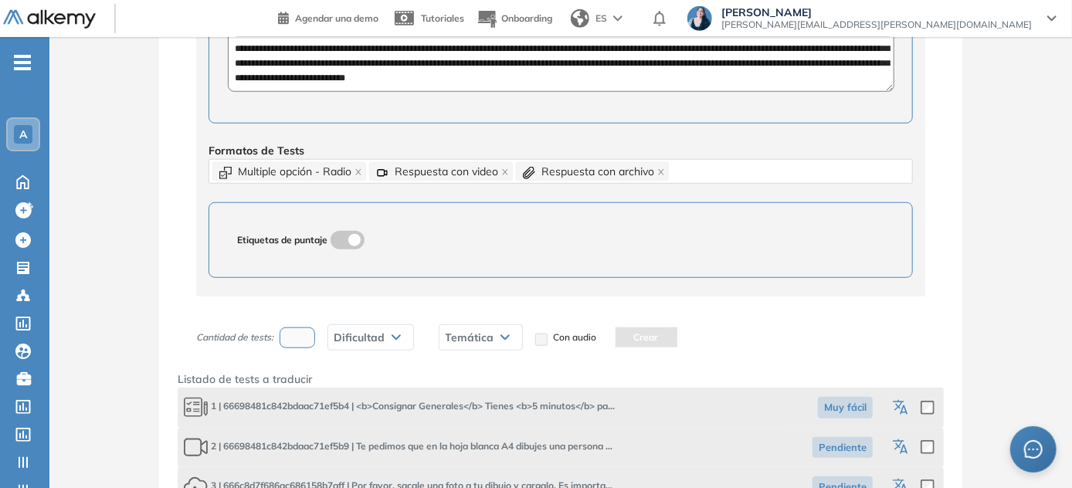
scroll to position [678, 0]
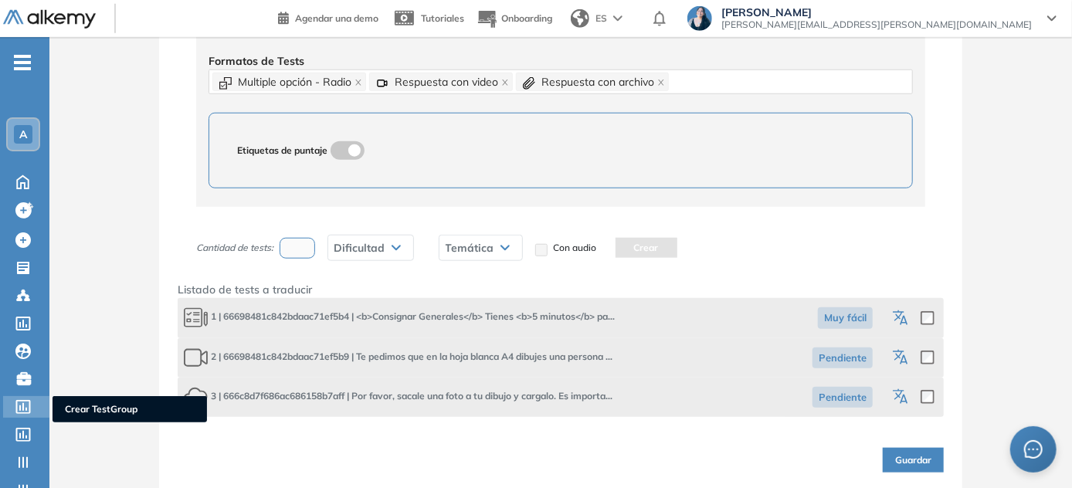
click at [29, 396] on div at bounding box center [24, 405] width 19 height 19
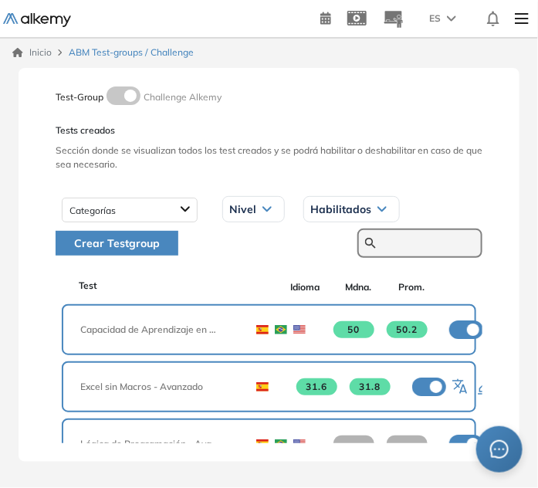
click at [432, 246] on input "text" at bounding box center [428, 243] width 93 height 14
click at [399, 242] on input "text" at bounding box center [428, 243] width 93 height 14
paste input "**********"
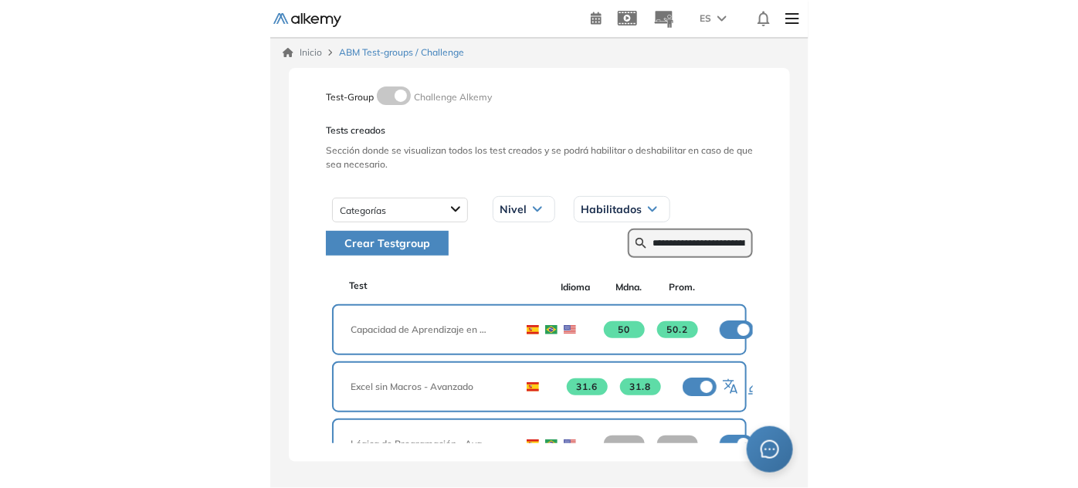
scroll to position [0, 51]
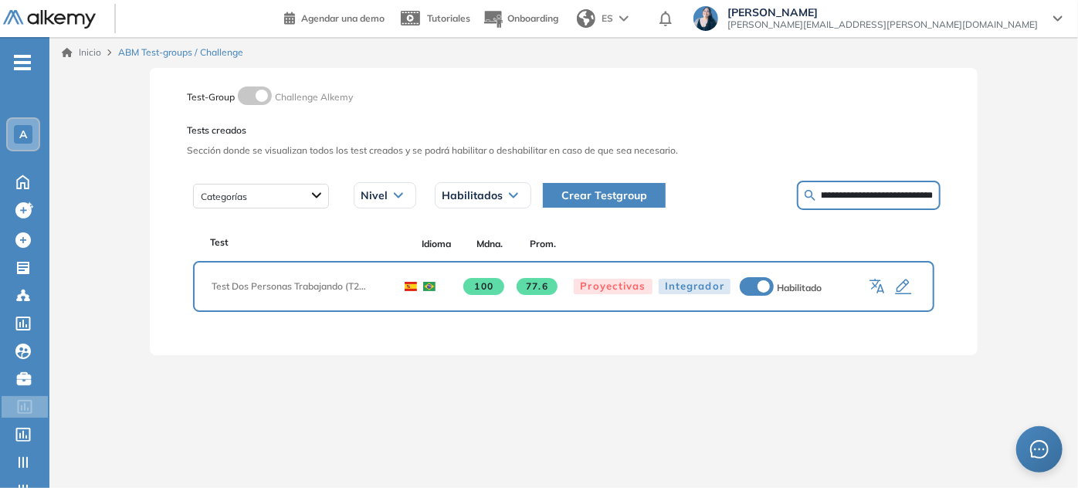
click at [537, 286] on icon "button" at bounding box center [880, 288] width 8 height 9
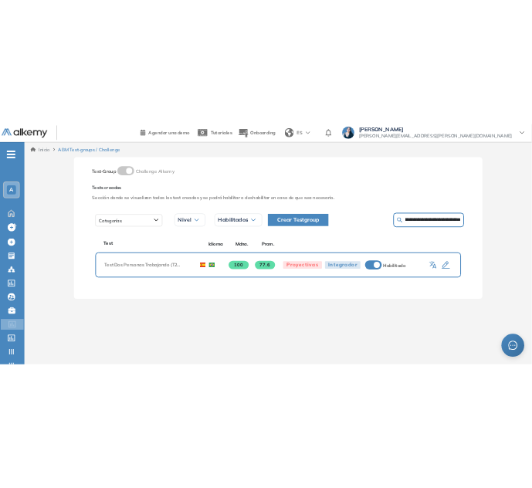
scroll to position [0, 0]
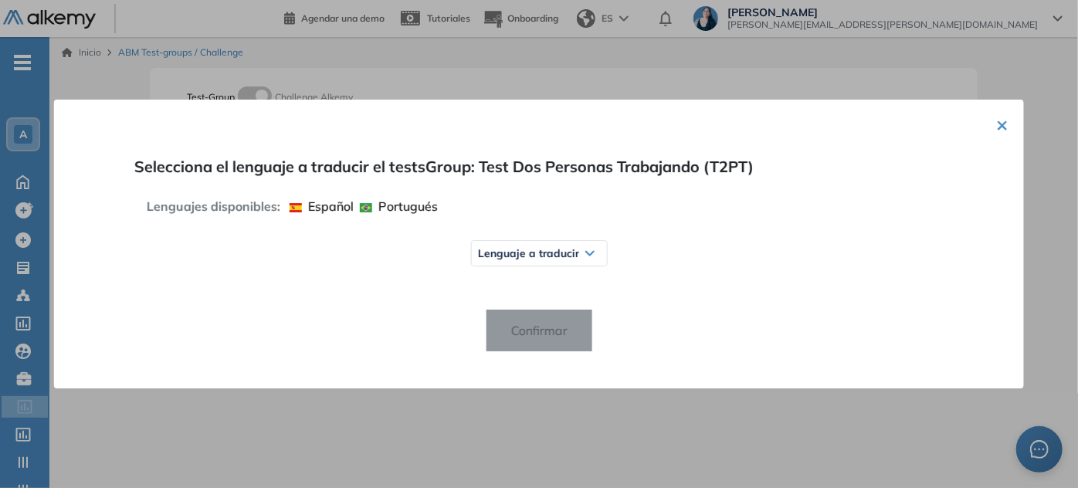
click at [537, 255] on span "Lenguaje a traducir" at bounding box center [527, 253] width 101 height 12
click at [510, 311] on span "Inglés" at bounding box center [505, 314] width 42 height 12
click at [536, 340] on span "Confirmar" at bounding box center [538, 330] width 81 height 25
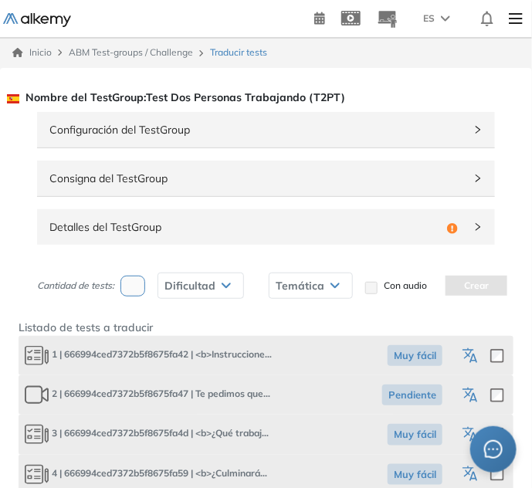
click at [158, 230] on span "Detalles del TestGroup" at bounding box center [244, 227] width 391 height 17
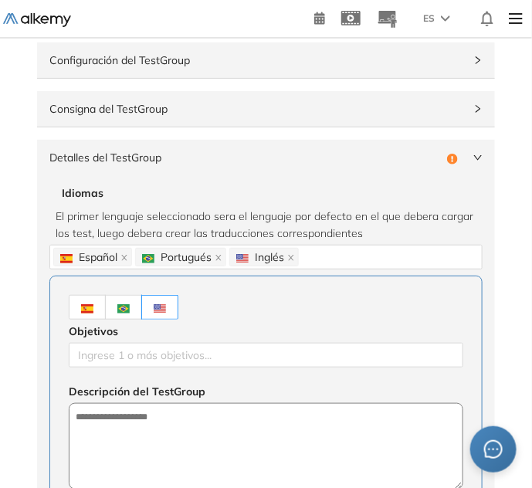
click at [97, 305] on label at bounding box center [87, 307] width 37 height 25
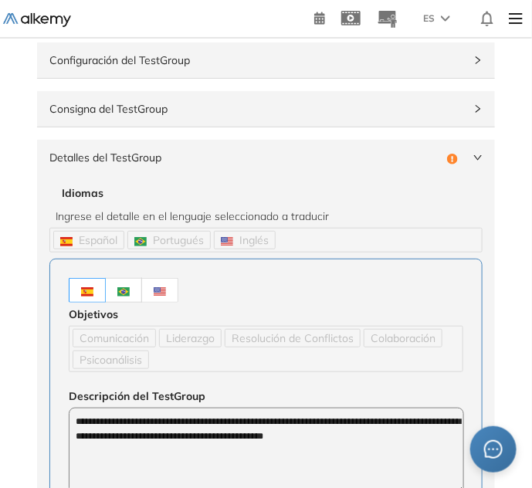
scroll to position [140, 0]
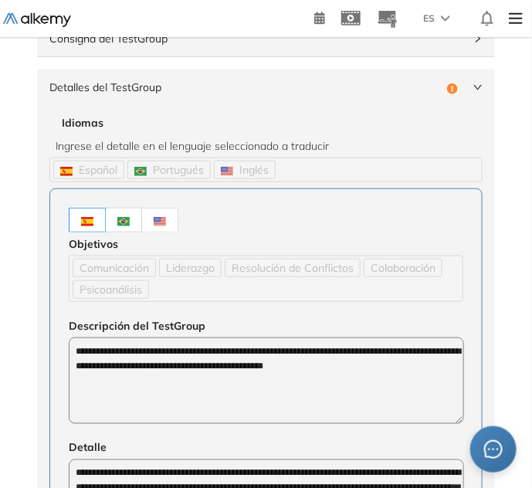
click at [163, 222] on img at bounding box center [160, 221] width 12 height 9
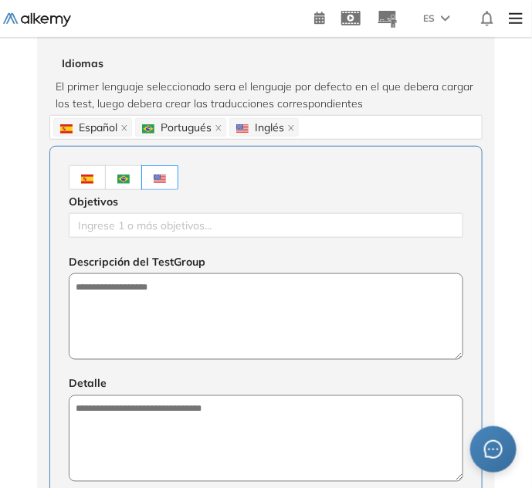
scroll to position [280, 0]
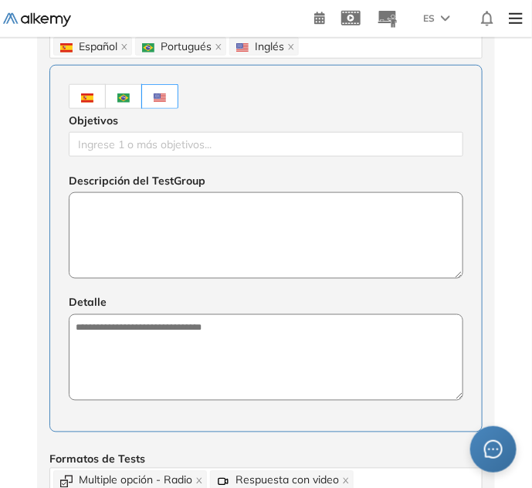
click at [193, 261] on textarea at bounding box center [266, 235] width 395 height 86
paste textarea "**********"
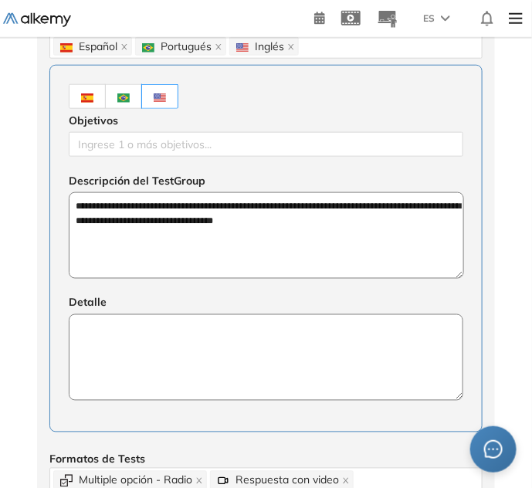
click at [99, 360] on textarea at bounding box center [266, 357] width 395 height 86
paste textarea "**********"
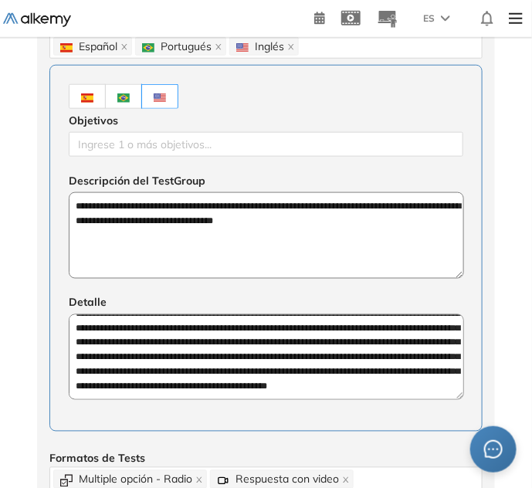
click at [201, 367] on textarea "**********" at bounding box center [266, 357] width 395 height 86
paste textarea "**********"
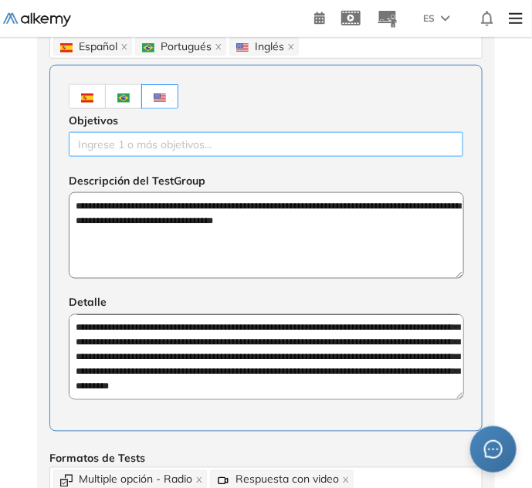
click at [142, 147] on div at bounding box center [266, 144] width 387 height 19
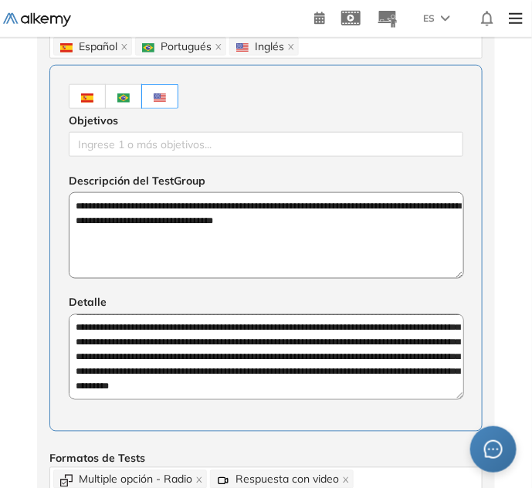
paste input "**********"
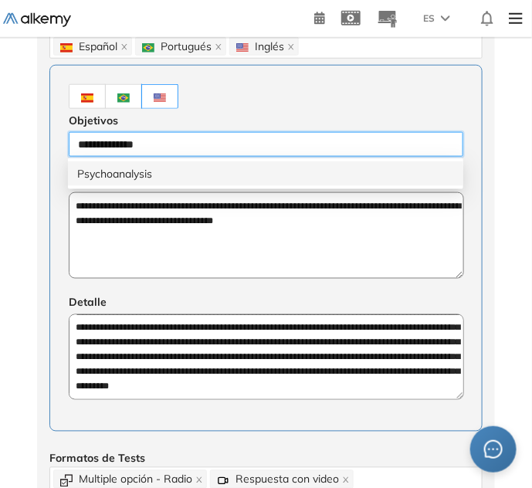
click at [128, 177] on div "Psychoanalysis" at bounding box center [265, 173] width 377 height 17
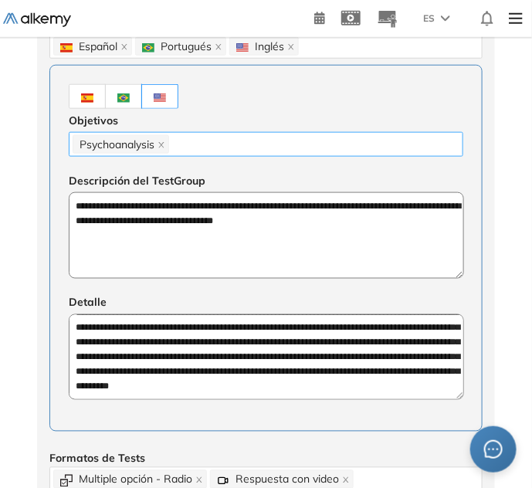
click at [273, 144] on div "Psychoanalysis" at bounding box center [266, 145] width 387 height 22
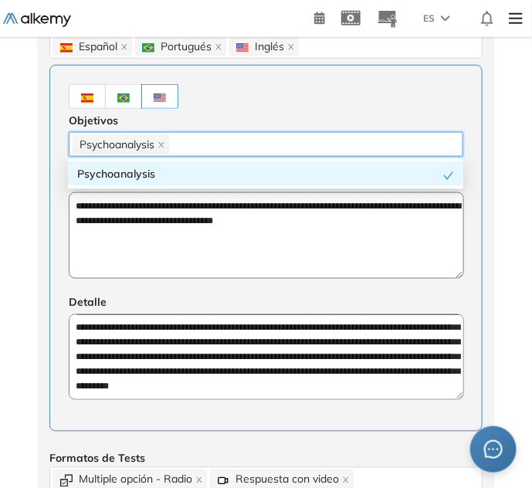
paste input "**********"
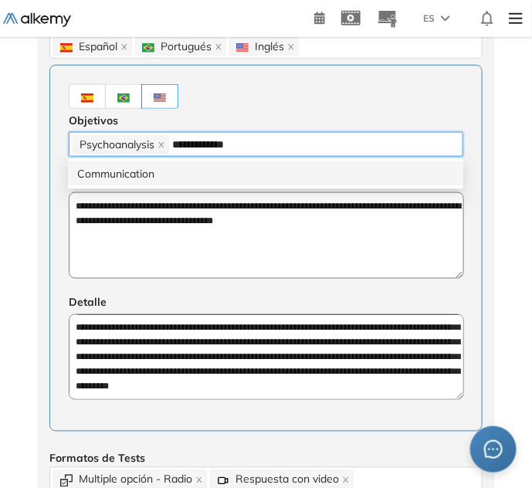
click at [225, 169] on div "Communication" at bounding box center [265, 173] width 377 height 17
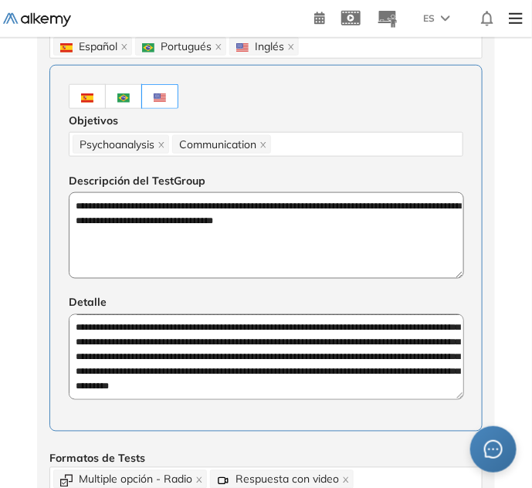
click at [339, 127] on div "Objetivos" at bounding box center [266, 120] width 395 height 23
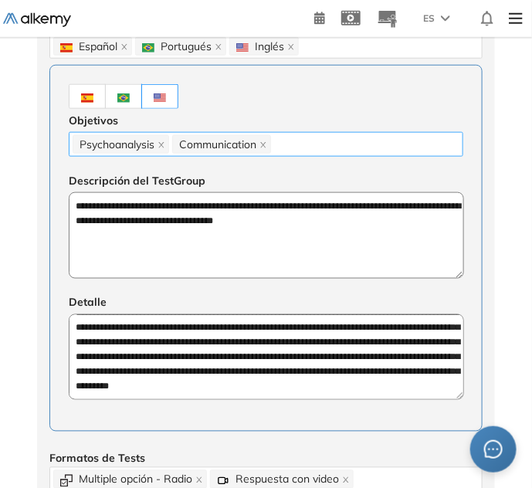
click at [340, 138] on div "Psychoanalysis Communication" at bounding box center [266, 145] width 387 height 22
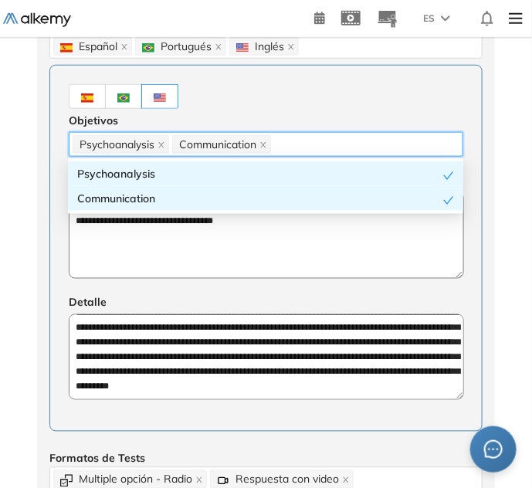
paste input "**********"
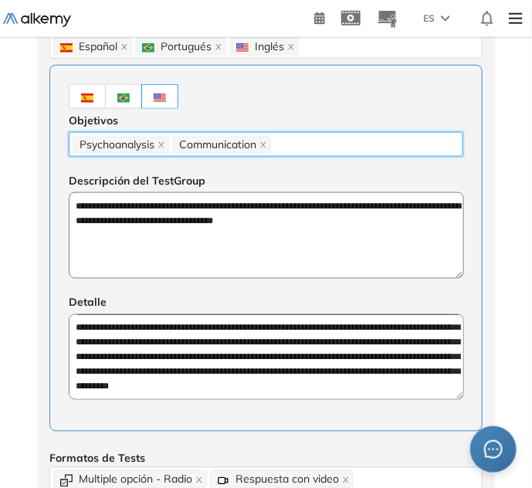
drag, startPoint x: 334, startPoint y: 151, endPoint x: 310, endPoint y: 168, distance: 28.7
click at [310, 168] on div "**********" at bounding box center [265, 248] width 433 height 367
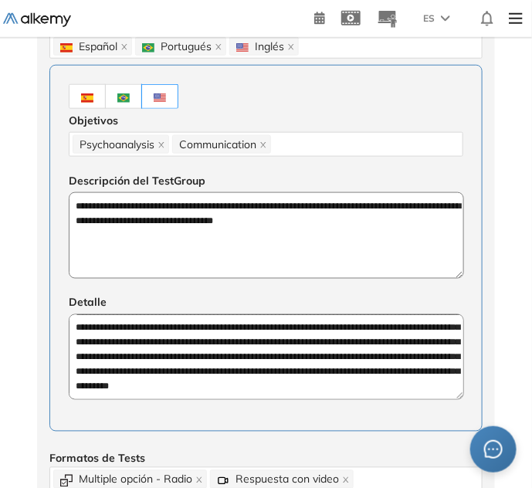
click at [310, 169] on div "**********" at bounding box center [266, 224] width 395 height 110
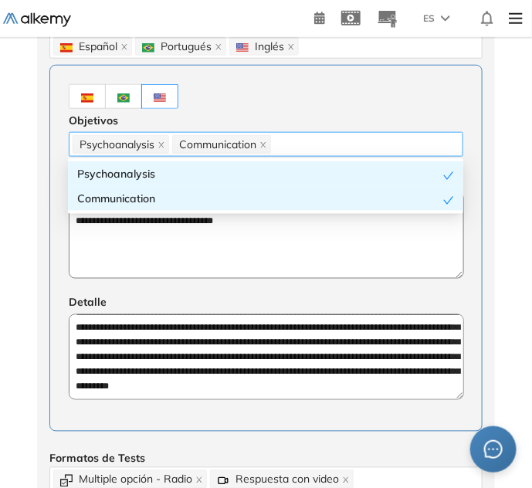
click at [307, 141] on div "Psychoanalysis Communication" at bounding box center [266, 145] width 387 height 22
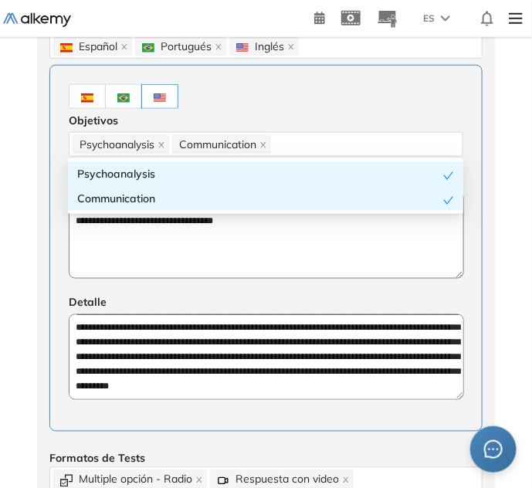
paste input "**********"
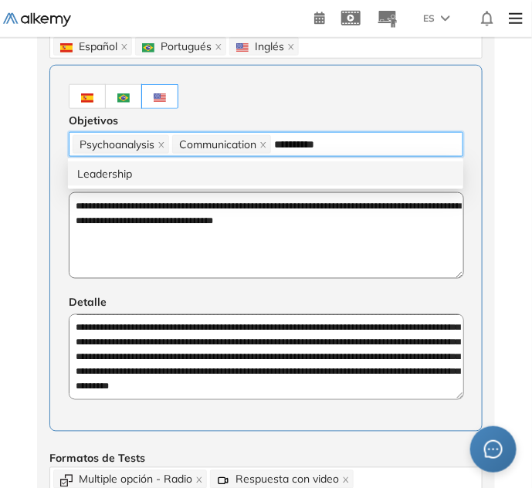
click at [307, 168] on div "Leadership" at bounding box center [265, 173] width 377 height 17
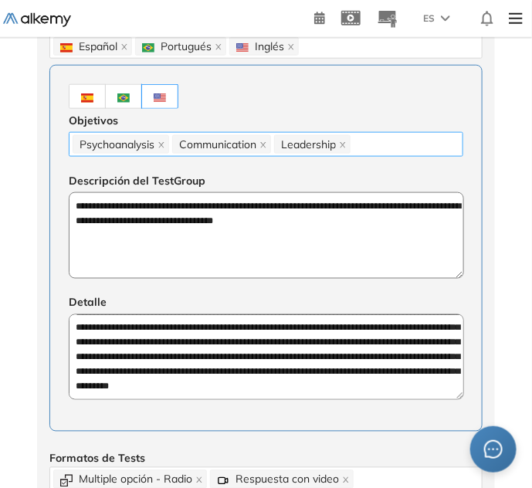
click at [364, 154] on div "Psychoanalysis Communication Leadership" at bounding box center [266, 144] width 395 height 25
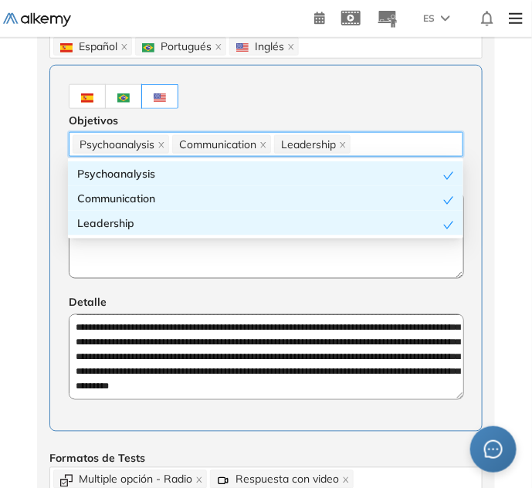
paste input "**********"
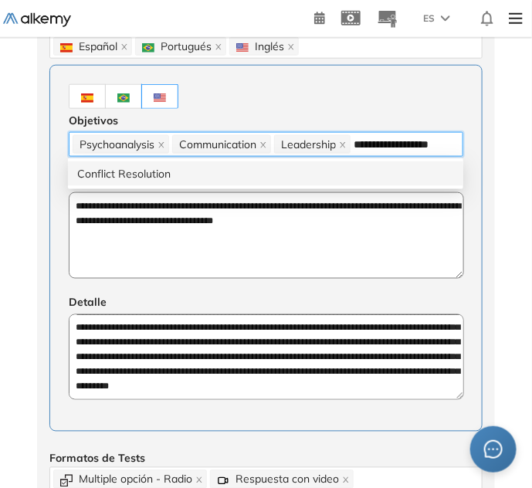
click at [349, 174] on div "Conflict Resolution" at bounding box center [265, 173] width 377 height 17
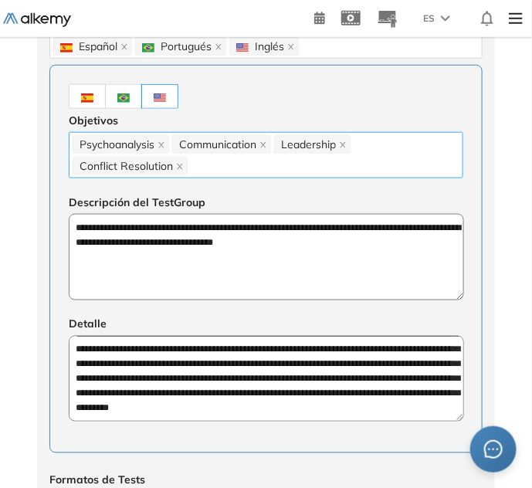
click at [239, 168] on div "Psychoanalysis Communication Leadership Conflict Resolution" at bounding box center [266, 155] width 387 height 43
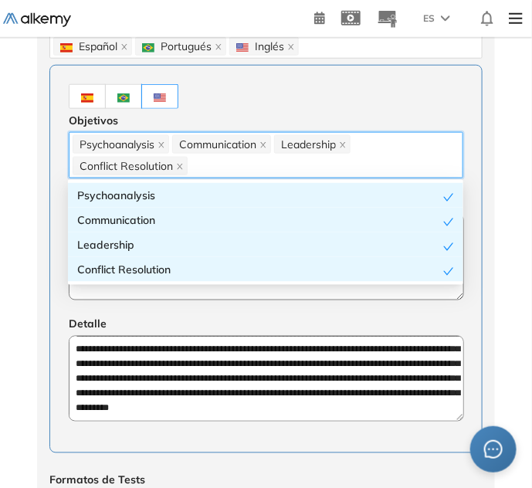
paste input "**********"
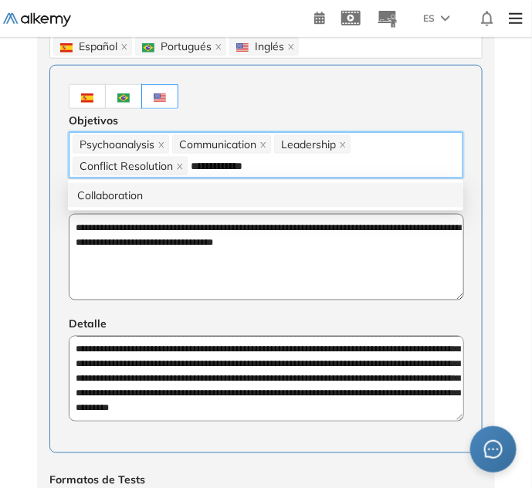
click at [229, 191] on div "Collaboration" at bounding box center [265, 195] width 377 height 17
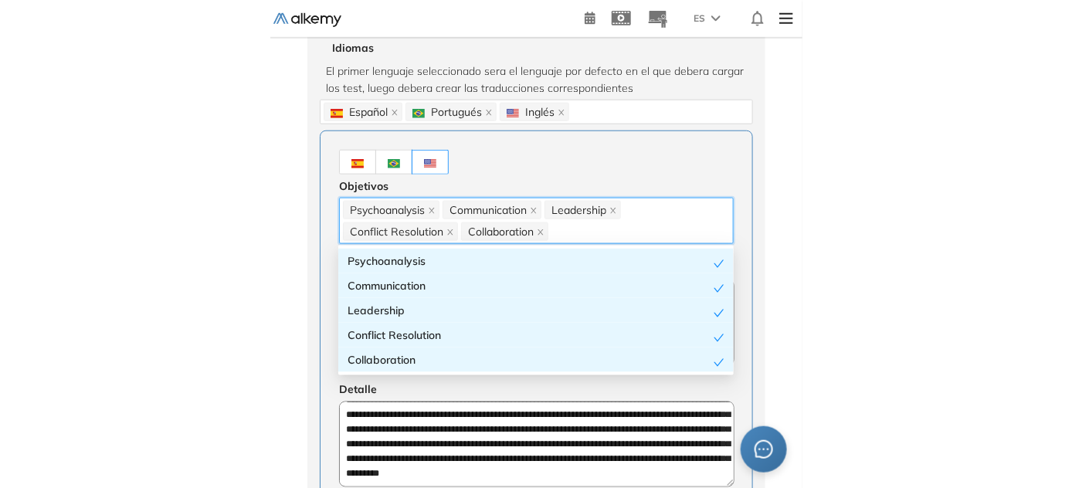
scroll to position [140, 0]
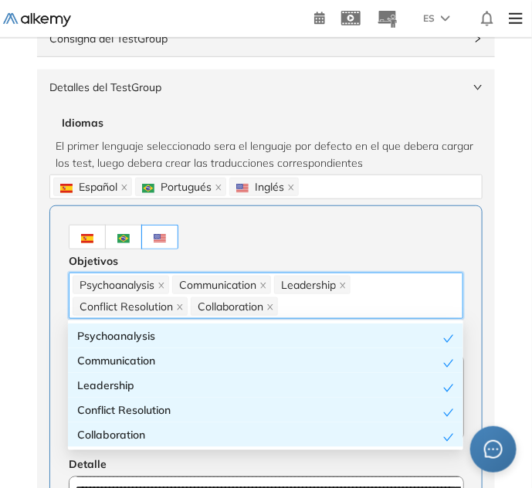
click at [235, 245] on div at bounding box center [266, 237] width 395 height 25
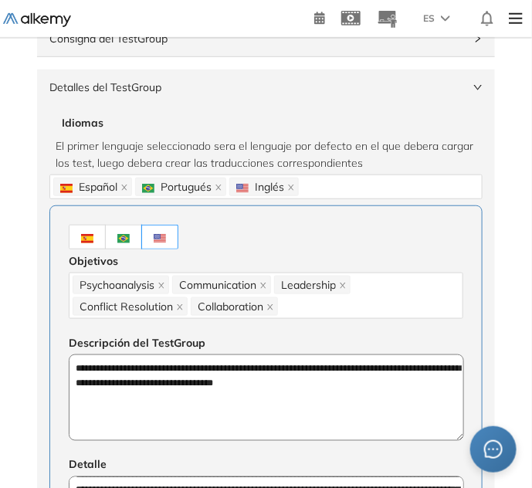
click at [152, 87] on span "Detalles del TestGroup" at bounding box center [256, 87] width 415 height 17
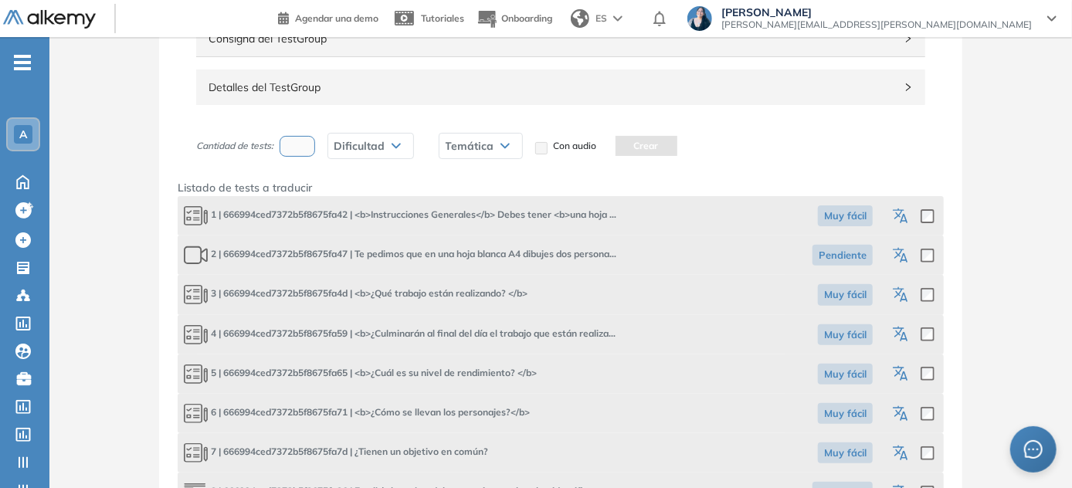
click at [537, 208] on icon "button" at bounding box center [902, 217] width 19 height 19
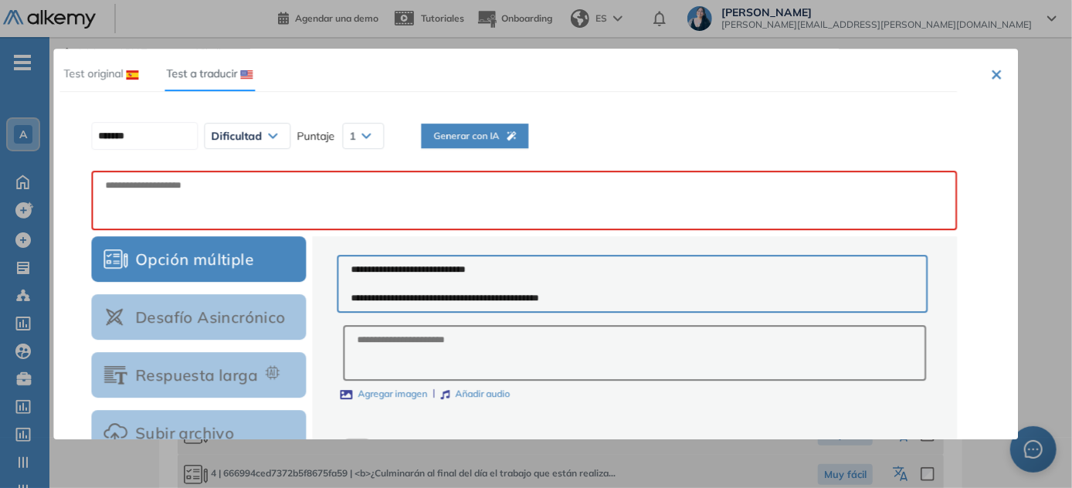
scroll to position [0, 0]
click at [486, 135] on span "Generar con IA" at bounding box center [470, 136] width 83 height 15
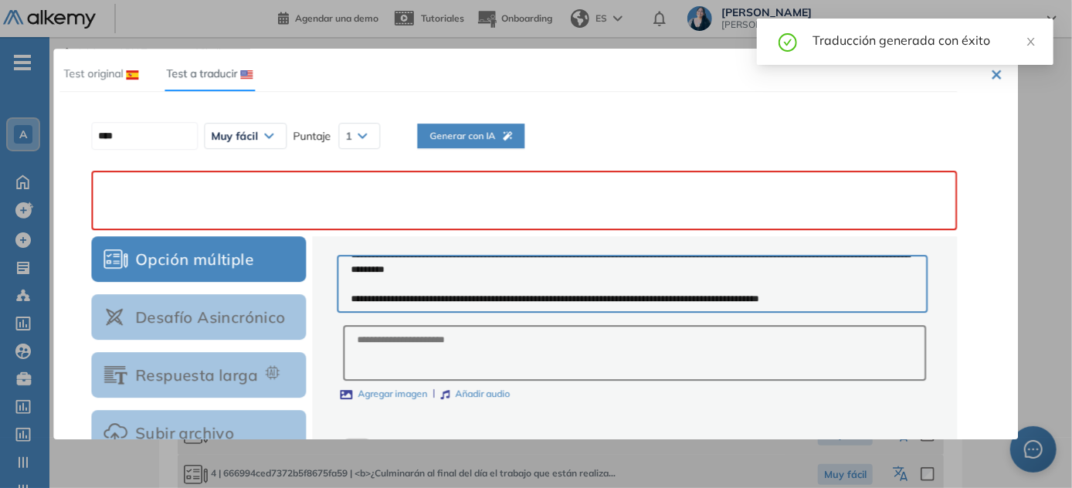
paste
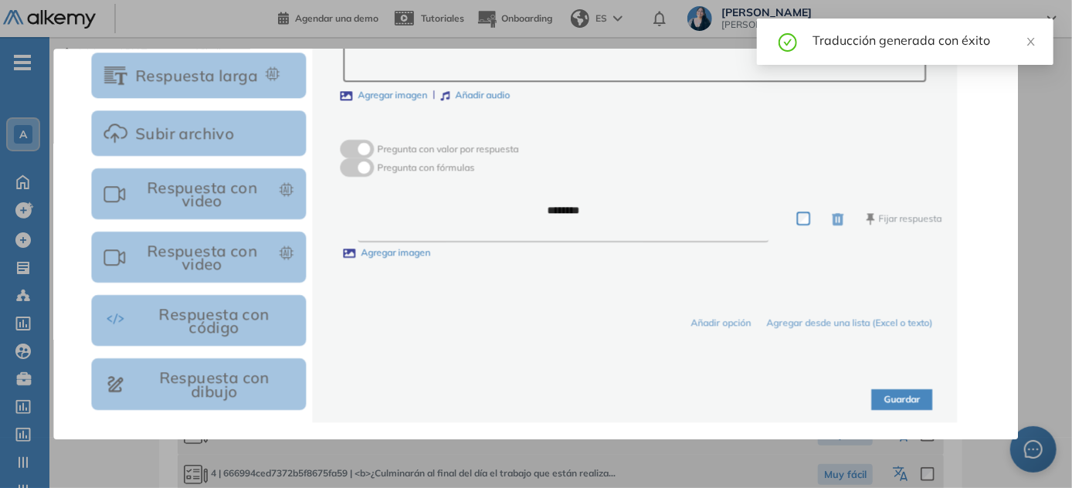
scroll to position [351, 0]
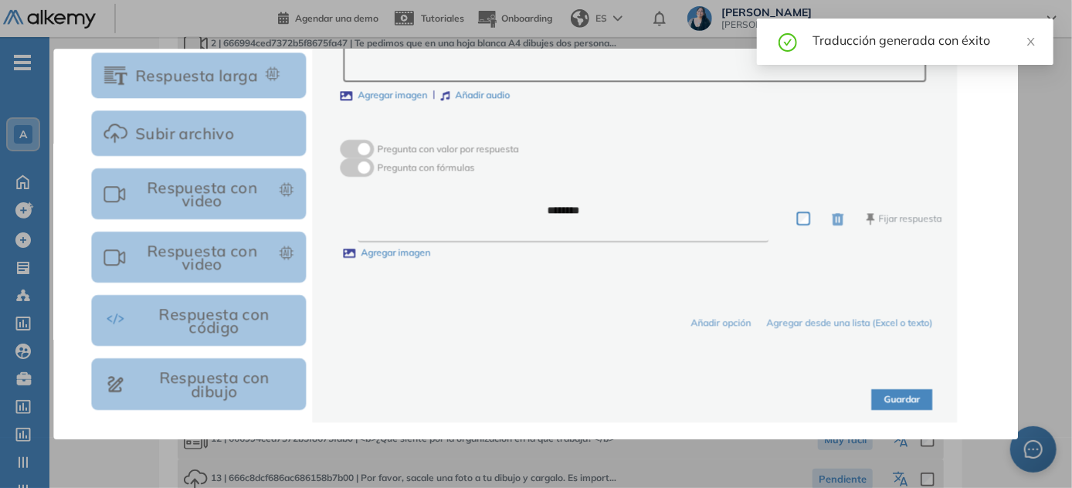
click at [537, 401] on button "Guardar" at bounding box center [902, 399] width 61 height 21
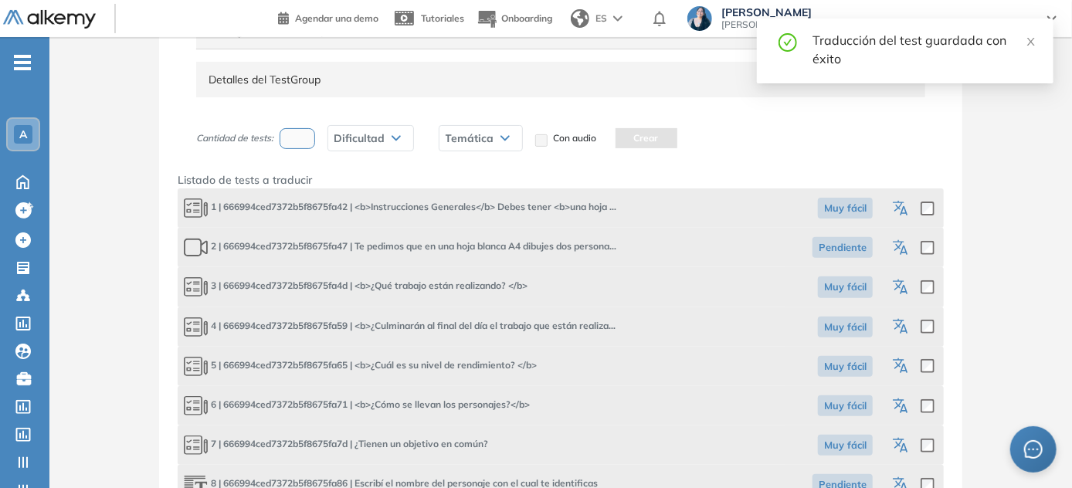
scroll to position [140, 0]
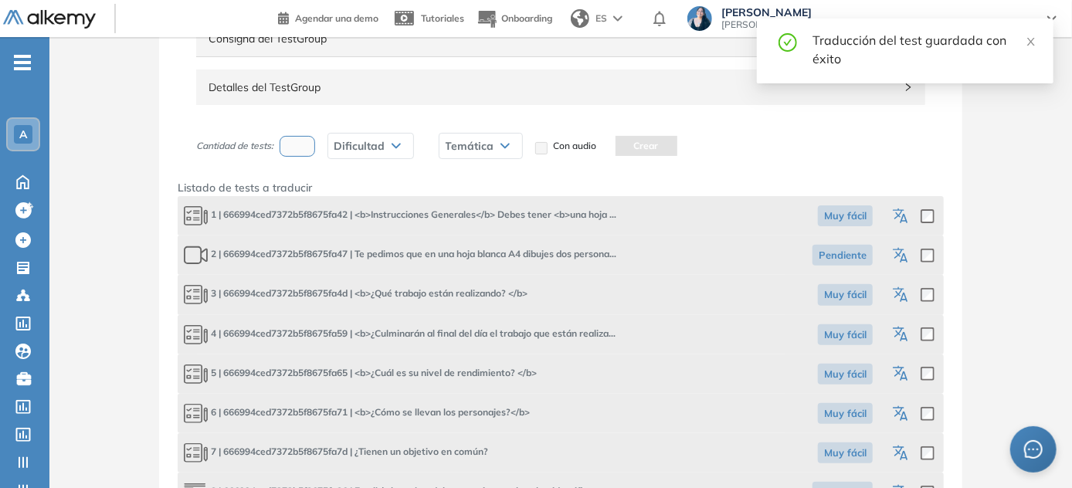
click at [537, 250] on icon "button" at bounding box center [899, 253] width 12 height 11
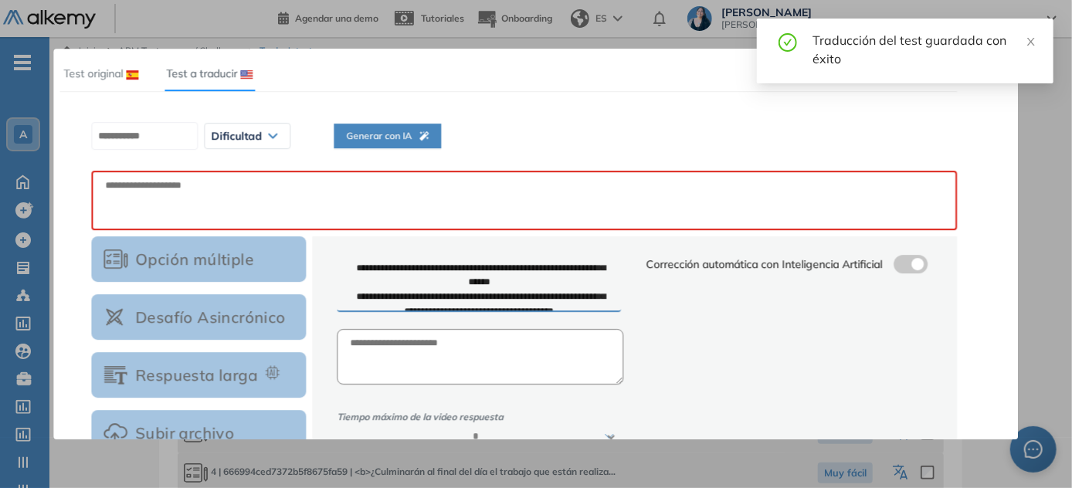
scroll to position [0, 0]
click at [391, 131] on span "Generar con IA" at bounding box center [387, 136] width 83 height 15
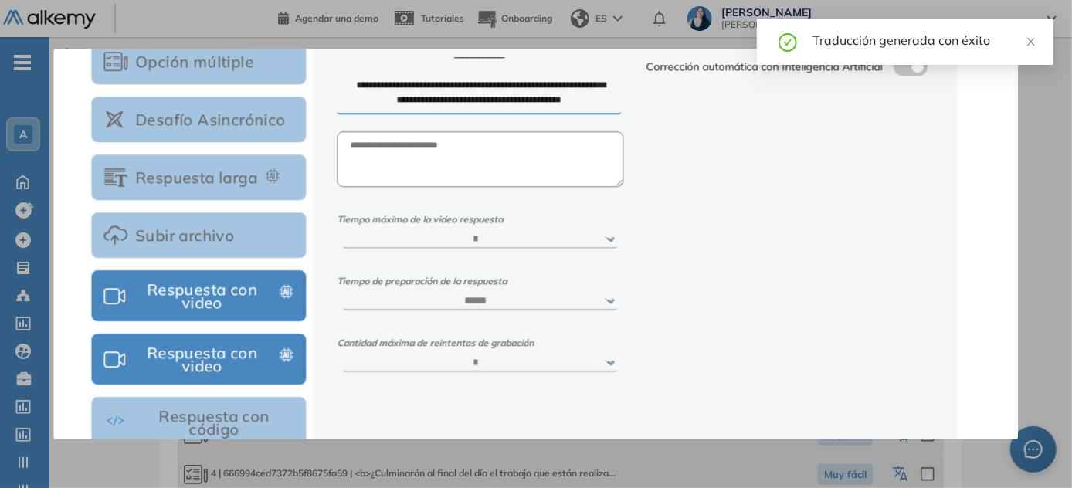
scroll to position [298, 0]
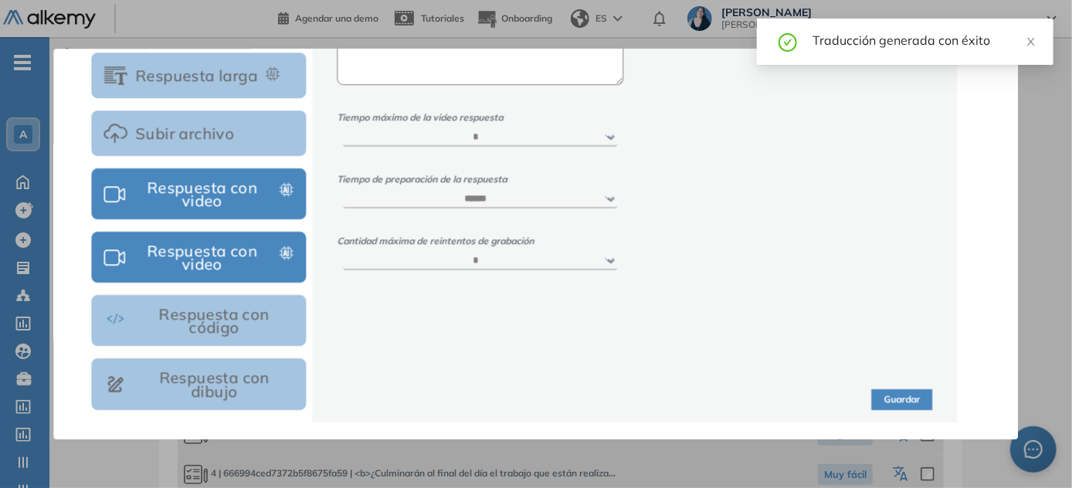
click at [537, 400] on button "Guardar" at bounding box center [902, 399] width 61 height 21
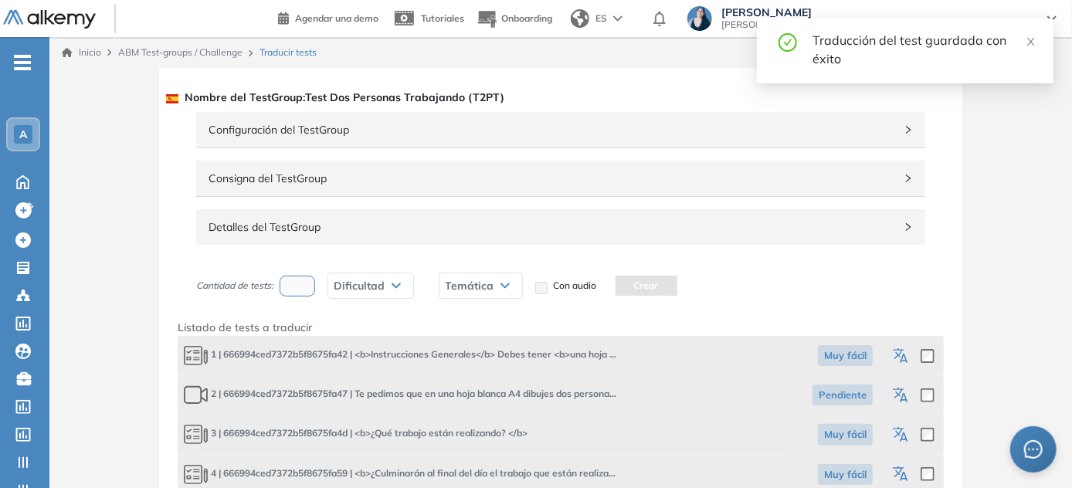
click at [537, 432] on icon "button" at bounding box center [902, 435] width 19 height 19
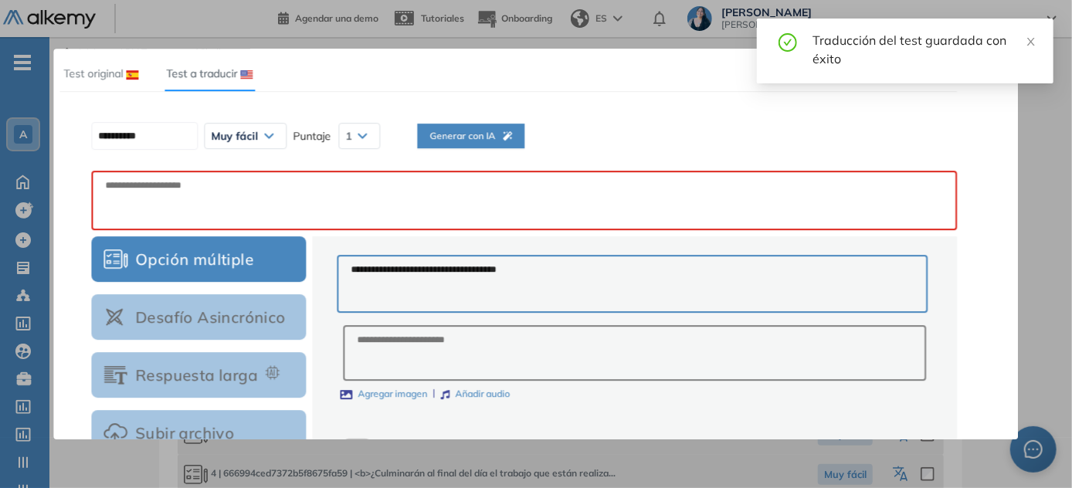
click at [485, 137] on span "Generar con IA" at bounding box center [470, 136] width 83 height 15
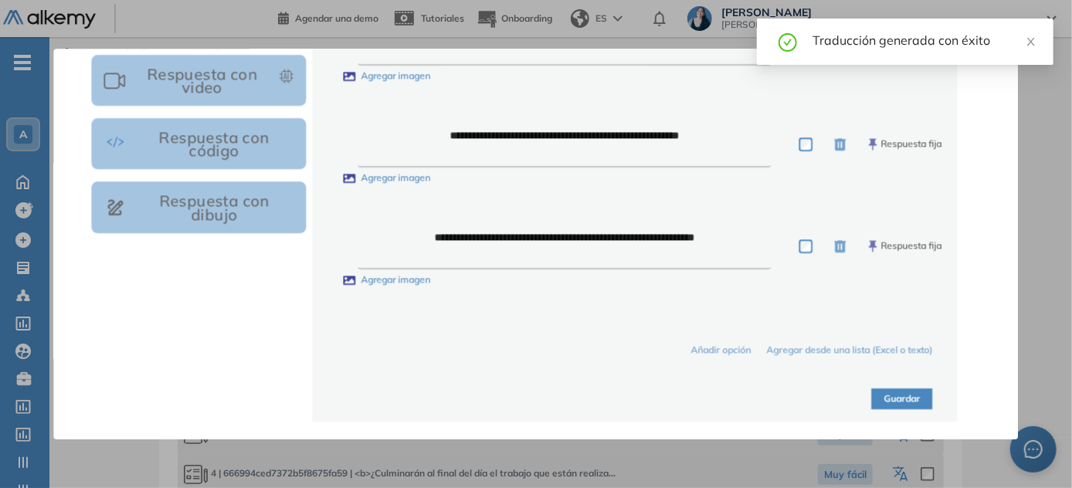
scroll to position [476, 0]
click at [537, 398] on button "Guardar" at bounding box center [902, 398] width 61 height 21
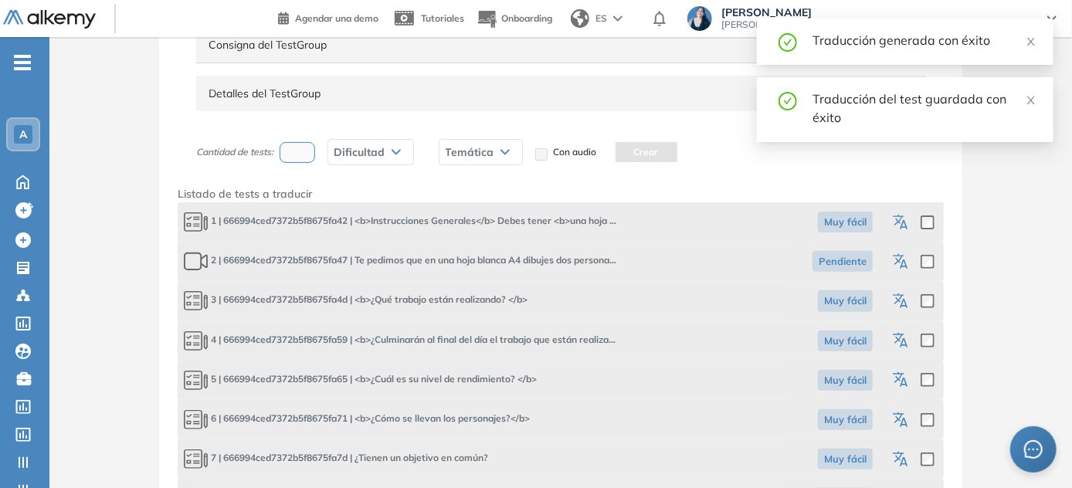
scroll to position [140, 0]
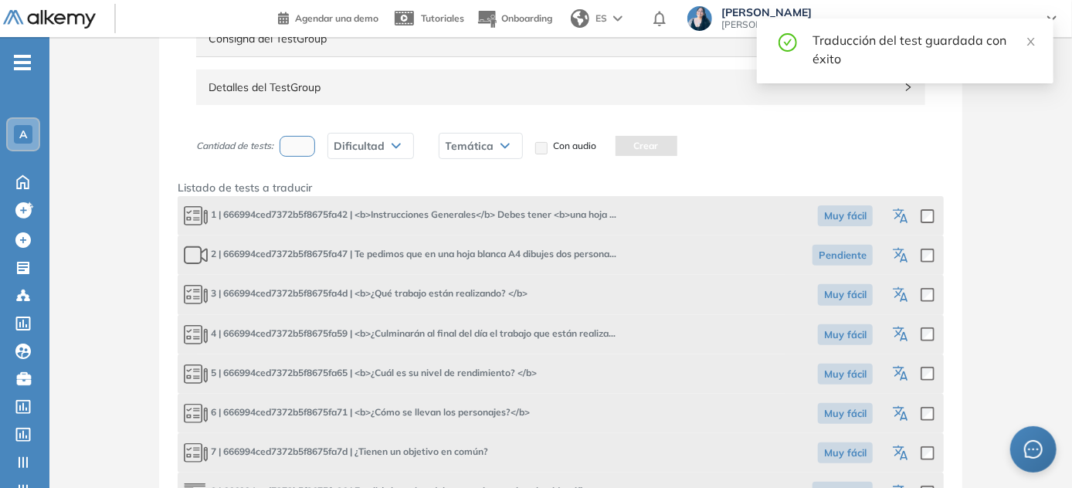
click at [537, 330] on icon "button" at bounding box center [902, 335] width 19 height 19
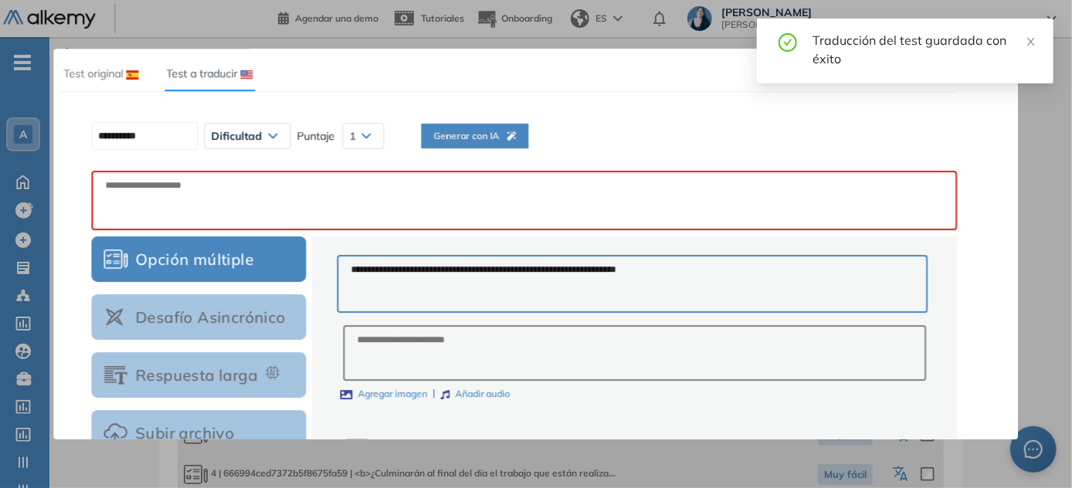
scroll to position [0, 0]
click at [500, 138] on span "Generar con IA" at bounding box center [470, 136] width 83 height 15
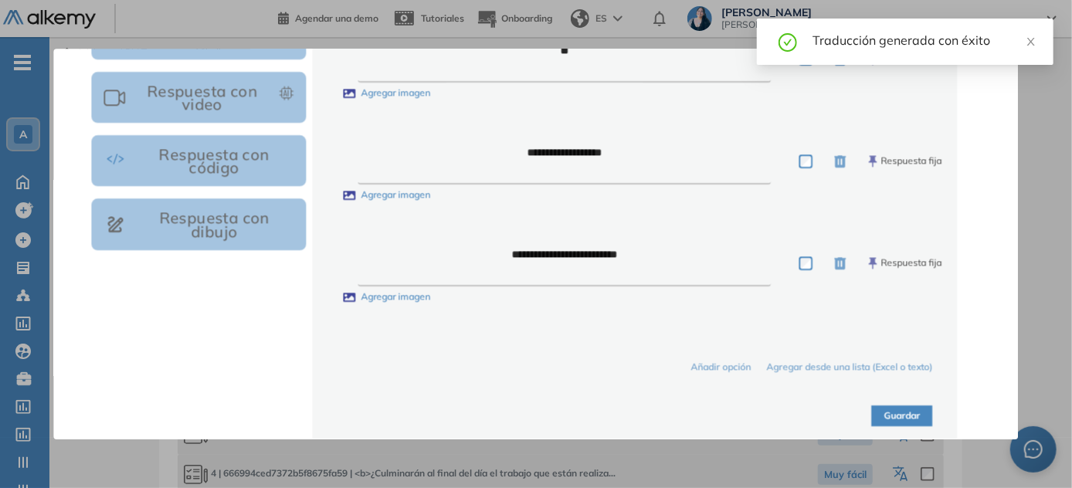
scroll to position [476, 0]
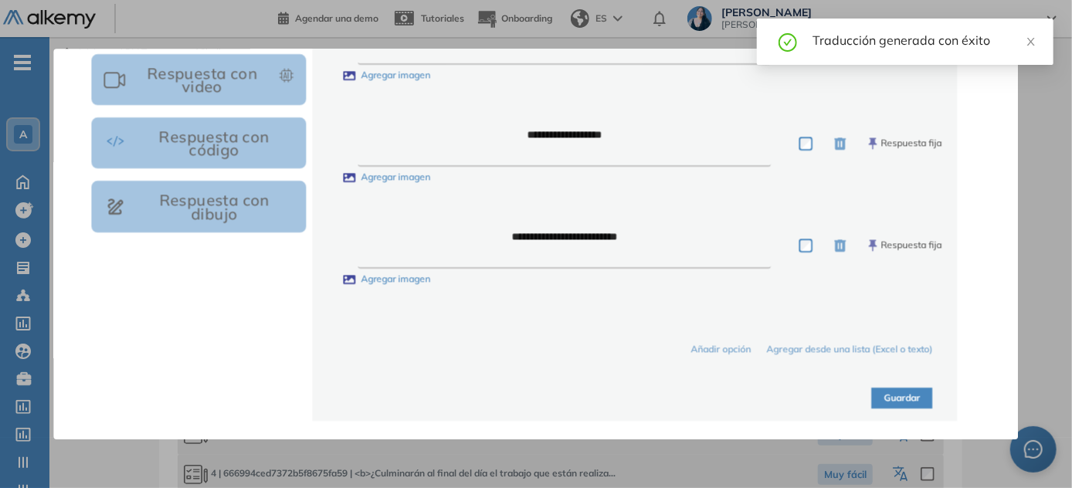
click at [537, 400] on button "Guardar" at bounding box center [902, 398] width 61 height 21
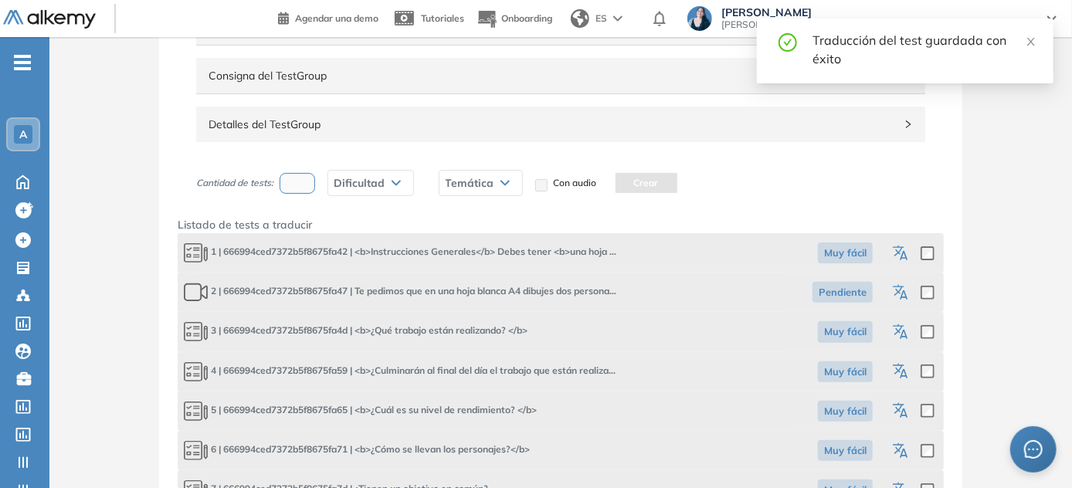
scroll to position [351, 0]
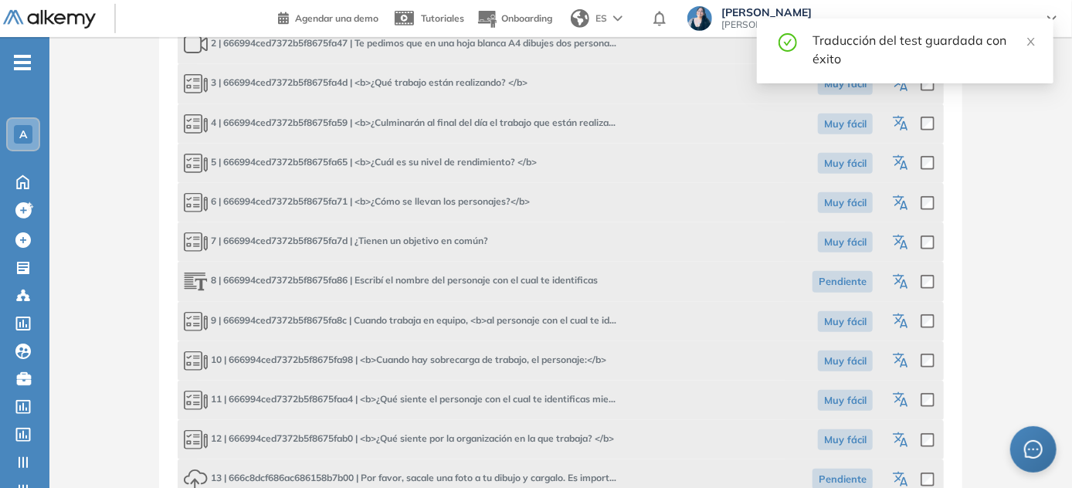
click at [537, 168] on icon "button" at bounding box center [902, 163] width 19 height 19
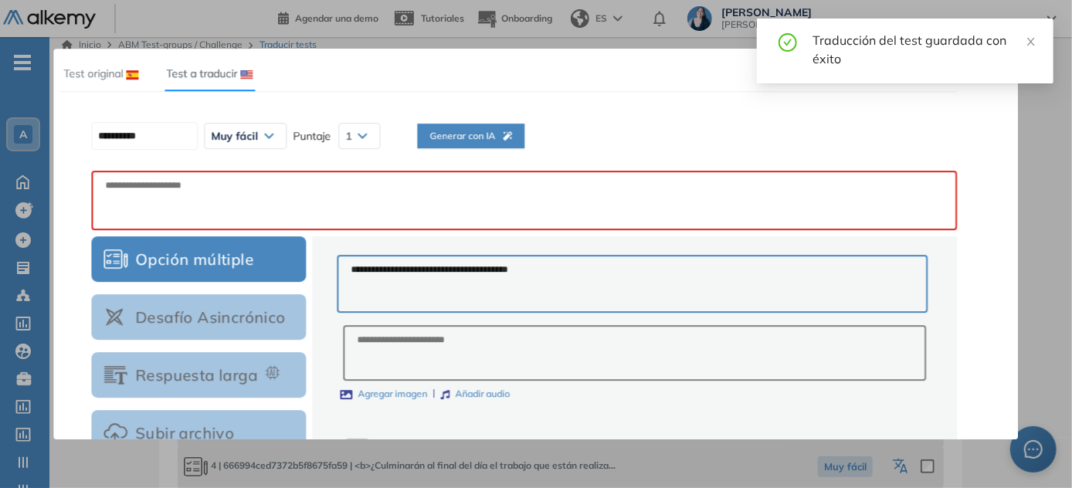
scroll to position [0, 0]
click at [462, 141] on span "Generar con IA" at bounding box center [470, 136] width 83 height 15
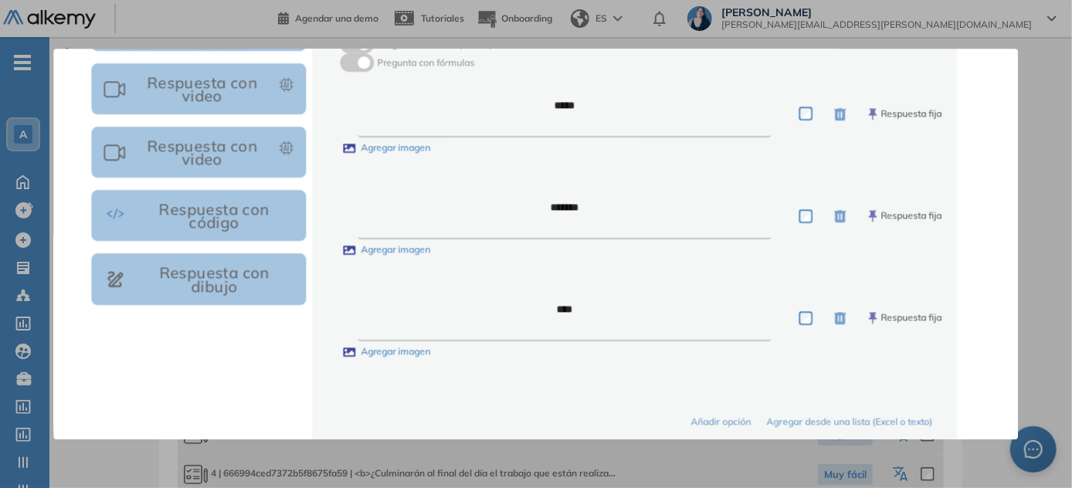
scroll to position [476, 0]
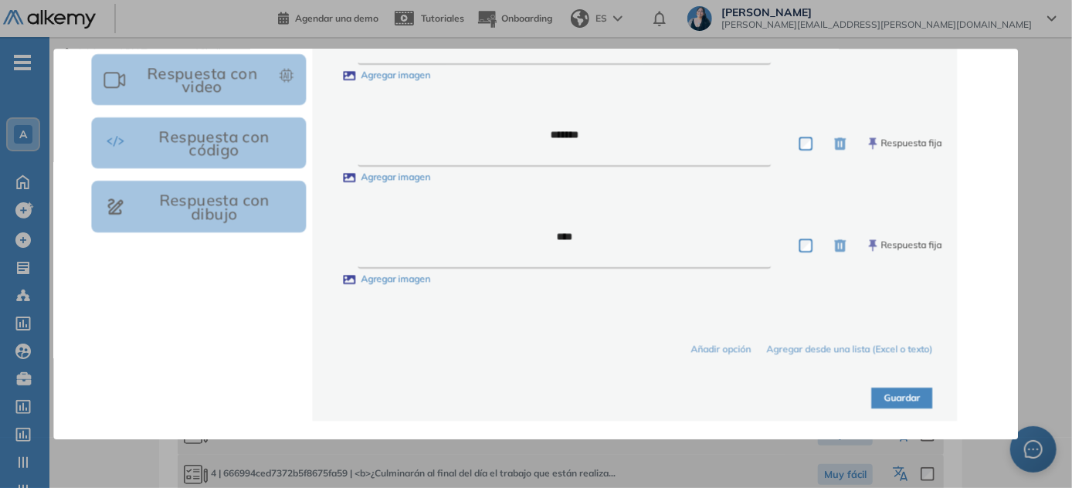
click at [537, 401] on button "Guardar" at bounding box center [902, 398] width 61 height 21
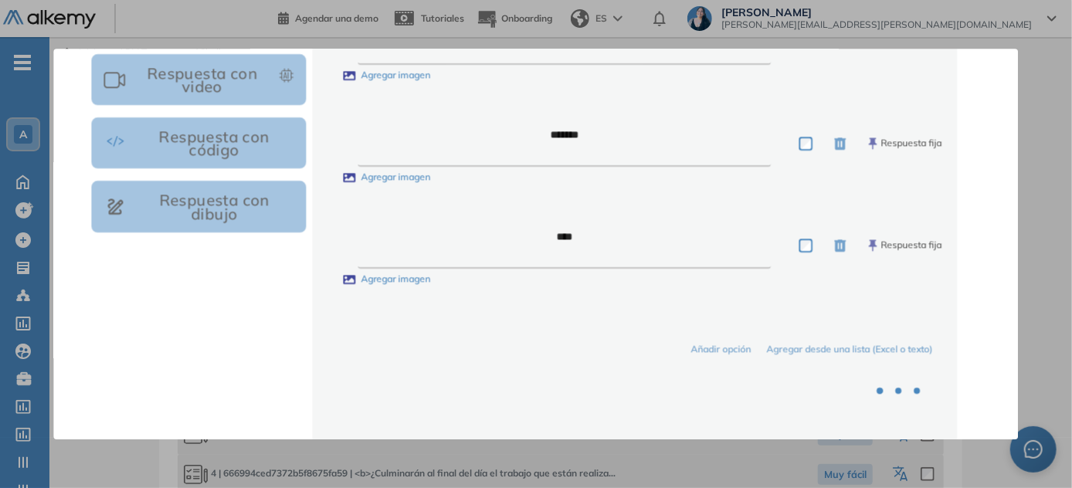
scroll to position [520, 0]
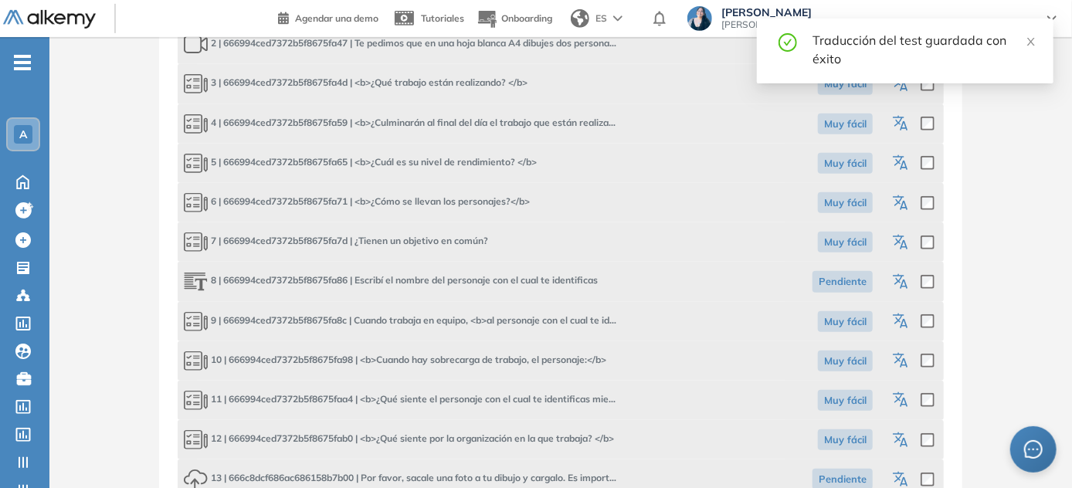
click at [537, 202] on icon "button" at bounding box center [902, 204] width 19 height 19
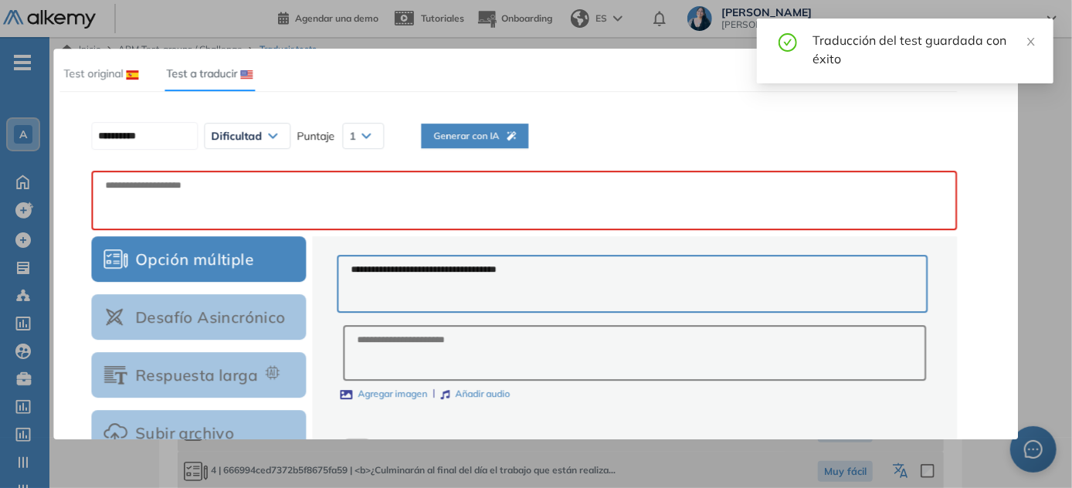
scroll to position [0, 0]
click at [462, 137] on span "Generar con IA" at bounding box center [470, 136] width 83 height 15
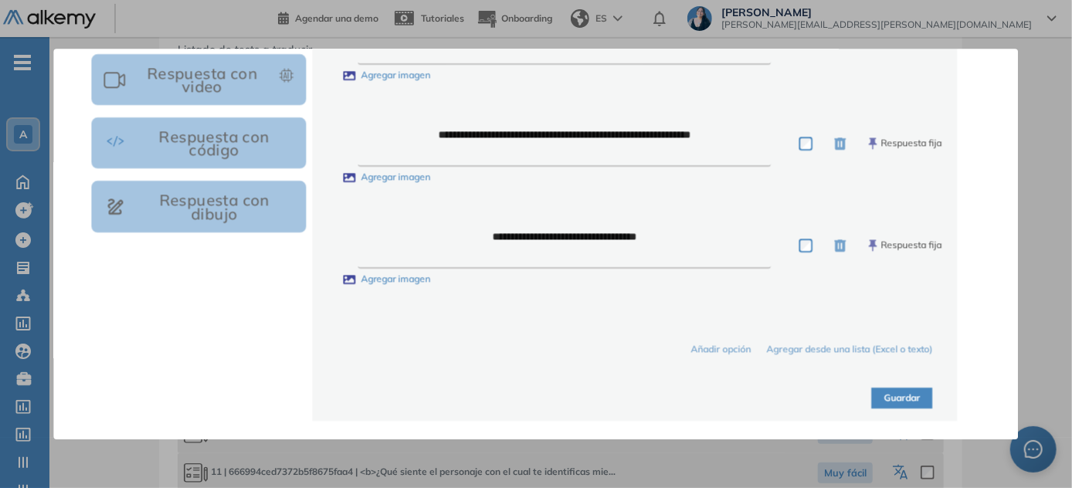
scroll to position [280, 0]
click at [537, 397] on button "Guardar" at bounding box center [902, 398] width 61 height 21
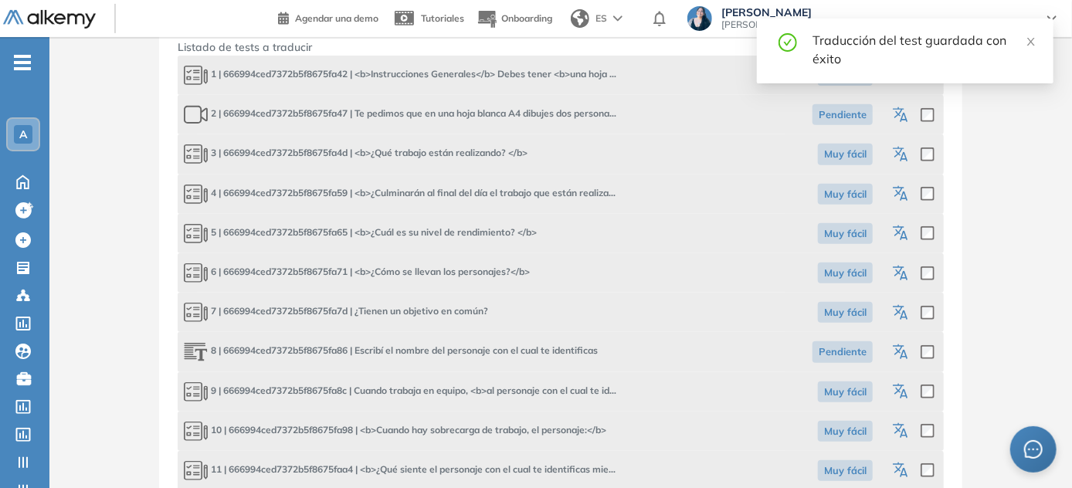
click at [537, 311] on icon "button" at bounding box center [899, 309] width 12 height 11
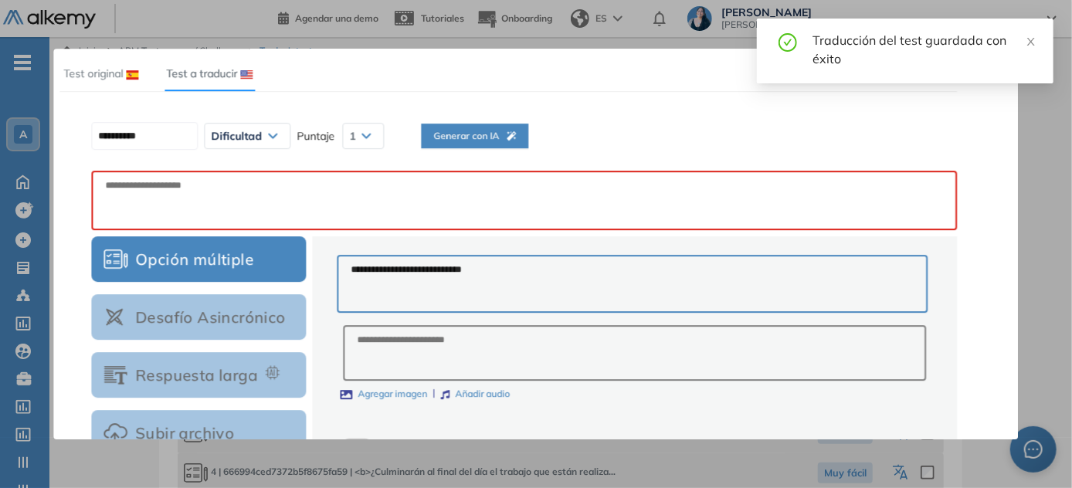
scroll to position [0, 0]
click at [510, 134] on span "Generar con IA" at bounding box center [470, 136] width 83 height 15
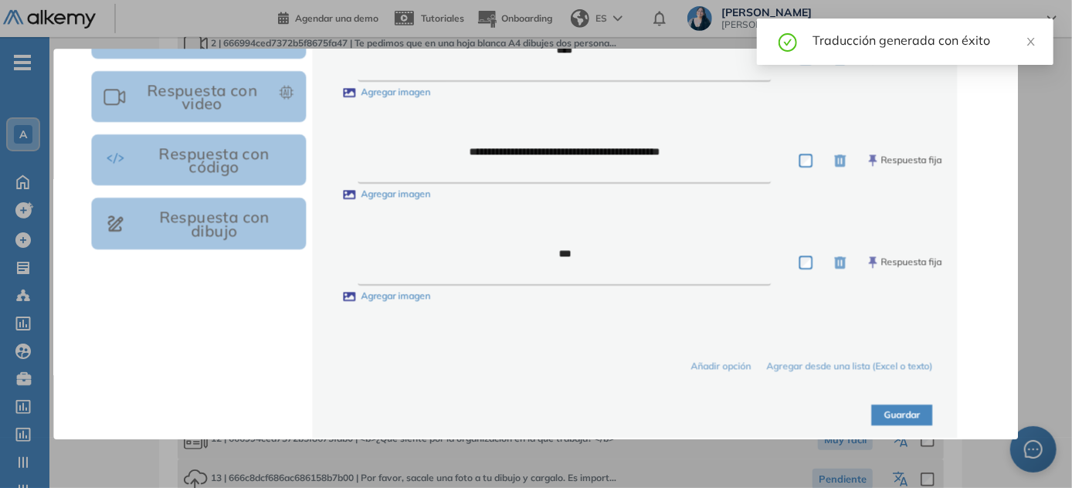
scroll to position [476, 0]
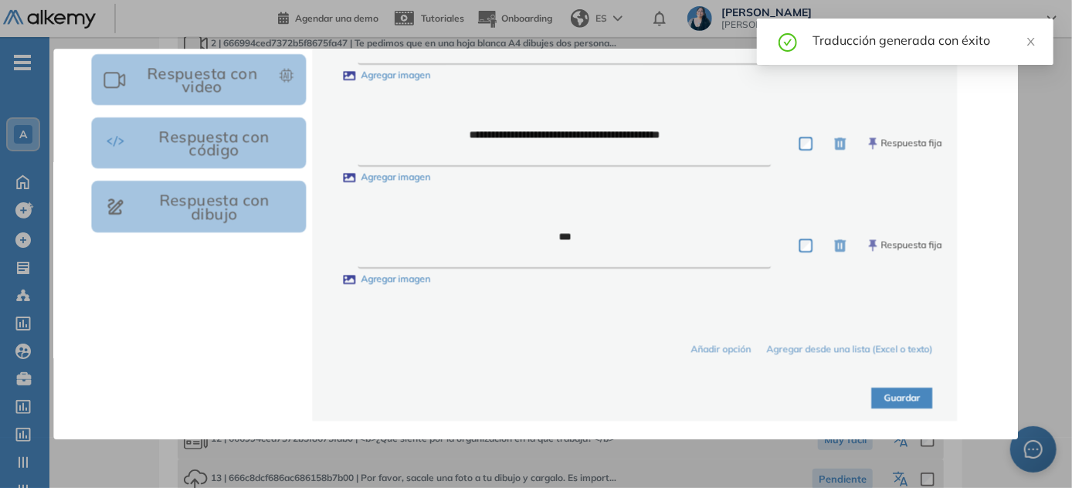
click at [537, 401] on button "Guardar" at bounding box center [902, 398] width 61 height 21
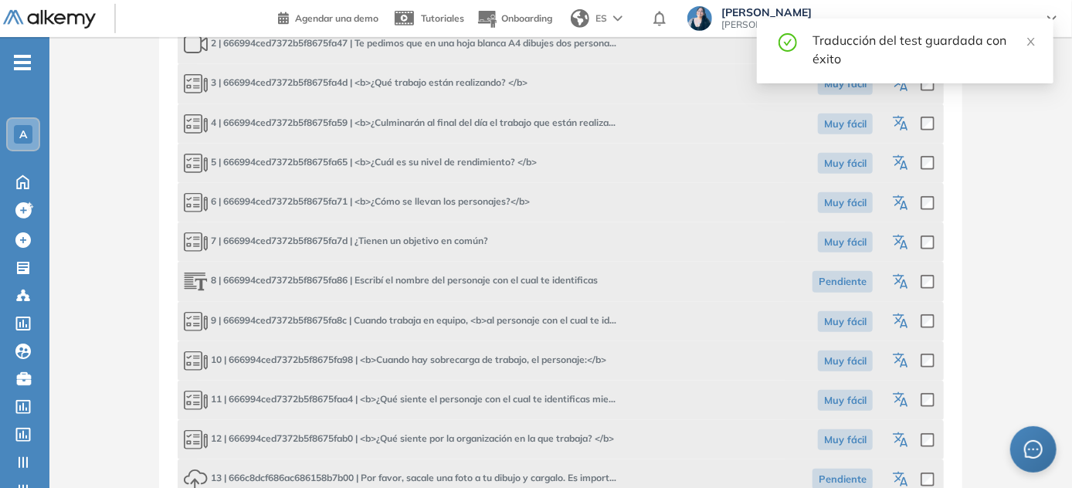
click at [537, 283] on icon "button" at bounding box center [902, 282] width 19 height 19
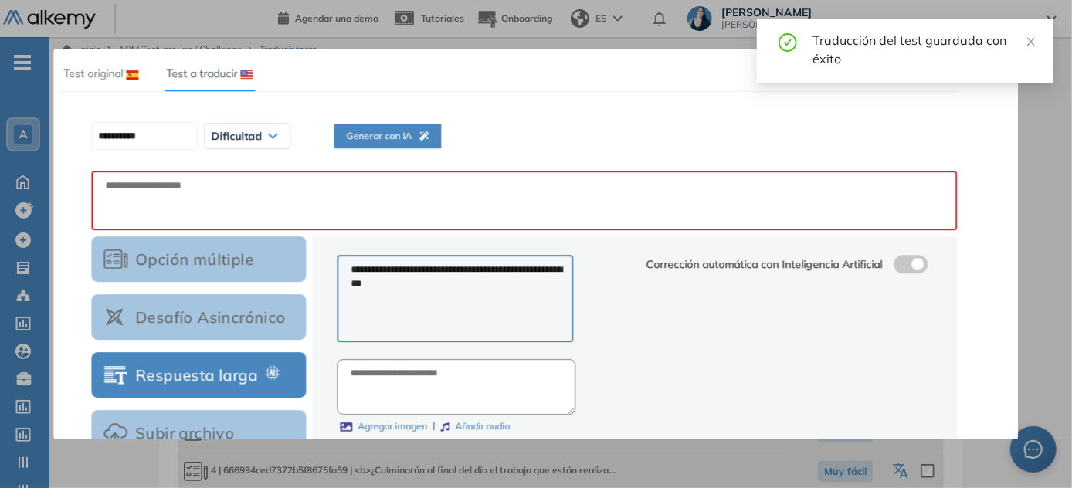
scroll to position [0, 0]
click at [408, 133] on span "Generar con IA" at bounding box center [387, 136] width 83 height 15
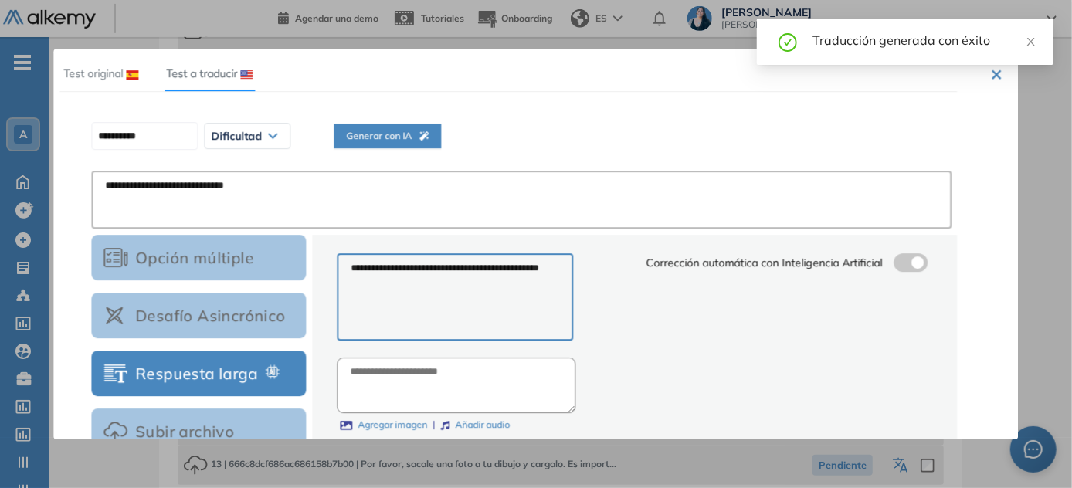
scroll to position [298, 0]
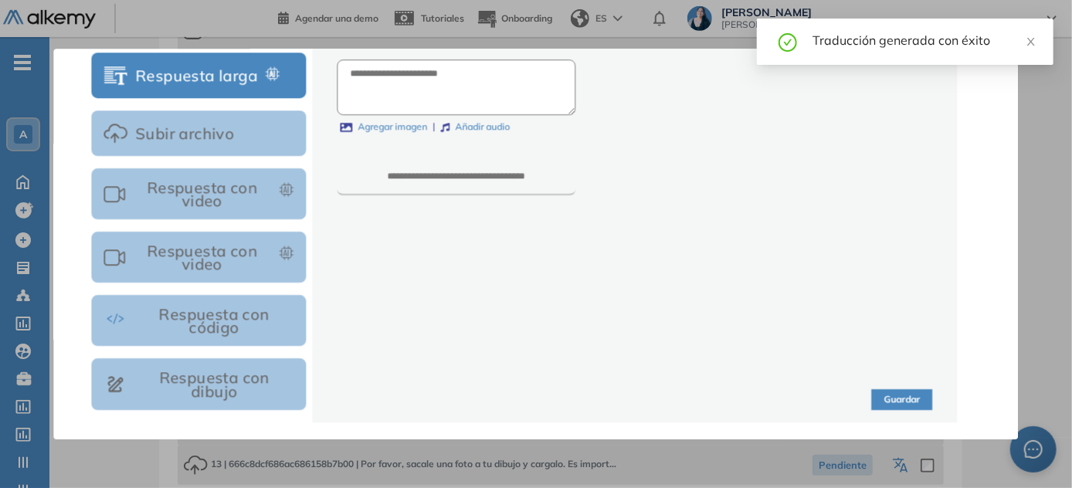
click at [537, 391] on button "Guardar" at bounding box center [902, 399] width 61 height 21
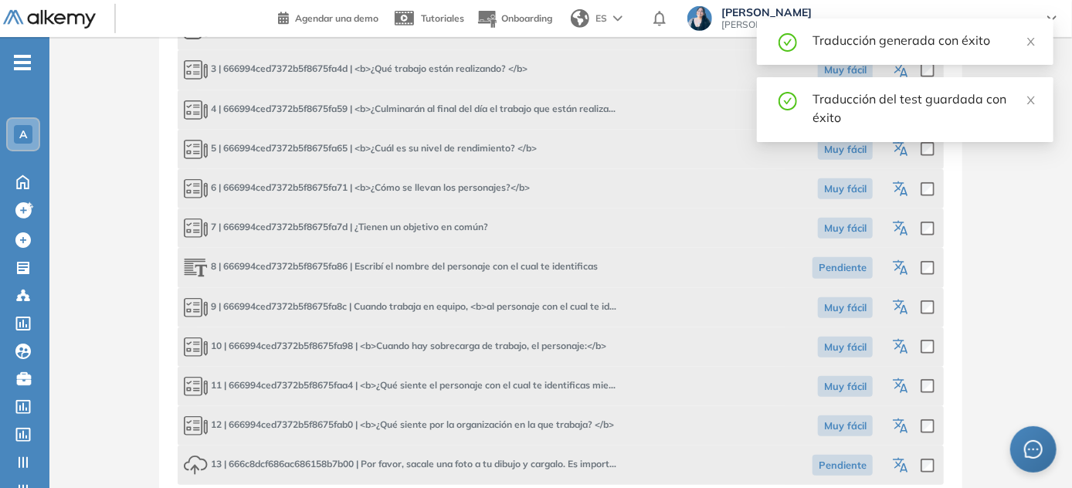
click at [537, 308] on icon "button" at bounding box center [902, 308] width 19 height 19
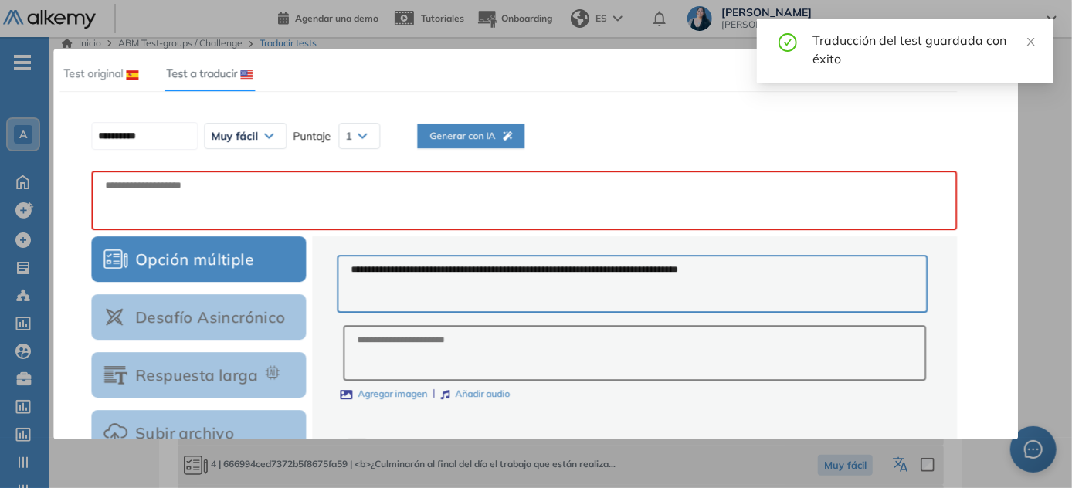
scroll to position [0, 0]
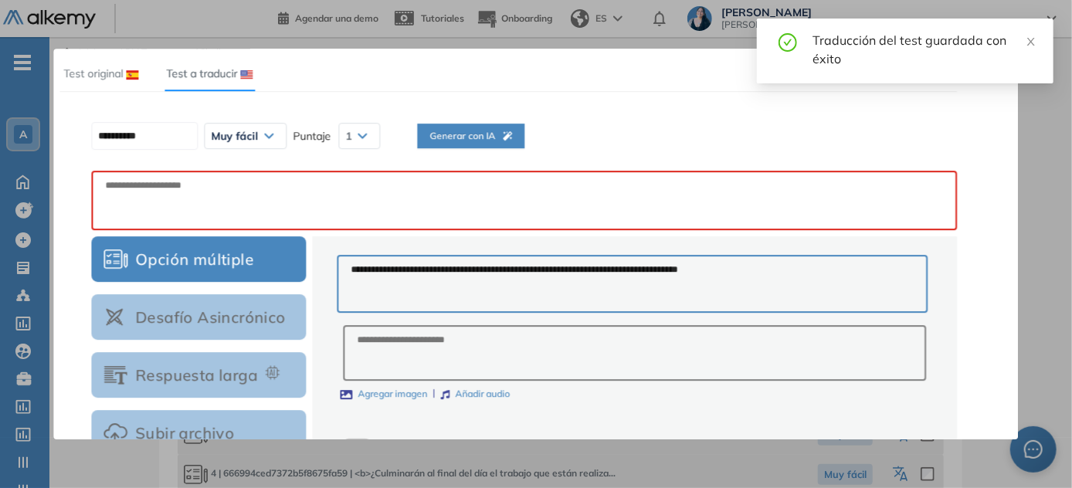
click at [486, 133] on span "Generar con IA" at bounding box center [470, 136] width 83 height 15
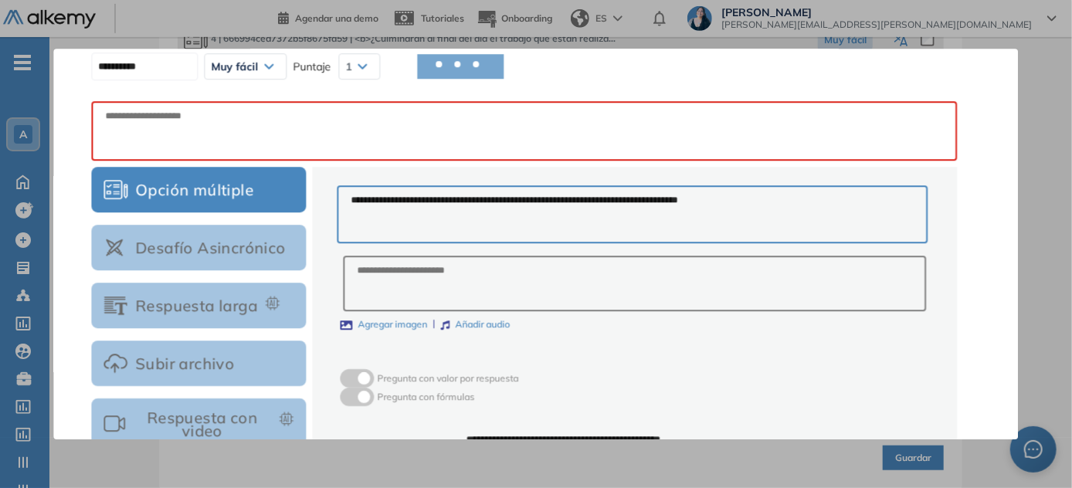
scroll to position [54, 0]
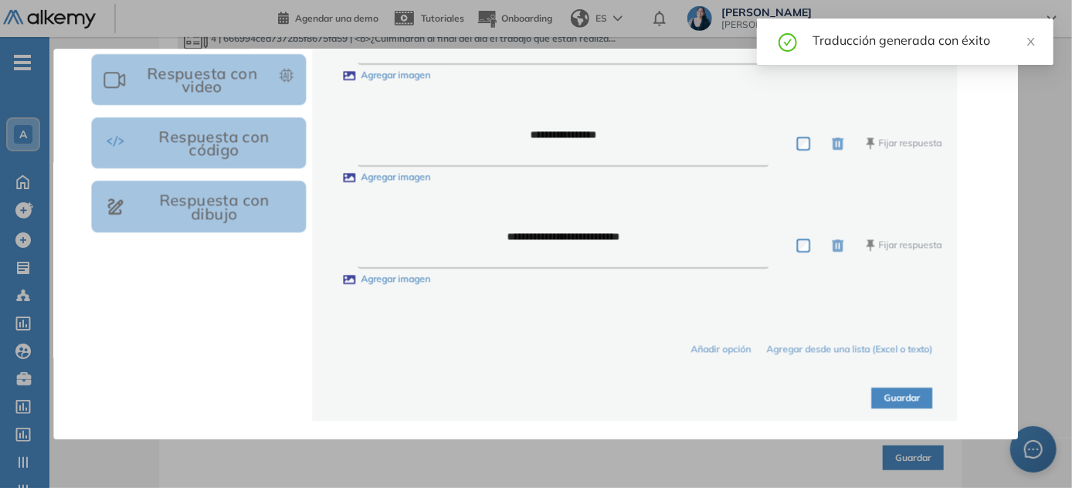
click at [537, 395] on button "Guardar" at bounding box center [902, 398] width 61 height 21
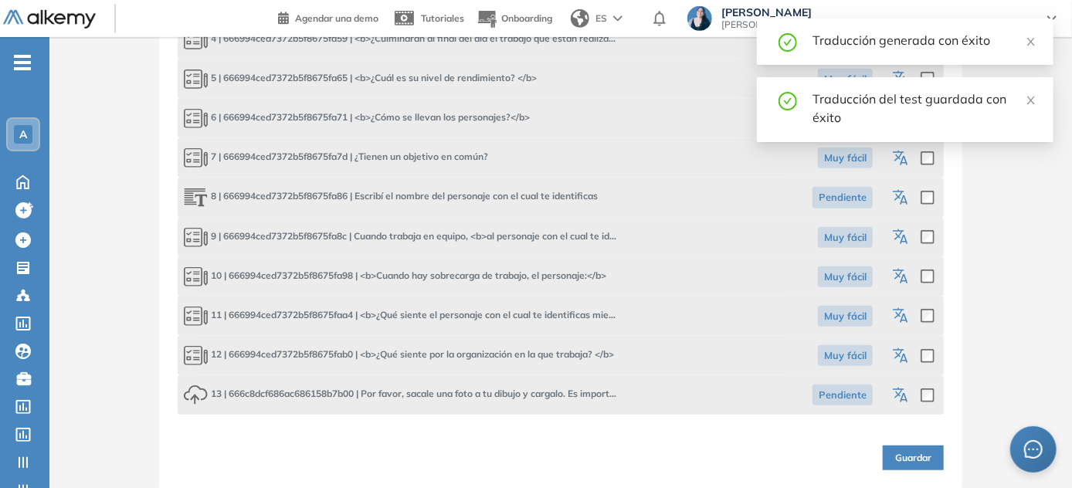
click at [537, 273] on icon "button" at bounding box center [902, 277] width 19 height 19
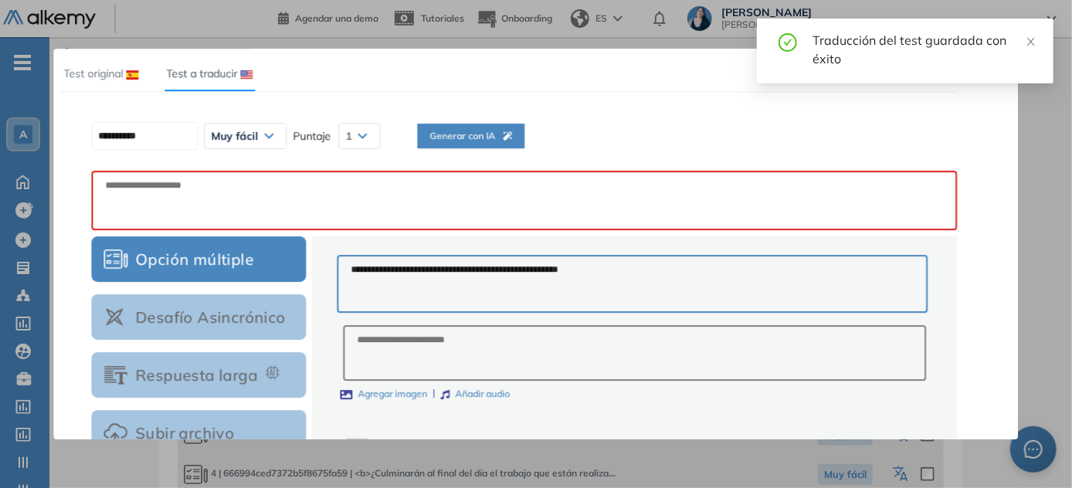
click at [502, 130] on span "Generar con IA" at bounding box center [470, 136] width 83 height 15
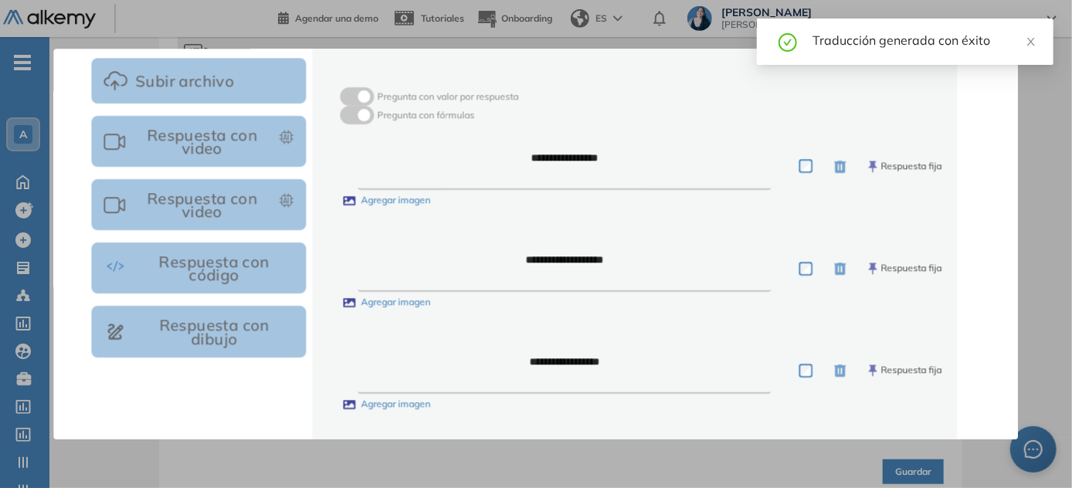
scroll to position [476, 0]
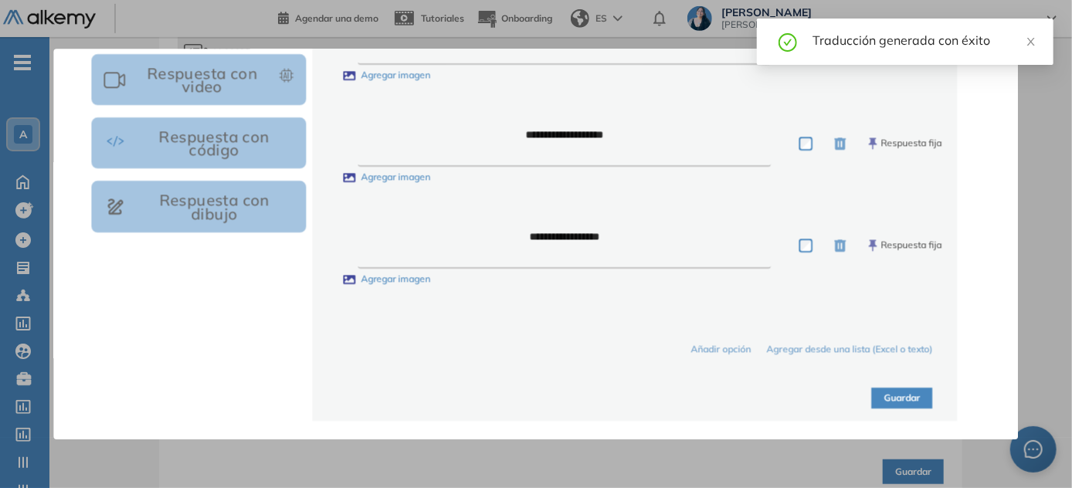
click at [537, 401] on button "Guardar" at bounding box center [902, 398] width 61 height 21
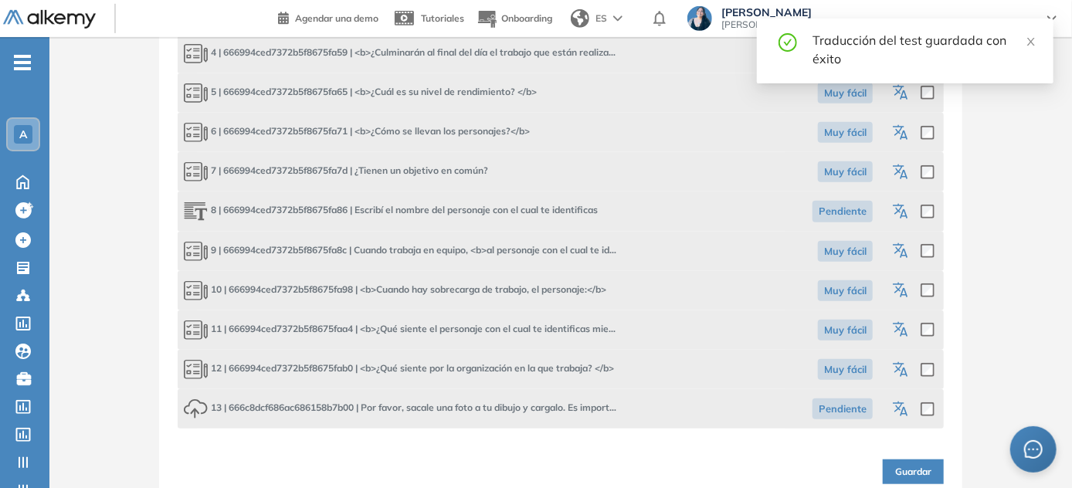
click at [537, 327] on icon "button" at bounding box center [903, 331] width 8 height 9
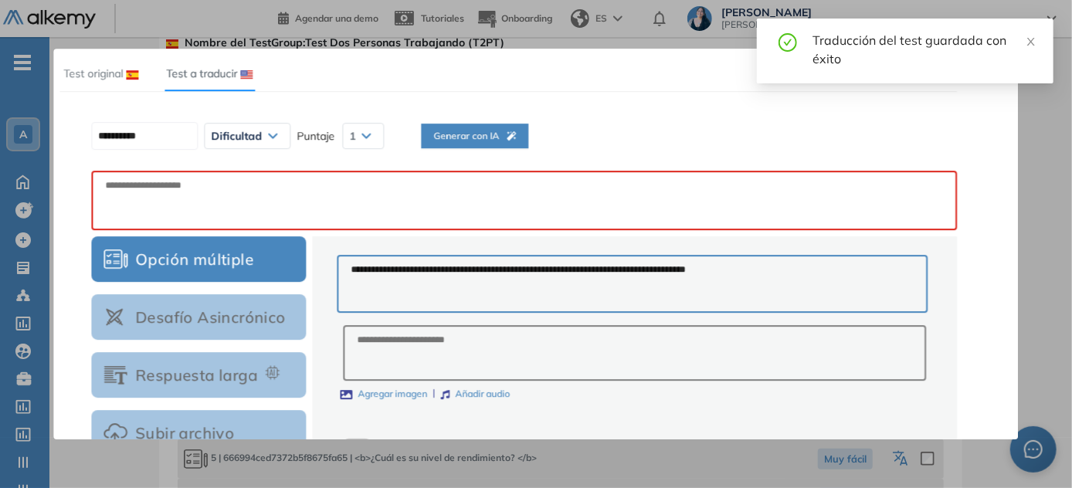
scroll to position [0, 0]
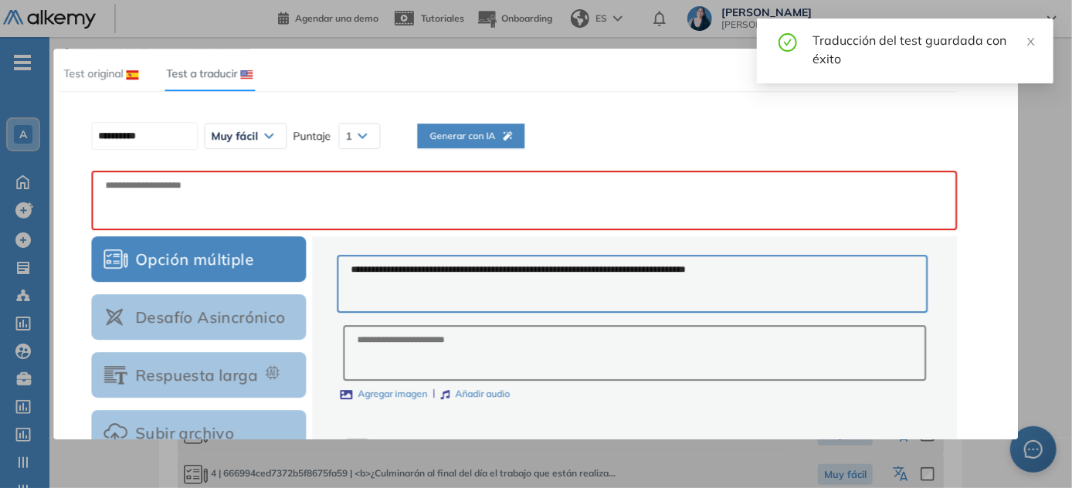
click at [491, 134] on span "Generar con IA" at bounding box center [470, 136] width 83 height 15
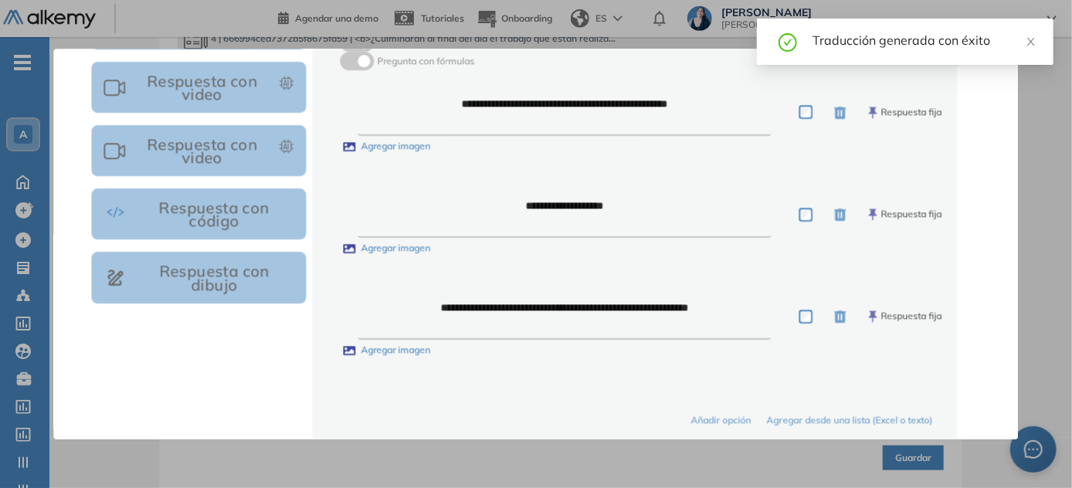
scroll to position [476, 0]
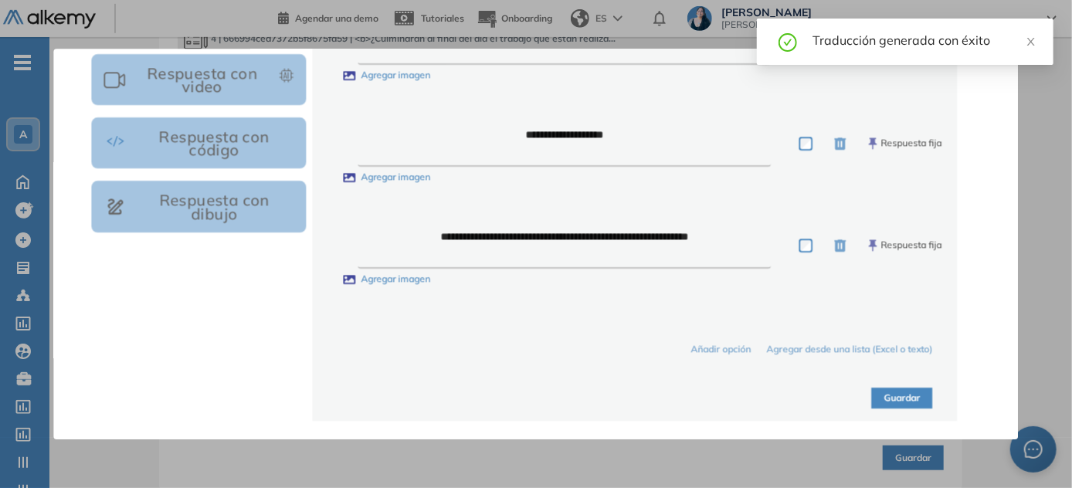
click at [537, 388] on button "Guardar" at bounding box center [902, 398] width 61 height 21
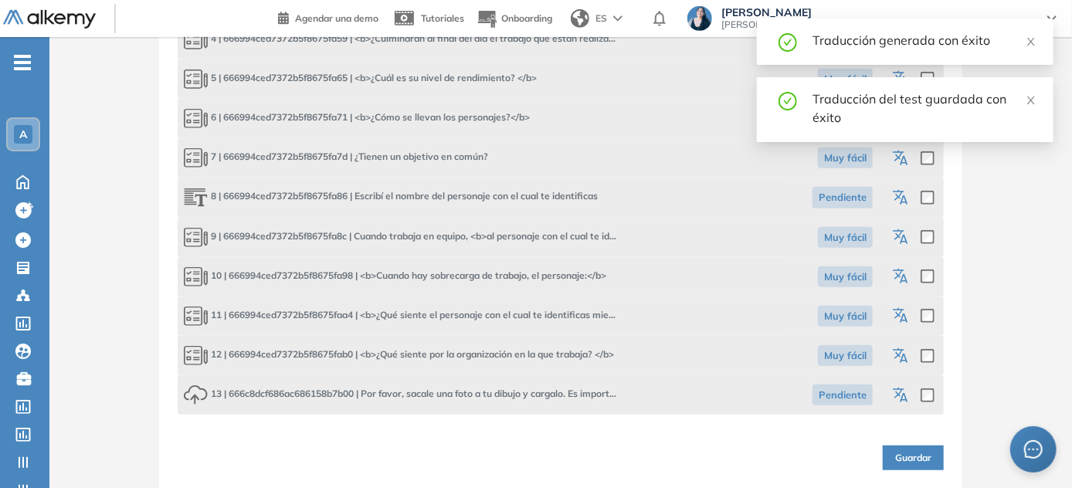
click at [537, 356] on icon "button" at bounding box center [902, 356] width 19 height 19
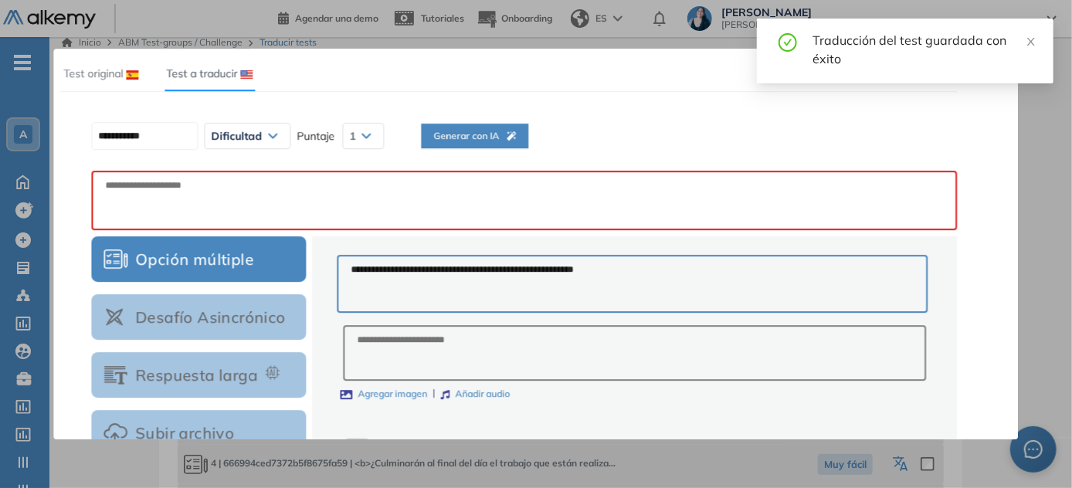
scroll to position [0, 0]
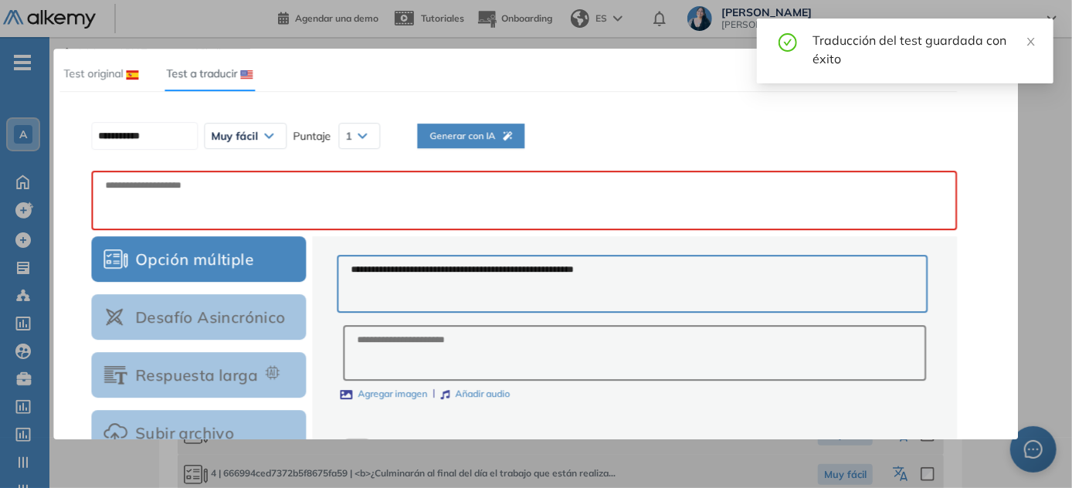
click at [512, 141] on span "Generar con IA" at bounding box center [470, 136] width 83 height 15
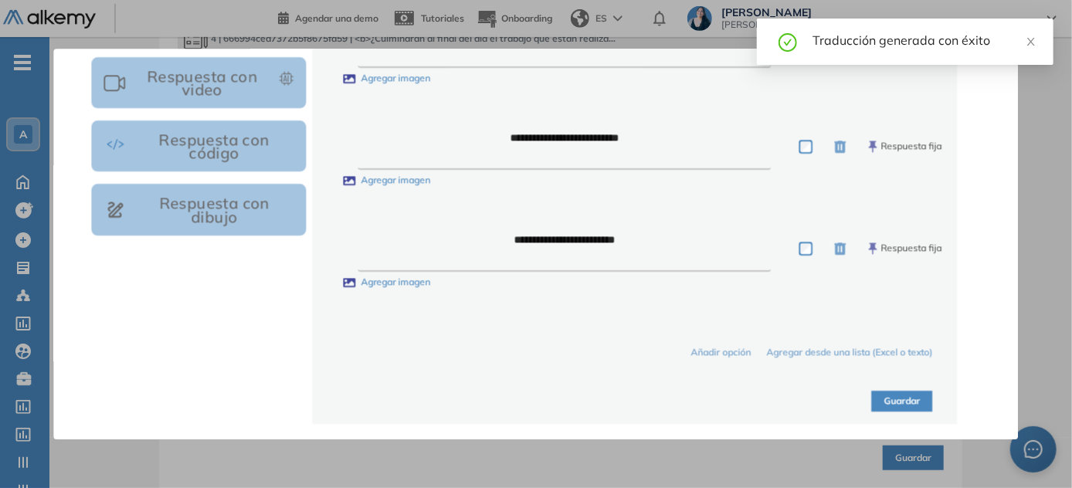
scroll to position [476, 0]
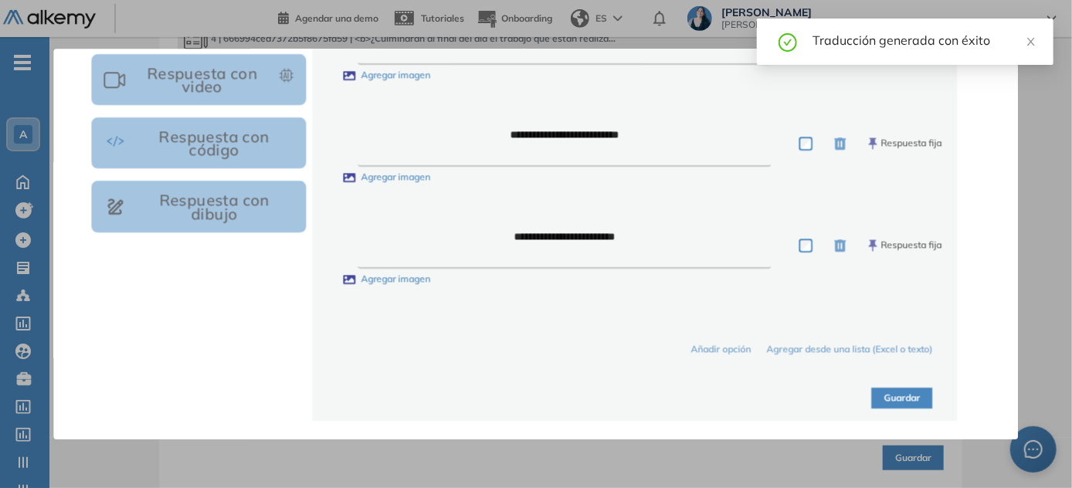
click at [537, 394] on button "Guardar" at bounding box center [902, 398] width 61 height 21
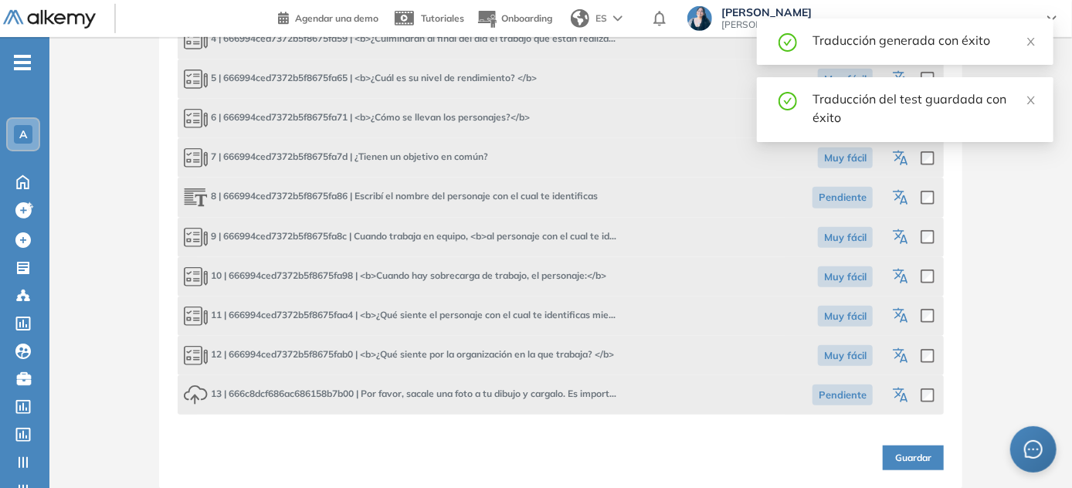
click at [537, 387] on icon "button" at bounding box center [902, 396] width 19 height 19
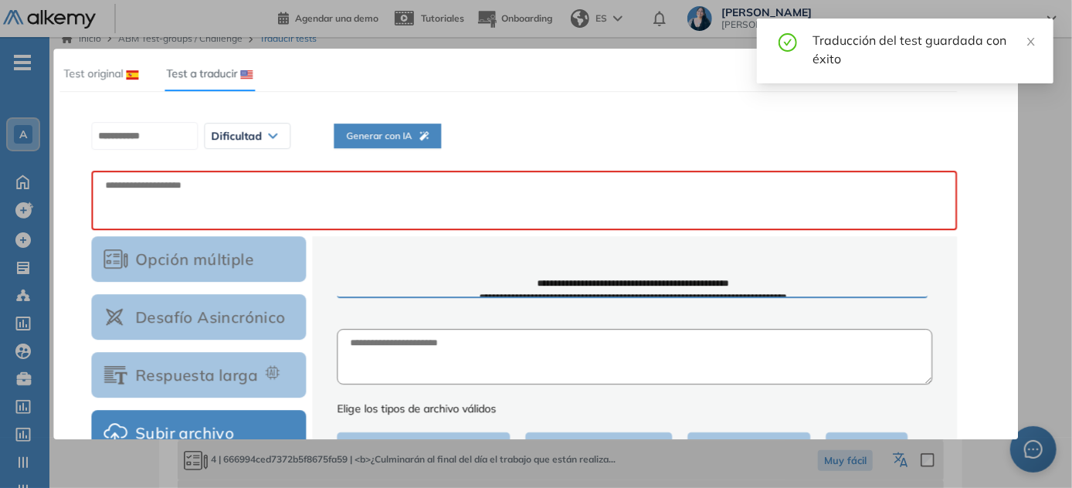
scroll to position [0, 0]
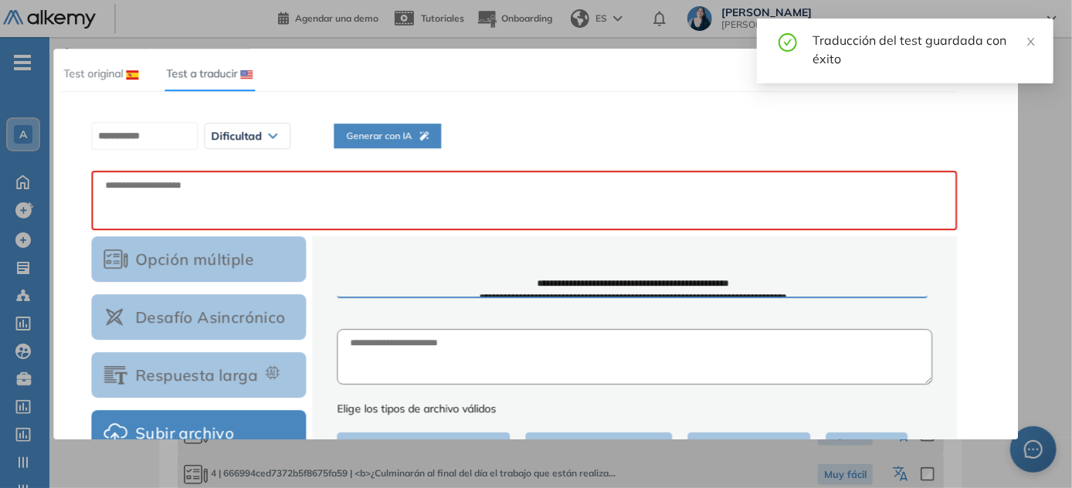
click at [391, 137] on span "Generar con IA" at bounding box center [387, 136] width 83 height 15
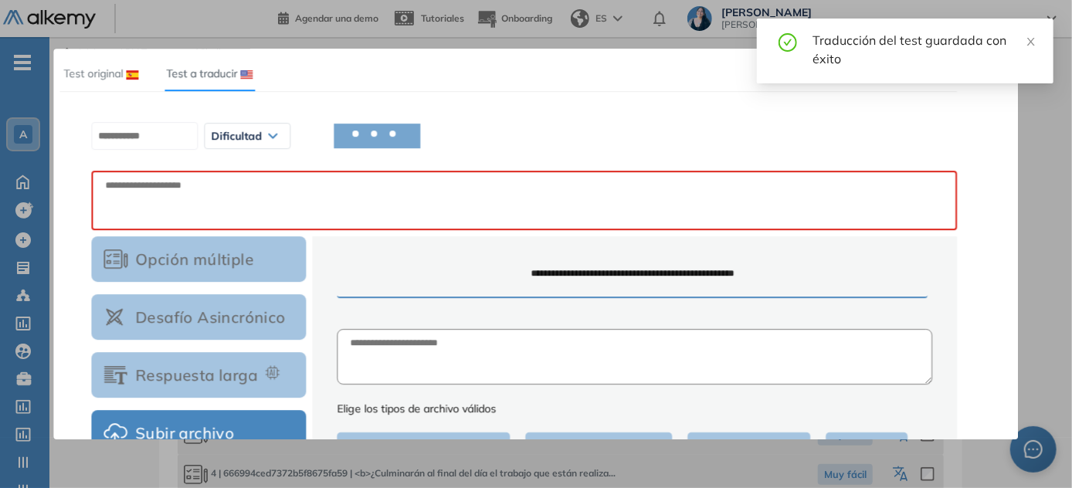
scroll to position [58, 0]
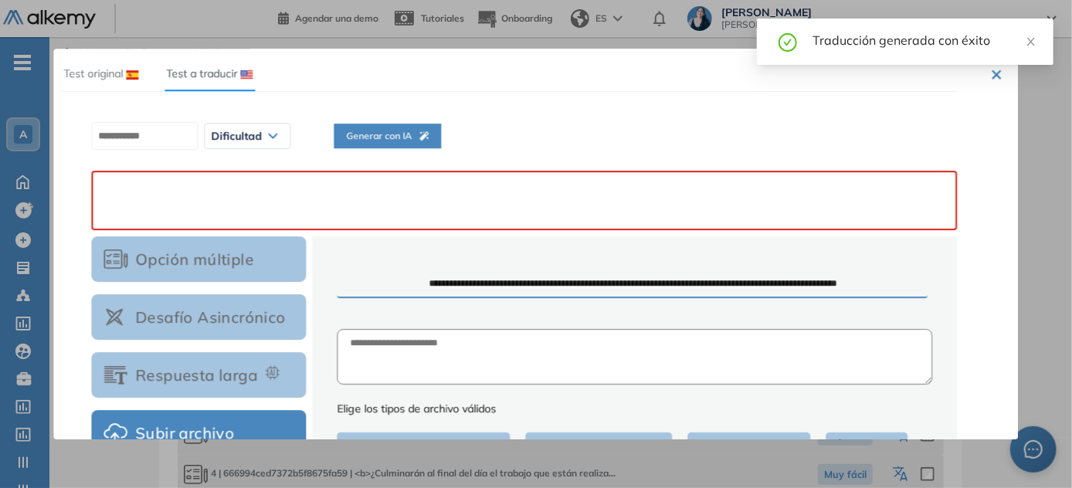
drag, startPoint x: 381, startPoint y: 178, endPoint x: 261, endPoint y: 202, distance: 122.7
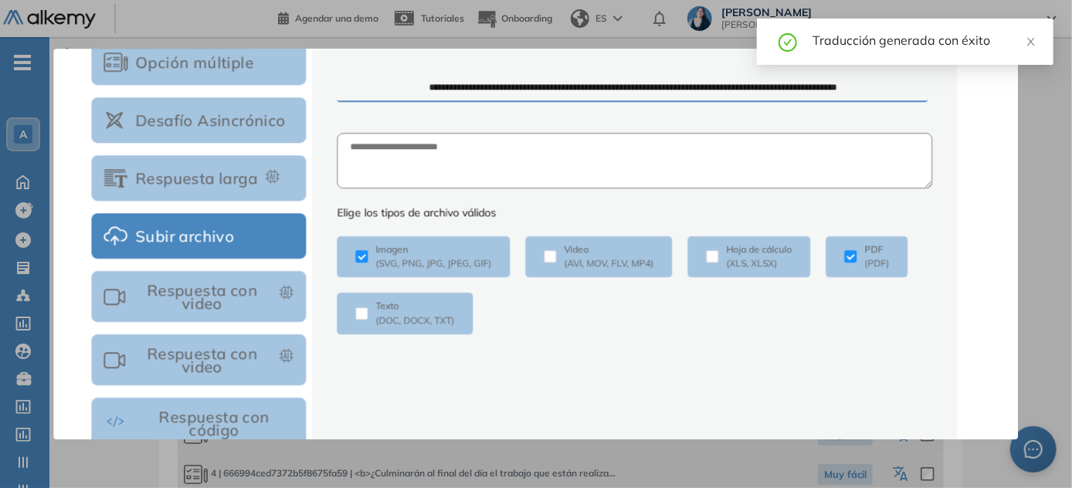
scroll to position [298, 0]
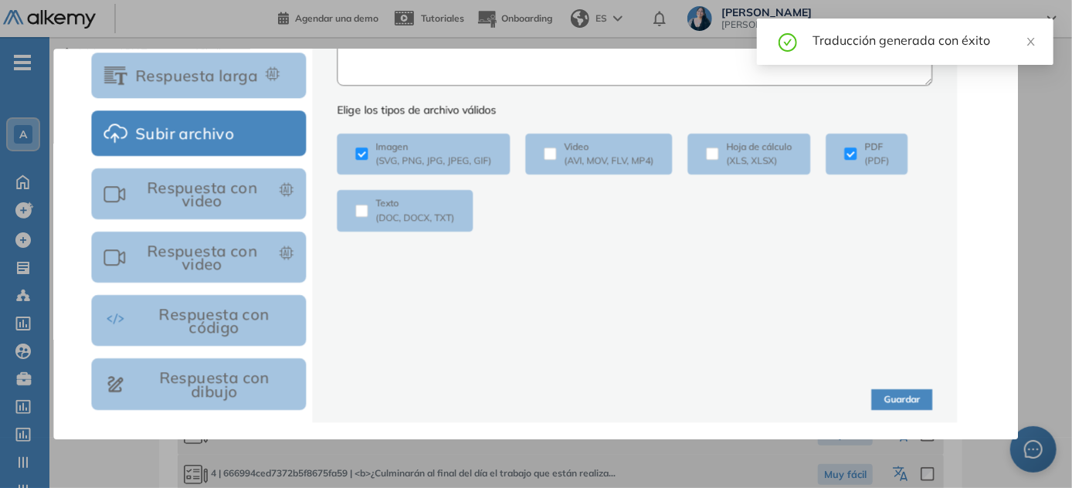
click at [537, 405] on button "Guardar" at bounding box center [902, 399] width 61 height 21
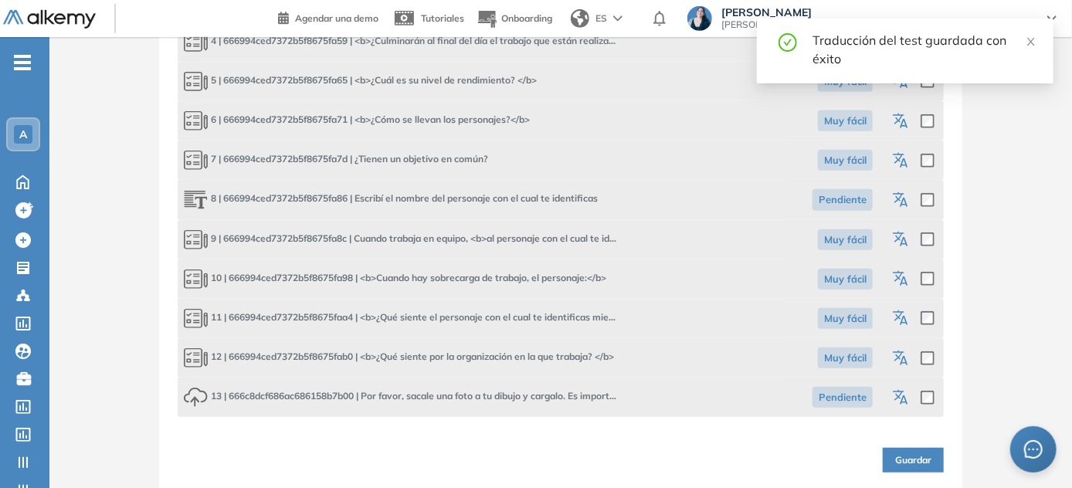
scroll to position [435, 0]
click at [537, 458] on span "Guardar" at bounding box center [913, 458] width 36 height 15
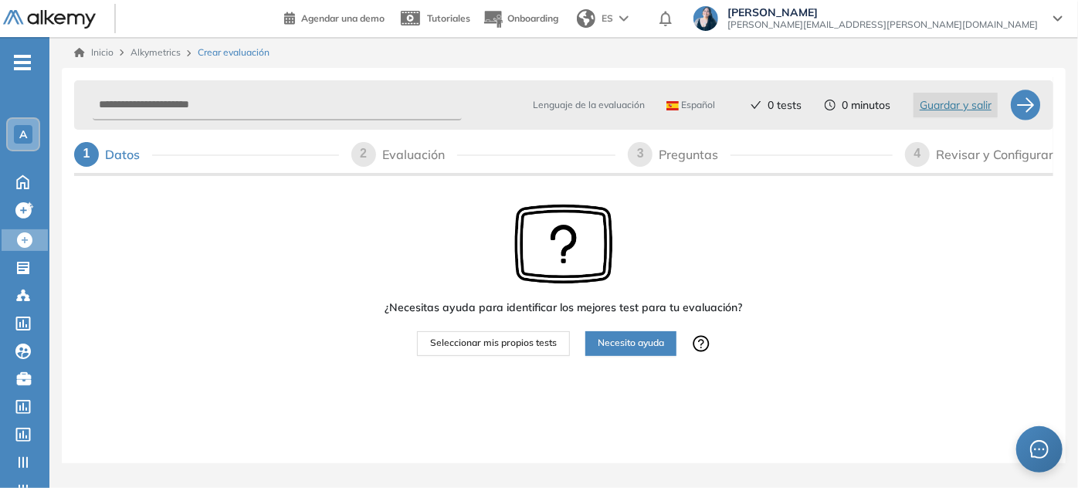
click at [25, 143] on div "A" at bounding box center [23, 134] width 19 height 19
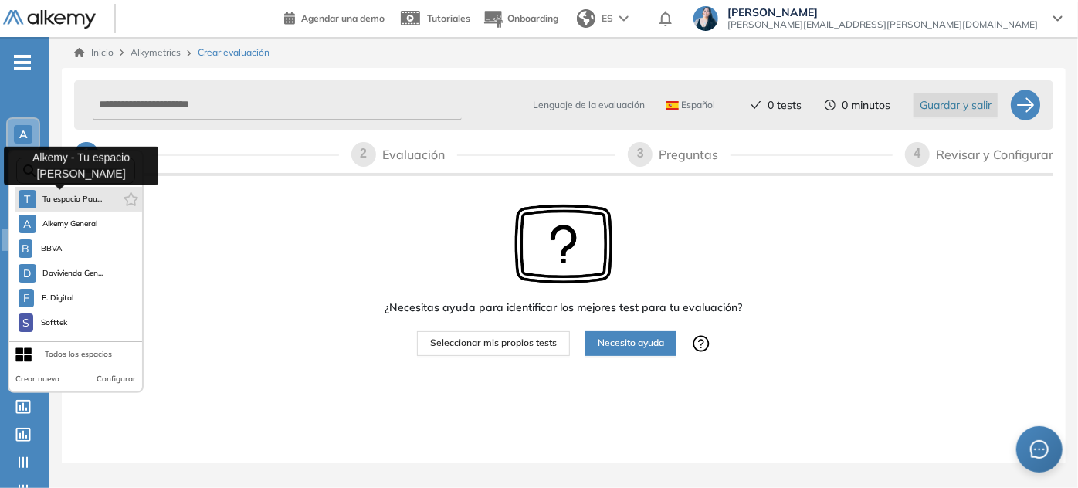
click at [69, 203] on span "Tu espacio Pau..." at bounding box center [72, 199] width 60 height 12
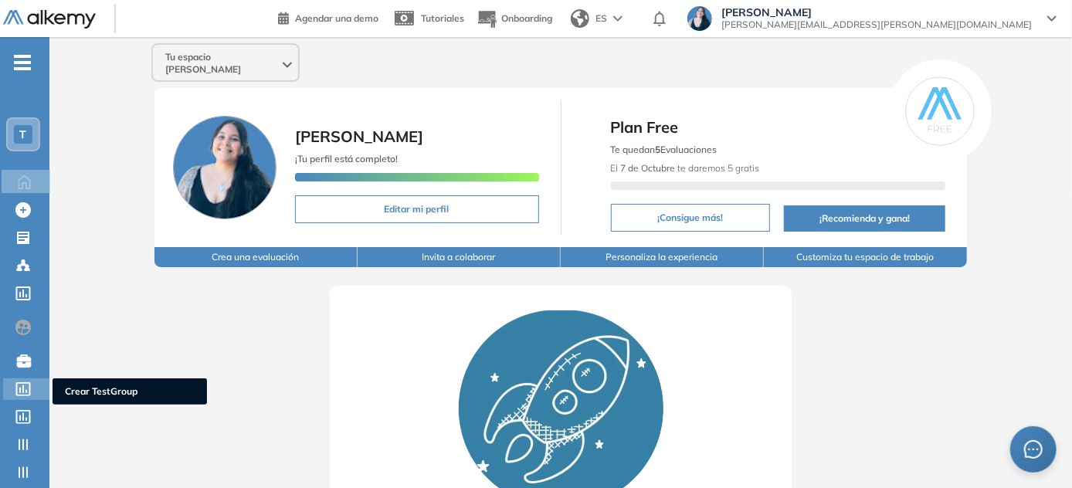
click at [25, 382] on icon at bounding box center [23, 389] width 15 height 14
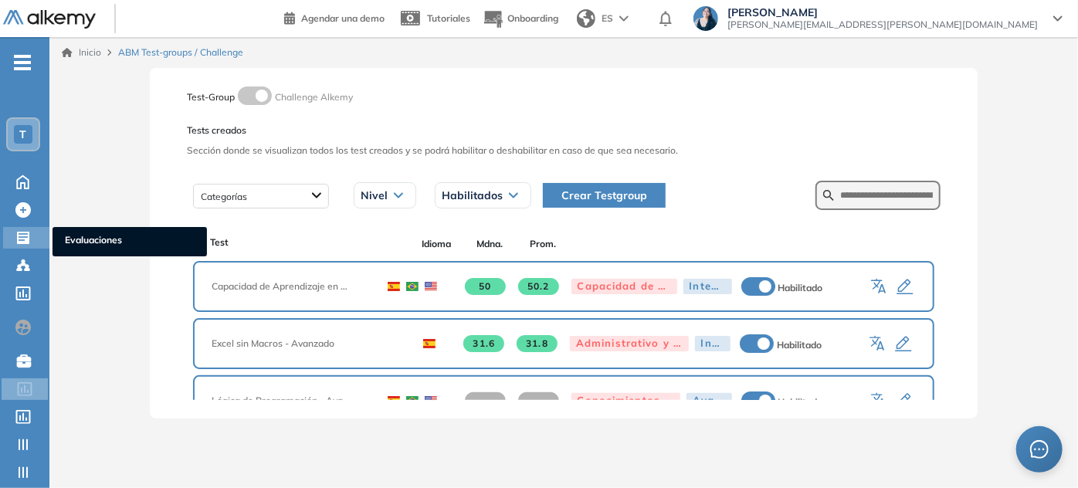
click at [35, 234] on div "Evaluaciones Evaluaciones" at bounding box center [26, 238] width 46 height 22
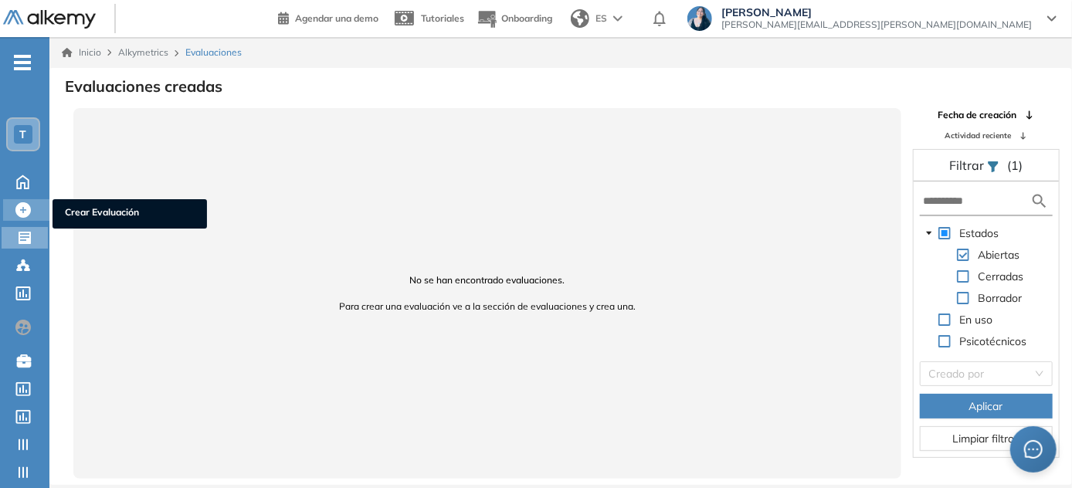
click at [26, 208] on icon at bounding box center [22, 209] width 15 height 15
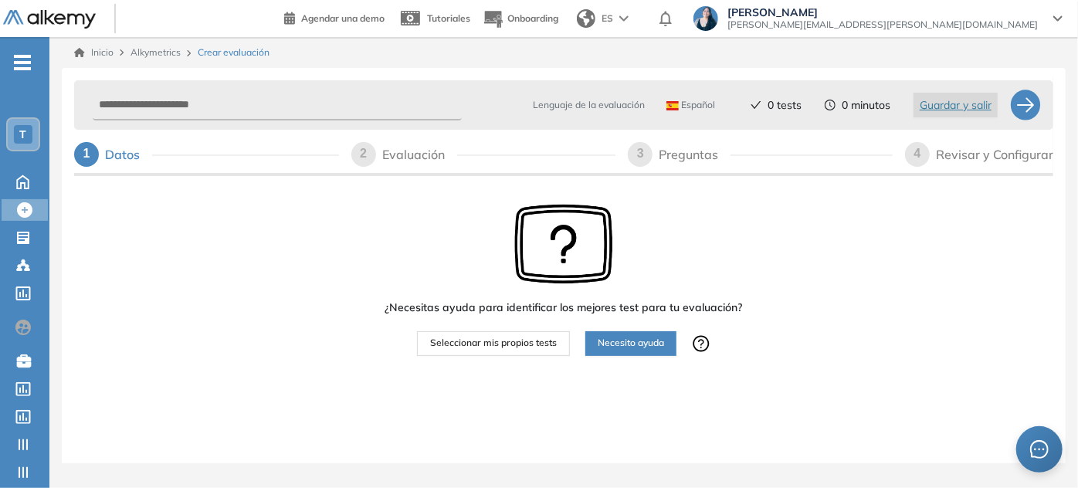
click at [523, 338] on span "Seleccionar mis propios tests" at bounding box center [493, 343] width 127 height 15
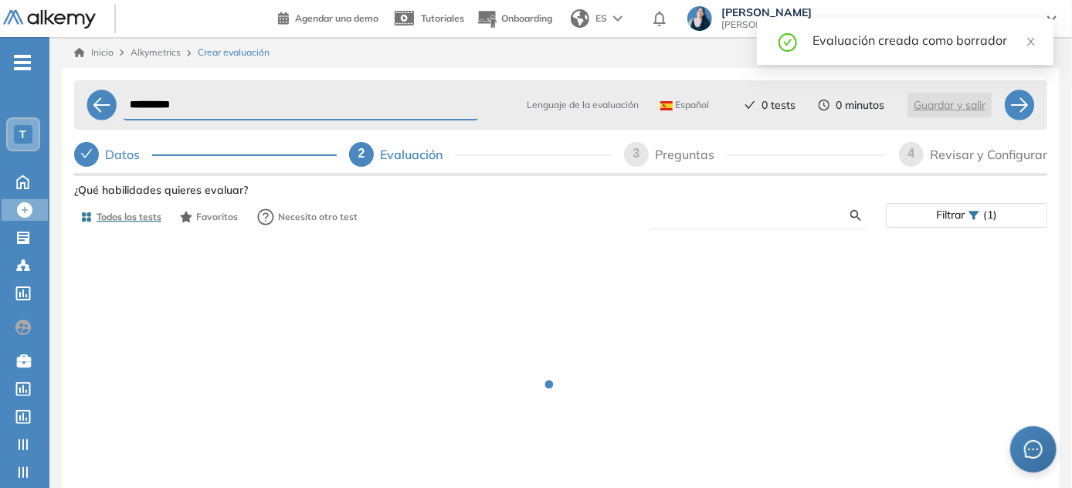
click at [717, 221] on input "text" at bounding box center [755, 215] width 189 height 14
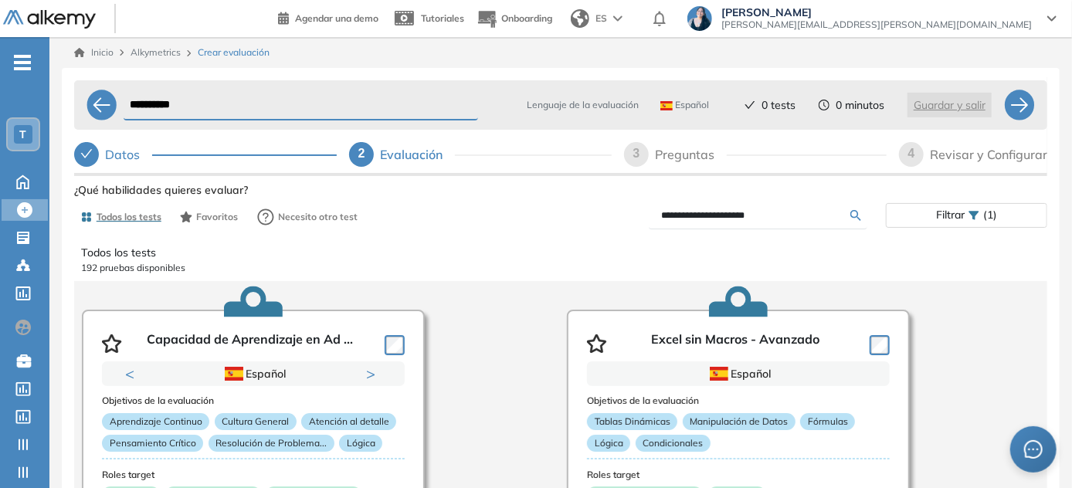
type input "**********"
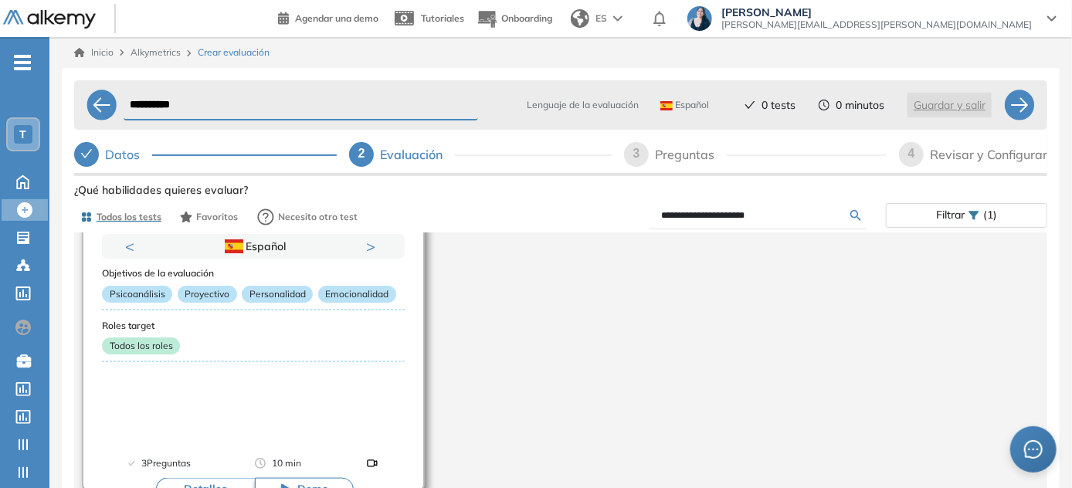
scroll to position [57, 0]
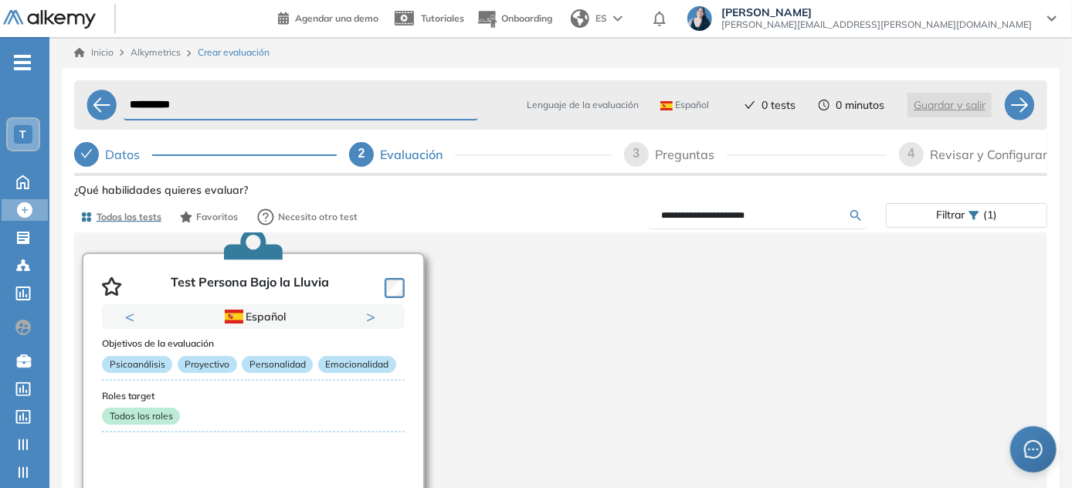
click at [375, 318] on button "Next" at bounding box center [373, 316] width 15 height 15
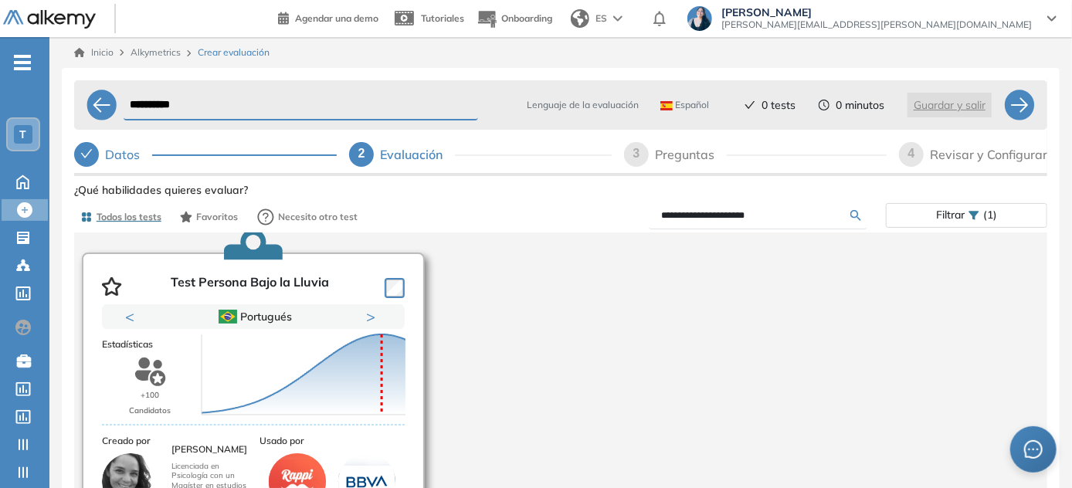
click at [374, 318] on div "Puntuación 0 10 20 30 40 50 60 70 80 90 100 Promedio" at bounding box center [303, 374] width 216 height 154
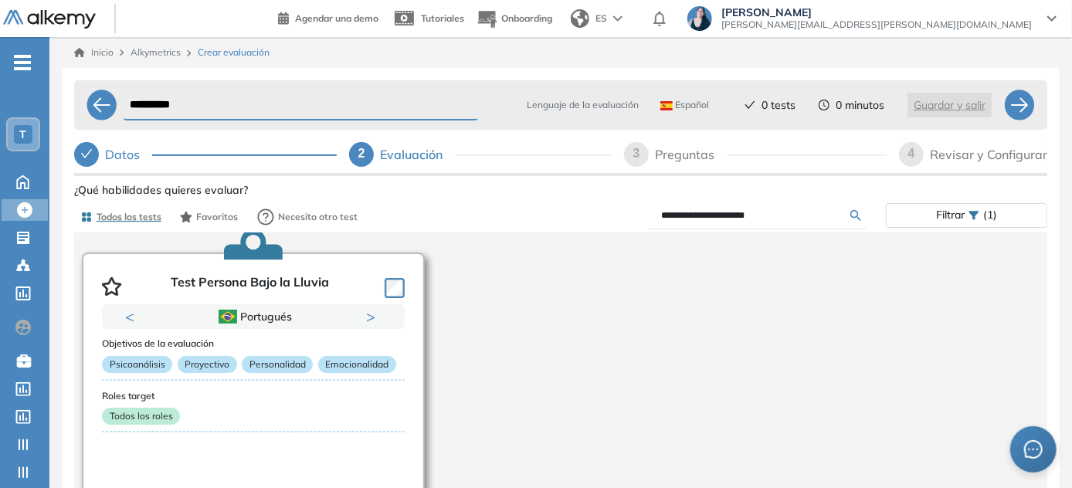
click at [374, 318] on button "Next" at bounding box center [373, 316] width 15 height 15
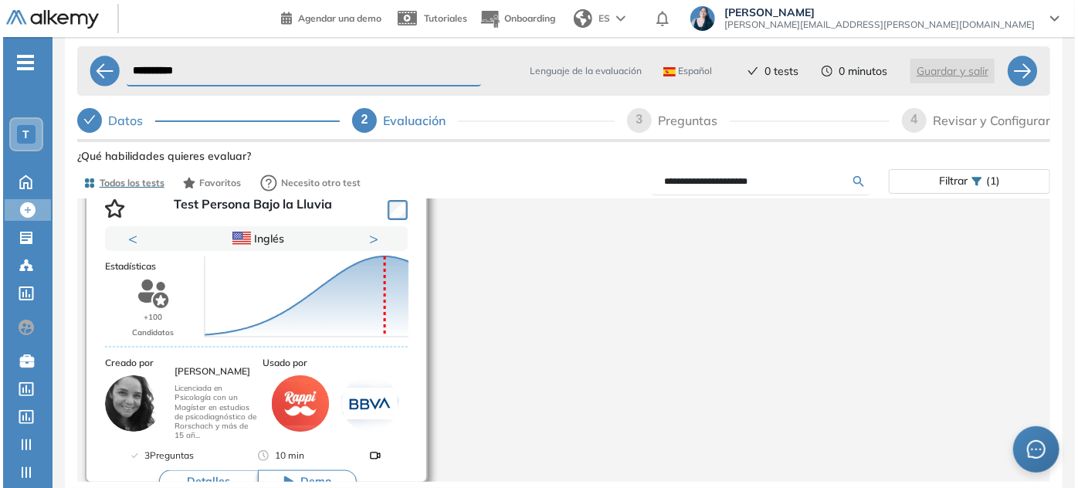
scroll to position [127, 0]
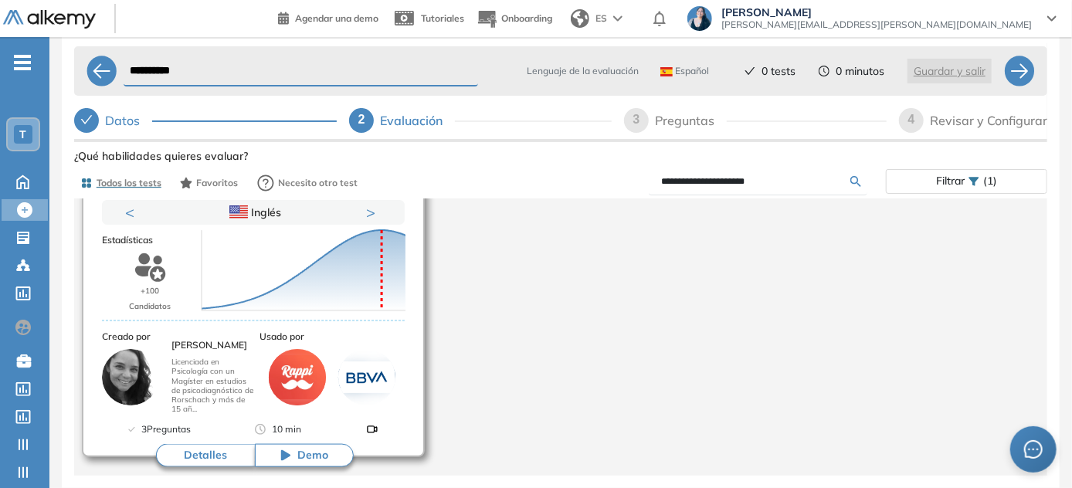
click at [208, 446] on button "Detalles" at bounding box center [205, 455] width 99 height 23
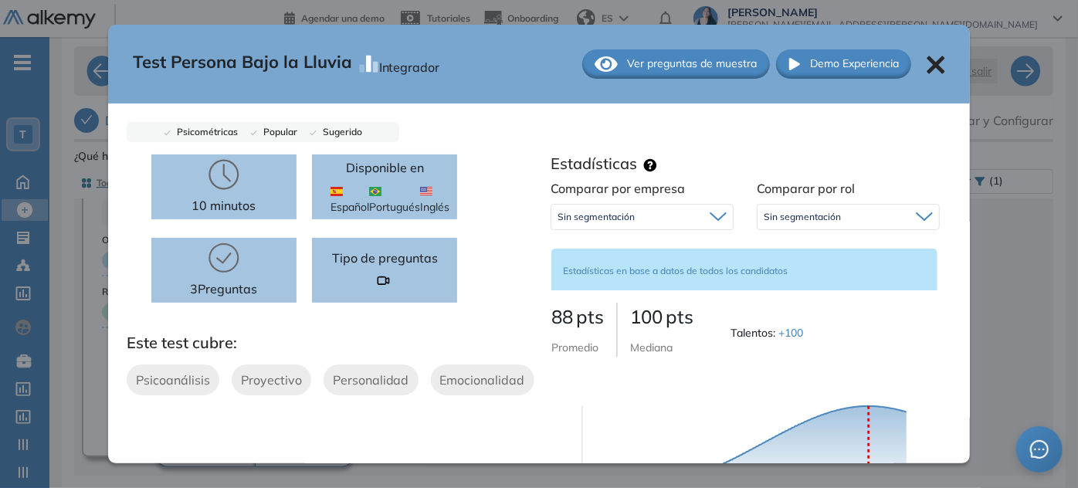
click at [424, 191] on img at bounding box center [426, 191] width 12 height 9
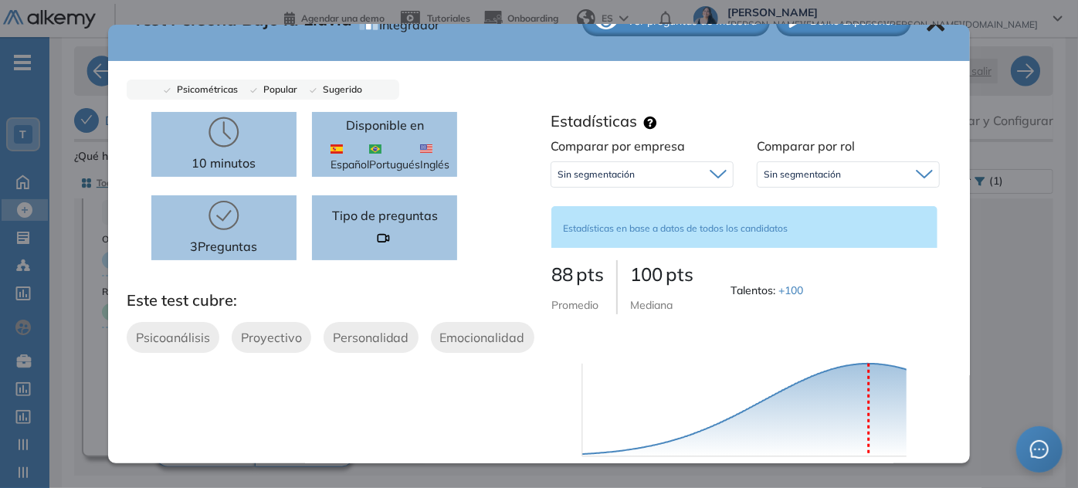
scroll to position [0, 0]
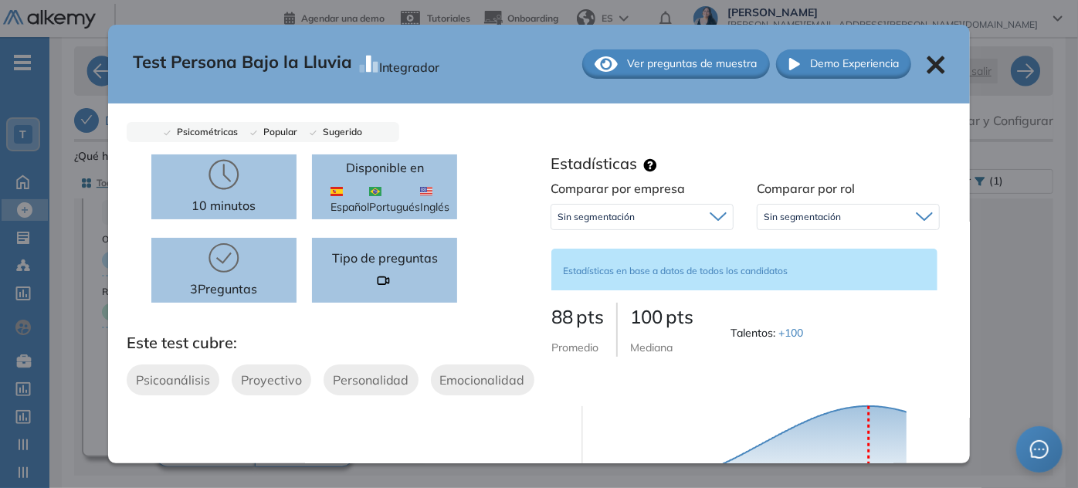
click at [679, 69] on span "Ver preguntas de muestra" at bounding box center [693, 64] width 130 height 16
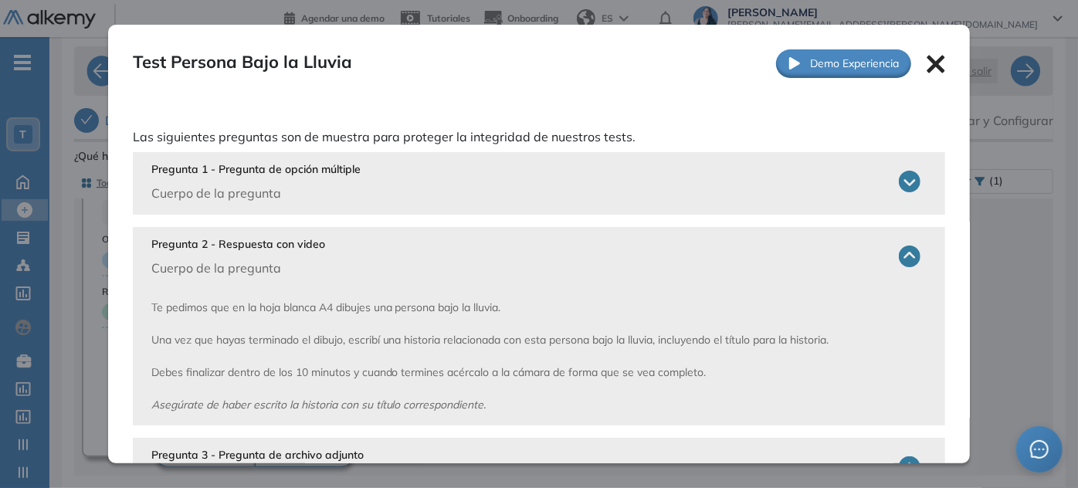
click at [927, 67] on icon at bounding box center [936, 64] width 19 height 19
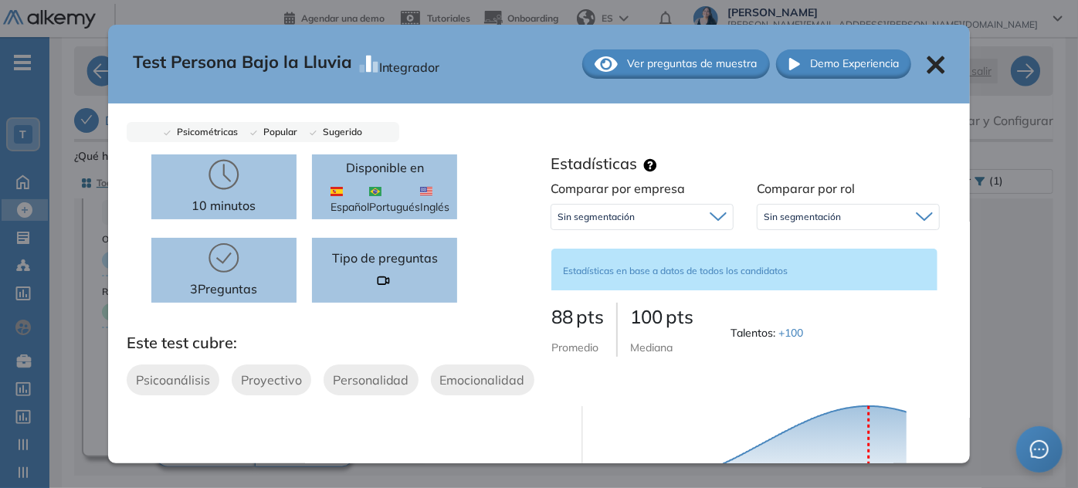
click at [927, 57] on icon at bounding box center [936, 65] width 18 height 18
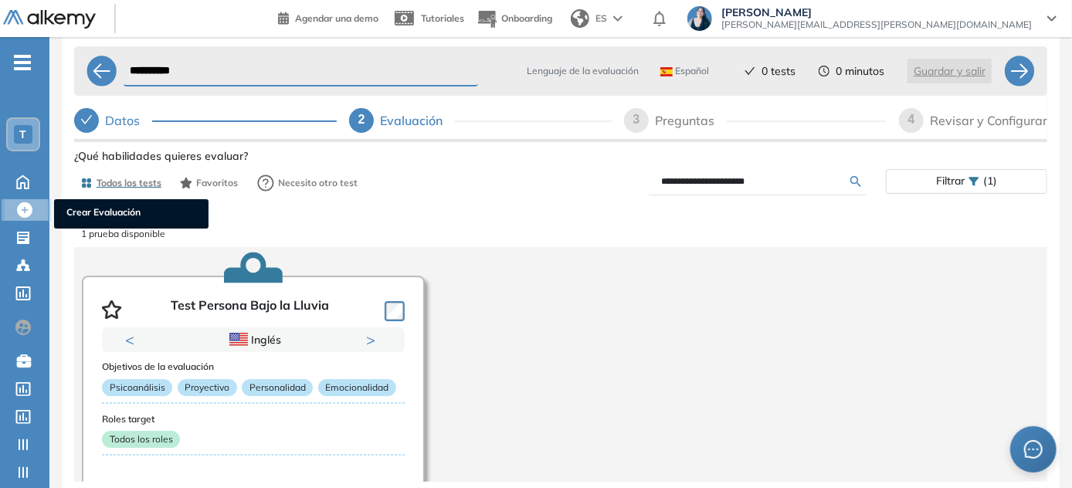
click at [27, 205] on icon at bounding box center [24, 209] width 15 height 15
